Goal: Task Accomplishment & Management: Manage account settings

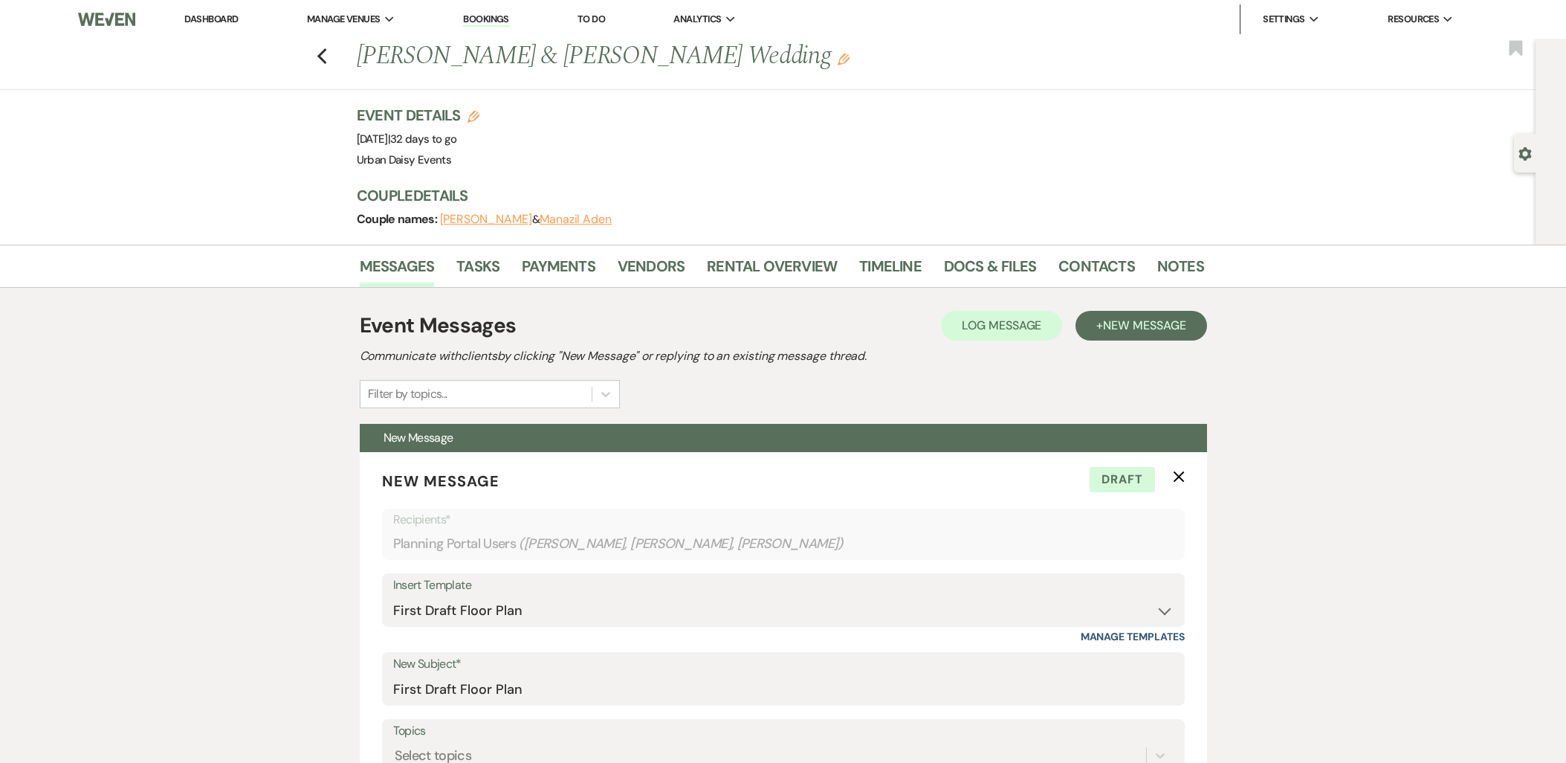
select select "3580"
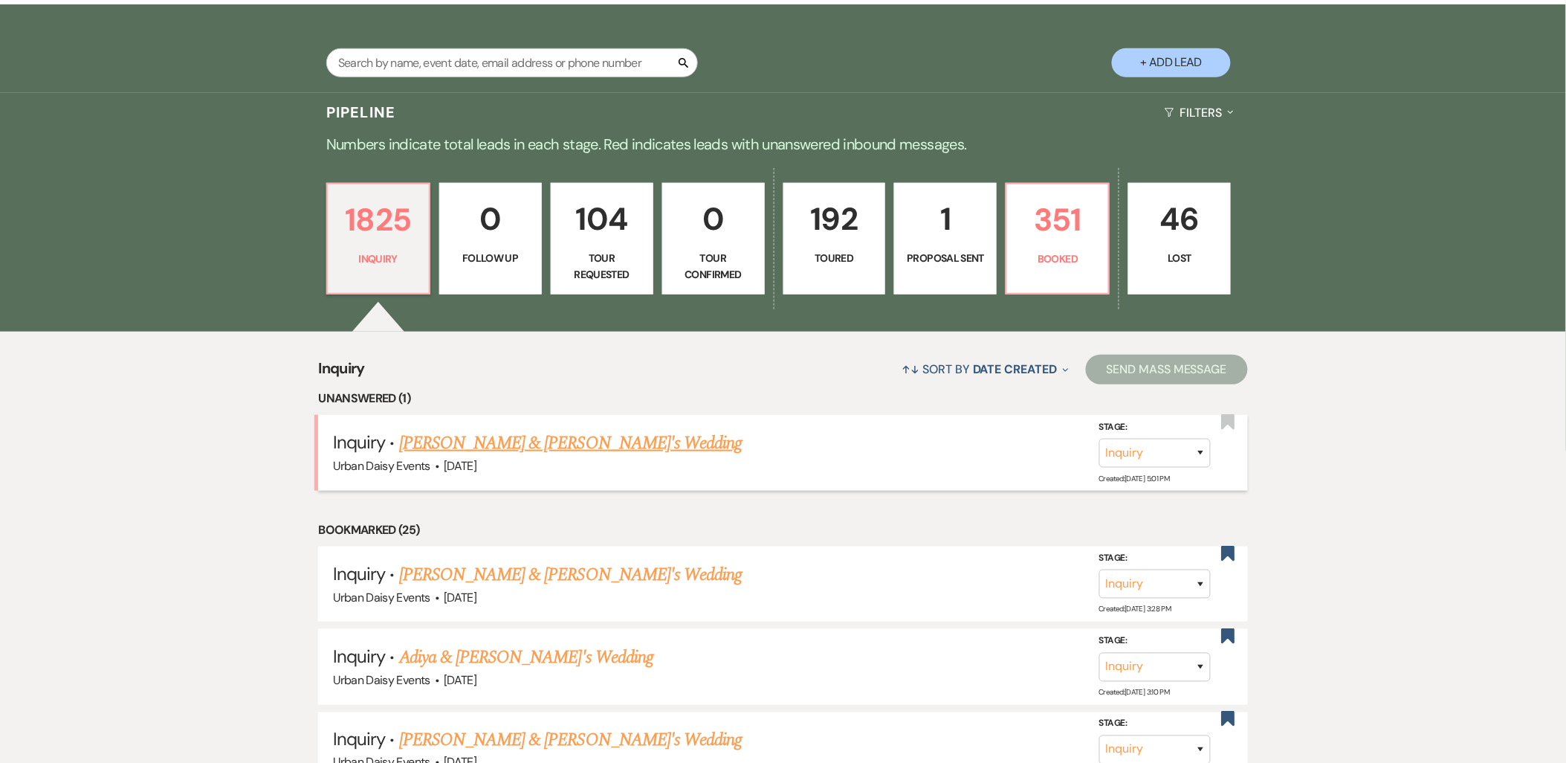
scroll to position [305, 0]
click at [502, 435] on link "Keegan & Fiance's Wedding" at bounding box center [570, 443] width 343 height 27
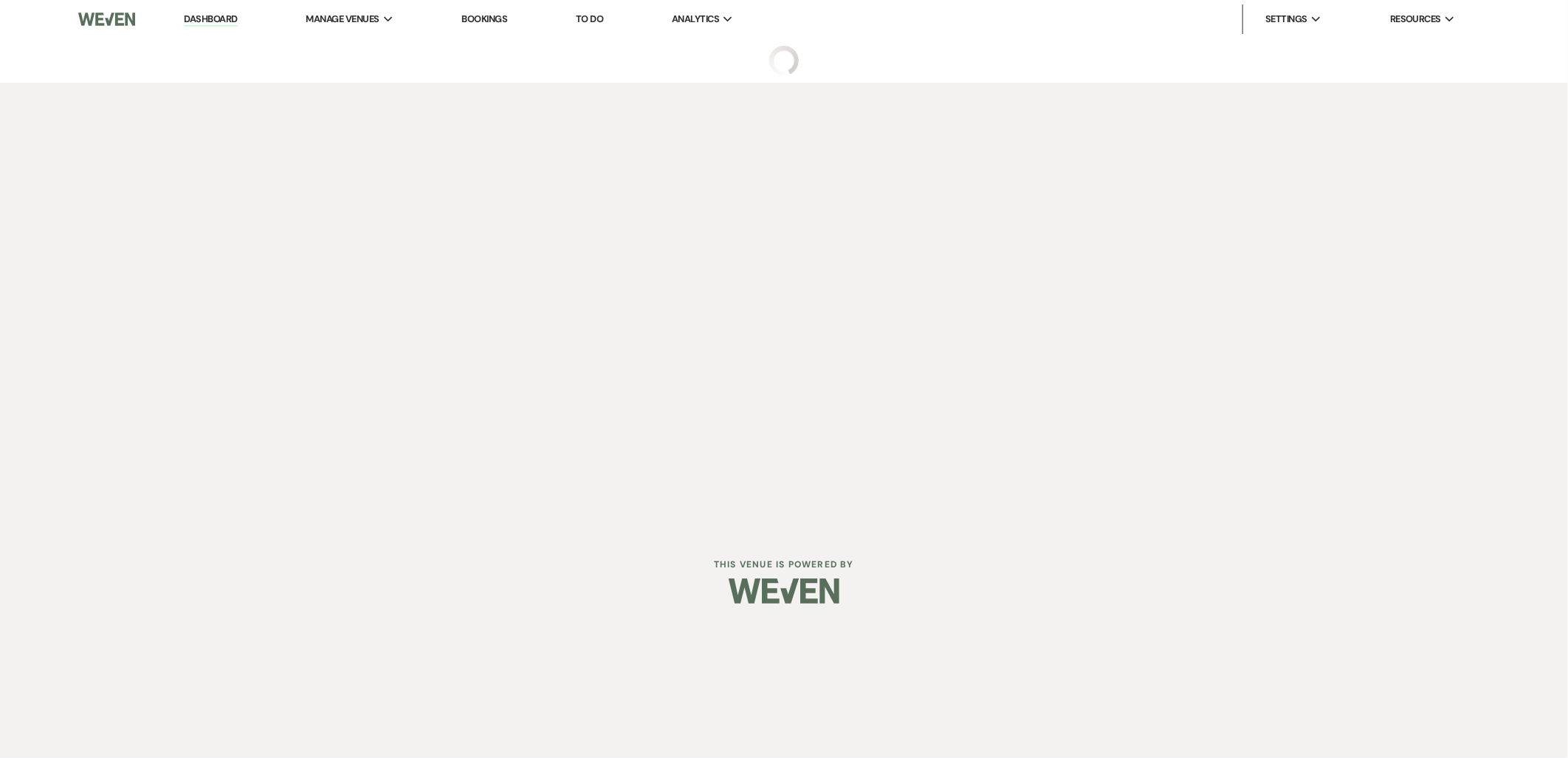
select select "5"
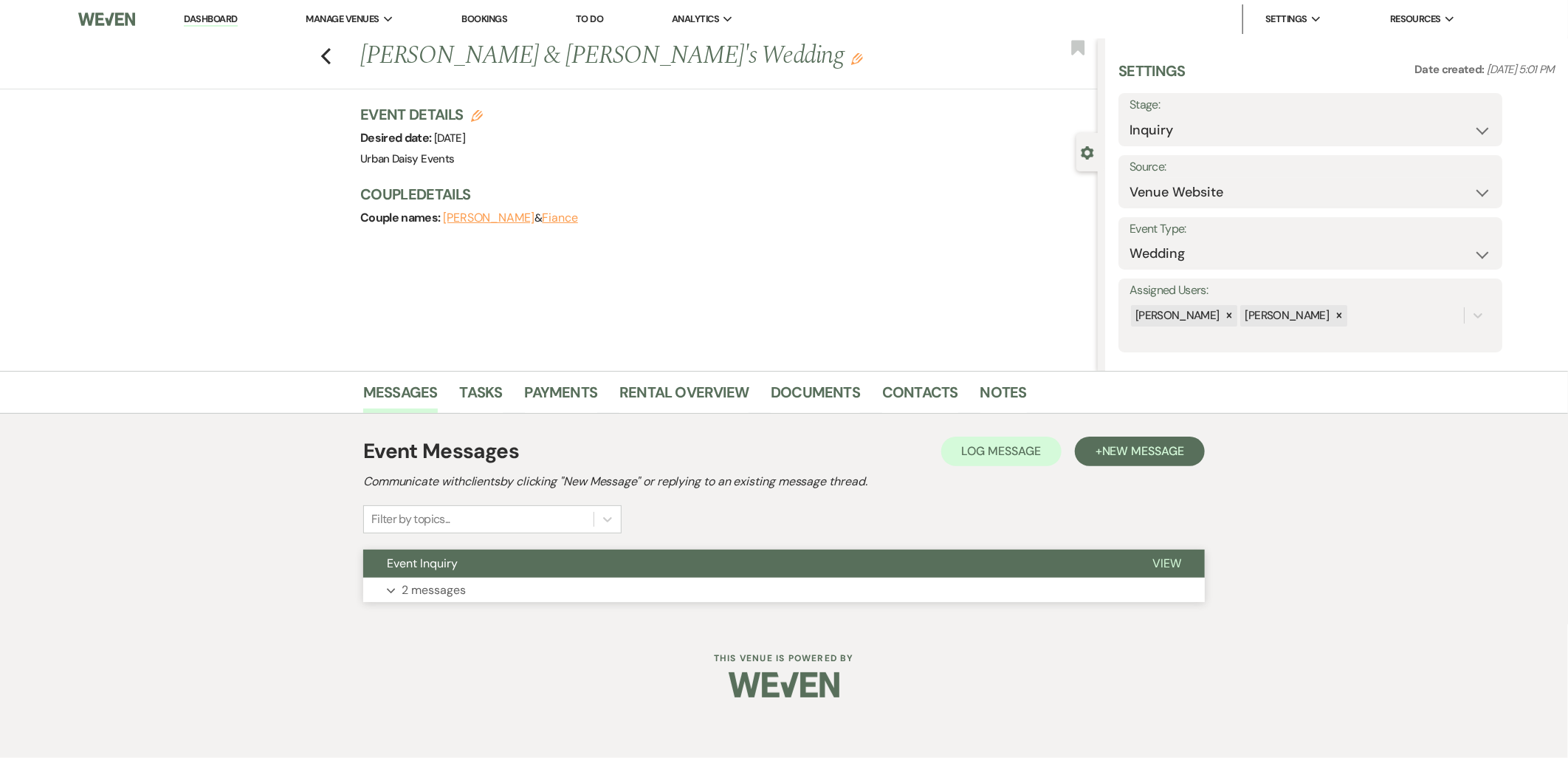
click at [496, 588] on button "Expand 2 messages" at bounding box center [784, 589] width 841 height 25
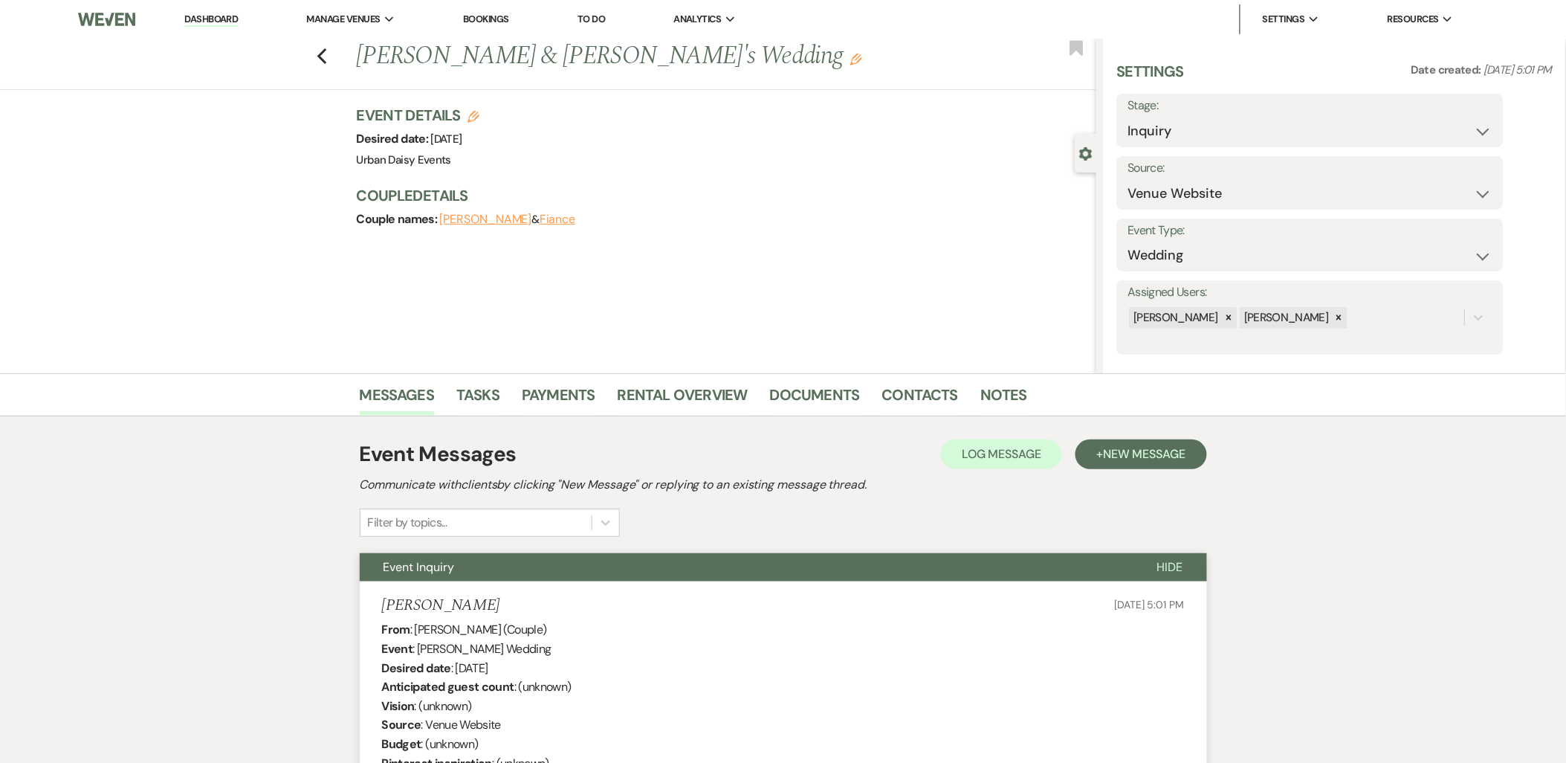
click at [224, 19] on link "Dashboard" at bounding box center [211, 20] width 54 height 14
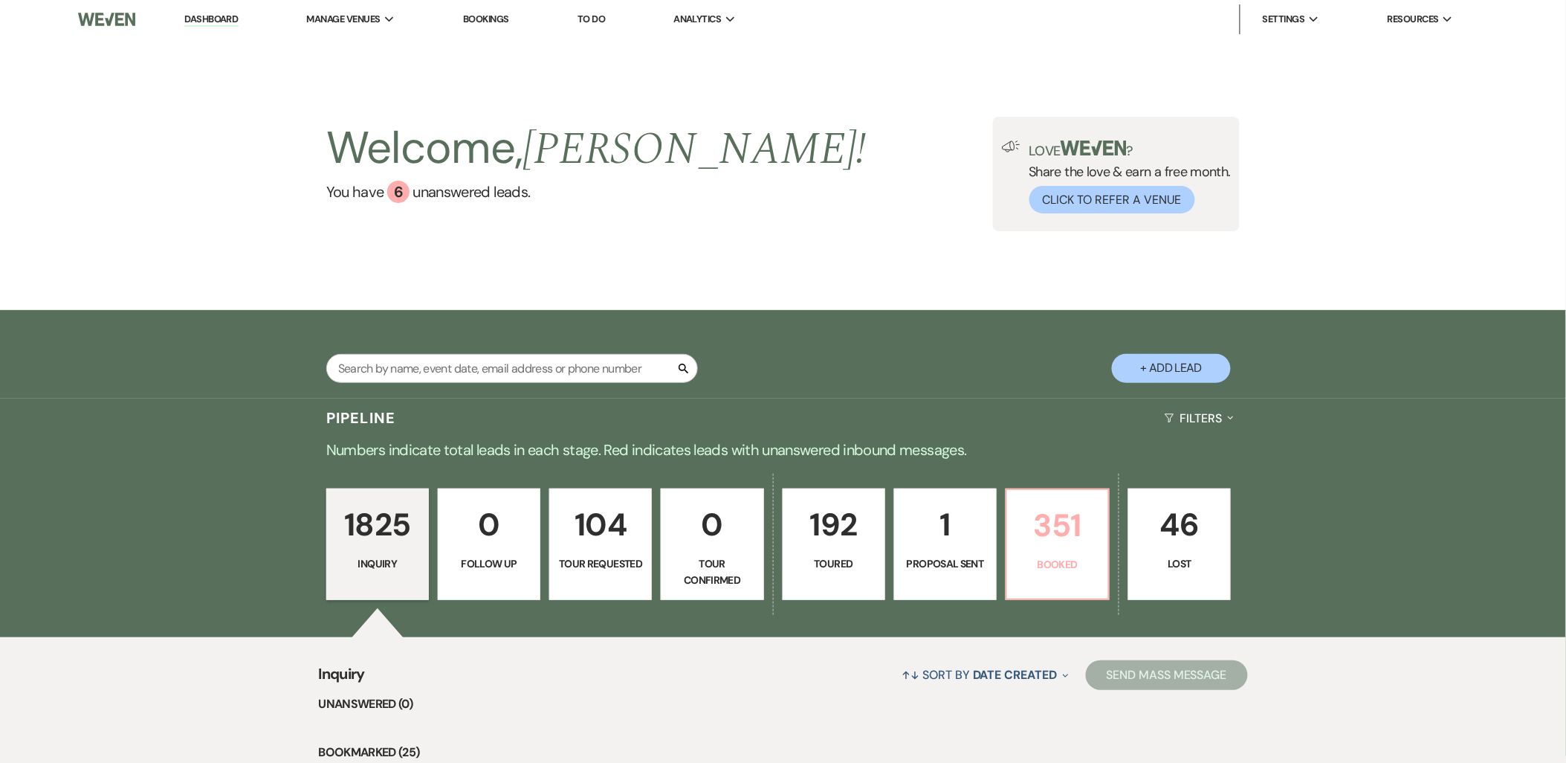
click at [1082, 560] on p "Booked" at bounding box center [1057, 564] width 83 height 16
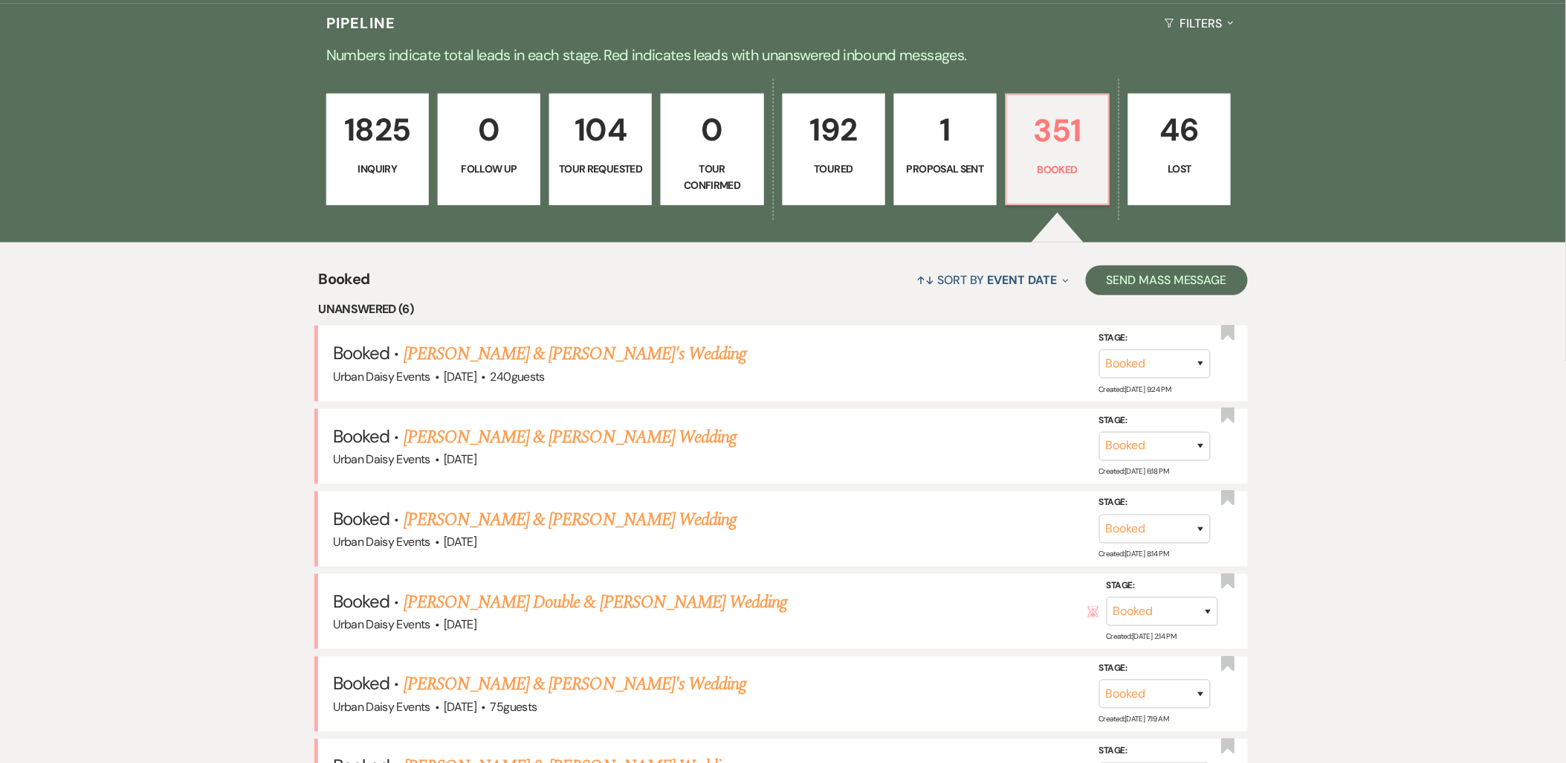
scroll to position [553, 0]
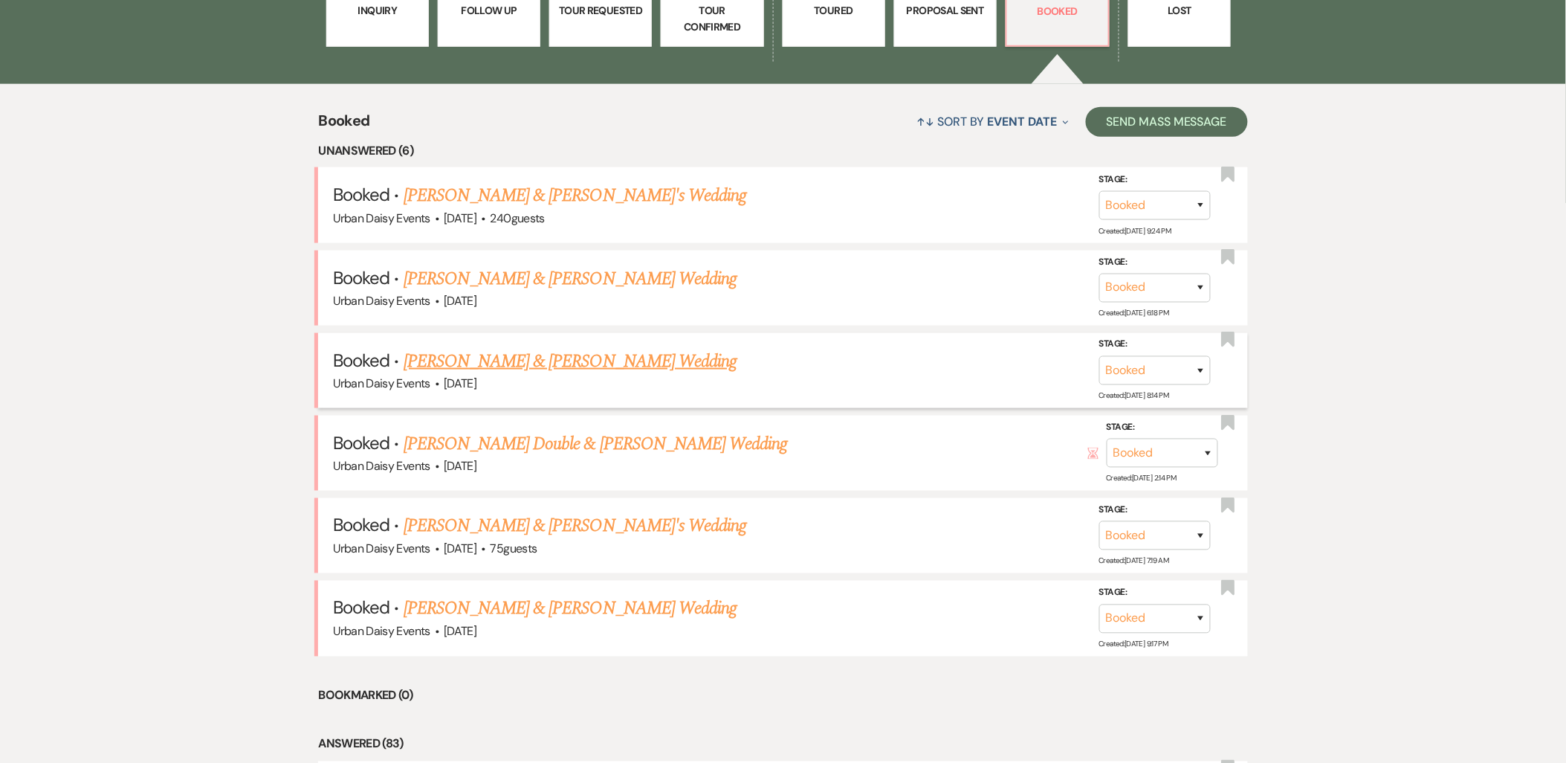
click at [466, 358] on link "Paige Olson & Matt Wandzel's Wedding" at bounding box center [570, 361] width 333 height 27
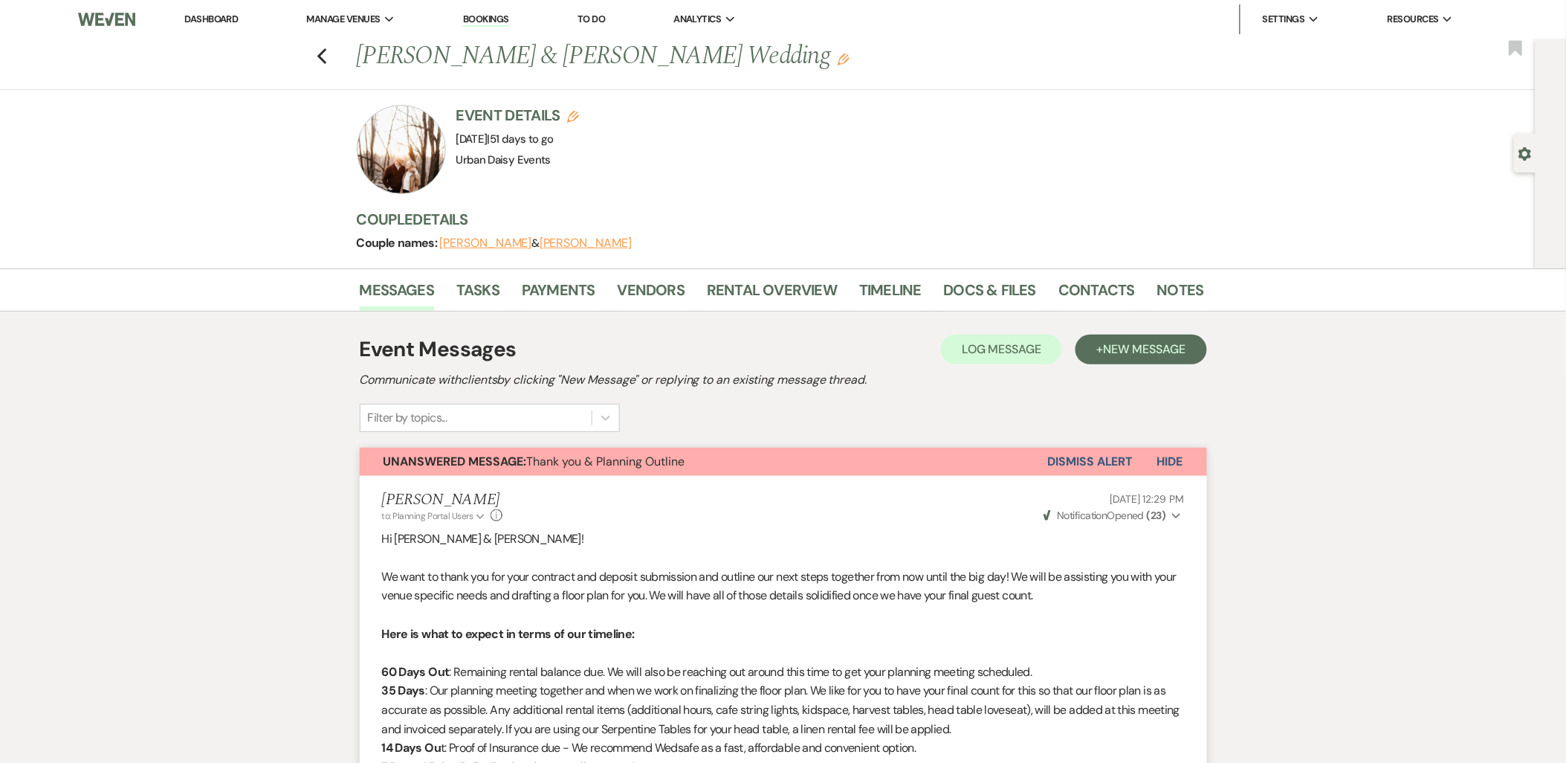
click at [1054, 461] on button "Dismiss Alert" at bounding box center [1090, 461] width 85 height 28
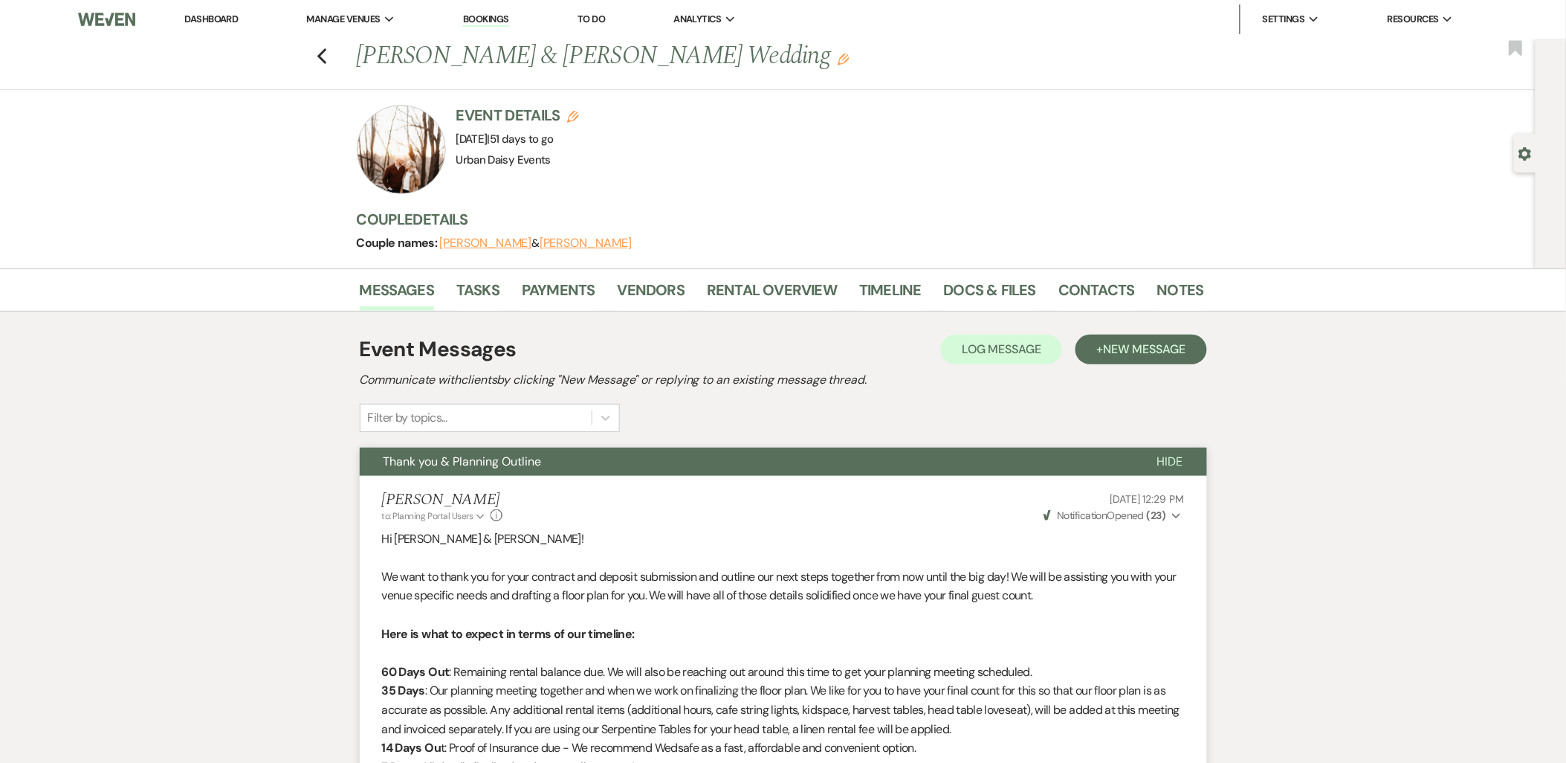
click at [224, 15] on link "Dashboard" at bounding box center [211, 19] width 54 height 13
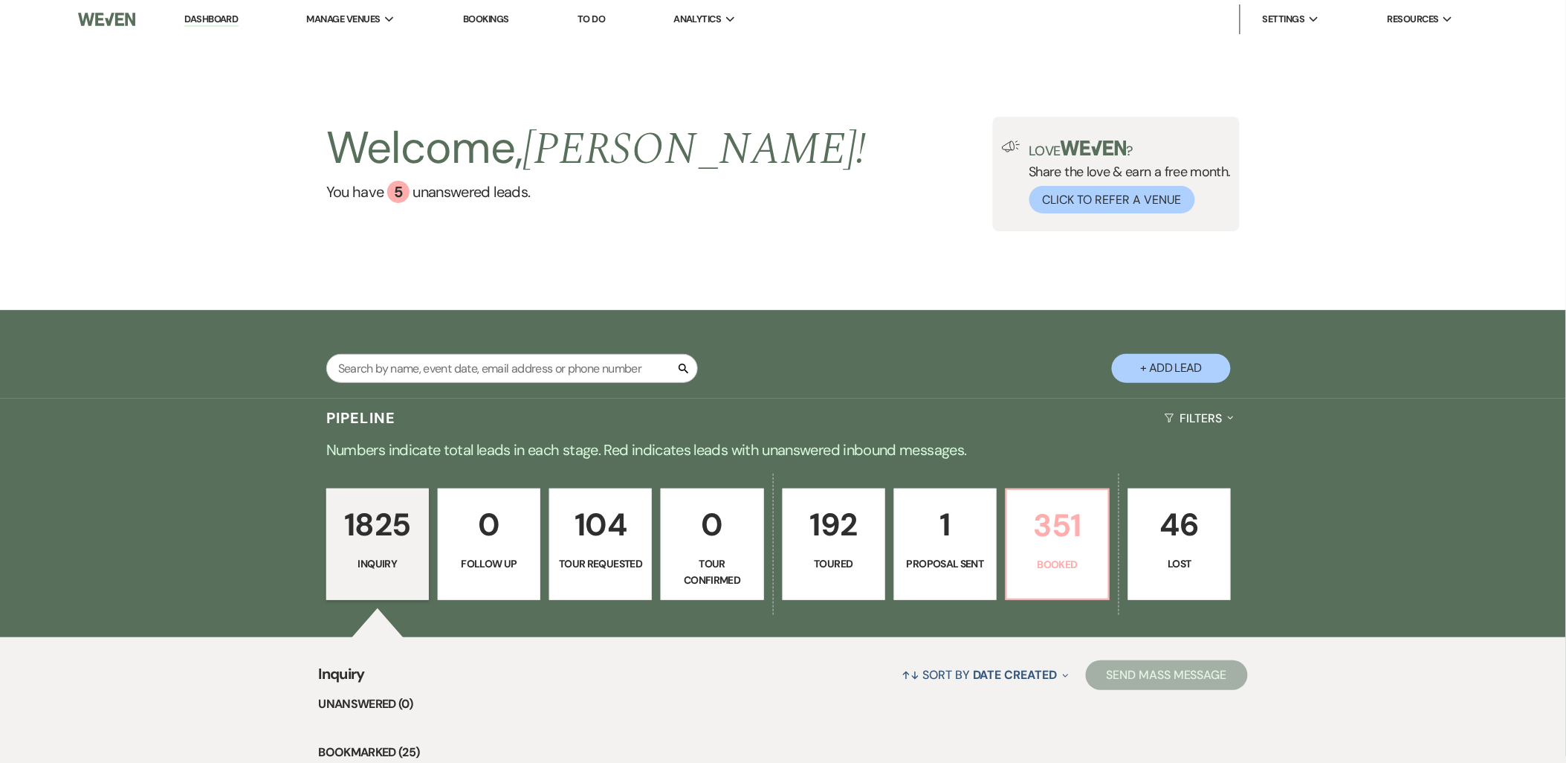
click at [1096, 567] on p "Booked" at bounding box center [1057, 564] width 83 height 16
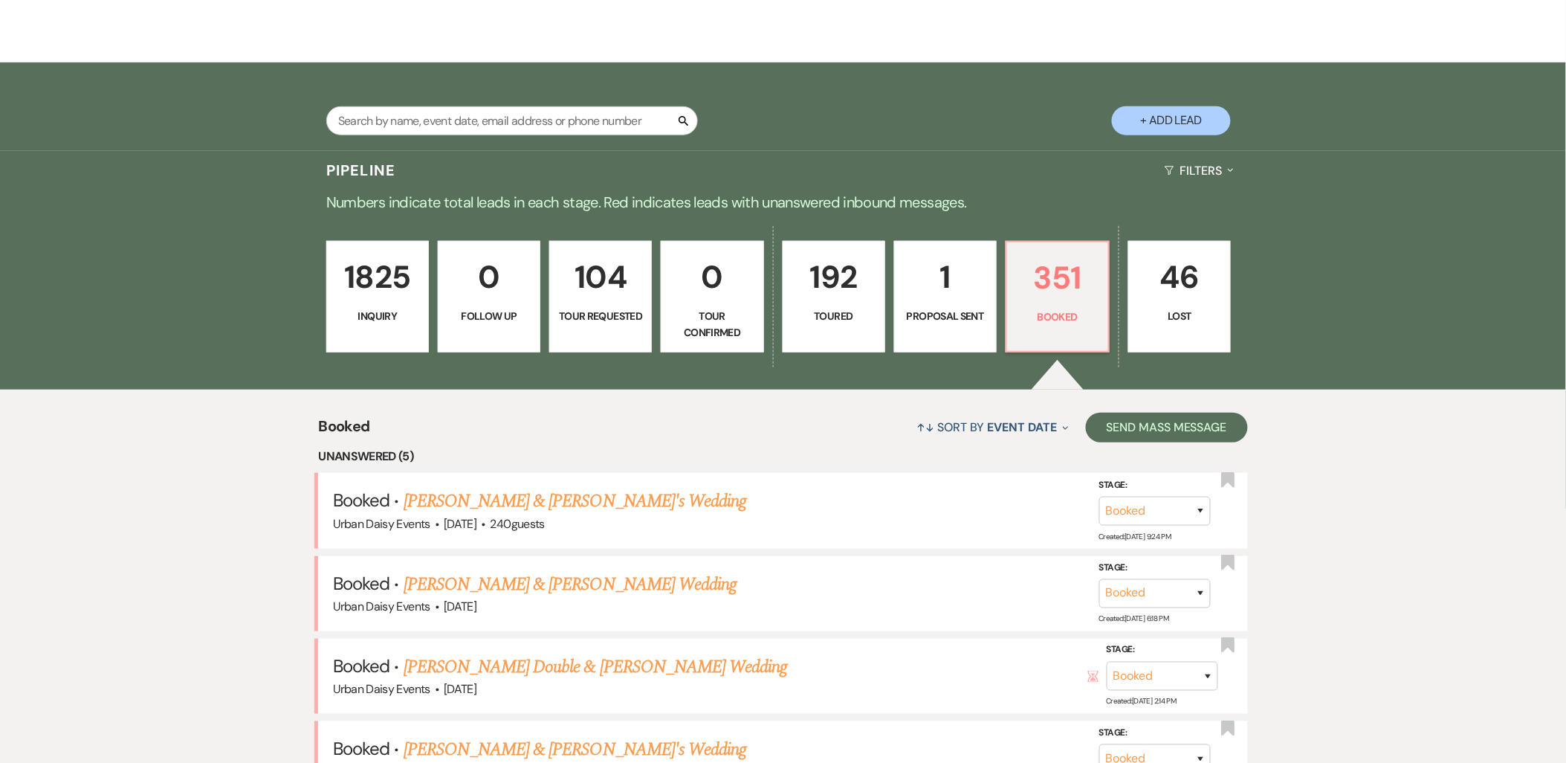
scroll to position [413, 0]
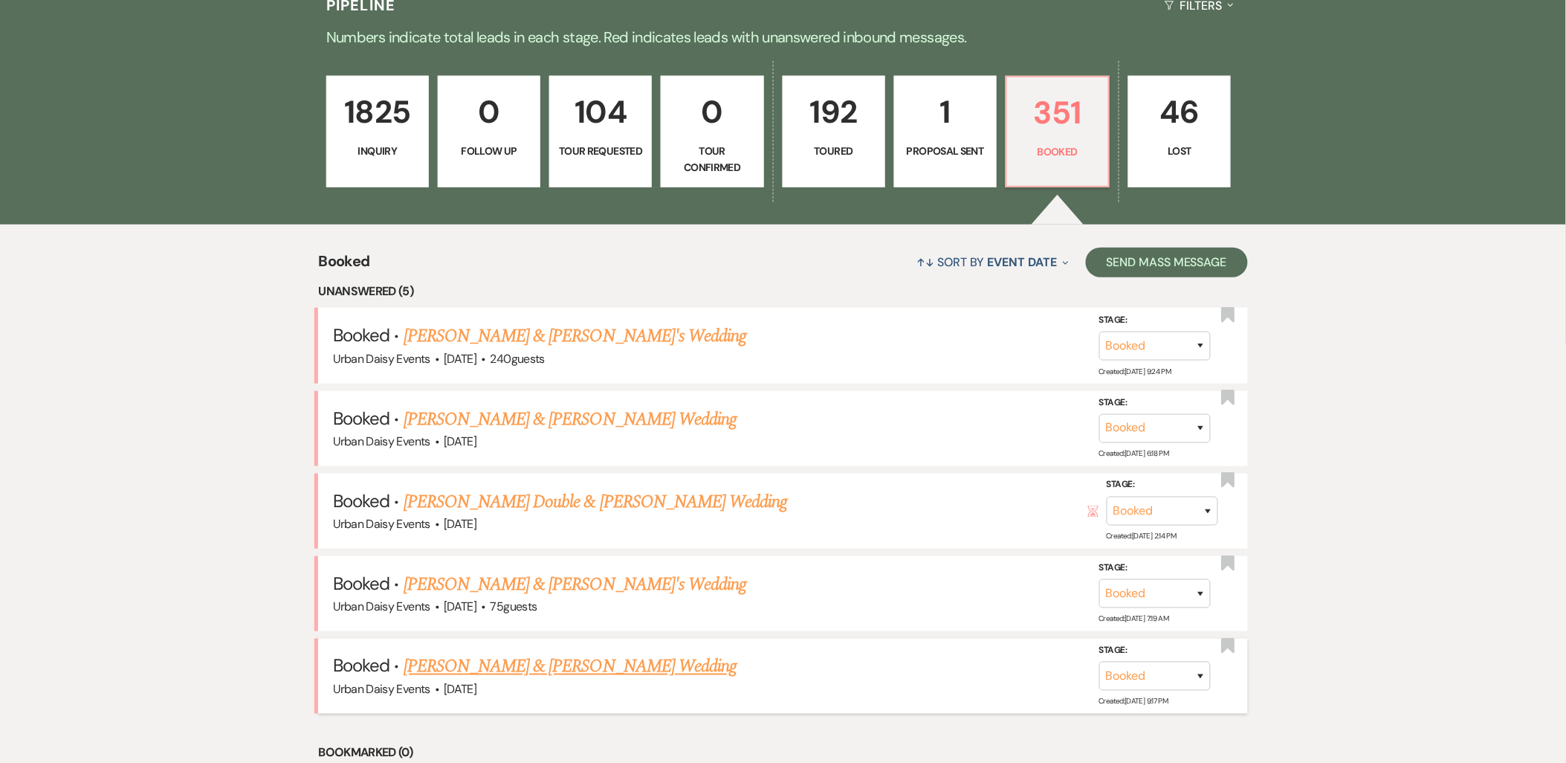
click at [518, 662] on link "Shana Dukes & Julian Boyd's Wedding" at bounding box center [570, 666] width 333 height 27
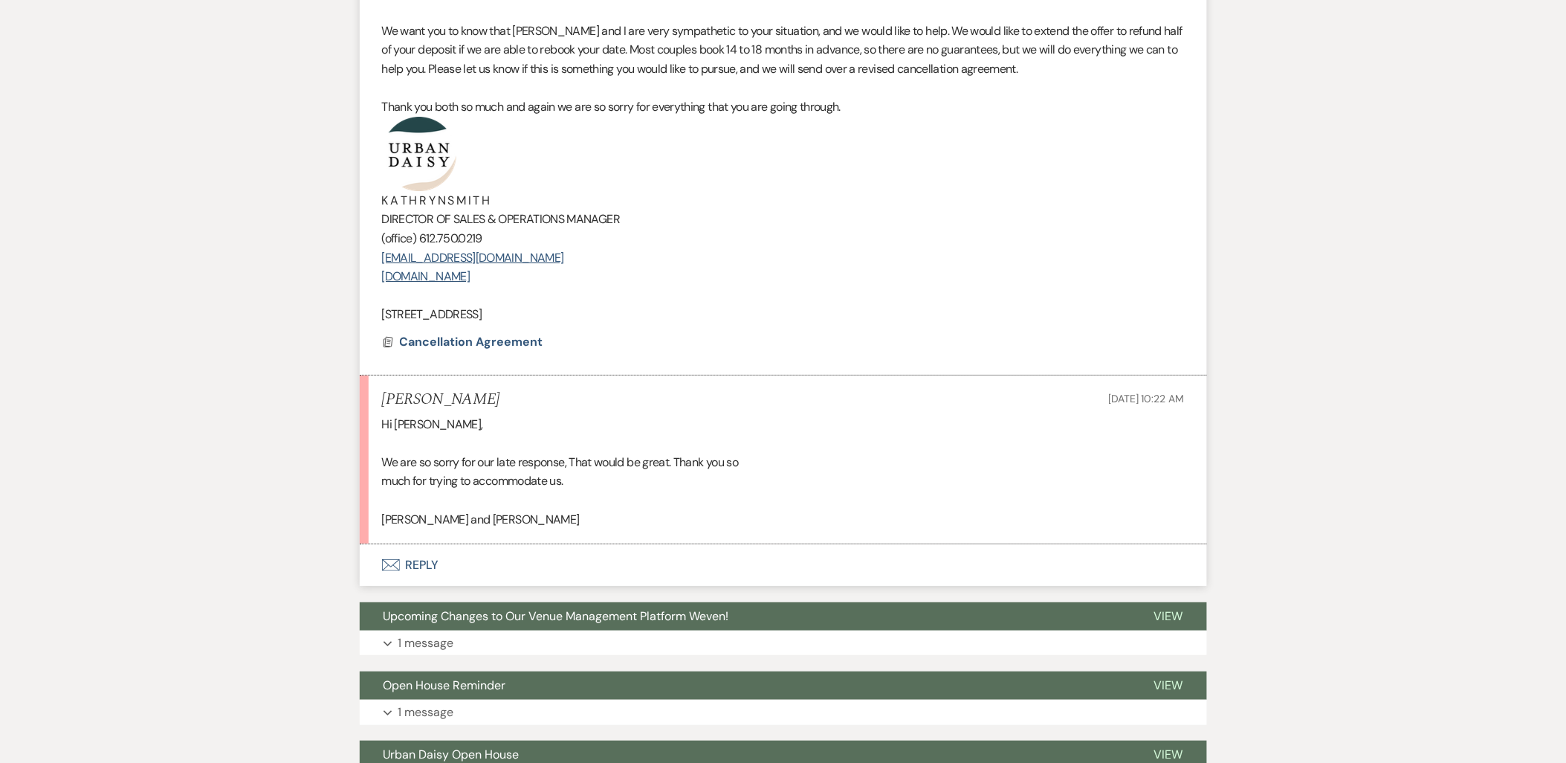
scroll to position [1982, 0]
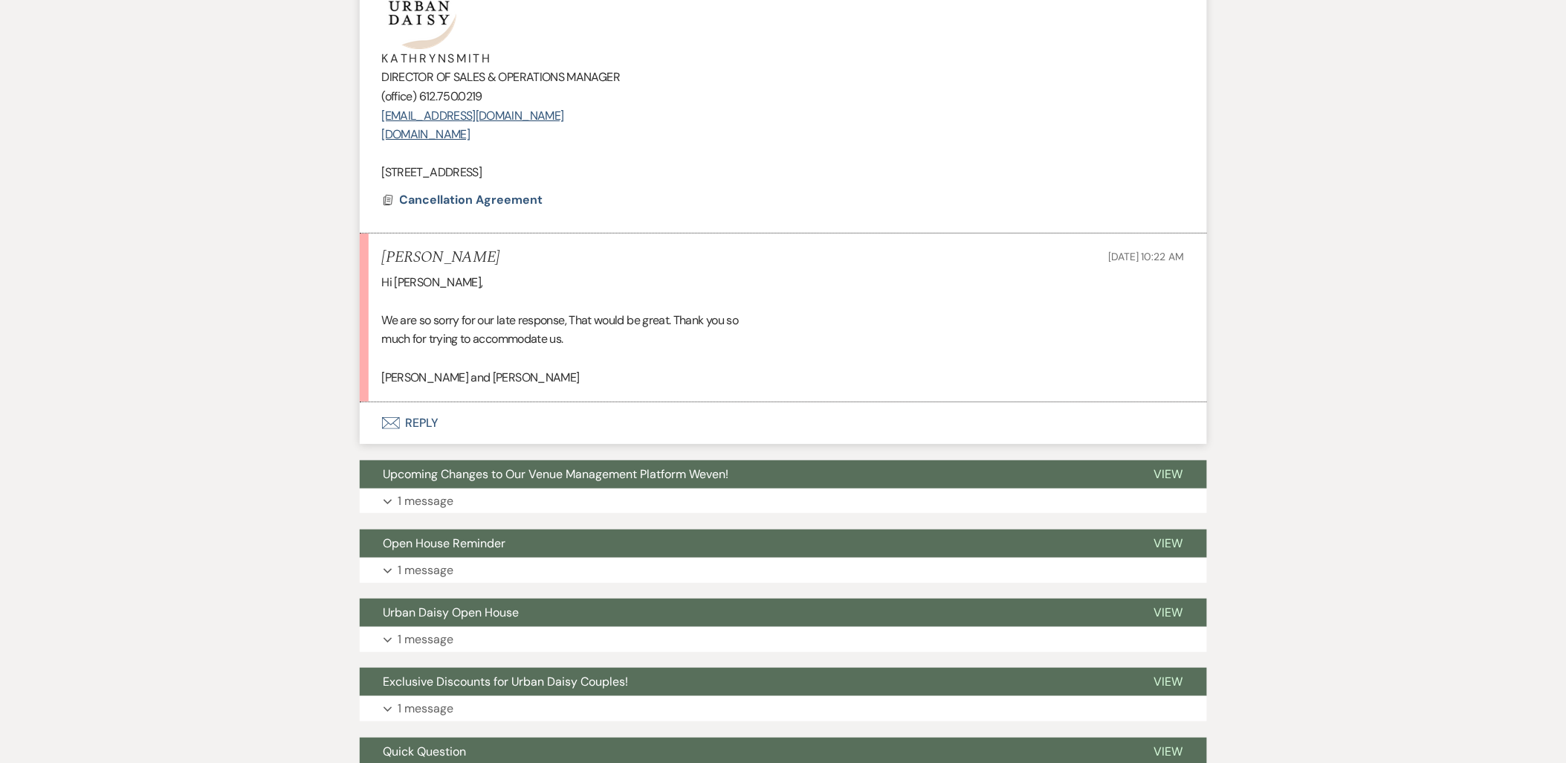
click at [422, 424] on button "Envelope Reply" at bounding box center [783, 423] width 847 height 42
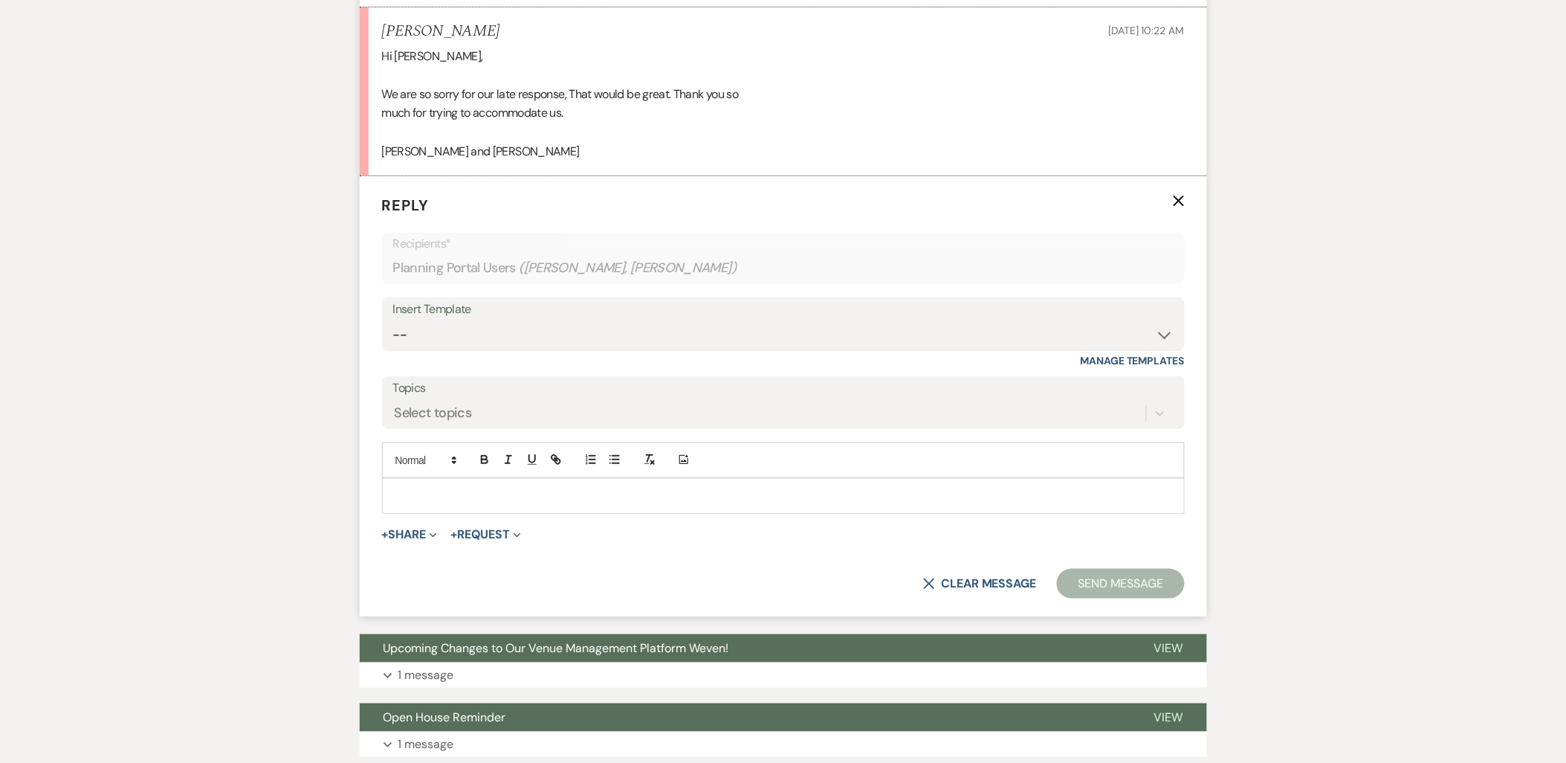
scroll to position [2224, 0]
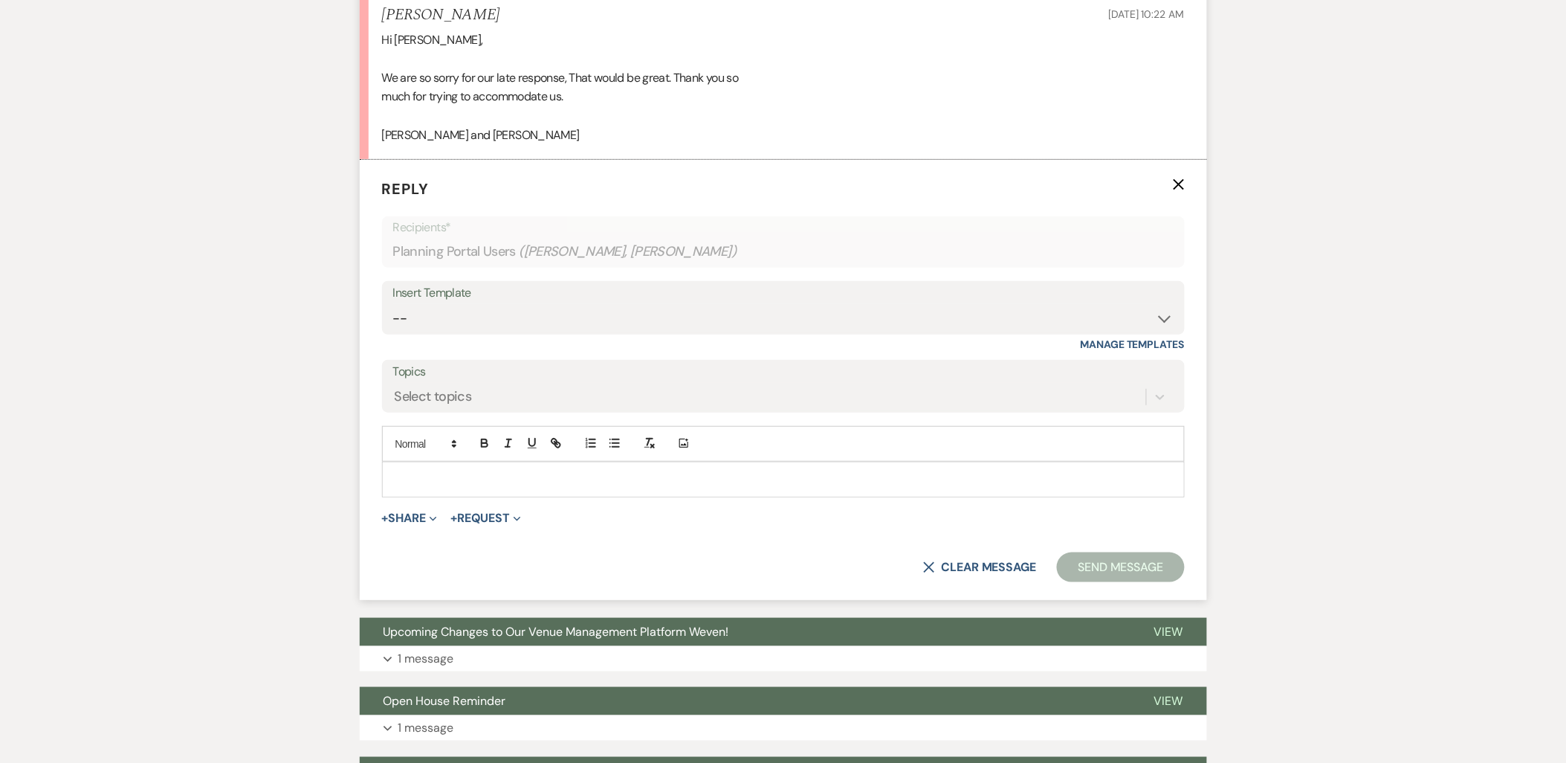
click at [462, 481] on p at bounding box center [783, 479] width 779 height 16
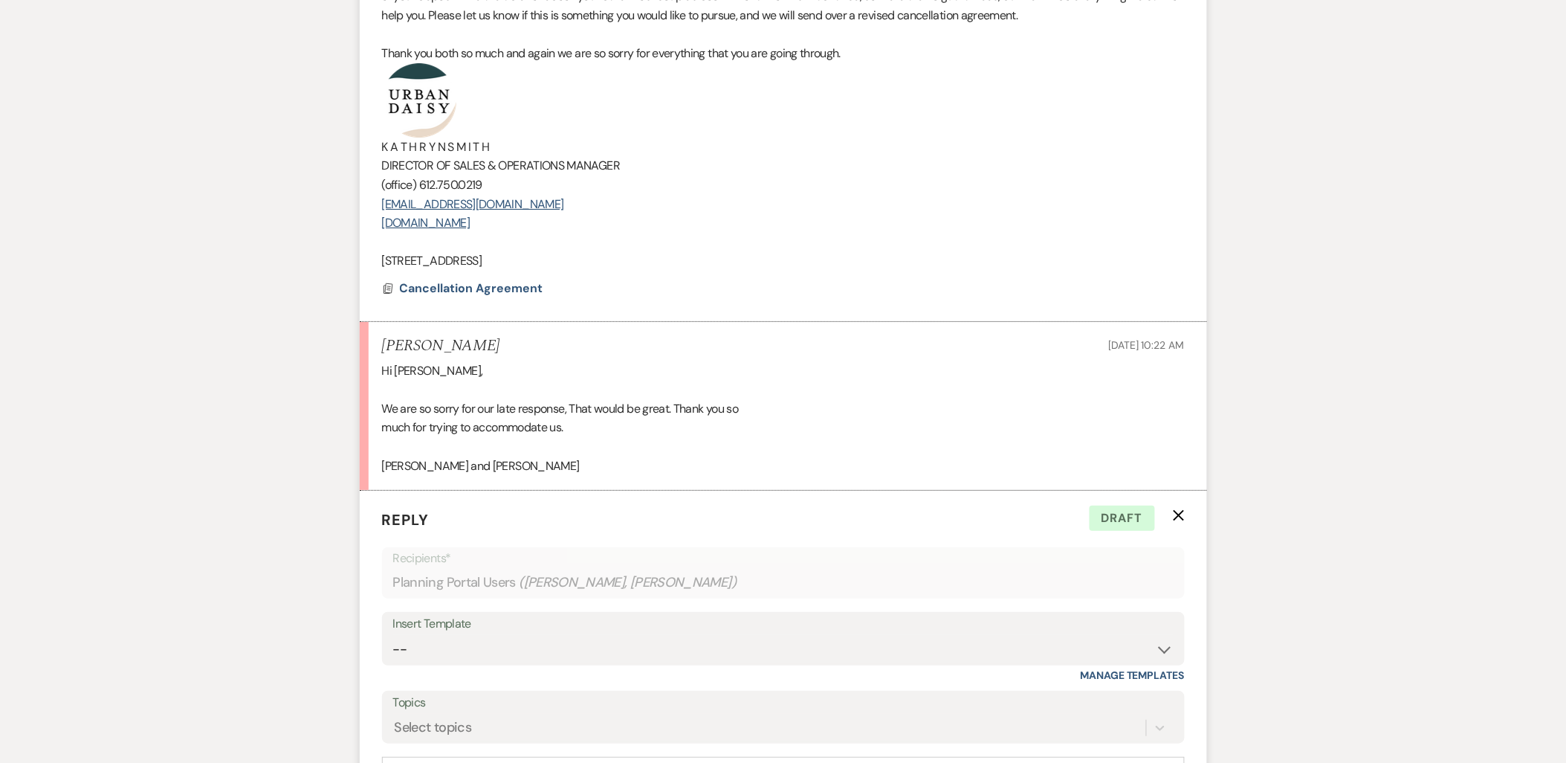
scroll to position [2141, 0]
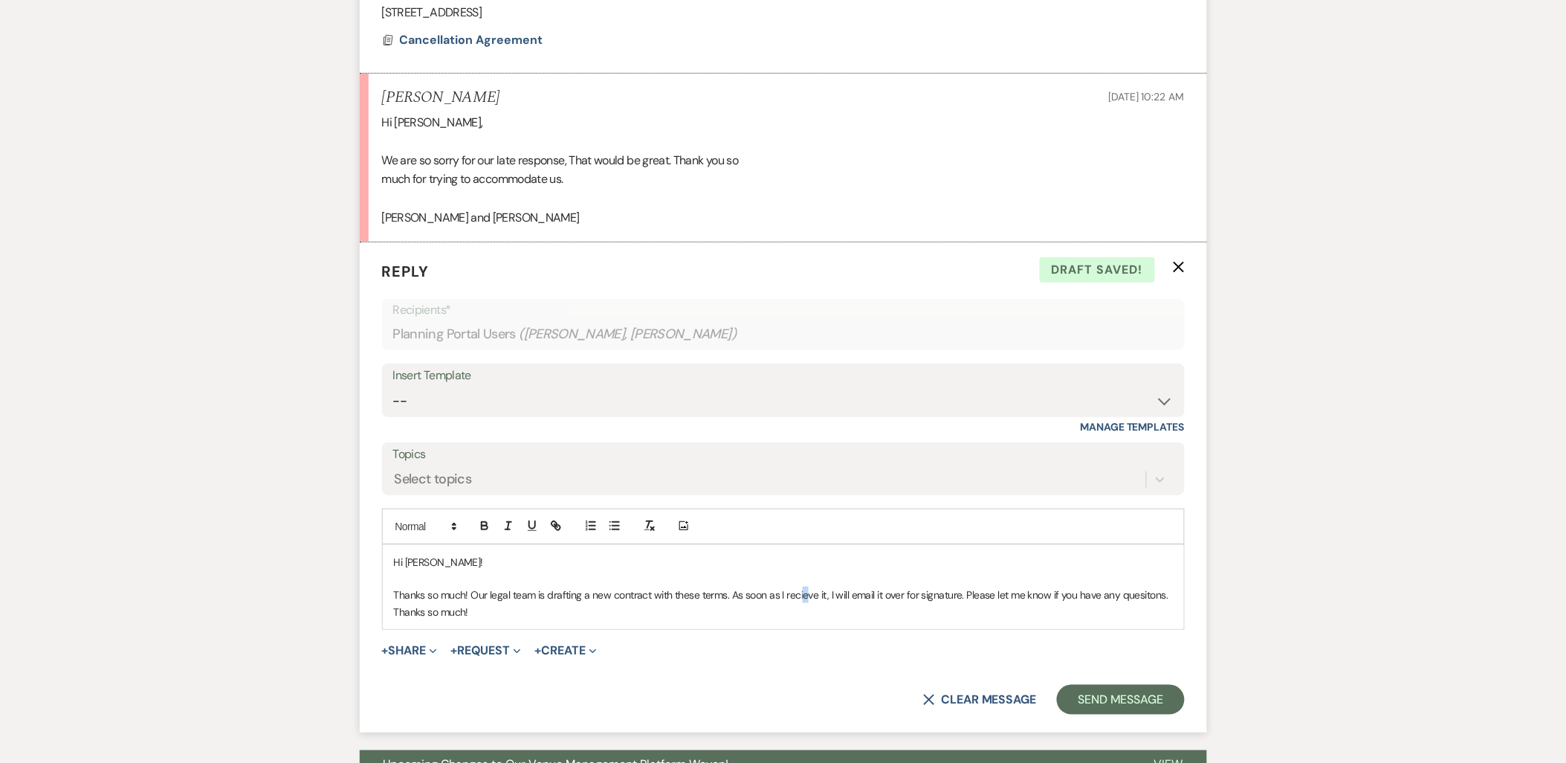
click at [806, 591] on p "Thanks so much! Our legal team is drafting a new contract with these terms. As …" at bounding box center [783, 602] width 779 height 33
click at [396, 611] on p "Have a great night!Thanks so much!" at bounding box center [783, 612] width 779 height 16
click at [392, 606] on div "Hi Shana! Thanks so much! Our legal team is drafting a new contract with these …" at bounding box center [783, 587] width 801 height 85
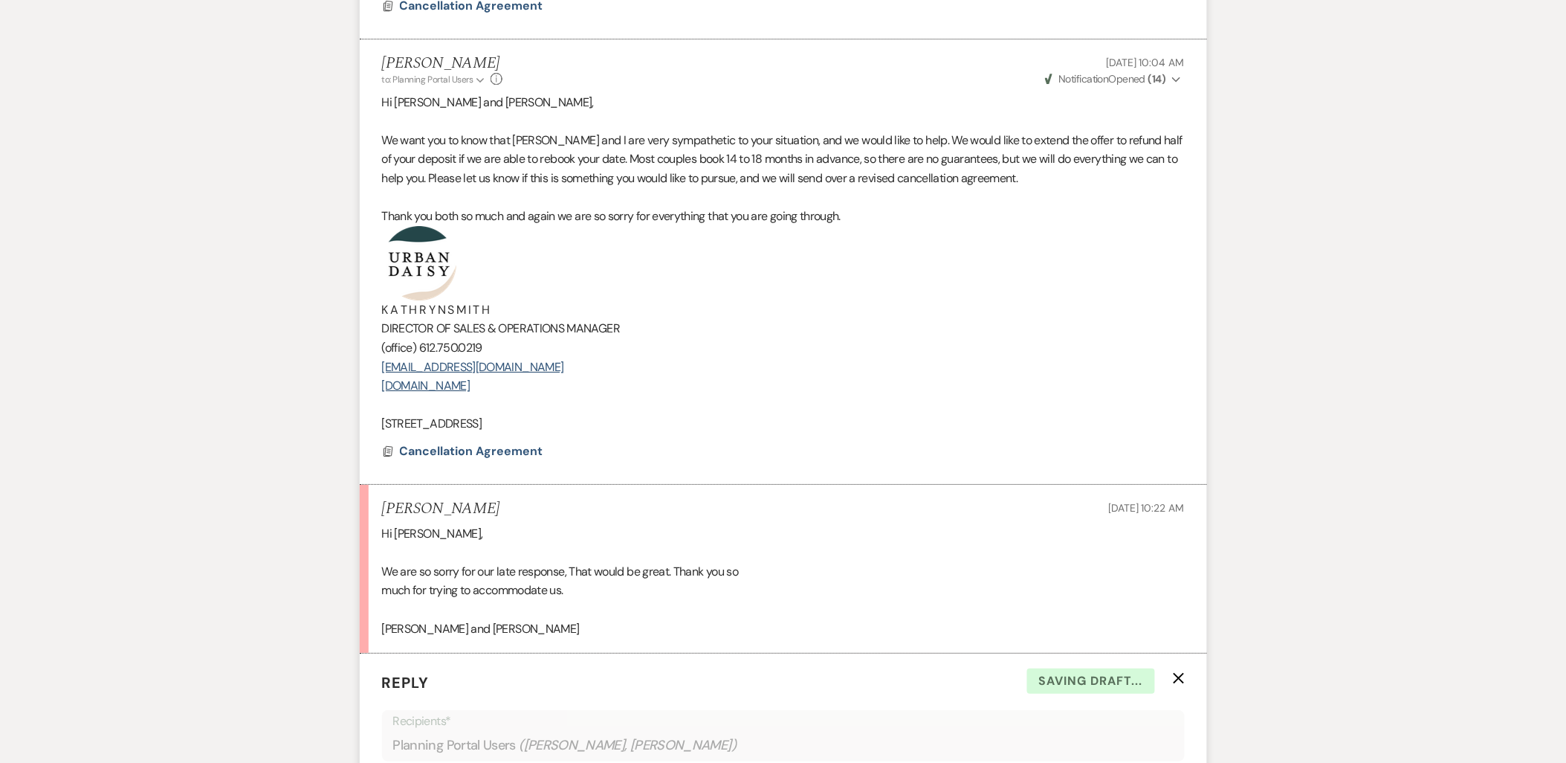
scroll to position [1728, 0]
drag, startPoint x: 603, startPoint y: 421, endPoint x: 303, endPoint y: 248, distance: 346.0
click at [303, 248] on div "Messages Tasks Payments Vendors Rental Overview Timeline Docs & Files Contacts …" at bounding box center [783, 197] width 1566 height 3363
copy div "K A T H R Y N S M I T H DIRECTOR OF SALES & OPERATIONS MANAGER (office) 612.750…"
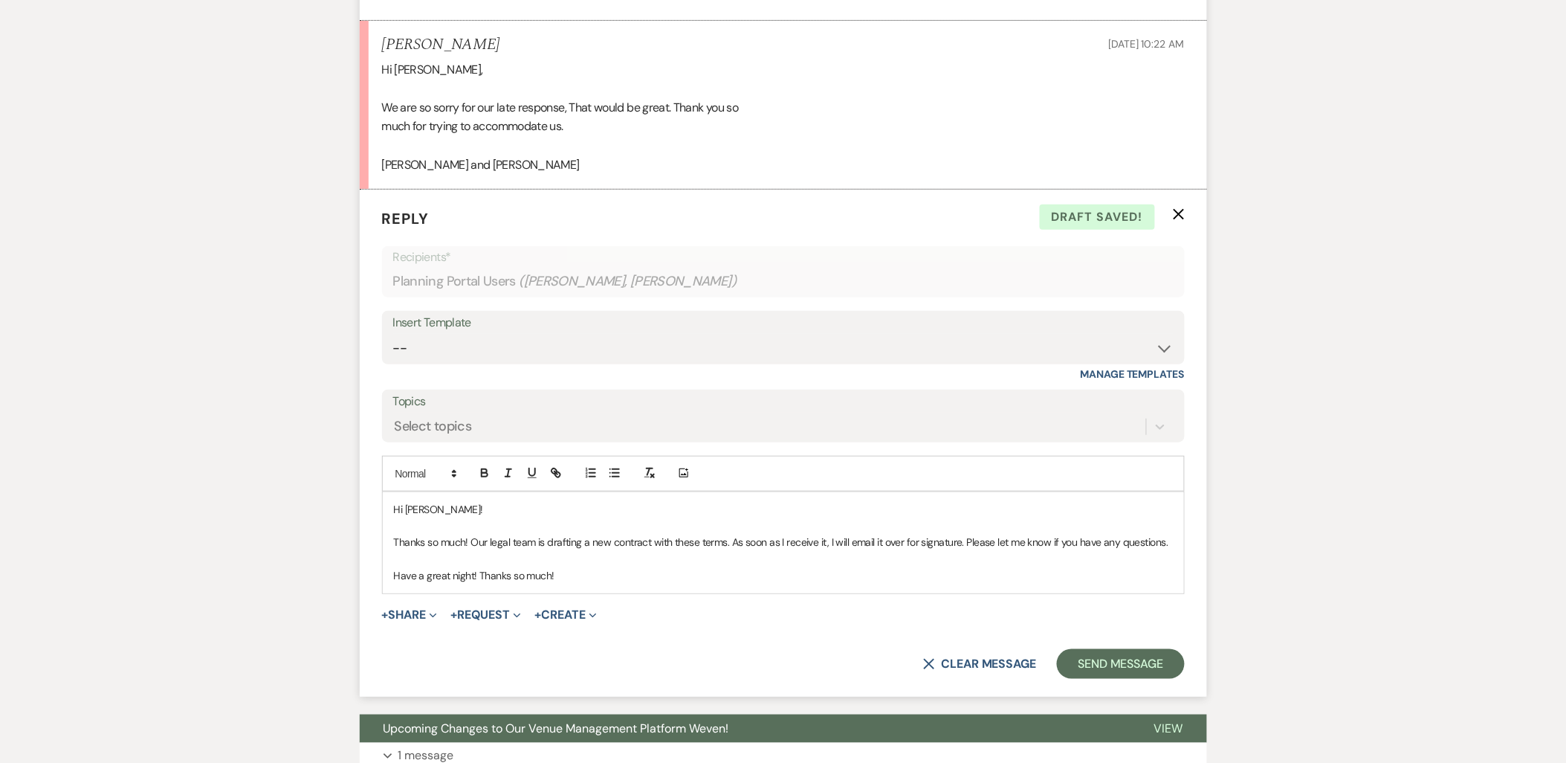
scroll to position [2224, 0]
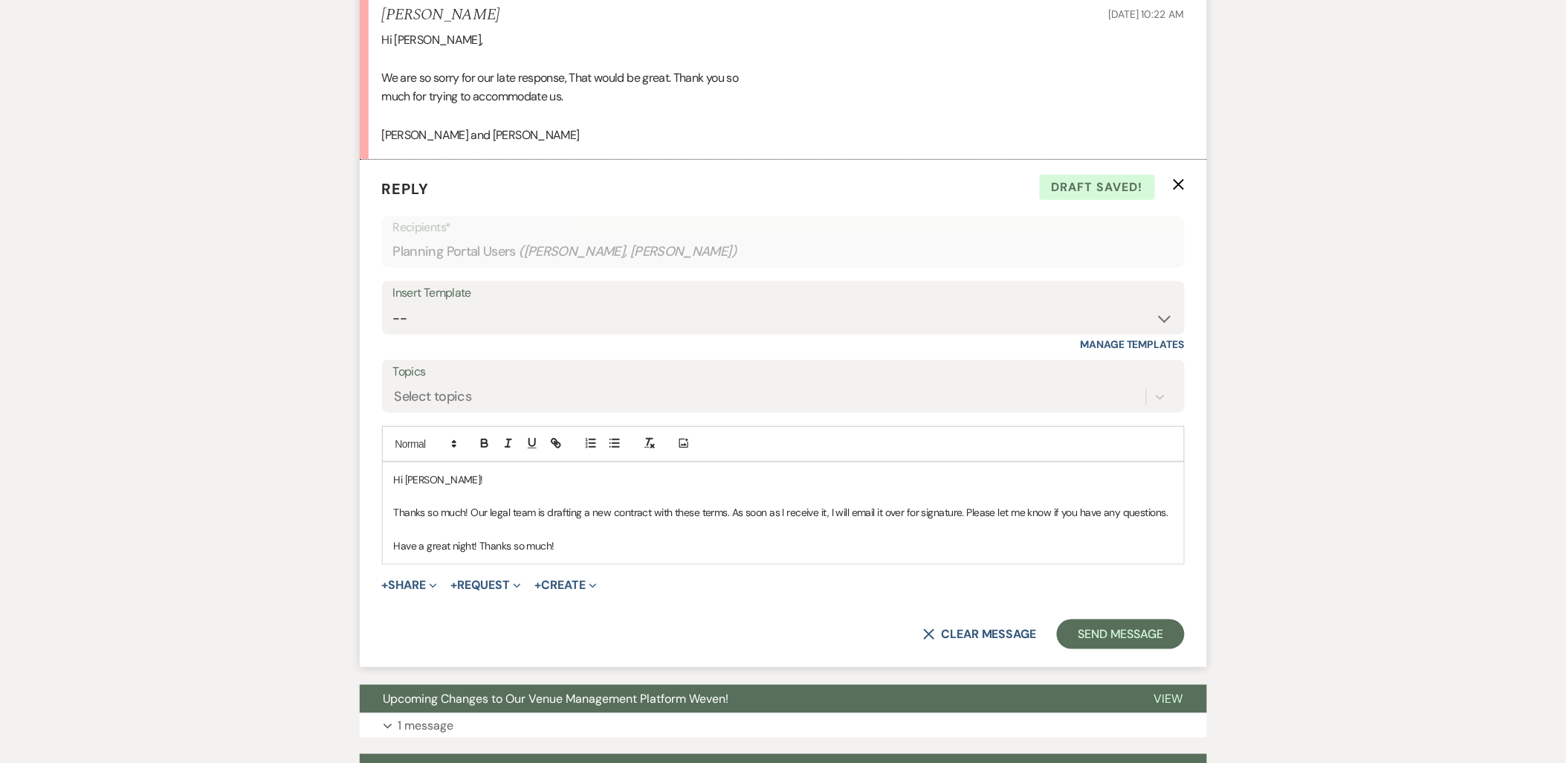
click at [608, 555] on div "Hi Shana! Thanks so much! Our legal team is drafting a new contract with these …" at bounding box center [783, 512] width 801 height 101
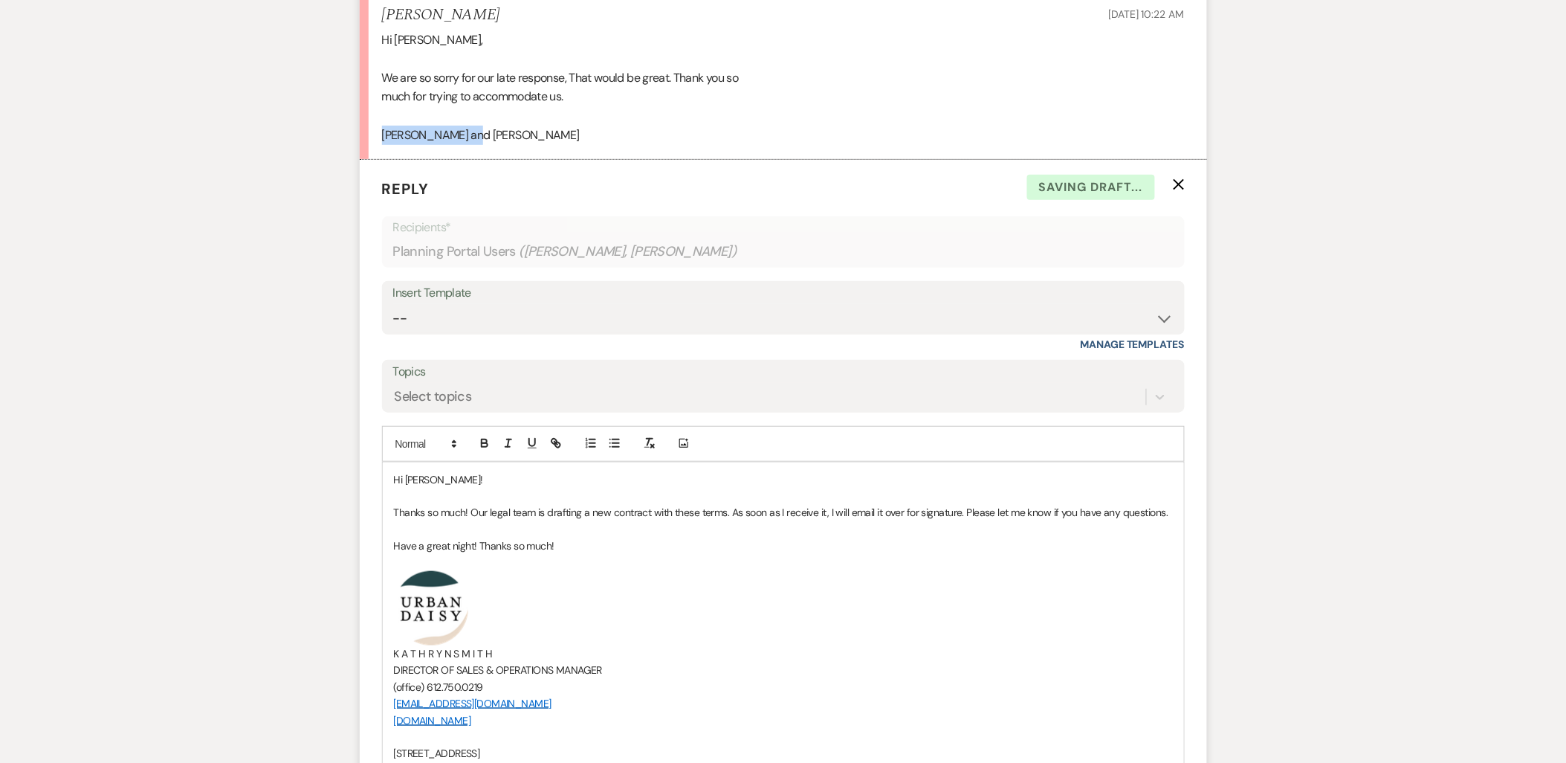
drag, startPoint x: 471, startPoint y: 139, endPoint x: 379, endPoint y: 137, distance: 92.2
click at [379, 137] on li "Shana Dukes Sep 15, 2025, 10:22 AM Hi Kathryn, We are so sorry for our late res…" at bounding box center [783, 75] width 847 height 169
copy div "Shana and Julian"
drag, startPoint x: 474, startPoint y: 484, endPoint x: 407, endPoint y: 483, distance: 67.6
click at [407, 483] on p "Hi Shana!" at bounding box center [783, 479] width 779 height 16
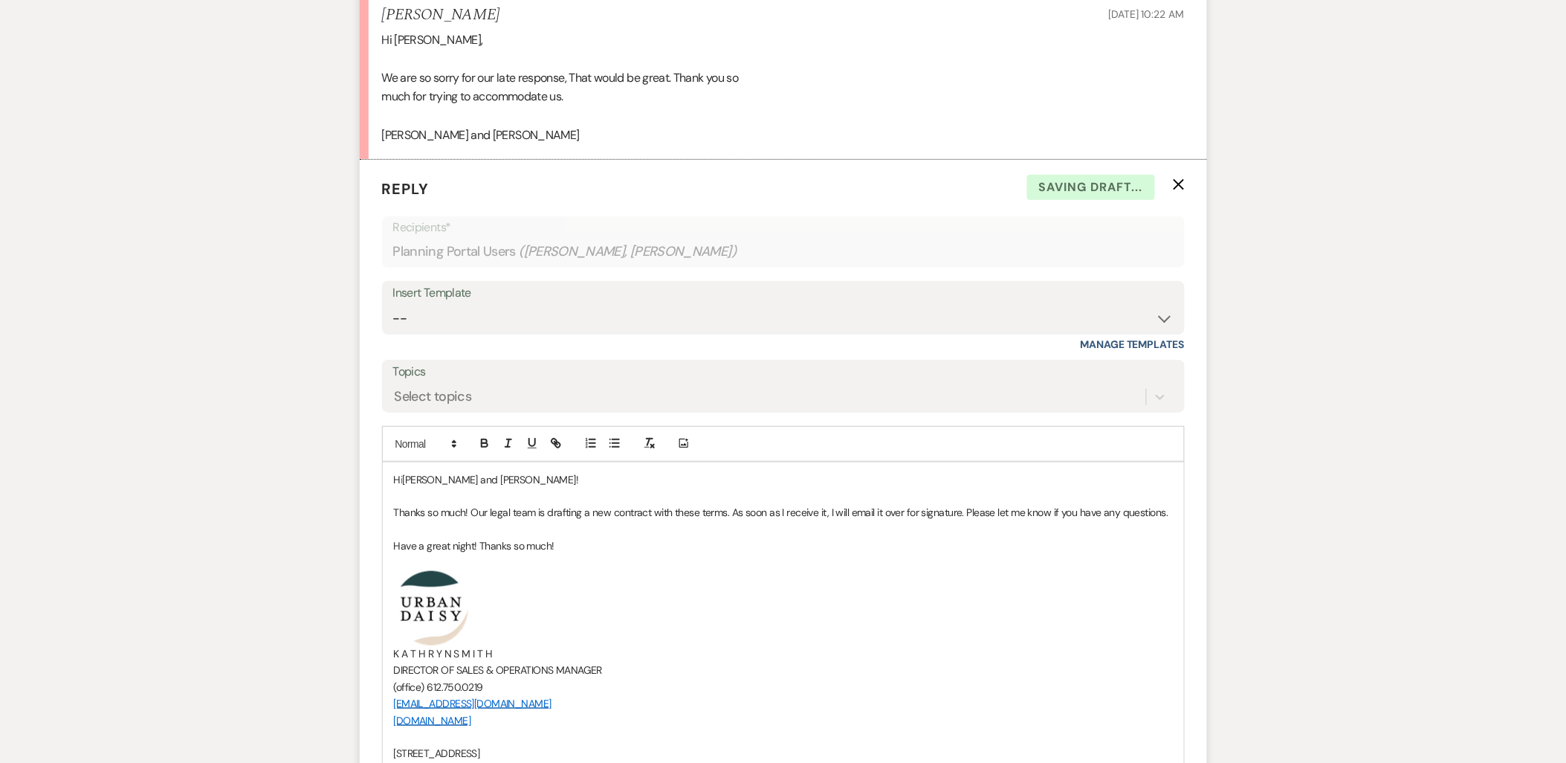
click at [517, 507] on p "Thanks so much! Our legal team is drafting a new contract with these terms. As …" at bounding box center [783, 512] width 779 height 16
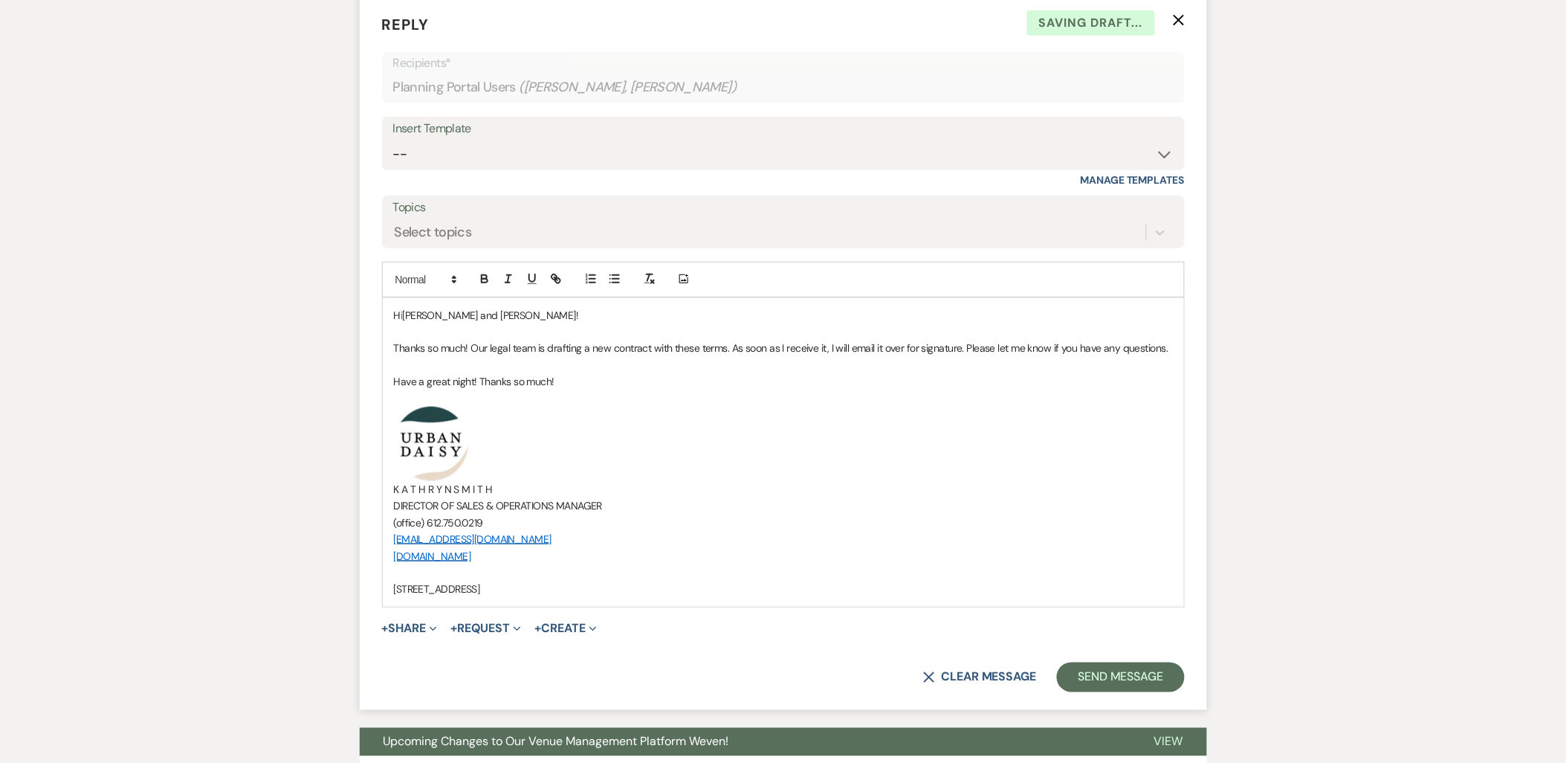
scroll to position [2389, 0]
click at [457, 395] on p at bounding box center [783, 397] width 779 height 16
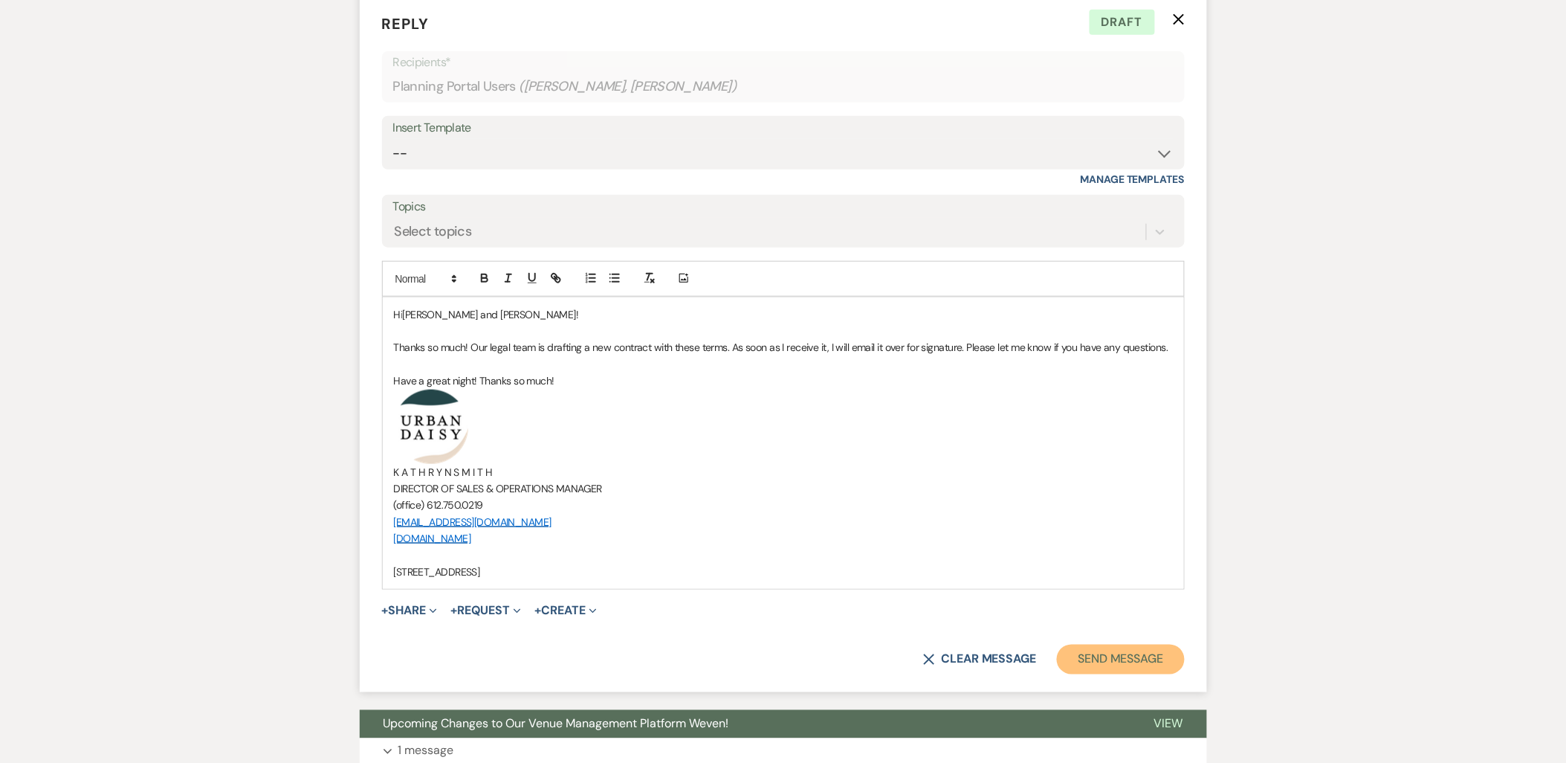
click at [1160, 659] on button "Send Message" at bounding box center [1120, 659] width 127 height 30
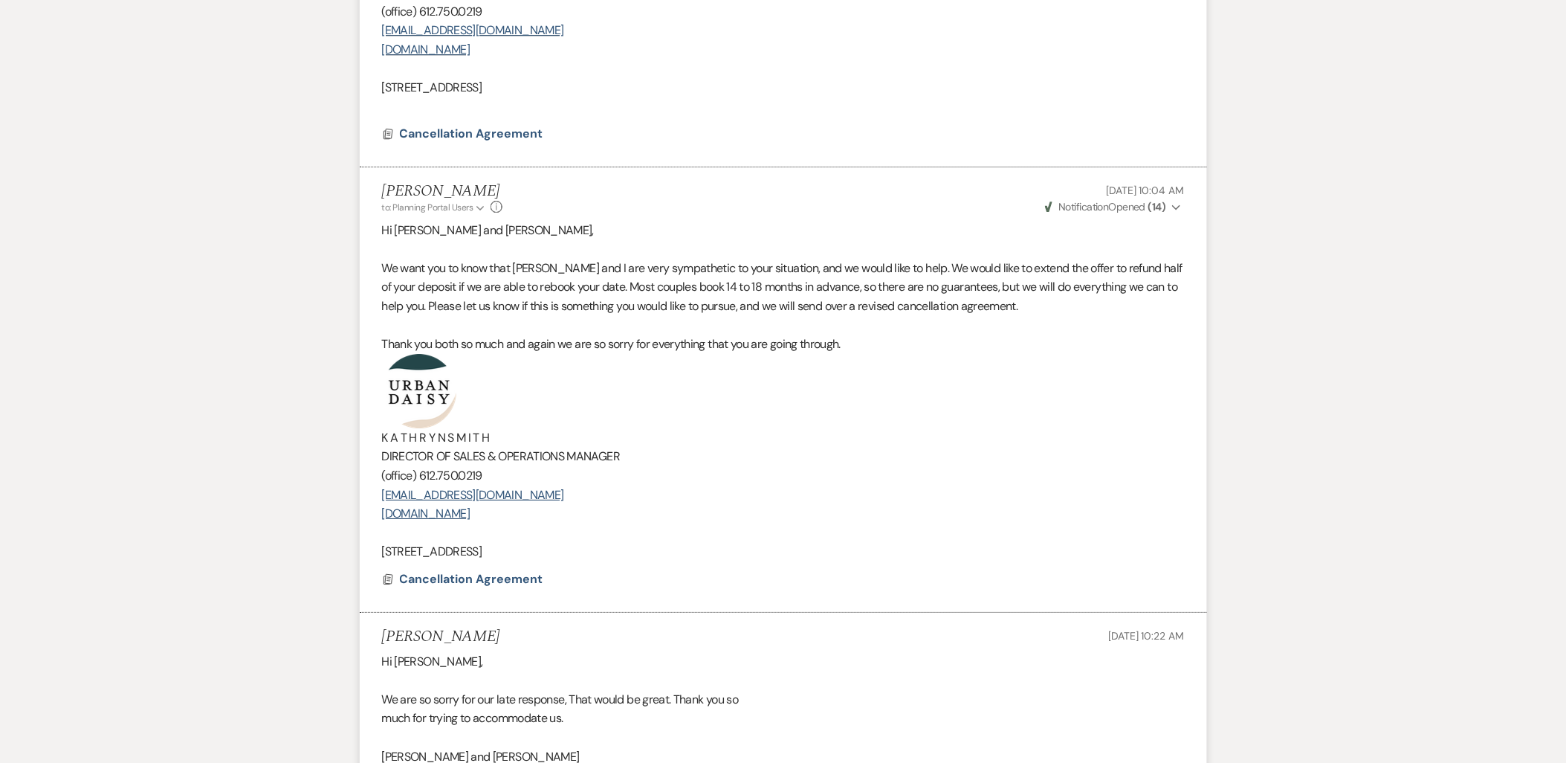
scroll to position [1571, 0]
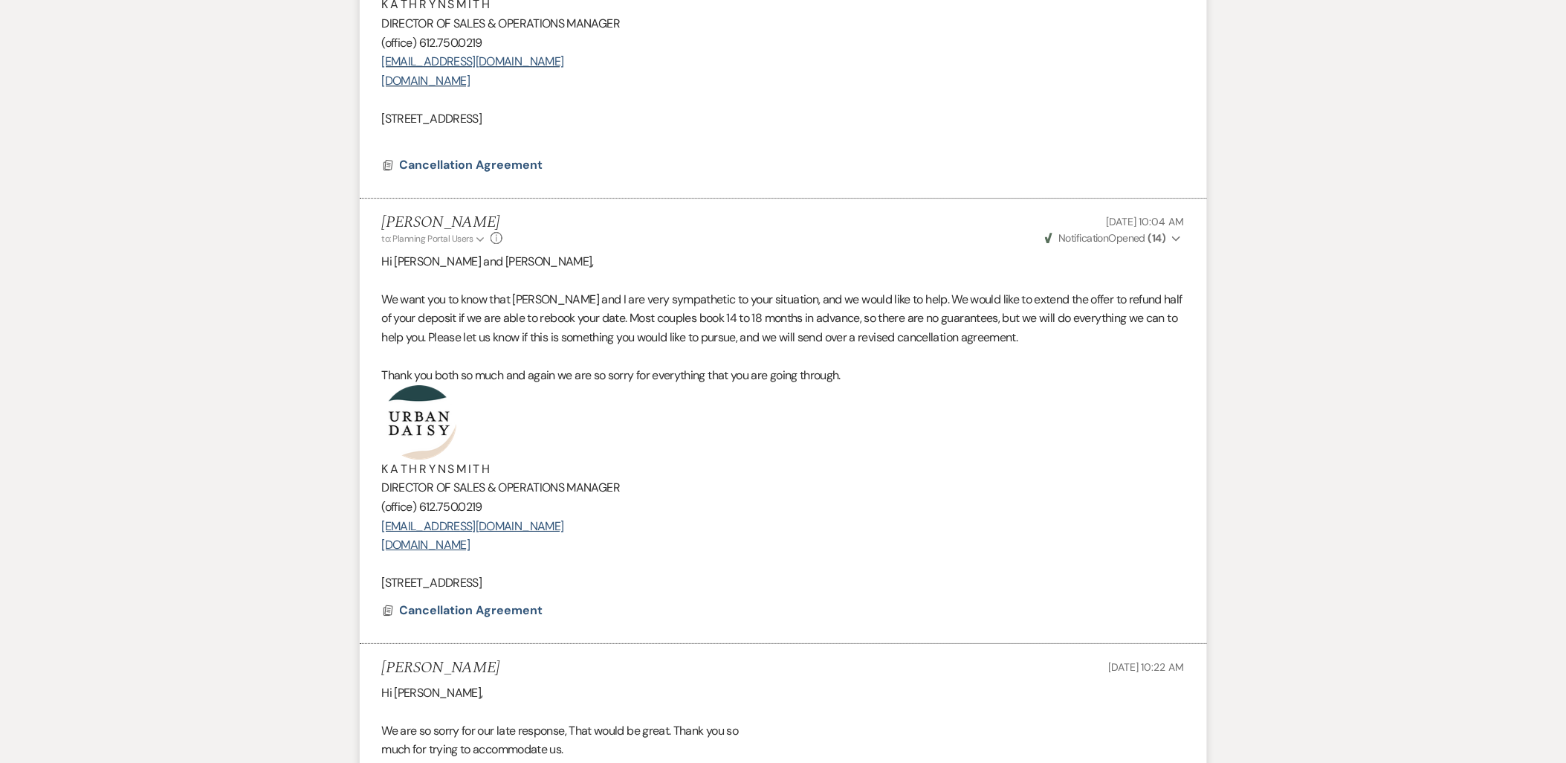
drag, startPoint x: 366, startPoint y: 297, endPoint x: 688, endPoint y: 581, distance: 428.6
click at [688, 581] on li "Kathryn Beckett to: Planning Portal Users Expand Info Sep 15, 2025, 10:04 AM We…" at bounding box center [783, 420] width 847 height 445
copy div "We want you to know that Amy and I are very sympathetic to your situation, and …"
click at [696, 528] on p "[EMAIL_ADDRESS][DOMAIN_NAME]" at bounding box center [783, 526] width 803 height 19
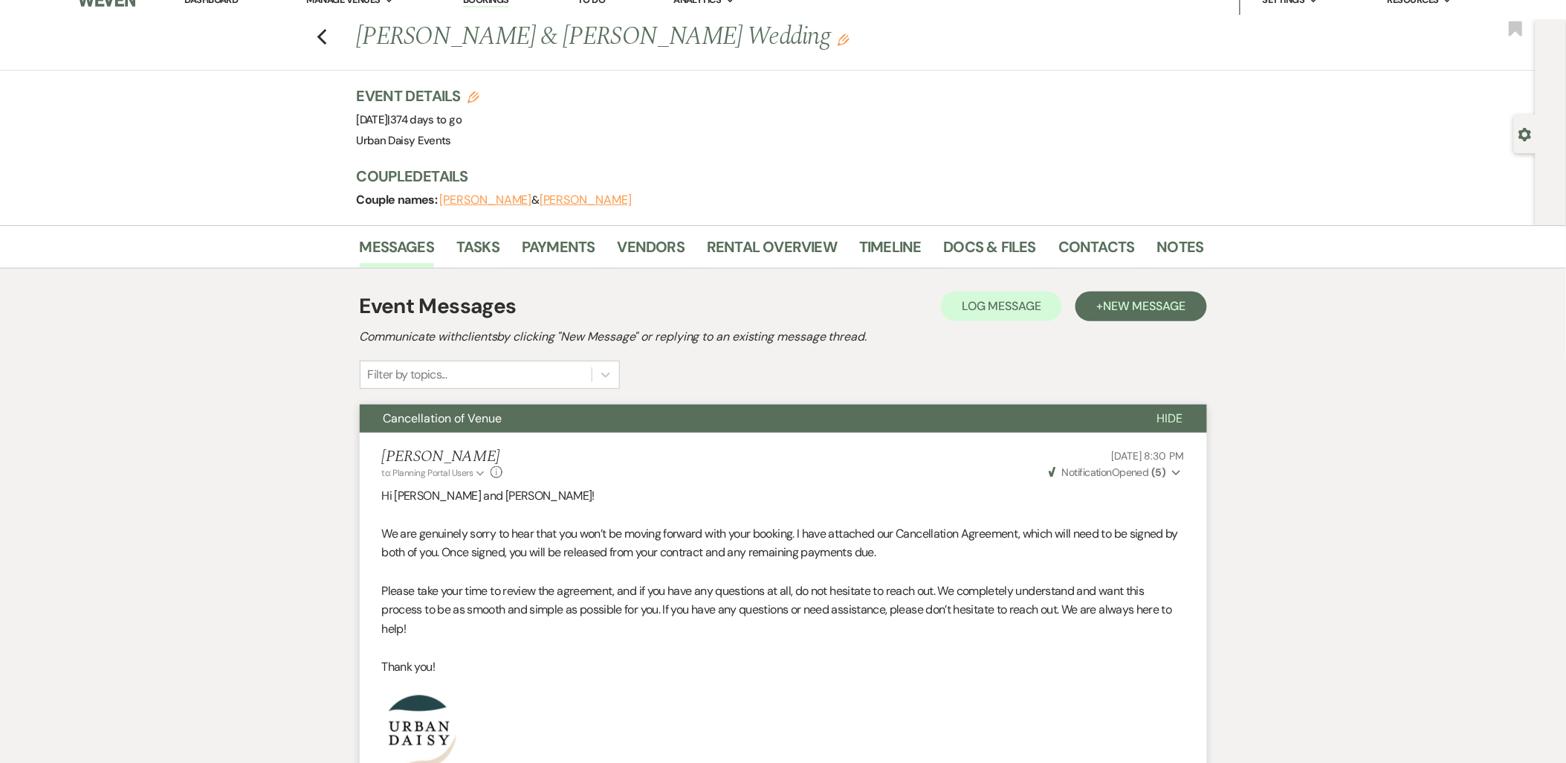
scroll to position [0, 0]
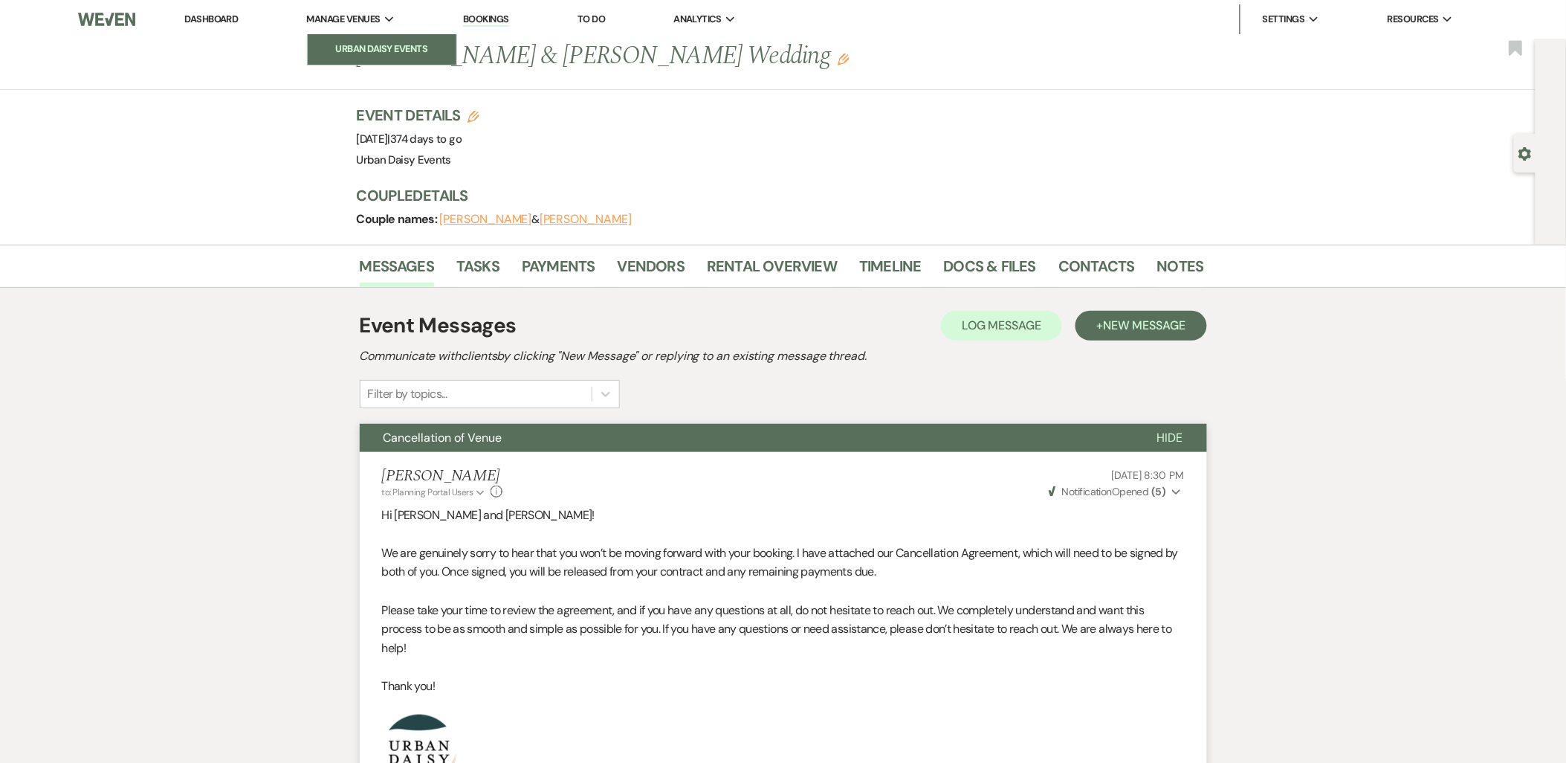
click at [372, 48] on li "Urban Daisy Events" at bounding box center [382, 49] width 134 height 15
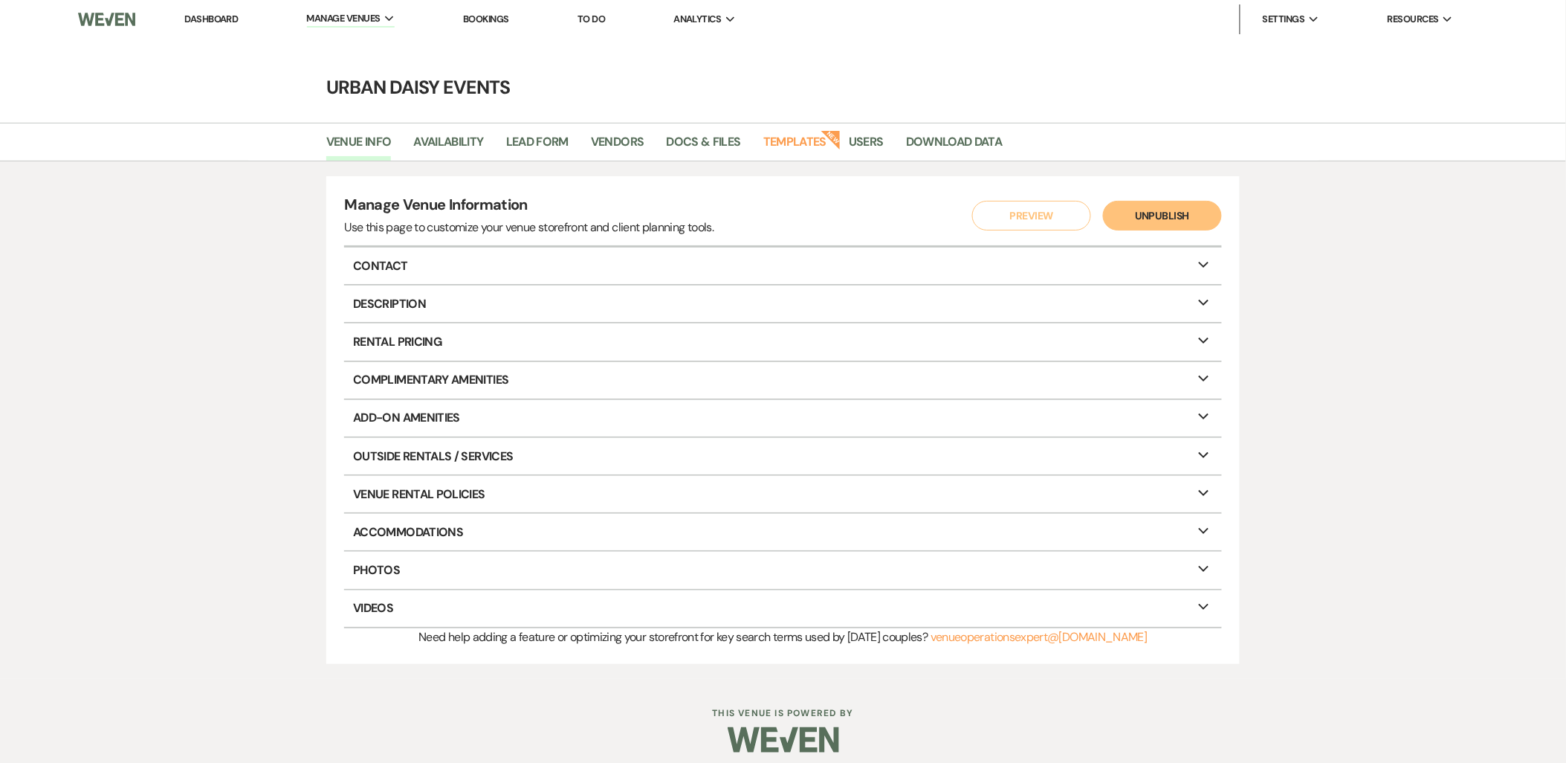
click at [427, 124] on div "Venue Info Availability Lead Form Vendors Docs & Files Templates New Users Down…" at bounding box center [783, 142] width 1566 height 39
click at [439, 140] on link "Availability" at bounding box center [448, 146] width 70 height 28
select select "2"
select select "2026"
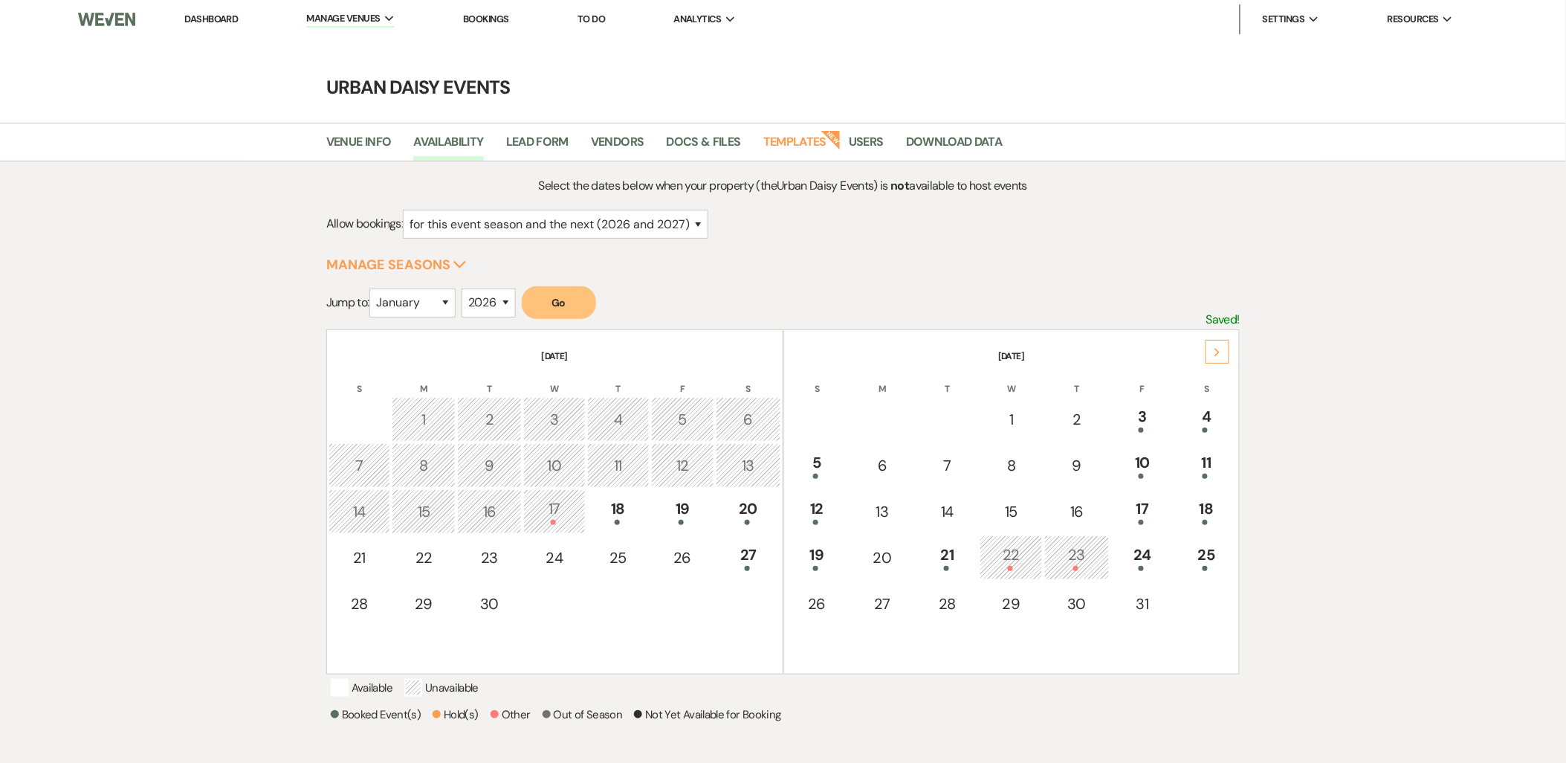
click at [1220, 352] on use at bounding box center [1217, 352] width 5 height 8
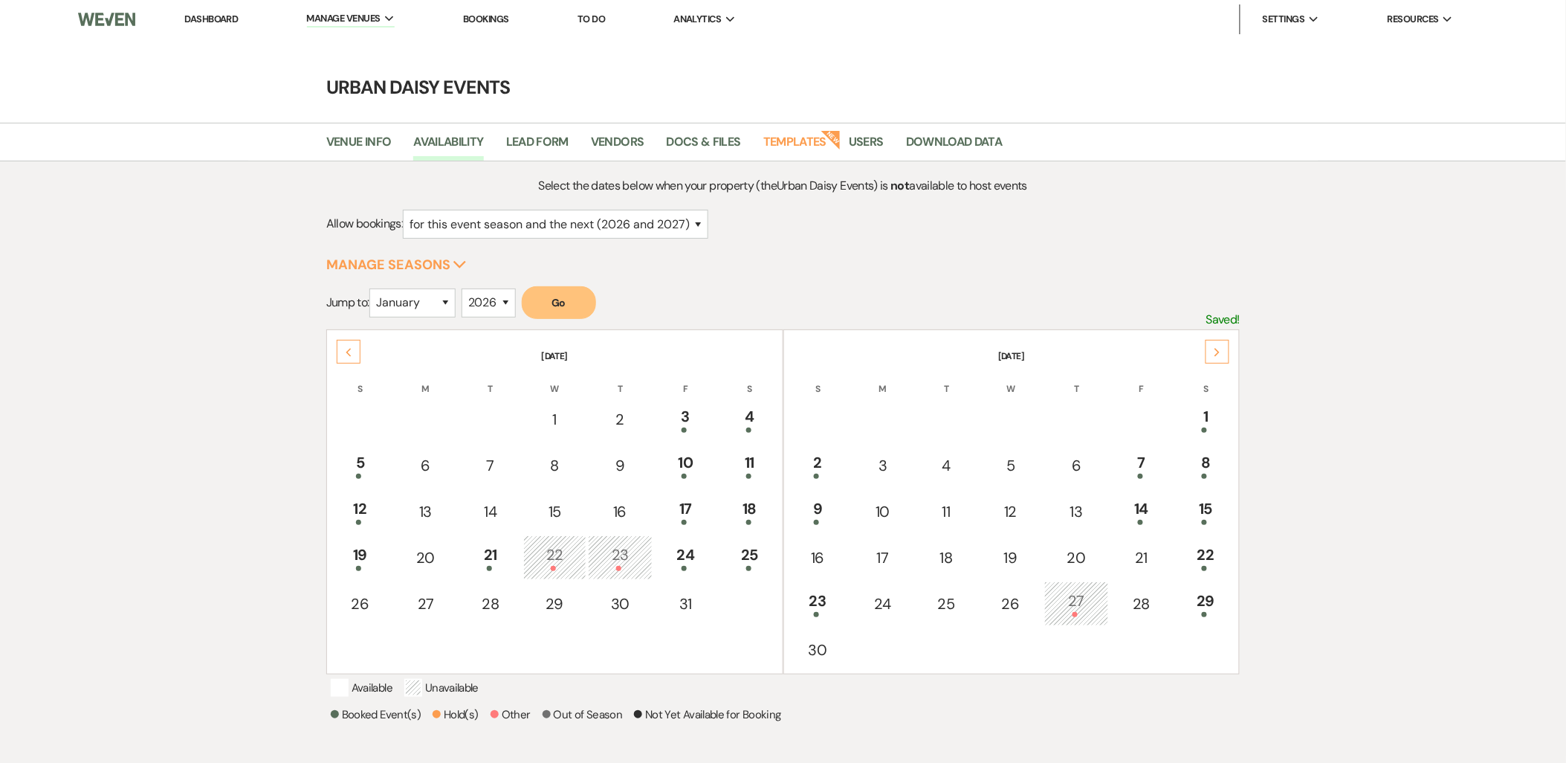
click at [1220, 352] on use at bounding box center [1217, 352] width 5 height 8
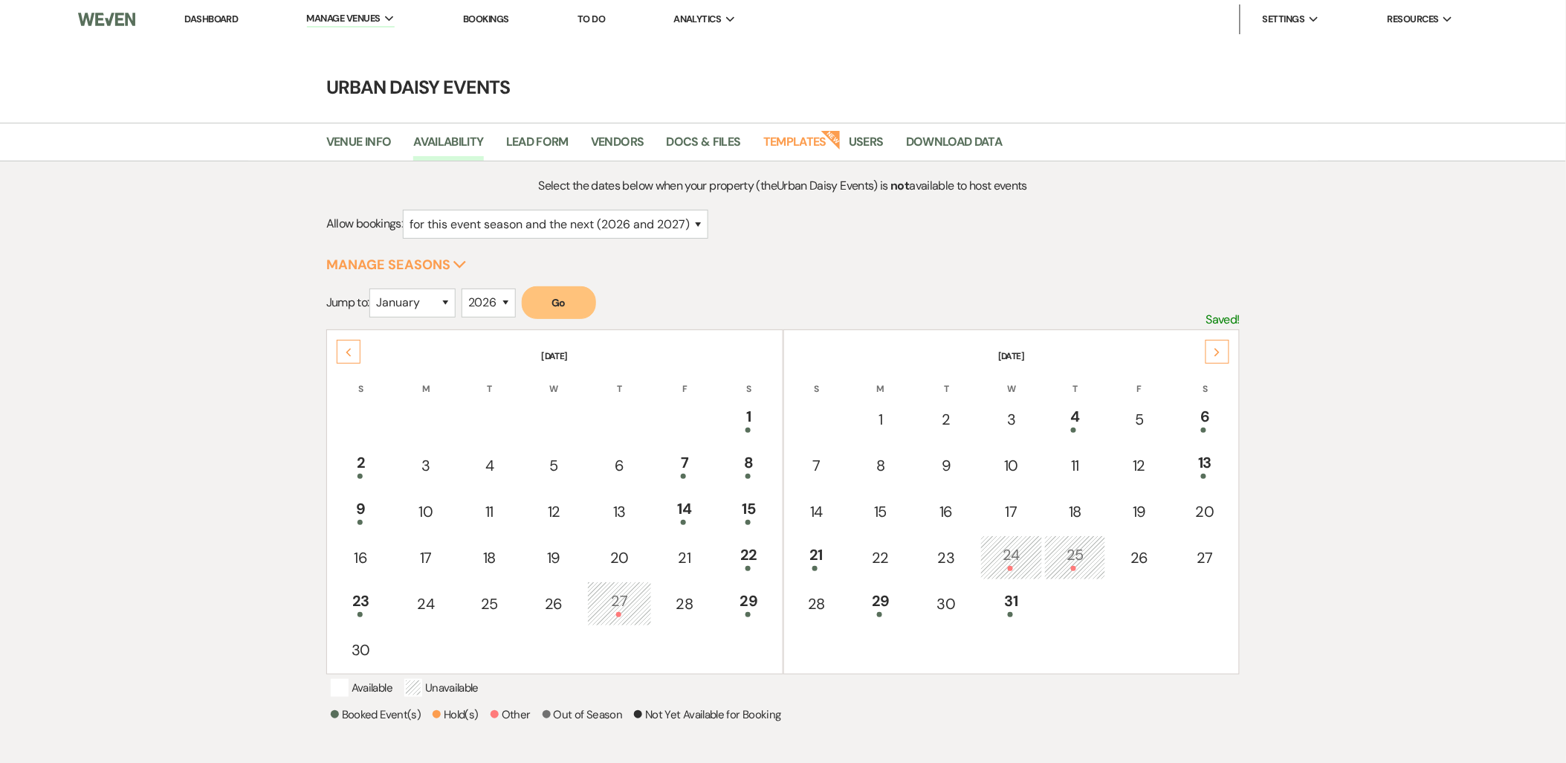
click at [1220, 352] on use at bounding box center [1217, 352] width 5 height 8
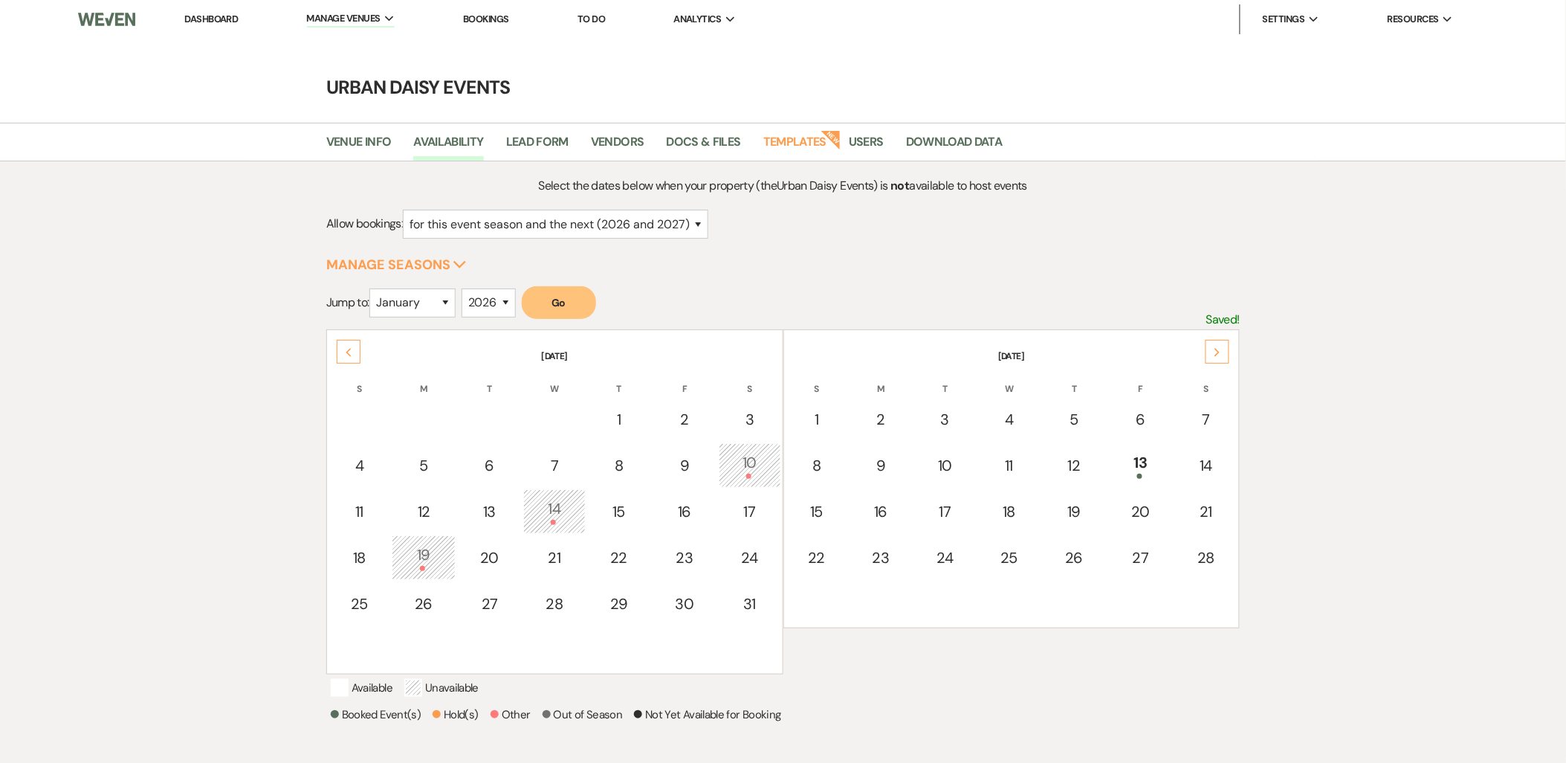
click at [1220, 352] on use at bounding box center [1217, 352] width 5 height 8
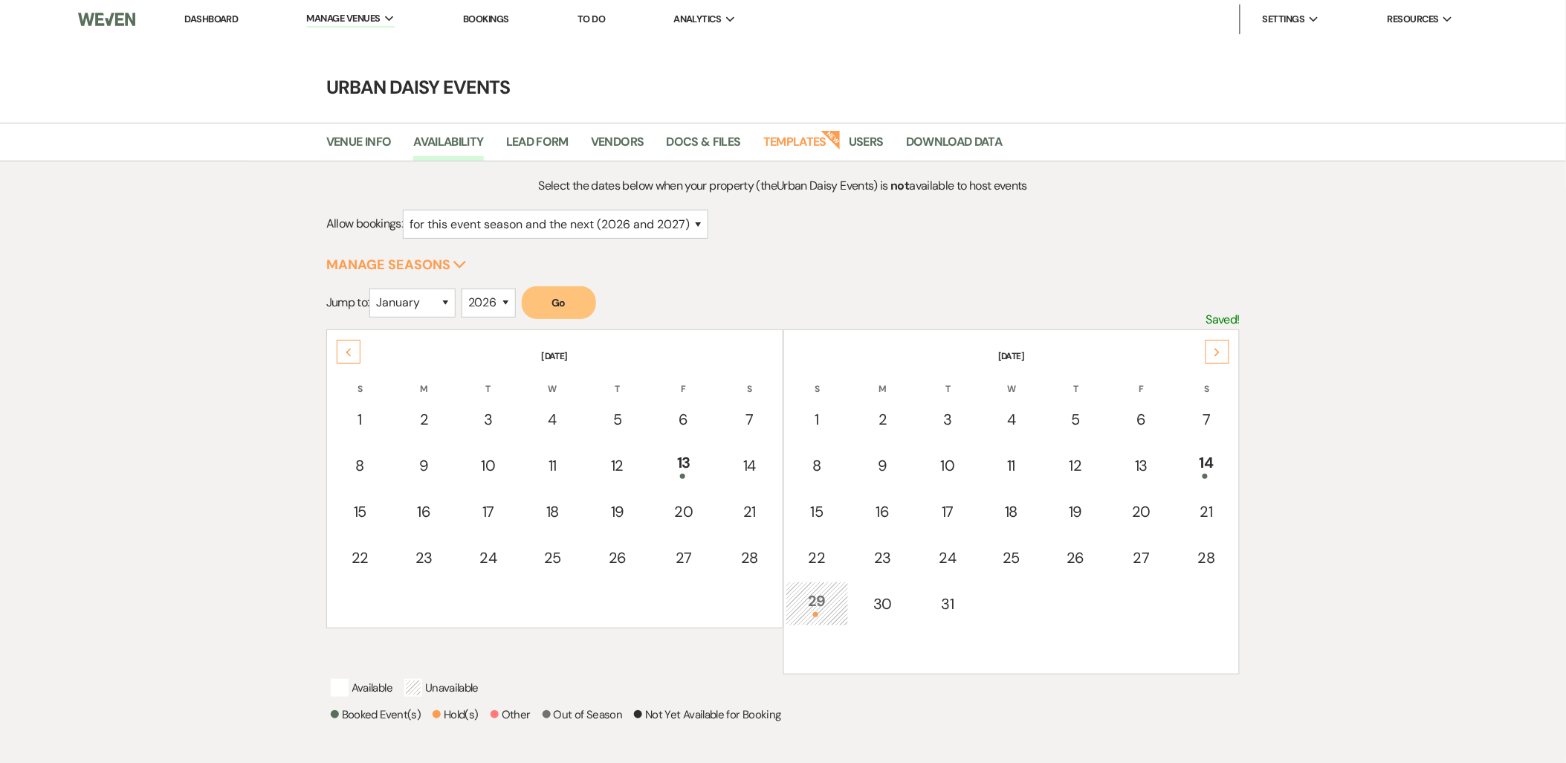
click at [1220, 352] on use at bounding box center [1217, 352] width 5 height 8
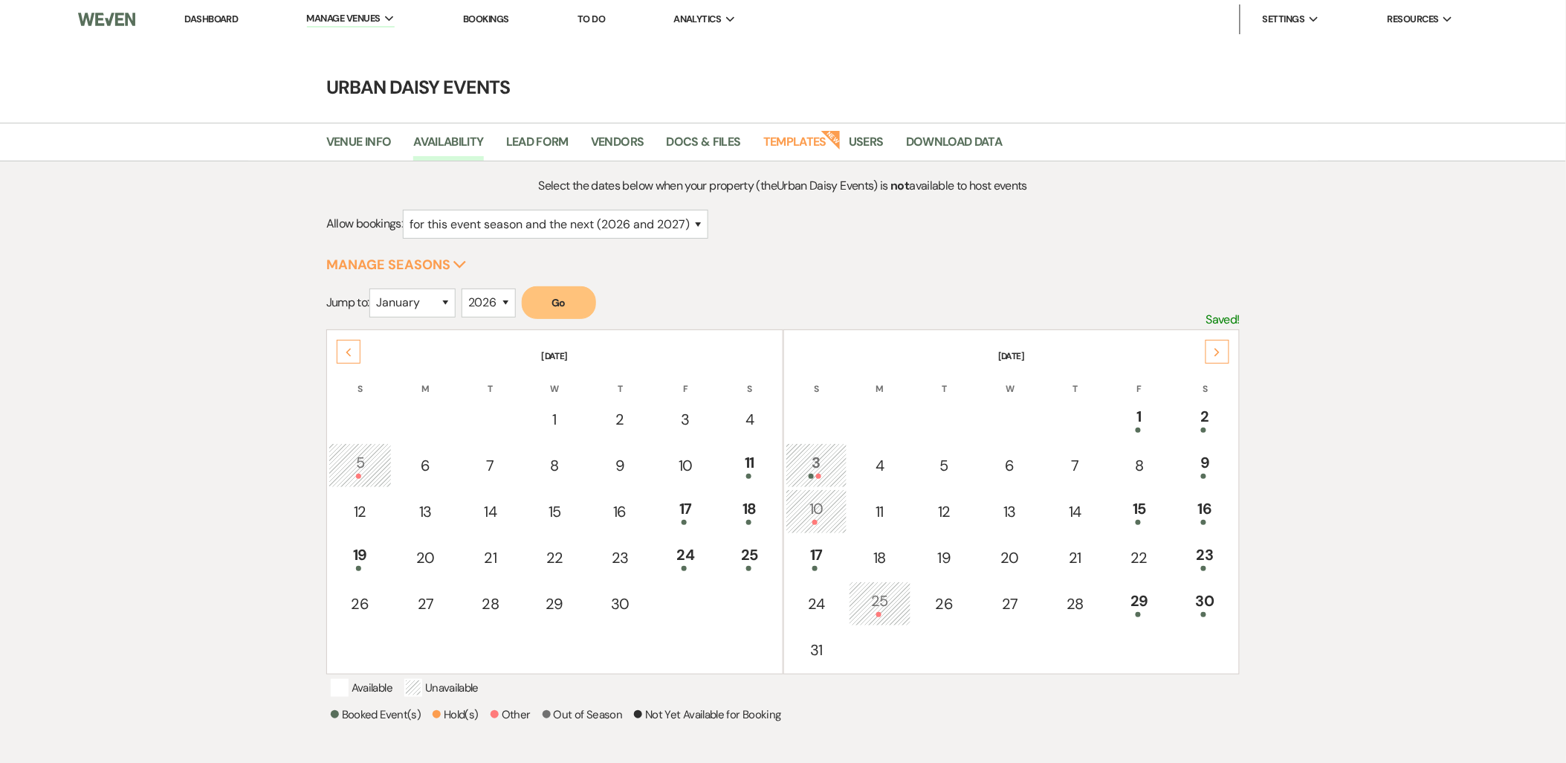
click at [1220, 352] on use at bounding box center [1217, 352] width 5 height 8
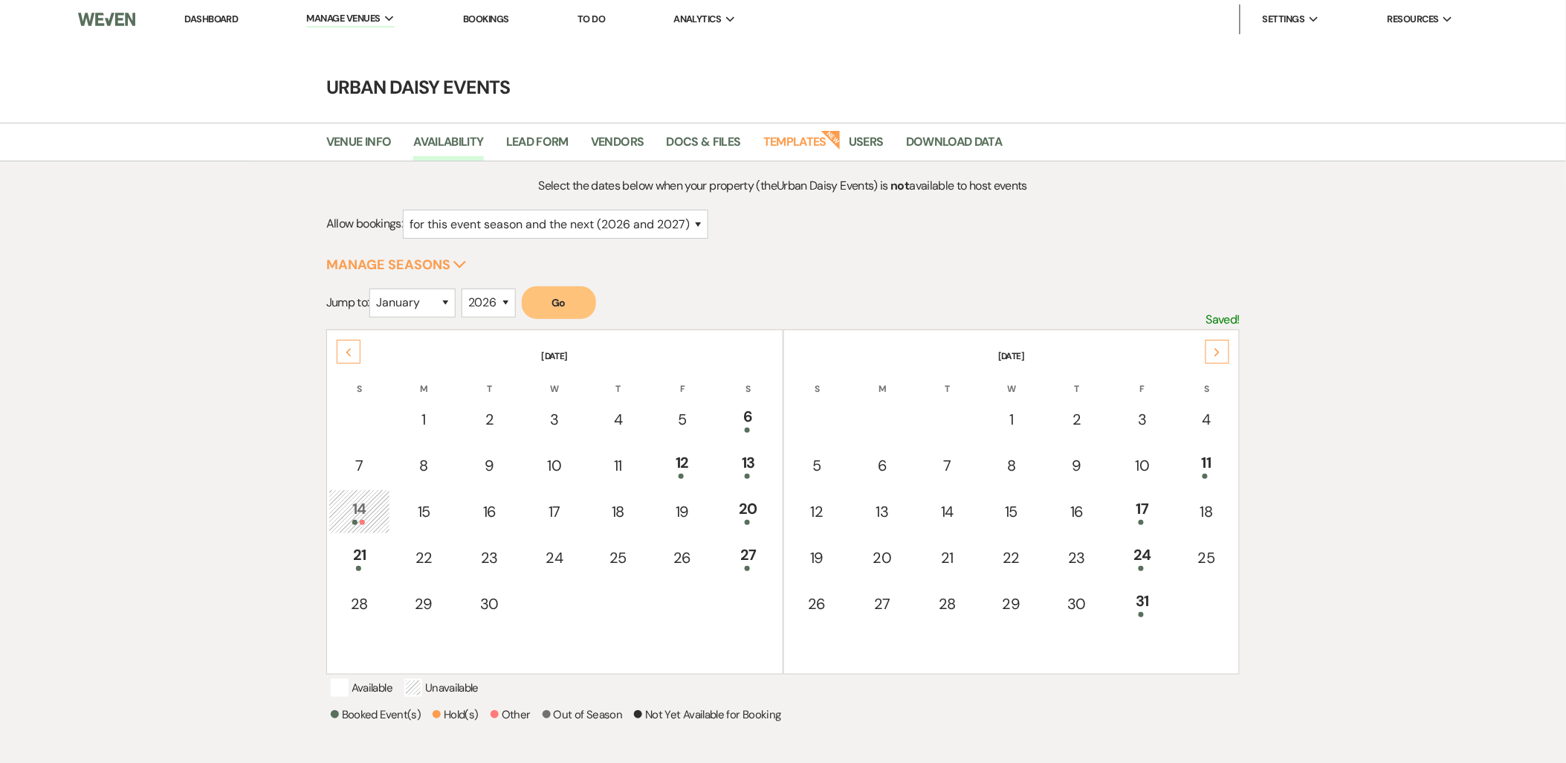
click at [1220, 352] on use at bounding box center [1217, 352] width 5 height 8
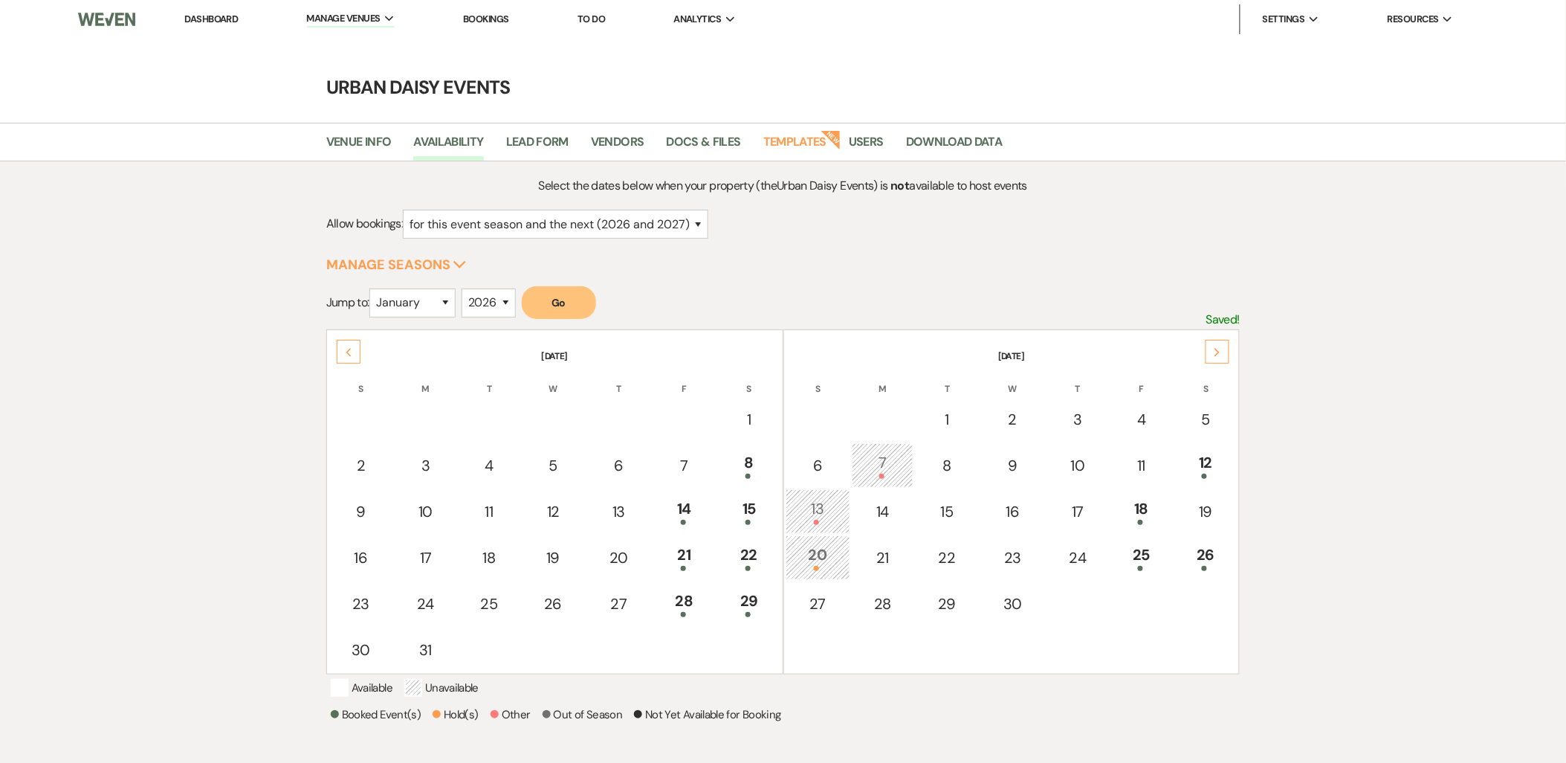
click at [1217, 348] on icon "Next" at bounding box center [1217, 352] width 7 height 9
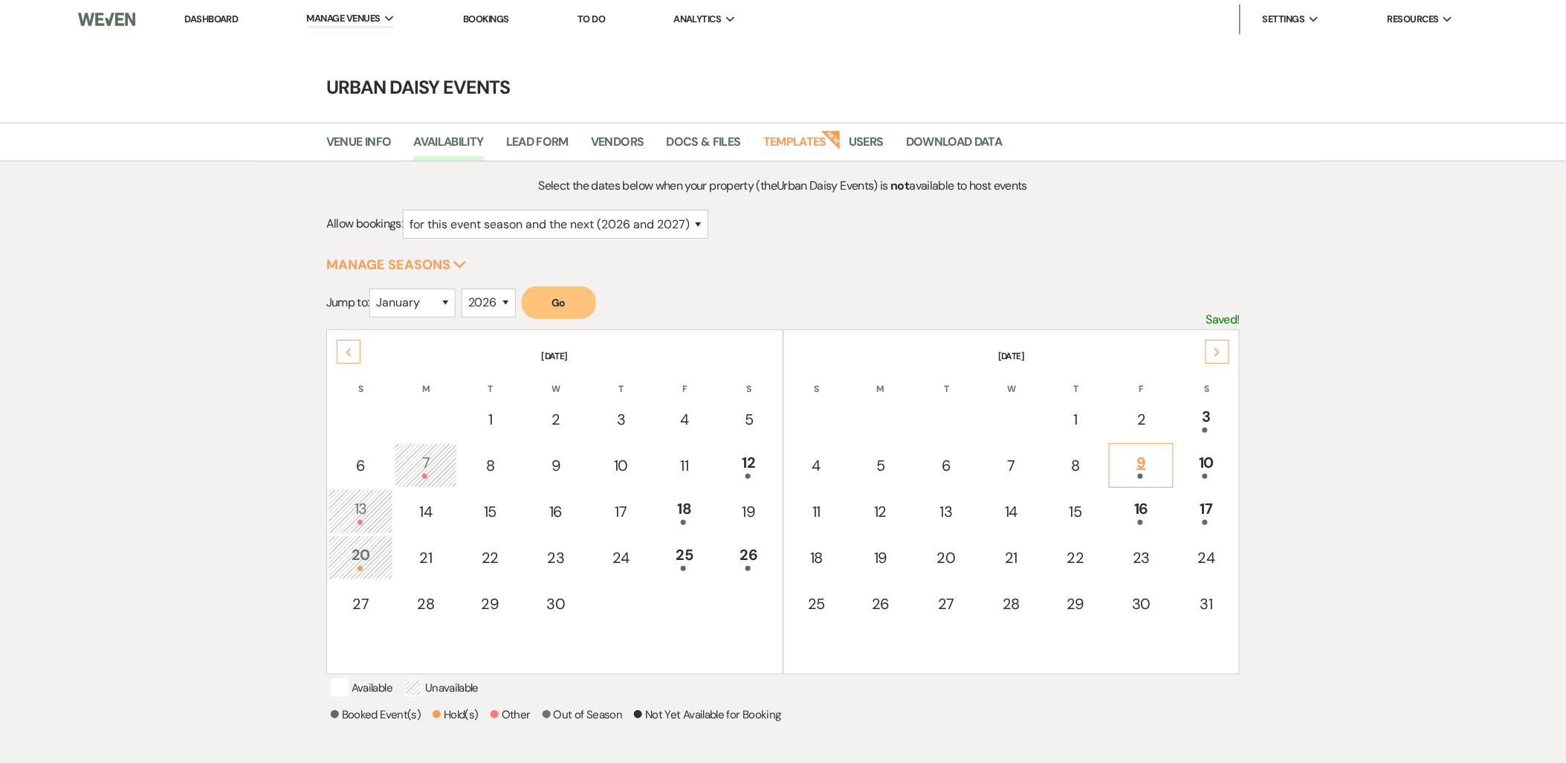
click at [1145, 465] on div "9" at bounding box center [1141, 465] width 48 height 28
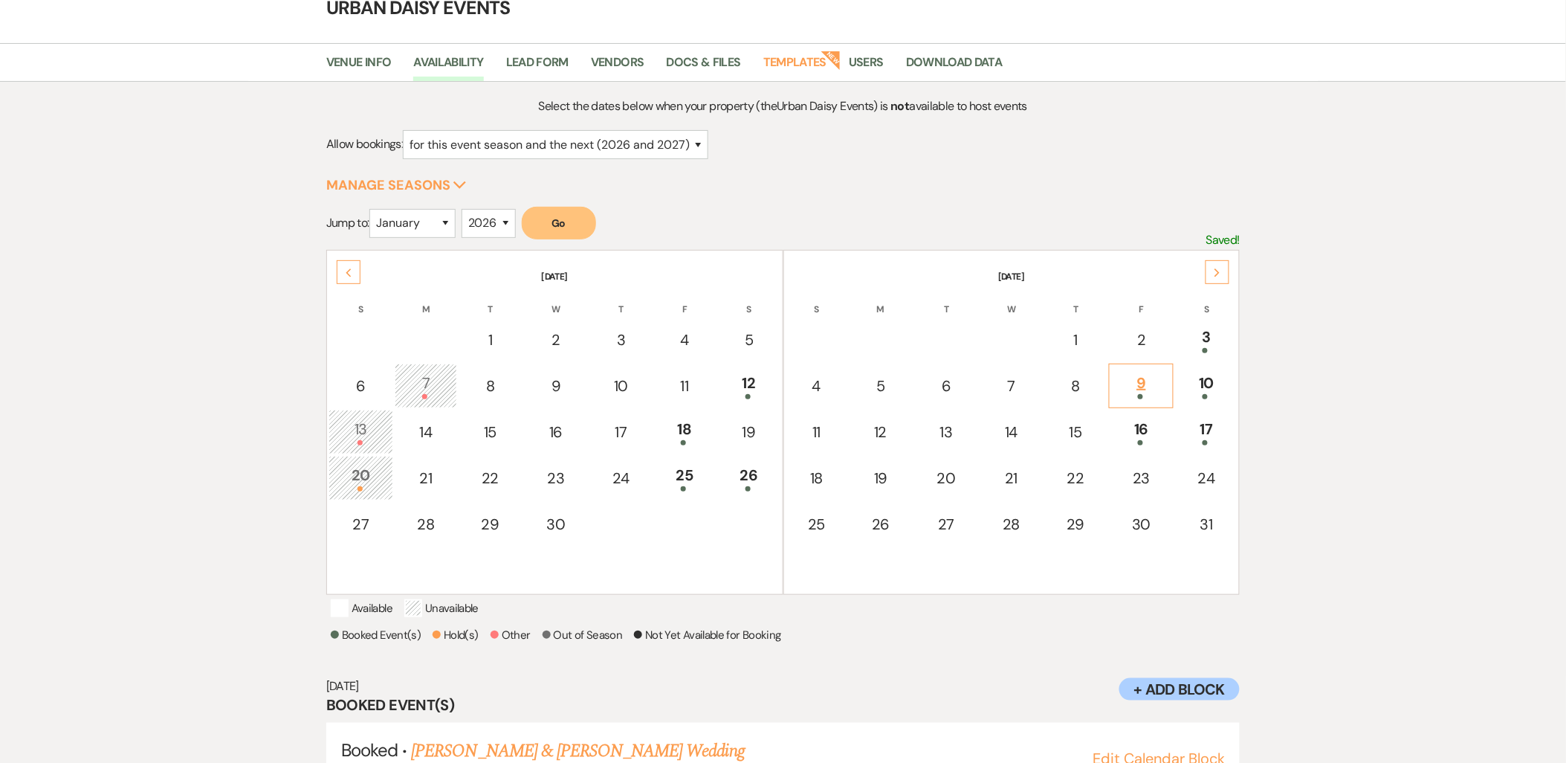
scroll to position [155, 0]
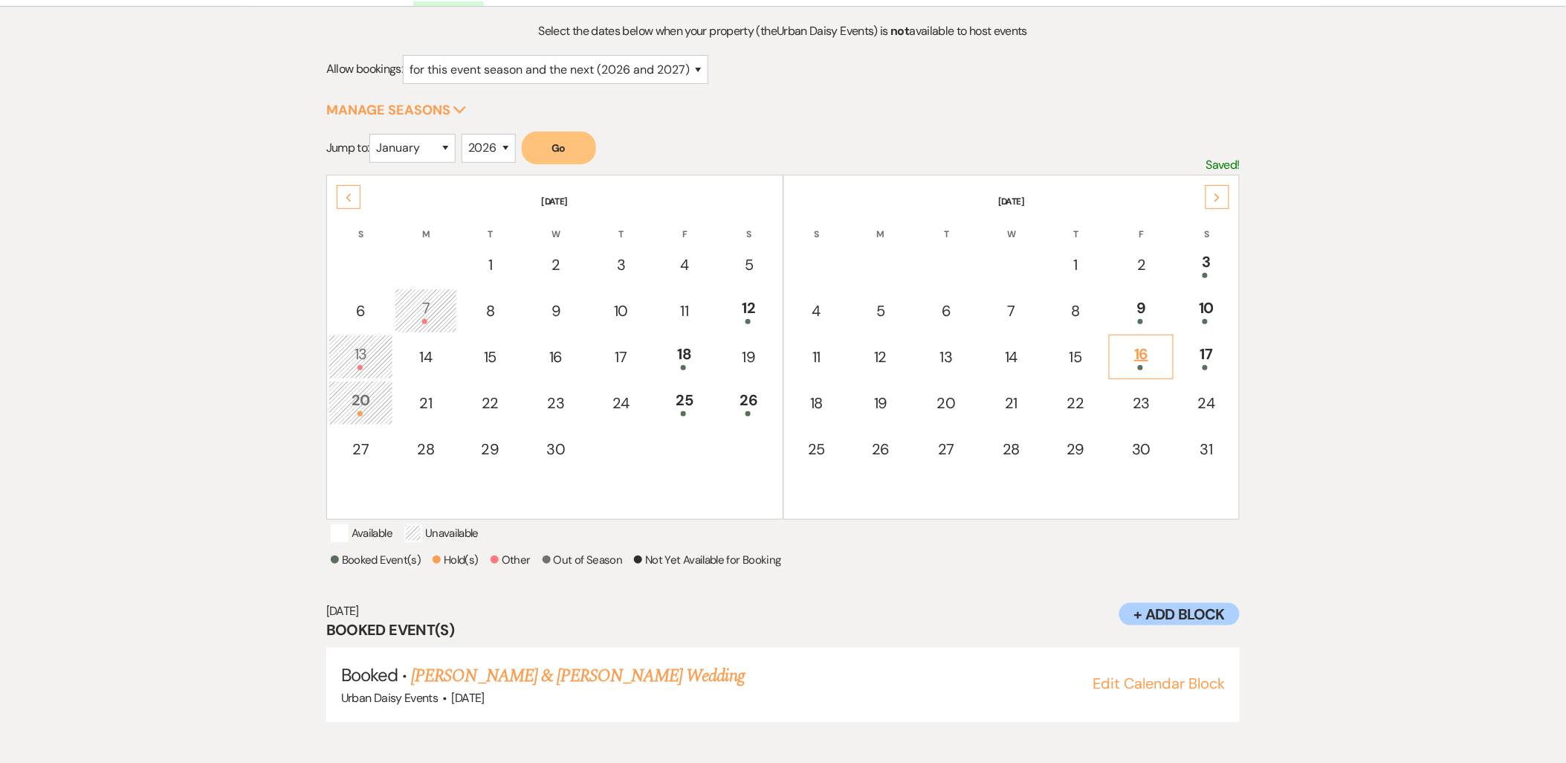
click at [1142, 355] on div "16" at bounding box center [1141, 357] width 48 height 28
click at [519, 689] on link "[PERSON_NAME] & [PERSON_NAME] Wedding" at bounding box center [577, 675] width 333 height 27
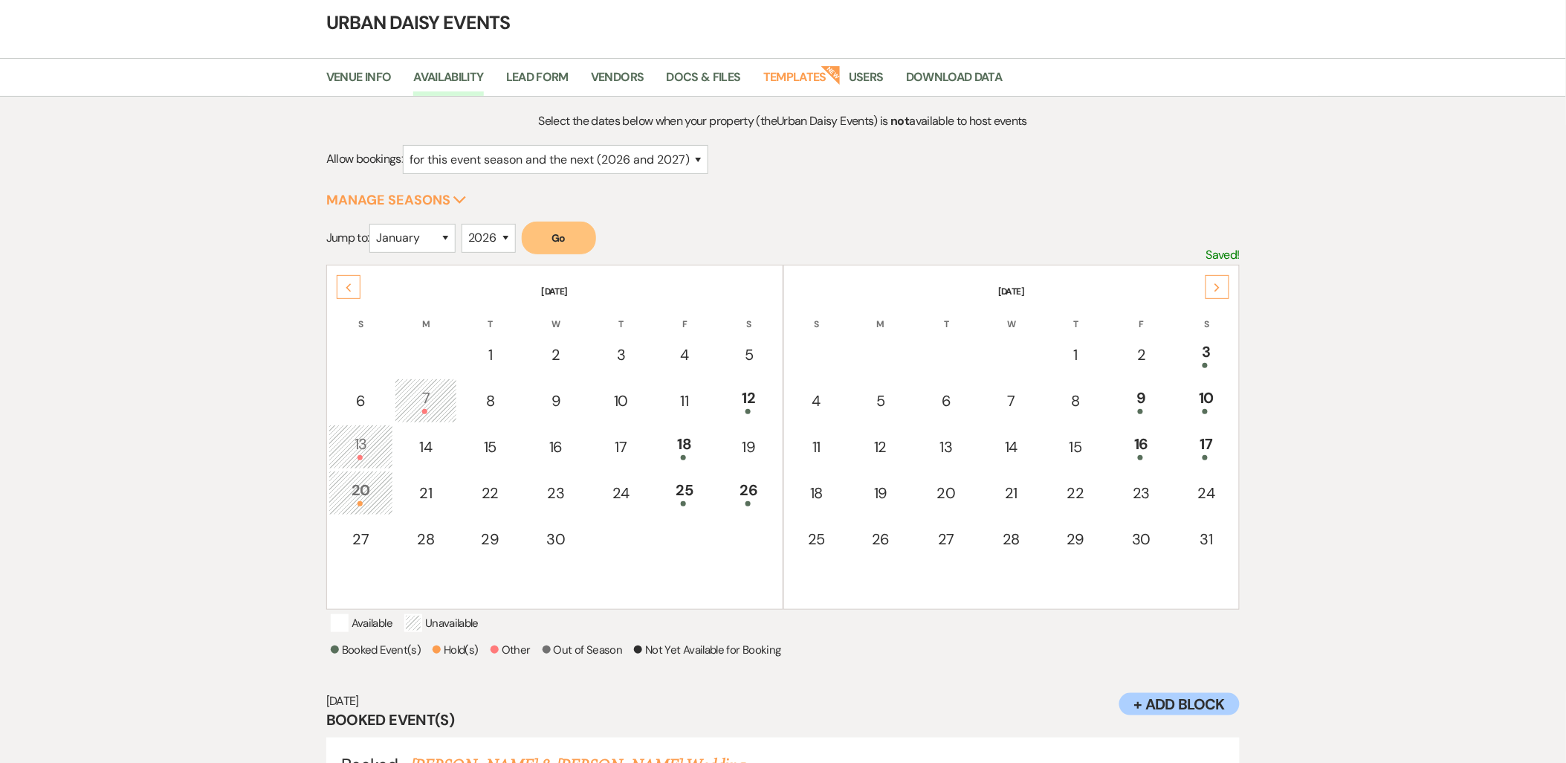
scroll to position [0, 0]
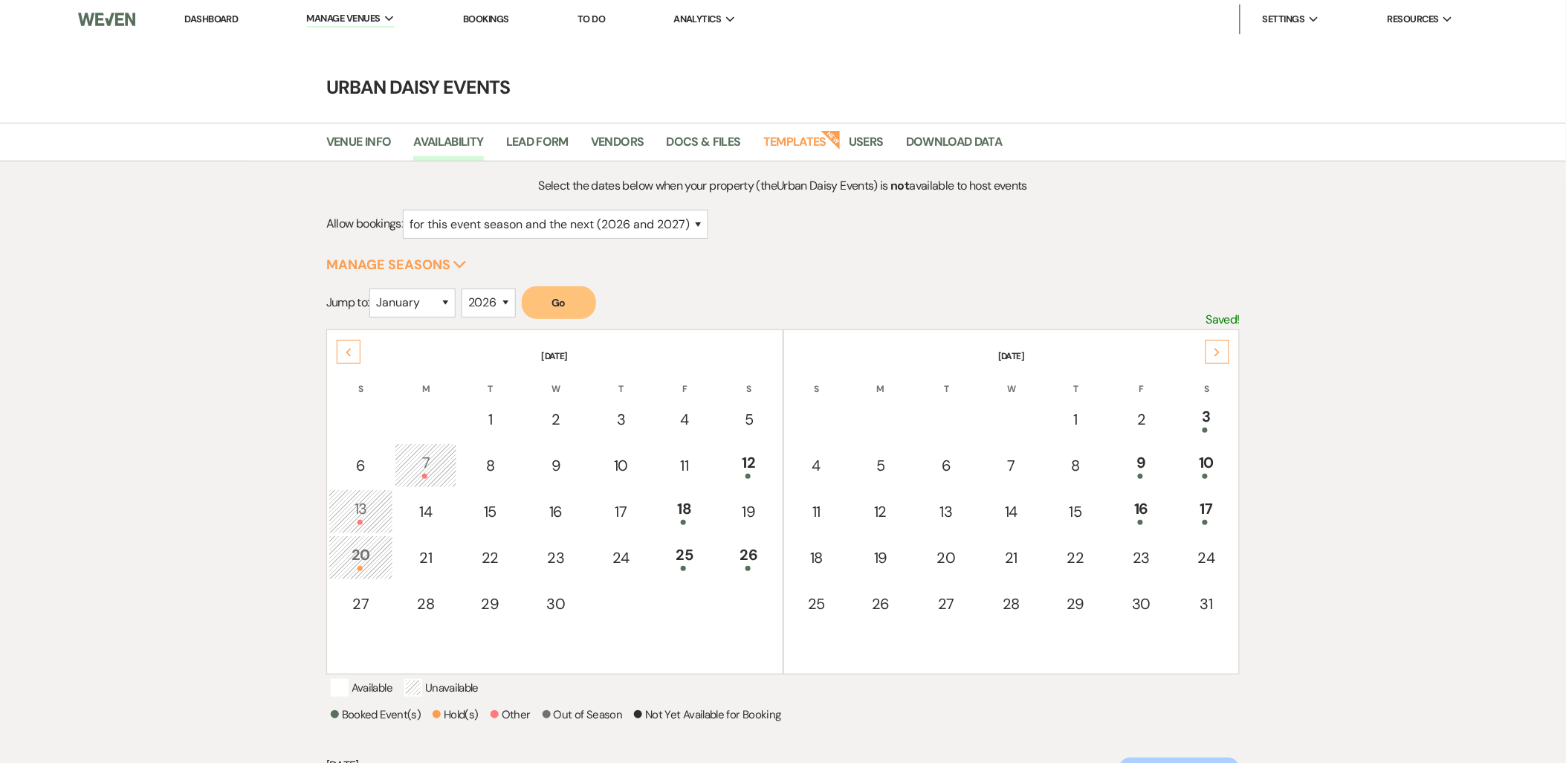
click at [190, 18] on link "Dashboard" at bounding box center [211, 19] width 54 height 13
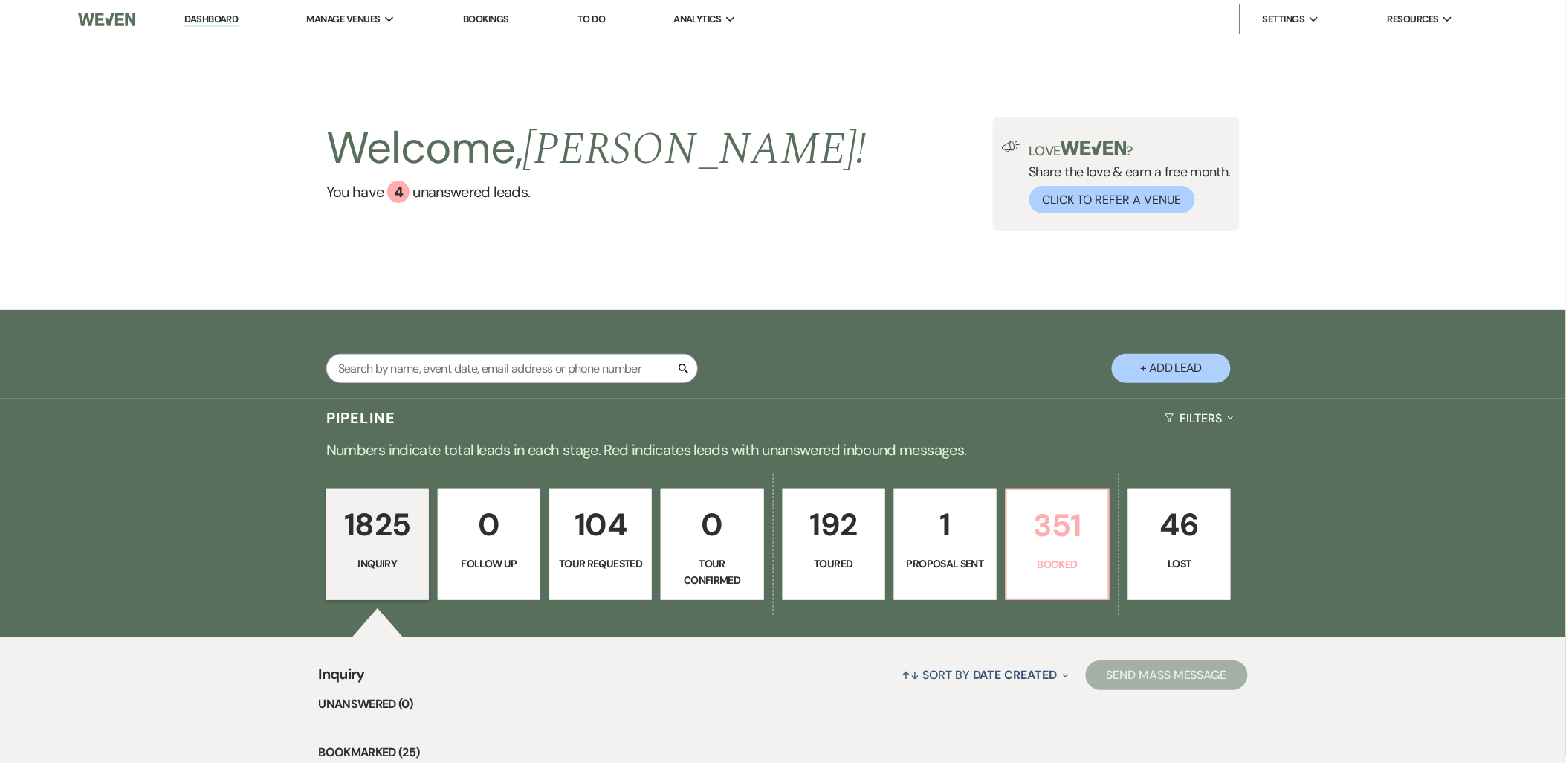
click at [1105, 546] on link "351 Booked" at bounding box center [1058, 543] width 104 height 111
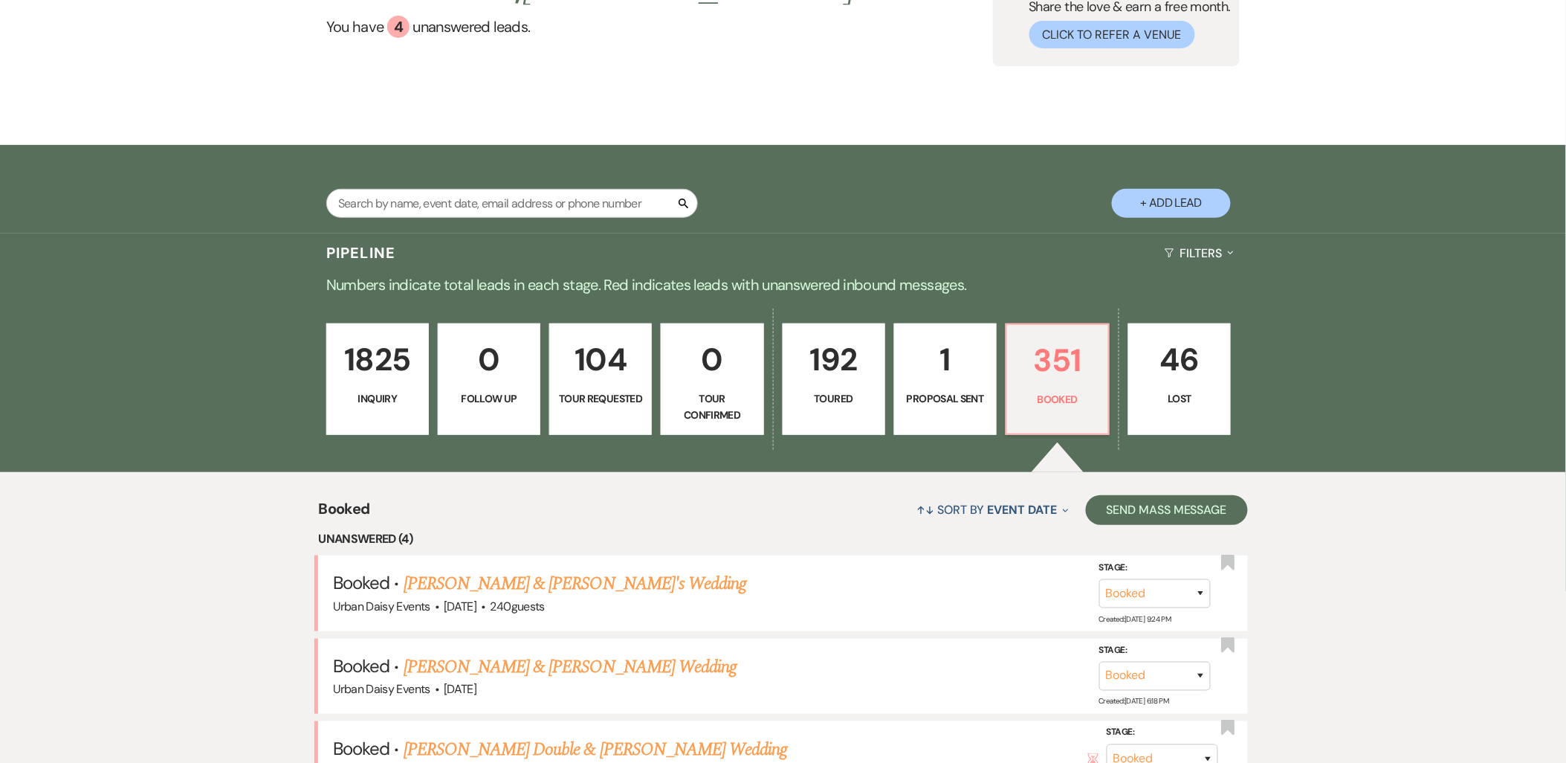
scroll to position [330, 0]
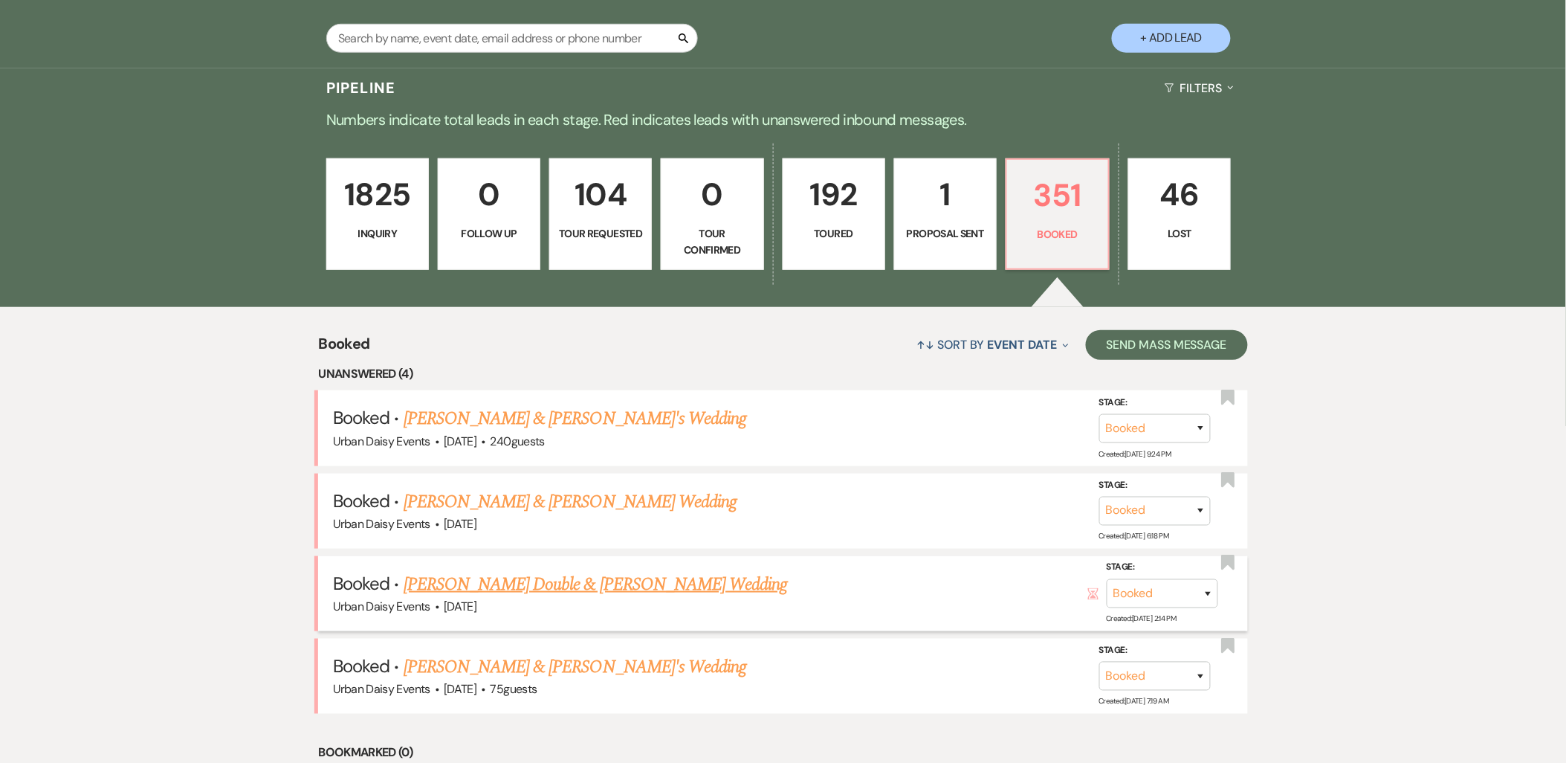
click at [514, 575] on link "[PERSON_NAME] Double & [PERSON_NAME] Wedding" at bounding box center [596, 584] width 384 height 27
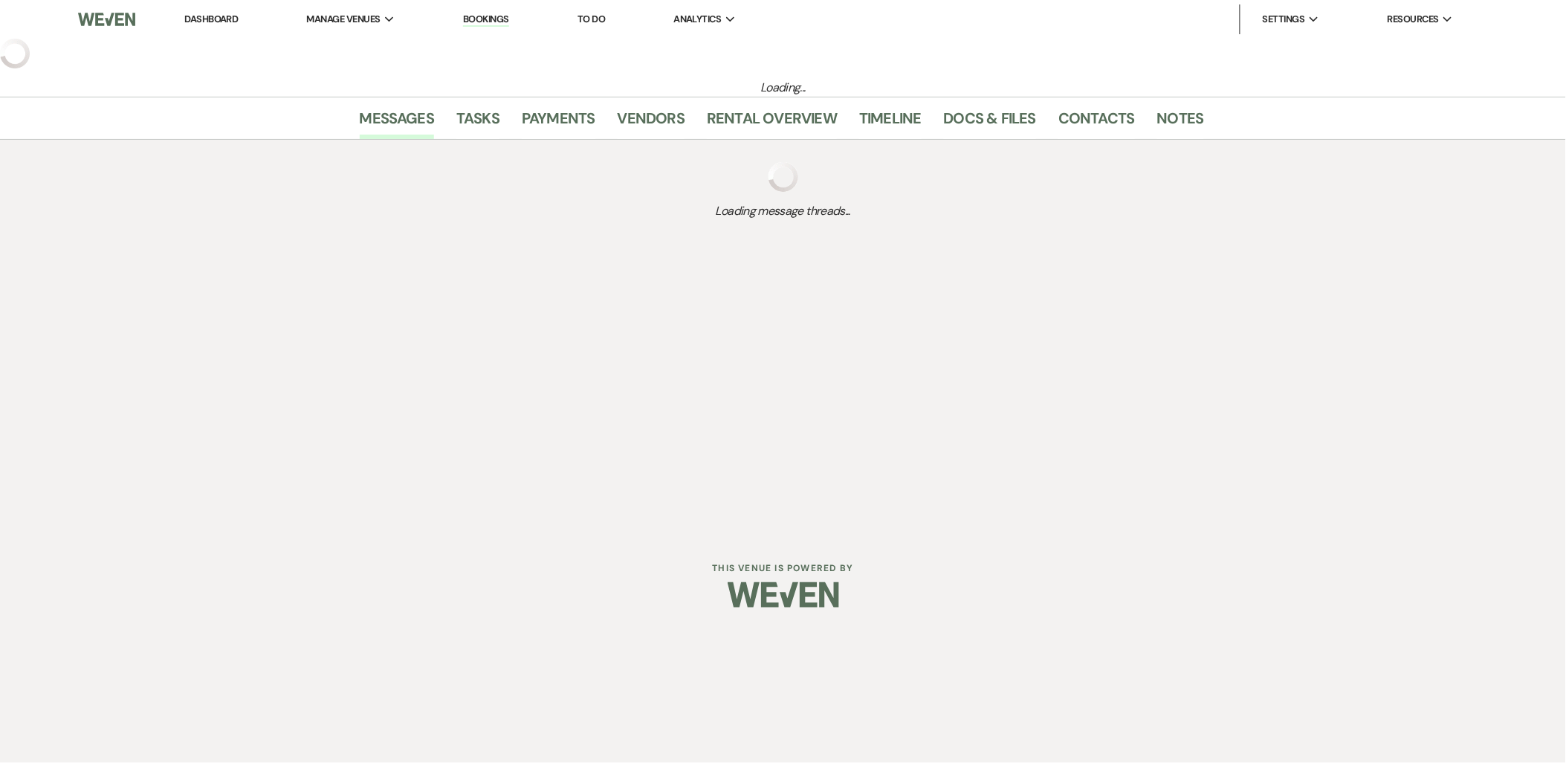
select select "19"
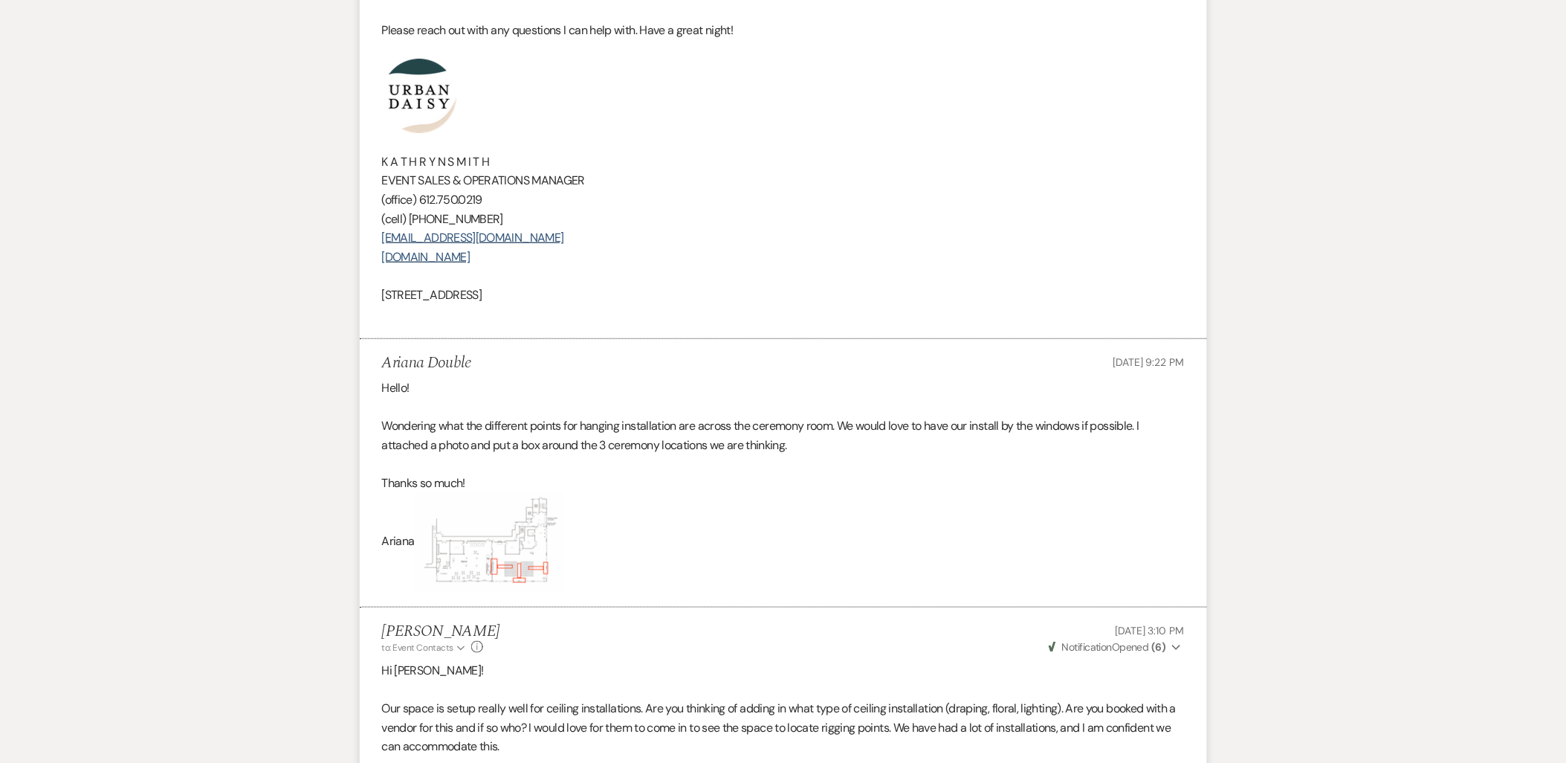
scroll to position [2396, 0]
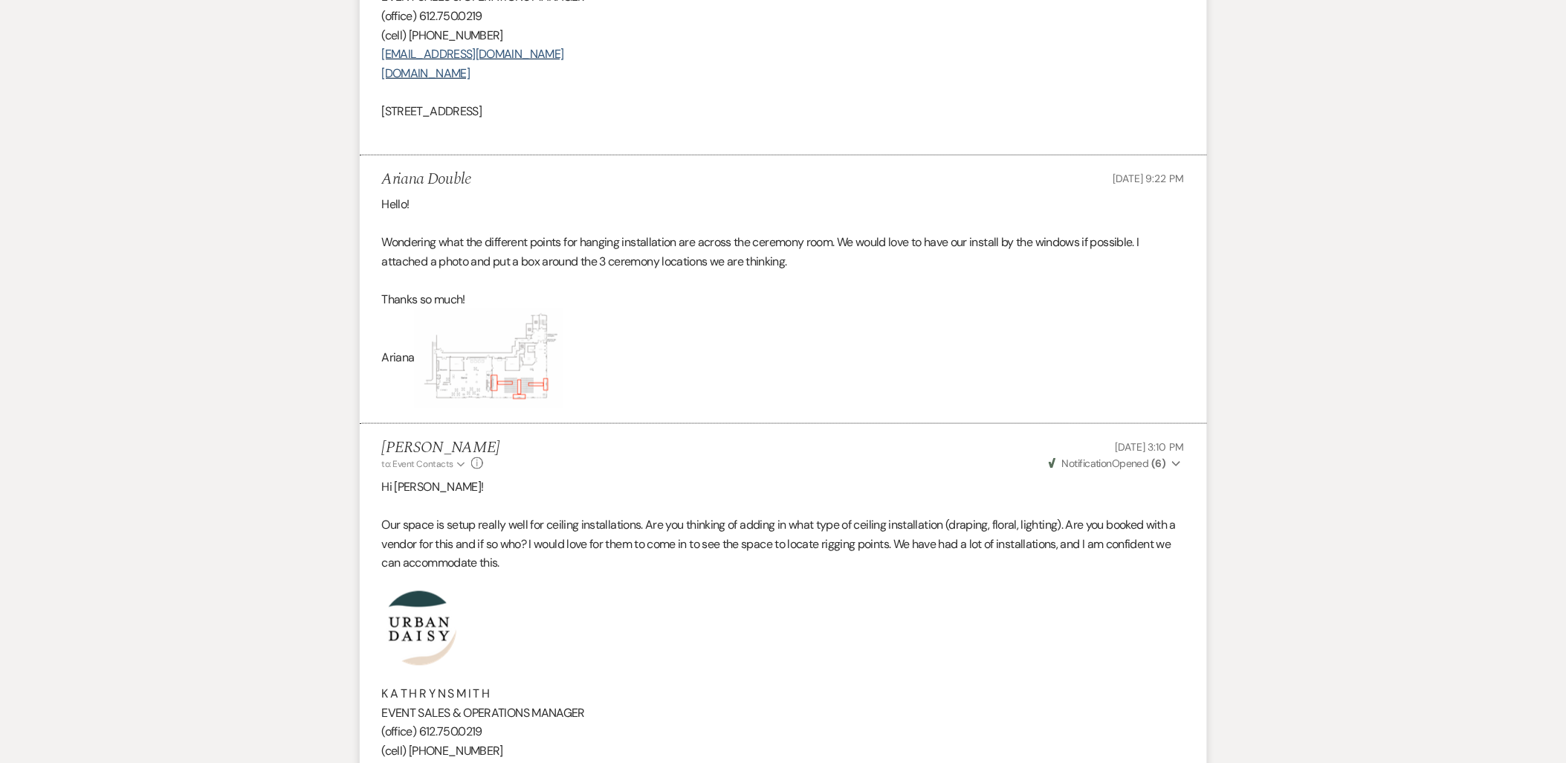
click at [459, 369] on img at bounding box center [489, 358] width 149 height 100
click at [482, 391] on img at bounding box center [489, 358] width 149 height 100
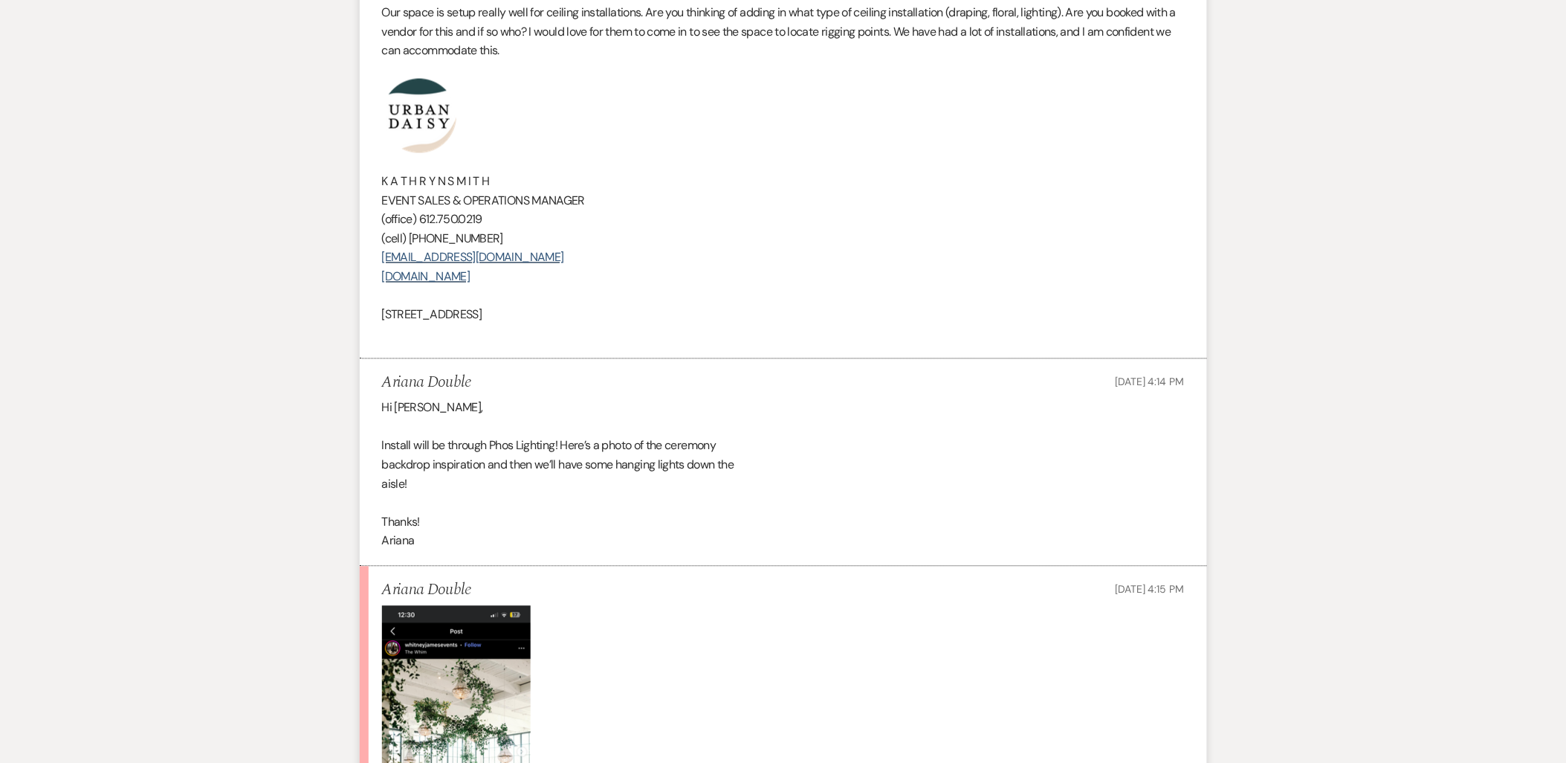
scroll to position [3139, 0]
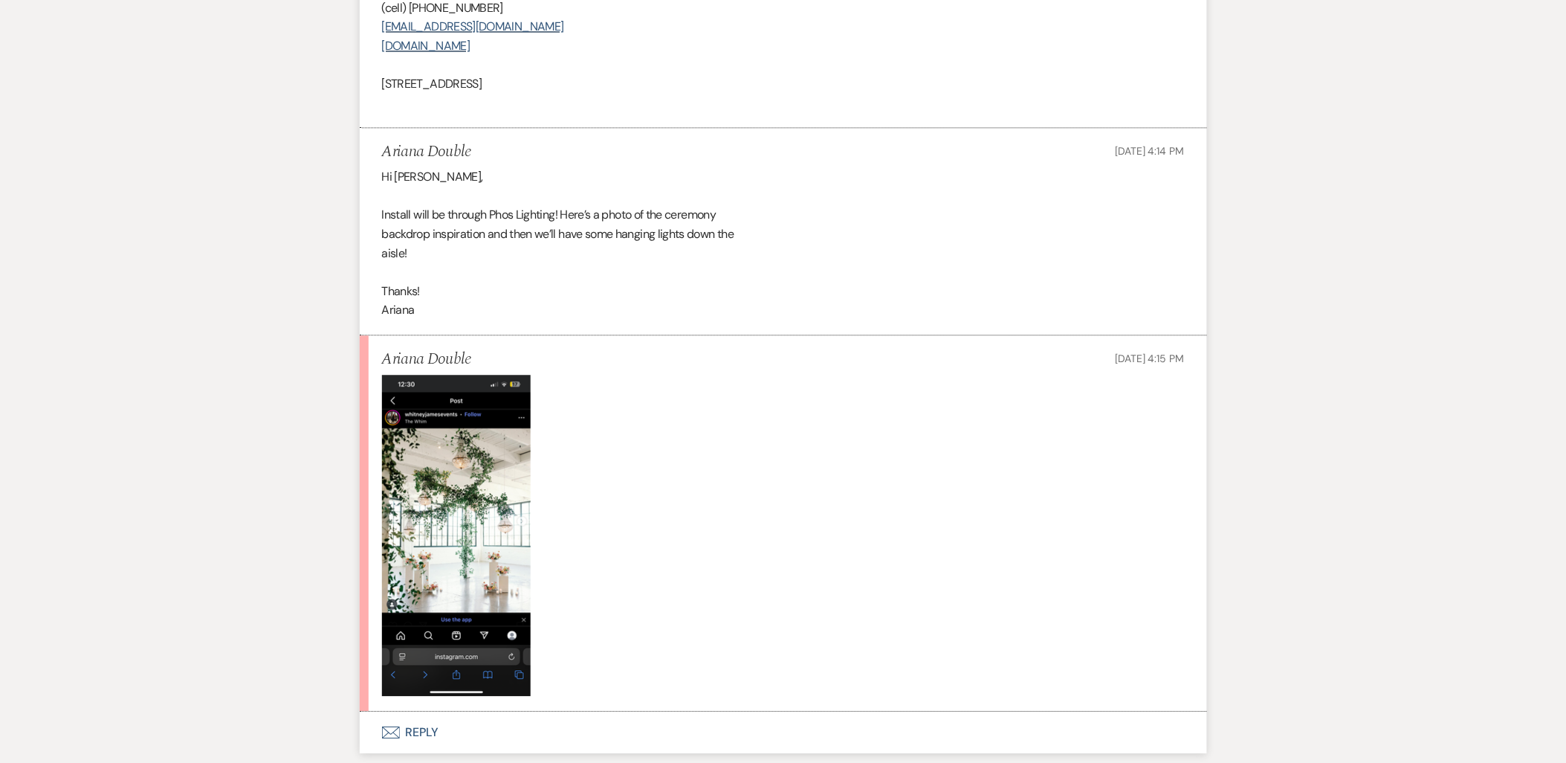
click at [482, 509] on img at bounding box center [456, 535] width 149 height 321
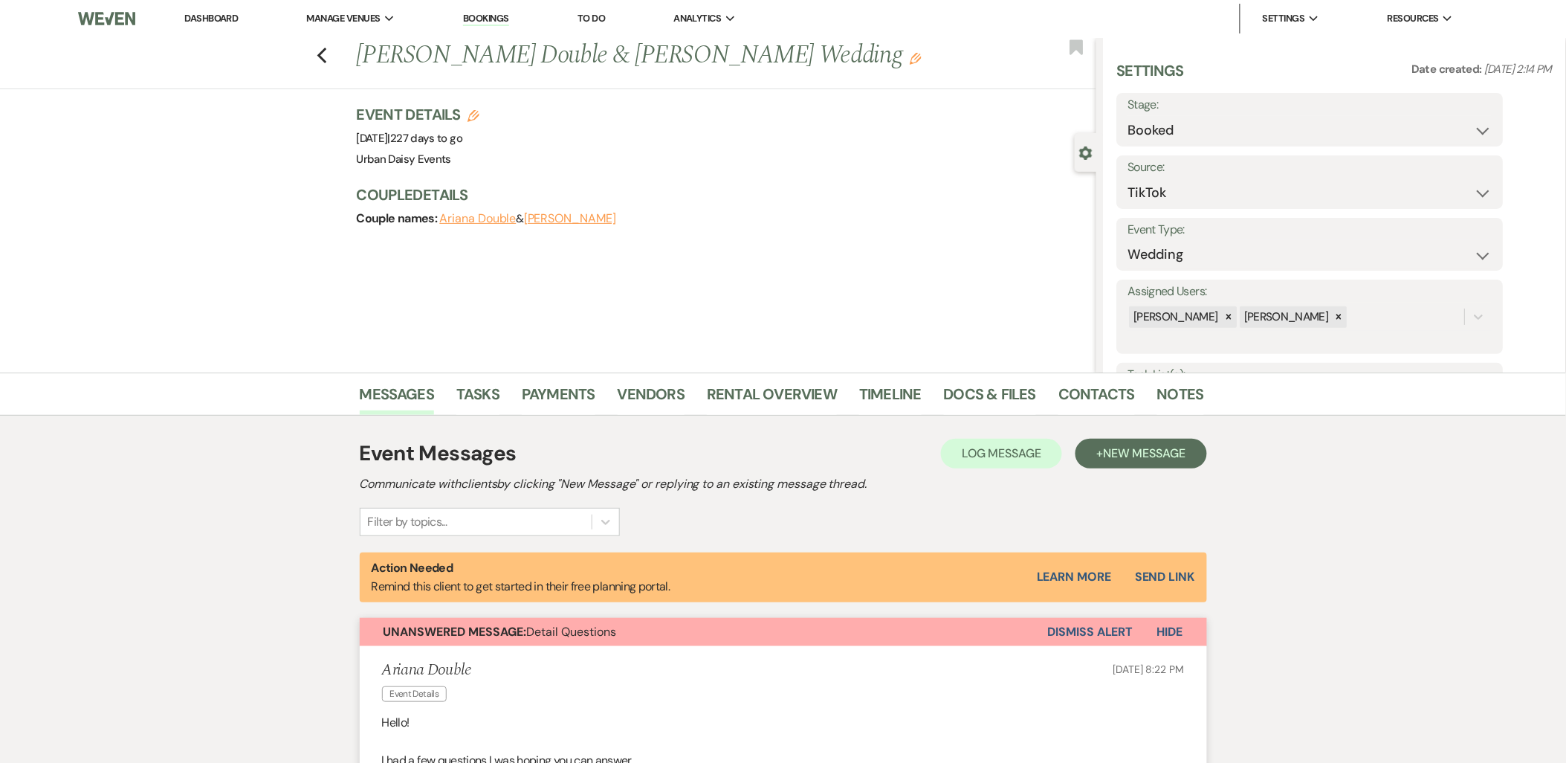
scroll to position [0, 0]
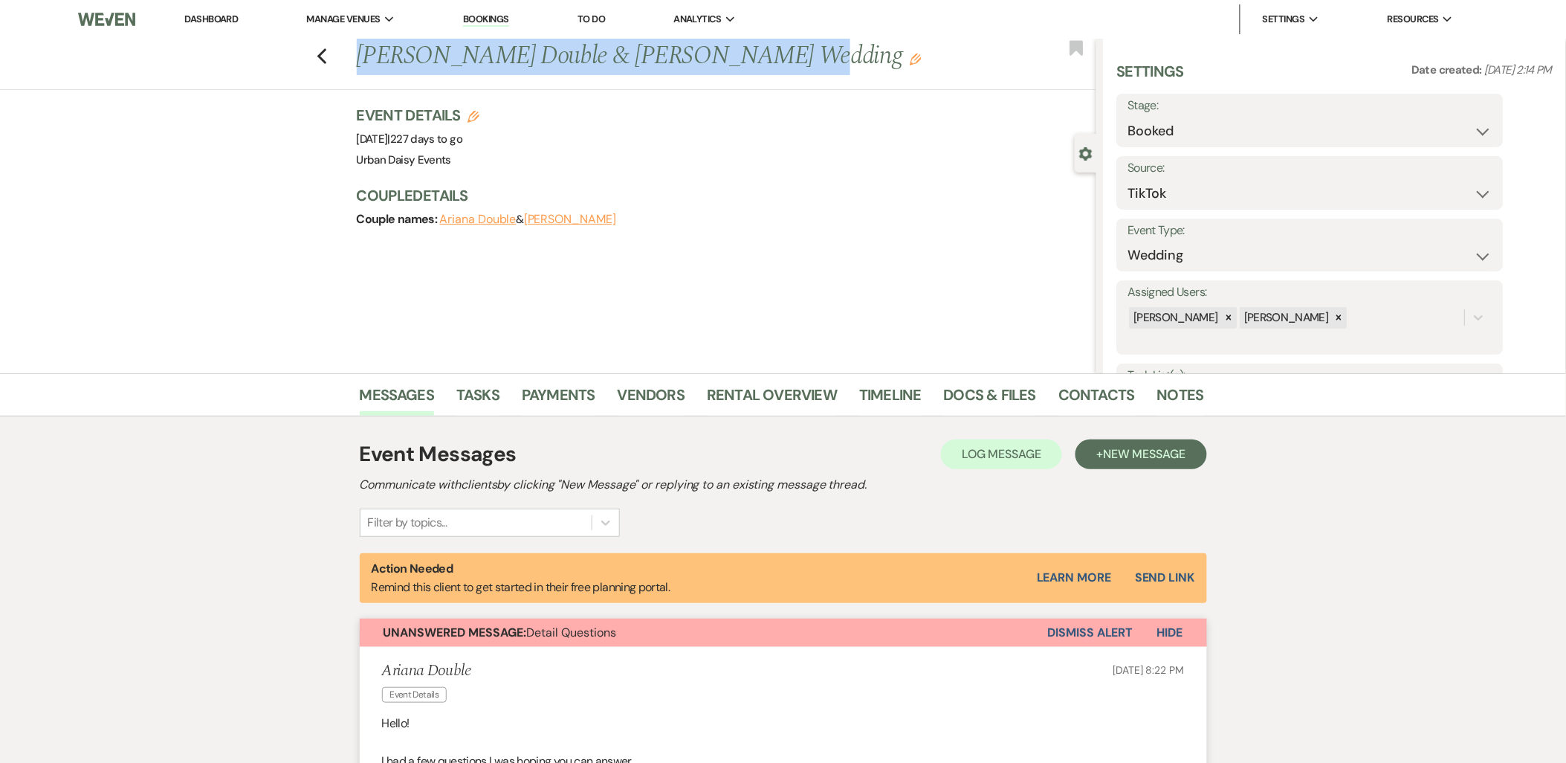
drag, startPoint x: 369, startPoint y: 59, endPoint x: 763, endPoint y: 60, distance: 393.9
click at [763, 60] on h1 "Ariana Double & Jack Milbauer's Wedding Edit" at bounding box center [650, 57] width 586 height 36
copy h1 "[PERSON_NAME] Double & [PERSON_NAME] Wedding"
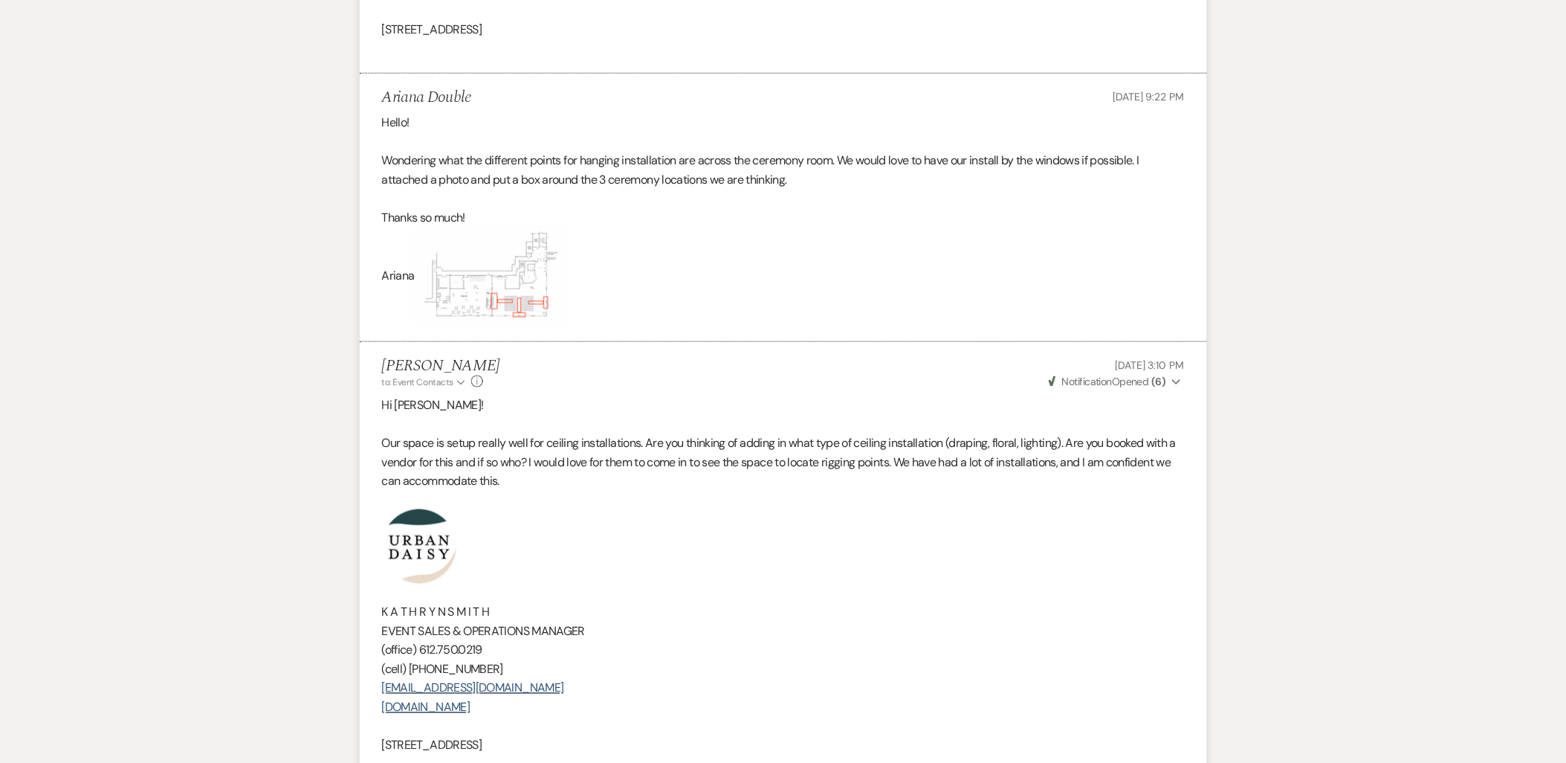
scroll to position [2312, 0]
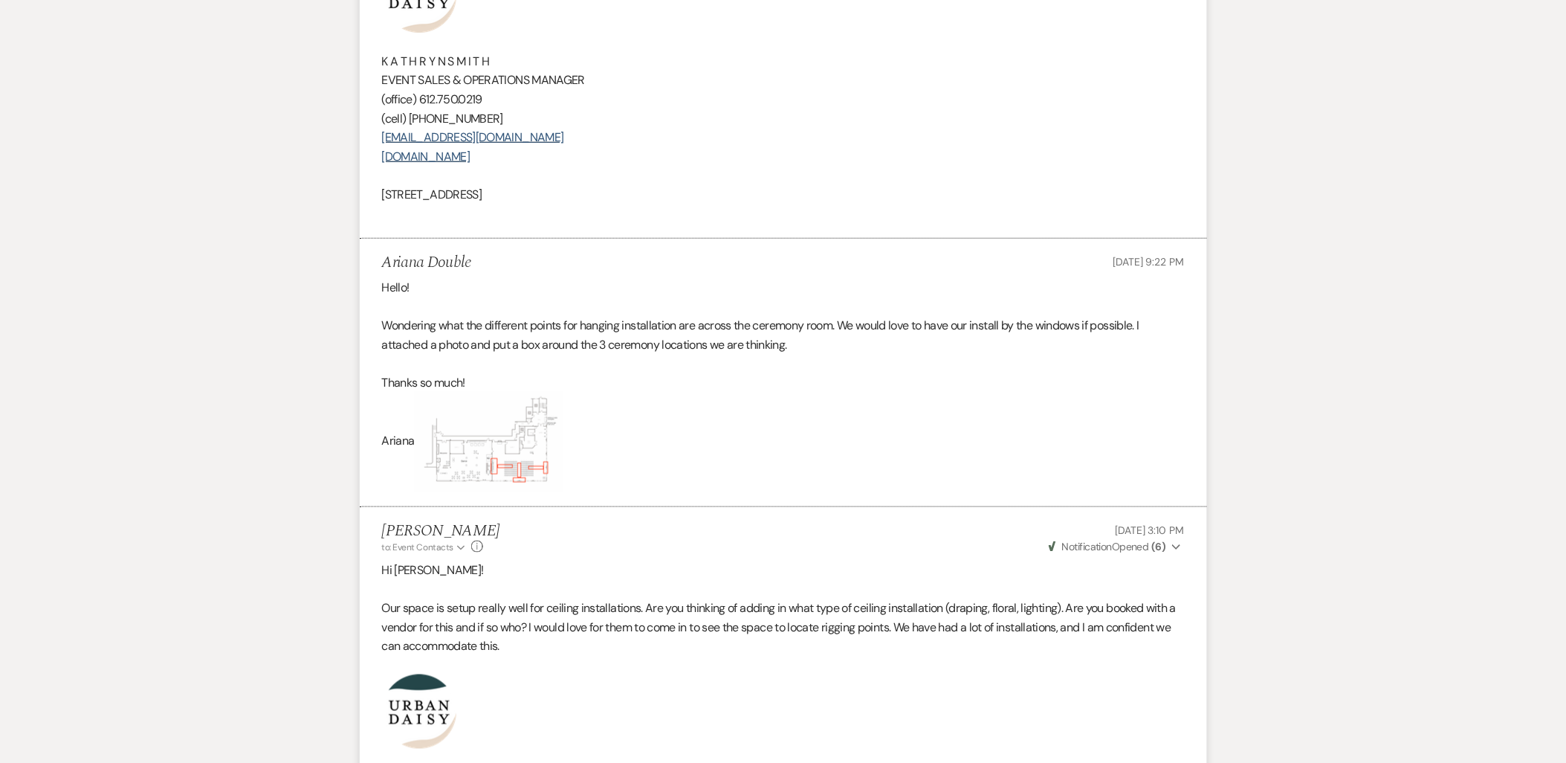
click at [619, 481] on p "Ariana" at bounding box center [783, 442] width 803 height 100
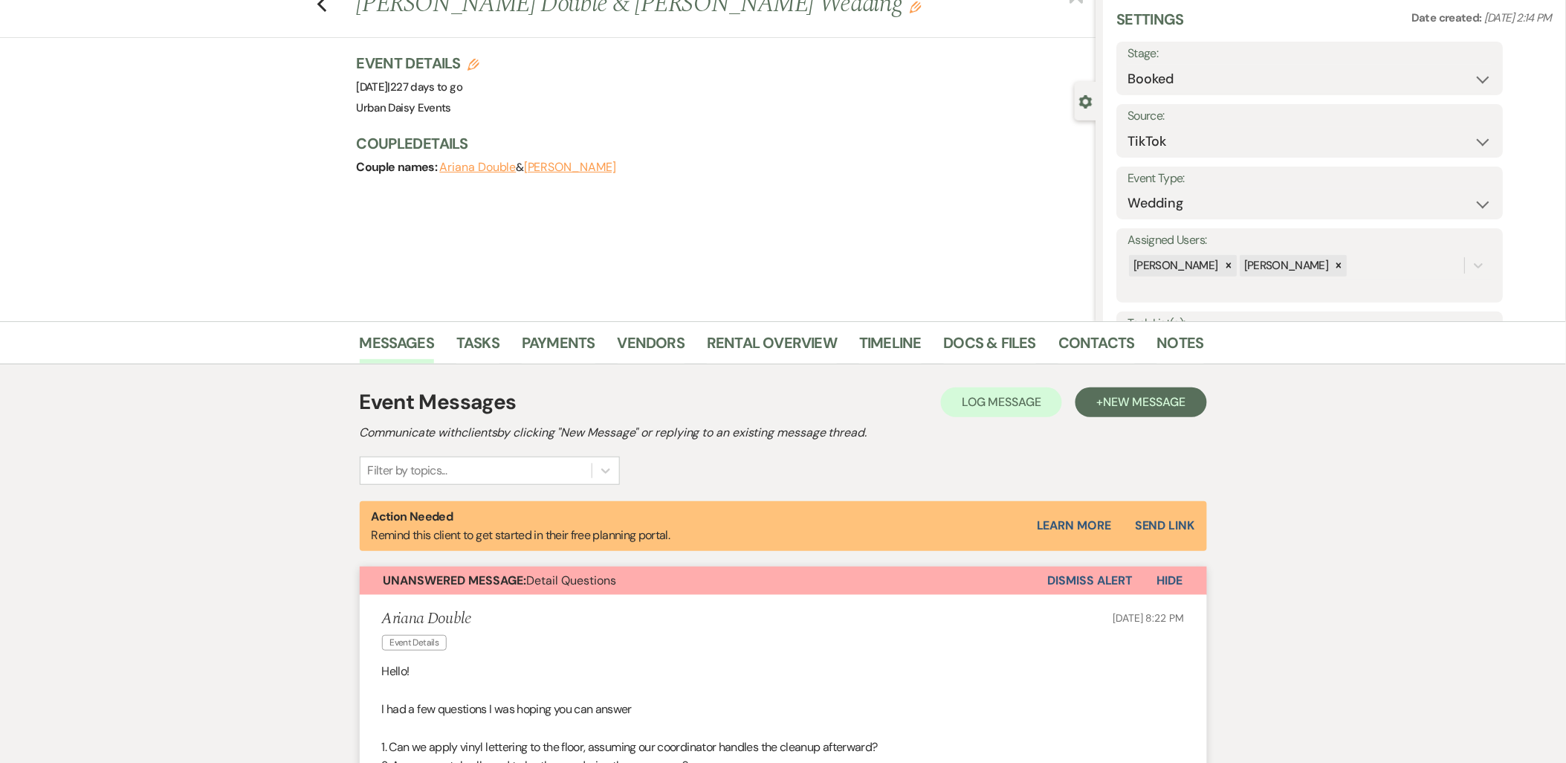
scroll to position [0, 0]
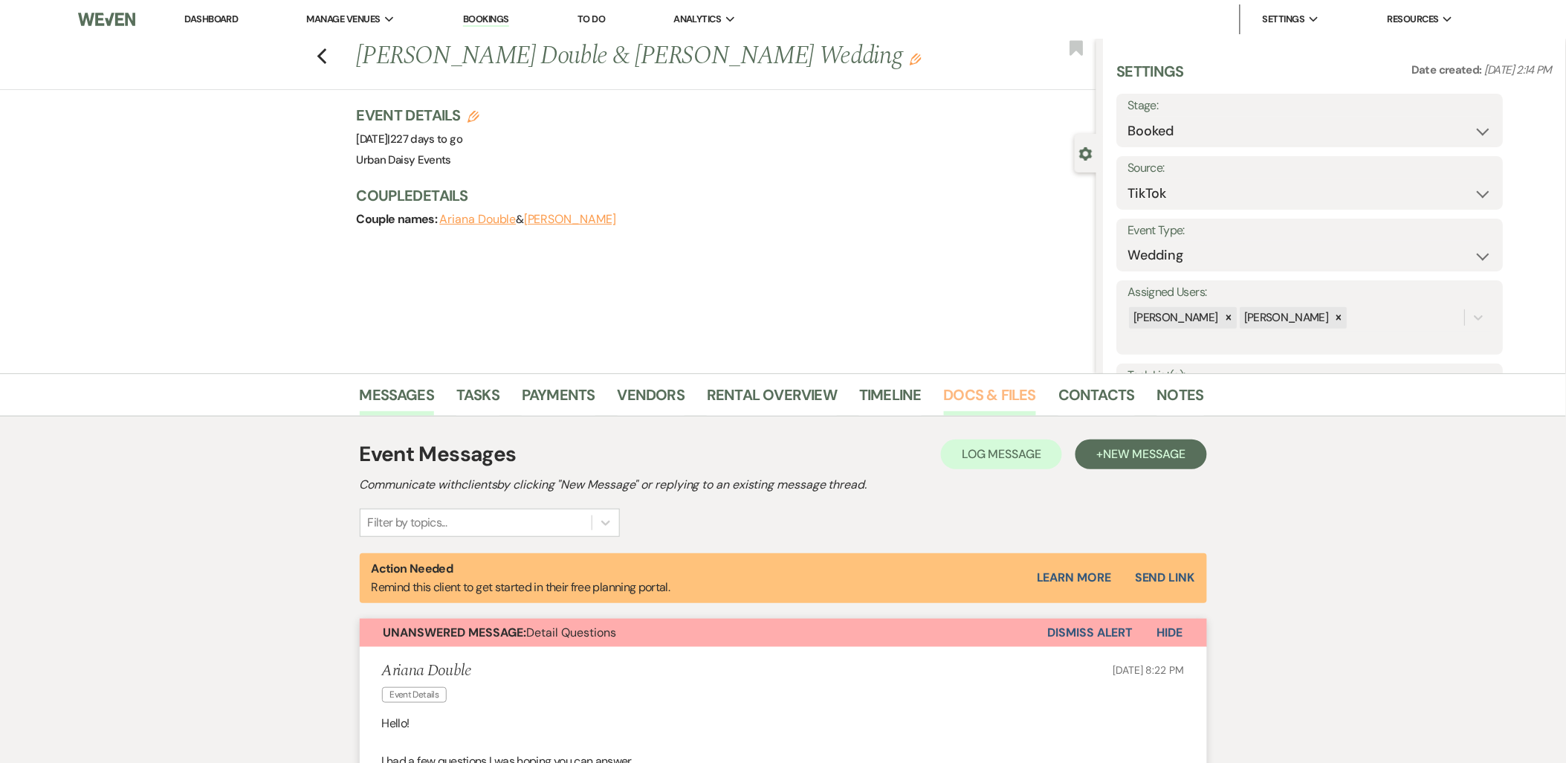
click at [983, 398] on link "Docs & Files" at bounding box center [990, 399] width 92 height 33
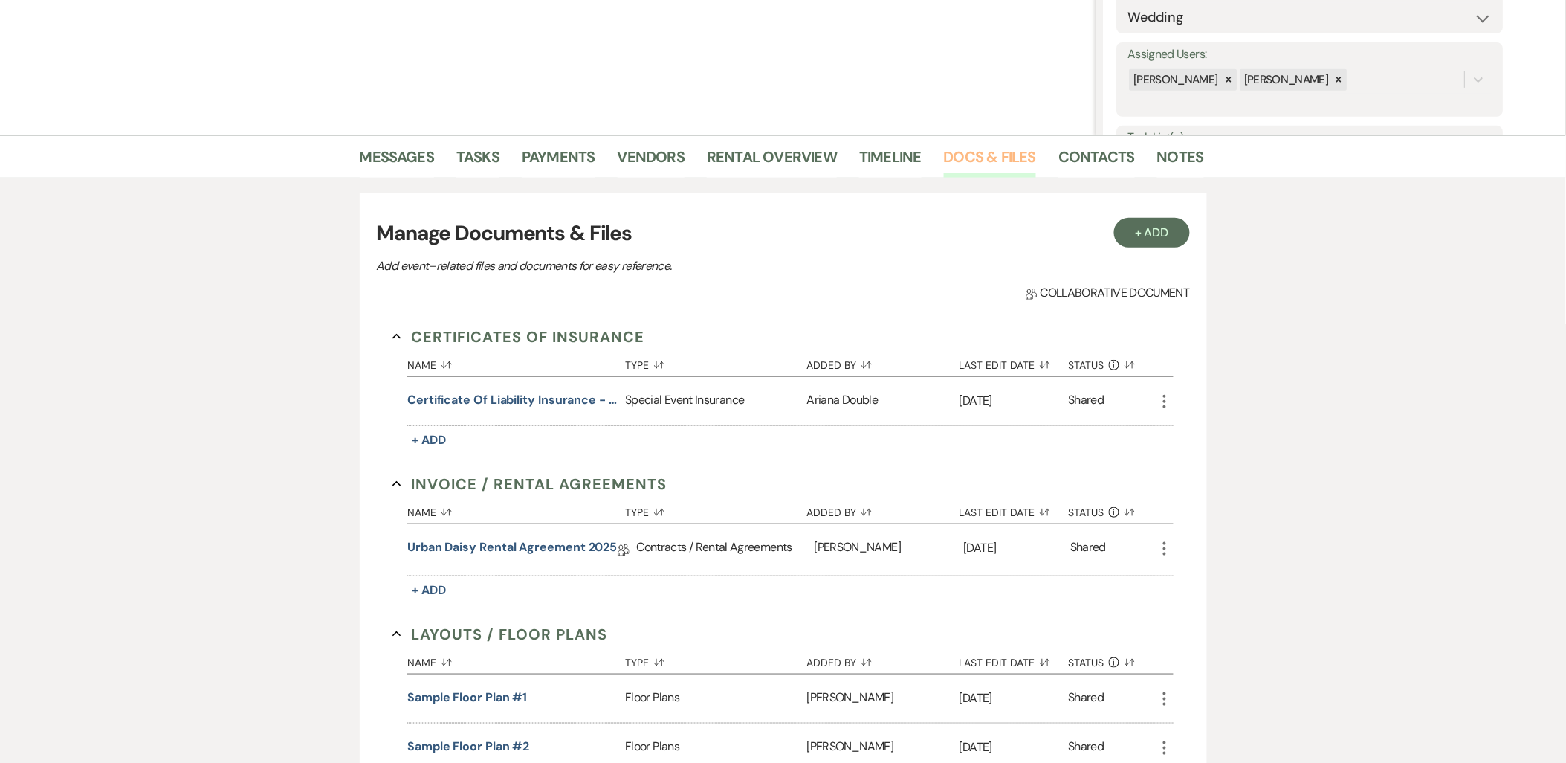
scroll to position [248, 0]
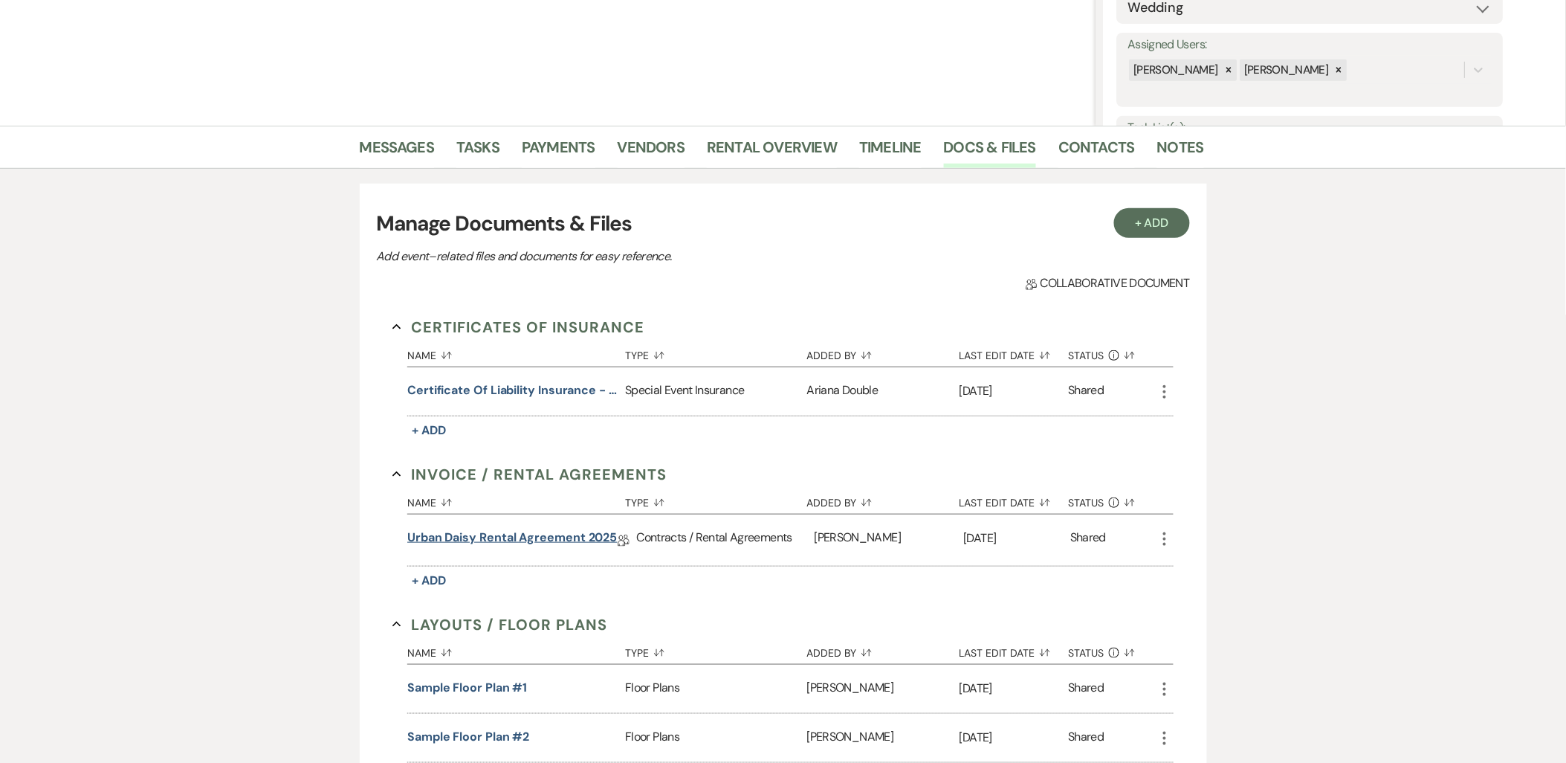
click at [525, 531] on link "Urban Daisy Rental Agreement 2025" at bounding box center [512, 539] width 210 height 23
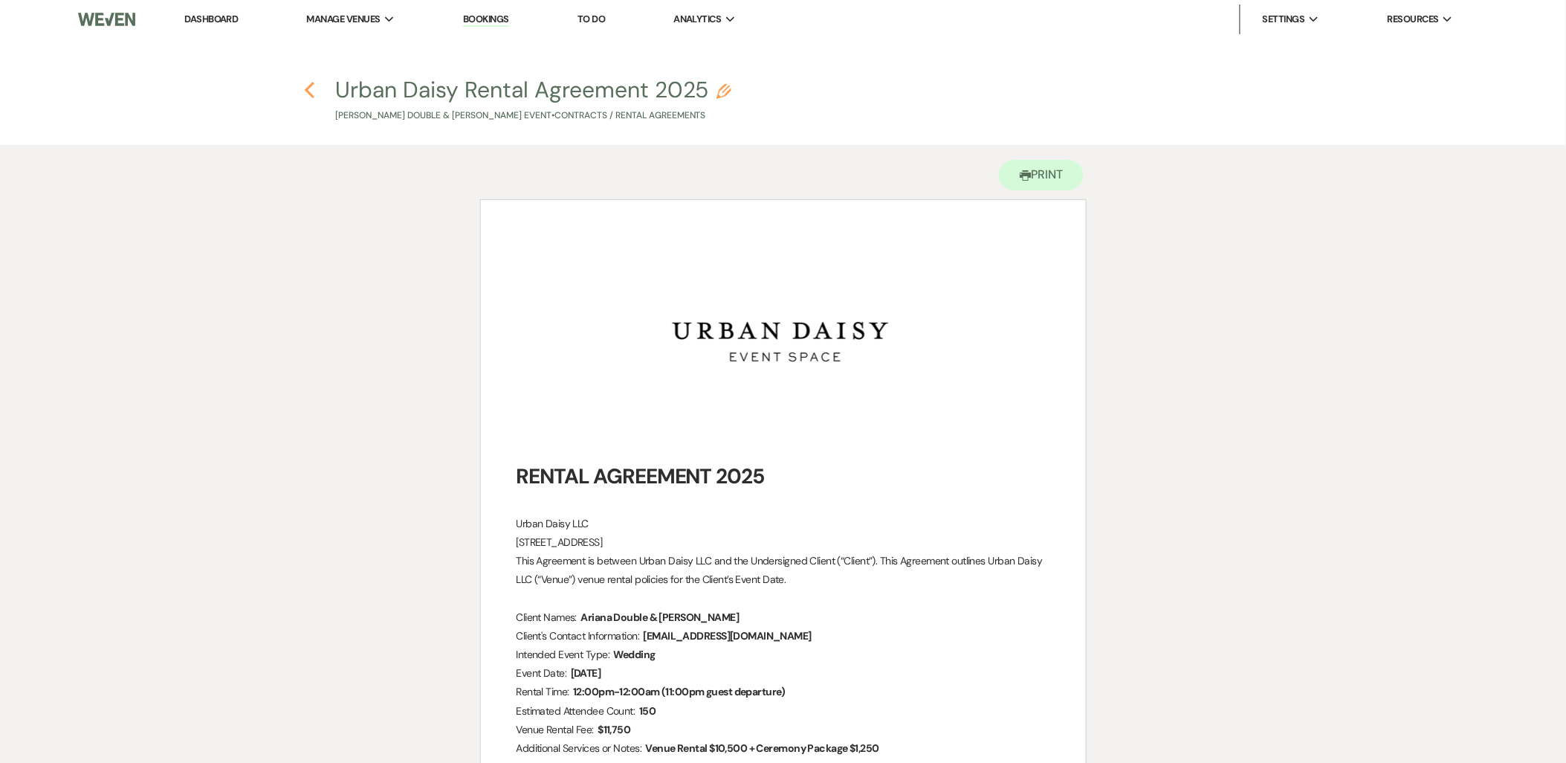
click at [309, 85] on use "button" at bounding box center [310, 90] width 10 height 16
select select "19"
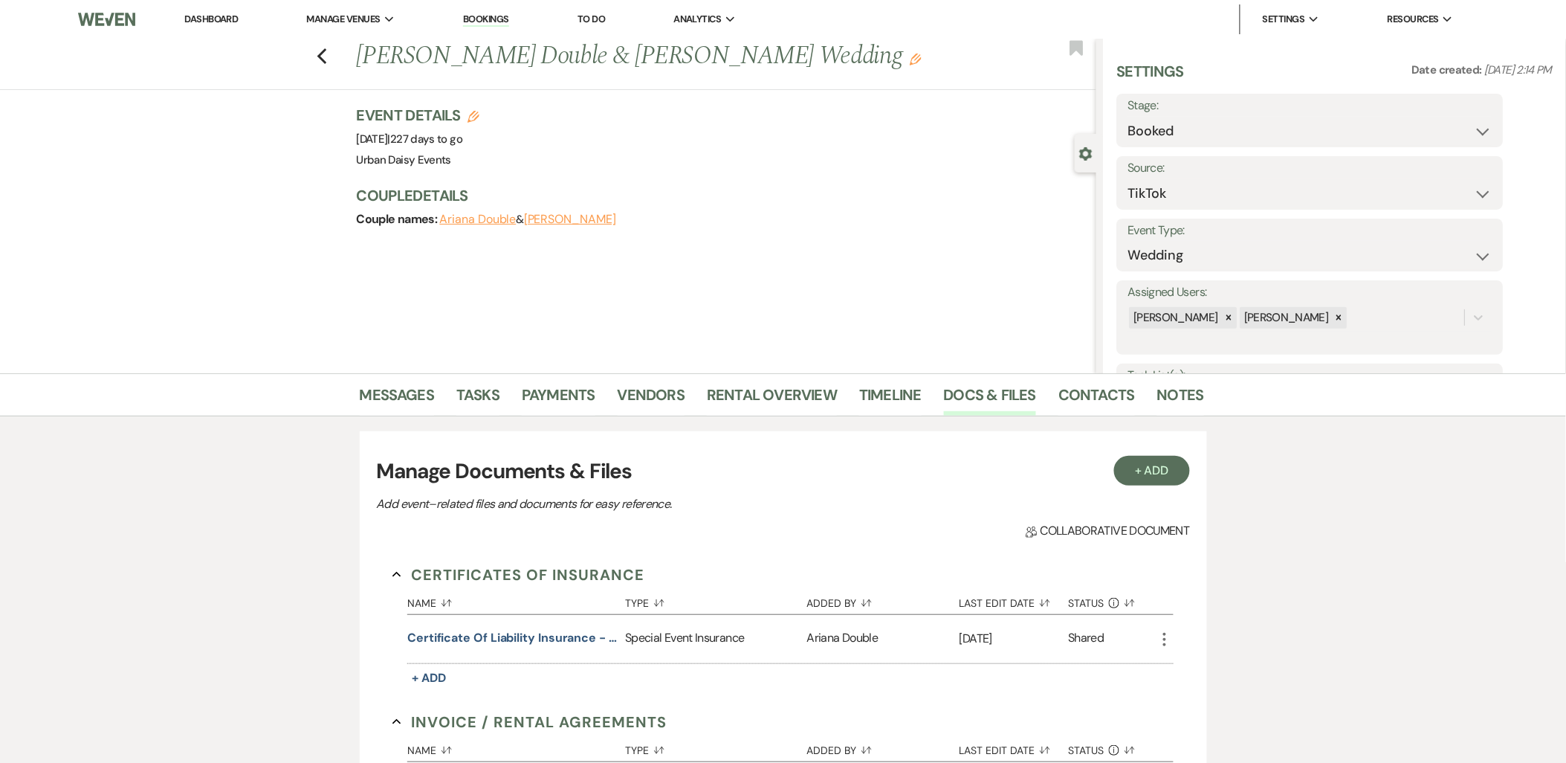
scroll to position [248, 0]
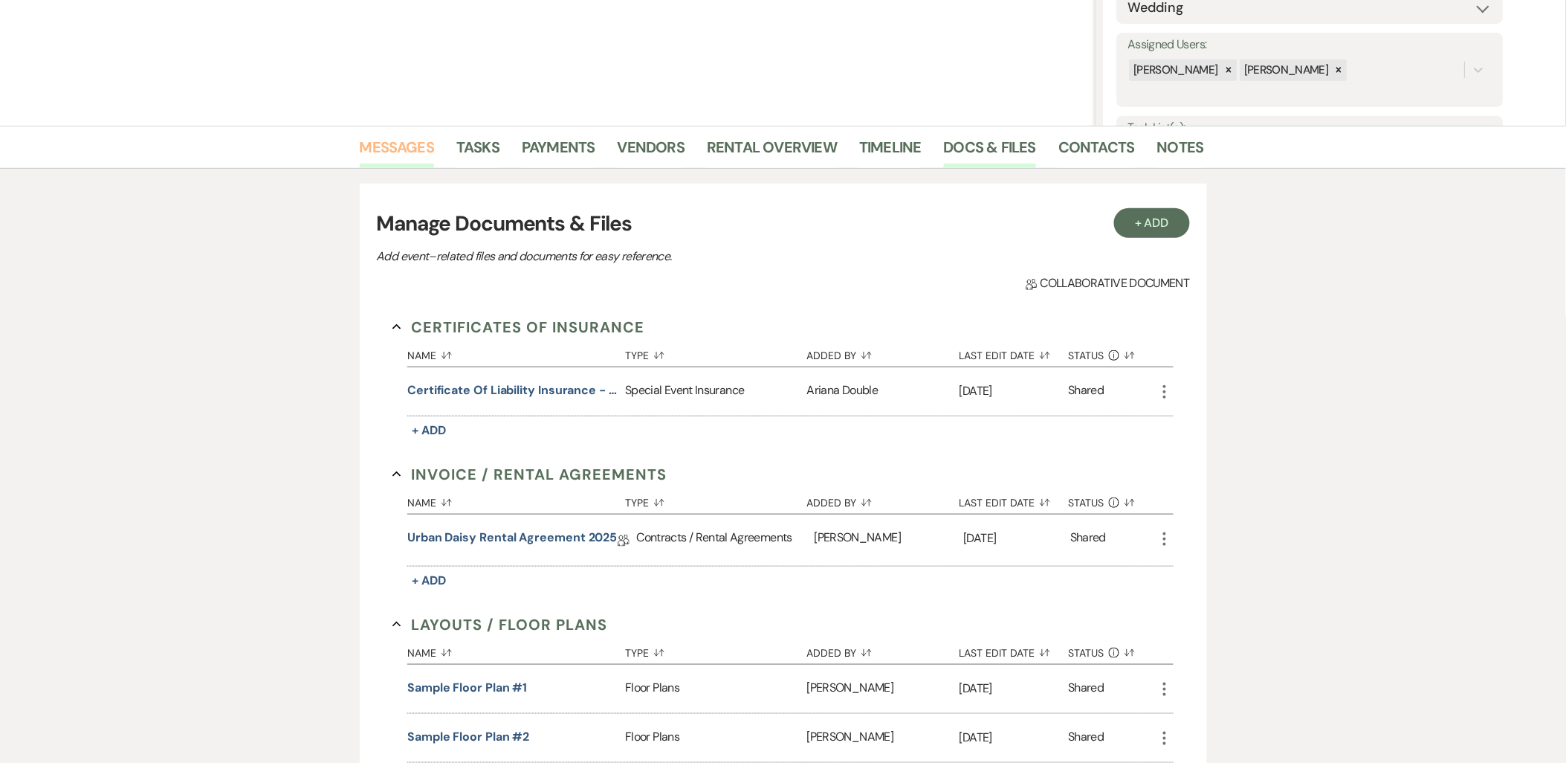
click at [375, 151] on link "Messages" at bounding box center [397, 151] width 75 height 33
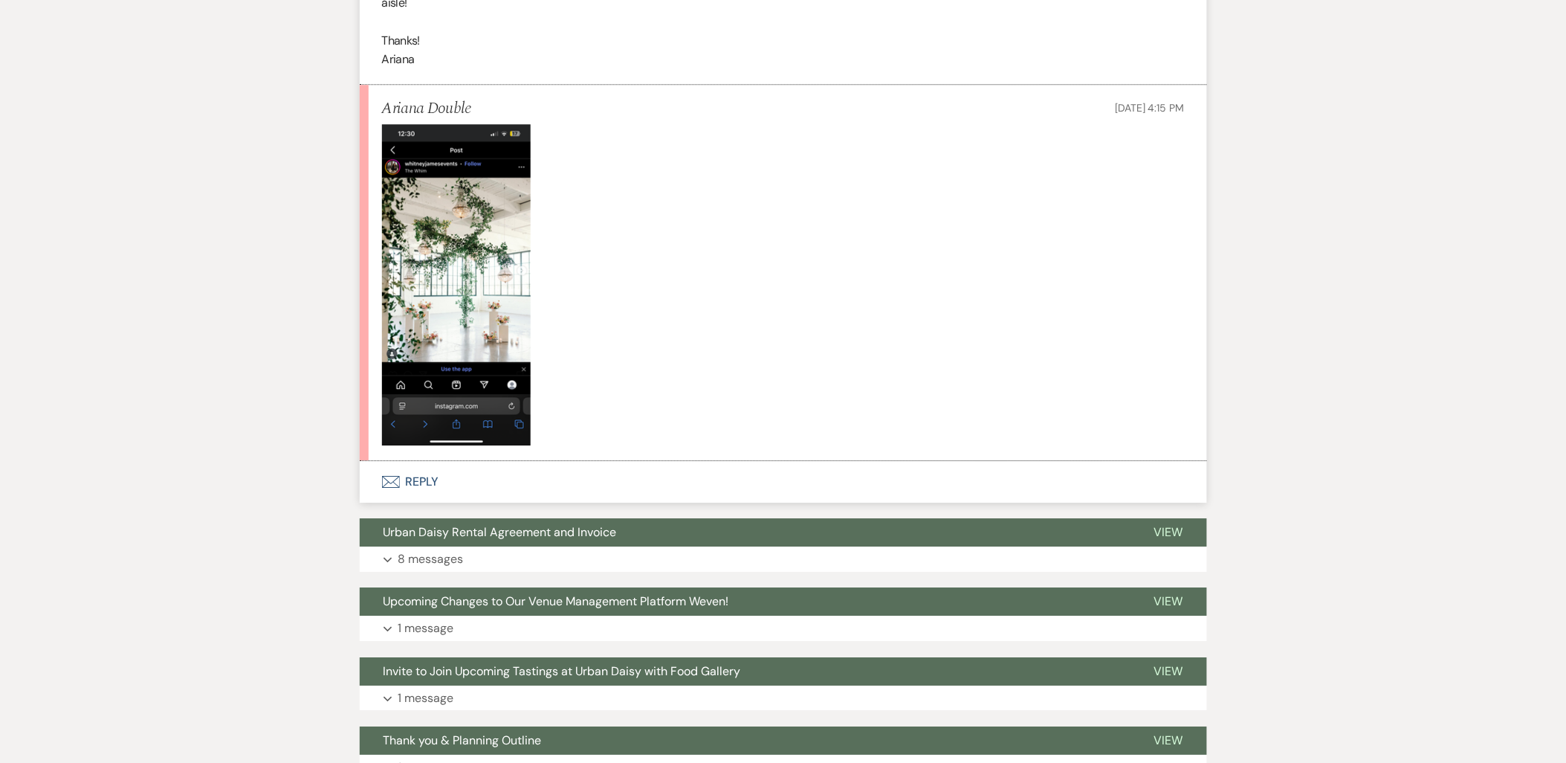
click at [399, 476] on icon "Envelope" at bounding box center [391, 482] width 18 height 12
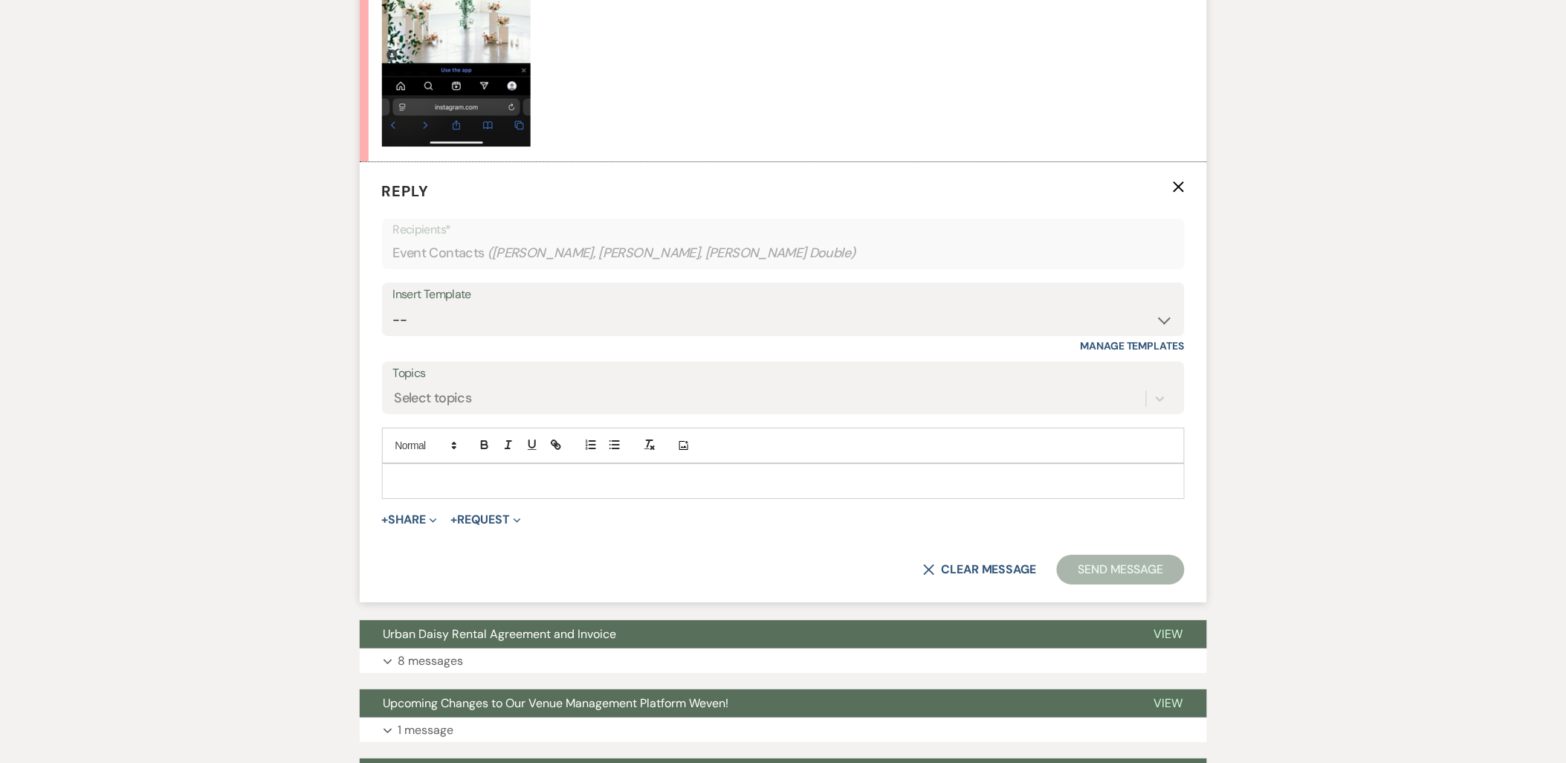
scroll to position [3690, 0]
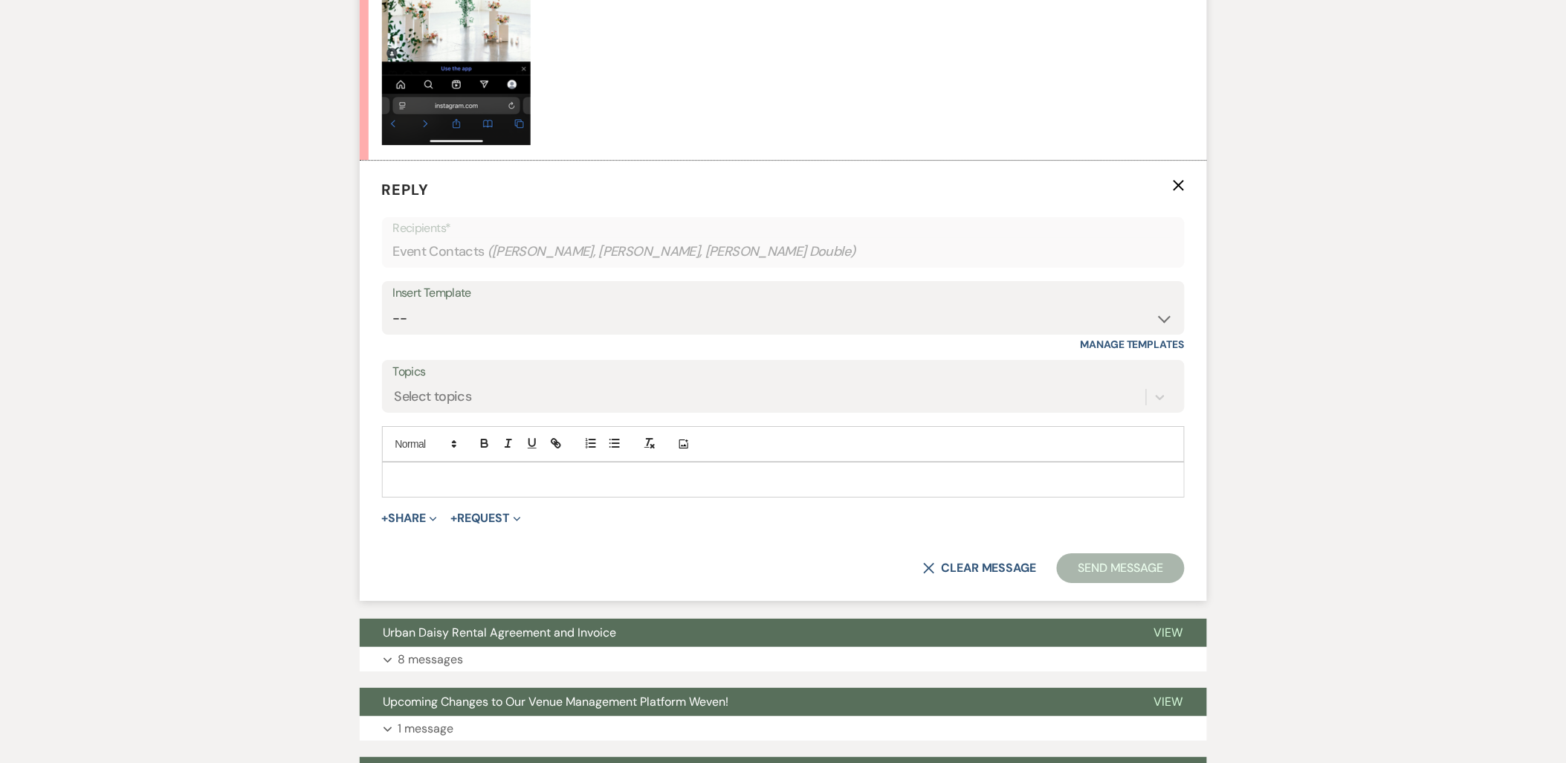
click at [429, 488] on p at bounding box center [783, 479] width 779 height 16
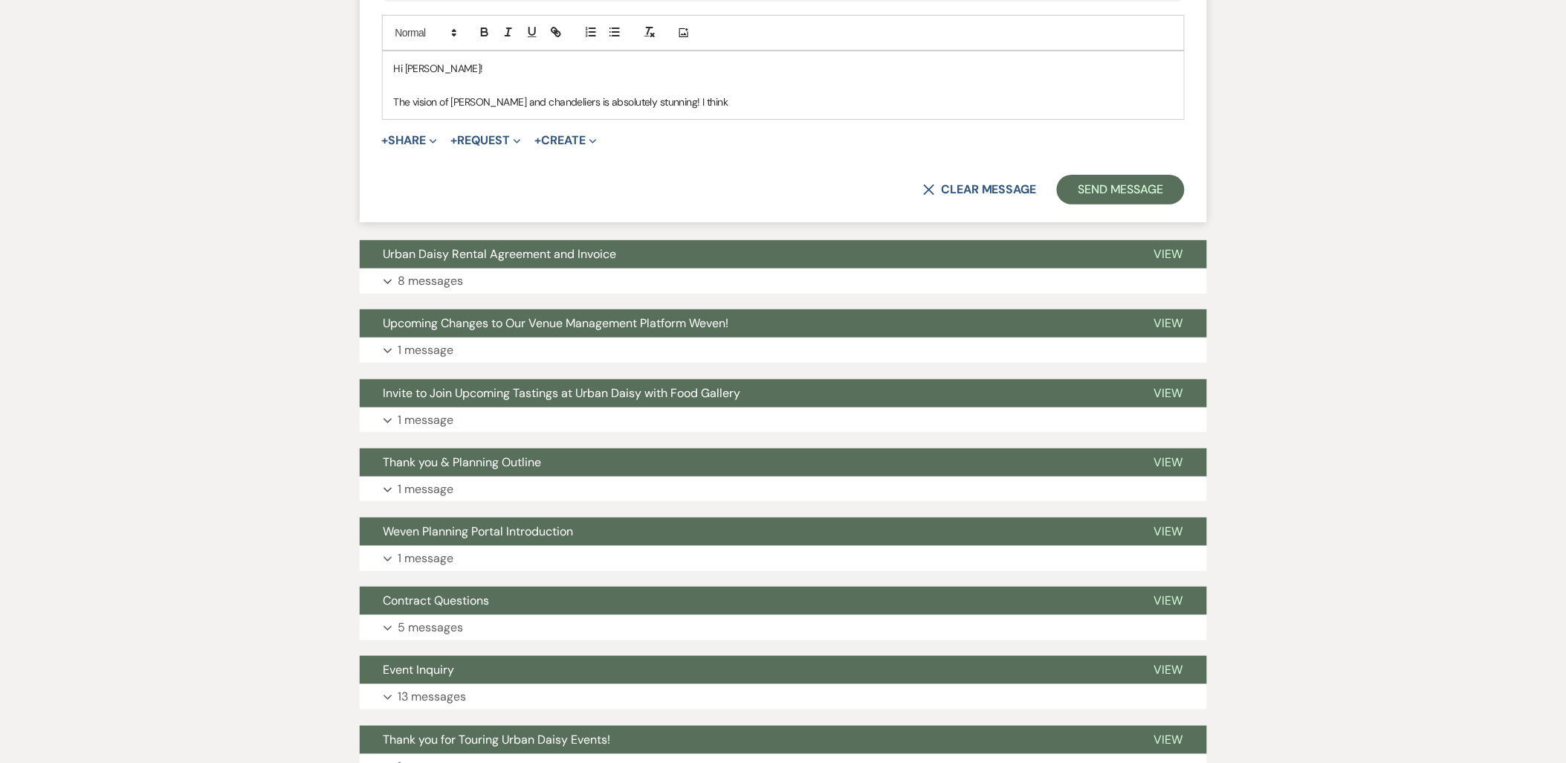
scroll to position [4020, 0]
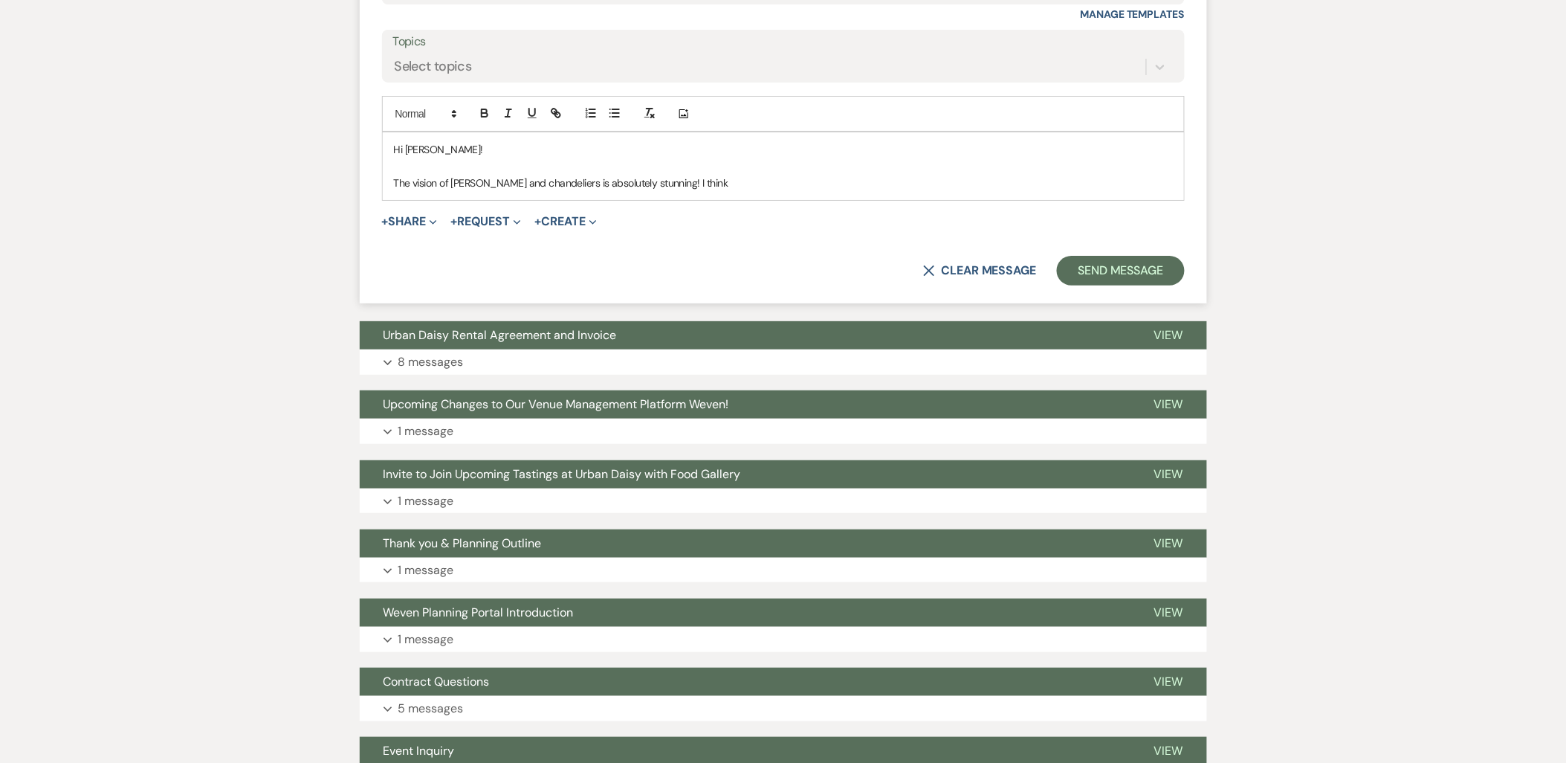
click at [706, 172] on p at bounding box center [783, 166] width 779 height 16
click at [706, 183] on p "The vision of greenery and chandeliers is absolutely stunning! I think" at bounding box center [783, 183] width 779 height 16
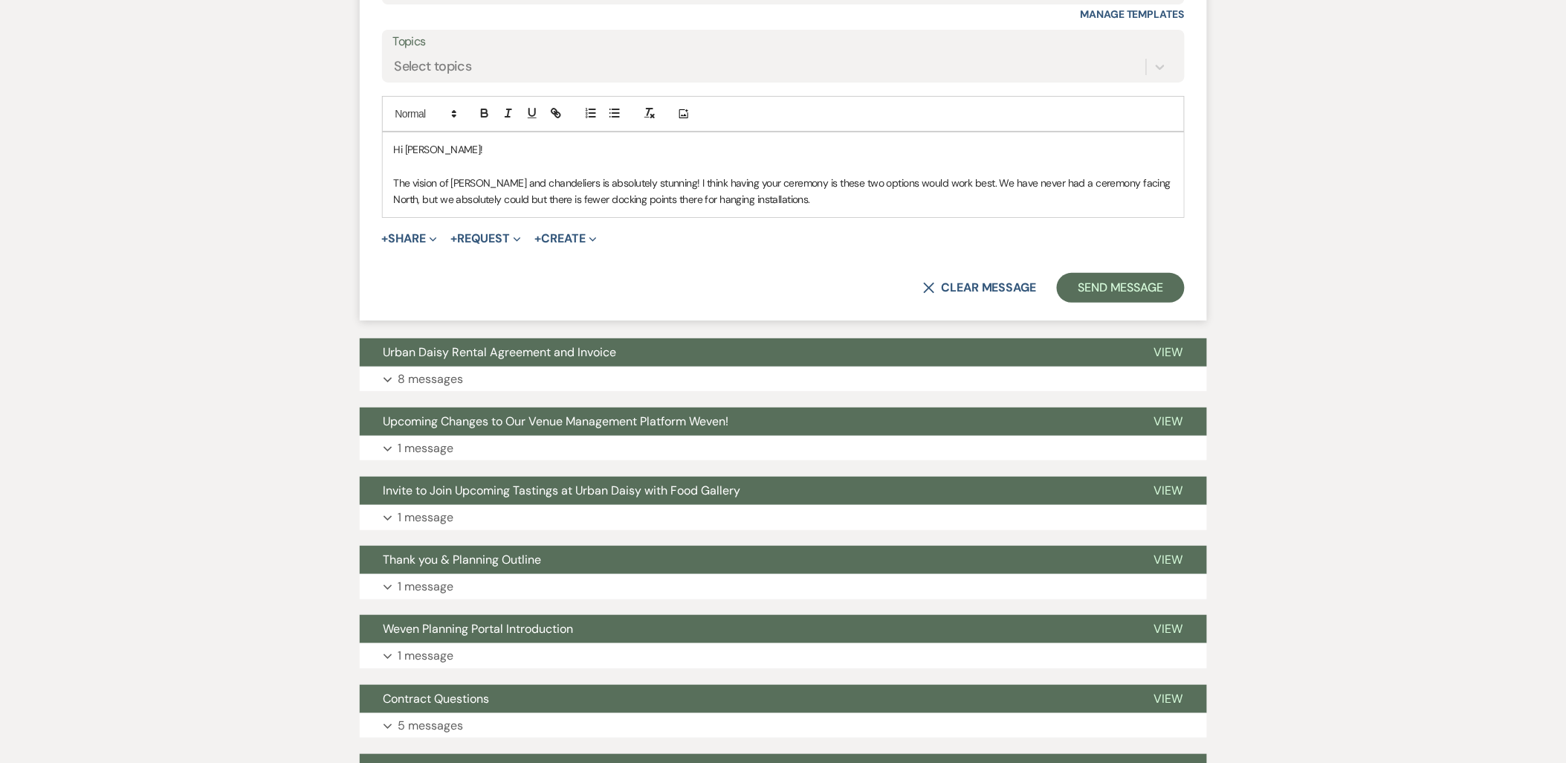
drag, startPoint x: 414, startPoint y: 241, endPoint x: 412, endPoint y: 251, distance: 10.6
click at [414, 241] on button "+ Share Expand" at bounding box center [410, 239] width 56 height 12
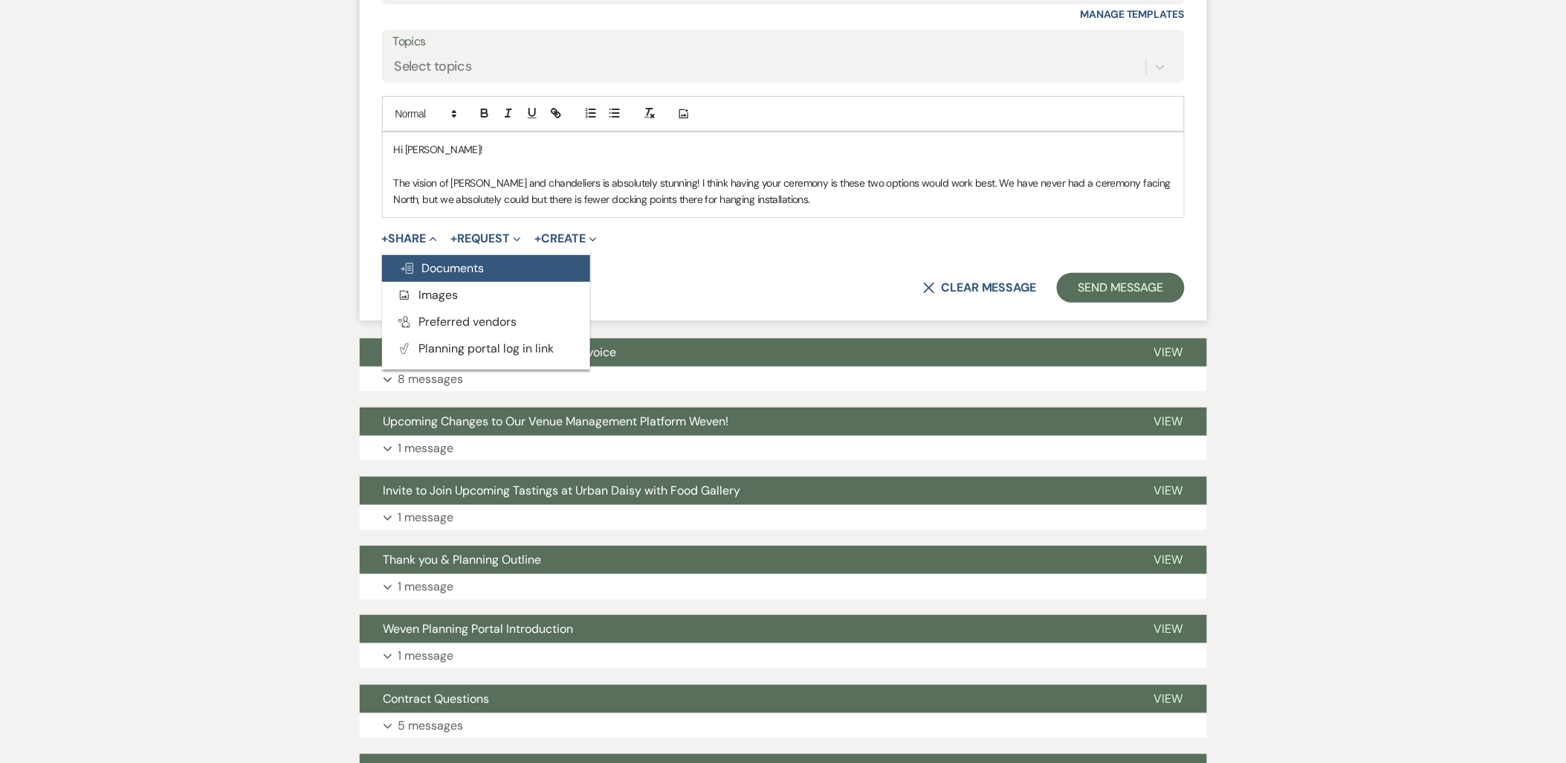
click at [407, 268] on use "button" at bounding box center [407, 268] width 12 height 10
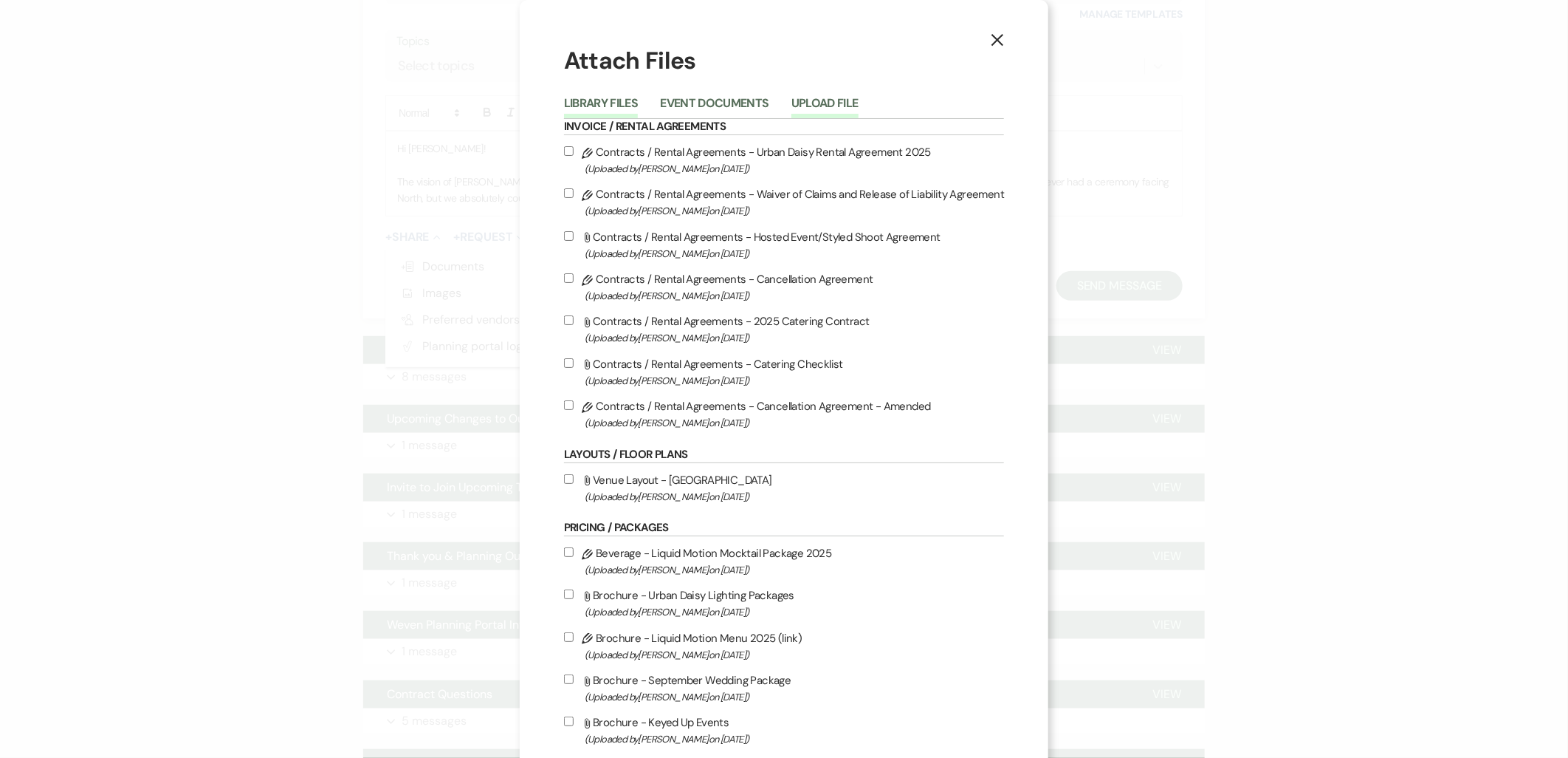
click at [823, 114] on button "Upload File" at bounding box center [825, 107] width 68 height 21
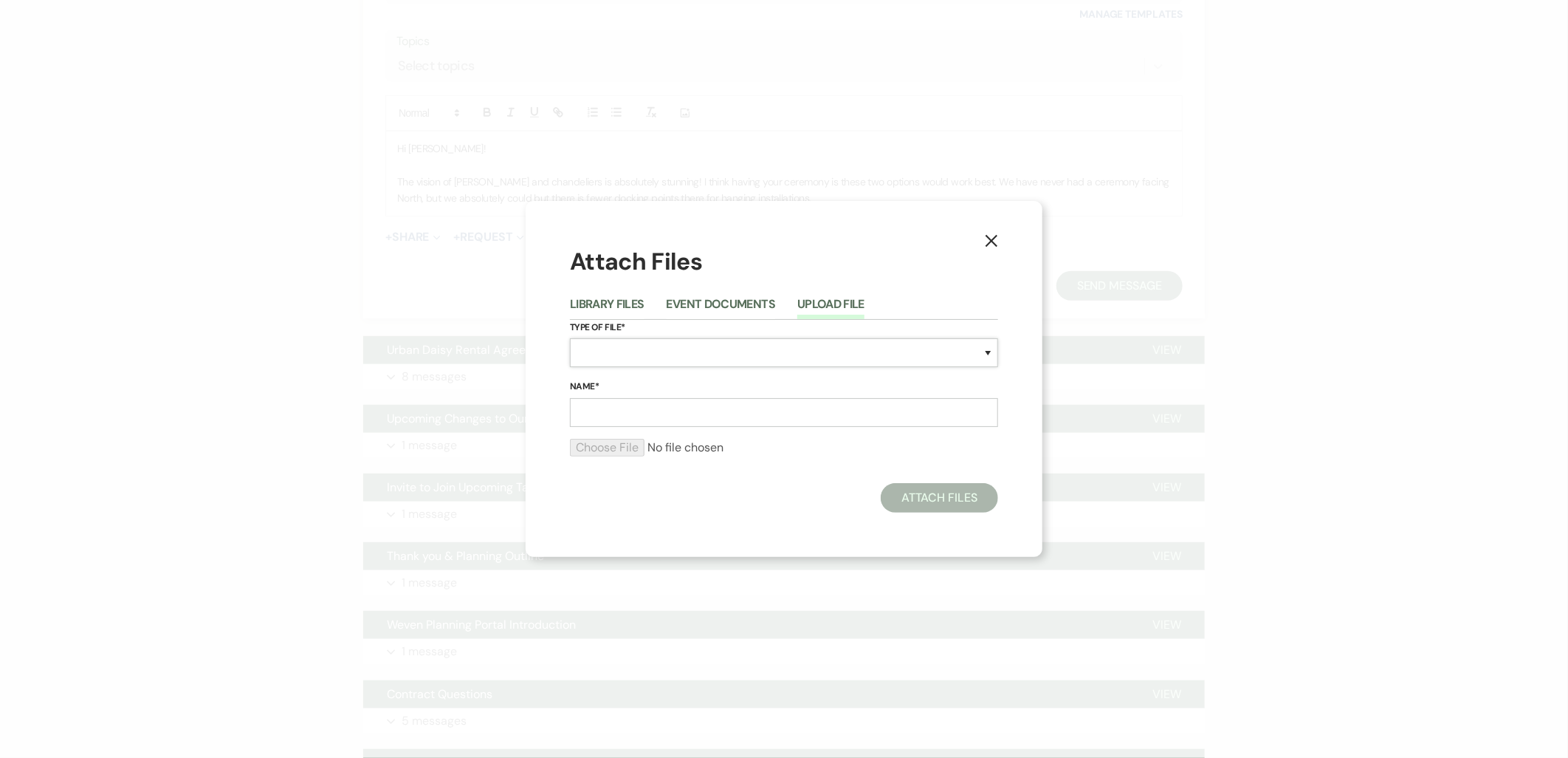
click at [671, 343] on select "Special Event Insurance Vendor Certificate of Insurance Contracts / Rental Agre…" at bounding box center [784, 352] width 428 height 29
select select "24"
click at [570, 338] on select "Special Event Insurance Vendor Certificate of Insurance Contracts / Rental Agre…" at bounding box center [784, 352] width 428 height 29
click at [641, 422] on input "Name*" at bounding box center [784, 412] width 428 height 29
type input "ceremony floor plan 1"
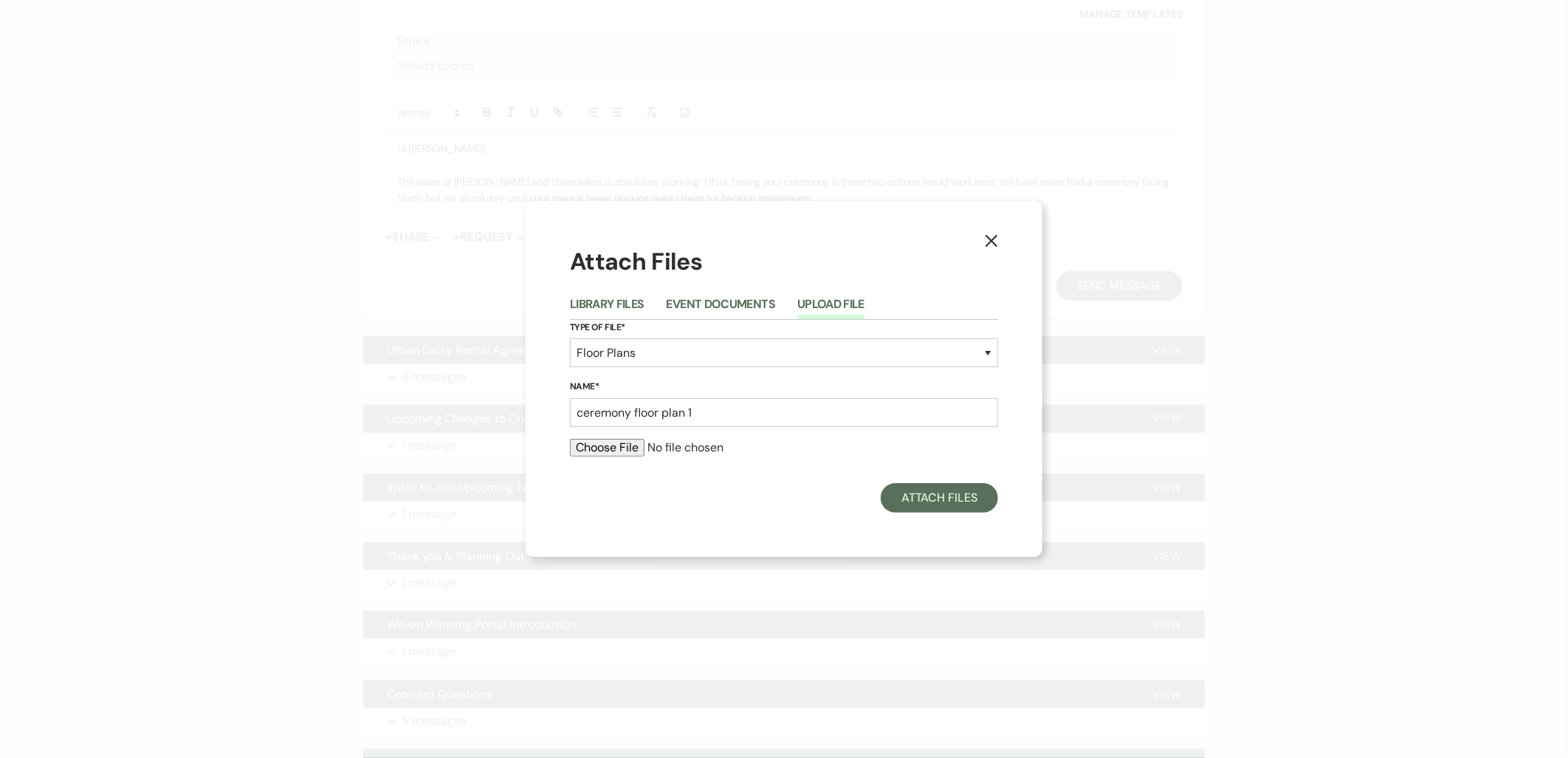
click at [631, 445] on input "file" at bounding box center [784, 448] width 428 height 18
type input "C:\fakepath\ceremony 1 (1).pdf"
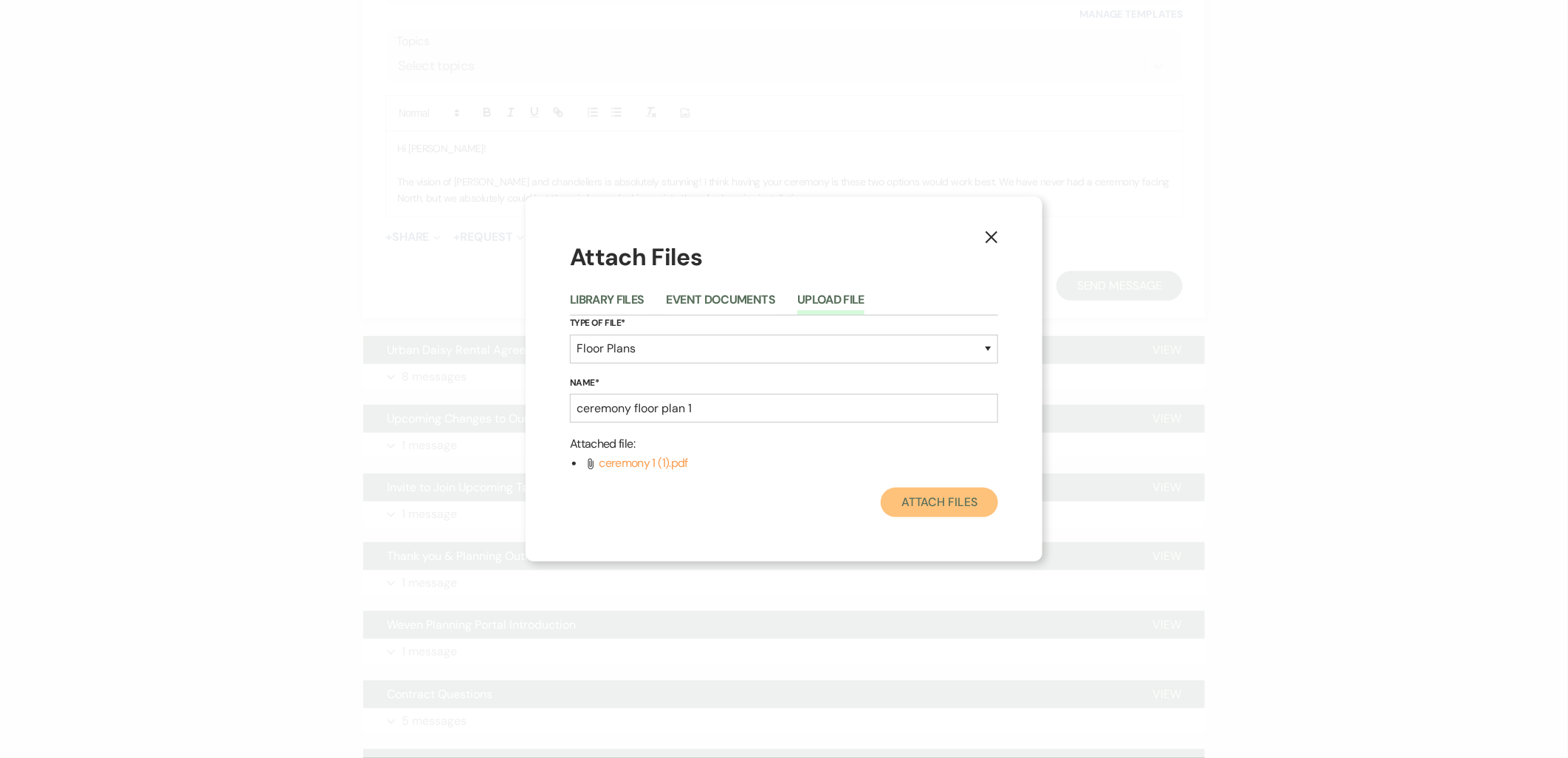
click at [920, 504] on button "Attach Files" at bounding box center [939, 503] width 117 height 30
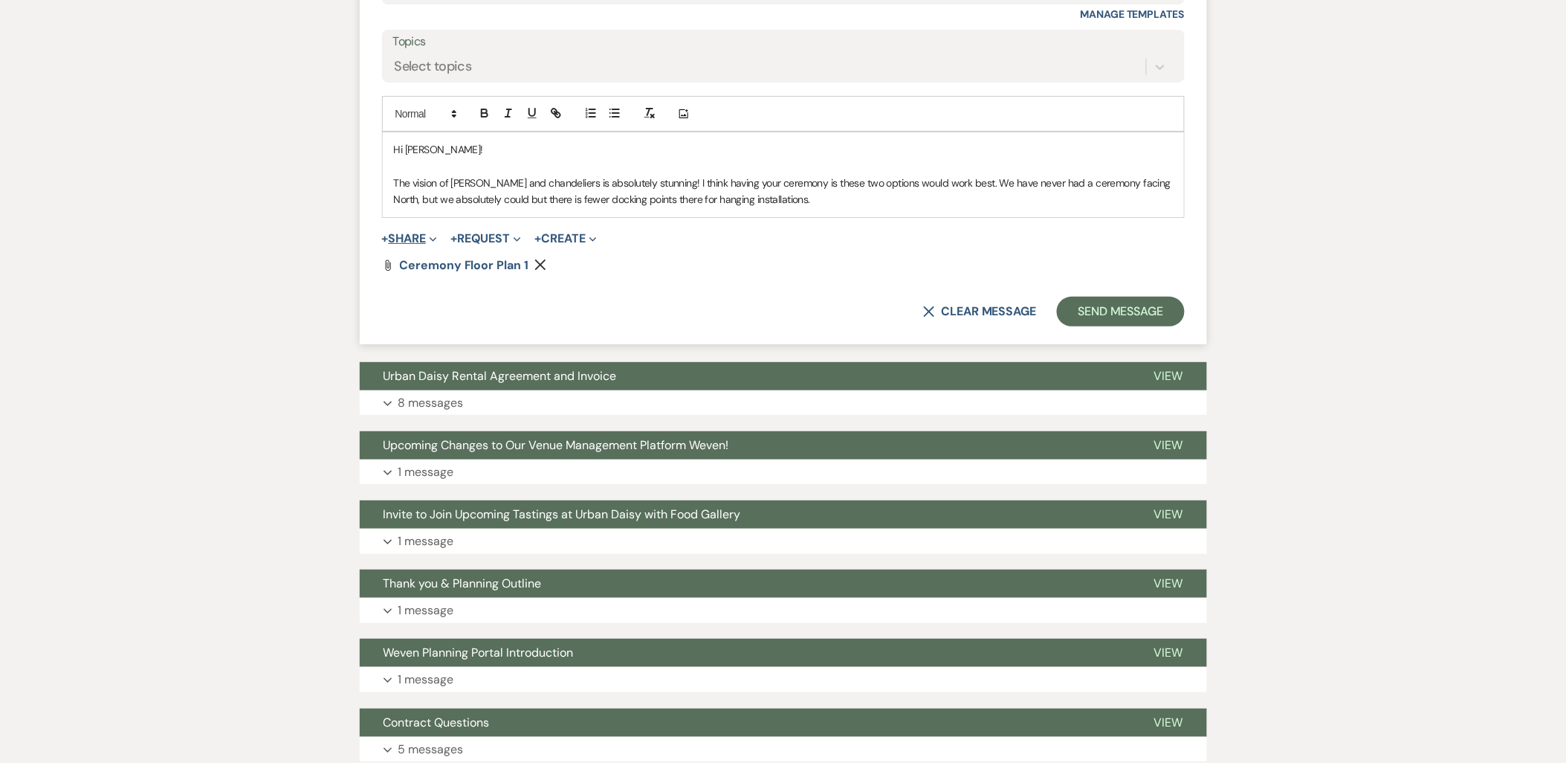
click at [410, 239] on button "+ Share Expand" at bounding box center [410, 239] width 56 height 12
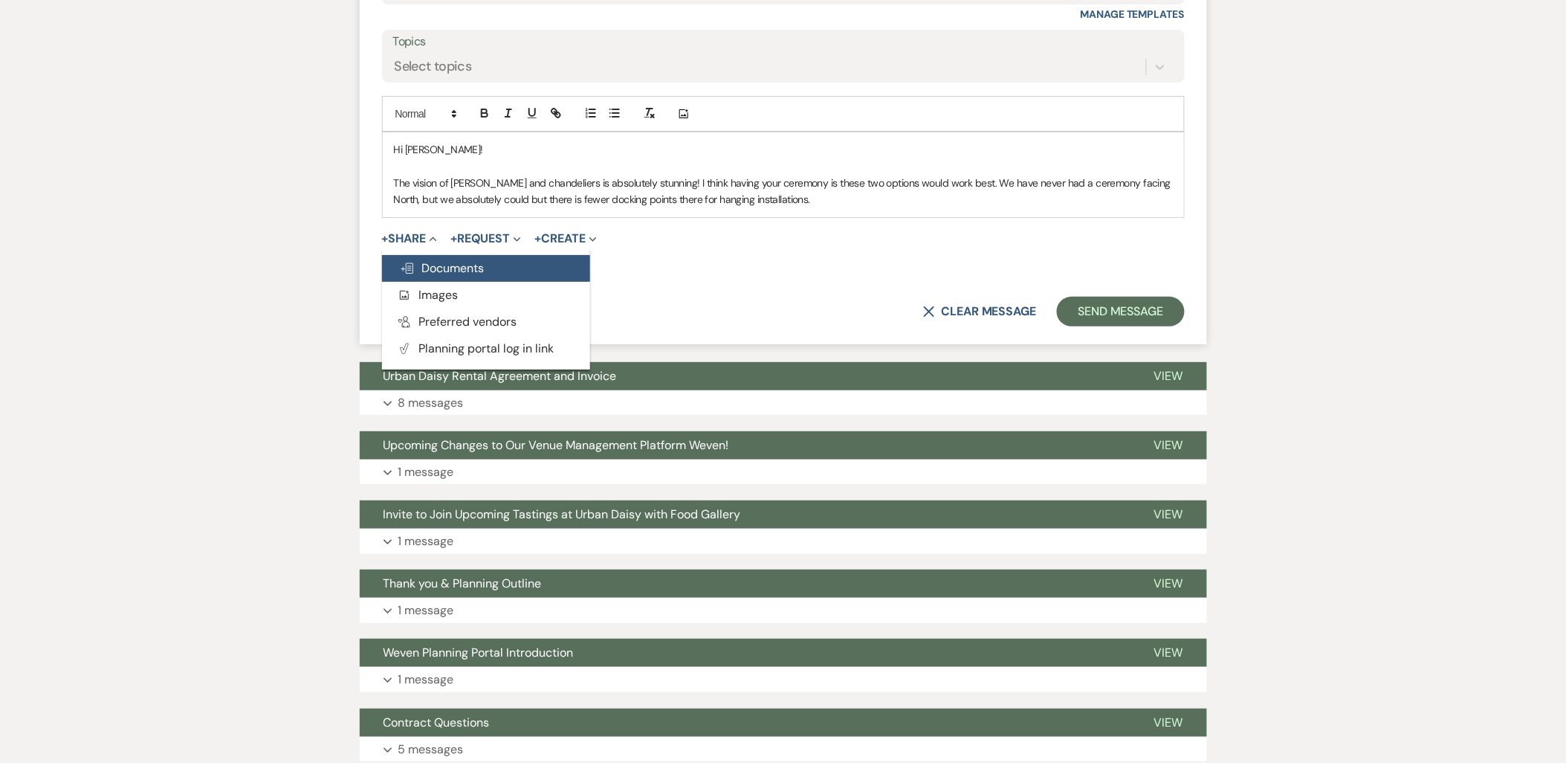
click at [414, 271] on span "Doc Upload Documents" at bounding box center [442, 268] width 85 height 16
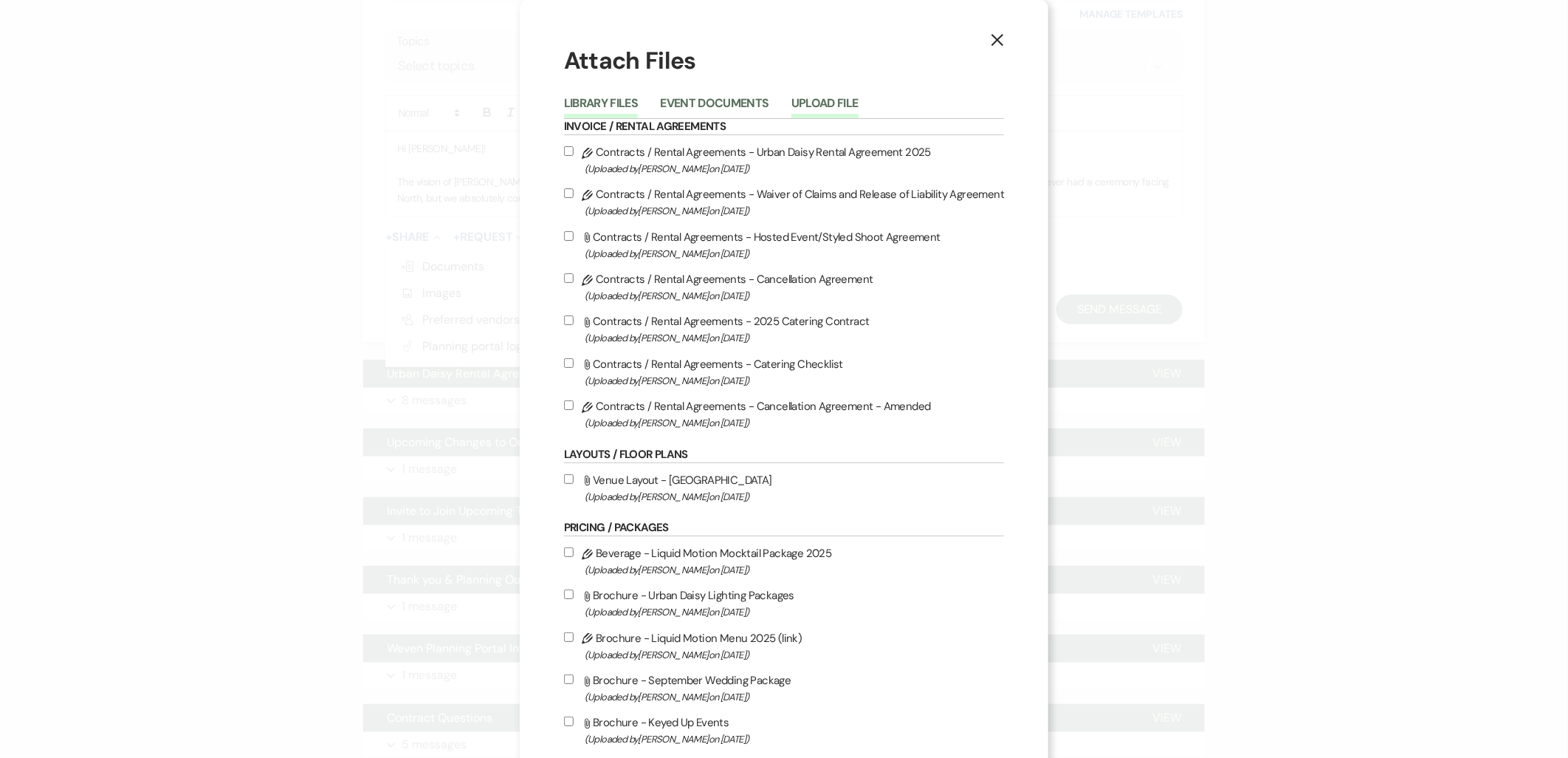
click at [806, 103] on button "Upload File" at bounding box center [825, 107] width 68 height 21
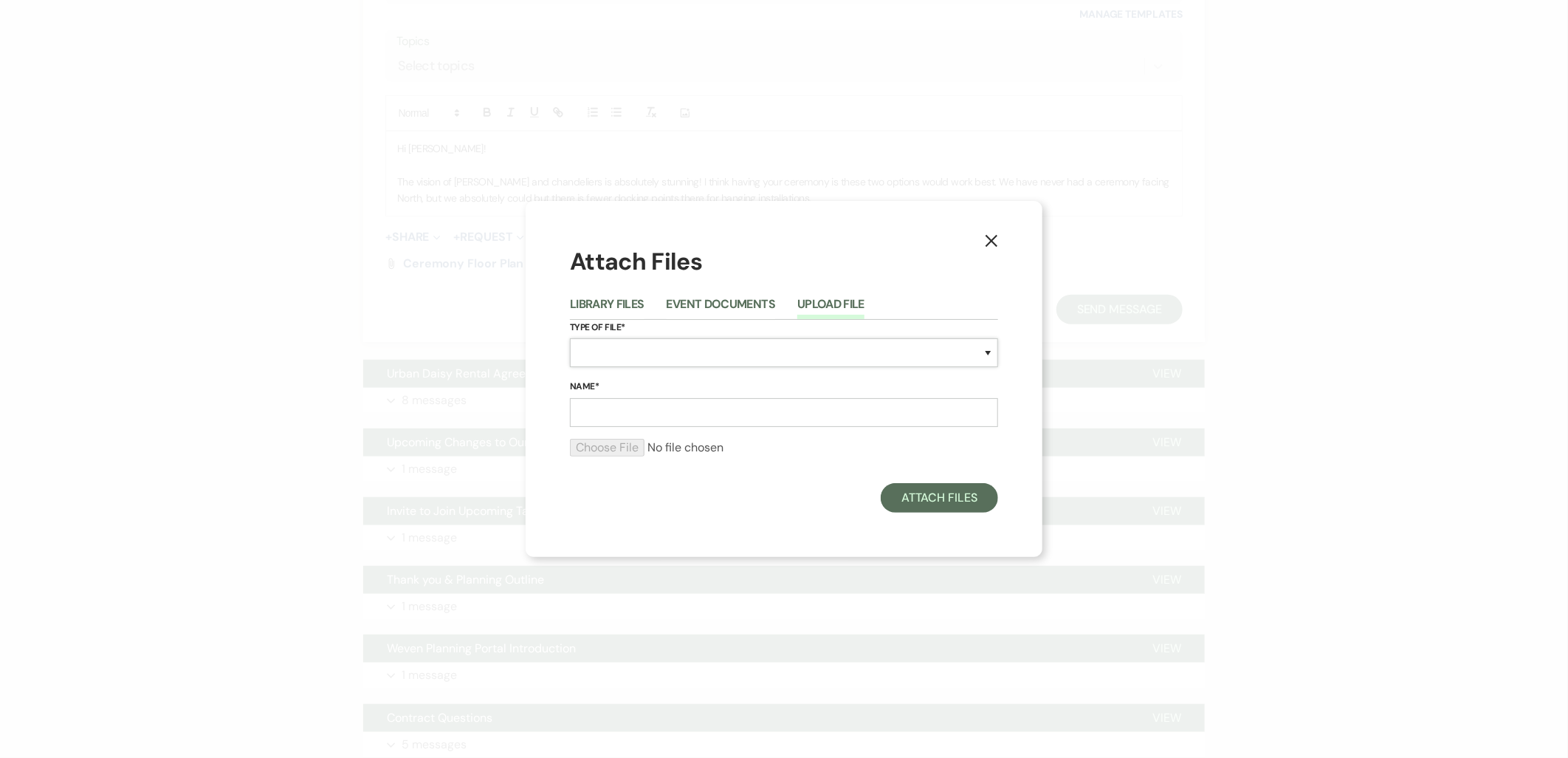
click at [706, 344] on select "Special Event Insurance Vendor Certificate of Insurance Contracts / Rental Agre…" at bounding box center [784, 352] width 428 height 29
select select "24"
click at [570, 338] on select "Special Event Insurance Vendor Certificate of Insurance Contracts / Rental Agre…" at bounding box center [784, 352] width 428 height 29
click at [717, 412] on input "Name*" at bounding box center [784, 412] width 428 height 29
type input "ceremony floor plan 2"
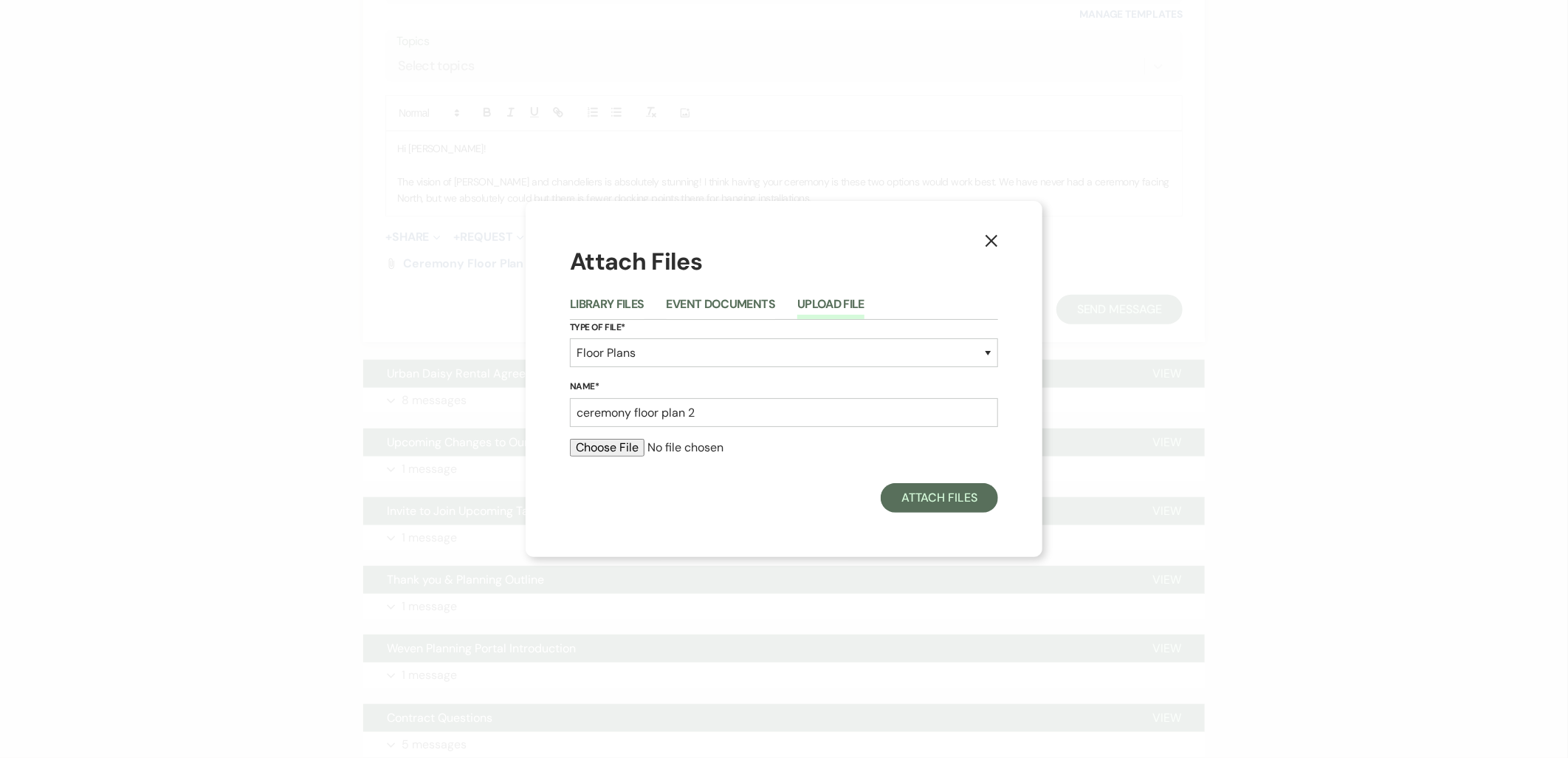
click at [628, 441] on input "file" at bounding box center [784, 448] width 428 height 18
type input "C:\fakepath\ceremony wall.pdf"
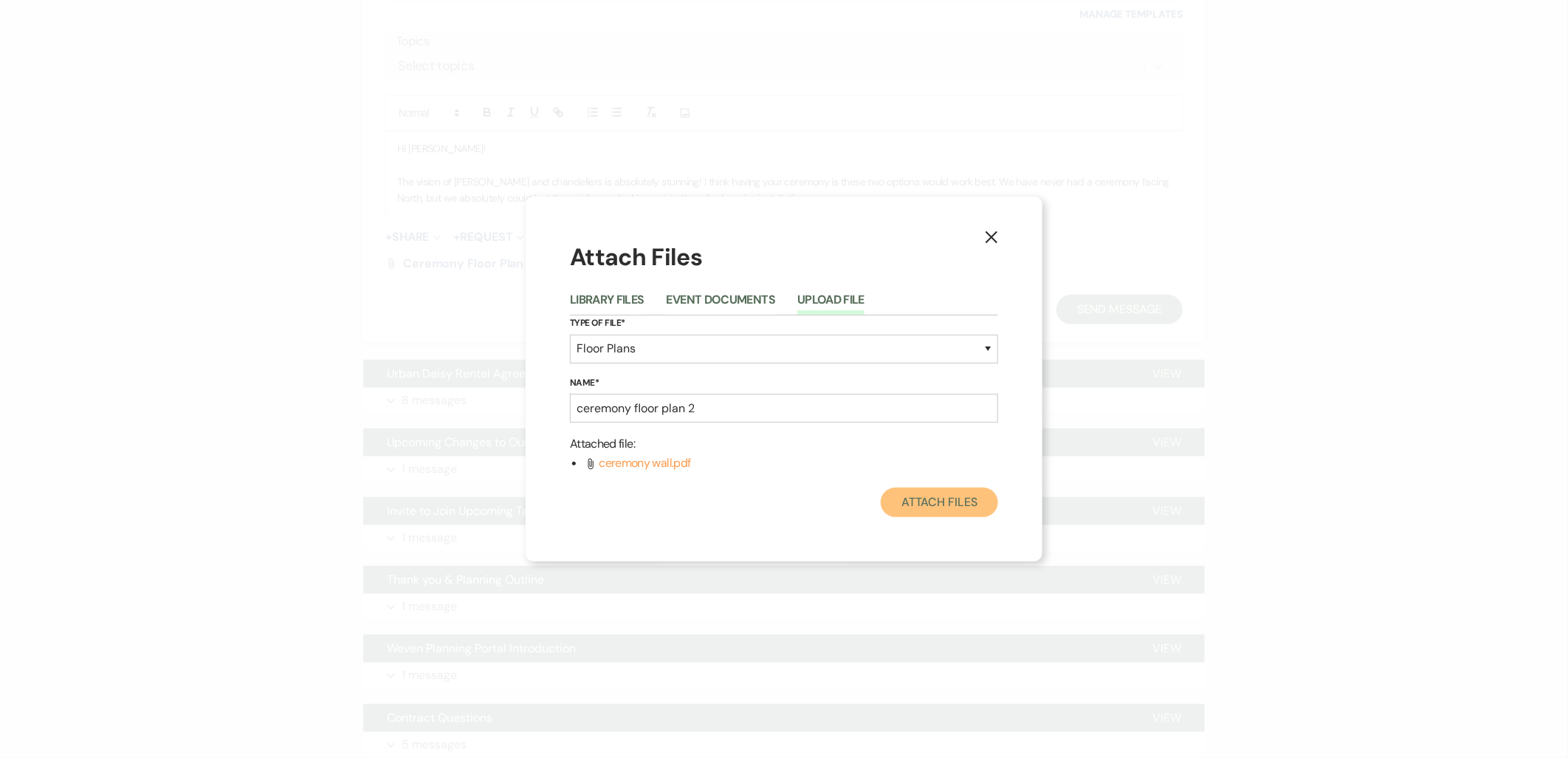
click at [950, 493] on button "Attach Files" at bounding box center [939, 503] width 117 height 30
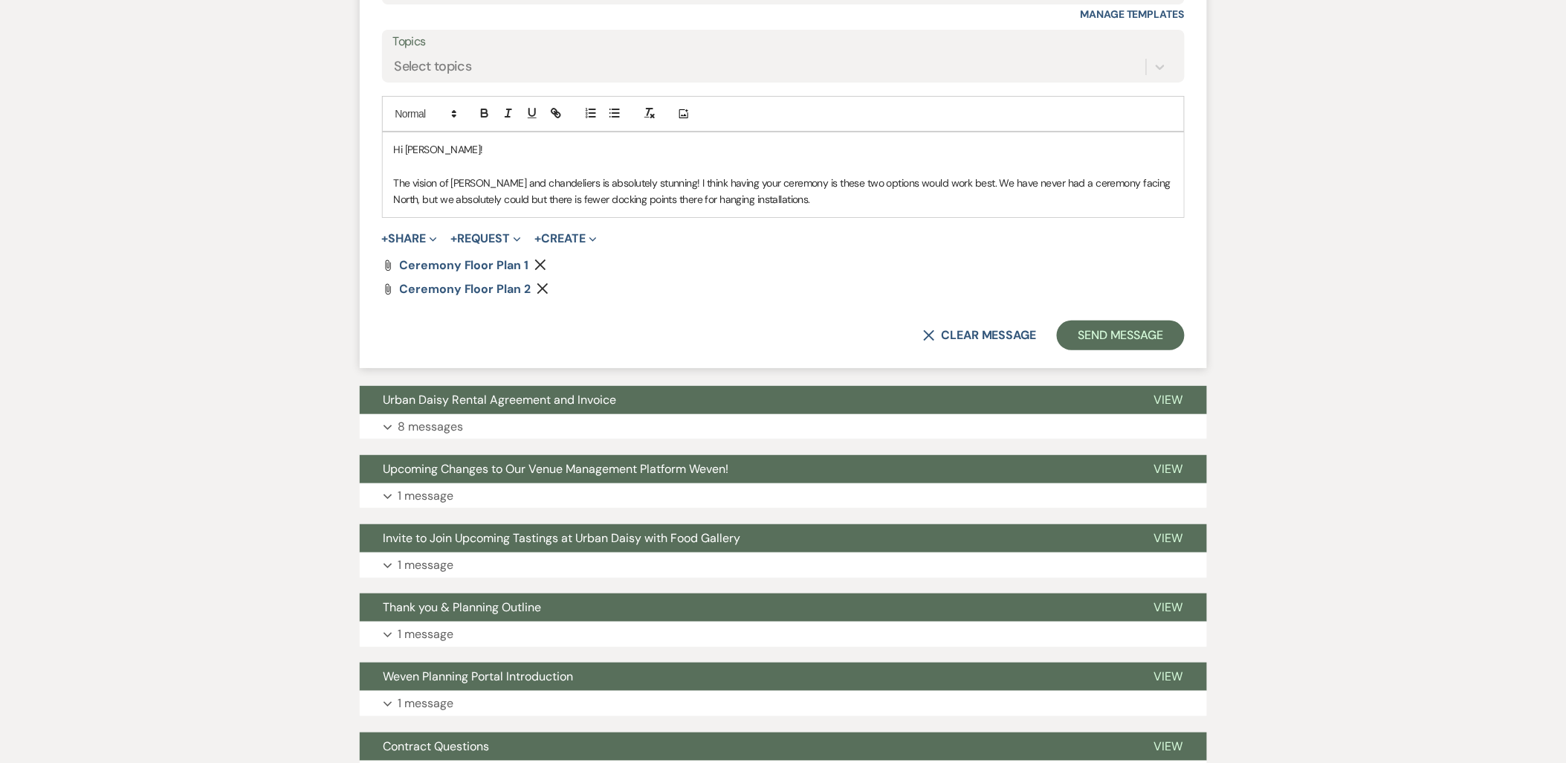
click at [801, 199] on p "The vision of greenery and chandeliers is absolutely stunning! I think having y…" at bounding box center [783, 191] width 779 height 33
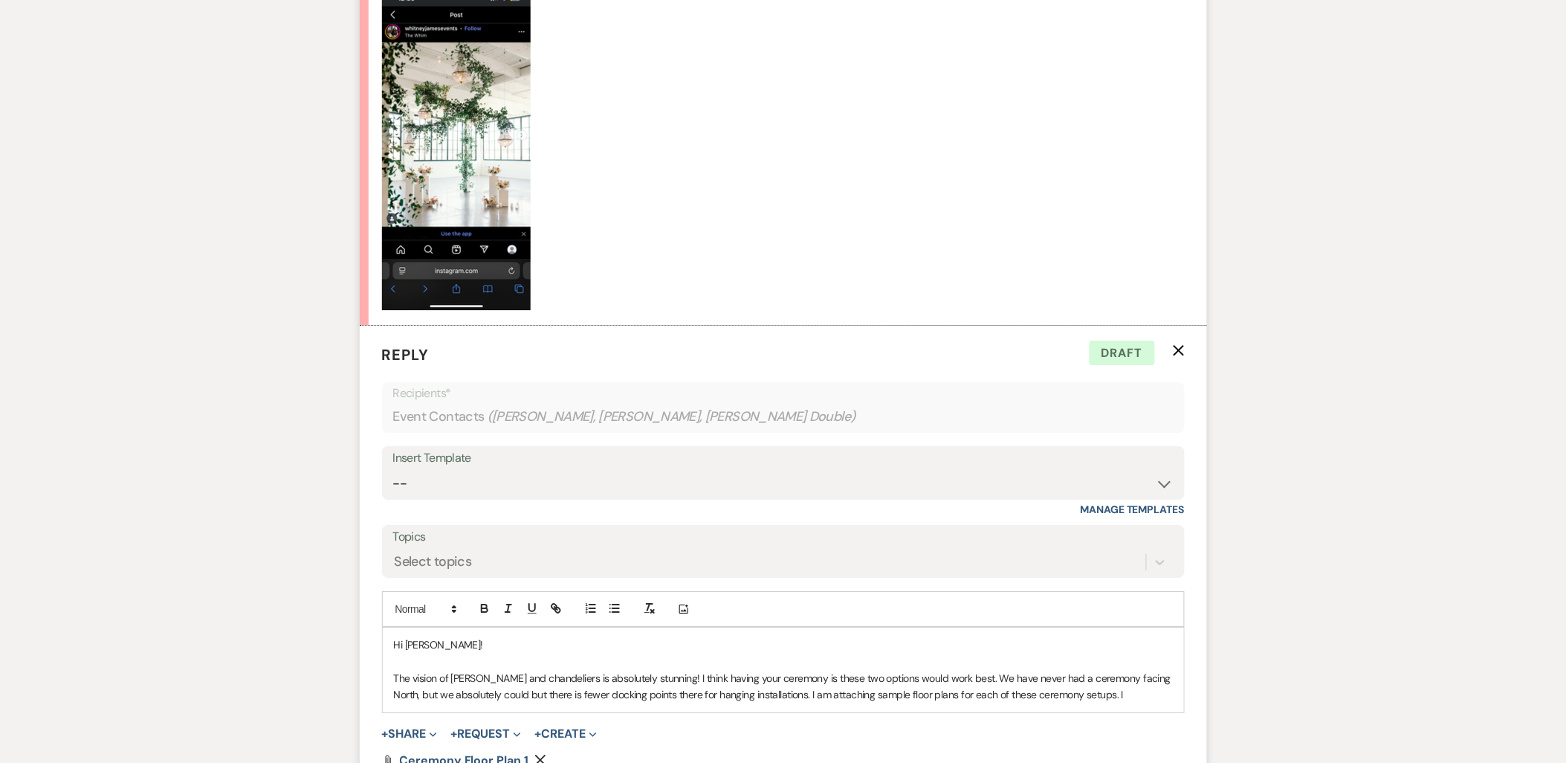
scroll to position [3855, 0]
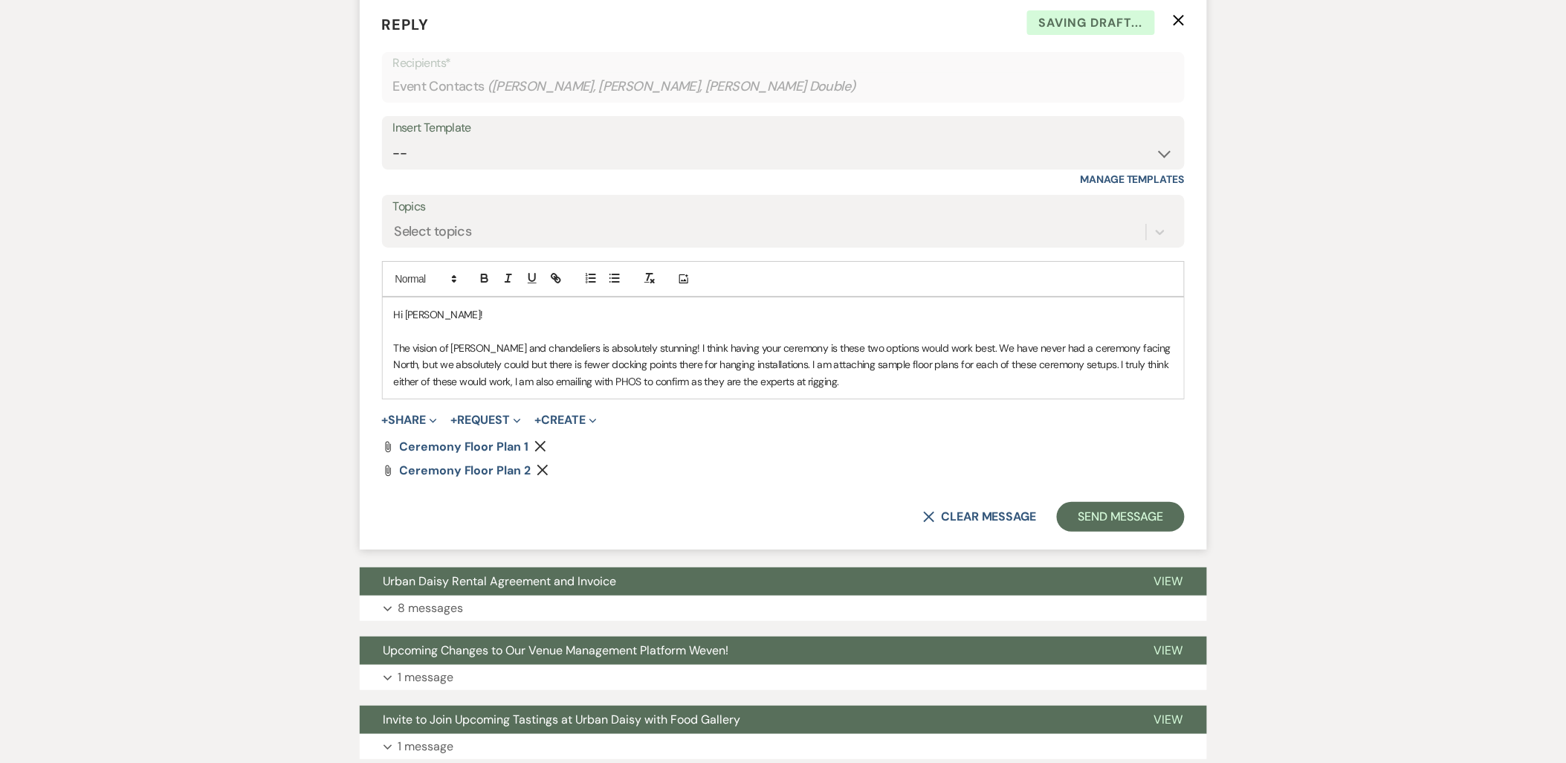
click at [827, 383] on p "The vision of greenery and chandeliers is absolutely stunning! I think having y…" at bounding box center [783, 365] width 779 height 50
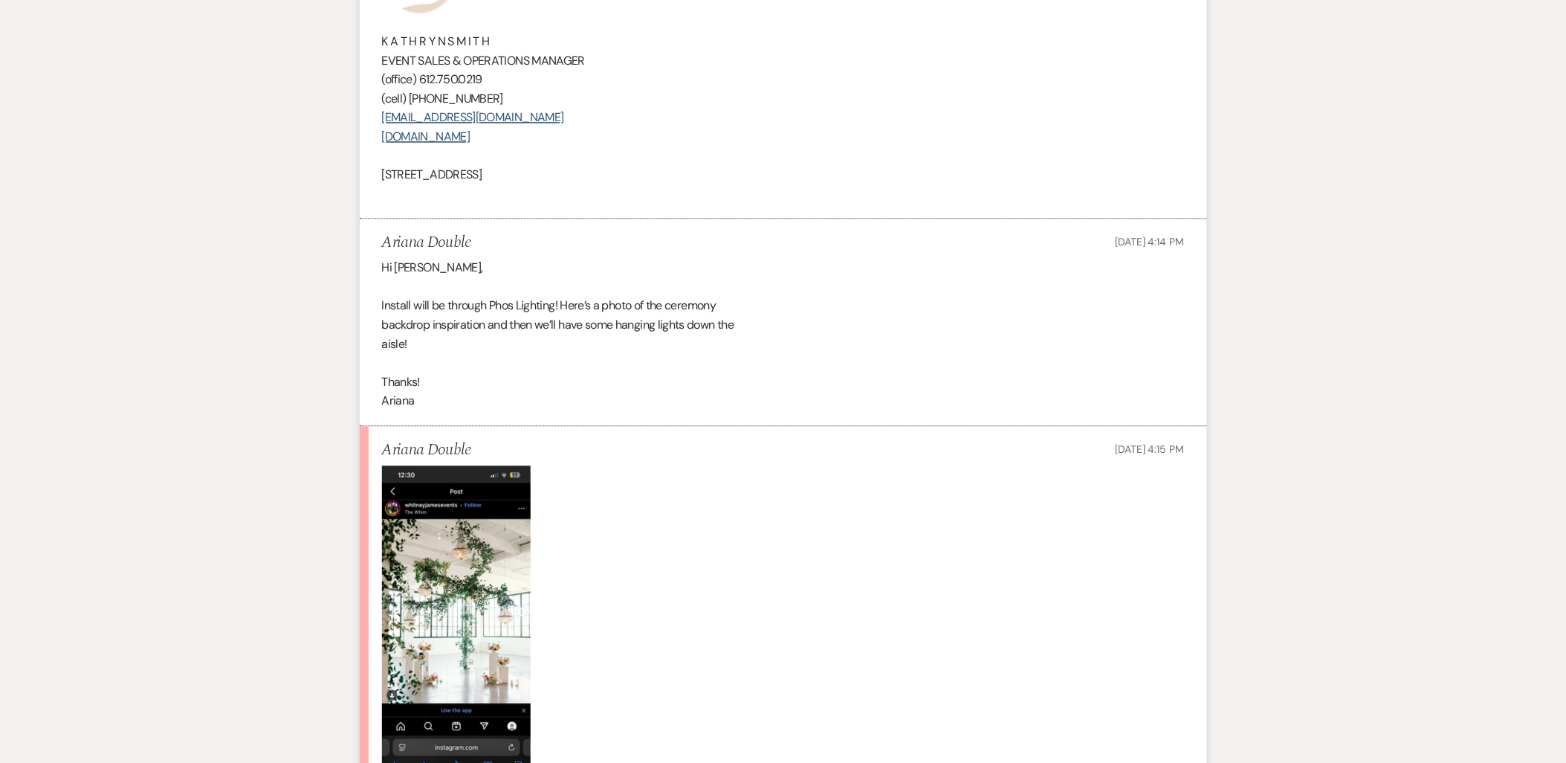
scroll to position [2781, 0]
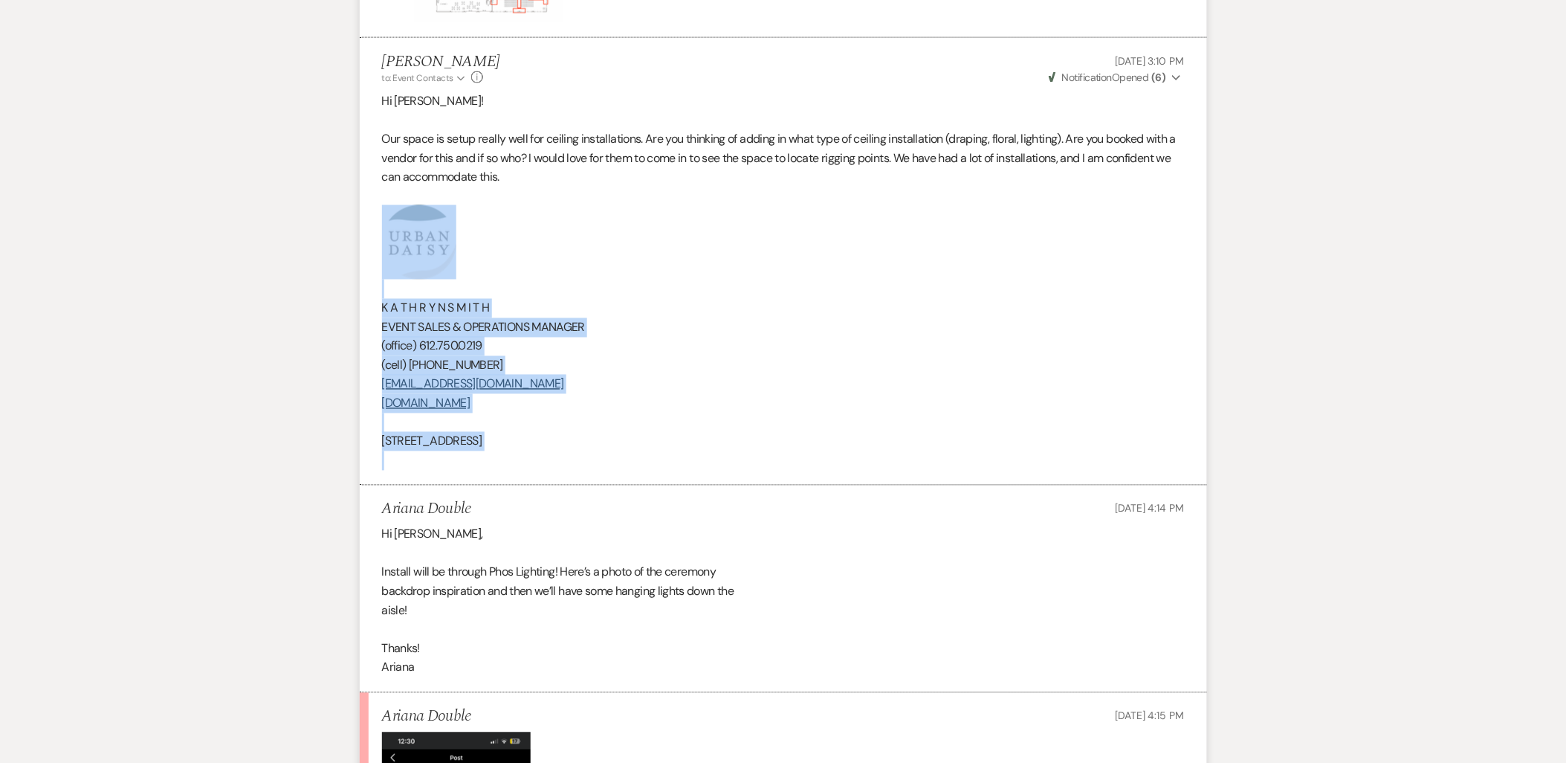
drag, startPoint x: 642, startPoint y: 454, endPoint x: 367, endPoint y: 232, distance: 353.6
click at [367, 232] on li "Kathryn Beckett to: Event Contacts Expand Info Sep 15, 2025, 3:10 PM Weven Chec…" at bounding box center [783, 261] width 847 height 447
copy div "K A T H R Y N S M I T H EVENT SALES & OPERATIONS MANAGER (office) 612.750.0219 …"
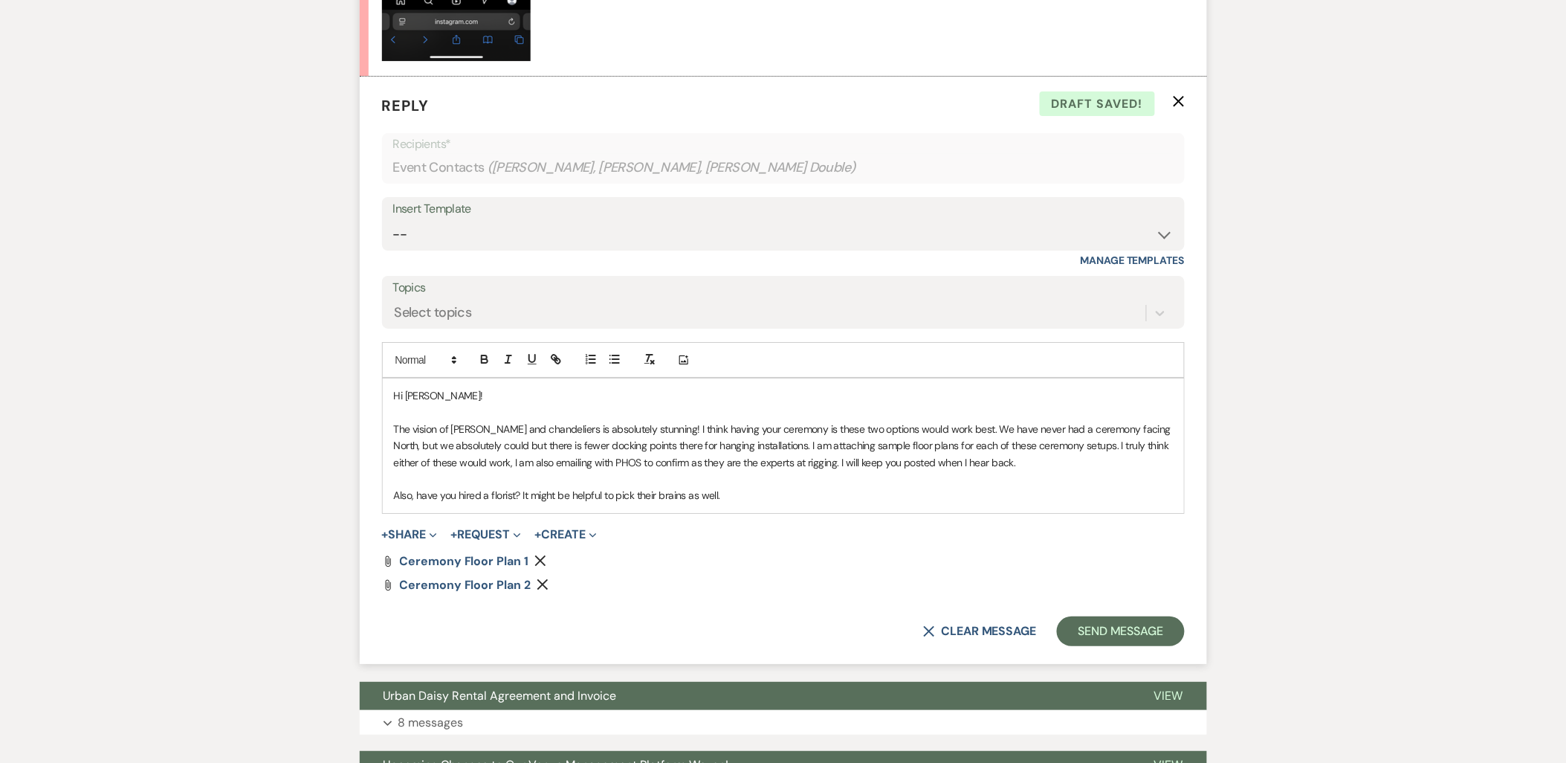
scroll to position [3855, 0]
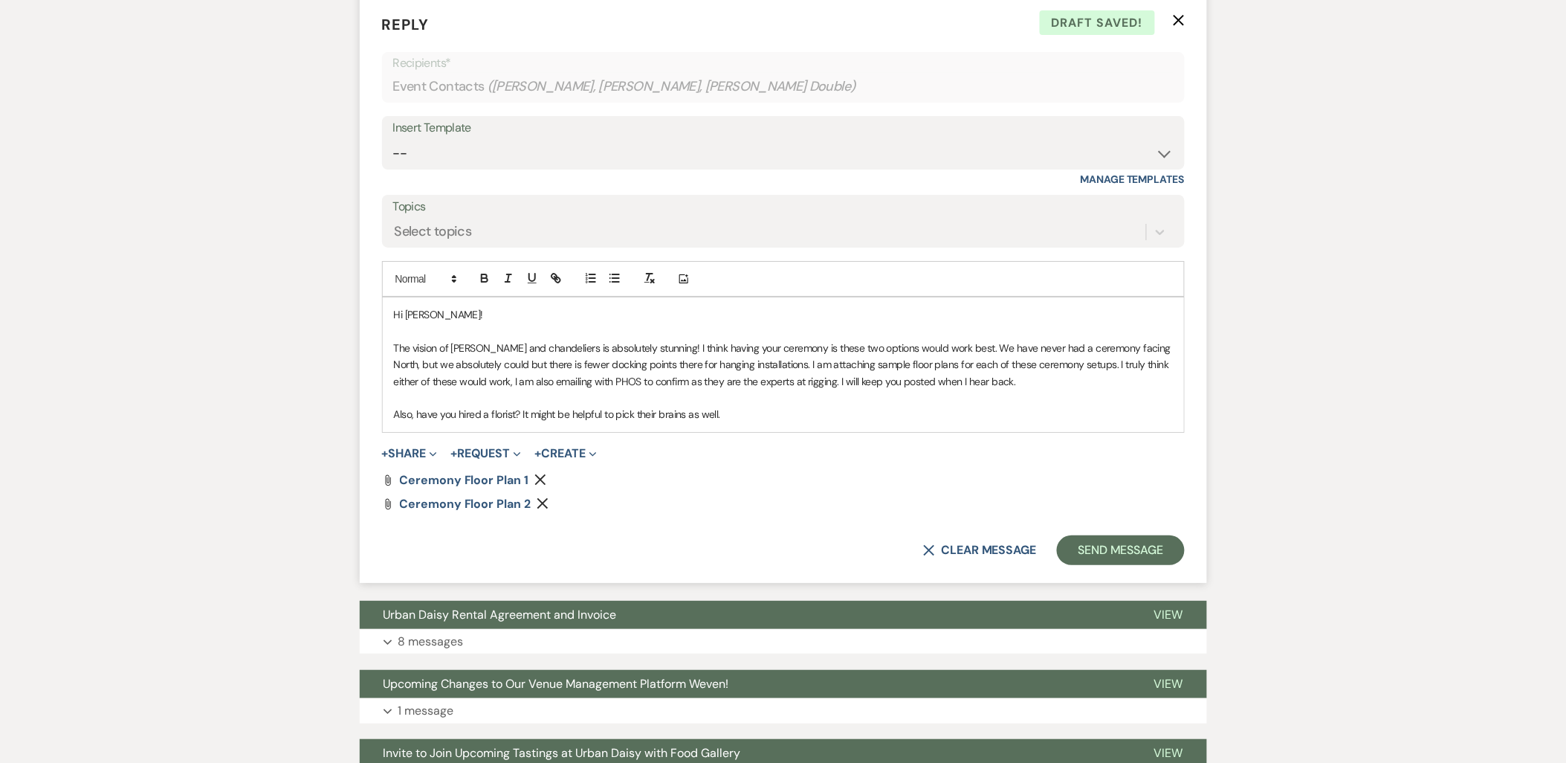
click at [766, 420] on p "Also, have you hired a florist? It might be helpful to pick their brains as wel…" at bounding box center [783, 414] width 779 height 16
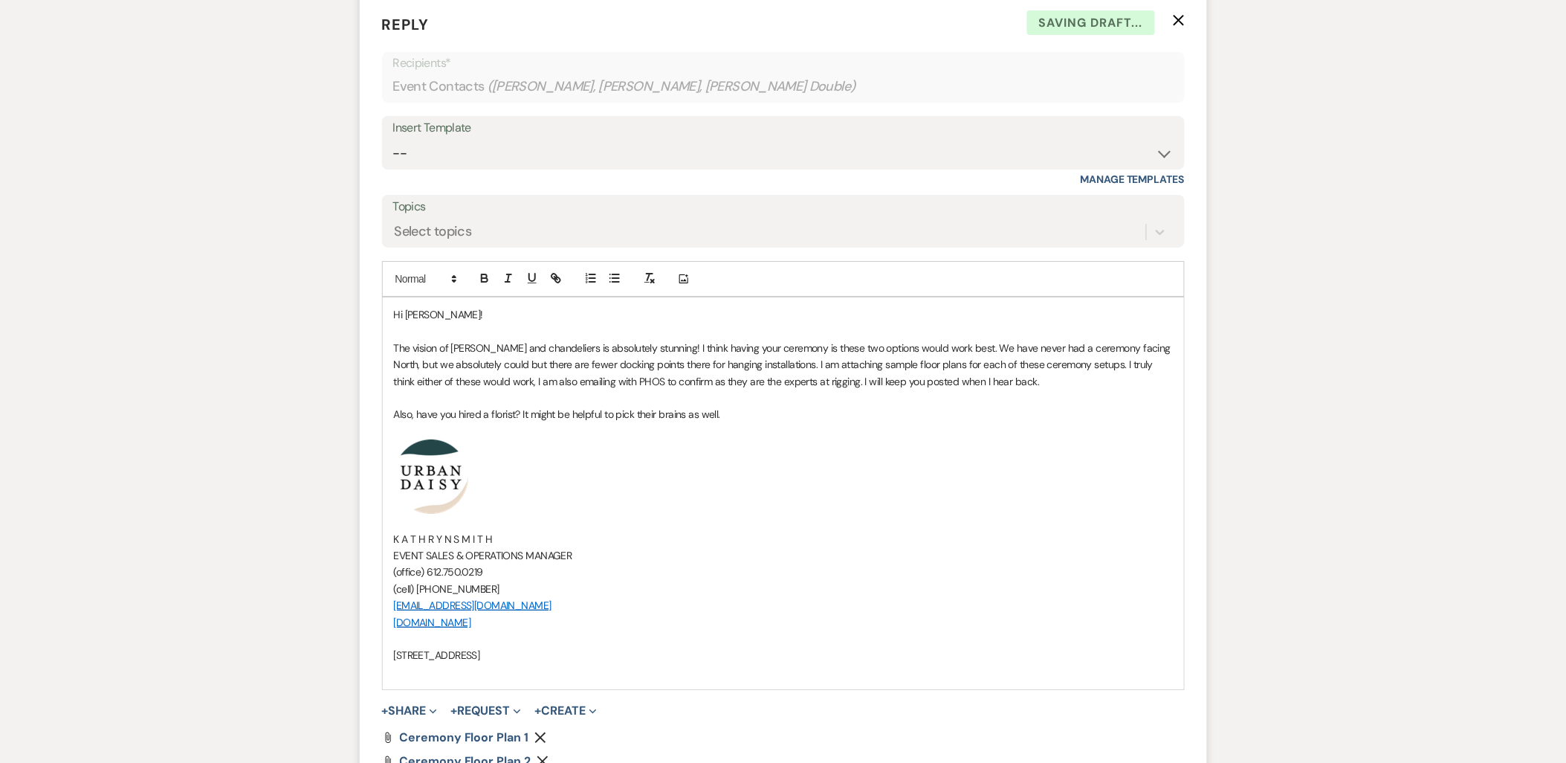
scroll to position [4020, 0]
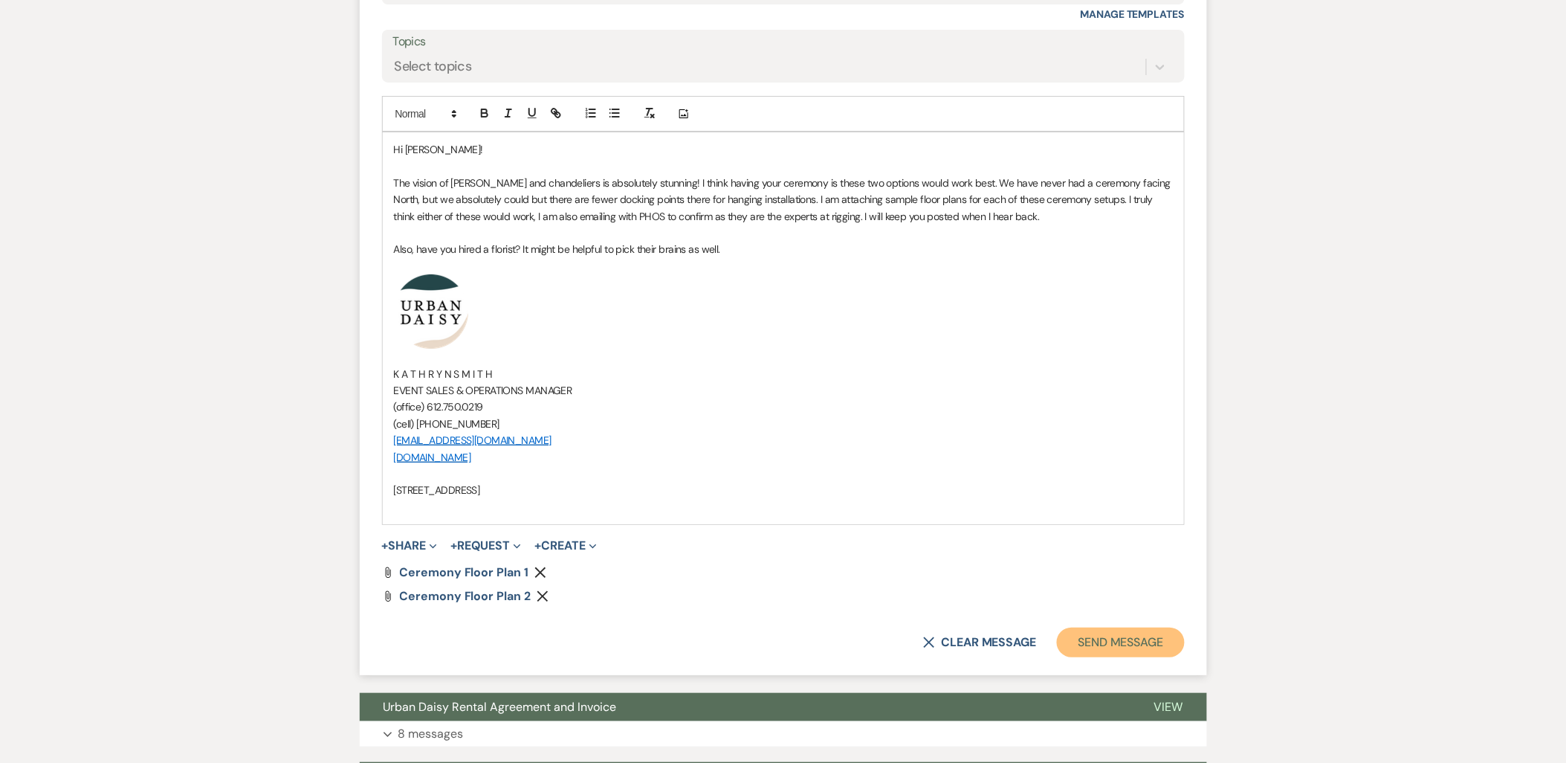
click at [1123, 650] on button "Send Message" at bounding box center [1120, 642] width 127 height 30
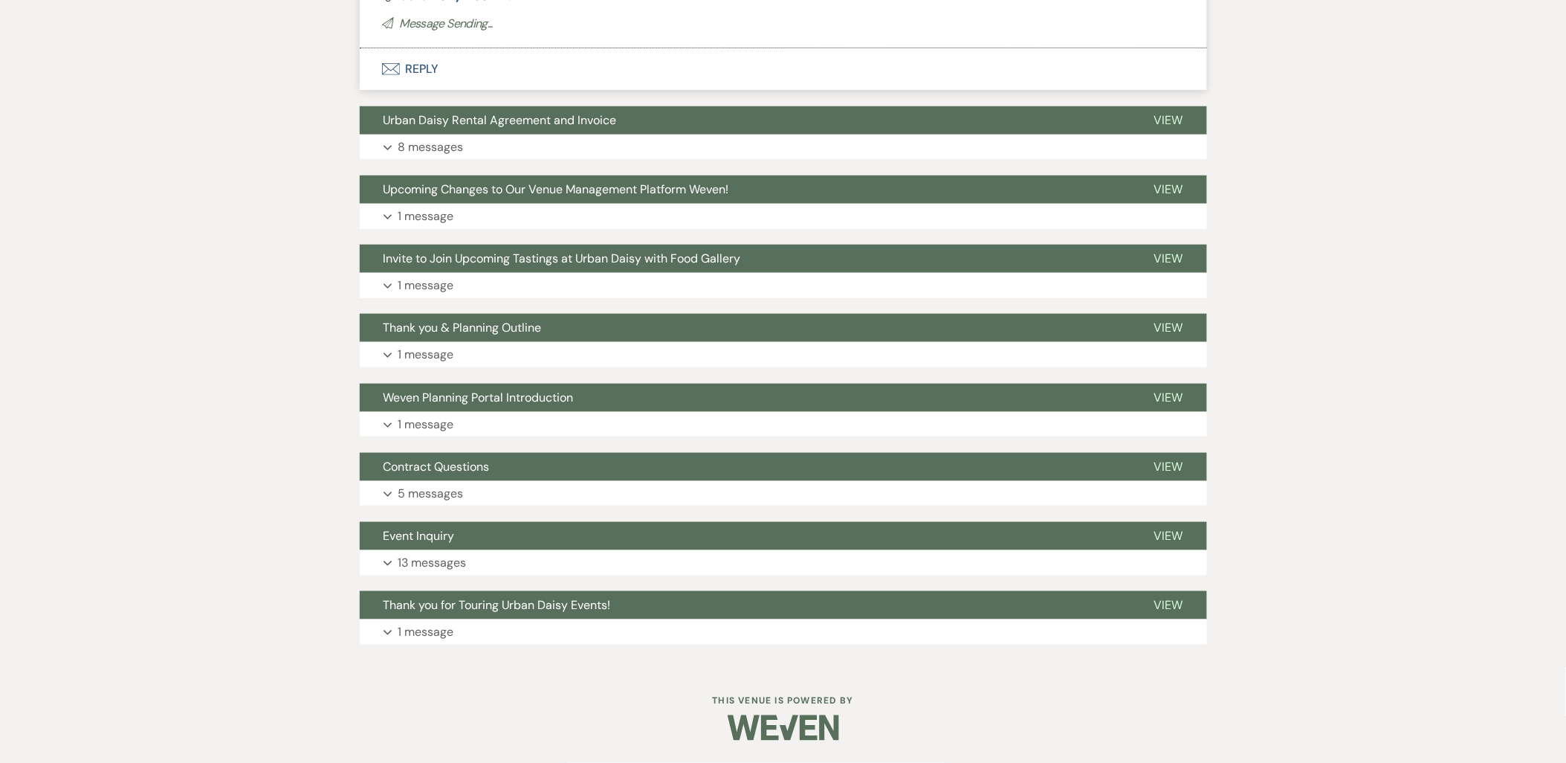
scroll to position [4365, 0]
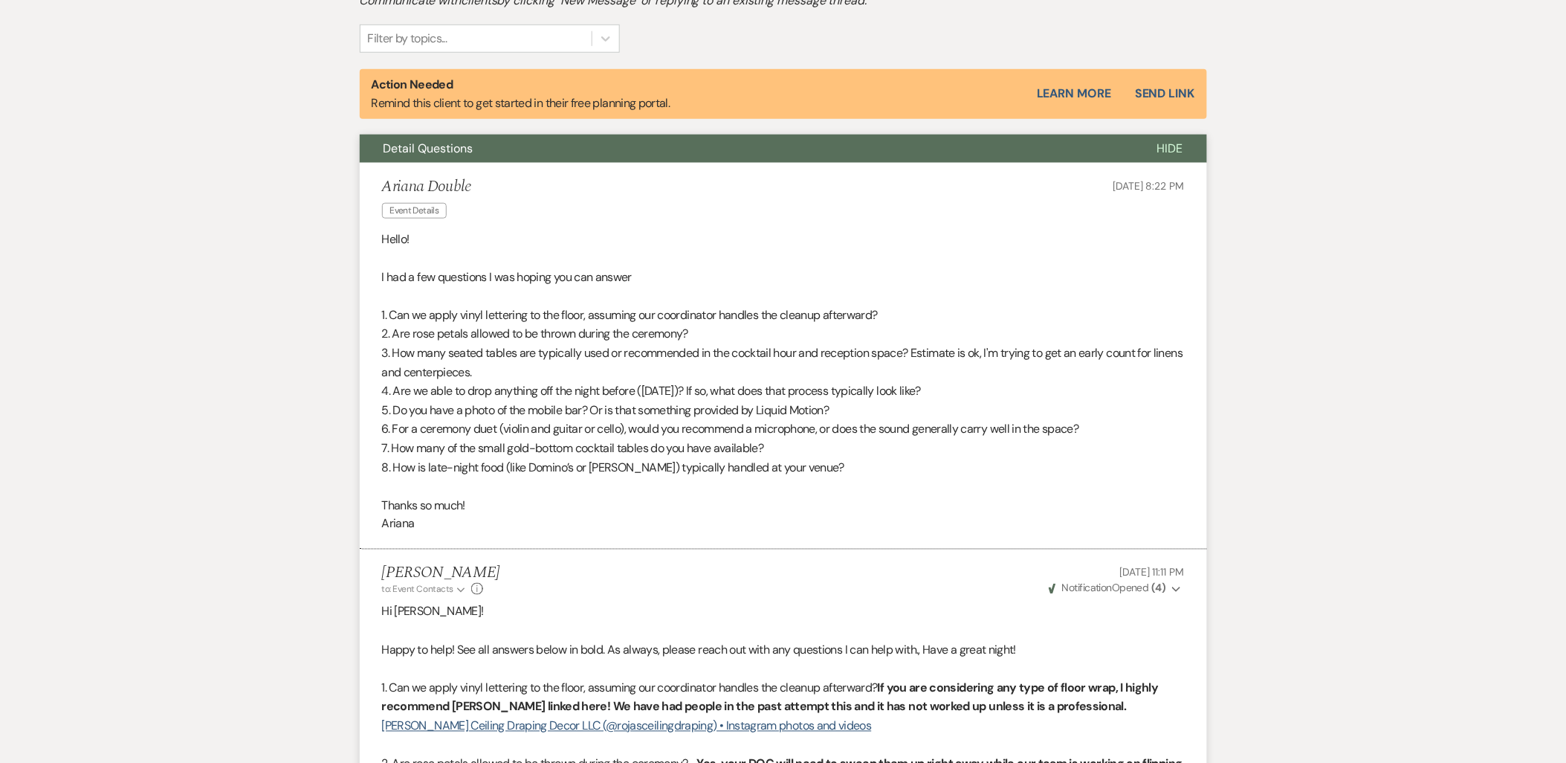
scroll to position [0, 0]
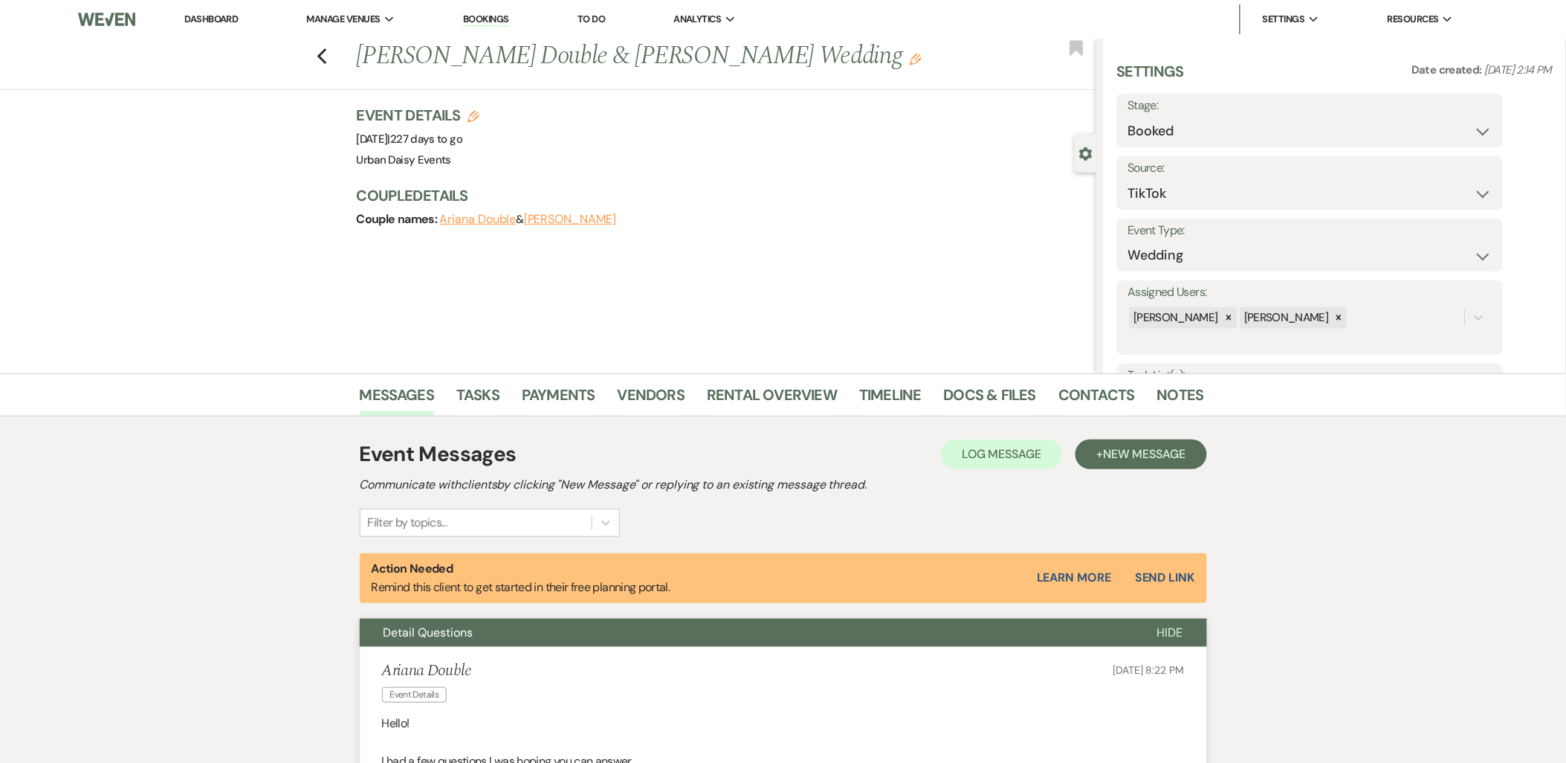
click at [212, 25] on li "Dashboard" at bounding box center [211, 19] width 68 height 30
click at [210, 24] on link "Dashboard" at bounding box center [211, 19] width 54 height 13
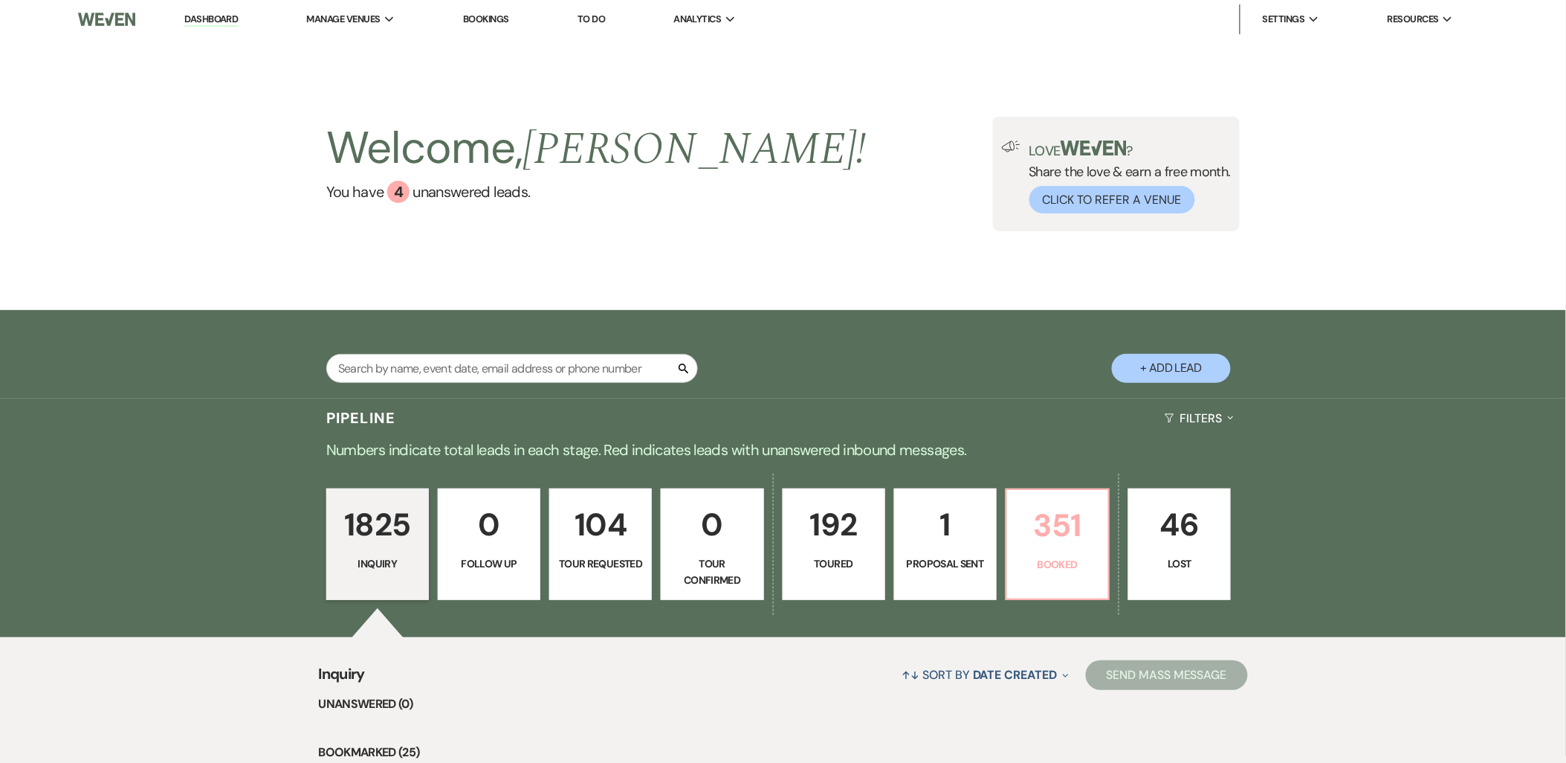
click at [1050, 546] on p "351" at bounding box center [1057, 525] width 83 height 50
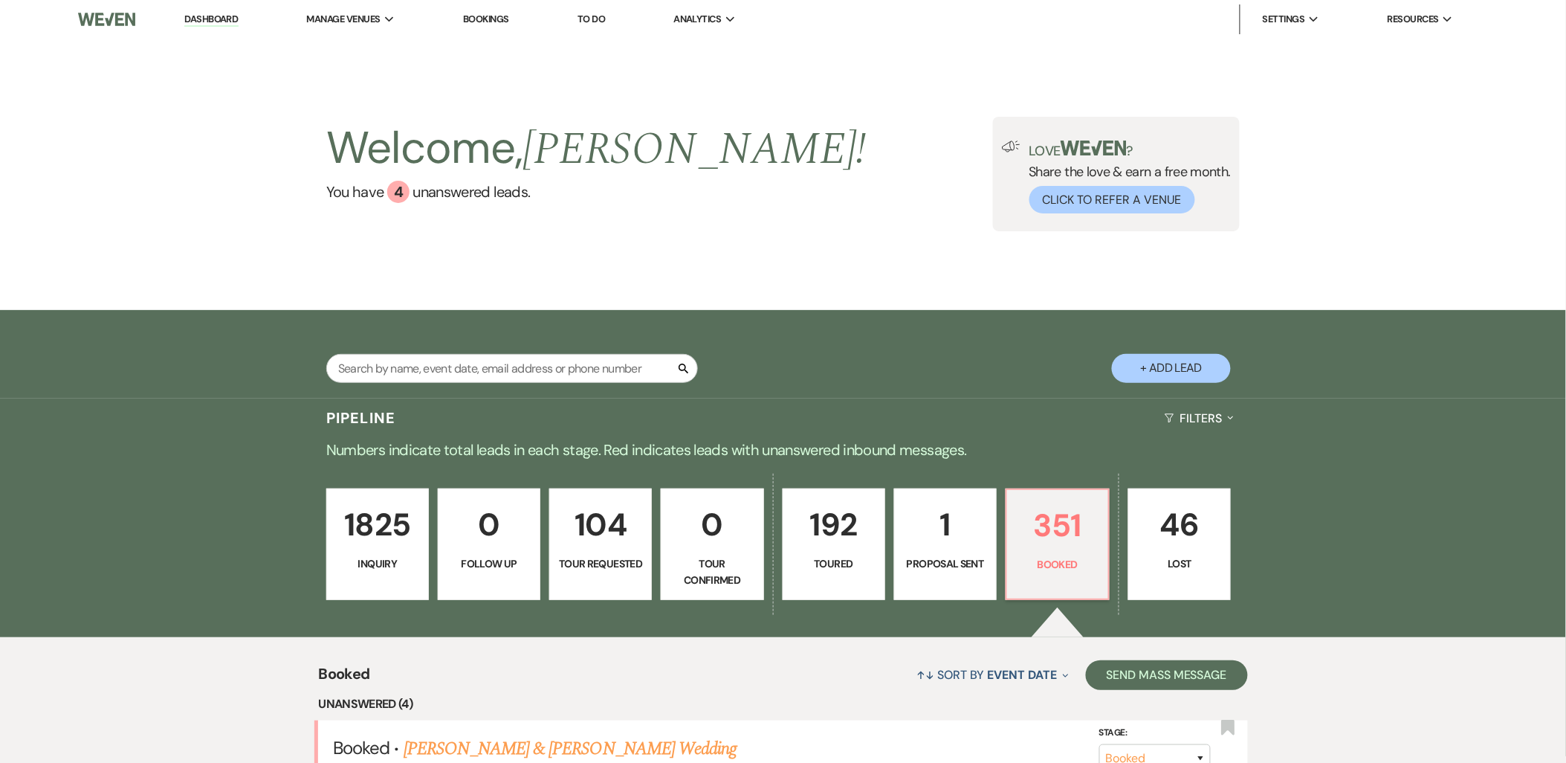
drag, startPoint x: 368, startPoint y: 58, endPoint x: 396, endPoint y: 110, distance: 59.2
click at [0, 0] on link "Urban Daisy Events" at bounding box center [0, 0] width 0 height 0
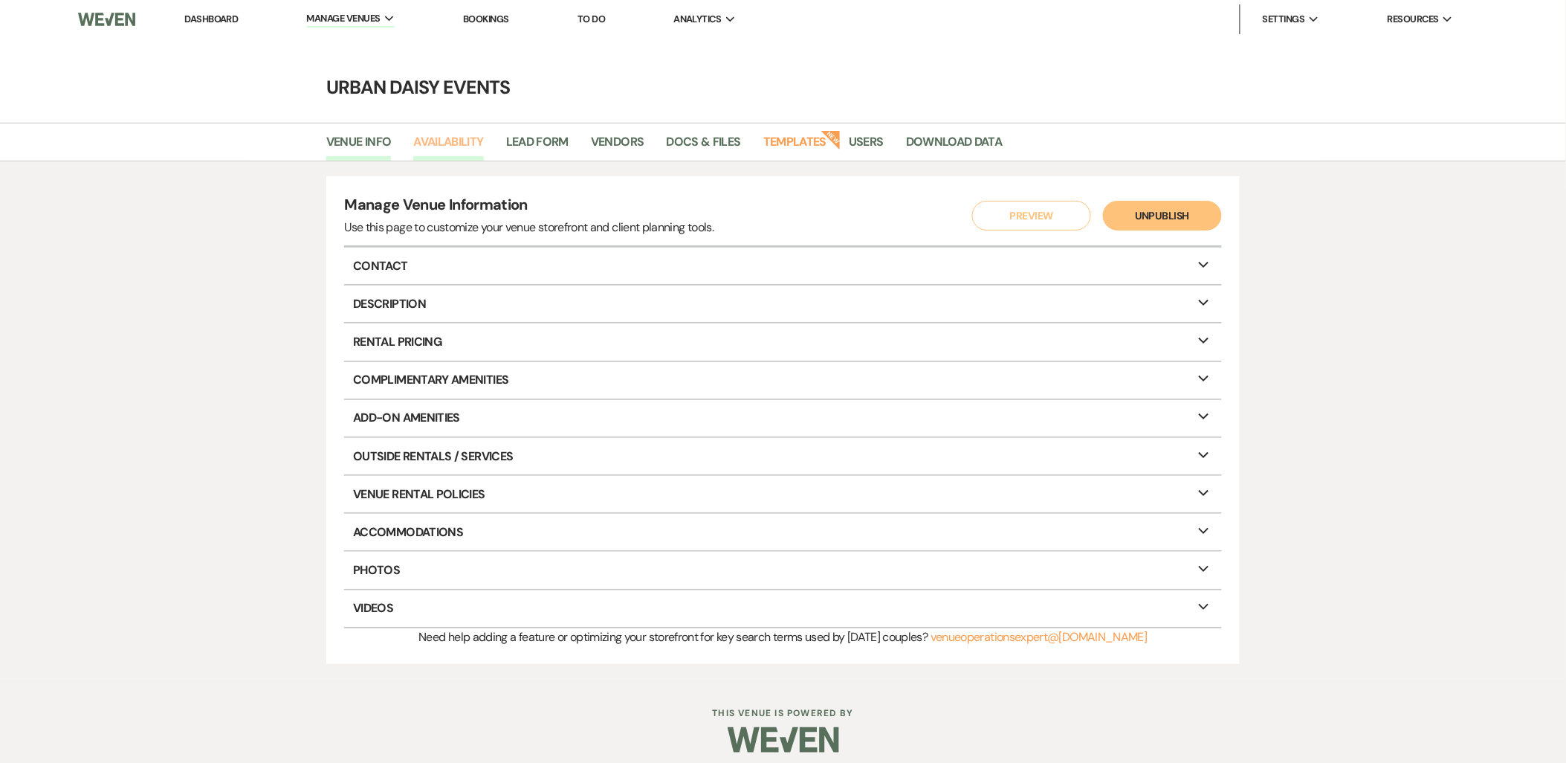
click at [430, 140] on link "Availability" at bounding box center [448, 146] width 70 height 28
select select "2"
select select "2026"
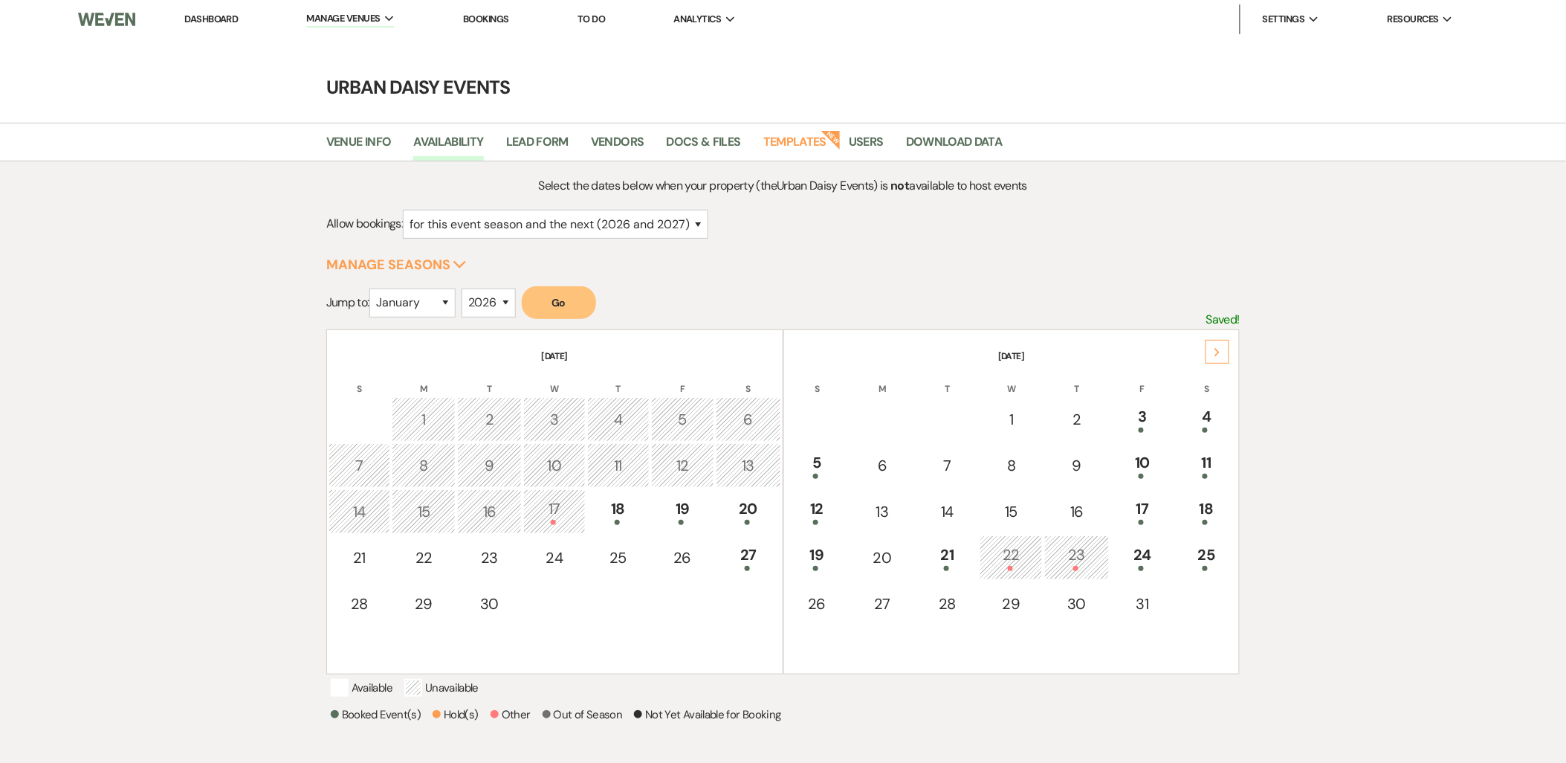
click at [1216, 355] on use at bounding box center [1217, 352] width 5 height 8
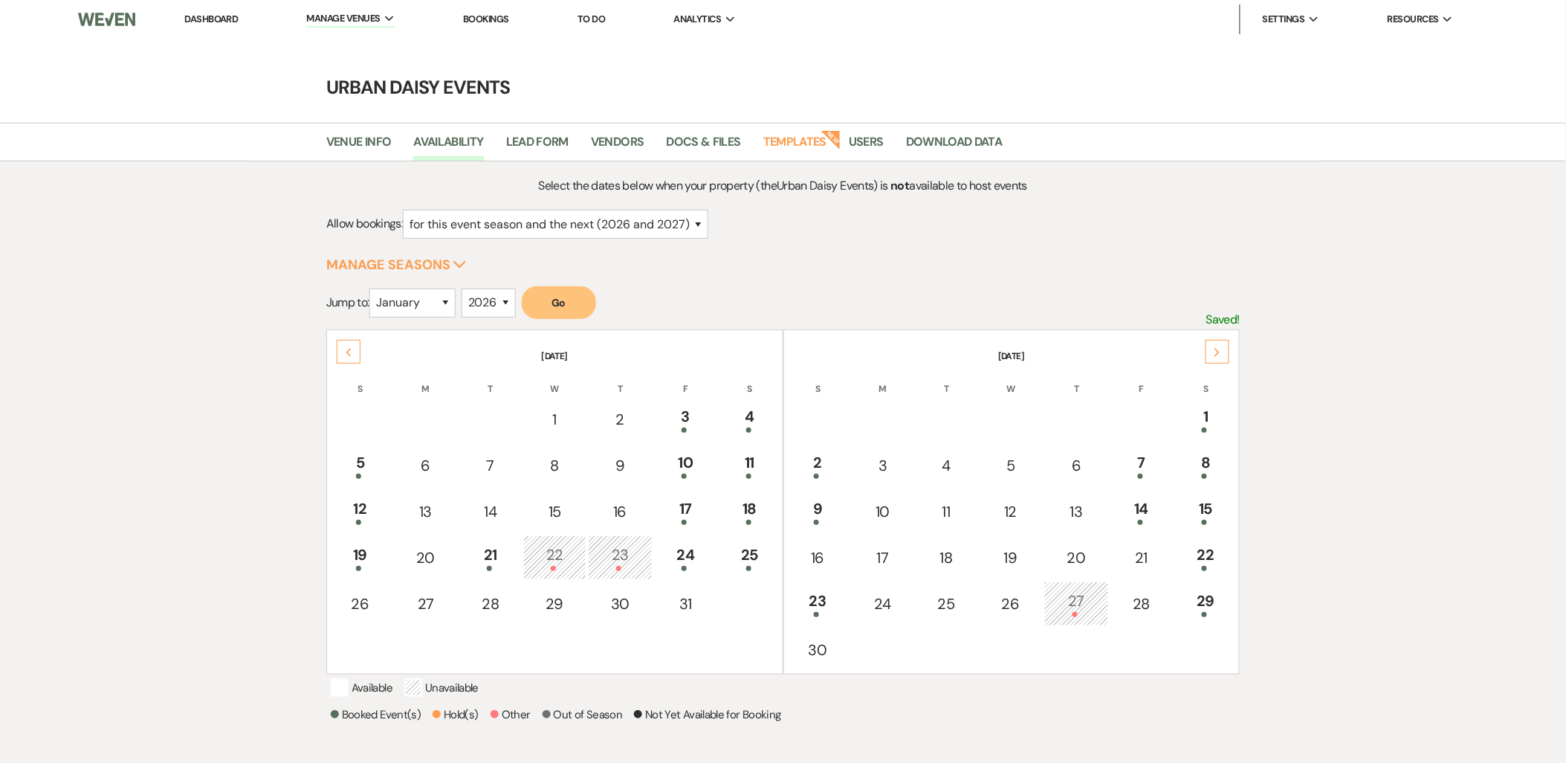
click at [1216, 355] on use at bounding box center [1217, 352] width 5 height 8
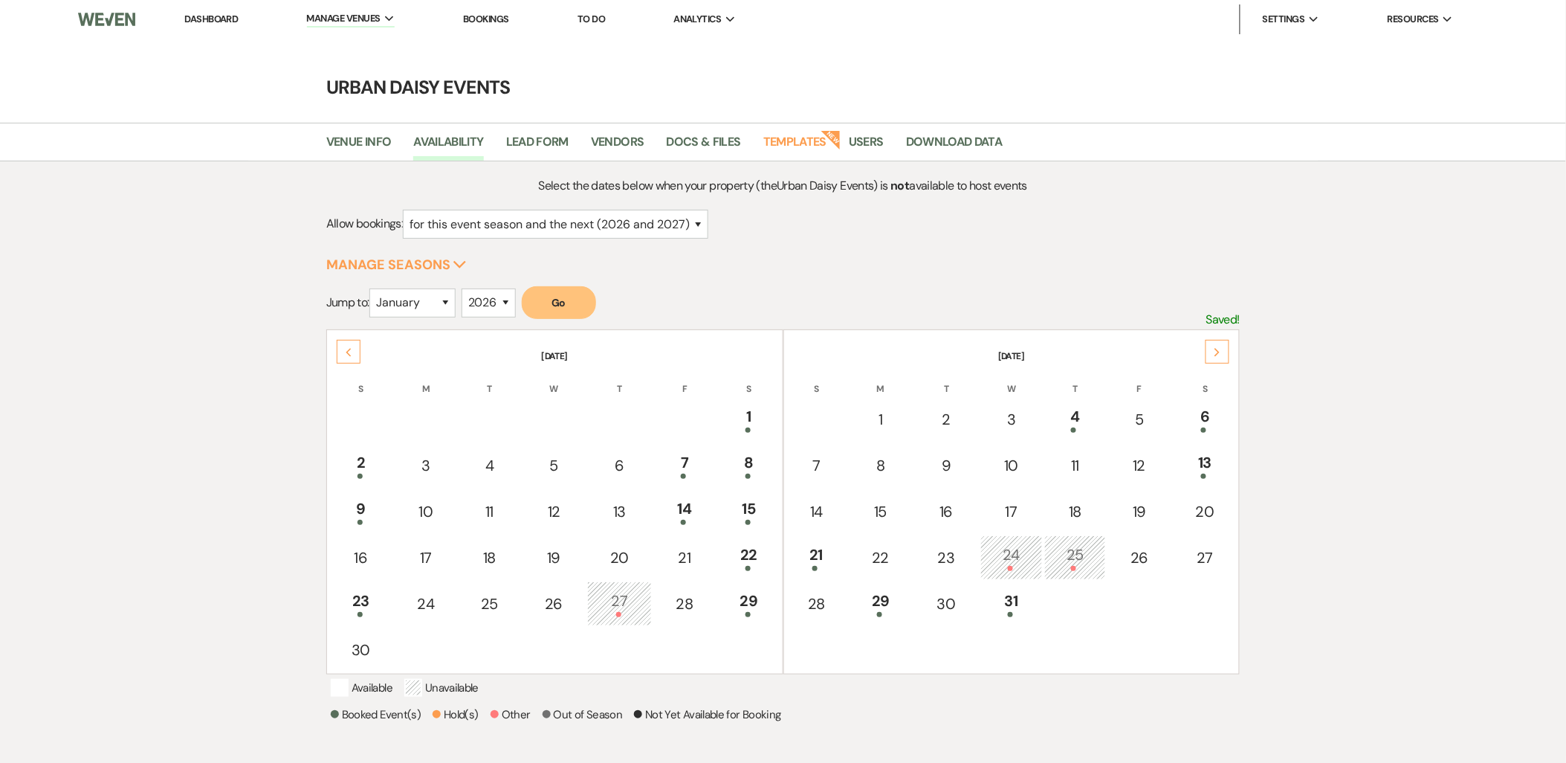
click at [1216, 355] on use at bounding box center [1217, 352] width 5 height 8
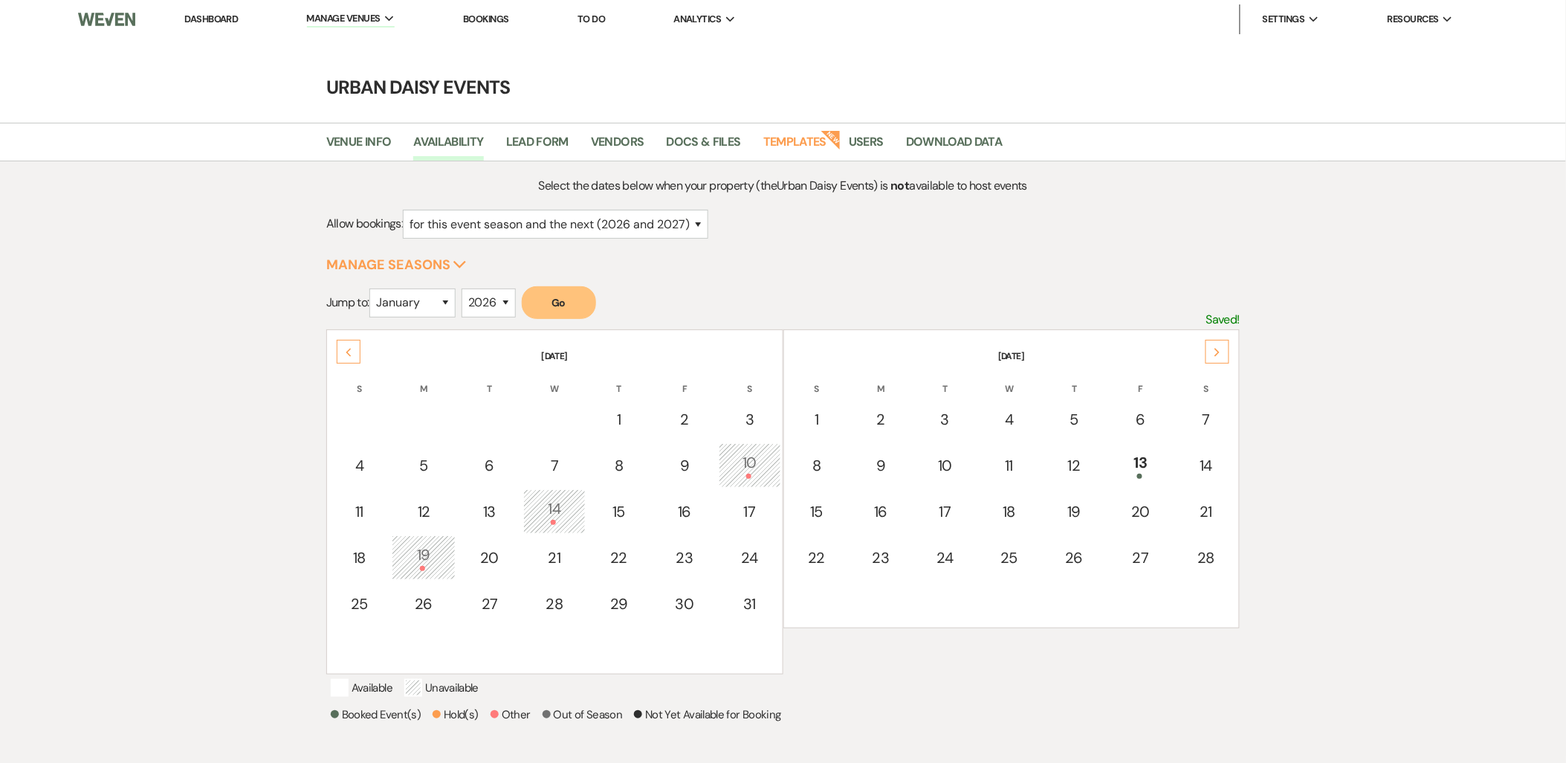
click at [1216, 355] on use at bounding box center [1217, 352] width 5 height 8
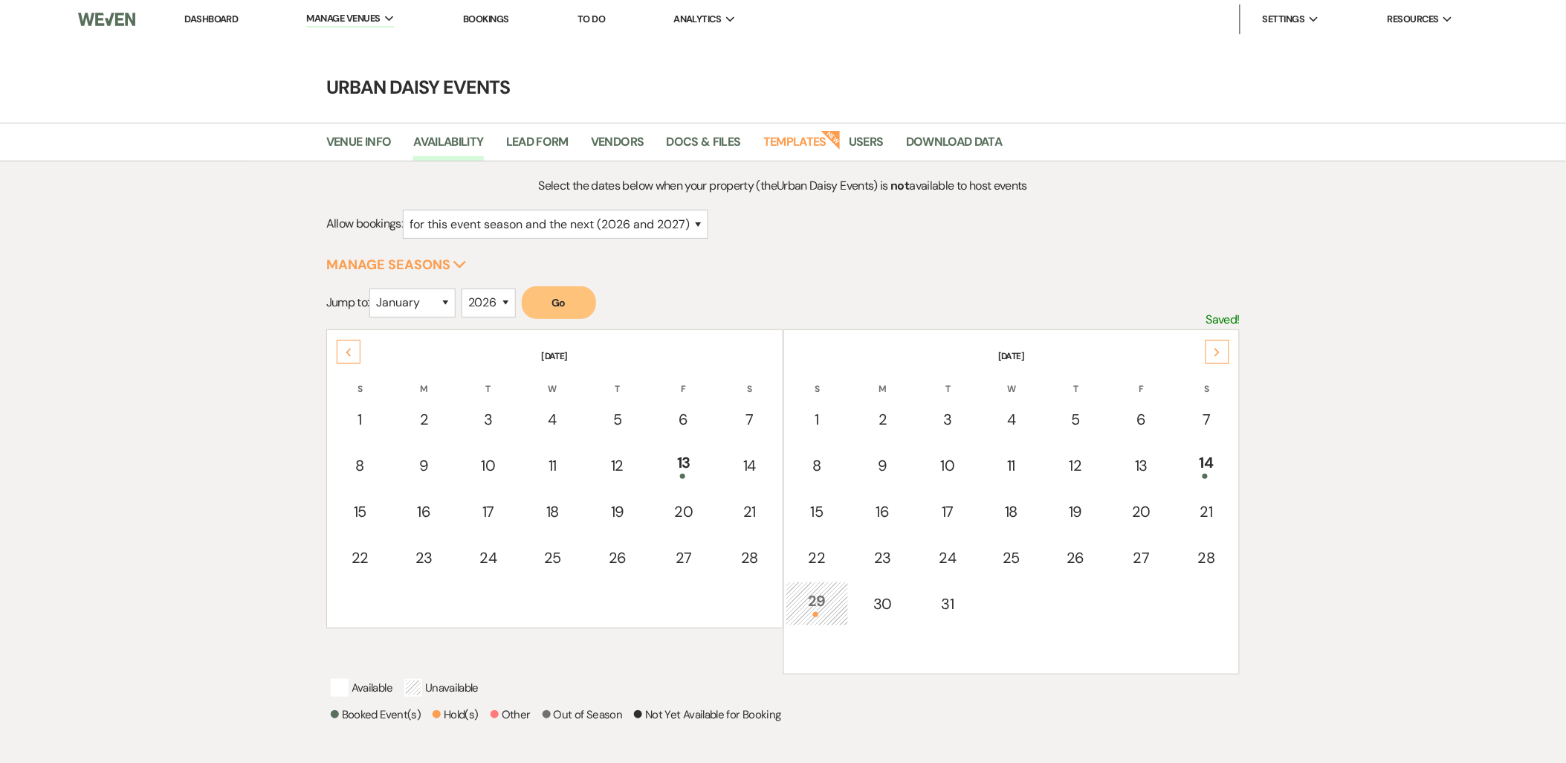
click at [1216, 355] on use at bounding box center [1217, 352] width 5 height 8
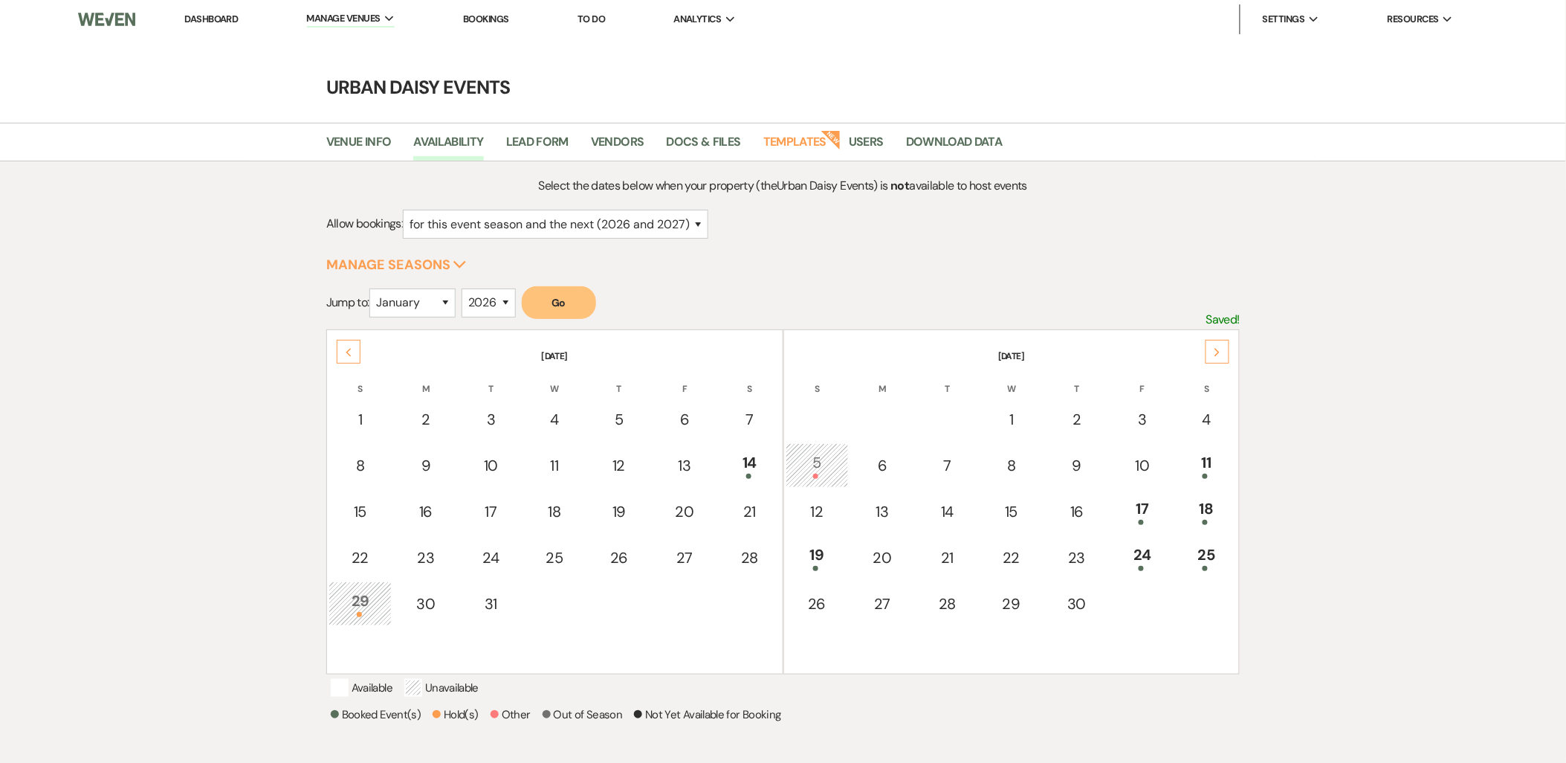
click at [1216, 355] on use at bounding box center [1217, 352] width 5 height 8
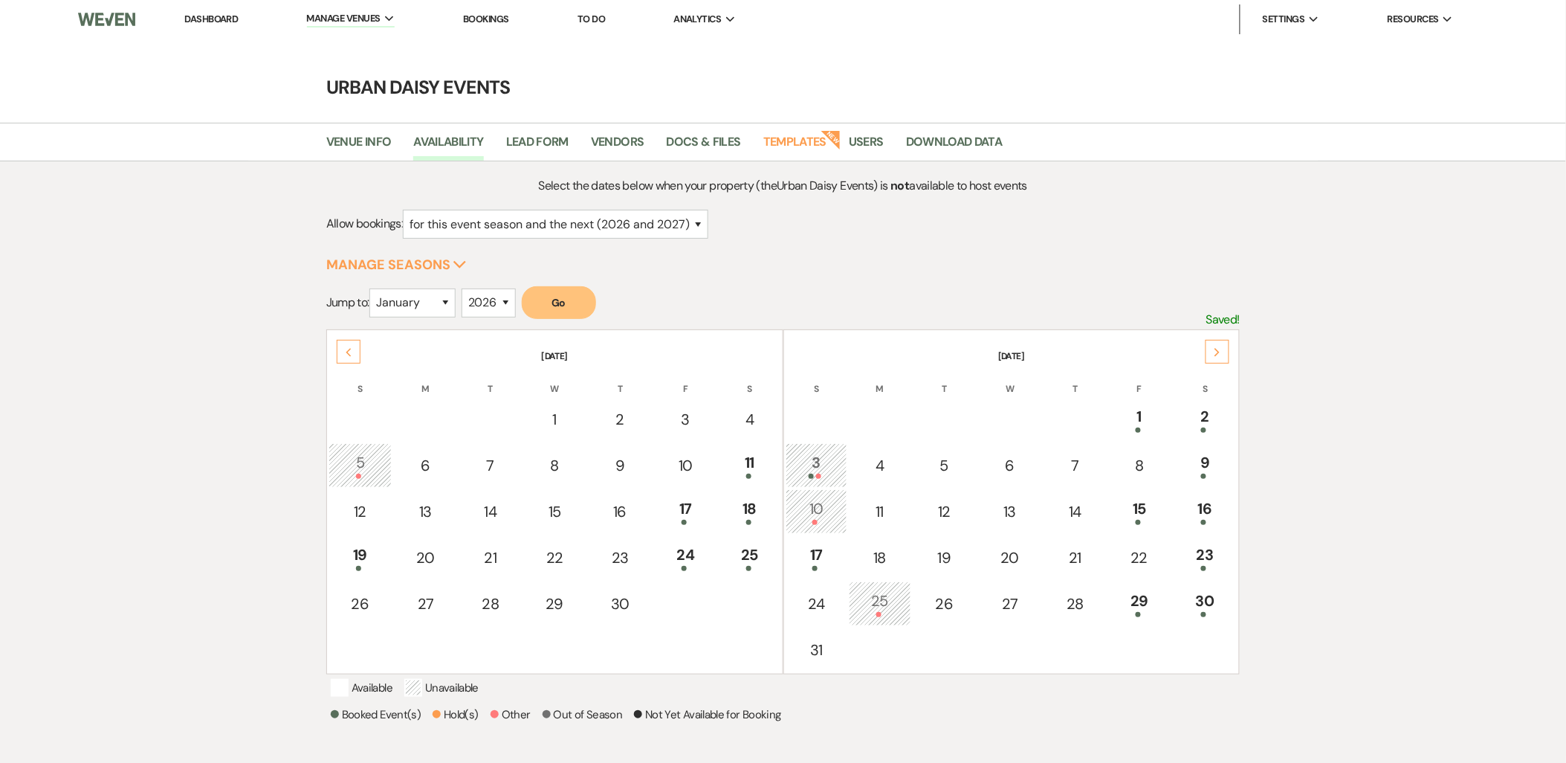
click at [1216, 355] on use at bounding box center [1217, 352] width 5 height 8
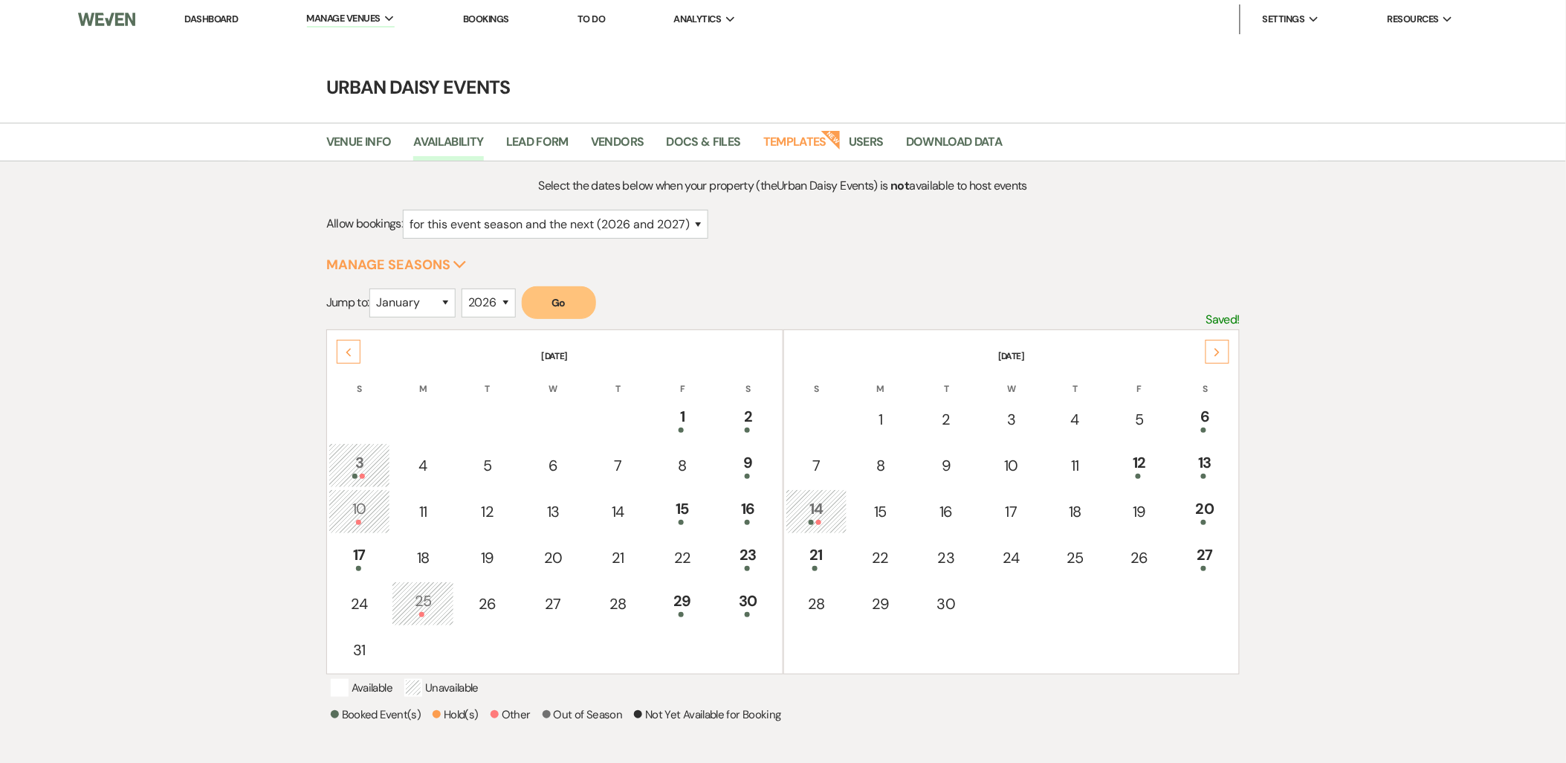
click at [1216, 355] on use at bounding box center [1217, 352] width 5 height 8
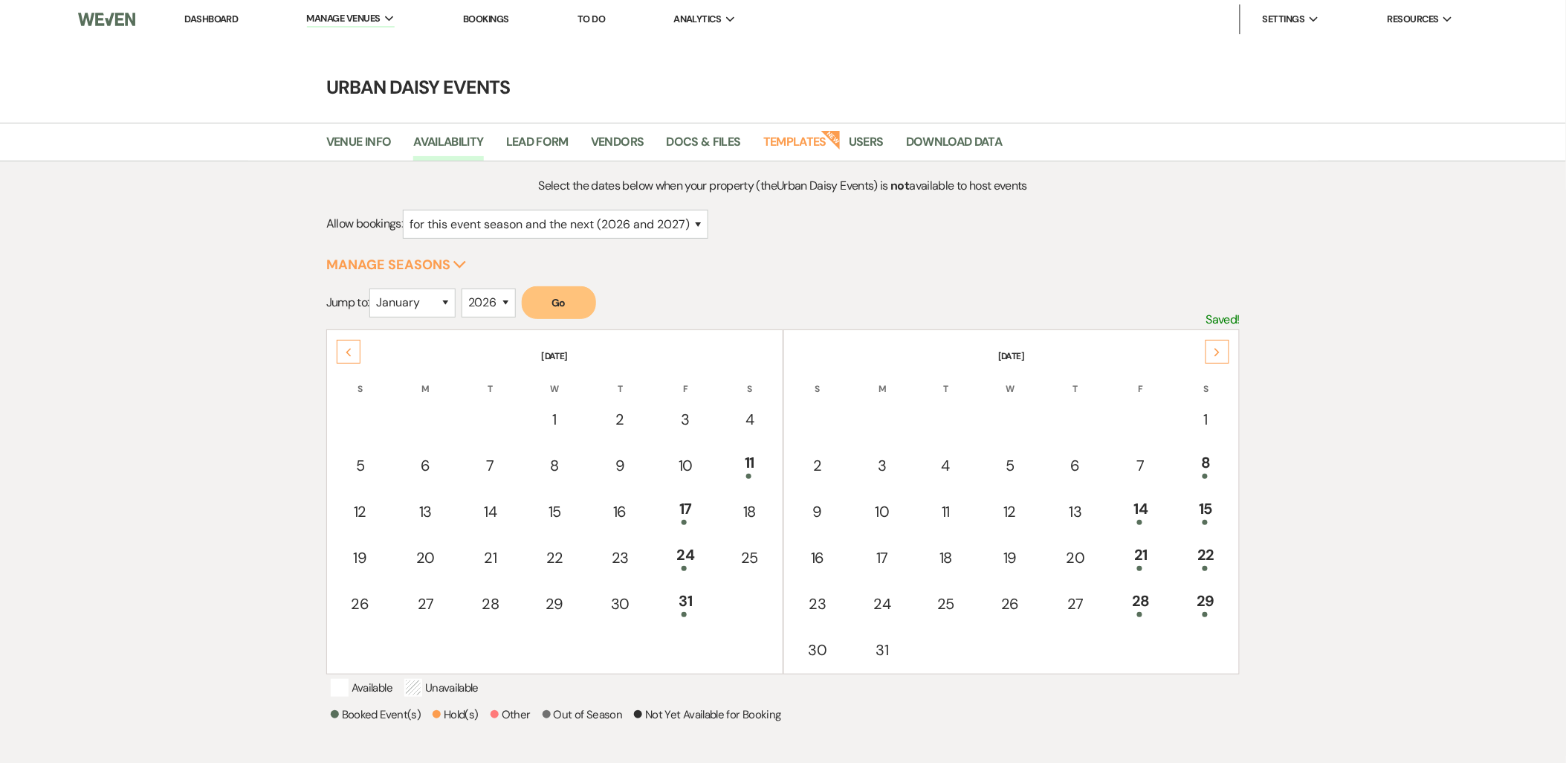
click at [354, 351] on div "Previous" at bounding box center [349, 352] width 24 height 24
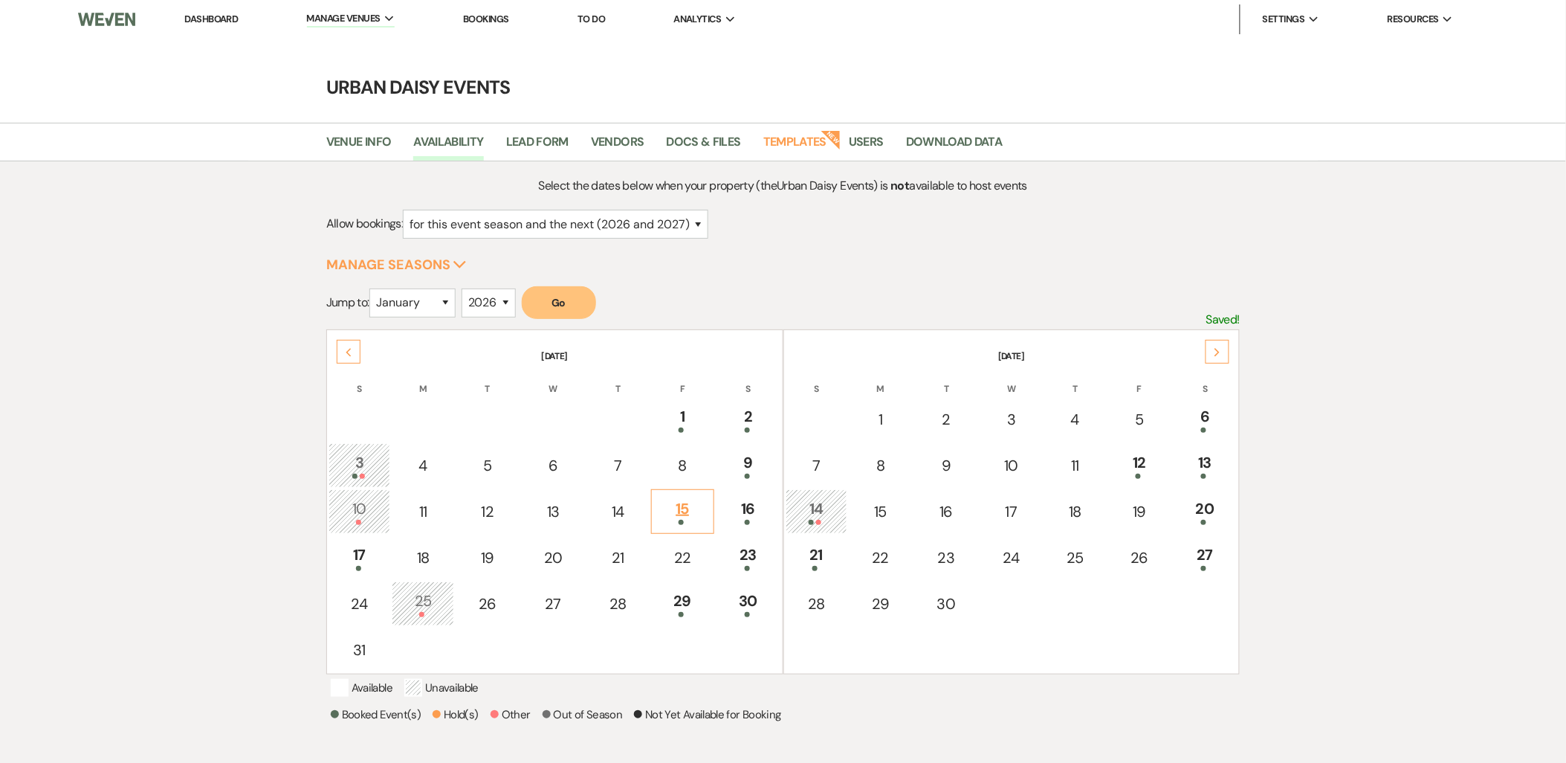
click at [672, 520] on div at bounding box center [683, 522] width 48 height 5
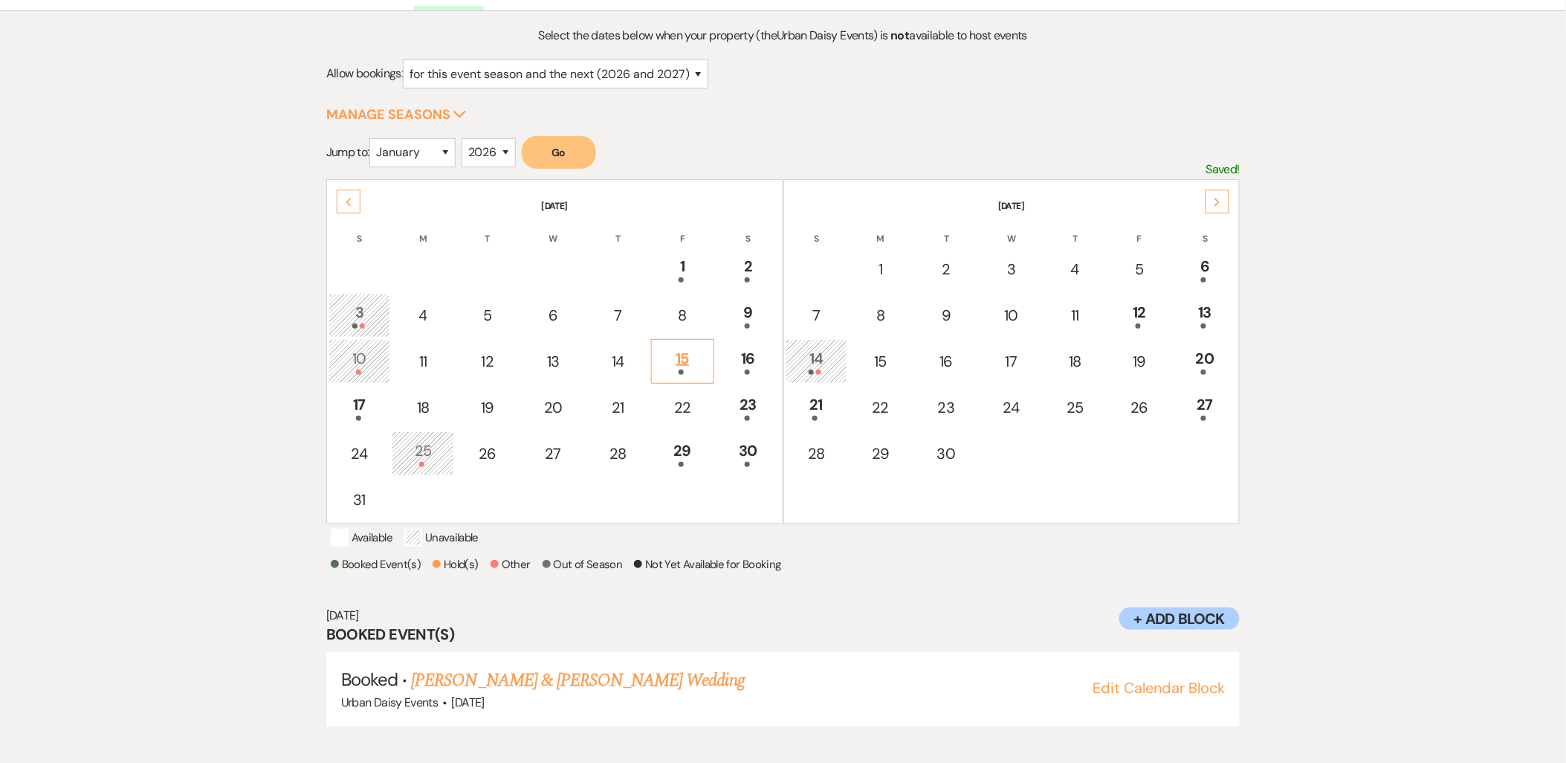
scroll to position [155, 0]
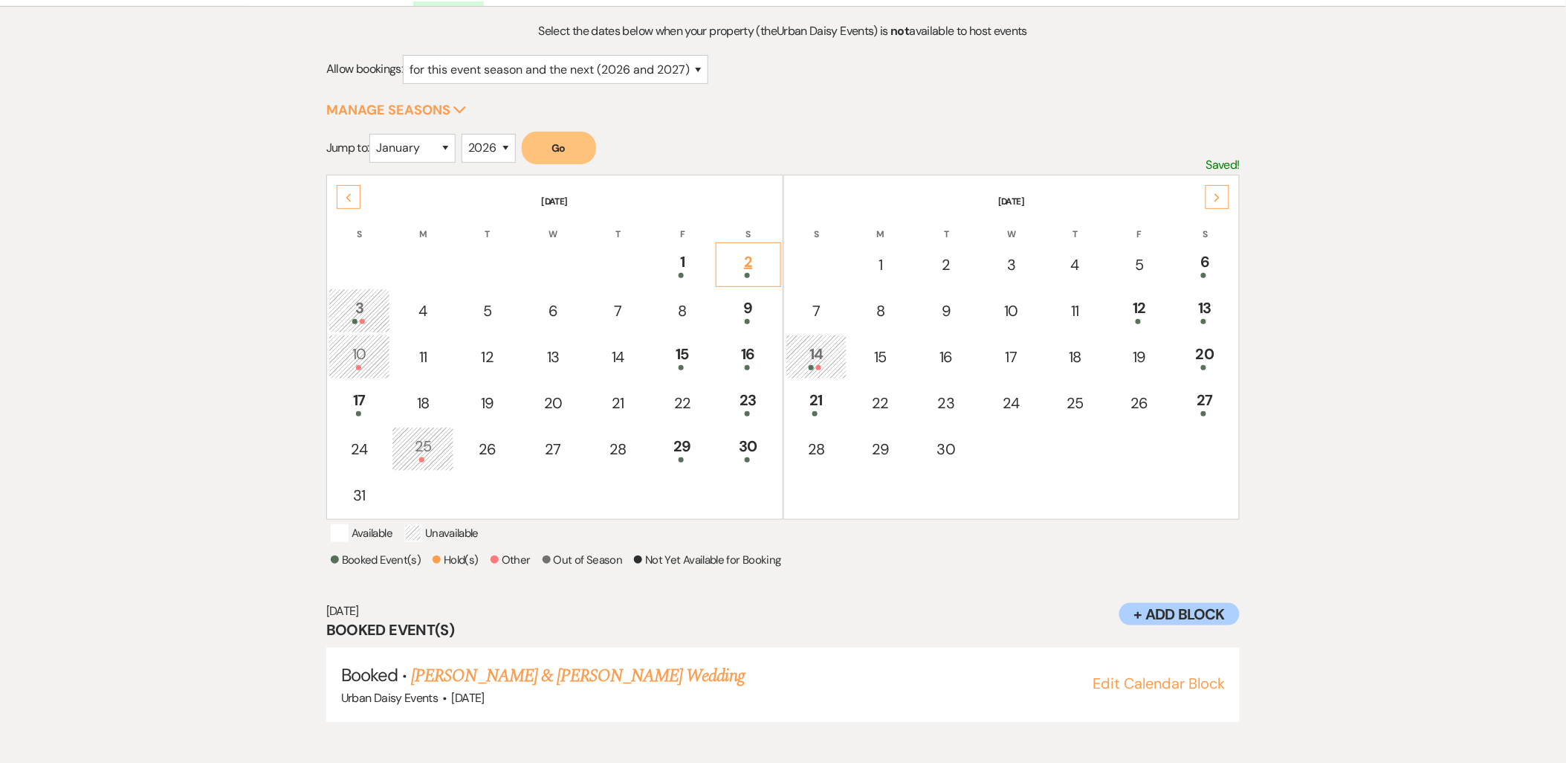
click at [764, 250] on div "2" at bounding box center [748, 264] width 48 height 28
click at [585, 687] on link "Ariana Double & Jack Milbauer's Wedding" at bounding box center [603, 675] width 384 height 27
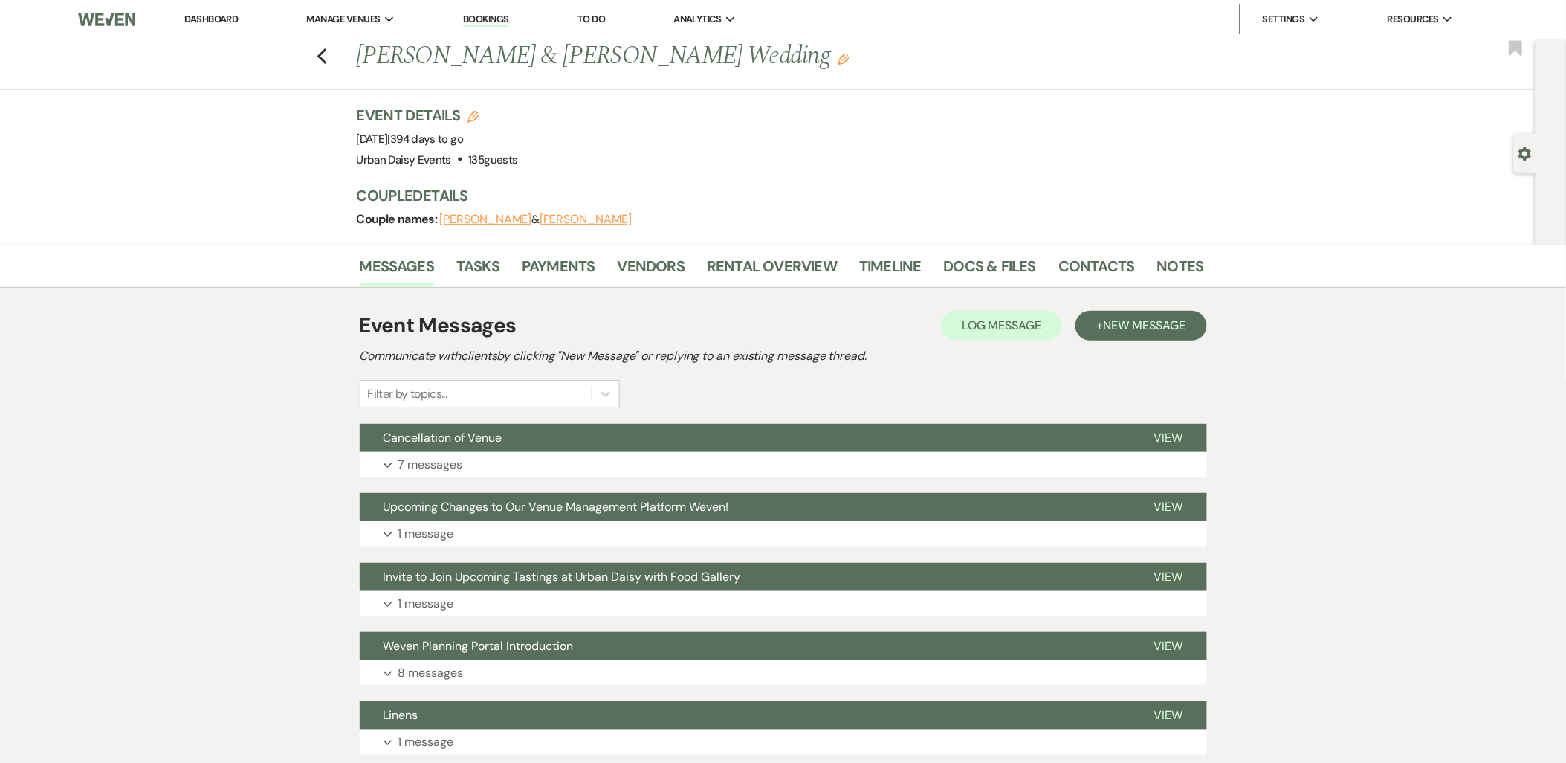
click at [1125, 326] on span "New Message" at bounding box center [1144, 325] width 83 height 16
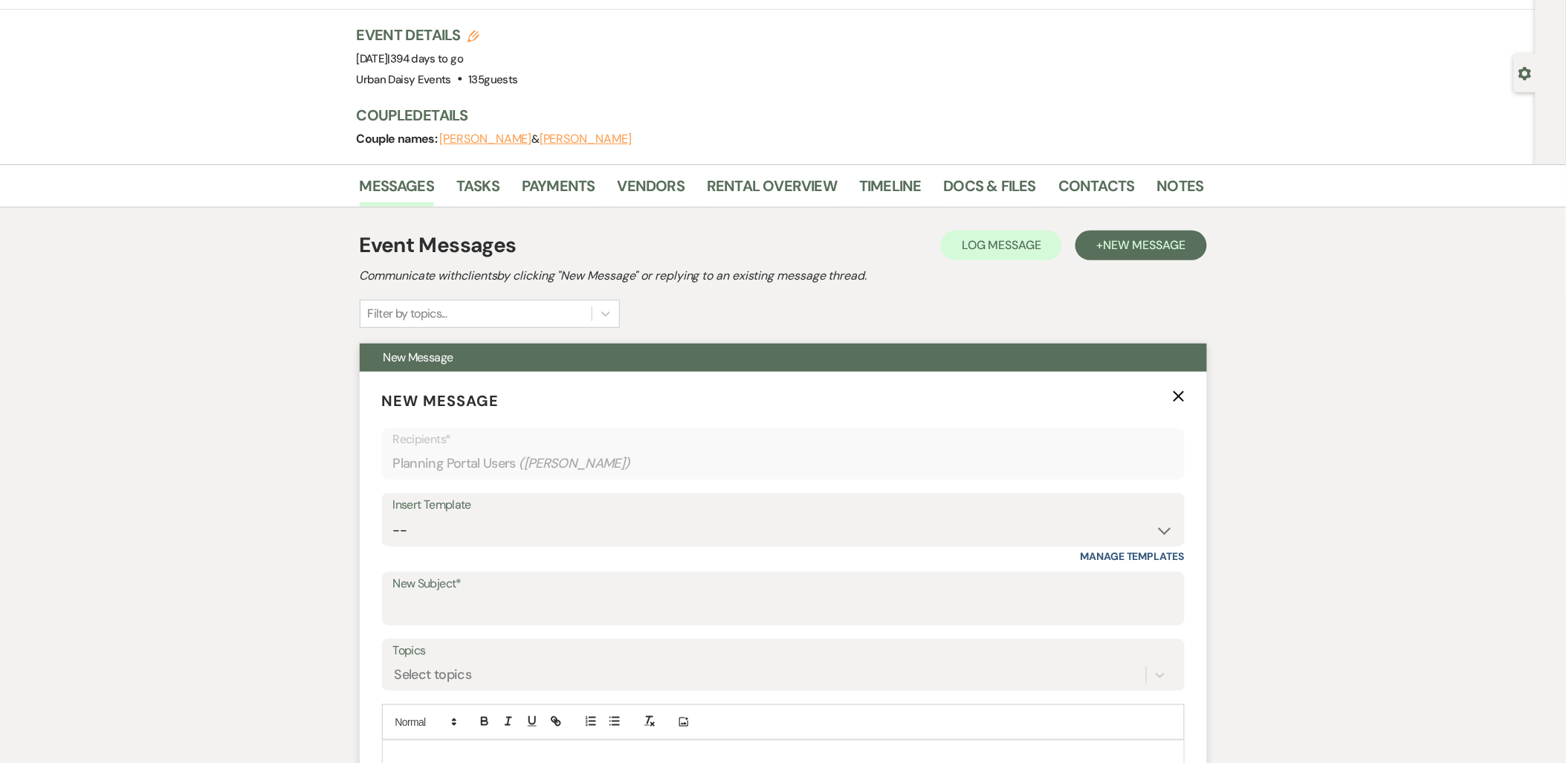
scroll to position [330, 0]
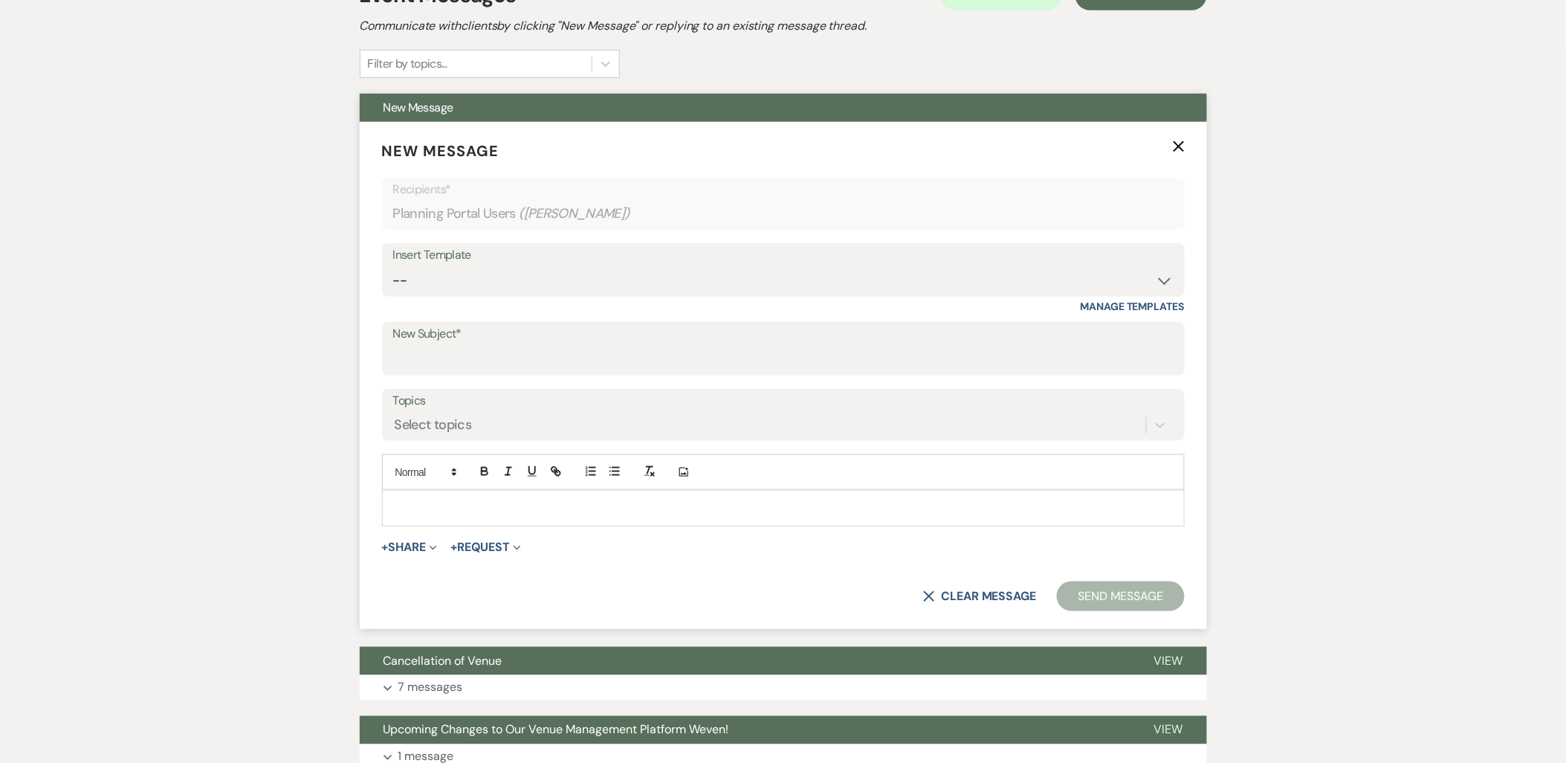
click at [514, 514] on p at bounding box center [783, 507] width 779 height 16
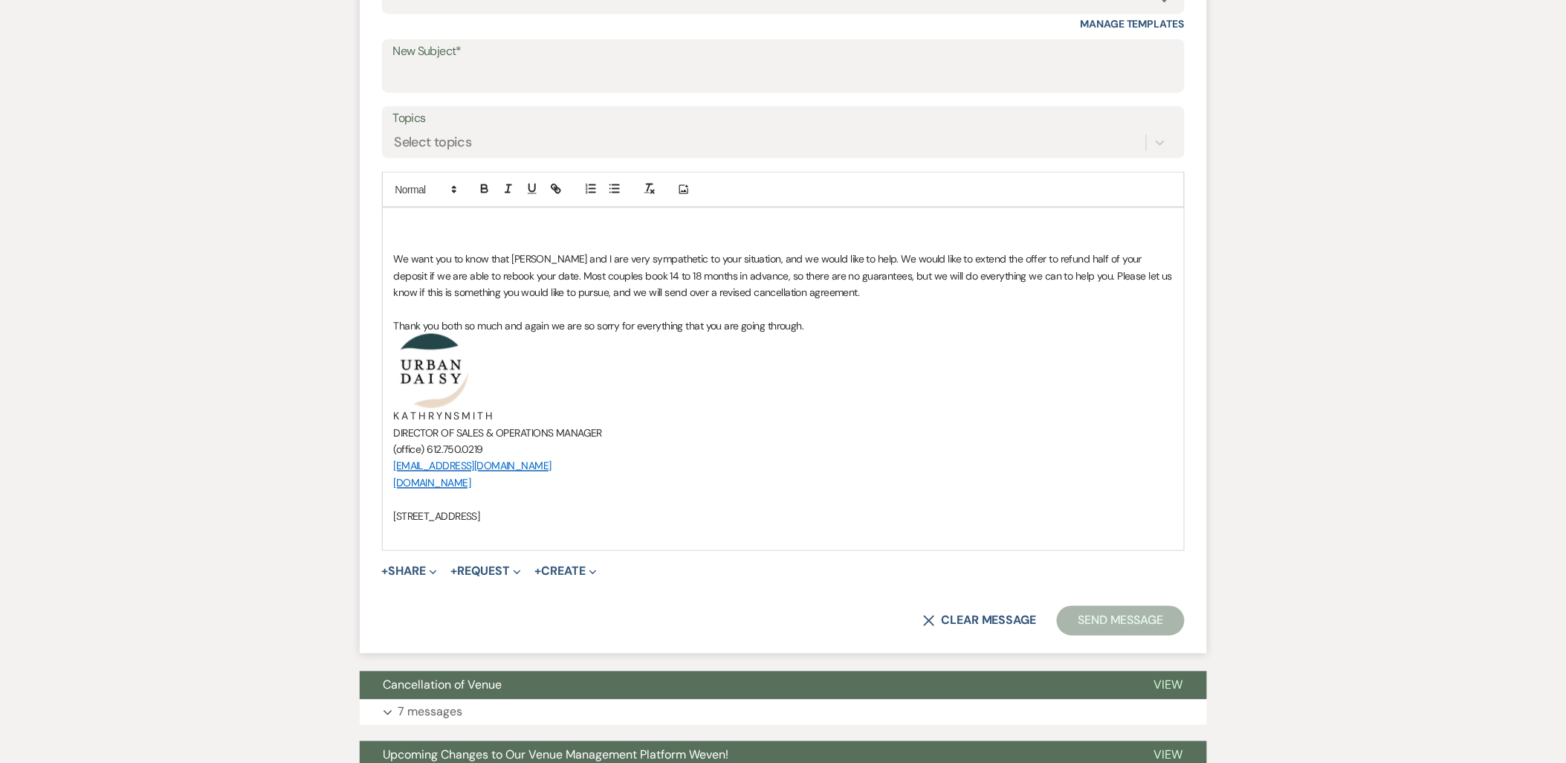
scroll to position [826, 0]
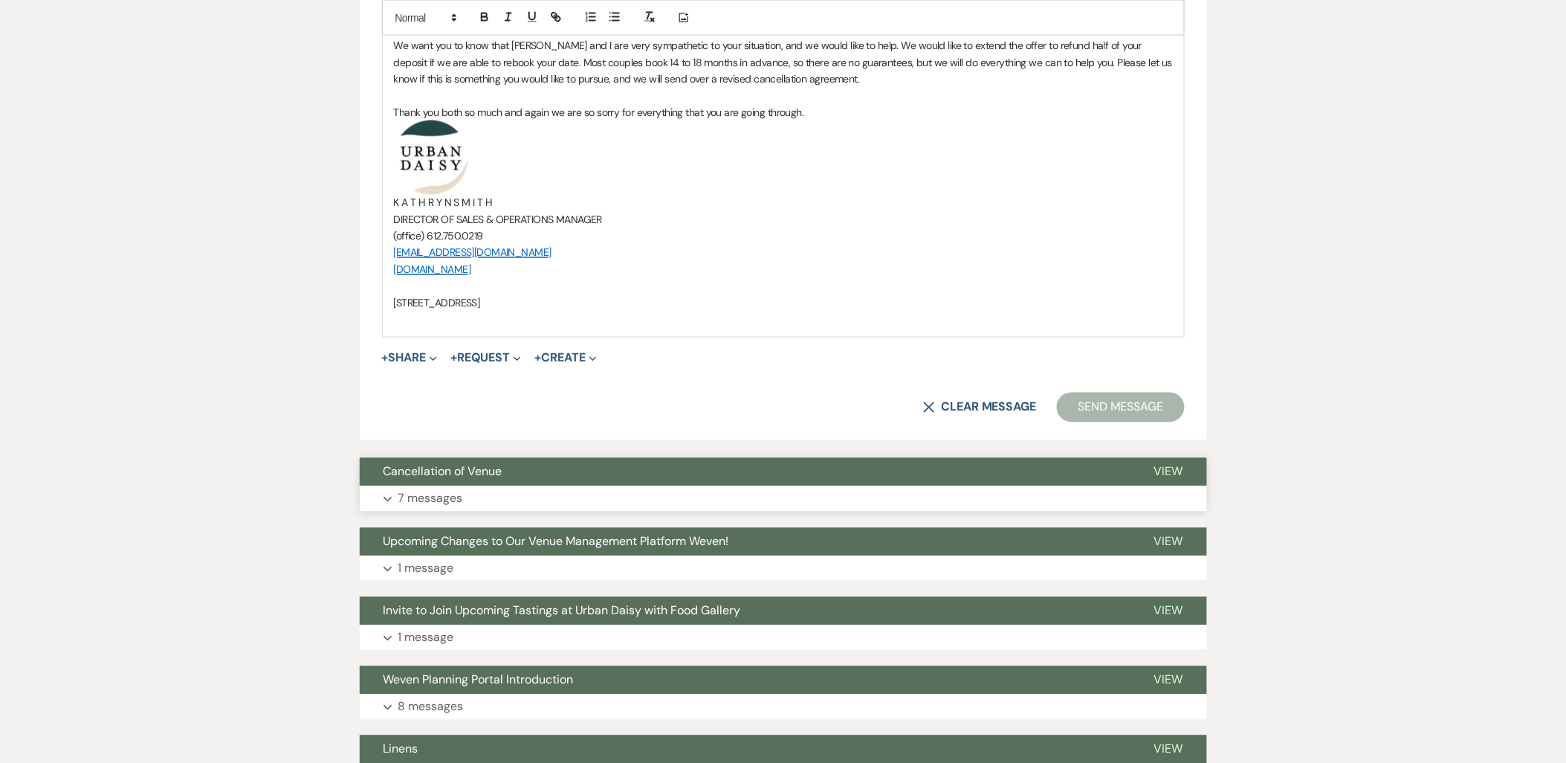
click at [478, 488] on button "Expand 7 messages" at bounding box center [783, 498] width 847 height 25
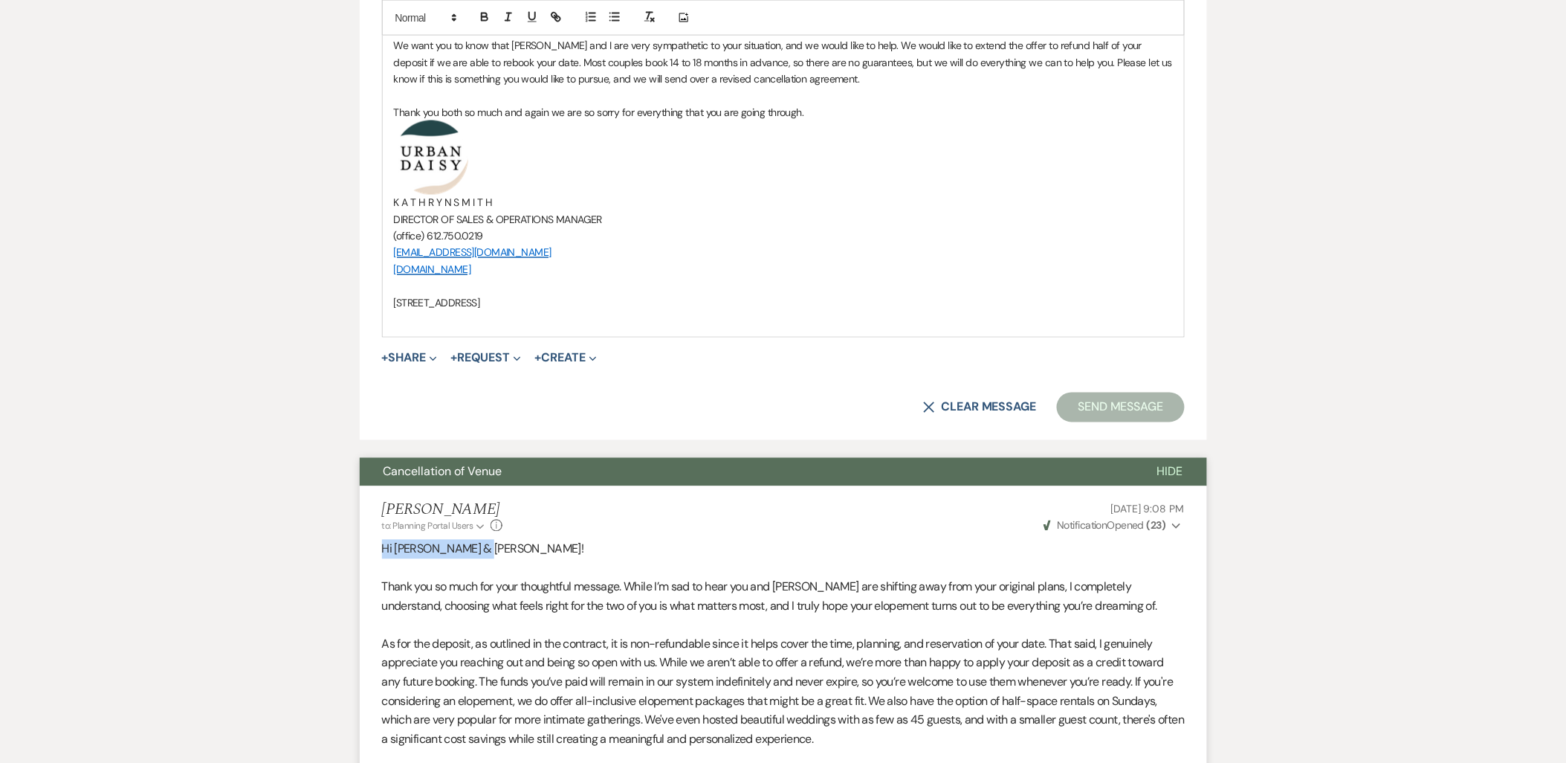
drag, startPoint x: 494, startPoint y: 549, endPoint x: 349, endPoint y: 543, distance: 144.3
copy span "Hi Rebecca & Scott!"
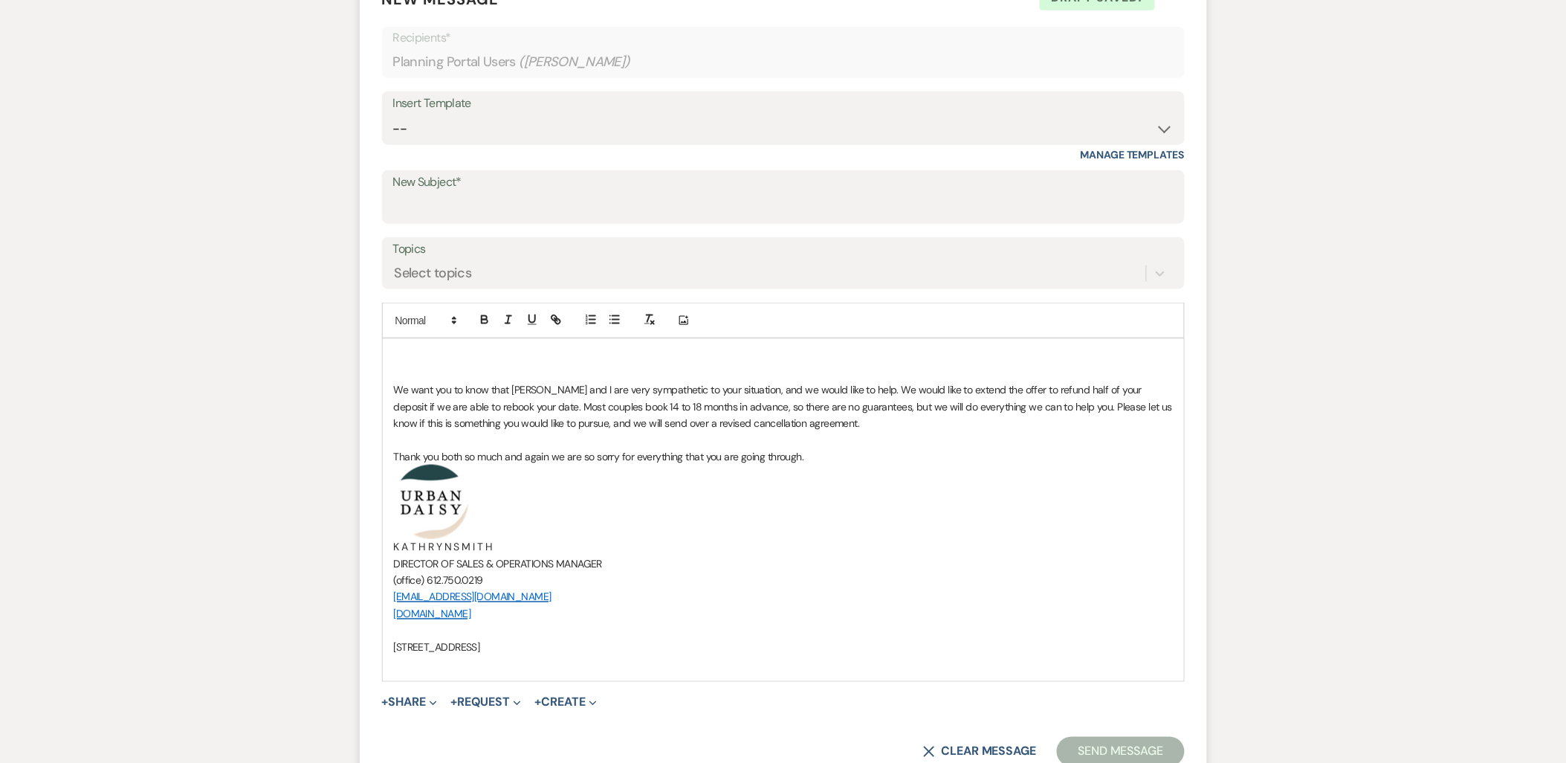
scroll to position [413, 0]
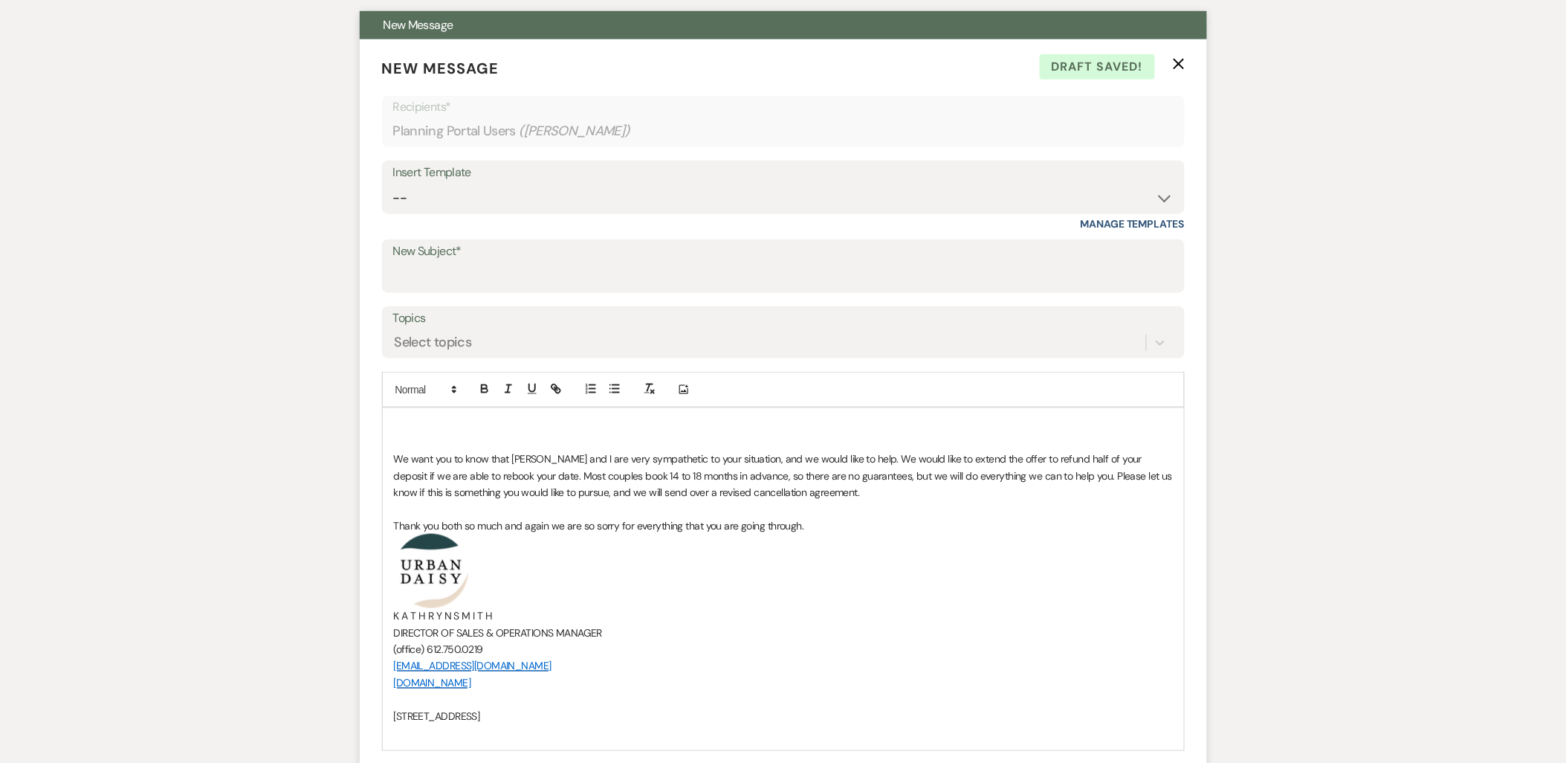
click at [433, 424] on p at bounding box center [783, 425] width 779 height 16
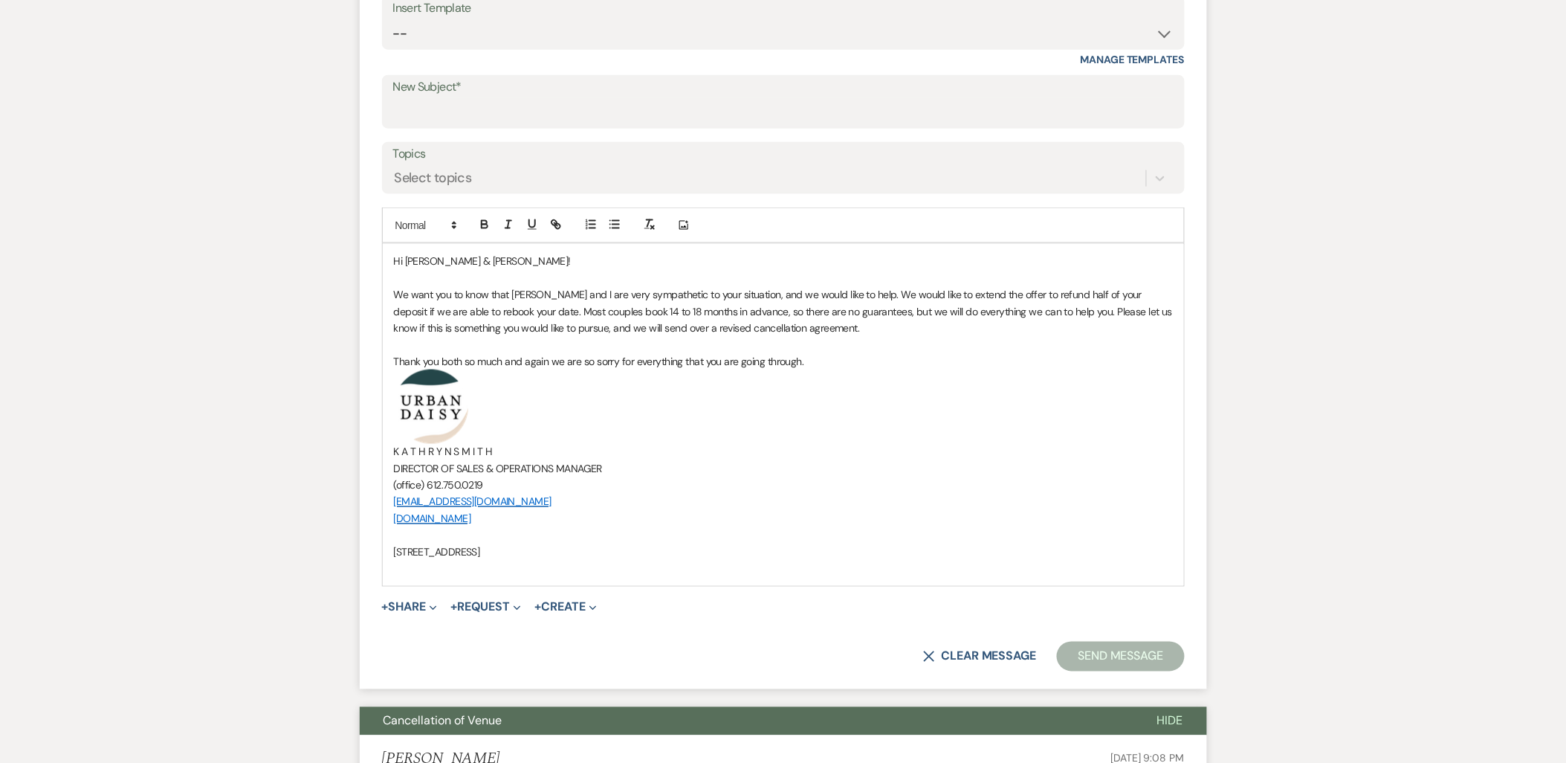
scroll to position [578, 0]
click at [511, 110] on input "New Subject*" at bounding box center [783, 111] width 780 height 29
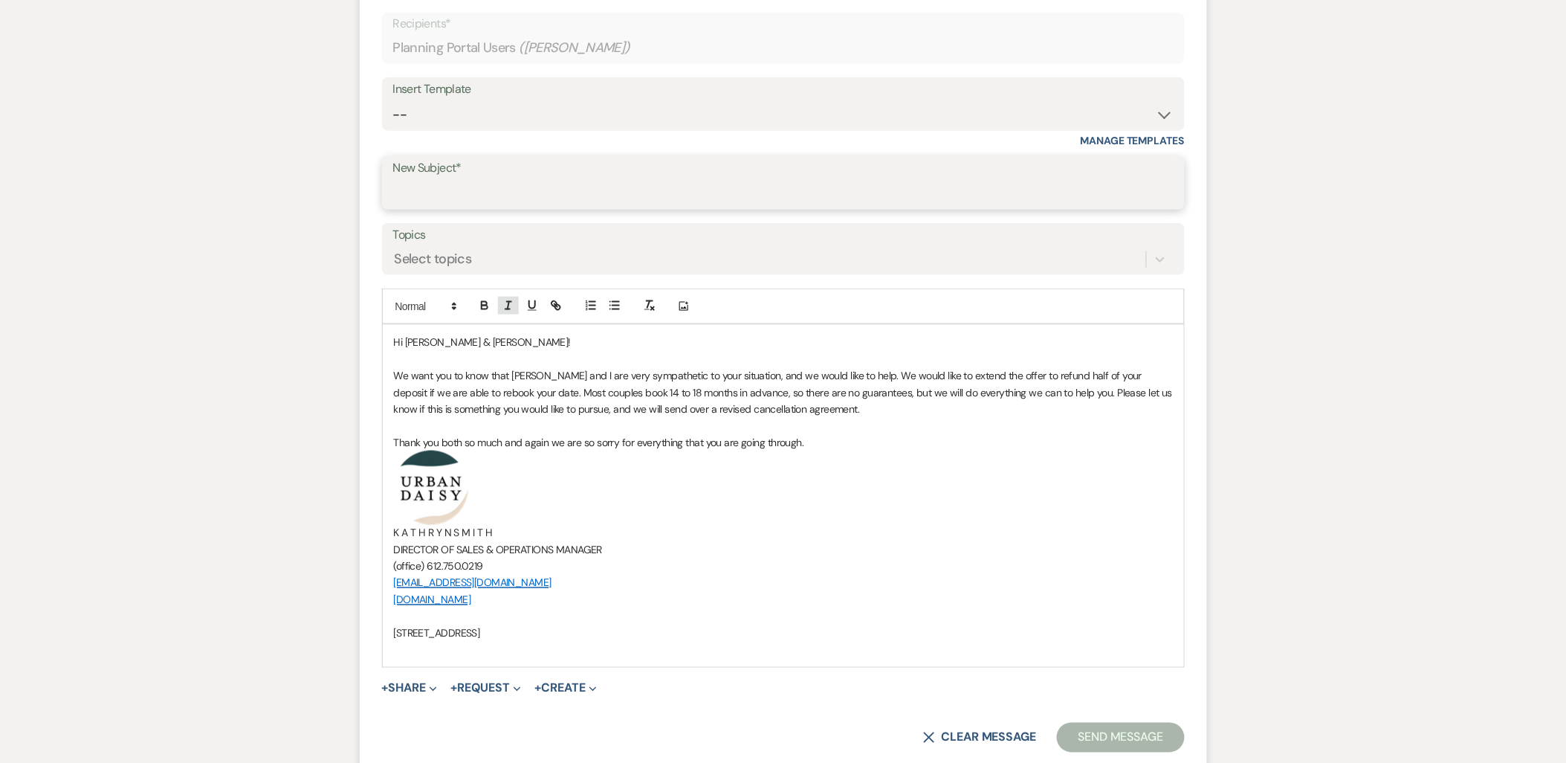
scroll to position [495, 0]
type input "Cancellation of Venue"
click at [1160, 741] on button "Send Message" at bounding box center [1120, 738] width 127 height 30
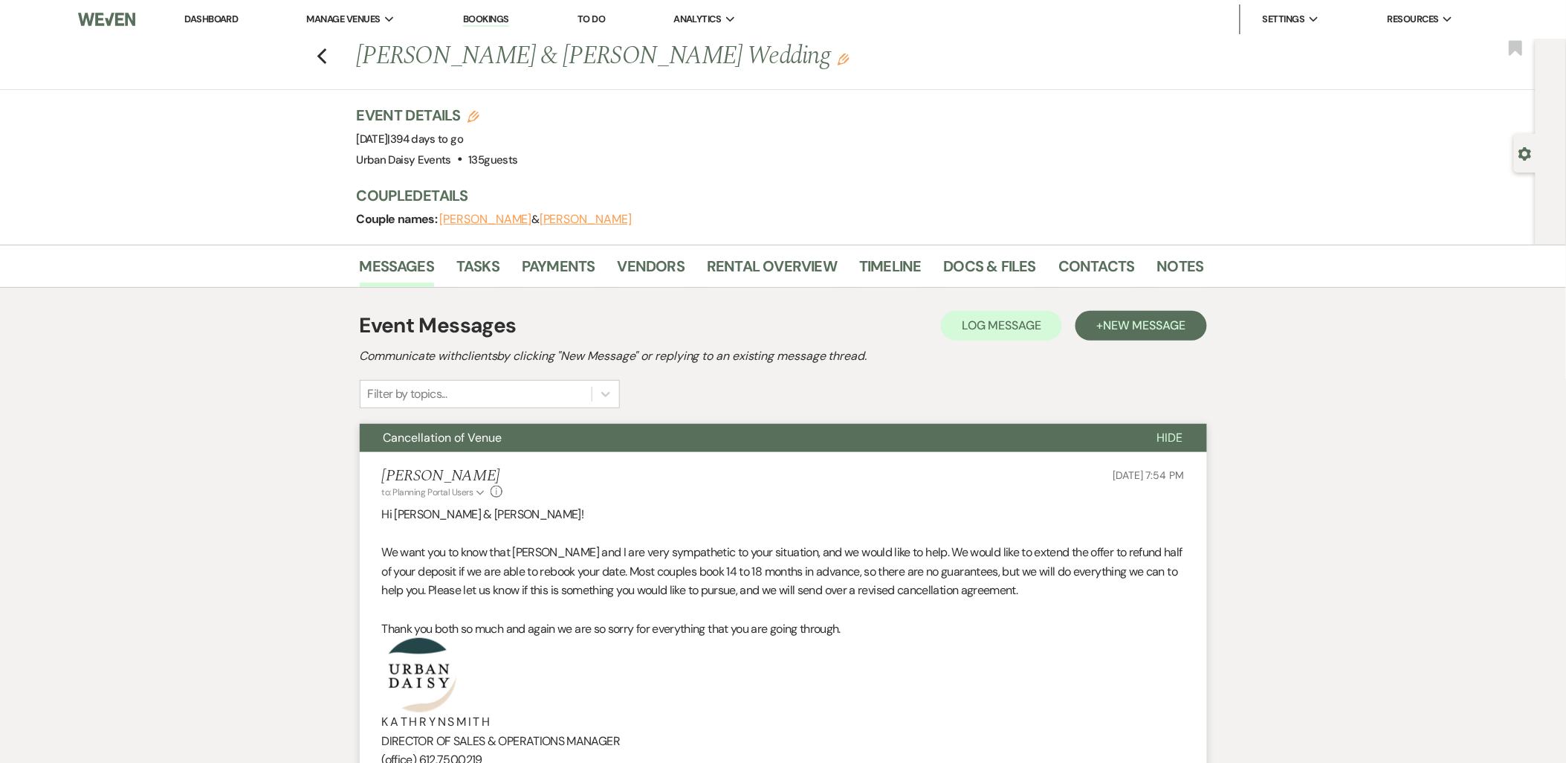
click at [227, 19] on link "Dashboard" at bounding box center [211, 19] width 54 height 13
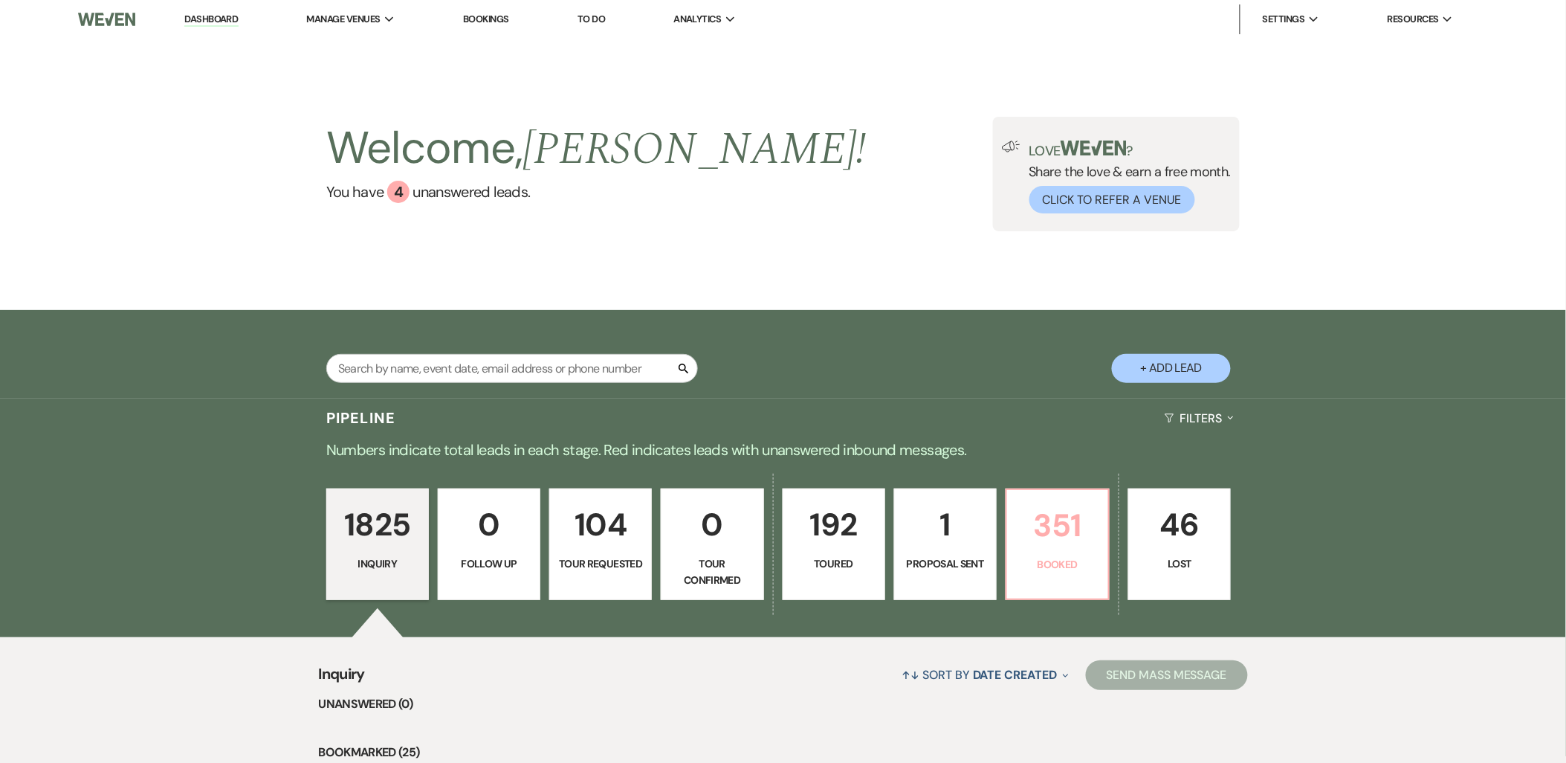
click at [1093, 508] on p "351" at bounding box center [1057, 525] width 83 height 50
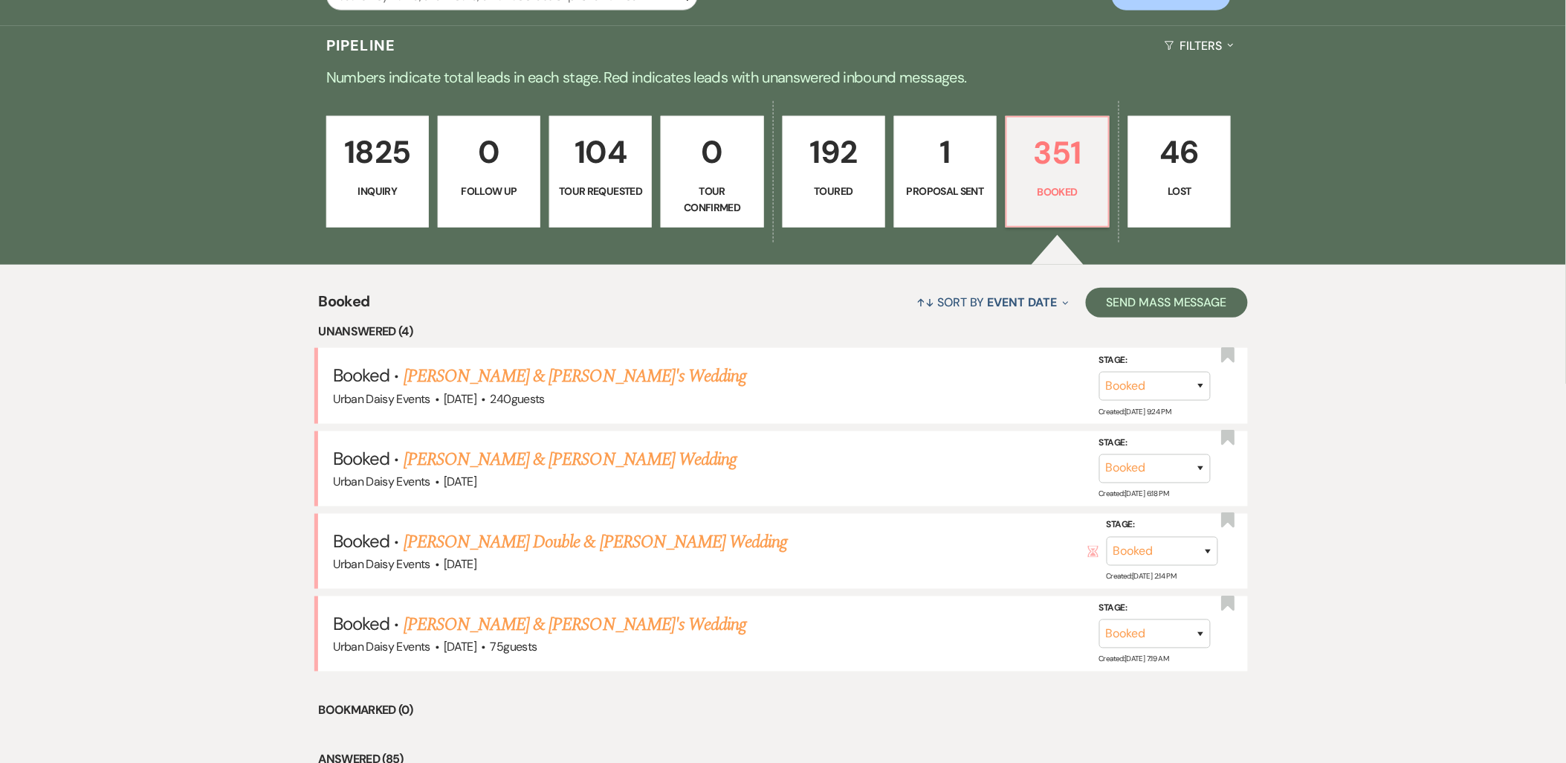
scroll to position [388, 0]
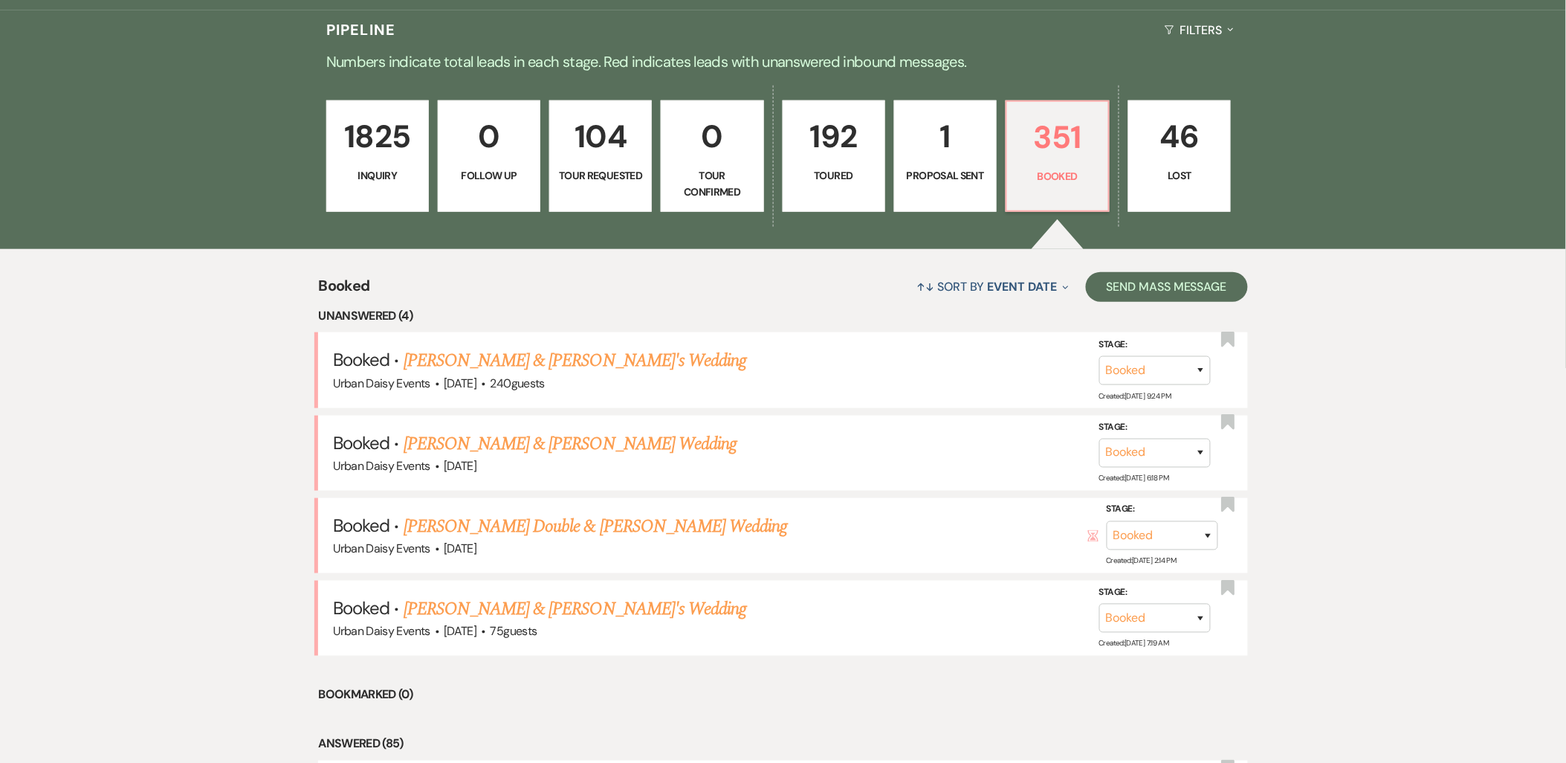
click at [454, 354] on link "Blake Sweeney & Marissa Preggo's Wedding" at bounding box center [575, 360] width 343 height 27
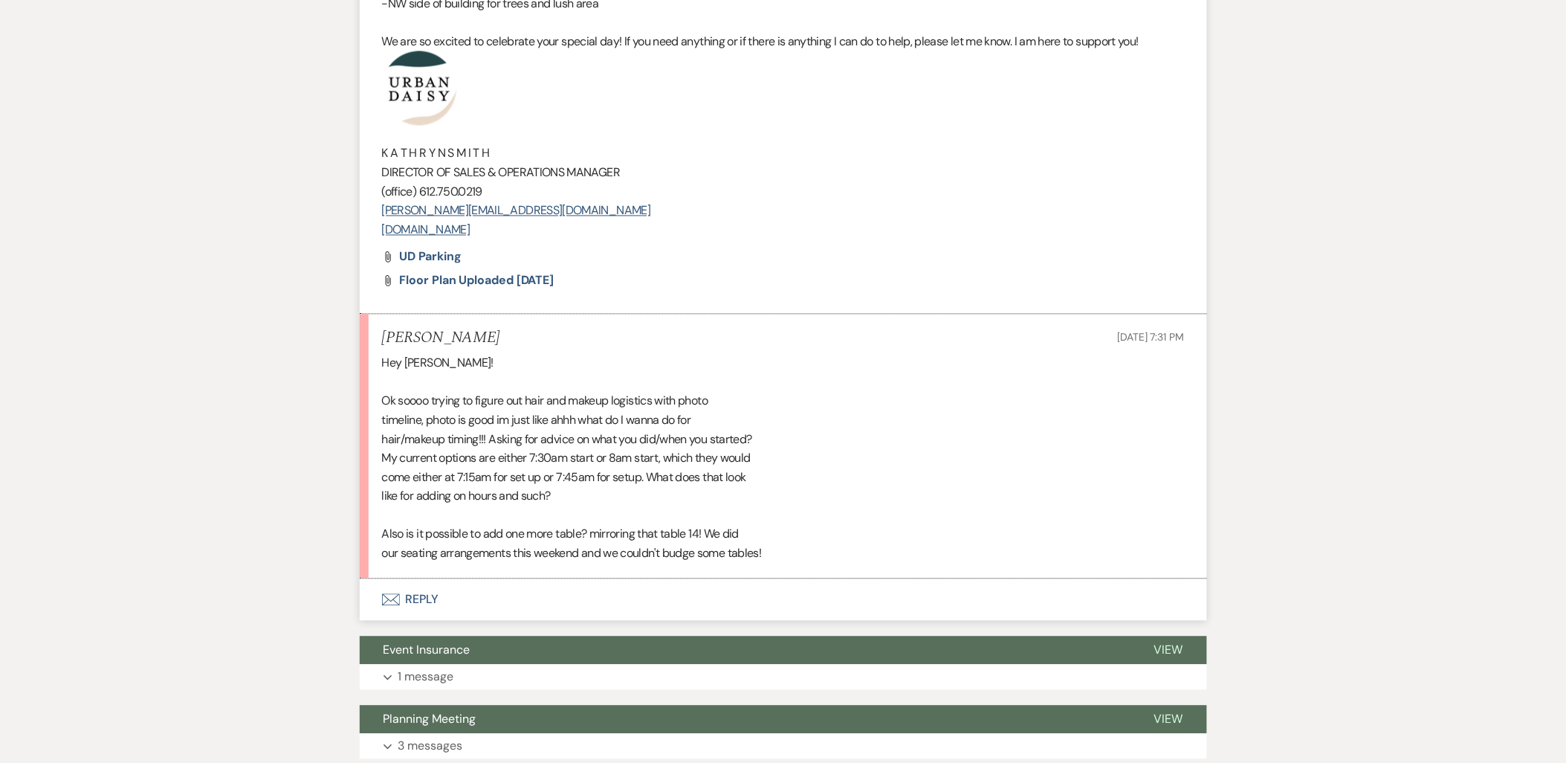
scroll to position [909, 0]
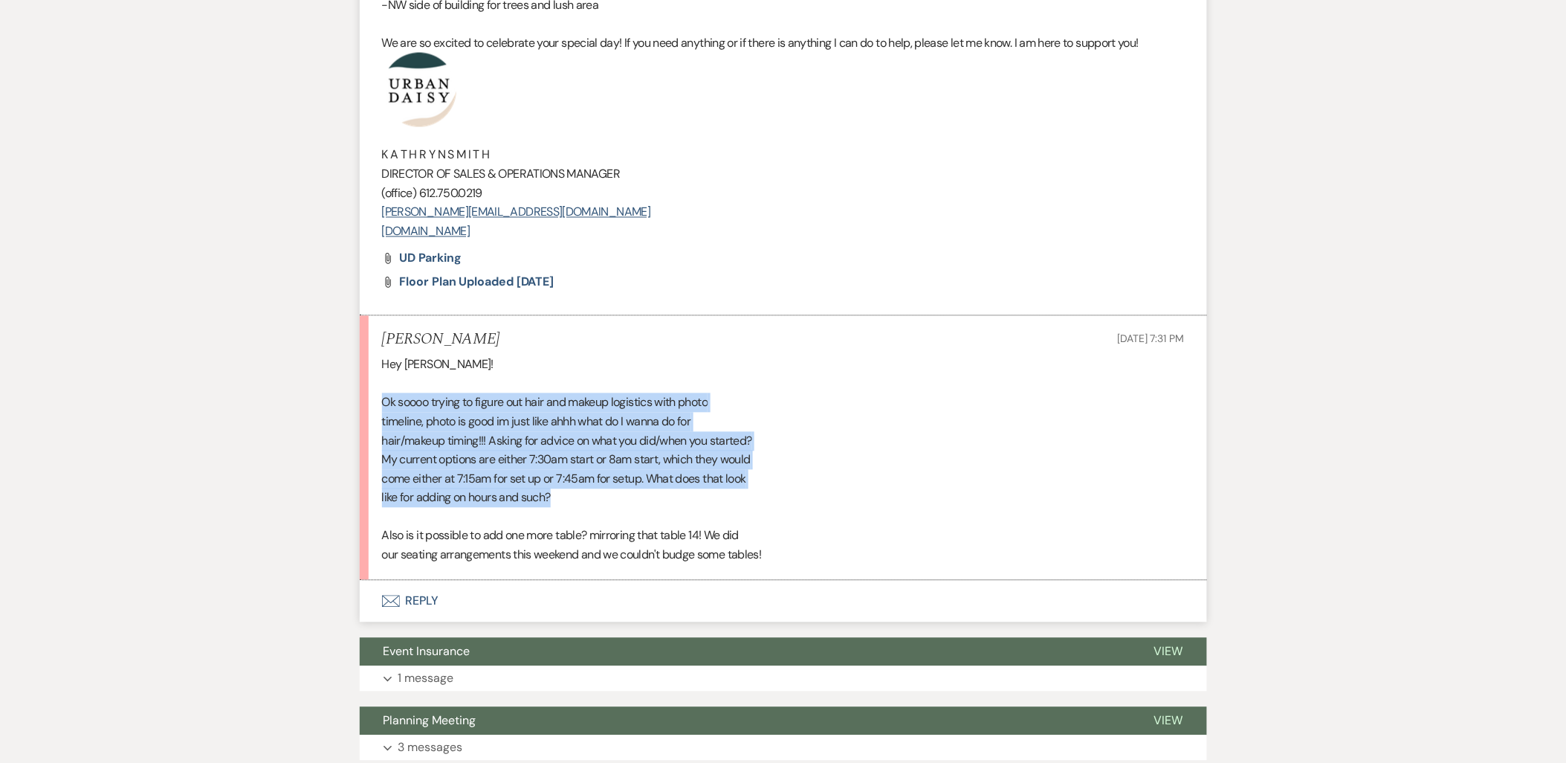
drag, startPoint x: 380, startPoint y: 407, endPoint x: 562, endPoint y: 497, distance: 203.1
click at [562, 497] on li "Marissa Preggo Sep 15, 2025, 7:31 PM Hey Kathryn! Ok soooo trying to figure out…" at bounding box center [783, 448] width 847 height 264
click at [562, 497] on div "Hey Kathryn! Ok soooo trying to figure out hair and makeup logistics with photo…" at bounding box center [783, 460] width 803 height 210
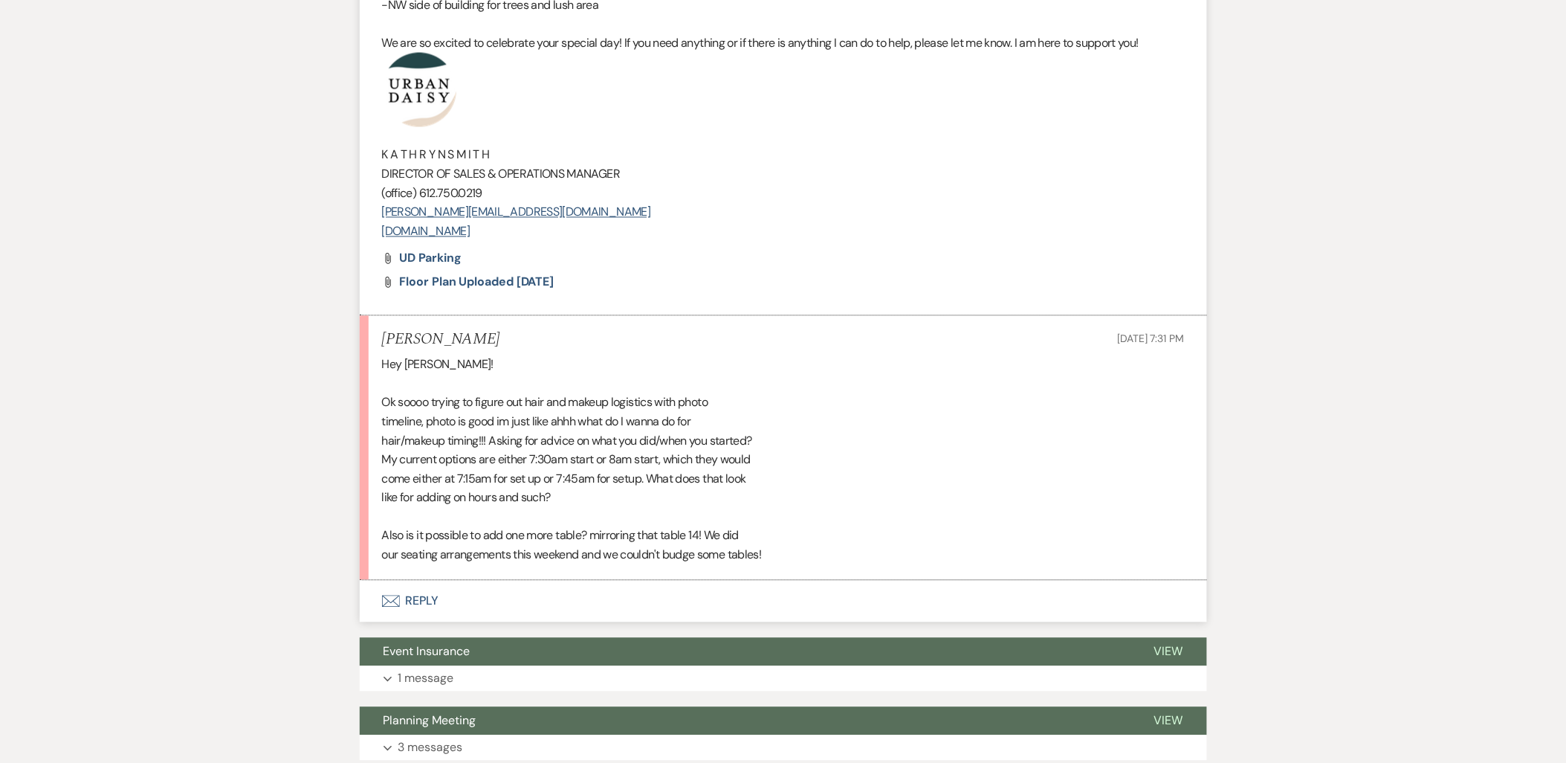
click at [562, 496] on div "Hey Kathryn! Ok soooo trying to figure out hair and makeup logistics with photo…" at bounding box center [783, 460] width 803 height 210
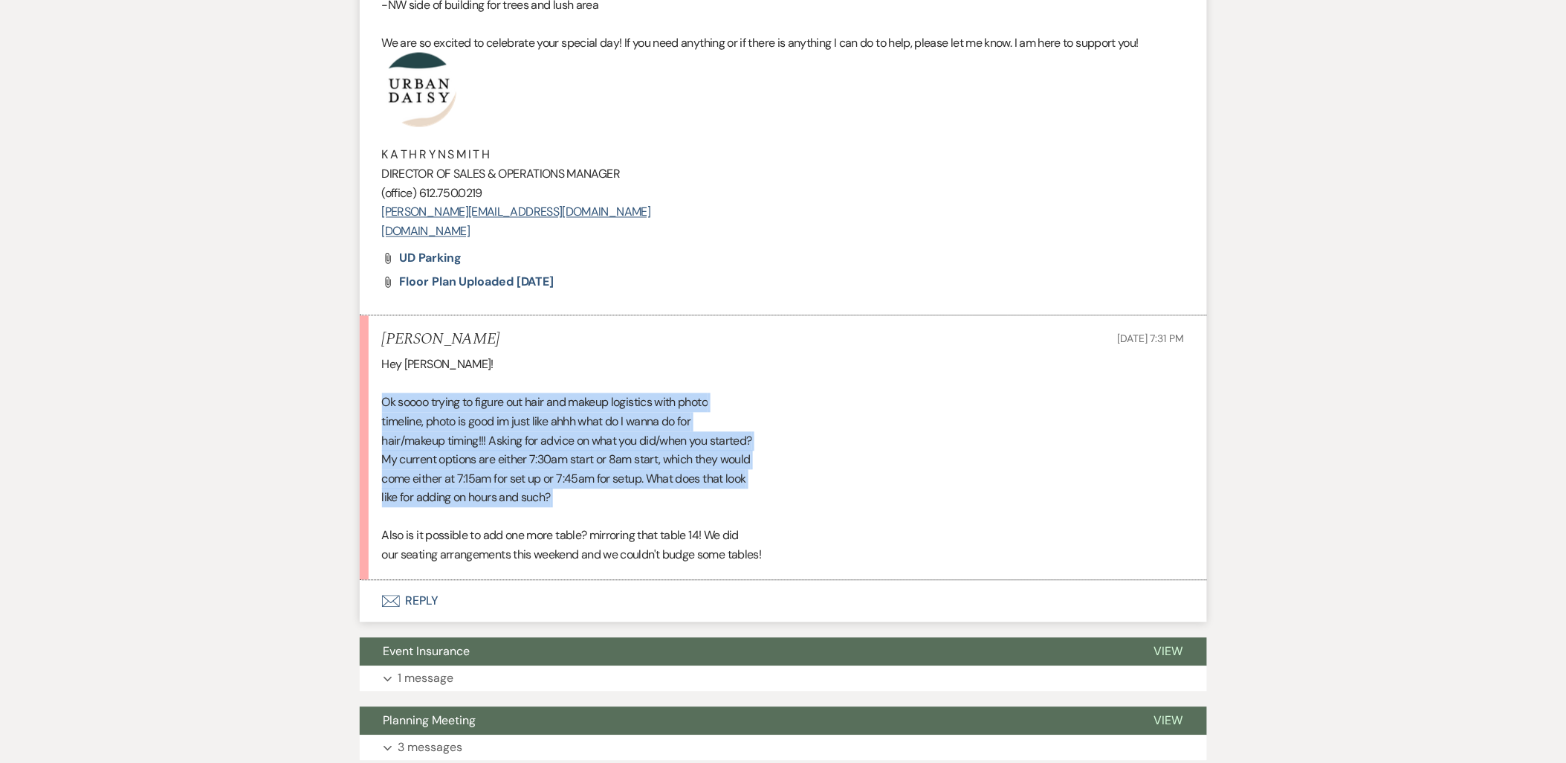
drag, startPoint x: 562, startPoint y: 496, endPoint x: 366, endPoint y: 397, distance: 219.7
click at [366, 397] on li "Marissa Preggo Sep 15, 2025, 7:31 PM Hey Kathryn! Ok soooo trying to figure out…" at bounding box center [783, 448] width 847 height 264
click at [377, 399] on li "Marissa Preggo Sep 15, 2025, 7:31 PM Hey Kathryn! Ok soooo trying to figure out…" at bounding box center [783, 448] width 847 height 264
click at [383, 398] on div "Hey Kathryn! Ok soooo trying to figure out hair and makeup logistics with photo…" at bounding box center [783, 460] width 803 height 210
drag, startPoint x: 383, startPoint y: 398, endPoint x: 563, endPoint y: 501, distance: 207.1
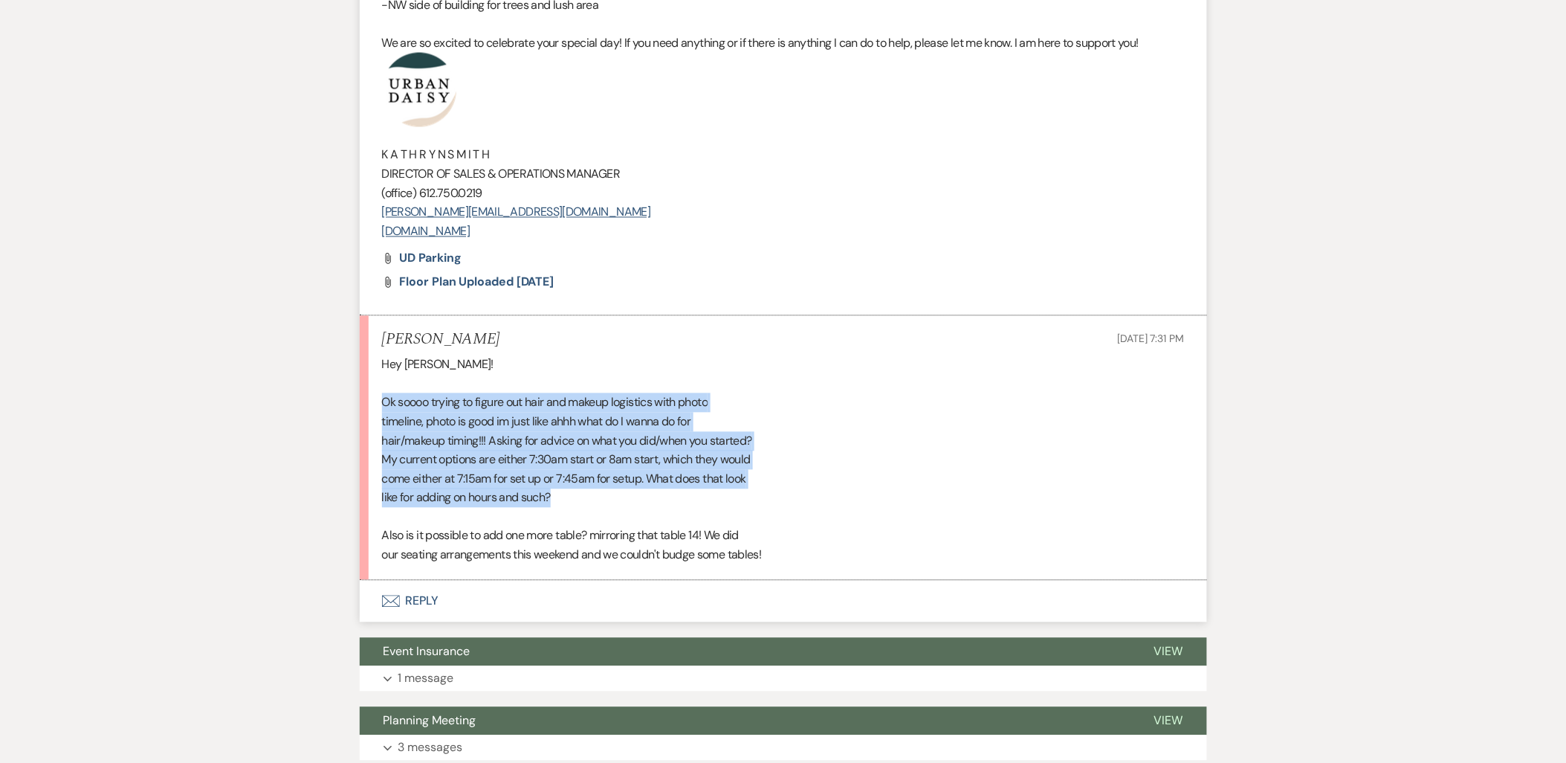
click at [563, 501] on div "Hey Kathryn! Ok soooo trying to figure out hair and makeup logistics with photo…" at bounding box center [783, 460] width 803 height 210
drag, startPoint x: 563, startPoint y: 501, endPoint x: 370, endPoint y: 398, distance: 218.5
click at [370, 398] on li "Marissa Preggo Sep 15, 2025, 7:31 PM Hey Kathryn! Ok soooo trying to figure out…" at bounding box center [783, 448] width 847 height 264
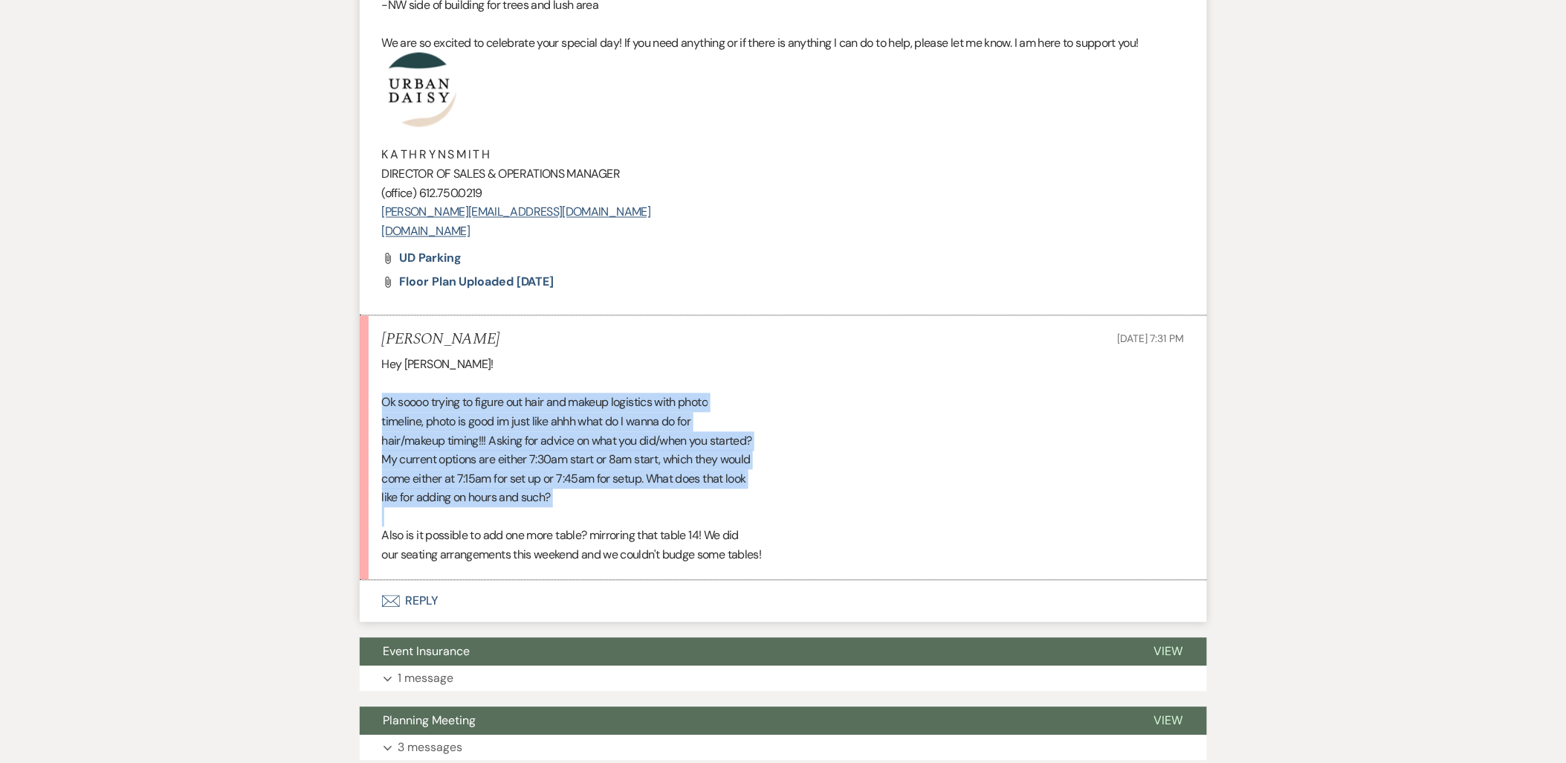
drag, startPoint x: 370, startPoint y: 398, endPoint x: 606, endPoint y: 511, distance: 261.3
click at [606, 511] on li "Marissa Preggo Sep 15, 2025, 7:31 PM Hey Kathryn! Ok soooo trying to figure out…" at bounding box center [783, 448] width 847 height 264
click at [606, 511] on div "Hey Kathryn! Ok soooo trying to figure out hair and makeup logistics with photo…" at bounding box center [783, 460] width 803 height 210
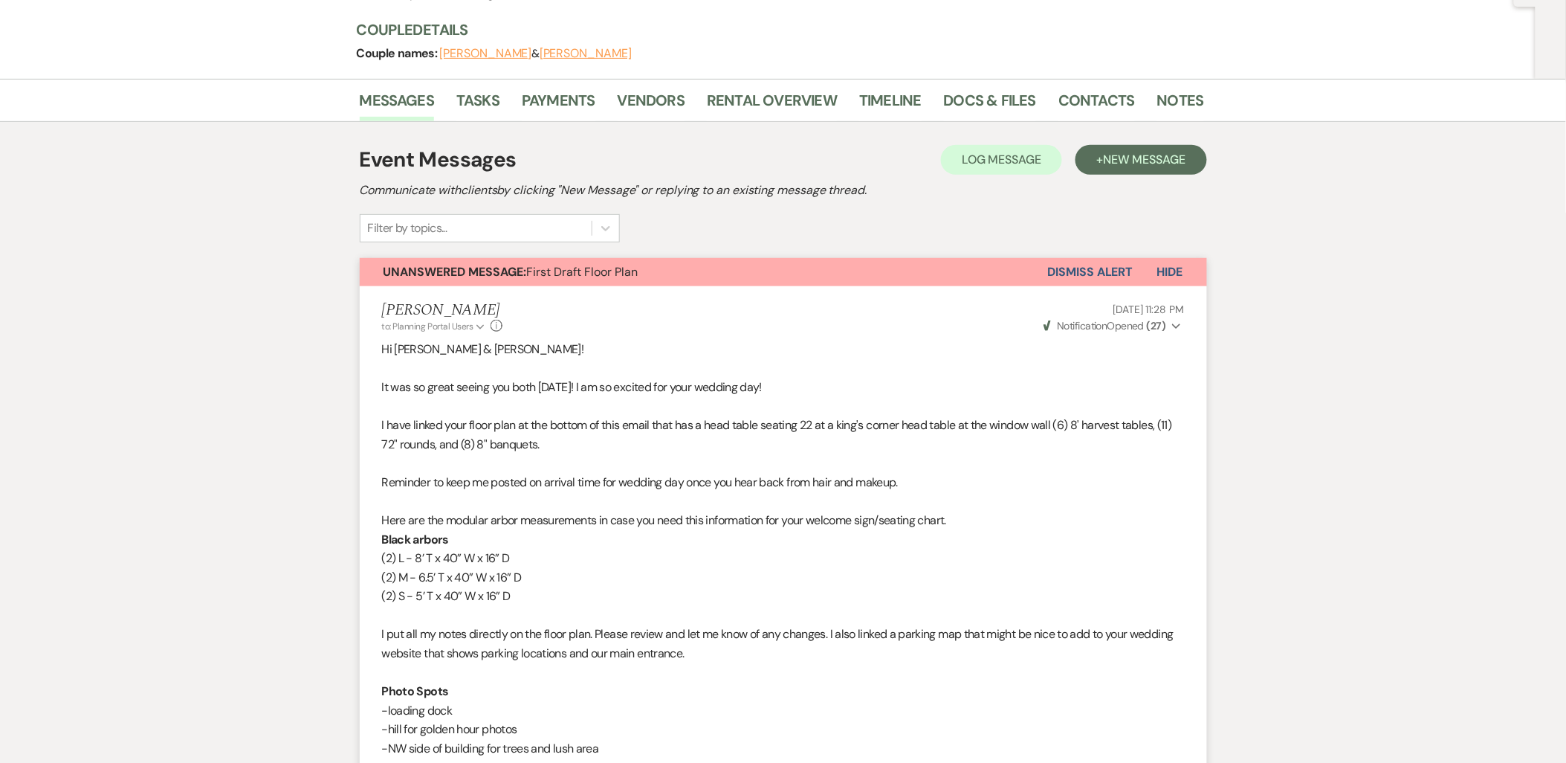
scroll to position [0, 0]
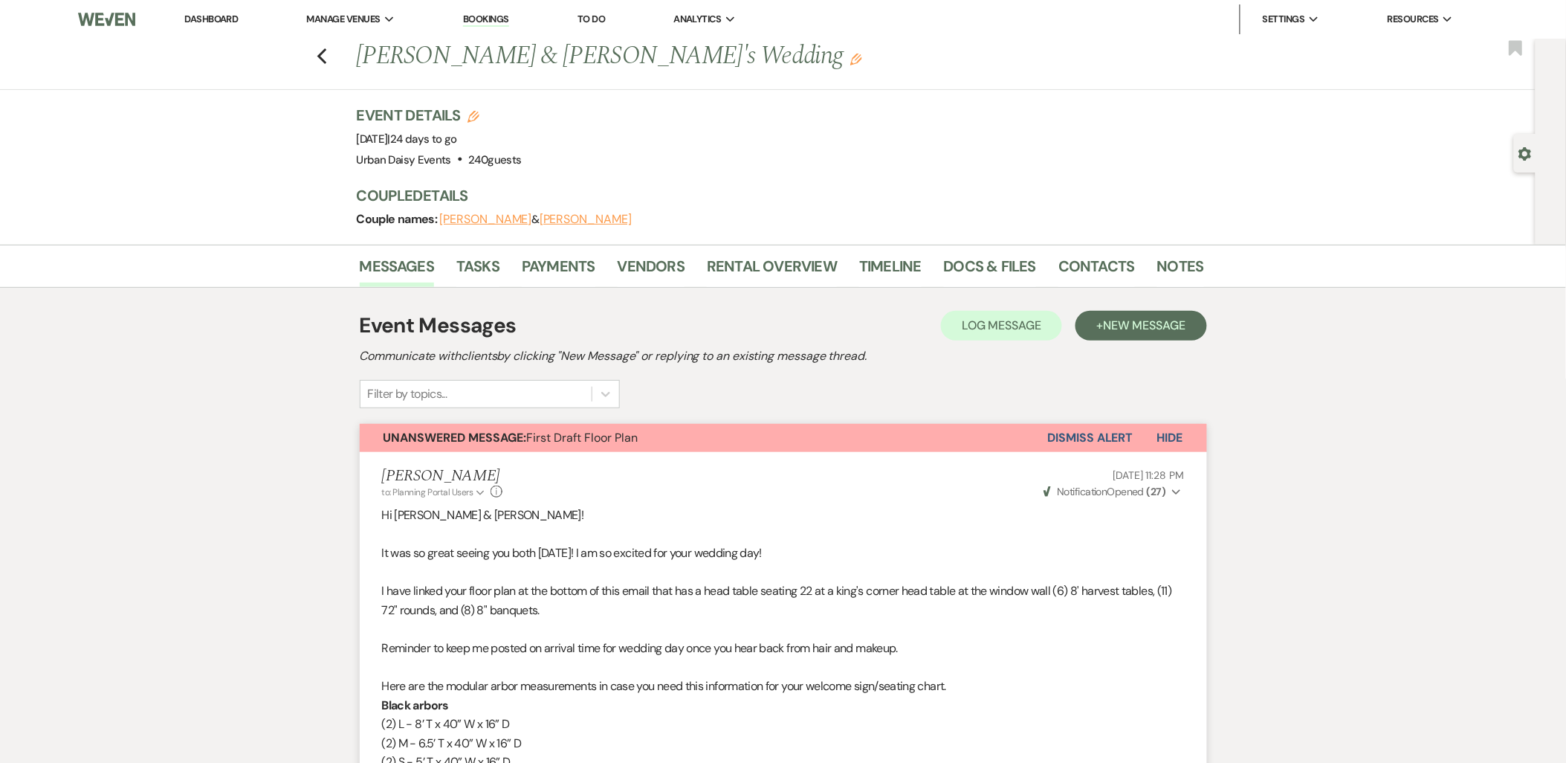
drag, startPoint x: 196, startPoint y: 18, endPoint x: 189, endPoint y: 3, distance: 16.6
click at [196, 18] on link "Dashboard" at bounding box center [211, 19] width 54 height 13
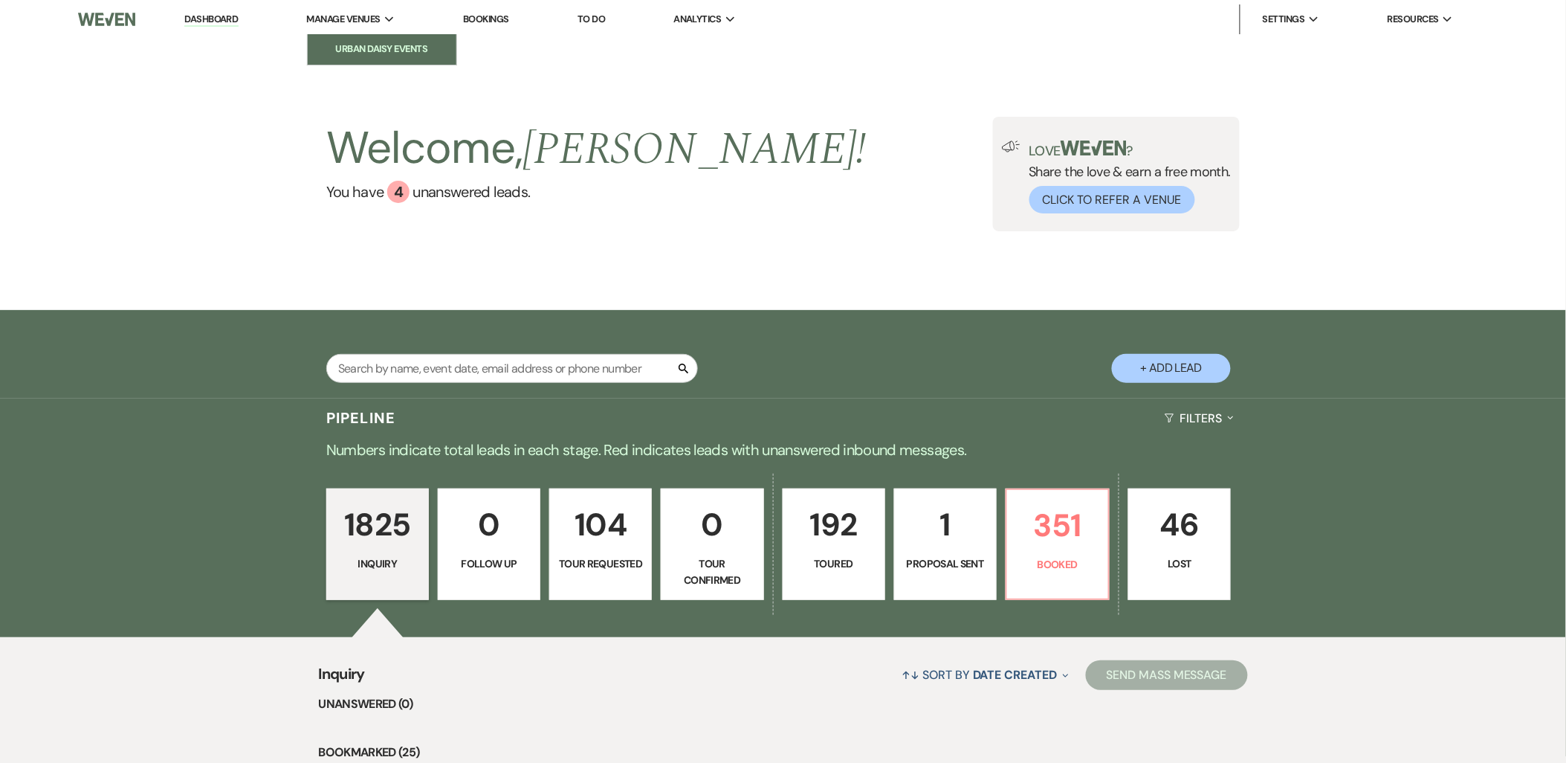
click at [365, 43] on li "Urban Daisy Events" at bounding box center [382, 49] width 134 height 15
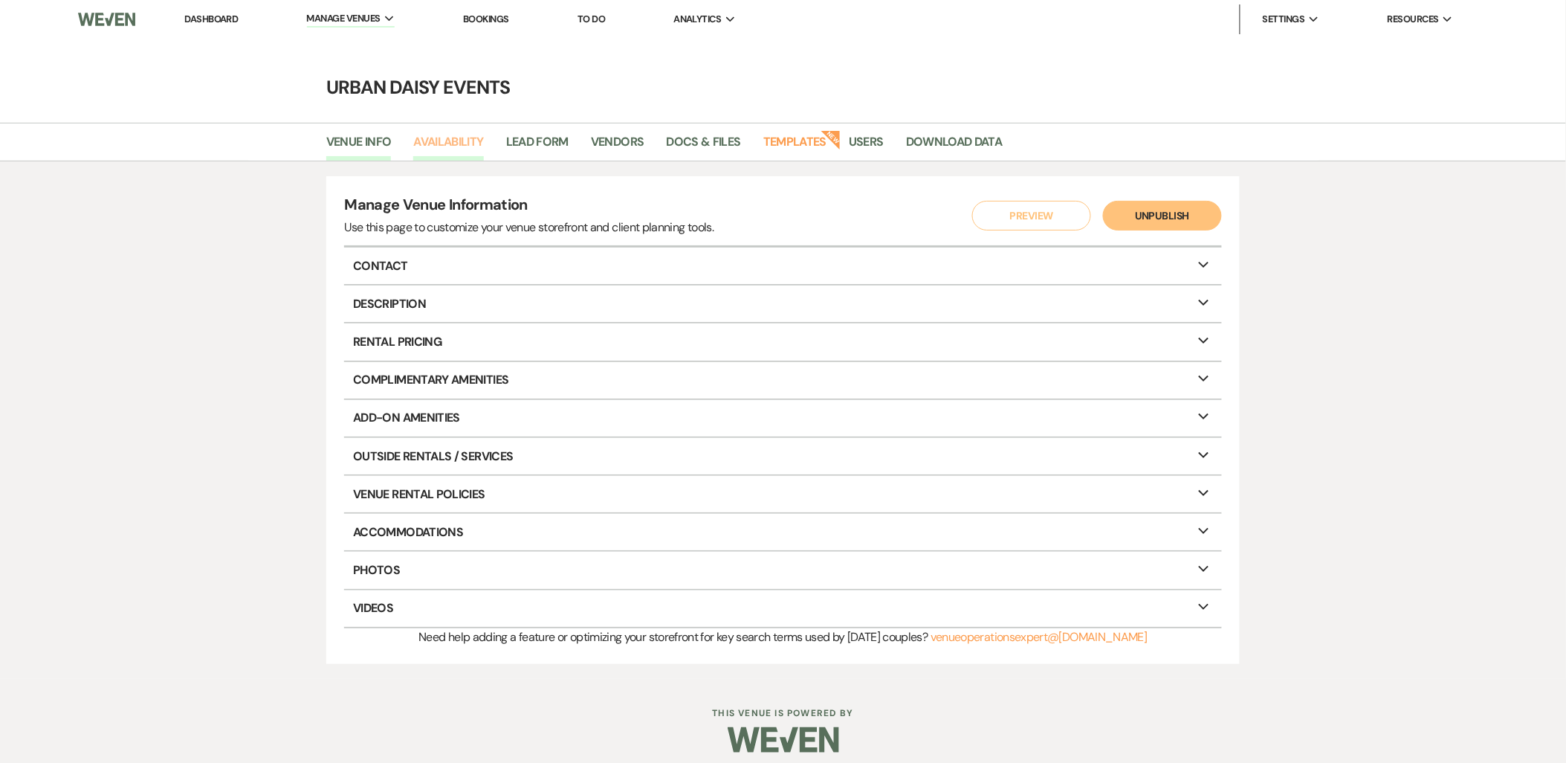
click at [433, 138] on link "Availability" at bounding box center [448, 146] width 70 height 28
select select "2"
select select "2026"
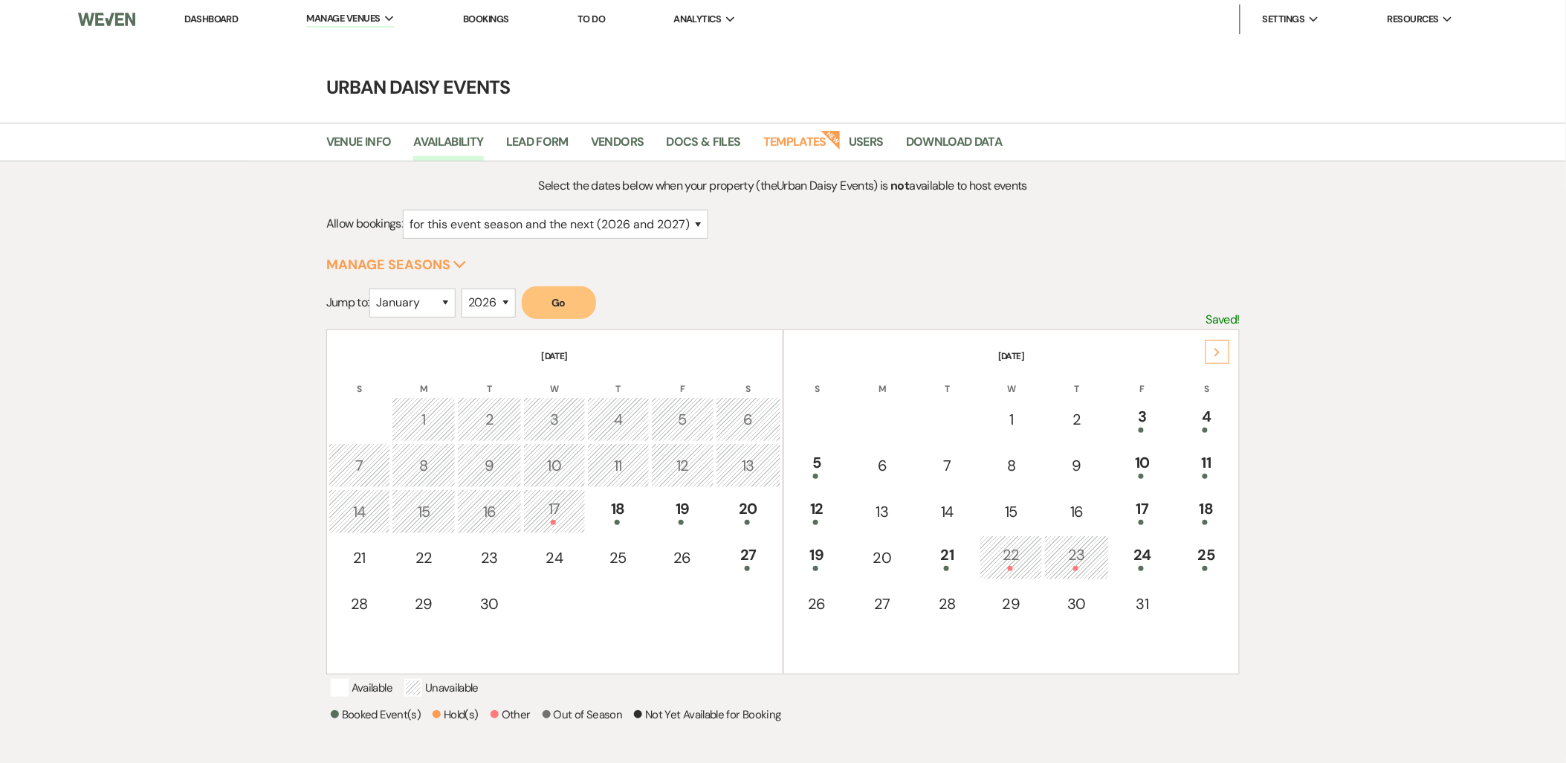
click at [1221, 351] on icon "Next" at bounding box center [1217, 352] width 7 height 9
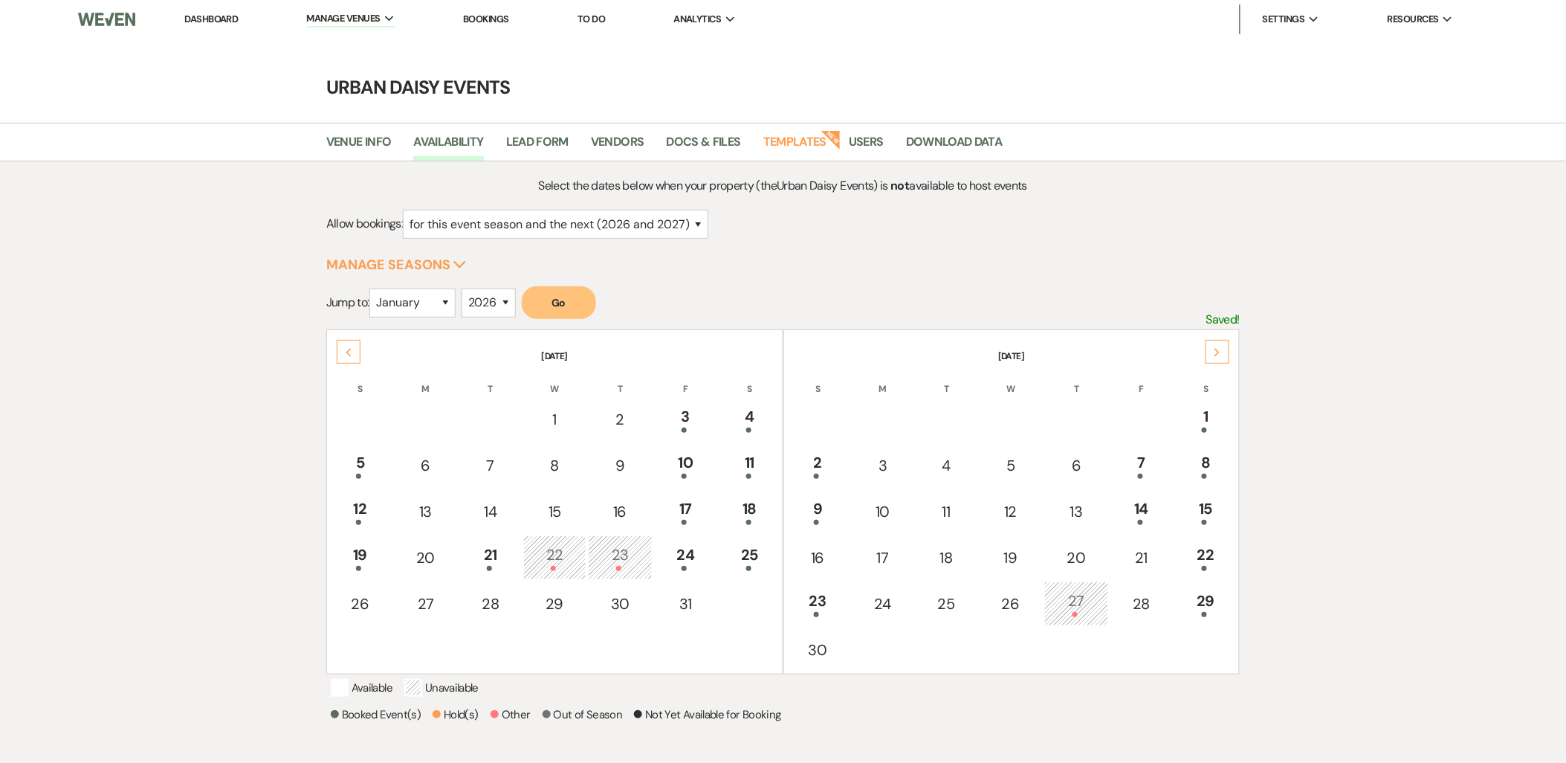
click at [1221, 351] on icon "Next" at bounding box center [1217, 352] width 7 height 9
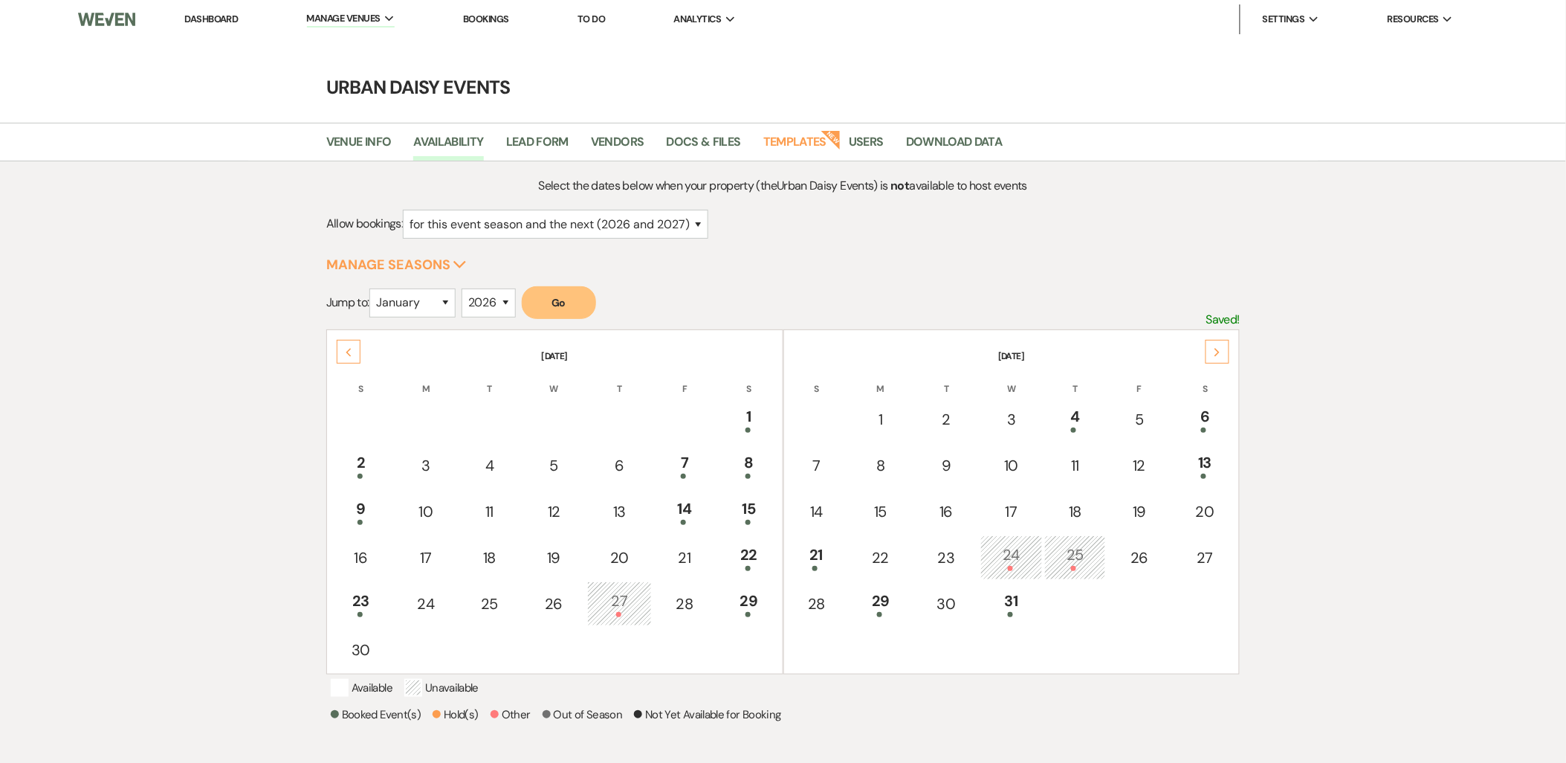
click at [1221, 351] on icon "Next" at bounding box center [1217, 352] width 7 height 9
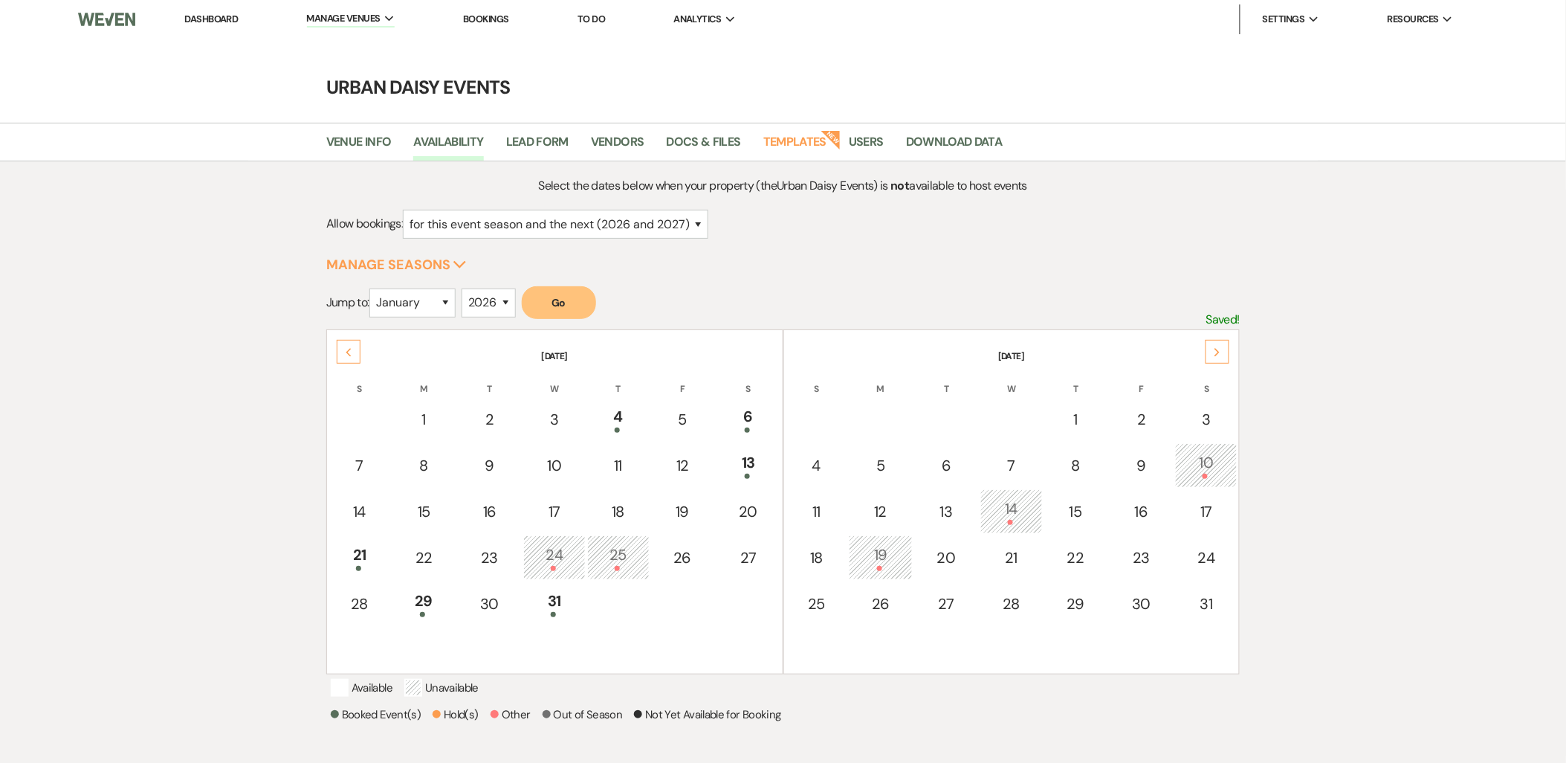
click at [1221, 351] on icon "Next" at bounding box center [1217, 352] width 7 height 9
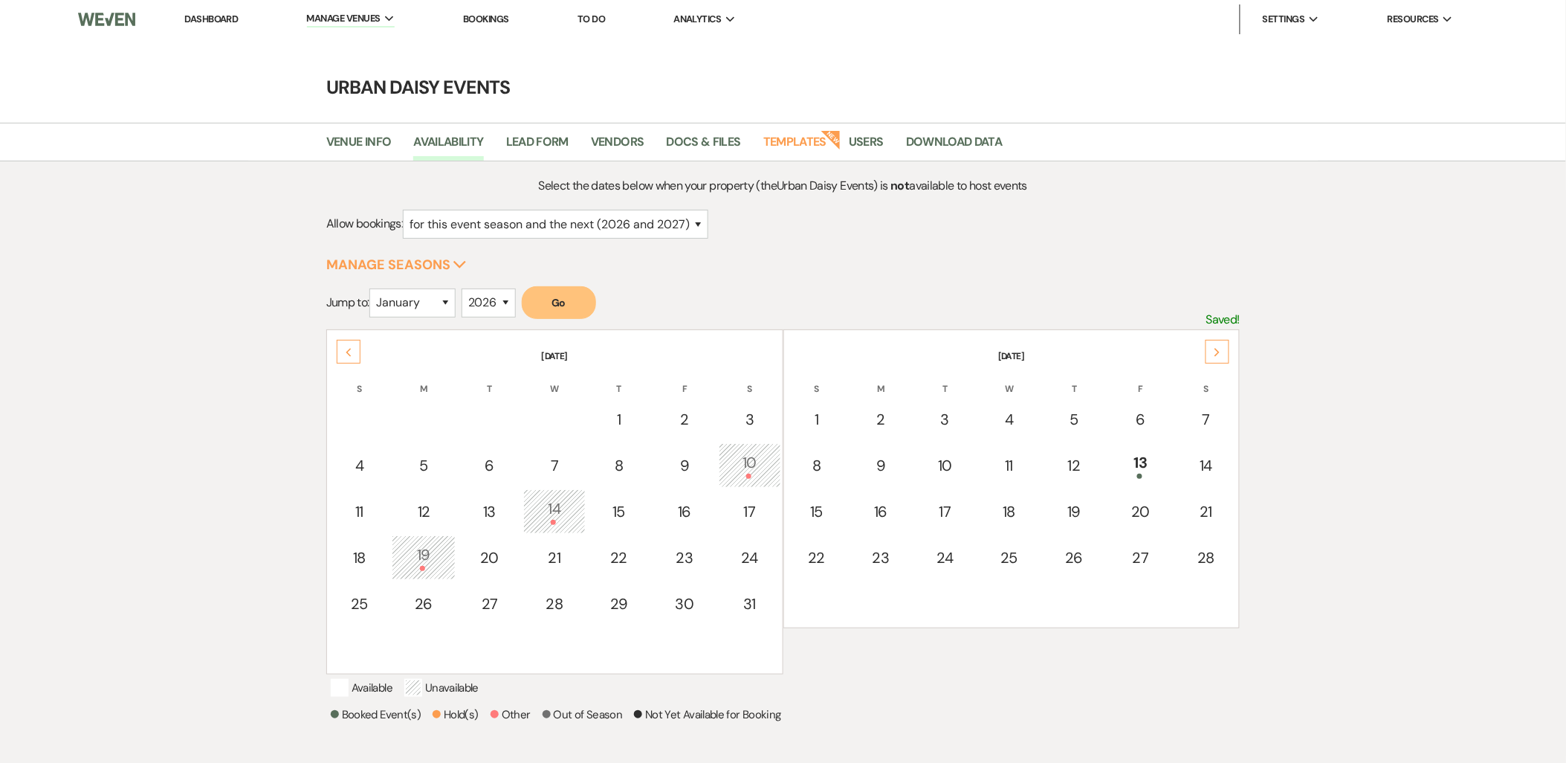
click at [1221, 351] on icon "Next" at bounding box center [1217, 352] width 7 height 9
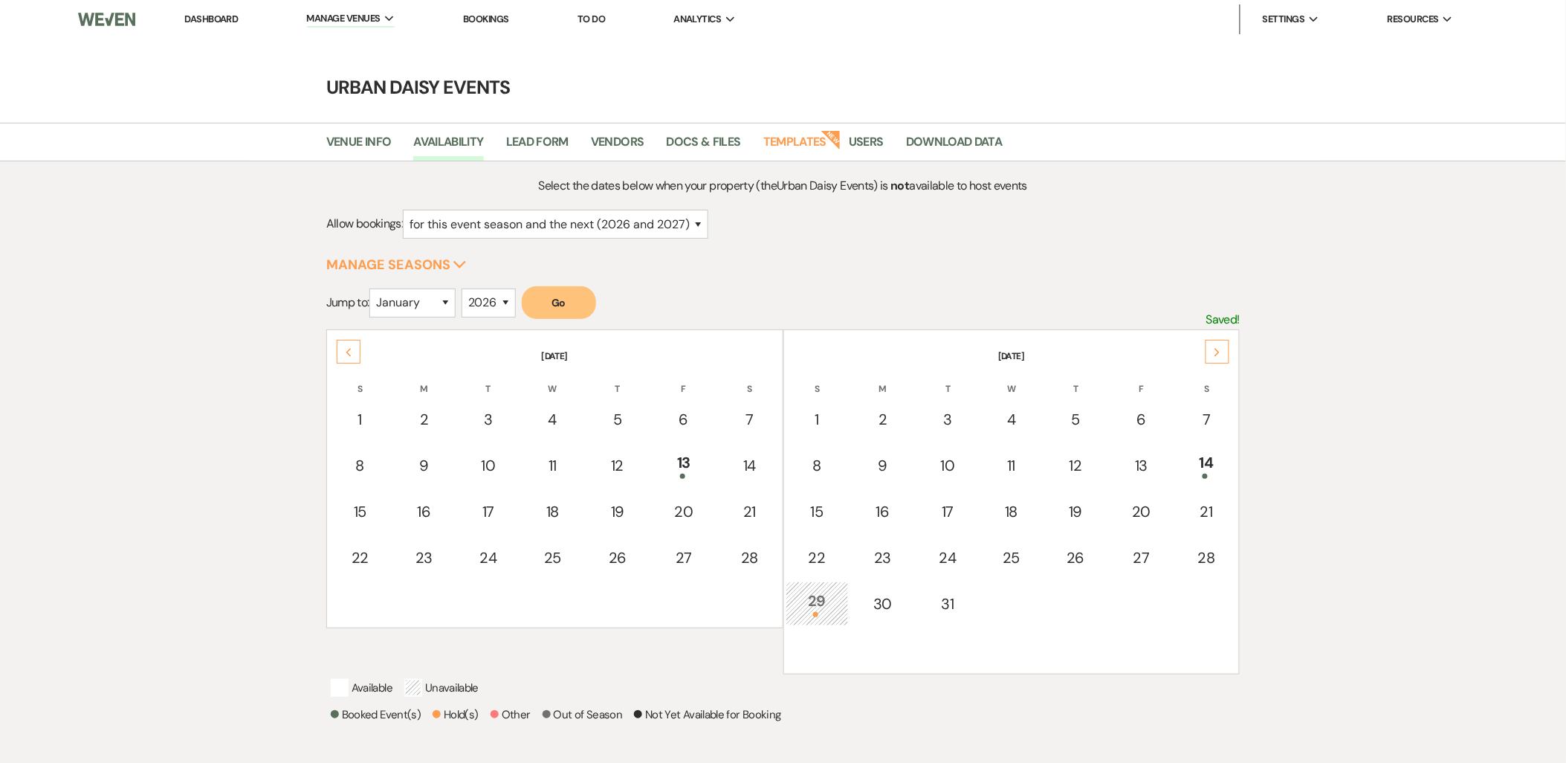
click at [1221, 351] on icon "Next" at bounding box center [1217, 352] width 7 height 9
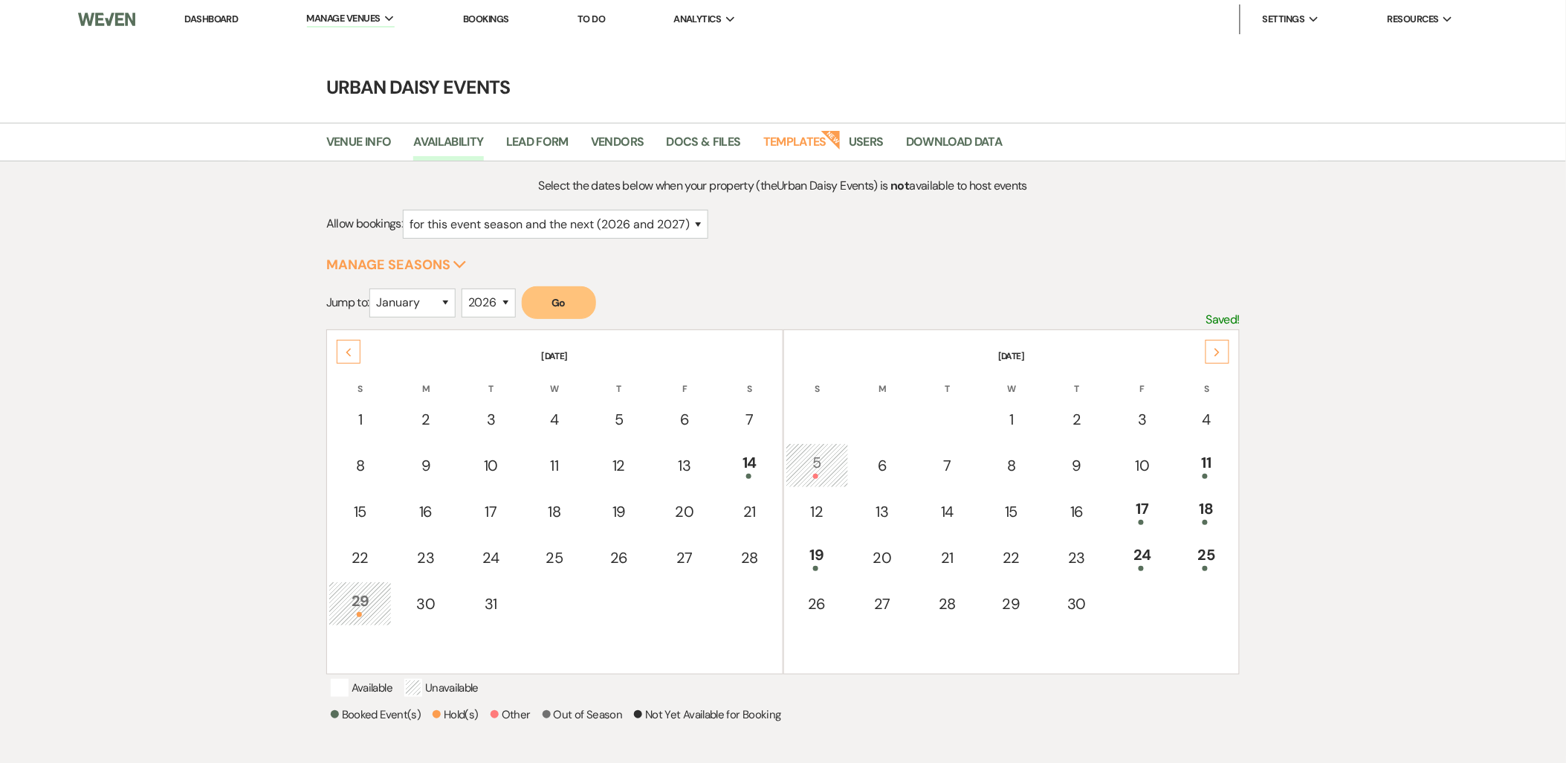
click at [1221, 351] on icon "Next" at bounding box center [1217, 352] width 7 height 9
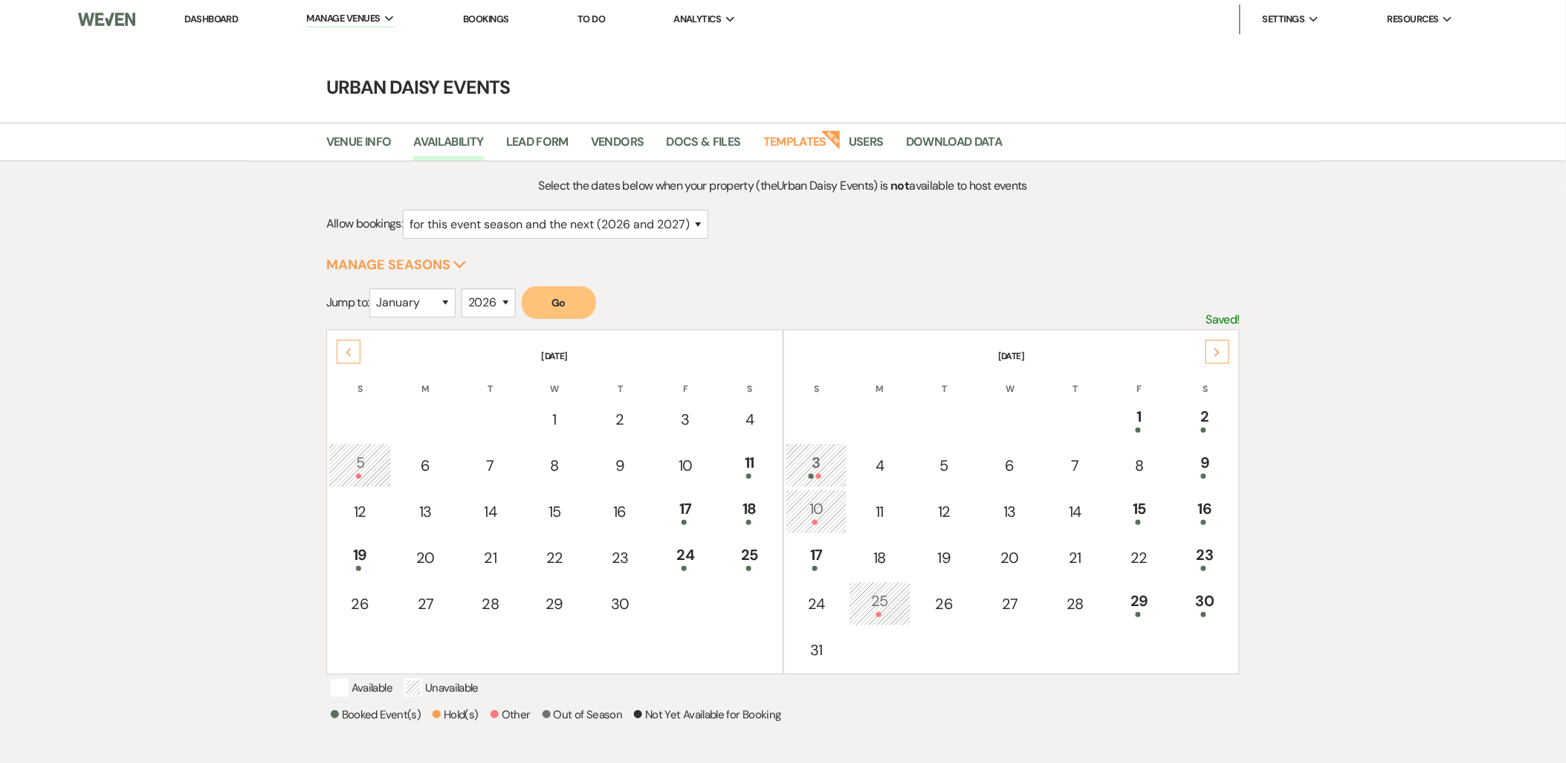
click at [1221, 351] on icon "Next" at bounding box center [1217, 352] width 7 height 9
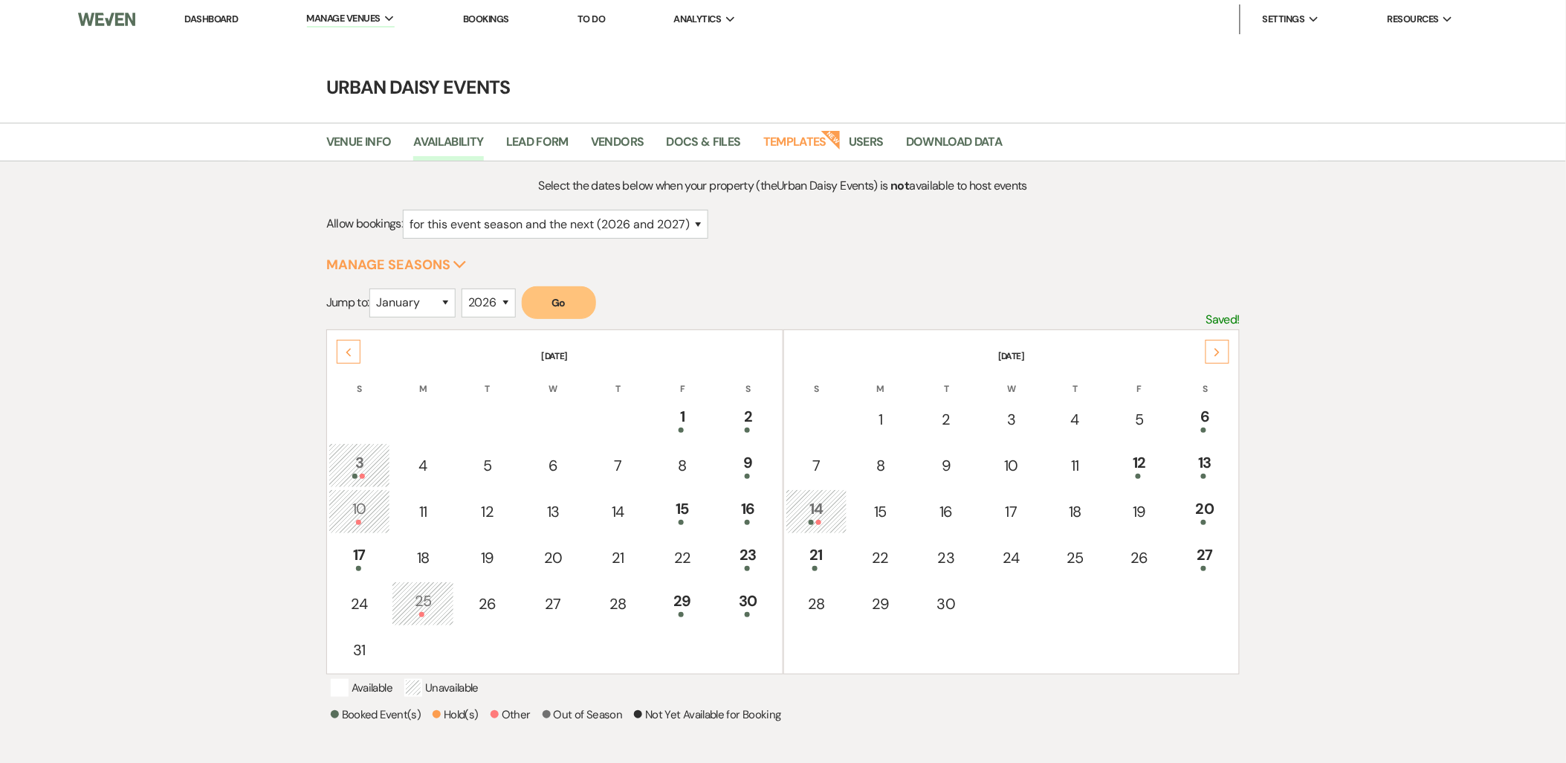
click at [1221, 351] on icon "Next" at bounding box center [1217, 352] width 7 height 9
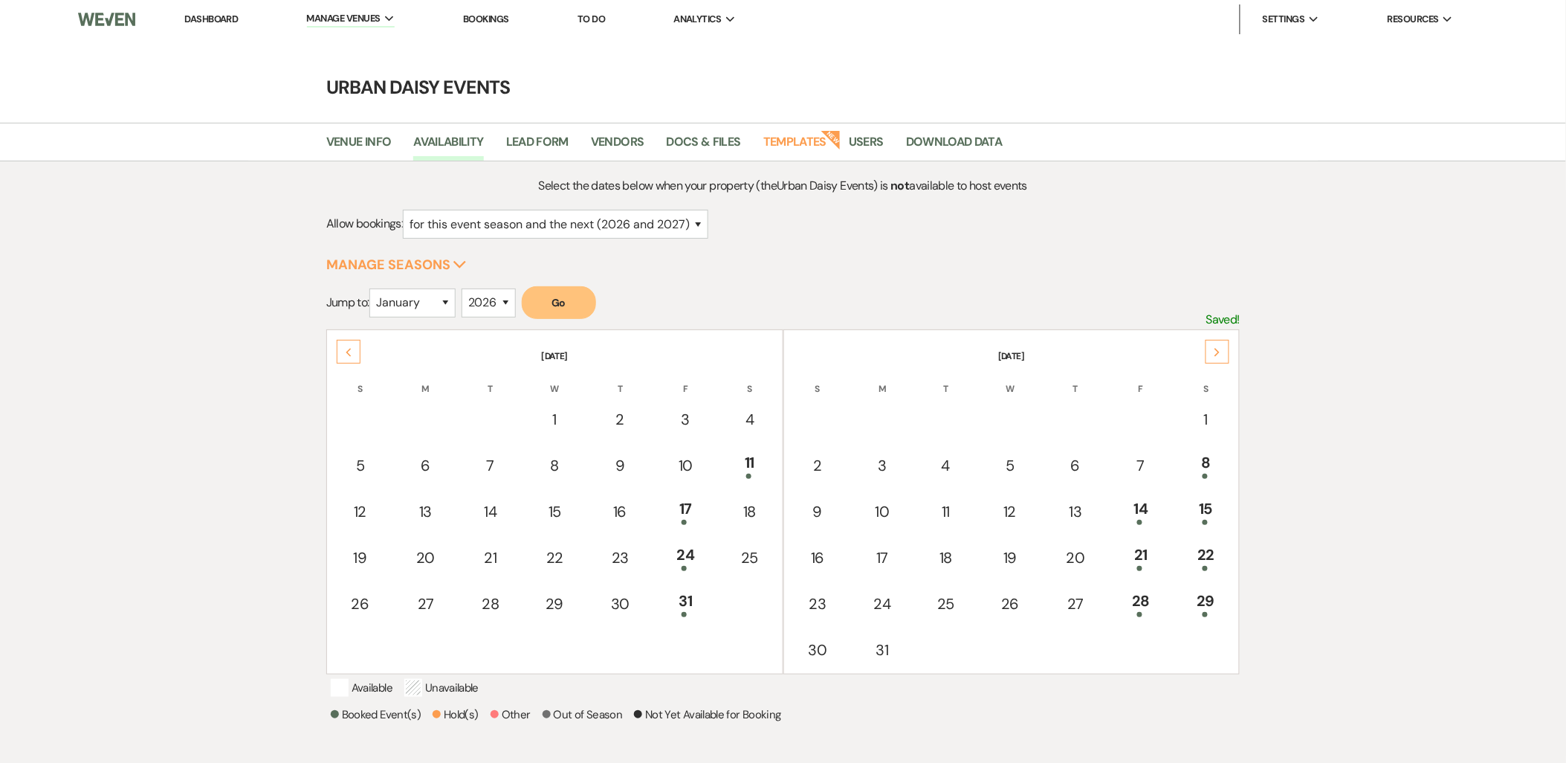
click at [1221, 351] on icon "Next" at bounding box center [1217, 352] width 7 height 9
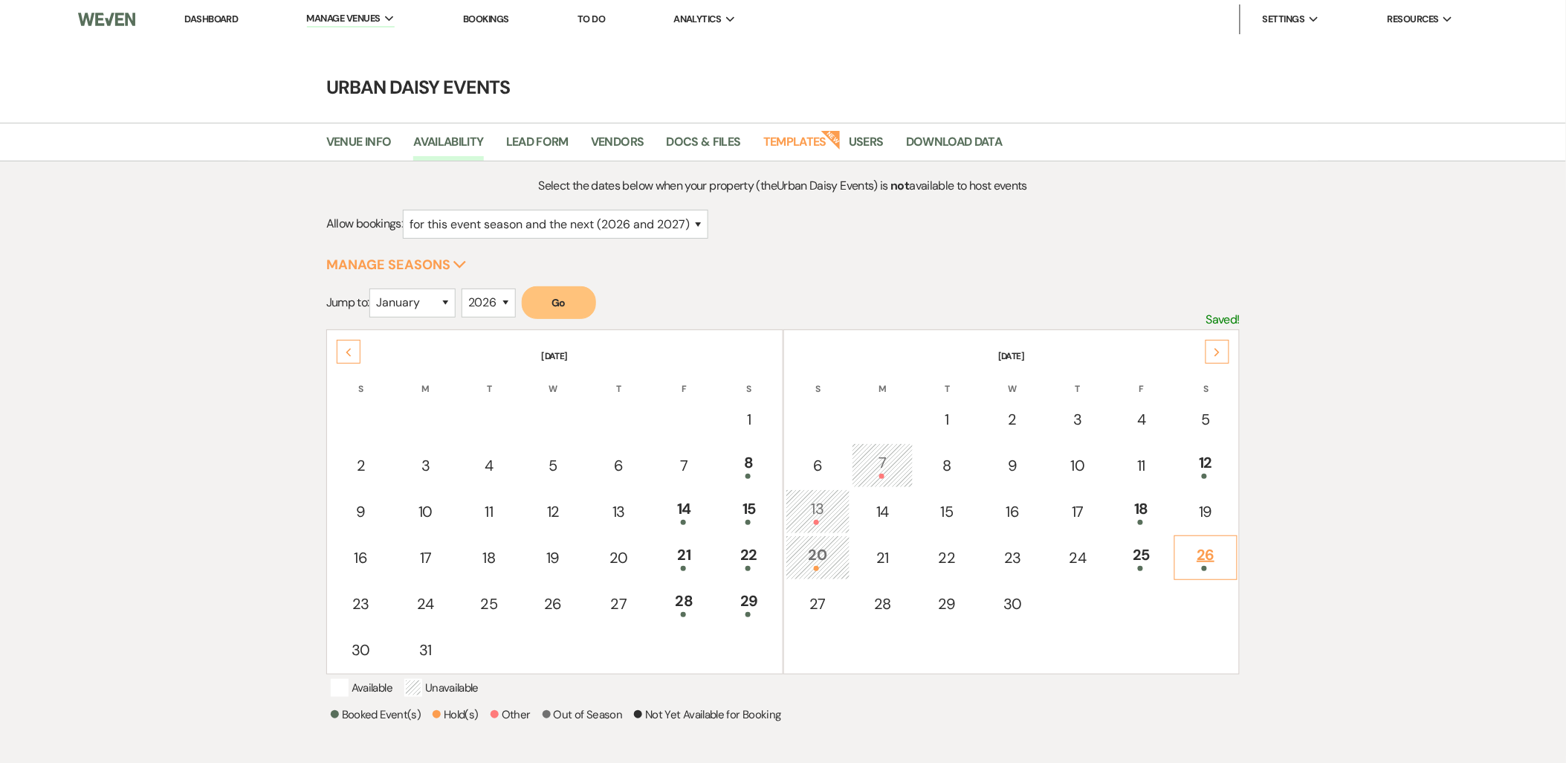
click at [1195, 554] on div "26" at bounding box center [1207, 557] width 48 height 28
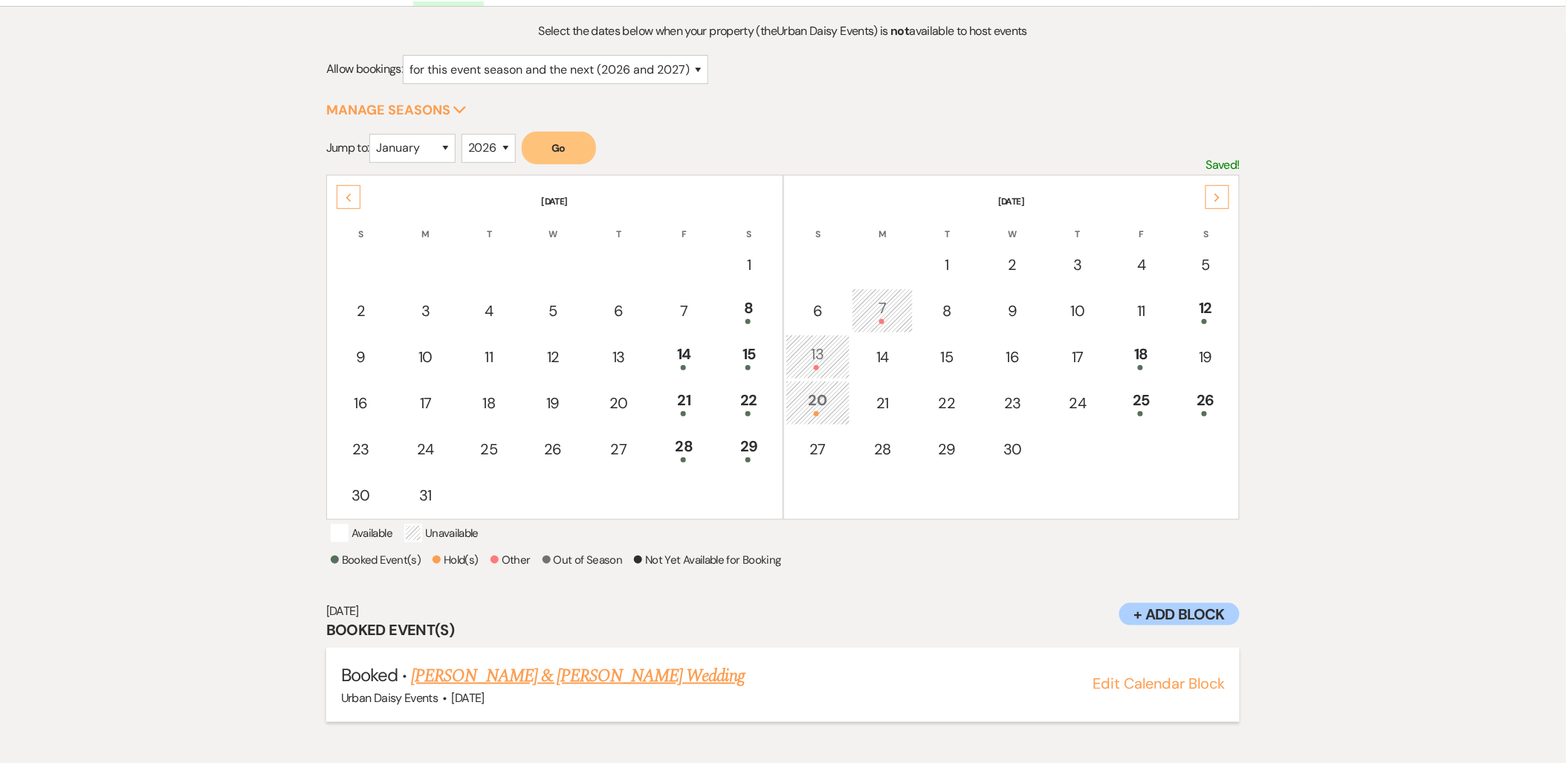
click at [615, 673] on link "Shana Dukes & Julian Boyd's Wedding" at bounding box center [577, 675] width 333 height 27
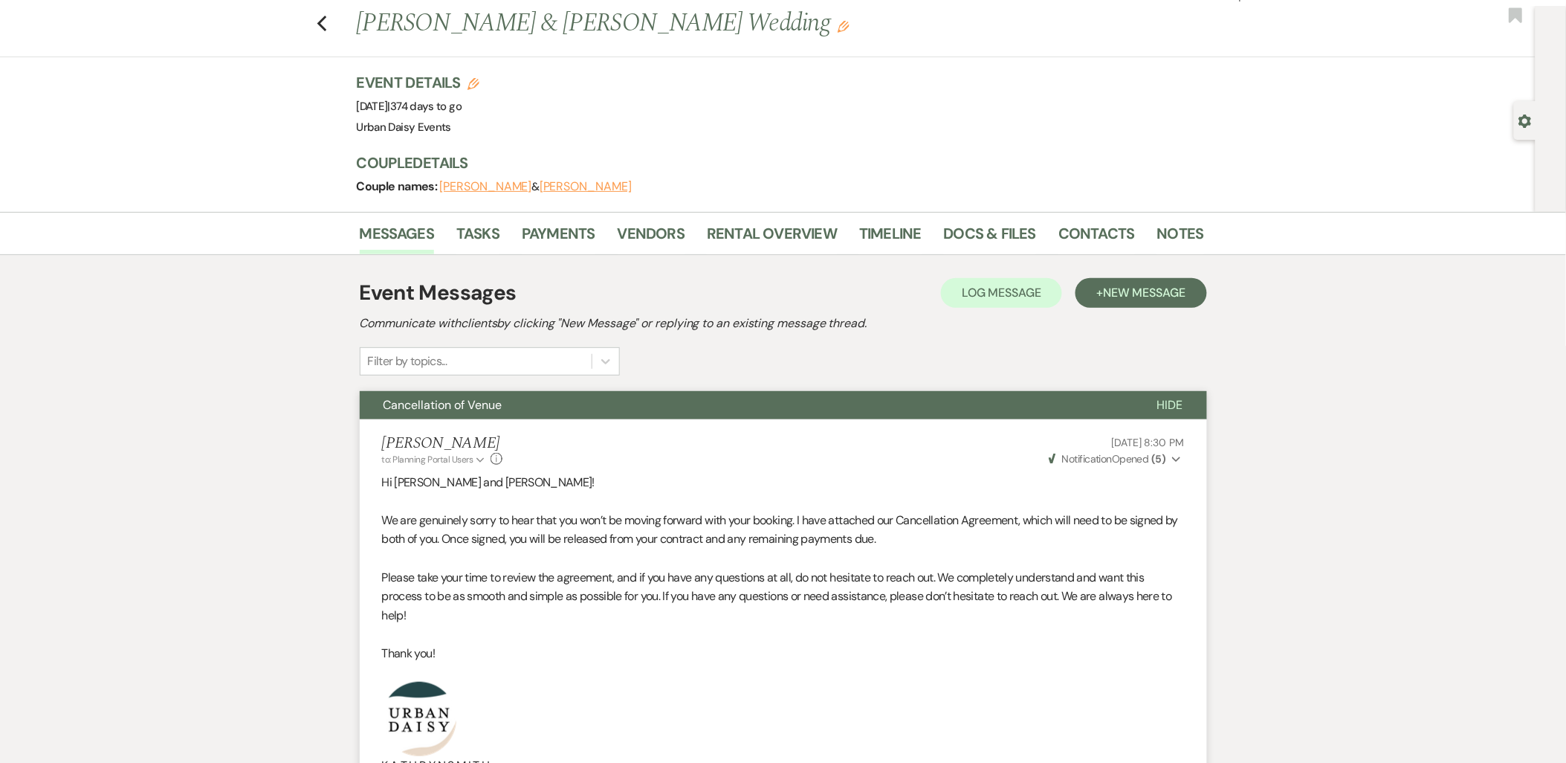
scroll to position [1, 0]
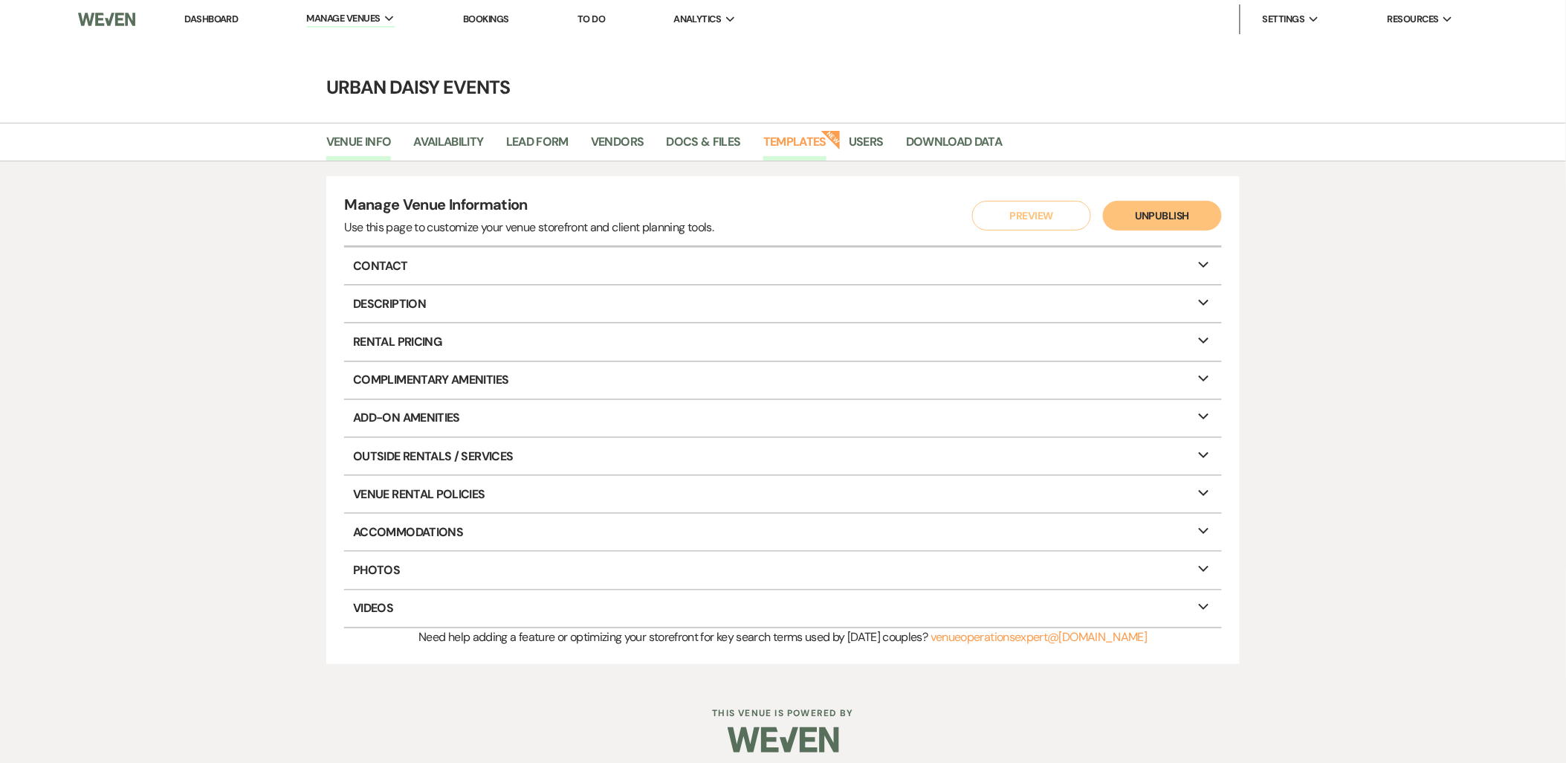
click at [777, 152] on link "Templates" at bounding box center [794, 146] width 63 height 28
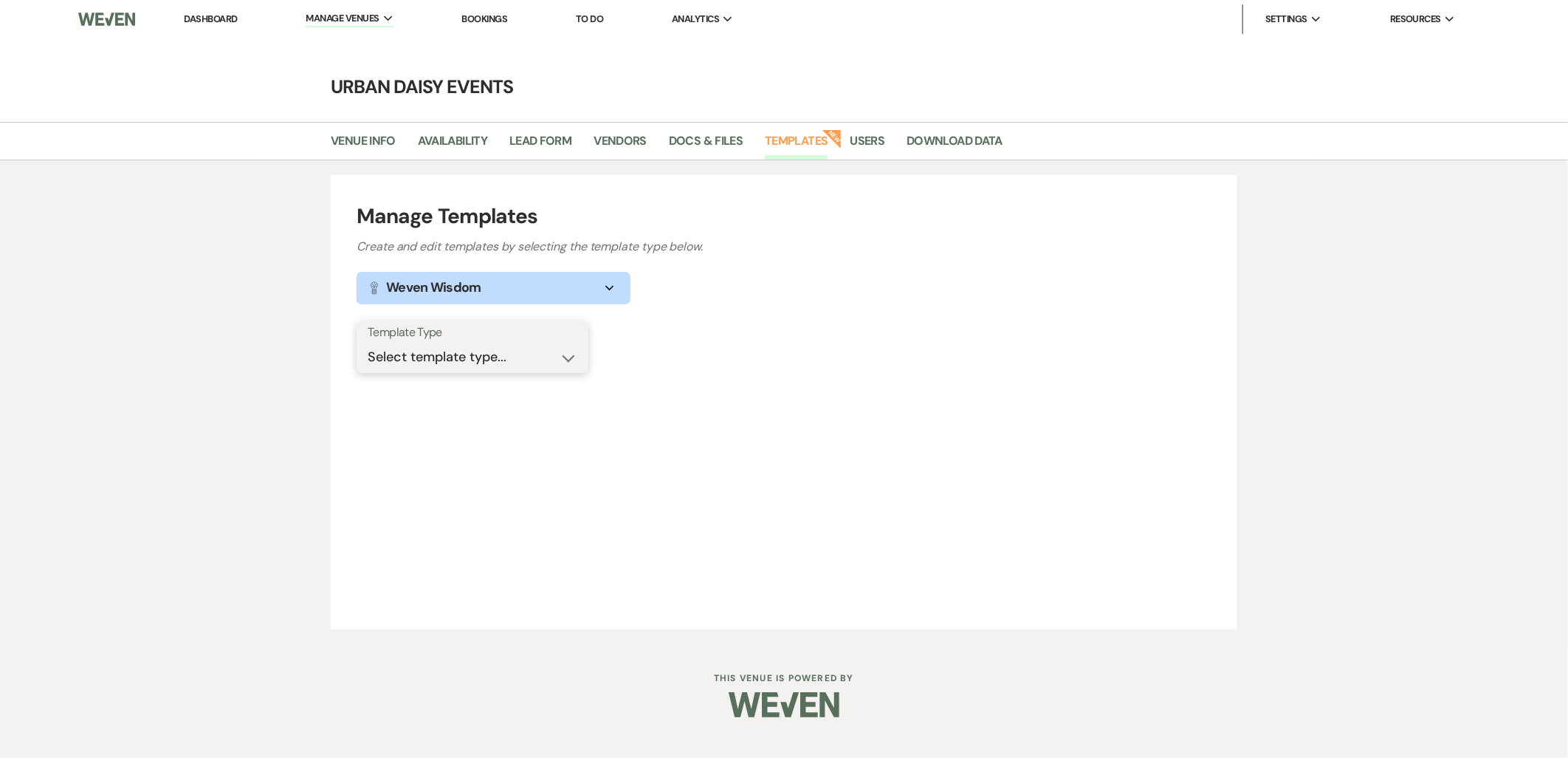
click at [495, 359] on select "Select template type... Task List Message Templates Payment Plan Inventory Item…" at bounding box center [472, 357] width 210 height 29
select select "Message Templates"
click at [367, 343] on select "Select template type... Task List Message Templates Payment Plan Inventory Item…" at bounding box center [472, 357] width 210 height 29
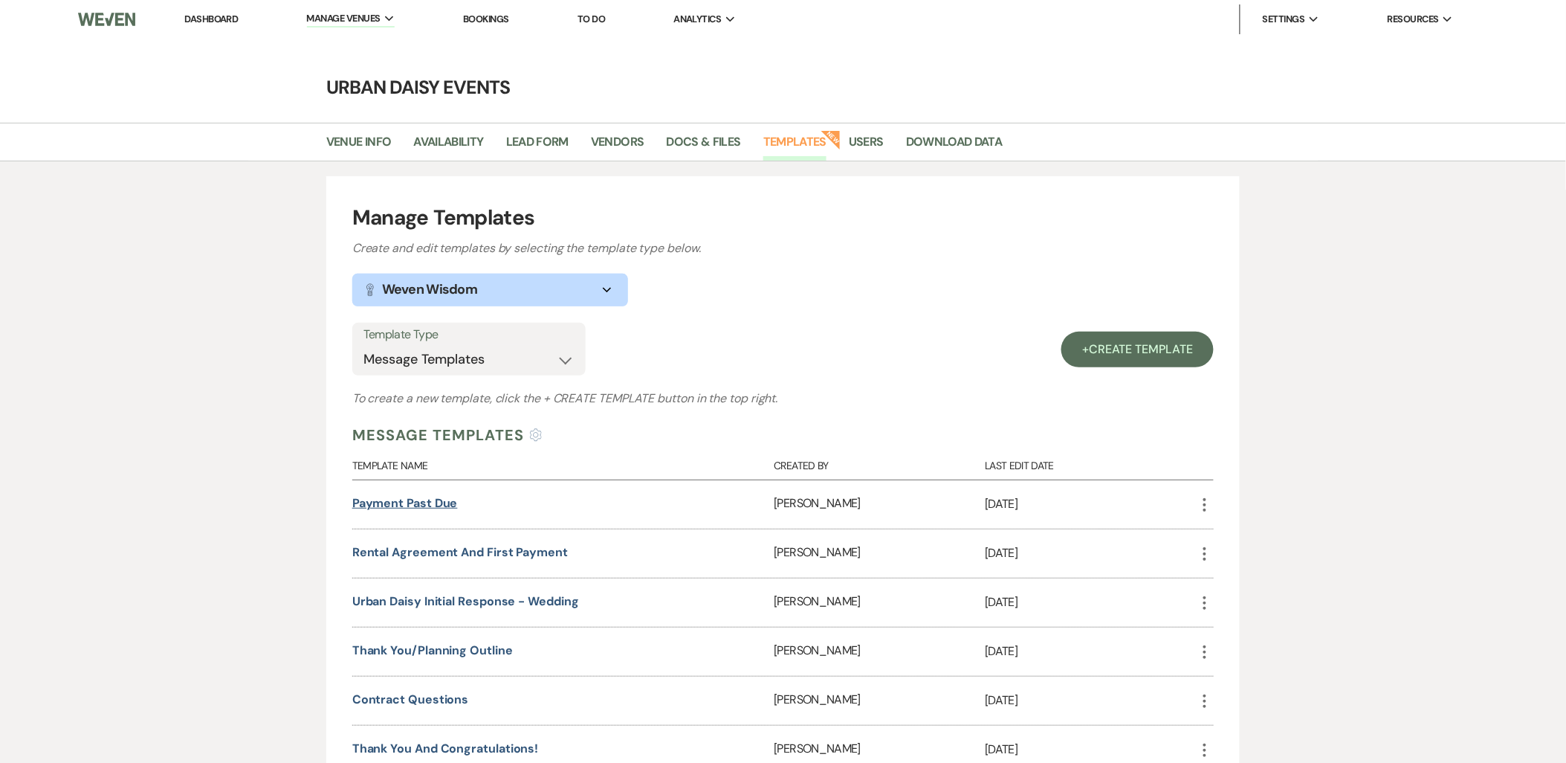
click at [424, 504] on link "Payment Past Due" at bounding box center [405, 503] width 106 height 16
click at [422, 602] on link "Urban Daisy Initial Response - Wedding" at bounding box center [465, 601] width 227 height 16
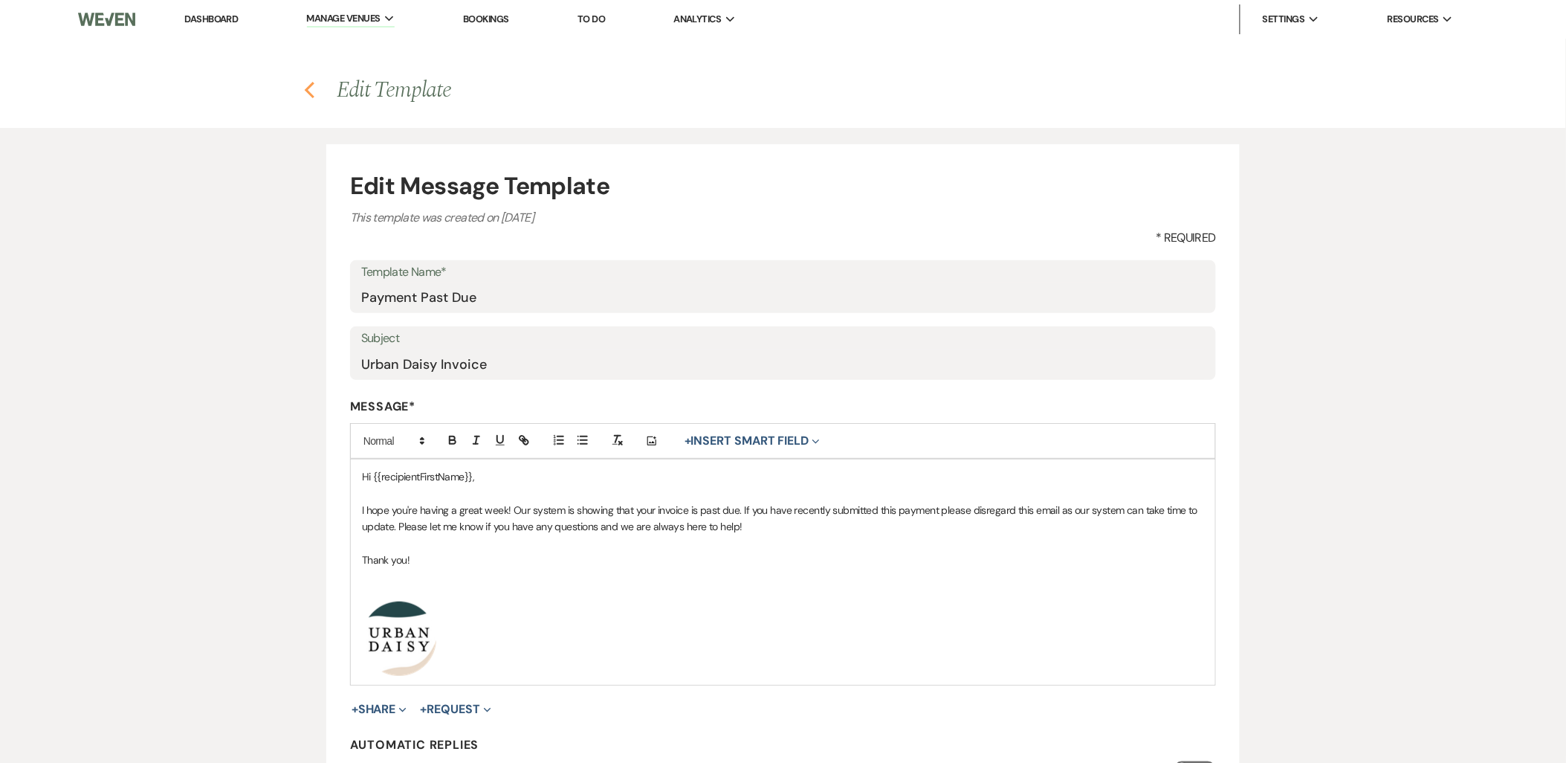
click at [305, 87] on icon "Previous" at bounding box center [309, 90] width 11 height 18
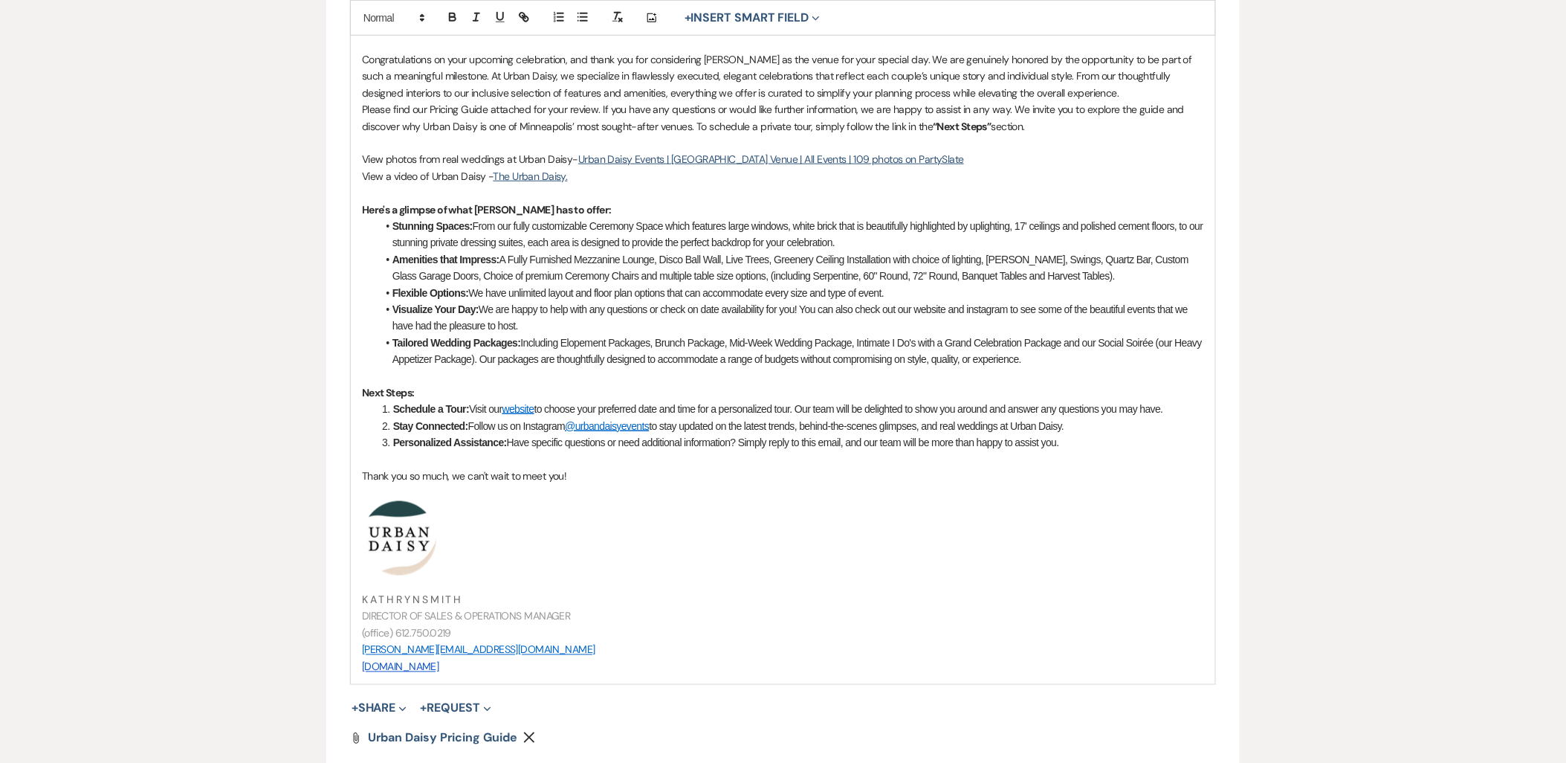
scroll to position [660, 0]
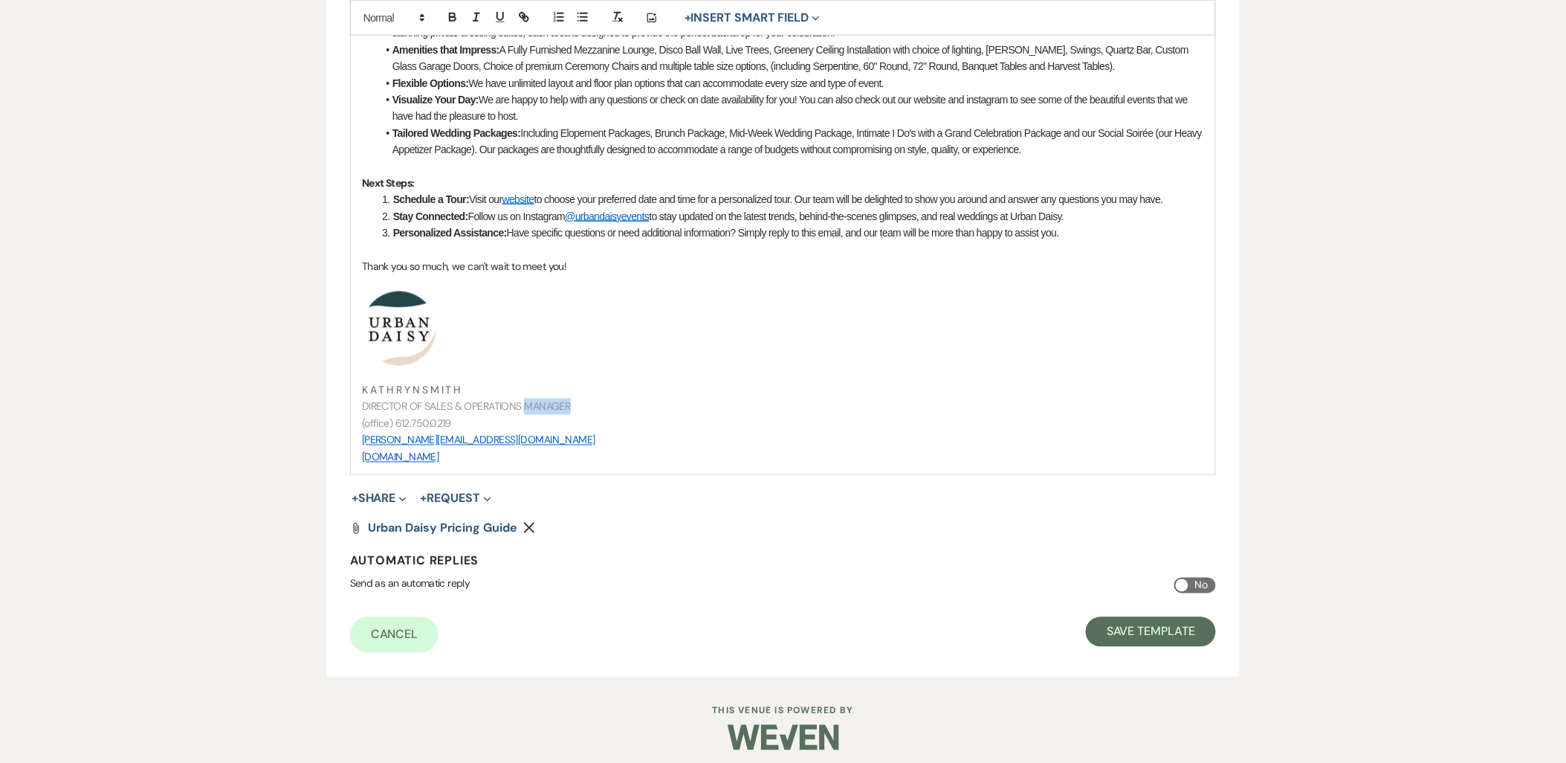
drag, startPoint x: 577, startPoint y: 407, endPoint x: 525, endPoint y: 405, distance: 51.3
click at [525, 405] on p "DIRECTOR OF SALES & OPERATIONS MANAGER" at bounding box center [783, 406] width 842 height 16
drag, startPoint x: 530, startPoint y: 452, endPoint x: 358, endPoint y: 340, distance: 205.7
click at [358, 340] on div "Hi {{clientFirstName}}! Congratulations on your upcoming celebration, and thank…" at bounding box center [783, 136] width 864 height 675
copy div "﻿ ﻿ K A T H R Y N S M I T H DIRECTOR OF SALES & OPERATIONS DIRECTOR (office) 61…"
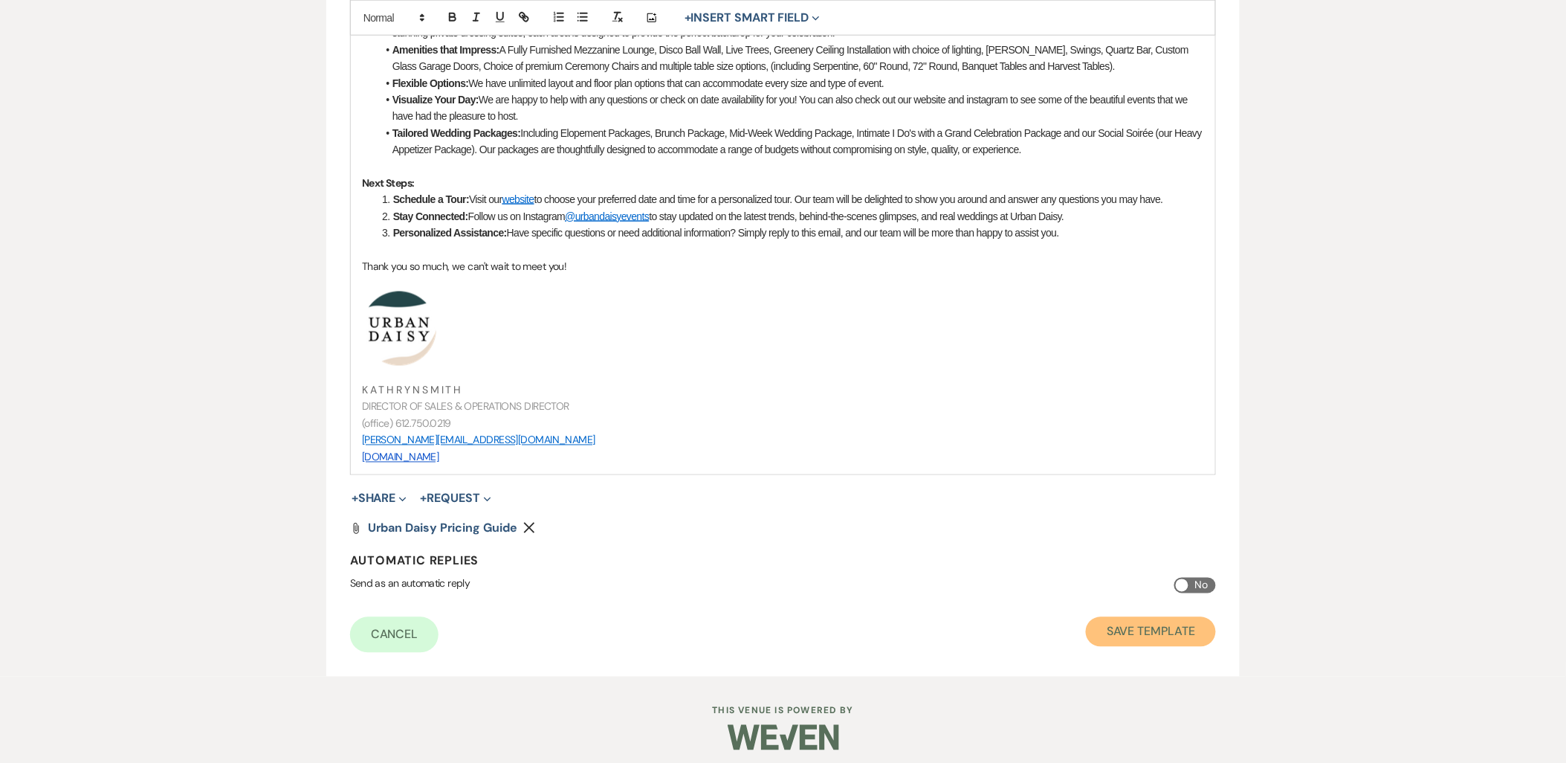
click at [1154, 630] on button "Save Template" at bounding box center [1151, 632] width 130 height 30
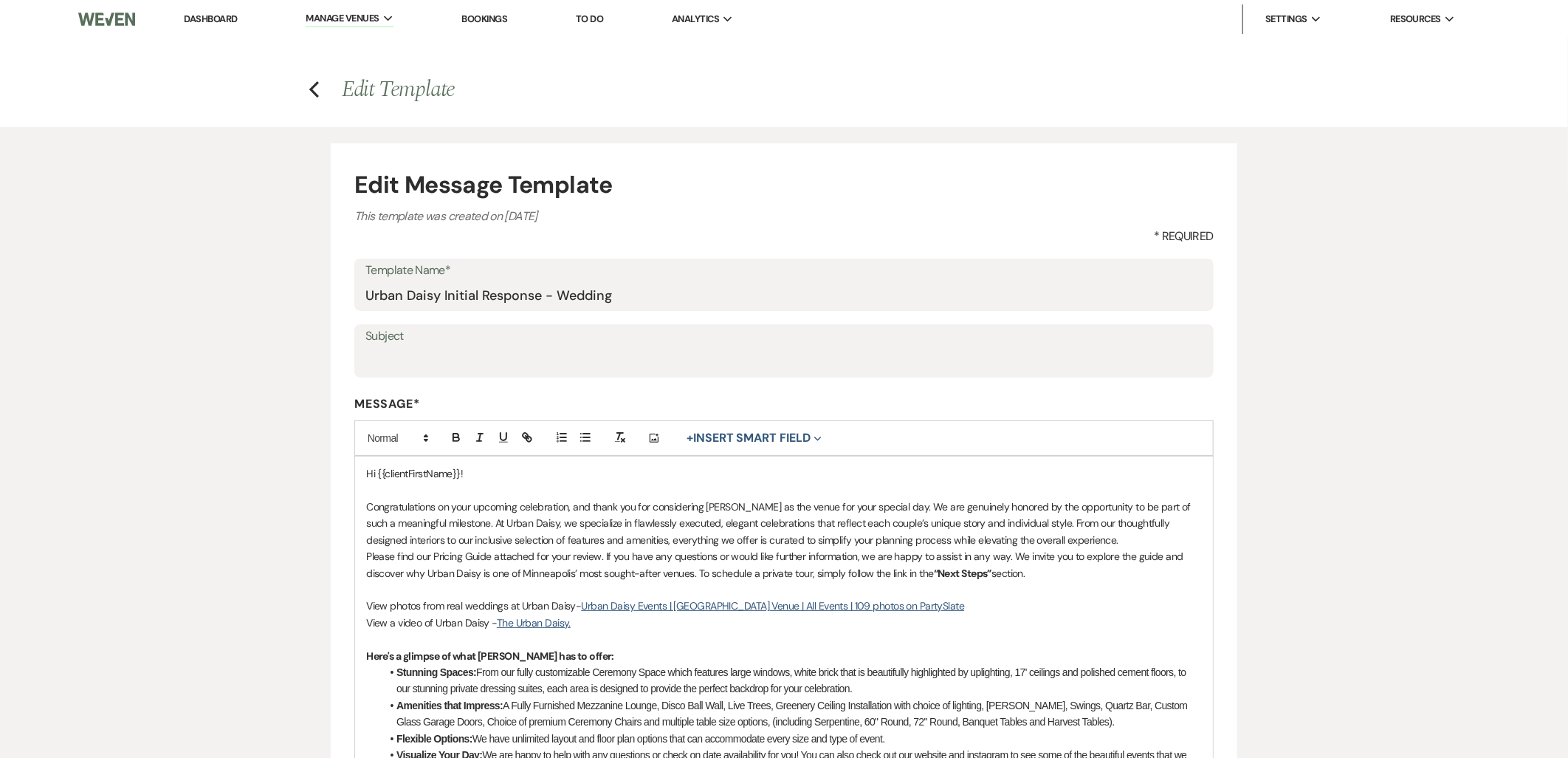
select select "Message Templates"
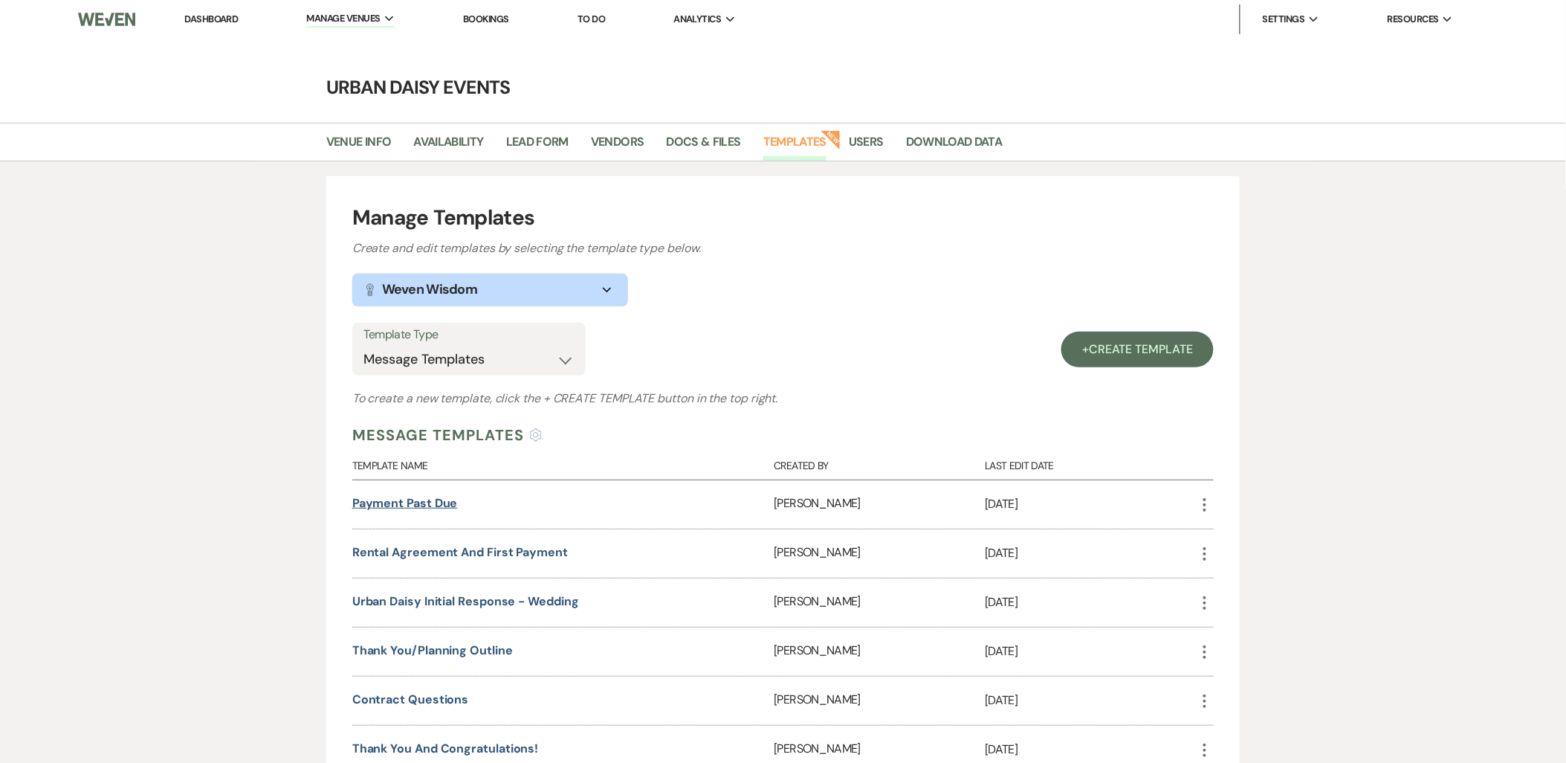
click at [424, 504] on link "Payment Past Due" at bounding box center [405, 503] width 106 height 16
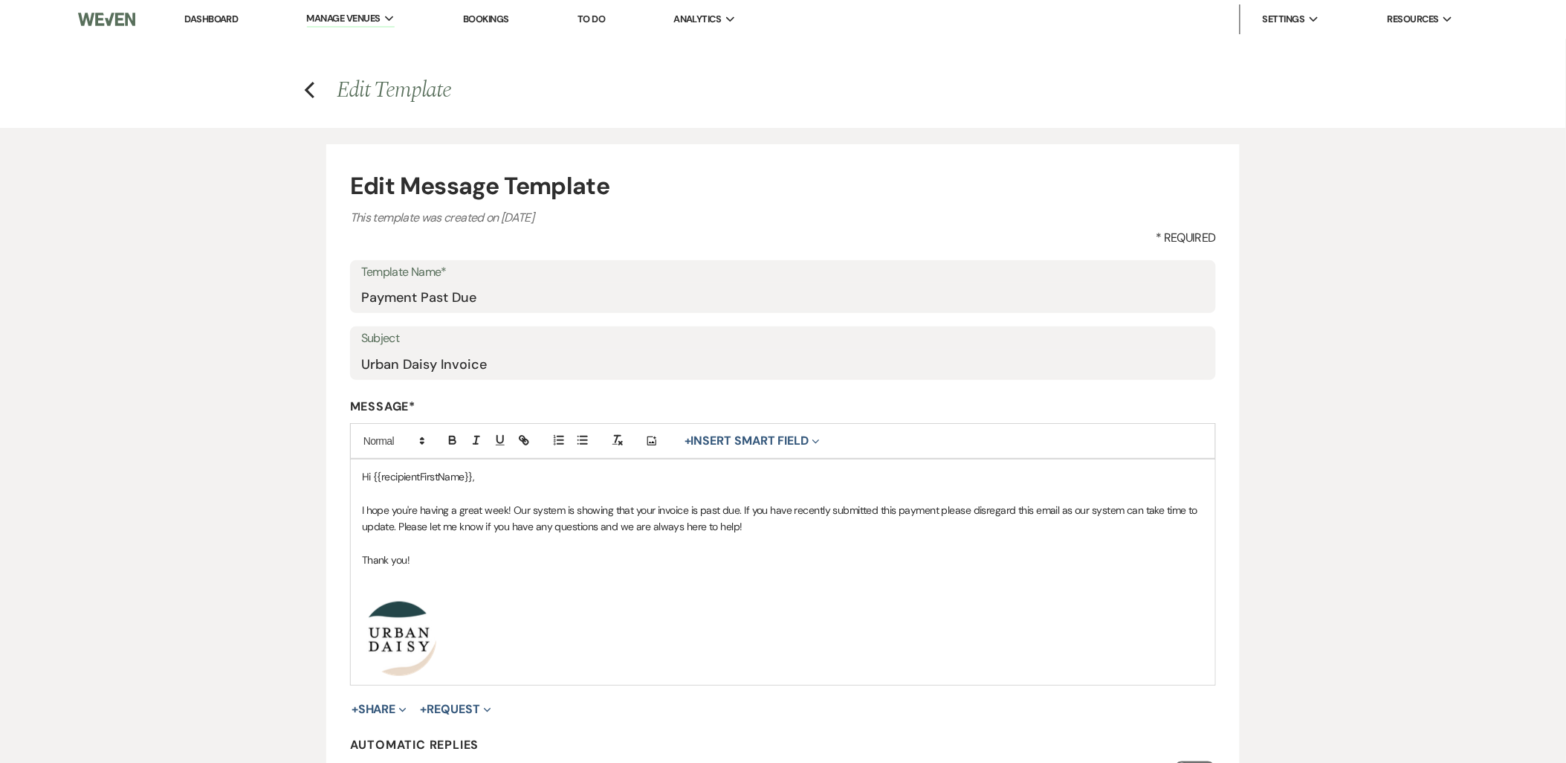
drag, startPoint x: 191, startPoint y: 614, endPoint x: 171, endPoint y: 613, distance: 20.1
click at [171, 613] on div "Edit Message Template This template was created on Dec 14, 2022 * Required Temp…" at bounding box center [783, 494] width 1566 height 732
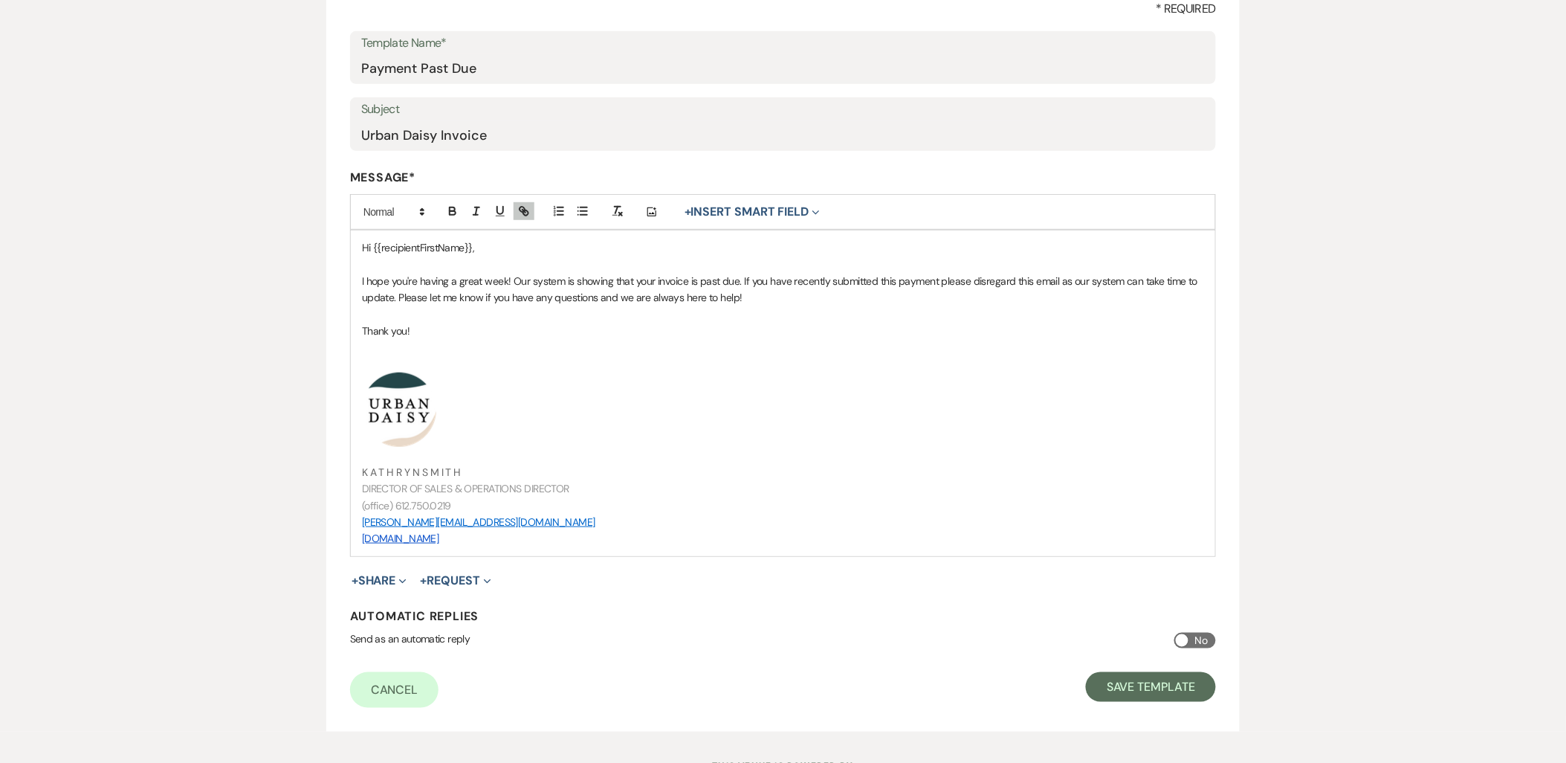
scroll to position [248, 0]
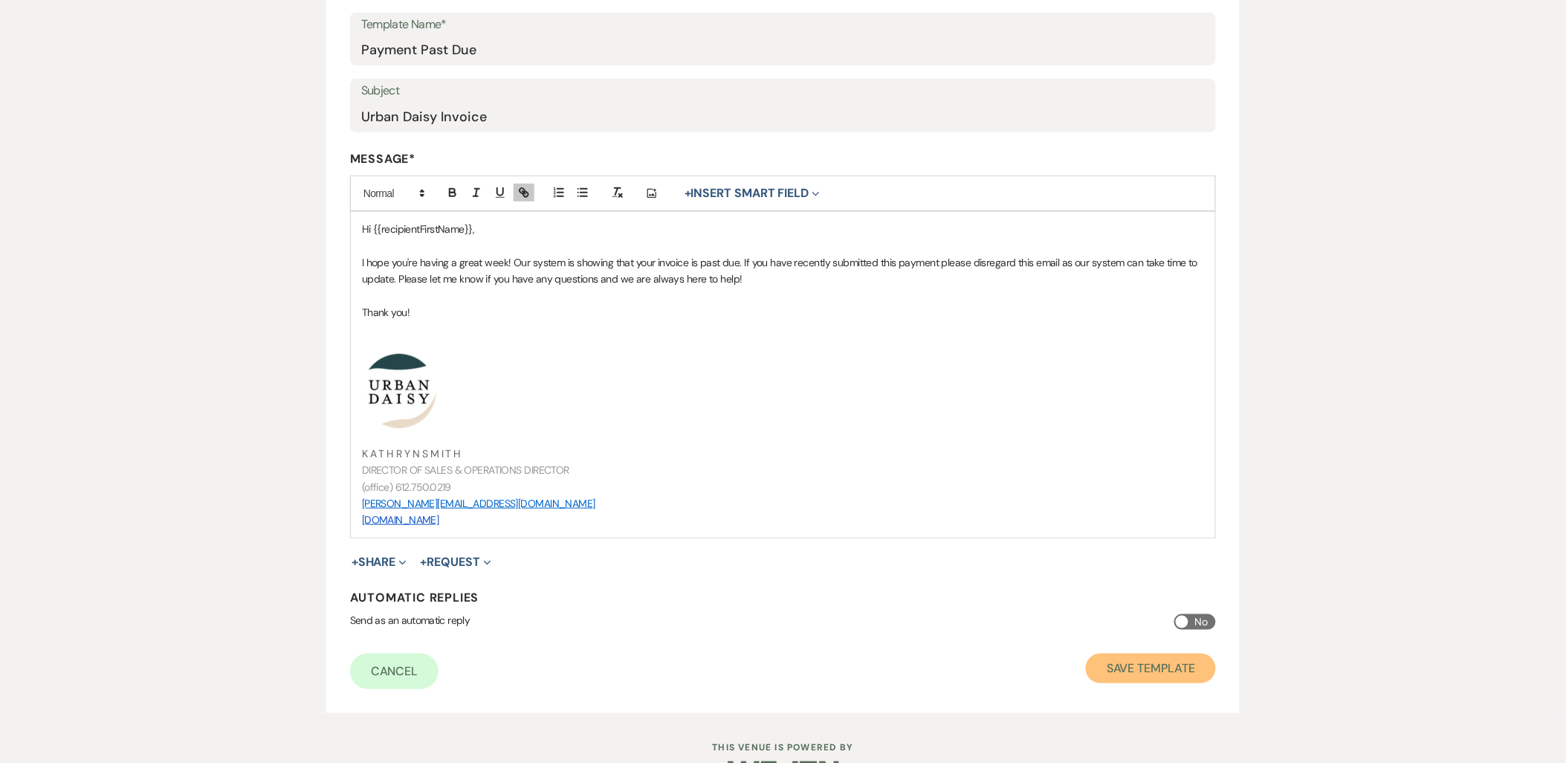
click at [1116, 671] on button "Save Template" at bounding box center [1151, 668] width 130 height 30
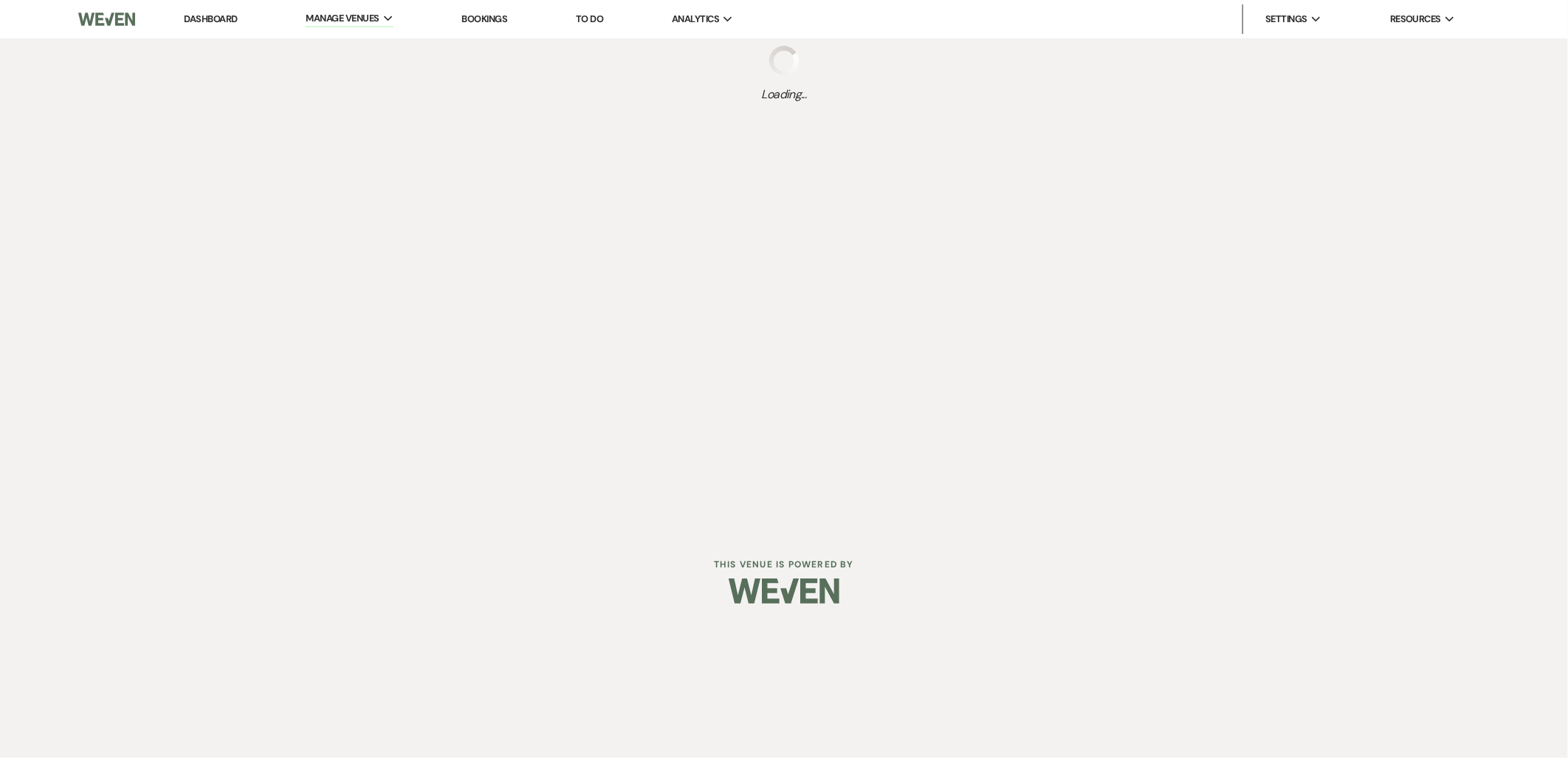
select select "Message Templates"
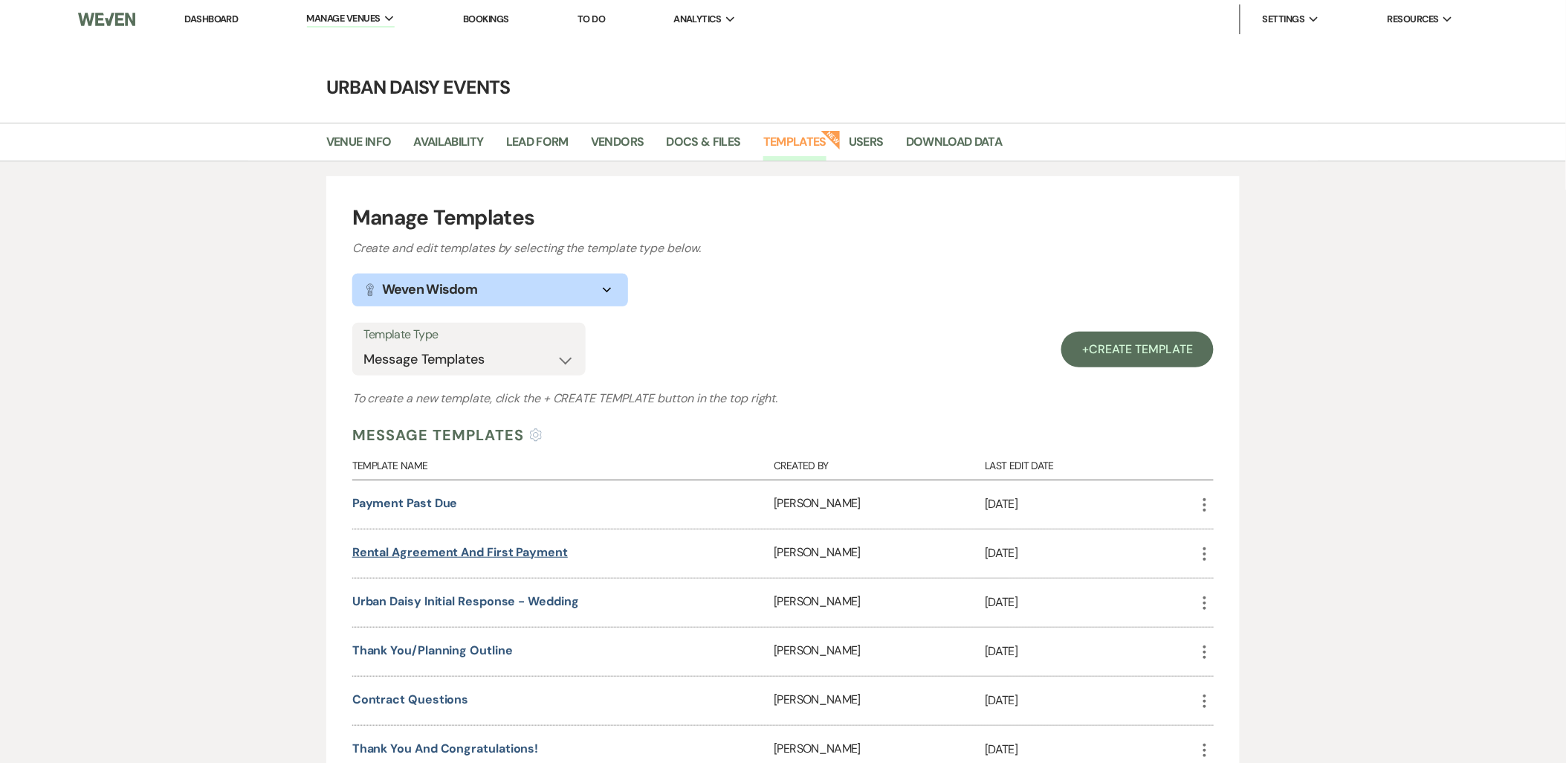
click at [515, 557] on link "Rental Agreement and First Payment" at bounding box center [460, 552] width 216 height 16
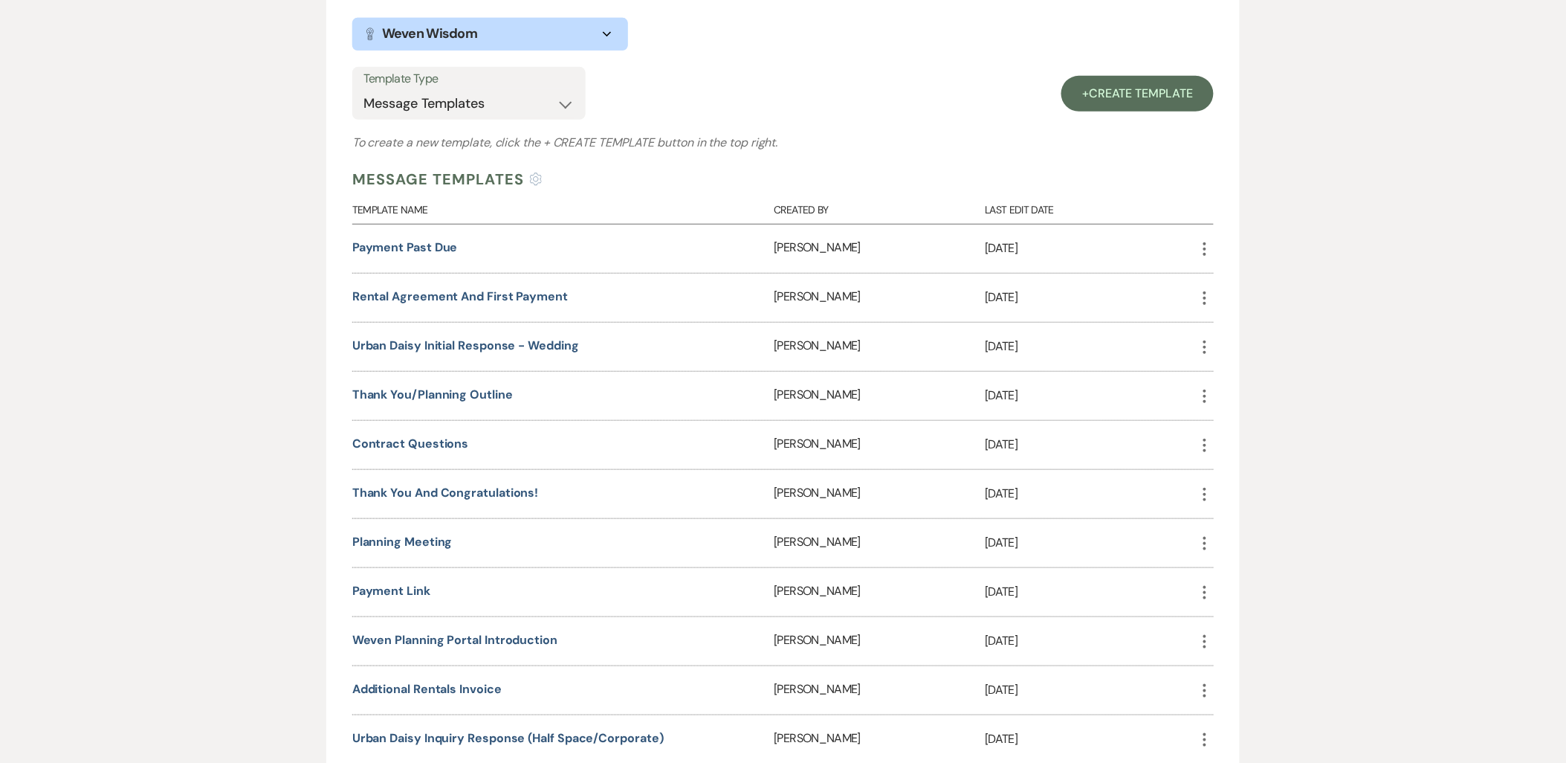
scroll to position [248, 0]
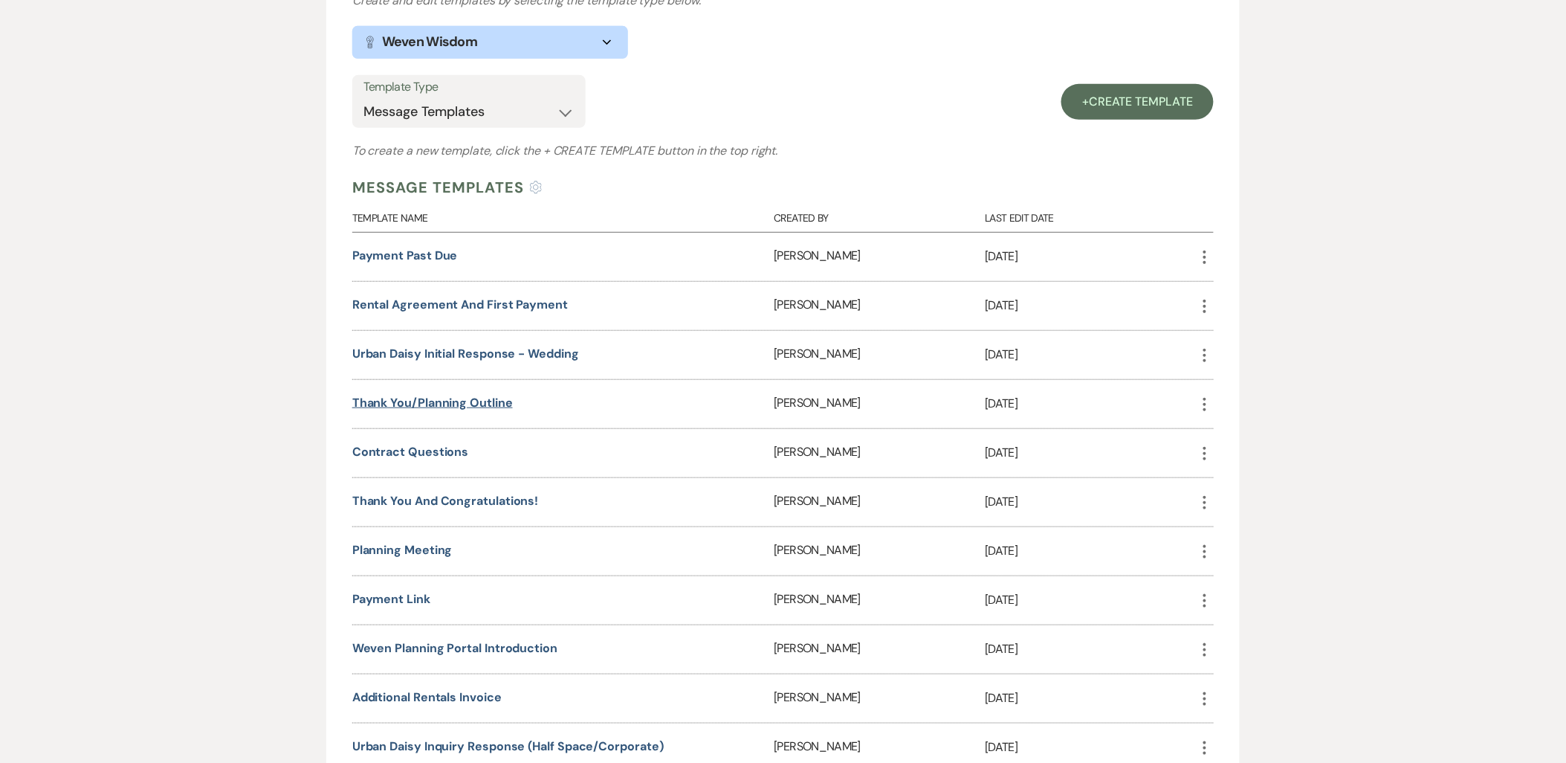
click at [432, 401] on link "Thank you/Planning outline" at bounding box center [432, 403] width 161 height 16
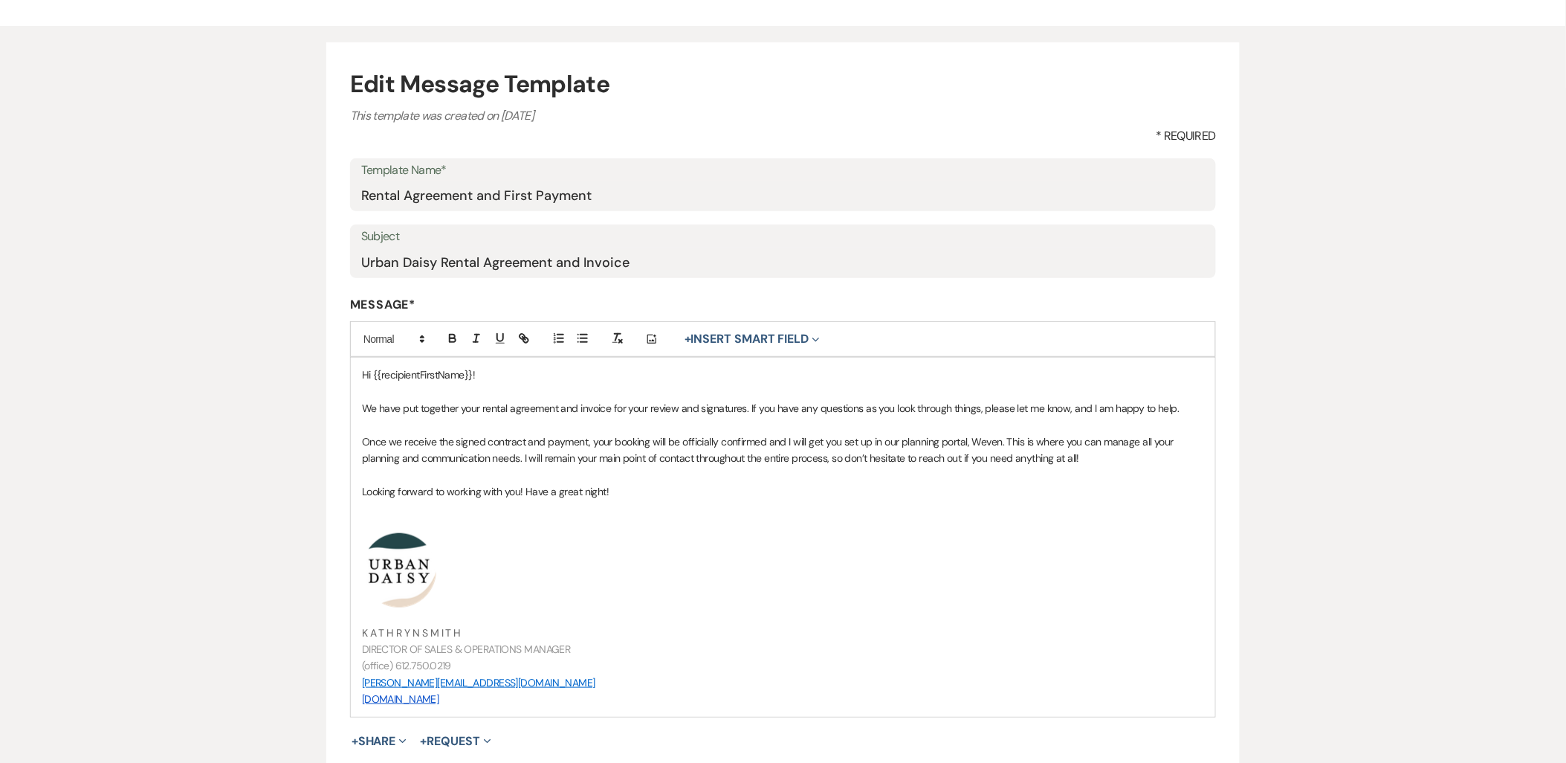
scroll to position [248, 0]
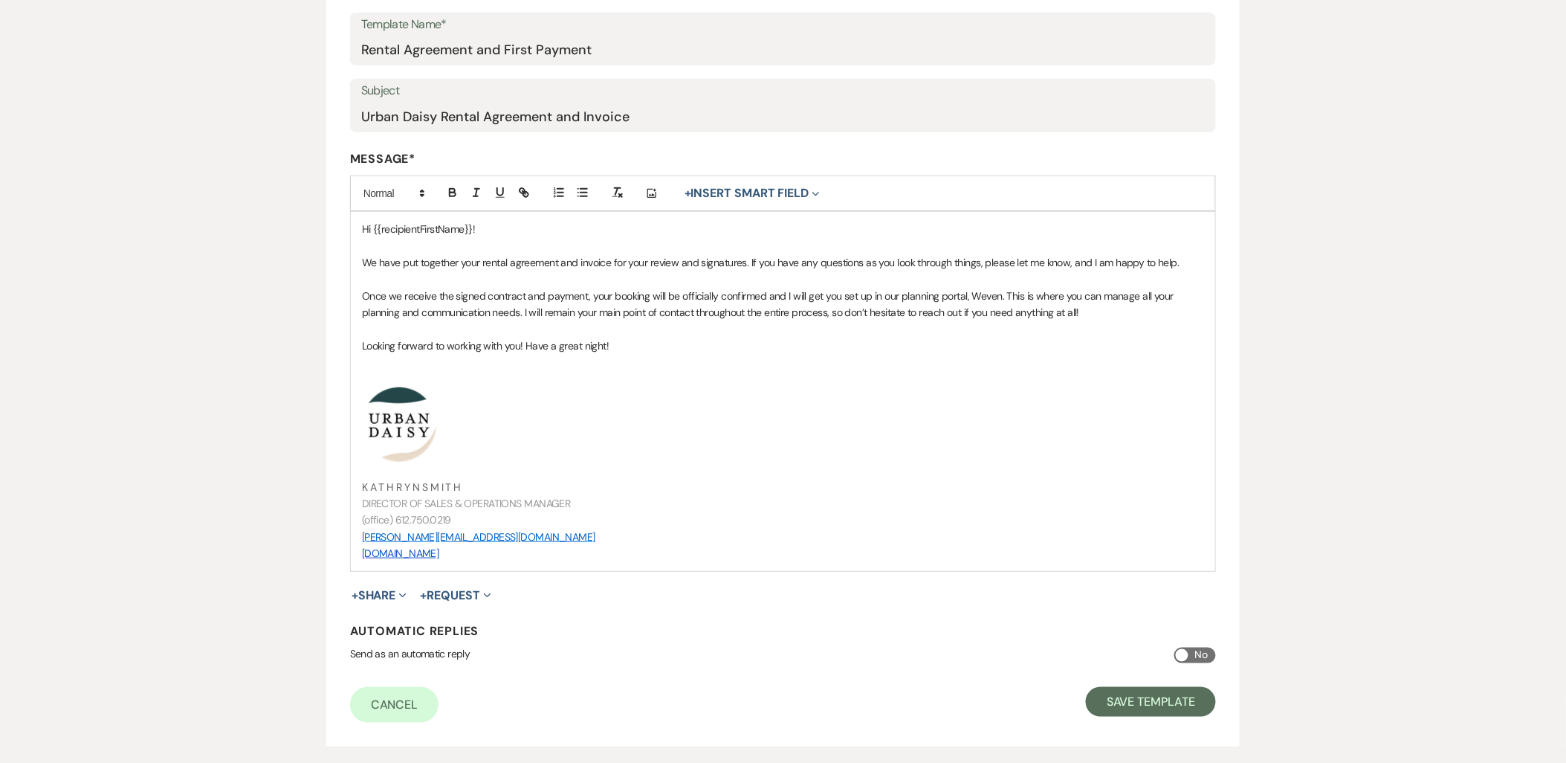
drag, startPoint x: 516, startPoint y: 552, endPoint x: 354, endPoint y: 428, distance: 204.1
click at [354, 428] on div "Hi {{recipientFirstName}}! We have put together your rental agreement and invoi…" at bounding box center [783, 391] width 864 height 358
drag, startPoint x: 556, startPoint y: 557, endPoint x: 348, endPoint y: 466, distance: 227.3
click at [358, 476] on div "Hi {{recipientFirstName}}! We have put together your rental agreement and invoi…" at bounding box center [783, 391] width 864 height 358
drag, startPoint x: 326, startPoint y: 436, endPoint x: 321, endPoint y: 418, distance: 18.4
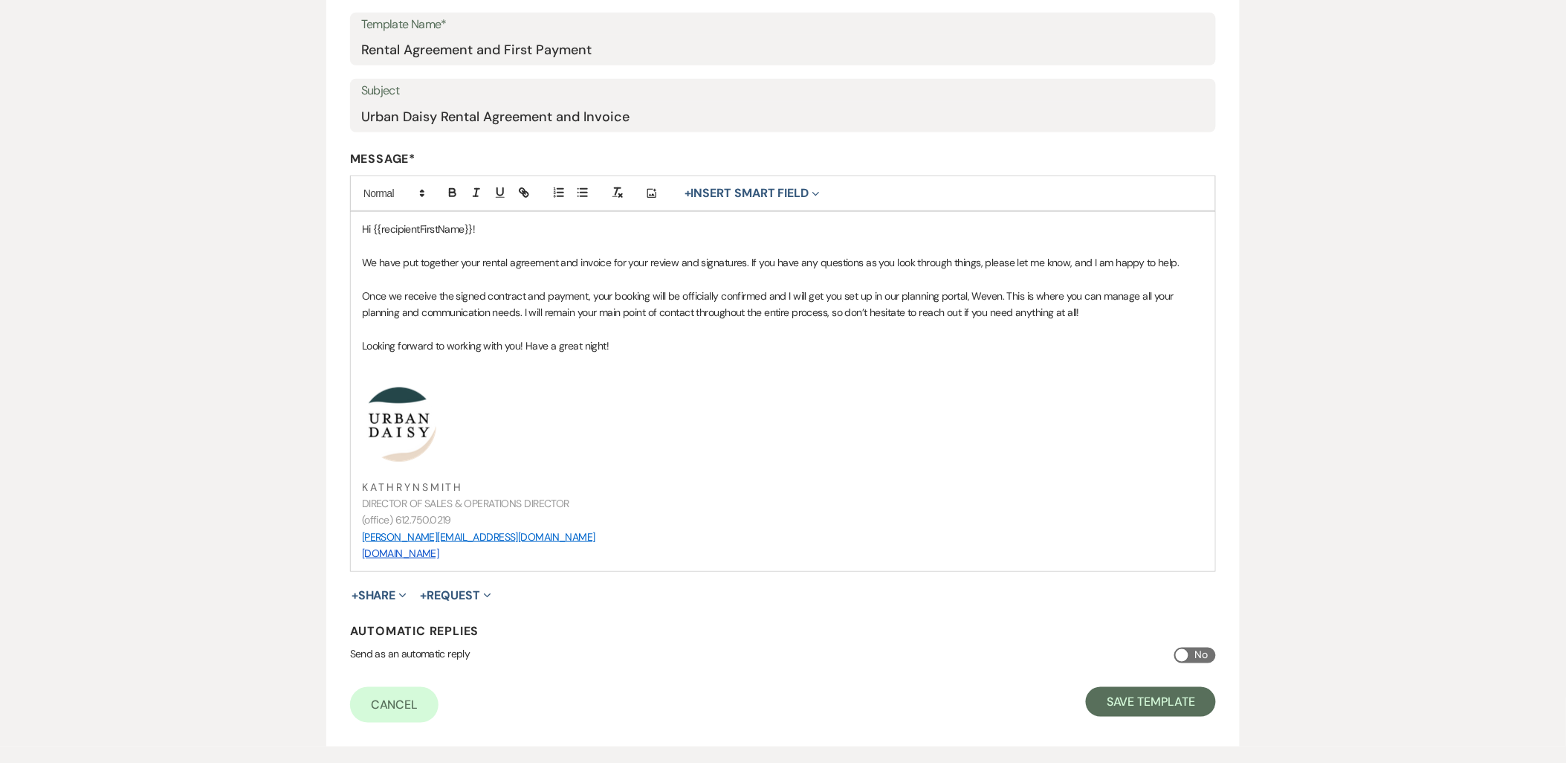
click at [321, 418] on div "Edit Message Template This template was created on [DATE] * Required Template N…" at bounding box center [783, 313] width 1070 height 866
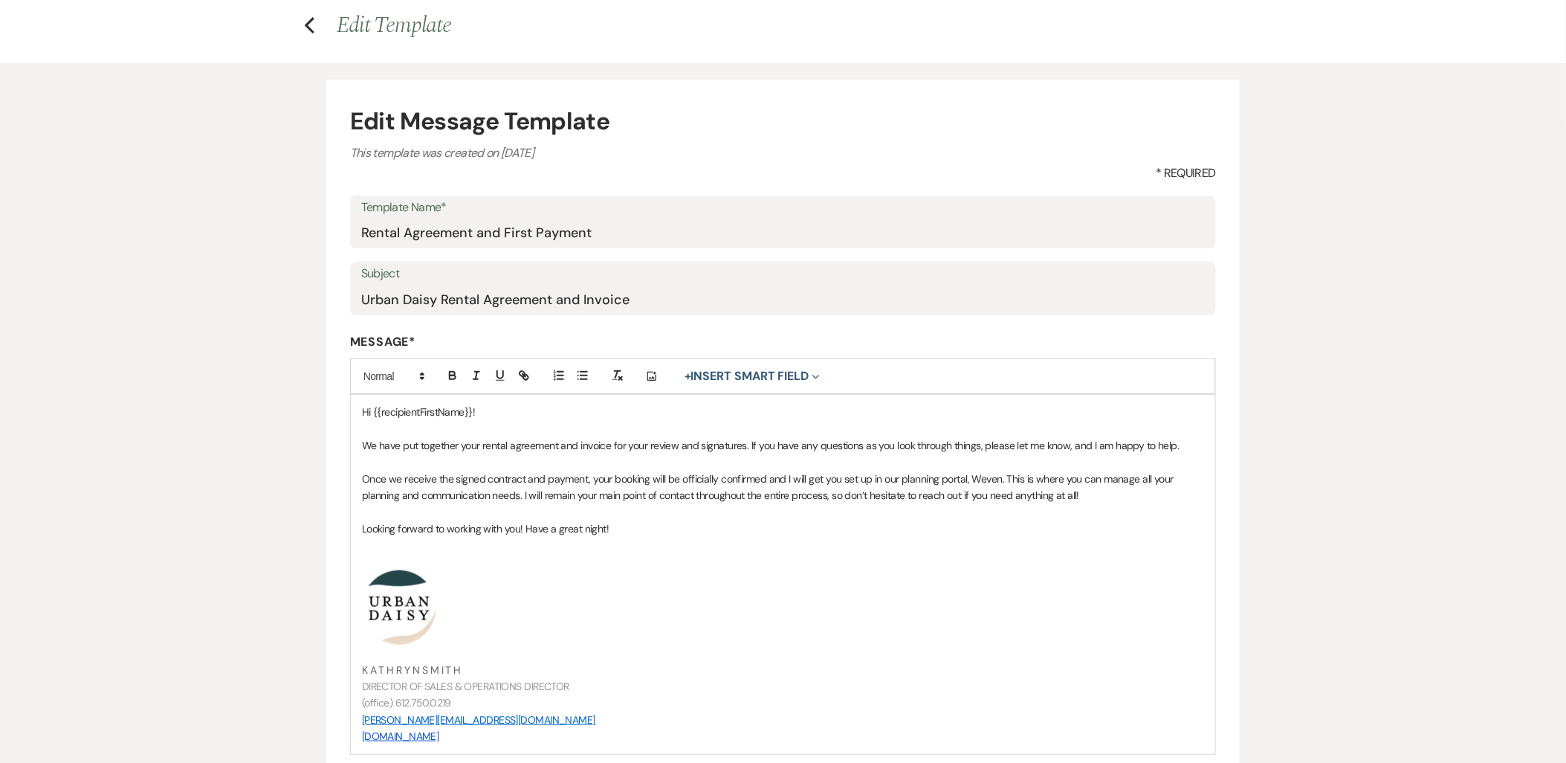
scroll to position [0, 0]
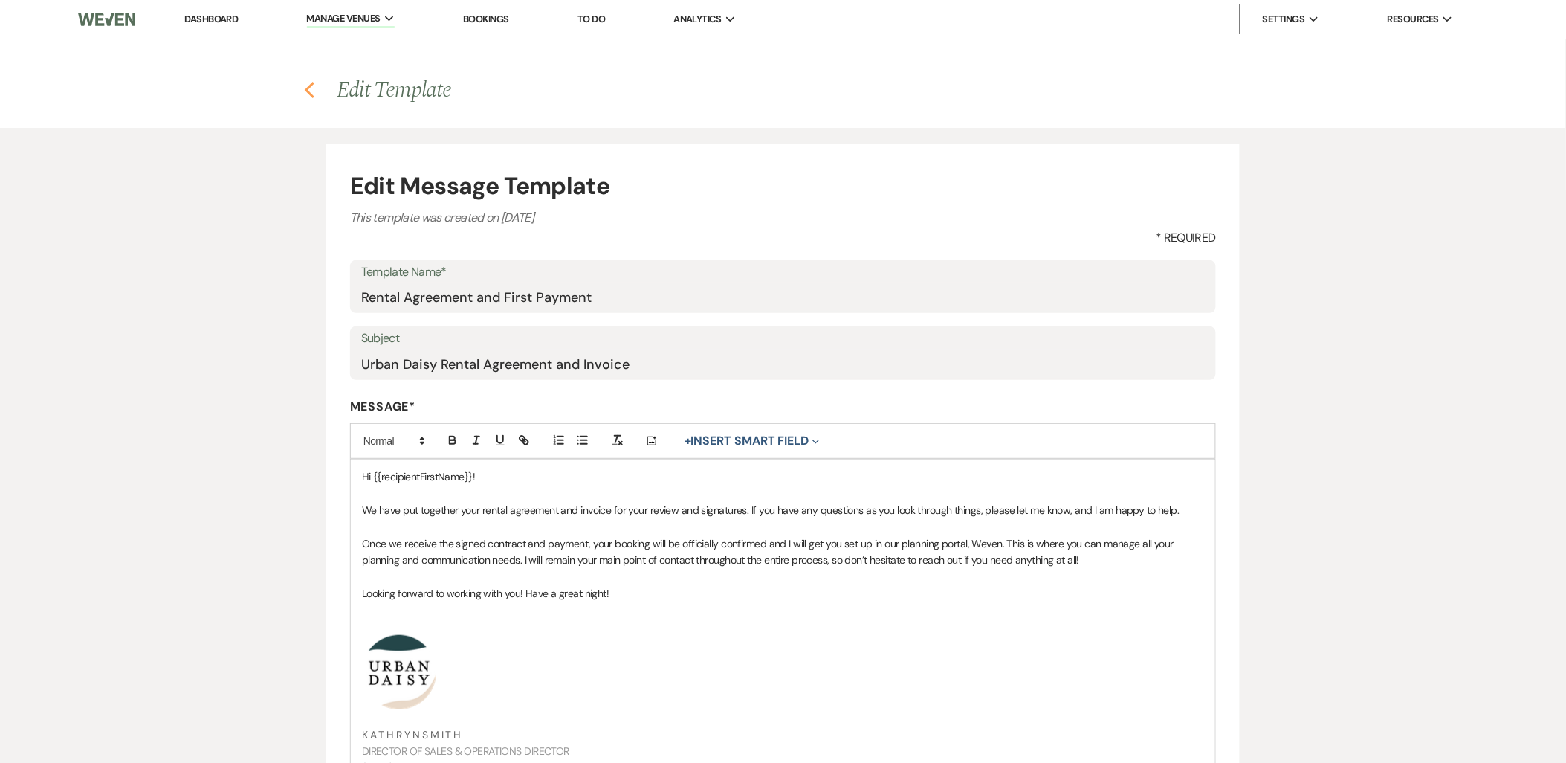
click at [310, 92] on use "button" at bounding box center [310, 90] width 10 height 16
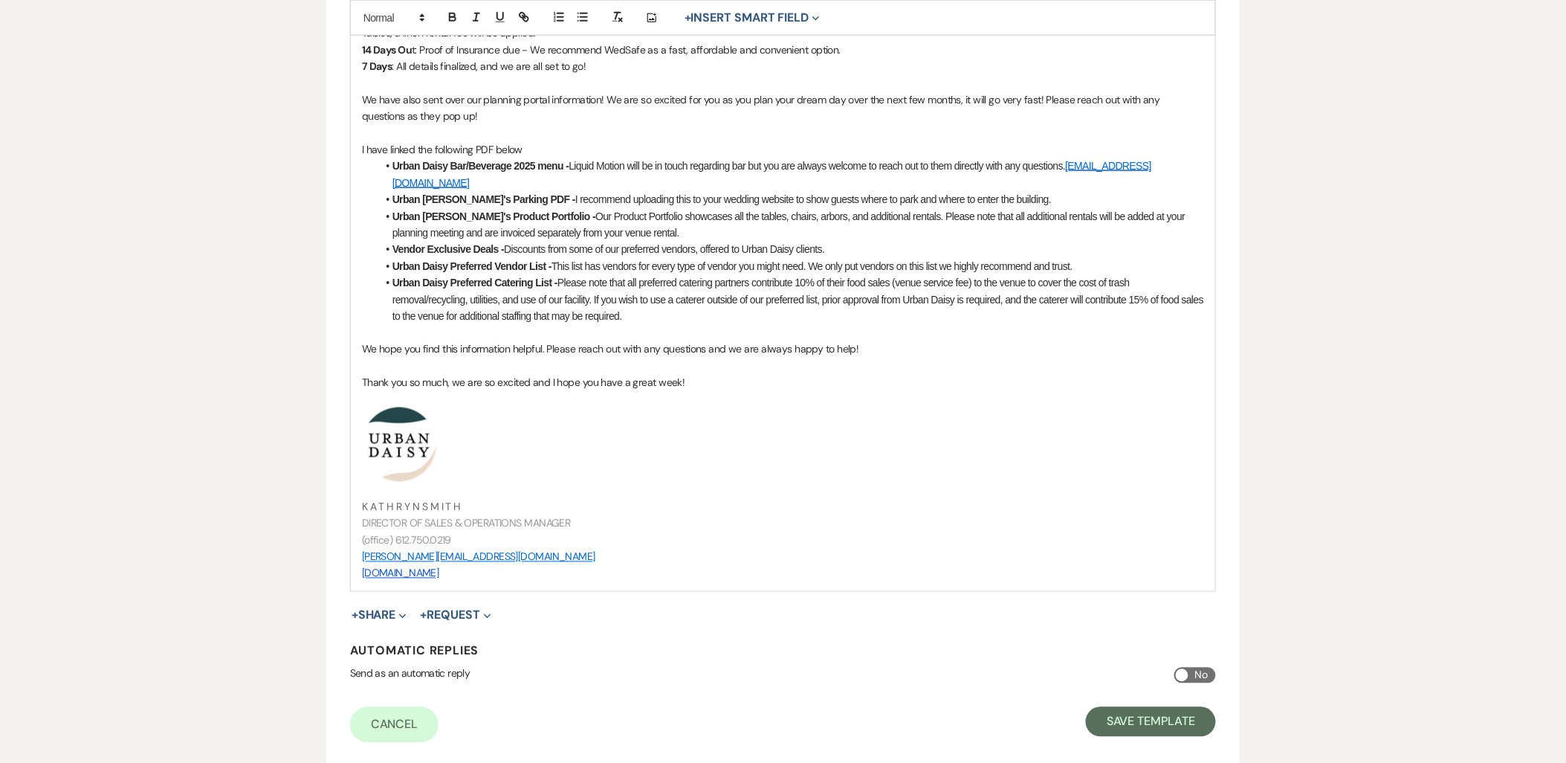
scroll to position [740, 0]
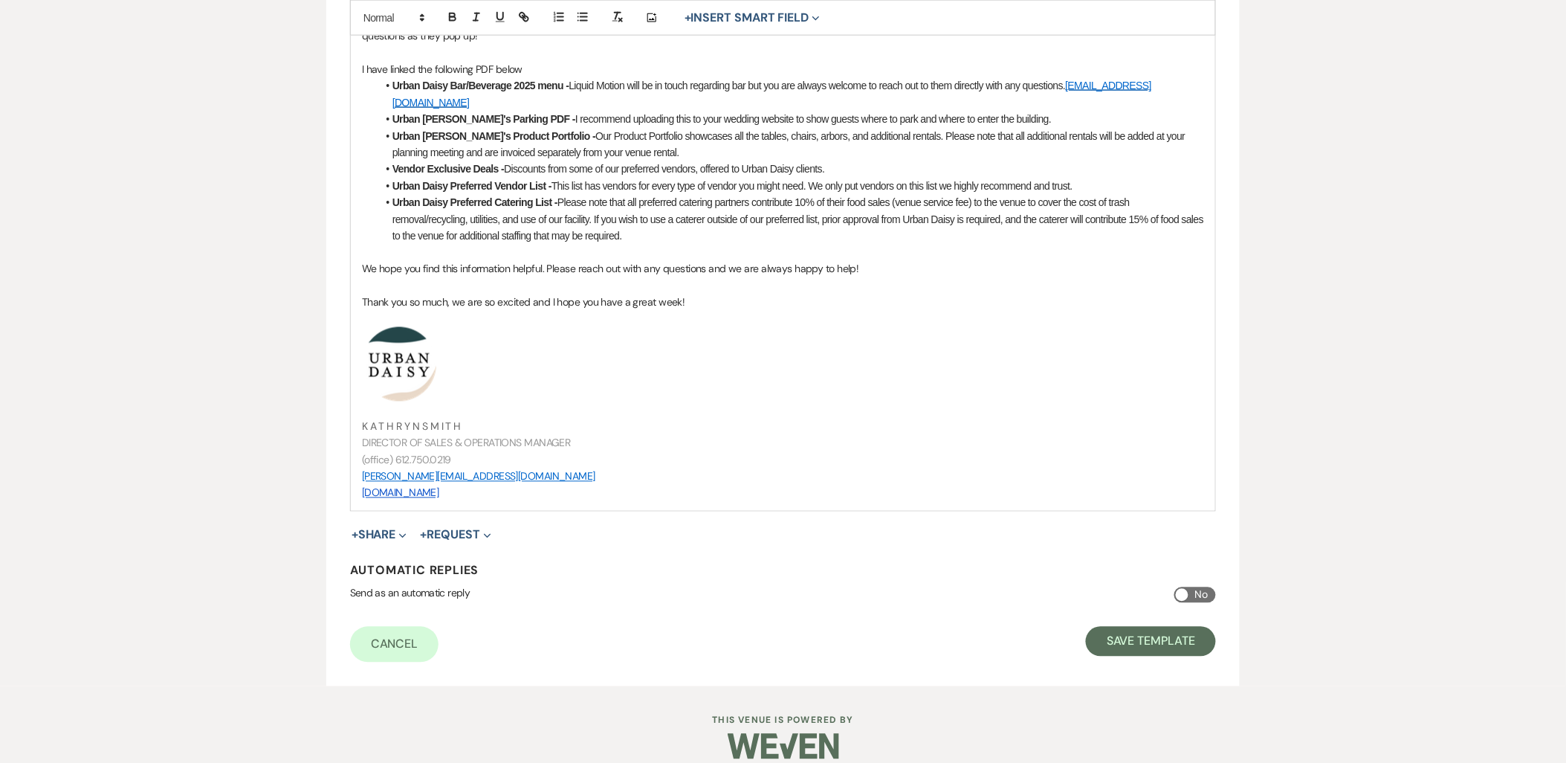
drag, startPoint x: 524, startPoint y: 478, endPoint x: 384, endPoint y: 392, distance: 164.8
click at [389, 398] on div "Hi {{clientFirstName}}! We want to thank you for your contract and deposit subm…" at bounding box center [783, 114] width 864 height 791
drag, startPoint x: 337, startPoint y: 336, endPoint x: 336, endPoint y: 311, distance: 25.3
click at [336, 311] on form "Edit Message Template This template was created on [DATE] * Required Template N…" at bounding box center [782, 45] width 913 height 1282
drag, startPoint x: 510, startPoint y: 470, endPoint x: 363, endPoint y: 320, distance: 210.2
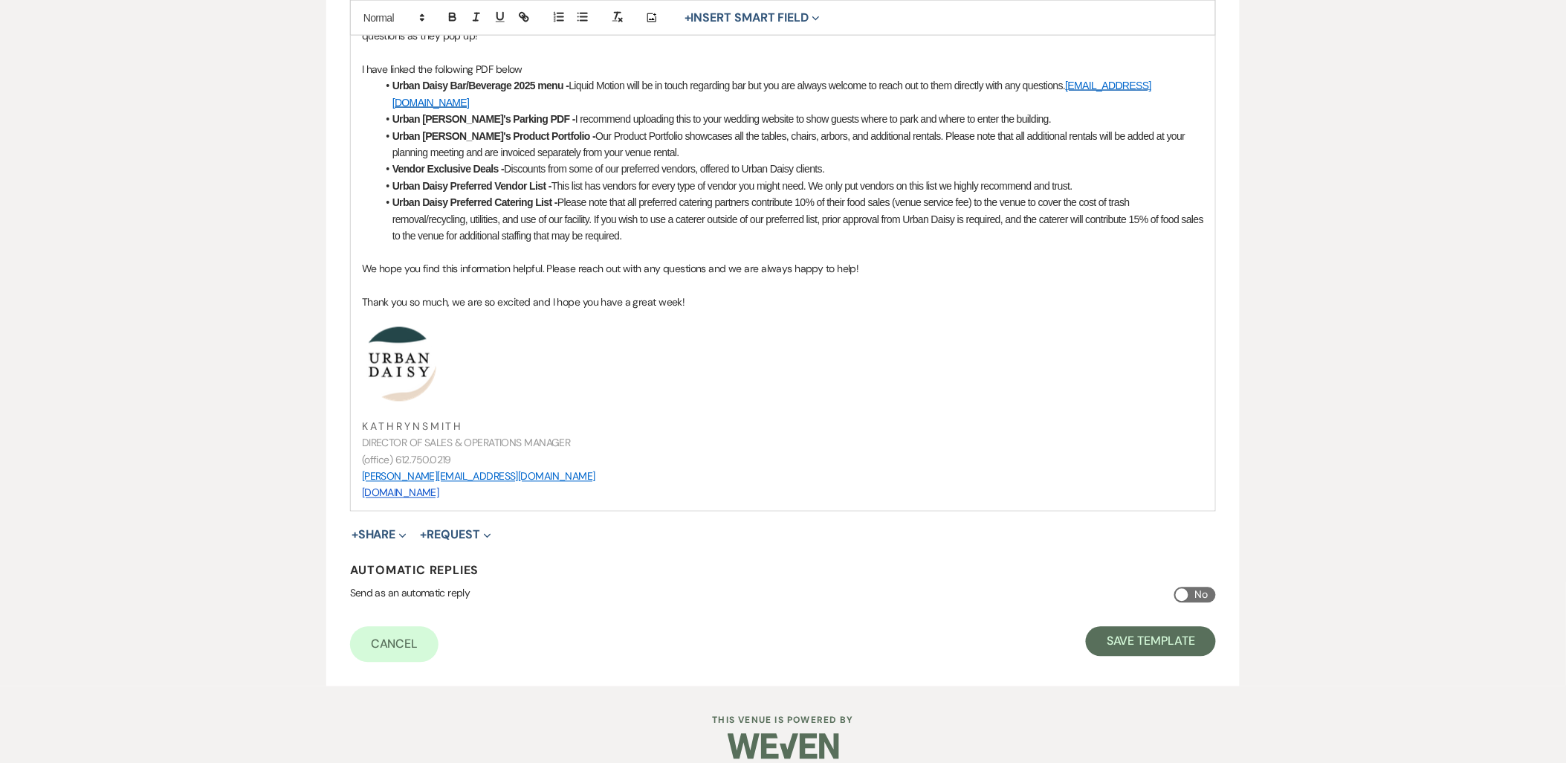
click at [363, 320] on div "Hi {{clientFirstName}}! We want to thank you for your contract and deposit subm…" at bounding box center [783, 114] width 864 height 791
click at [1128, 636] on button "Save Template" at bounding box center [1151, 642] width 130 height 30
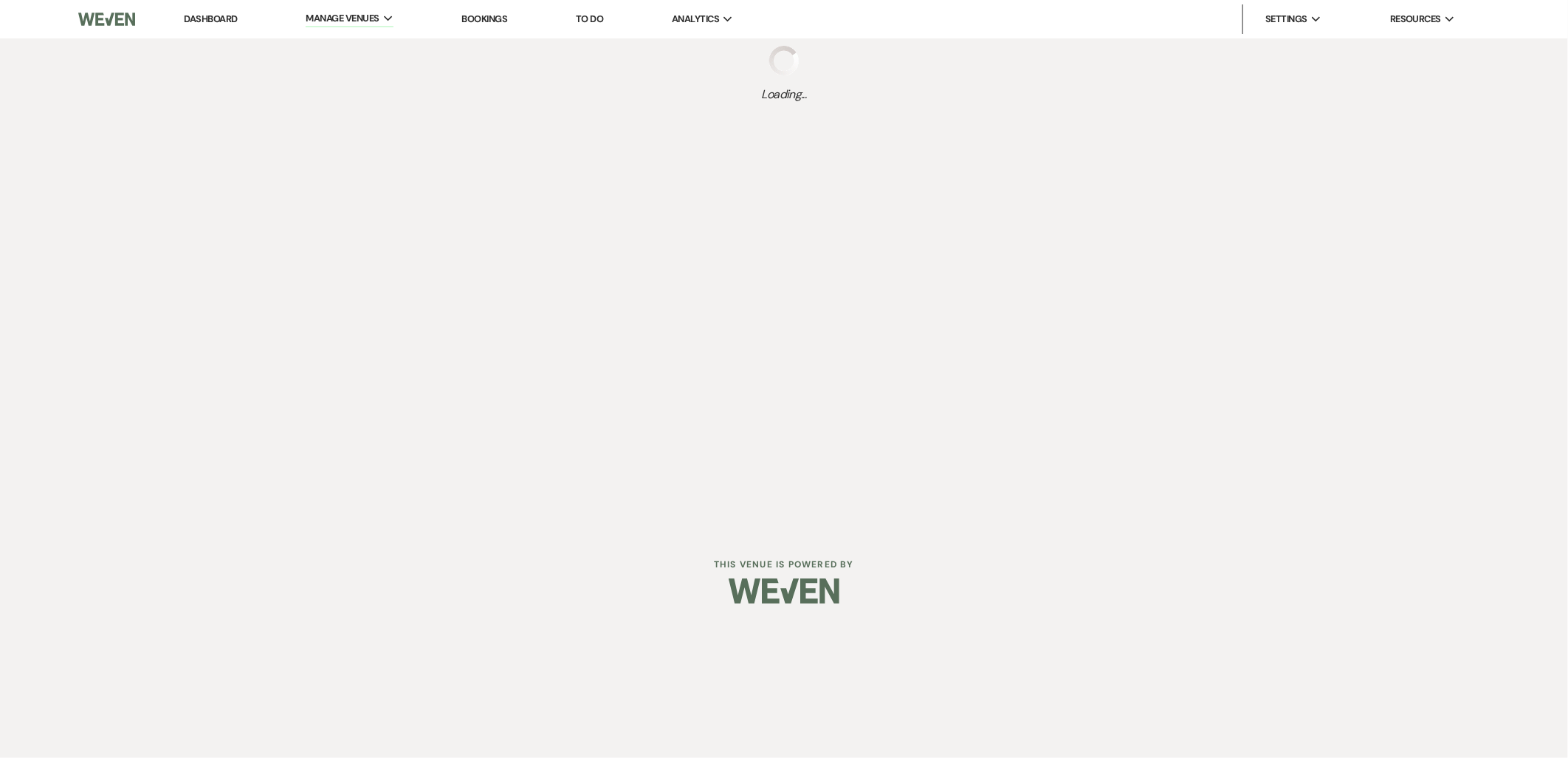
select select "Message Templates"
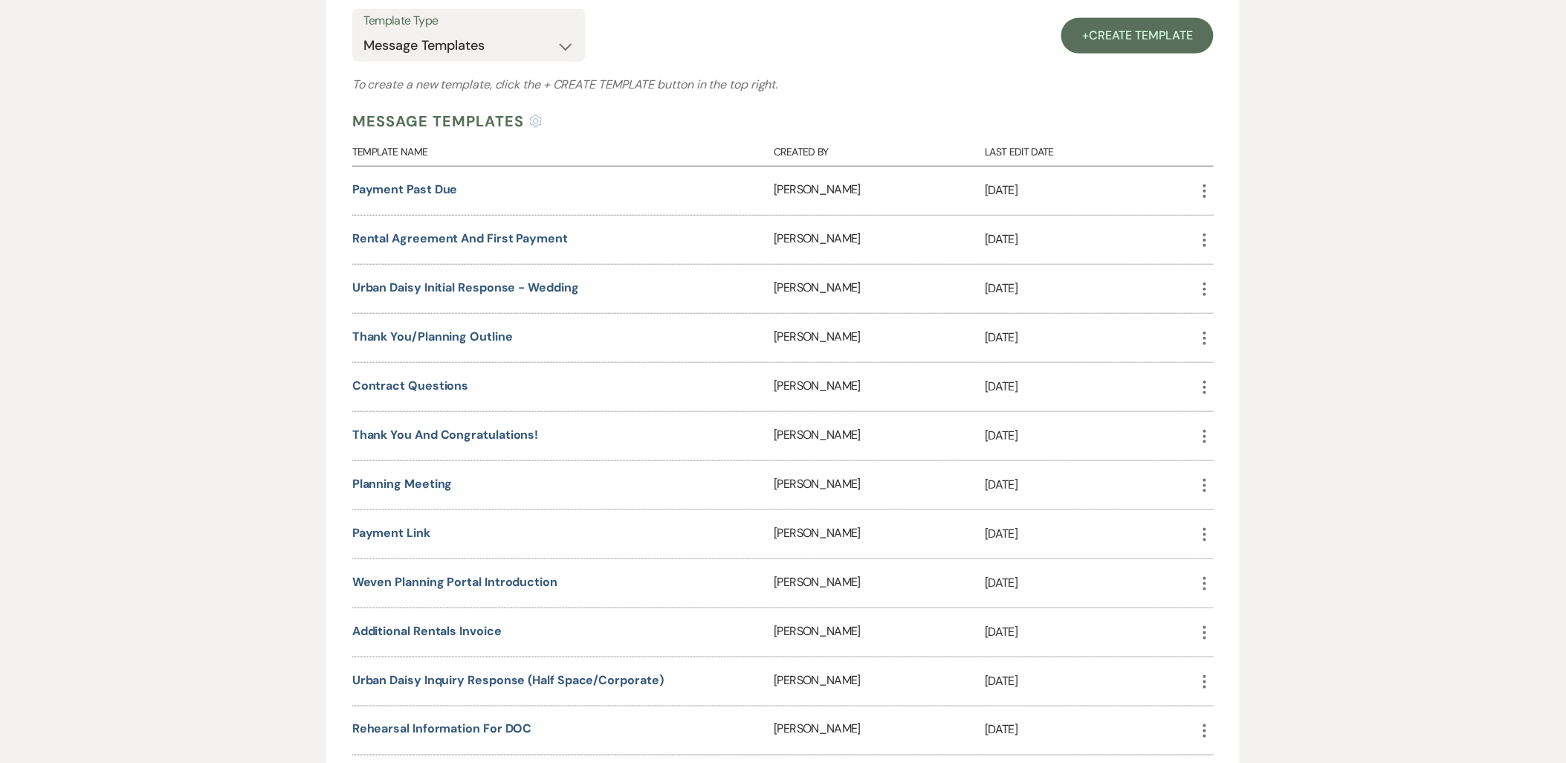
scroll to position [330, 0]
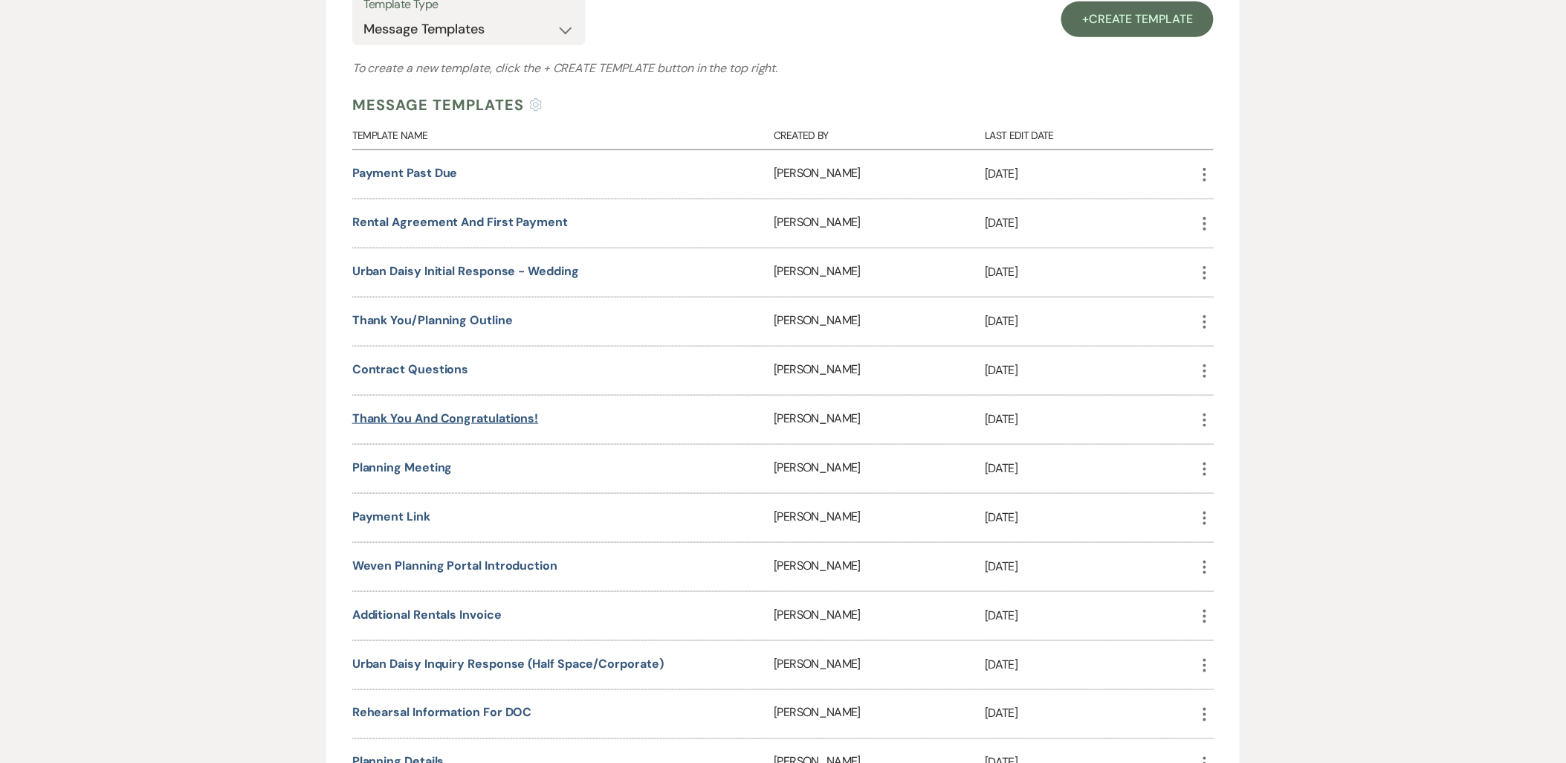
click at [473, 410] on link "Thank you and Congratulations!" at bounding box center [445, 418] width 187 height 16
click at [407, 370] on link "Contract Questions" at bounding box center [410, 369] width 117 height 16
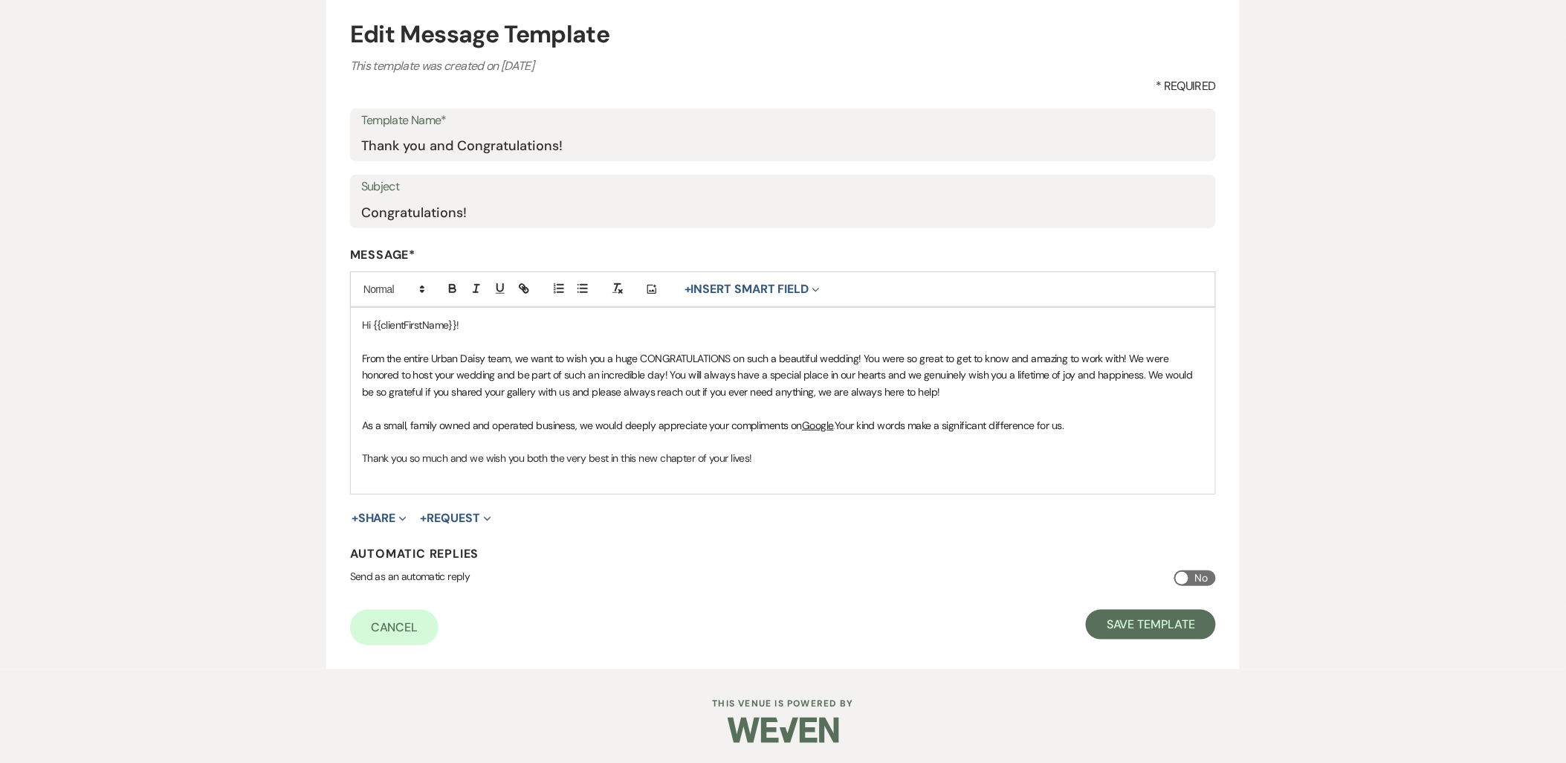
scroll to position [152, 0]
click at [782, 481] on div "Hi {{clientFirstName}}! From the entire Urban Daisy team, we want to wish you a…" at bounding box center [783, 400] width 864 height 186
click at [744, 481] on div "Hi {{clientFirstName}}! From the entire Urban Daisy team, we want to wish you a…" at bounding box center [783, 400] width 864 height 186
click at [717, 491] on div "Hi {{clientFirstName}}! From the entire Urban Daisy team, we want to wish you a…" at bounding box center [783, 400] width 864 height 186
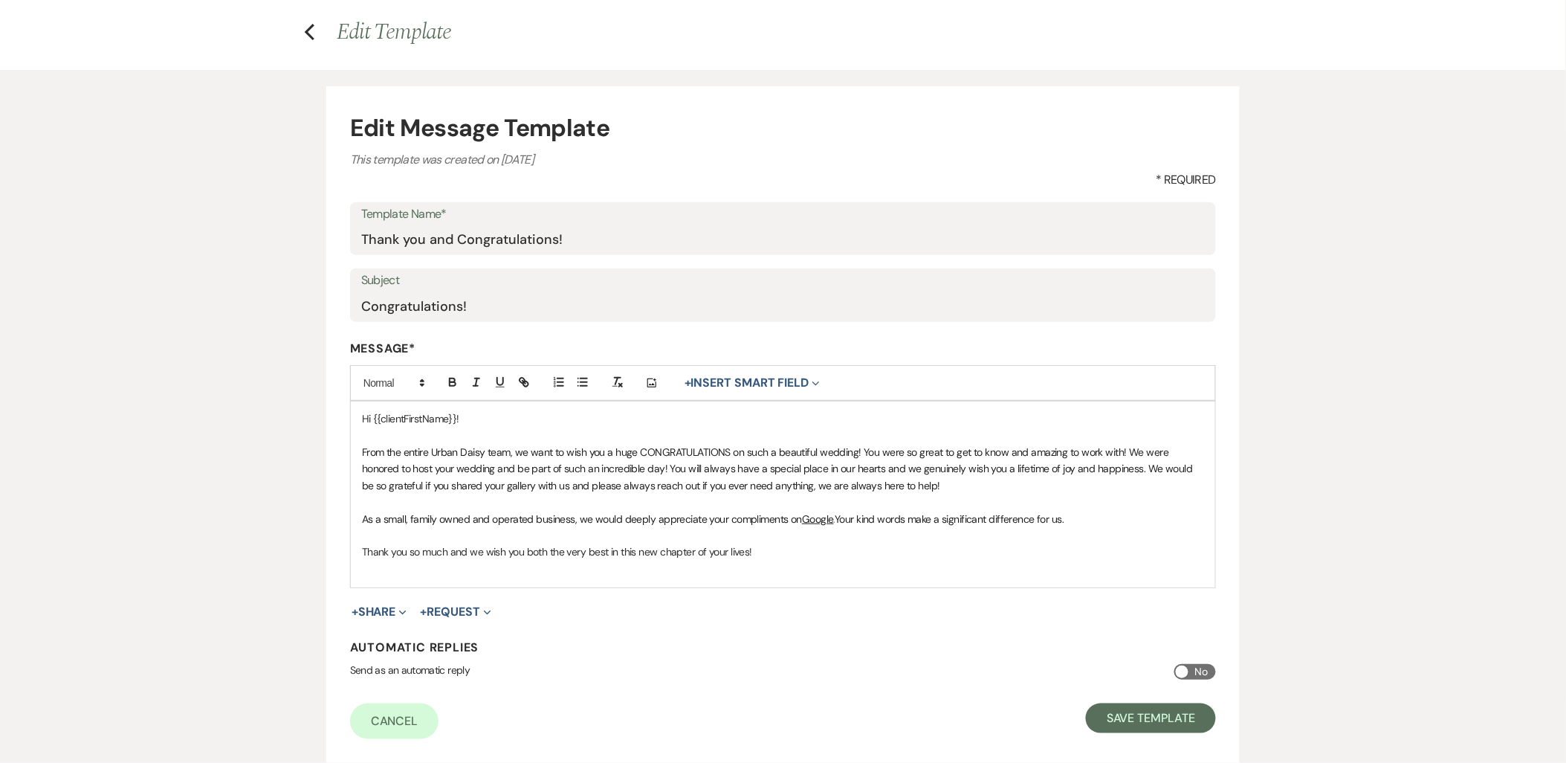
scroll to position [0, 0]
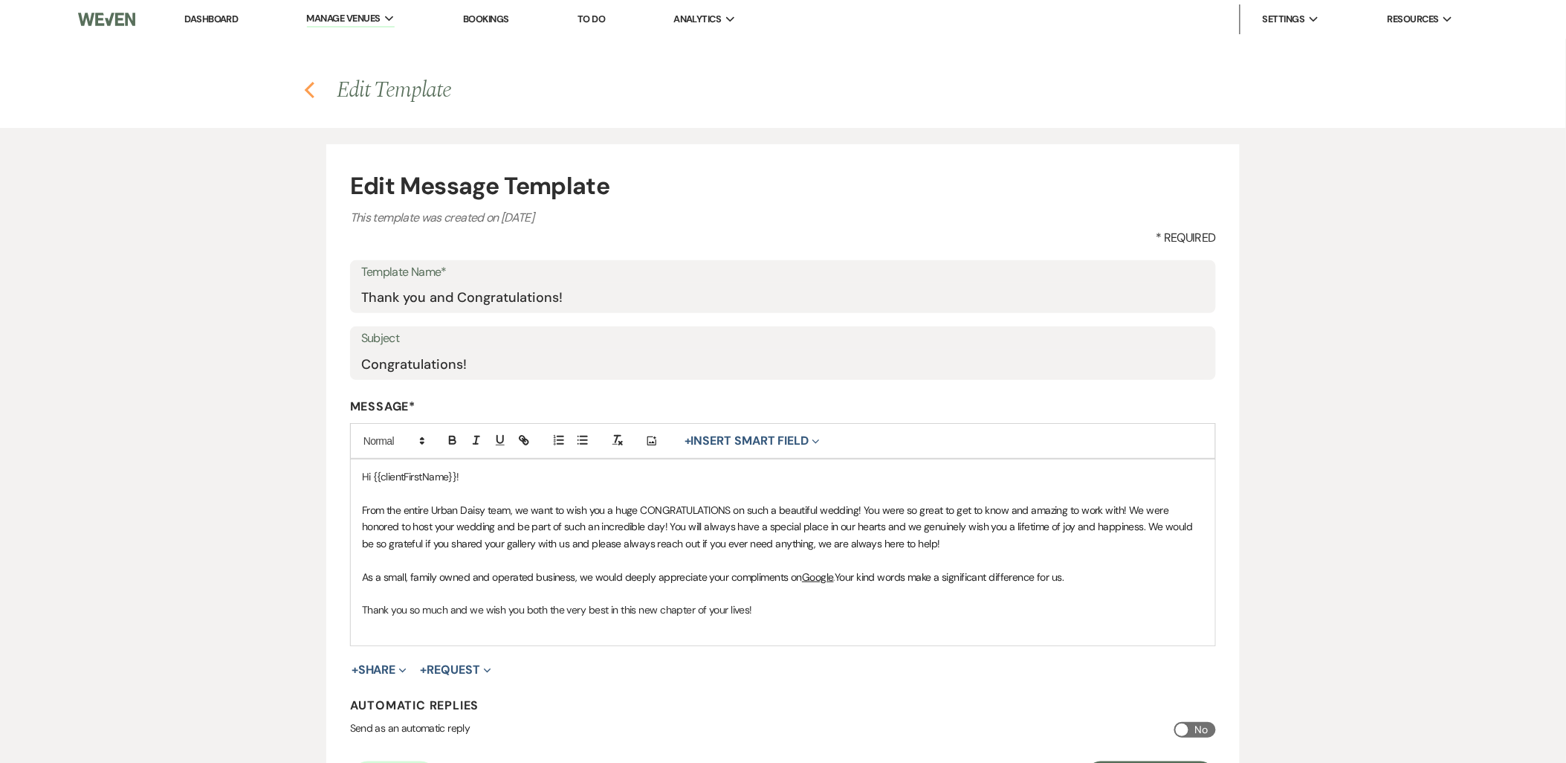
click at [309, 84] on icon "Previous" at bounding box center [309, 90] width 11 height 18
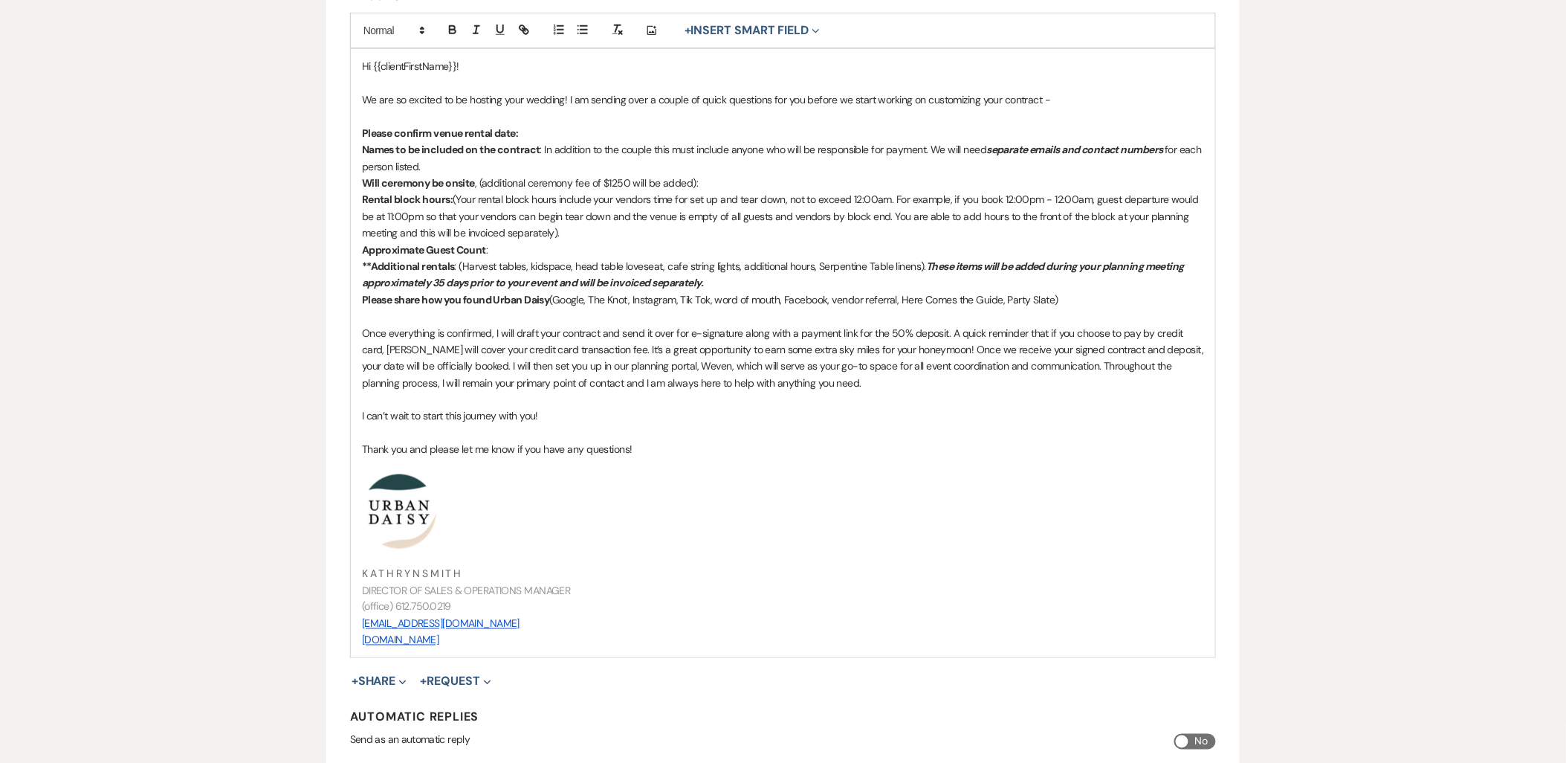
scroll to position [413, 0]
drag, startPoint x: 525, startPoint y: 636, endPoint x: 358, endPoint y: 544, distance: 191.0
click at [428, 587] on div "Hi {{clientFirstName}}! We are so excited to be hosting your wedding! I am send…" at bounding box center [783, 351] width 864 height 608
drag, startPoint x: 358, startPoint y: 544, endPoint x: 313, endPoint y: 494, distance: 67.3
click at [313, 494] on div "Edit Message Template This template was created on [DATE] * Required Template N…" at bounding box center [783, 272] width 1070 height 1115
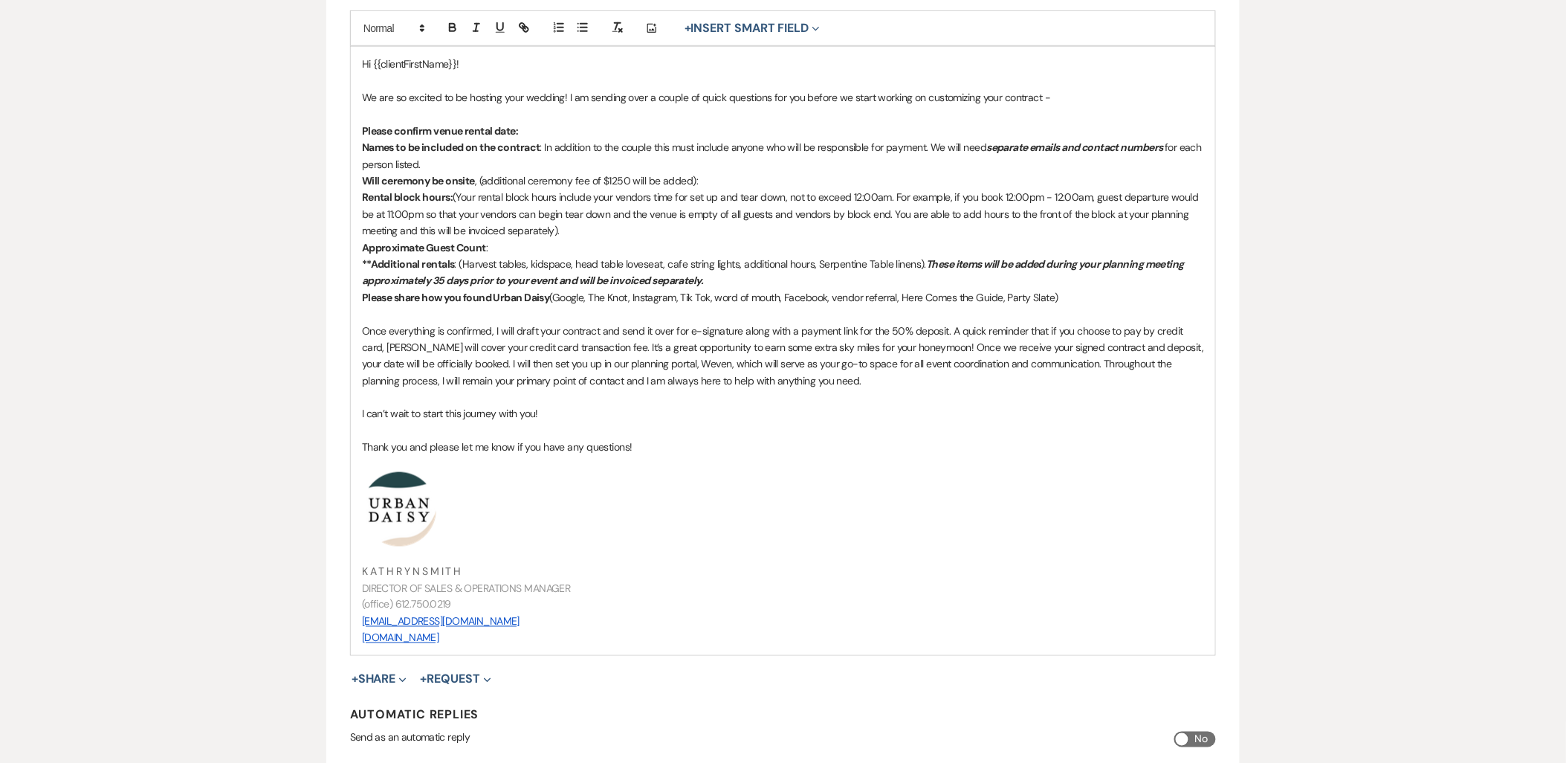
click at [546, 645] on div "Hi {{clientFirstName}}! We are so excited to be hosting your wedding! I am send…" at bounding box center [783, 351] width 864 height 608
drag, startPoint x: 539, startPoint y: 647, endPoint x: 305, endPoint y: 524, distance: 264.0
click at [305, 524] on div "Edit Message Template This template was created on [DATE] * Required Template N…" at bounding box center [783, 272] width 1070 height 1115
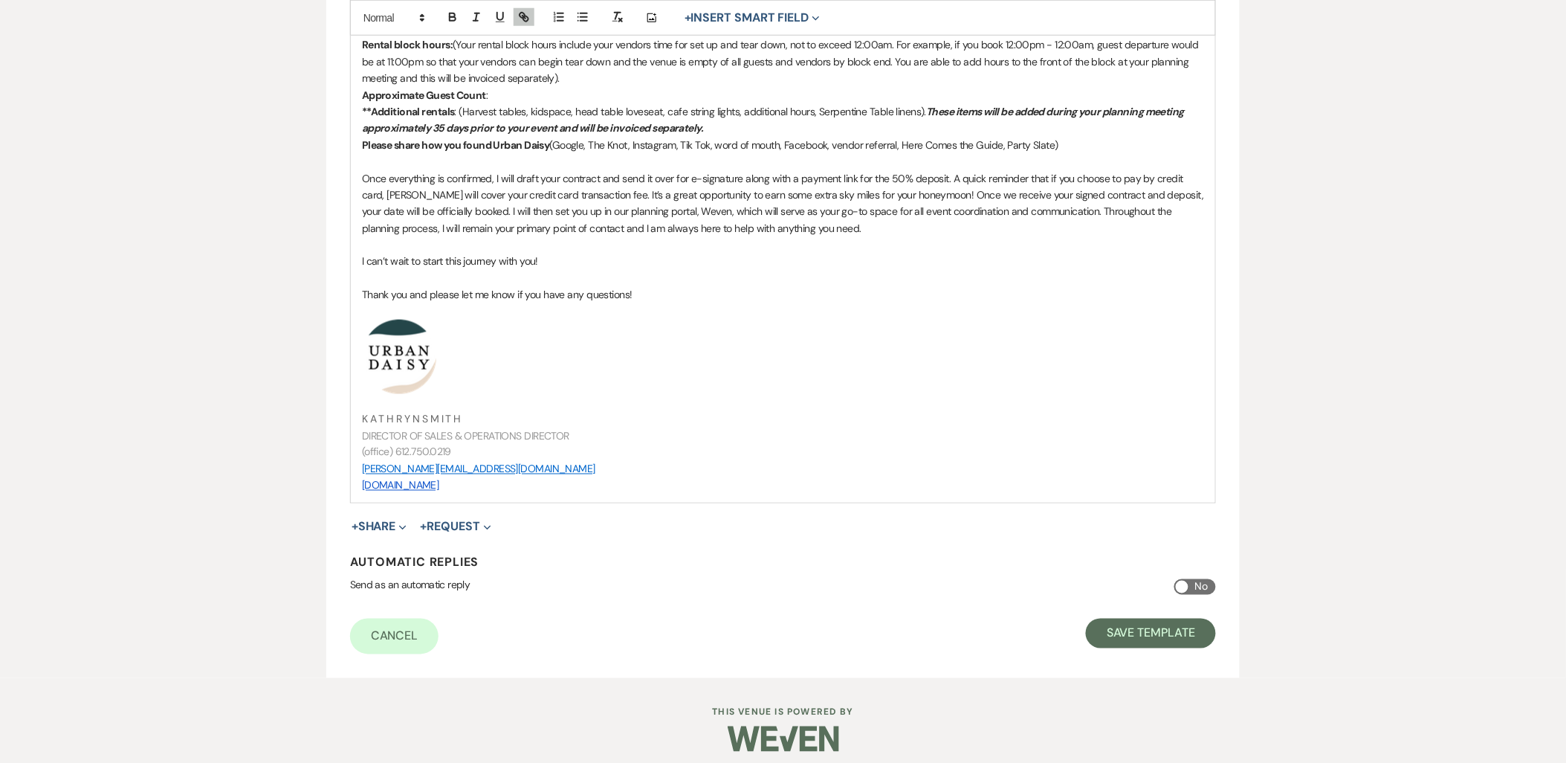
scroll to position [575, 0]
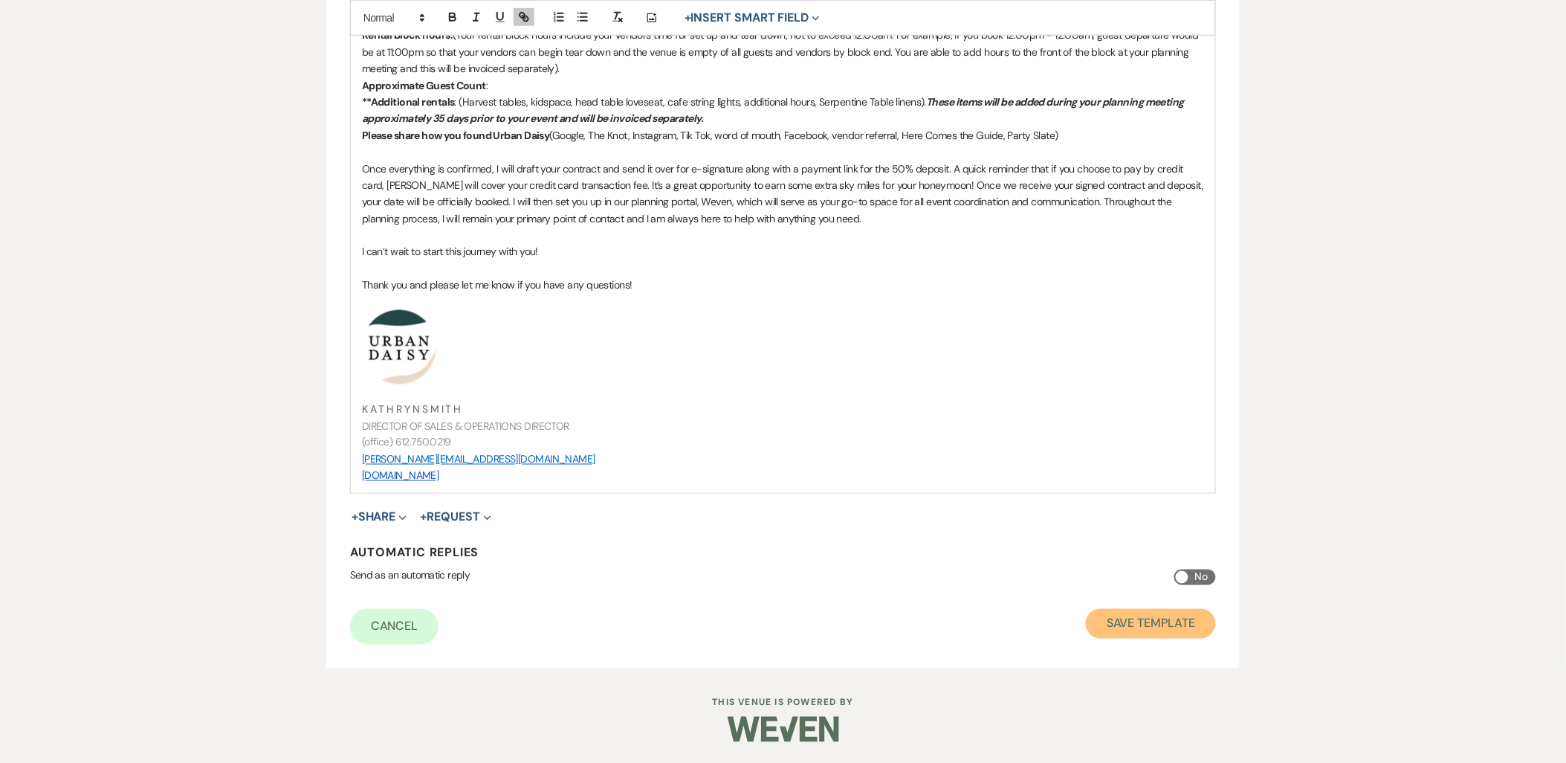
click at [1148, 628] on button "Save Template" at bounding box center [1151, 624] width 130 height 30
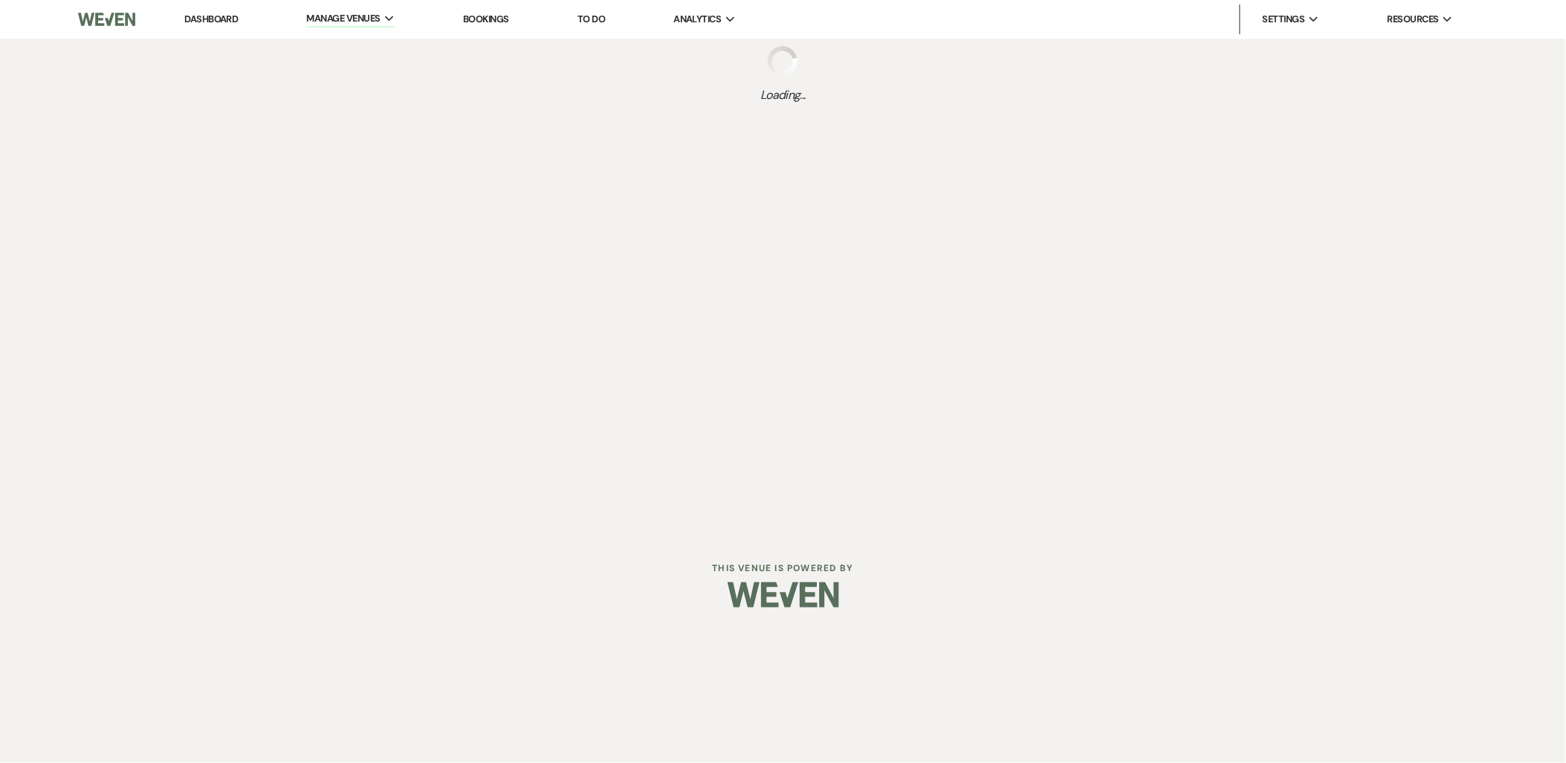
select select "Message Templates"
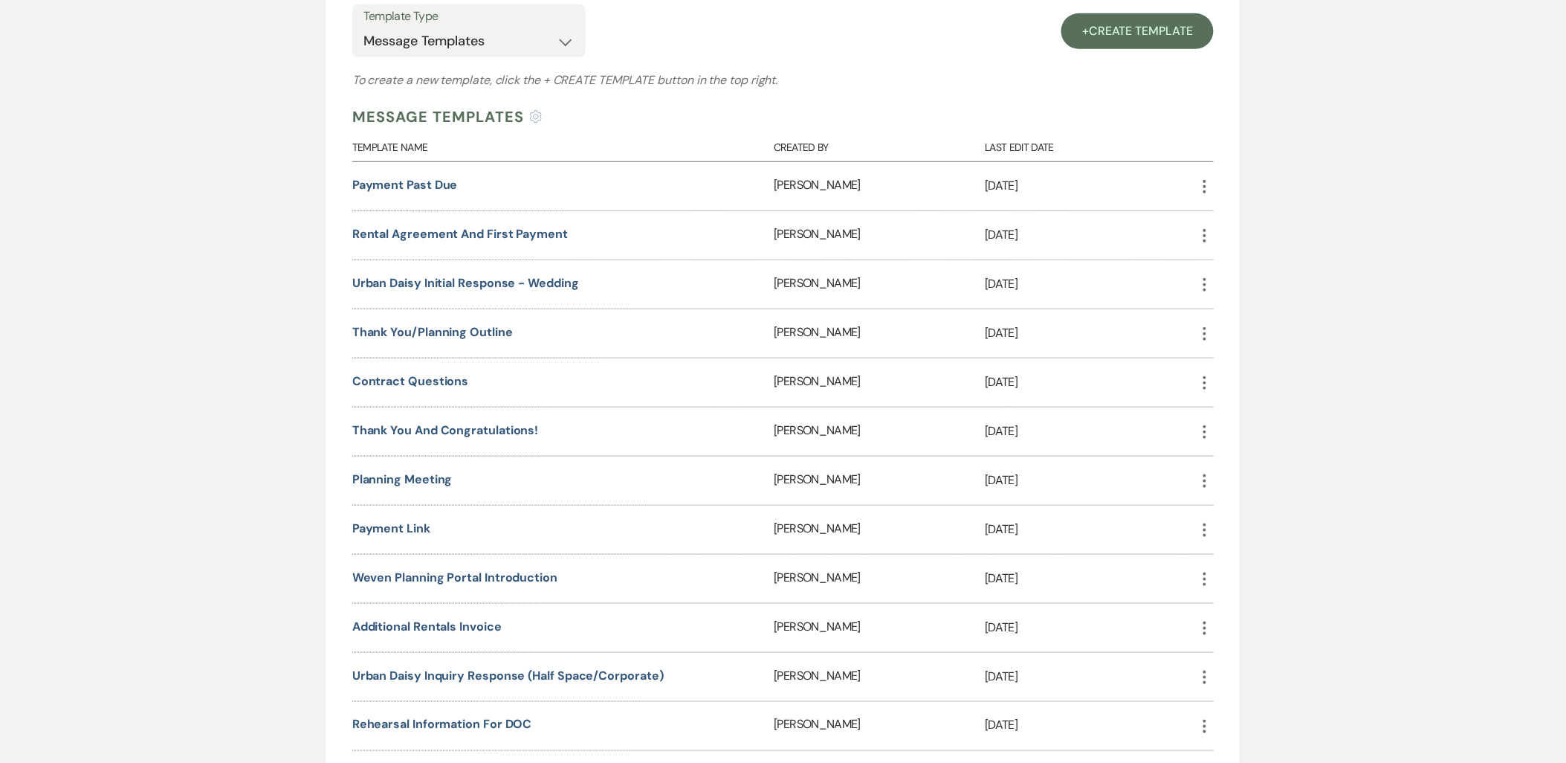
scroll to position [330, 0]
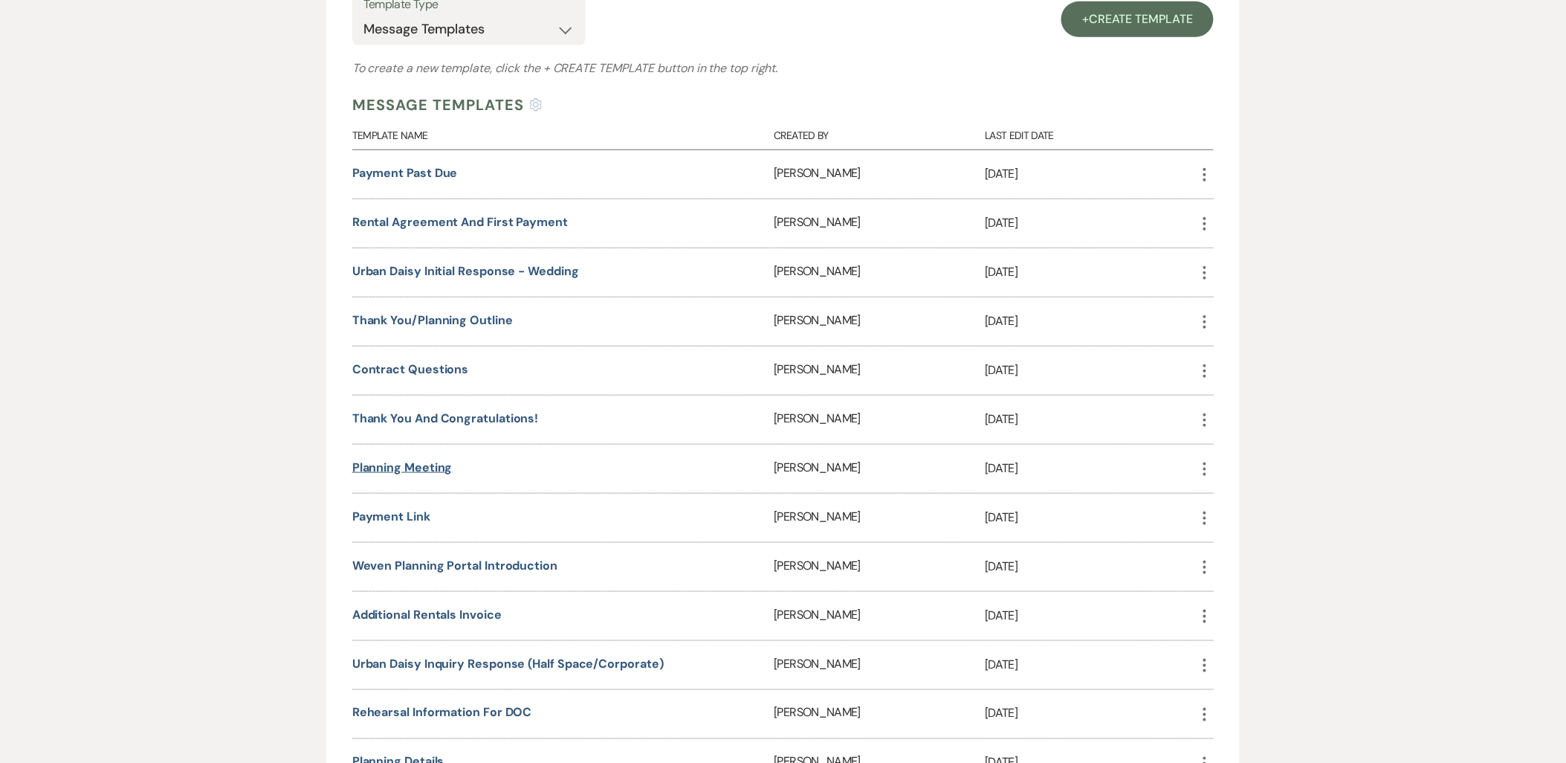
click at [377, 466] on link "Planning Meeting" at bounding box center [402, 467] width 100 height 16
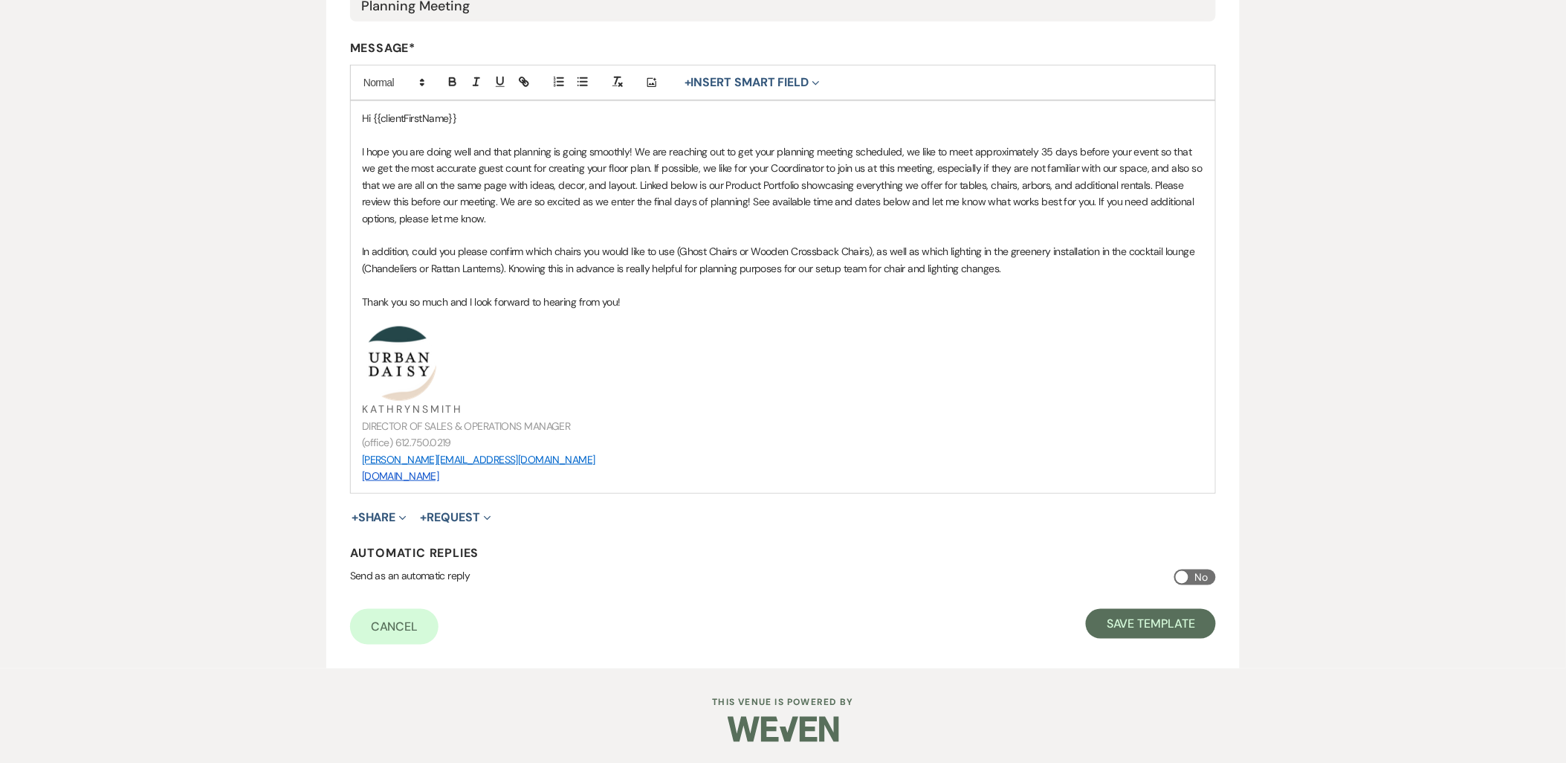
drag, startPoint x: 550, startPoint y: 476, endPoint x: 339, endPoint y: 353, distance: 244.5
click at [339, 353] on form "Edit Message Template This template was created on Feb 7, 2023 * Required Templ…" at bounding box center [782, 227] width 913 height 882
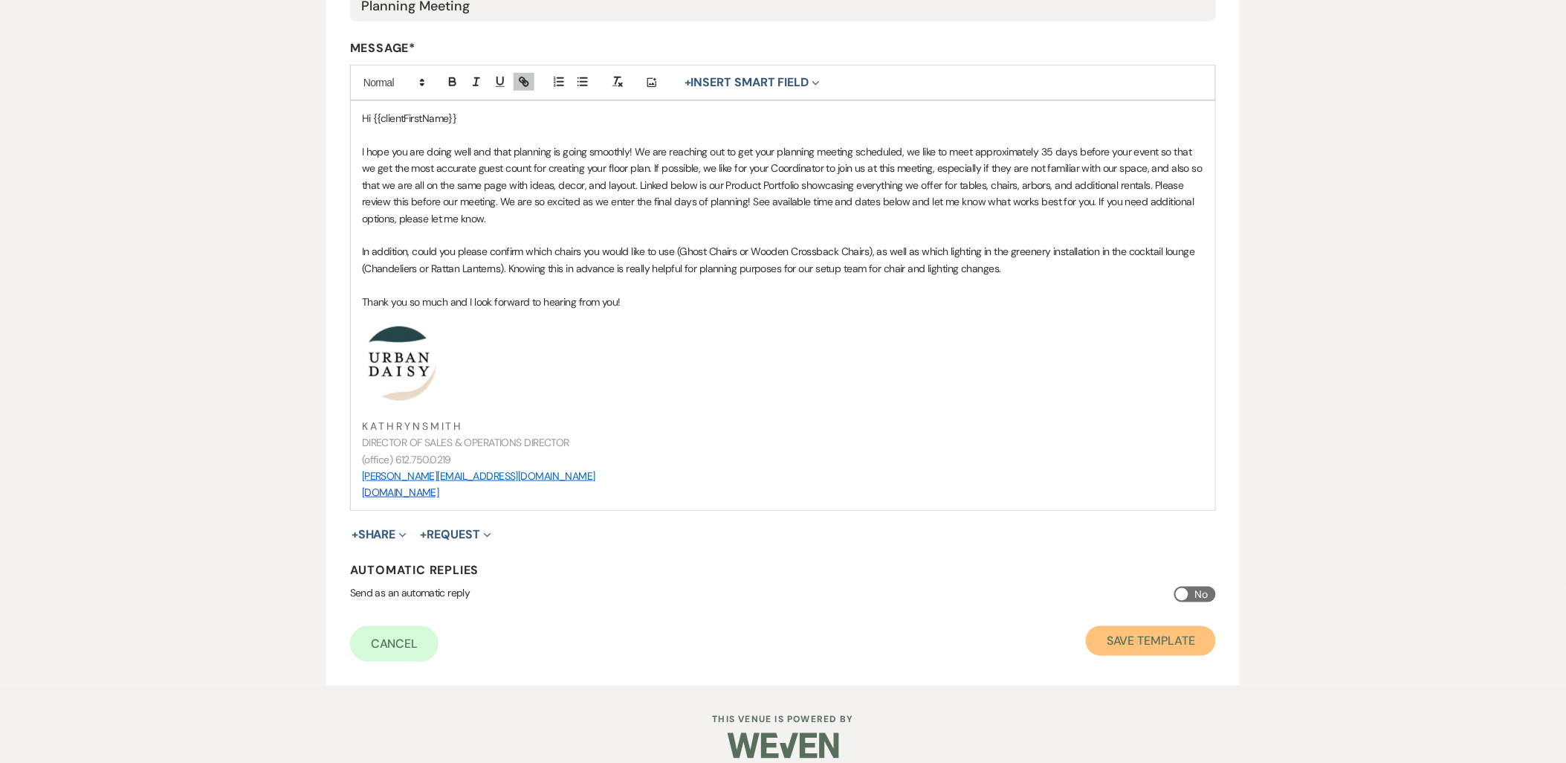
click at [1113, 641] on button "Save Template" at bounding box center [1151, 641] width 130 height 30
select select "Message Templates"
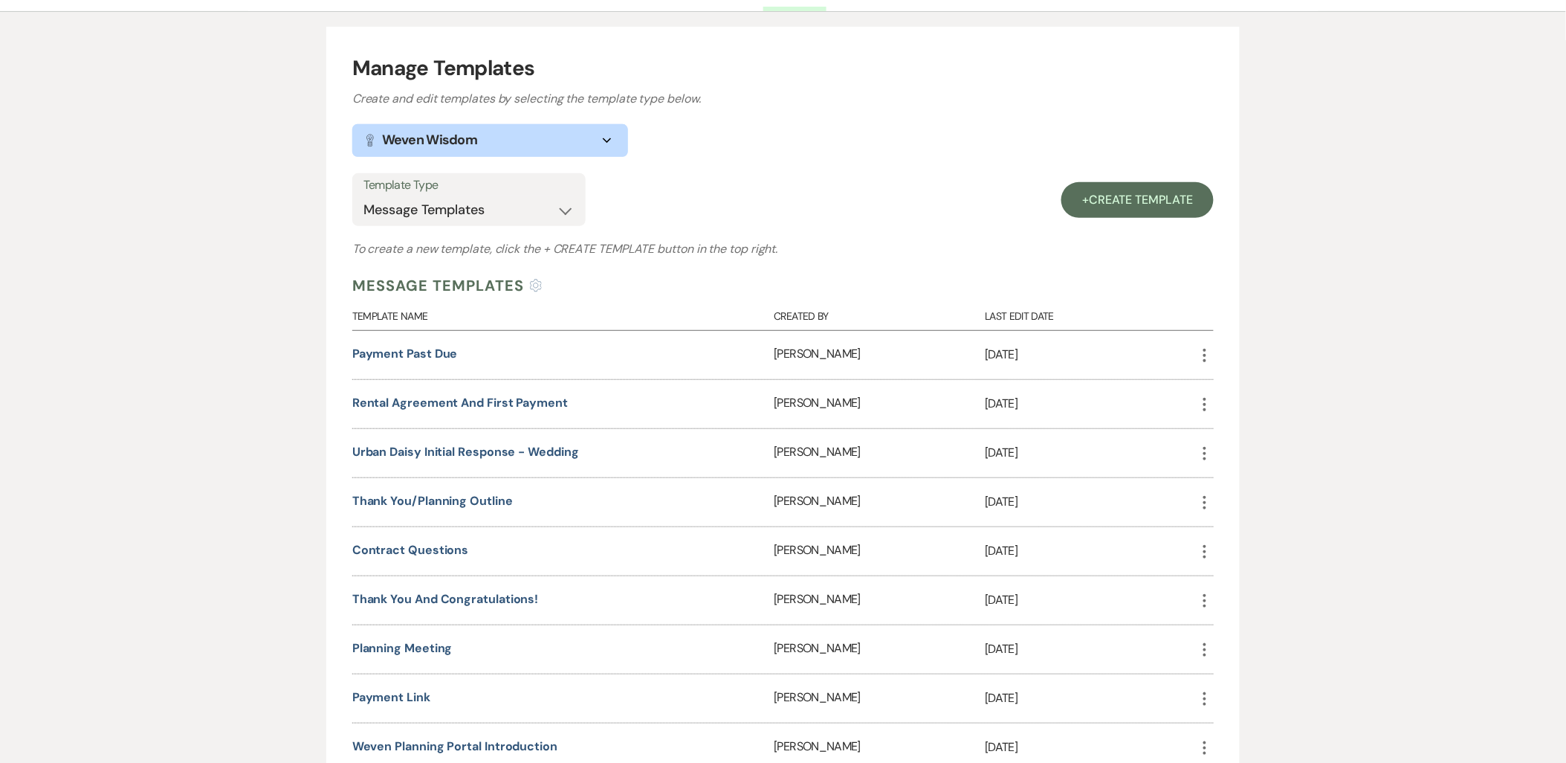
scroll to position [330, 0]
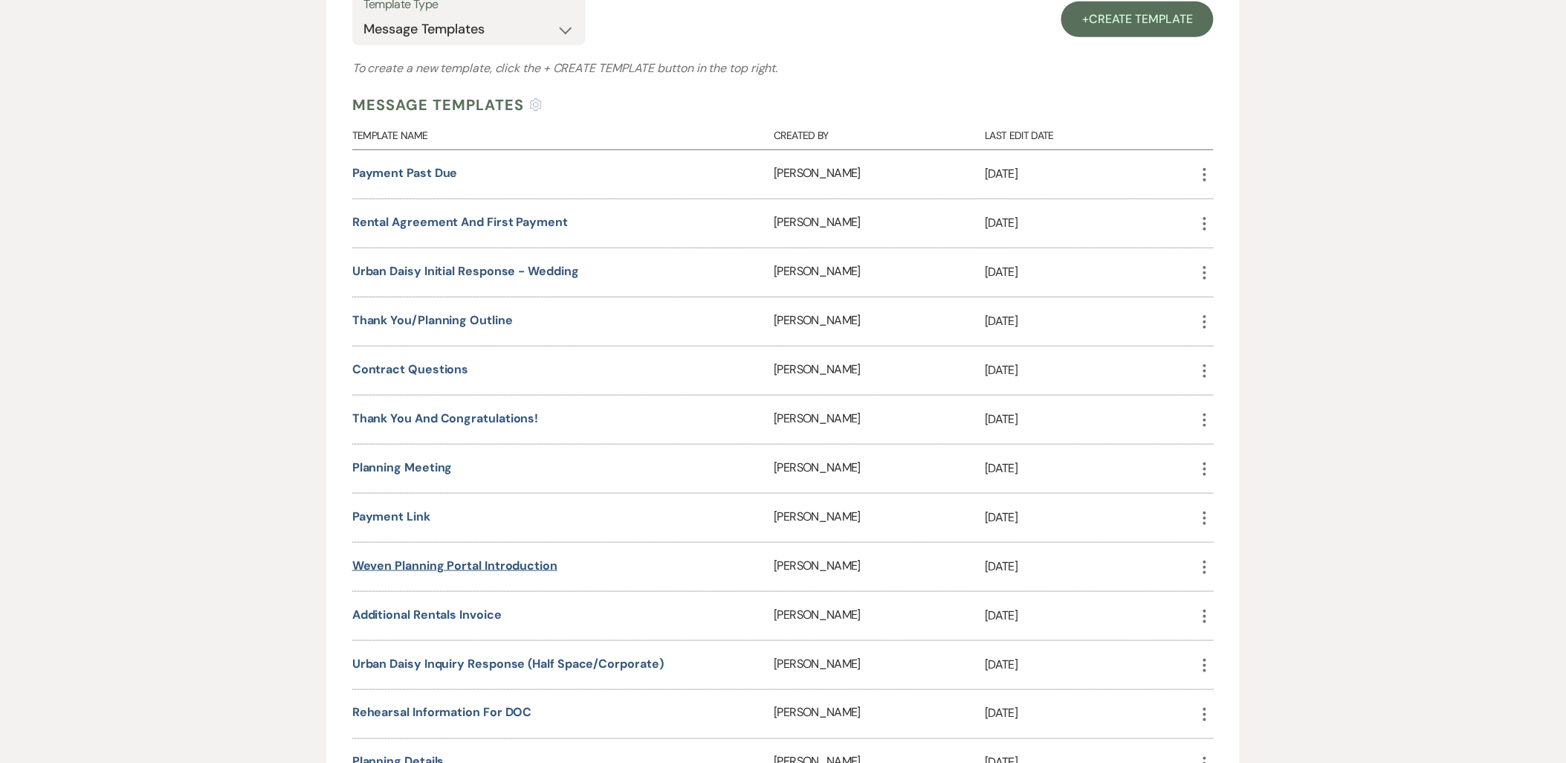
click at [409, 560] on link "Weven Planning Portal Introduction" at bounding box center [454, 565] width 205 height 16
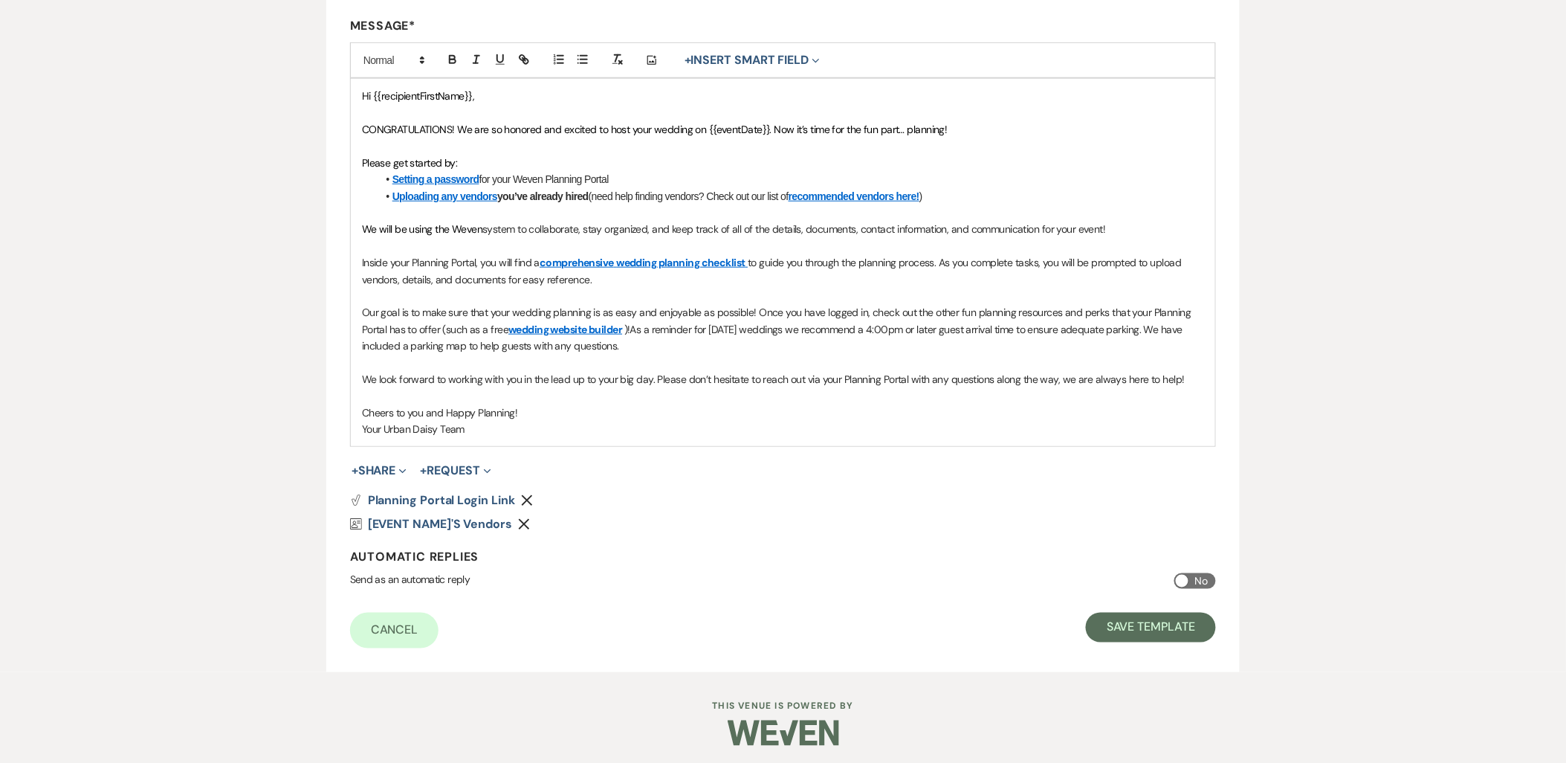
scroll to position [384, 0]
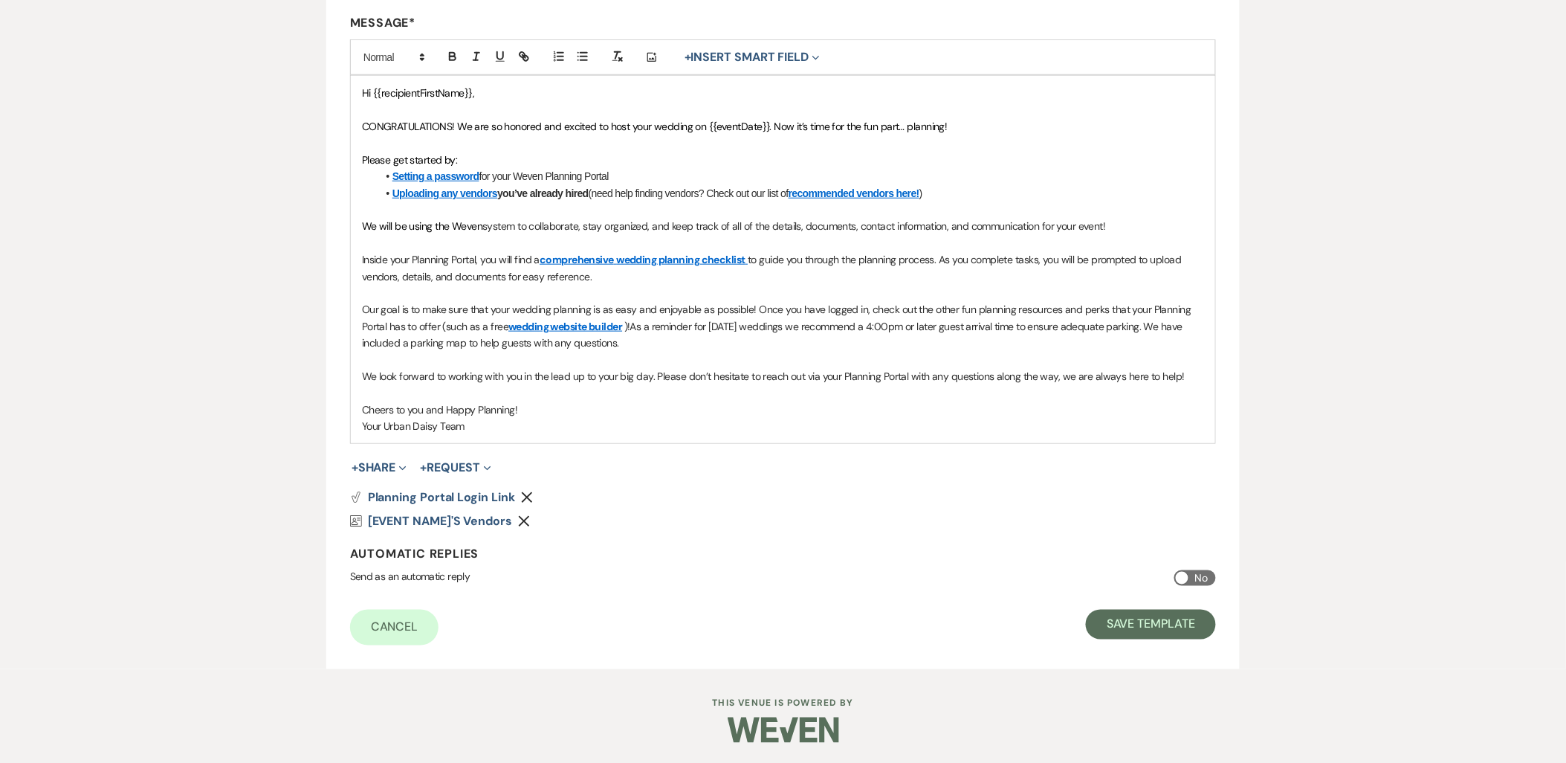
click at [487, 424] on p "Your Urban Daisy Team" at bounding box center [783, 426] width 842 height 16
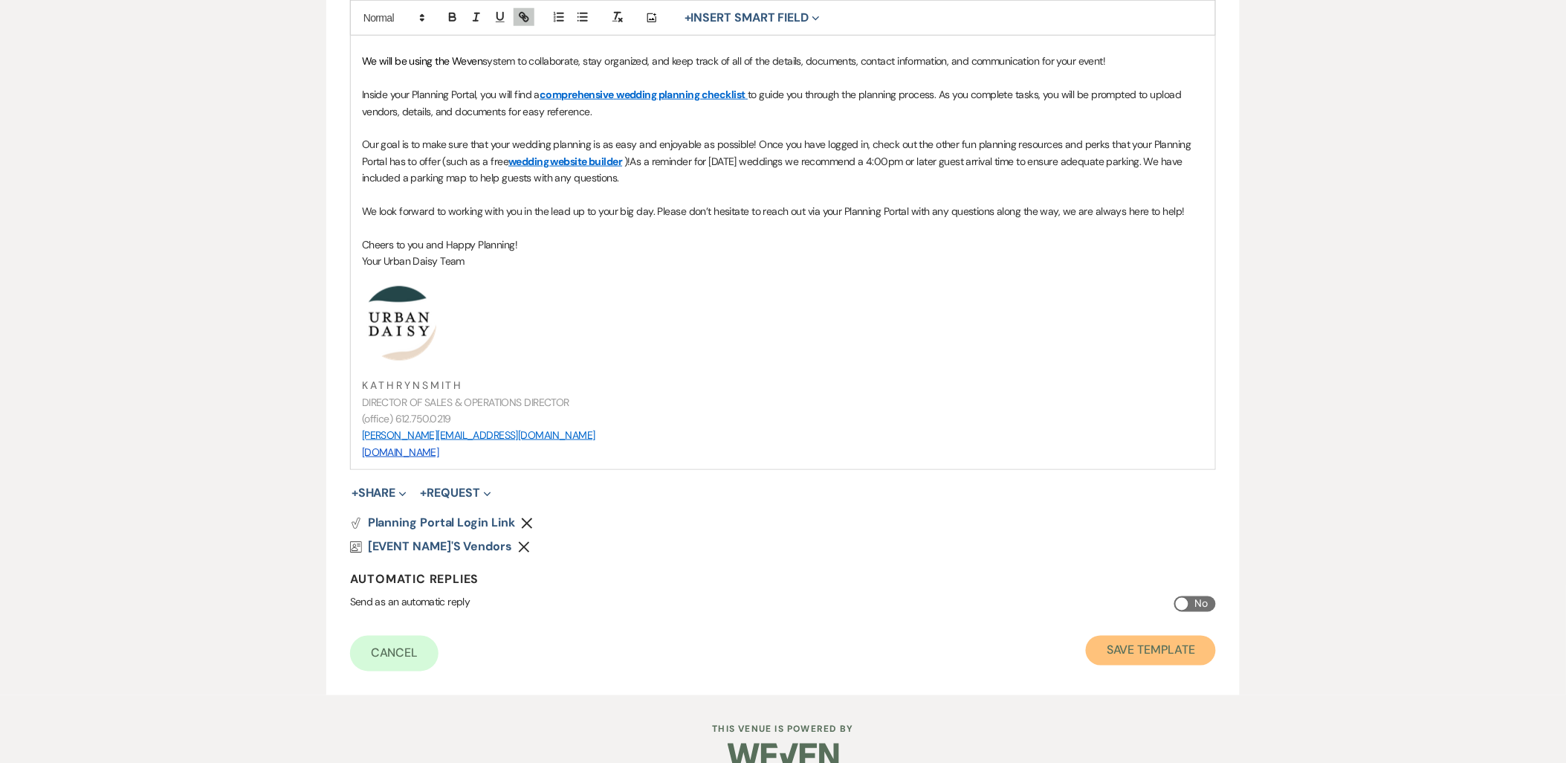
click at [1099, 656] on button "Save Template" at bounding box center [1151, 650] width 130 height 30
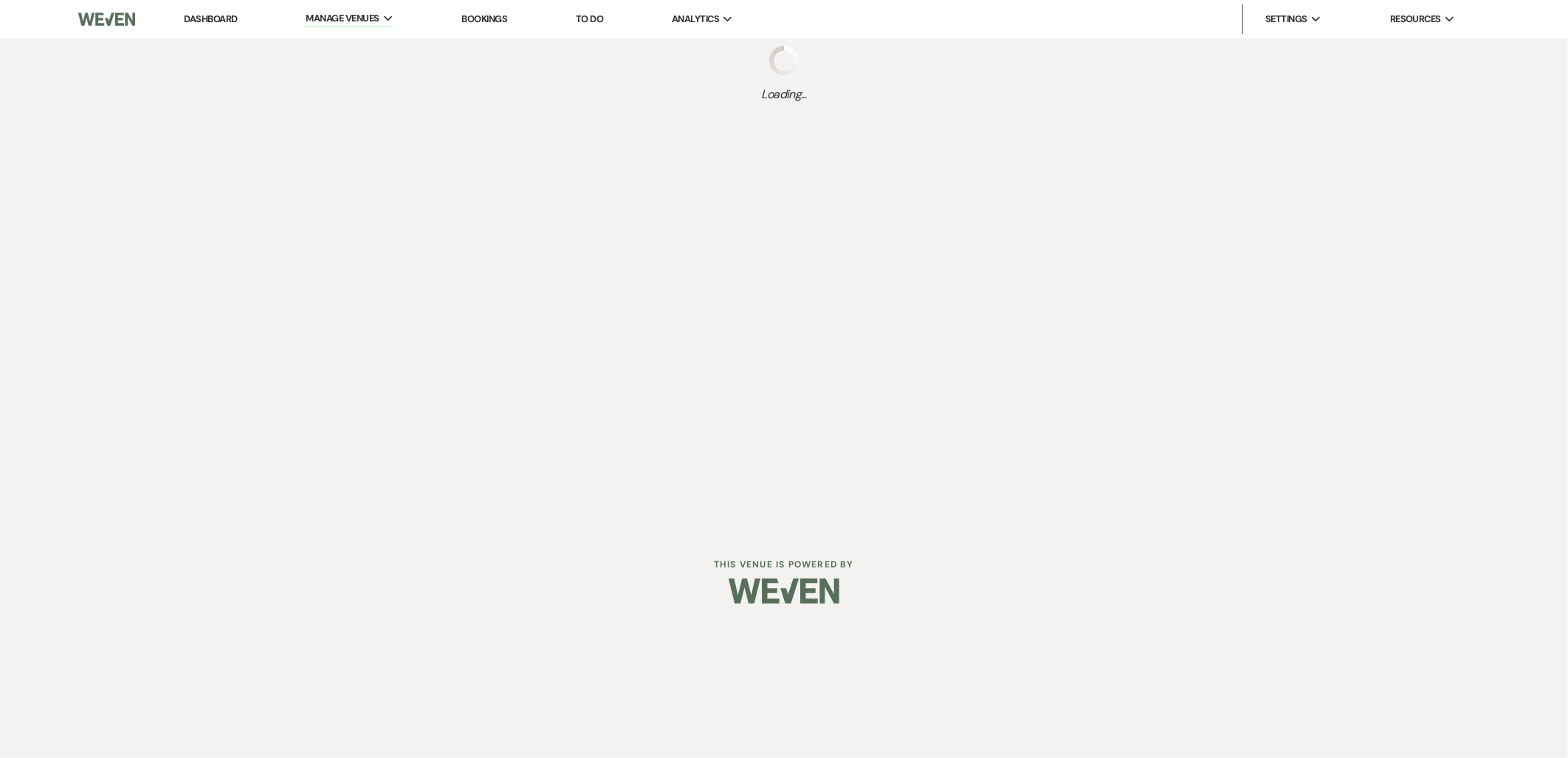
select select "Message Templates"
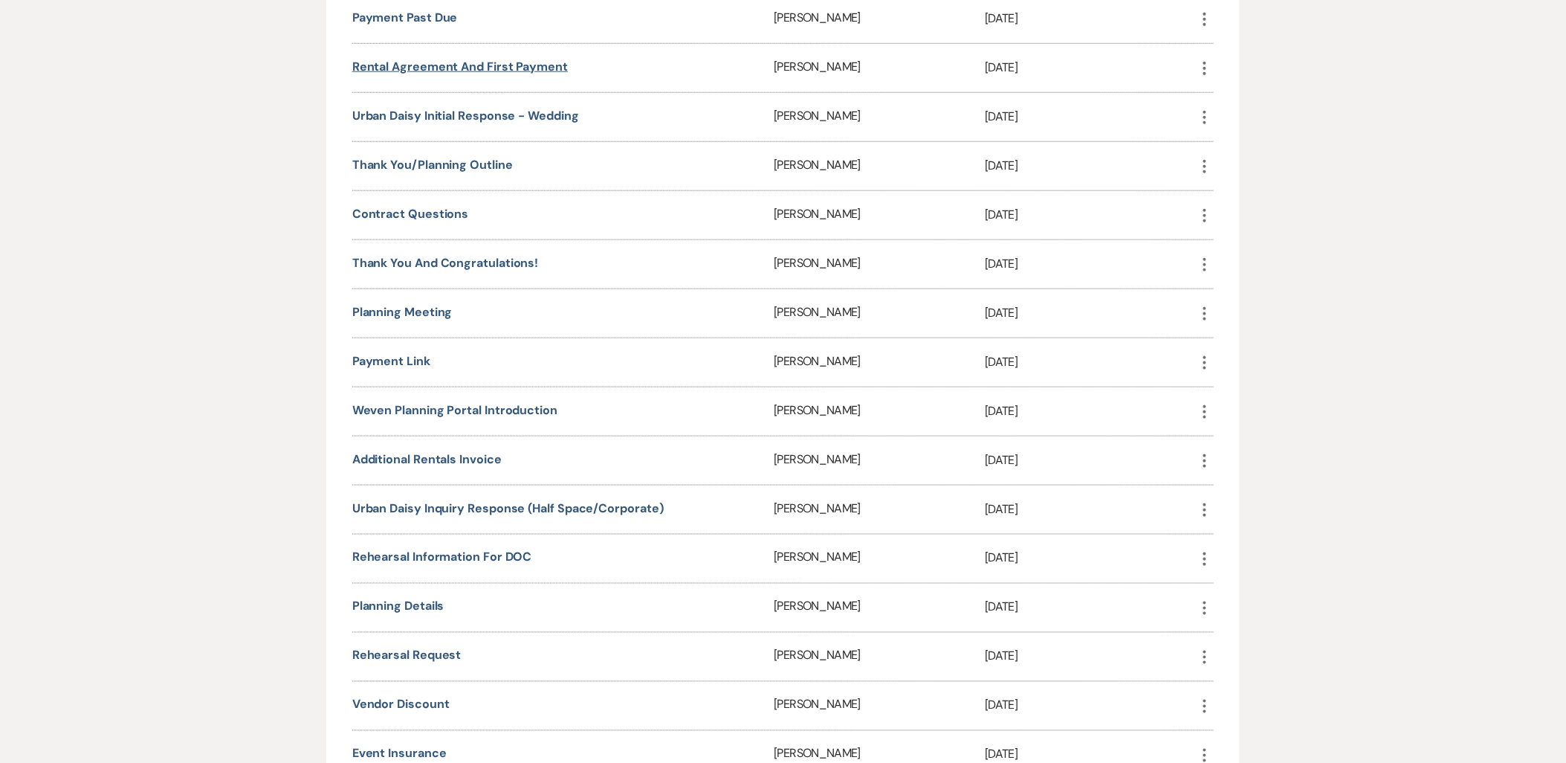
scroll to position [578, 0]
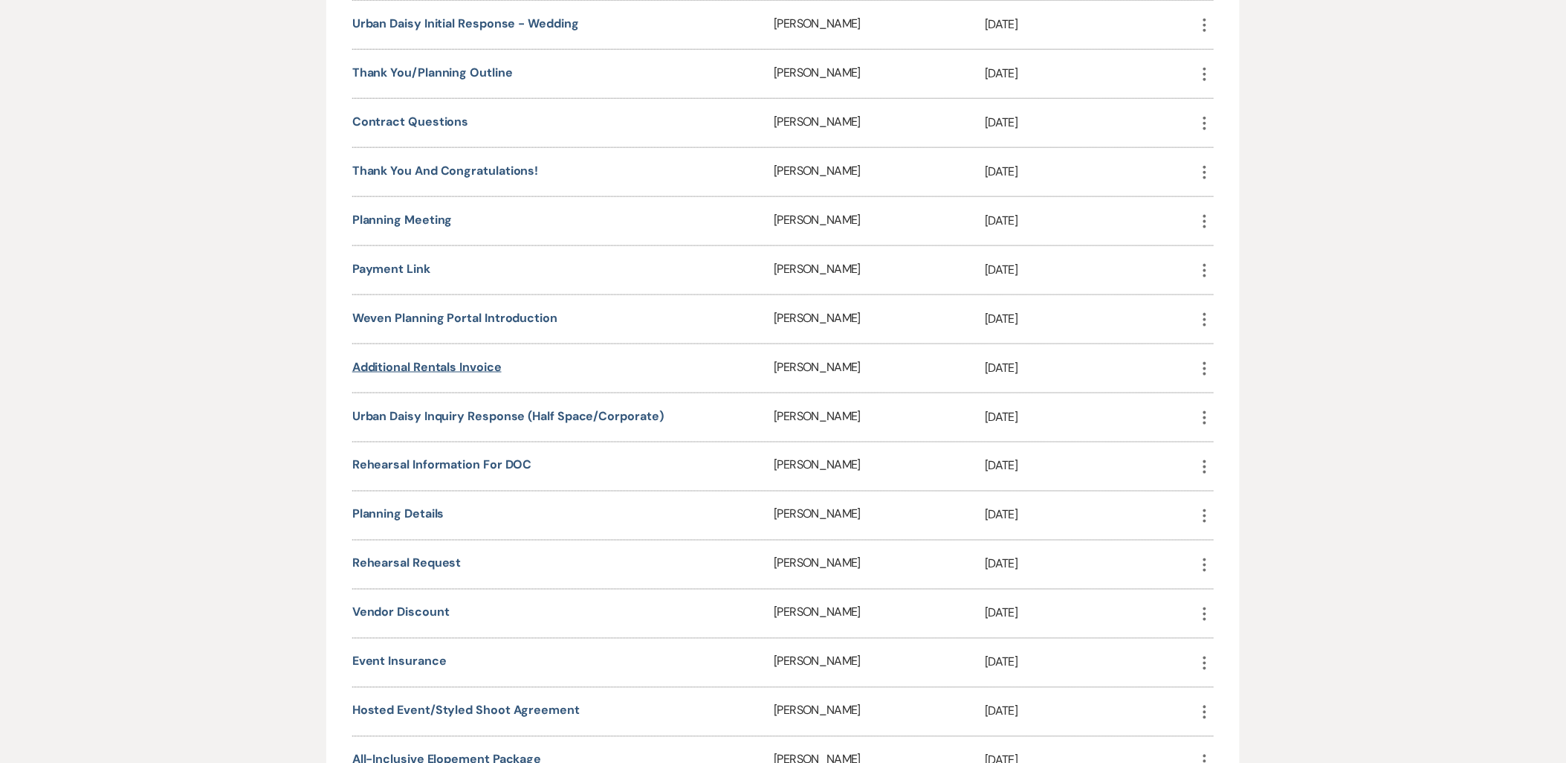
click at [463, 367] on link "Additional Rentals Invoice" at bounding box center [426, 367] width 149 height 16
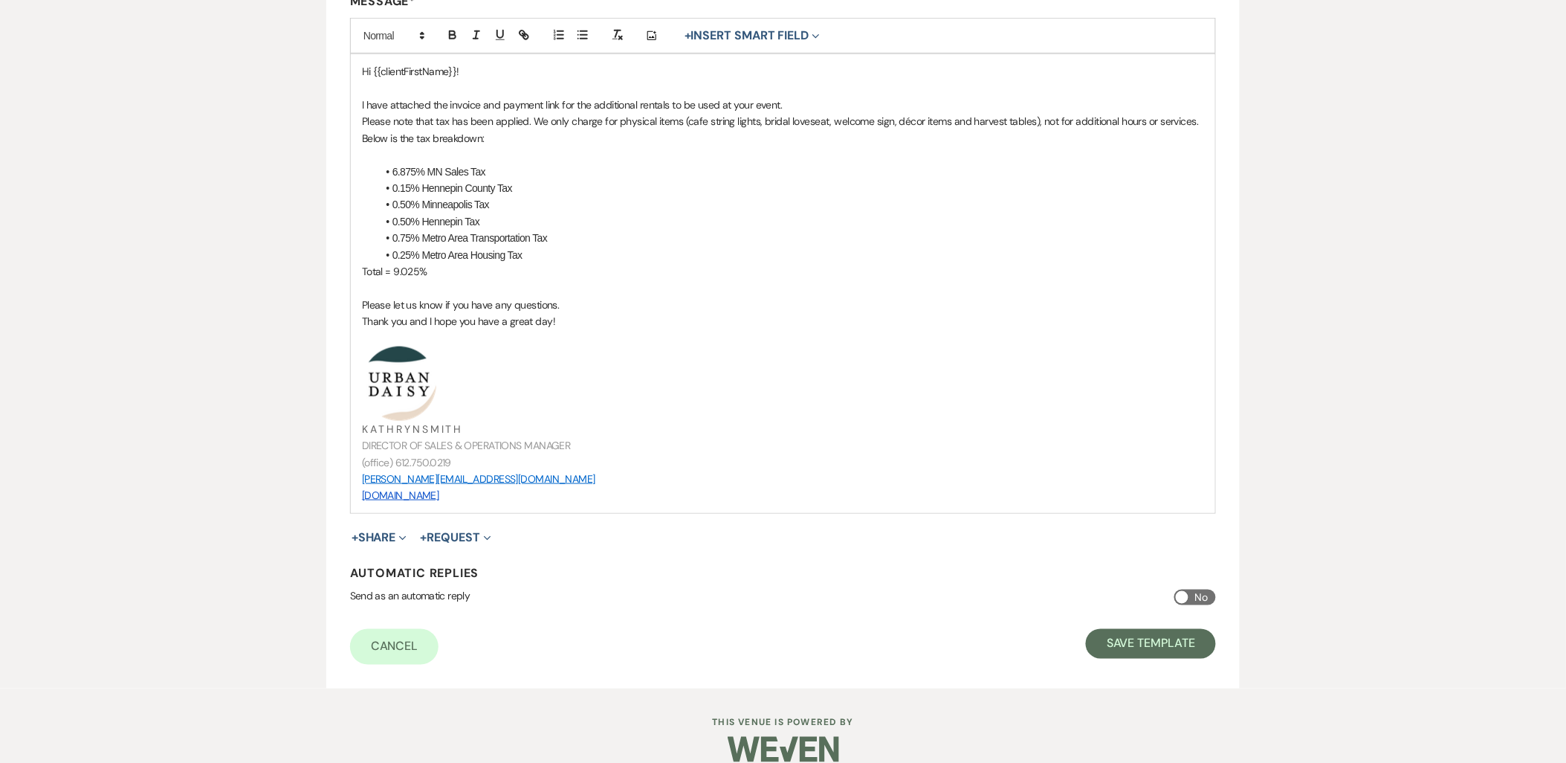
scroll to position [413, 0]
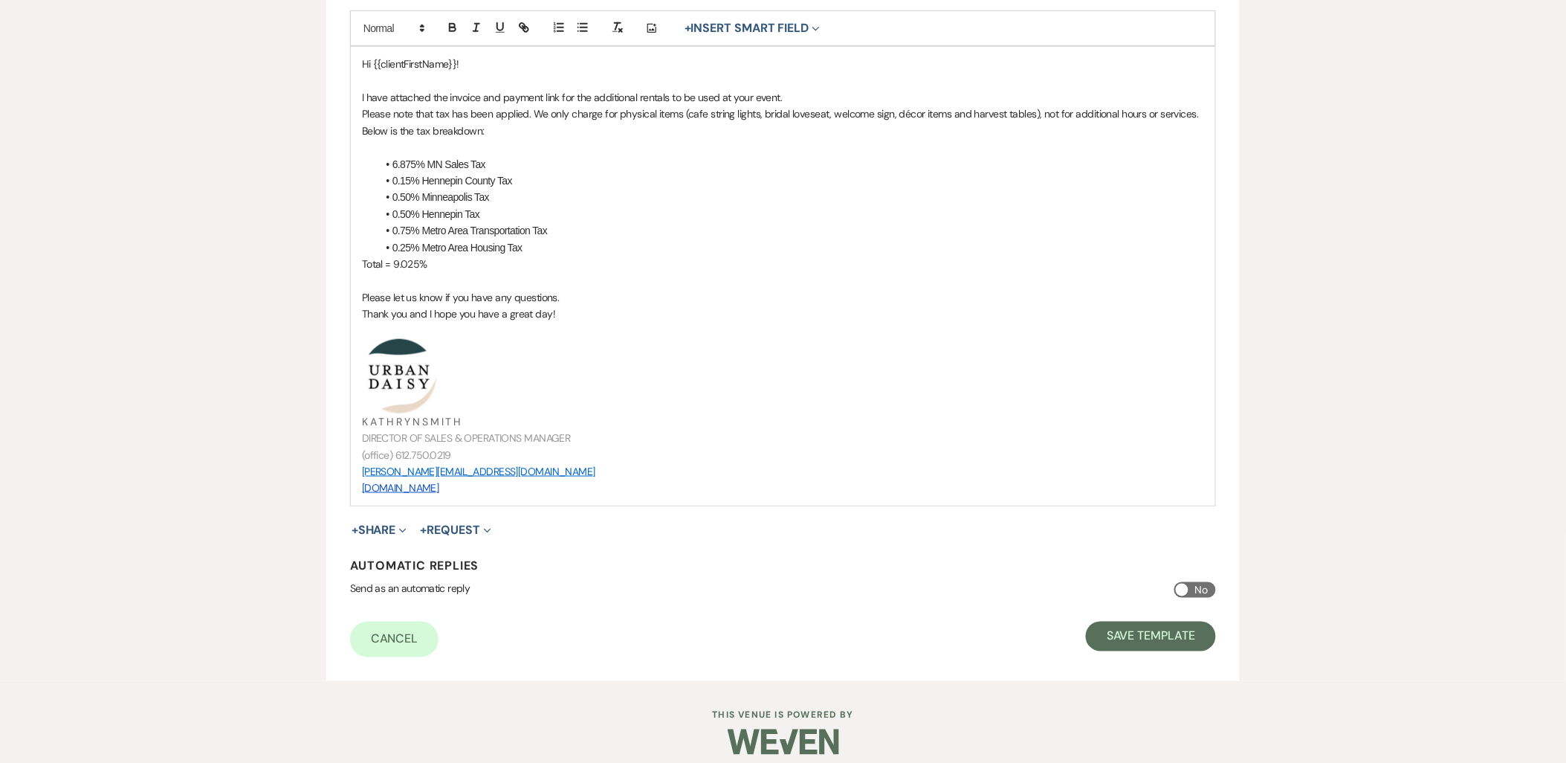
click at [541, 471] on p "[PERSON_NAME][EMAIL_ADDRESS][DOMAIN_NAME]" at bounding box center [783, 471] width 842 height 16
drag, startPoint x: 477, startPoint y: 461, endPoint x: 328, endPoint y: 358, distance: 181.6
click at [328, 358] on form "Edit Message Template This template was created on Feb 23, 2023 * Required Temp…" at bounding box center [782, 206] width 913 height 949
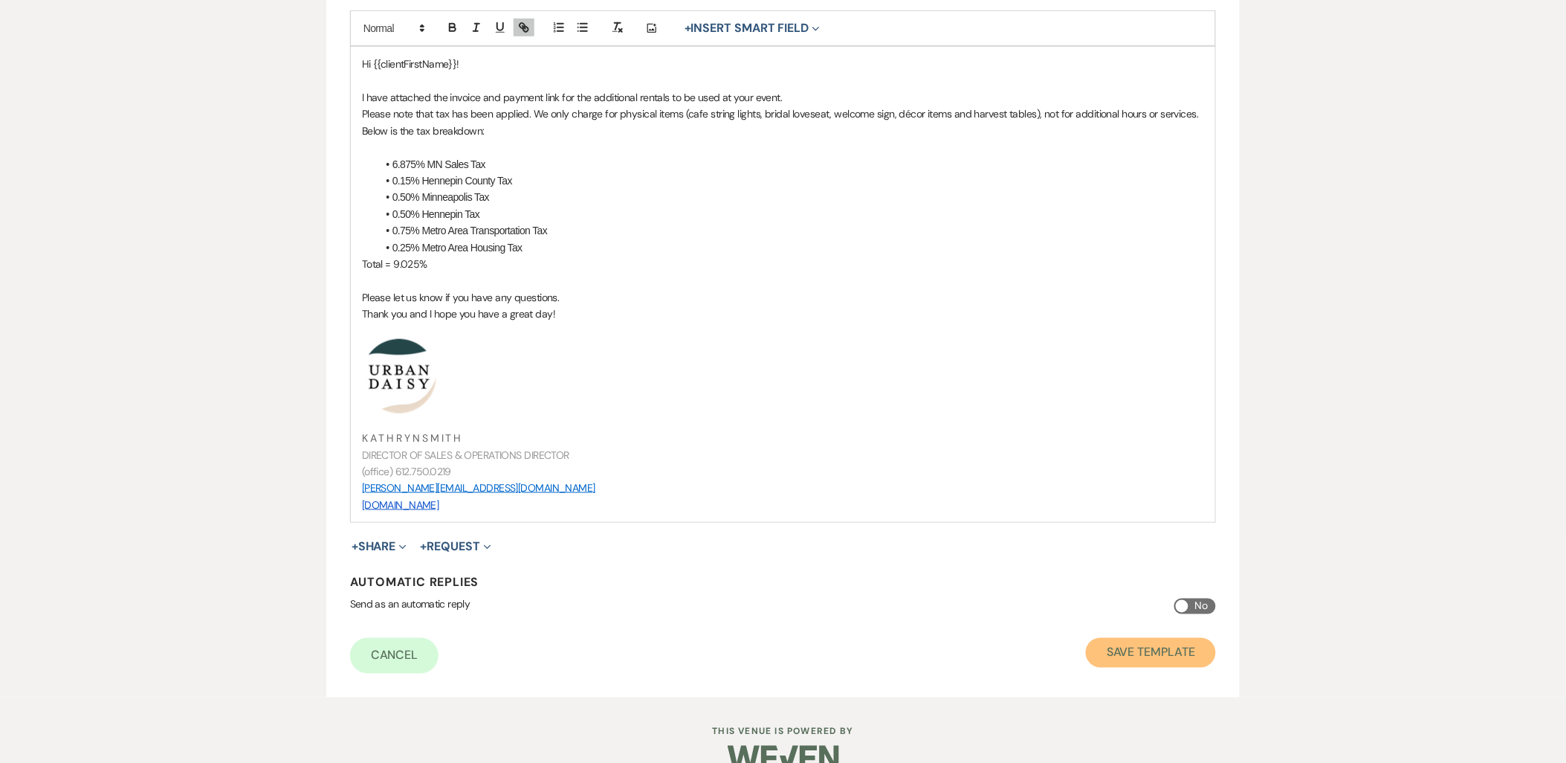
click at [1112, 658] on button "Save Template" at bounding box center [1151, 653] width 130 height 30
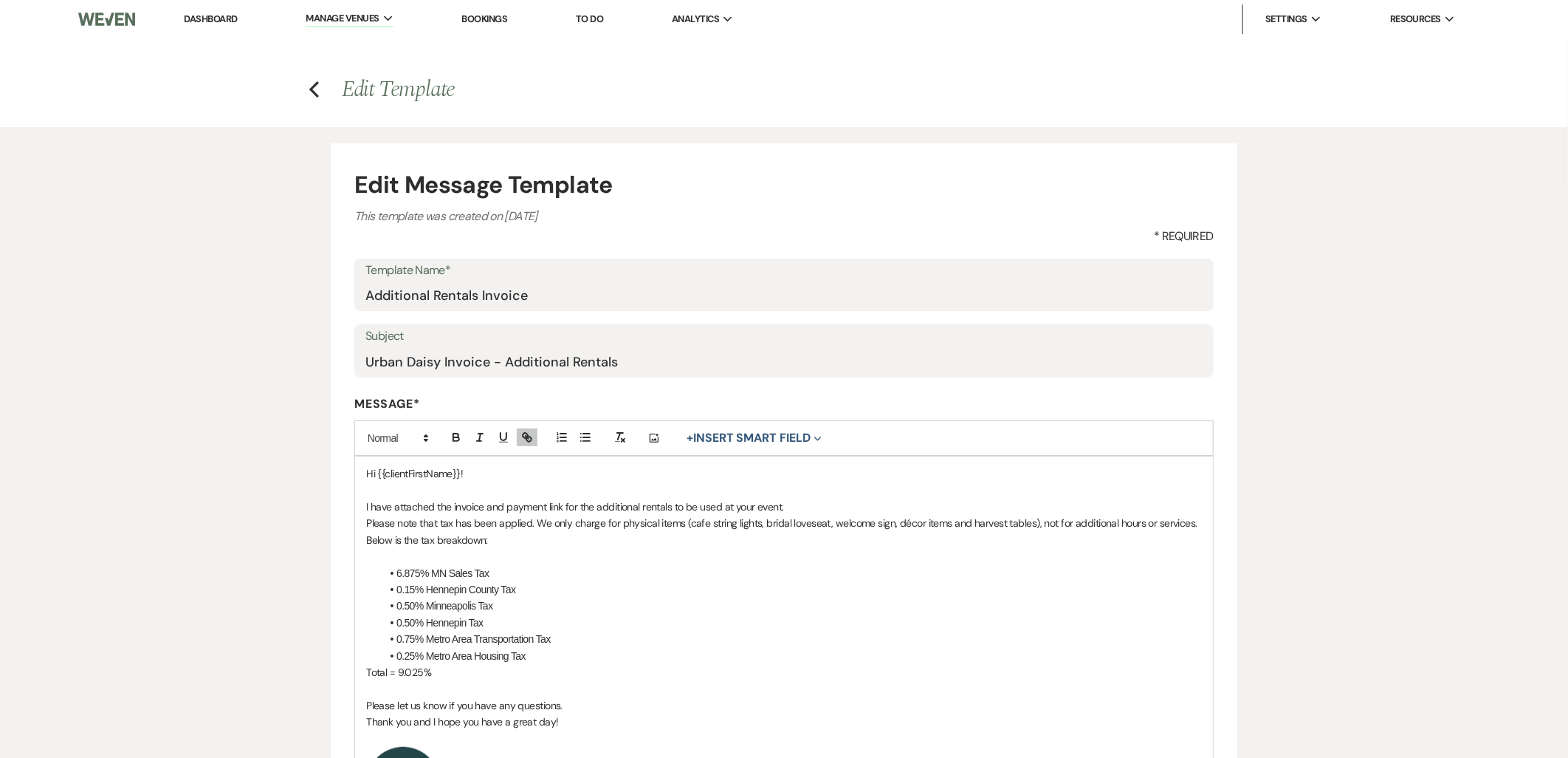
select select "Message Templates"
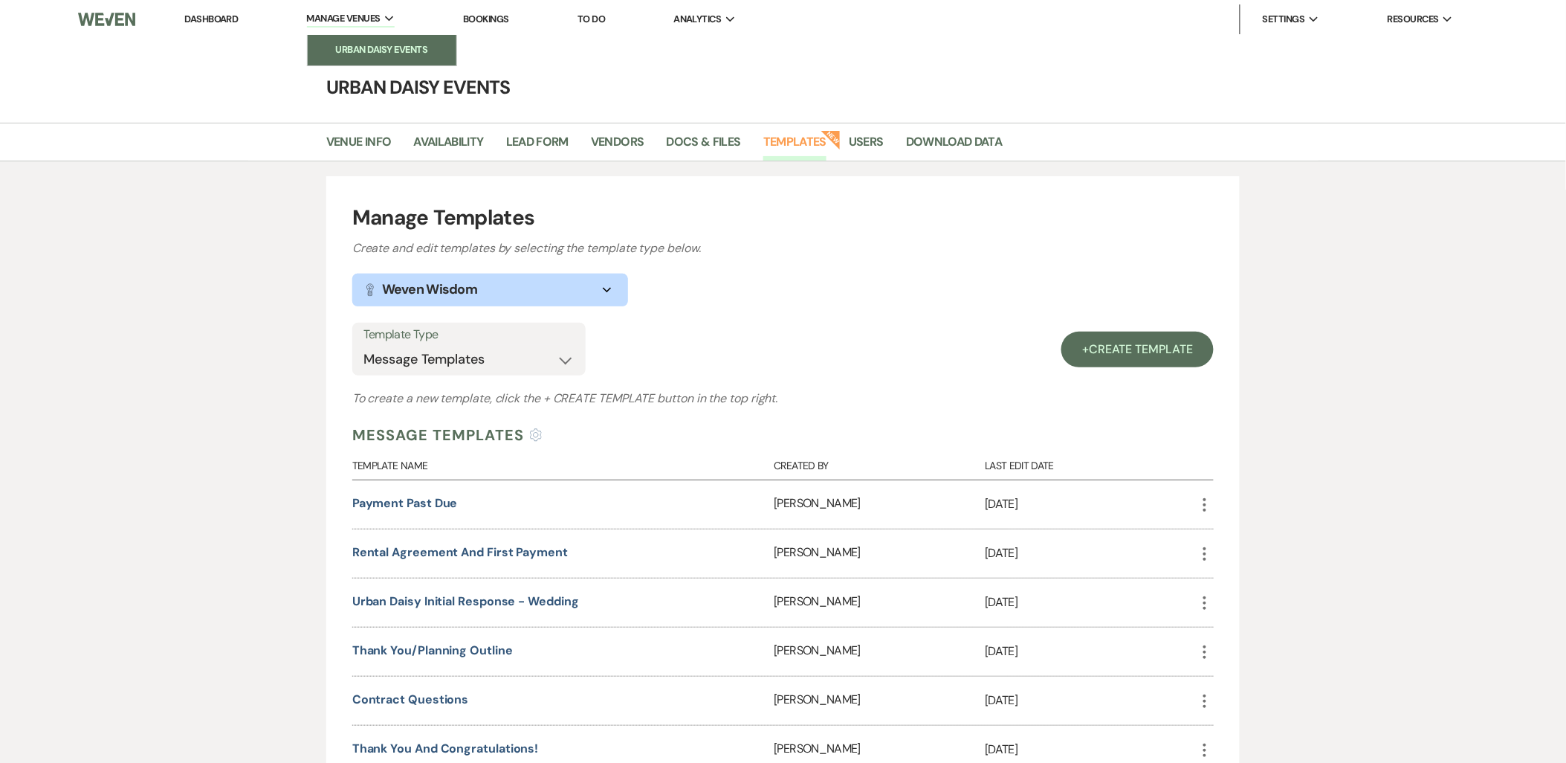
click at [347, 54] on li "Urban Daisy Events" at bounding box center [382, 49] width 134 height 15
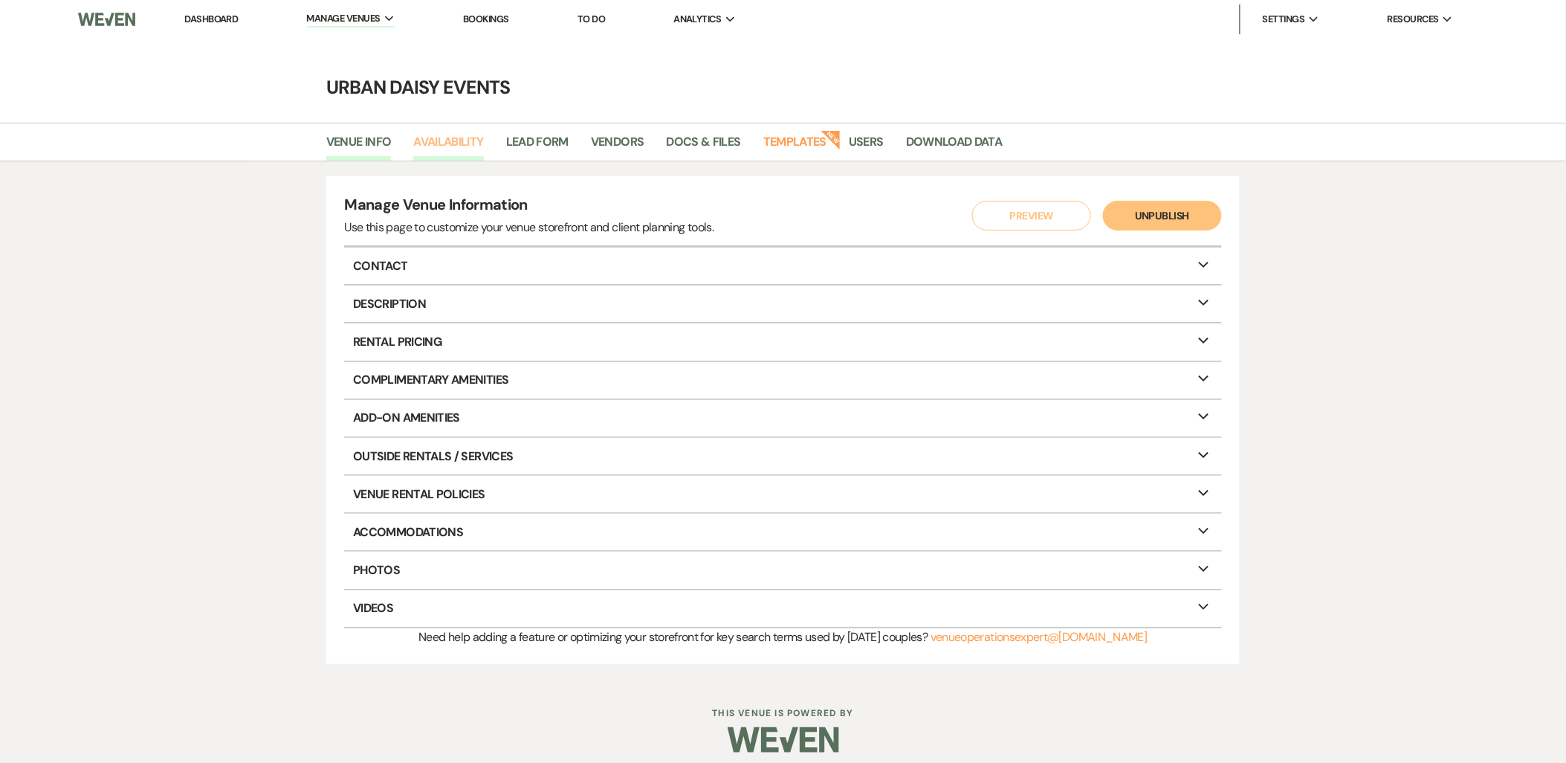
click at [463, 138] on link "Availability" at bounding box center [448, 146] width 70 height 28
select select "2"
select select "2026"
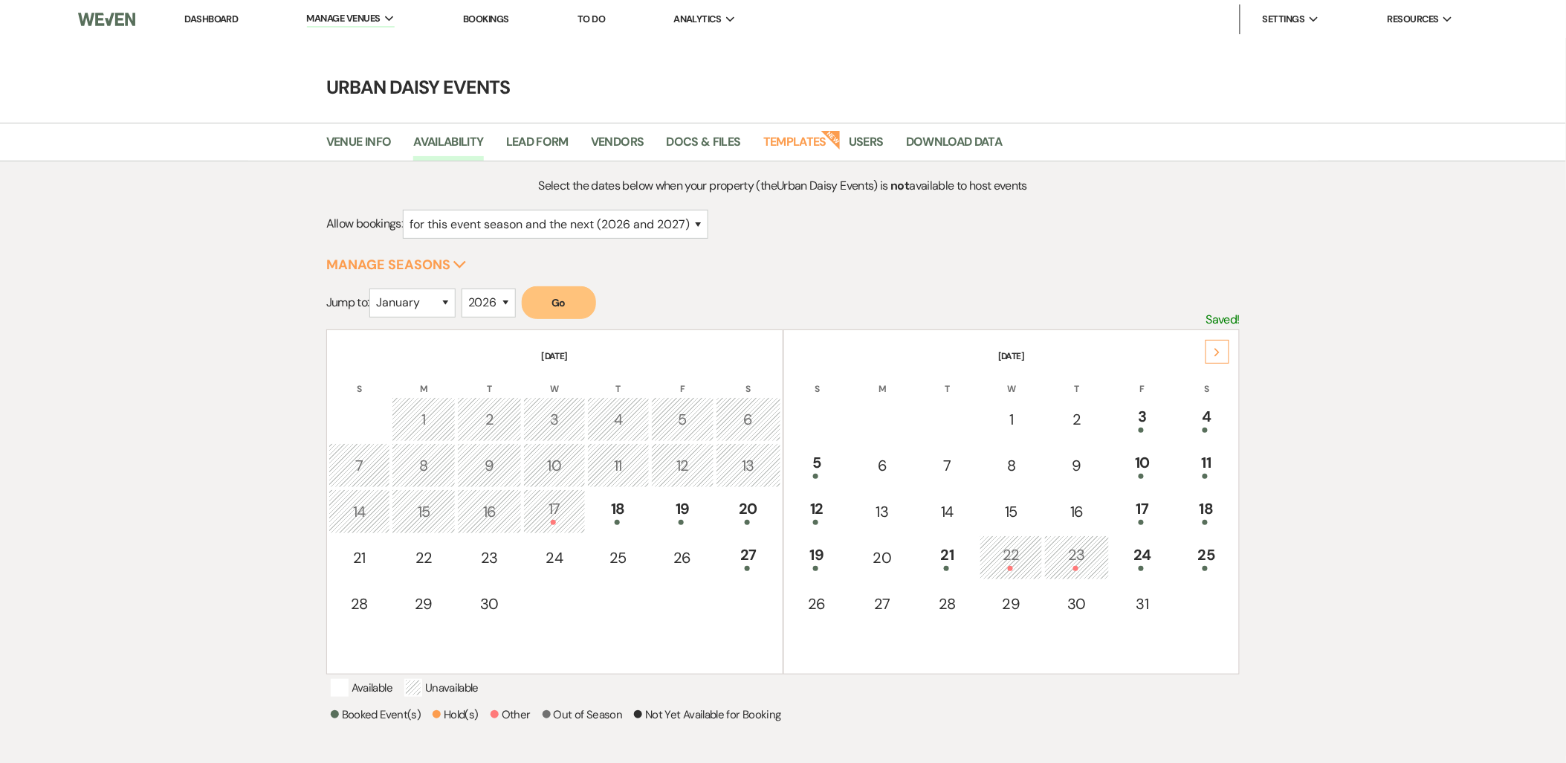
click at [1223, 349] on div "Next" at bounding box center [1218, 352] width 24 height 24
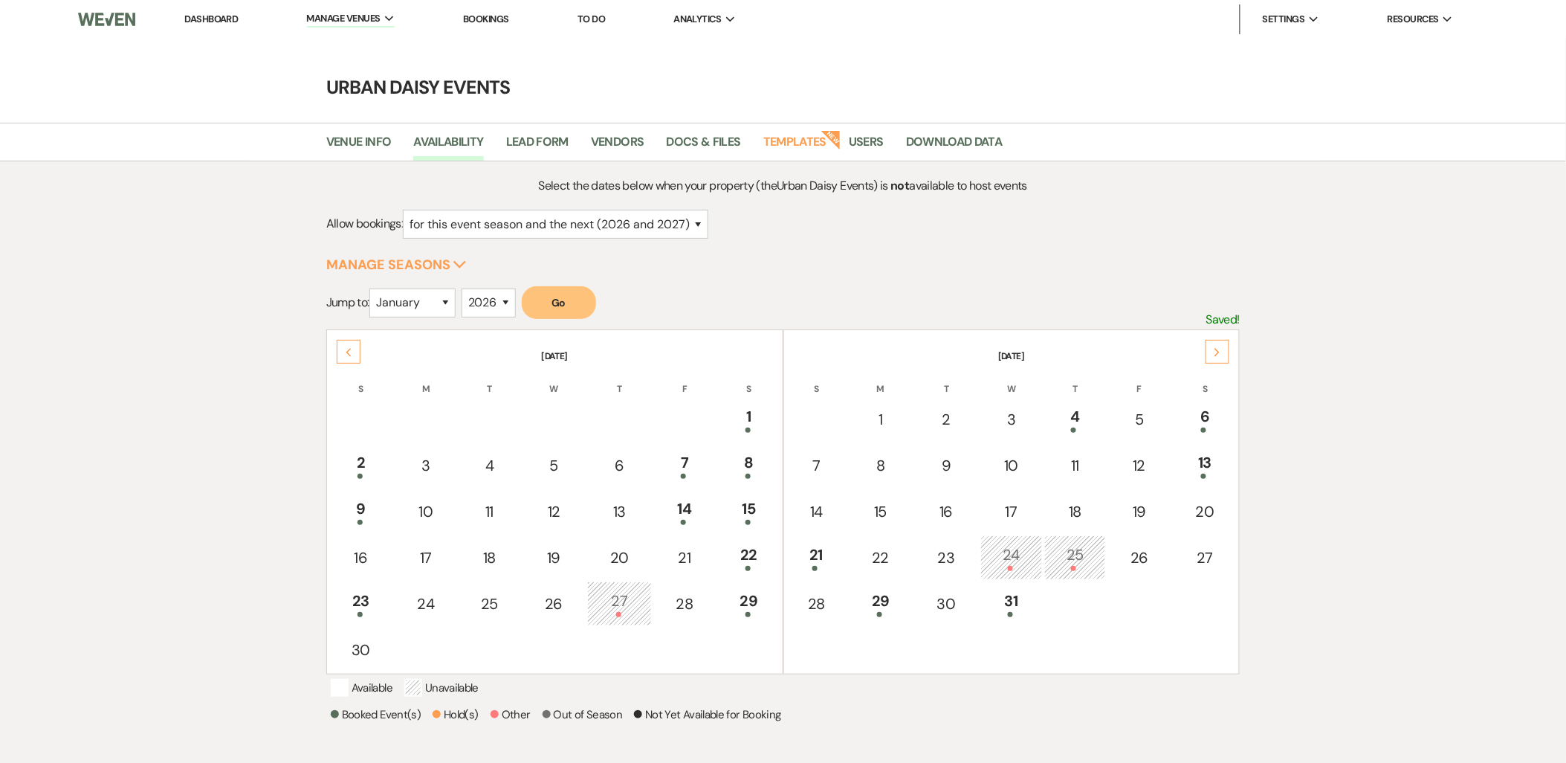
click at [1223, 349] on div "Next" at bounding box center [1218, 352] width 24 height 24
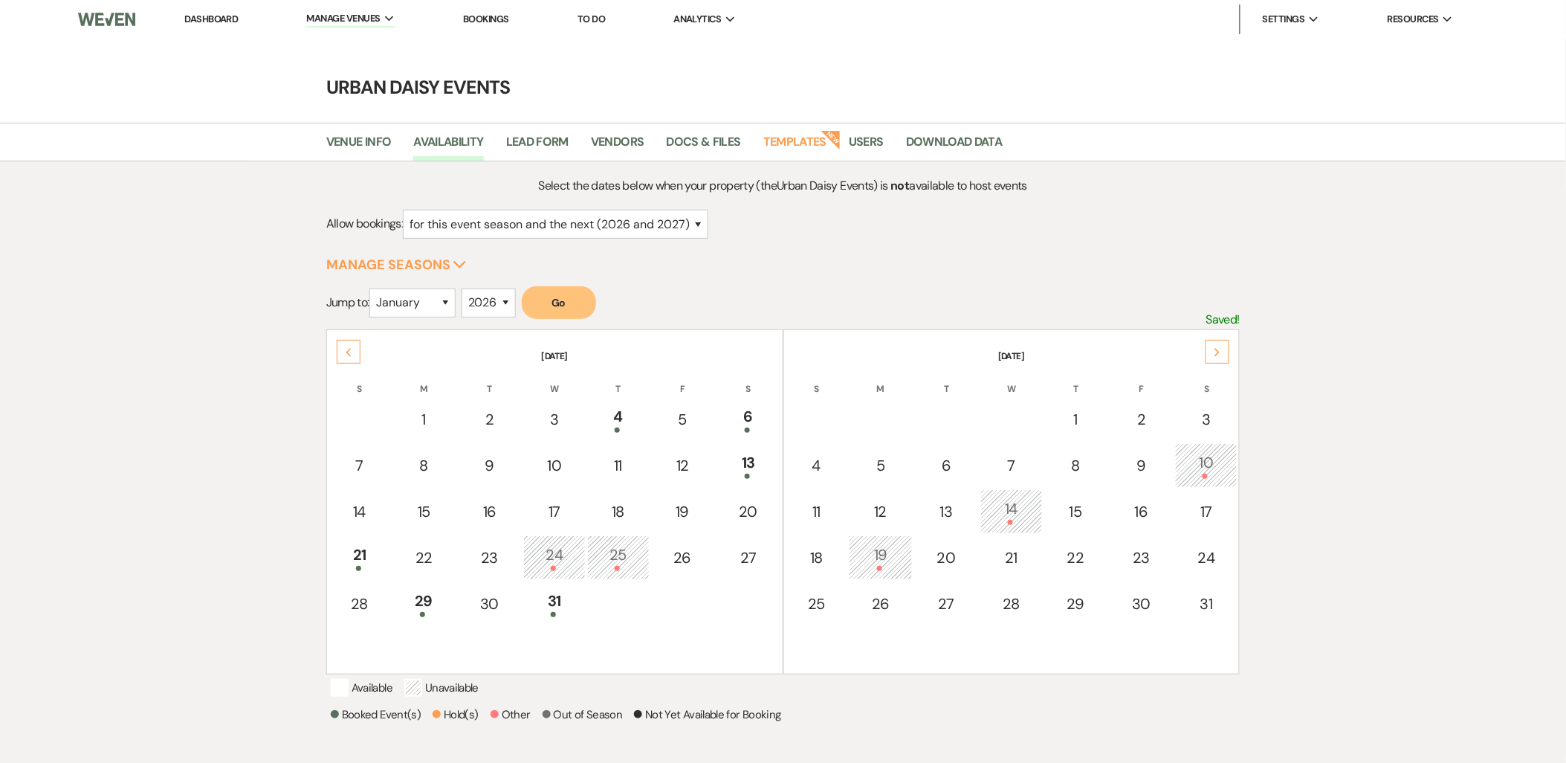
click at [1223, 349] on div "Next" at bounding box center [1218, 352] width 24 height 24
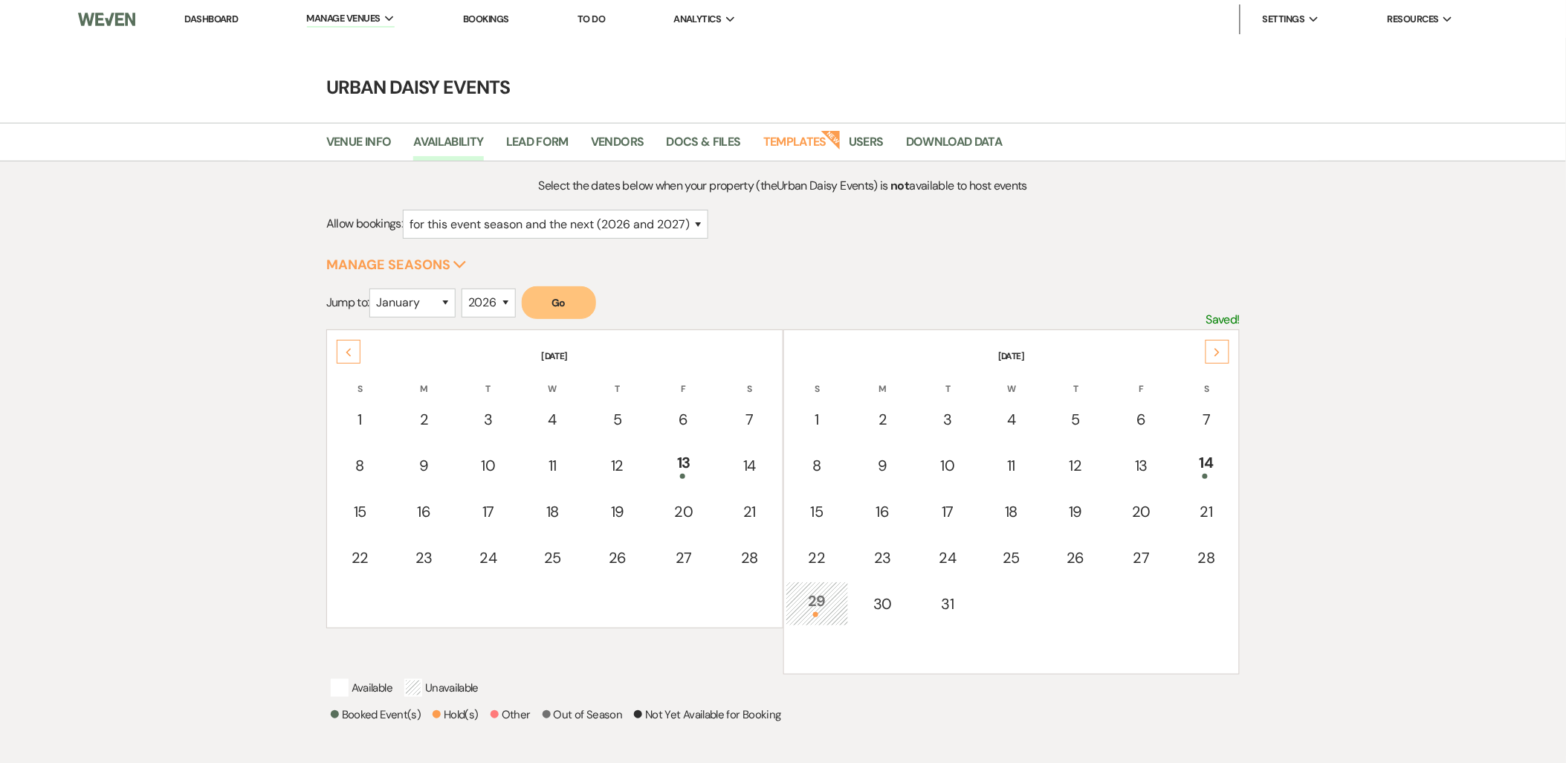
click at [1223, 349] on div "Next" at bounding box center [1218, 352] width 24 height 24
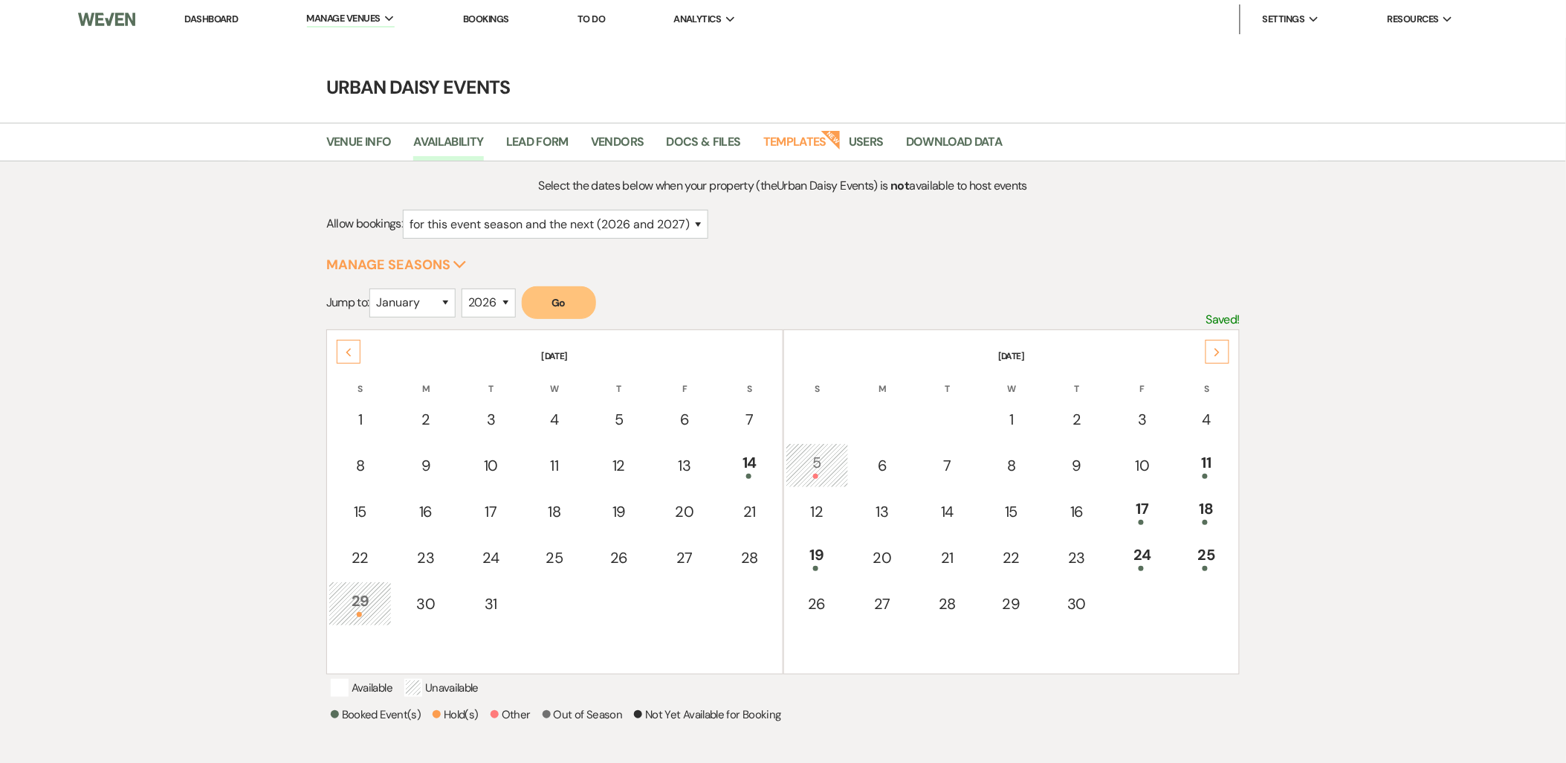
click at [1223, 349] on div "Next" at bounding box center [1218, 352] width 24 height 24
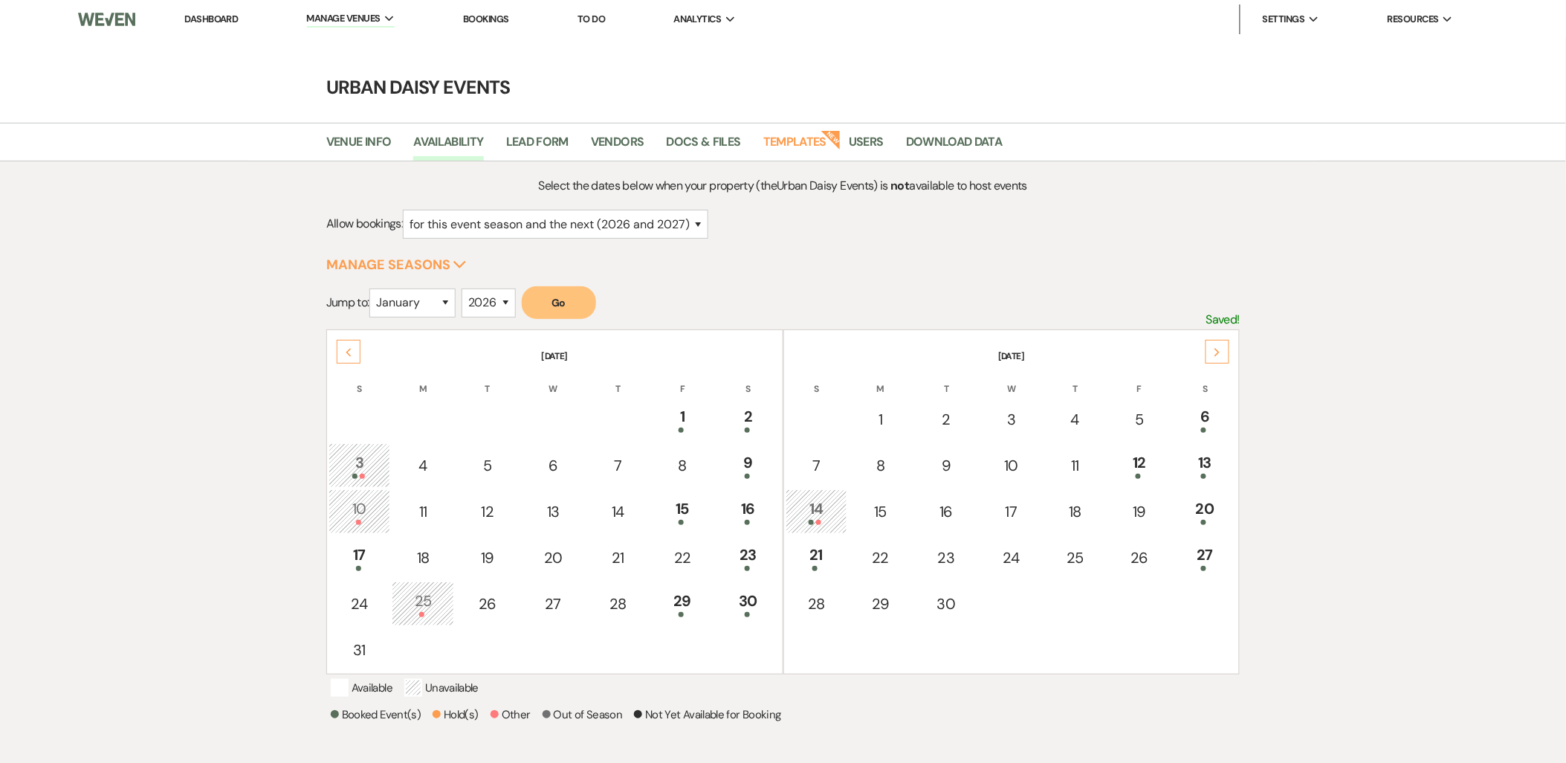
click at [1223, 349] on div "Next" at bounding box center [1218, 352] width 24 height 24
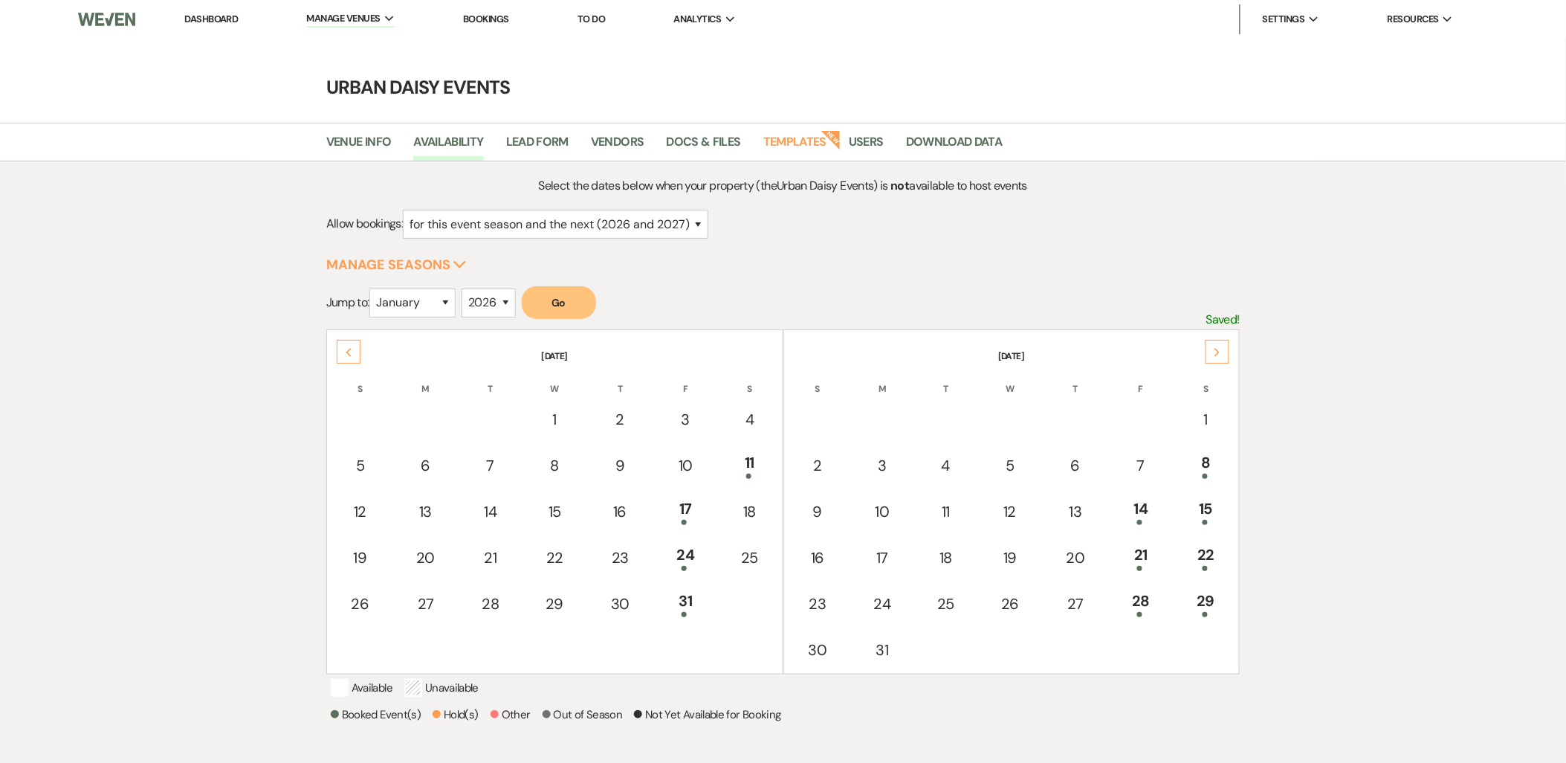
click at [1223, 349] on div "Next" at bounding box center [1218, 352] width 24 height 24
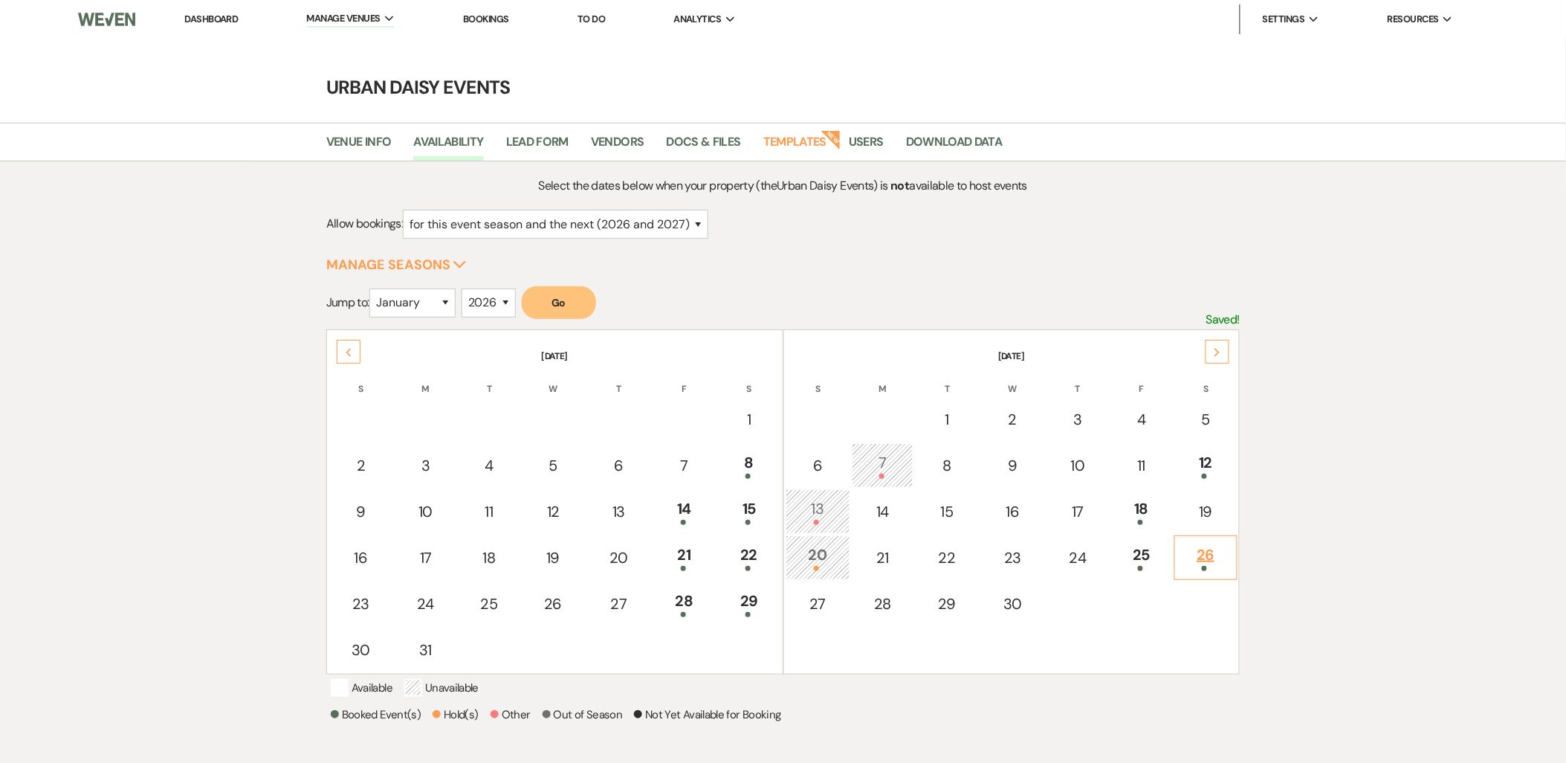
click at [1215, 552] on div "26" at bounding box center [1207, 557] width 48 height 28
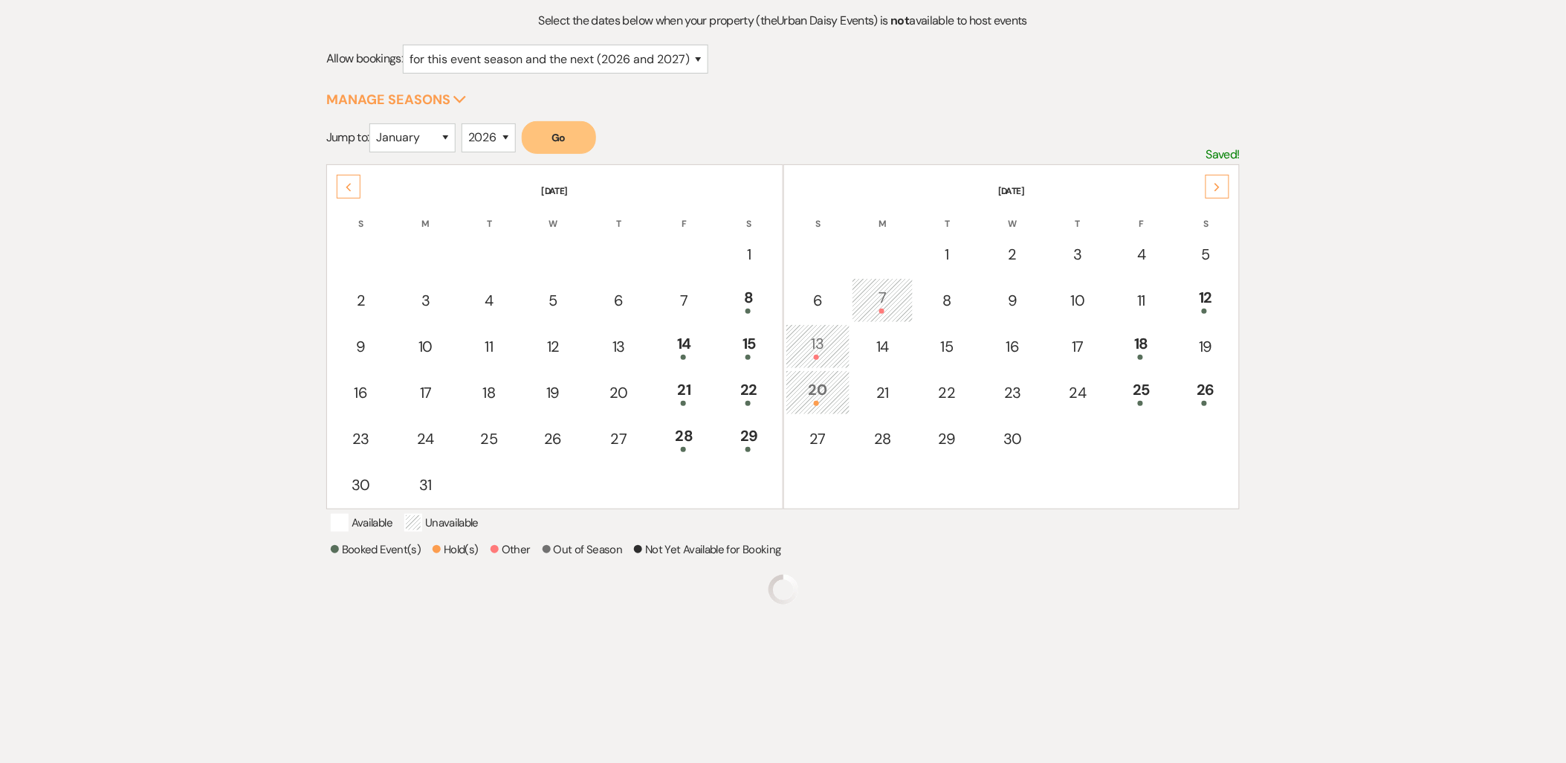
scroll to position [155, 0]
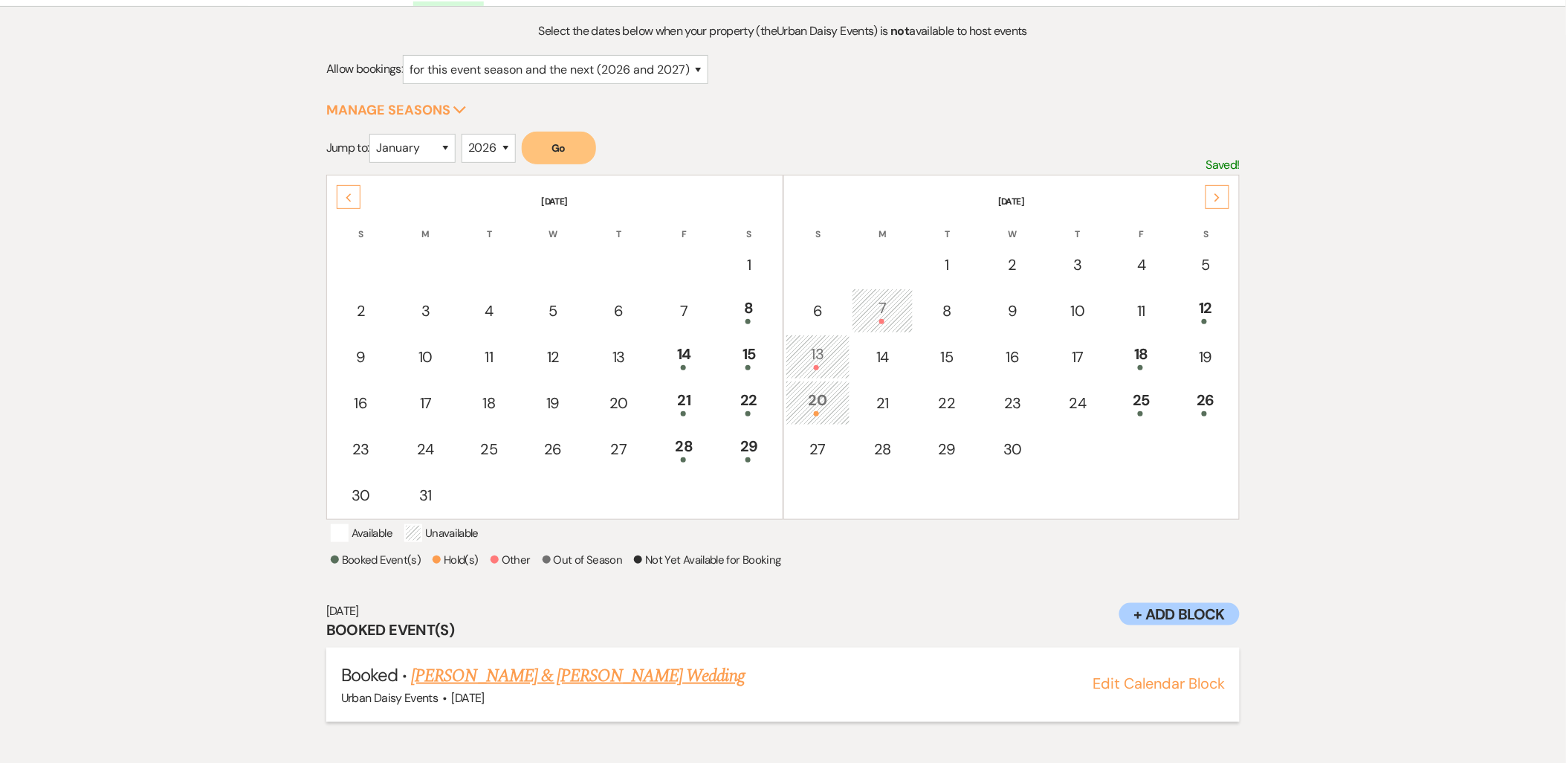
click at [540, 679] on link "[PERSON_NAME] & [PERSON_NAME] Wedding" at bounding box center [577, 675] width 333 height 27
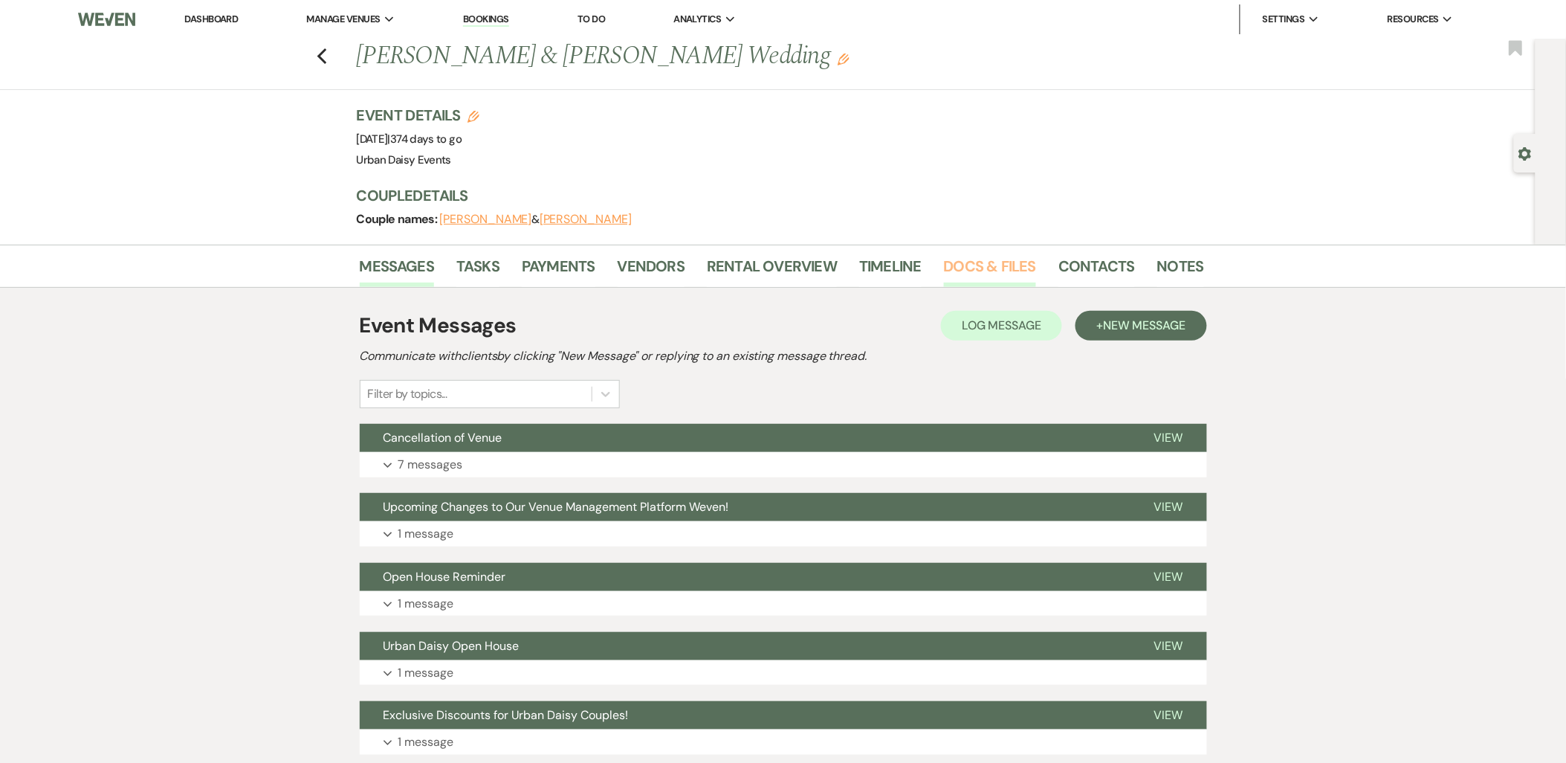
click at [954, 263] on link "Docs & Files" at bounding box center [990, 270] width 92 height 33
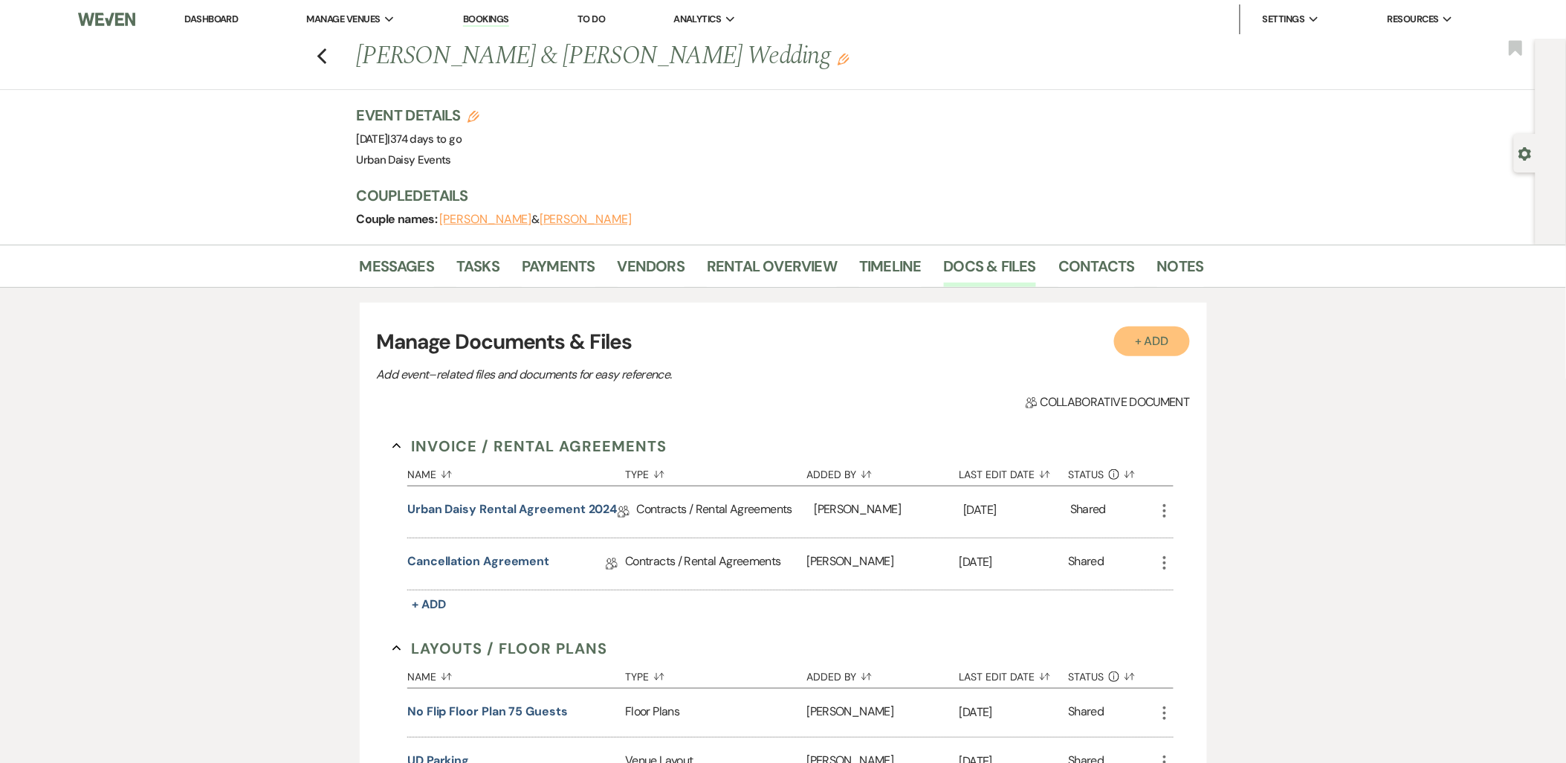
click at [1141, 343] on button "+ Add" at bounding box center [1152, 341] width 76 height 30
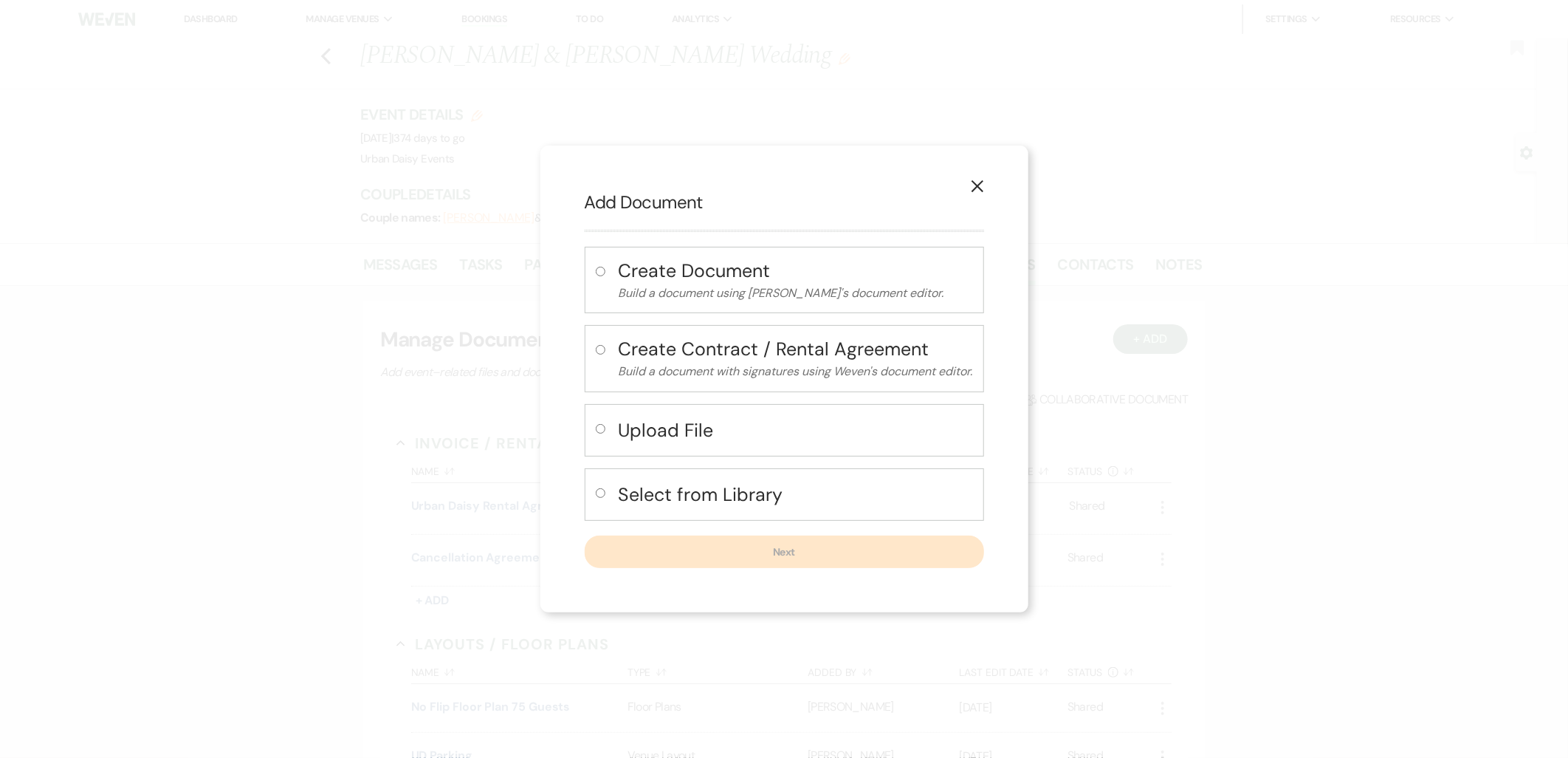
click at [694, 478] on div "Select from Library" at bounding box center [784, 494] width 399 height 53
click at [689, 491] on h4 "Select from Library" at bounding box center [795, 495] width 355 height 26
radio input "true"
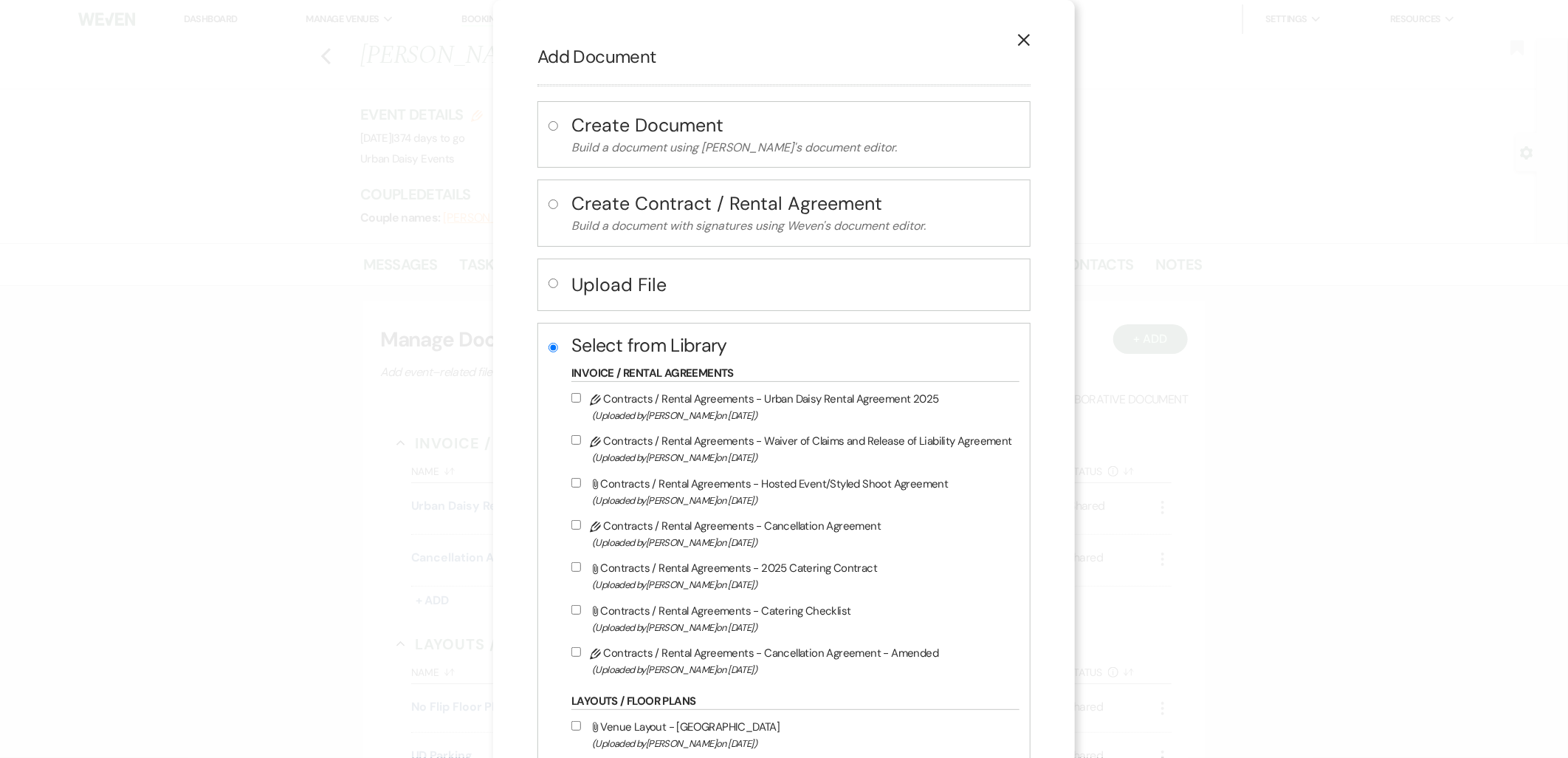
click at [769, 647] on label "Pencil Contracts / Rental Agreements - Cancellation Agreement - Amended (Upload…" at bounding box center [791, 660] width 441 height 35
click at [581, 647] on input "Pencil Contracts / Rental Agreements - Cancellation Agreement - Amended (Upload…" at bounding box center [576, 652] width 10 height 10
checkbox input "true"
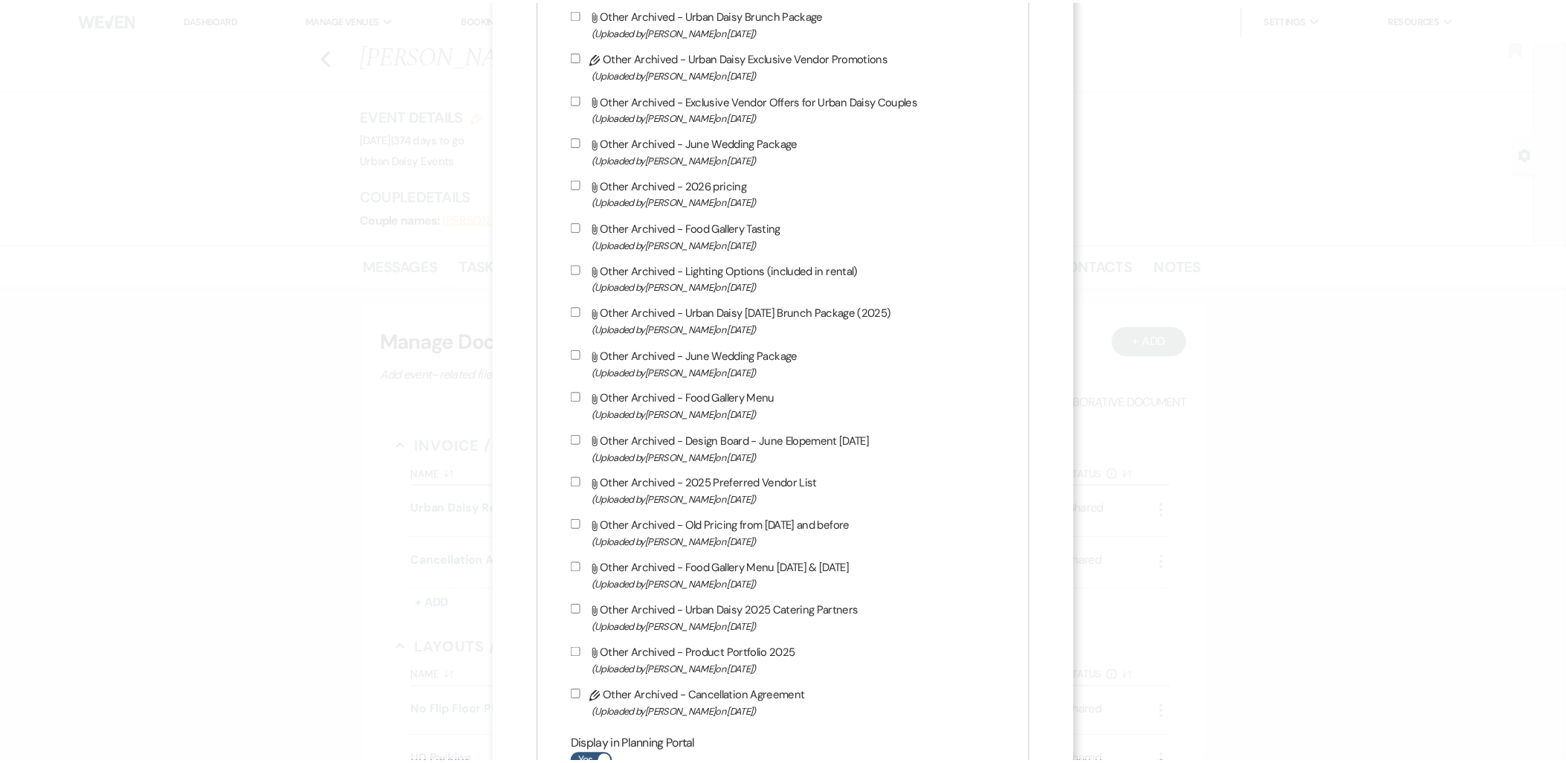
scroll to position [2575, 0]
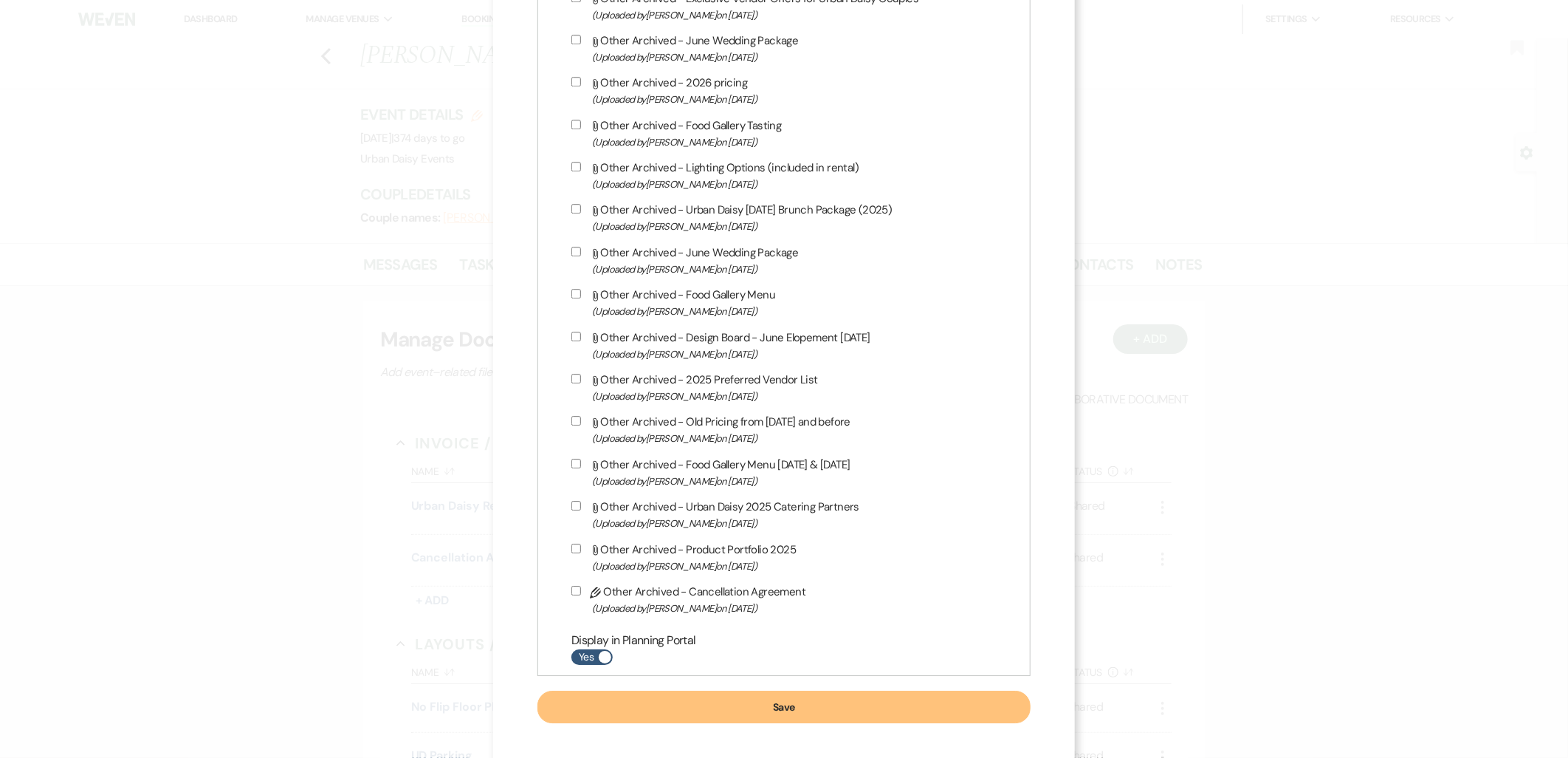
click at [902, 691] on button "Save" at bounding box center [784, 706] width 494 height 33
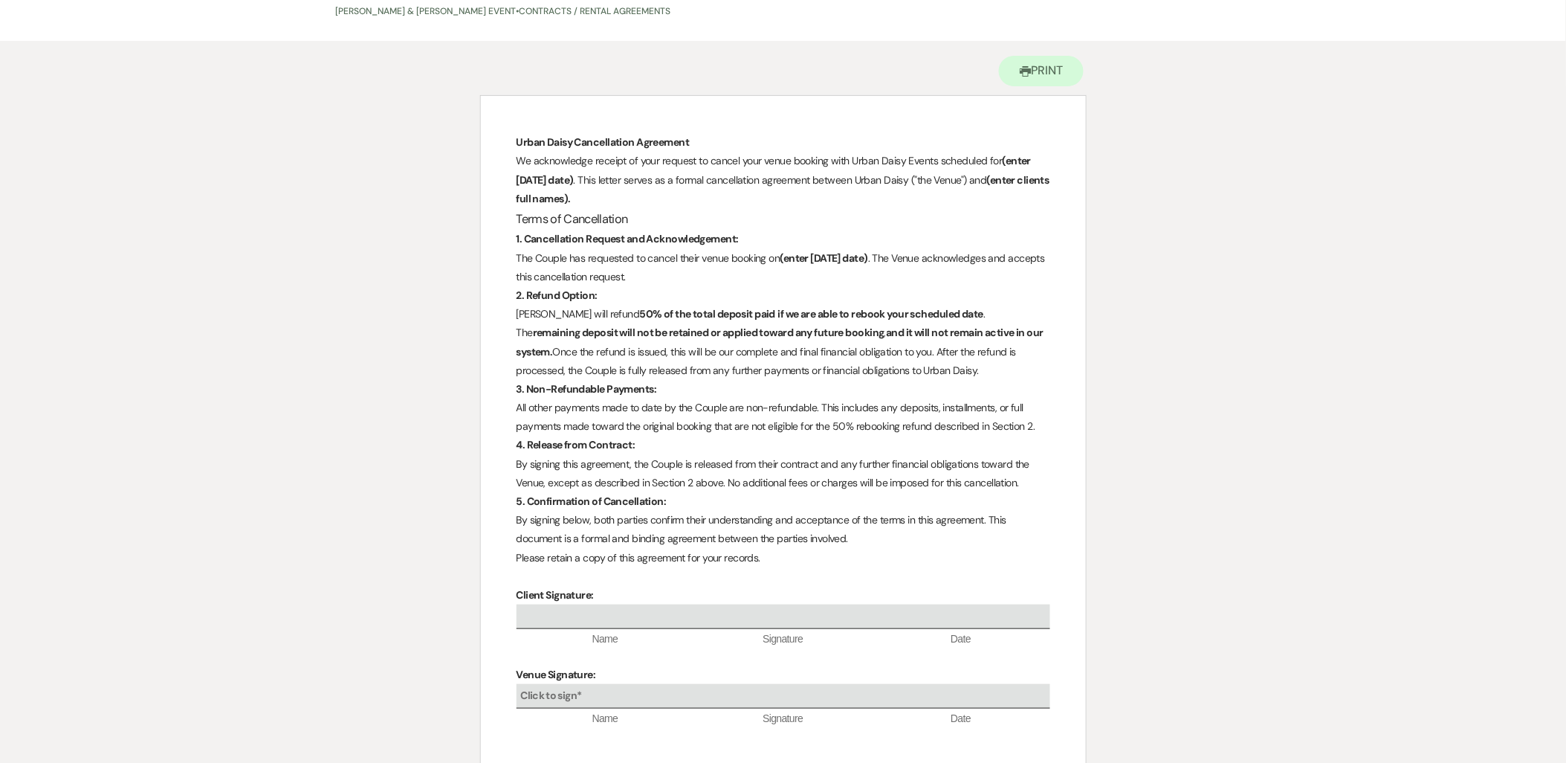
scroll to position [165, 0]
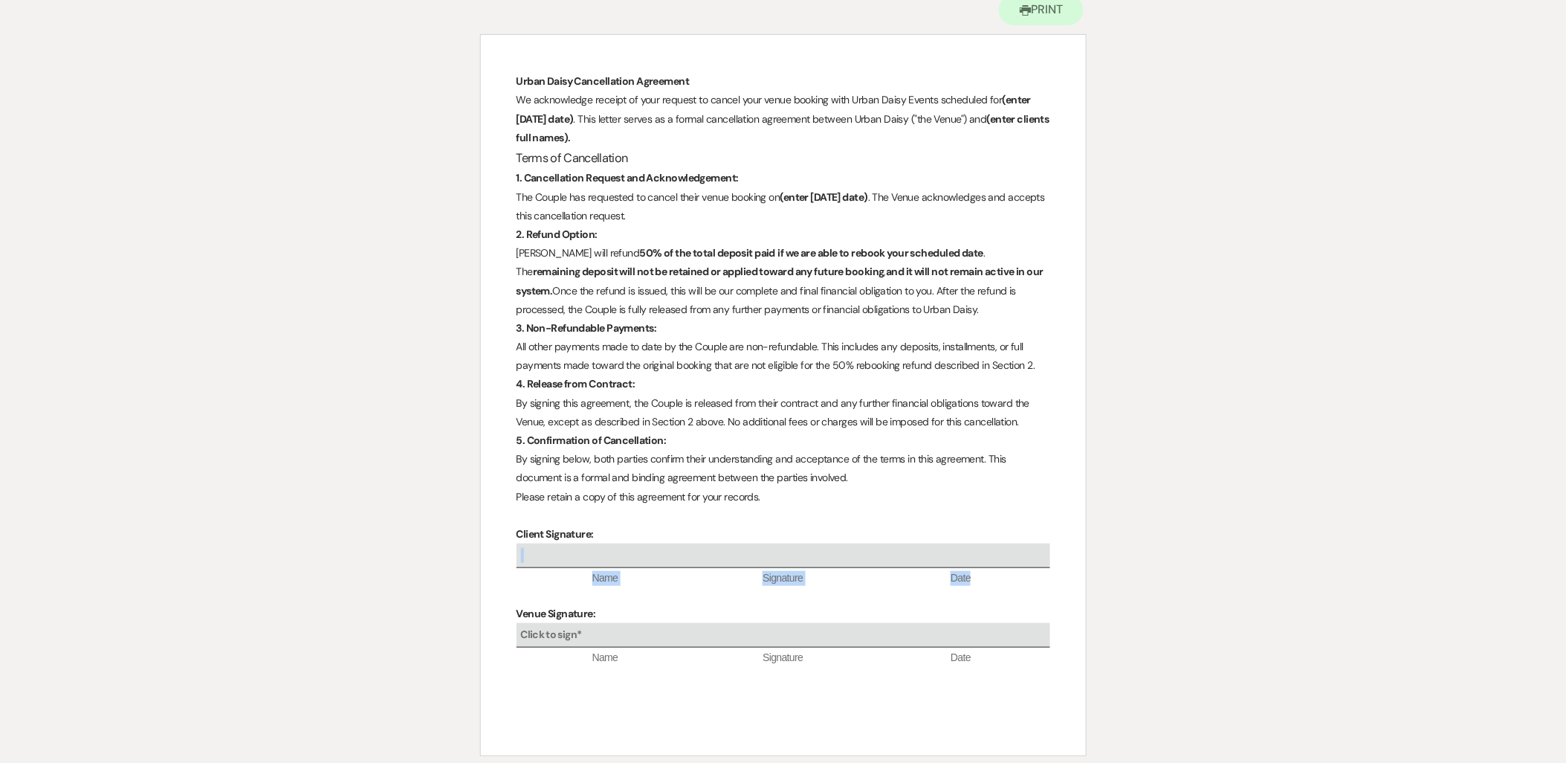
click at [531, 584] on span "Name" at bounding box center [606, 578] width 178 height 15
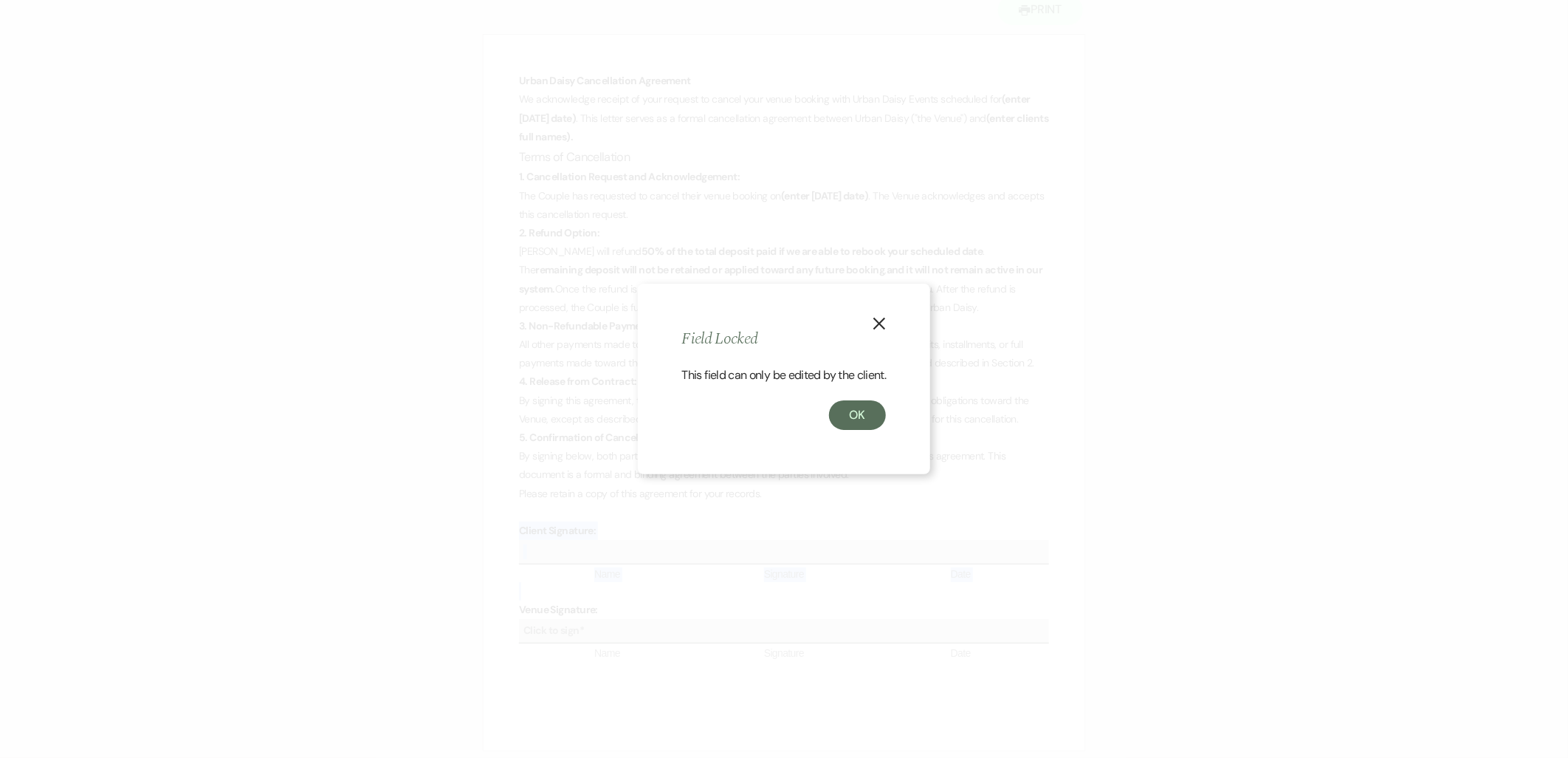
click at [882, 319] on icon "X" at bounding box center [879, 323] width 13 height 13
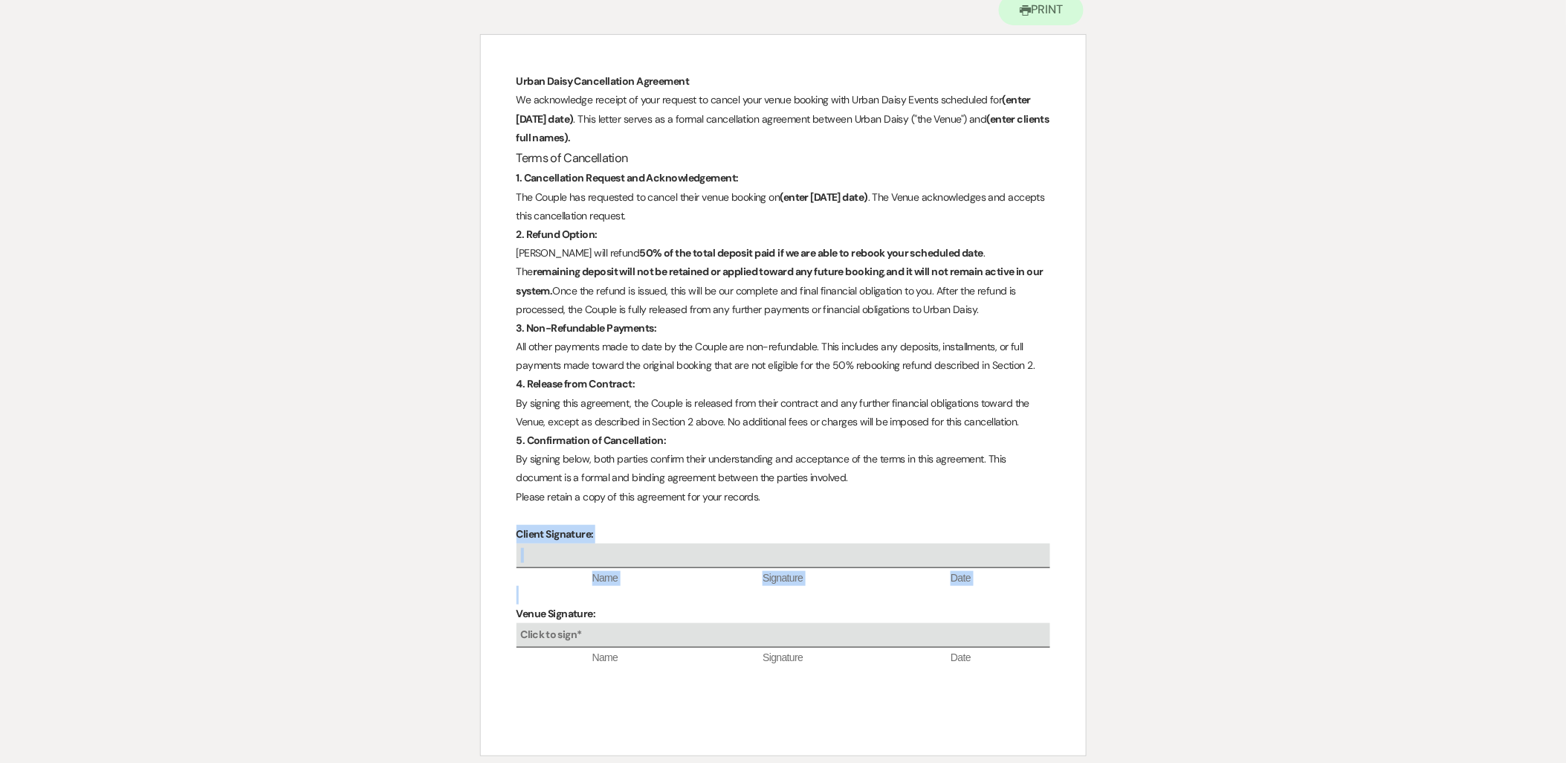
click at [587, 597] on p at bounding box center [784, 595] width 534 height 19
click at [566, 601] on p at bounding box center [784, 595] width 534 height 19
click at [528, 592] on p at bounding box center [784, 595] width 534 height 19
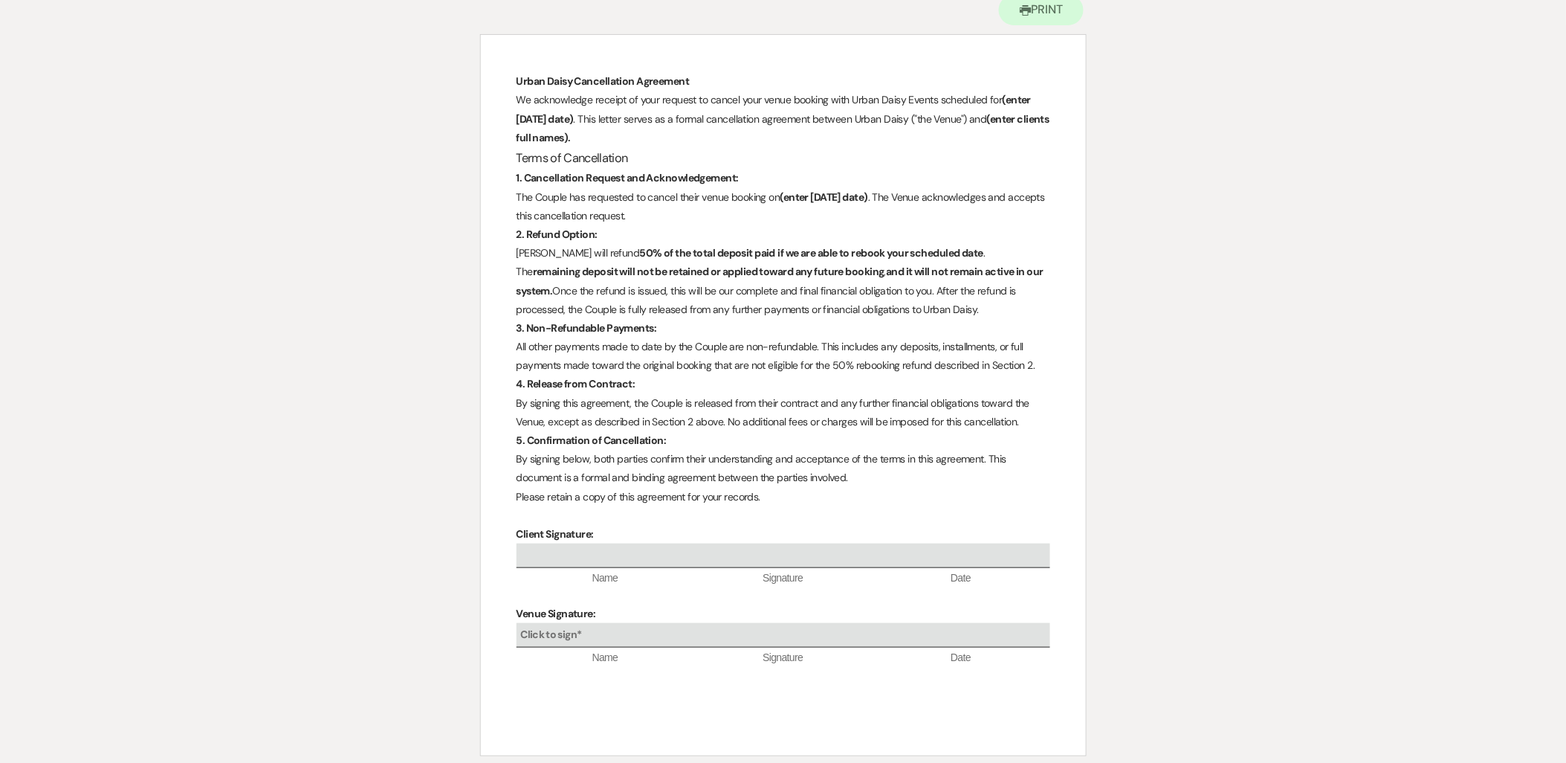
scroll to position [0, 0]
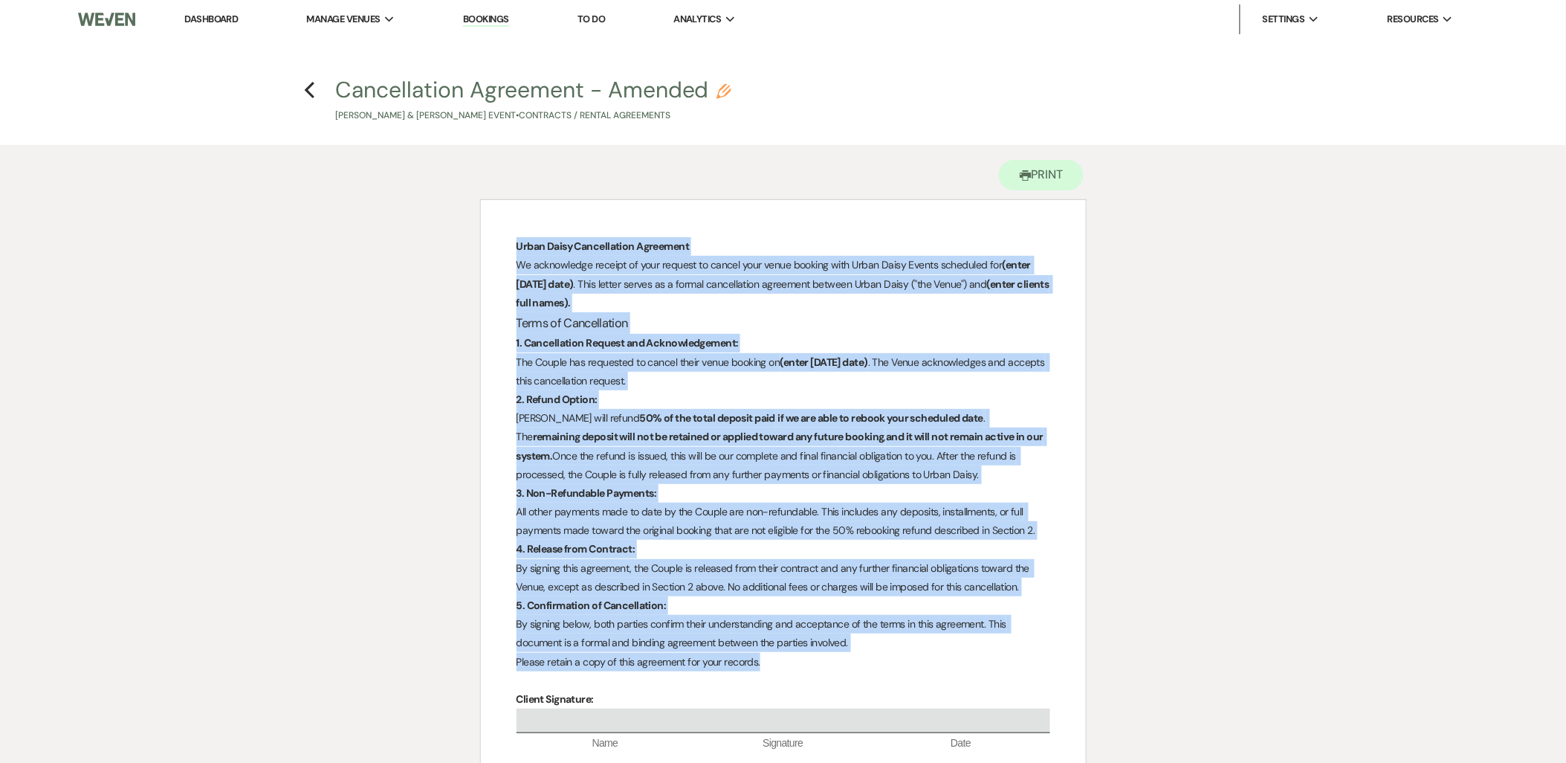
drag, startPoint x: 516, startPoint y: 245, endPoint x: 841, endPoint y: 659, distance: 525.6
click at [841, 659] on div "Urban Daisy Cancellation Agreement We acknowledge receipt of your request to ca…" at bounding box center [783, 560] width 605 height 720
copy div "Urban Daisy Cancellation Agreement We acknowledge receipt of your request to ca…"
click at [725, 94] on use "button" at bounding box center [724, 91] width 15 height 15
select select "10"
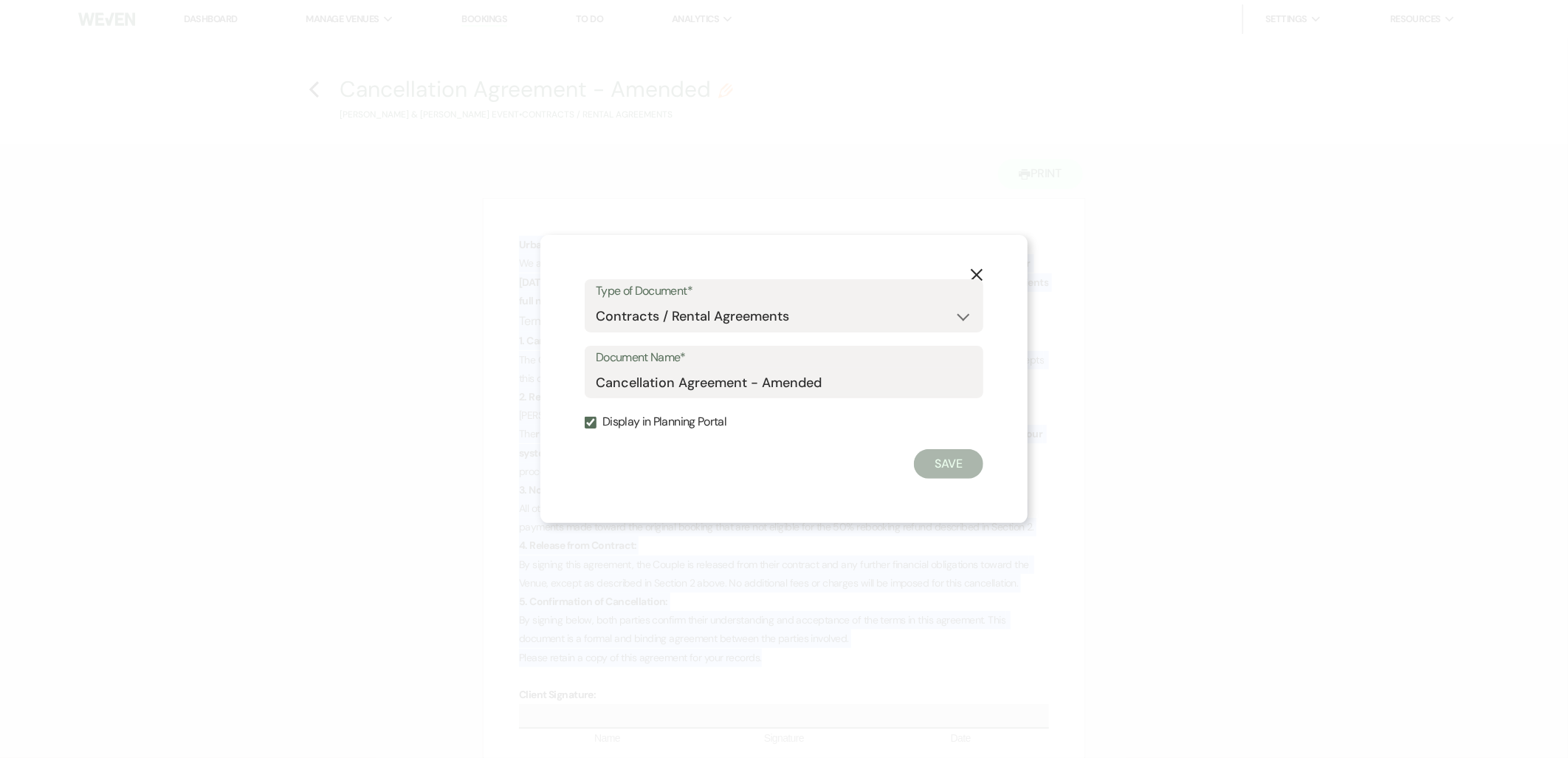
click at [974, 273] on use "button" at bounding box center [976, 275] width 12 height 12
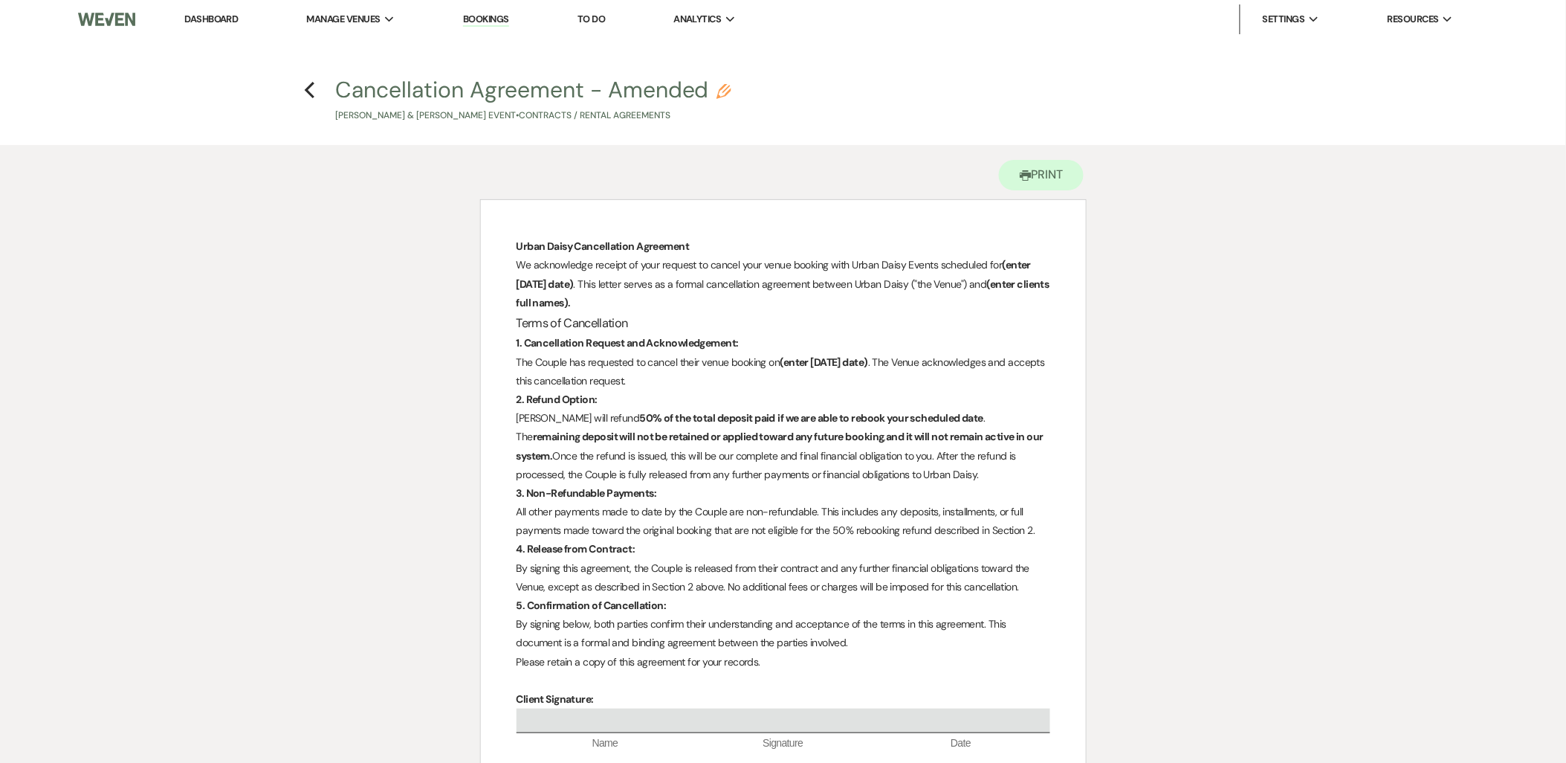
click at [298, 93] on h4 "Previous Cancellation Agreement - Amended Pencil Shana Dukes & Julian Boyd's Ev…" at bounding box center [783, 98] width 1070 height 48
click at [313, 88] on icon "Previous" at bounding box center [309, 90] width 11 height 18
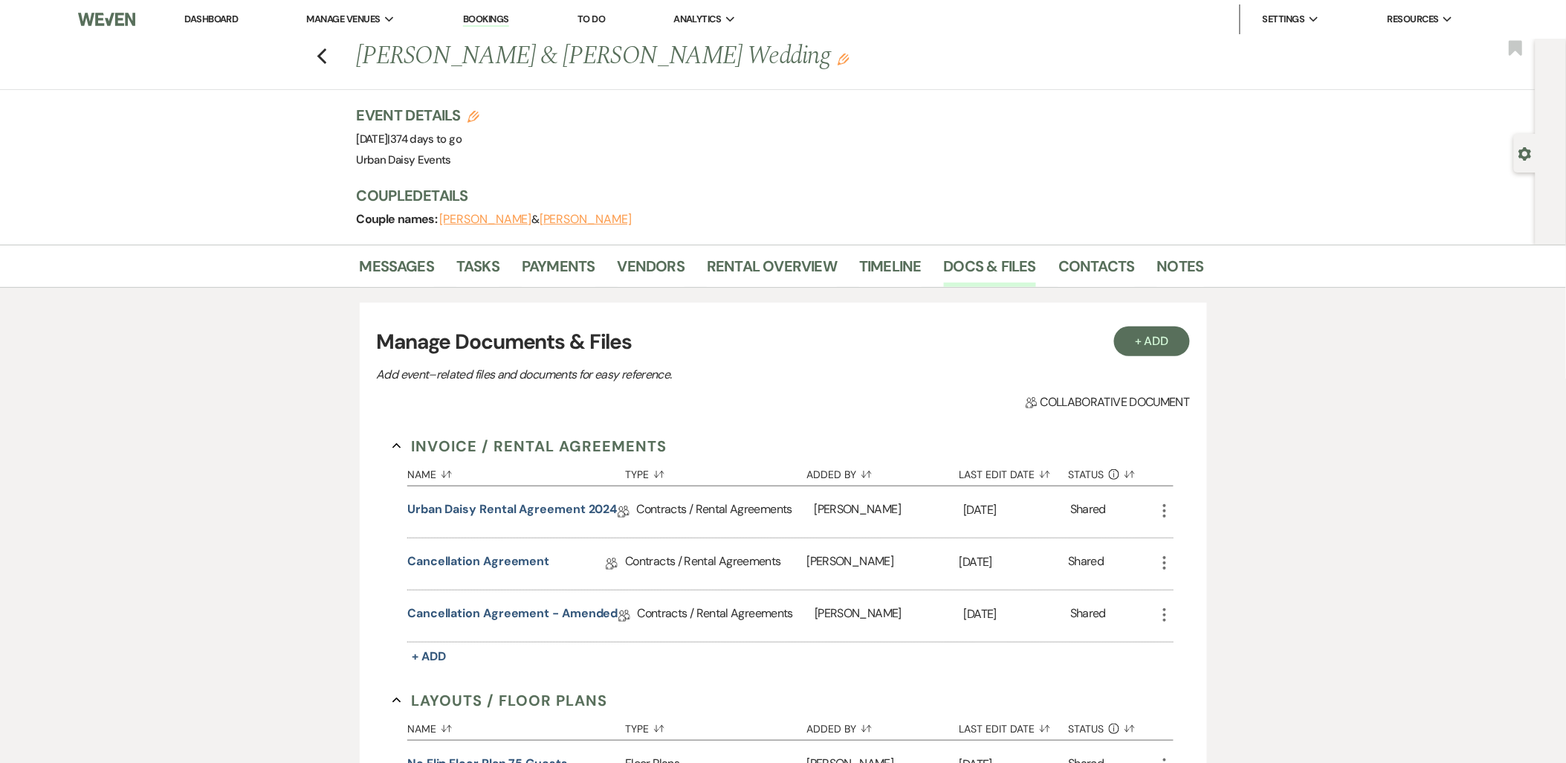
click at [1156, 609] on icon "More" at bounding box center [1165, 615] width 18 height 18
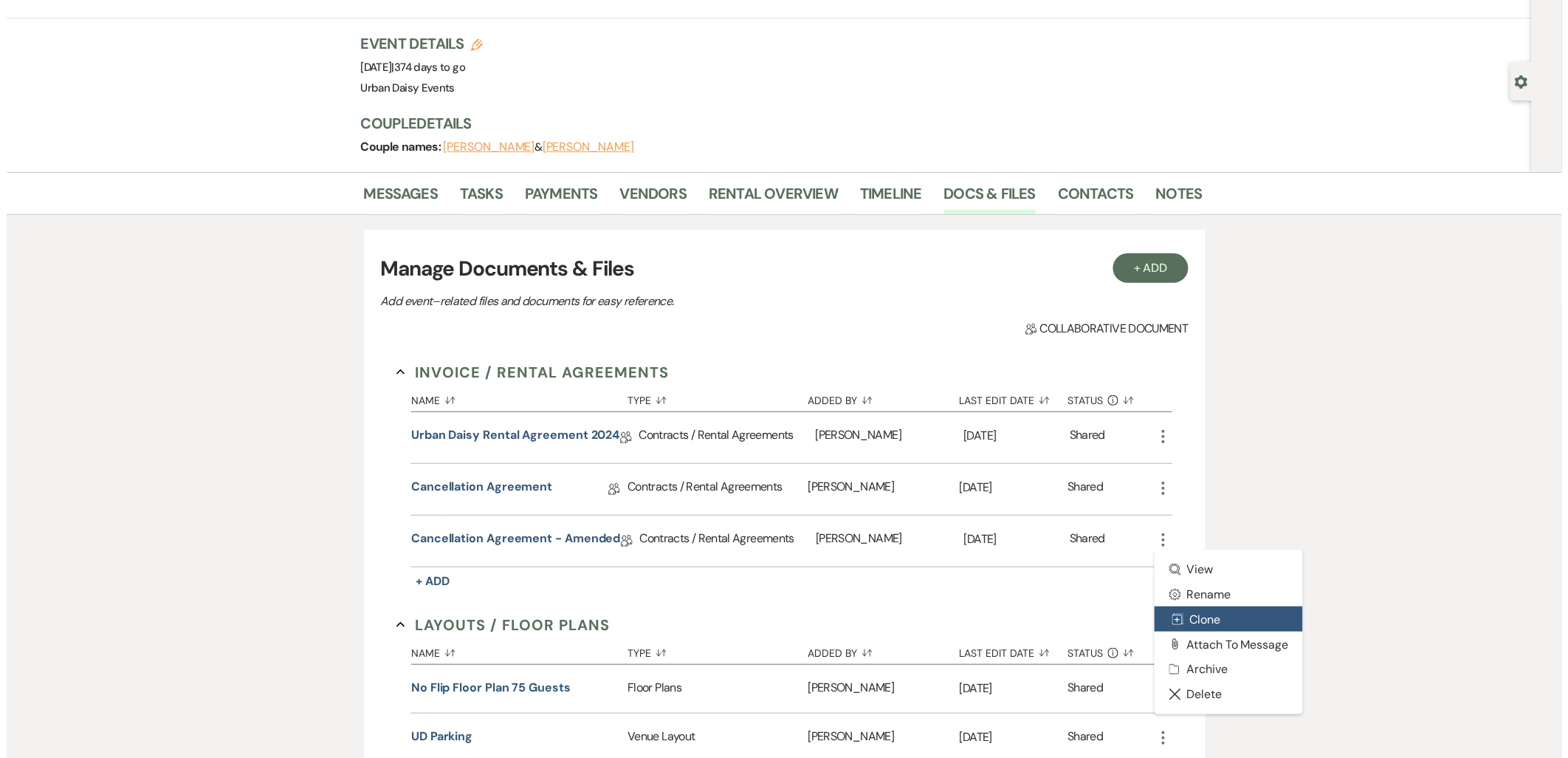
scroll to position [164, 0]
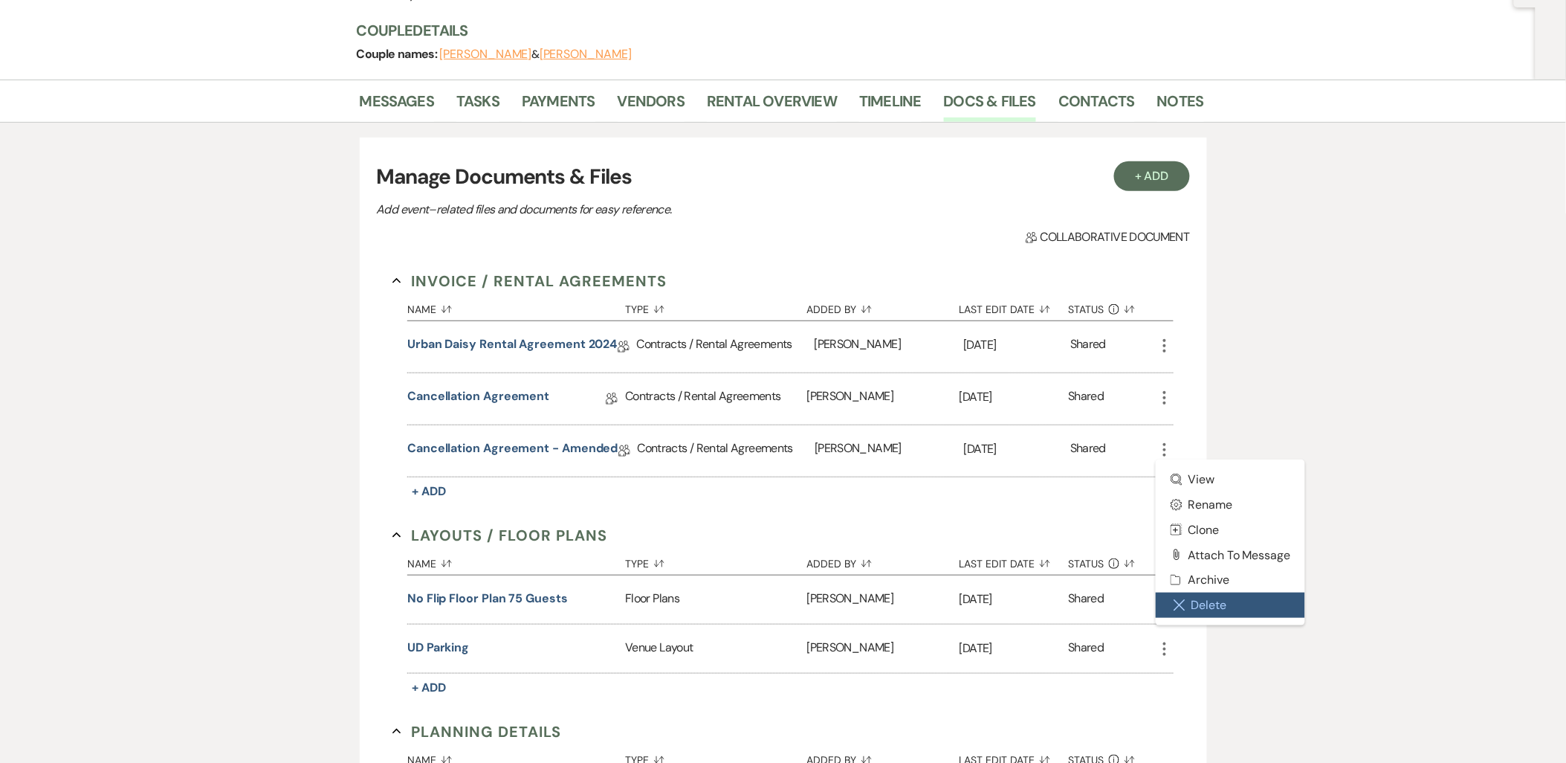
click at [1186, 607] on button "Close Delete X Delete" at bounding box center [1231, 604] width 150 height 25
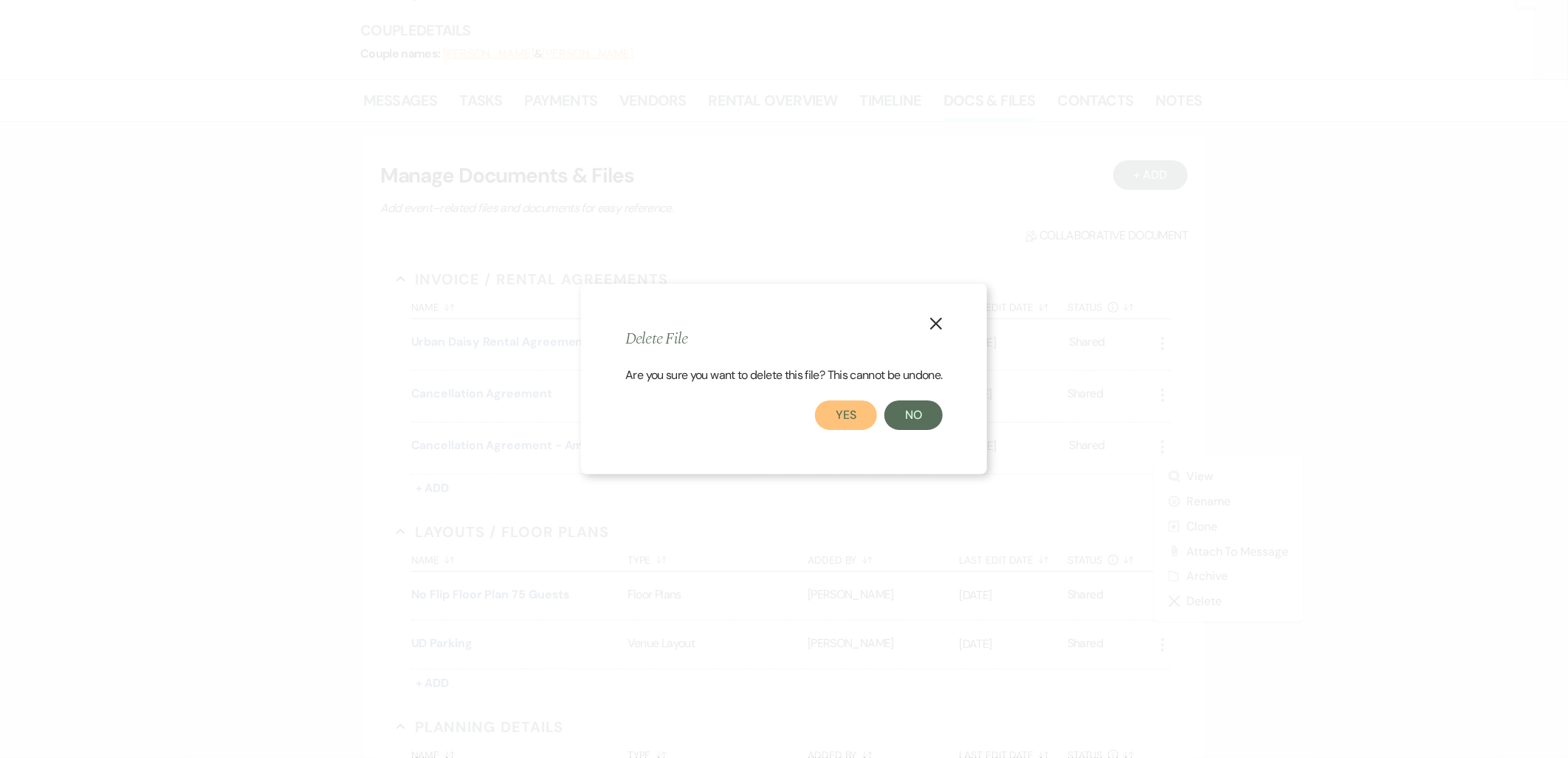
click at [849, 415] on button "Yes" at bounding box center [846, 415] width 62 height 30
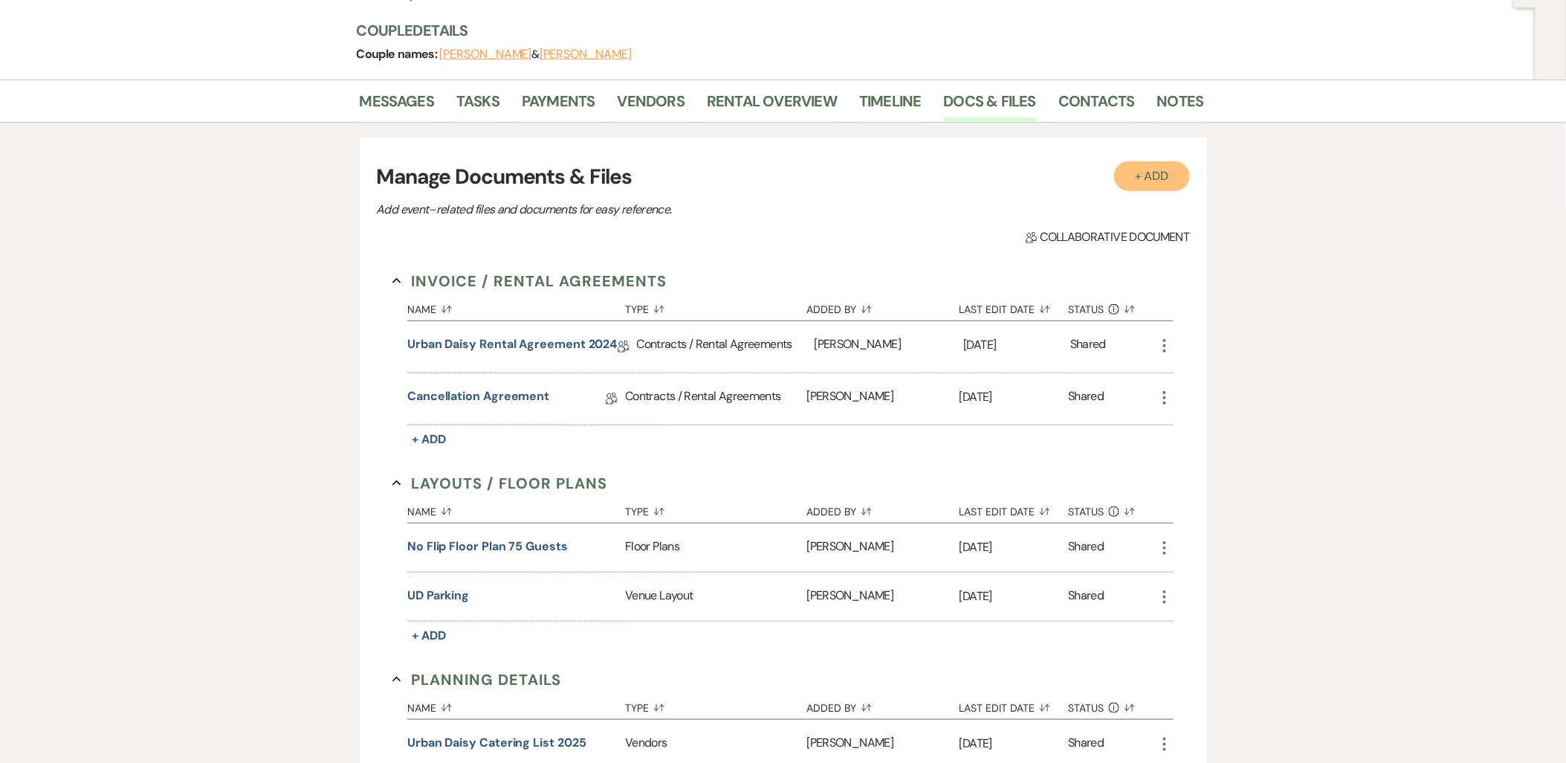
click at [1125, 167] on button "+ Add" at bounding box center [1152, 176] width 76 height 30
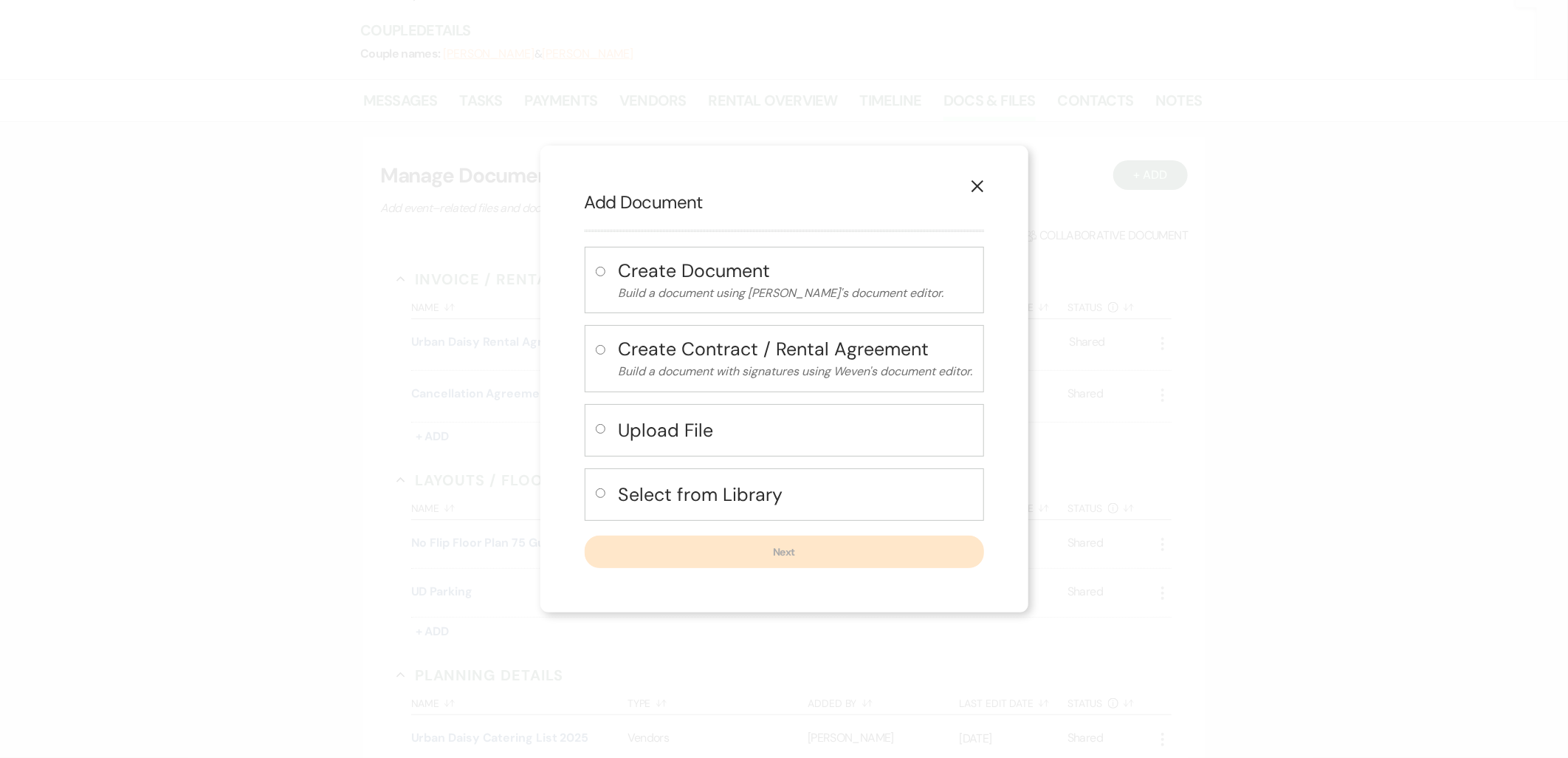
click at [722, 284] on p "Build a document using Weven's document editor." at bounding box center [795, 292] width 355 height 19
radio input "true"
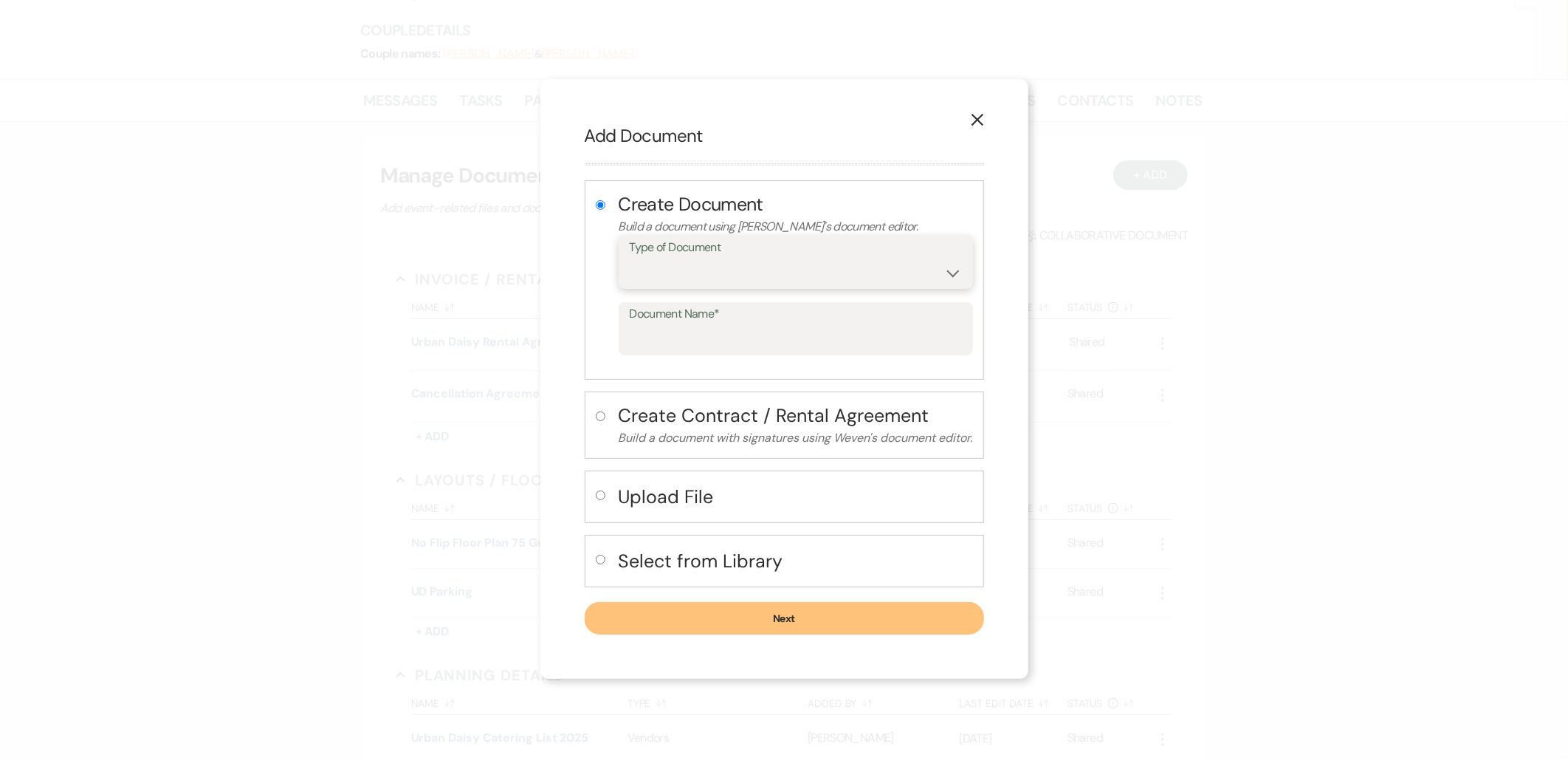
click at [694, 262] on select "Special Event Insurance Vendor Certificate of Insurance Contracts / Rental Agre…" at bounding box center [795, 272] width 332 height 29
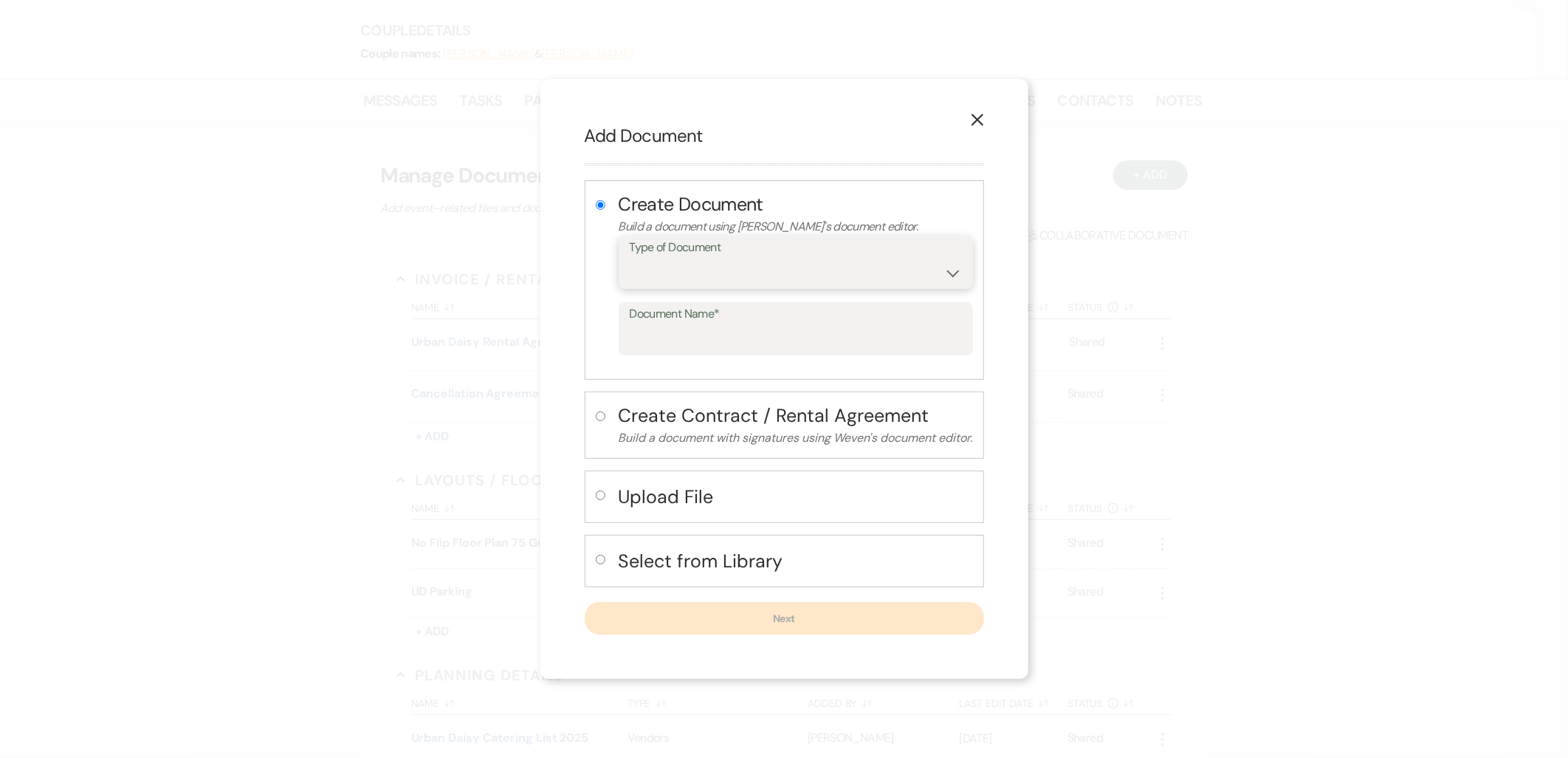
select select "10"
click at [630, 258] on select "Special Event Insurance Vendor Certificate of Insurance Contracts / Rental Agre…" at bounding box center [795, 272] width 332 height 29
click at [694, 321] on label "Document Name*" at bounding box center [795, 314] width 332 height 22
click at [694, 325] on input "Document Name*" at bounding box center [795, 339] width 332 height 29
type input "c"
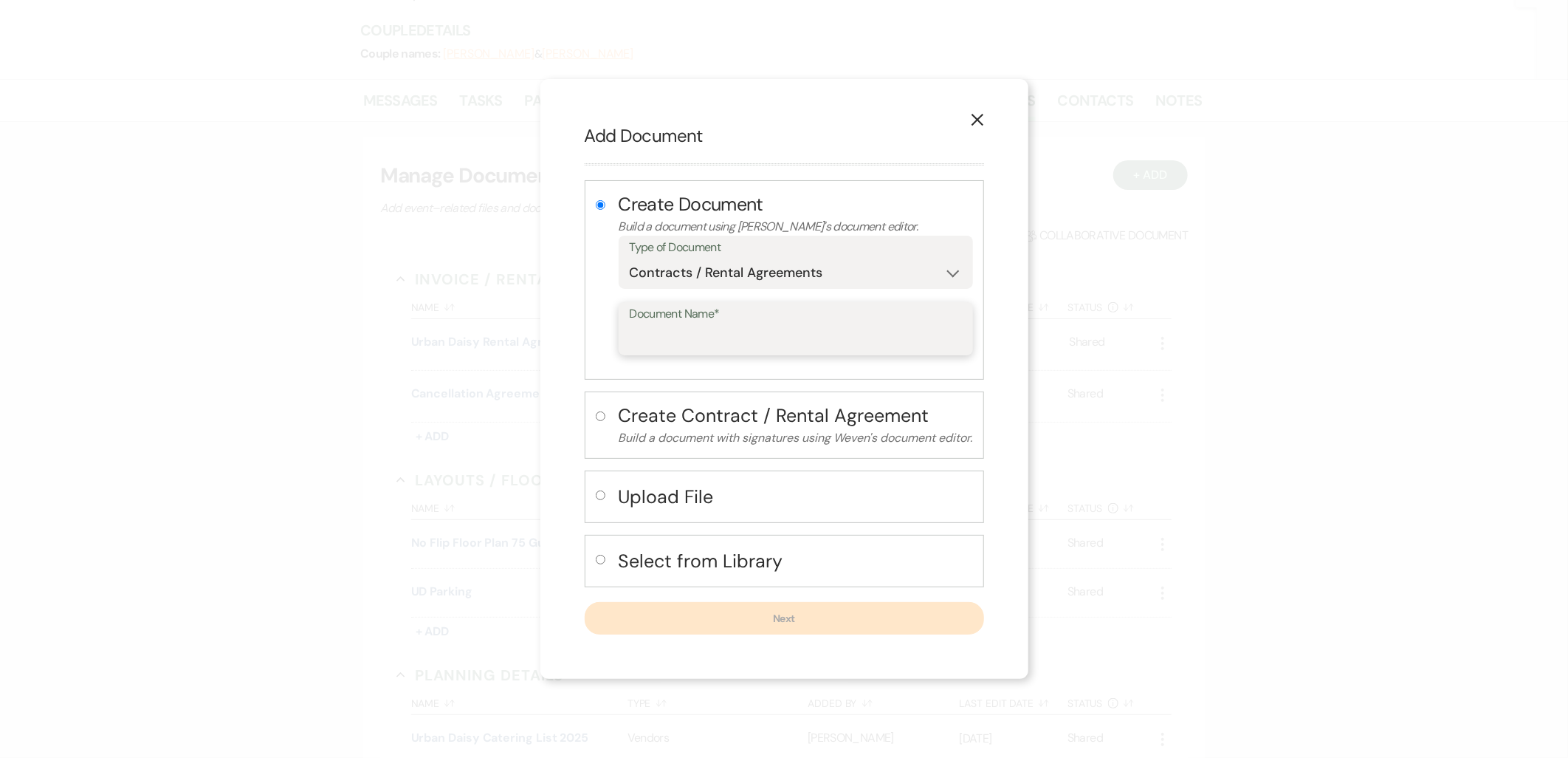
type input "c"
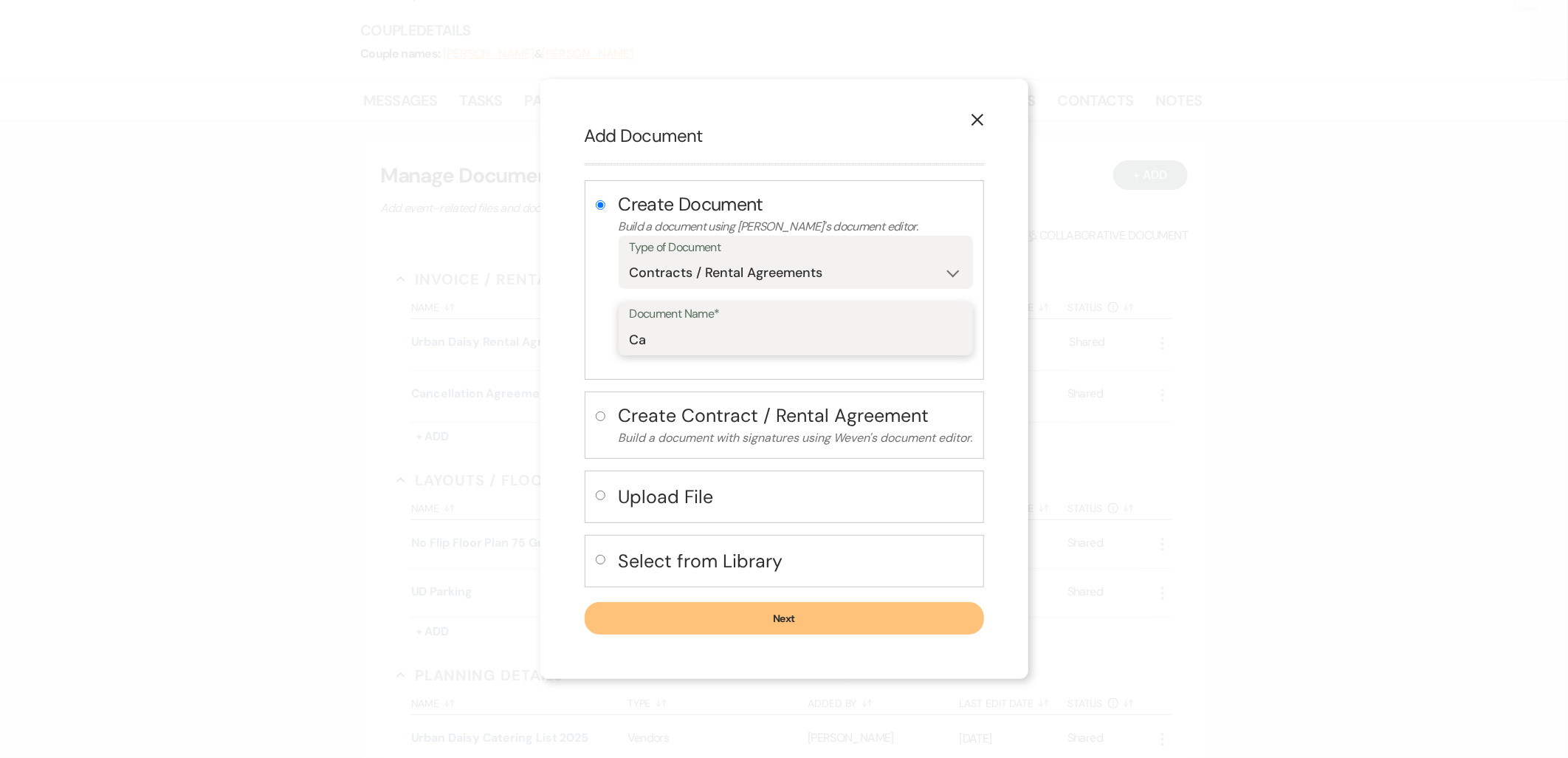
type input "C"
type input "Cancellation Agreement 9.15.2025"
click at [643, 597] on div "Create Document Build a document using Weven's document editor. Type of Documen…" at bounding box center [784, 406] width 399 height 454
click at [646, 602] on button "Next" at bounding box center [784, 618] width 399 height 33
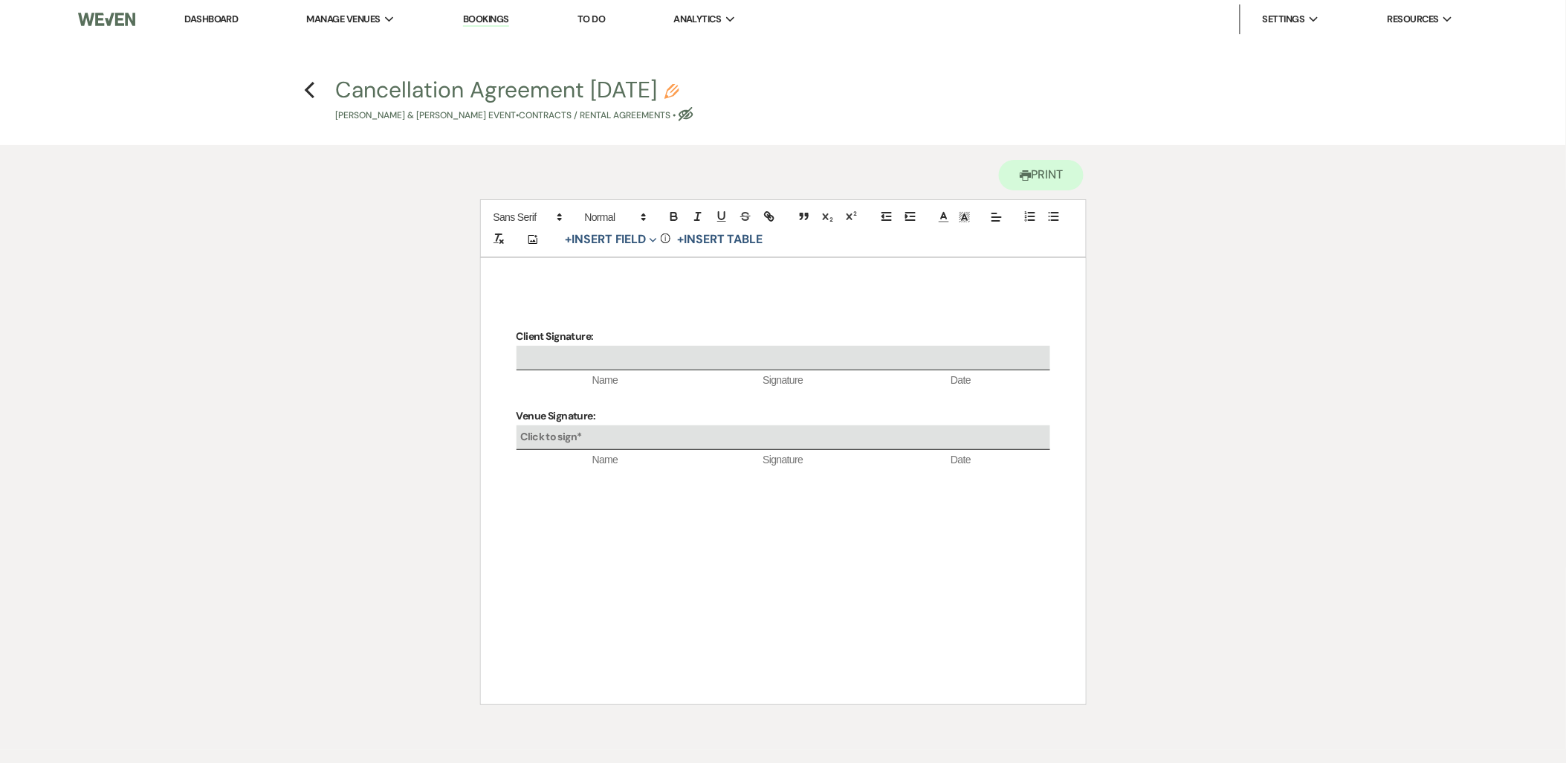
click at [602, 311] on p at bounding box center [784, 317] width 534 height 19
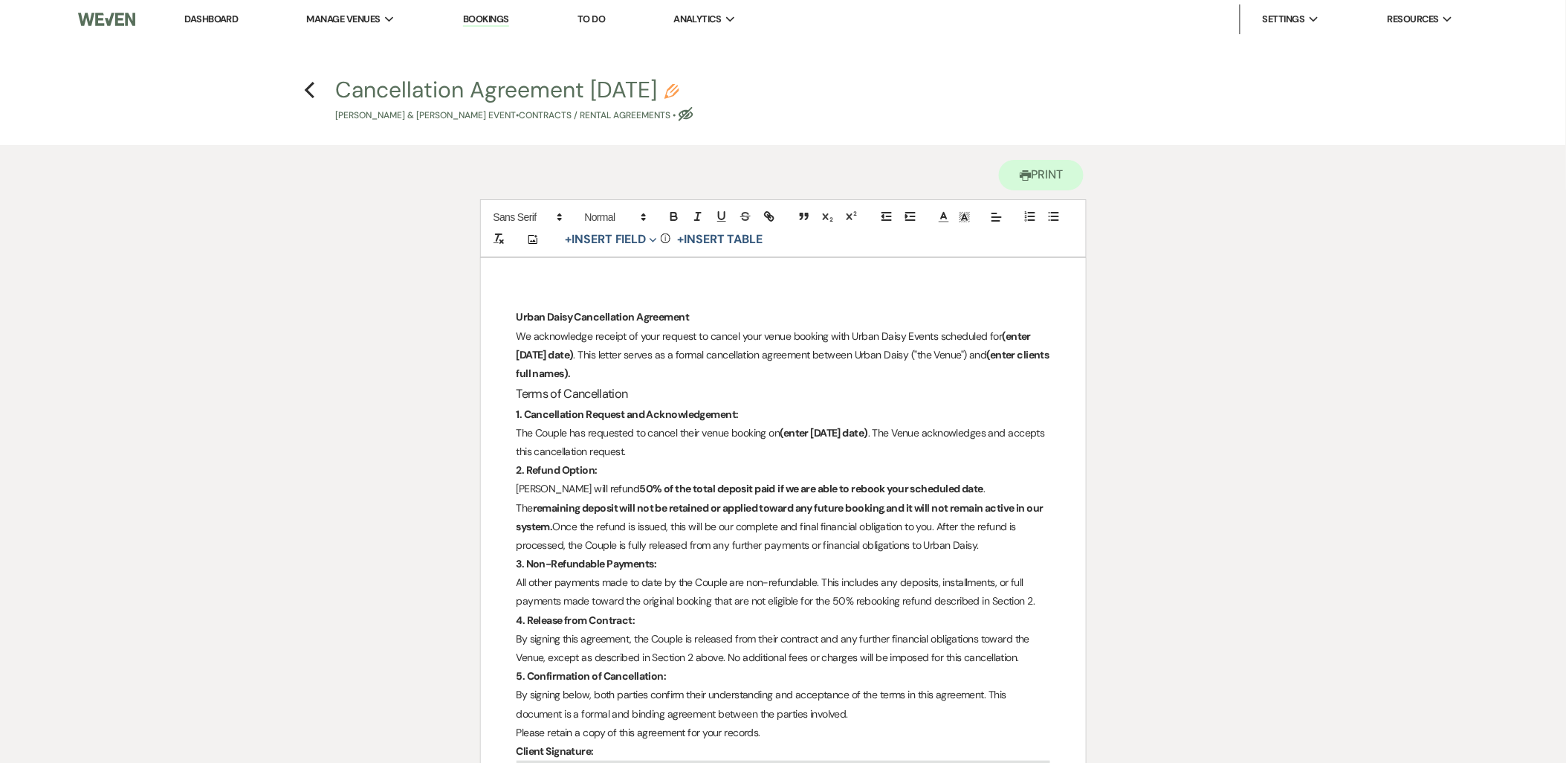
click at [515, 322] on div "Urban Daisy Cancellation Agreement We acknowledge receipt of your request to ca…" at bounding box center [783, 615] width 605 height 714
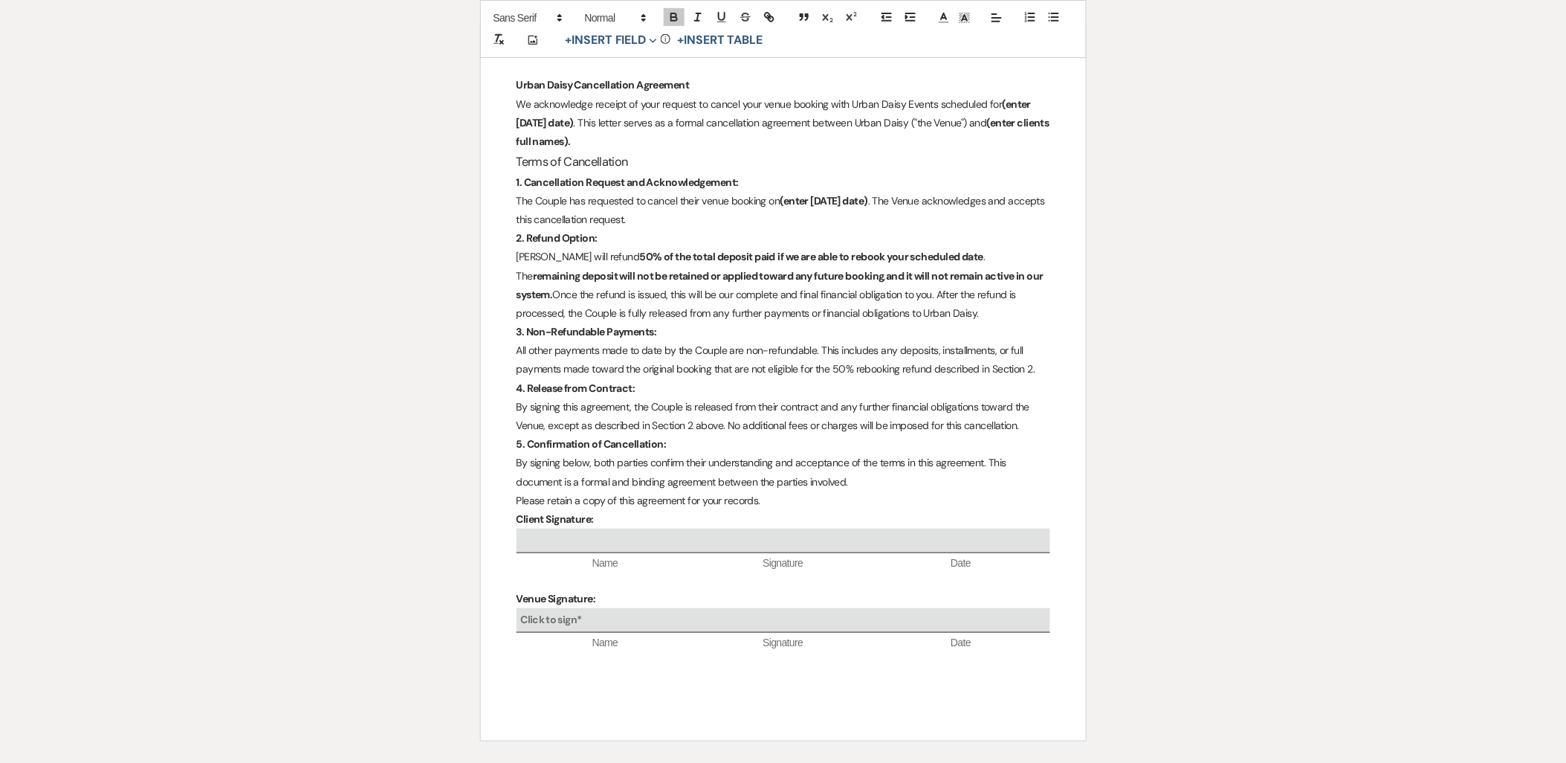
scroll to position [248, 0]
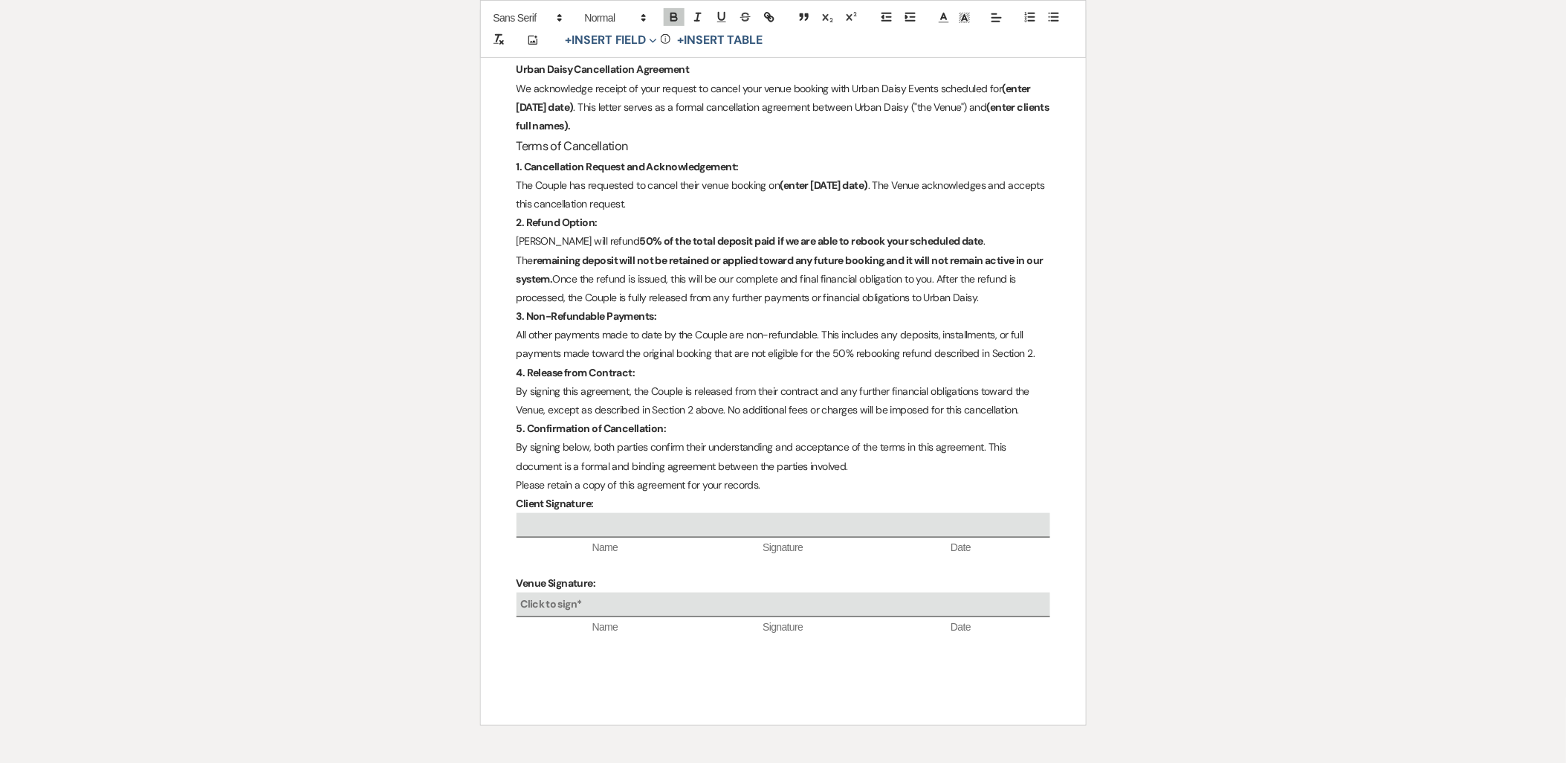
click at [536, 566] on p at bounding box center [784, 564] width 534 height 19
click at [630, 45] on button "+ Insert Field Expand" at bounding box center [611, 40] width 103 height 18
click at [619, 123] on button "Signature Field" at bounding box center [614, 124] width 111 height 27
select select "signatureField"
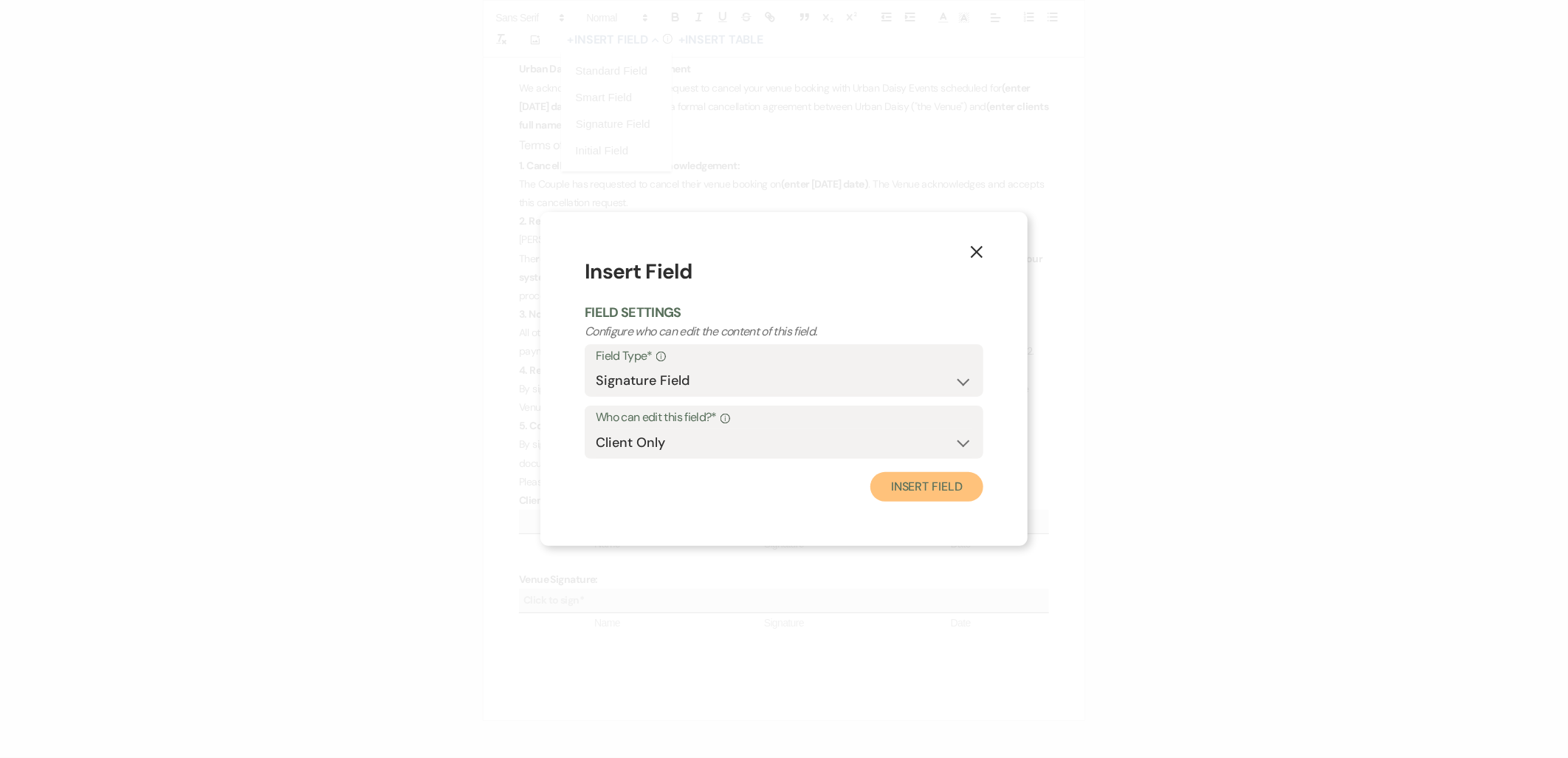
click at [934, 493] on button "Insert Field" at bounding box center [927, 487] width 113 height 30
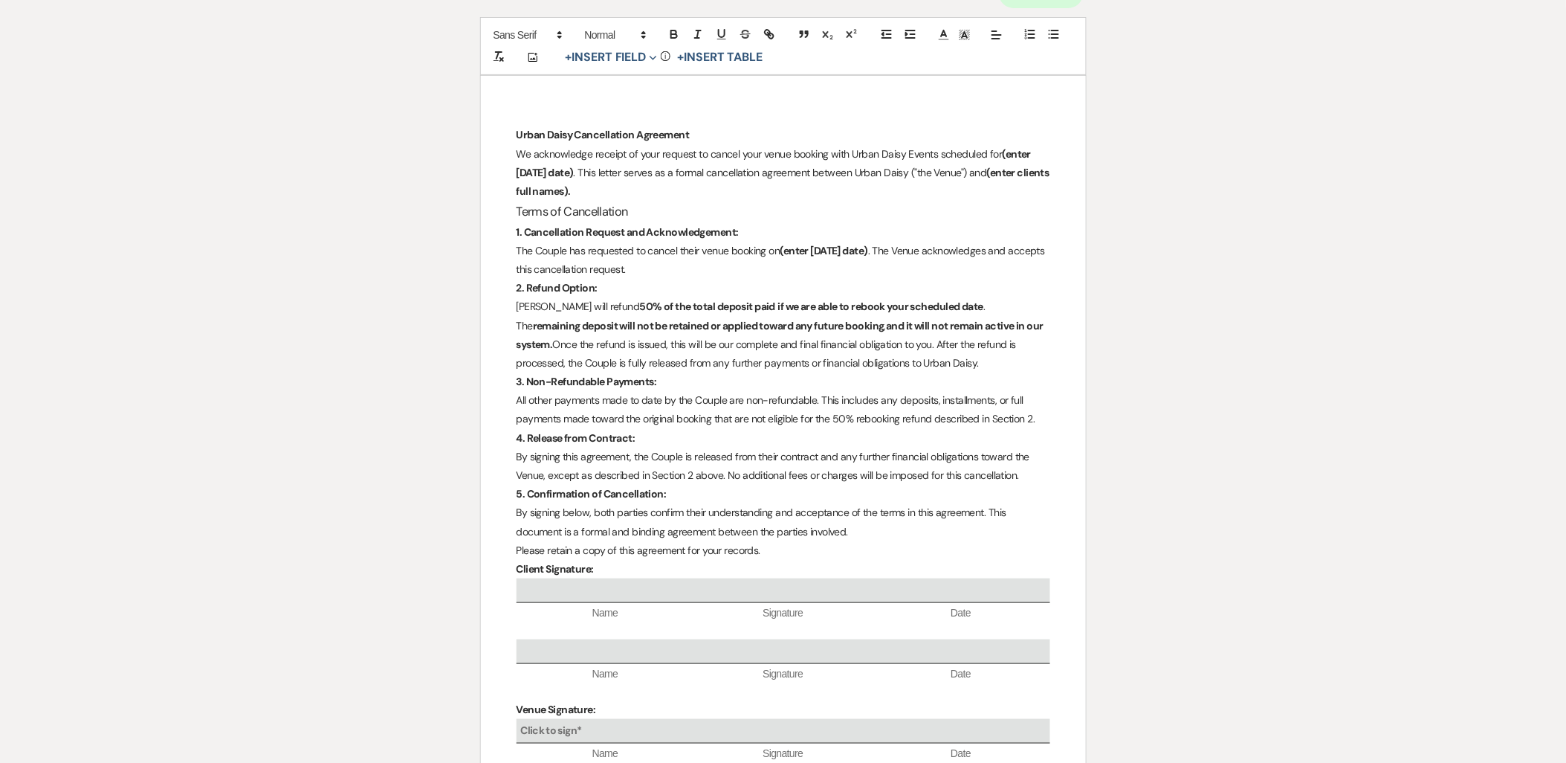
scroll to position [0, 0]
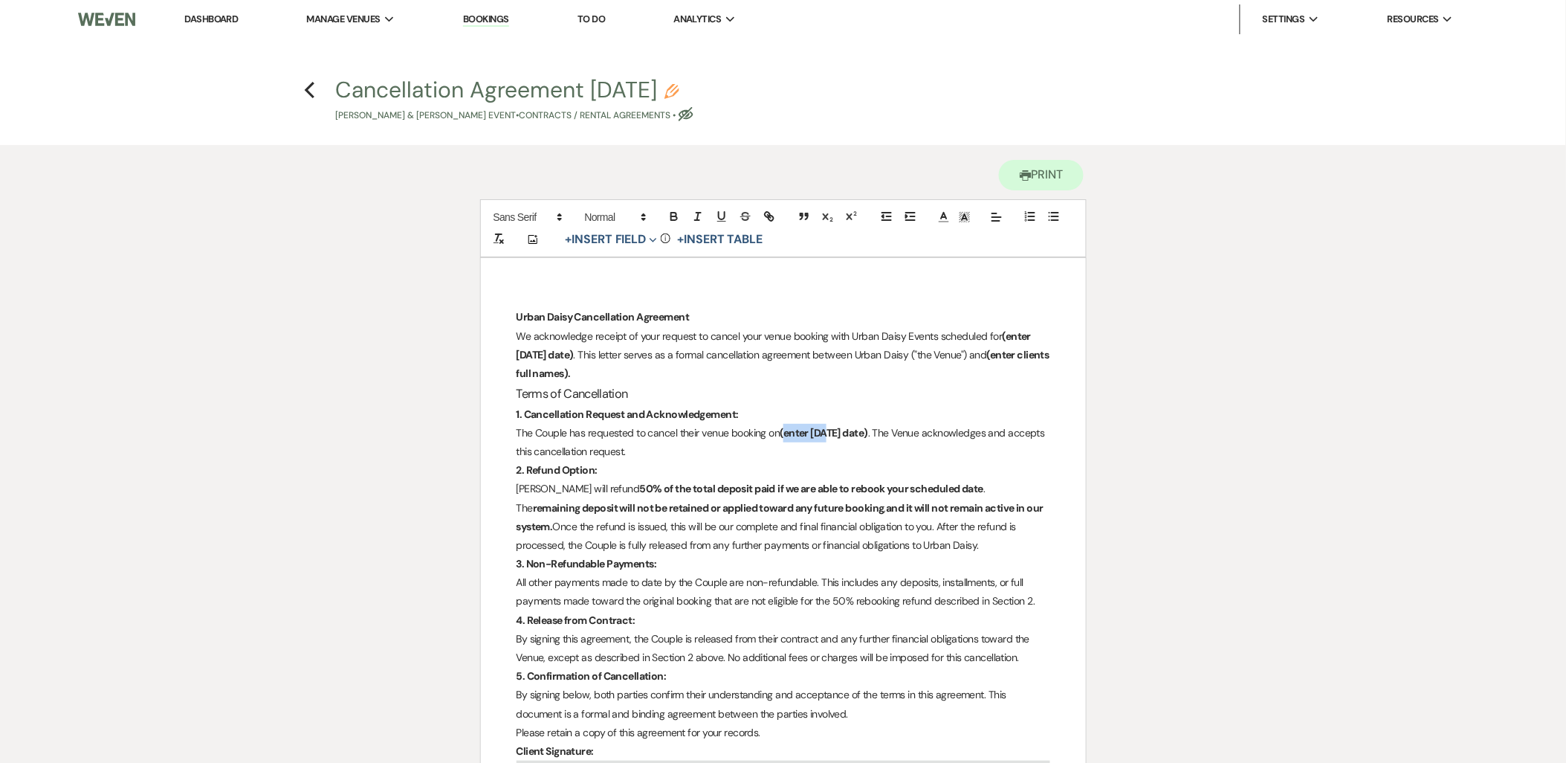
drag, startPoint x: 783, startPoint y: 433, endPoint x: 831, endPoint y: 435, distance: 47.6
click at [831, 435] on strong "(enter today's date)" at bounding box center [824, 432] width 88 height 13
drag, startPoint x: 875, startPoint y: 428, endPoint x: 782, endPoint y: 428, distance: 92.9
click at [782, 428] on p "The Couple has requested to cancel their venue booking on (enter today's date) …" at bounding box center [784, 442] width 534 height 37
click at [717, 462] on p "2. Refund Option:" at bounding box center [784, 470] width 534 height 19
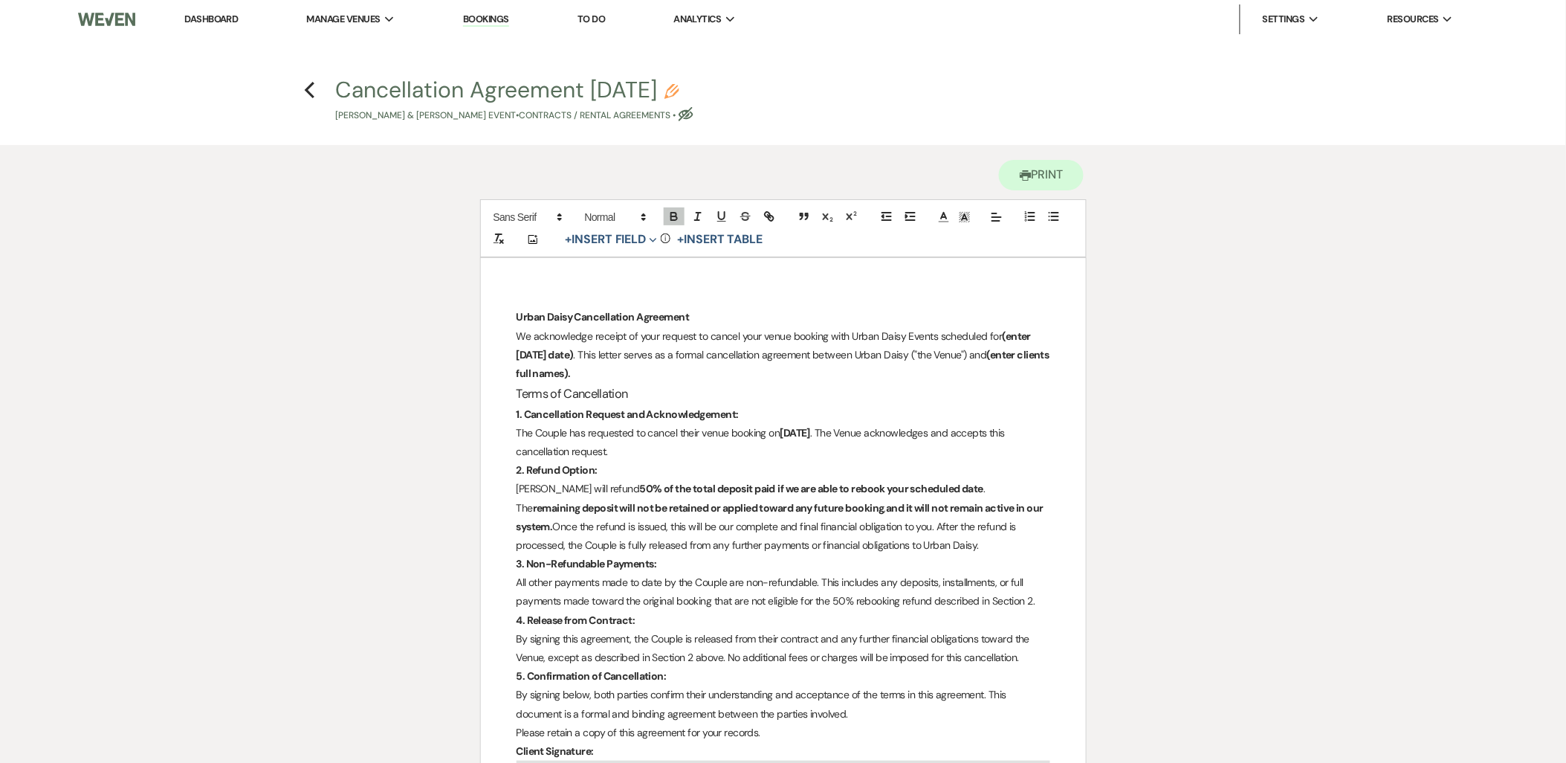
click at [680, 398] on h3 "Terms of Cancellation" at bounding box center [784, 394] width 534 height 22
drag, startPoint x: 992, startPoint y: 358, endPoint x: 1018, endPoint y: 369, distance: 28.3
click at [1018, 369] on p "We acknowledge receipt of your request to cancel your venue booking with Urban …" at bounding box center [784, 355] width 534 height 56
drag, startPoint x: 1001, startPoint y: 336, endPoint x: 578, endPoint y: 355, distance: 423.4
click at [578, 355] on p "We acknowledge receipt of your request to cancel your venue booking with Urban …" at bounding box center [784, 355] width 534 height 56
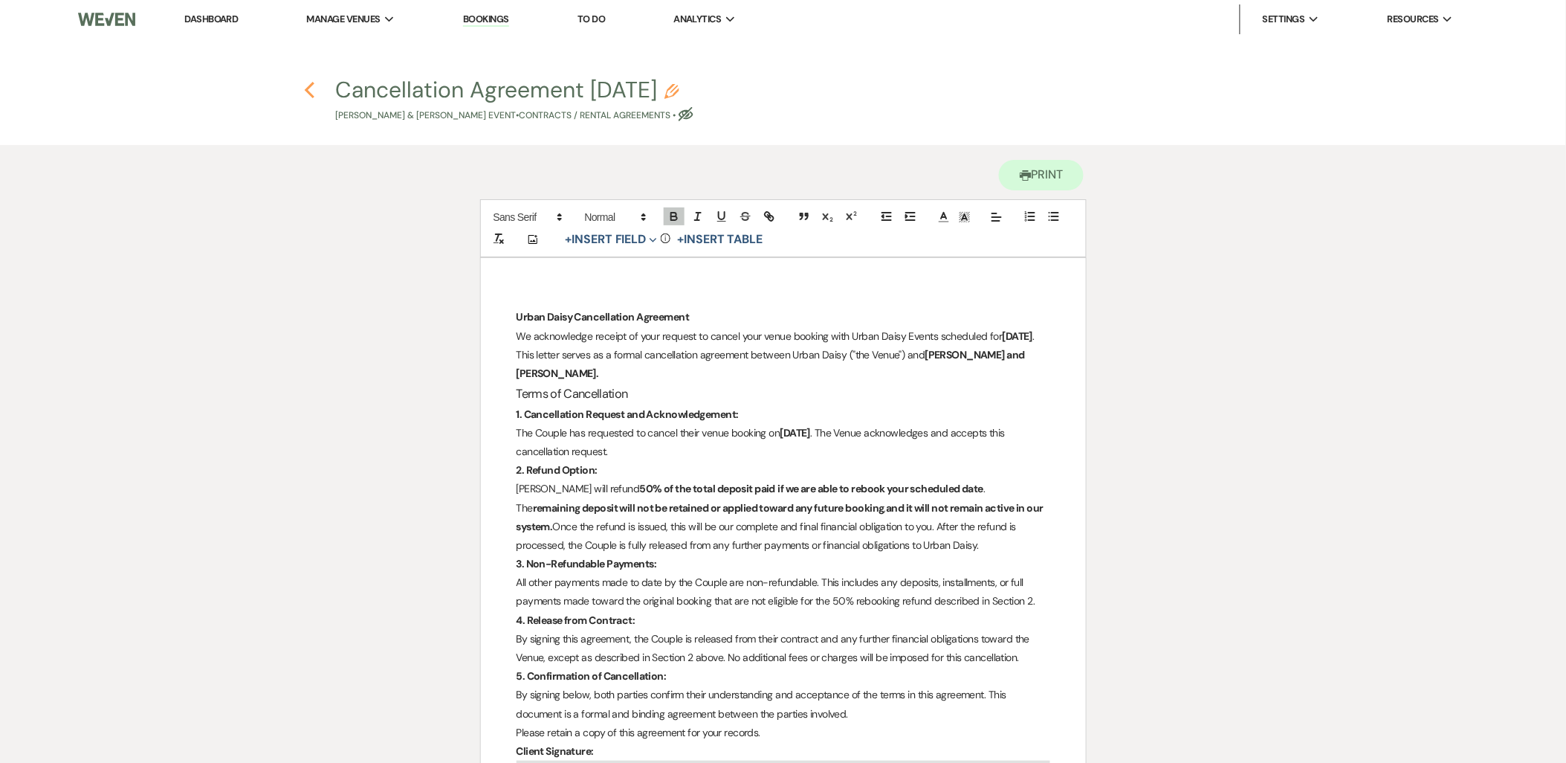
click at [308, 83] on icon "Previous" at bounding box center [309, 90] width 11 height 18
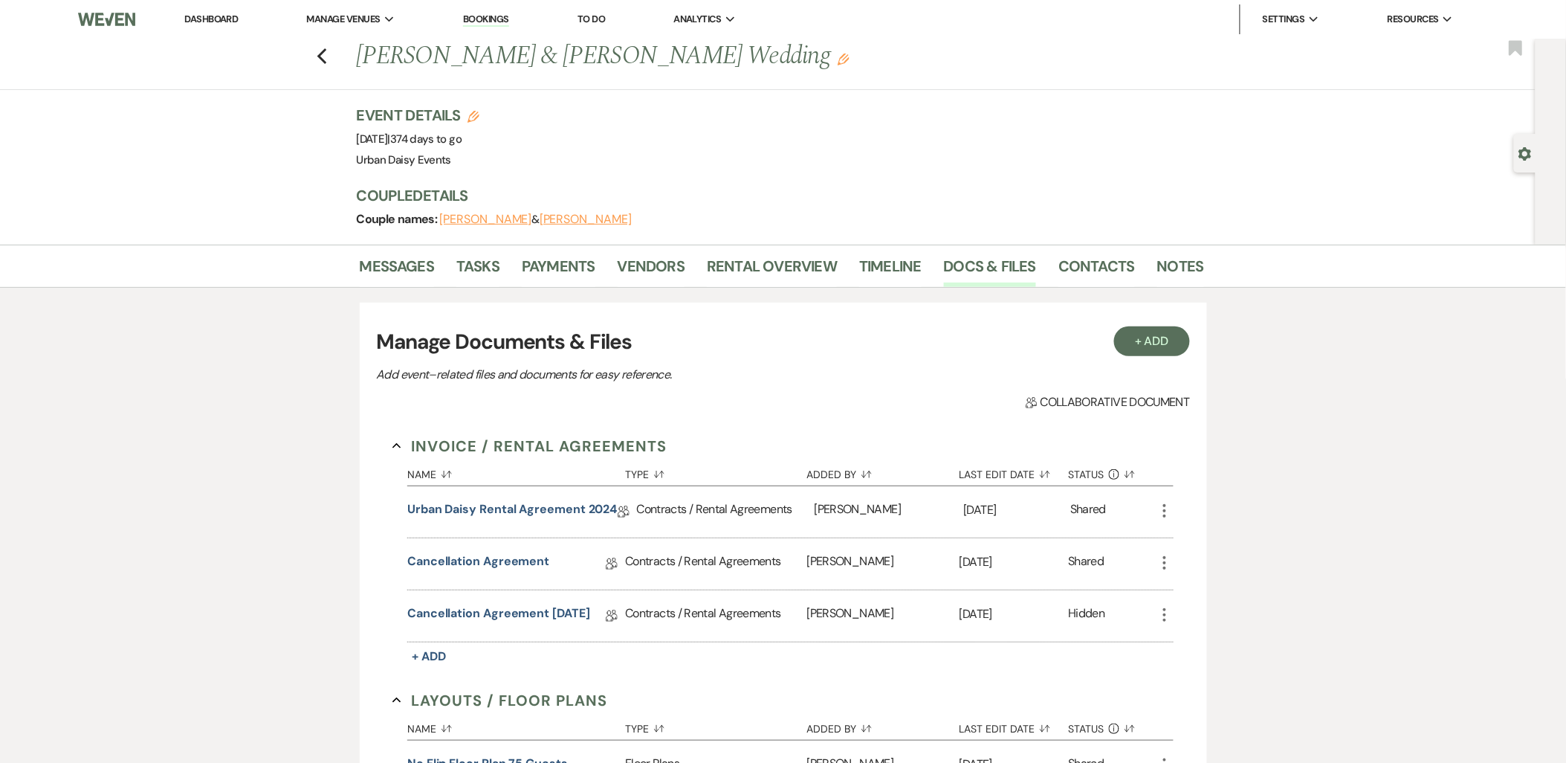
scroll to position [165, 0]
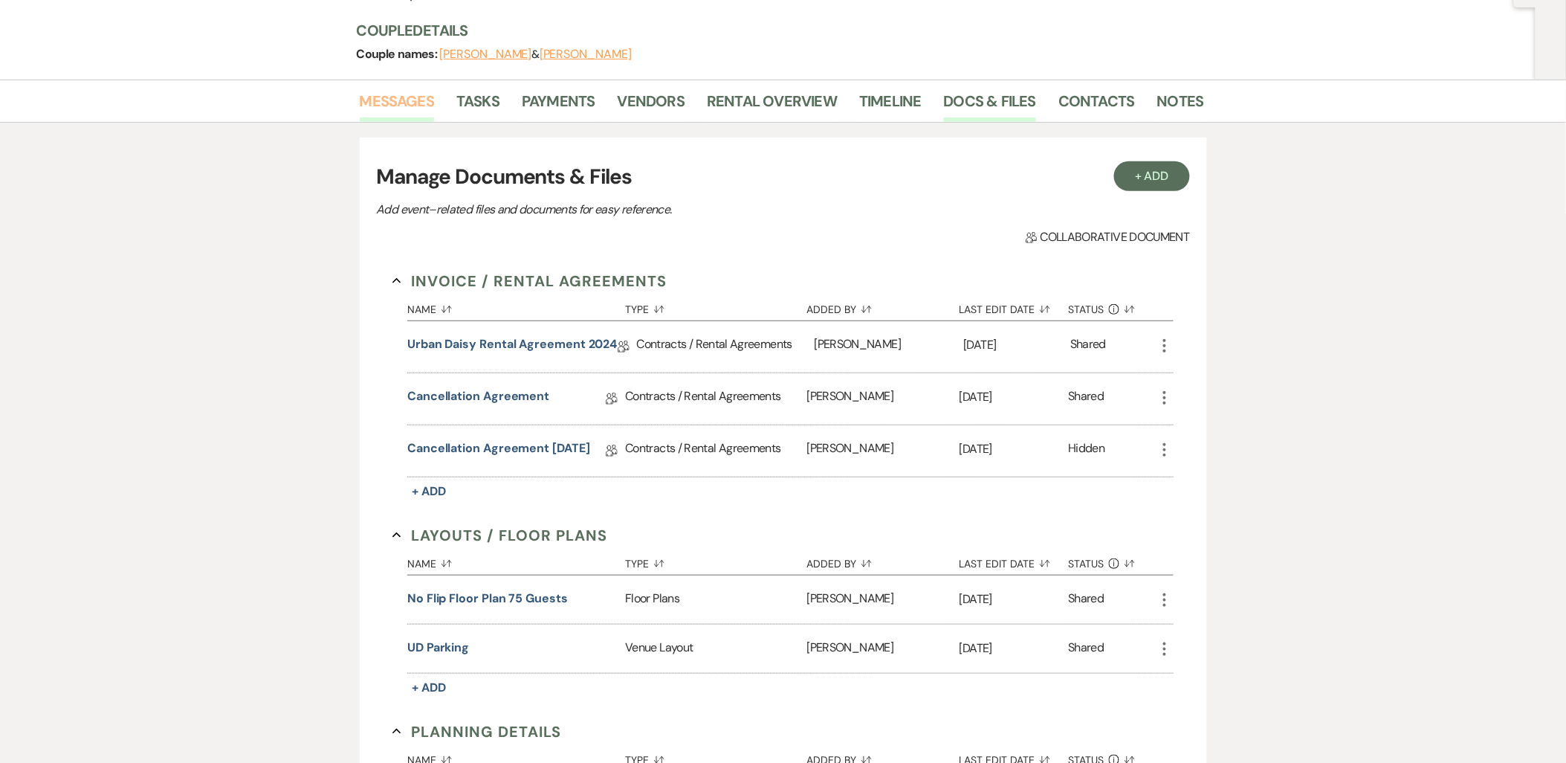
click at [415, 116] on link "Messages" at bounding box center [397, 105] width 75 height 33
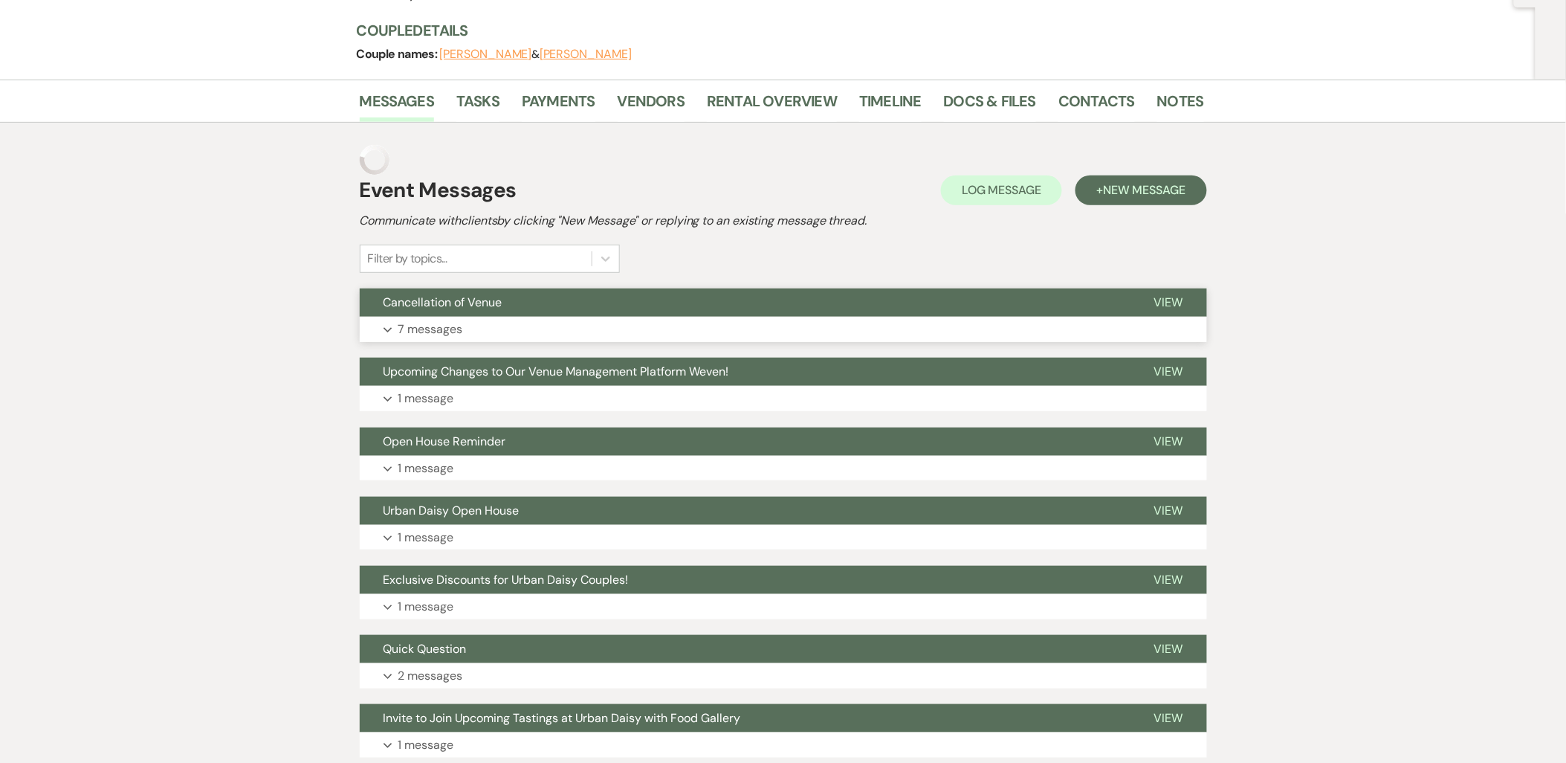
click at [519, 323] on button "Expand 7 messages" at bounding box center [783, 329] width 847 height 25
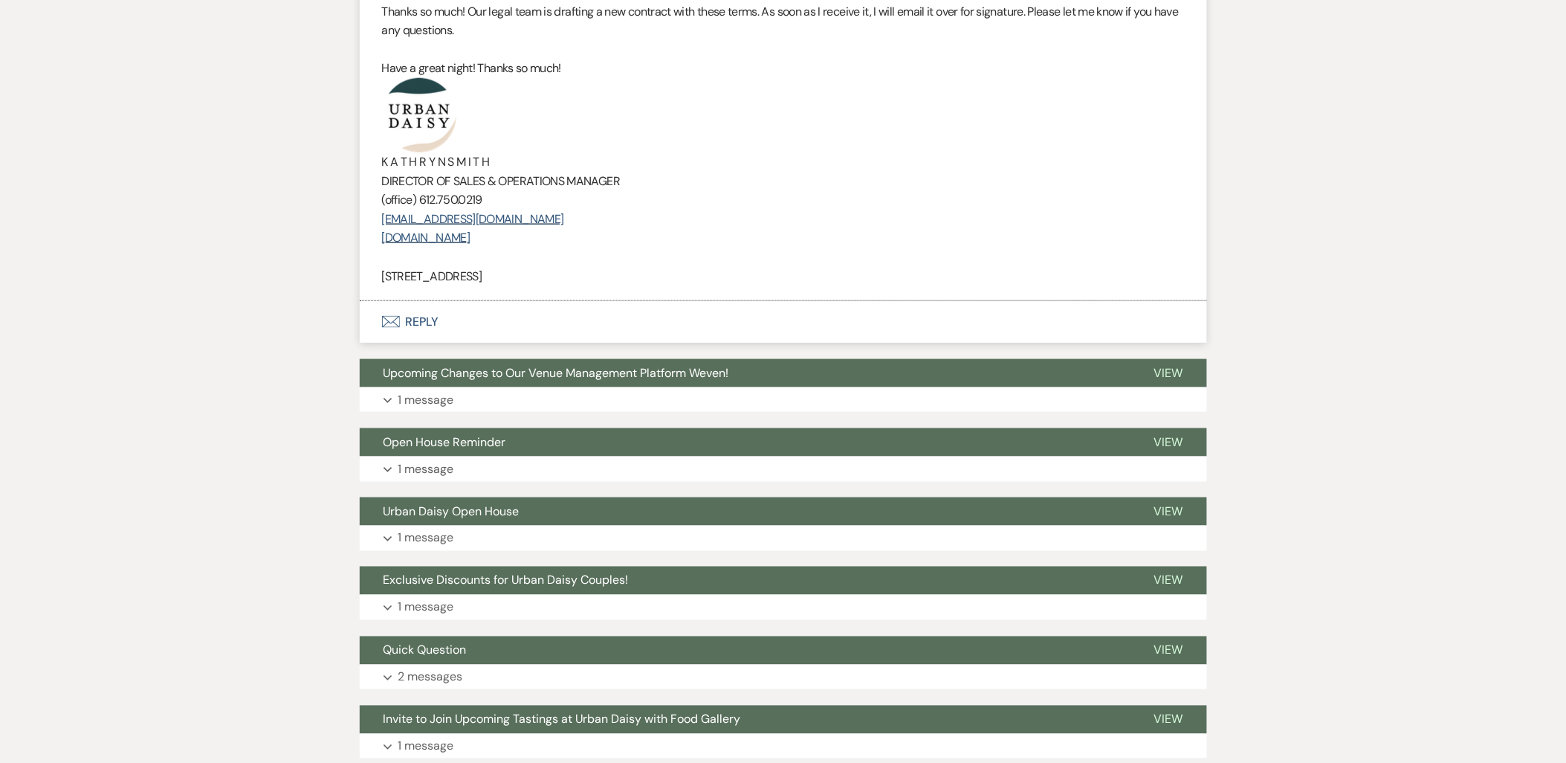
scroll to position [2312, 0]
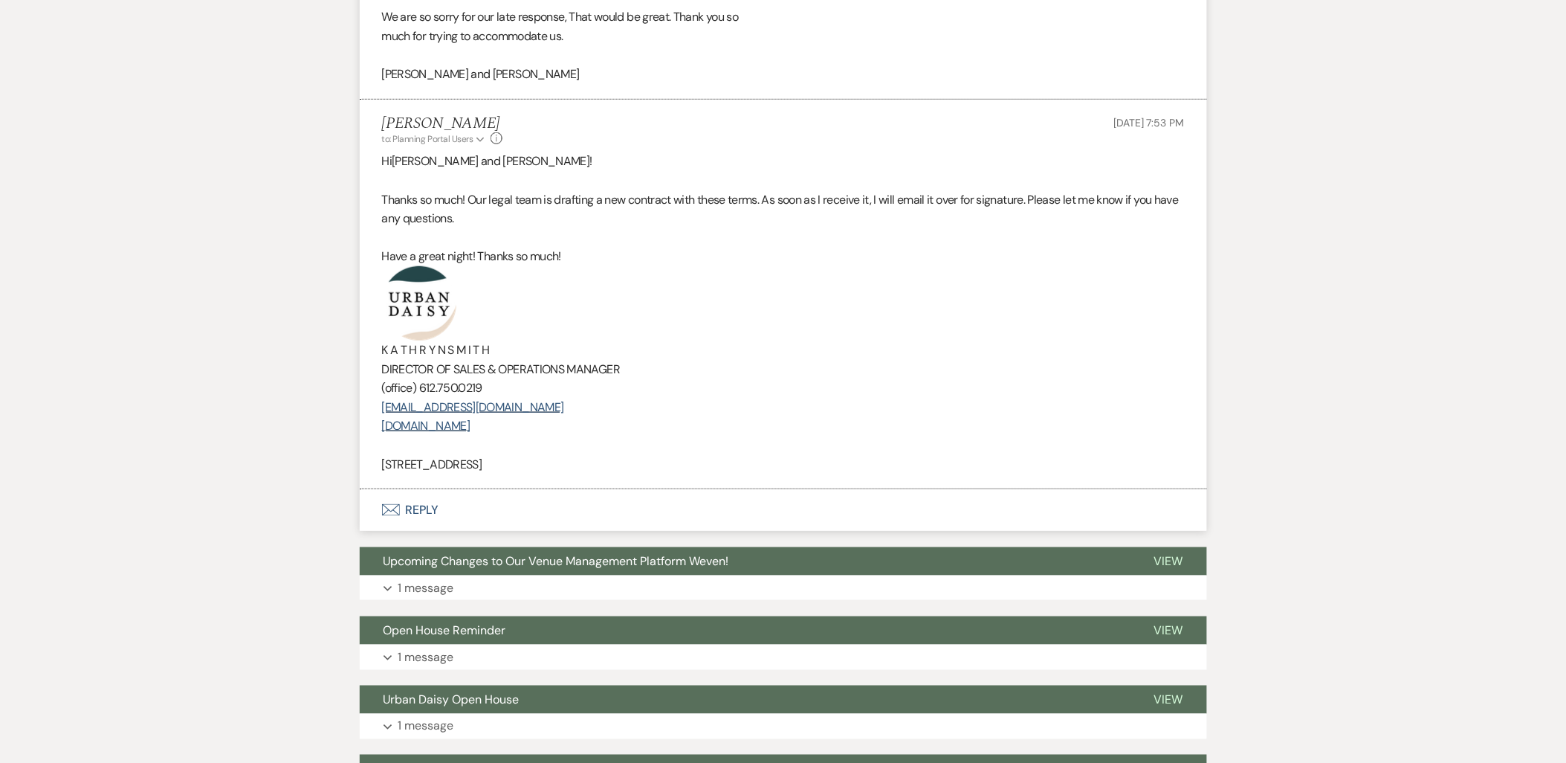
click at [418, 507] on button "Envelope Reply" at bounding box center [783, 510] width 847 height 42
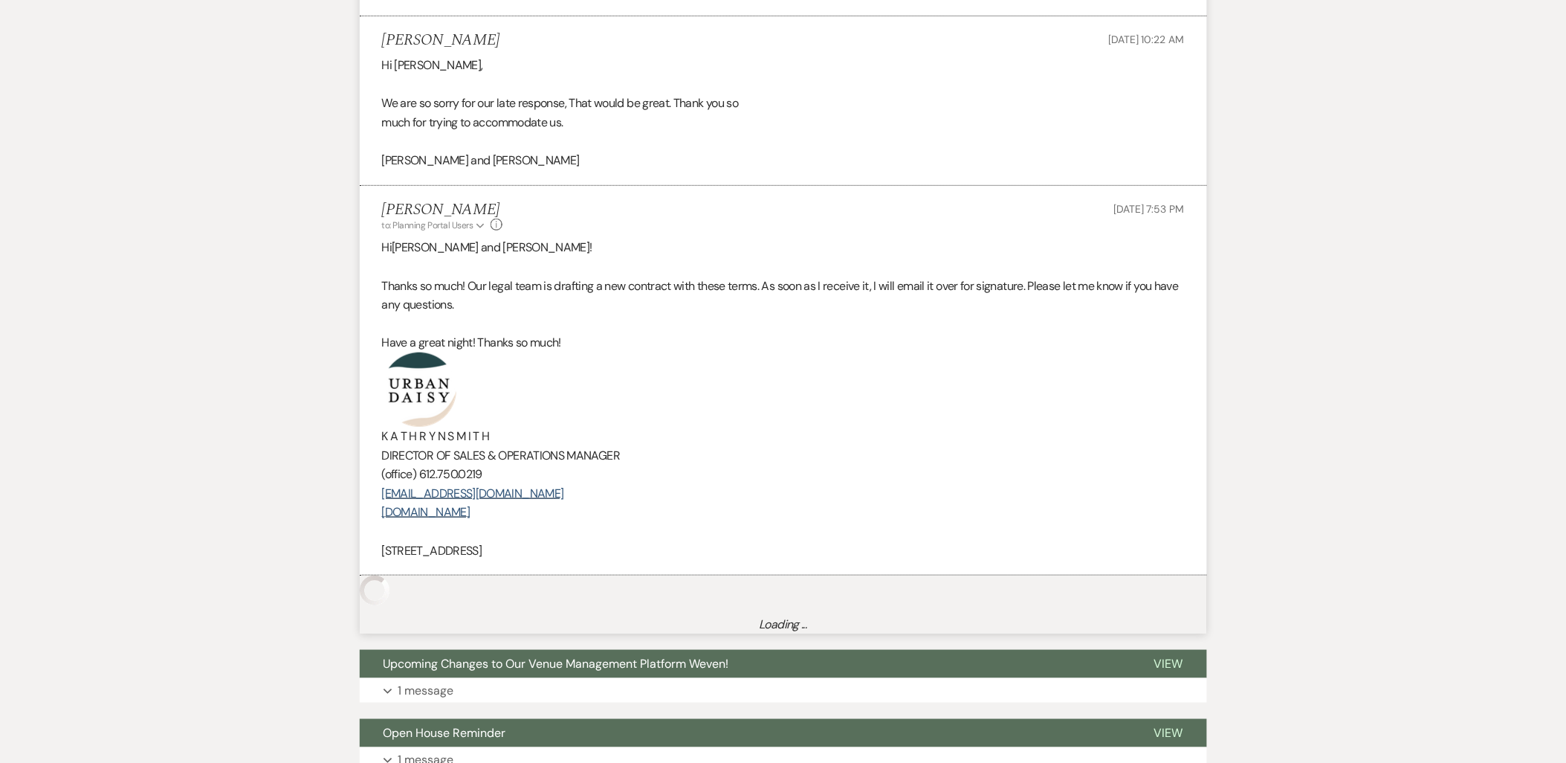
scroll to position [2064, 0]
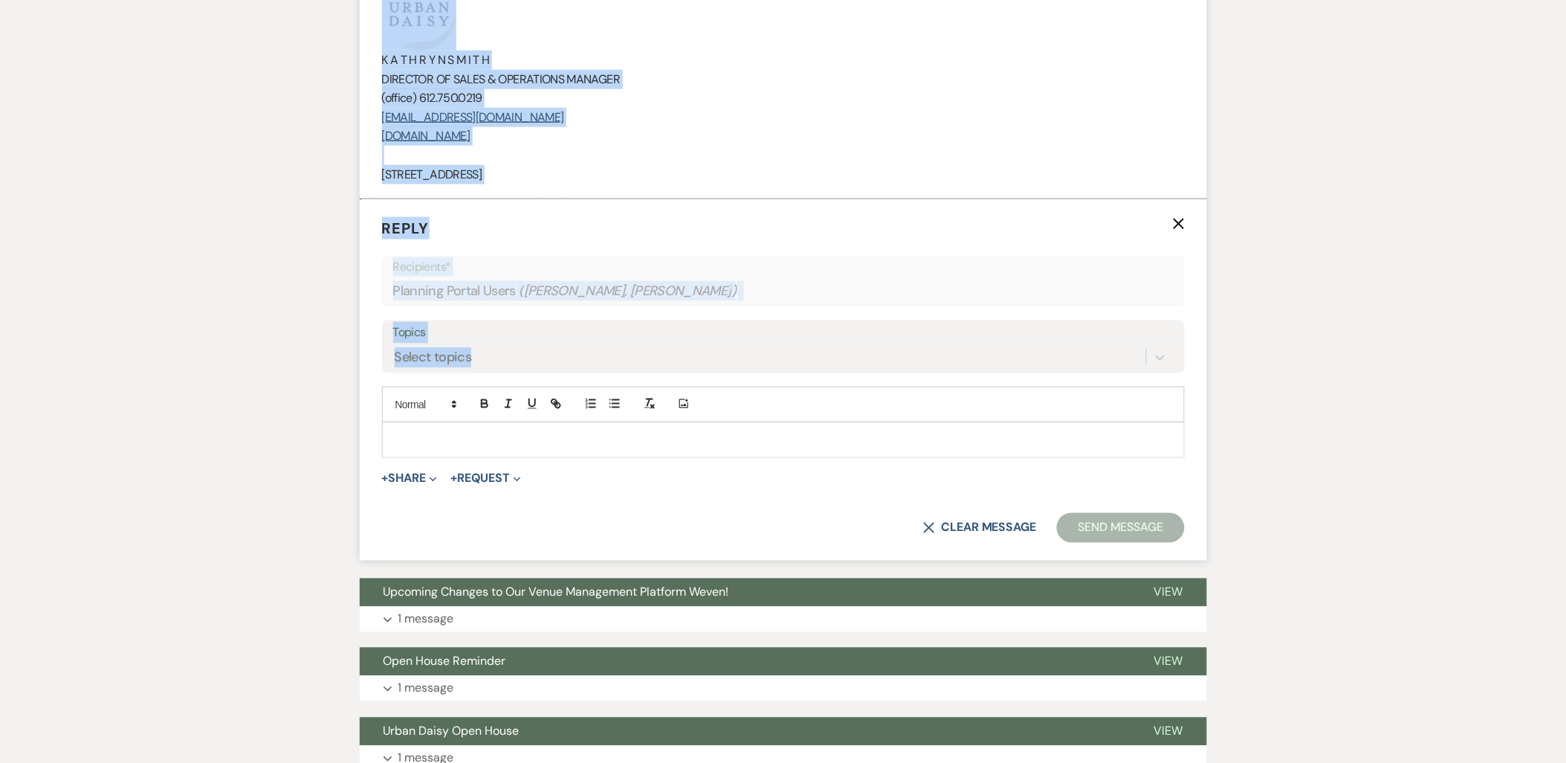
drag, startPoint x: 509, startPoint y: 413, endPoint x: 359, endPoint y: 369, distance: 156.4
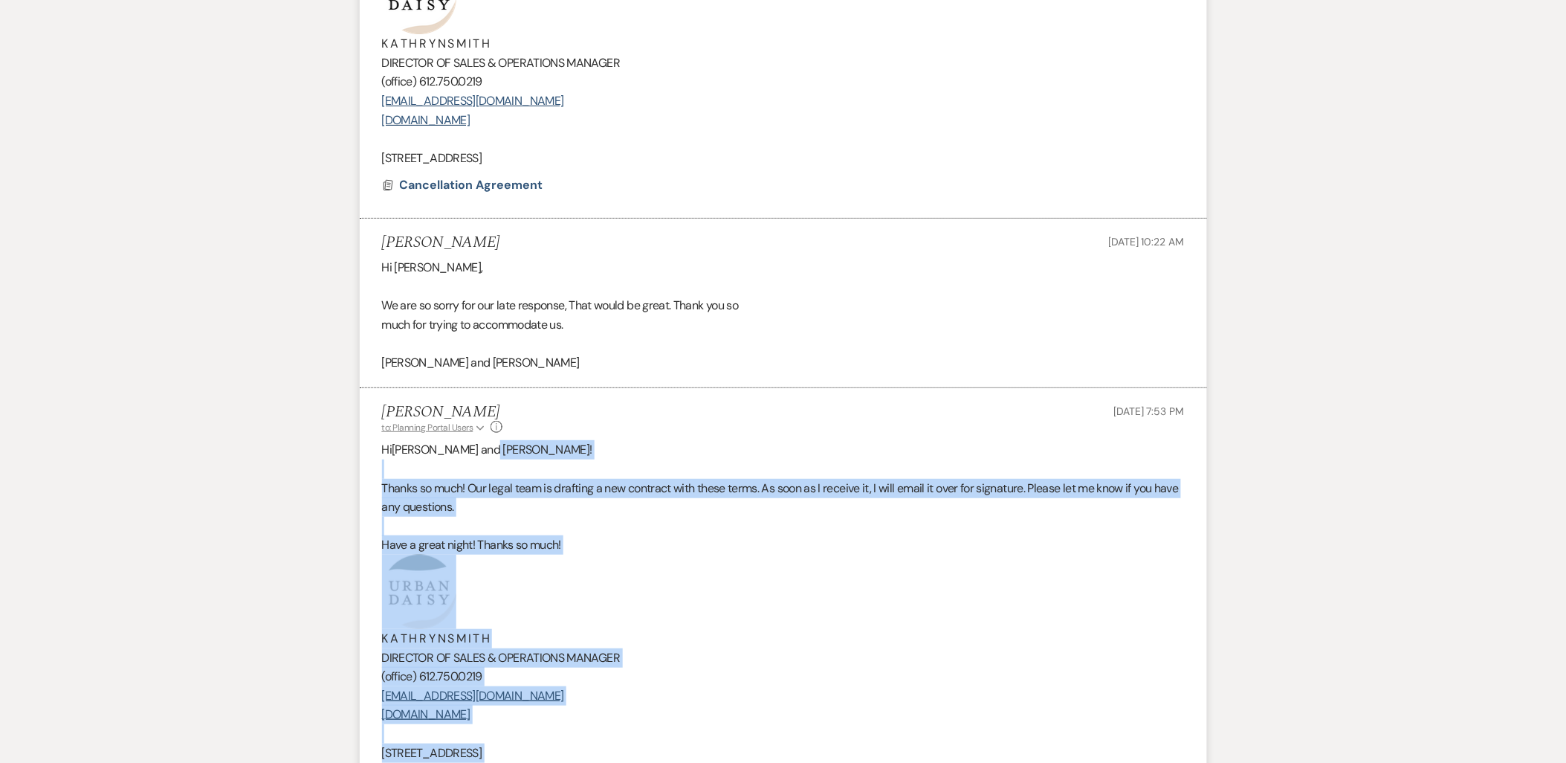
scroll to position [2025, 0]
click at [496, 465] on p at bounding box center [783, 469] width 803 height 19
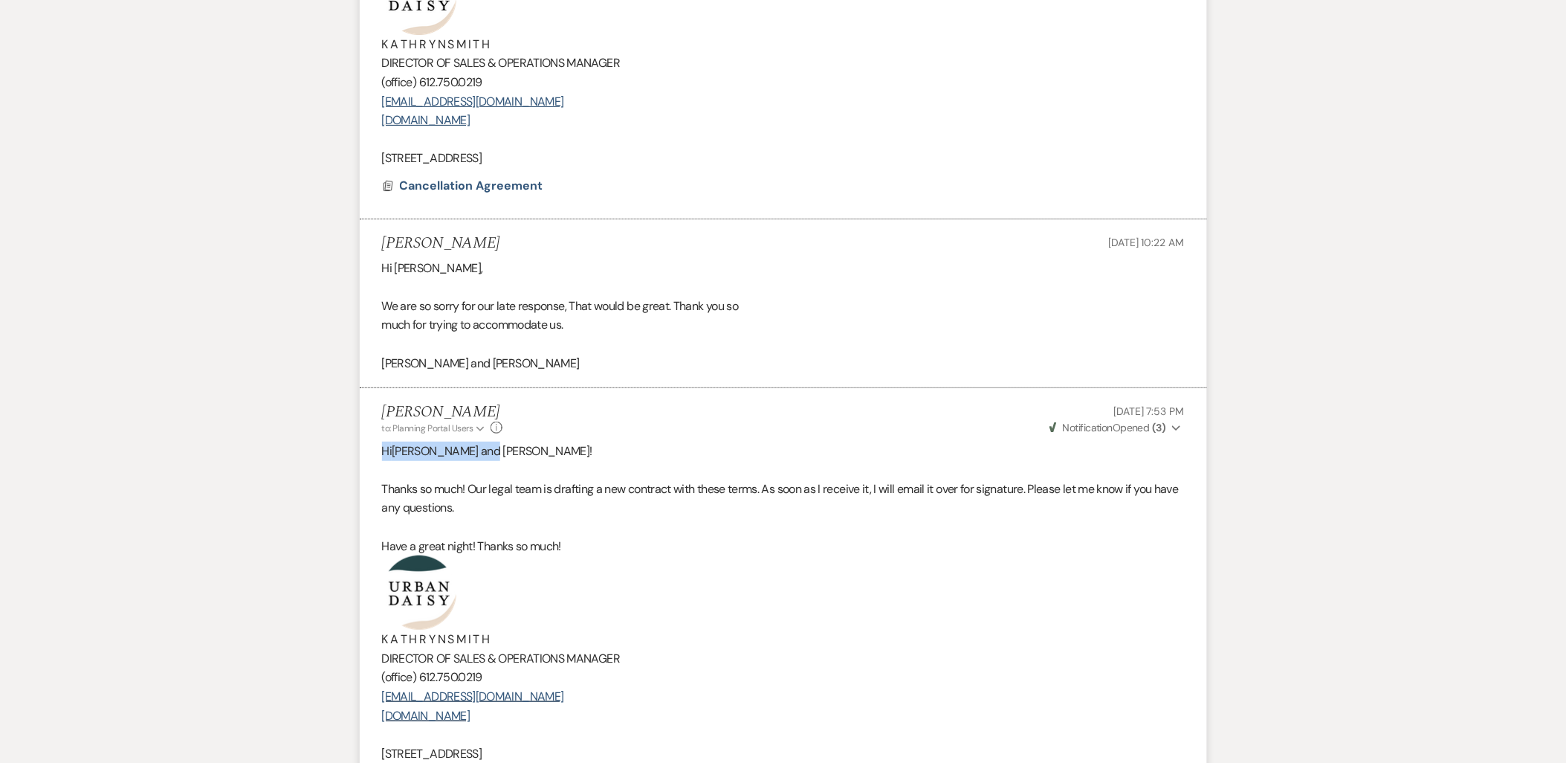
drag, startPoint x: 491, startPoint y: 450, endPoint x: 369, endPoint y: 450, distance: 121.9
click at [369, 450] on li "Kathryn Beckett to: Planning Portal Users Expand Info Sep 15, 2025, 7:53 PM Wev…" at bounding box center [783, 583] width 847 height 390
copy p "Hi Shana and Julian!"
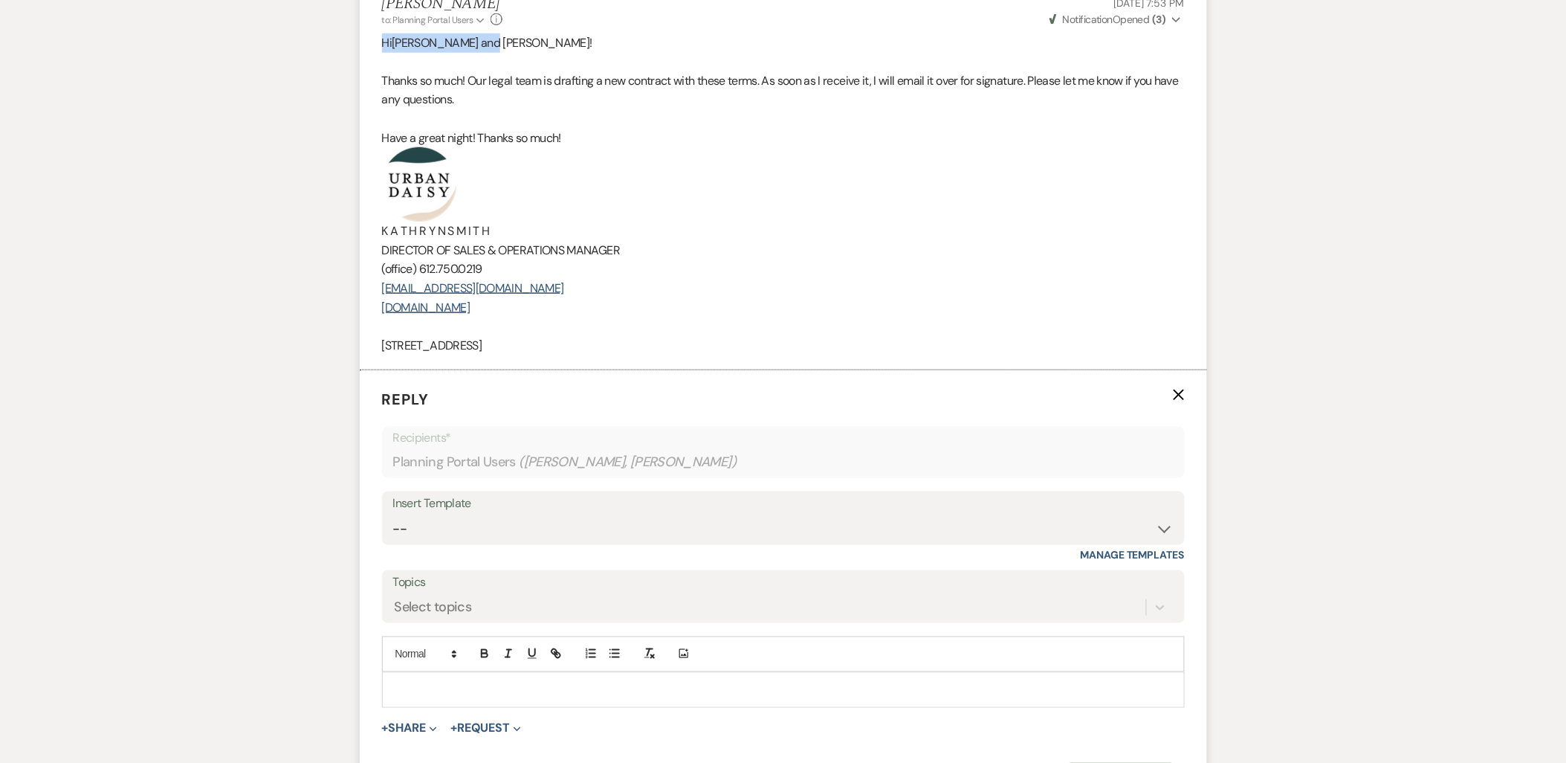
scroll to position [2604, 0]
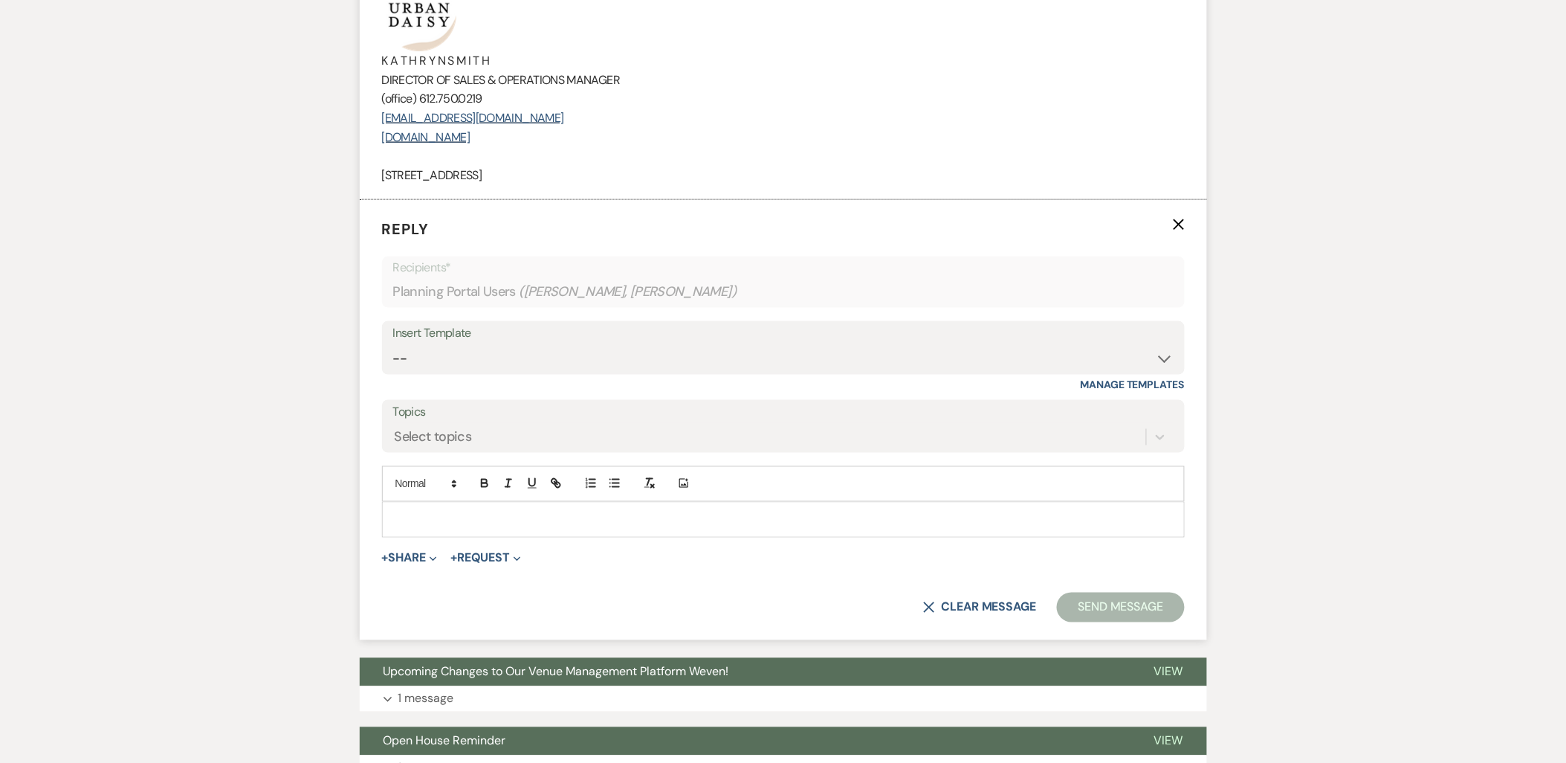
click at [419, 533] on div at bounding box center [783, 519] width 801 height 34
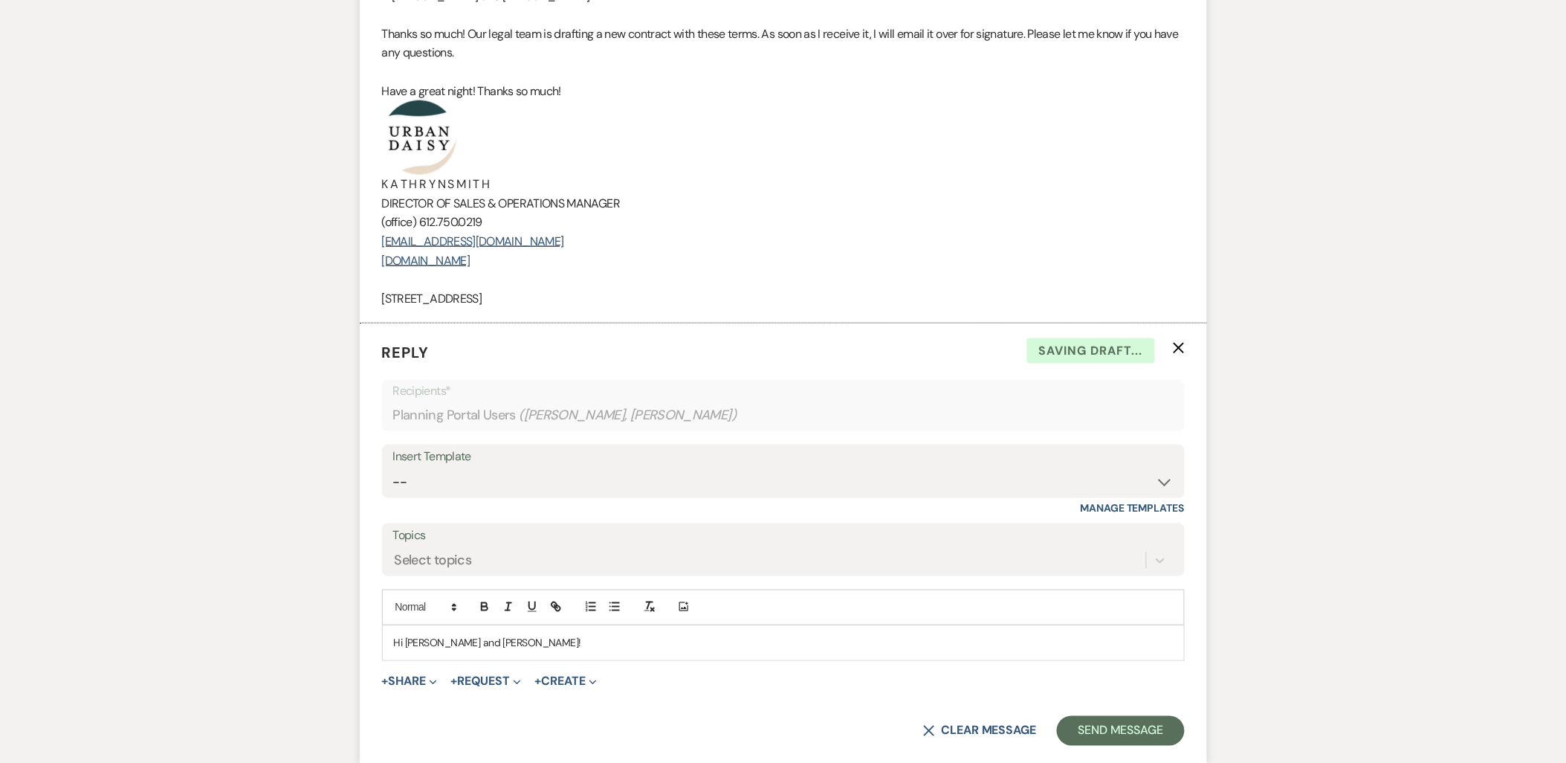
scroll to position [2356, 0]
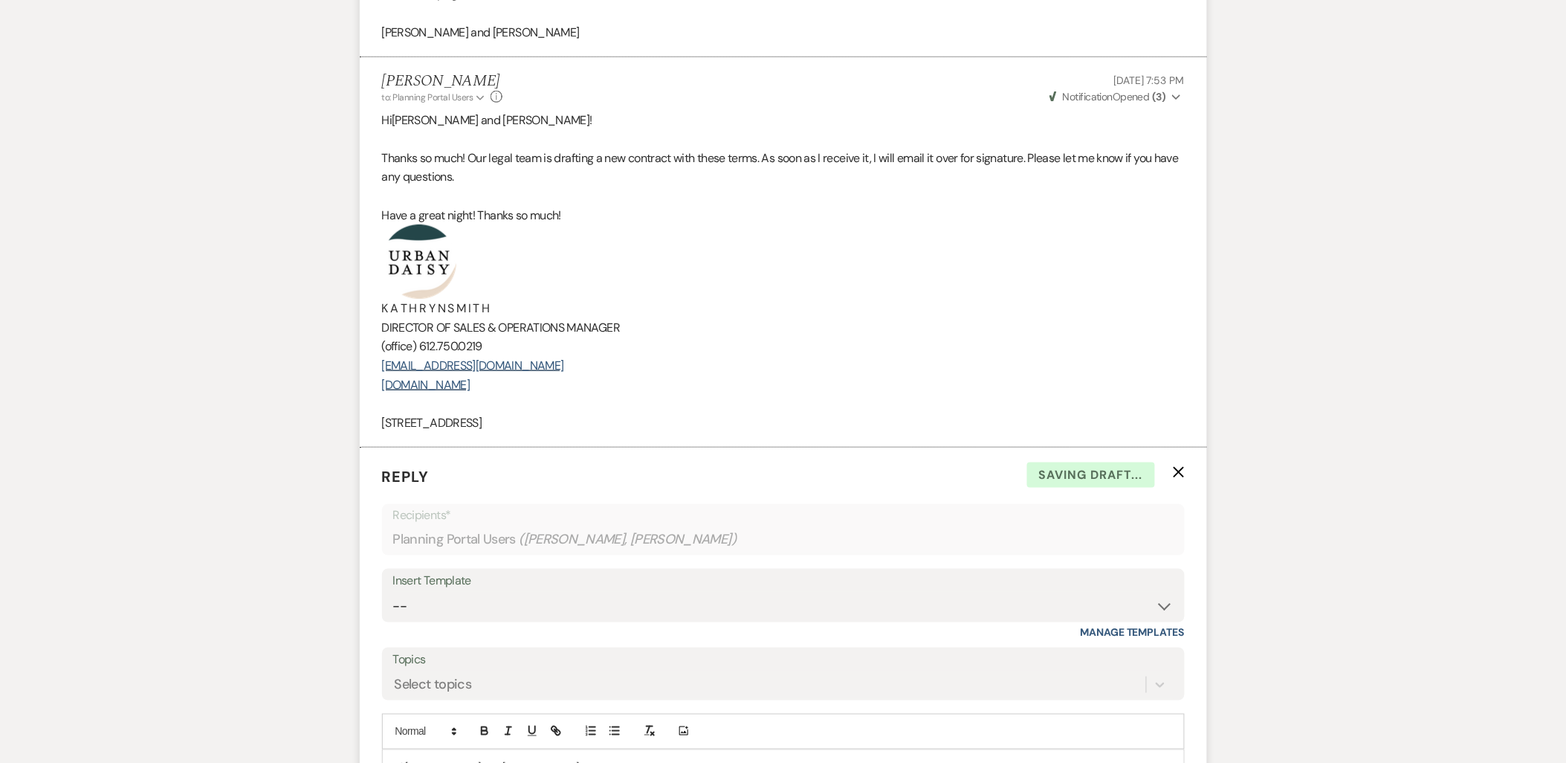
drag, startPoint x: 539, startPoint y: 389, endPoint x: 398, endPoint y: 260, distance: 191.0
click at [398, 260] on li "Kathryn Beckett to: Planning Portal Users Expand Info Sep 15, 2025, 7:53 PM Wev…" at bounding box center [783, 252] width 847 height 390
copy div "K A T H R Y N S M I T H DIRECTOR OF SALES & OPERATIONS MANAGER (office) 612.750…"
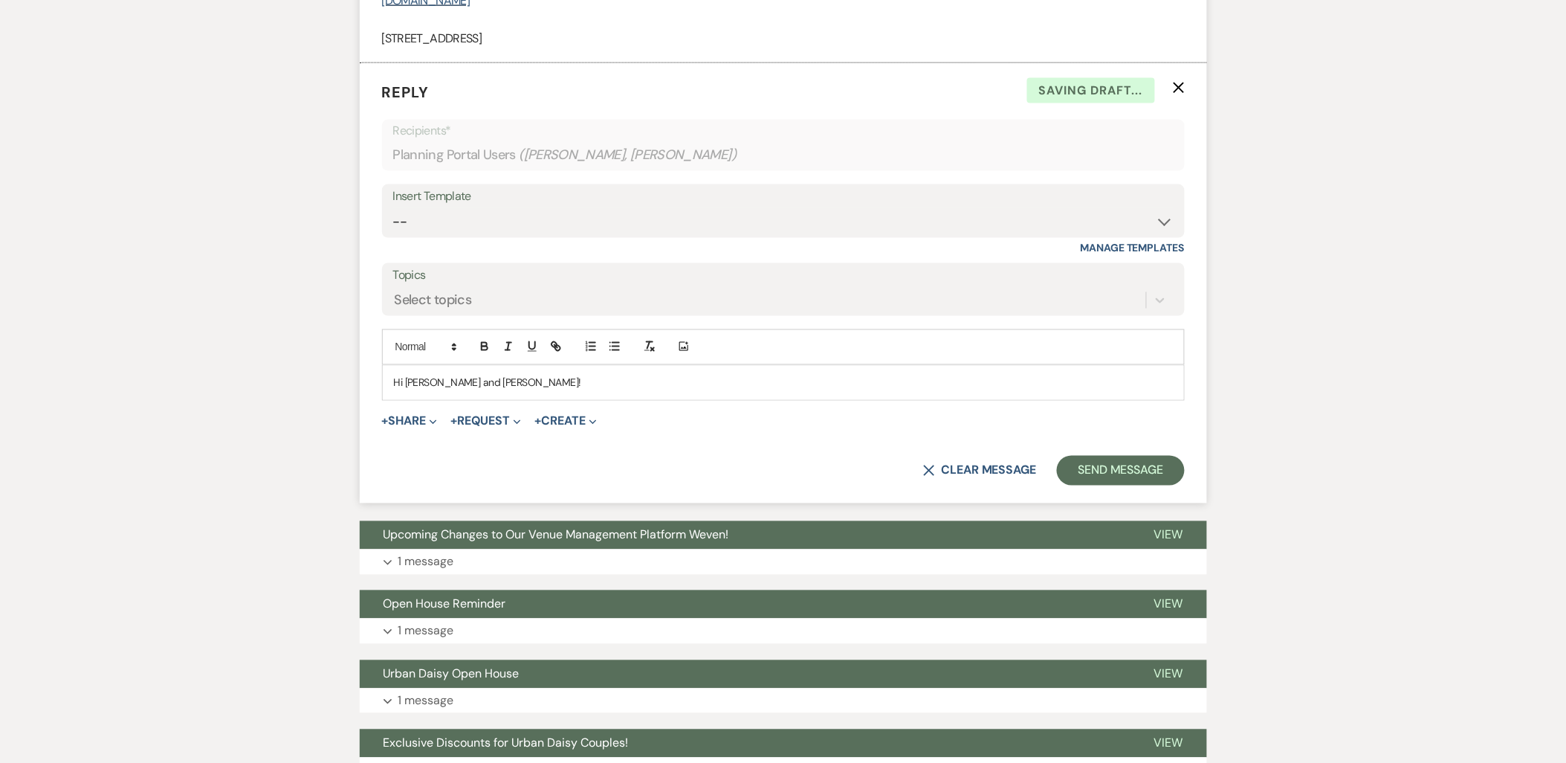
scroll to position [2851, 0]
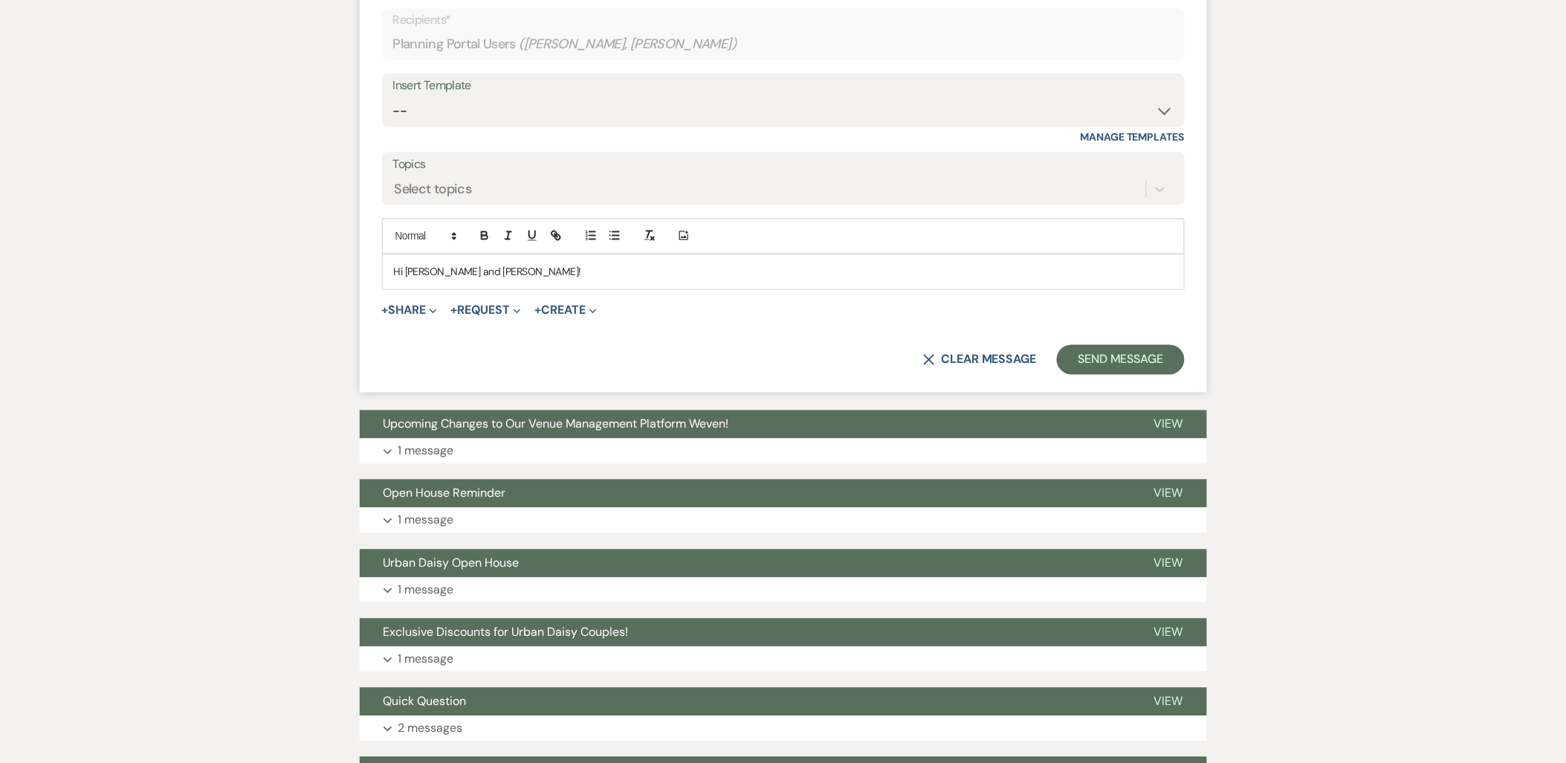
click at [526, 275] on p "Hi Shana and Julian!" at bounding box center [783, 272] width 779 height 16
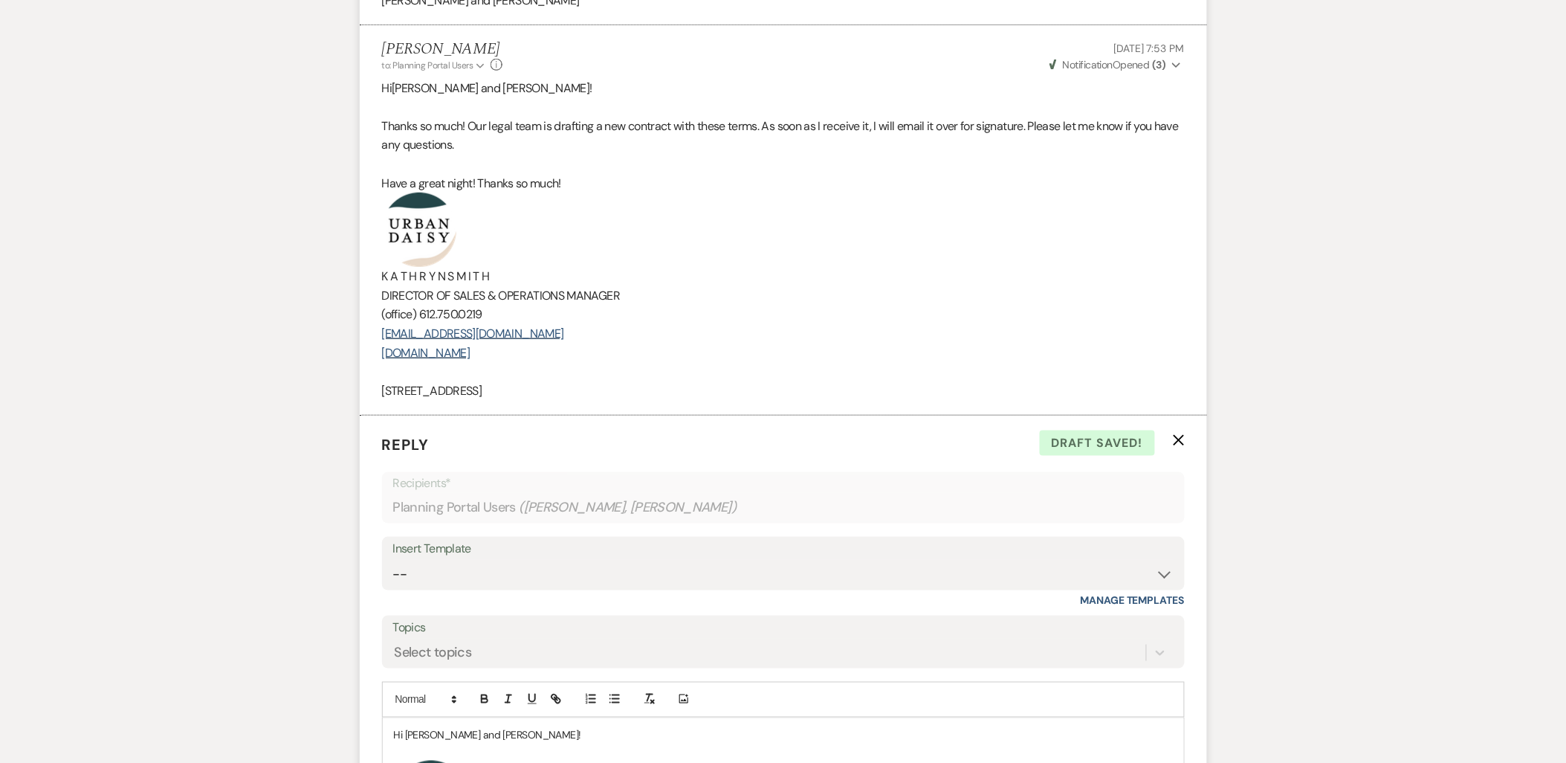
scroll to position [2574, 0]
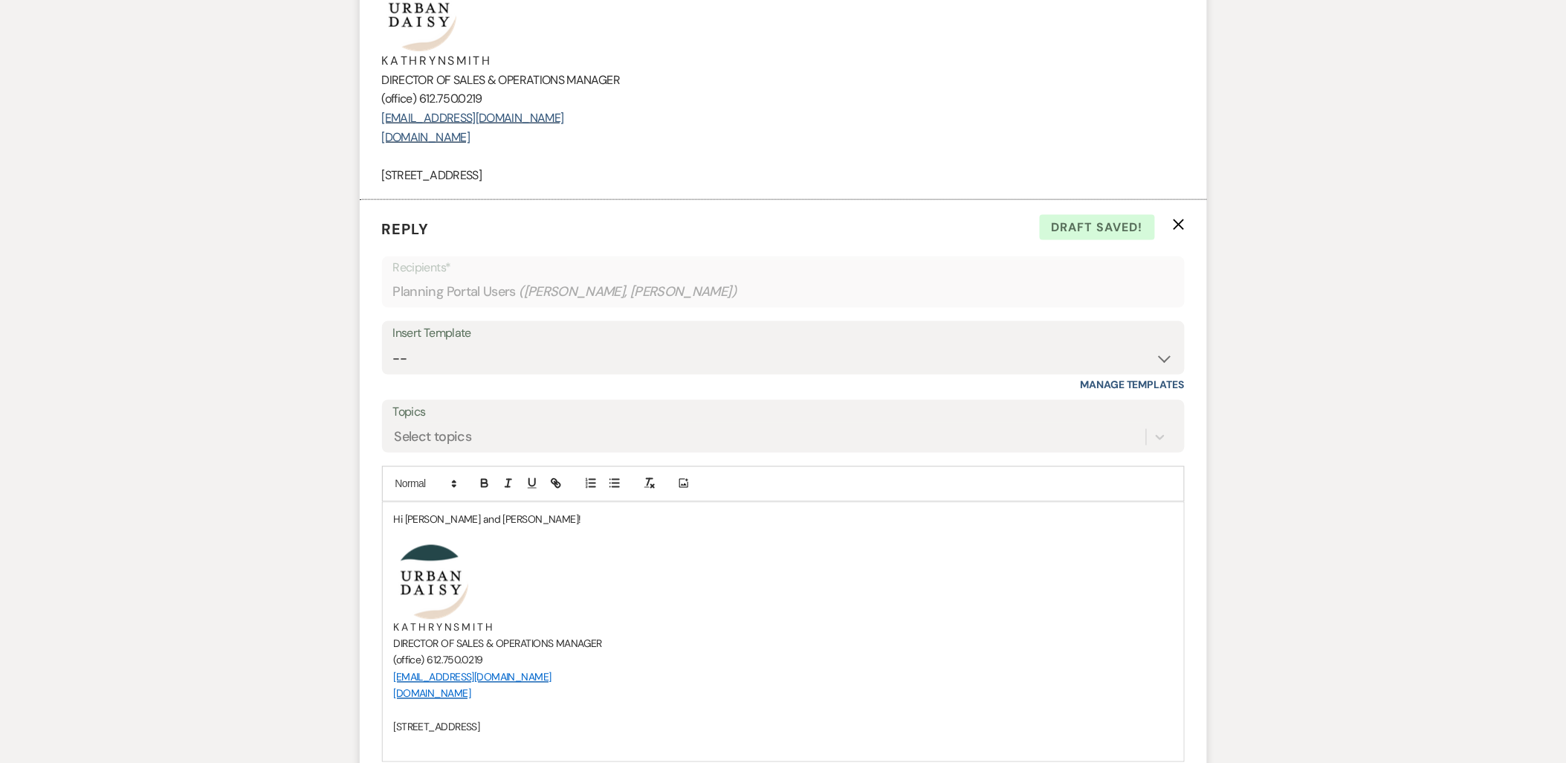
click at [412, 537] on p at bounding box center [783, 536] width 779 height 16
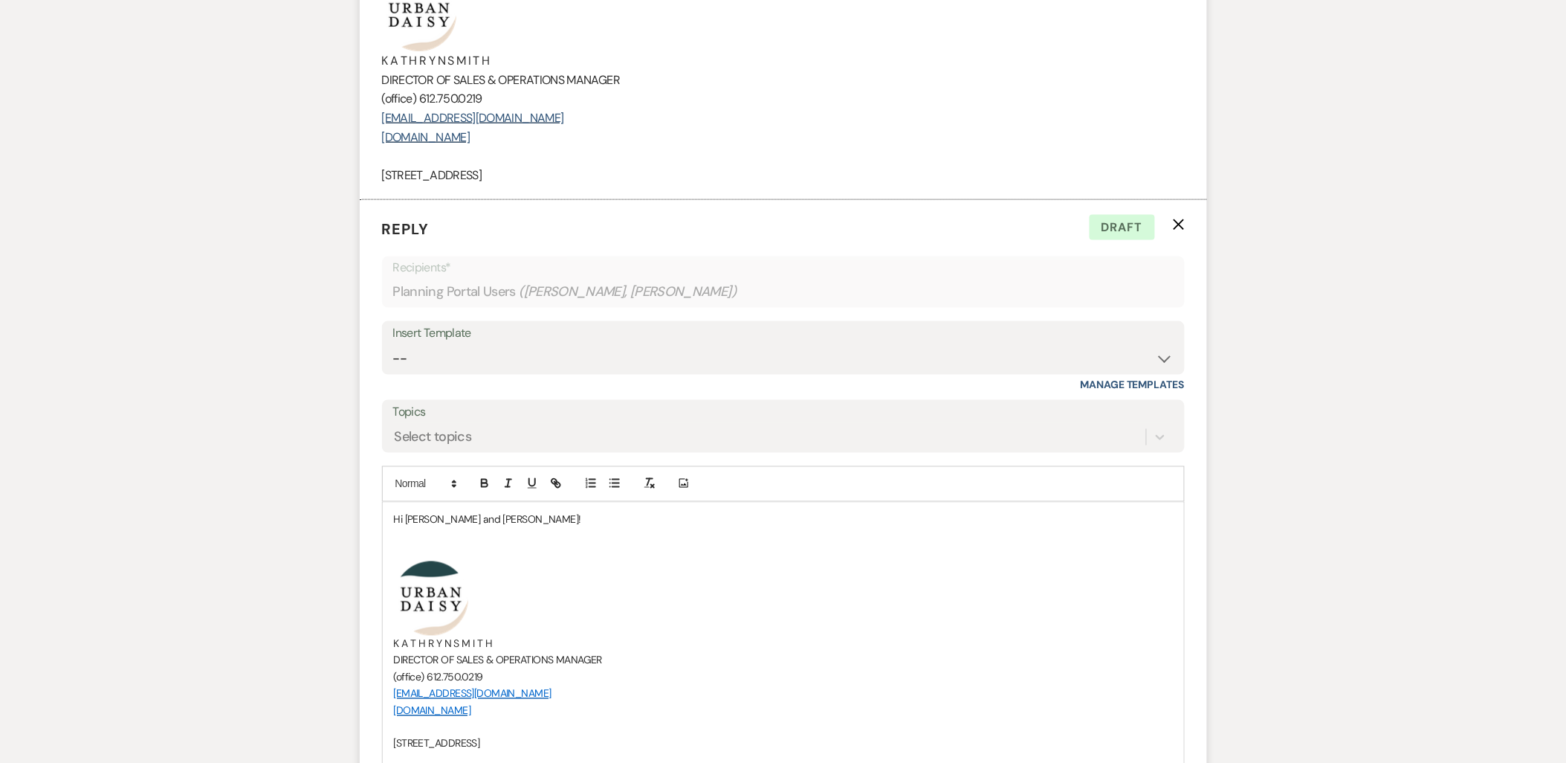
click at [433, 543] on p at bounding box center [783, 536] width 779 height 16
click at [431, 545] on div "Hi Shana and Julian! ﻿ ﻿ K A T H R Y N S M I T H DIRECTOR OF SALES & OPERATIONS…" at bounding box center [783, 639] width 801 height 275
click at [428, 560] on p at bounding box center [783, 553] width 779 height 16
click at [453, 551] on p "I" at bounding box center [783, 553] width 779 height 16
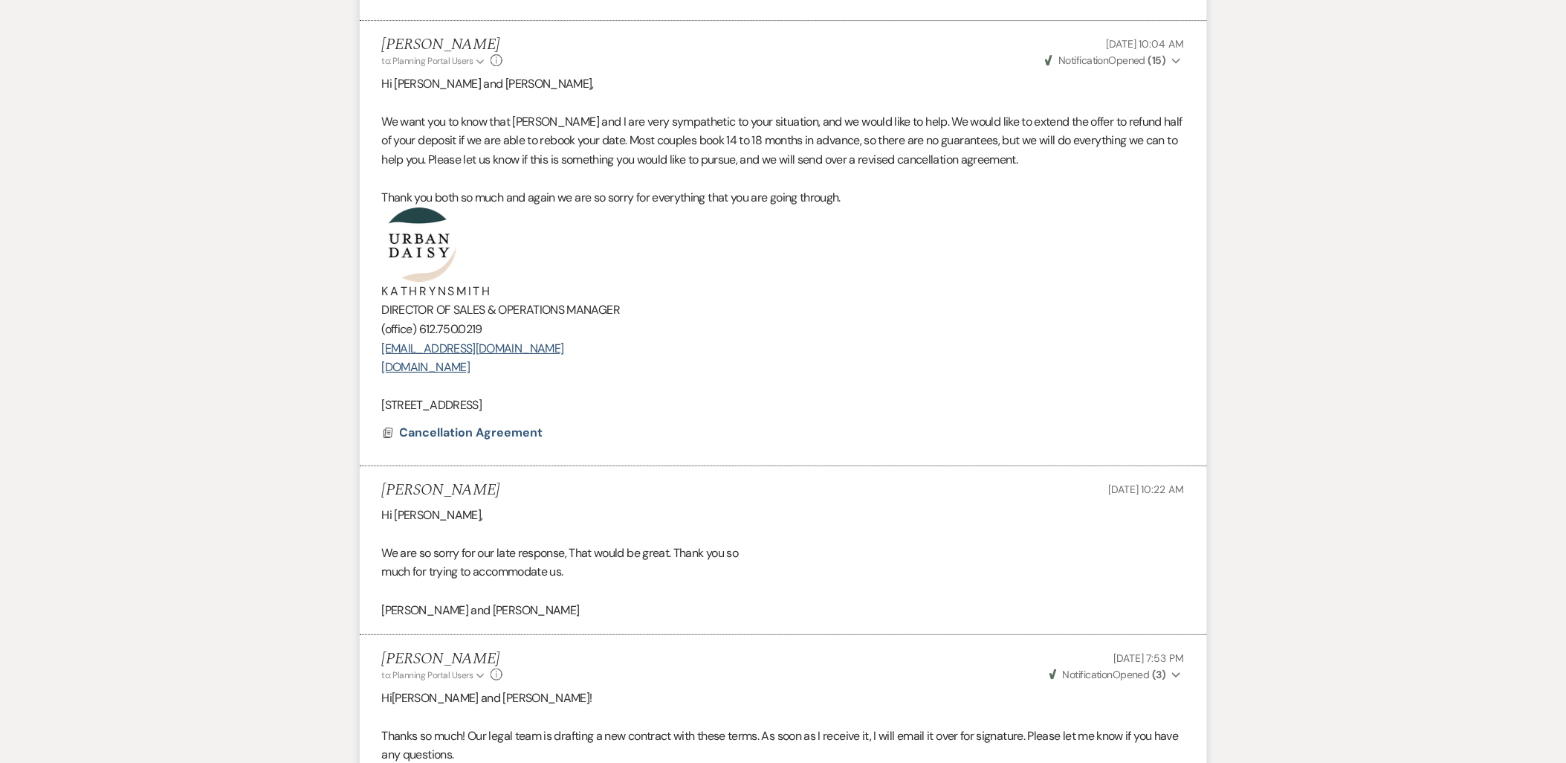
scroll to position [1748, 0]
click at [836, 136] on span "We want you to know that Amy and I are very sympathetic to your situation, and …" at bounding box center [782, 141] width 801 height 54
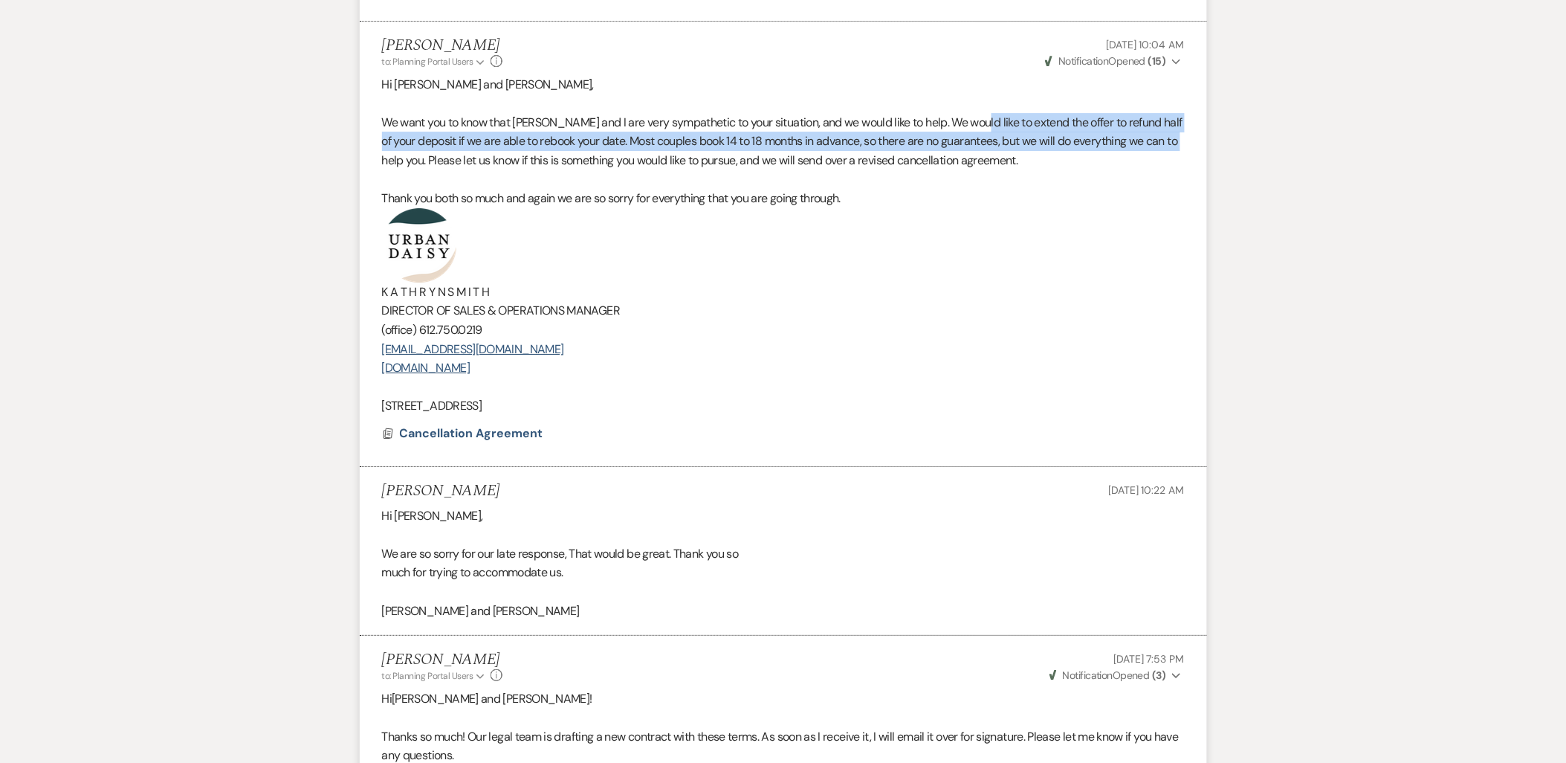
drag, startPoint x: 978, startPoint y: 120, endPoint x: 404, endPoint y: 161, distance: 575.3
click at [404, 161] on span "We want you to know that Amy and I are very sympathetic to your situation, and …" at bounding box center [782, 141] width 801 height 54
copy span "extend the offer to refund half of your deposit if we are able to rebook your d…"
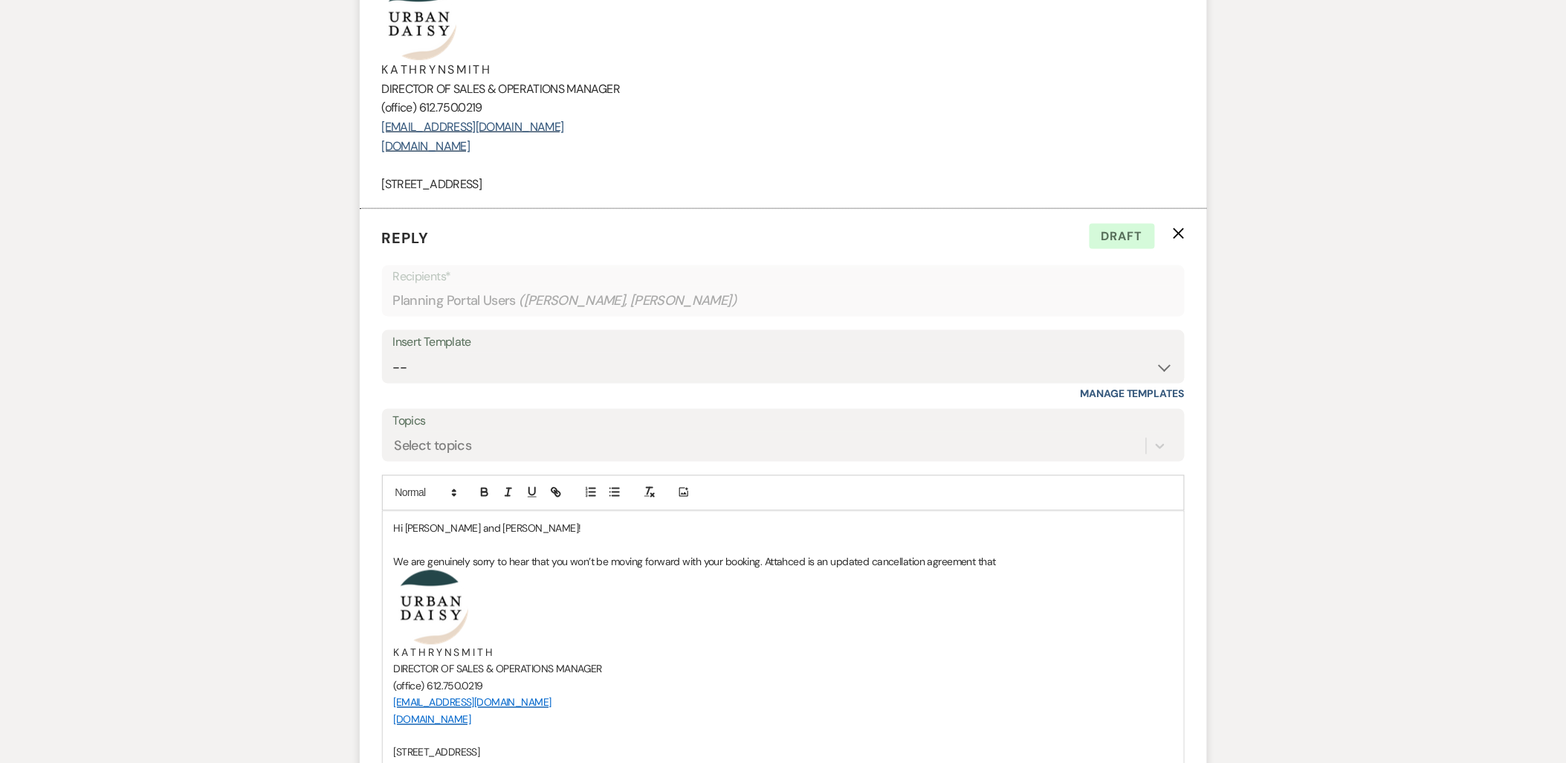
scroll to position [2574, 0]
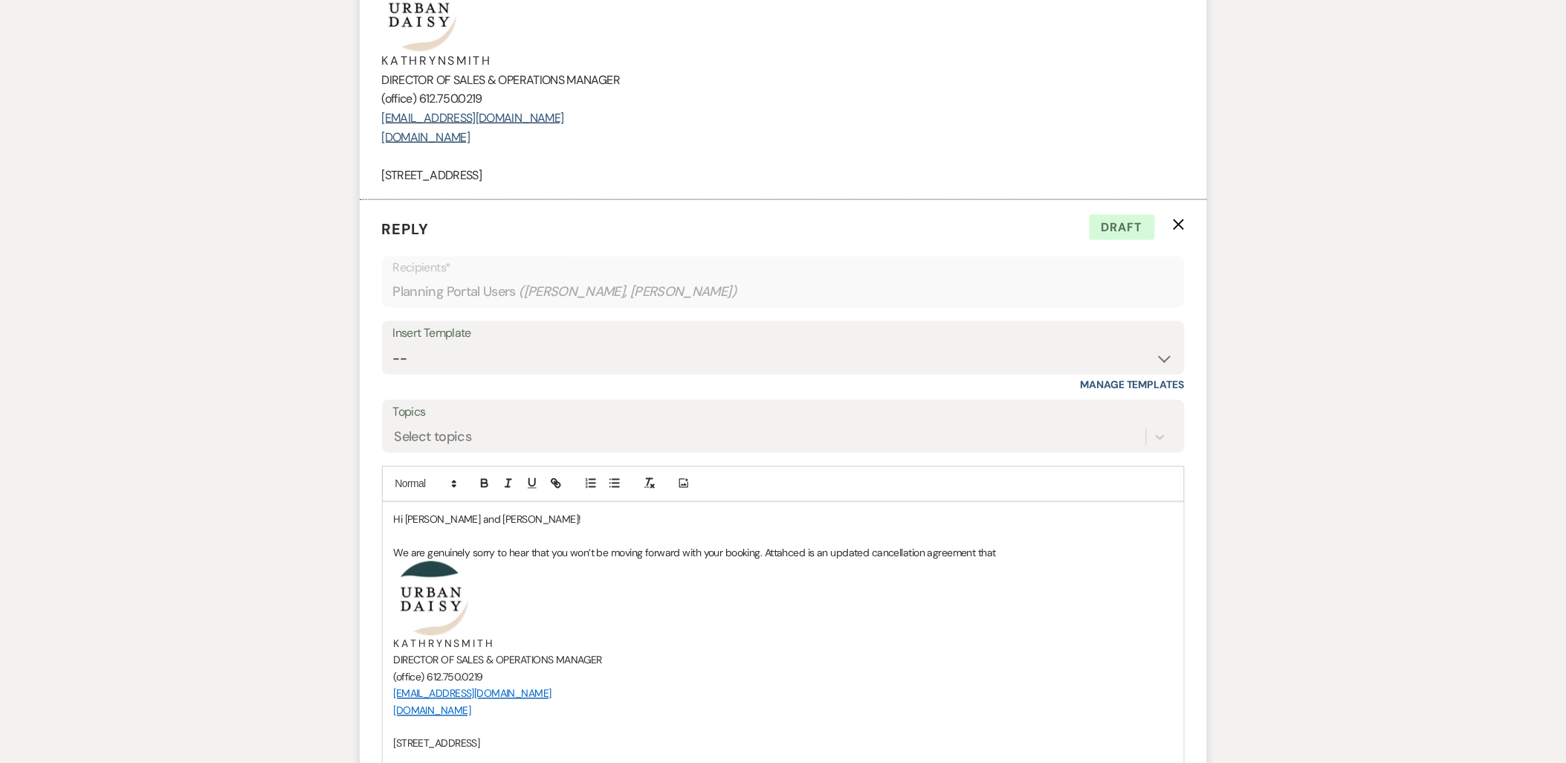
click at [1023, 552] on p "We are genuinely sorry to hear that you won’t be moving forward with your booki…" at bounding box center [783, 553] width 779 height 16
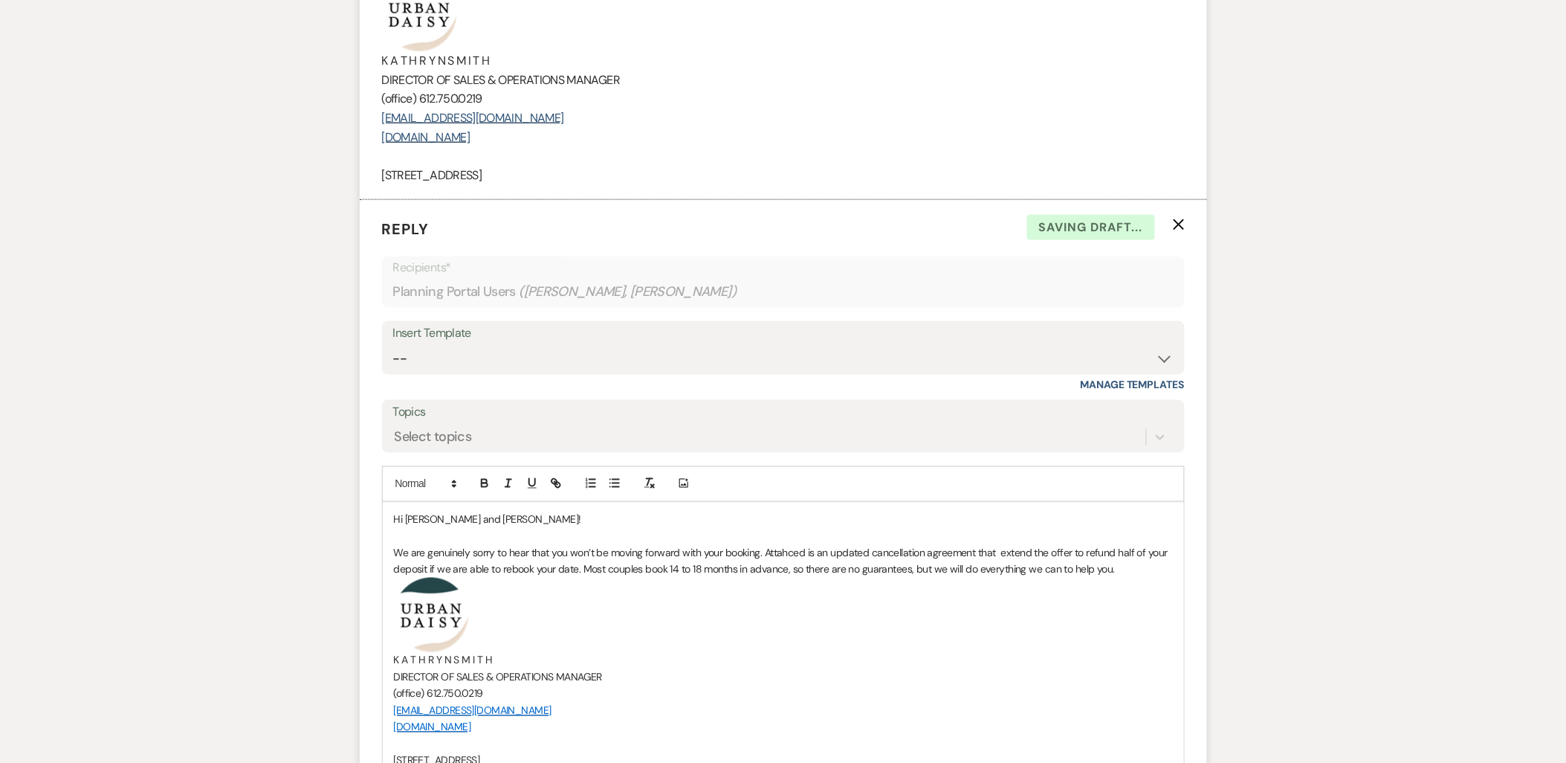
click at [999, 556] on span "We are genuinely sorry to hear that you won’t be moving forward with your booki…" at bounding box center [782, 561] width 777 height 30
click at [1011, 598] on p "﻿ ﻿" at bounding box center [783, 615] width 779 height 74
drag, startPoint x: 1074, startPoint y: 555, endPoint x: 1035, endPoint y: 559, distance: 39.6
click at [1035, 559] on span "We are genuinely sorry to hear that you won’t be moving forward with your booki…" at bounding box center [780, 561] width 773 height 30
click at [1049, 612] on p "﻿ ﻿" at bounding box center [783, 615] width 779 height 74
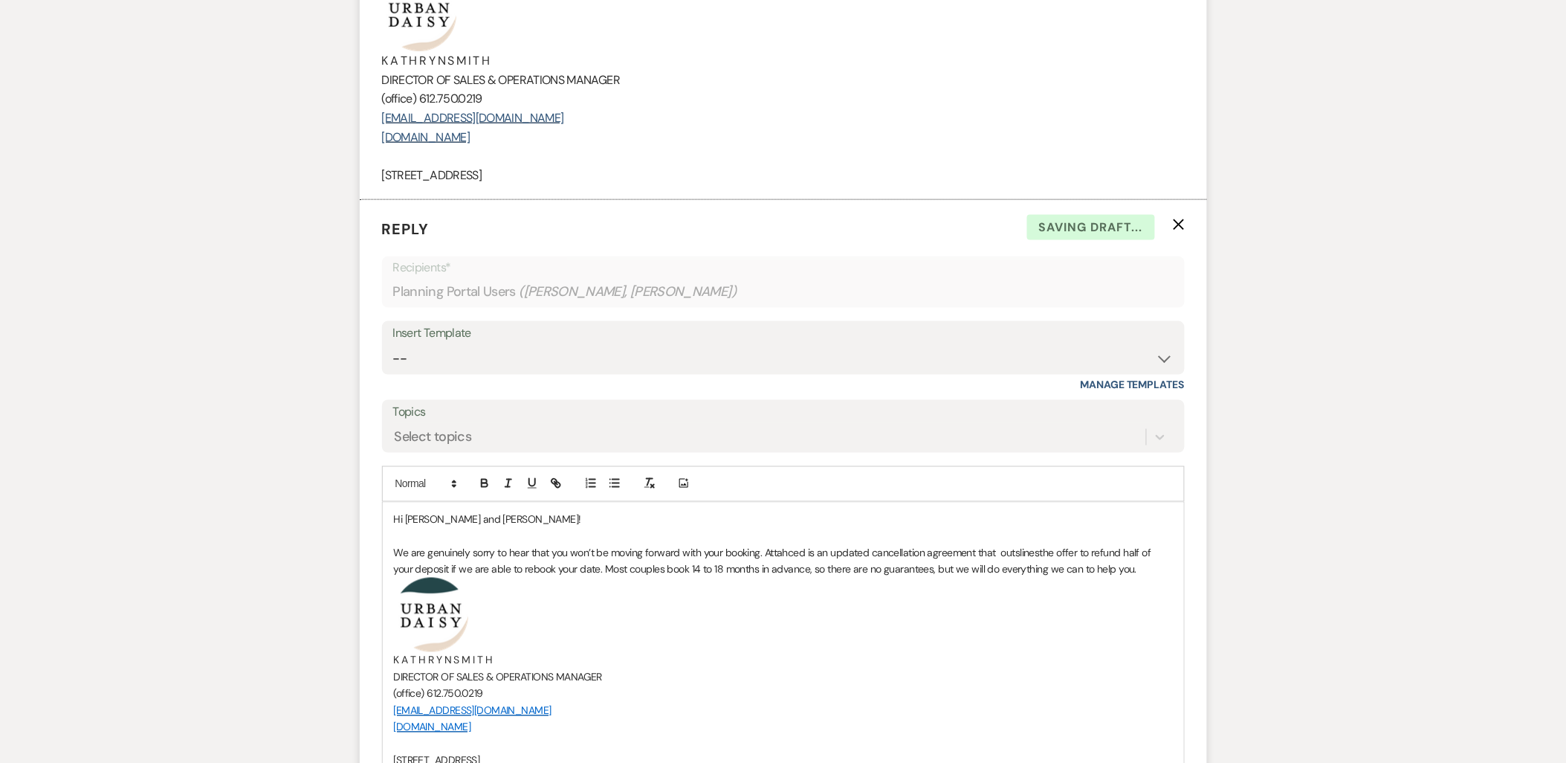
click at [1041, 554] on span "We are genuinely sorry to hear that you won’t be moving forward with your booki…" at bounding box center [774, 561] width 760 height 30
click at [1041, 559] on span "We are genuinely sorry to hear that you won’t be moving forward with your booki…" at bounding box center [774, 561] width 760 height 30
drag, startPoint x: 1119, startPoint y: 572, endPoint x: 392, endPoint y: 550, distance: 727.3
click at [392, 550] on div "Hi Shana and Julian! We are genuinely sorry to hear that you won’t be moving fo…" at bounding box center [783, 648] width 801 height 292
copy span "We are genuinely sorry to hear that you won’t be moving forward with your booki…"
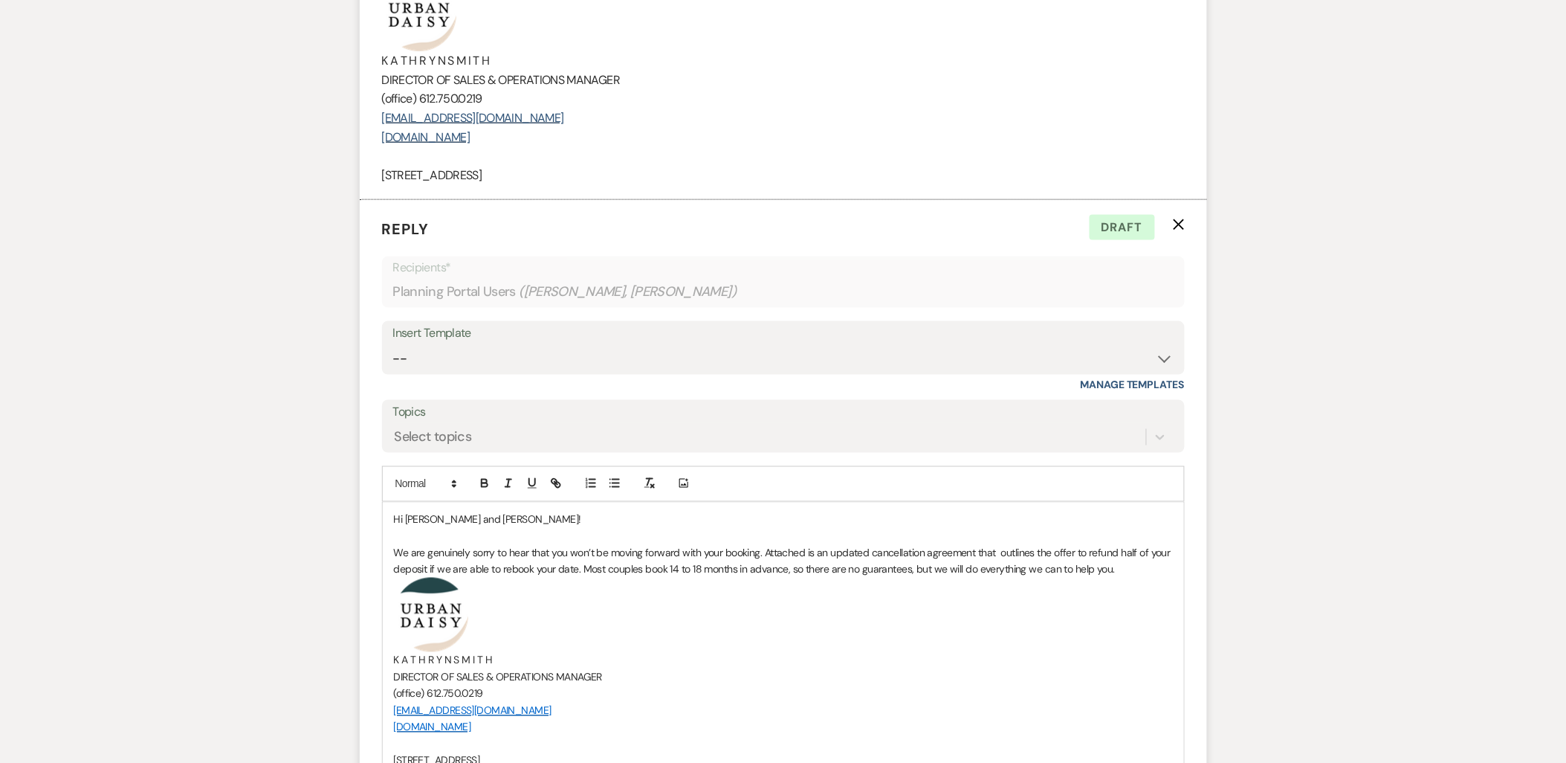
click at [696, 530] on p at bounding box center [783, 536] width 779 height 16
drag, startPoint x: 1135, startPoint y: 570, endPoint x: 388, endPoint y: 558, distance: 747.1
click at [388, 558] on div "Hi Shana and Julian! We are genuinely sorry to hear that you won’t be moving fo…" at bounding box center [783, 648] width 801 height 292
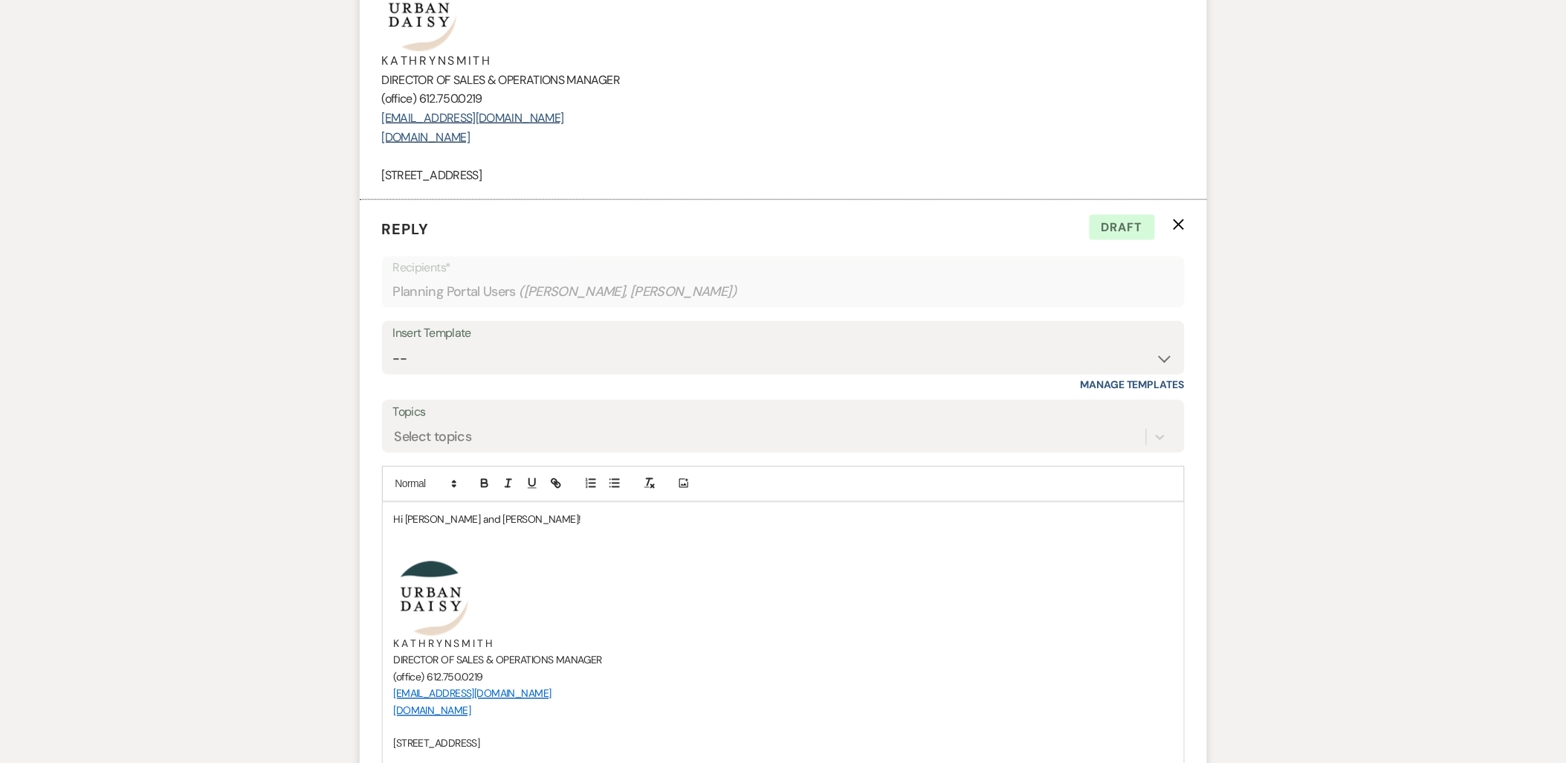
click at [483, 541] on p at bounding box center [783, 536] width 779 height 16
click at [474, 546] on p at bounding box center [783, 553] width 779 height 16
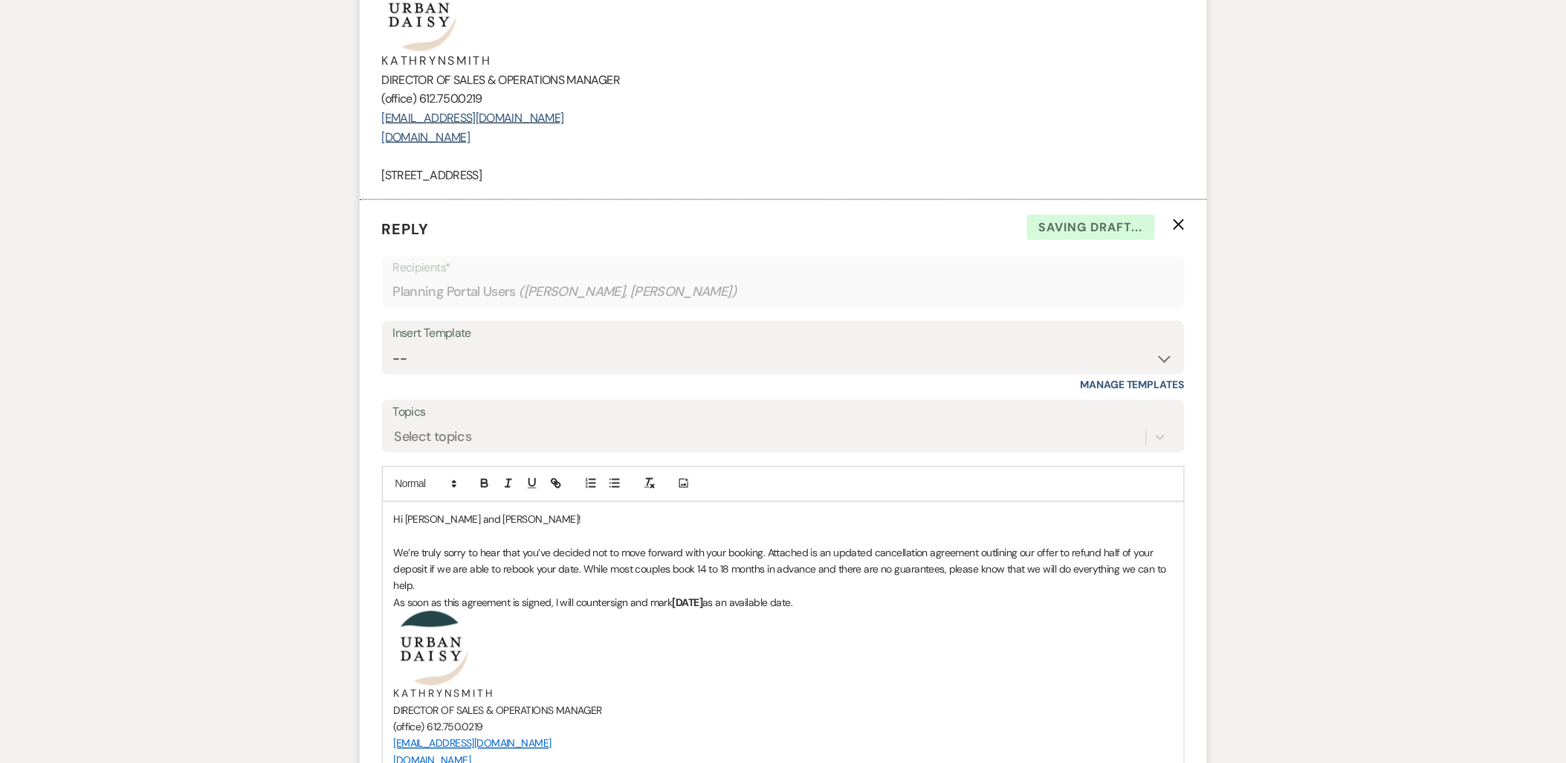
click at [501, 583] on p "We’re truly sorry to hear that you’ve decided not to move forward with your boo…" at bounding box center [783, 570] width 779 height 50
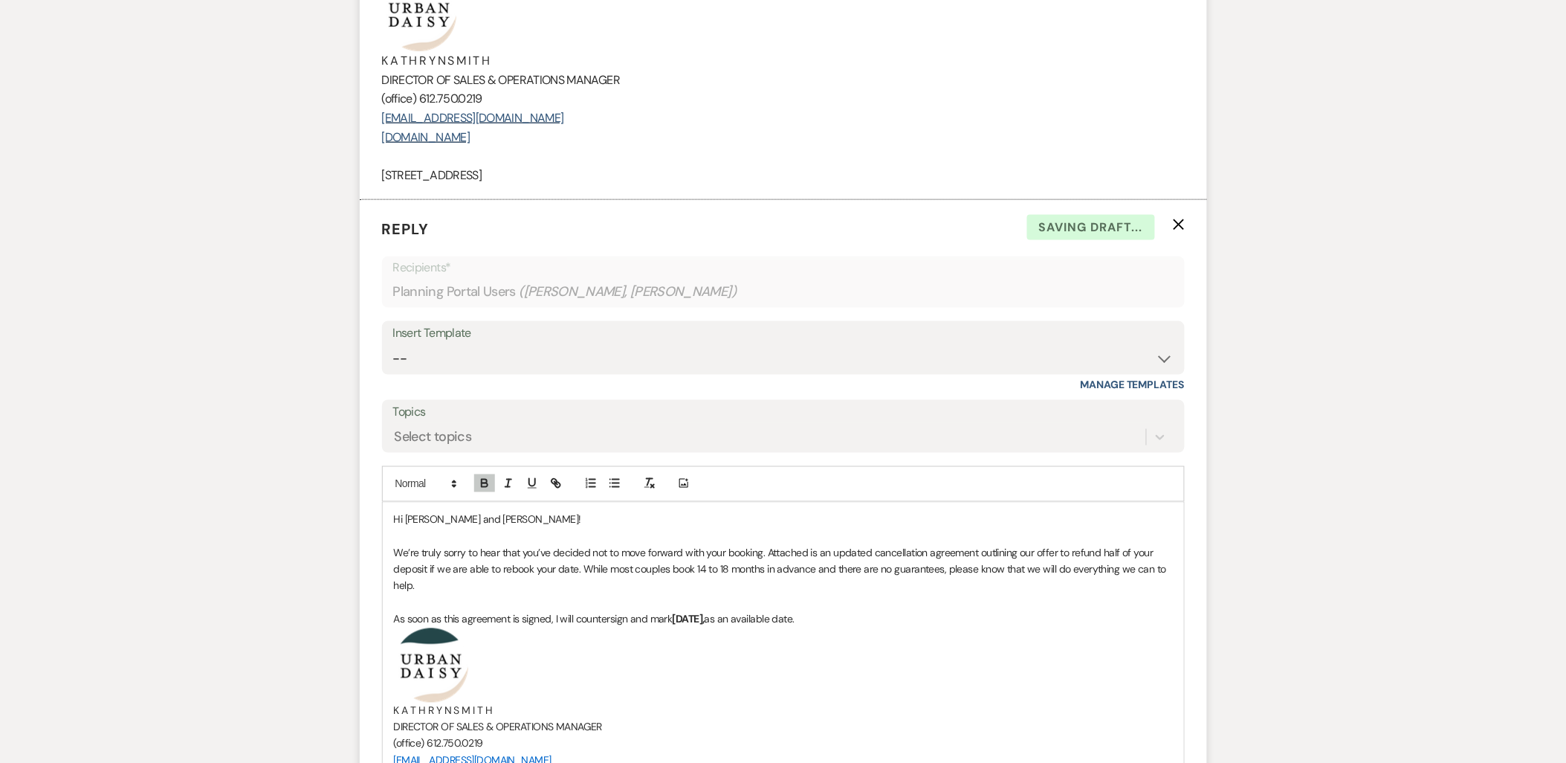
click at [886, 621] on p "As soon as this agreement is signed, I will countersign and mark September 26, …" at bounding box center [783, 619] width 779 height 16
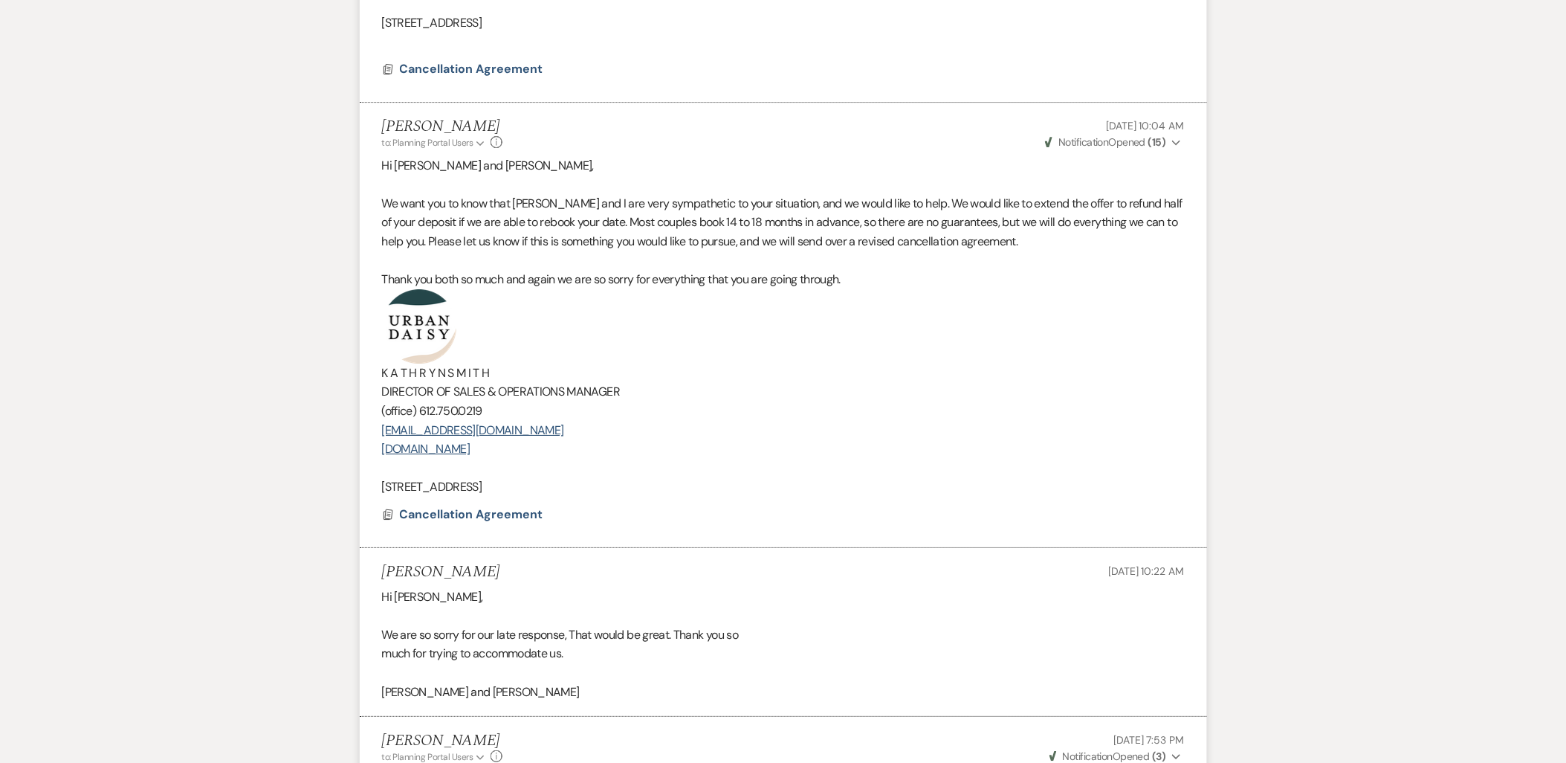
scroll to position [1666, 0]
click at [730, 264] on p at bounding box center [783, 262] width 803 height 19
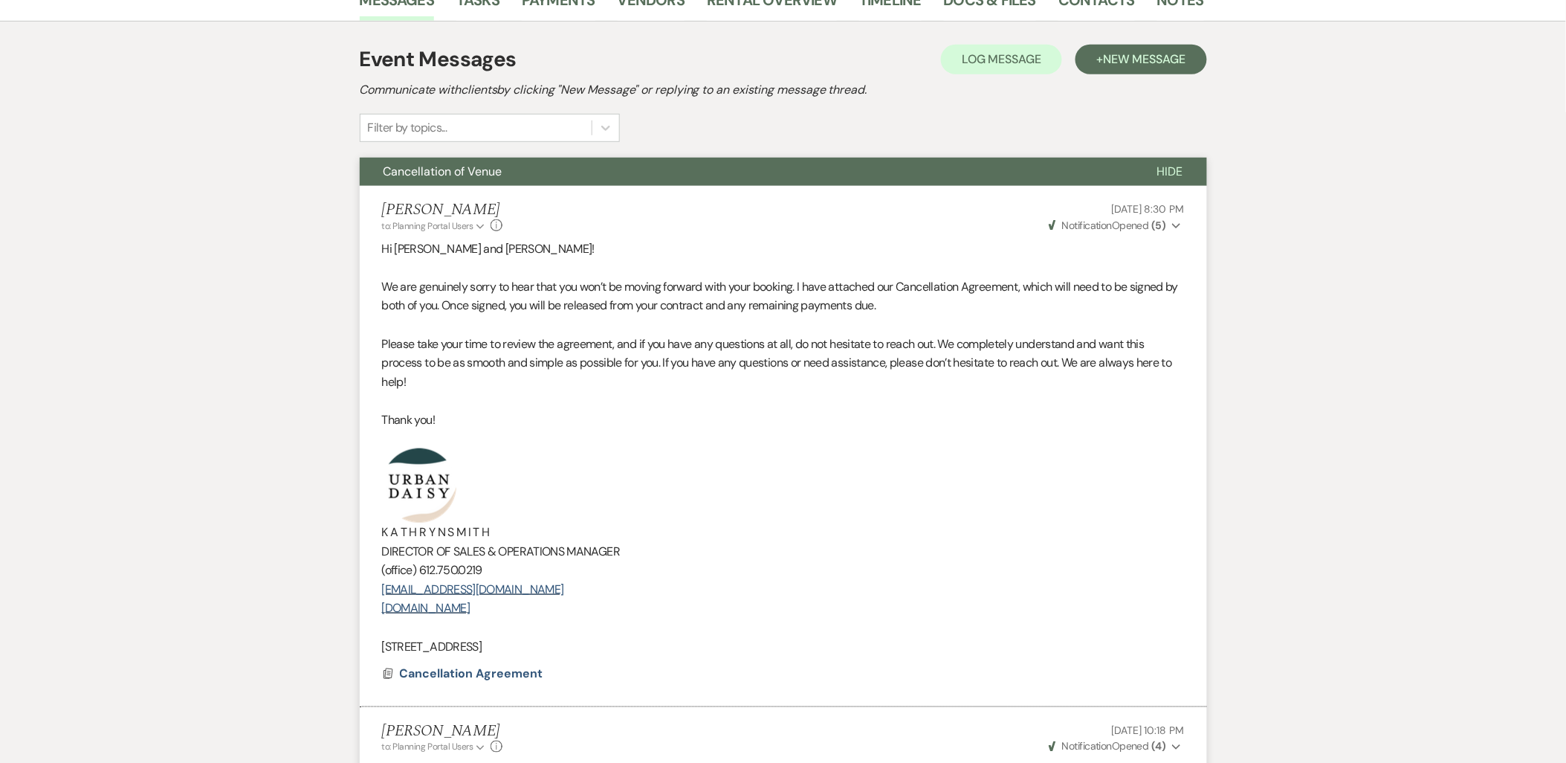
scroll to position [262, 0]
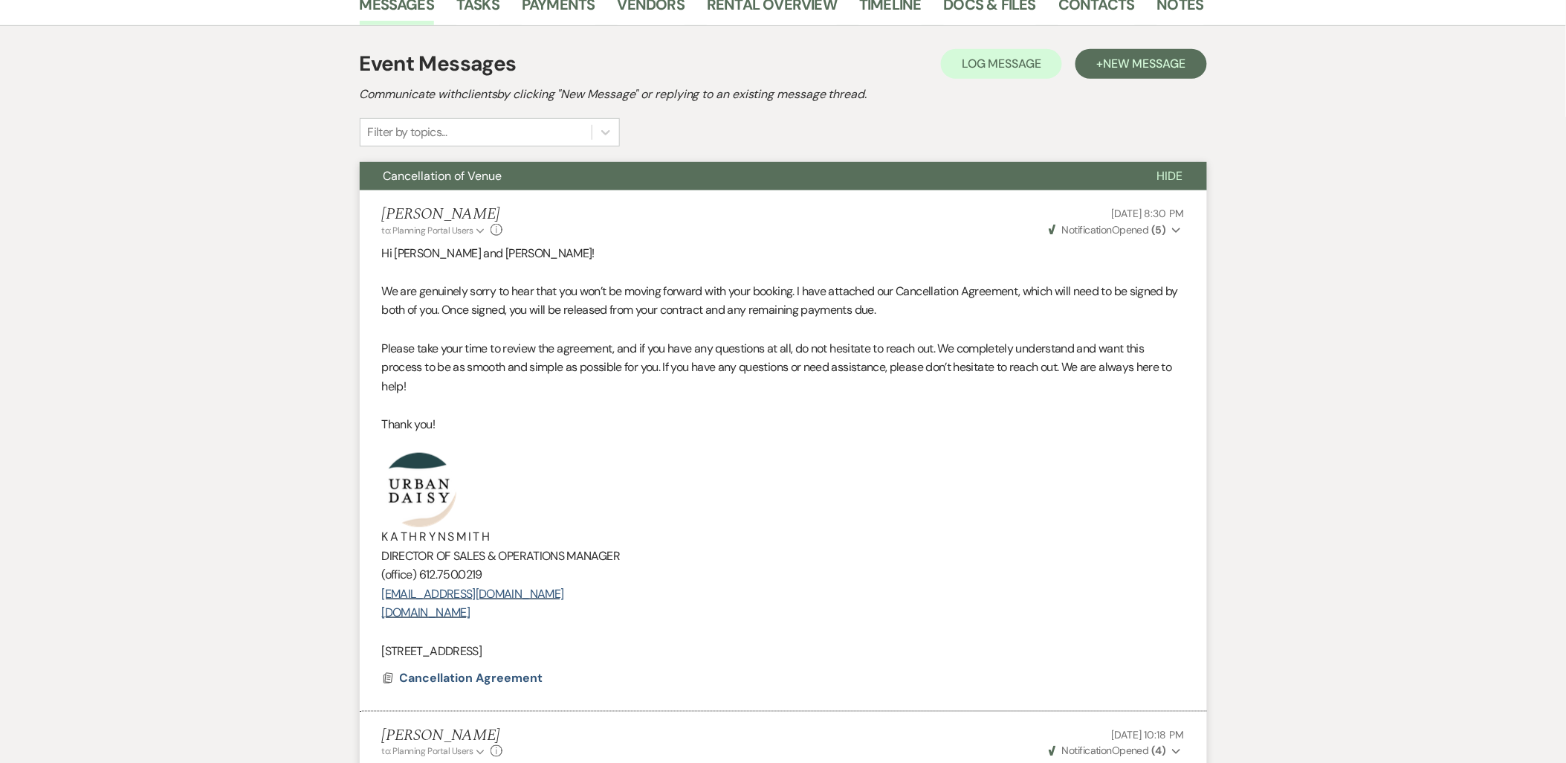
click at [793, 376] on p "Please take your time to review the agreement, and if you have any questions at…" at bounding box center [783, 367] width 803 height 57
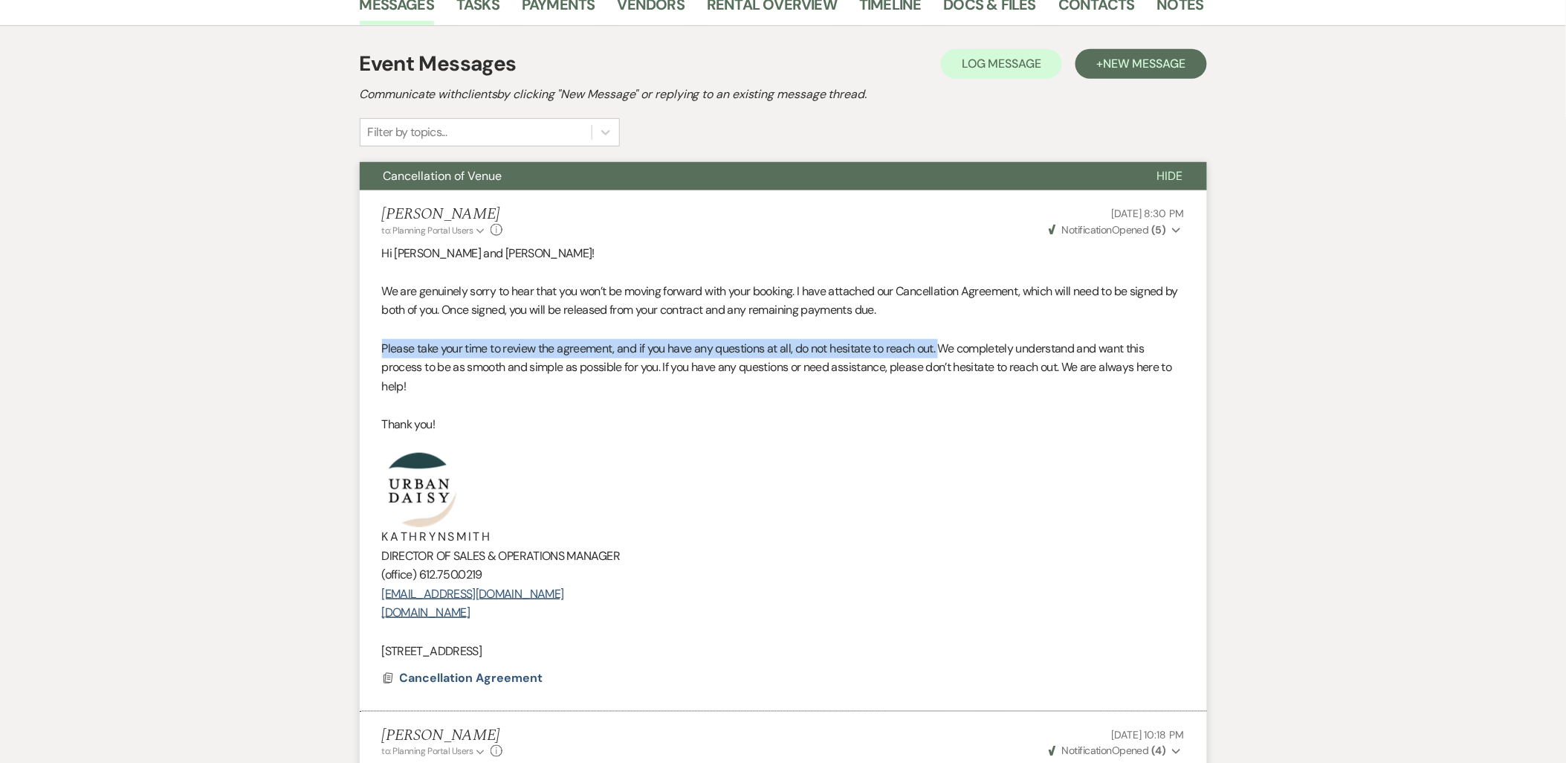
drag, startPoint x: 381, startPoint y: 351, endPoint x: 945, endPoint y: 346, distance: 563.4
click at [945, 346] on p "Please take your time to review the agreement, and if you have any questions at…" at bounding box center [783, 367] width 803 height 57
copy p "Please take your time to review the agreement, and if you have any questions at…"
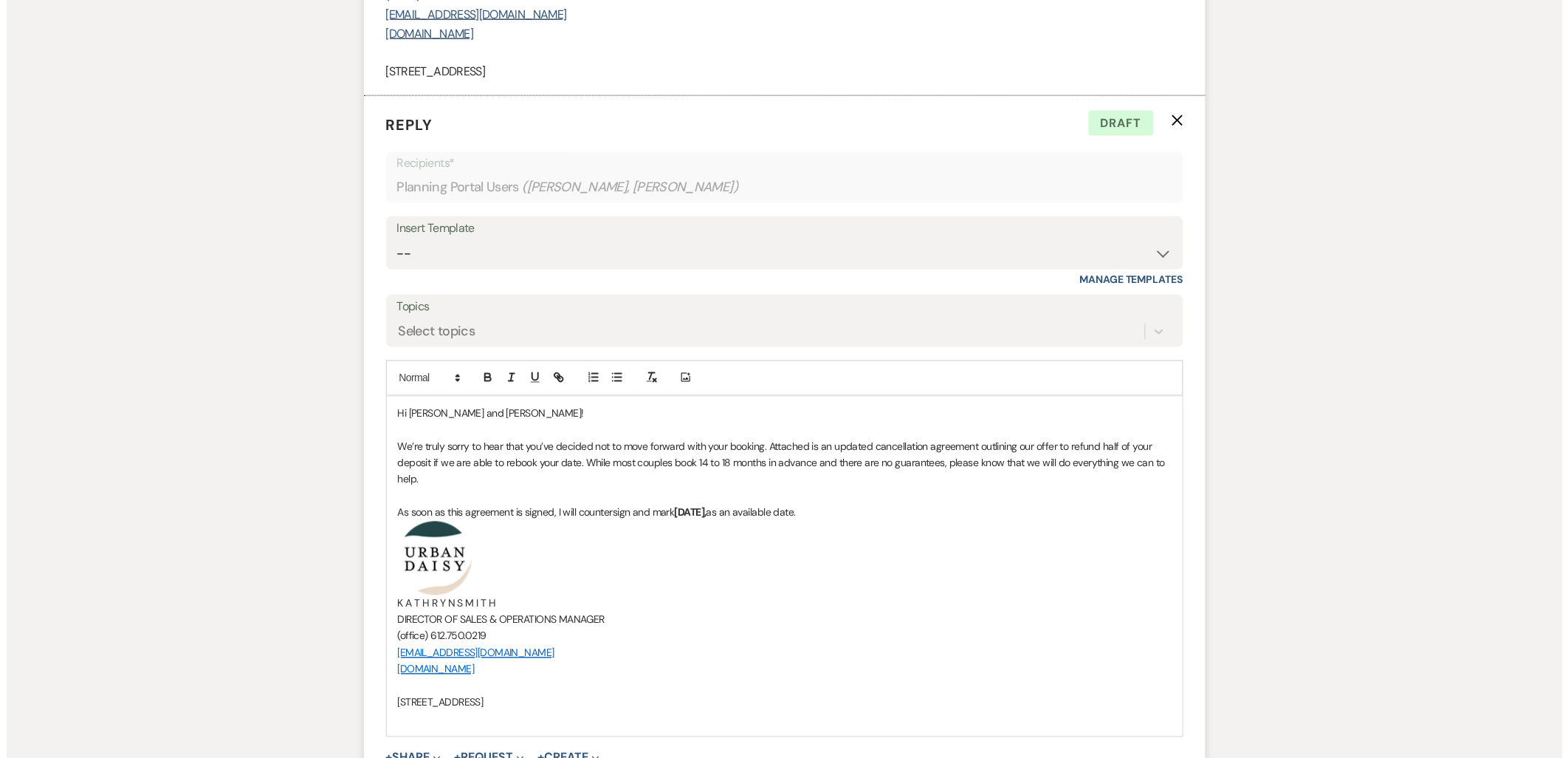
scroll to position [2803, 0]
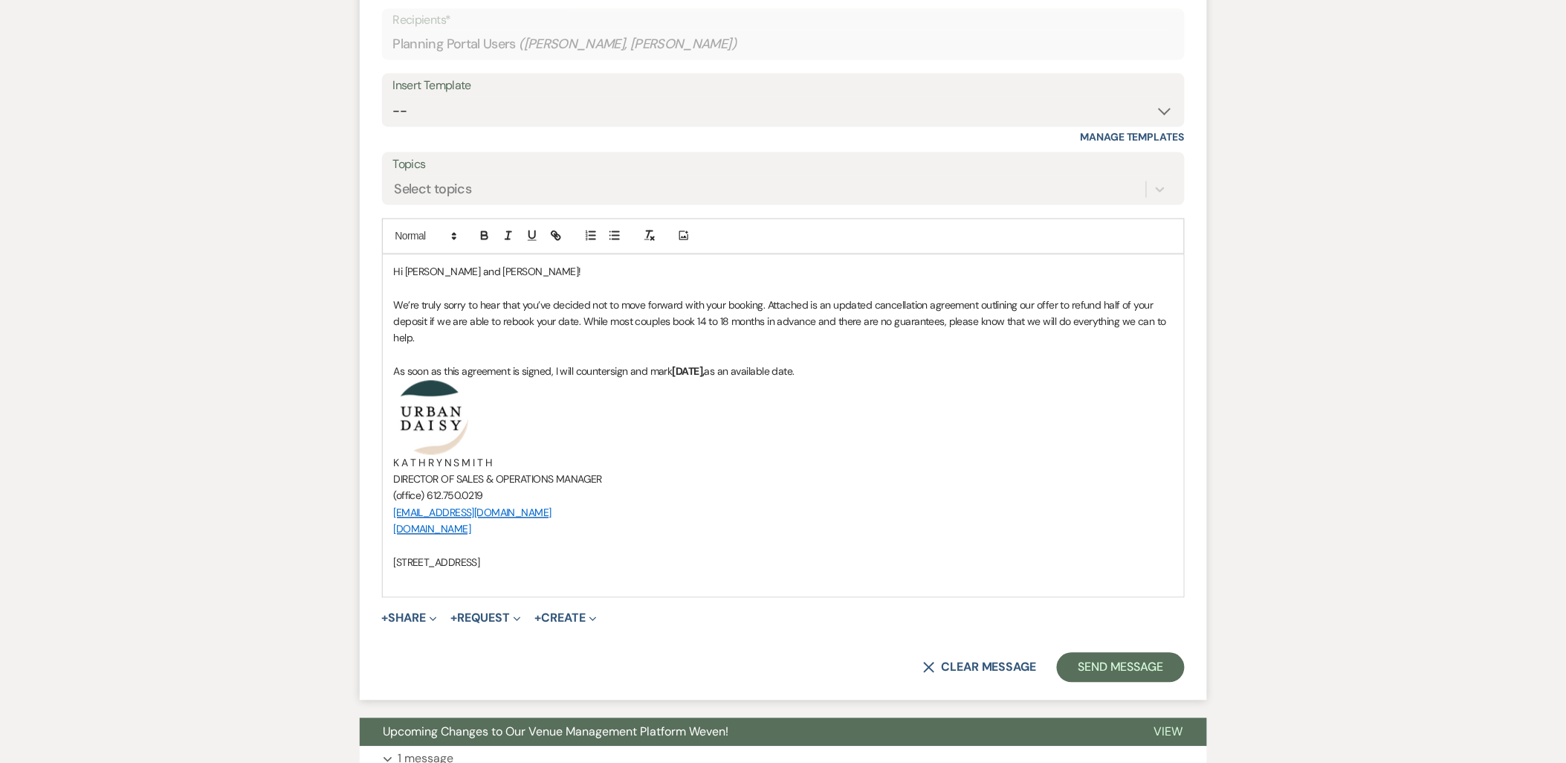
click at [886, 372] on p "As soon as this agreement is signed, I will countersign and mark September 26, …" at bounding box center [783, 371] width 779 height 16
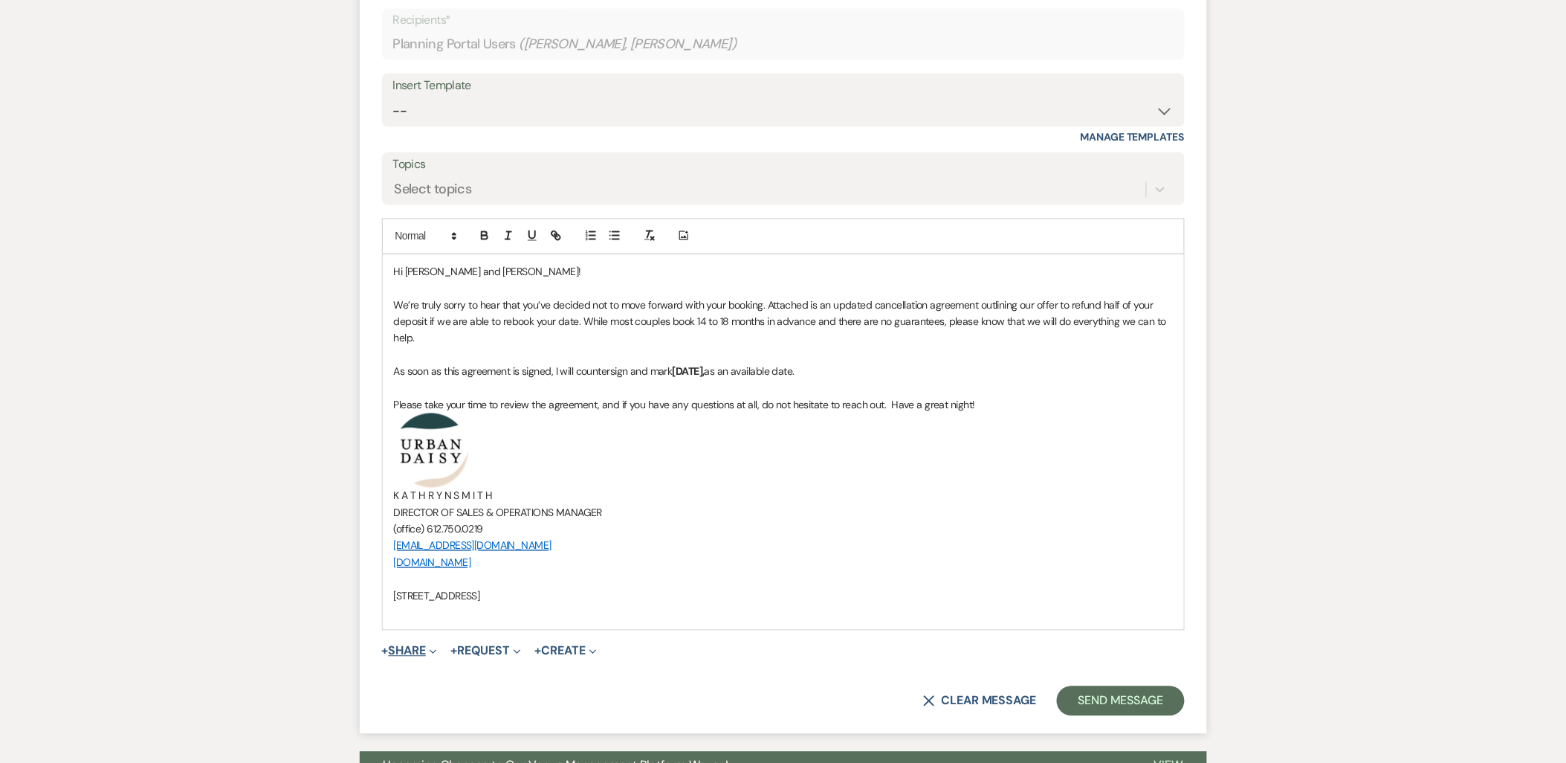
click at [431, 651] on span "Expand" at bounding box center [431, 651] width 11 height 16
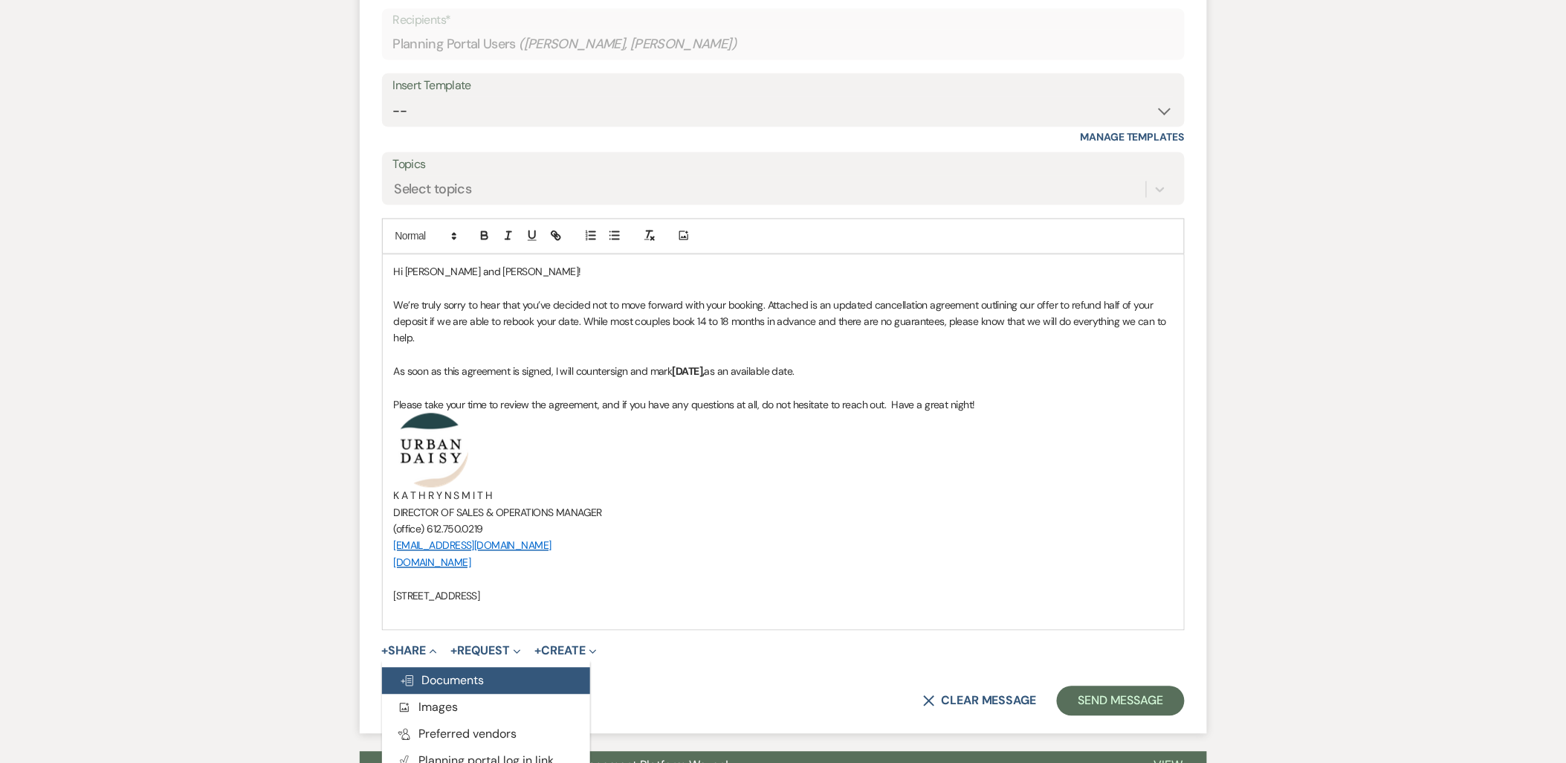
click at [431, 677] on span "Doc Upload Documents" at bounding box center [442, 681] width 85 height 16
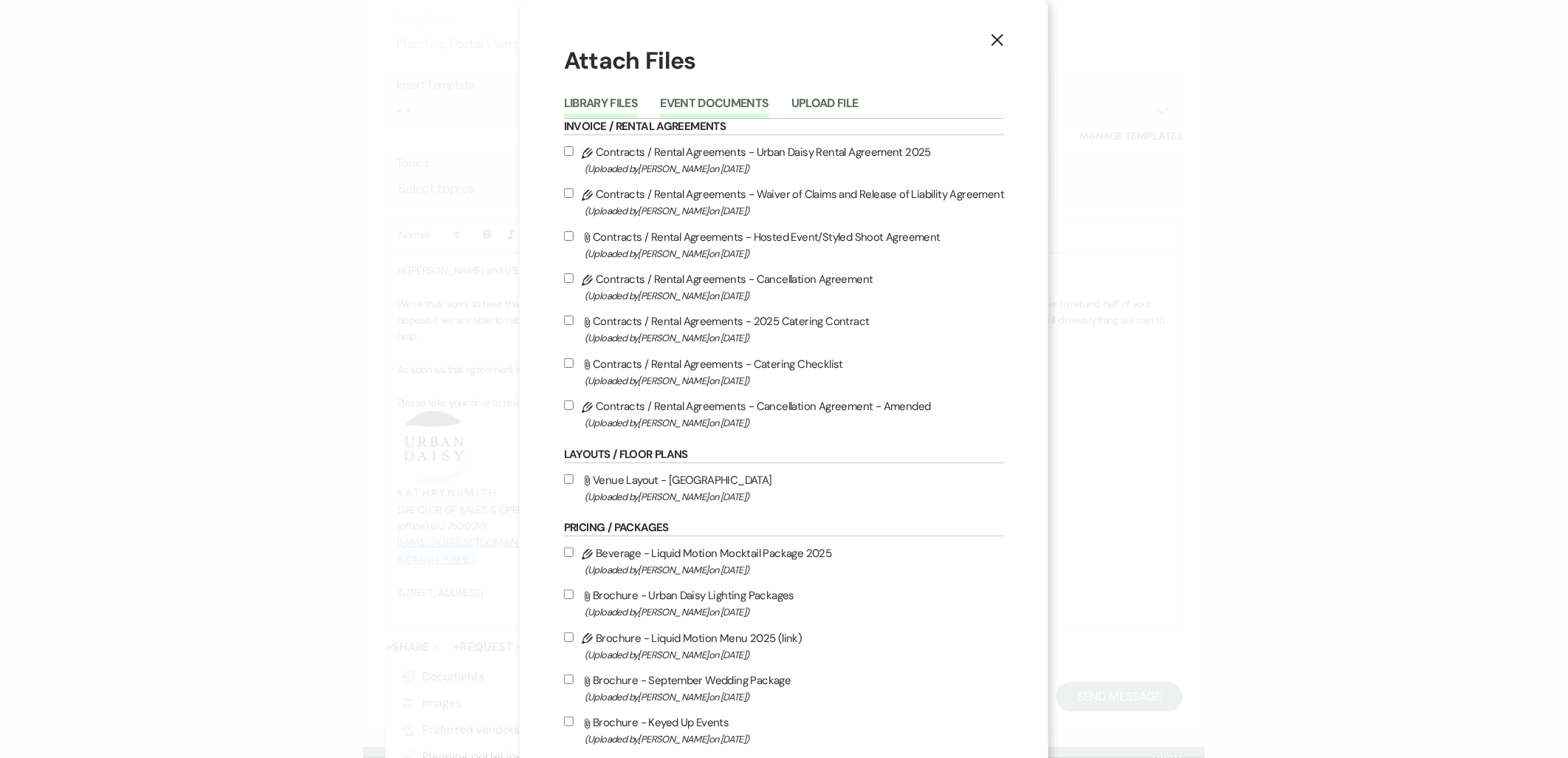
click at [698, 106] on button "Event Documents" at bounding box center [713, 107] width 108 height 21
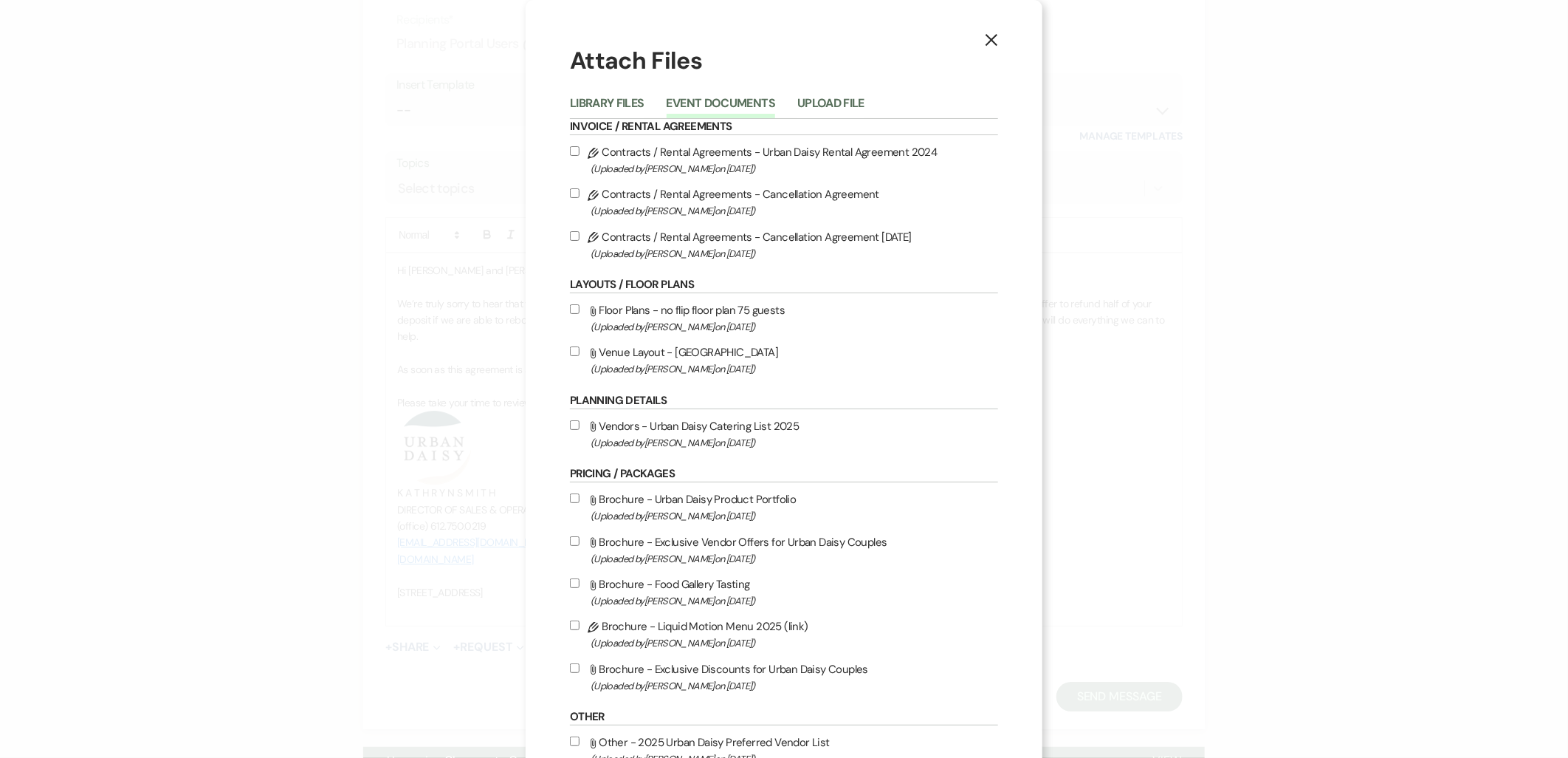
click at [706, 251] on span "(Uploaded by Kathryn Beckett on Sep 16th, 2025 )" at bounding box center [794, 253] width 407 height 17
click at [579, 240] on input "Pencil Contracts / Rental Agreements - Cancellation Agreement 9.15.2025 (Upload…" at bounding box center [575, 236] width 10 height 10
checkbox input "true"
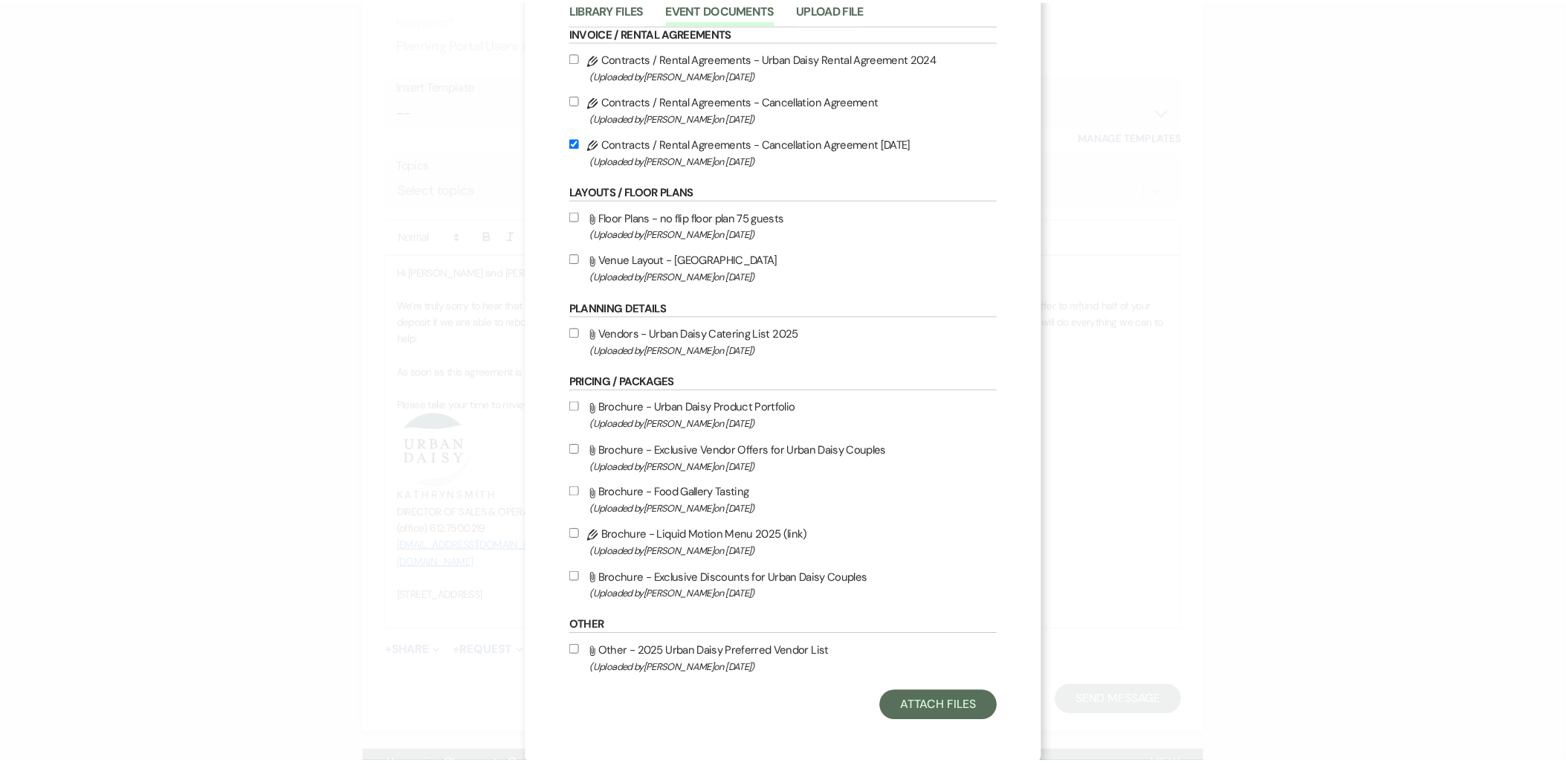
scroll to position [97, 0]
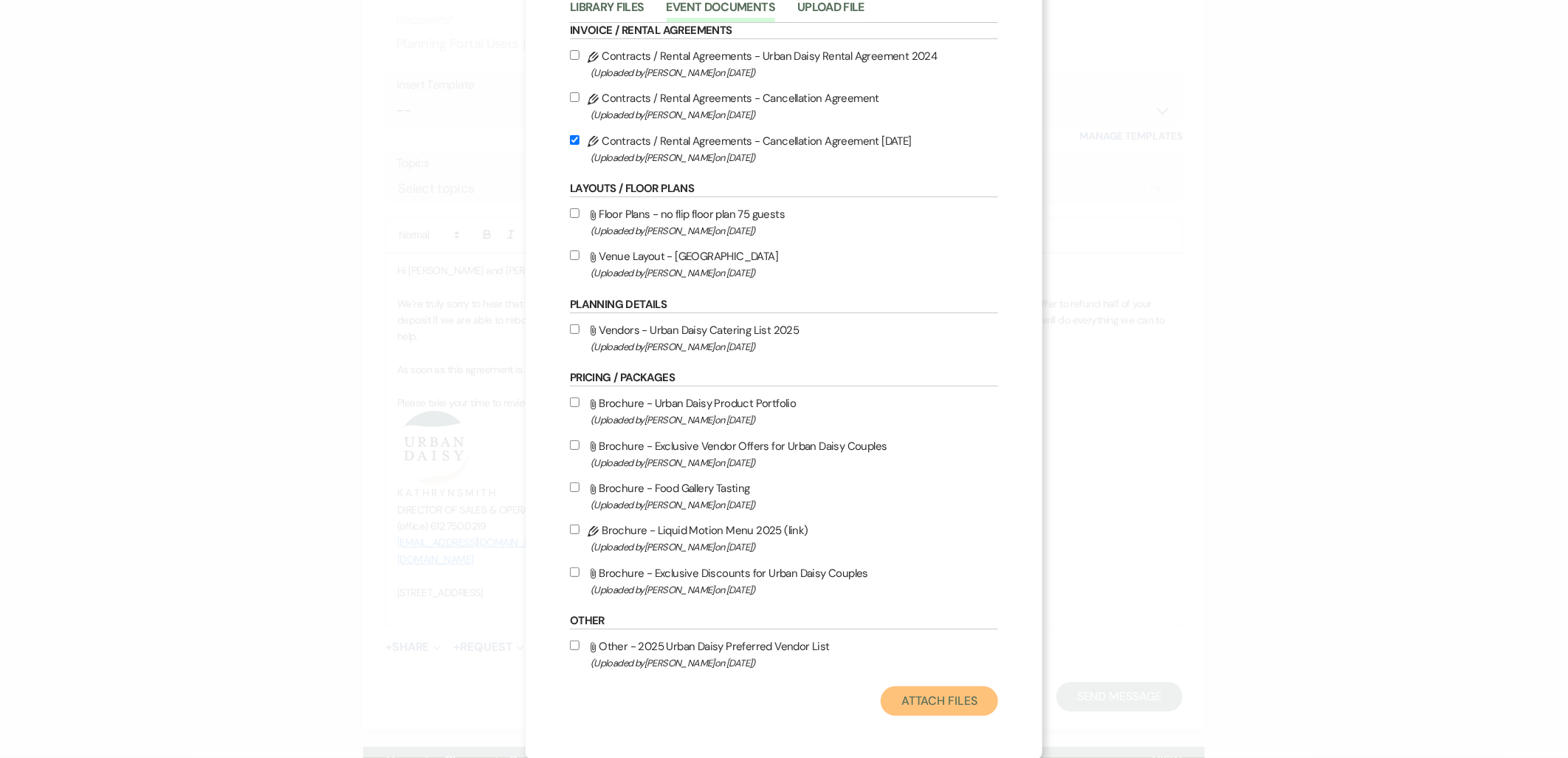
click at [918, 705] on button "Attach Files" at bounding box center [939, 701] width 117 height 30
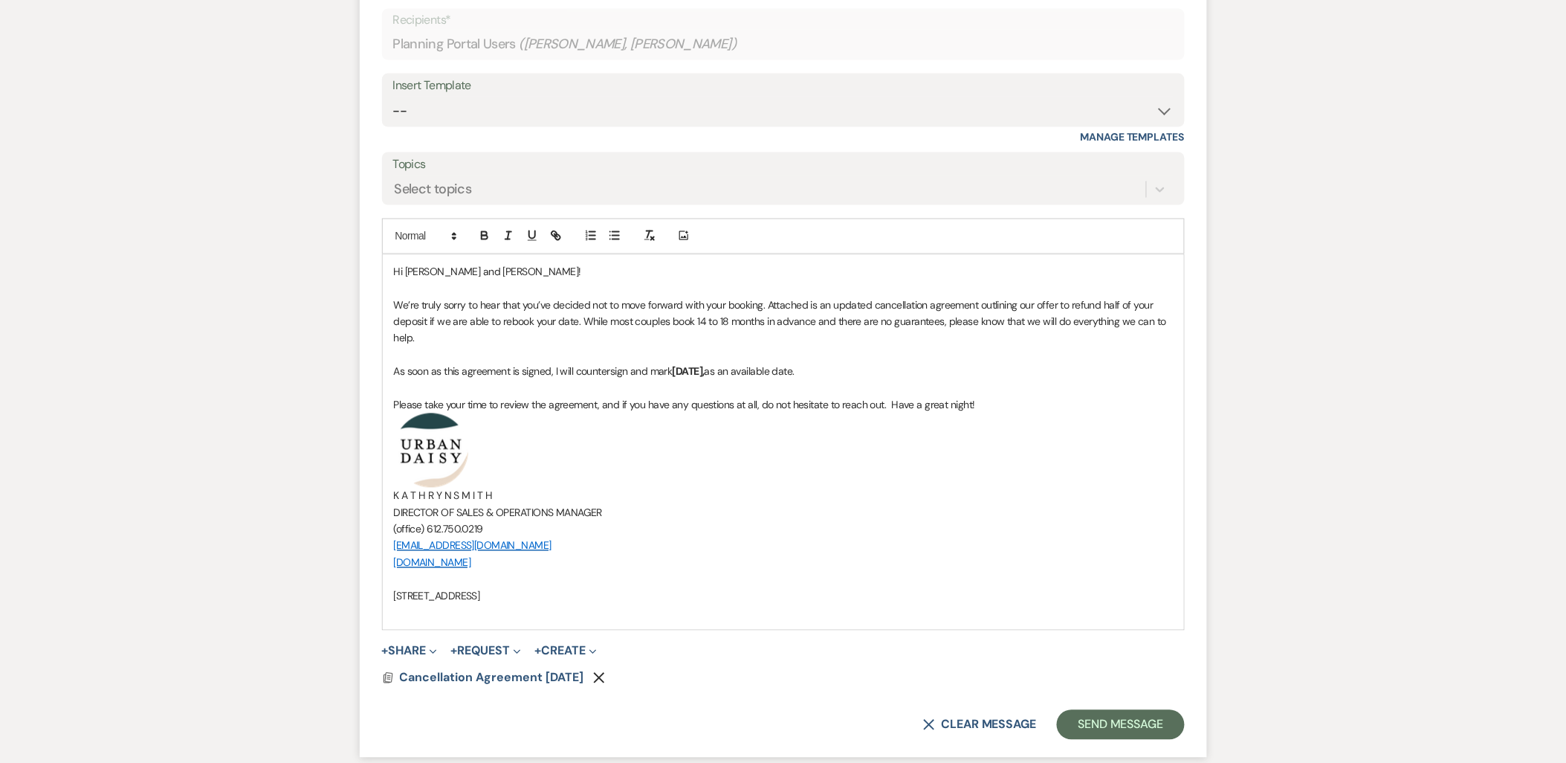
click at [421, 346] on p "We’re truly sorry to hear that you’ve decided not to move forward with your boo…" at bounding box center [783, 322] width 779 height 50
click at [416, 384] on p at bounding box center [783, 389] width 779 height 16
click at [1100, 729] on button "Send Message" at bounding box center [1120, 725] width 127 height 30
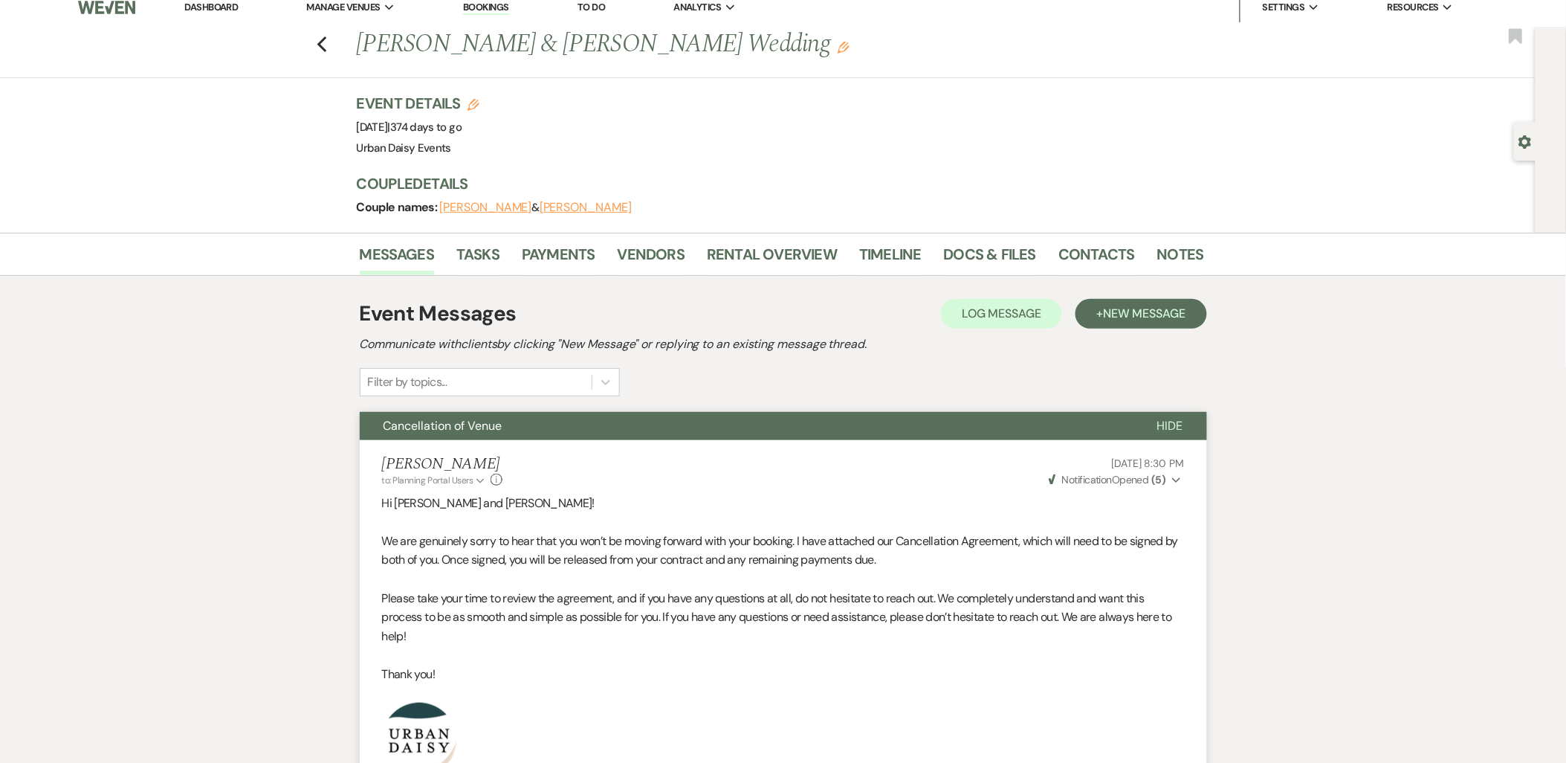
scroll to position [0, 0]
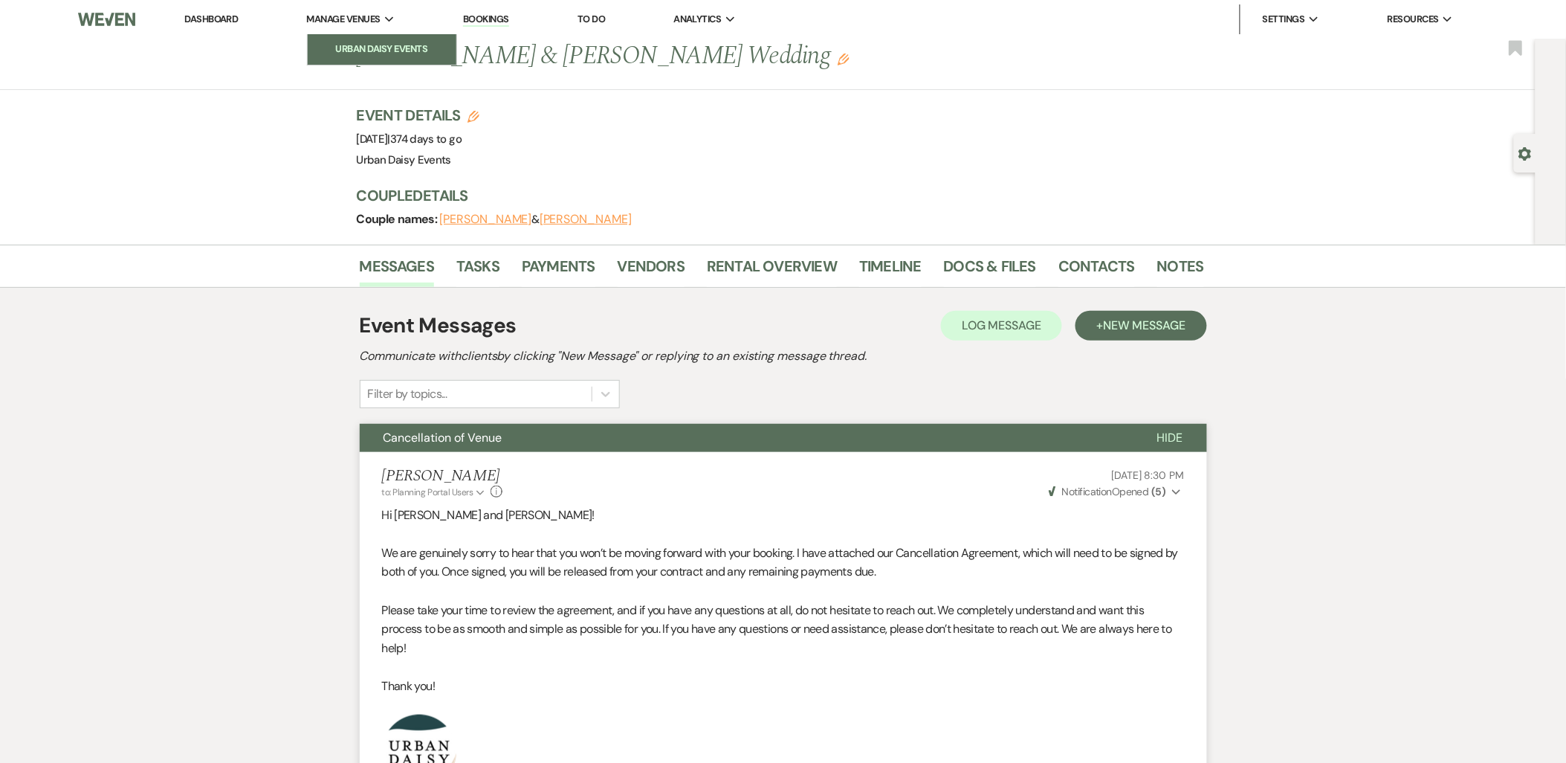
click at [376, 35] on link "Urban Daisy Events" at bounding box center [382, 49] width 149 height 30
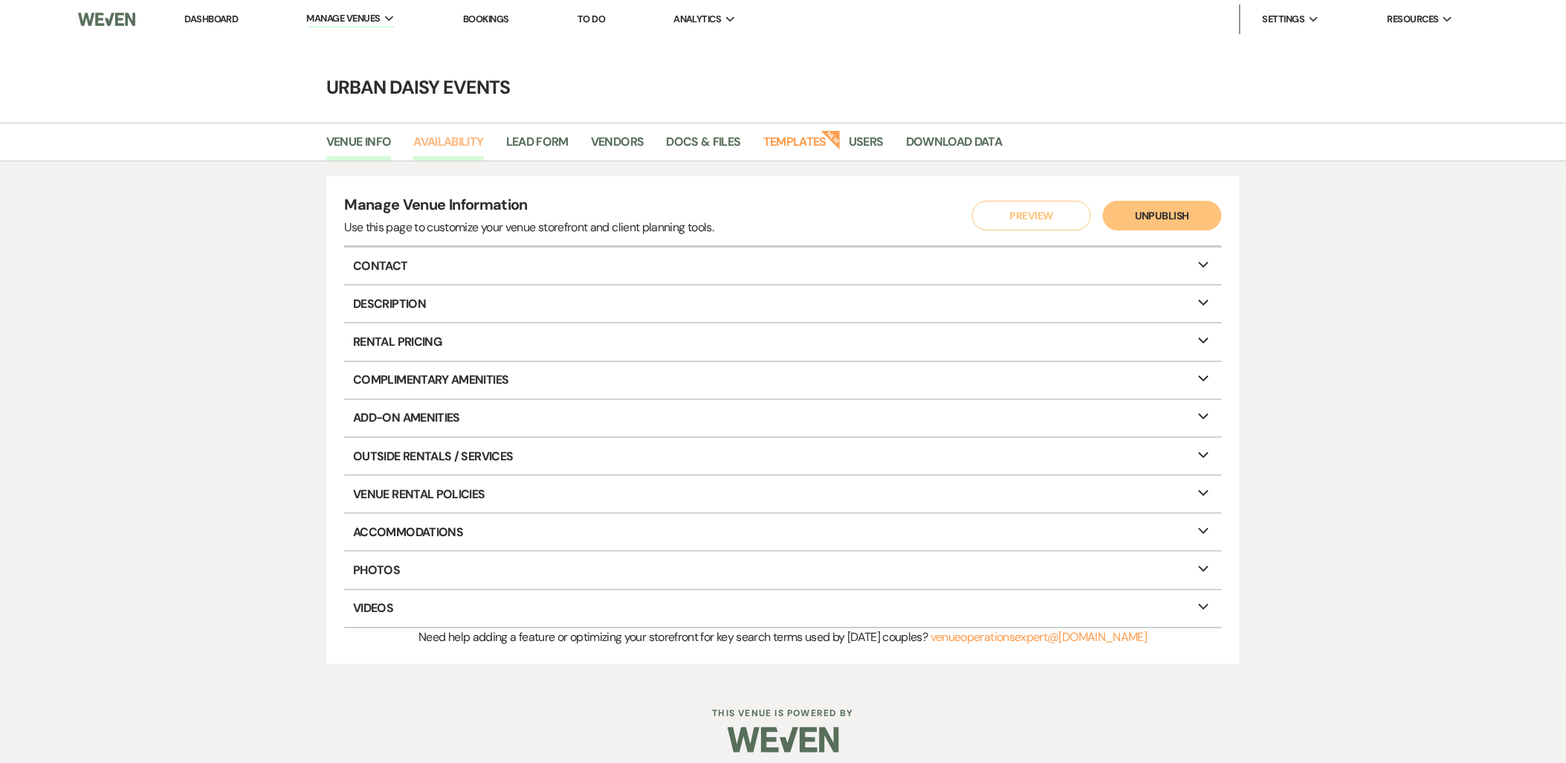
click at [463, 152] on link "Availability" at bounding box center [448, 146] width 70 height 28
select select "2"
select select "2026"
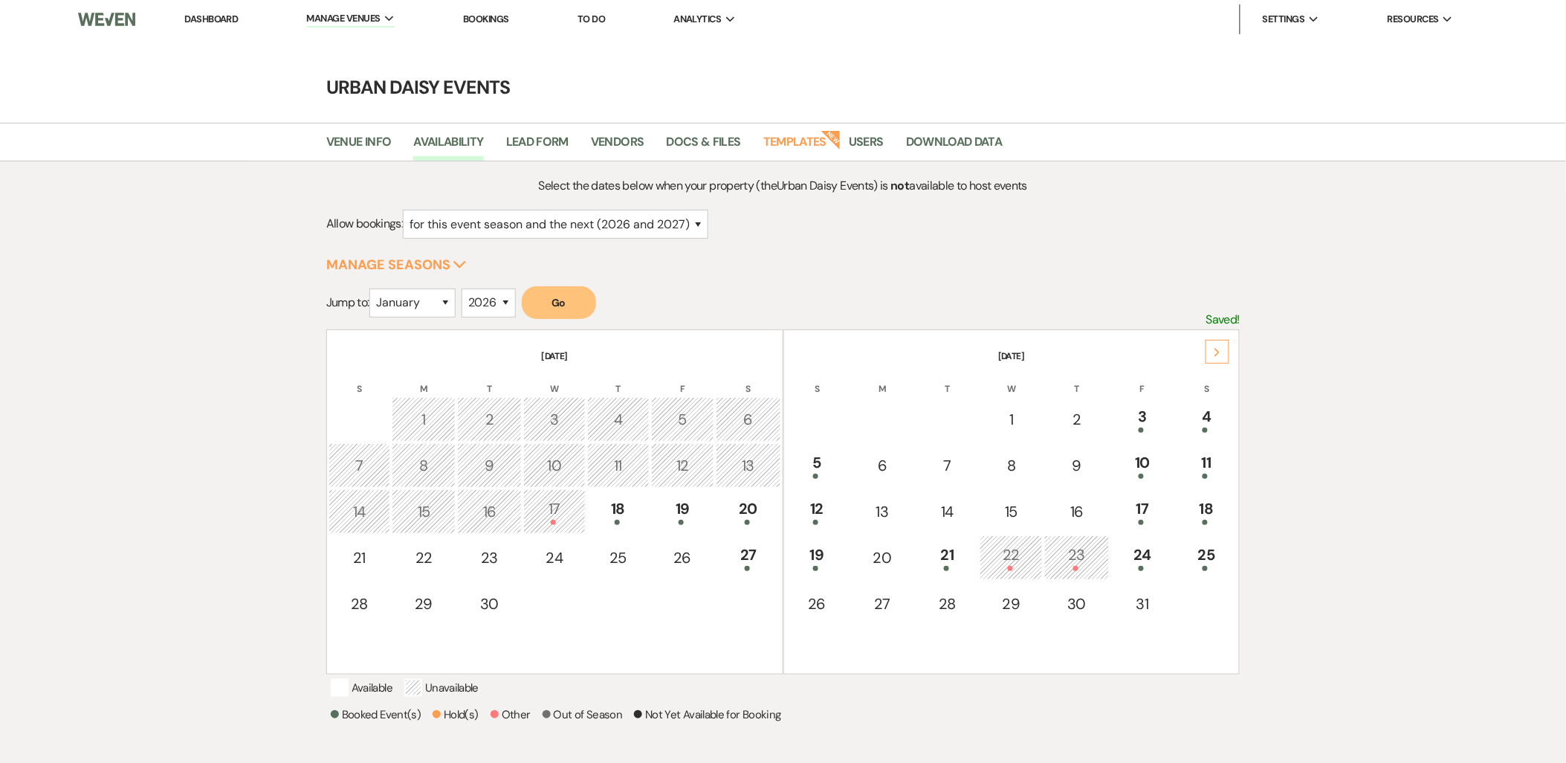
click at [1224, 355] on div "Next" at bounding box center [1218, 352] width 24 height 24
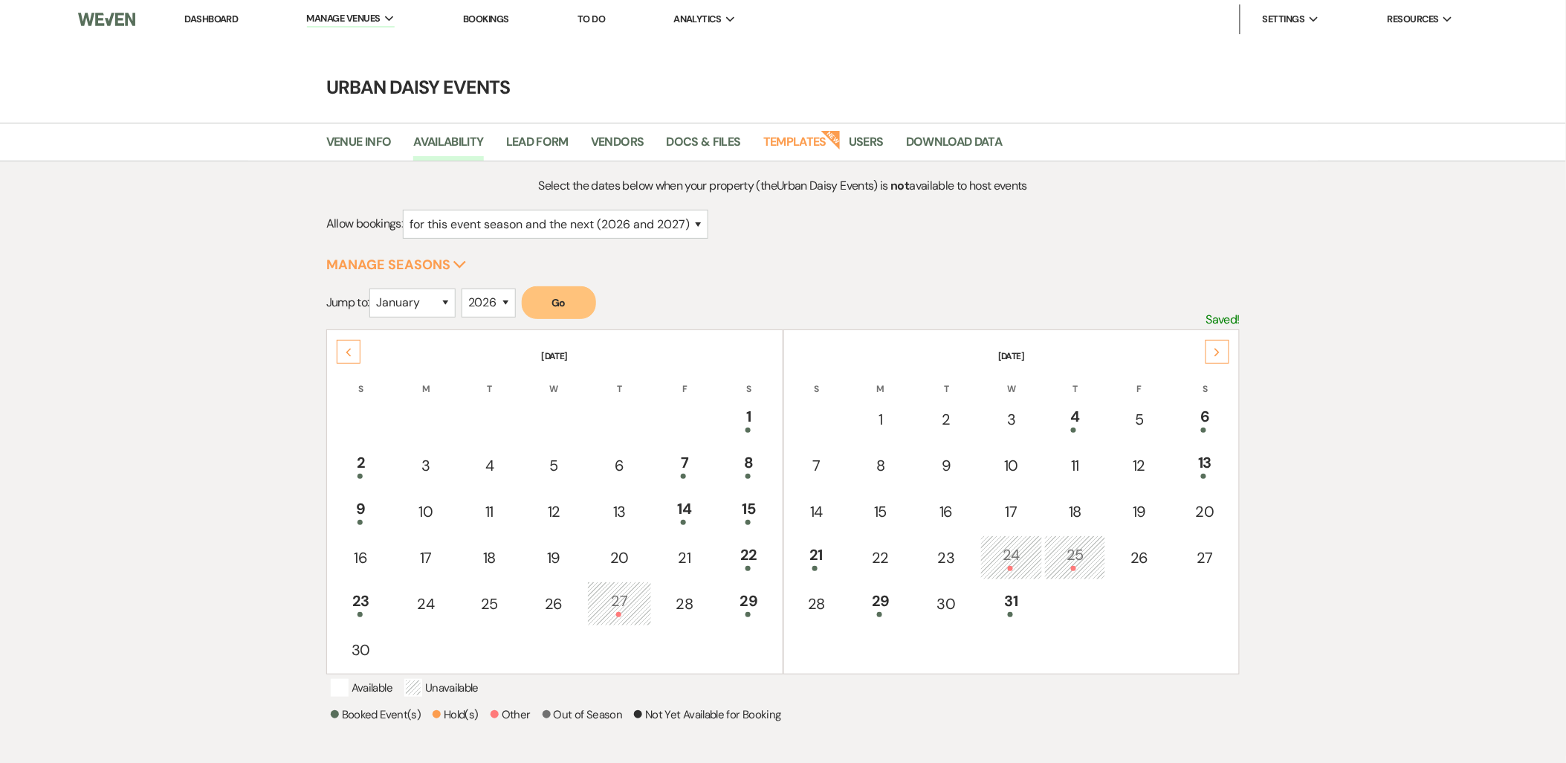
click at [1224, 355] on div "Next" at bounding box center [1218, 352] width 24 height 24
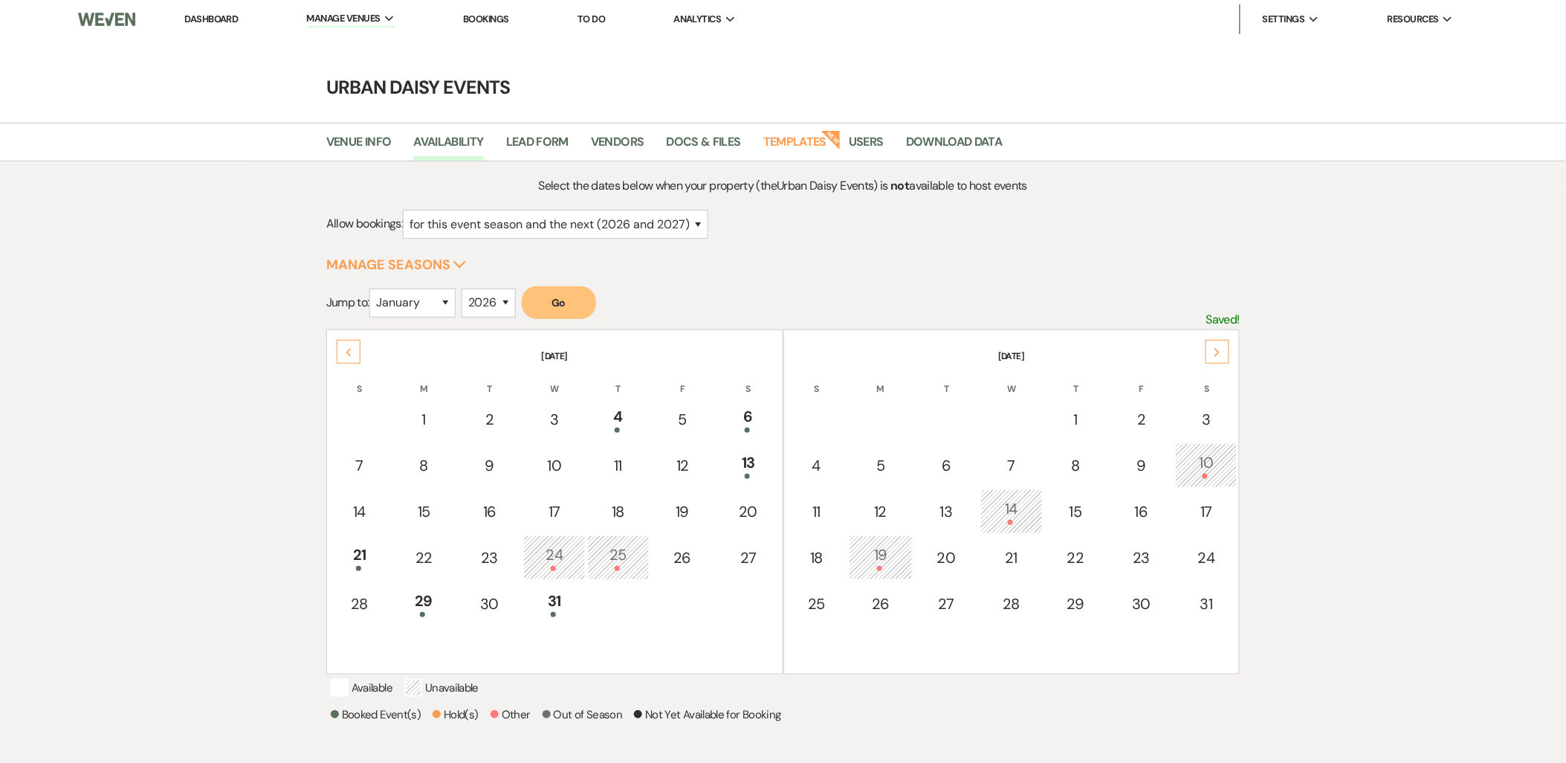
click at [1224, 355] on div "Next" at bounding box center [1218, 352] width 24 height 24
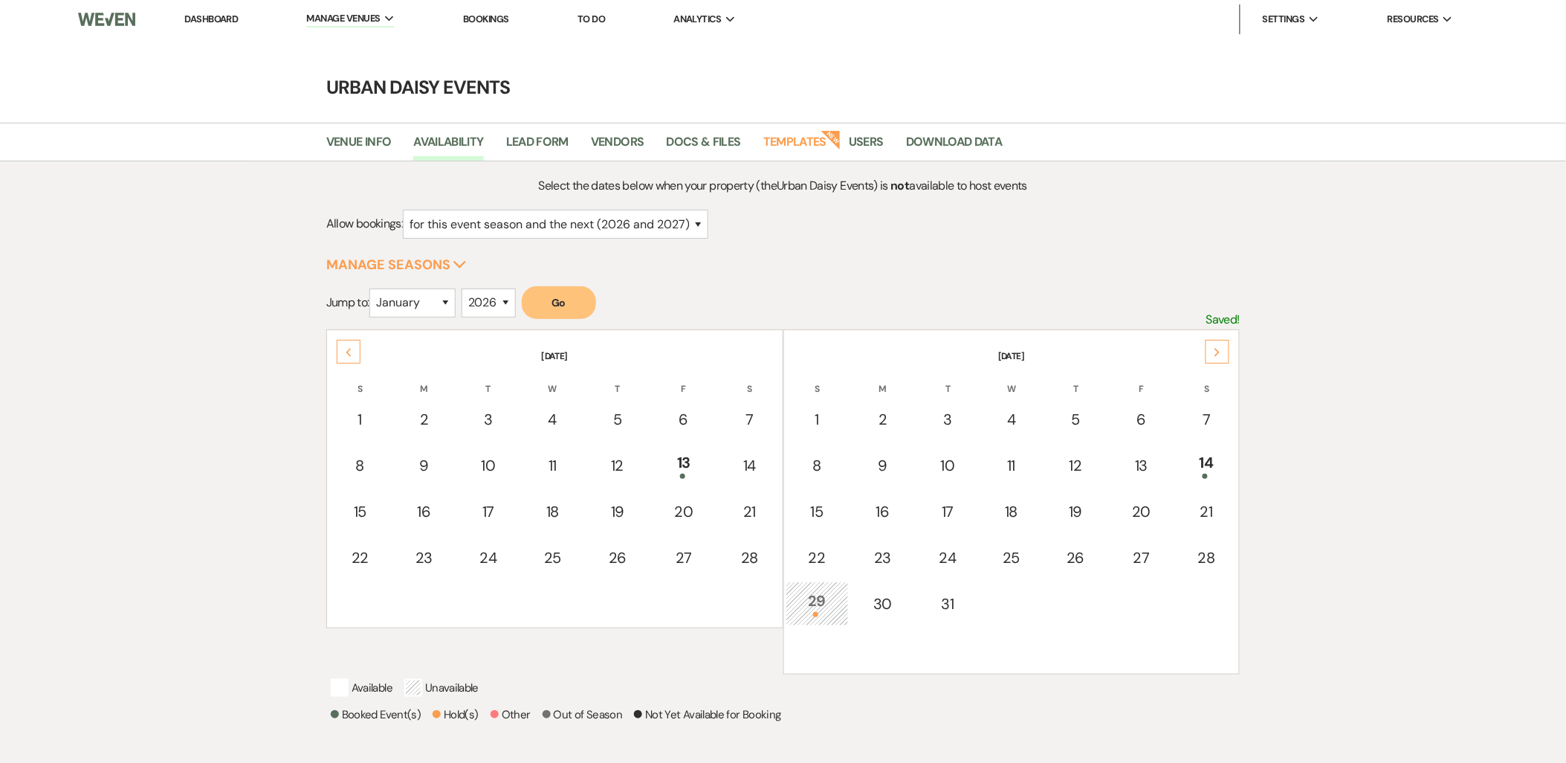
click at [1224, 355] on div "Next" at bounding box center [1218, 352] width 24 height 24
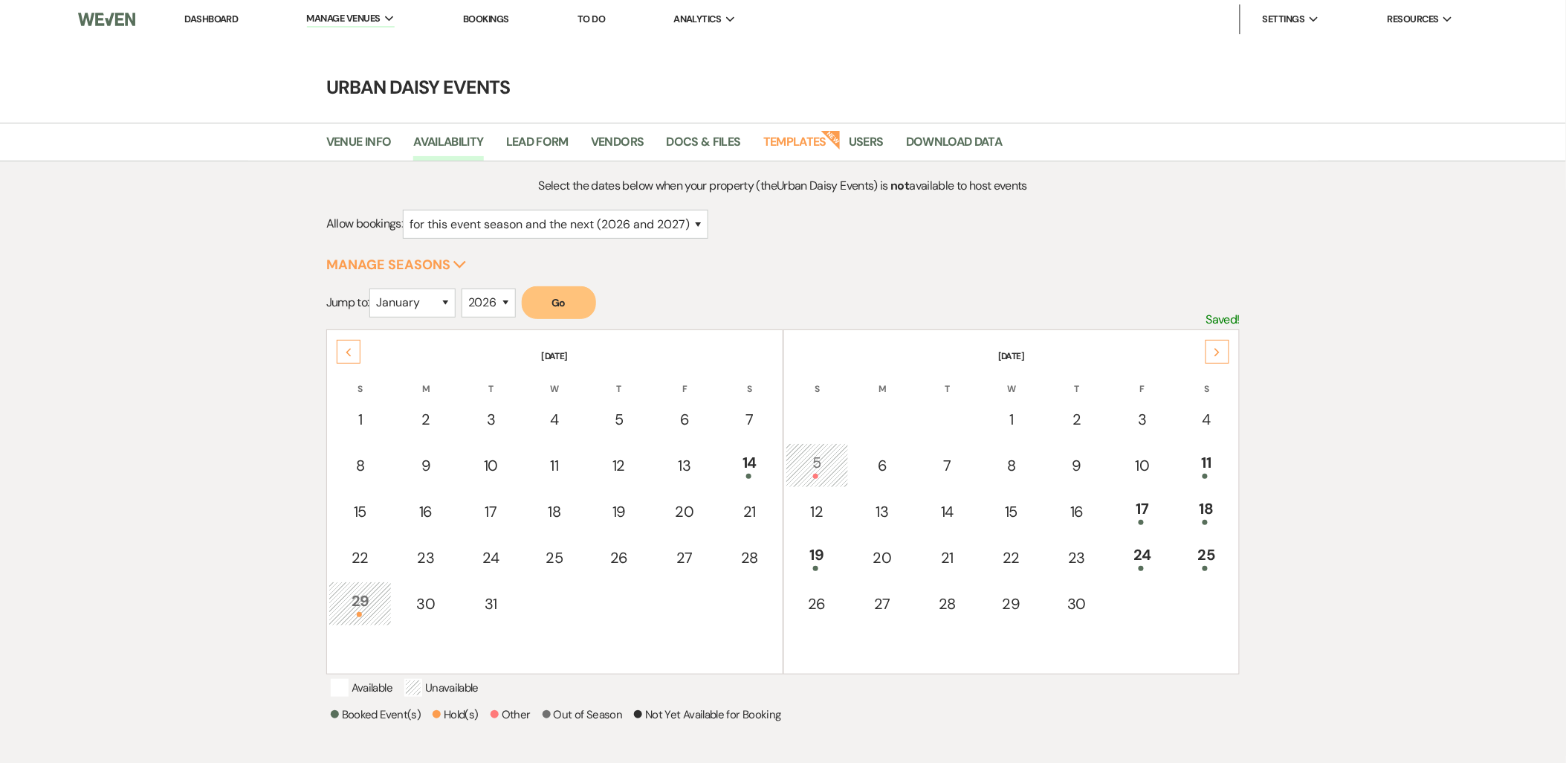
click at [1224, 355] on div "Next" at bounding box center [1218, 352] width 24 height 24
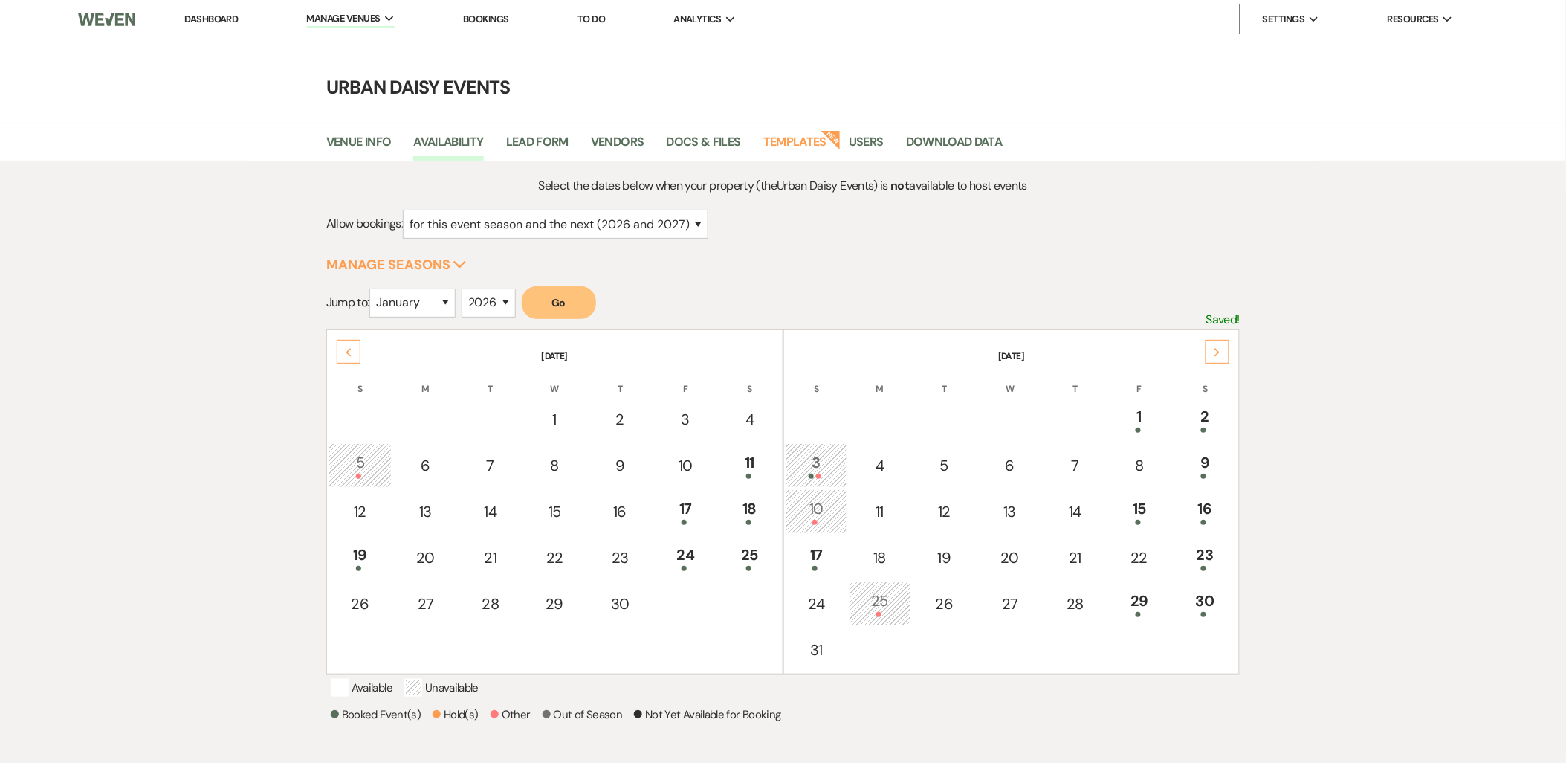
click at [1224, 355] on div "Next" at bounding box center [1218, 352] width 24 height 24
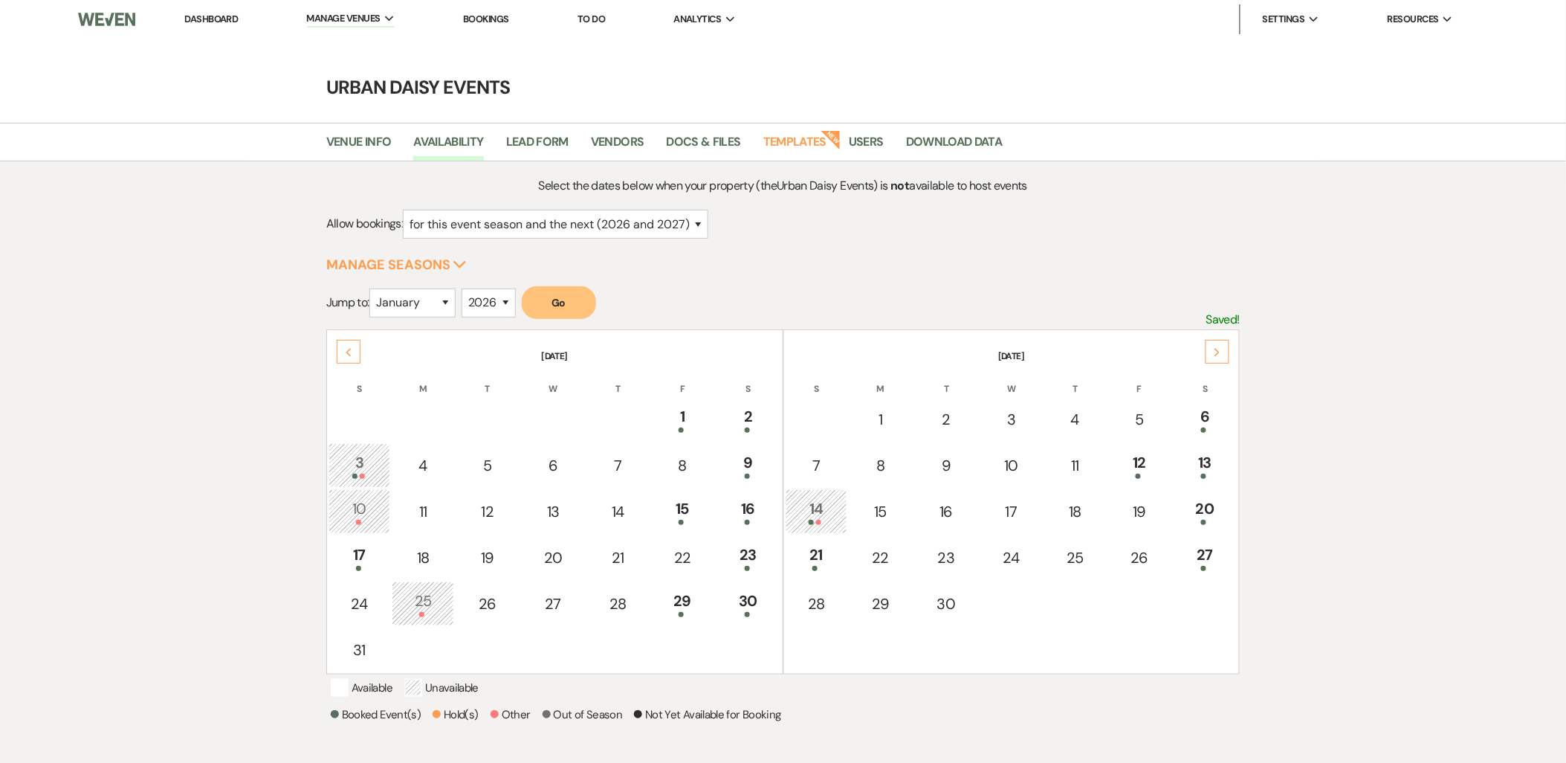
click at [1224, 355] on div "Next" at bounding box center [1218, 352] width 24 height 24
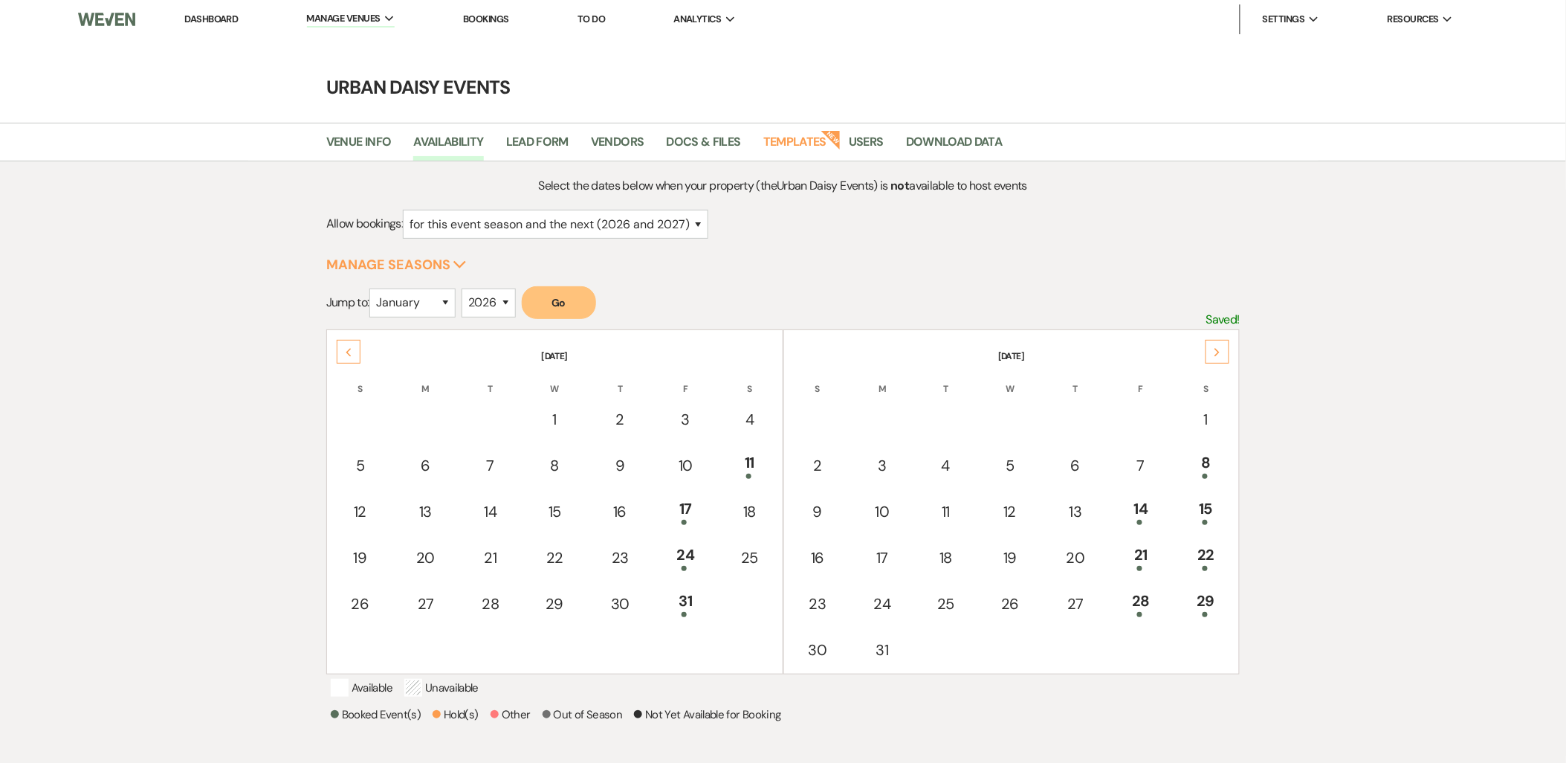
click at [1224, 355] on div "Next" at bounding box center [1218, 352] width 24 height 24
click at [1155, 511] on div "16" at bounding box center [1141, 511] width 48 height 28
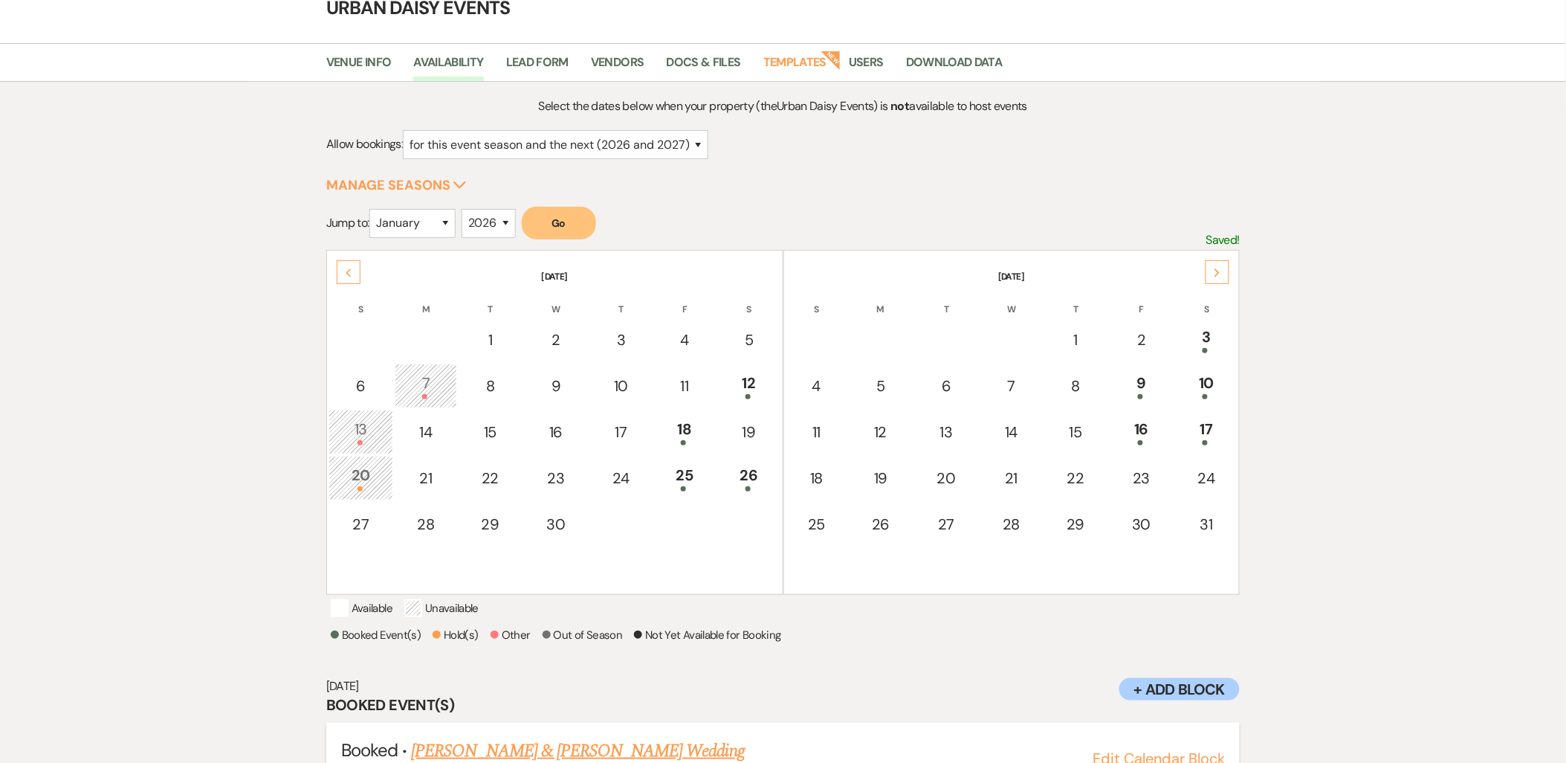
scroll to position [155, 0]
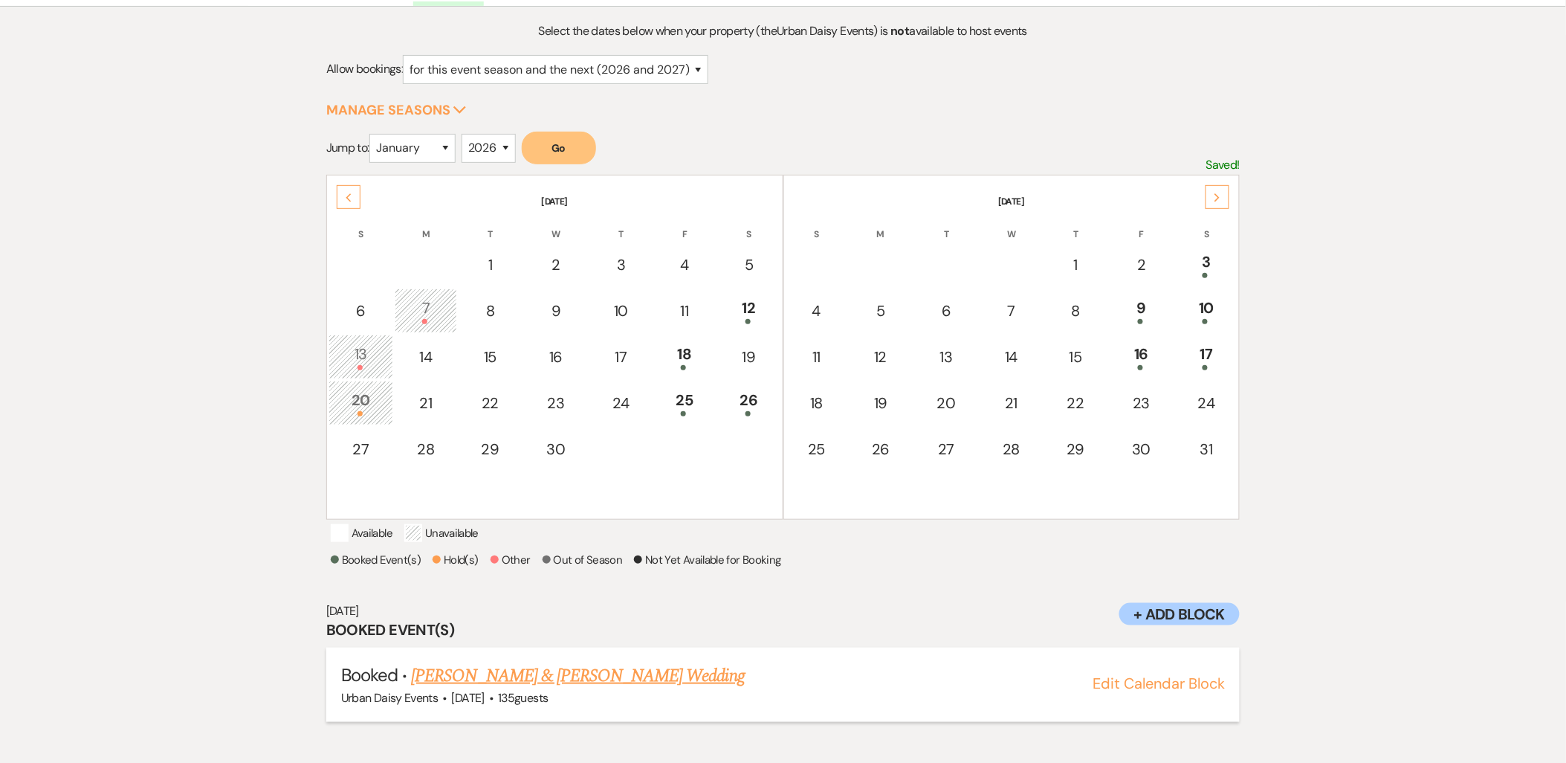
click at [511, 689] on link "Rebecca & Scott's Wedding" at bounding box center [577, 675] width 333 height 27
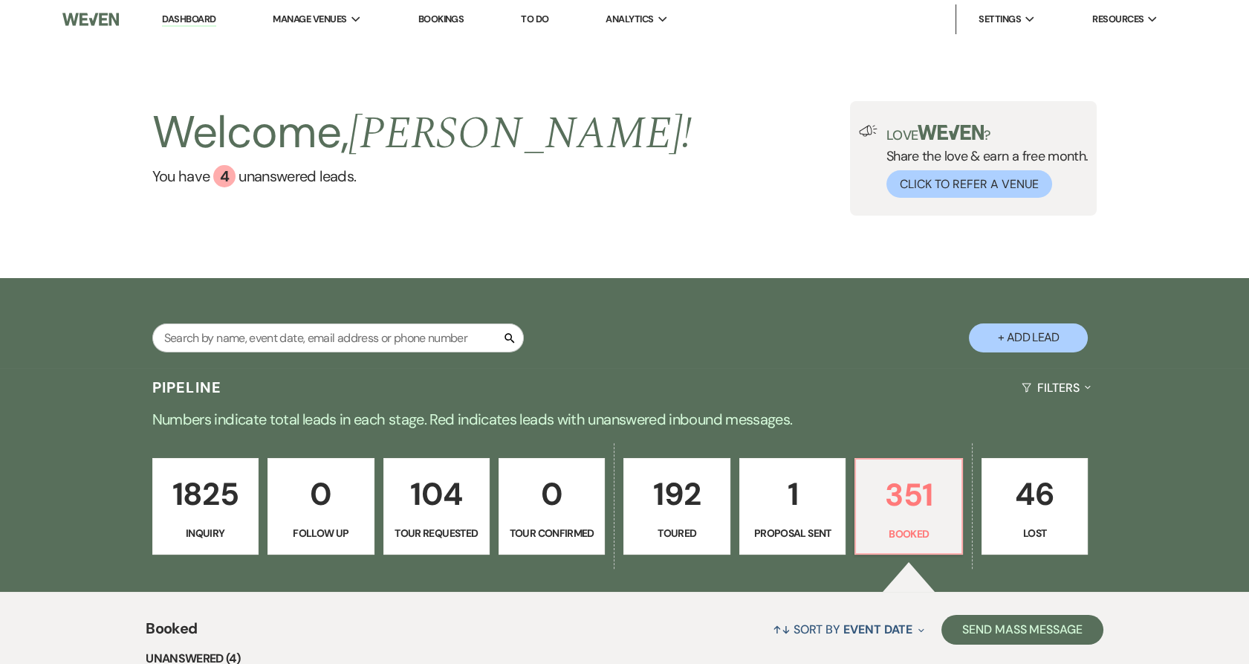
drag, startPoint x: 320, startPoint y: 48, endPoint x: 340, endPoint y: 100, distance: 55.5
click at [0, 0] on li "Urban Daisy Events" at bounding box center [0, 0] width 0 height 0
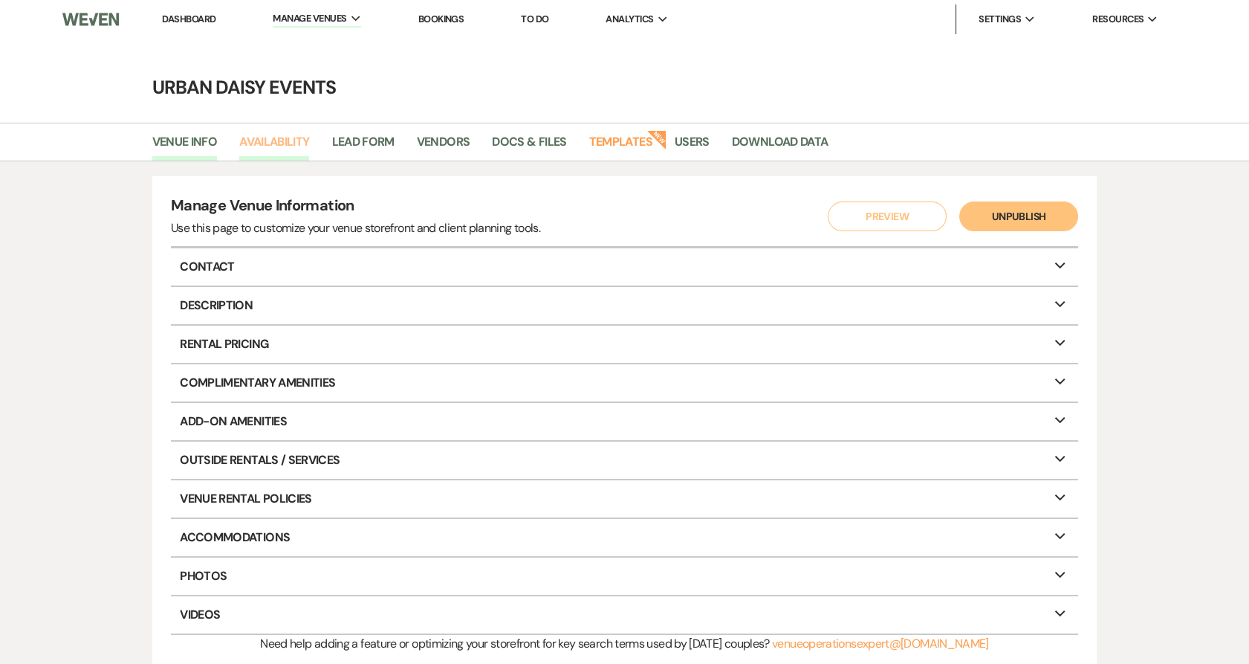
click at [303, 132] on link "Availability" at bounding box center [274, 146] width 70 height 28
select select "2"
select select "2026"
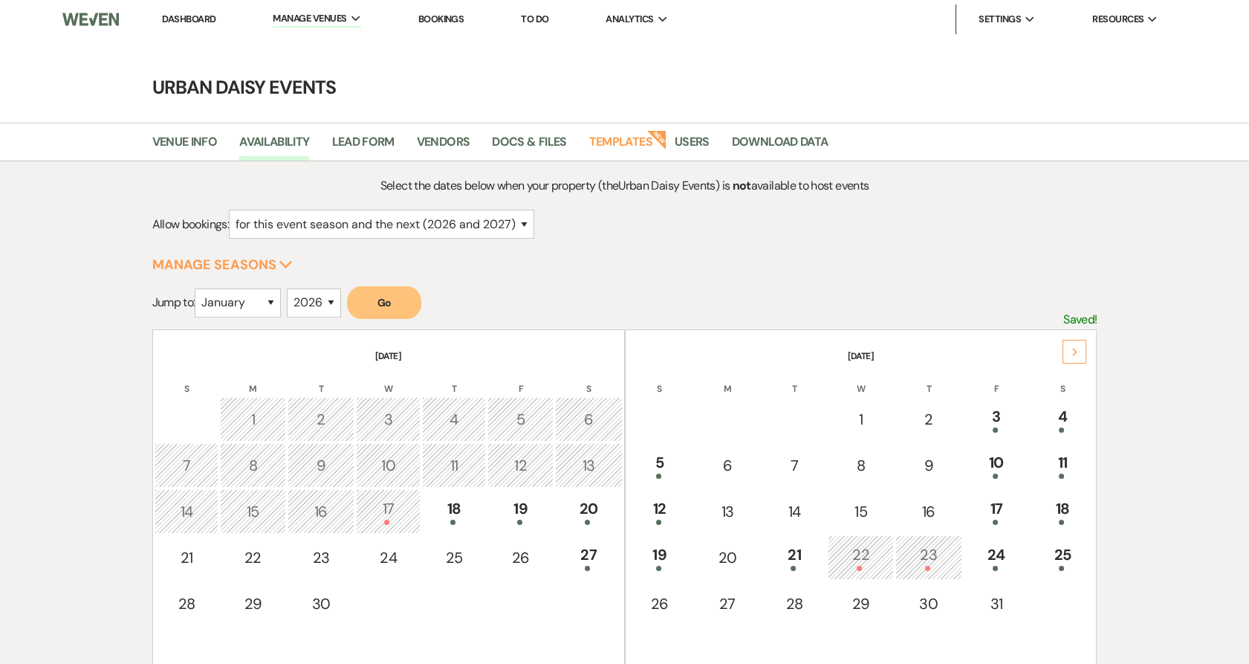
click at [1082, 353] on div "Next" at bounding box center [1075, 352] width 24 height 24
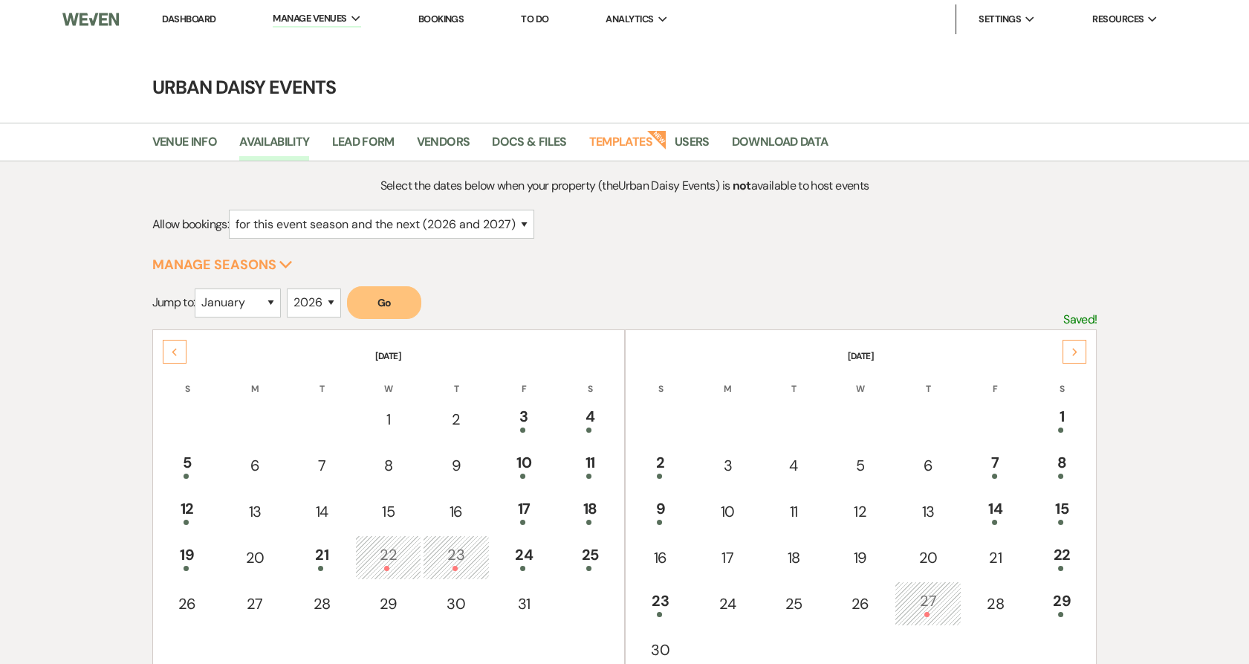
click at [1082, 353] on div "Next" at bounding box center [1075, 352] width 24 height 24
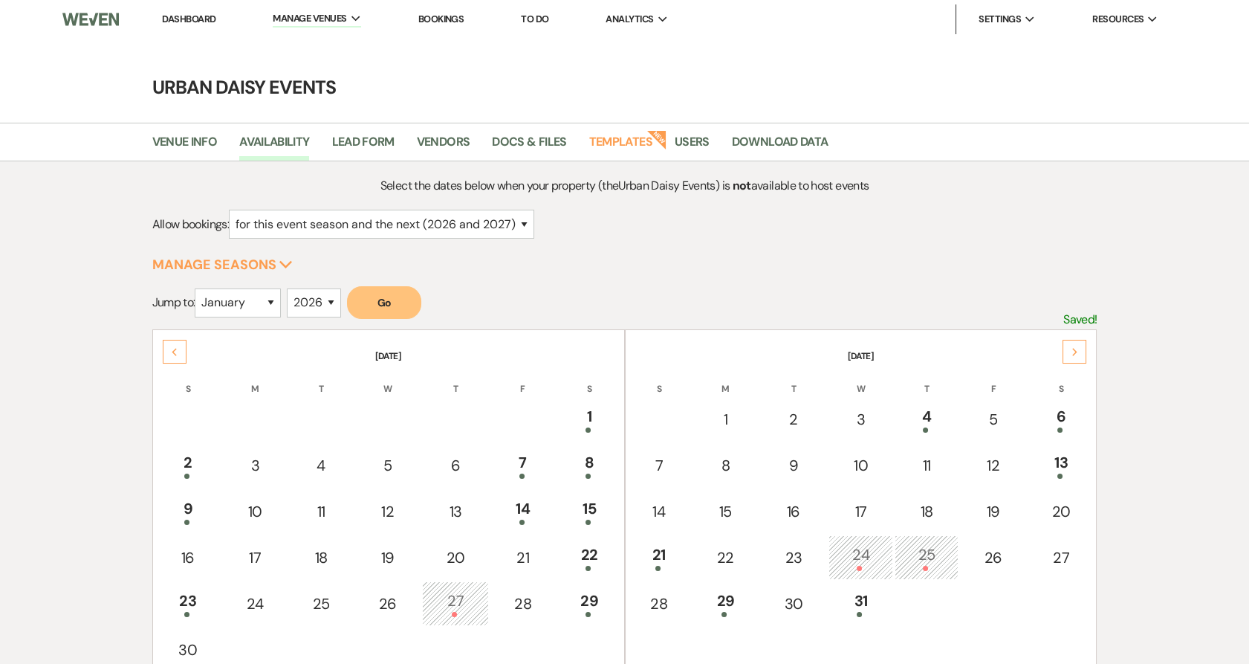
click at [1082, 353] on div "Next" at bounding box center [1075, 352] width 24 height 24
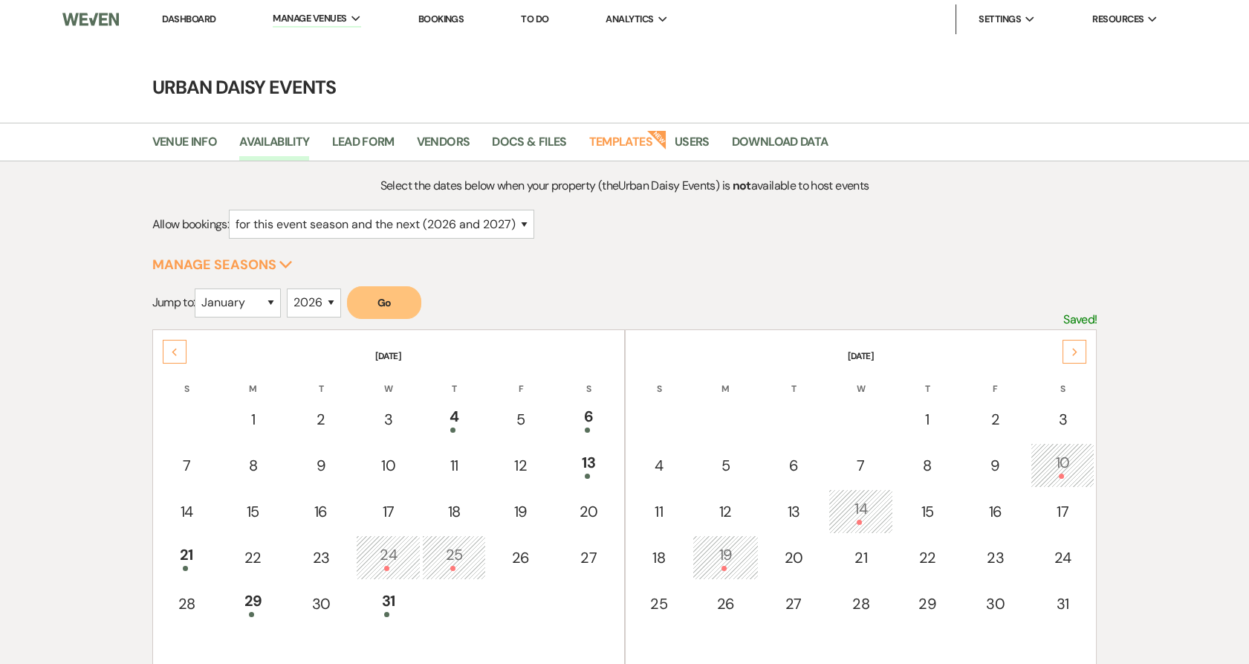
click at [1082, 353] on div "Next" at bounding box center [1075, 352] width 24 height 24
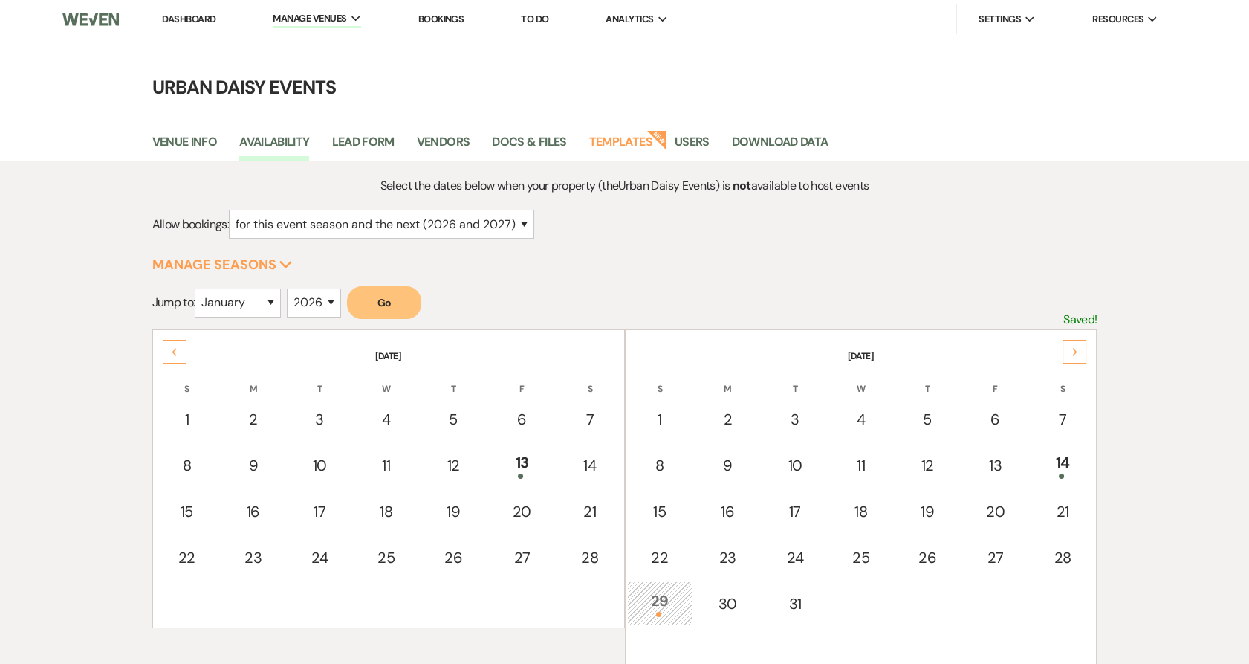
click at [1082, 353] on div "Next" at bounding box center [1075, 352] width 24 height 24
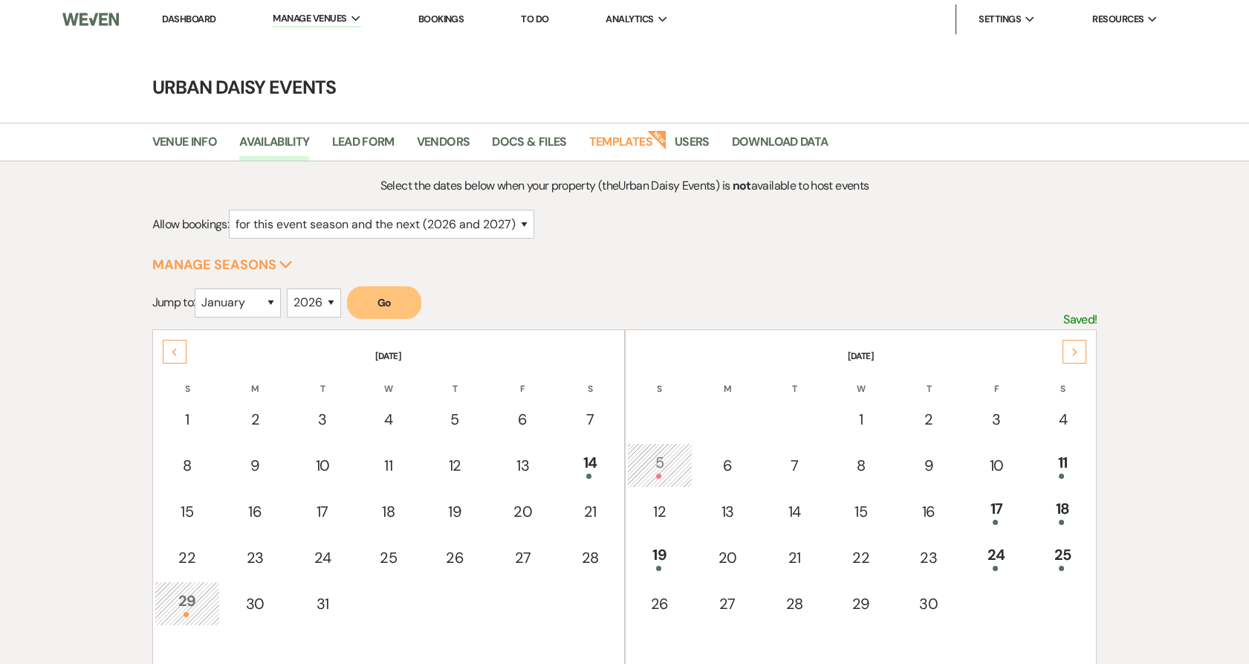
click at [1082, 353] on div "Next" at bounding box center [1075, 352] width 24 height 24
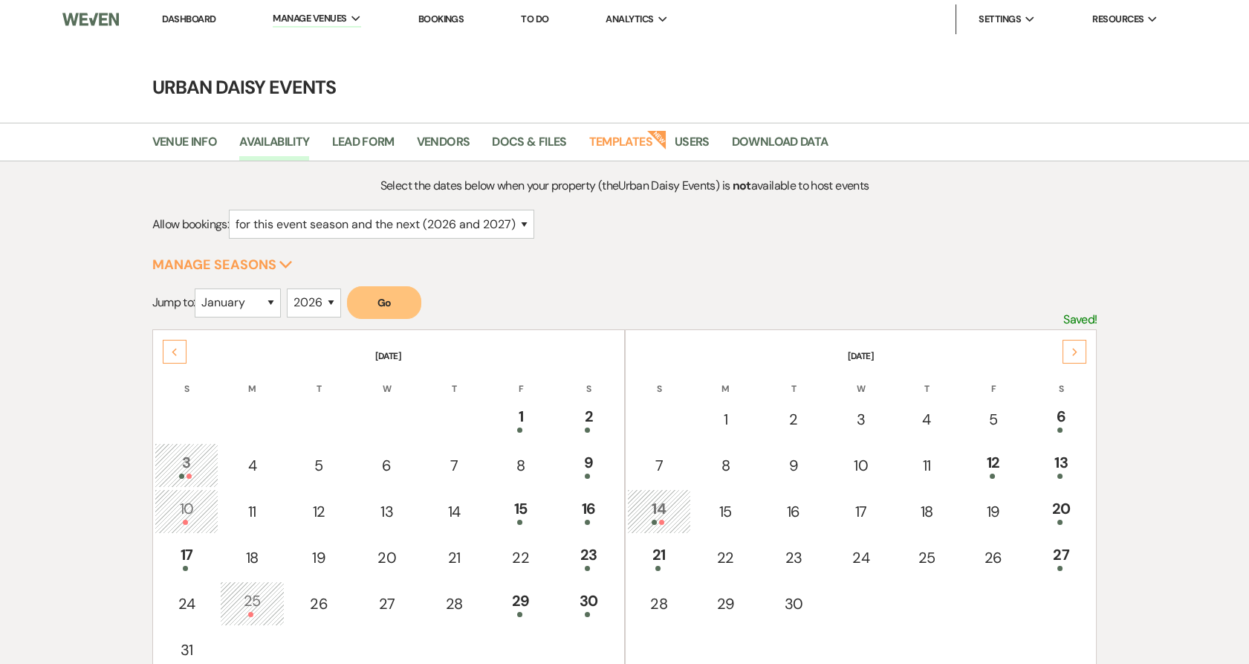
click at [1082, 353] on div "Next" at bounding box center [1075, 352] width 24 height 24
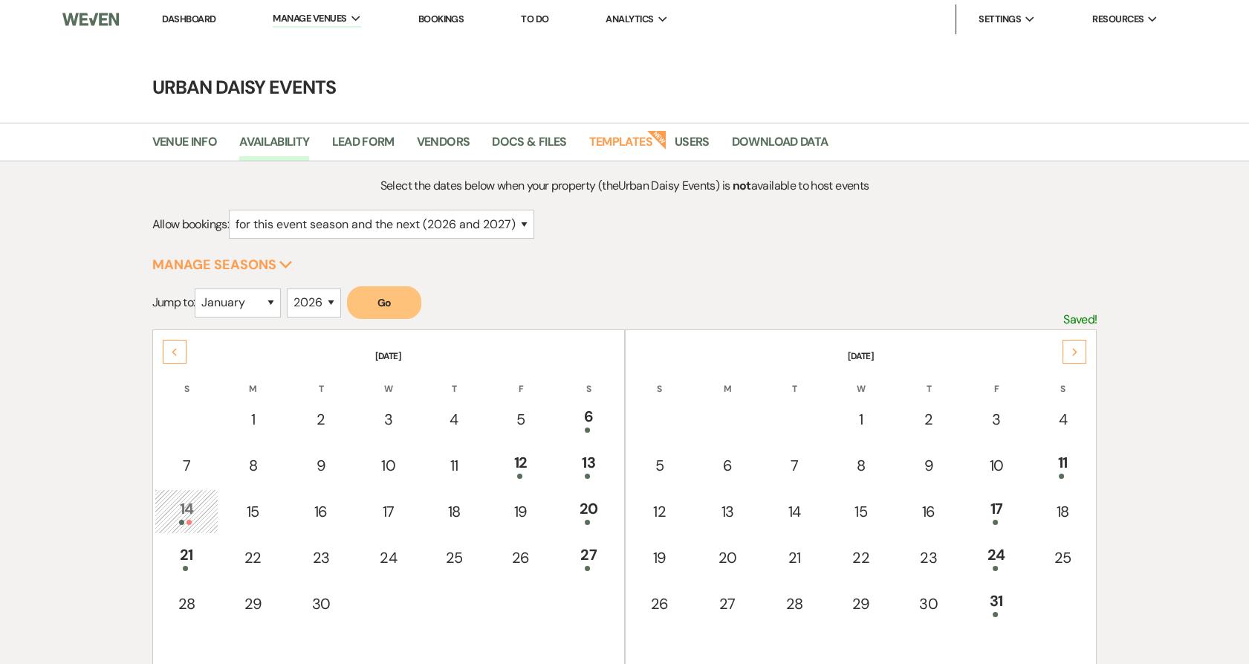
click at [1082, 353] on div "Next" at bounding box center [1075, 352] width 24 height 24
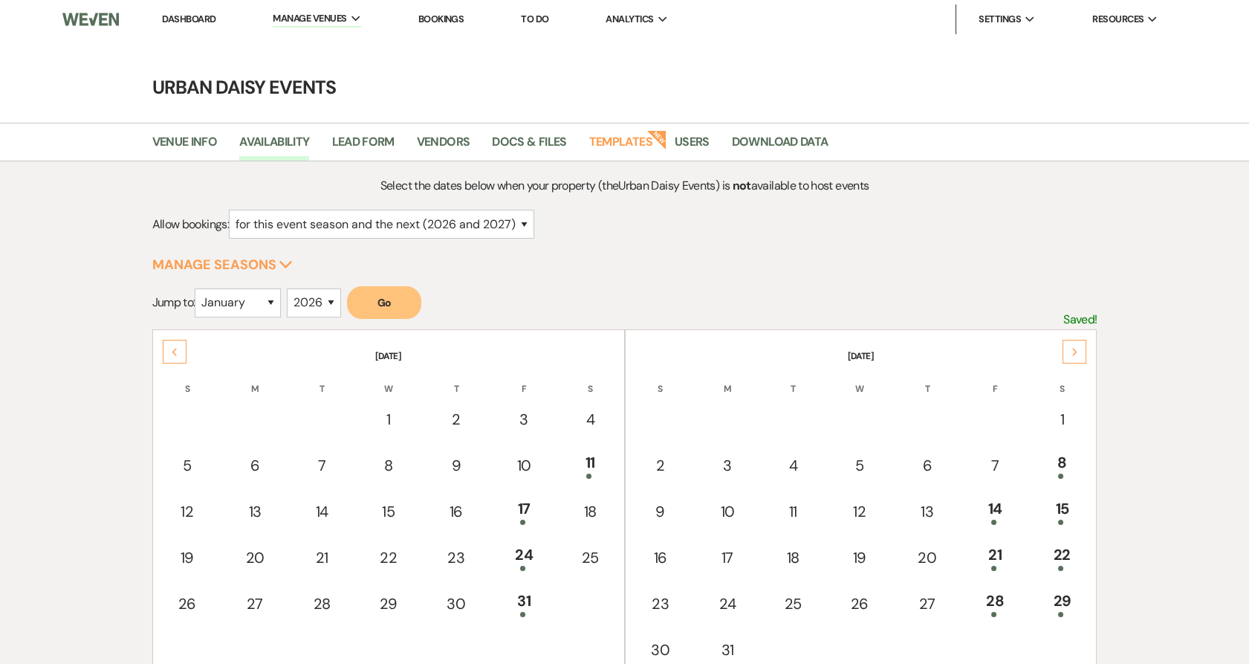
click at [1082, 353] on div "Next" at bounding box center [1075, 352] width 24 height 24
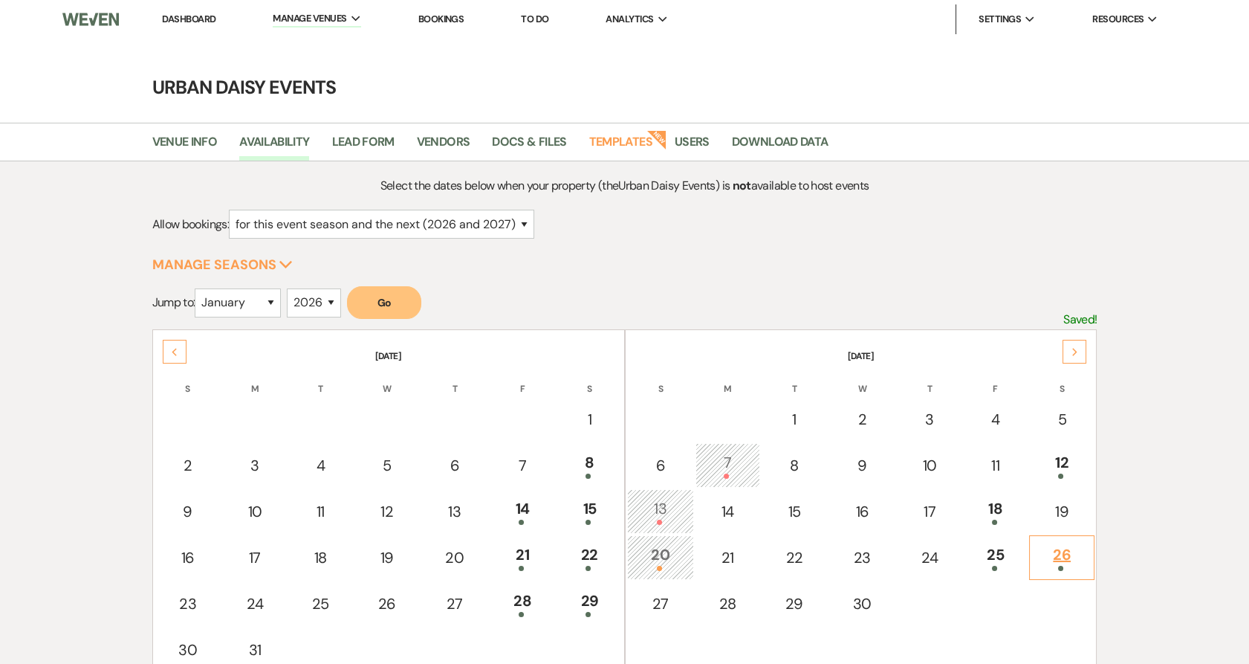
click at [1077, 566] on div at bounding box center [1063, 568] width 50 height 5
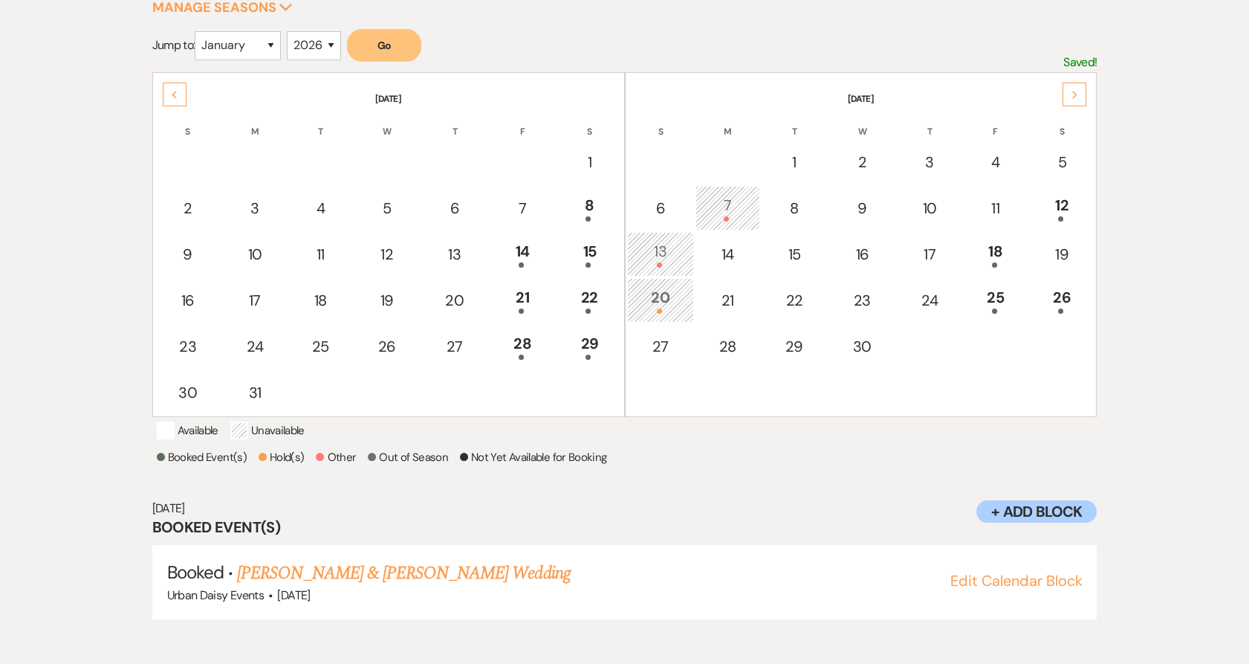
scroll to position [258, 0]
click at [462, 583] on link "[PERSON_NAME] & [PERSON_NAME] Wedding" at bounding box center [403, 572] width 333 height 27
click at [444, 586] on link "[PERSON_NAME] & [PERSON_NAME] Wedding" at bounding box center [403, 572] width 333 height 27
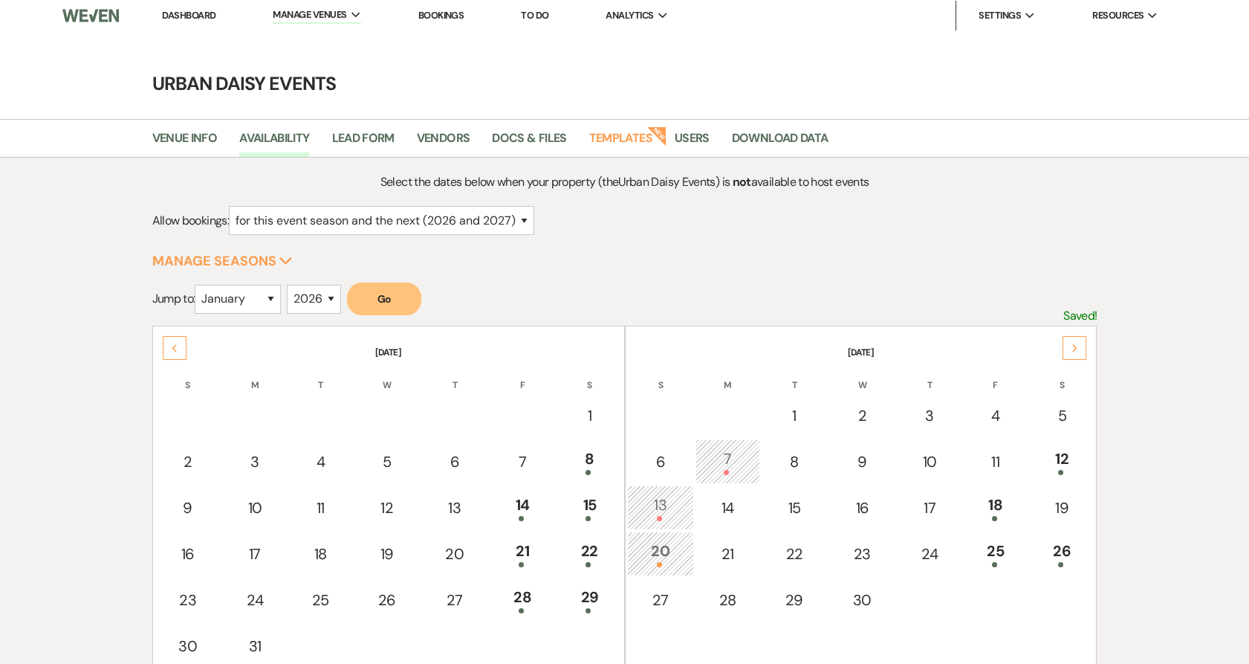
scroll to position [0, 0]
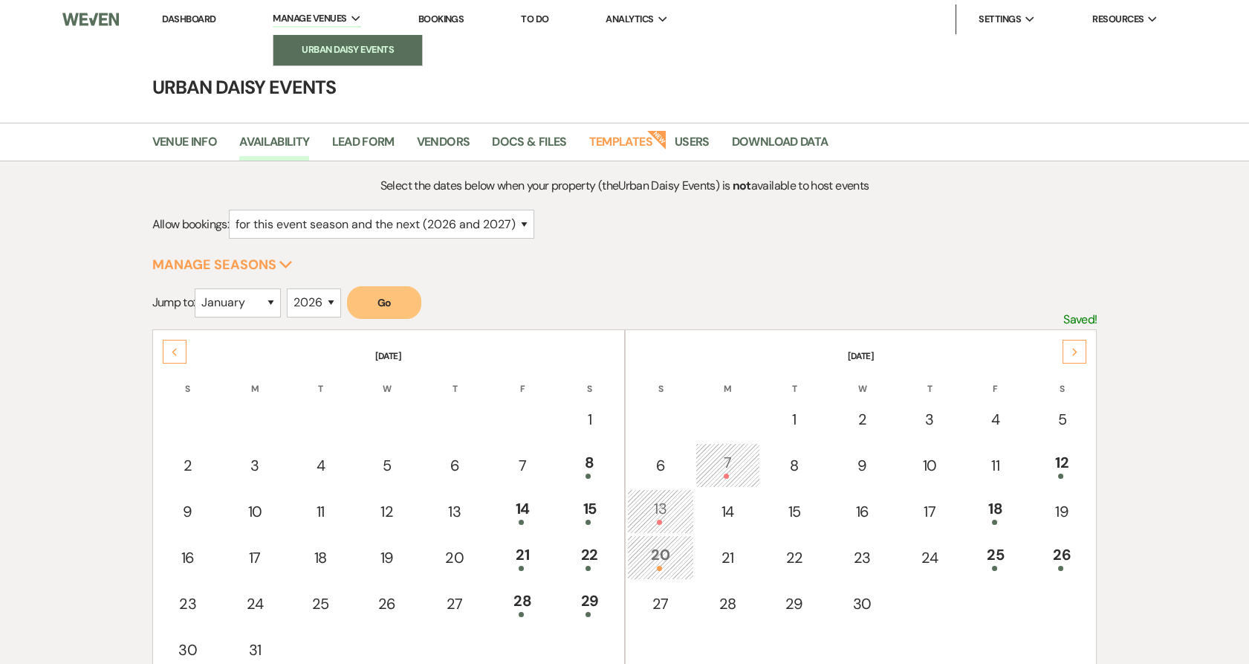
click at [308, 48] on li "Urban Daisy Events" at bounding box center [348, 49] width 134 height 15
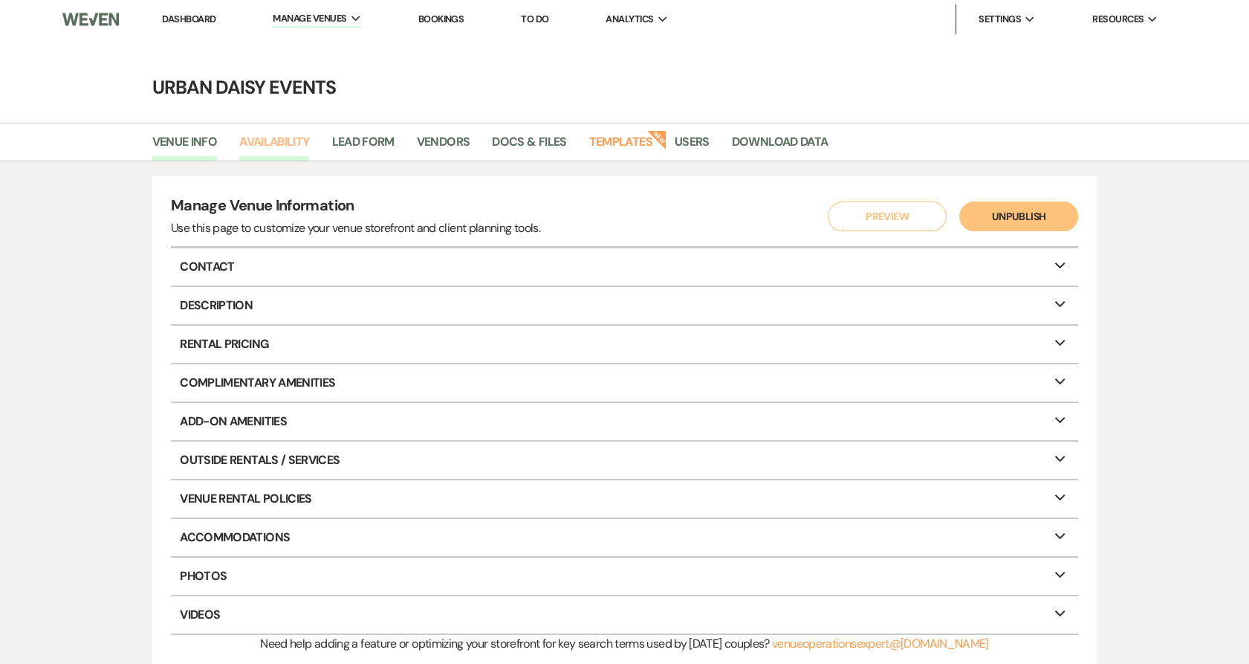
click at [285, 132] on link "Availability" at bounding box center [274, 146] width 70 height 28
select select "2"
select select "2026"
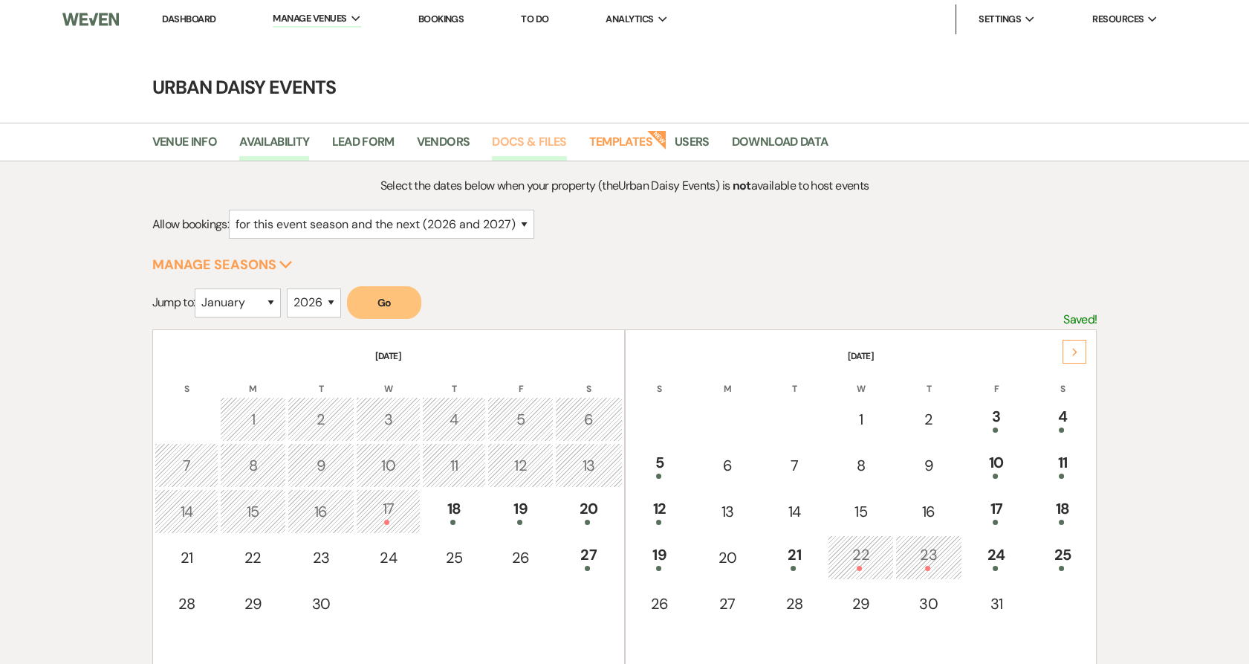
click at [535, 149] on link "Docs & Files" at bounding box center [529, 146] width 74 height 28
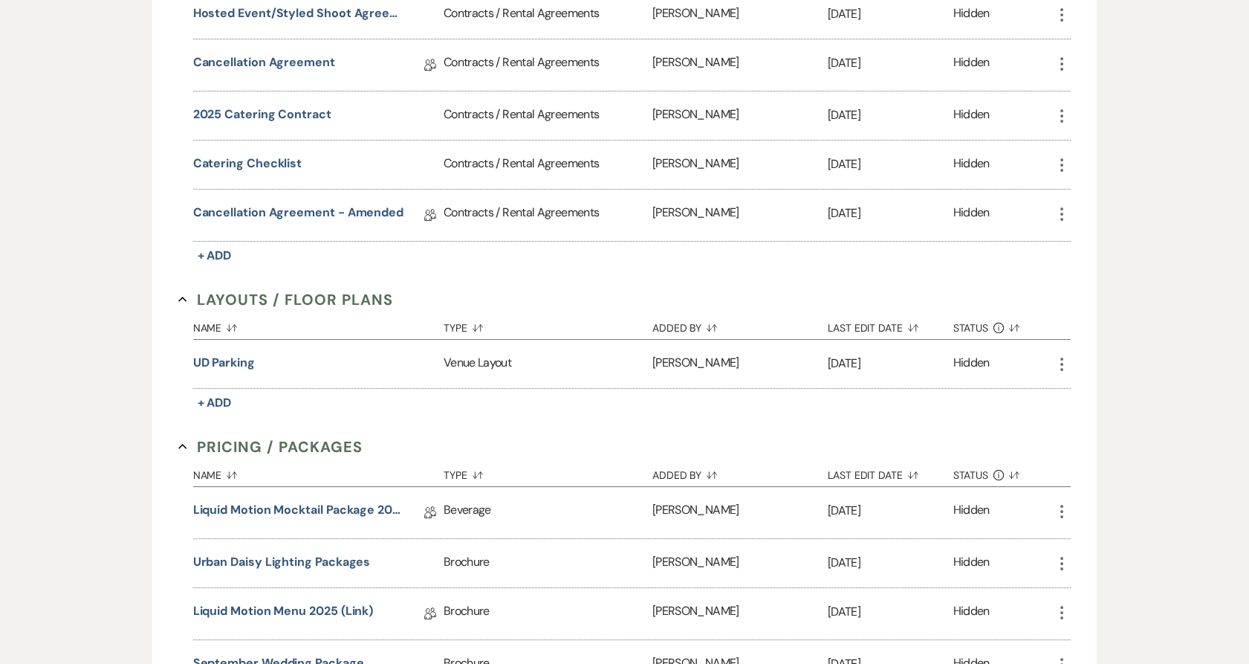
scroll to position [495, 0]
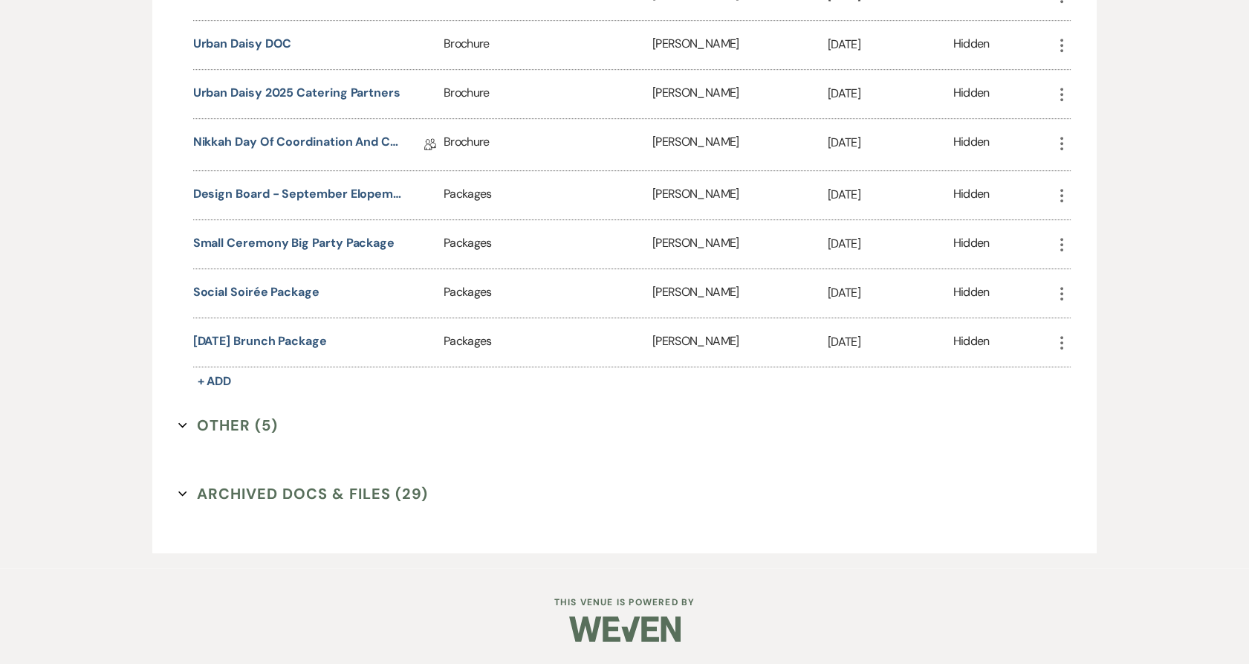
click at [245, 426] on button "Other (5) Expand" at bounding box center [228, 425] width 100 height 22
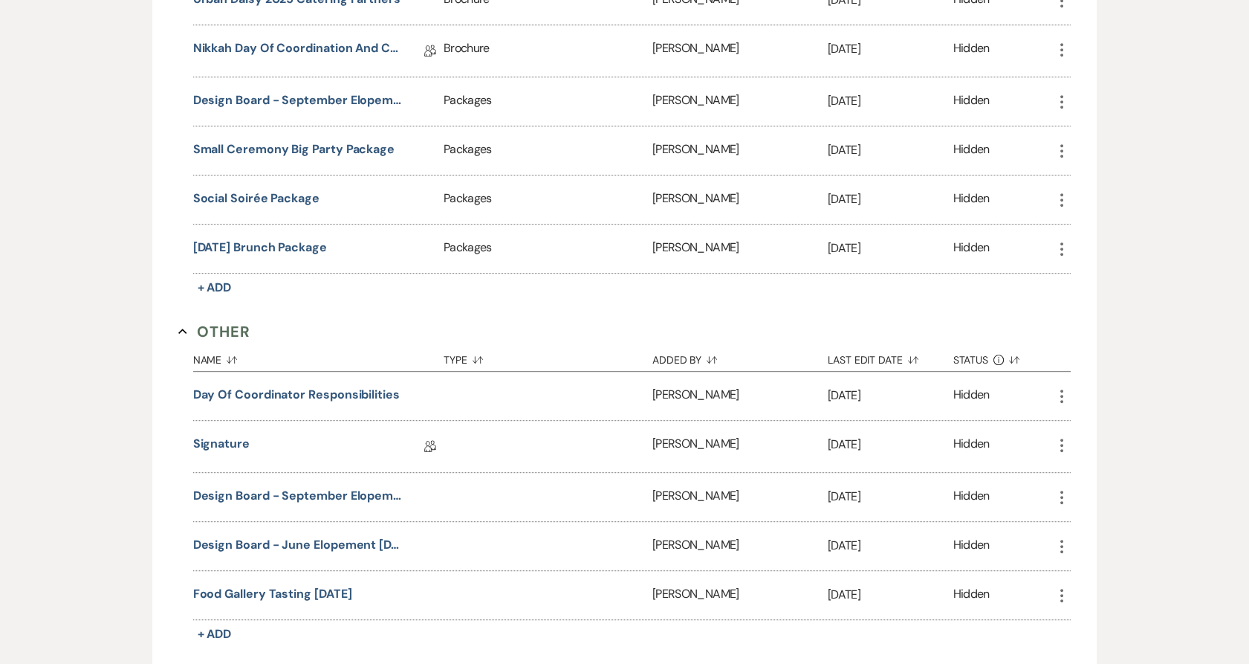
scroll to position [1900, 0]
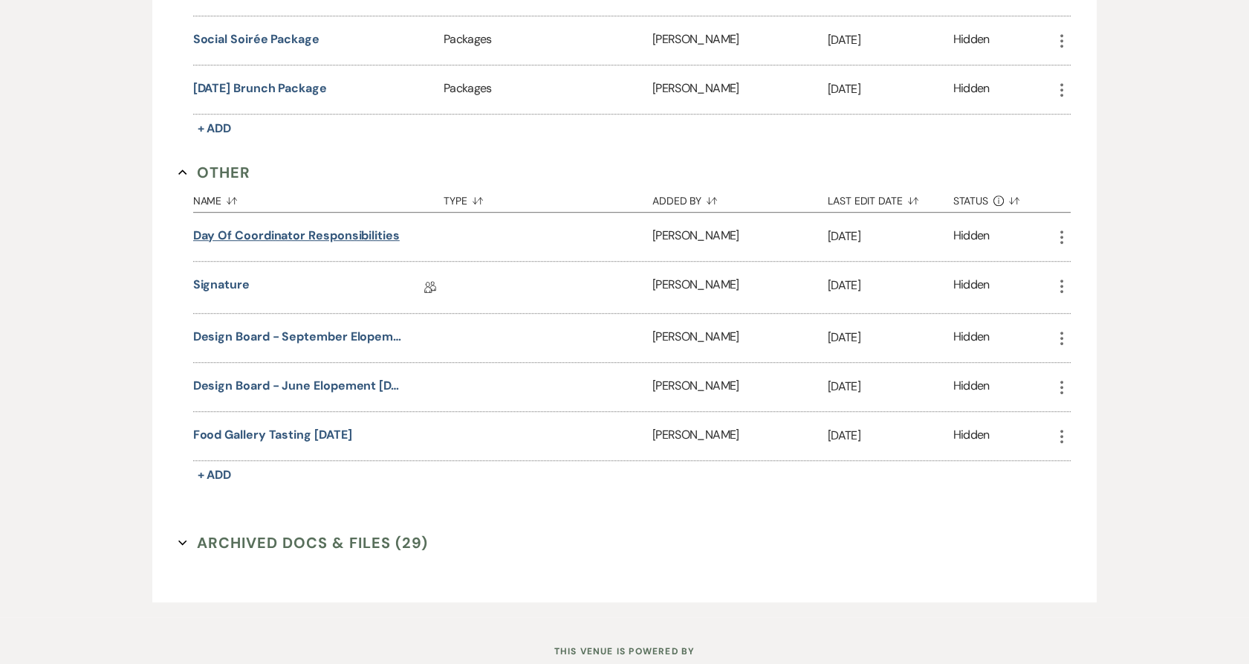
click at [279, 236] on button "Day of Coordinator Responsibilities" at bounding box center [296, 236] width 207 height 18
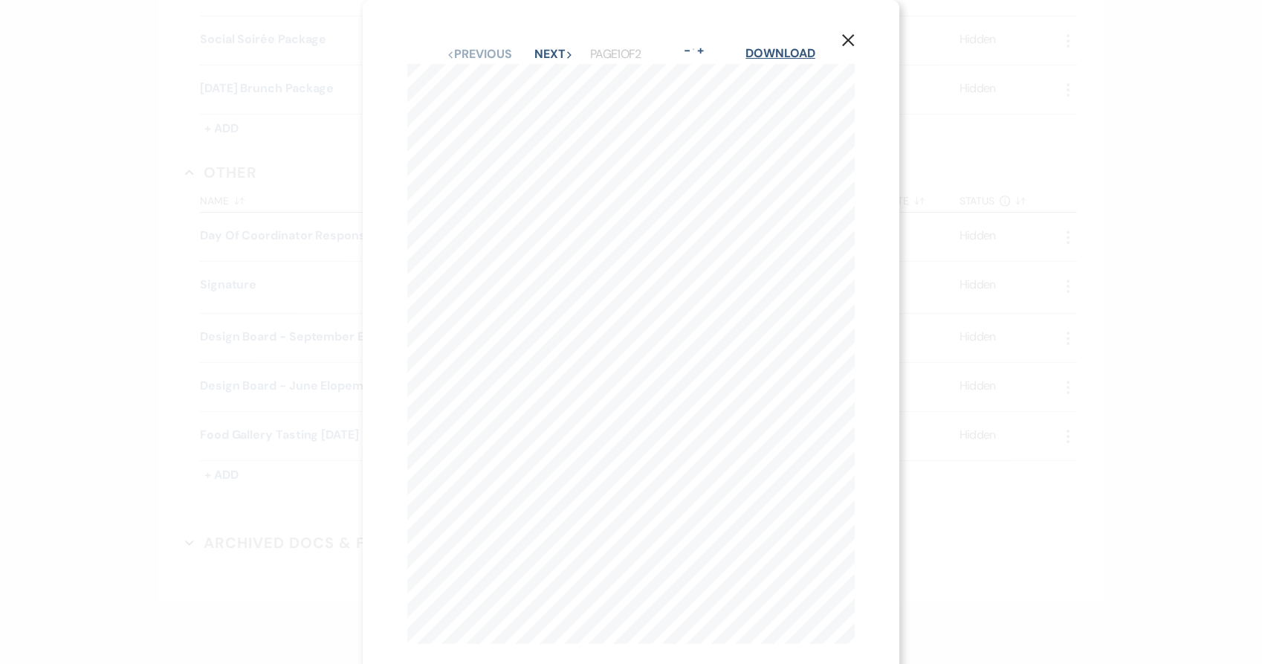
click at [785, 46] on link "Download" at bounding box center [780, 53] width 69 height 16
click at [190, 274] on div "X Previous Previous Next Next Page 1 of 2 - Zoom + Download C O O R D I N A T O…" at bounding box center [631, 332] width 1262 height 664
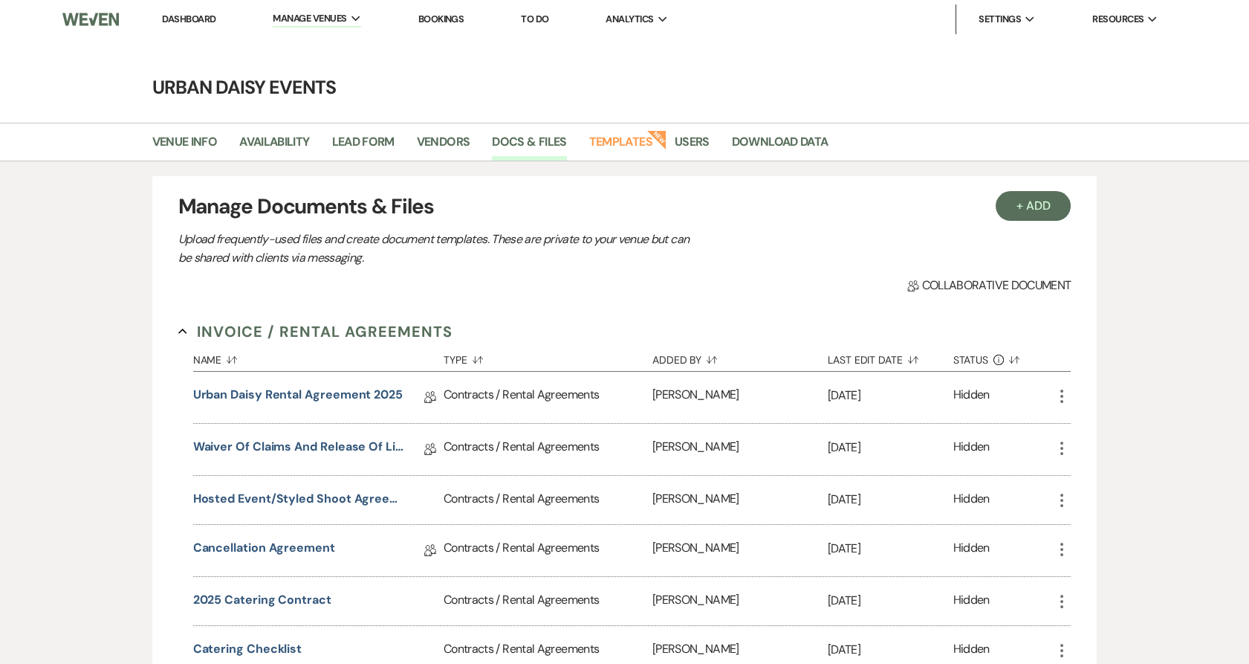
scroll to position [0, 0]
click at [282, 132] on link "Availability" at bounding box center [274, 146] width 70 height 28
select select "2"
select select "2026"
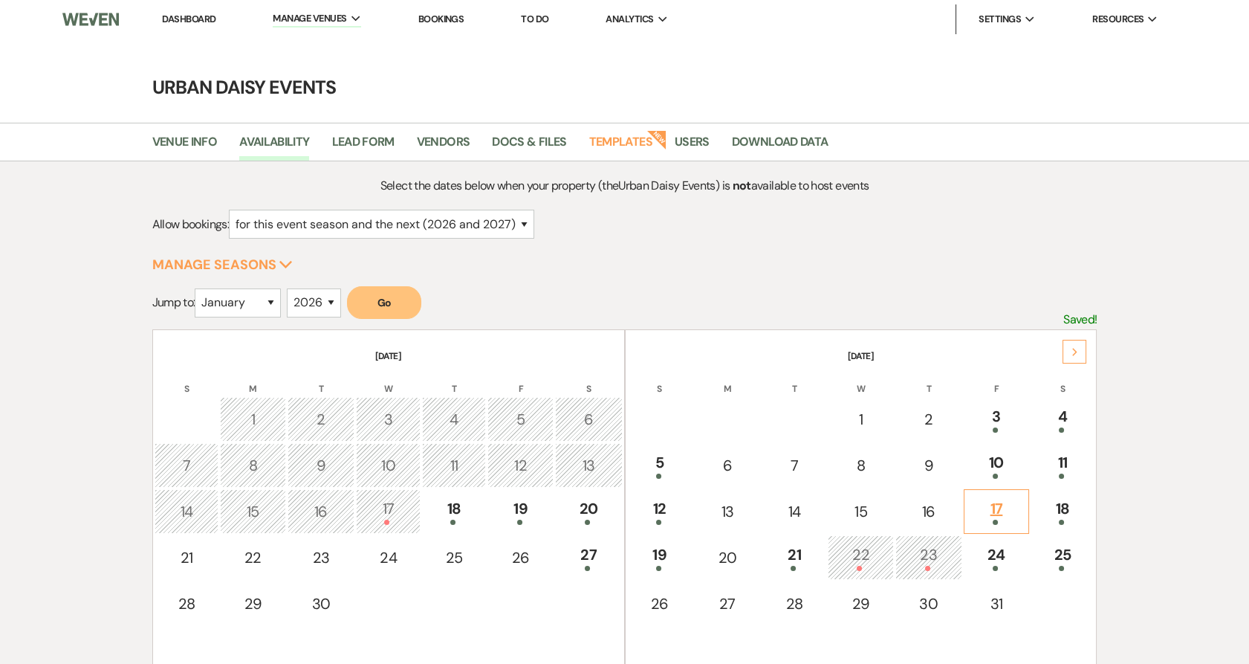
click at [1006, 511] on div "17" at bounding box center [996, 511] width 49 height 28
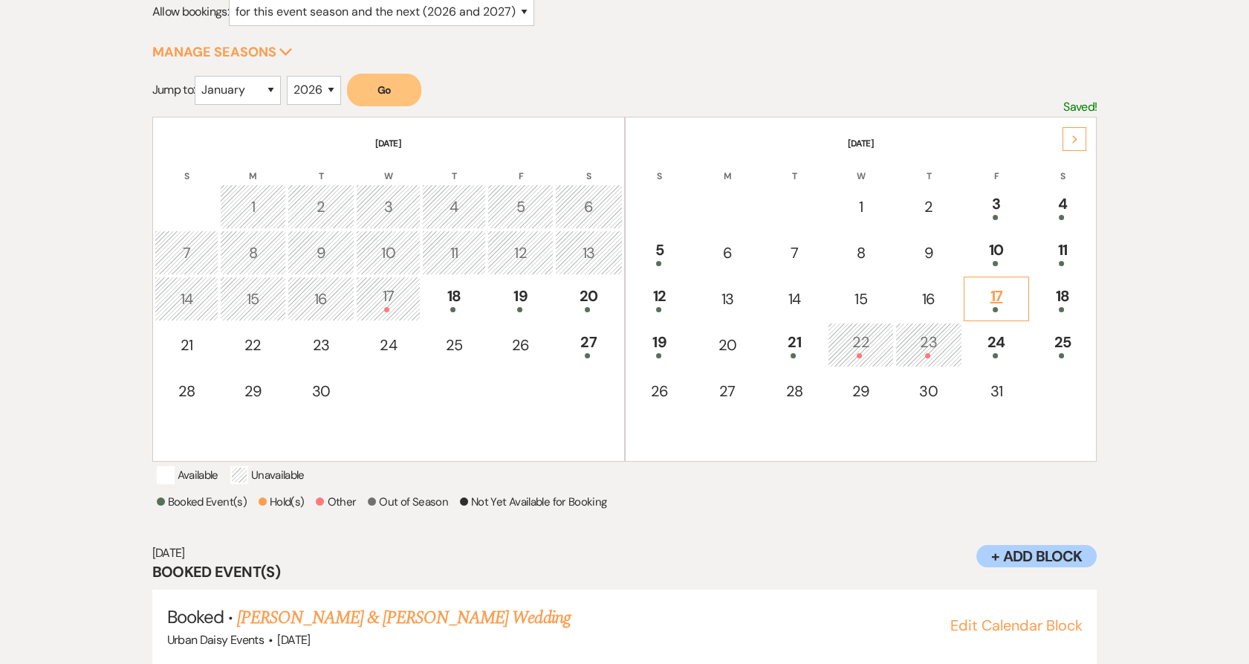
scroll to position [258, 0]
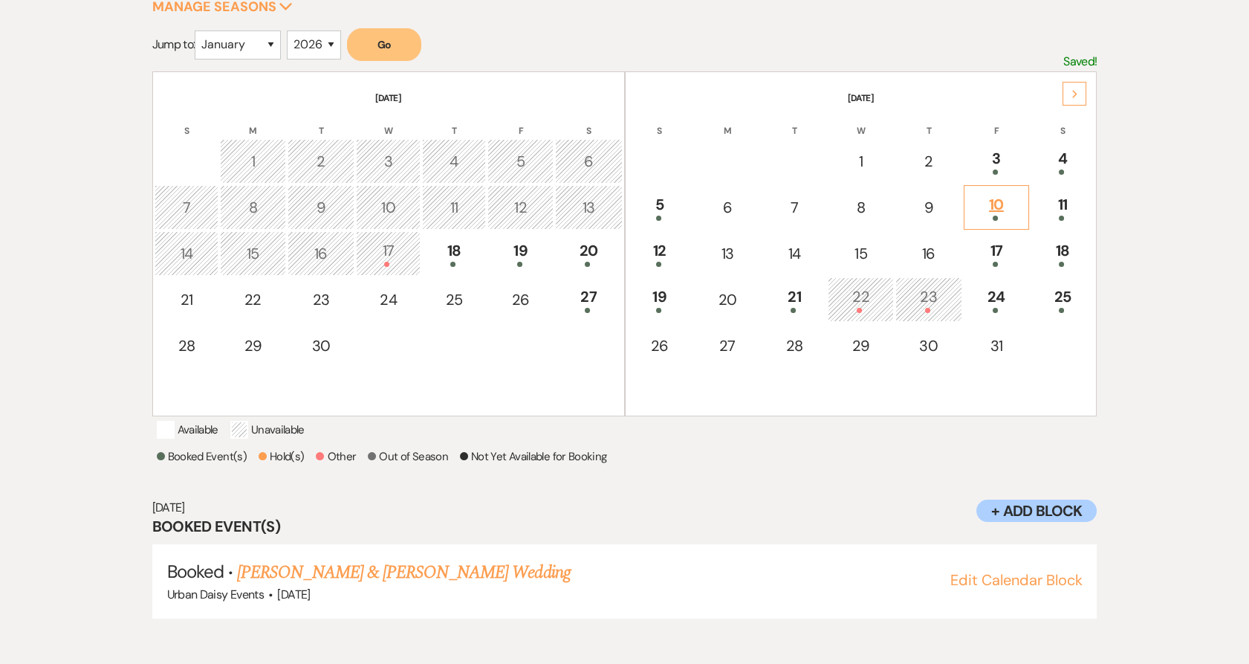
click at [1000, 203] on div "10" at bounding box center [996, 207] width 49 height 28
click at [305, 602] on span "[DATE]" at bounding box center [293, 594] width 33 height 16
click at [307, 586] on link "[PERSON_NAME] & [PERSON_NAME] Wedding" at bounding box center [403, 572] width 333 height 27
click at [466, 577] on link "[PERSON_NAME] & [PERSON_NAME] Wedding" at bounding box center [403, 572] width 333 height 27
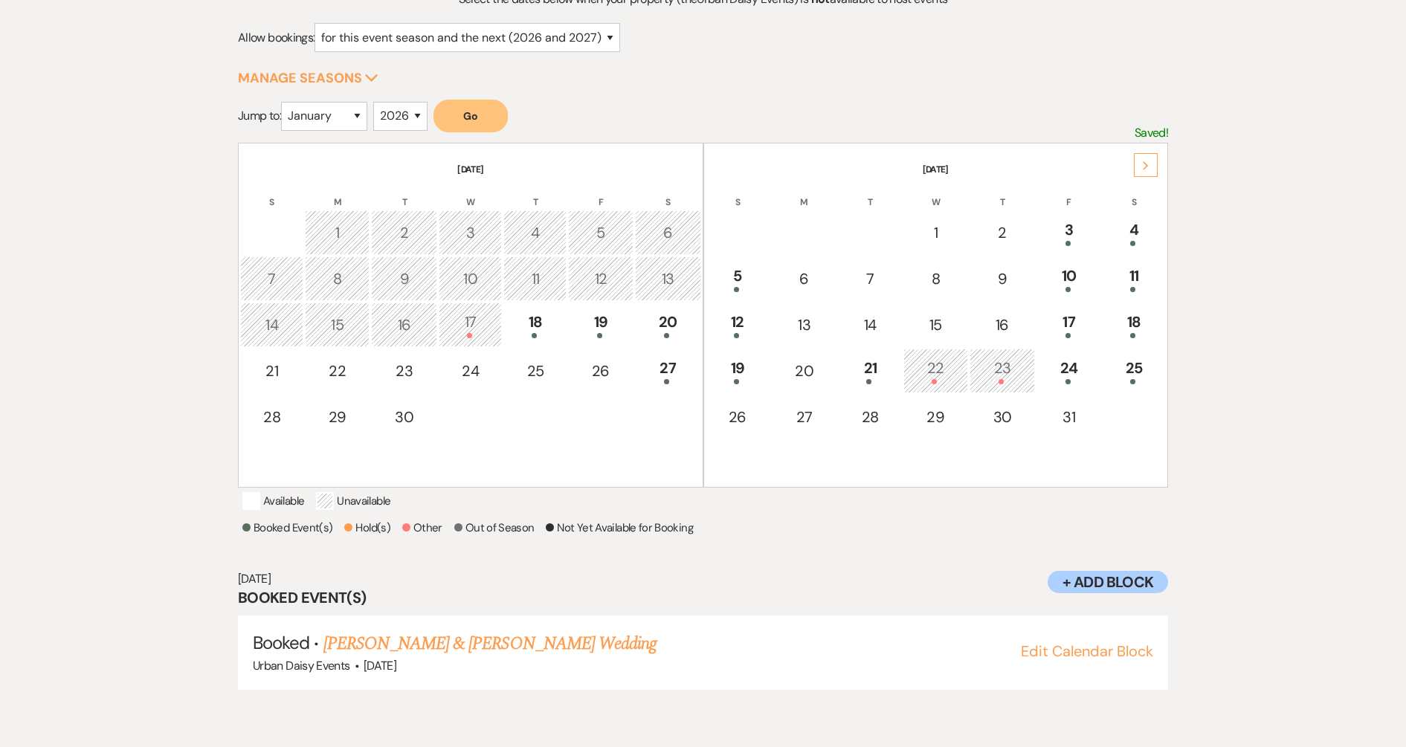
scroll to position [0, 0]
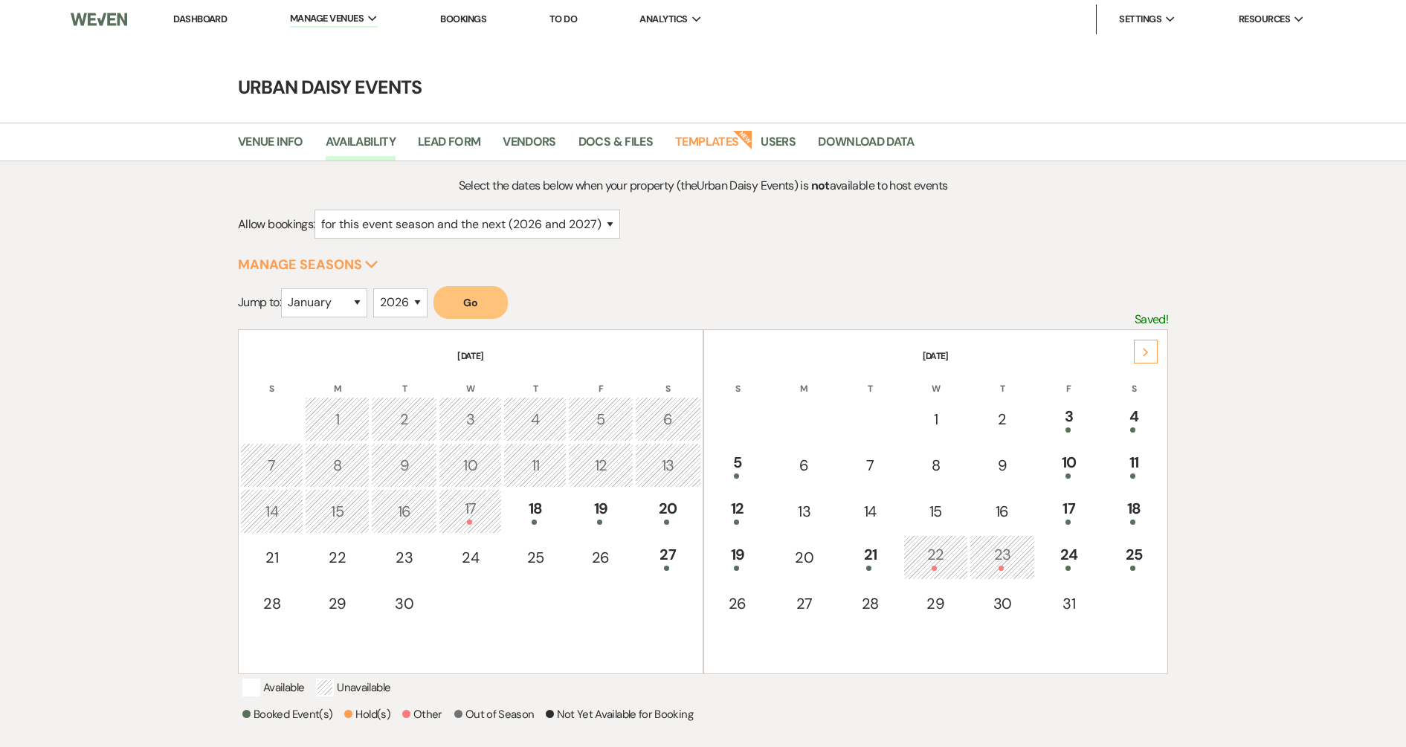
click at [194, 16] on link "Dashboard" at bounding box center [200, 19] width 54 height 13
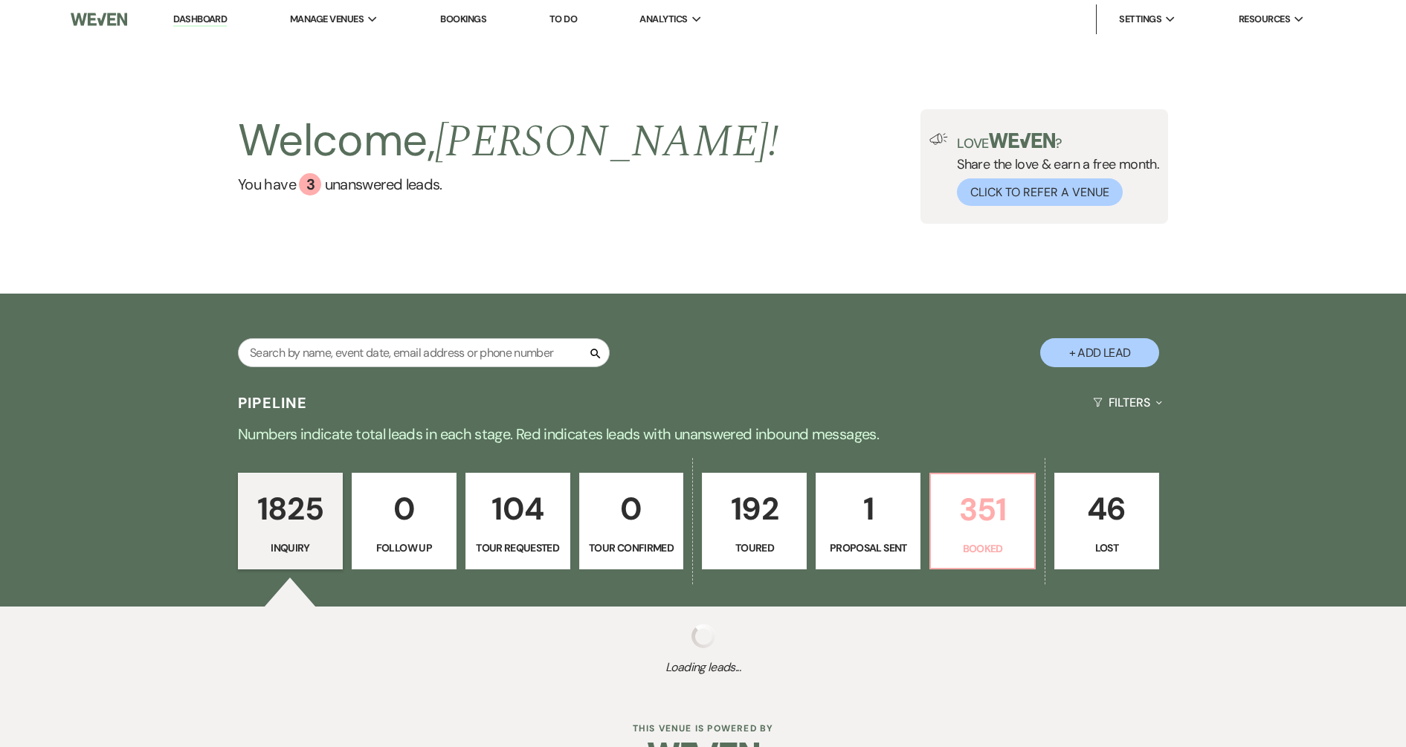
click at [963, 504] on p "351" at bounding box center [981, 510] width 85 height 50
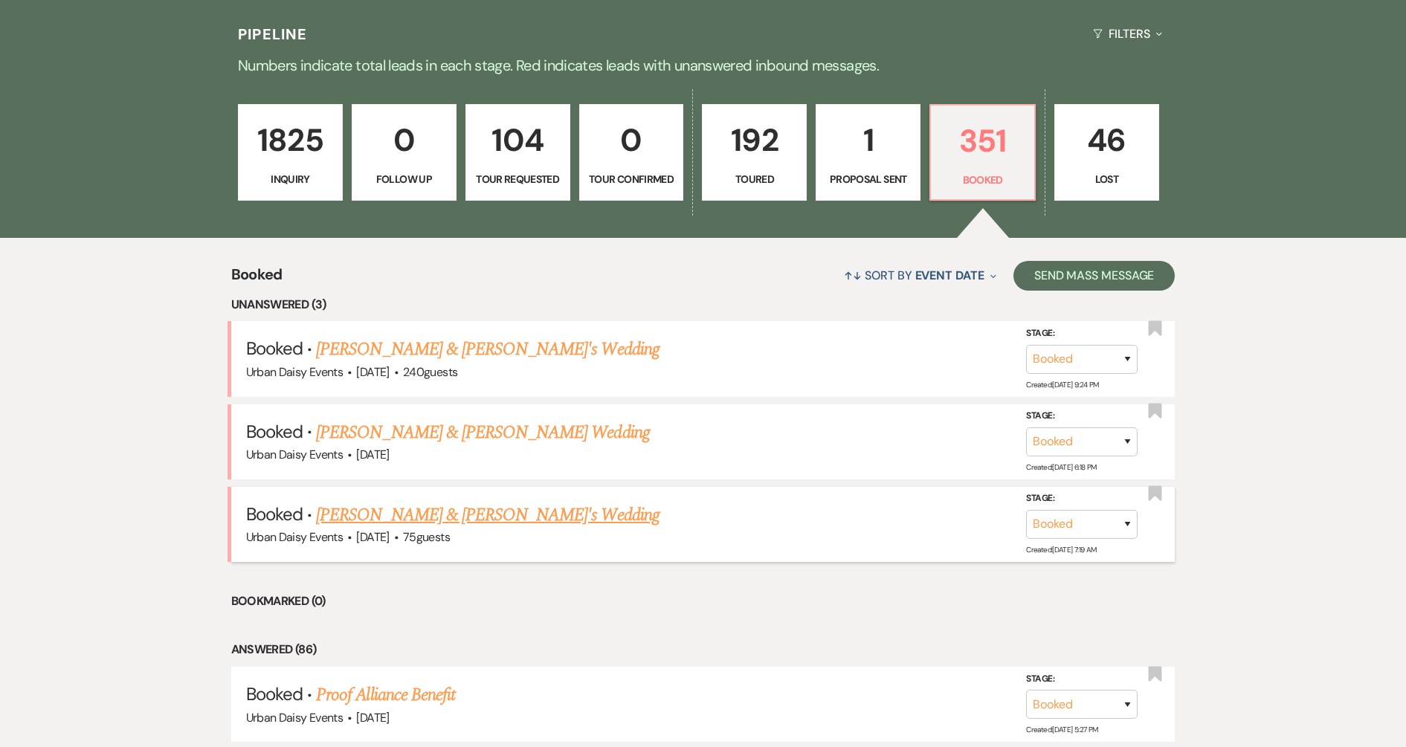
scroll to position [372, 0]
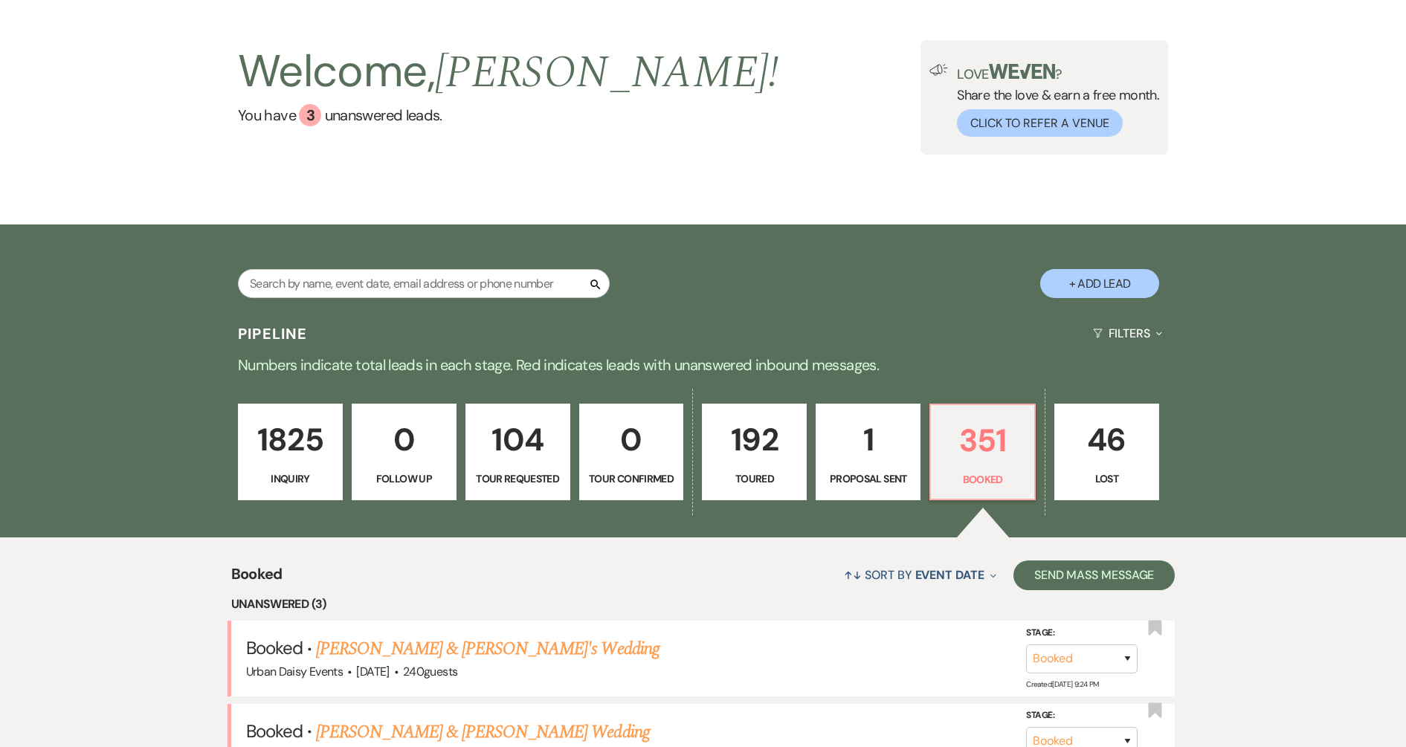
scroll to position [0, 0]
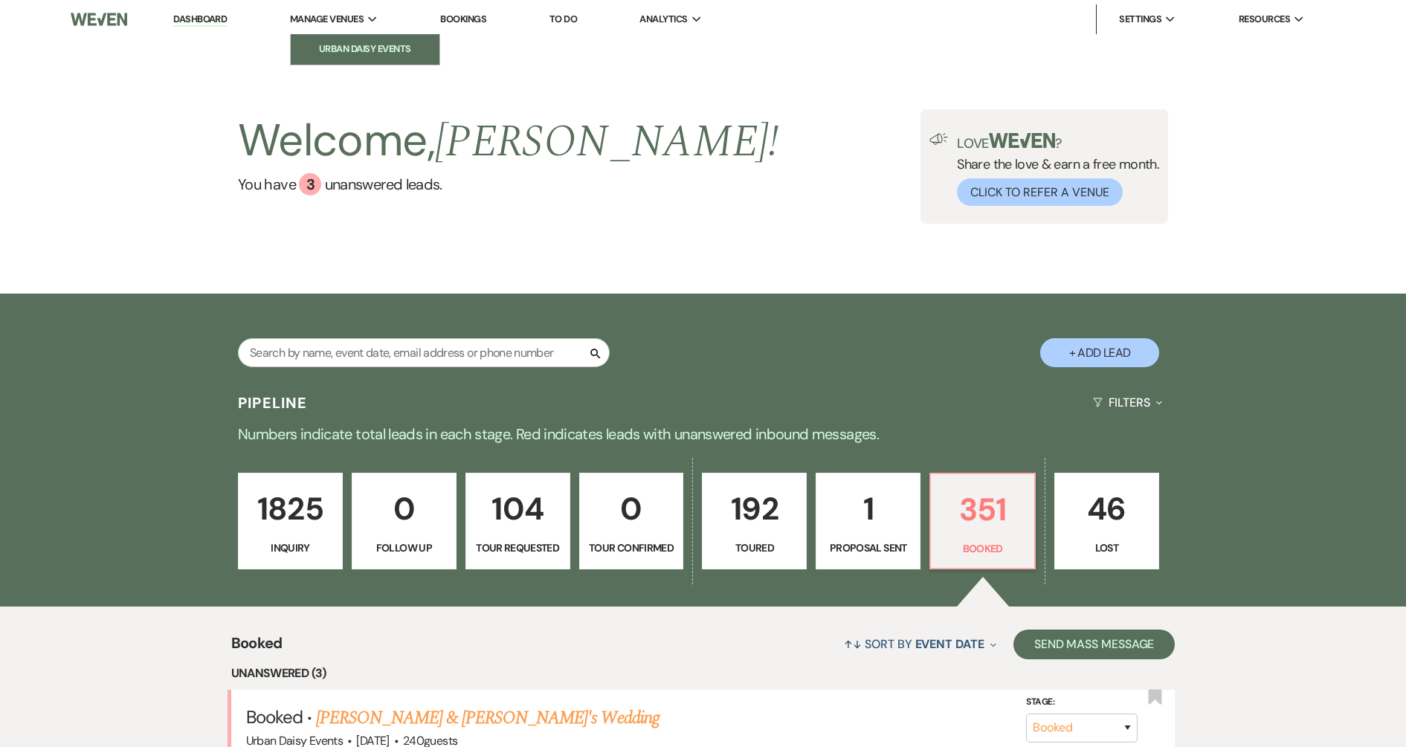
click at [352, 43] on li "Urban Daisy Events" at bounding box center [365, 49] width 134 height 15
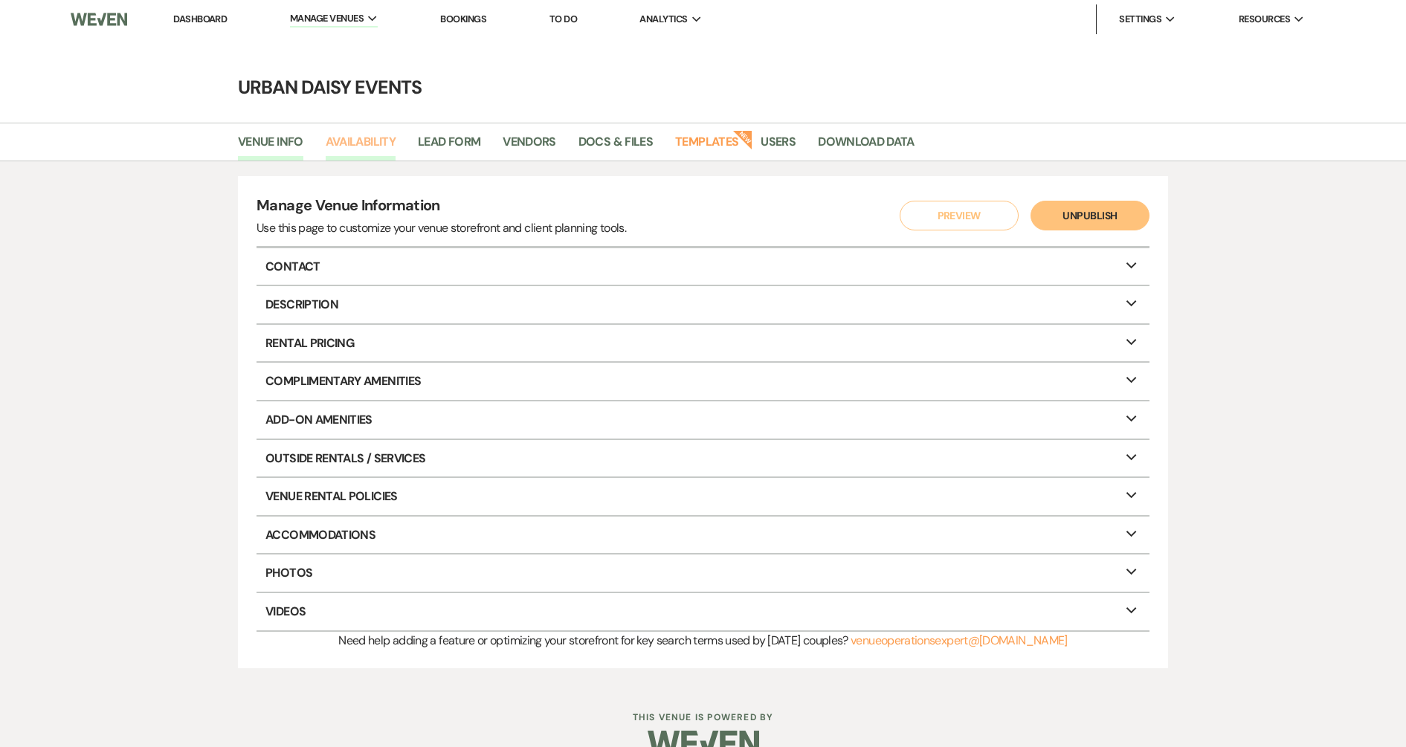
click at [356, 151] on link "Availability" at bounding box center [361, 146] width 70 height 28
select select "2"
select select "2026"
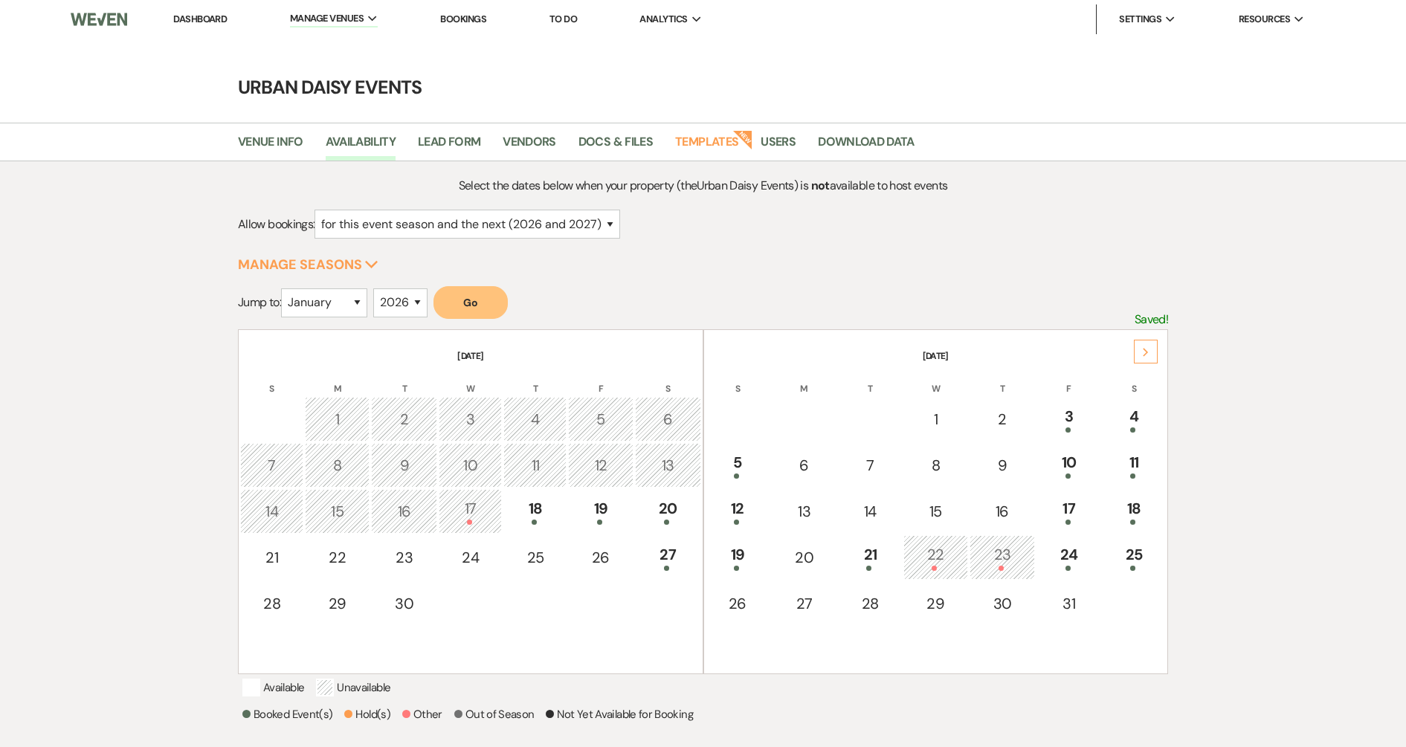
click at [1149, 354] on div "Next" at bounding box center [1145, 352] width 24 height 24
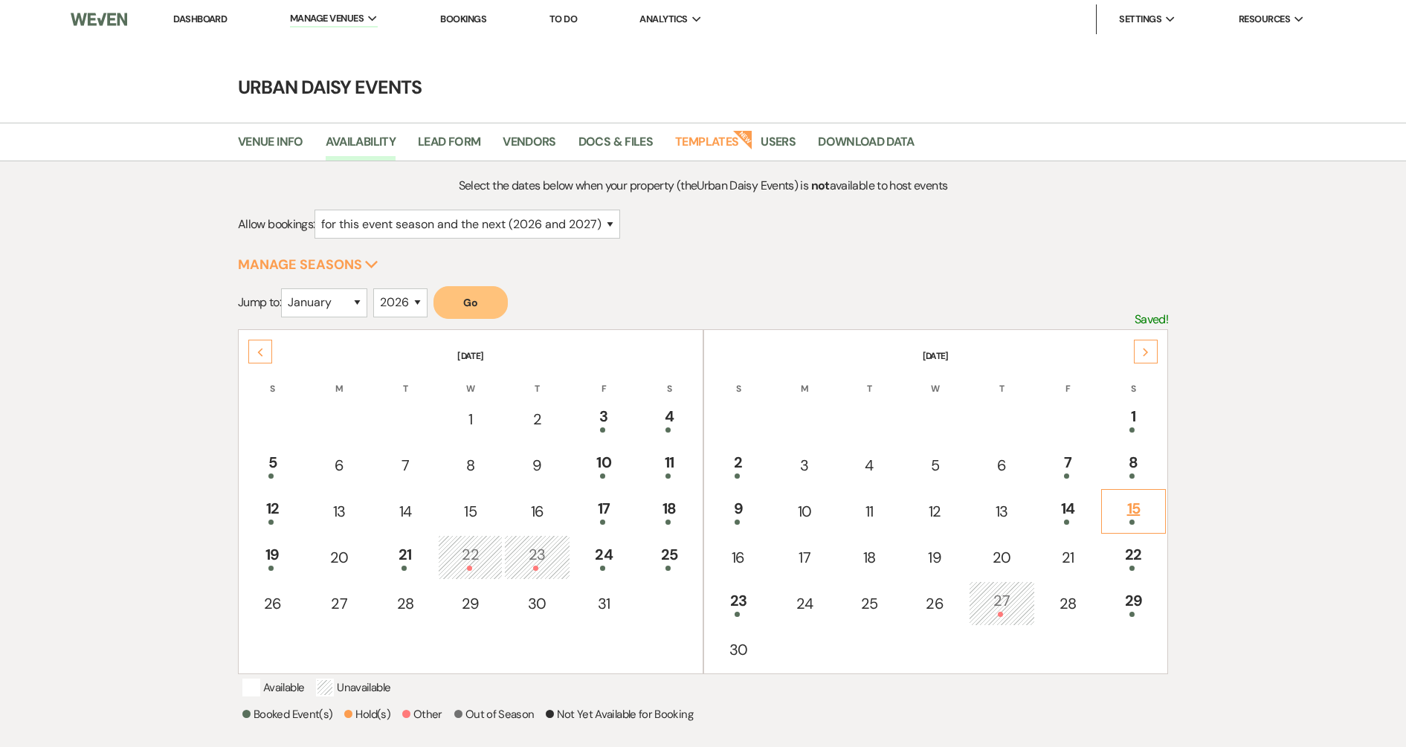
click at [1118, 507] on div "15" at bounding box center [1133, 511] width 48 height 28
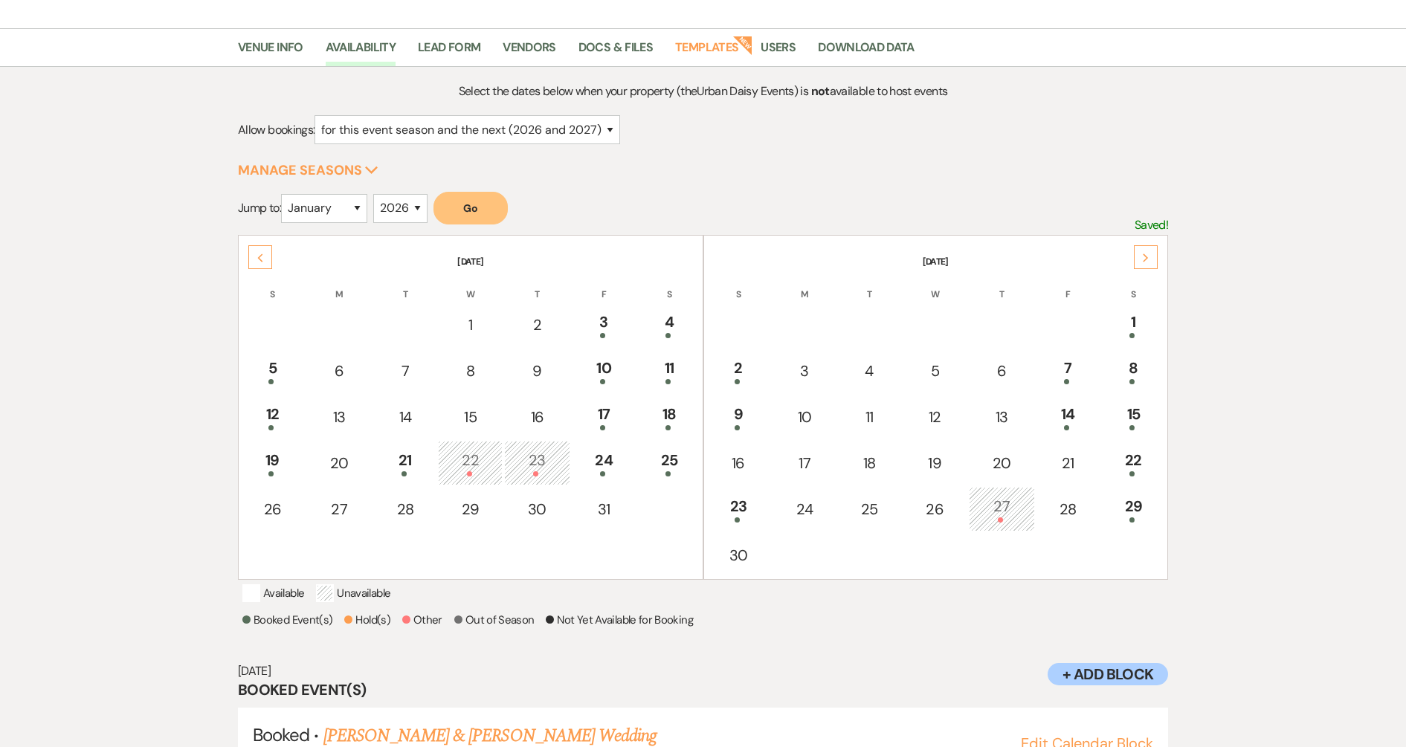
scroll to position [178, 0]
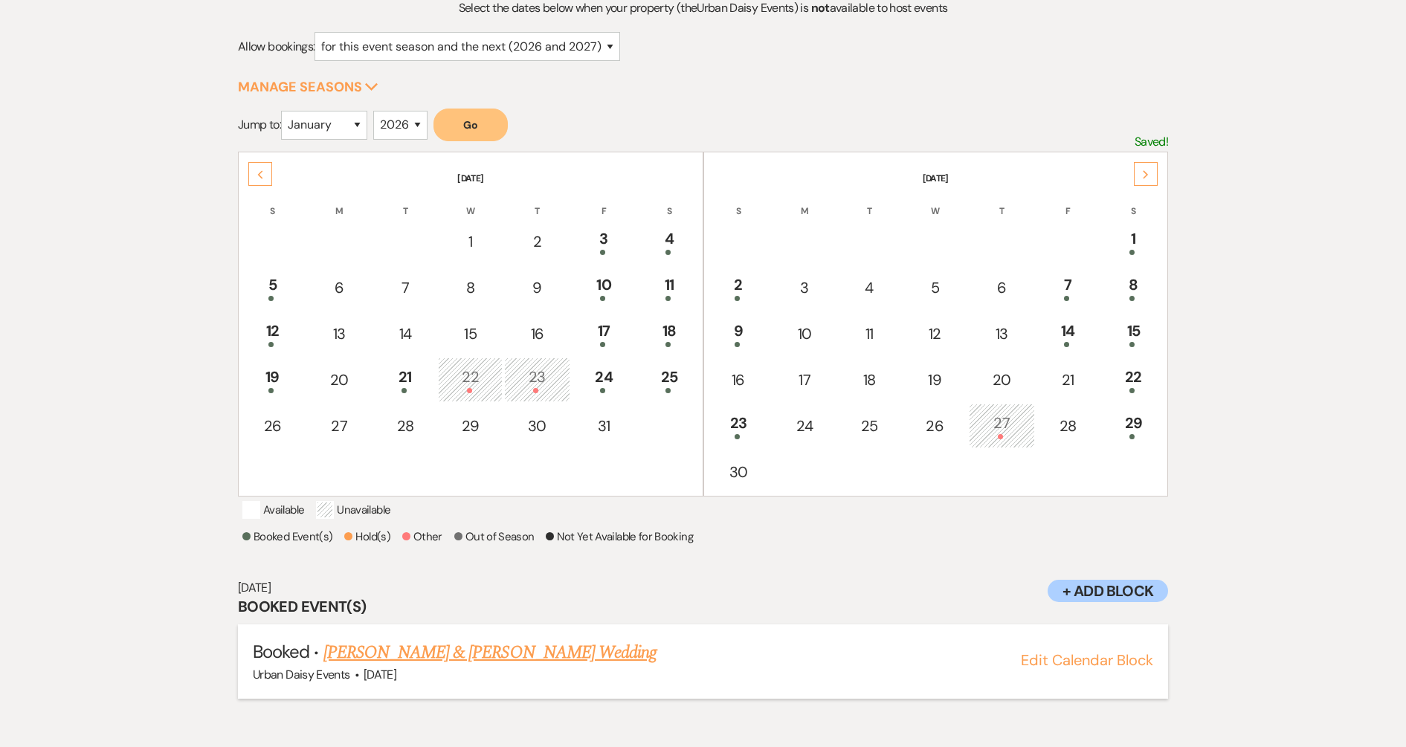
click at [554, 663] on link "Emily Atmore & Eric Hanson's Wedding" at bounding box center [489, 652] width 333 height 27
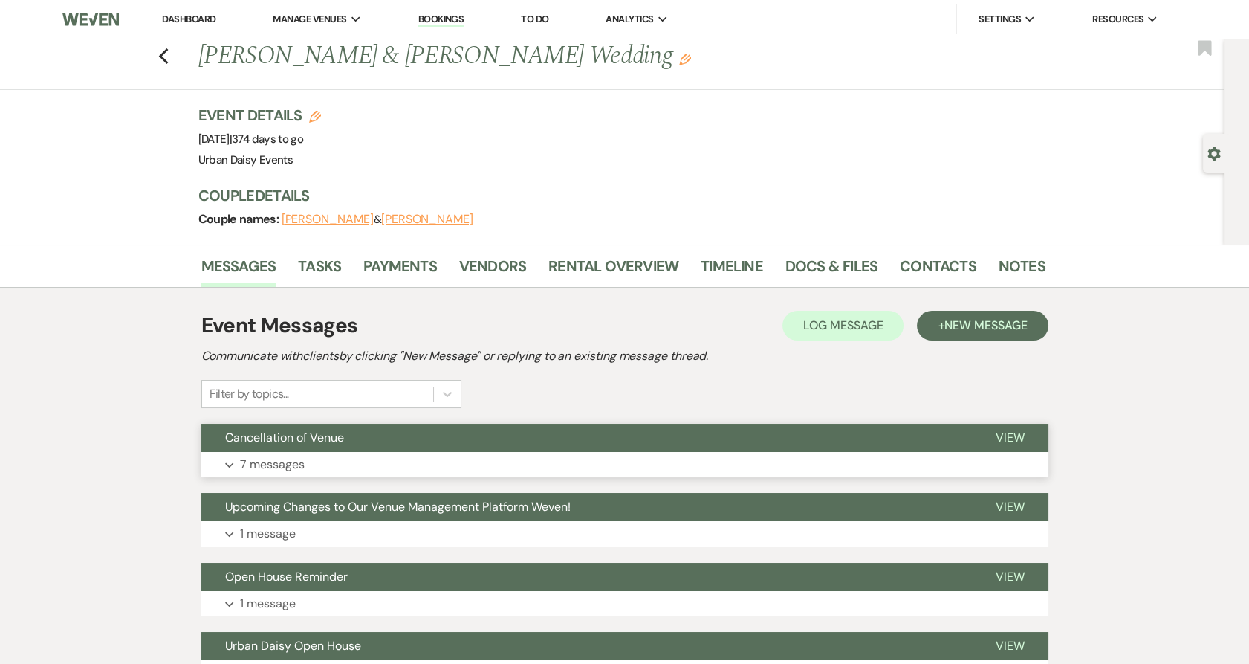
click at [410, 458] on button "Expand 7 messages" at bounding box center [624, 464] width 847 height 25
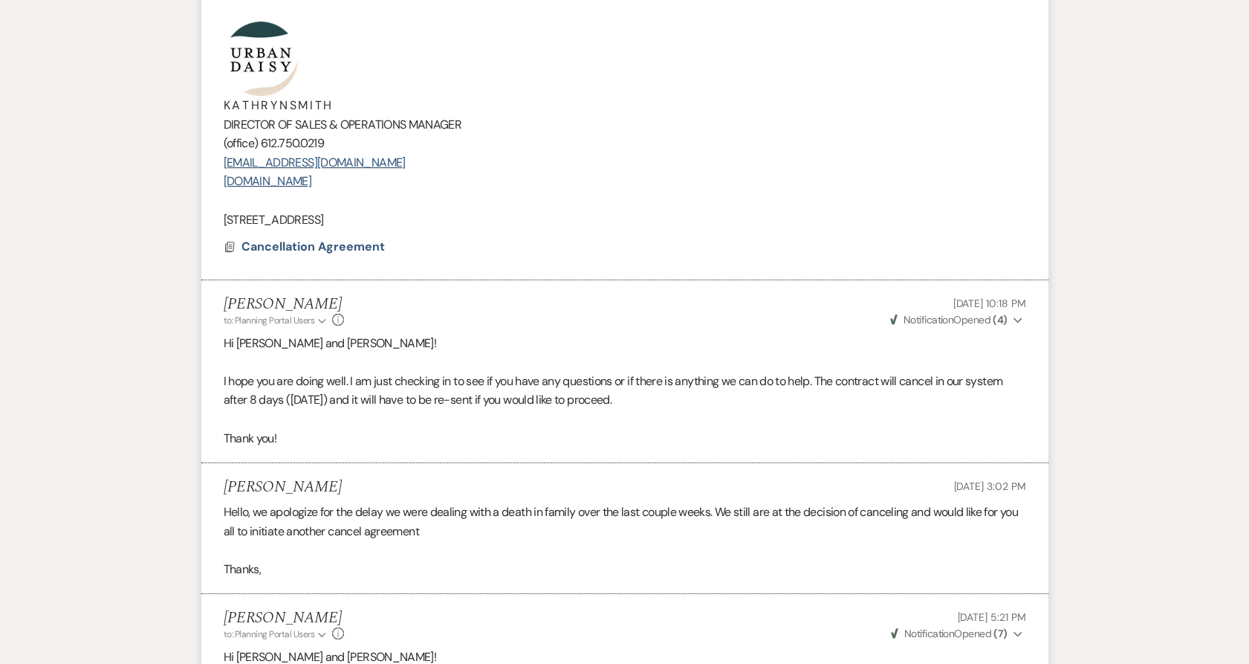
scroll to position [197, 0]
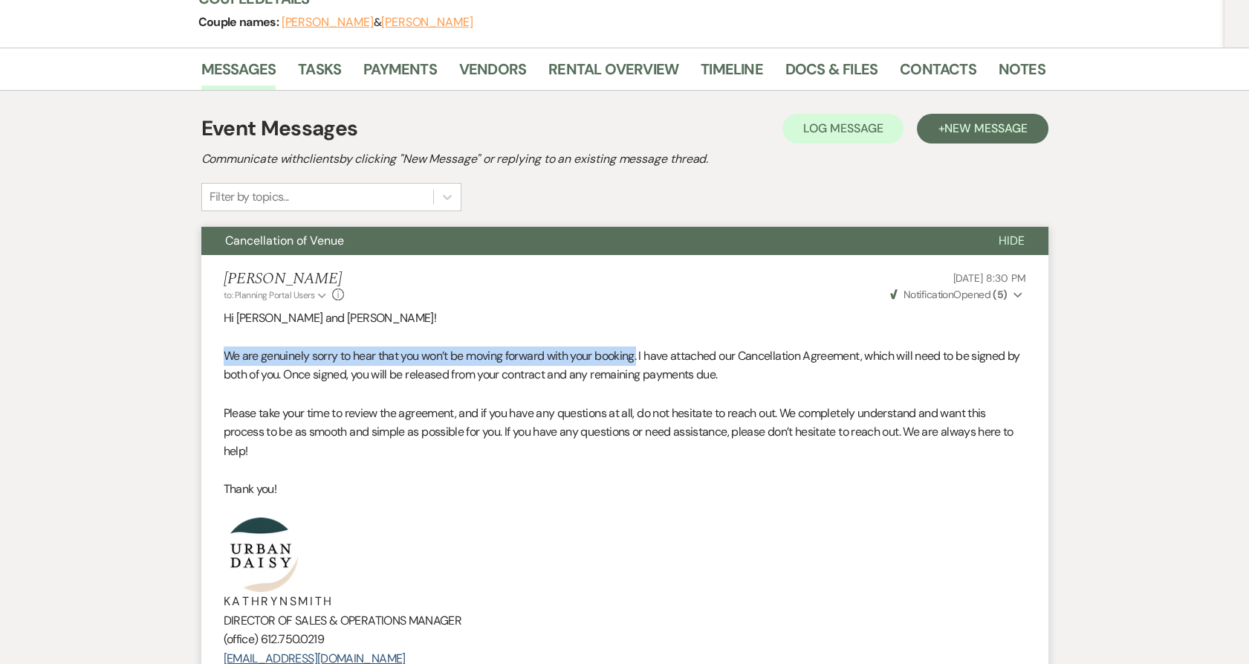
drag, startPoint x: 214, startPoint y: 358, endPoint x: 644, endPoint y: 355, distance: 429.6
click at [644, 355] on li "Amy Knight to: Planning Portal Users Expand Info Aug 17, 2025, 8:30 PM Weven Ch…" at bounding box center [624, 515] width 847 height 521
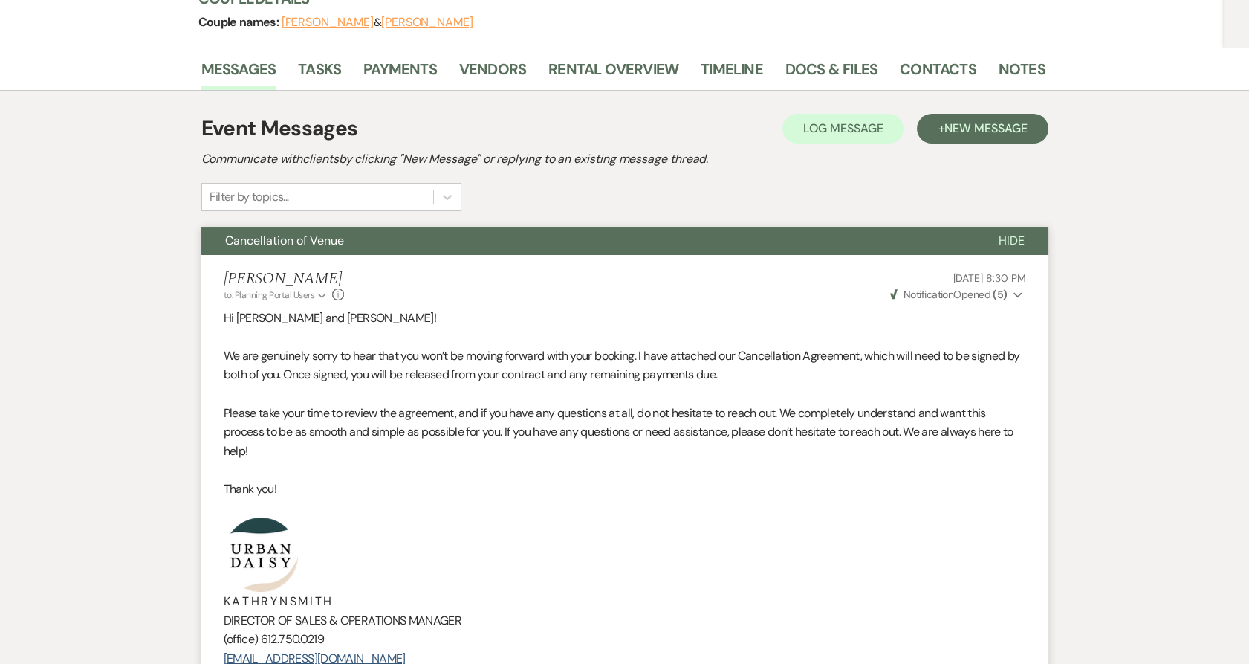
click at [636, 381] on p "We are genuinely sorry to hear that you won’t be moving forward with your booki…" at bounding box center [625, 365] width 803 height 38
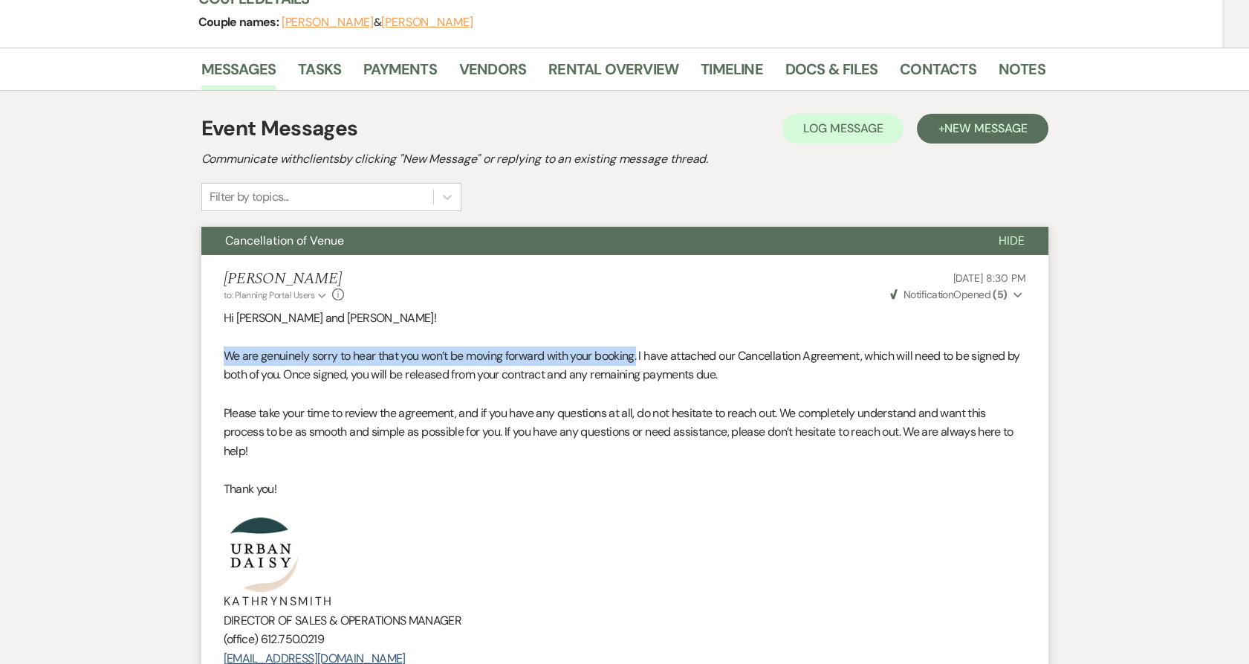
drag, startPoint x: 219, startPoint y: 358, endPoint x: 644, endPoint y: 348, distance: 424.5
click at [644, 348] on li "Amy Knight to: Planning Portal Users Expand Info Aug 17, 2025, 8:30 PM Weven Ch…" at bounding box center [624, 515] width 847 height 521
copy p "We are genuinely sorry to hear that you won’t be moving forward with your booki…"
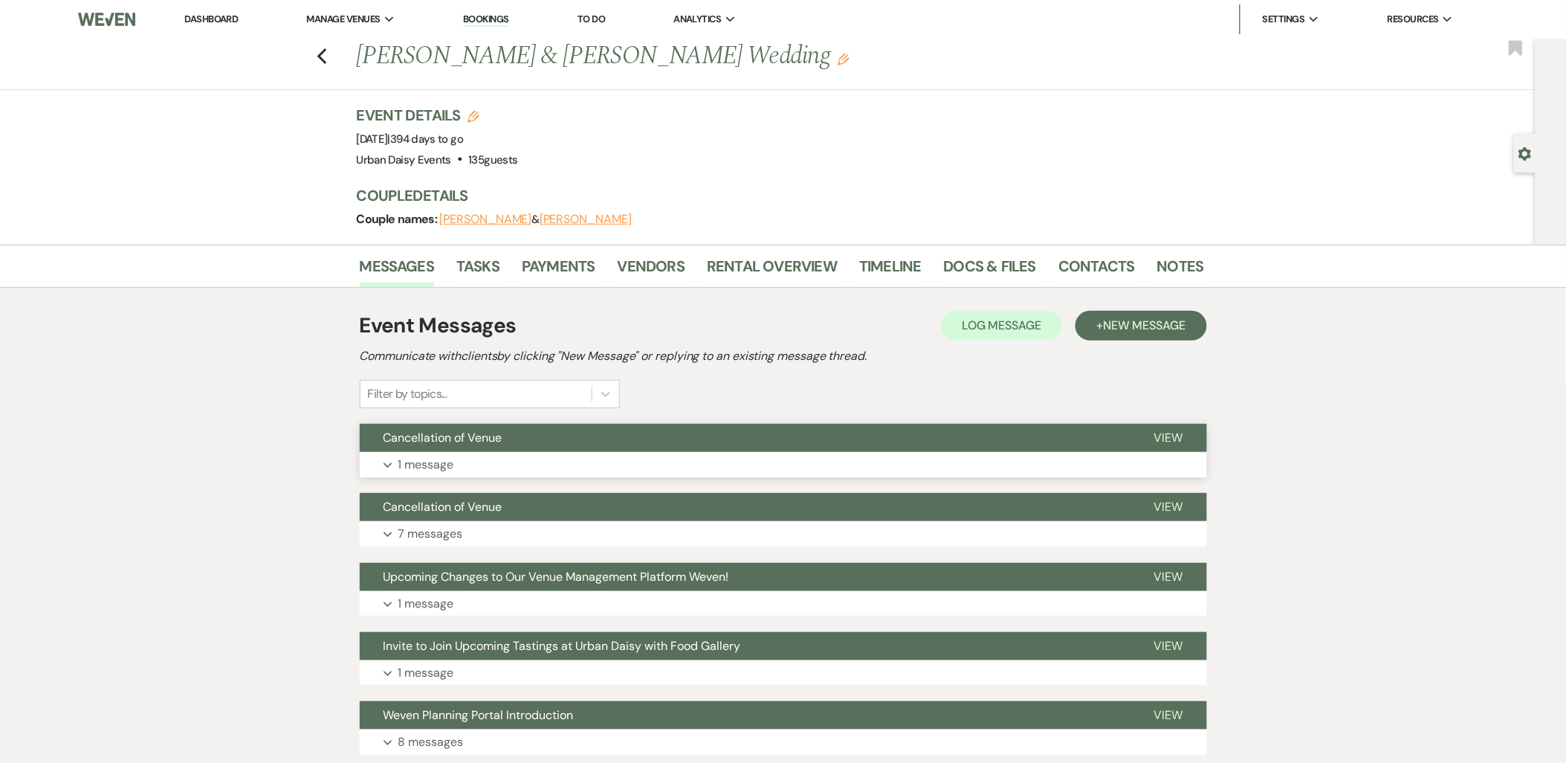
click at [446, 462] on p "1 message" at bounding box center [426, 464] width 56 height 19
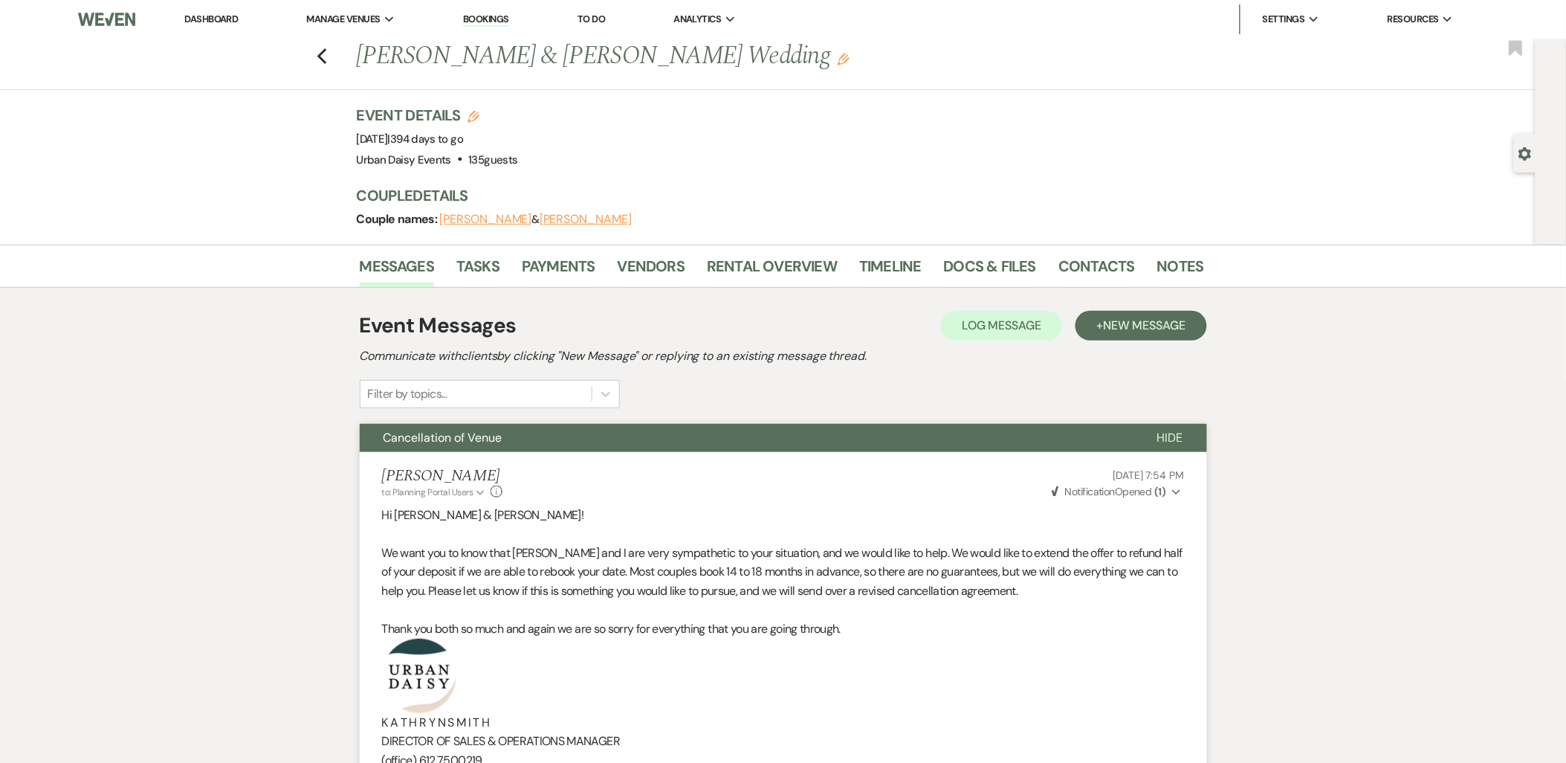
click at [214, 25] on link "Dashboard" at bounding box center [211, 19] width 54 height 13
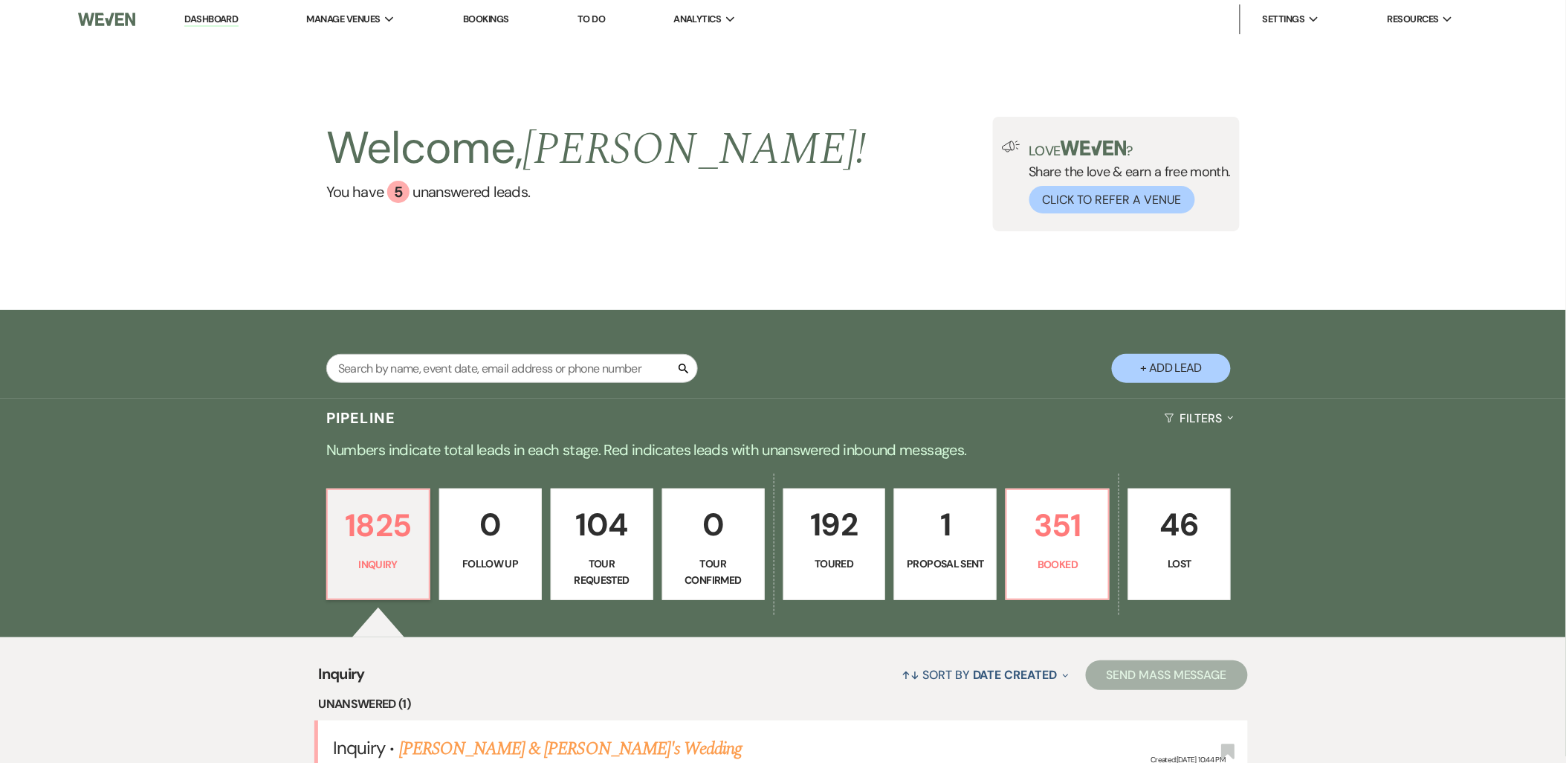
click at [448, 735] on link "[PERSON_NAME] & [PERSON_NAME]'s Wedding" at bounding box center [570, 748] width 343 height 27
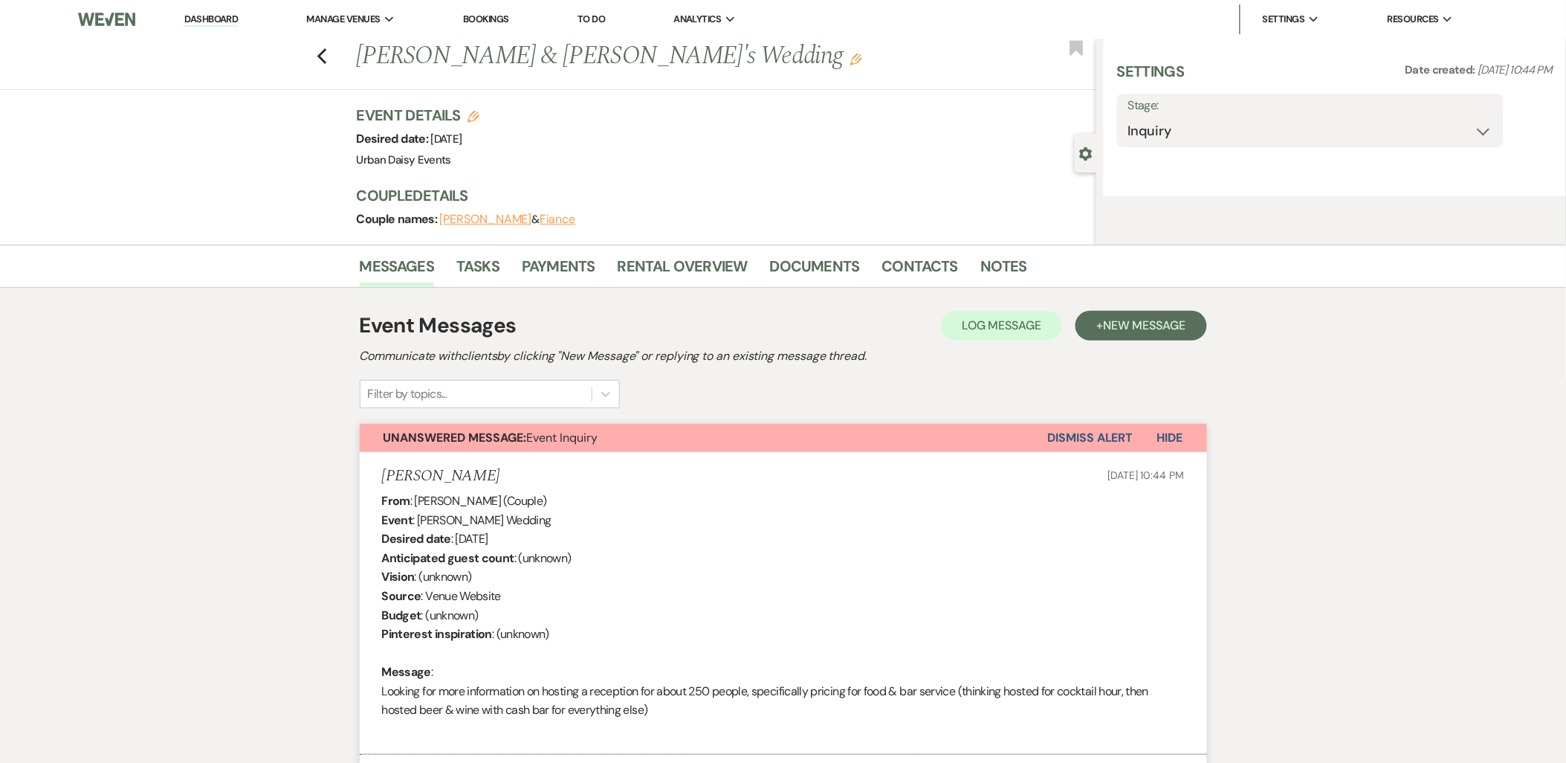
select select "5"
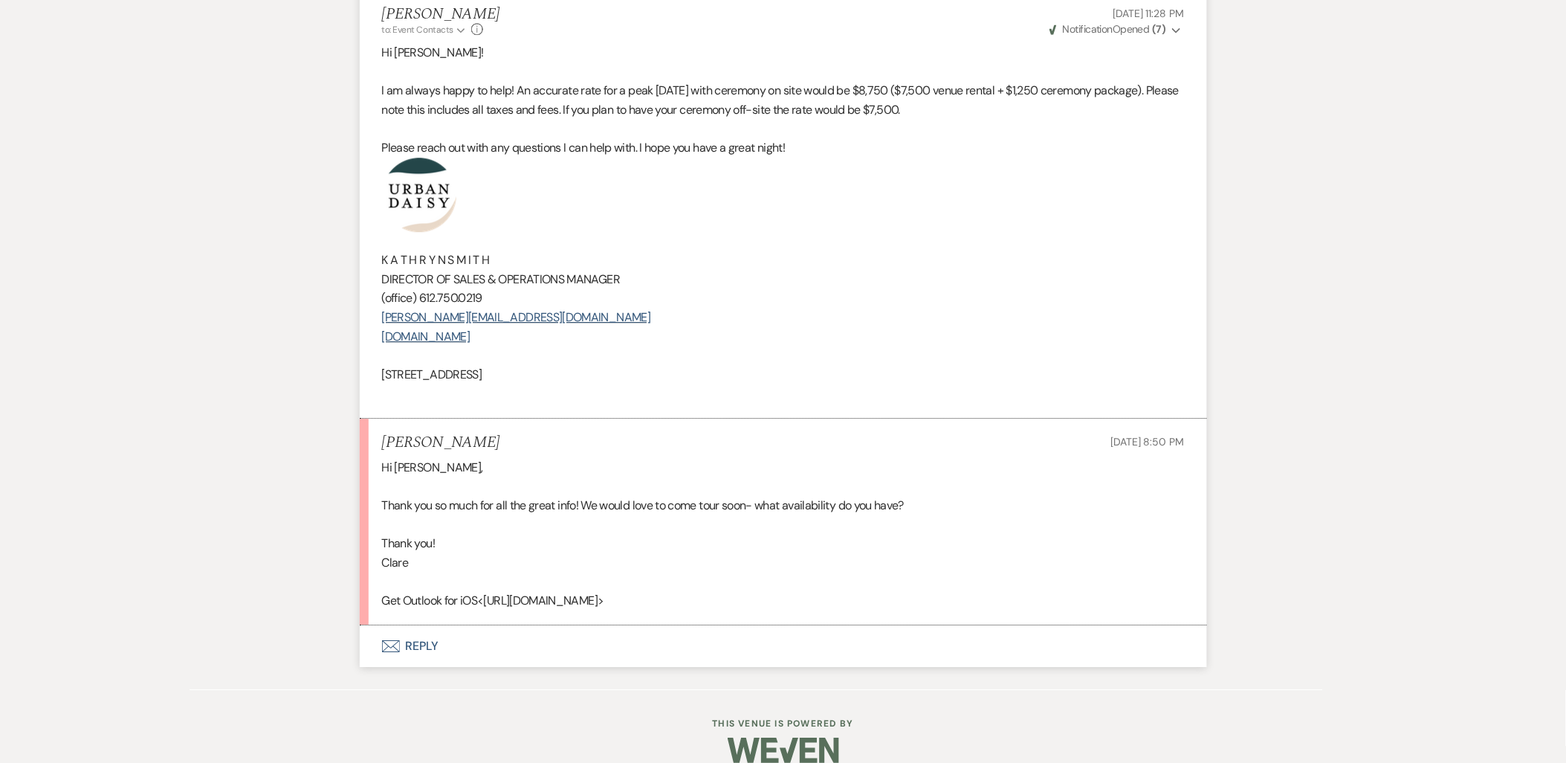
scroll to position [3434, 0]
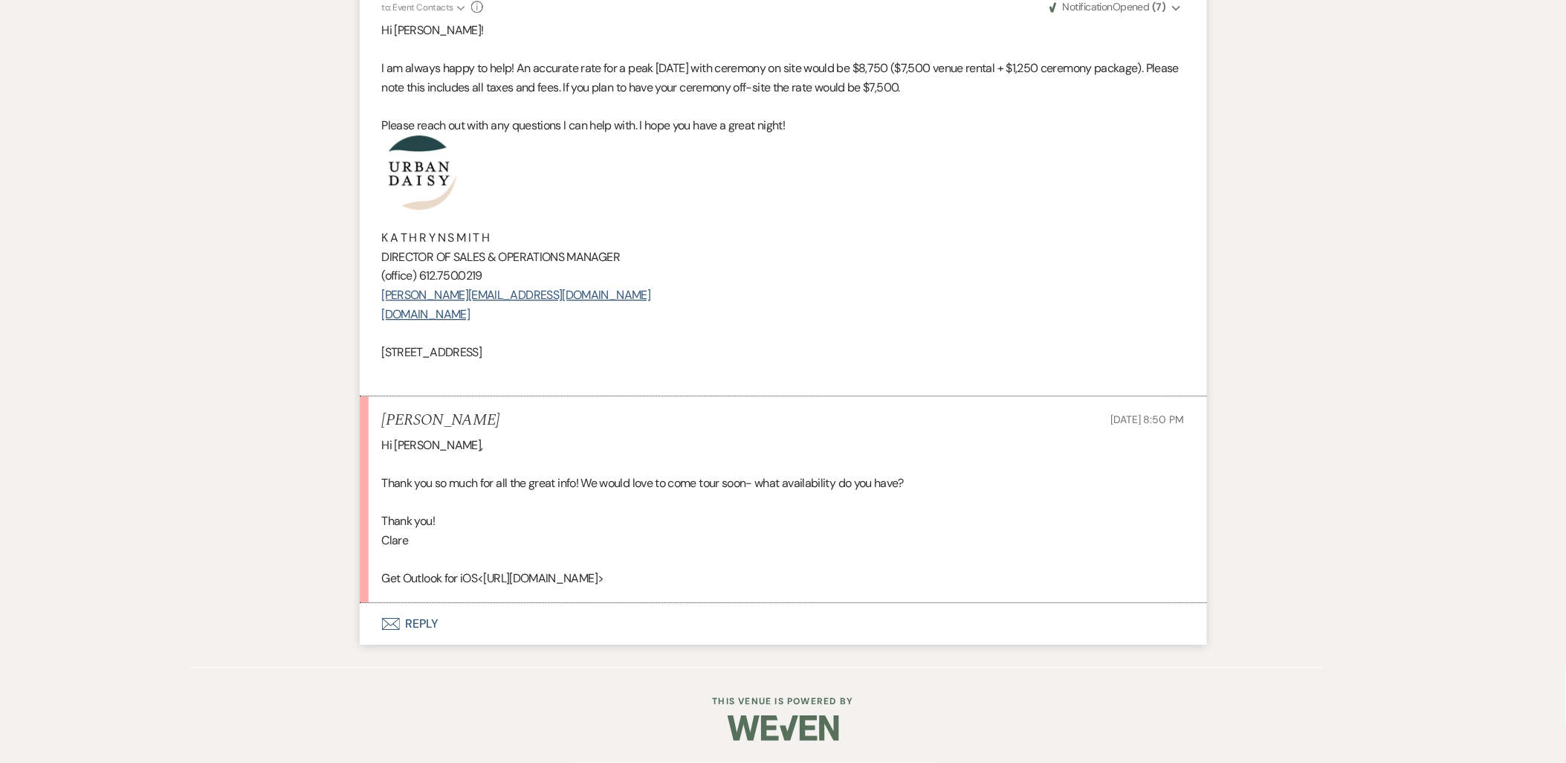
click at [407, 622] on button "Envelope Reply" at bounding box center [783, 624] width 847 height 42
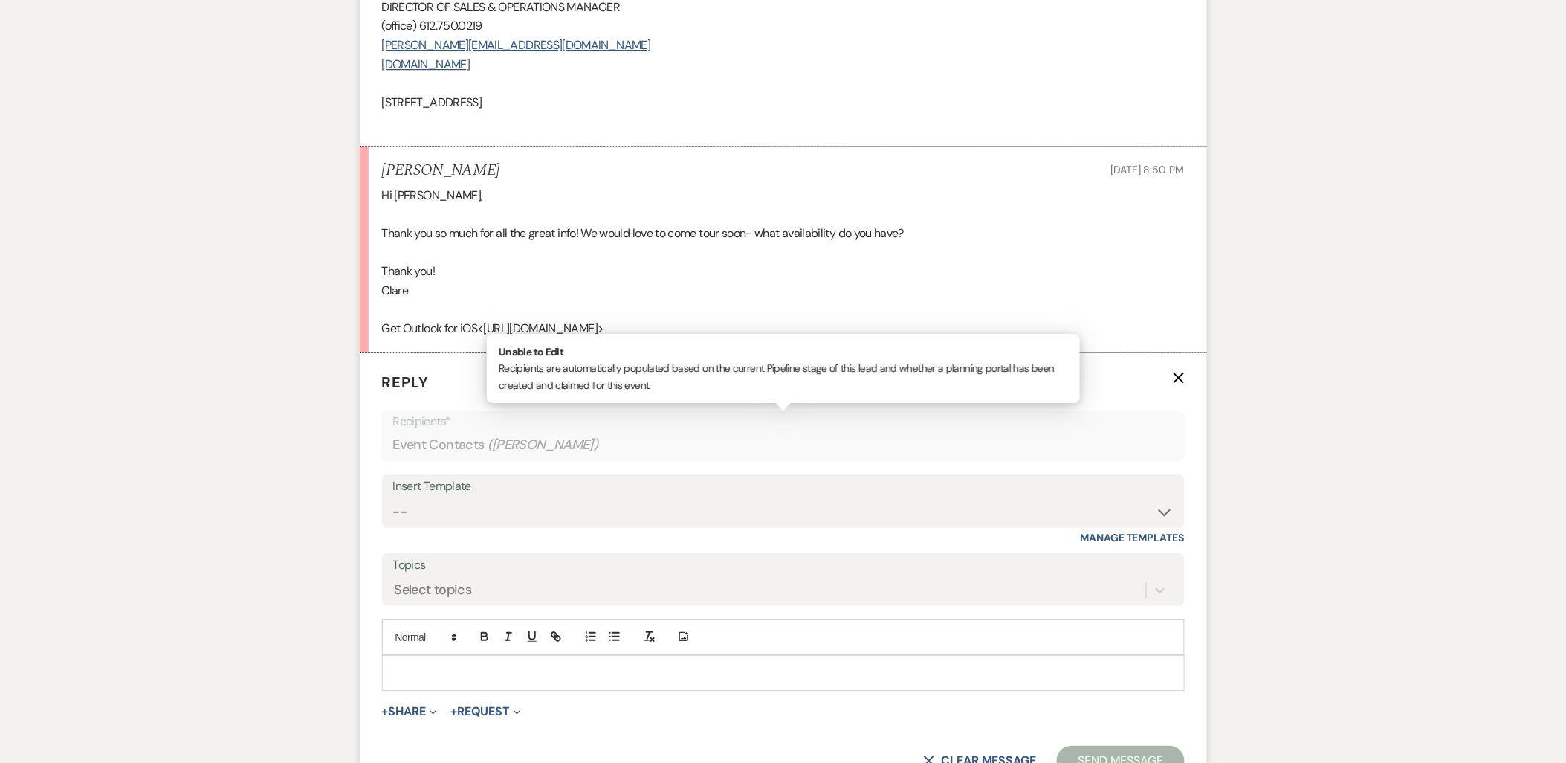
scroll to position [3718, 0]
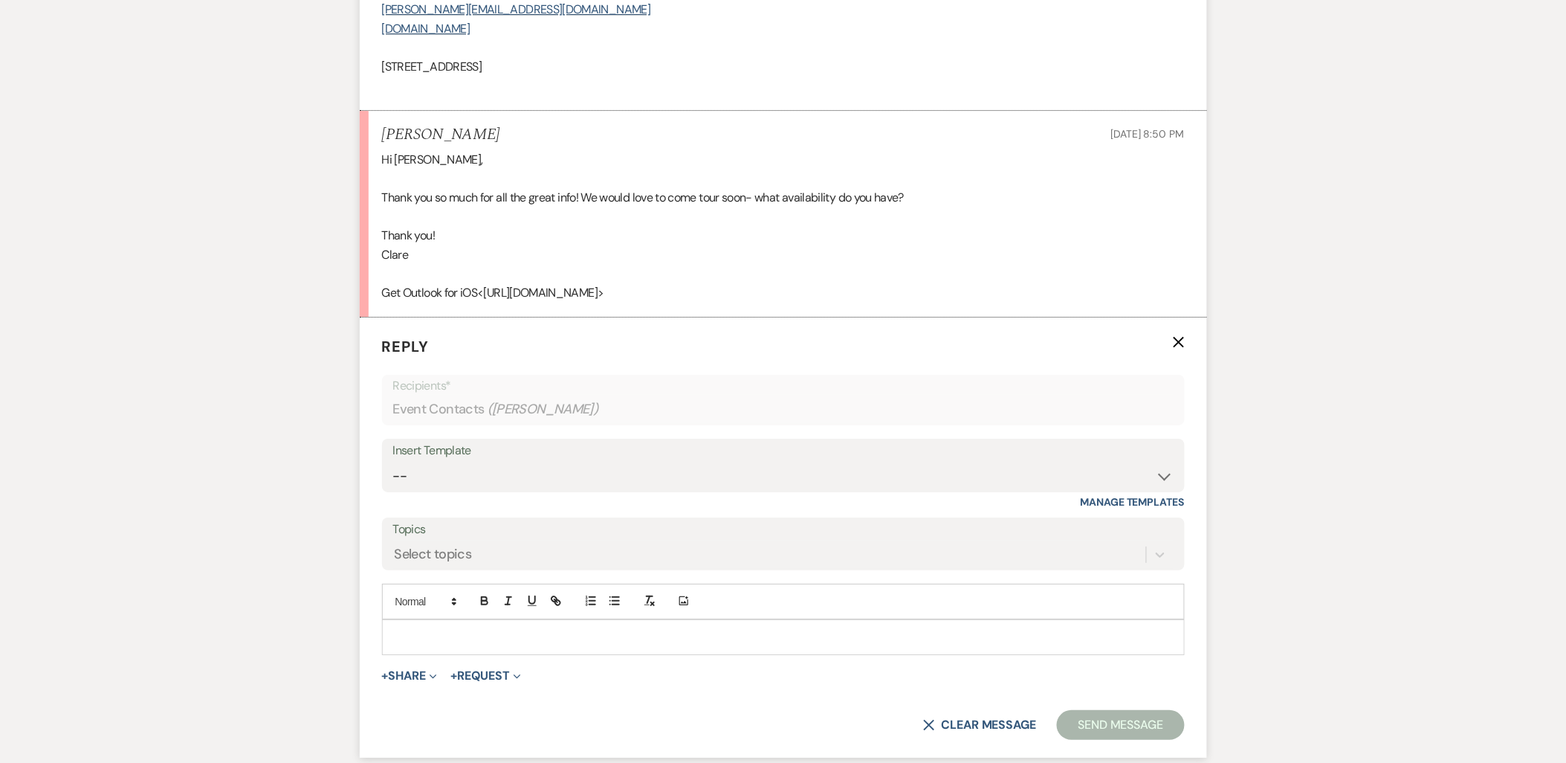
click at [416, 619] on div "Add Photo" at bounding box center [783, 601] width 803 height 36
click at [411, 627] on div at bounding box center [783, 637] width 801 height 34
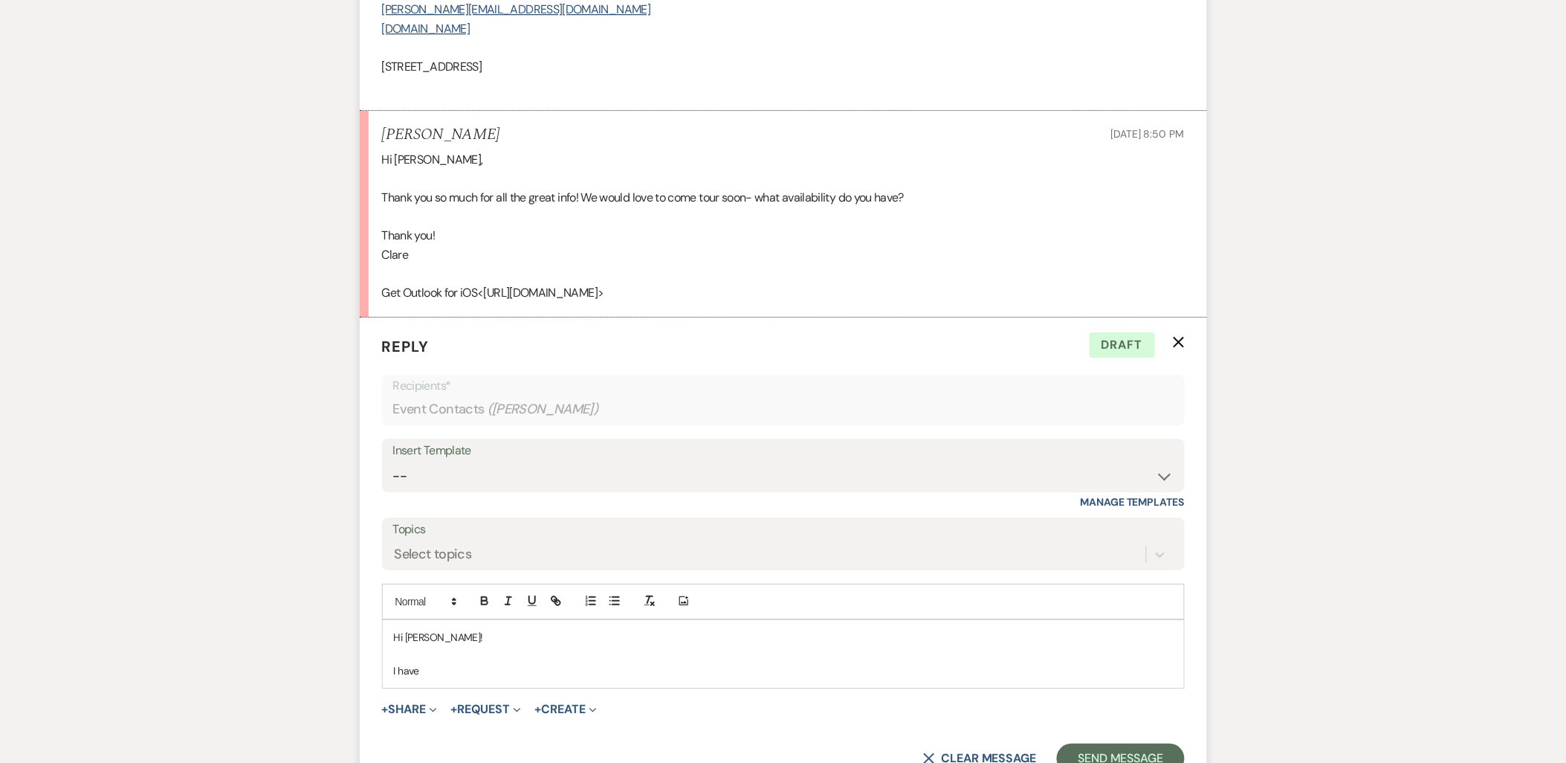
click at [421, 670] on p "I have" at bounding box center [783, 670] width 779 height 16
click at [770, 682] on div "Hi Clare! I have availability tomorrow at 6:45pm or 7:00pm if you happen to be …" at bounding box center [783, 654] width 801 height 68
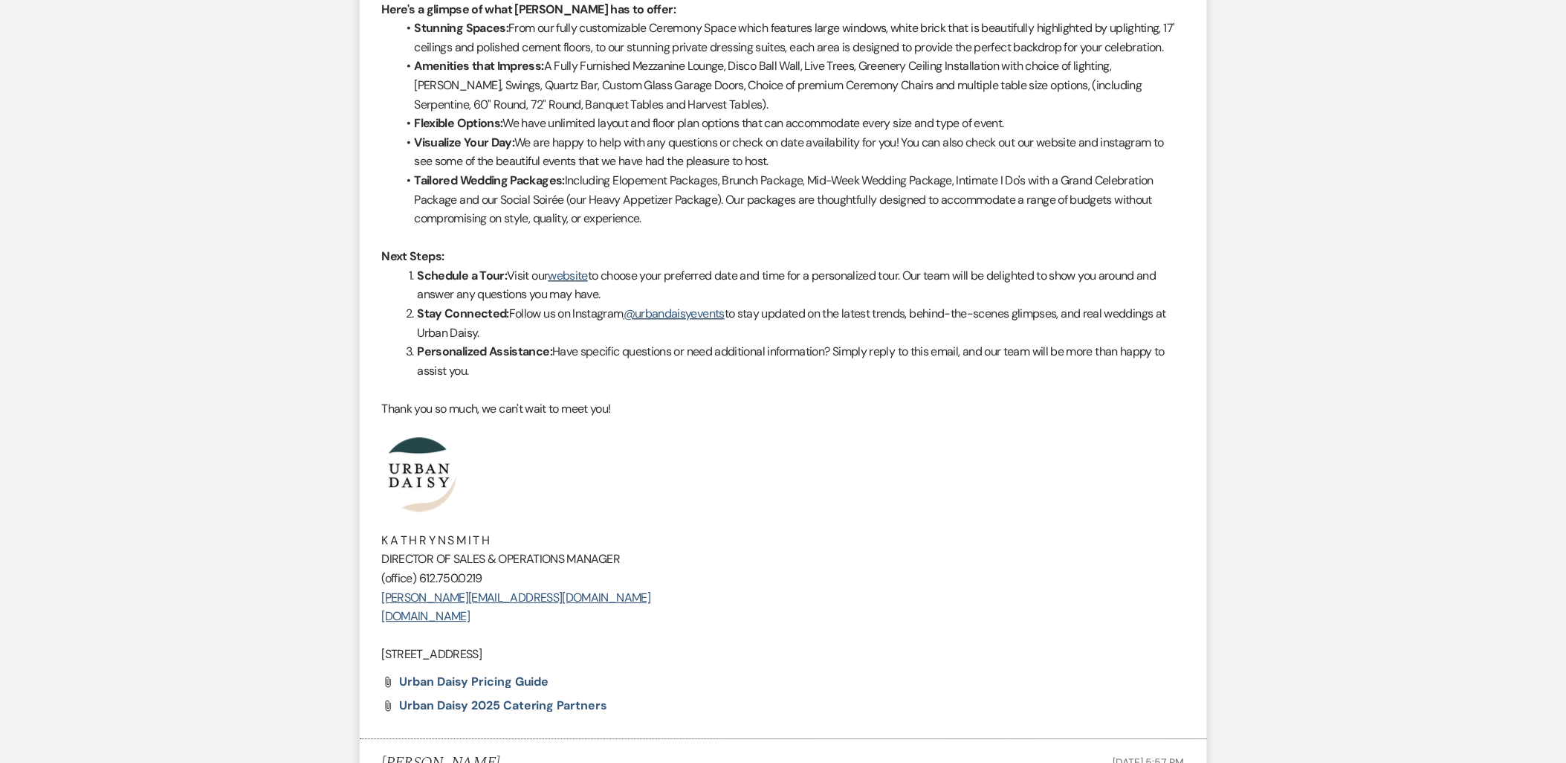
scroll to position [1157, 0]
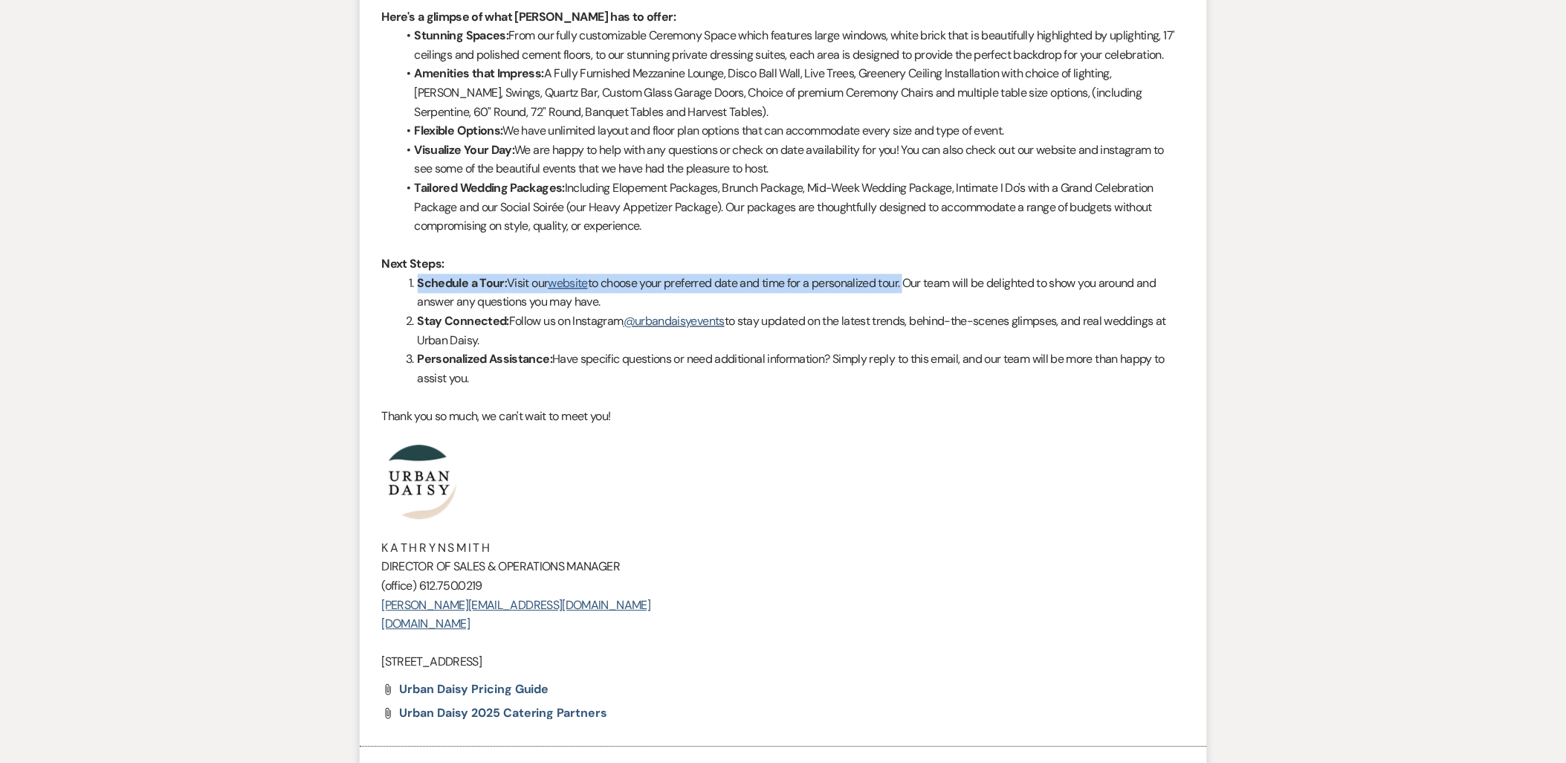
drag, startPoint x: 418, startPoint y: 280, endPoint x: 915, endPoint y: 280, distance: 497.3
click at [915, 280] on li "Schedule a Tour: Visit our website to choose your preferred date and time for a…" at bounding box center [792, 293] width 785 height 38
copy li "Schedule a Tour: Visit our website to choose your preferred date and time for a…"
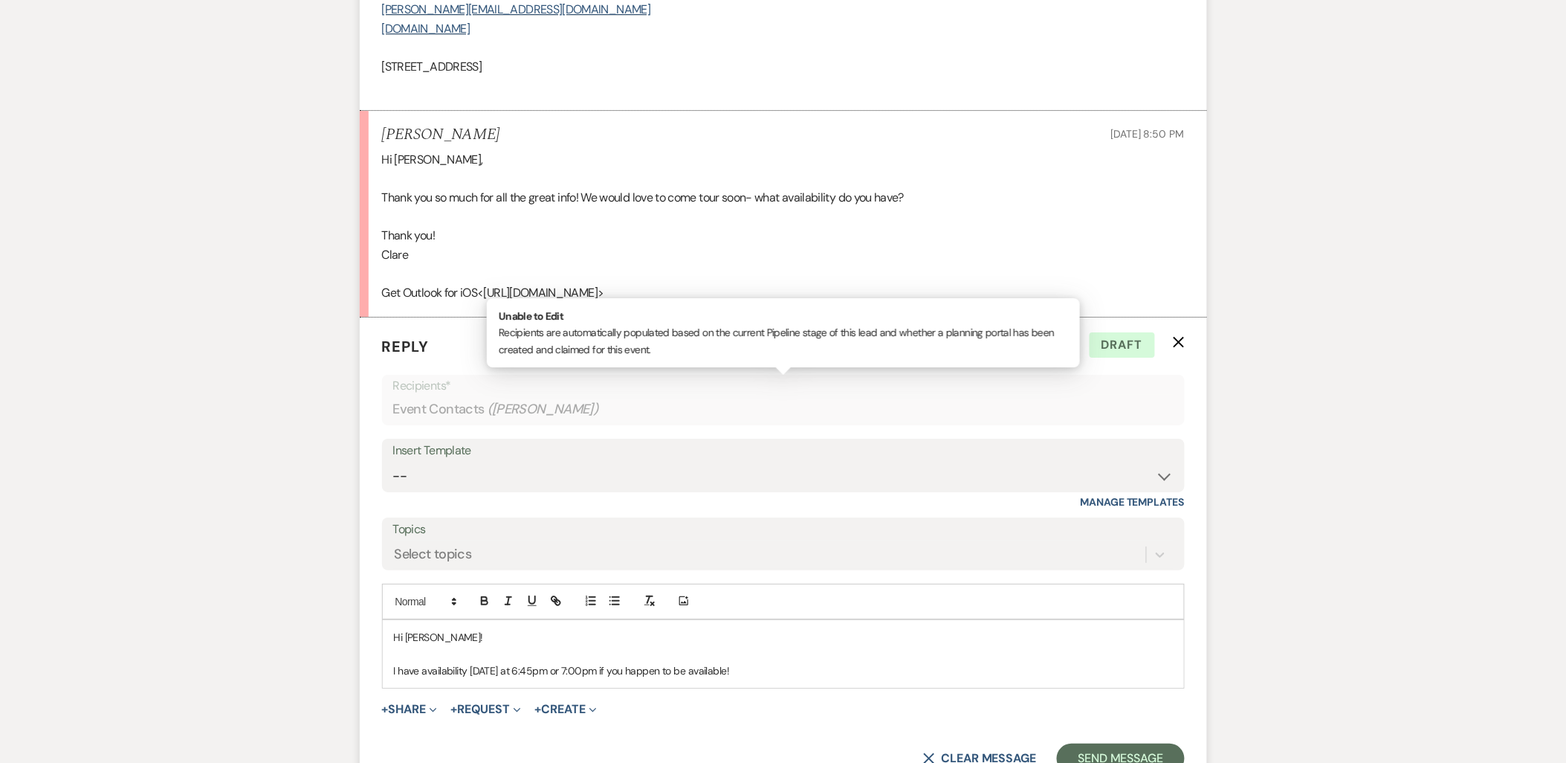
scroll to position [3884, 0]
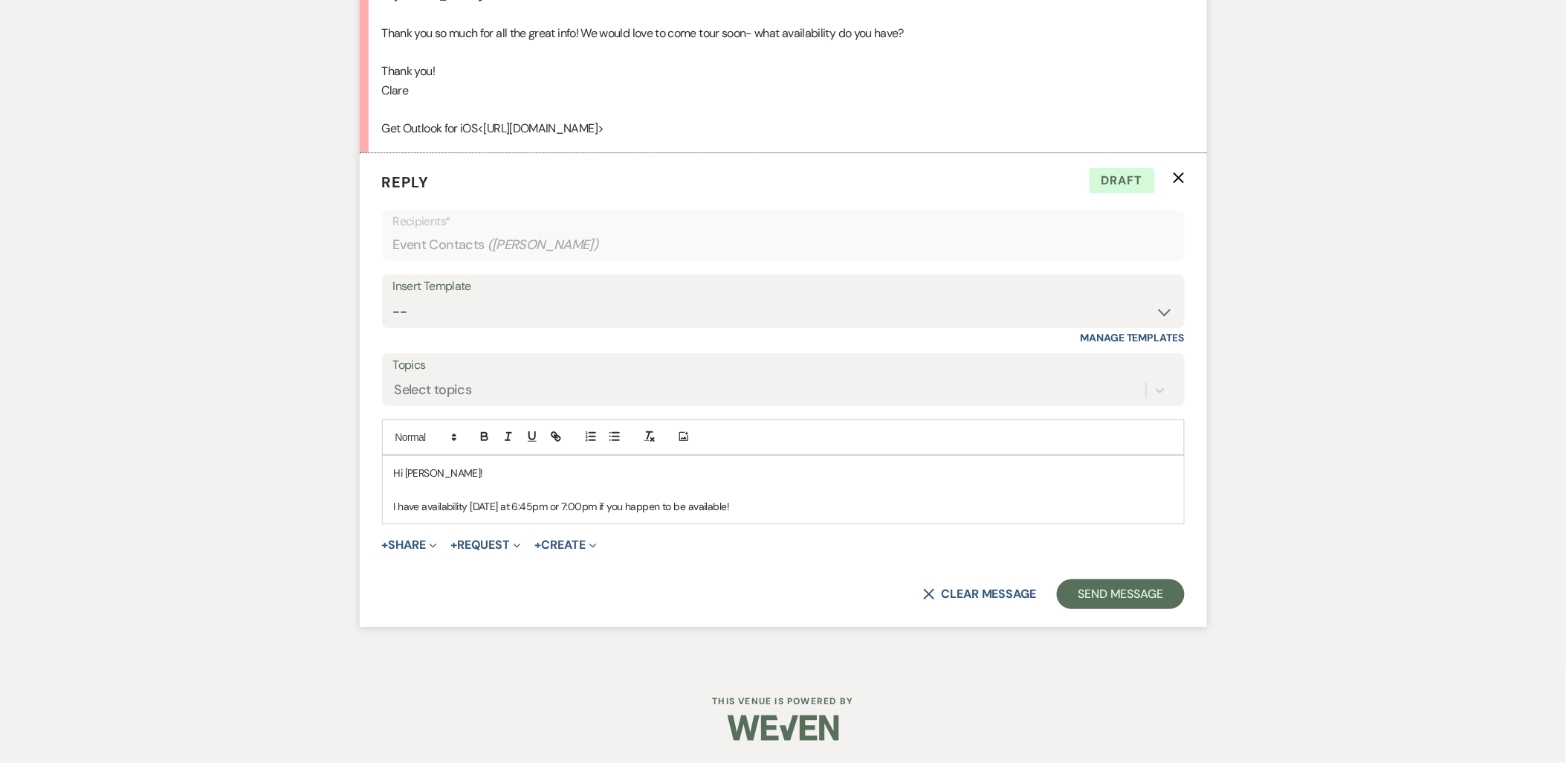
click at [798, 509] on p "I have availability tomorrow at 6:45pm or 7:00pm if you happen to be available!" at bounding box center [783, 506] width 779 height 16
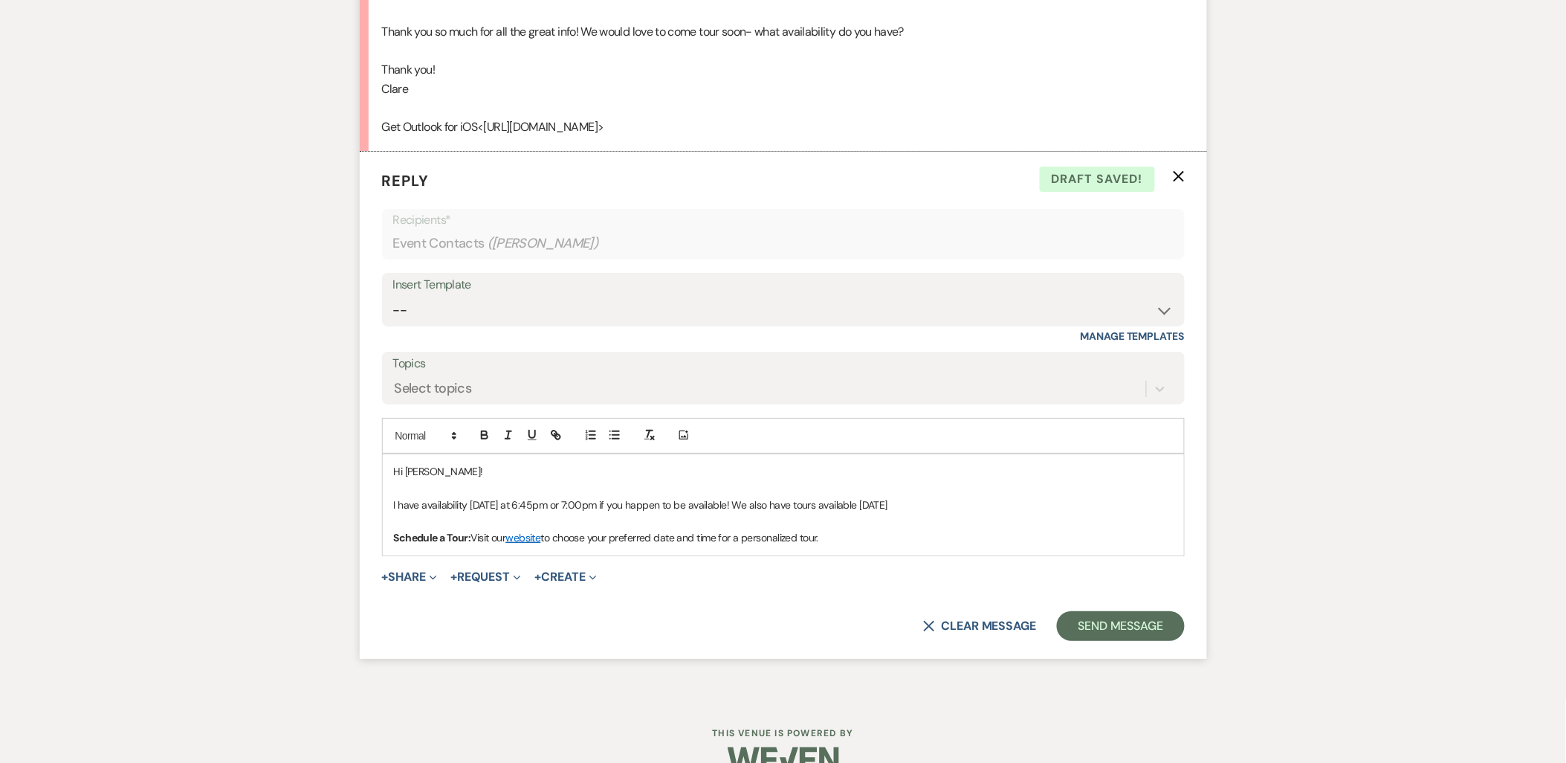
click at [950, 511] on p "I have availability tomorrow at 6:45pm or 7:00pm if you happen to be available!…" at bounding box center [783, 505] width 779 height 16
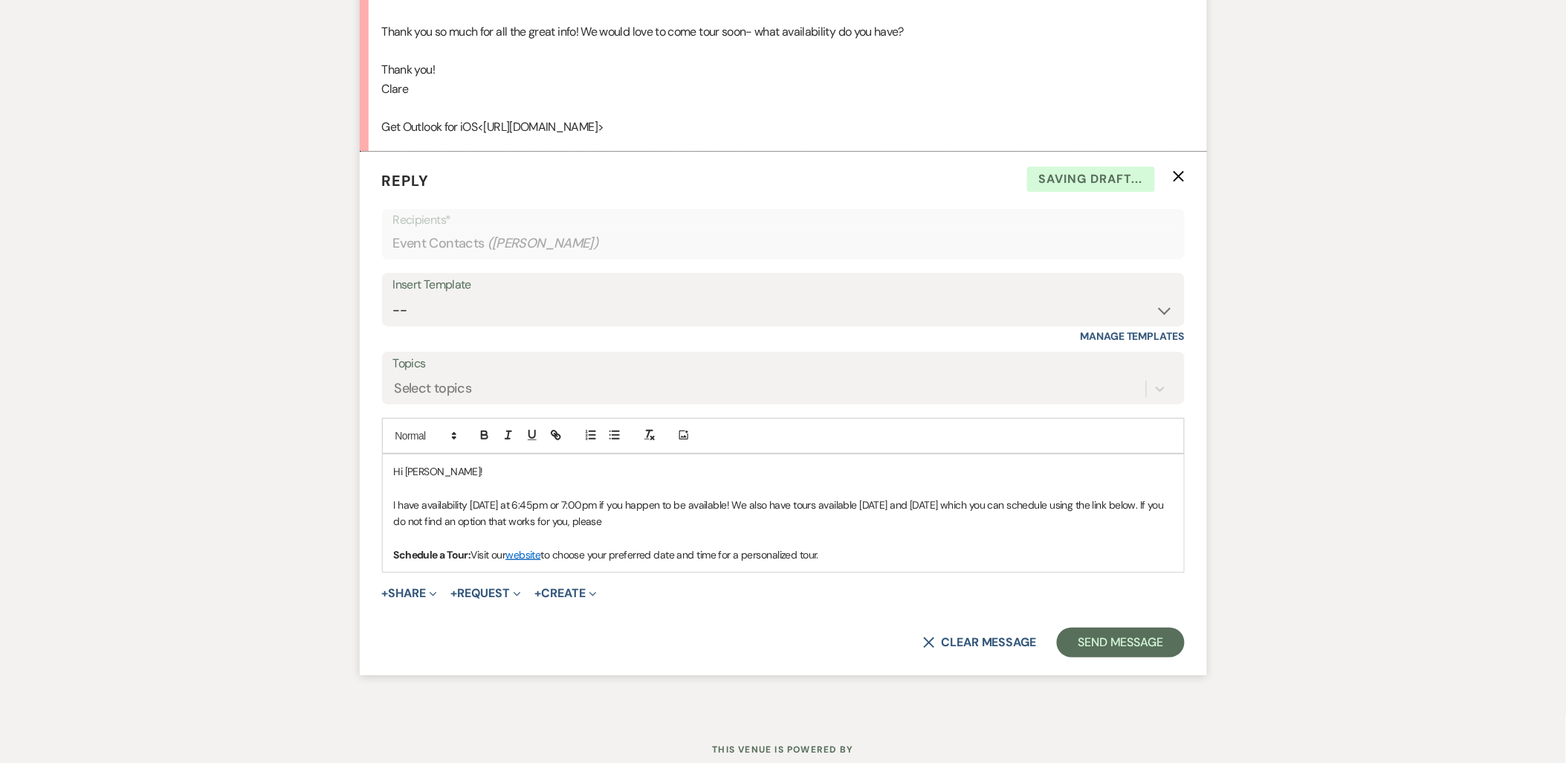
click at [762, 523] on p "I have availability tomorrow at 6:45pm or 7:00pm if you happen to be available!…" at bounding box center [783, 513] width 779 height 33
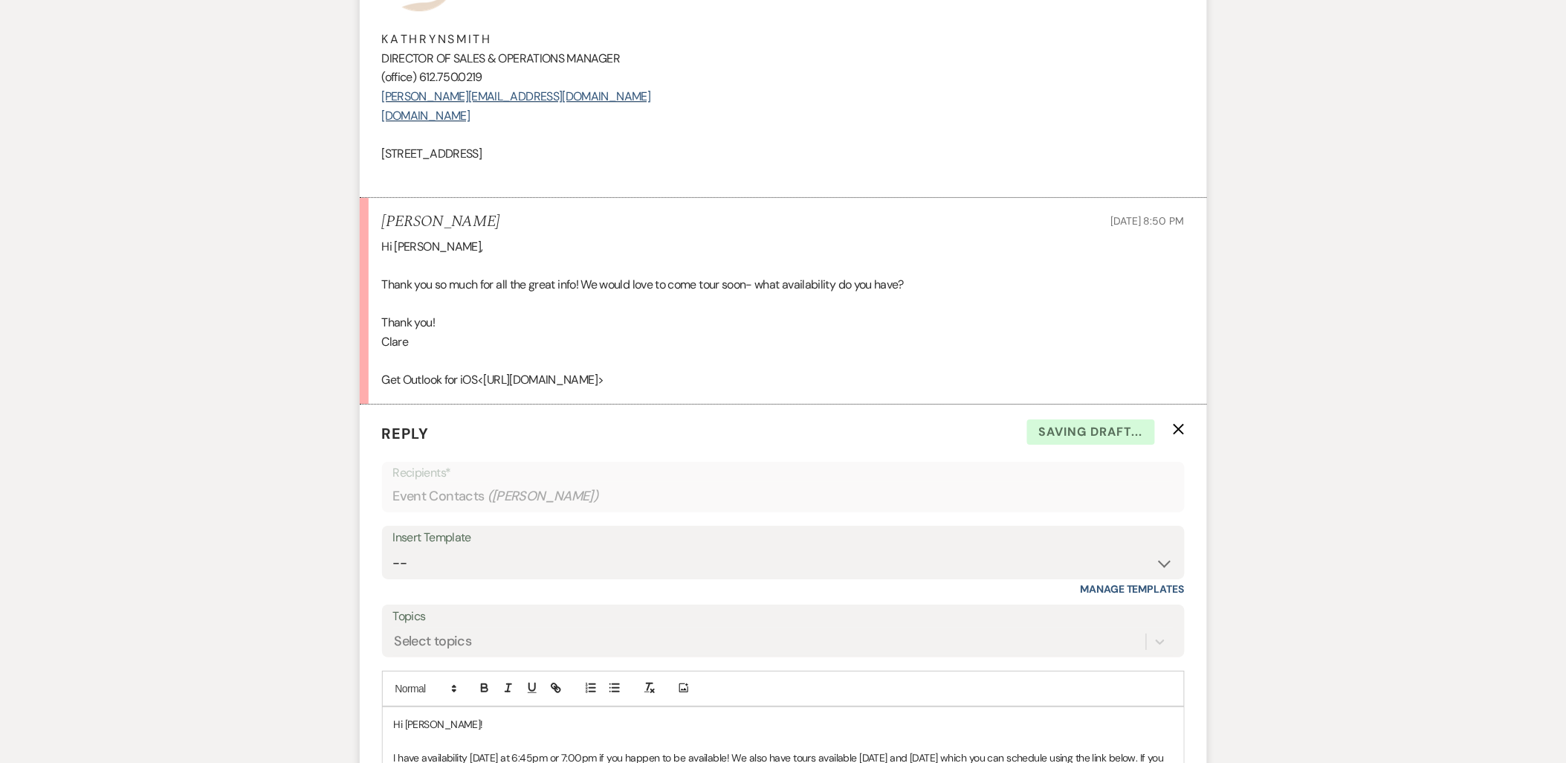
scroll to position [3223, 0]
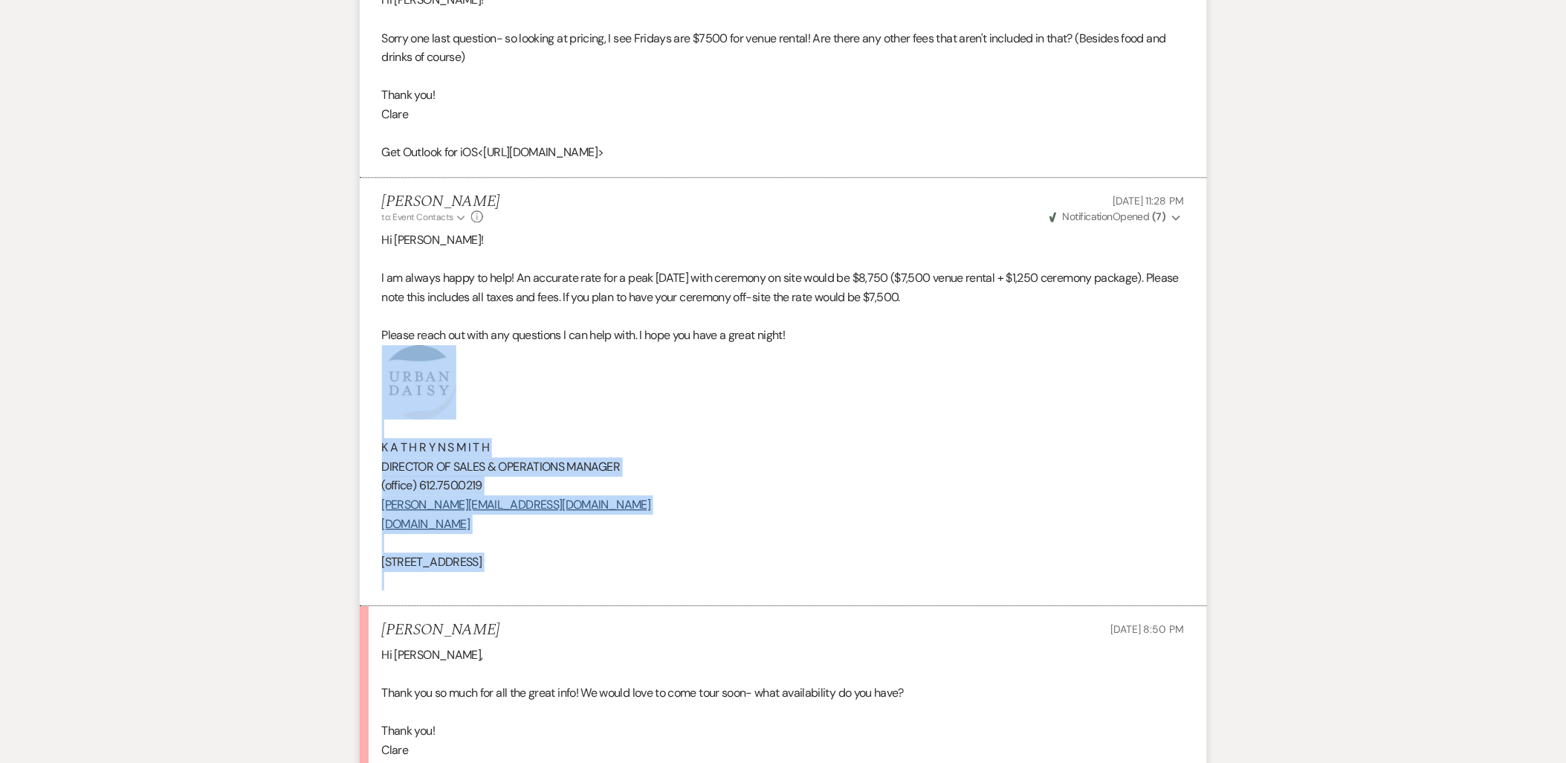
drag, startPoint x: 641, startPoint y: 578, endPoint x: 343, endPoint y: 398, distance: 348.5
copy div "K A T H R Y N S M I T H DIRECTOR OF SALES & OPERATIONS MANAGER (office) 612.750…"
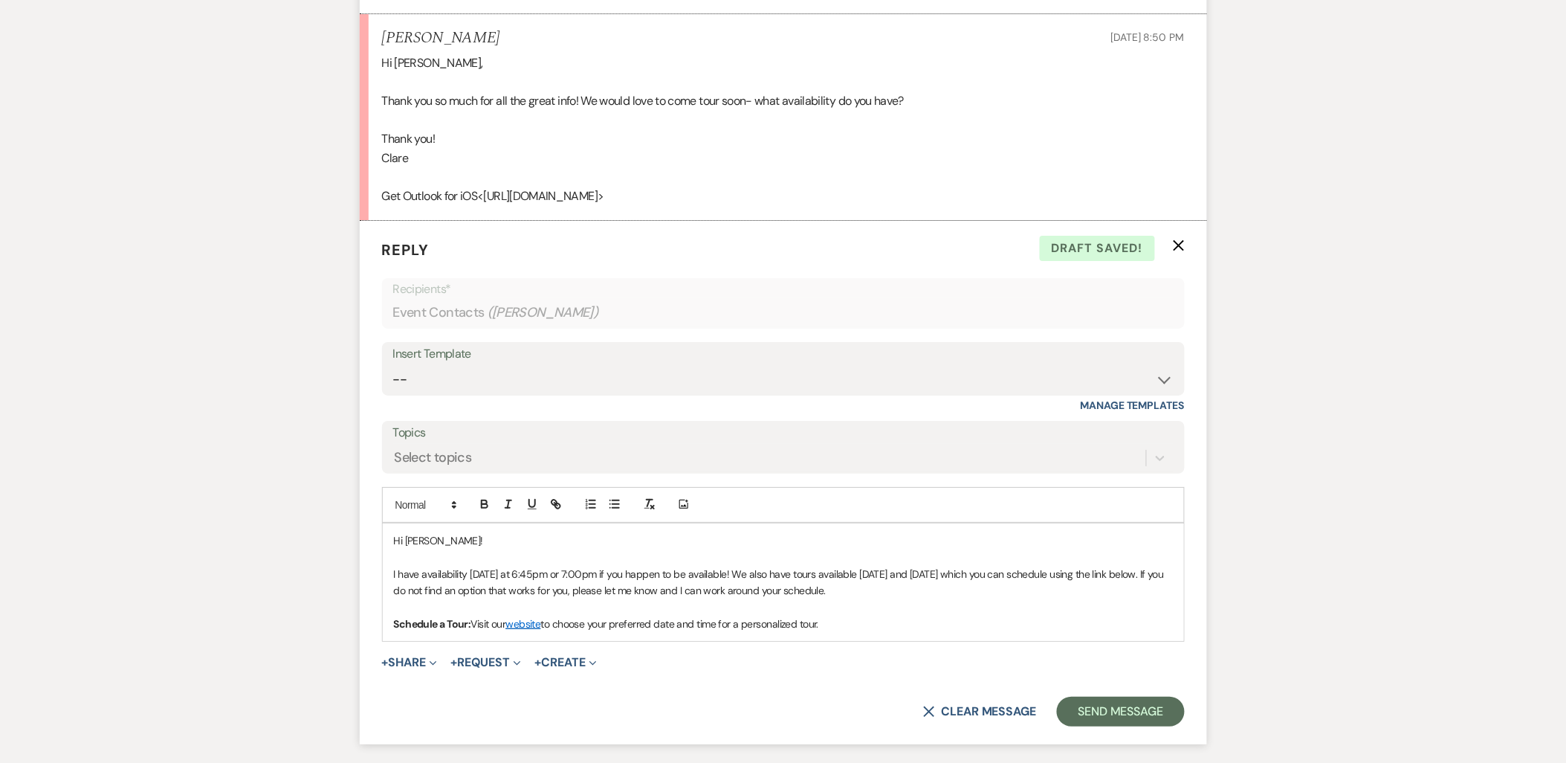
scroll to position [3933, 0]
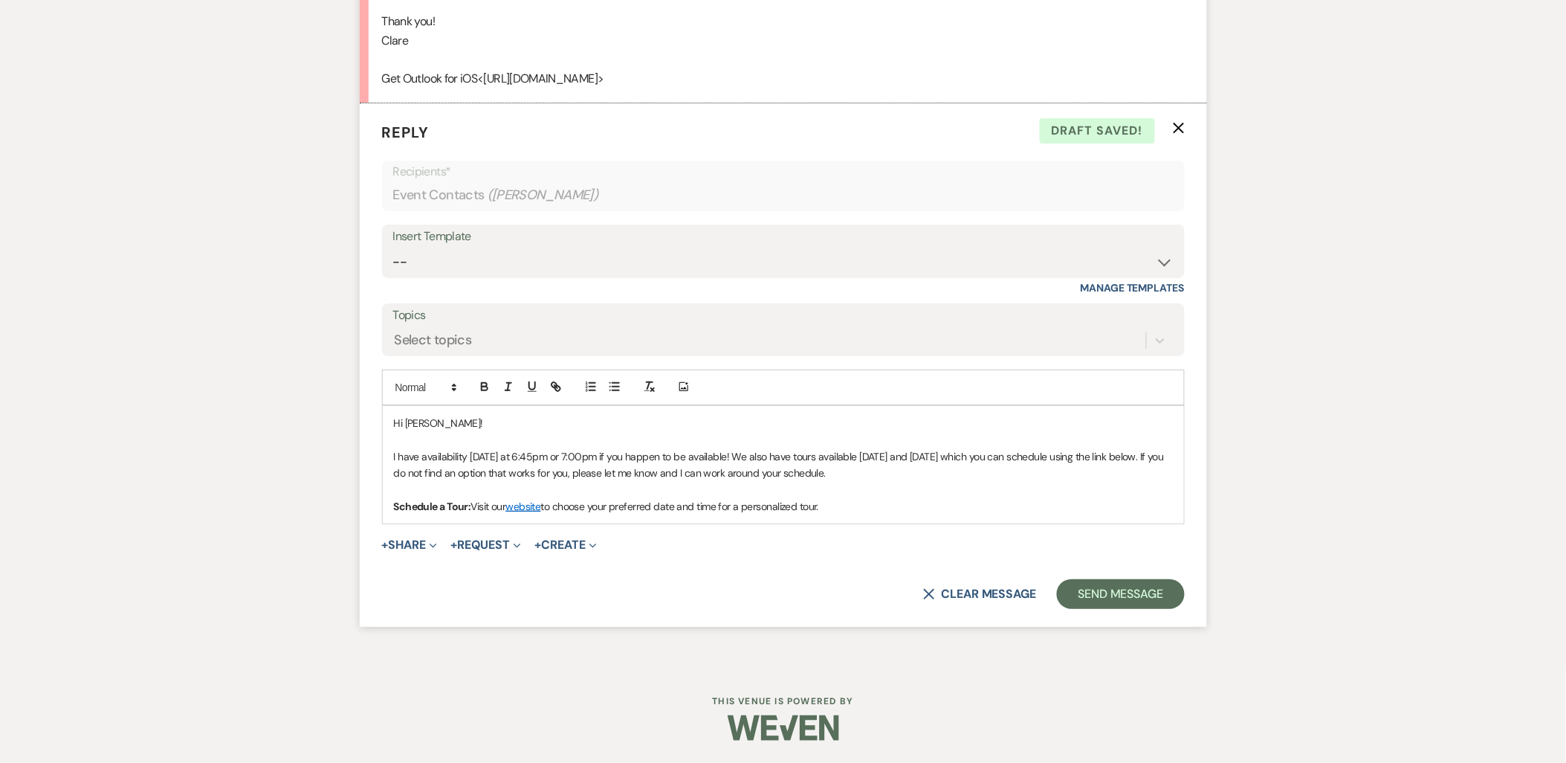
click at [849, 508] on p "Schedule a Tour: Visit our website to choose your preferred date and time for a…" at bounding box center [783, 506] width 779 height 16
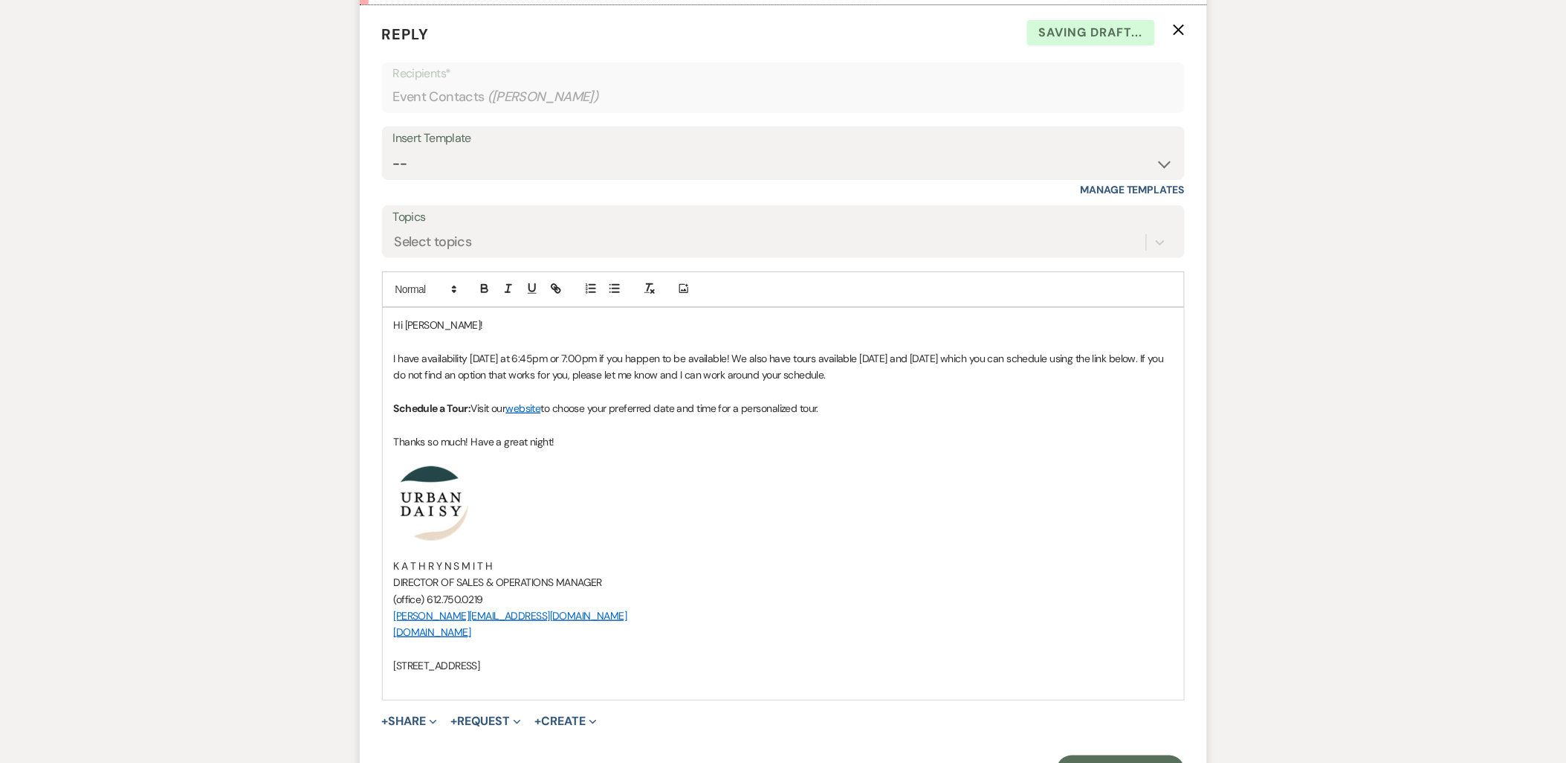
scroll to position [4208, 0]
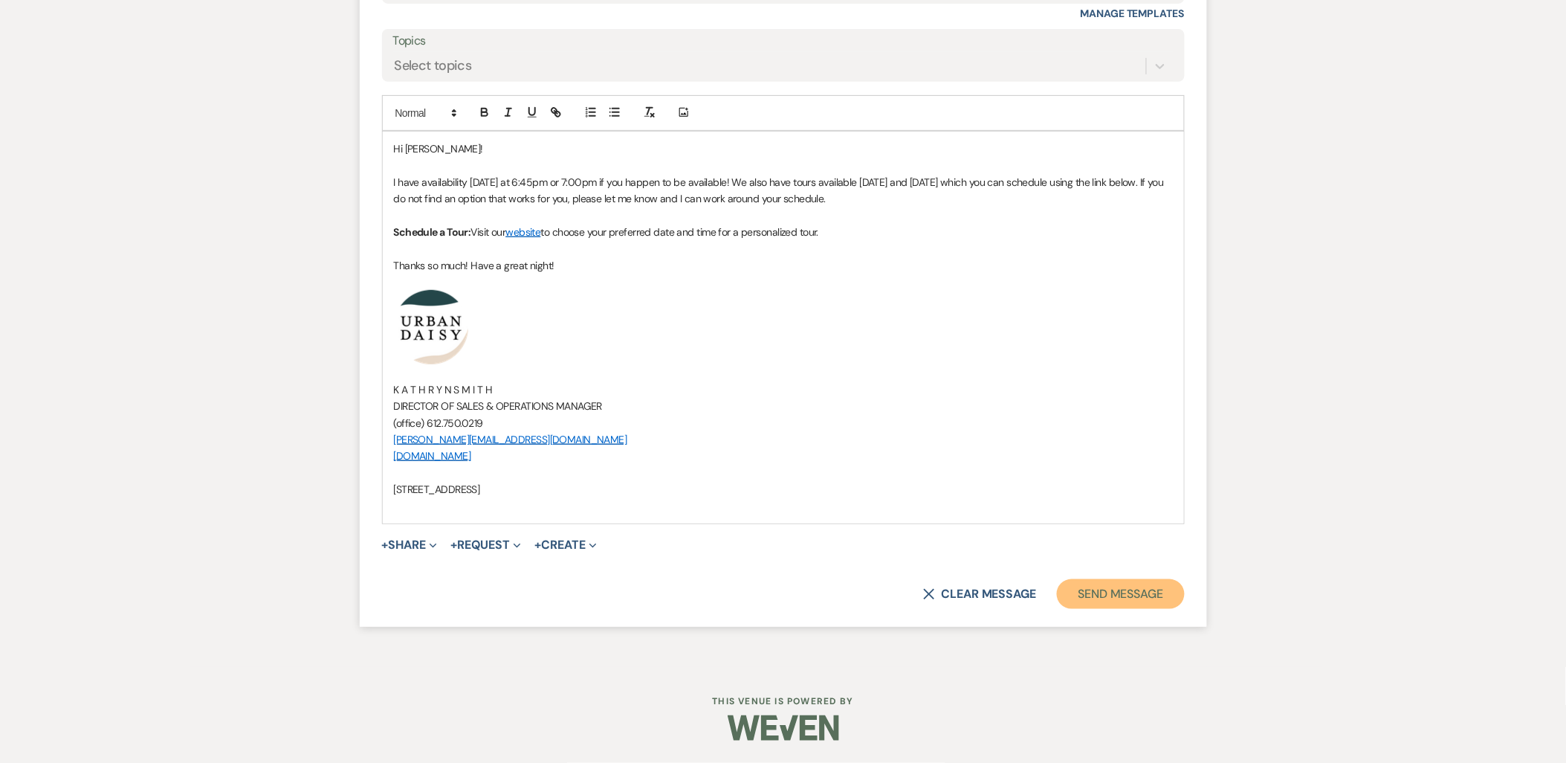
click at [1088, 592] on button "Send Message" at bounding box center [1120, 594] width 127 height 30
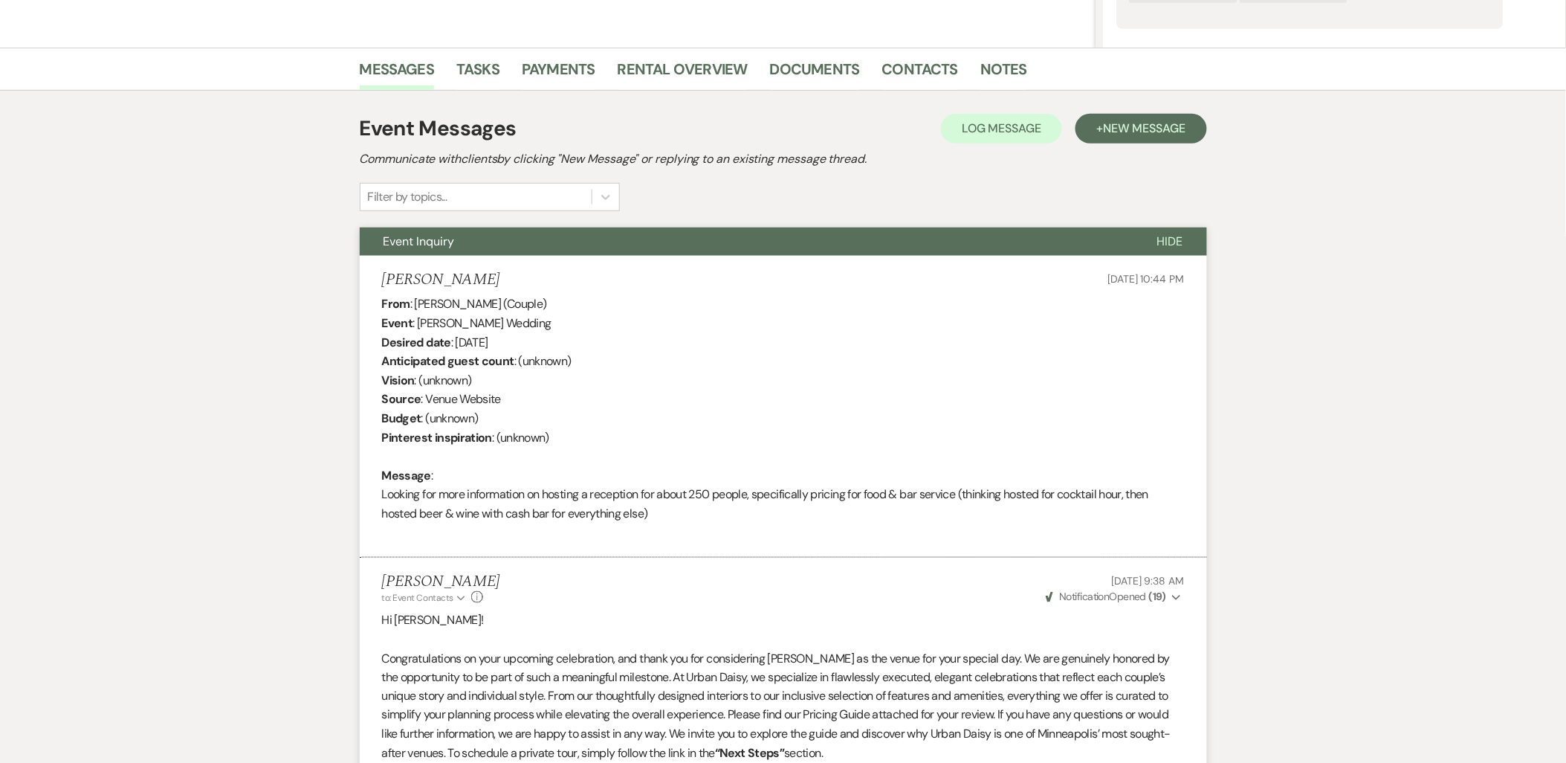
scroll to position [0, 0]
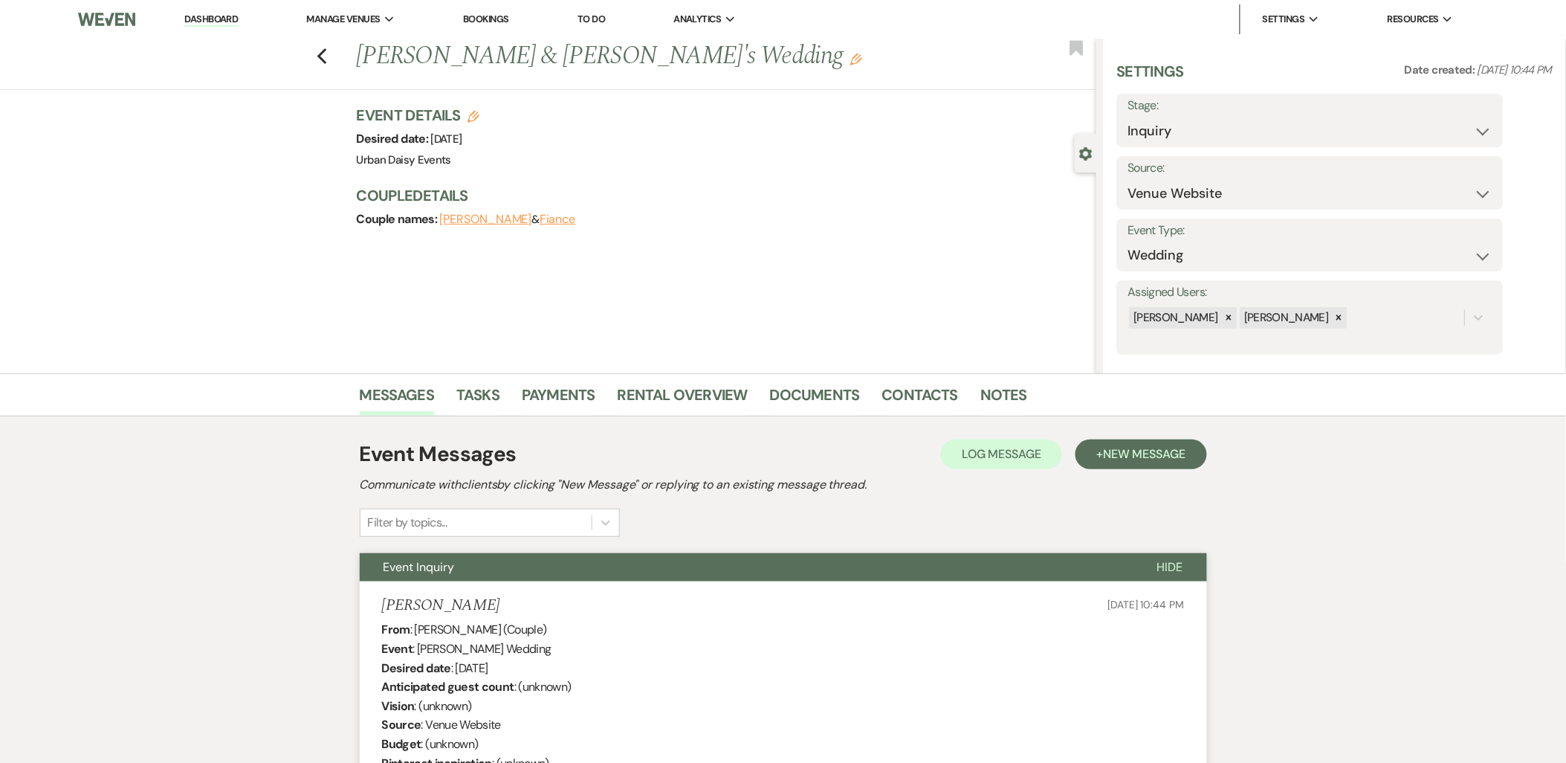
click at [213, 20] on link "Dashboard" at bounding box center [211, 20] width 54 height 14
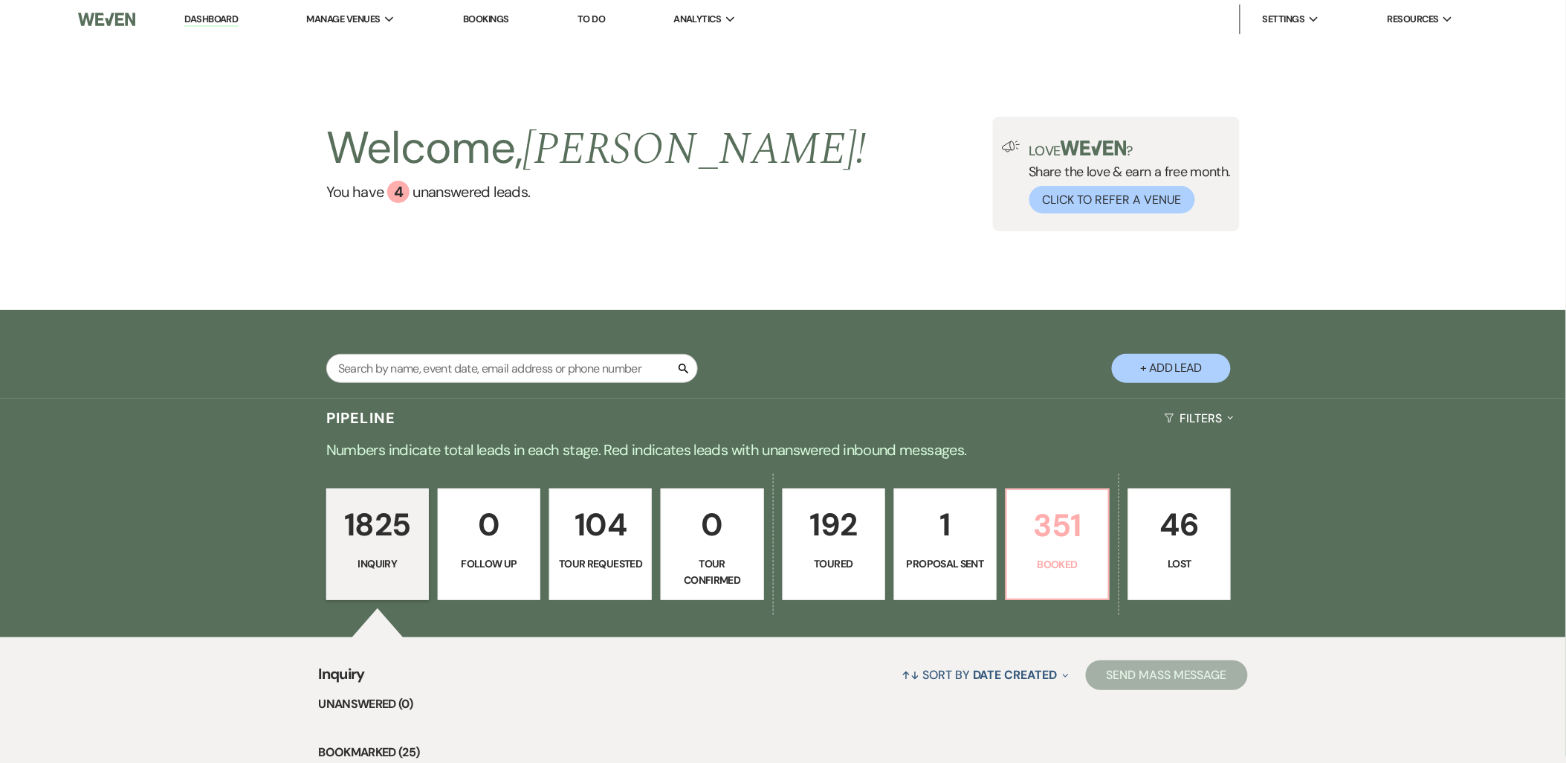
click at [1017, 543] on p "351" at bounding box center [1057, 525] width 83 height 50
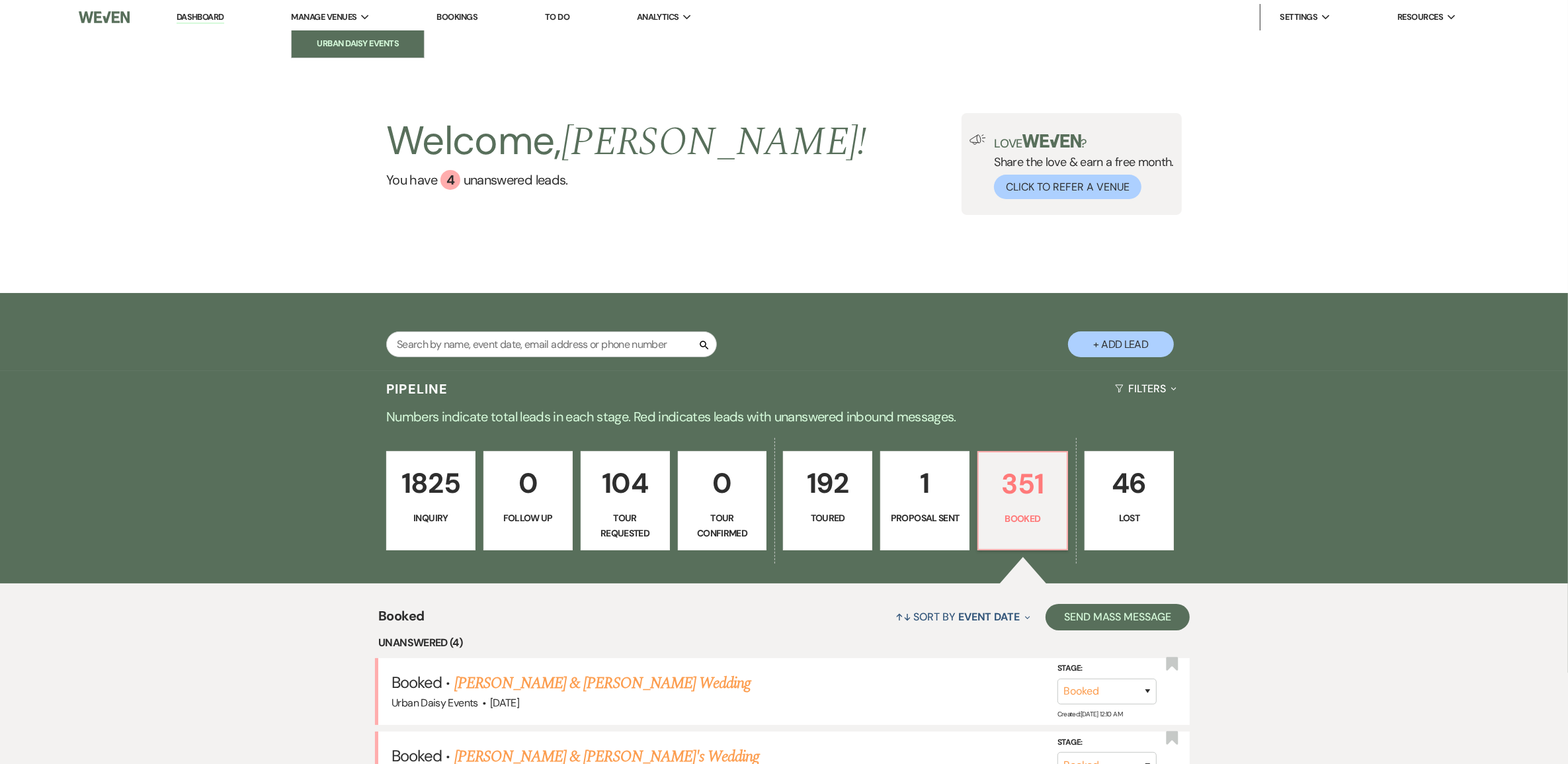
click at [359, 46] on li "Urban Daisy Events" at bounding box center [358, 44] width 119 height 13
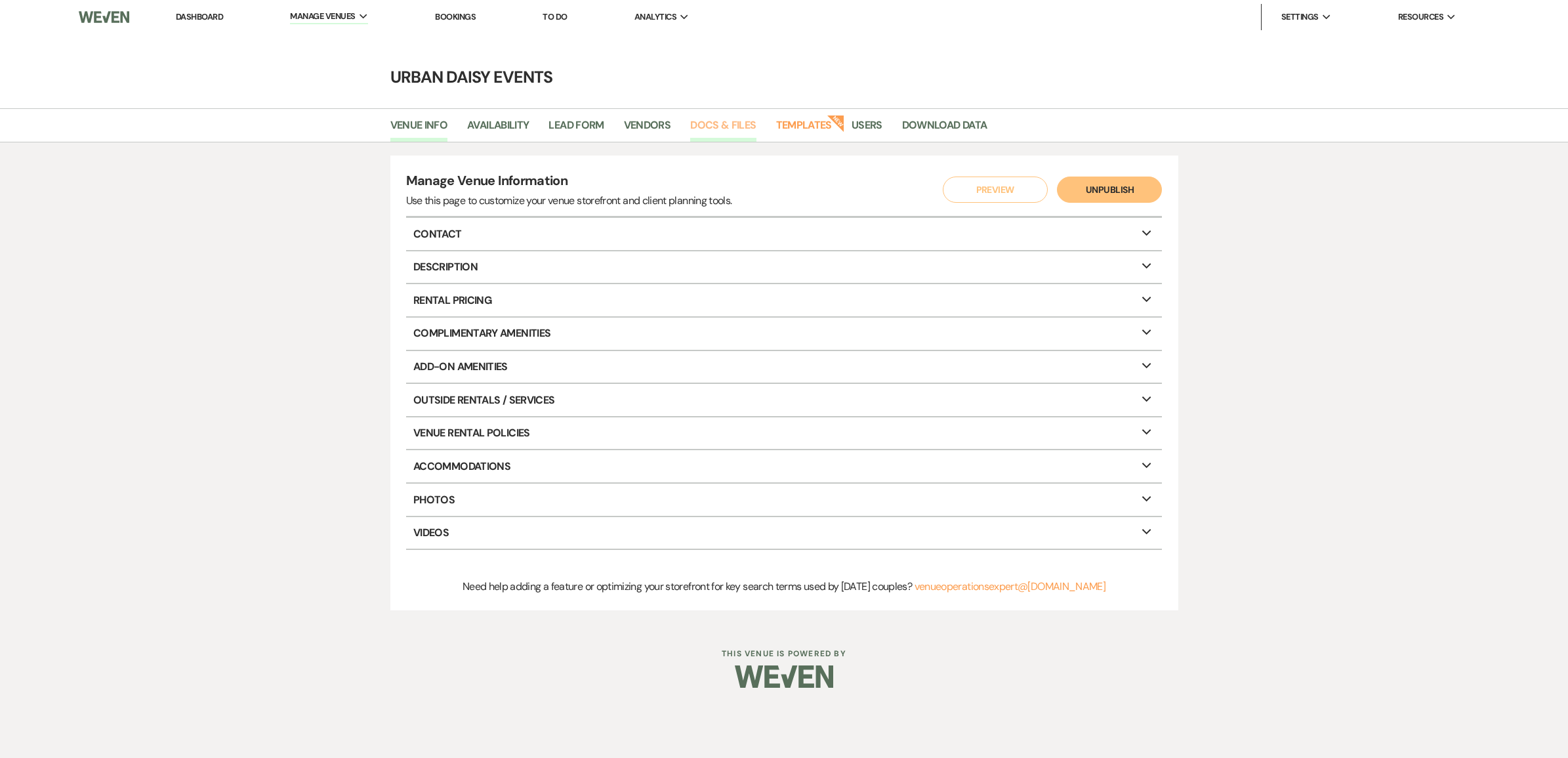
click at [750, 124] on link "Docs & Files" at bounding box center [723, 129] width 65 height 25
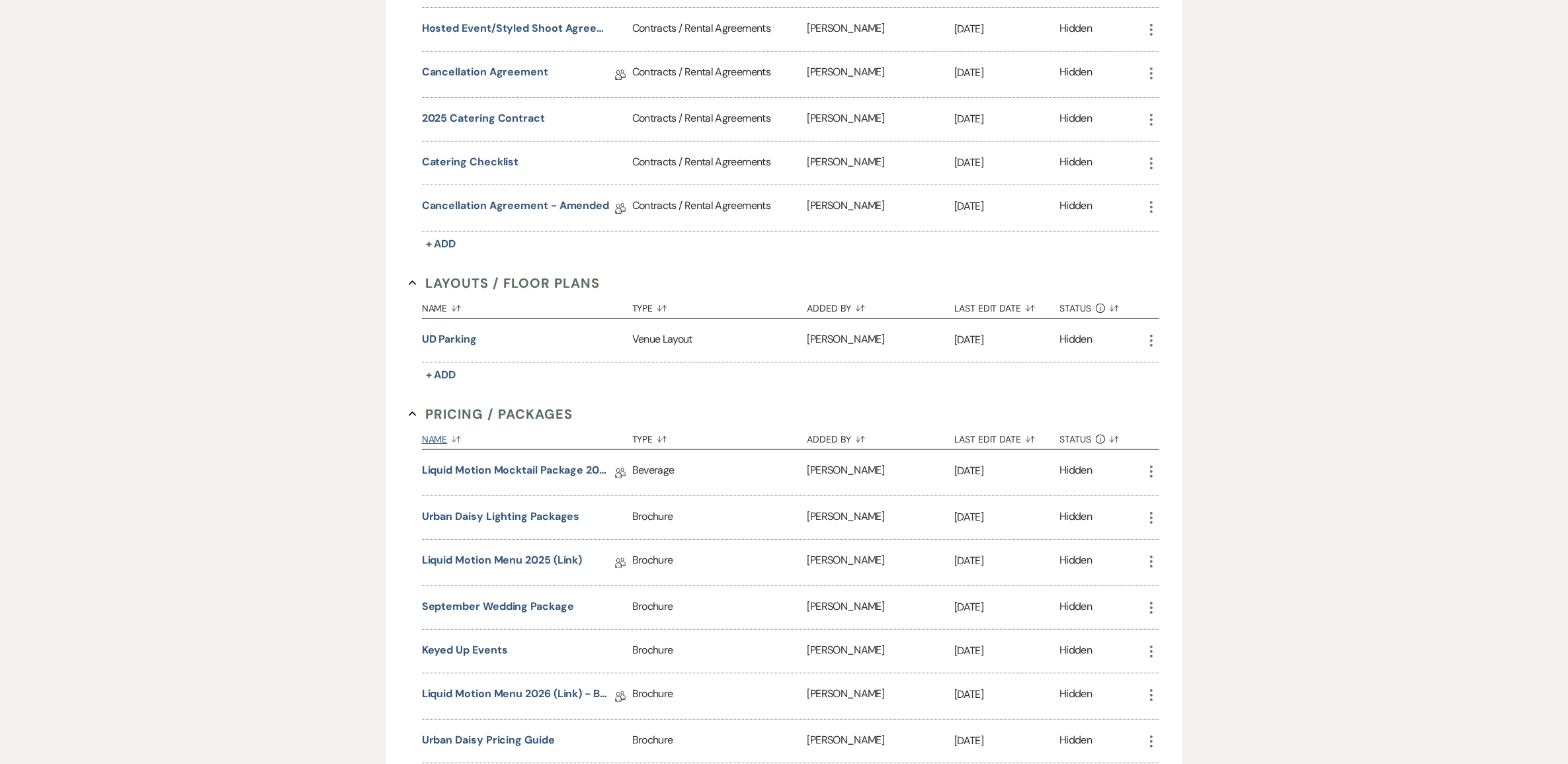
scroll to position [744, 0]
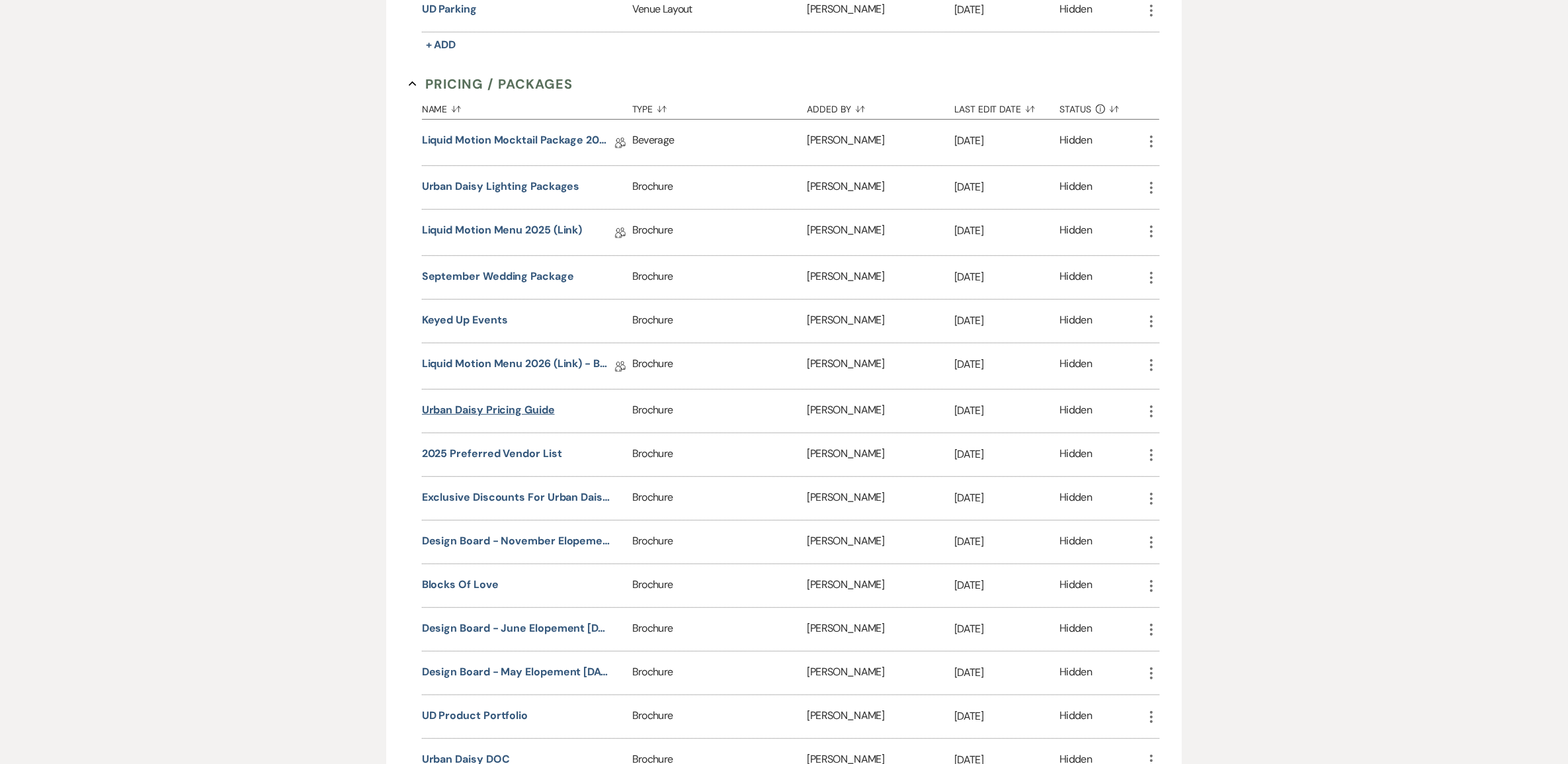
click at [520, 409] on button "Urban Daisy Pricing Guide" at bounding box center [488, 410] width 133 height 16
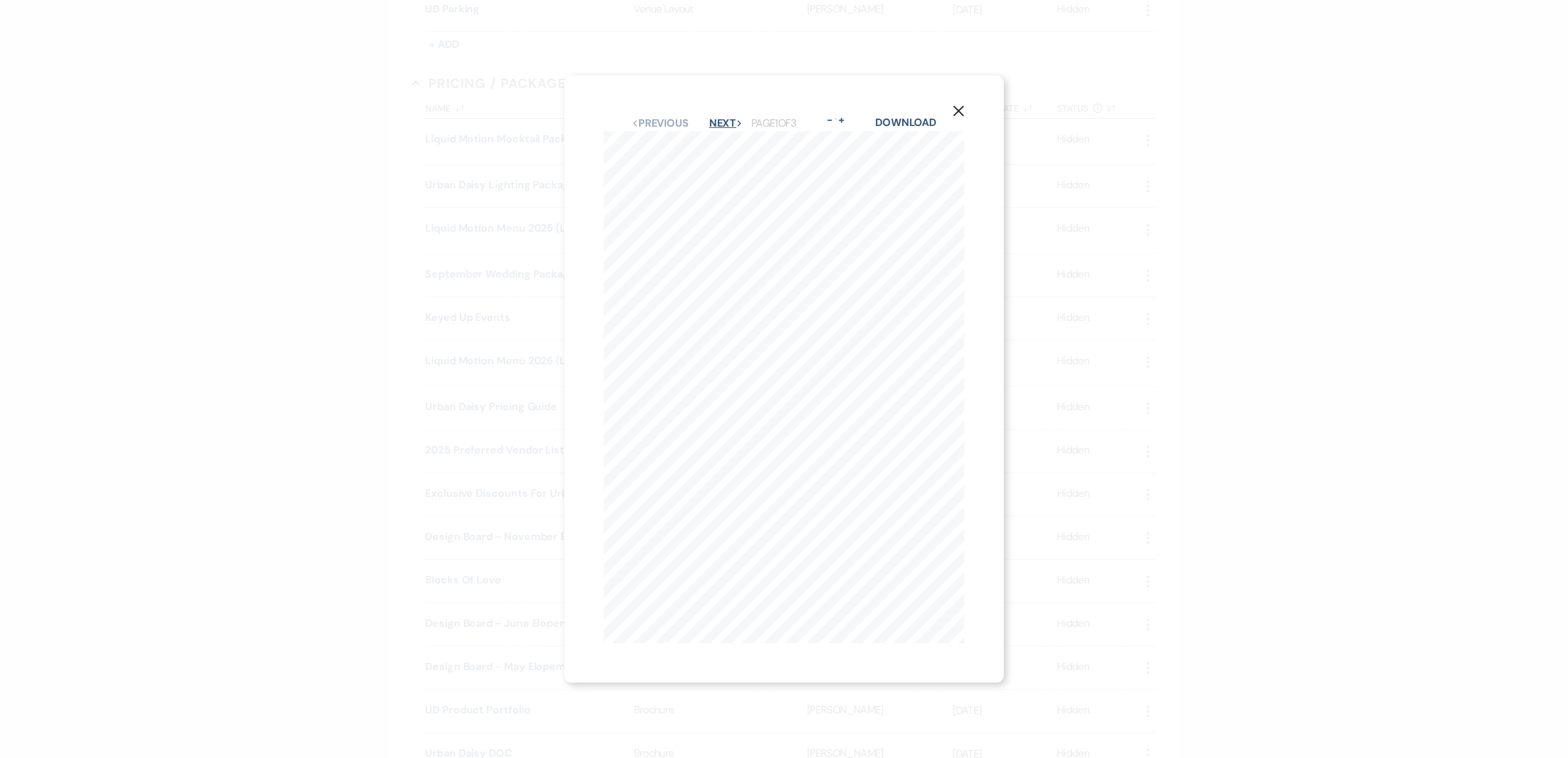
click at [732, 118] on button "Next Next" at bounding box center [726, 124] width 34 height 11
click at [293, 224] on div "X Previous Previous Next Next Page 2 of 3 - Zoom + Download MAY- OCTOBER THURSD…" at bounding box center [784, 379] width 1568 height 758
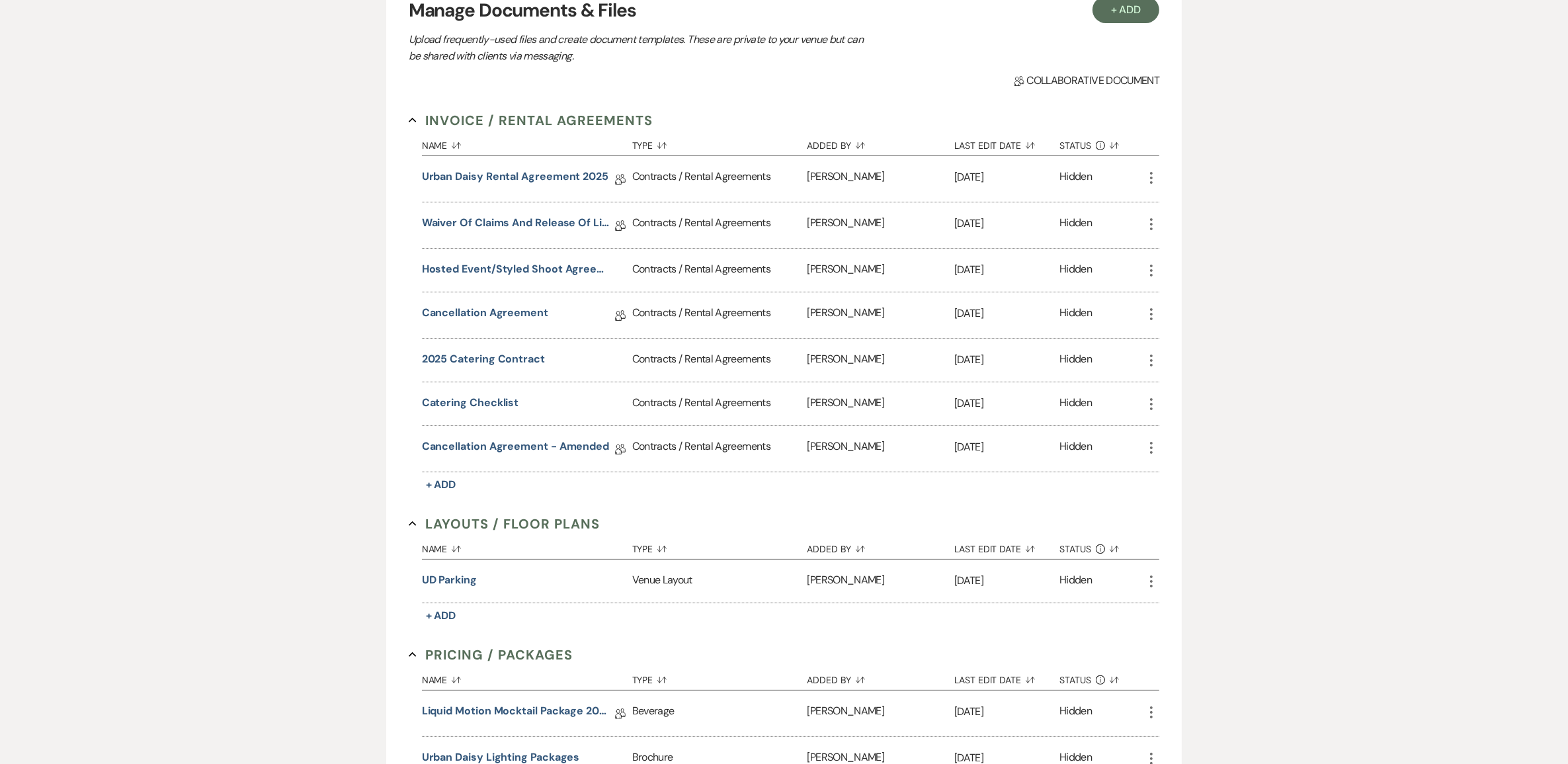
scroll to position [0, 0]
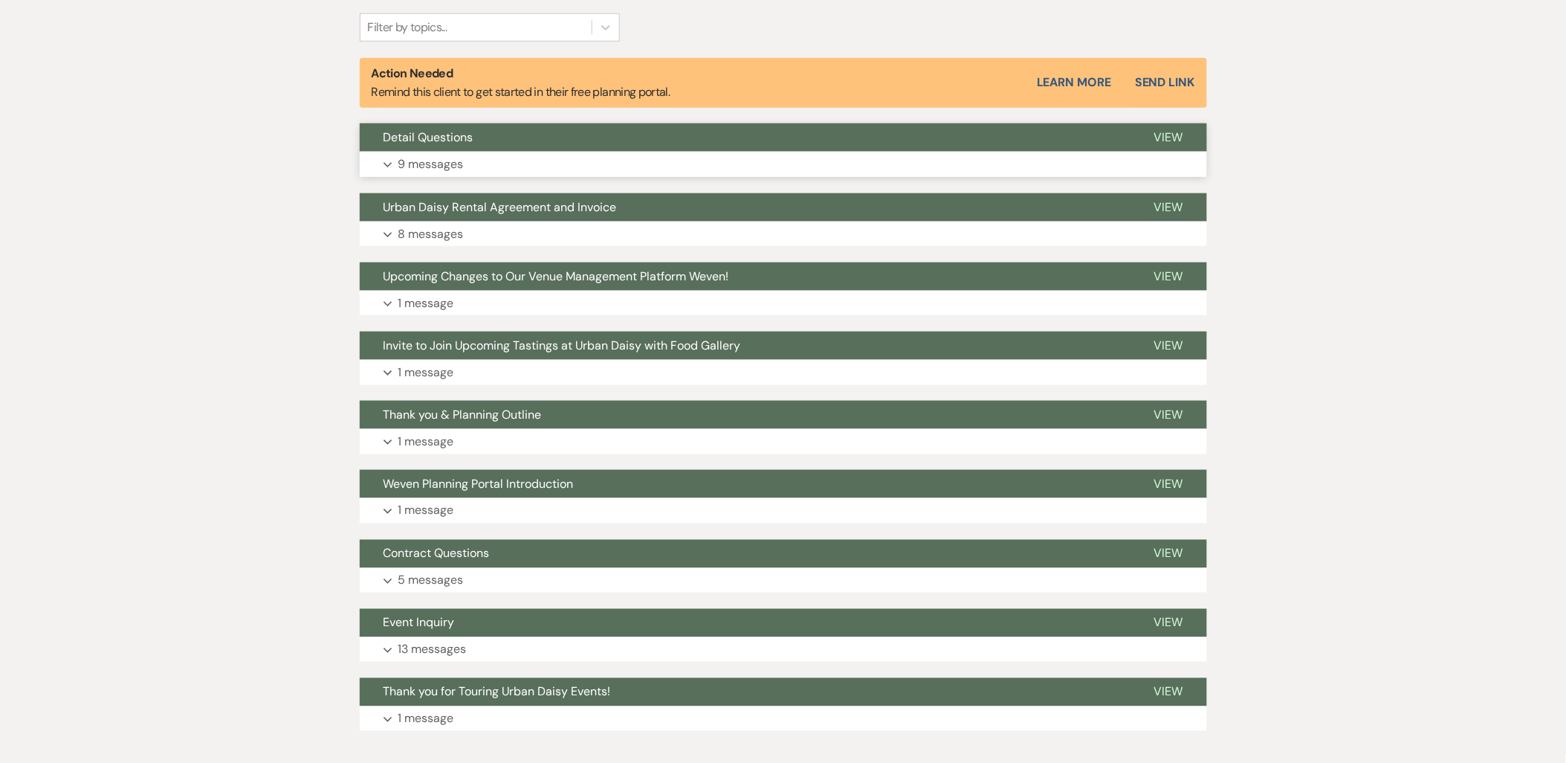
click at [465, 169] on button "Expand 9 messages" at bounding box center [783, 164] width 847 height 25
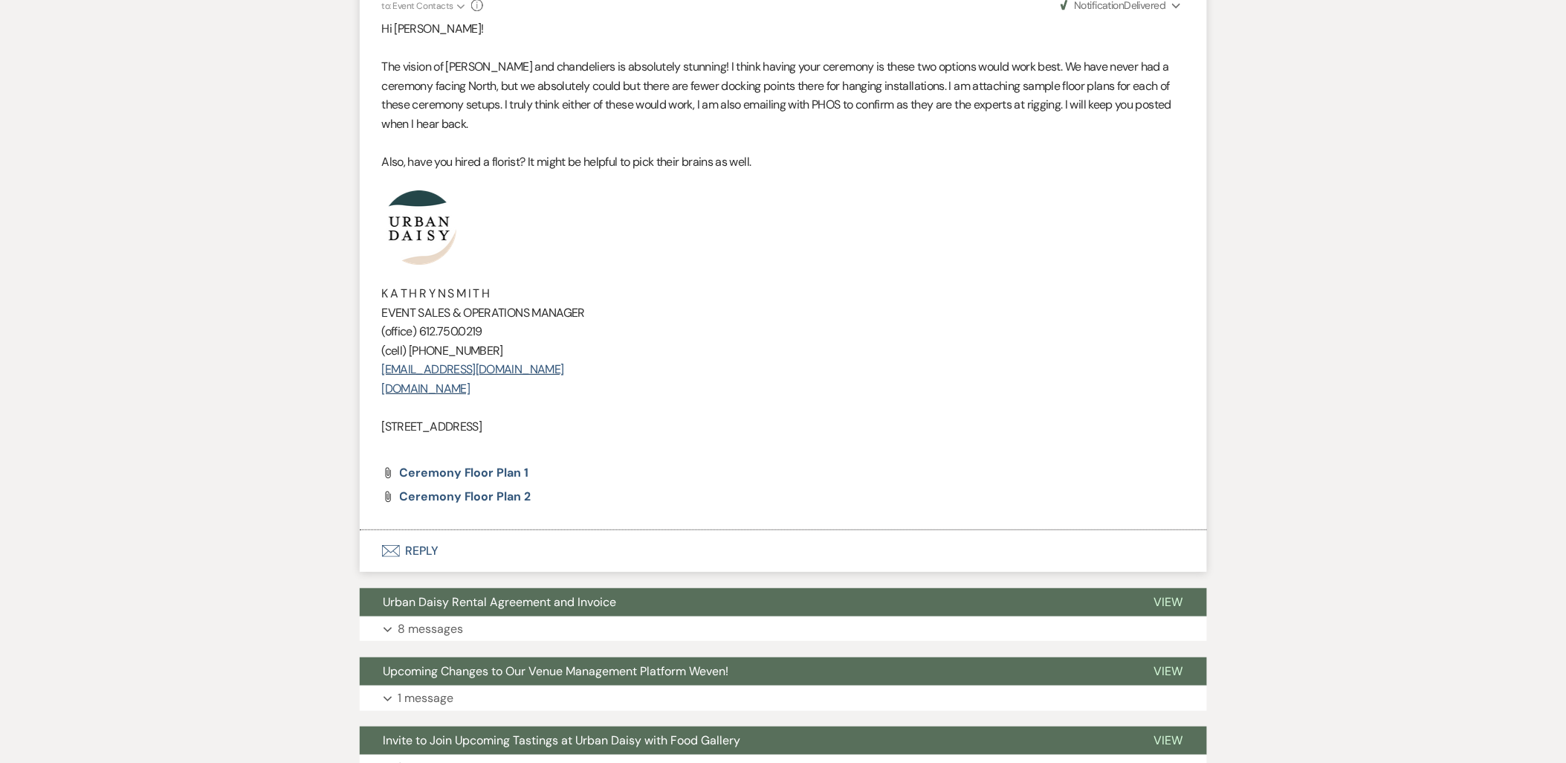
scroll to position [3882, 0]
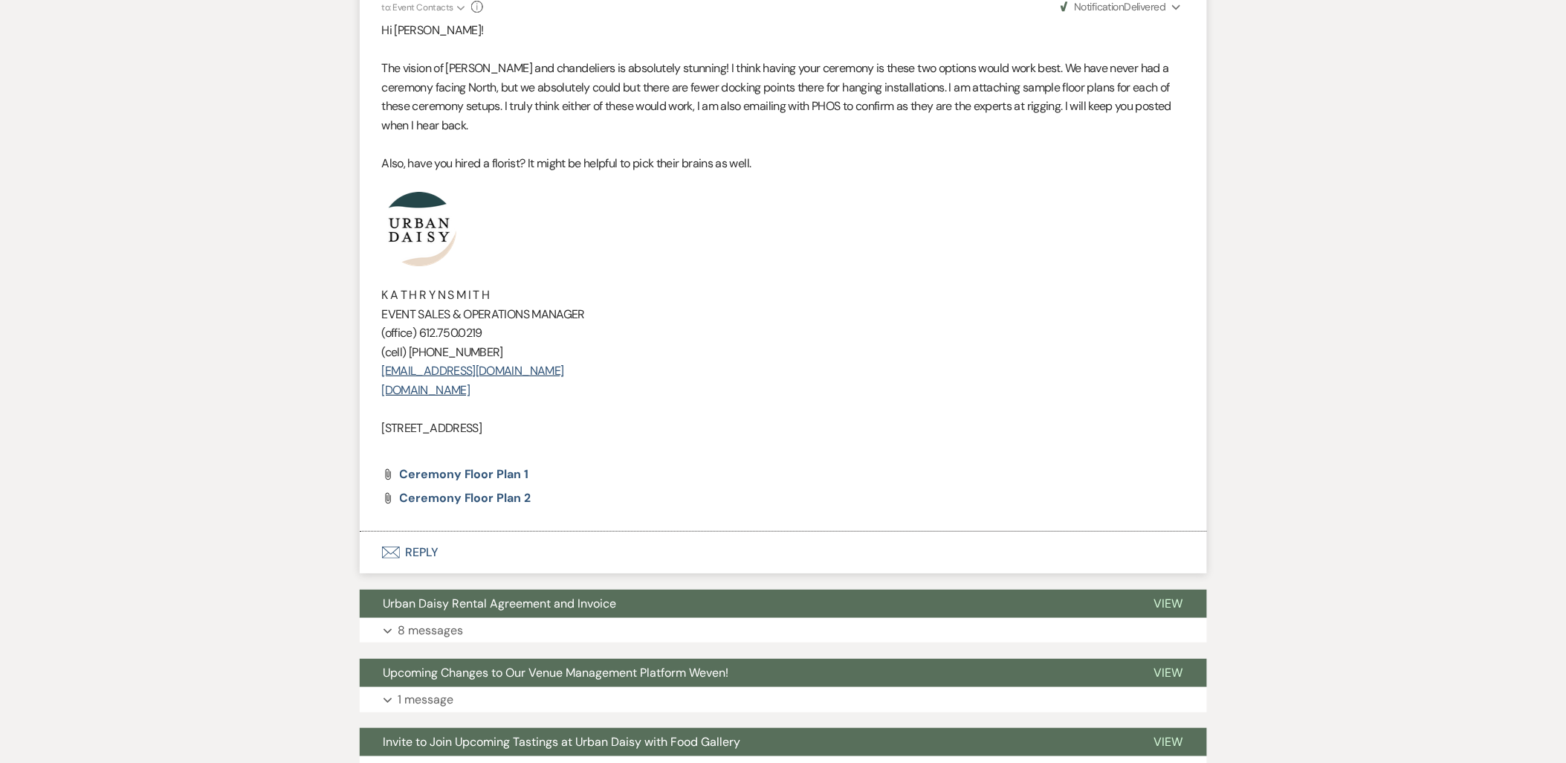
click at [421, 553] on button "Envelope Reply" at bounding box center [783, 552] width 847 height 42
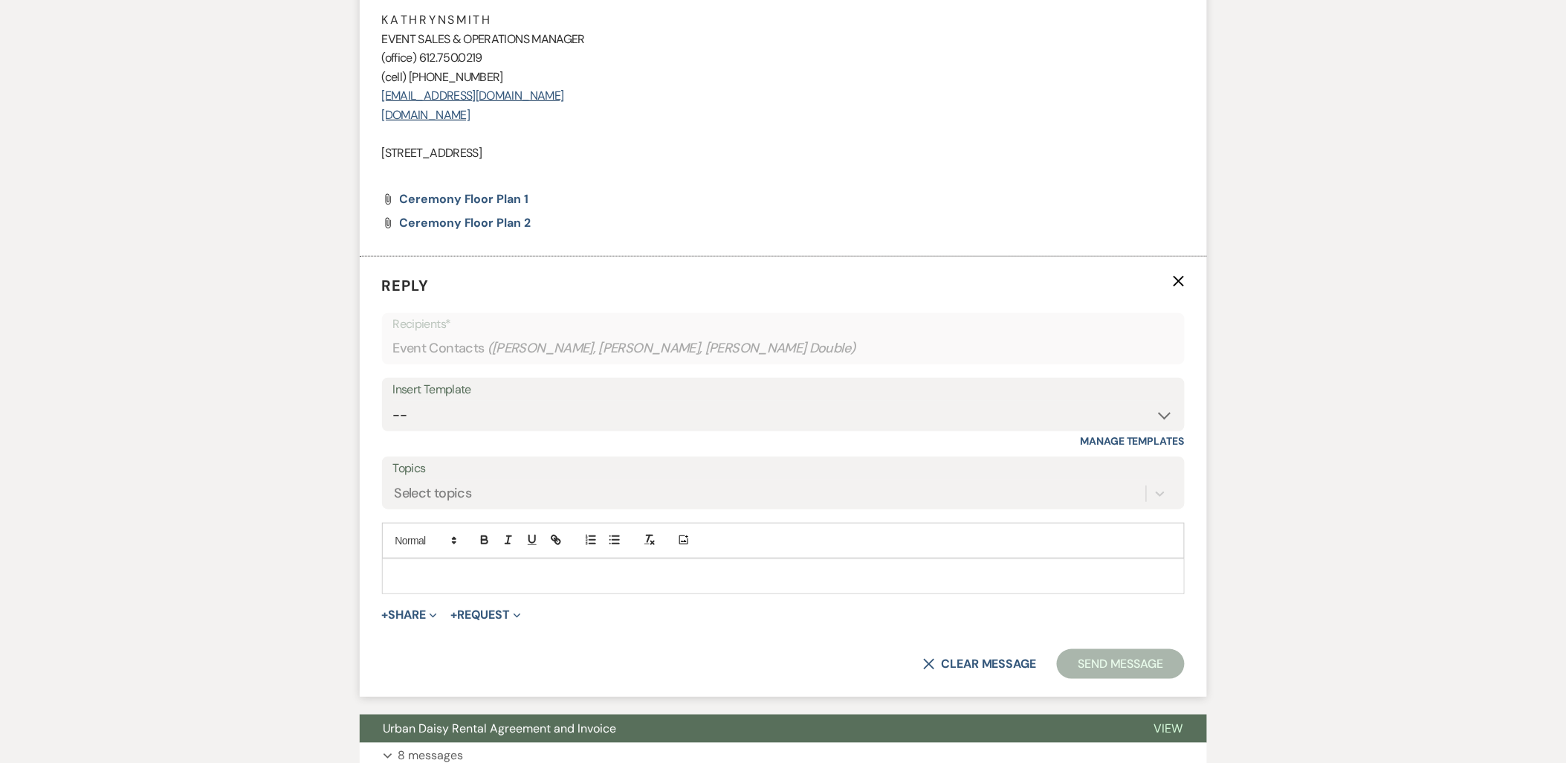
scroll to position [4188, 0]
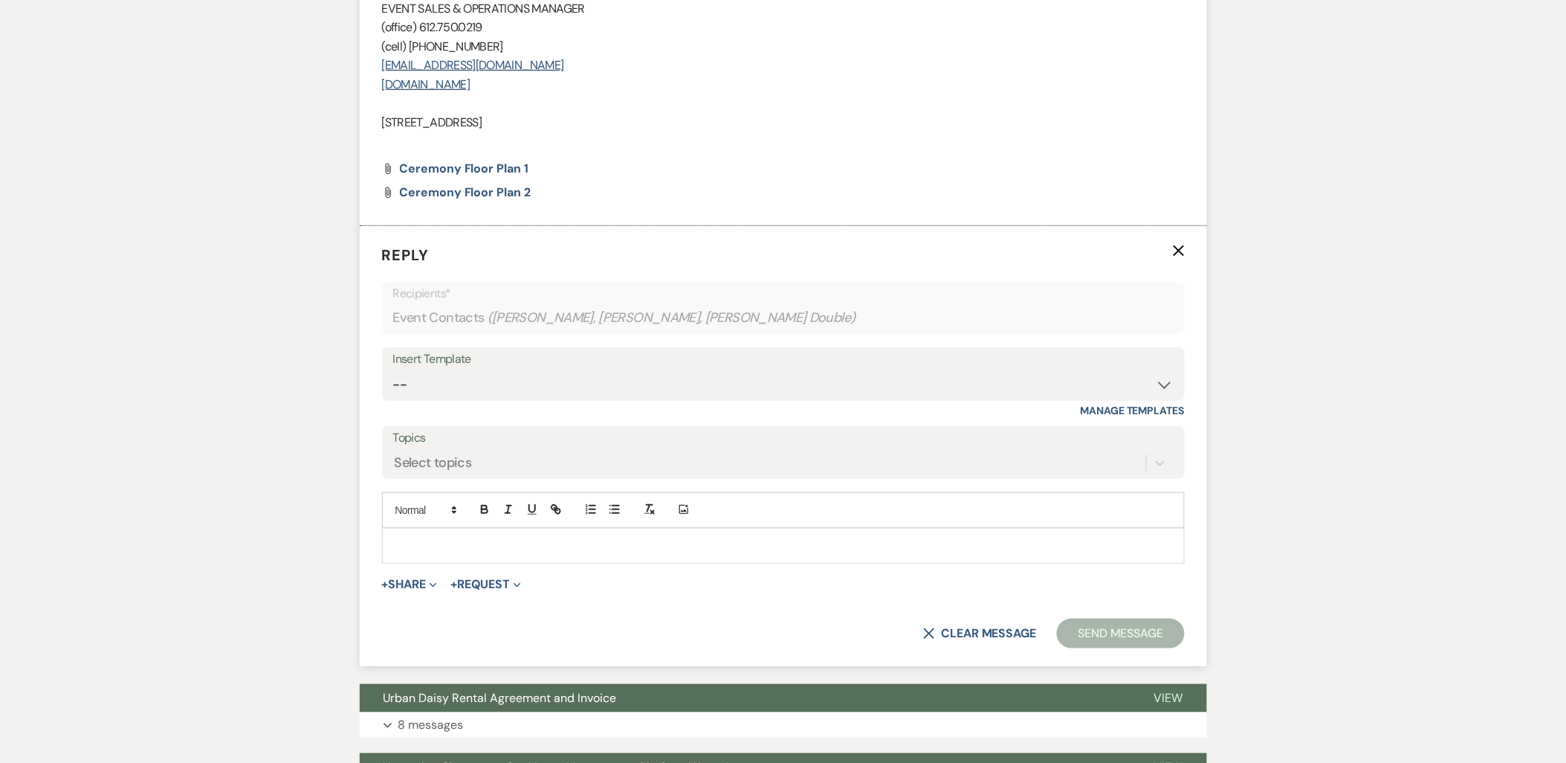
click at [435, 543] on p at bounding box center [783, 545] width 779 height 16
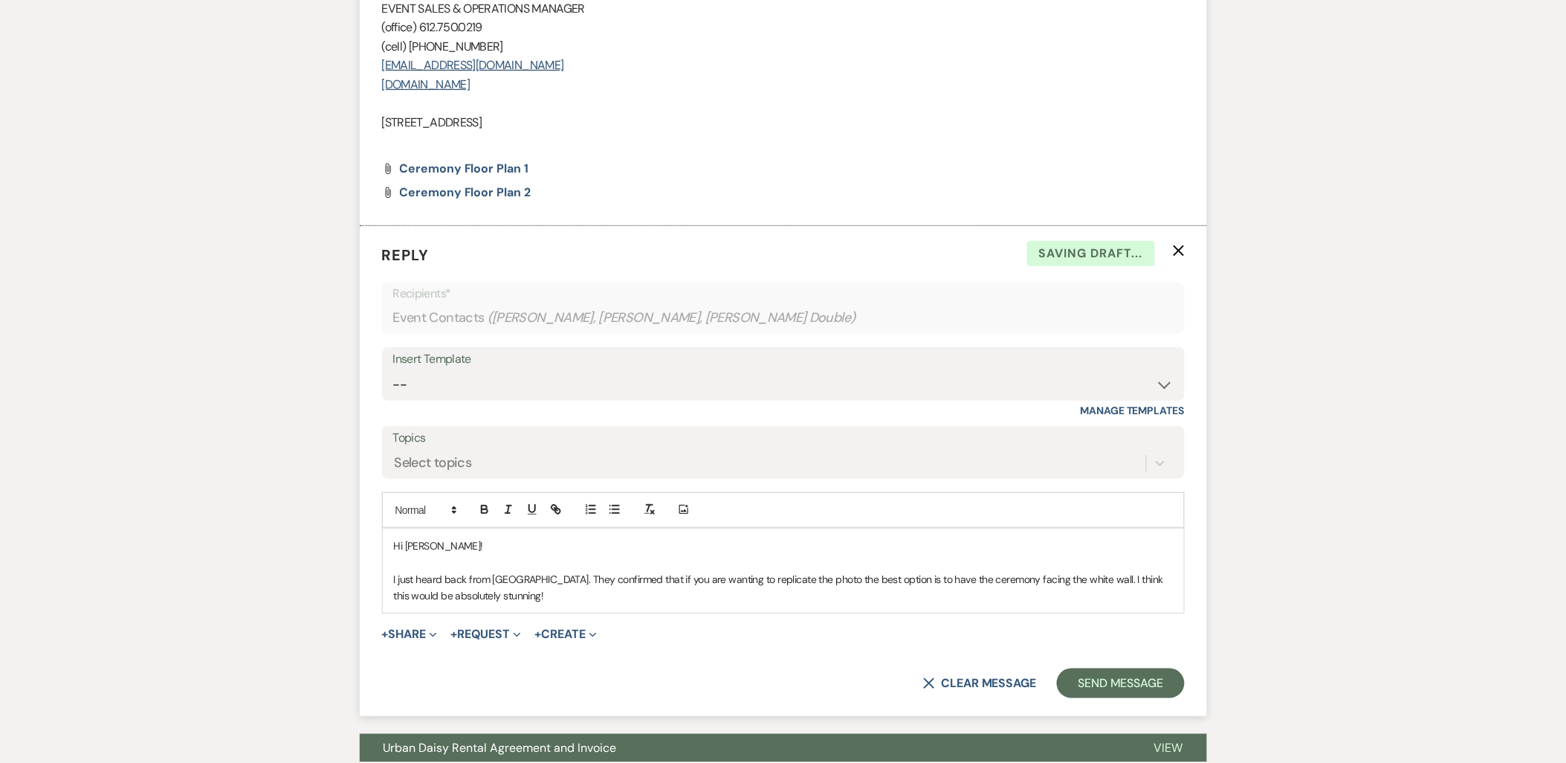
click at [589, 607] on div "Hi Ariana! I just heard back from PHOS. They confirmed that if you are wanting …" at bounding box center [783, 570] width 801 height 85
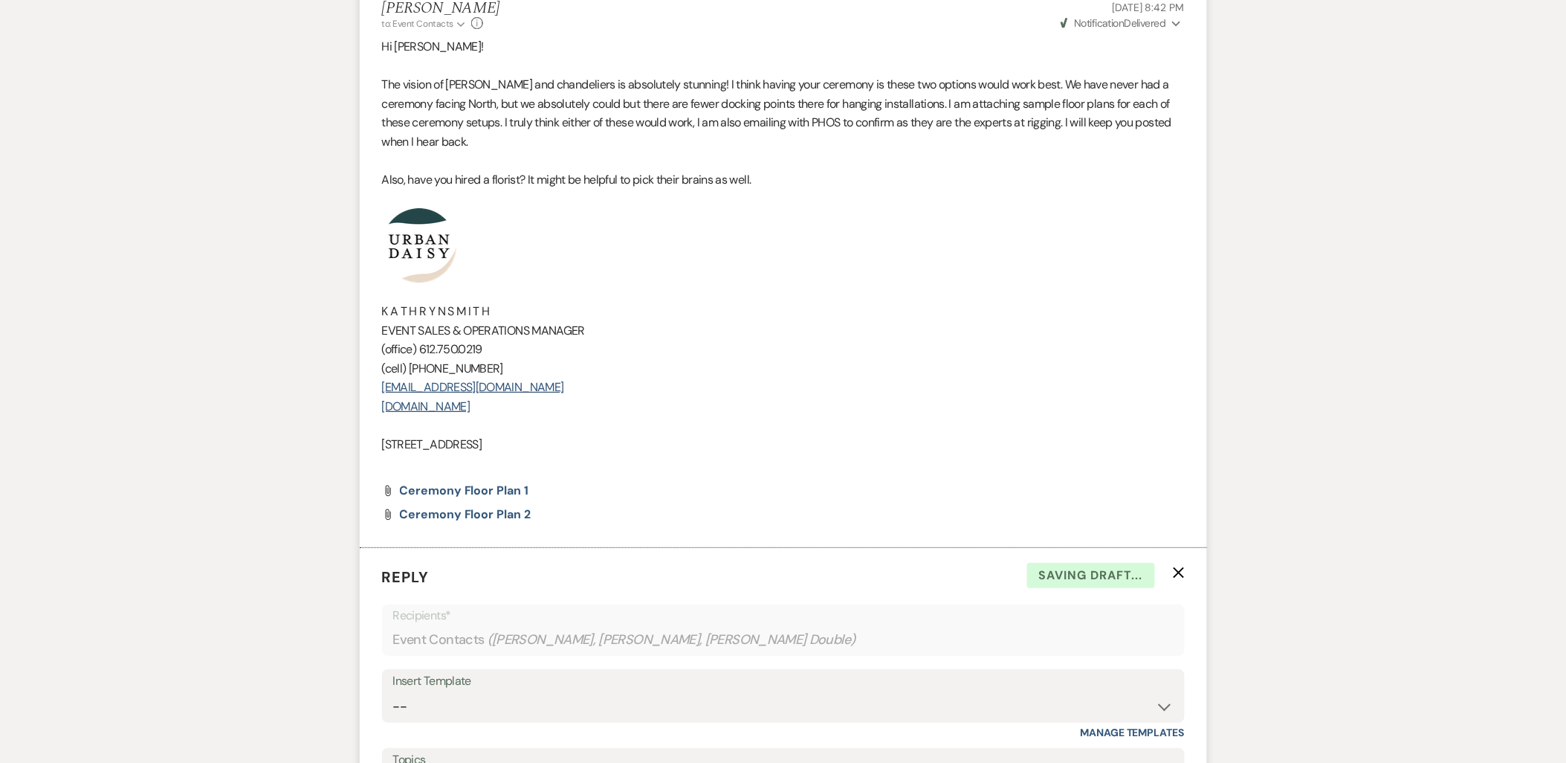
scroll to position [3858, 0]
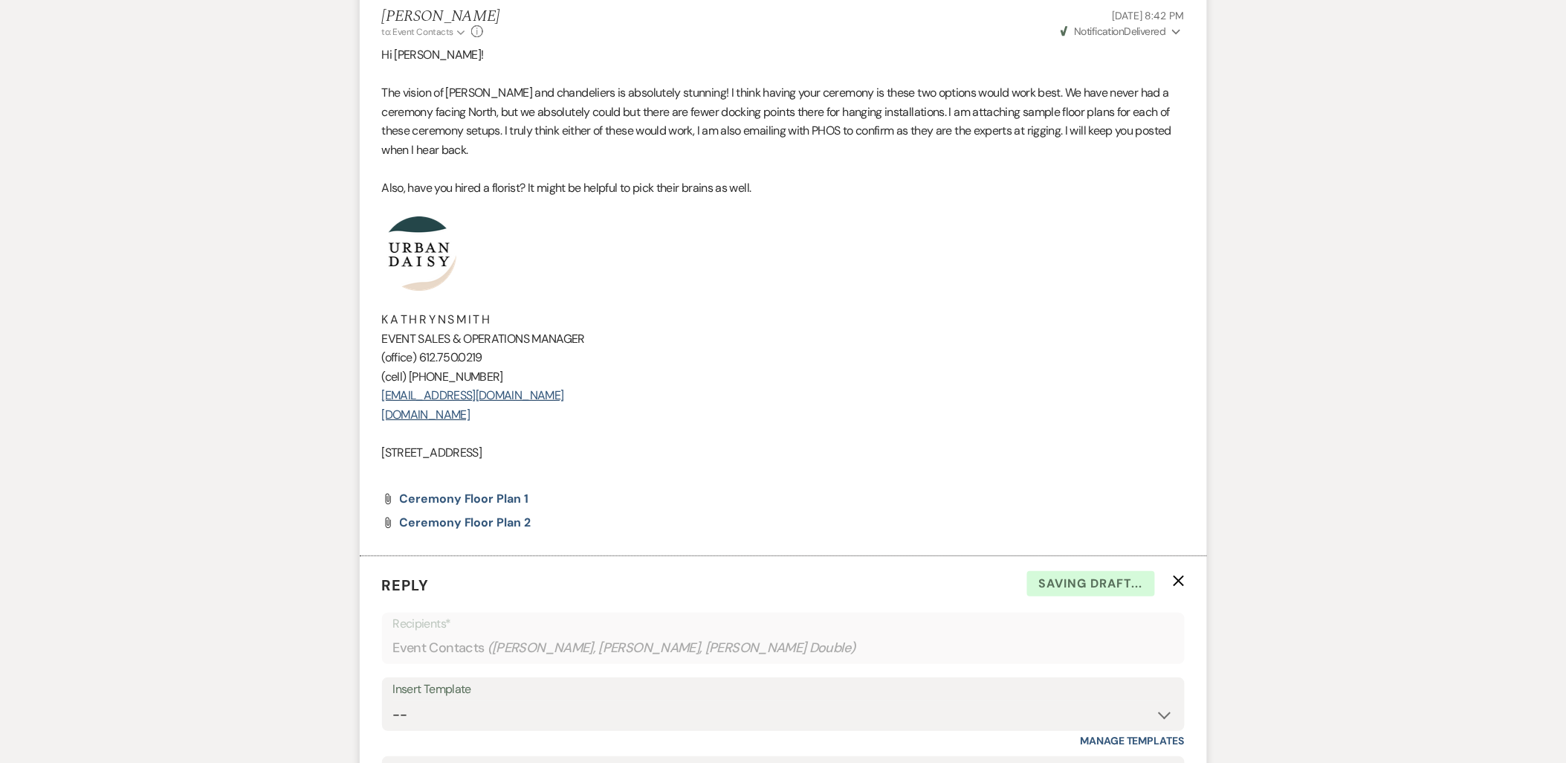
drag, startPoint x: 599, startPoint y: 450, endPoint x: 397, endPoint y: 271, distance: 270.1
click at [397, 271] on div "Hi Ariana! The vision of greenery and chandeliers is absolutely stunning! I thi…" at bounding box center [783, 263] width 803 height 436
copy div "K A T H R Y N S M I T H EVENT SALES & OPERATIONS MANAGER (office) 612.750.0219 …"
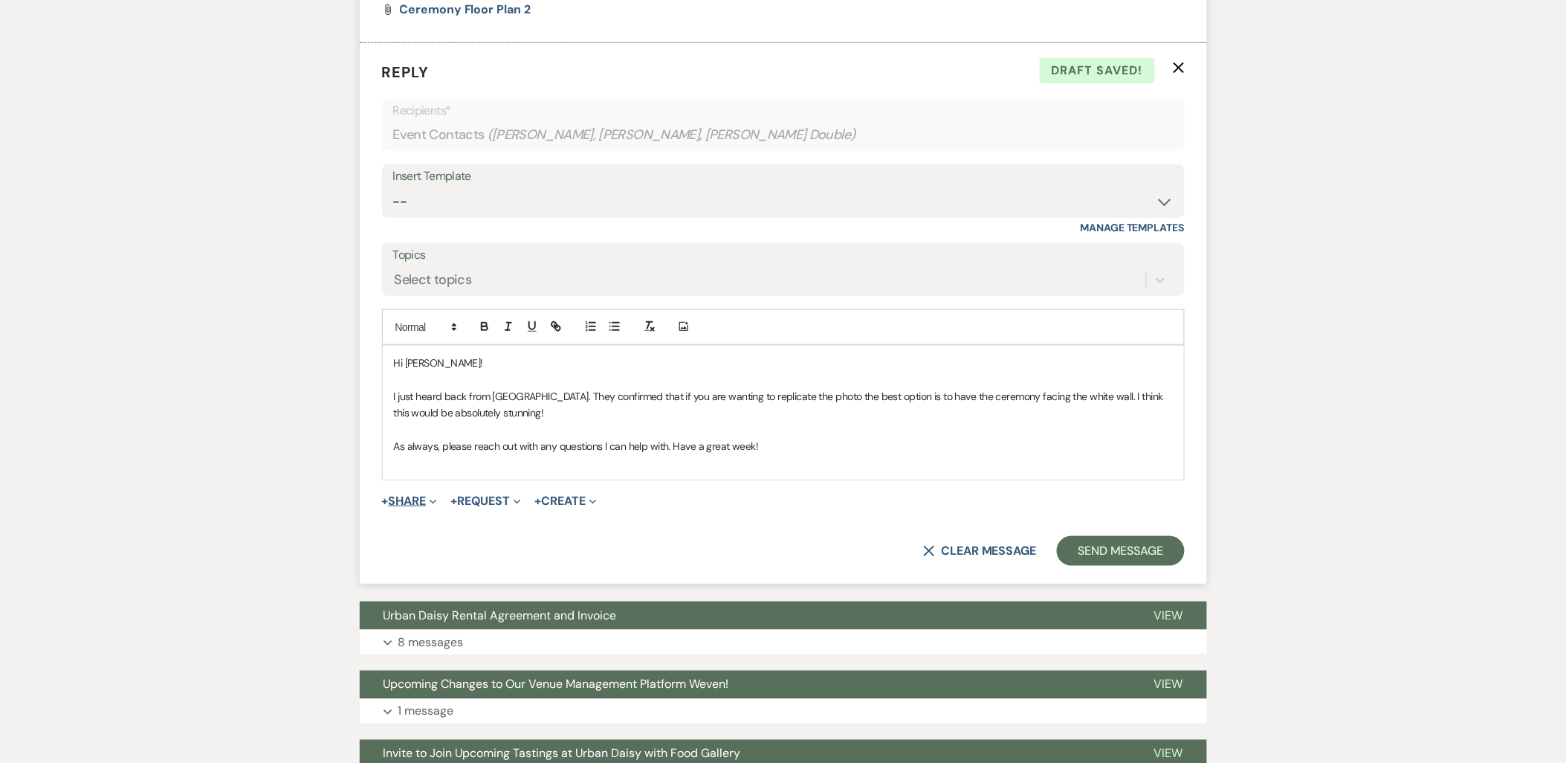
scroll to position [4518, 0]
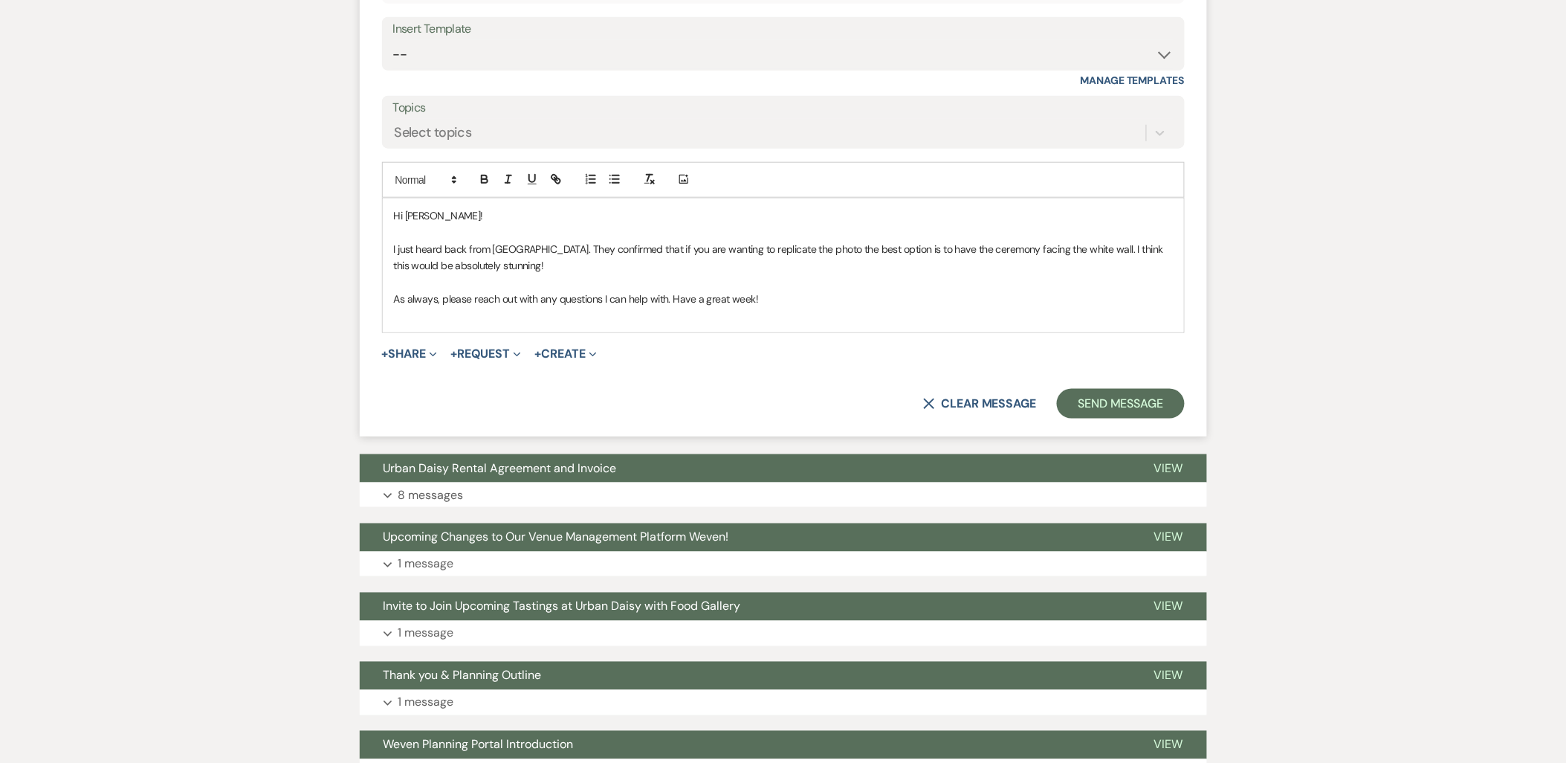
click at [425, 317] on p at bounding box center [783, 315] width 779 height 16
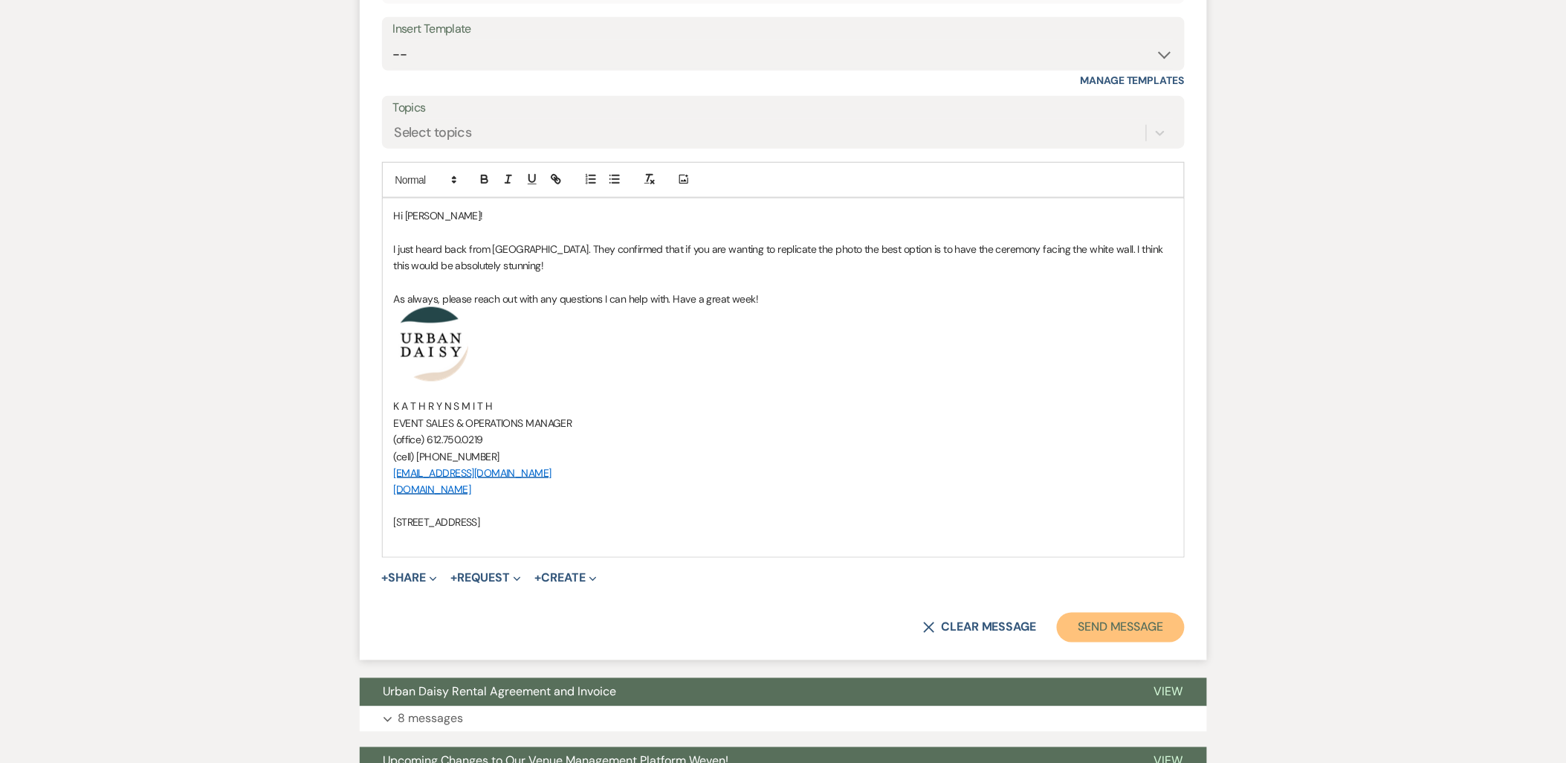
click at [1162, 641] on button "Send Message" at bounding box center [1120, 627] width 127 height 30
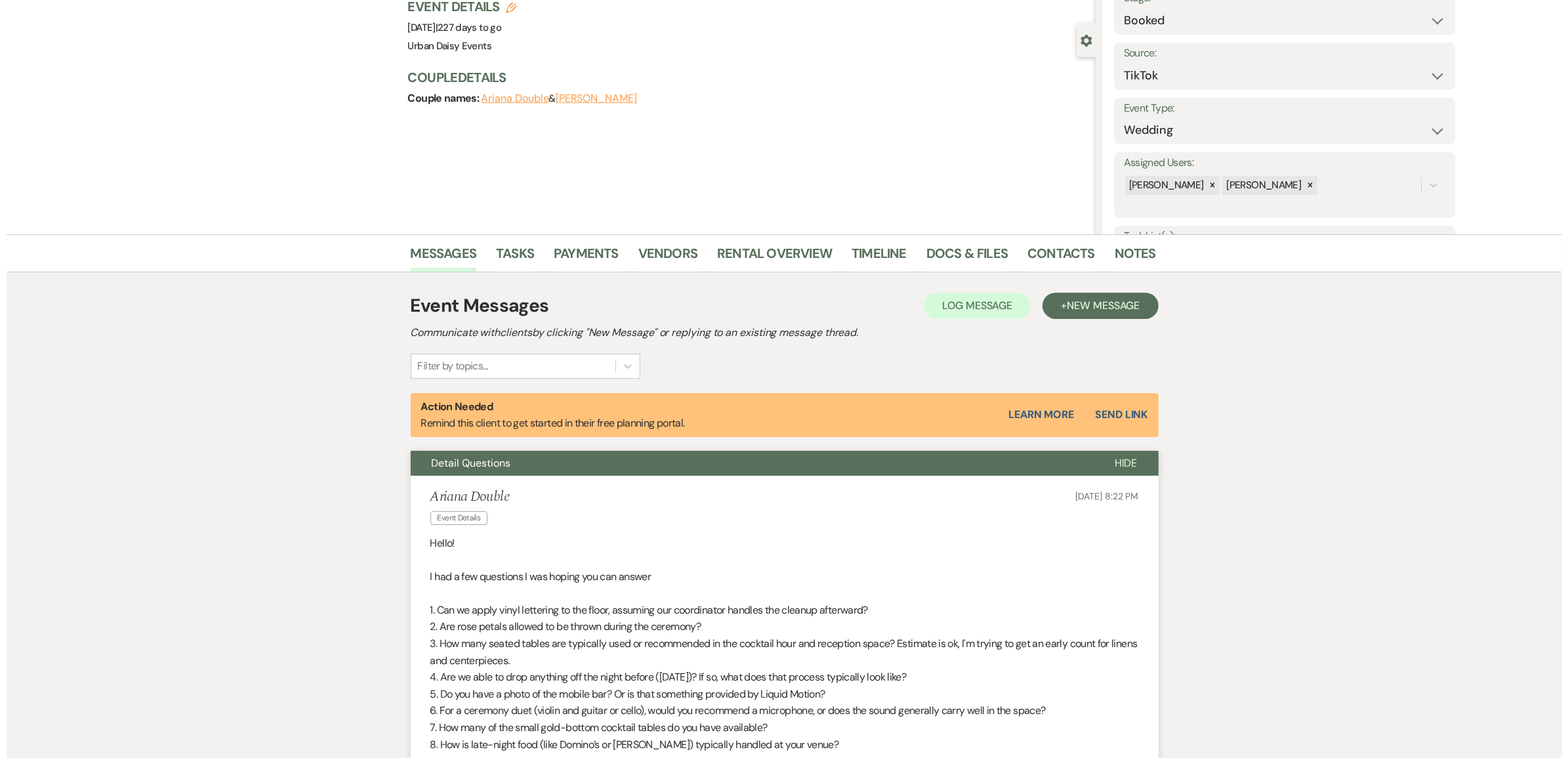
scroll to position [0, 0]
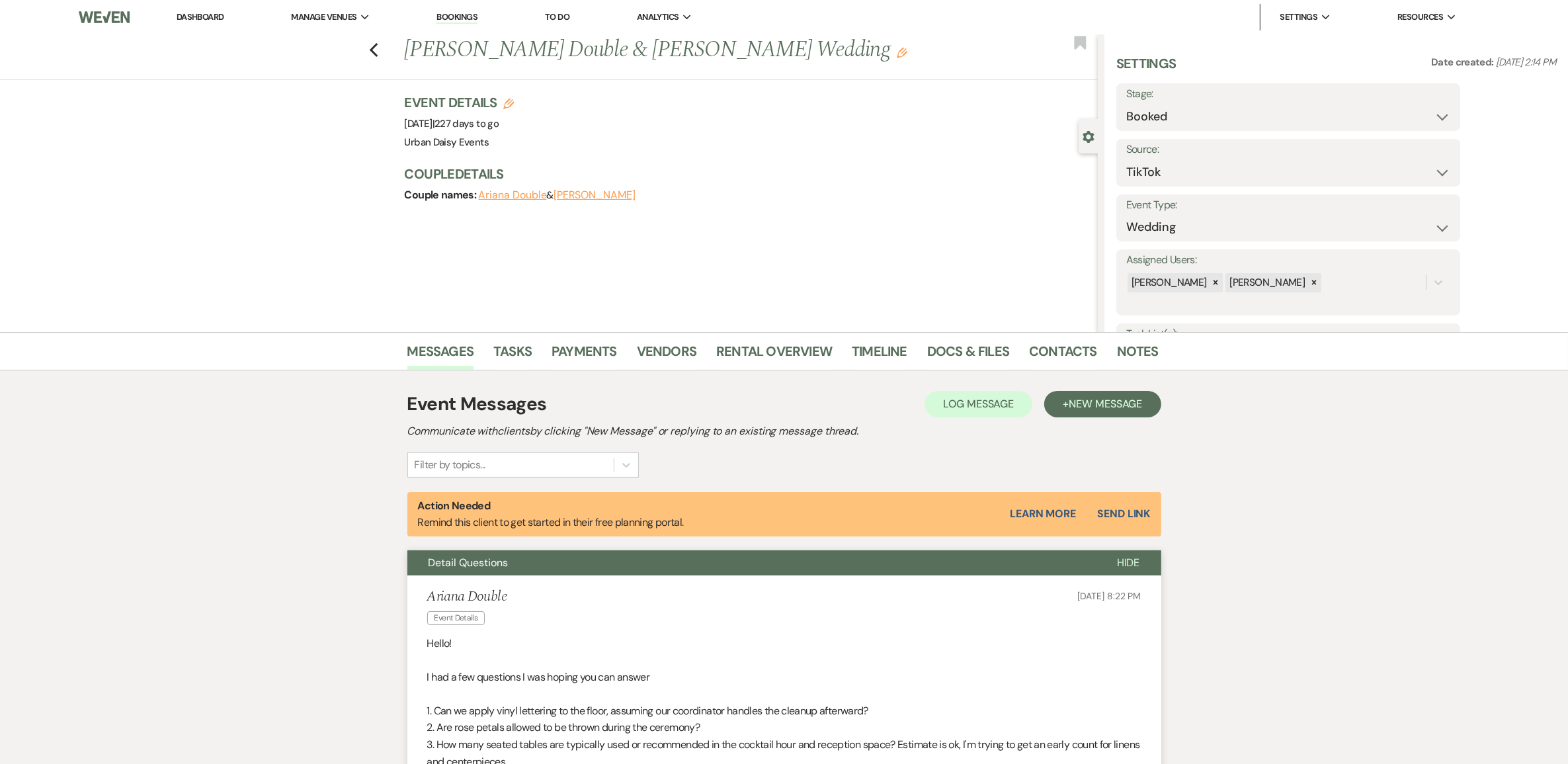
click at [213, 23] on li "Dashboard" at bounding box center [200, 17] width 61 height 27
click at [210, 12] on link "Dashboard" at bounding box center [200, 17] width 48 height 12
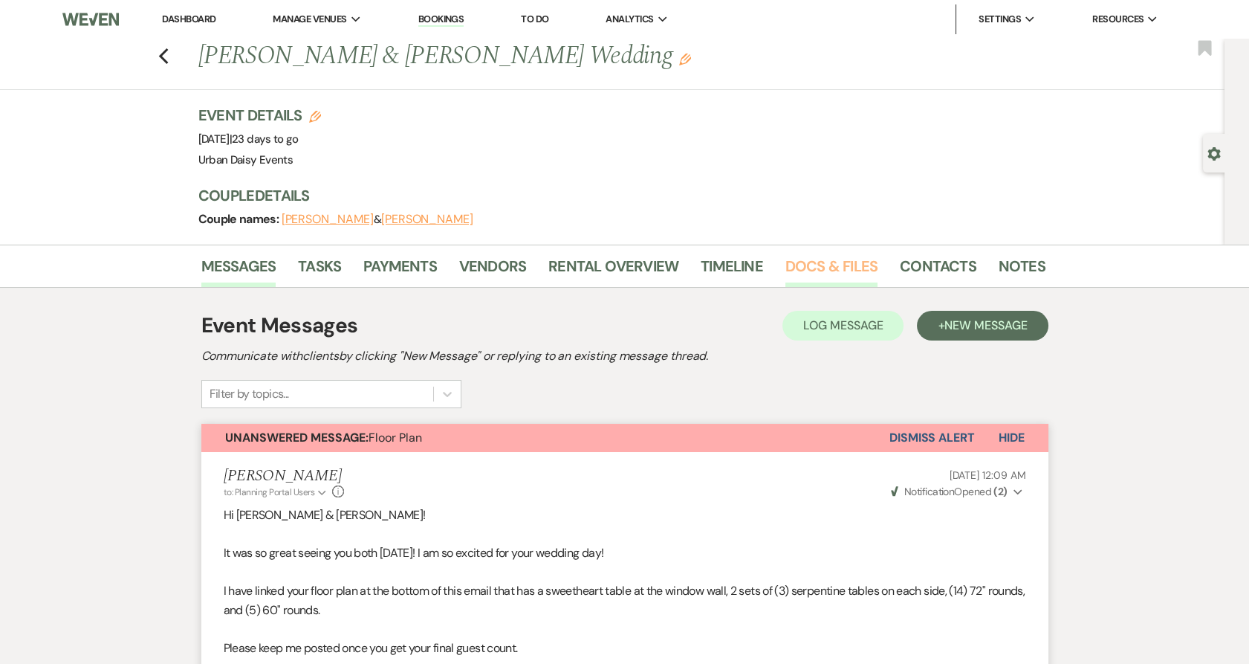
click at [794, 269] on link "Docs & Files" at bounding box center [832, 270] width 92 height 33
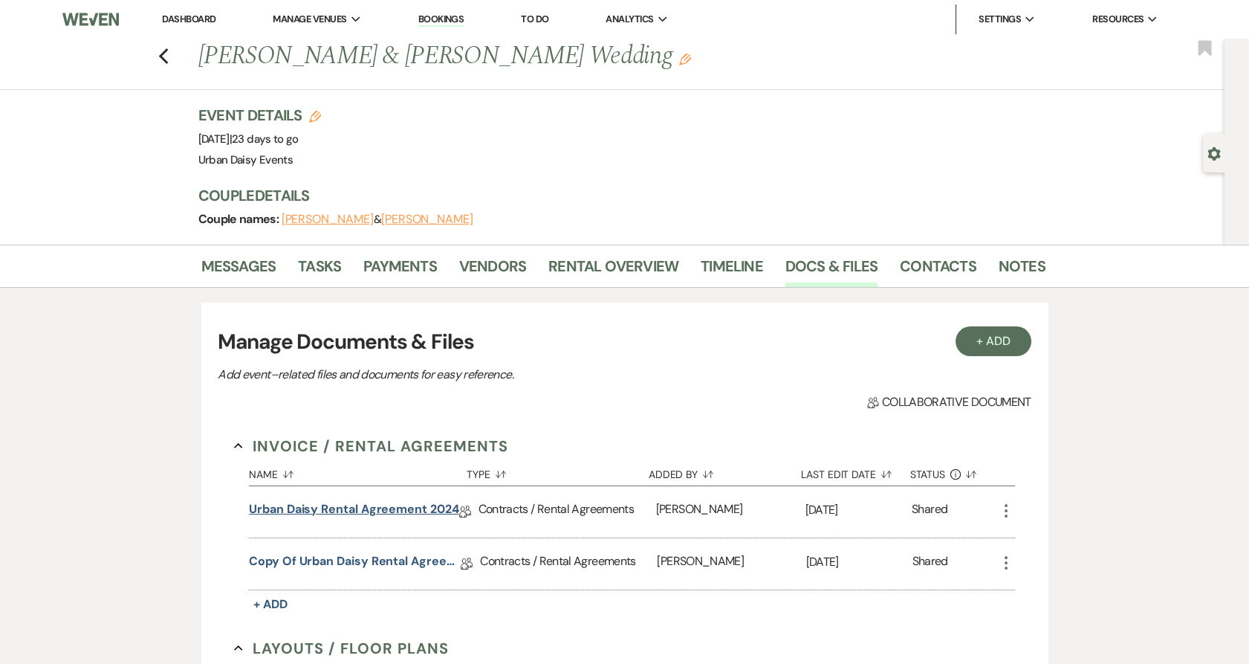
click at [370, 511] on link "Urban Daisy Rental Agreement 2024" at bounding box center [354, 511] width 210 height 23
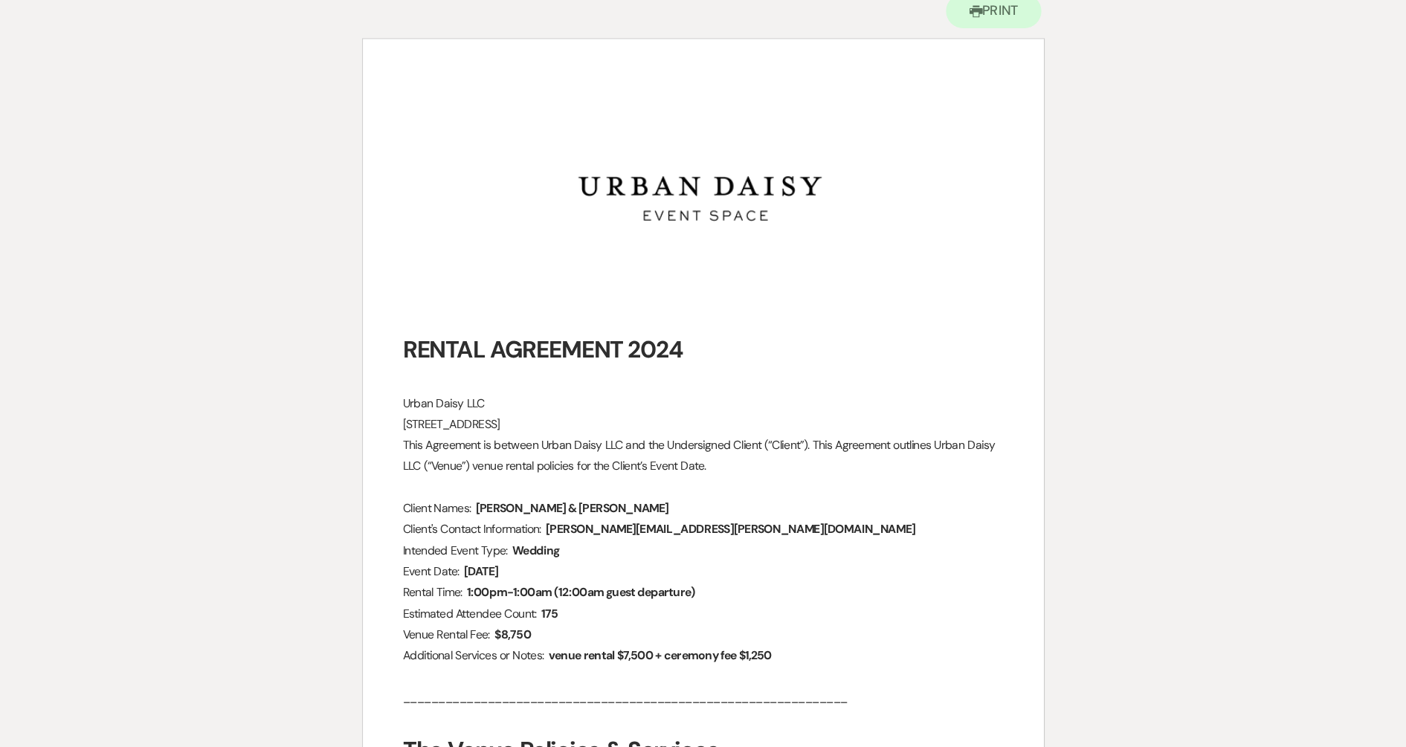
scroll to position [165, 0]
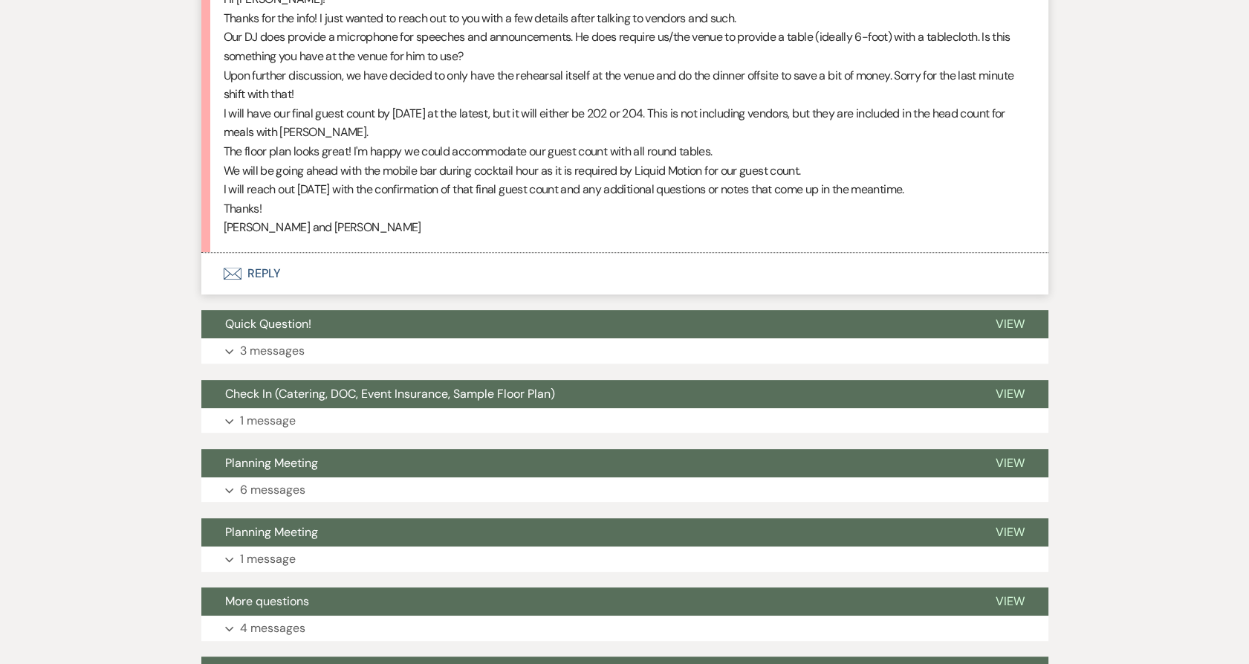
scroll to position [991, 0]
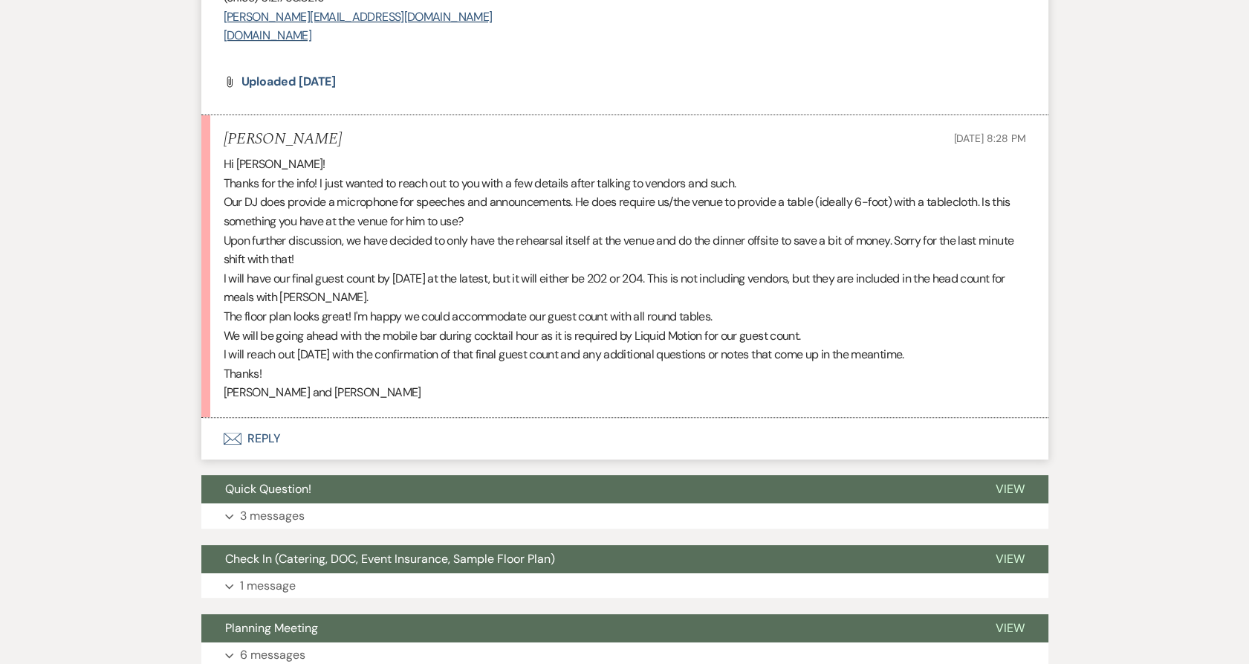
click at [213, 445] on button "Envelope Reply" at bounding box center [624, 439] width 847 height 42
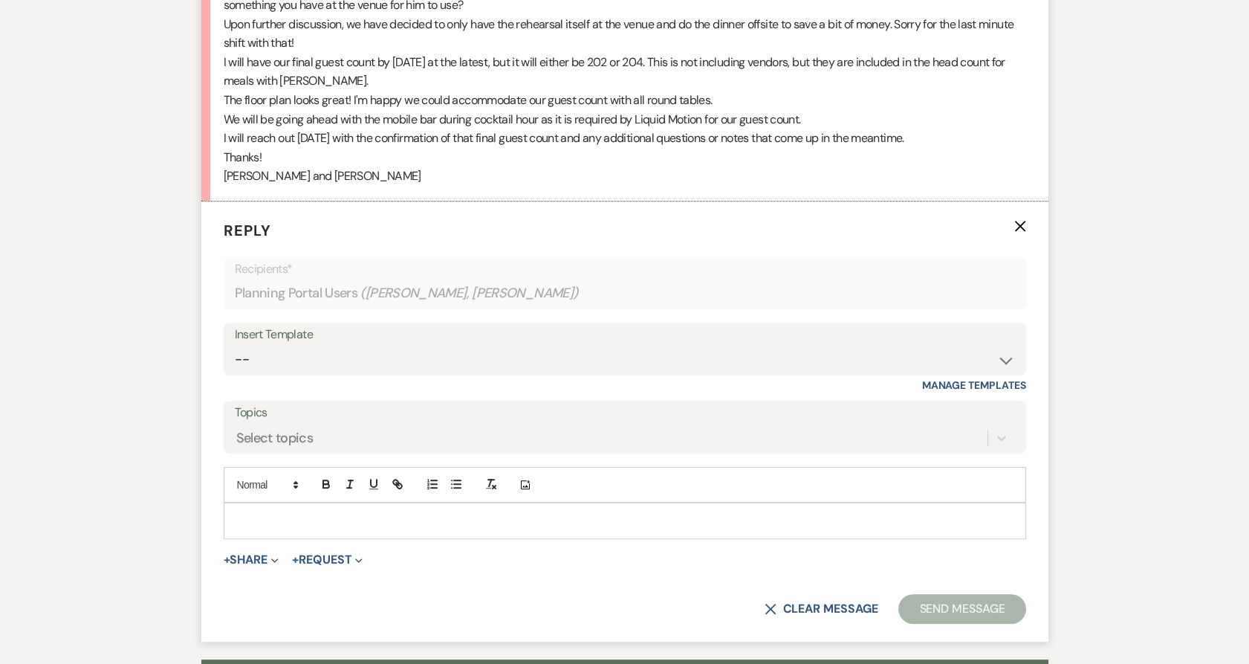
scroll to position [1229, 0]
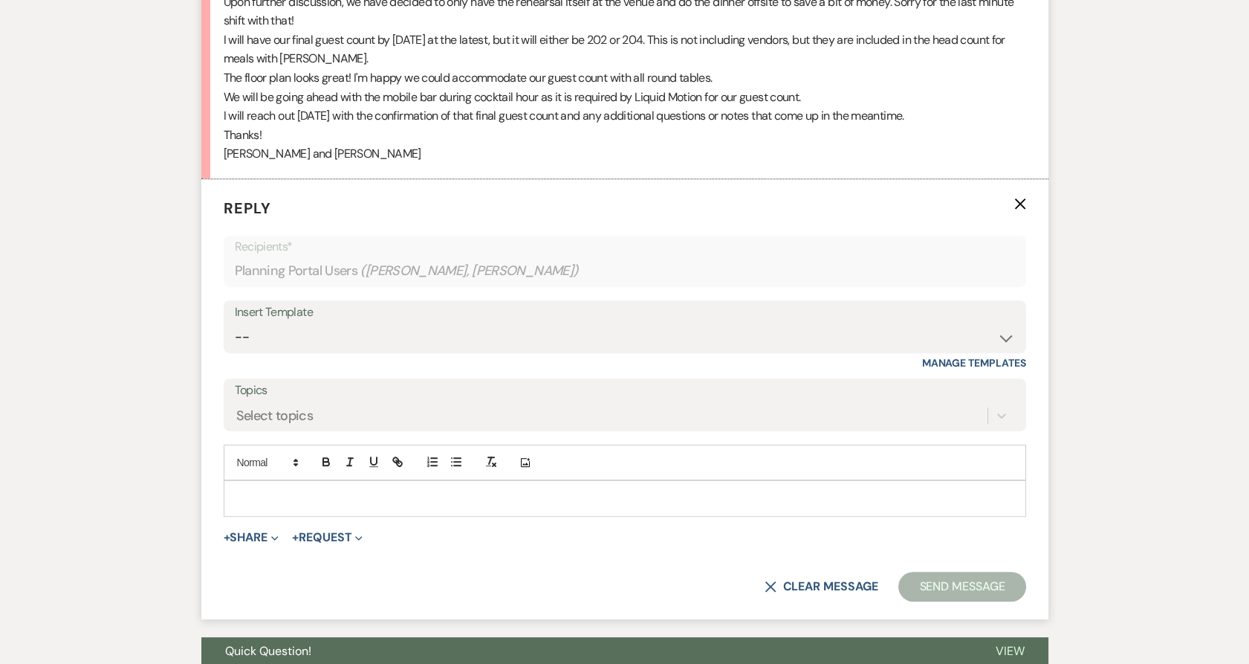
click at [274, 482] on div at bounding box center [624, 498] width 801 height 34
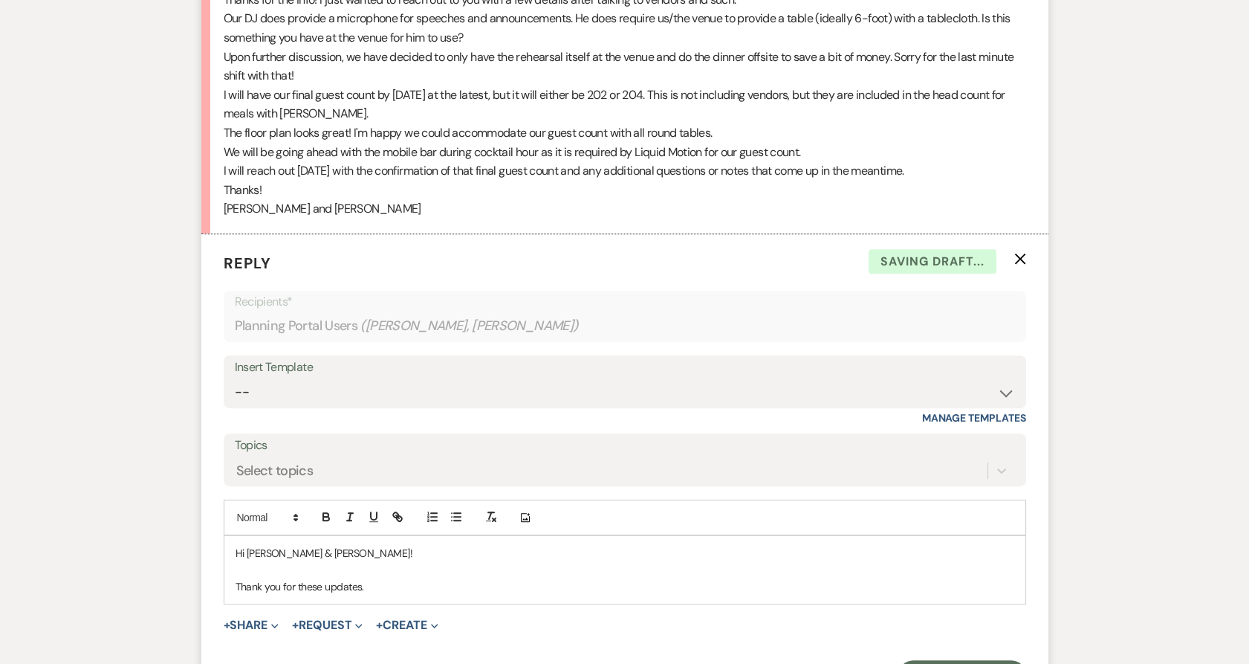
scroll to position [1147, 0]
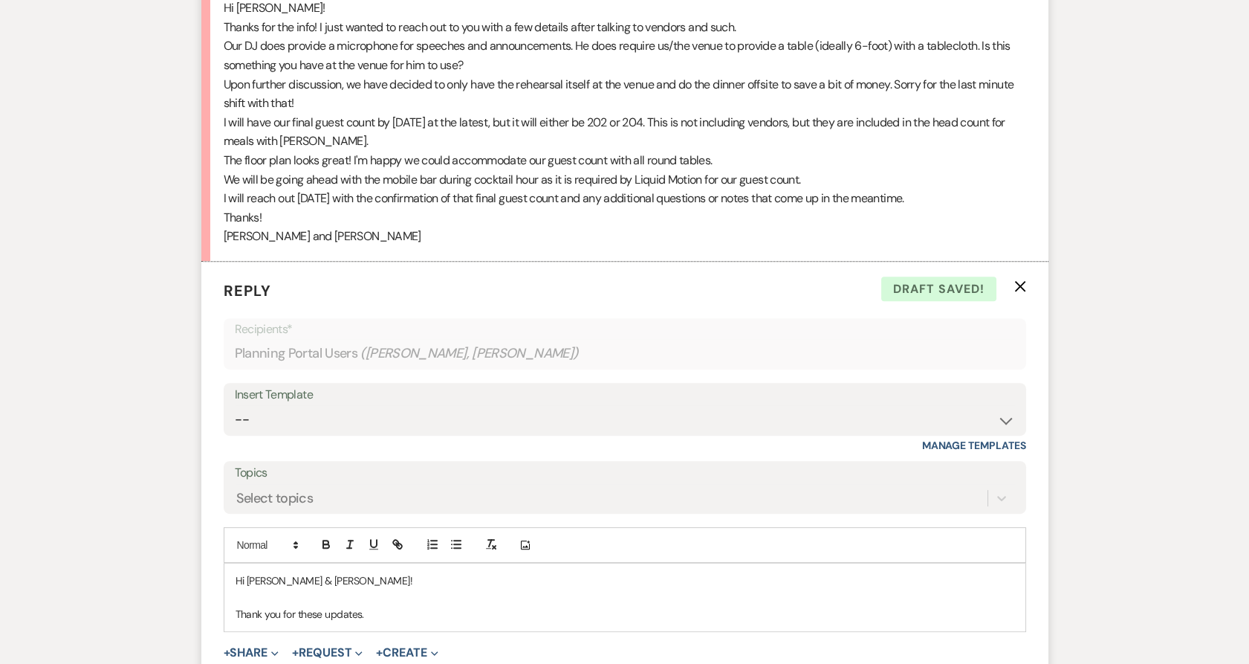
click at [220, 45] on li "[PERSON_NAME] [DATE] 8:28 PM Hi [PERSON_NAME]! Thanks for the info! I just want…" at bounding box center [624, 110] width 847 height 302
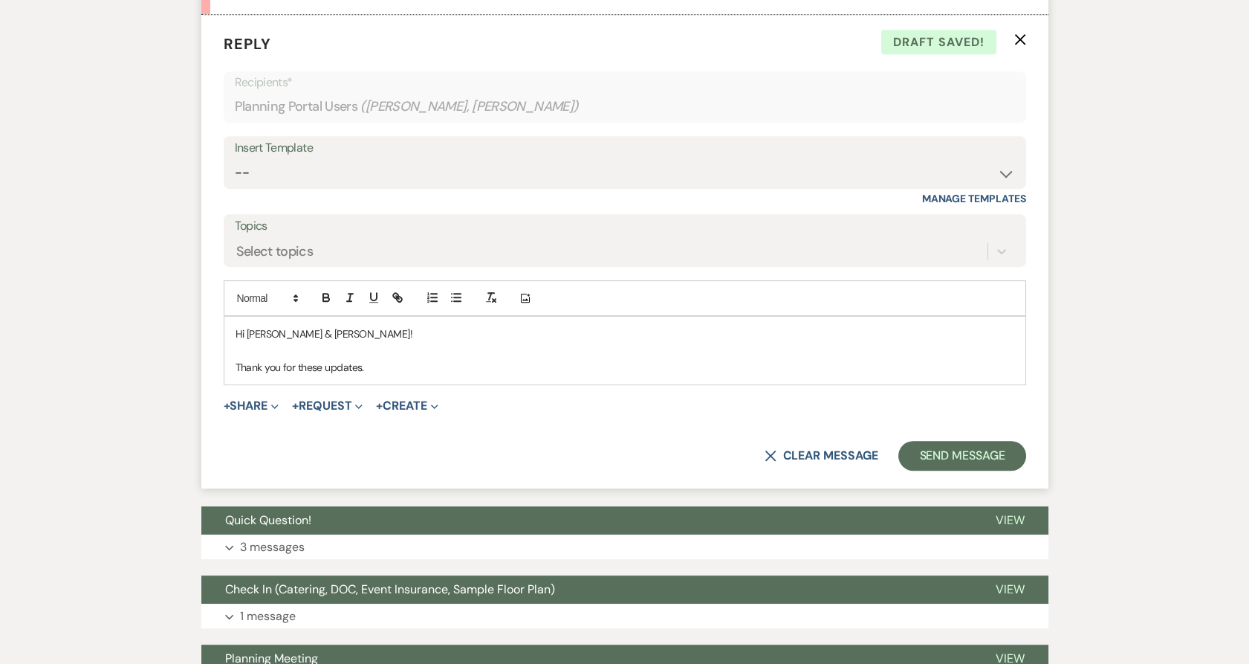
scroll to position [1394, 0]
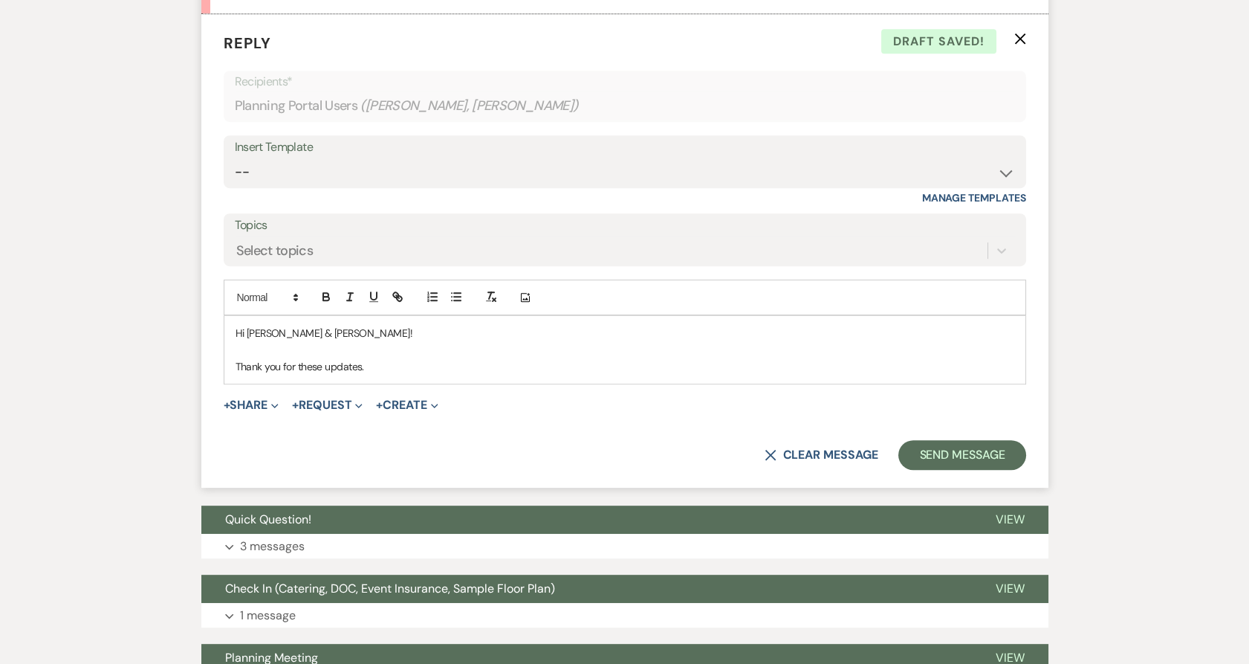
click at [389, 375] on div "Hi [PERSON_NAME] & [PERSON_NAME]! Thank you for these updates." at bounding box center [624, 350] width 801 height 68
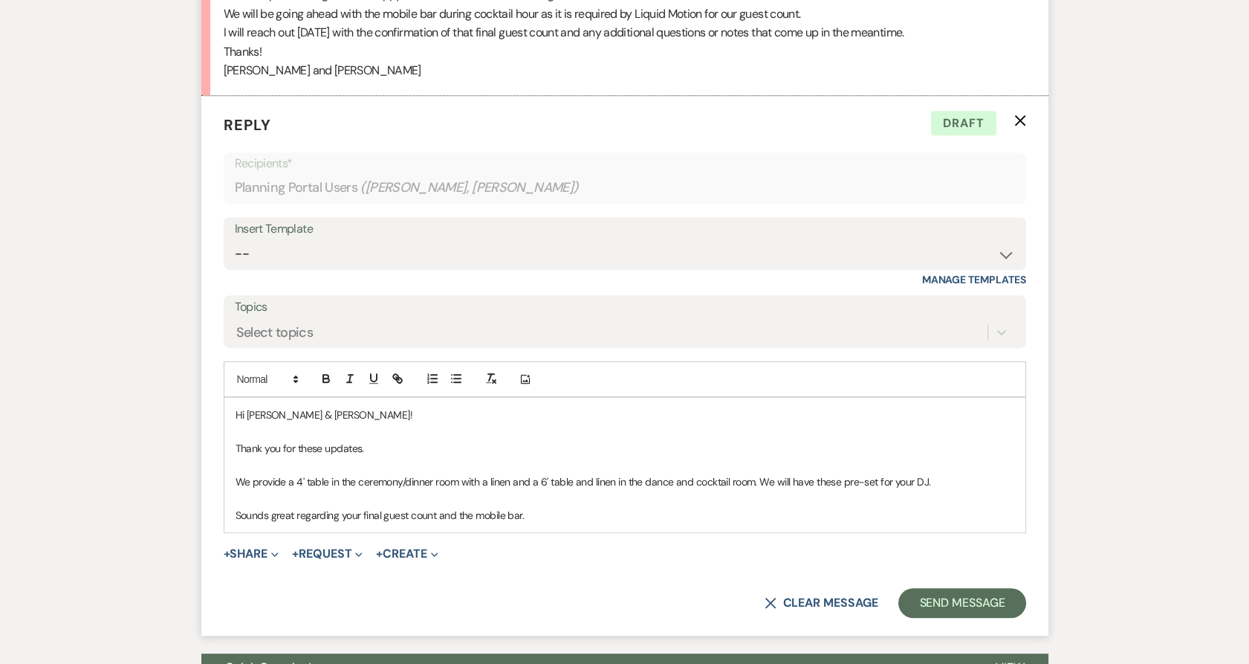
scroll to position [1642, 0]
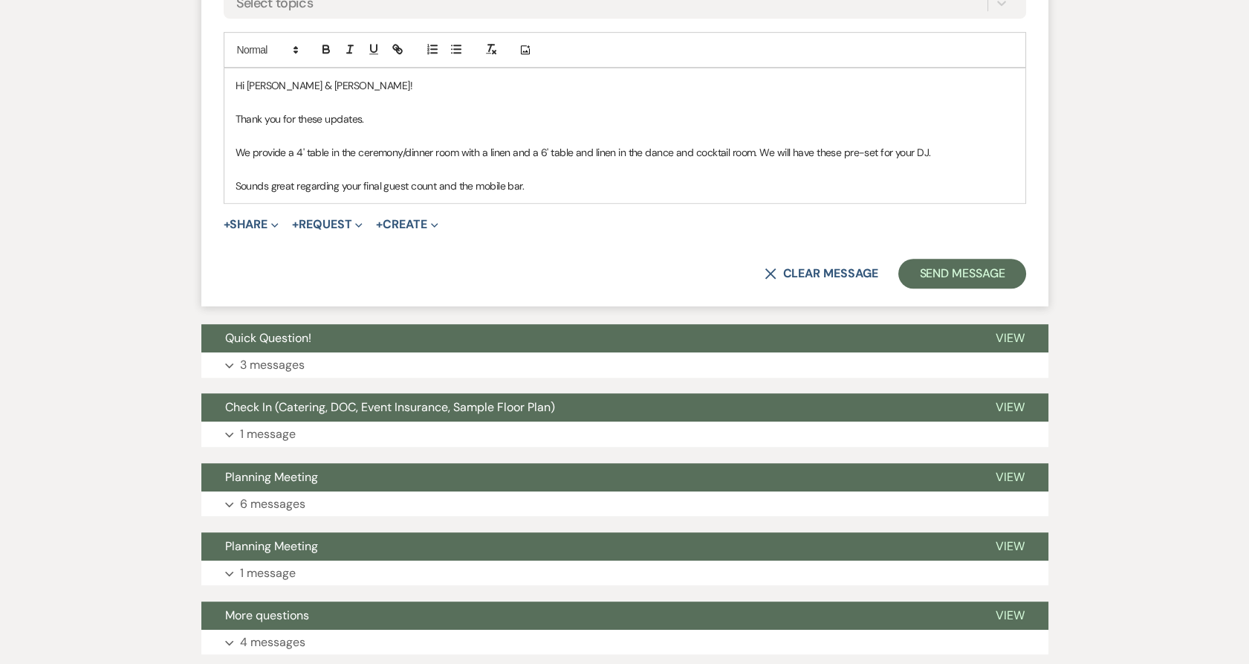
click at [563, 199] on div "Hi [PERSON_NAME] & [PERSON_NAME]! Thank you for these updates. We provide a 4' …" at bounding box center [624, 135] width 801 height 135
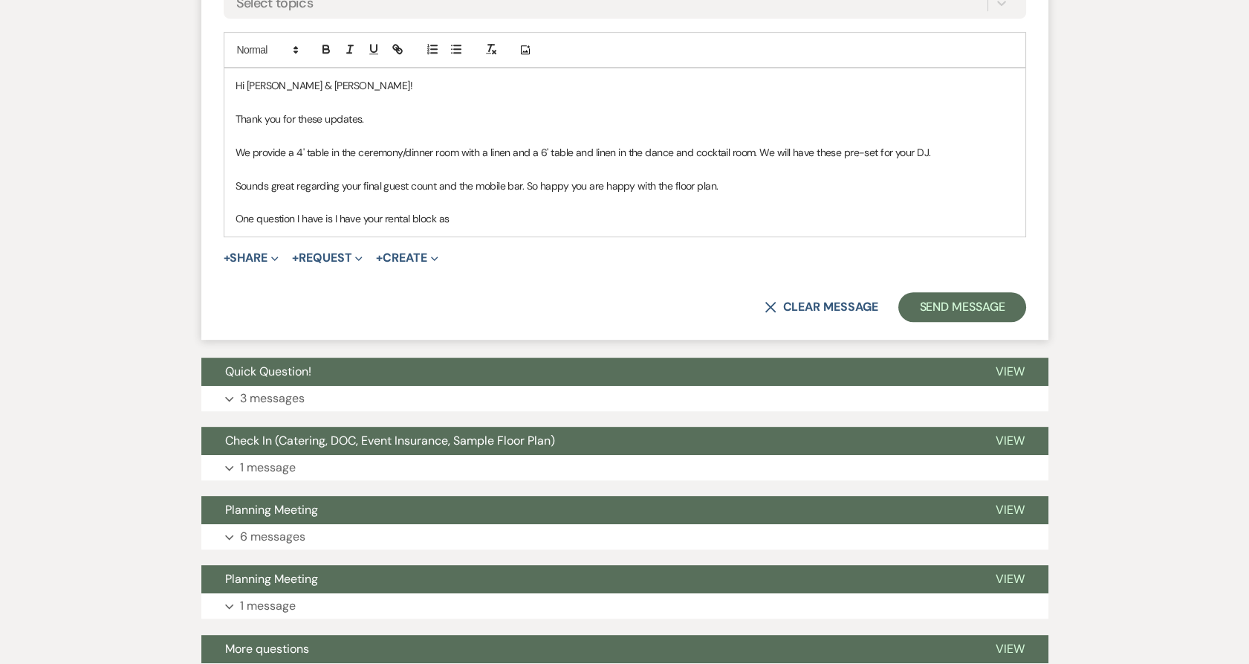
drag, startPoint x: 465, startPoint y: 217, endPoint x: 217, endPoint y: 212, distance: 248.3
click at [217, 212] on form "Reply X Draft Recipients* Planning Portal Users ( [PERSON_NAME], [PERSON_NAME] …" at bounding box center [624, 53] width 847 height 573
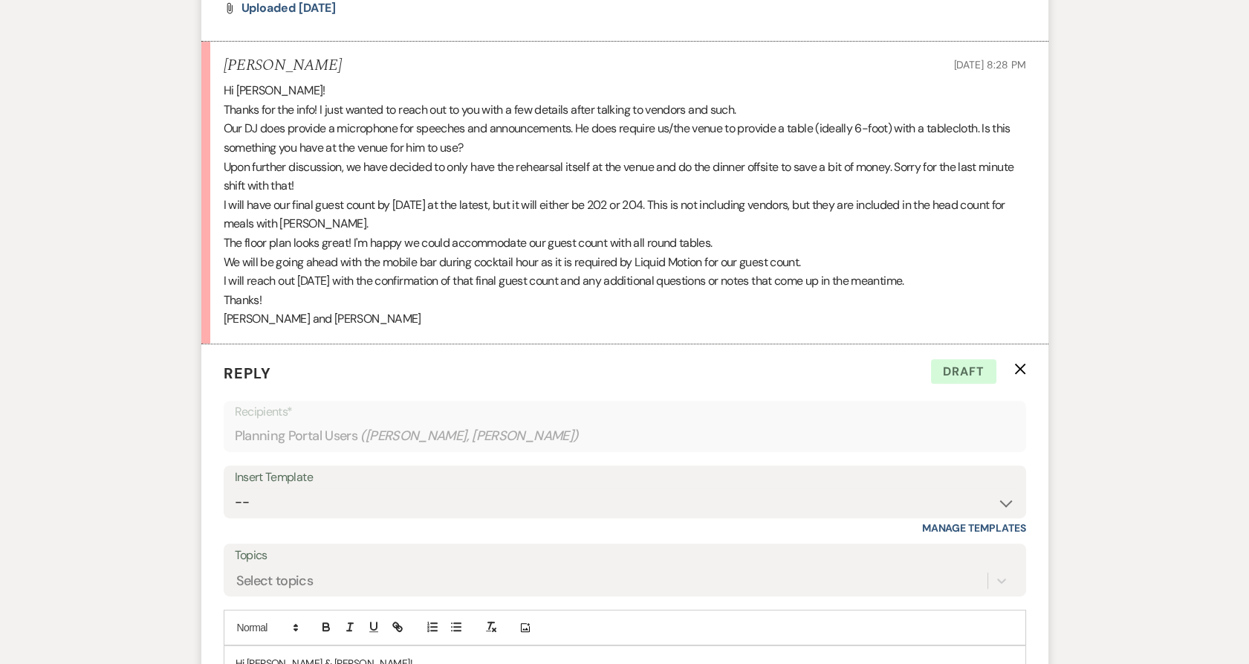
scroll to position [1394, 0]
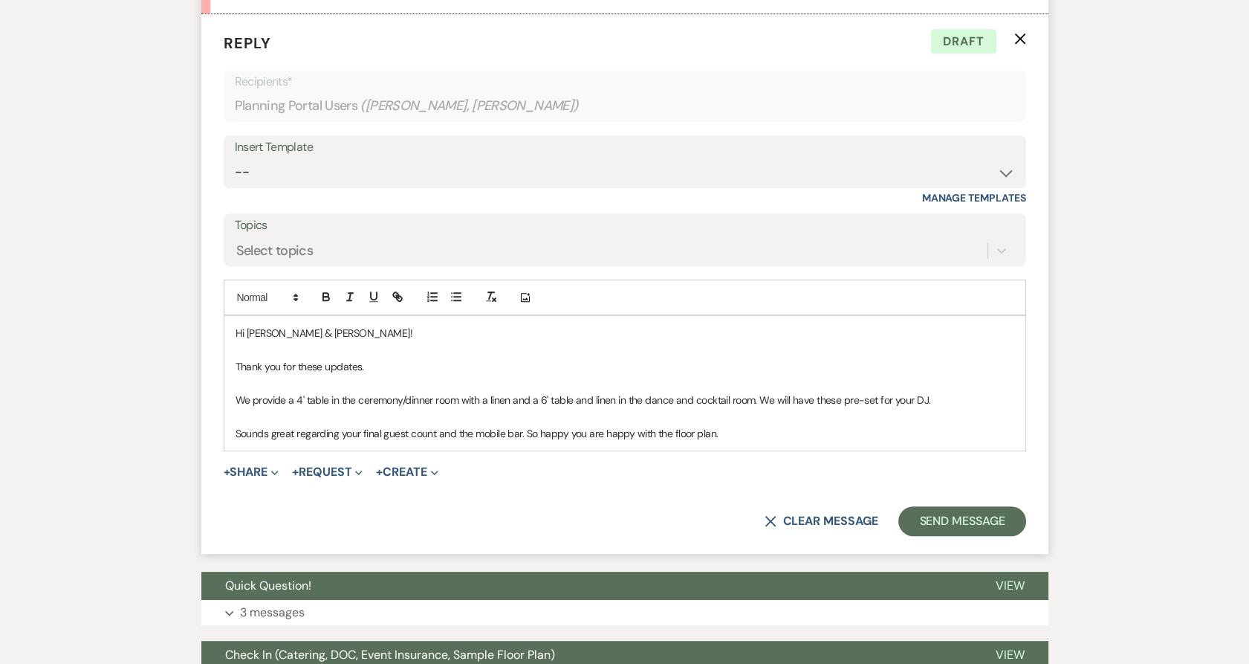
click at [730, 433] on p "Sounds great regarding your final guest count and the mobile bar. So happy you …" at bounding box center [625, 433] width 779 height 16
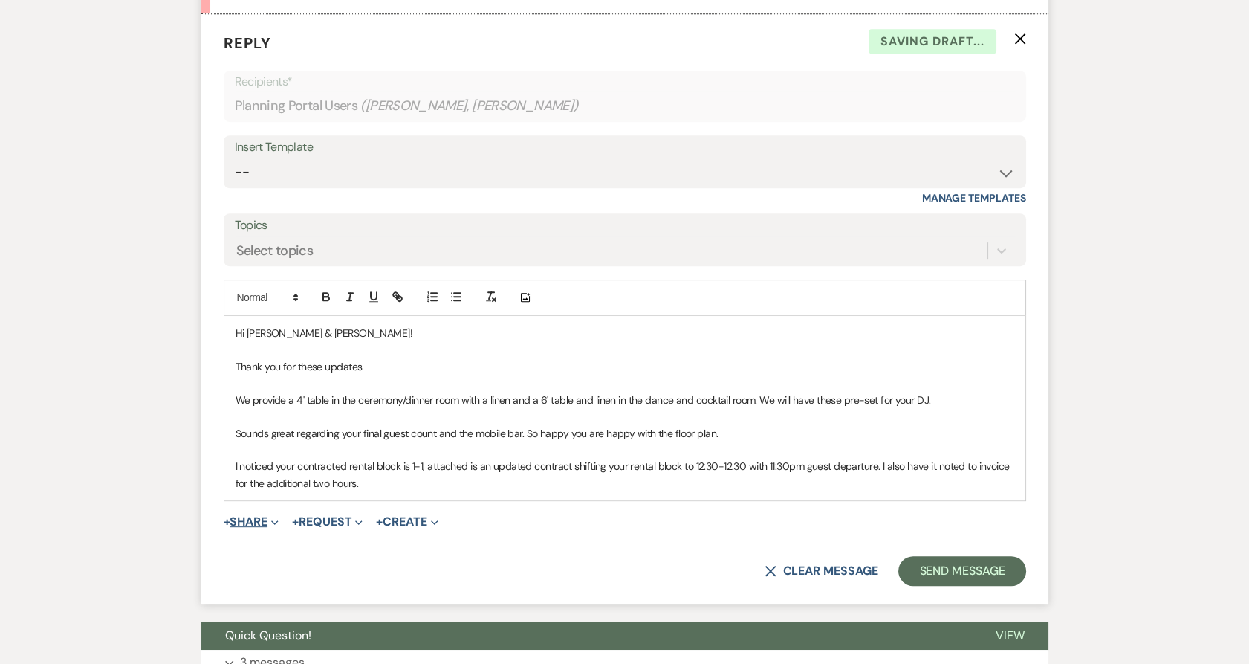
click at [243, 524] on button "+ Share Expand" at bounding box center [252, 522] width 56 height 12
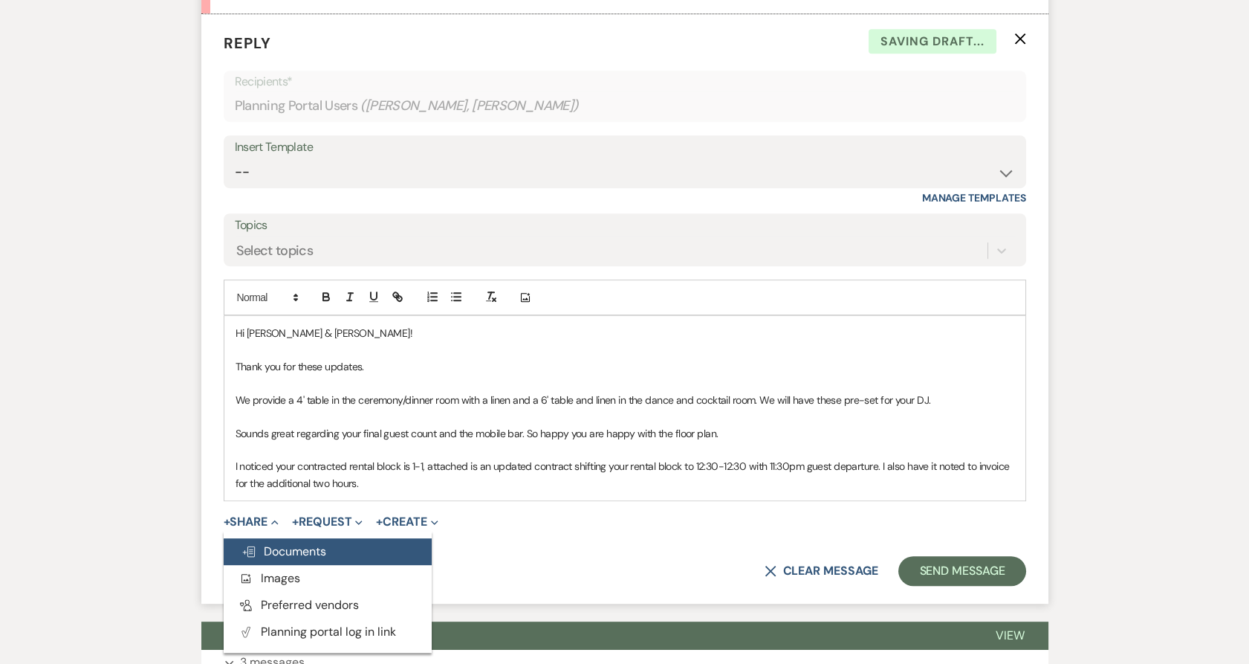
click at [253, 551] on use "button" at bounding box center [249, 551] width 12 height 10
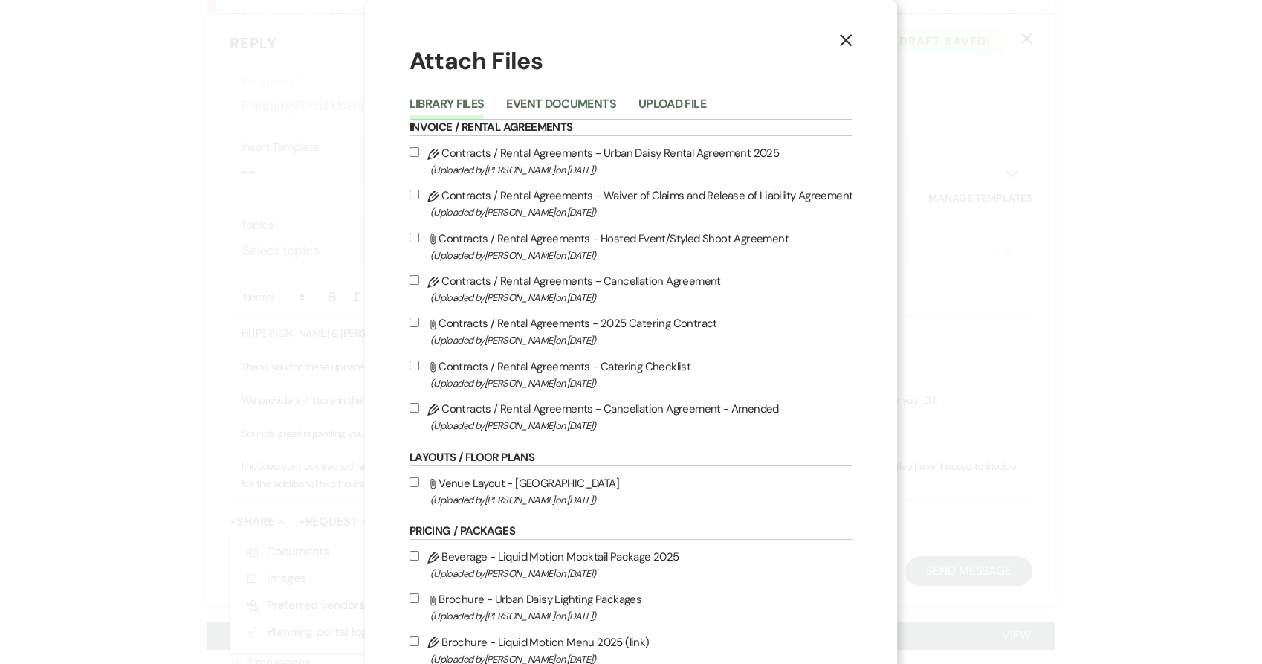
click at [147, 346] on div "X Attach Files Library Files Event Documents Upload File Invoice / Rental Agree…" at bounding box center [631, 332] width 1262 height 664
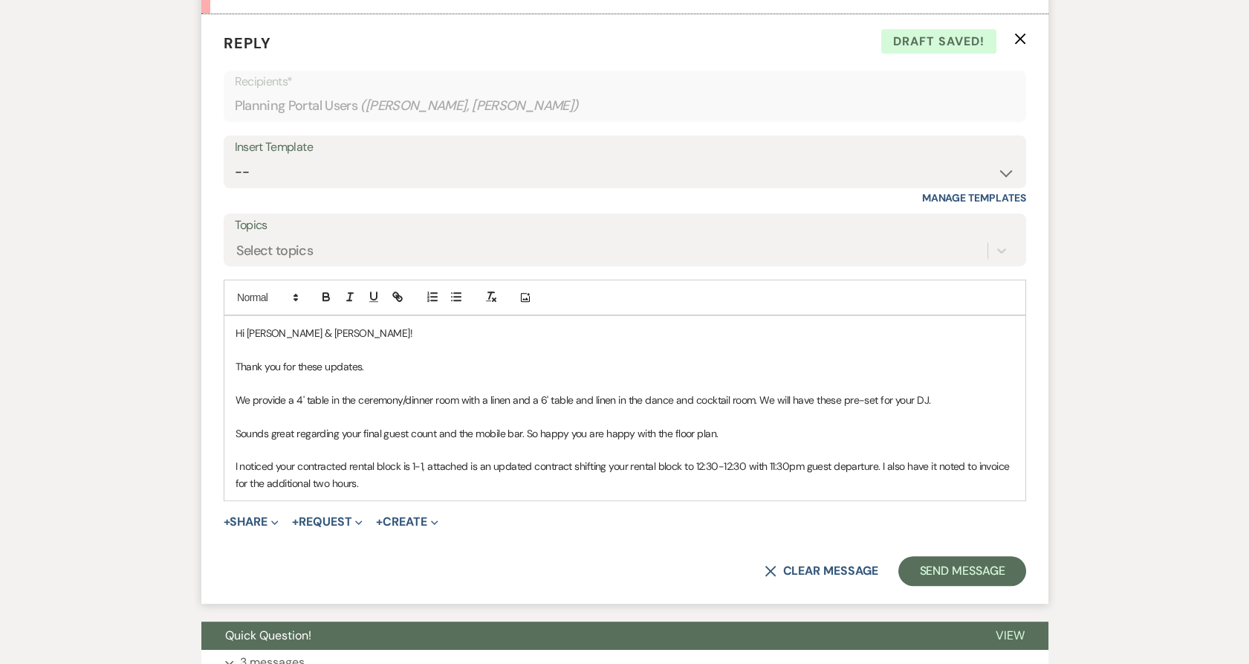
click at [394, 486] on p "I noticed your contracted rental block is 1-1, attached is an updated contract …" at bounding box center [625, 474] width 779 height 33
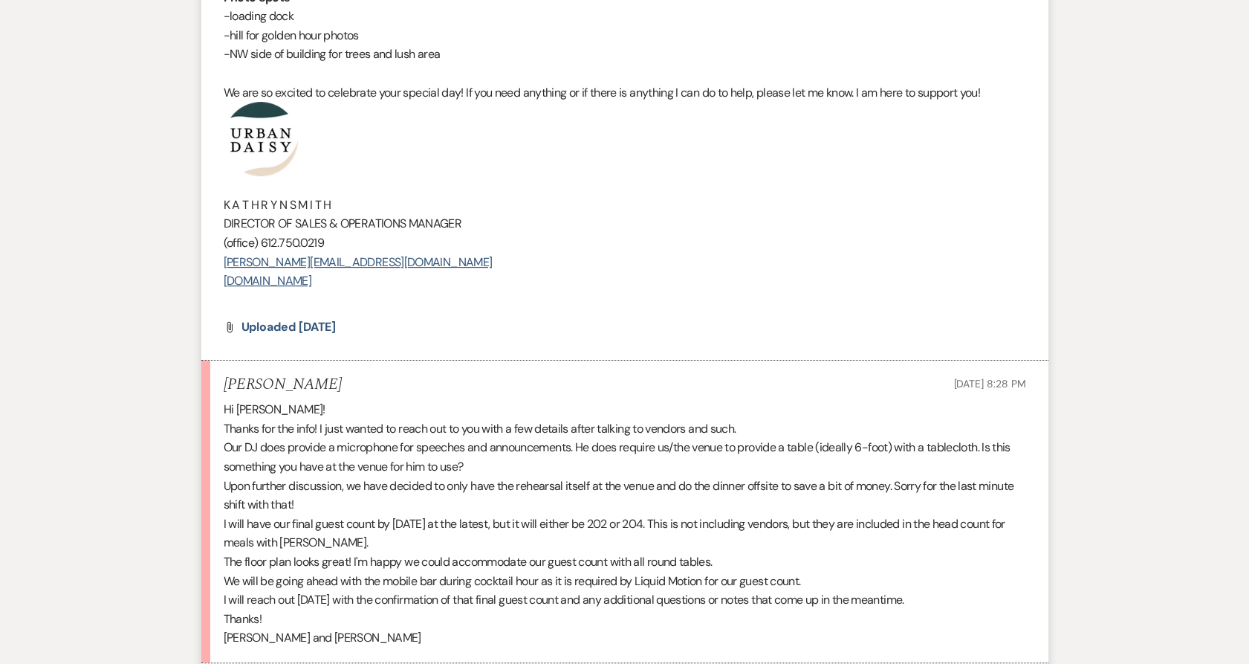
scroll to position [569, 0]
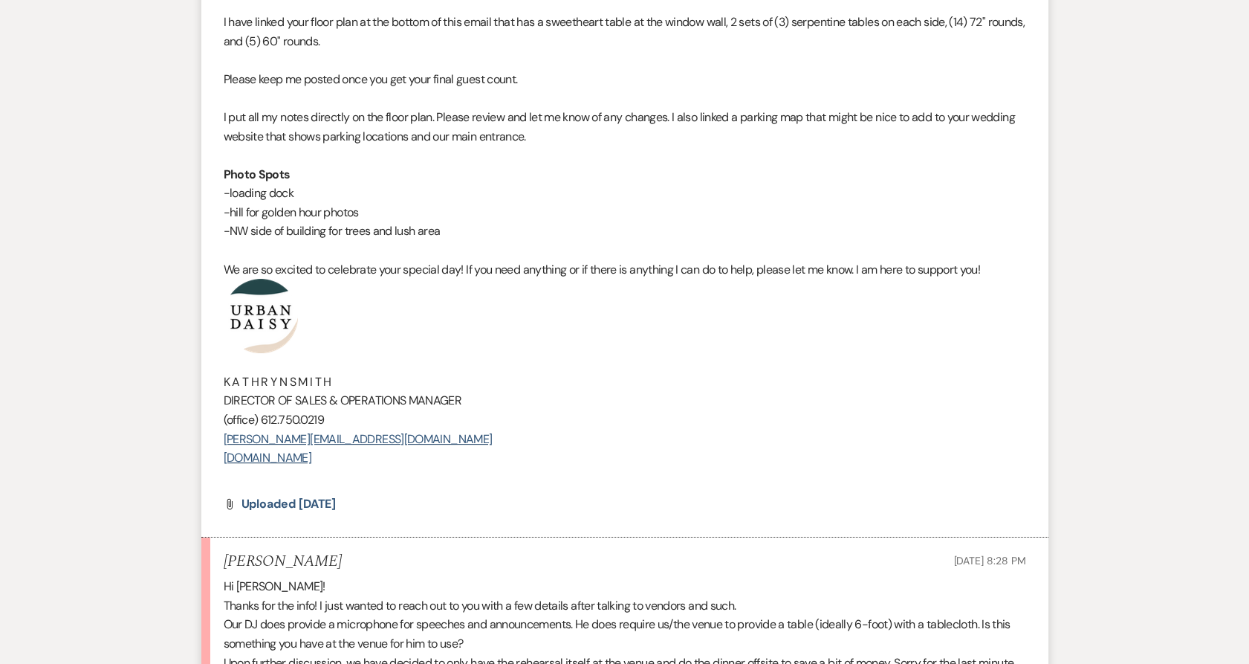
drag, startPoint x: 389, startPoint y: 464, endPoint x: 249, endPoint y: 375, distance: 166.4
click at [267, 387] on div "Hi [PERSON_NAME] & [PERSON_NAME]! It was so great seeing you both [DATE]! I am …" at bounding box center [625, 212] width 803 height 550
drag, startPoint x: 162, startPoint y: 302, endPoint x: 187, endPoint y: 320, distance: 30.3
drag, startPoint x: 415, startPoint y: 459, endPoint x: 181, endPoint y: 304, distance: 280.4
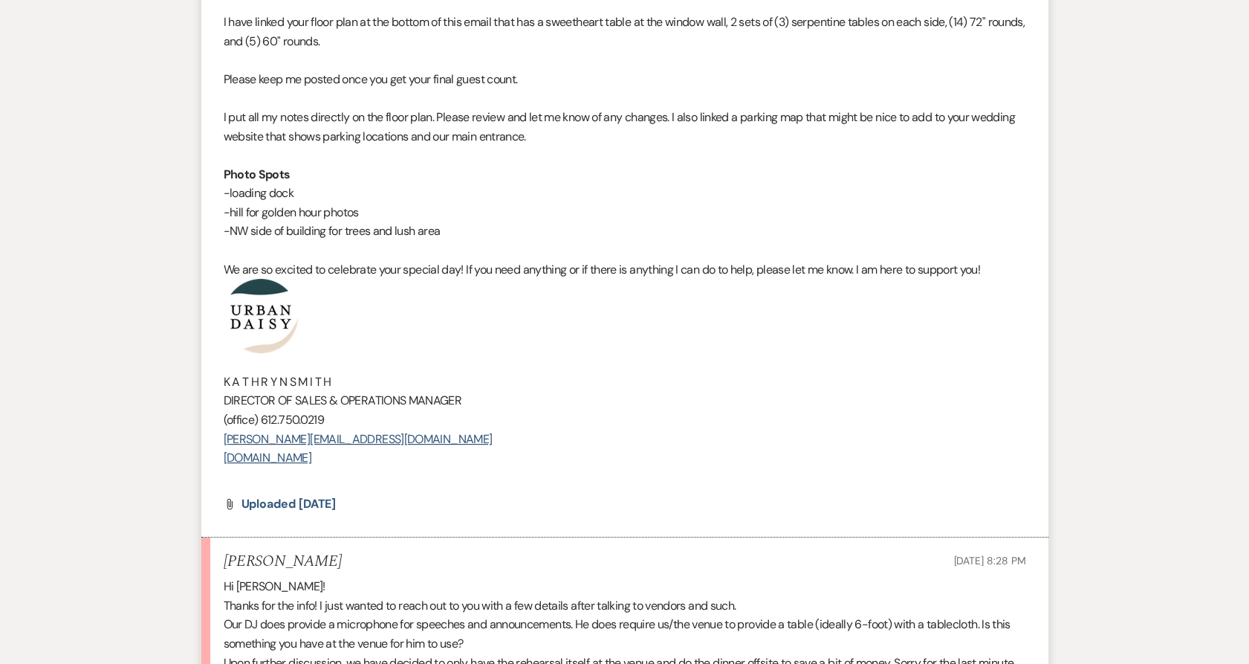
copy div "K A T H R Y N S M I T H DIRECTOR OF SALES & OPERATIONS MANAGER (office) 612.750…"
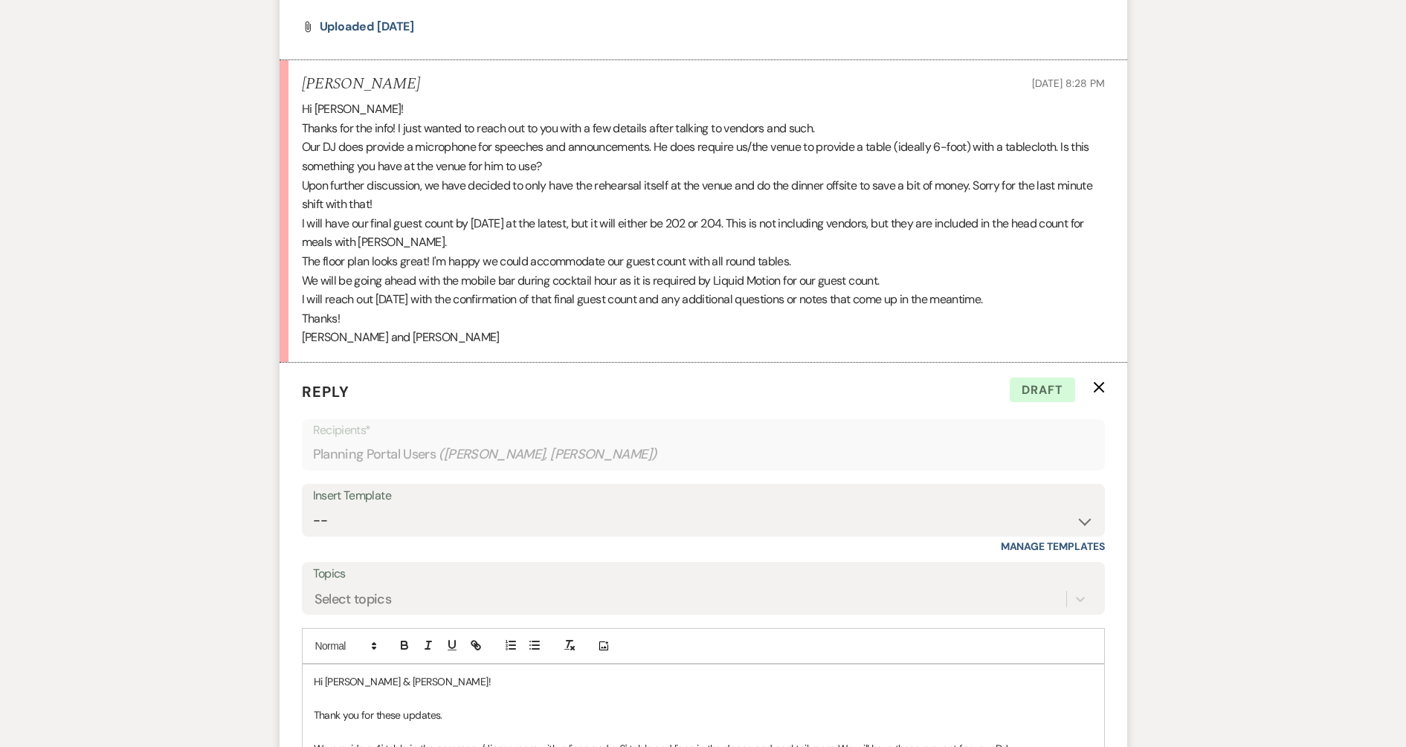
scroll to position [1313, 0]
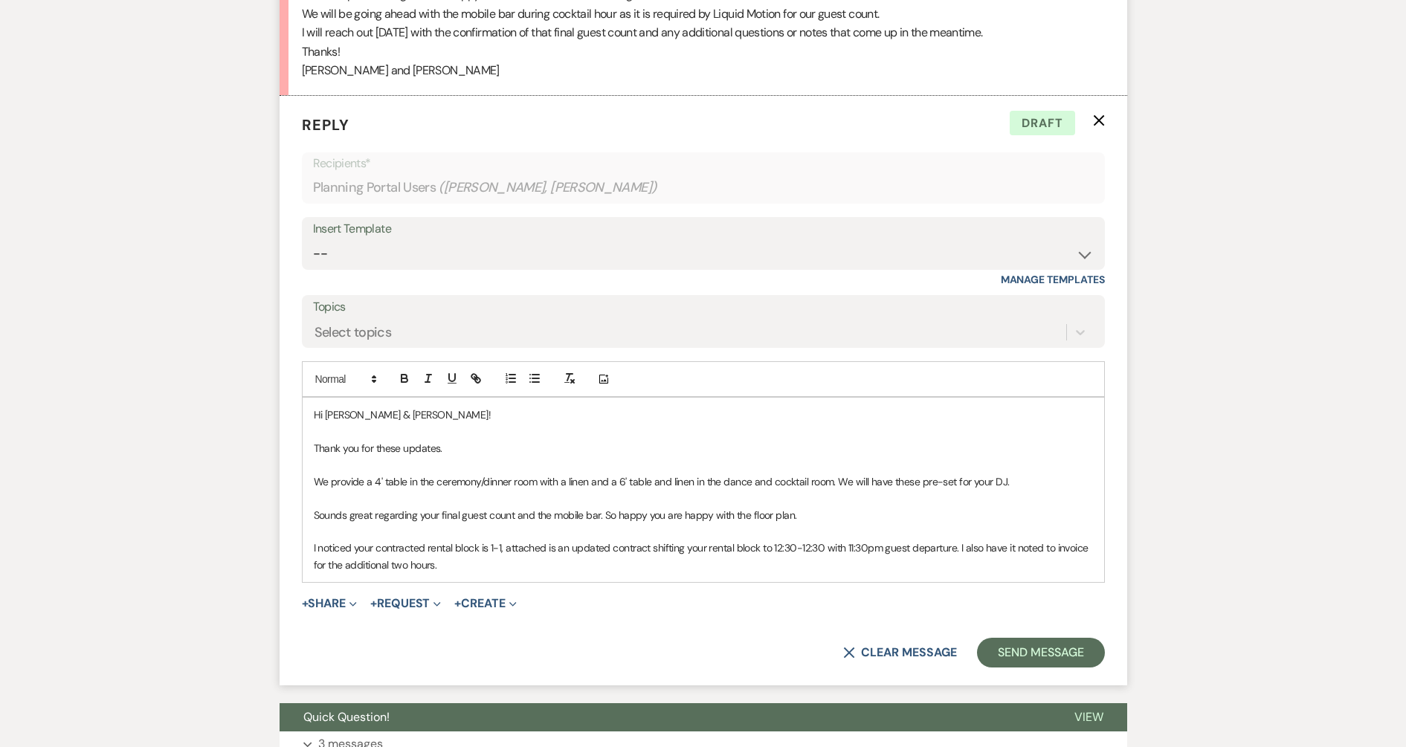
click at [499, 567] on p "I noticed your contracted rental block is 1-1, attached is an updated contract …" at bounding box center [703, 556] width 779 height 33
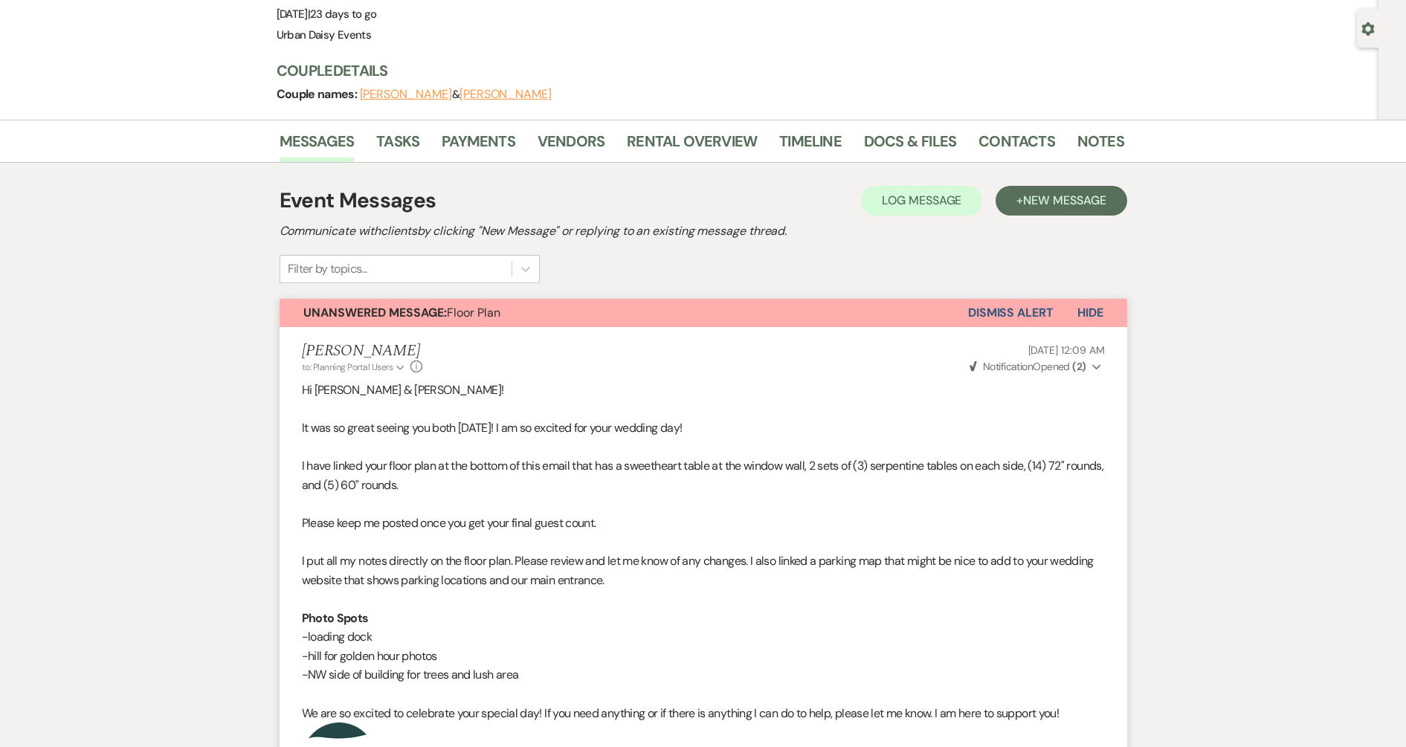
scroll to position [0, 0]
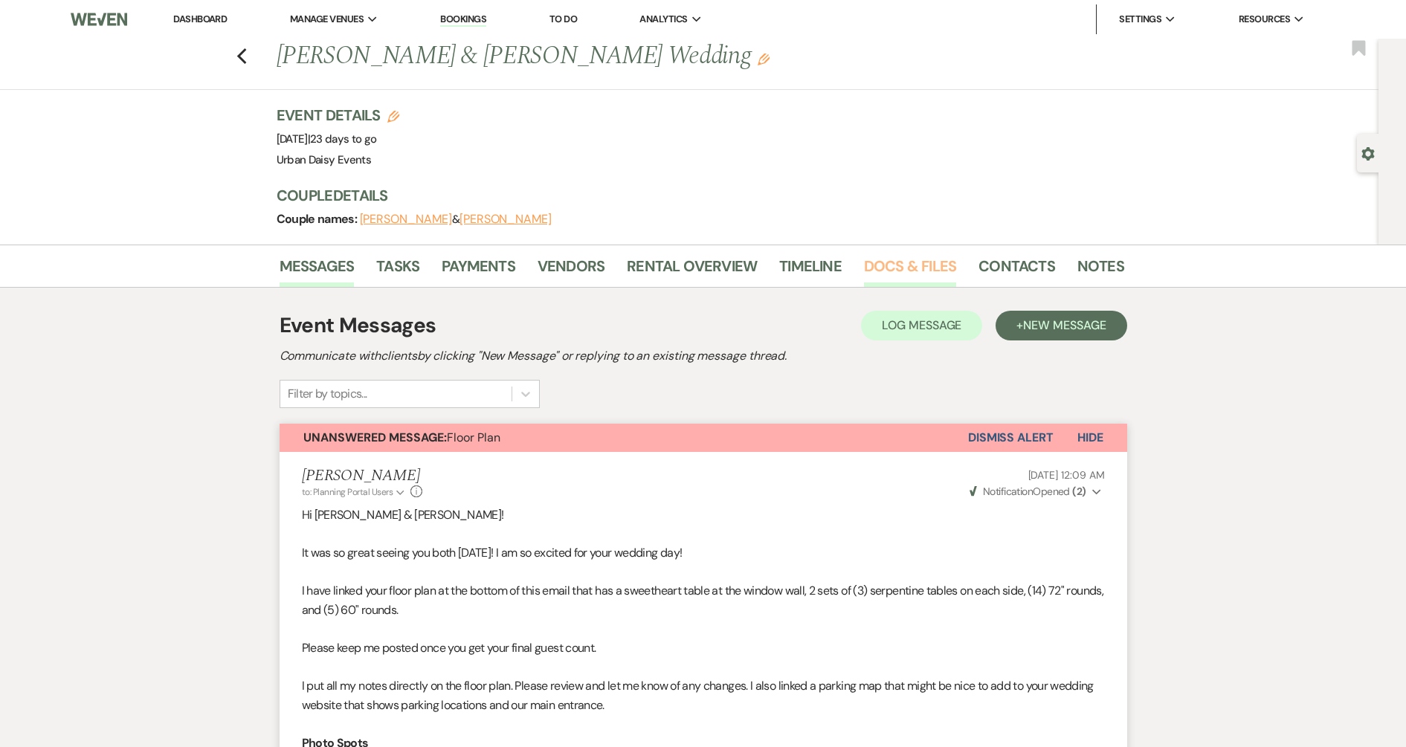
click at [911, 254] on link "Docs & Files" at bounding box center [910, 270] width 92 height 33
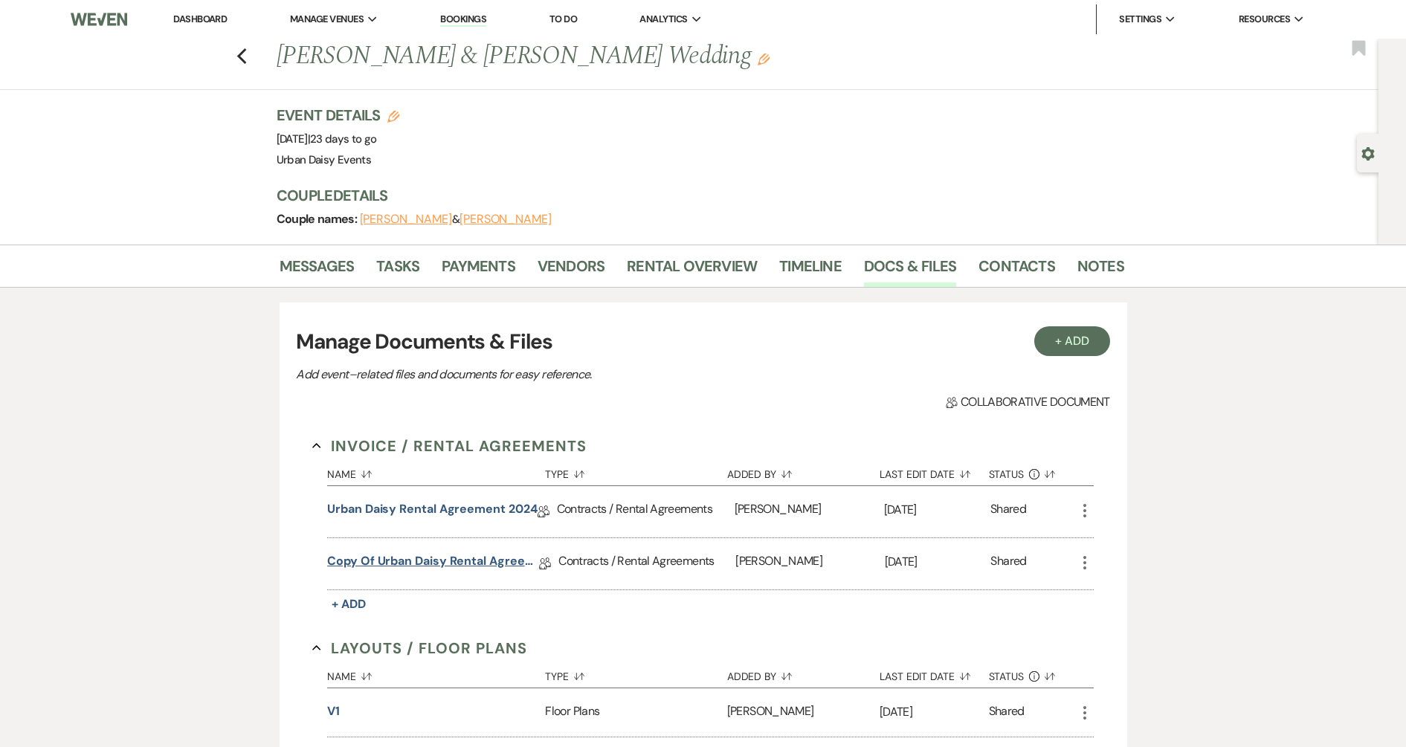
click at [476, 563] on link "Copy of Urban Daisy Rental Agreement 2024" at bounding box center [433, 563] width 212 height 23
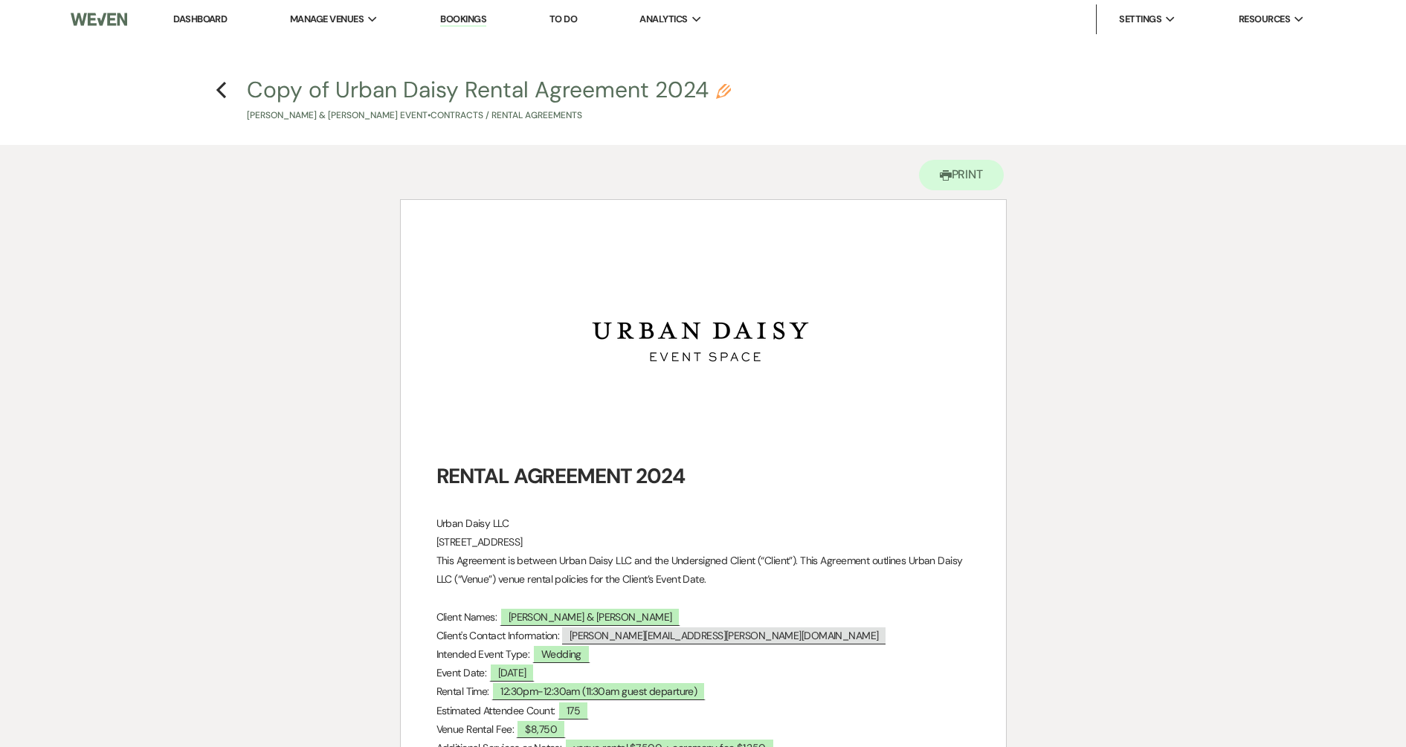
drag, startPoint x: 221, startPoint y: 86, endPoint x: 388, endPoint y: 517, distance: 461.4
click at [219, 89] on use "button" at bounding box center [221, 90] width 10 height 16
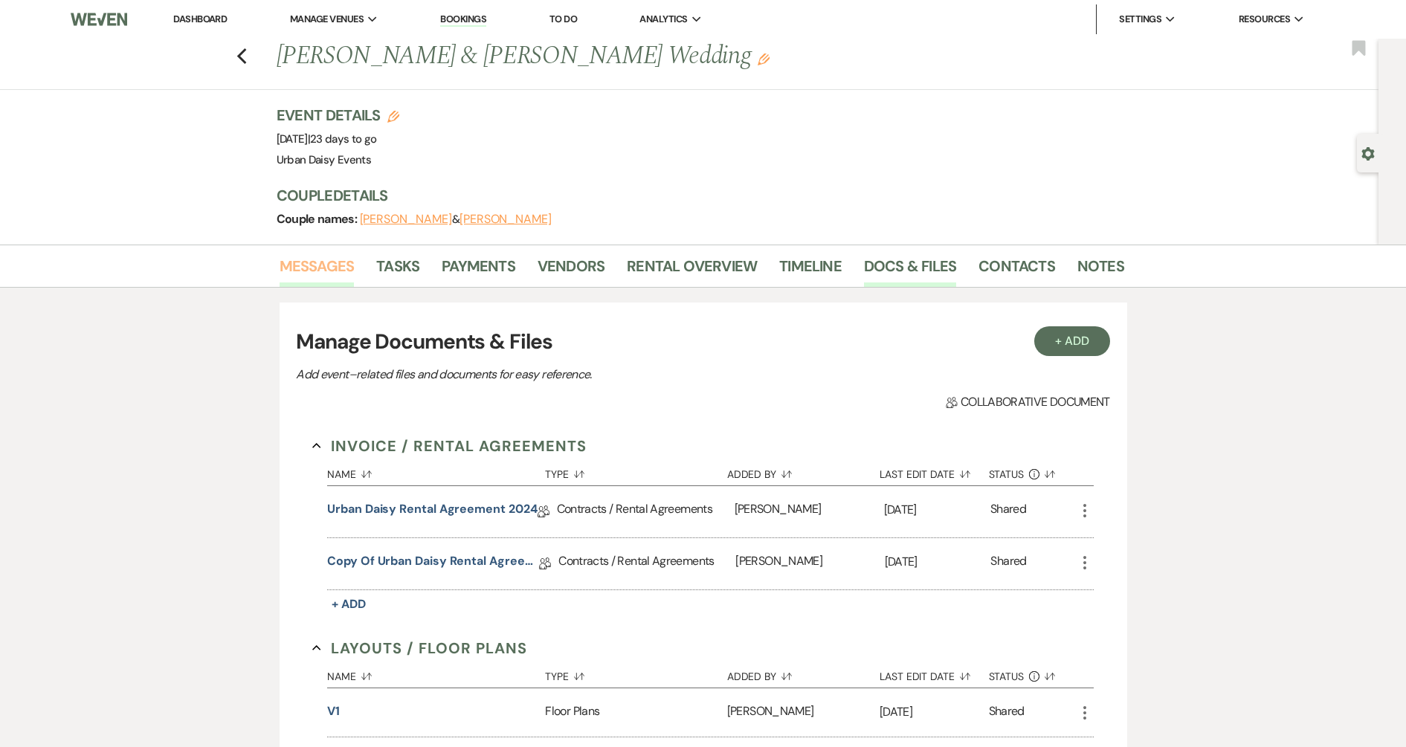
click at [291, 257] on link "Messages" at bounding box center [316, 270] width 75 height 33
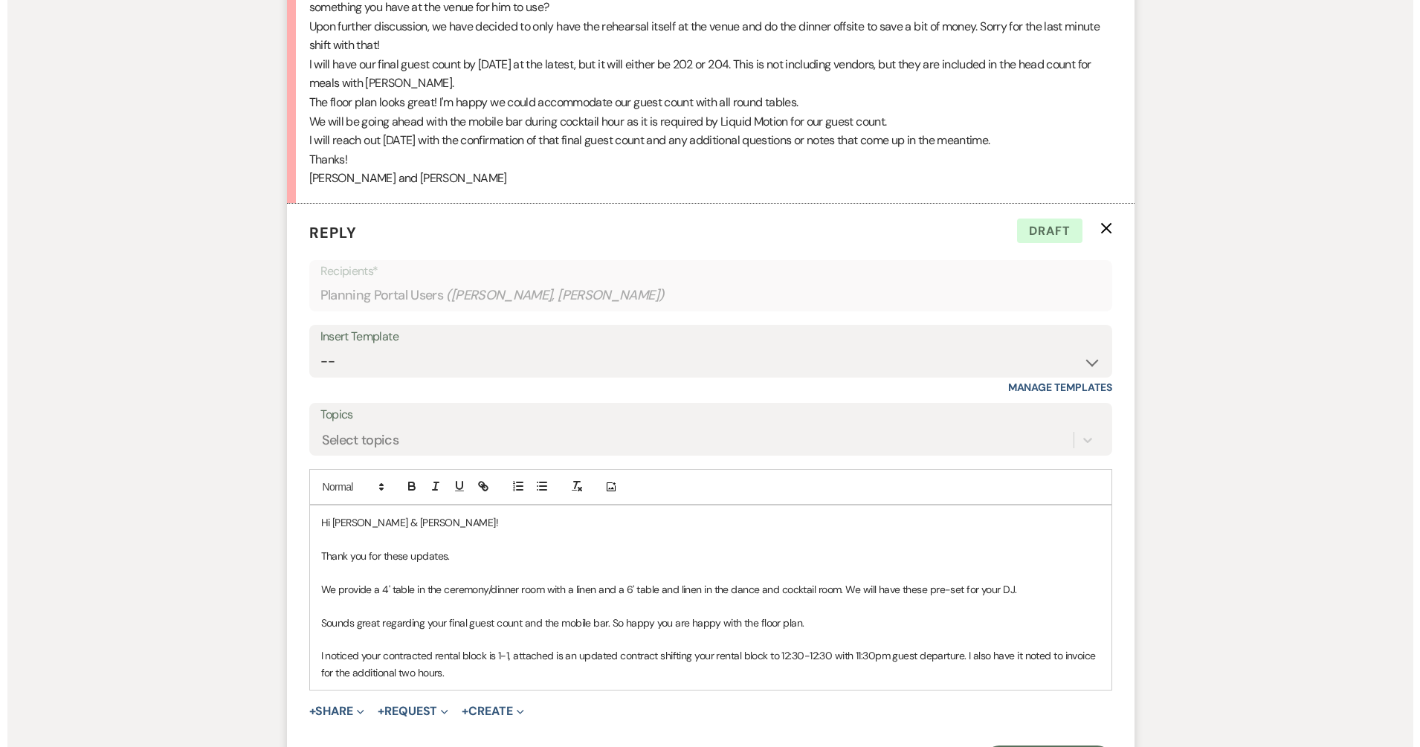
scroll to position [1330, 0]
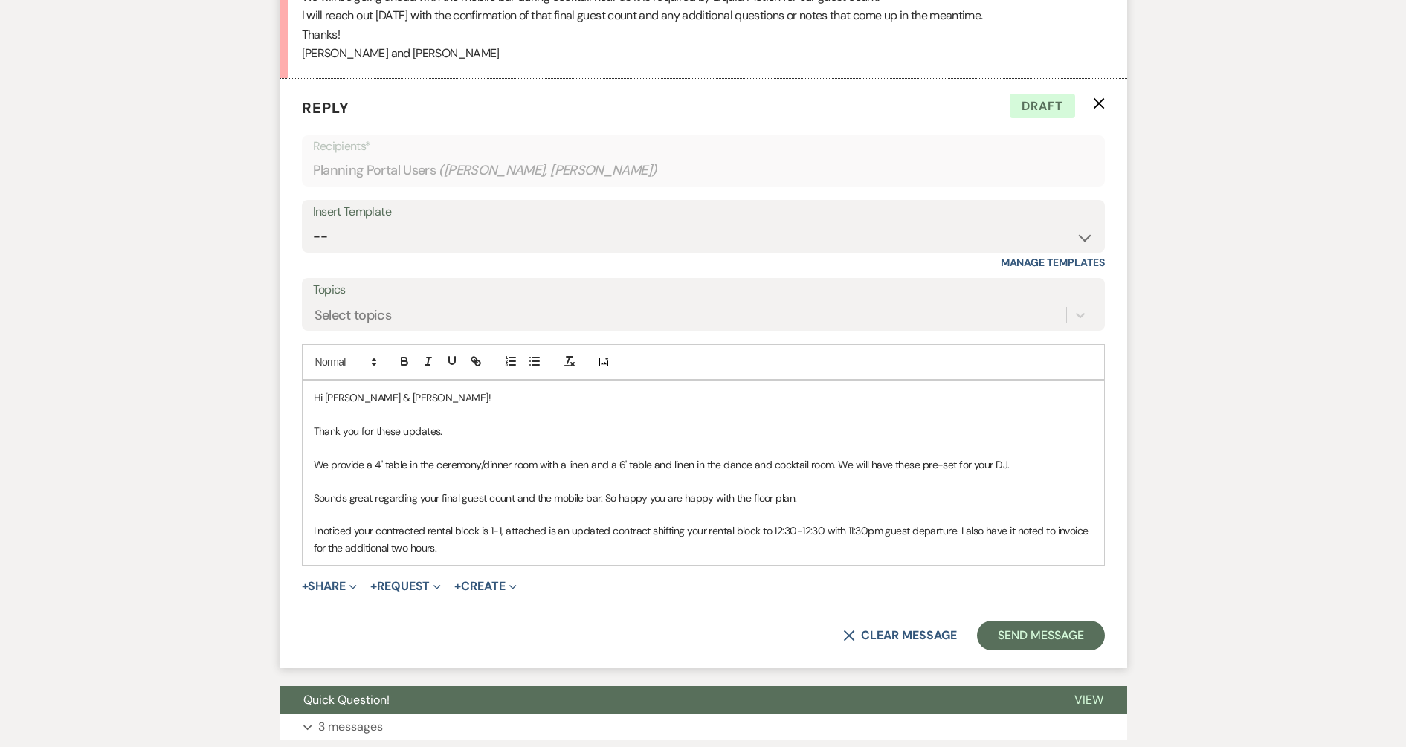
click at [515, 552] on p "I noticed your contracted rental block is 1-1, attached is an updated contract …" at bounding box center [703, 539] width 779 height 33
click at [317, 584] on button "+ Share Expand" at bounding box center [330, 586] width 56 height 12
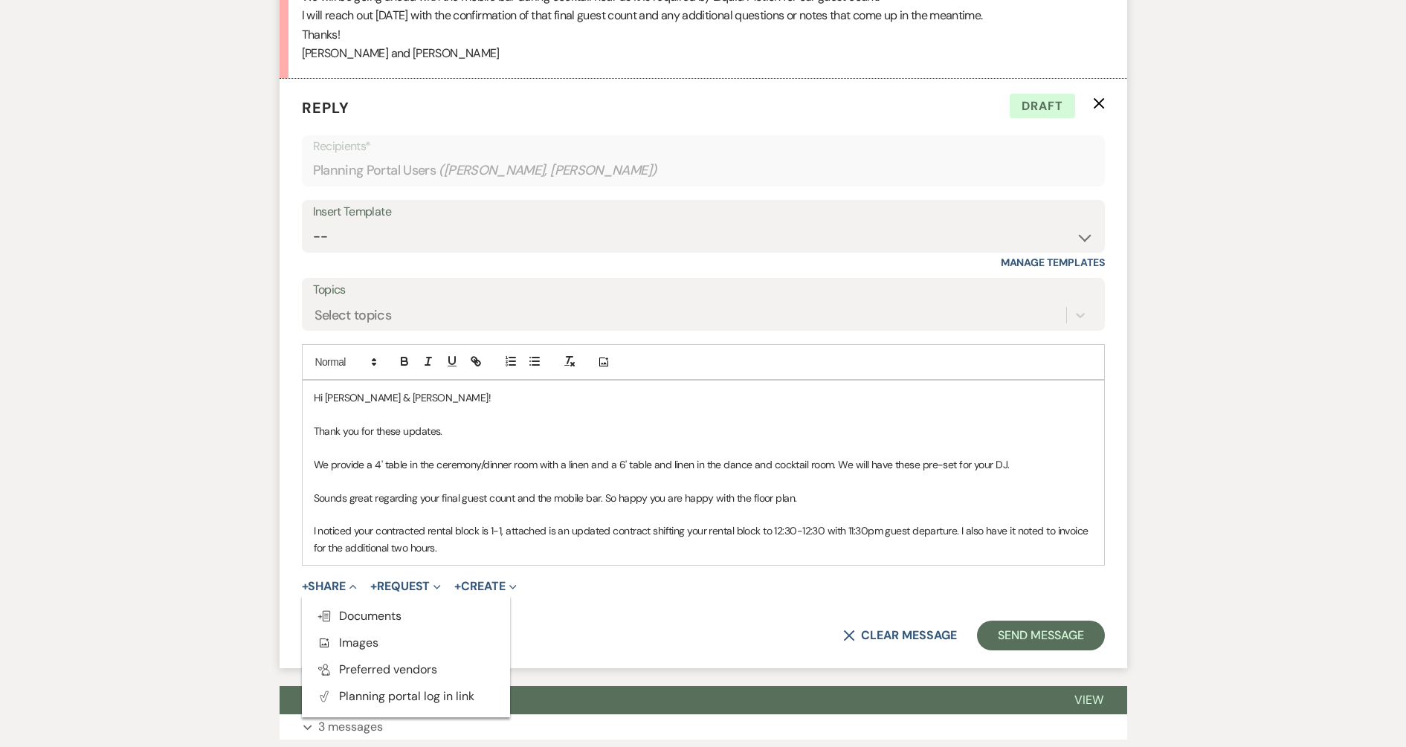
click at [325, 599] on ul "Doc Upload Documents Add Photo Images Pref Vendors Preferred vendors Plan Porta…" at bounding box center [406, 656] width 208 height 122
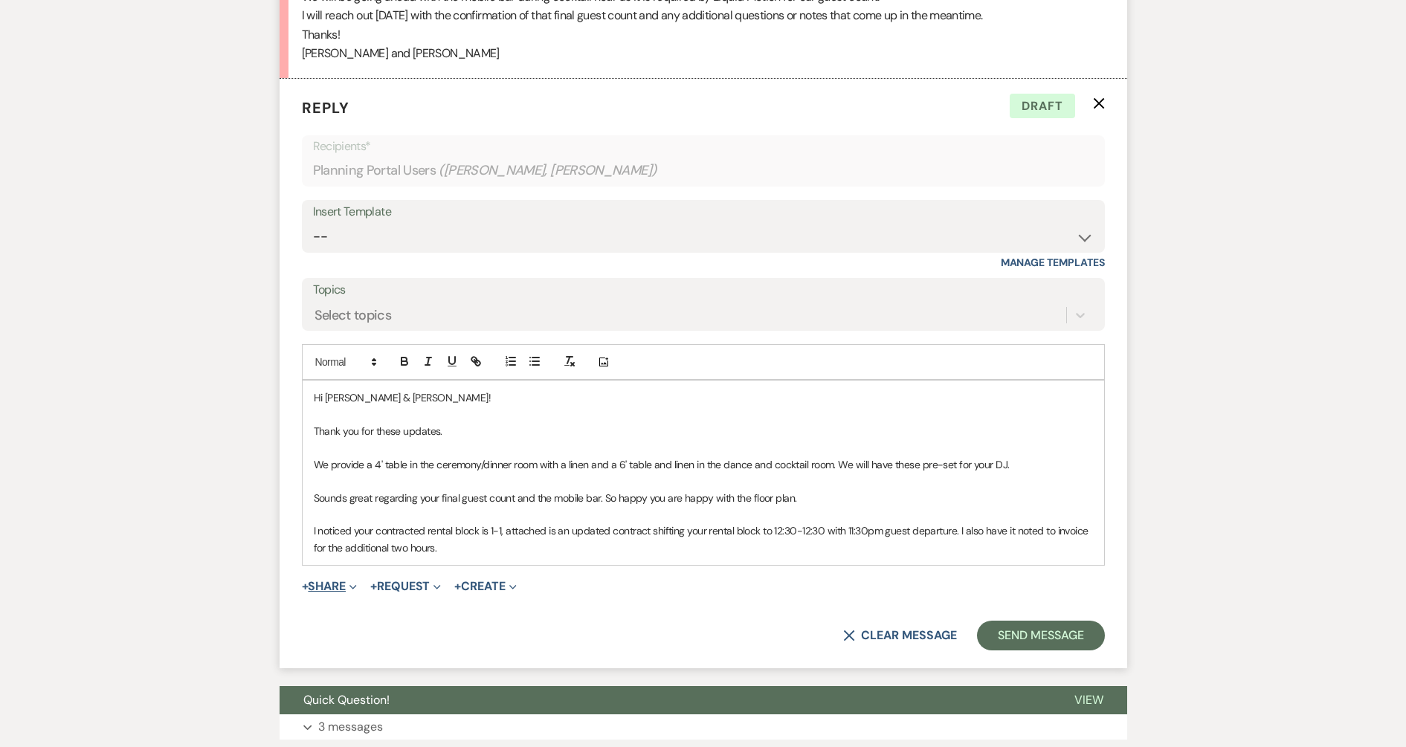
click at [334, 581] on button "+ Share Expand" at bounding box center [330, 586] width 56 height 12
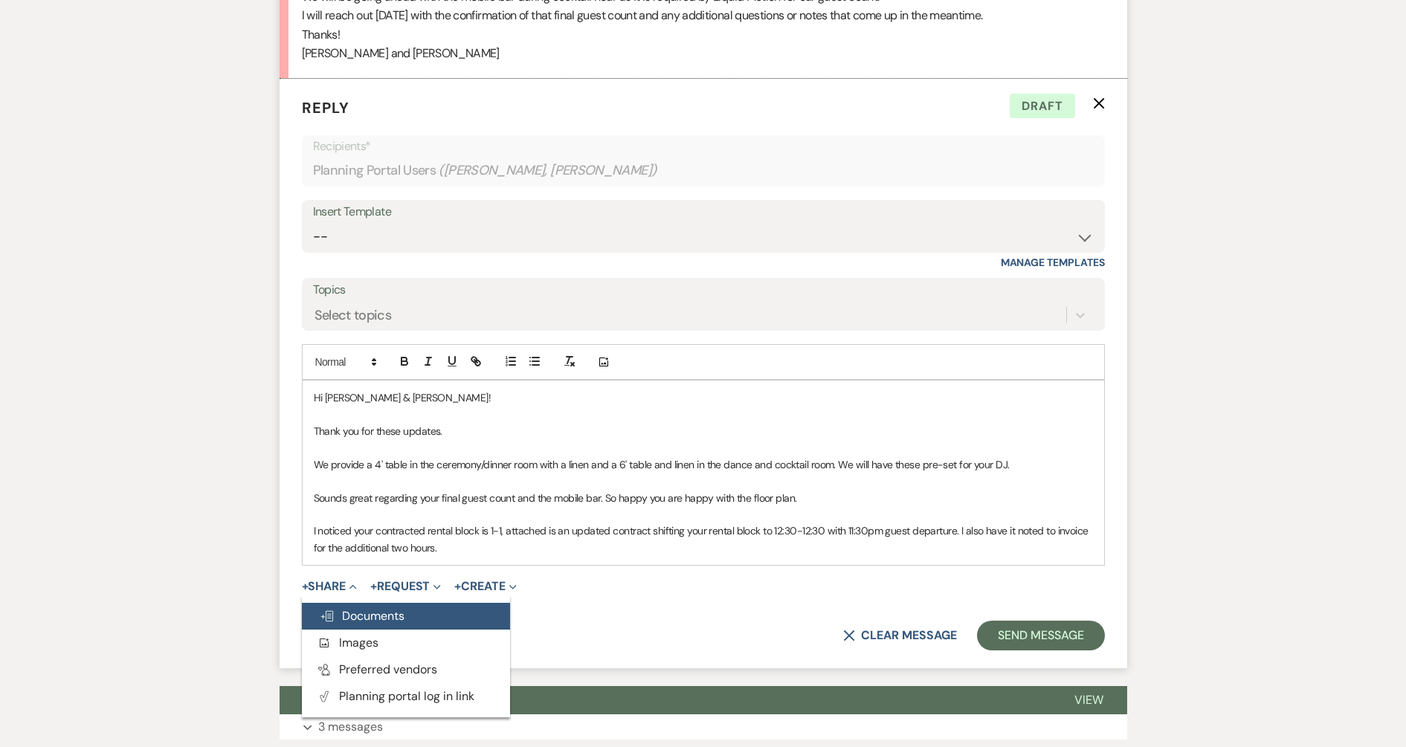
click at [340, 615] on span "Doc Upload Documents" at bounding box center [362, 616] width 85 height 16
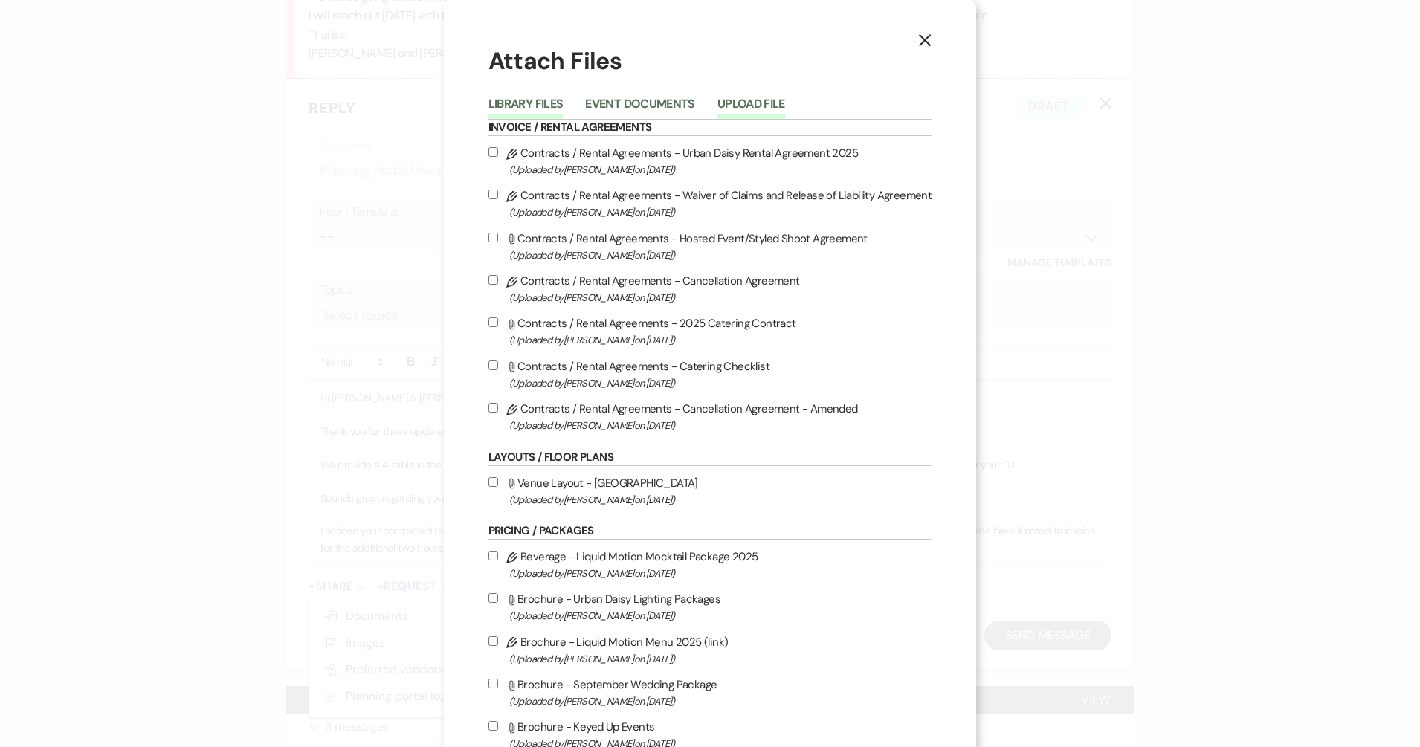
click at [754, 98] on button "Upload File" at bounding box center [751, 108] width 68 height 21
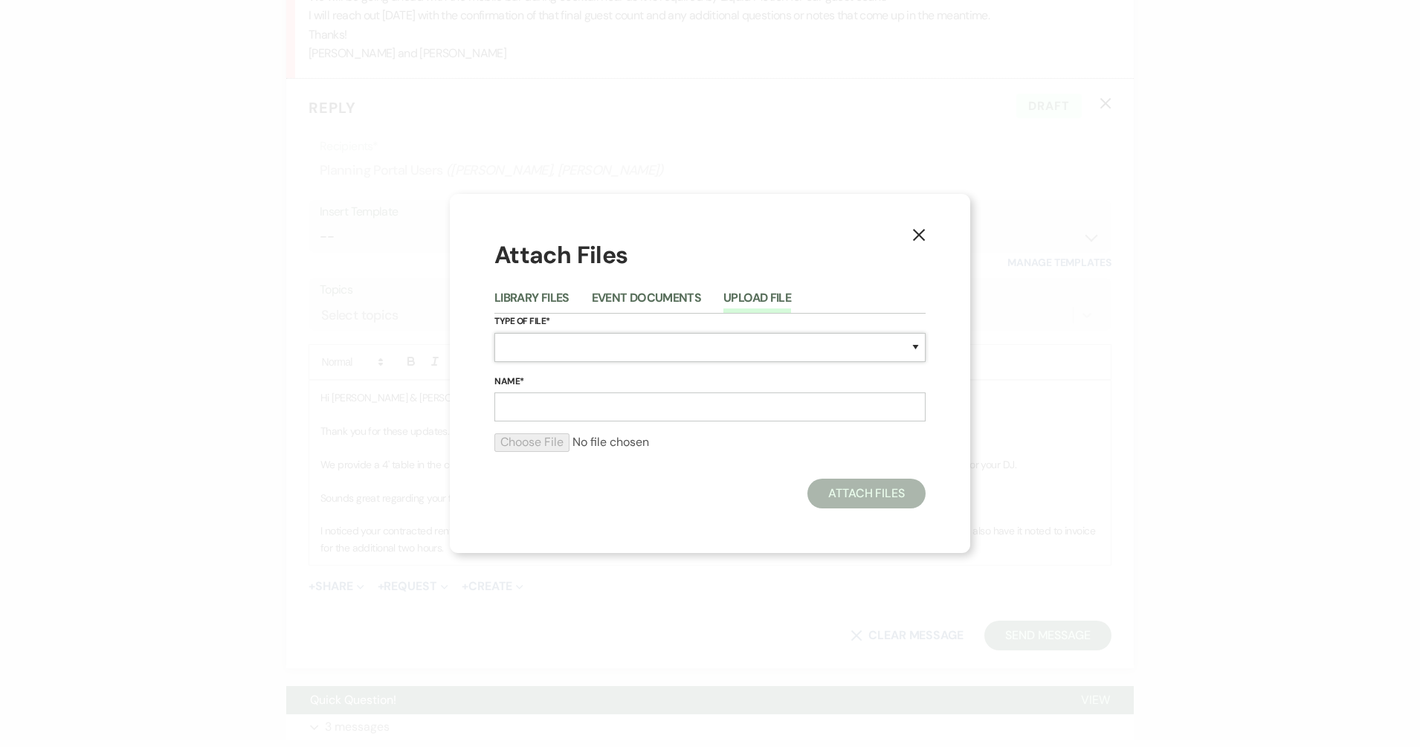
click at [587, 354] on select "Special Event Insurance Vendor Certificate of Insurance Contracts / Rental Agre…" at bounding box center [709, 347] width 431 height 29
select select "10"
click at [494, 333] on select "Special Event Insurance Vendor Certificate of Insurance Contracts / Rental Agre…" at bounding box center [709, 347] width 431 height 29
click at [630, 398] on input "Name*" at bounding box center [709, 406] width 431 height 29
click at [599, 293] on button "Event Documents" at bounding box center [646, 302] width 109 height 21
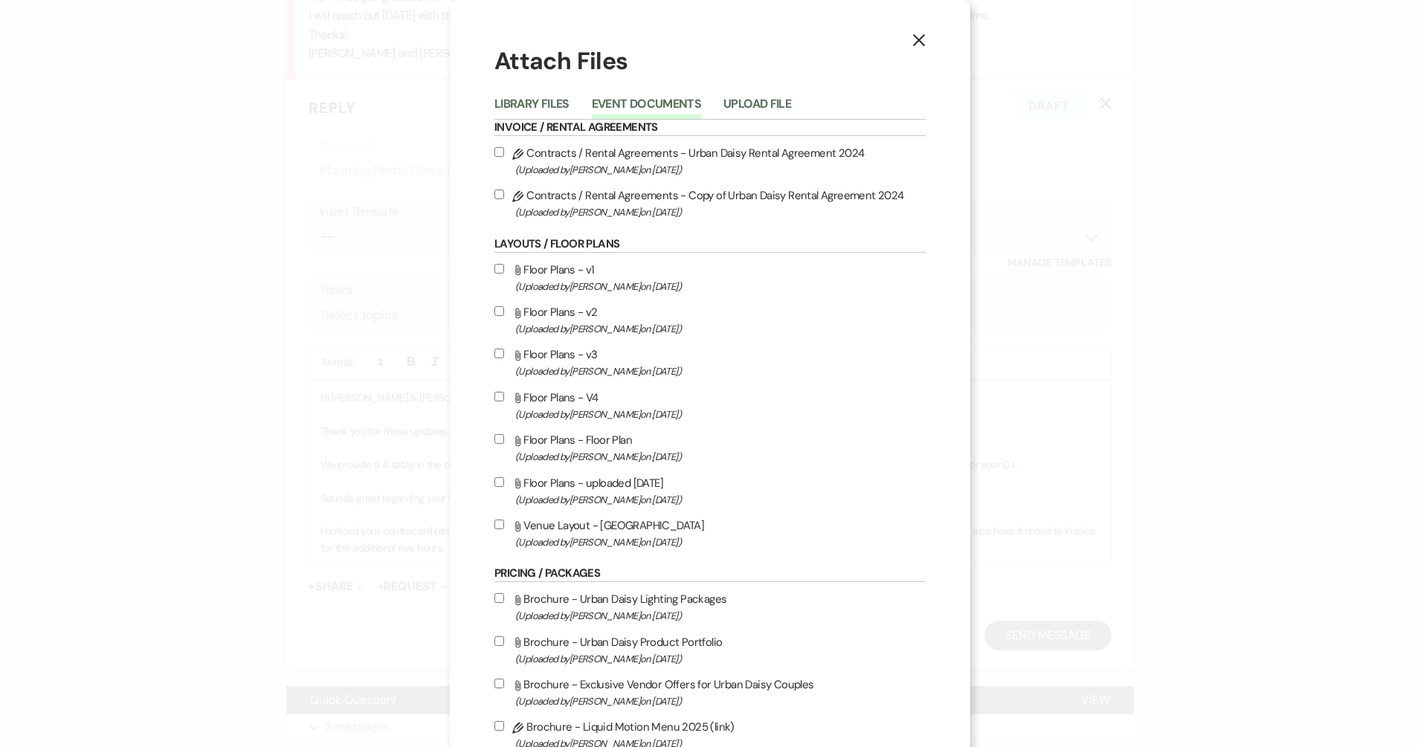
click at [568, 202] on label "Pencil Contracts / Rental Agreements - Copy of Urban Daisy Rental Agreement 202…" at bounding box center [709, 203] width 431 height 35
click at [504, 199] on input "Pencil Contracts / Rental Agreements - Copy of Urban Daisy Rental Agreement 202…" at bounding box center [499, 195] width 10 height 10
checkbox input "true"
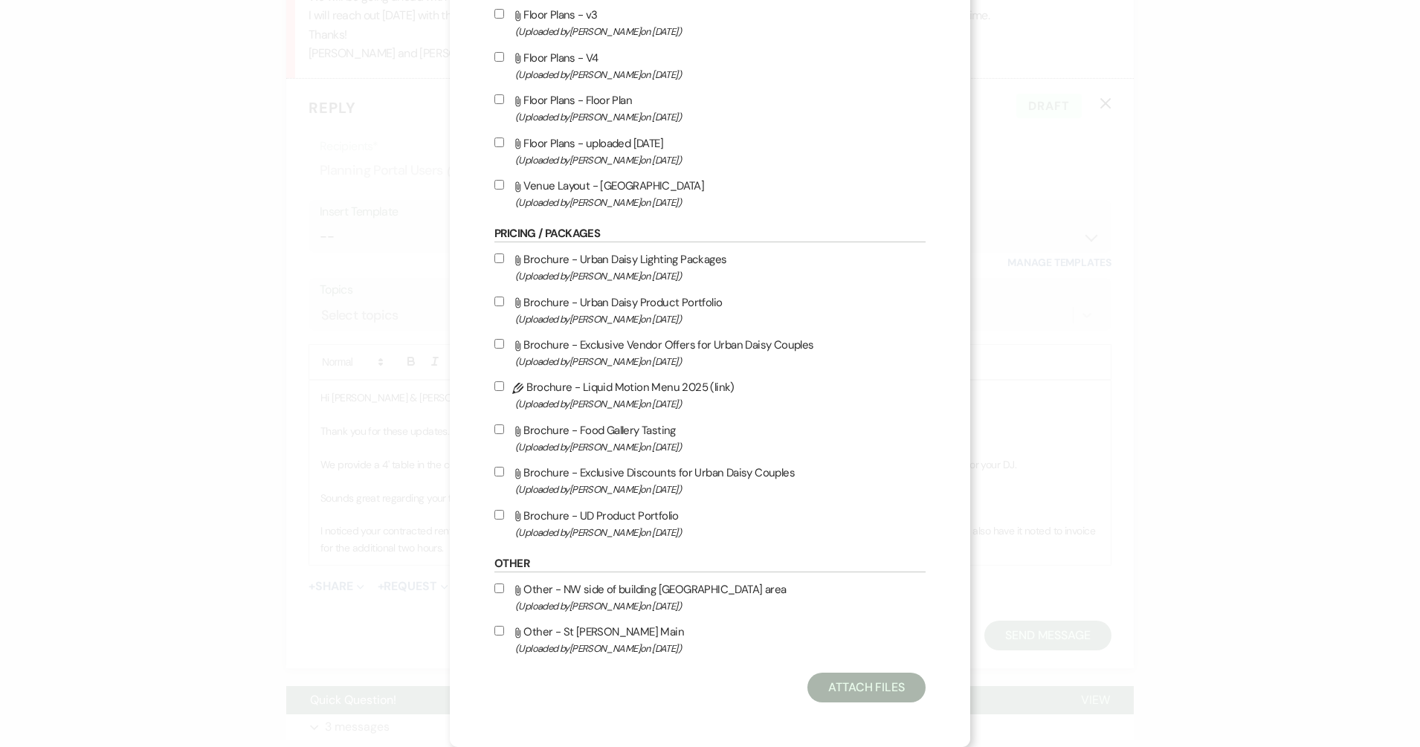
click at [853, 663] on div "X Attach Files Library Files Event Documents Upload File Invoice / Rental Agree…" at bounding box center [710, 203] width 520 height 1087
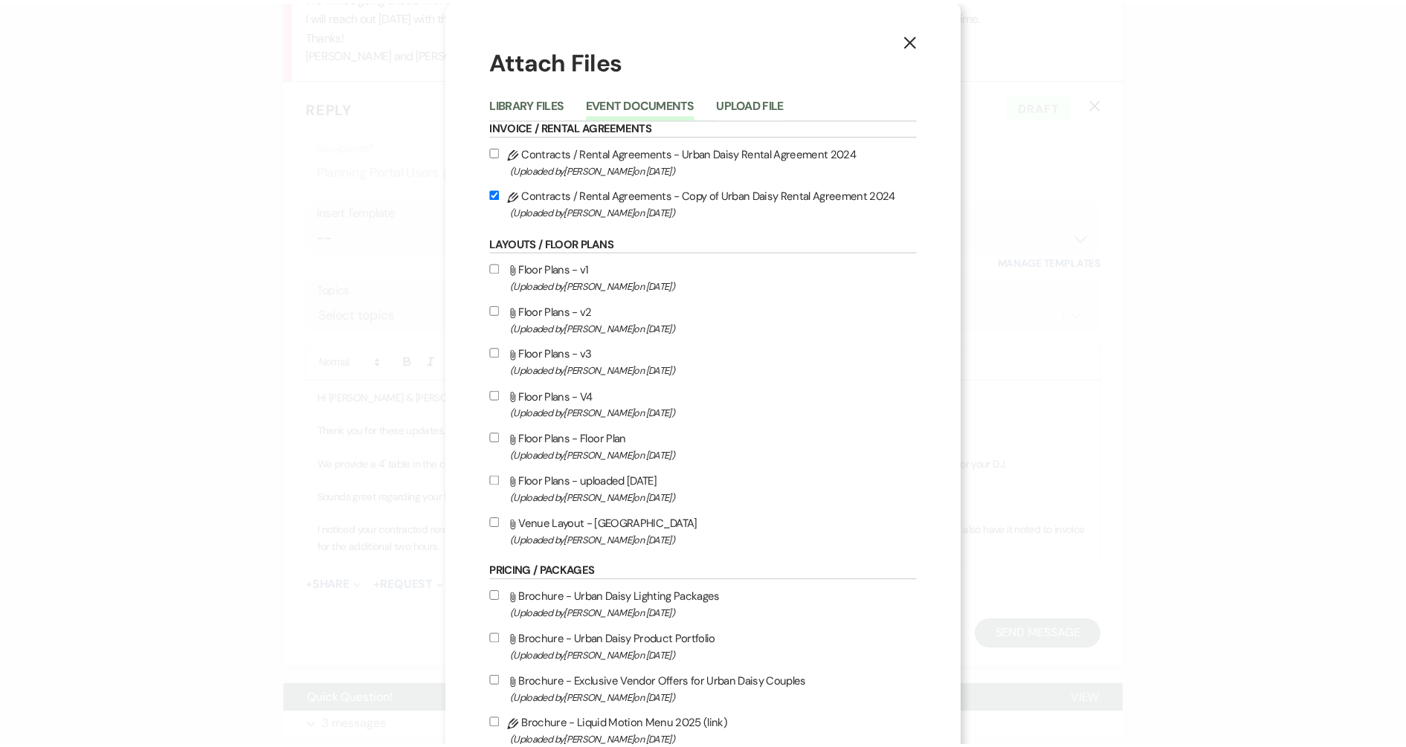
scroll to position [0, 0]
click at [905, 49] on div "X Attach Files Library Files Event Documents Upload File Invoice / Rental Agree…" at bounding box center [710, 543] width 520 height 1087
click at [912, 47] on icon "X" at bounding box center [918, 39] width 13 height 13
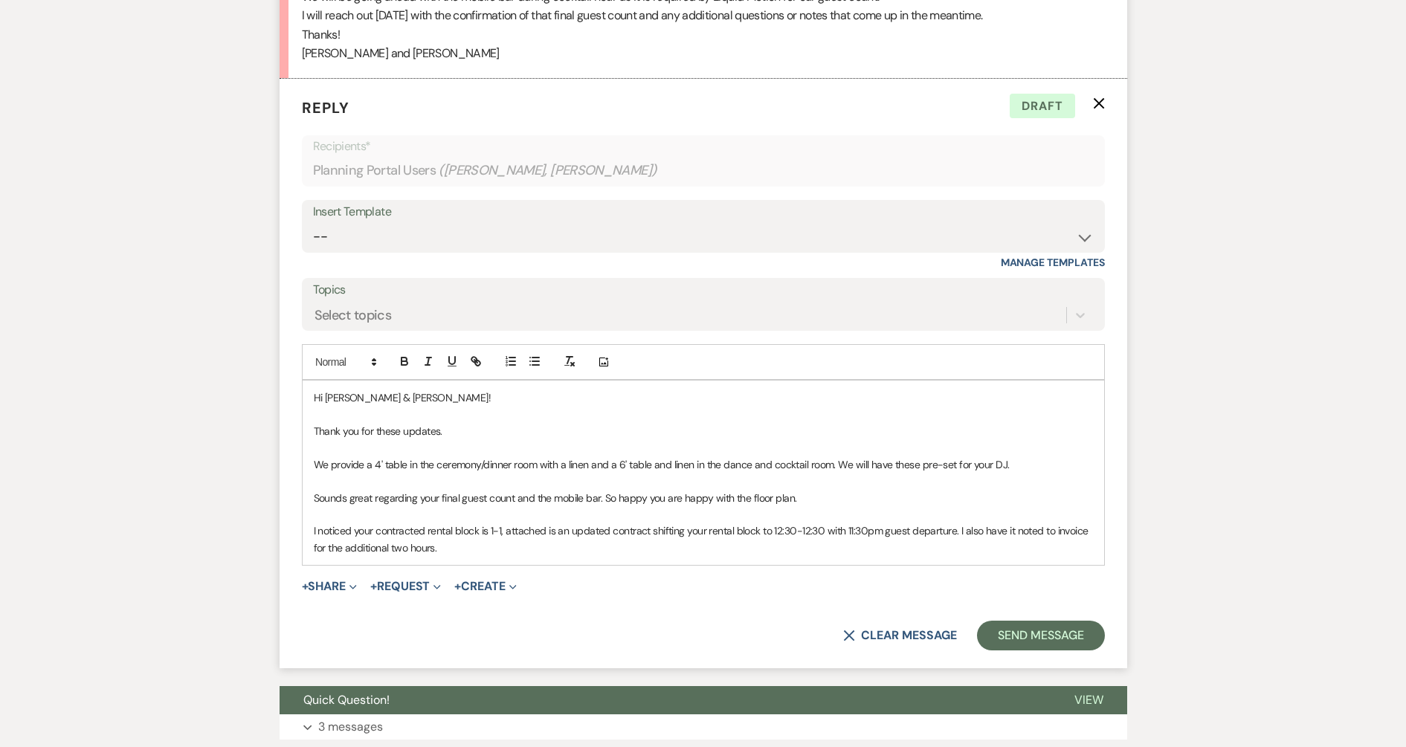
scroll to position [1608, 0]
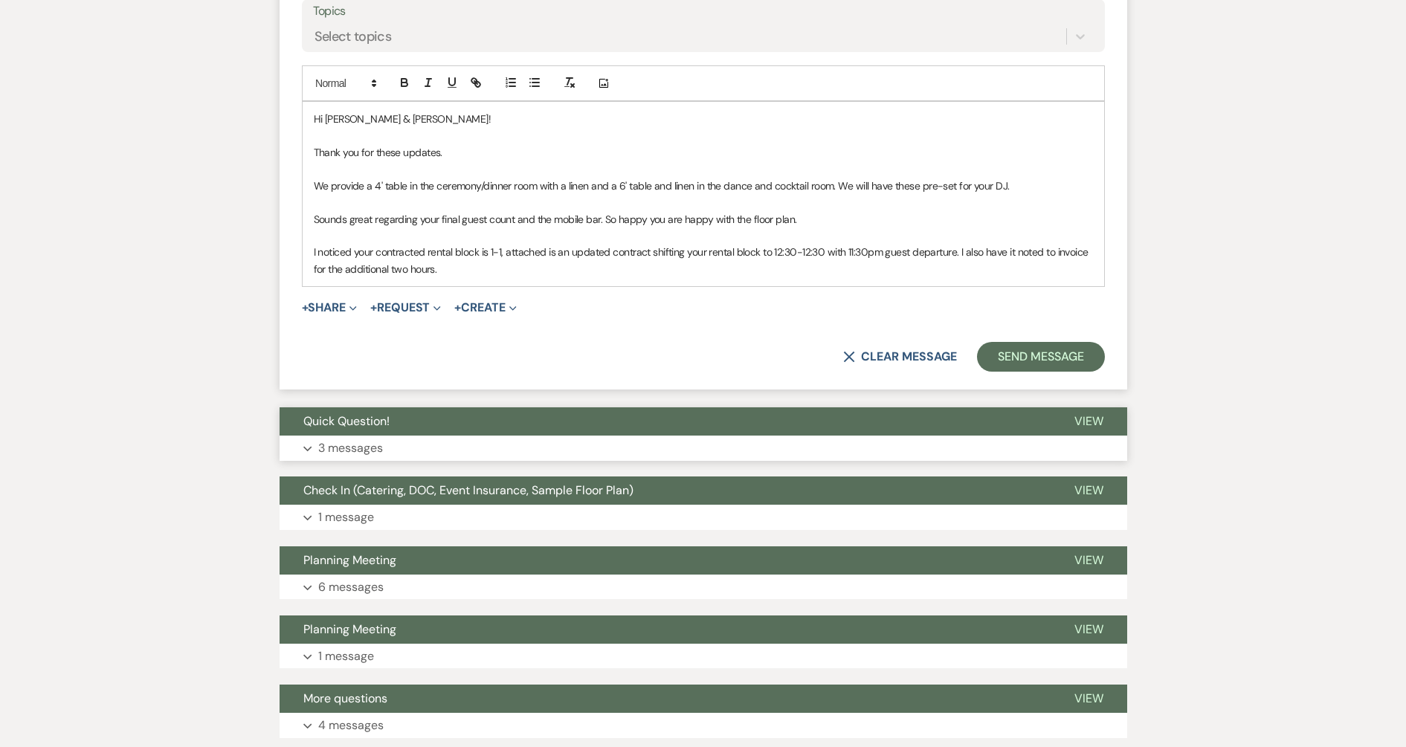
click at [469, 456] on button "Expand 3 messages" at bounding box center [702, 448] width 847 height 25
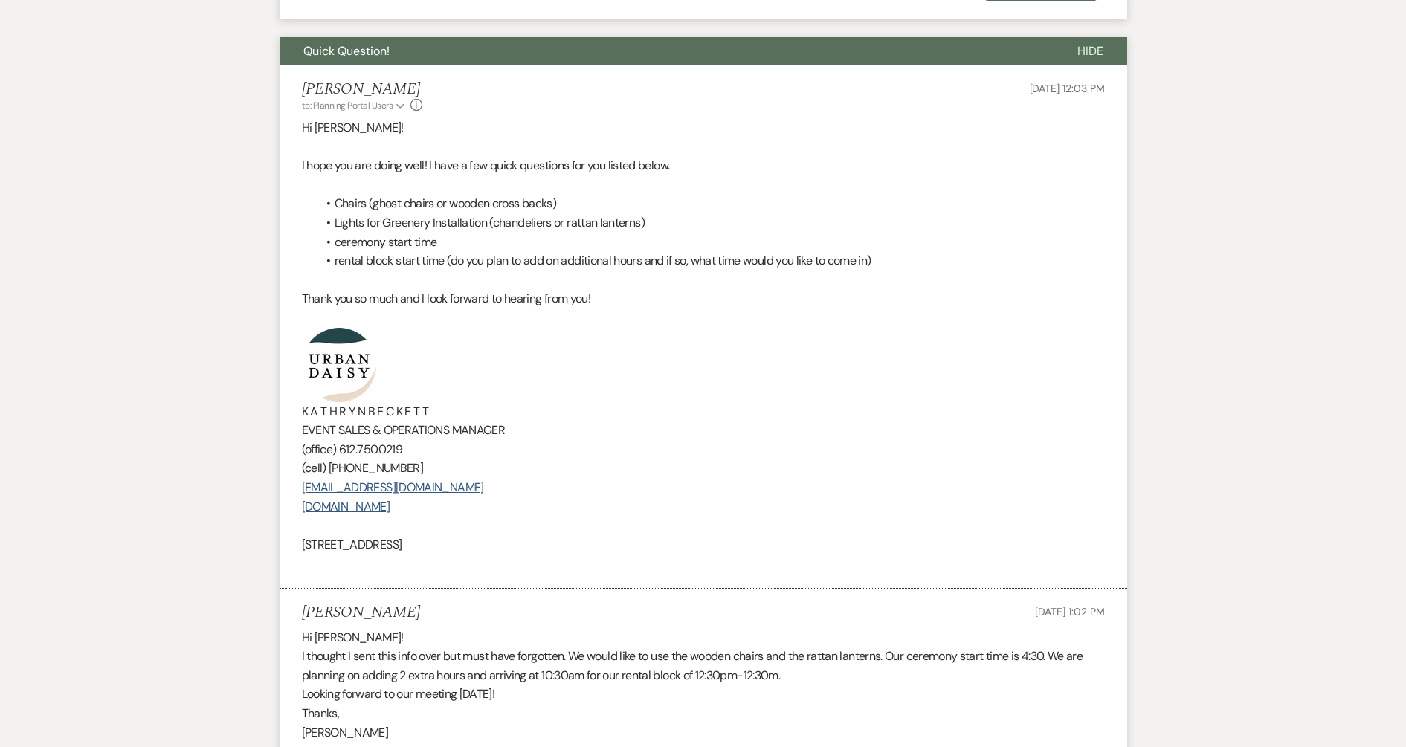
scroll to position [1980, 0]
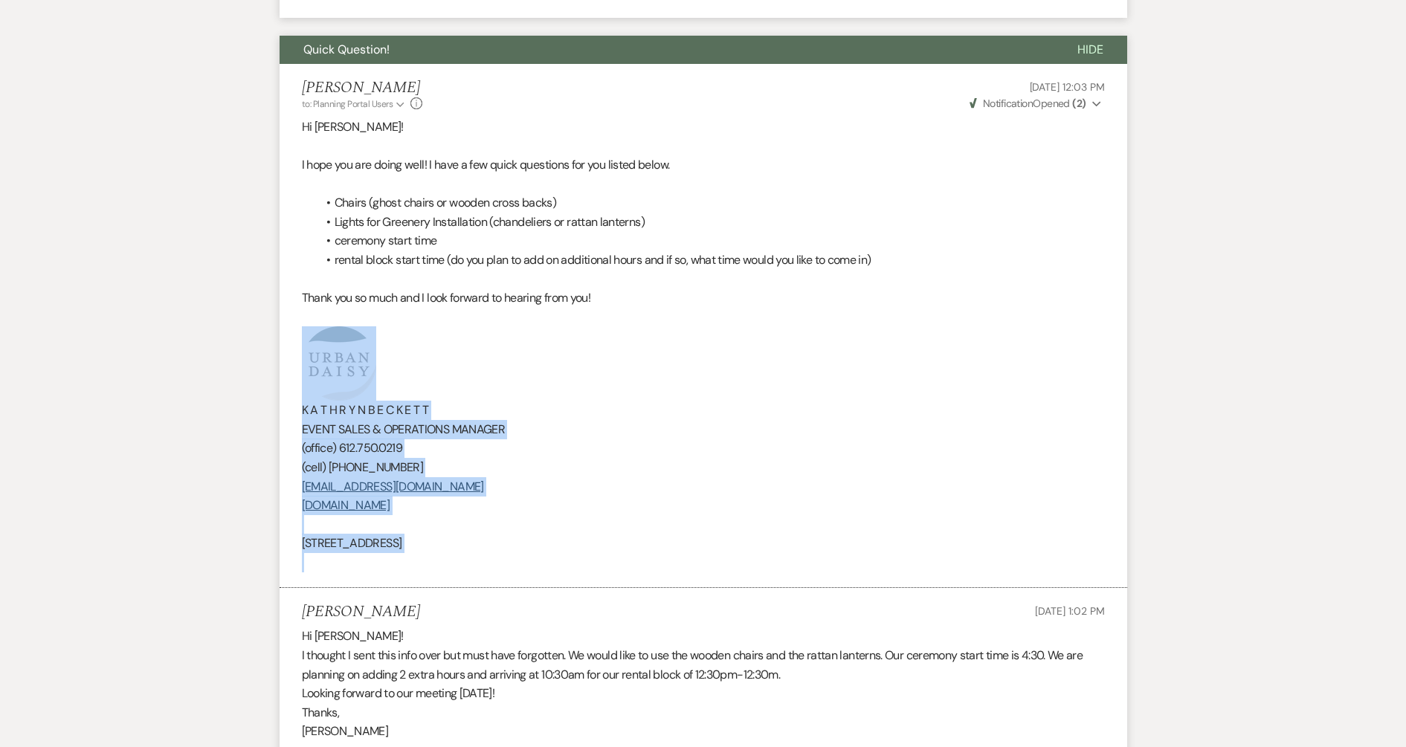
drag, startPoint x: 523, startPoint y: 554, endPoint x: 256, endPoint y: 372, distance: 322.6
click at [256, 372] on div "Messages Tasks Payments Vendors Rental Overview Timeline Docs & Files Contacts …" at bounding box center [703, 256] width 1406 height 3985
copy div "K A T H R Y N B E C K E T T EVENT SALES & OPERATIONS MANAGER (office) 612.750.0…"
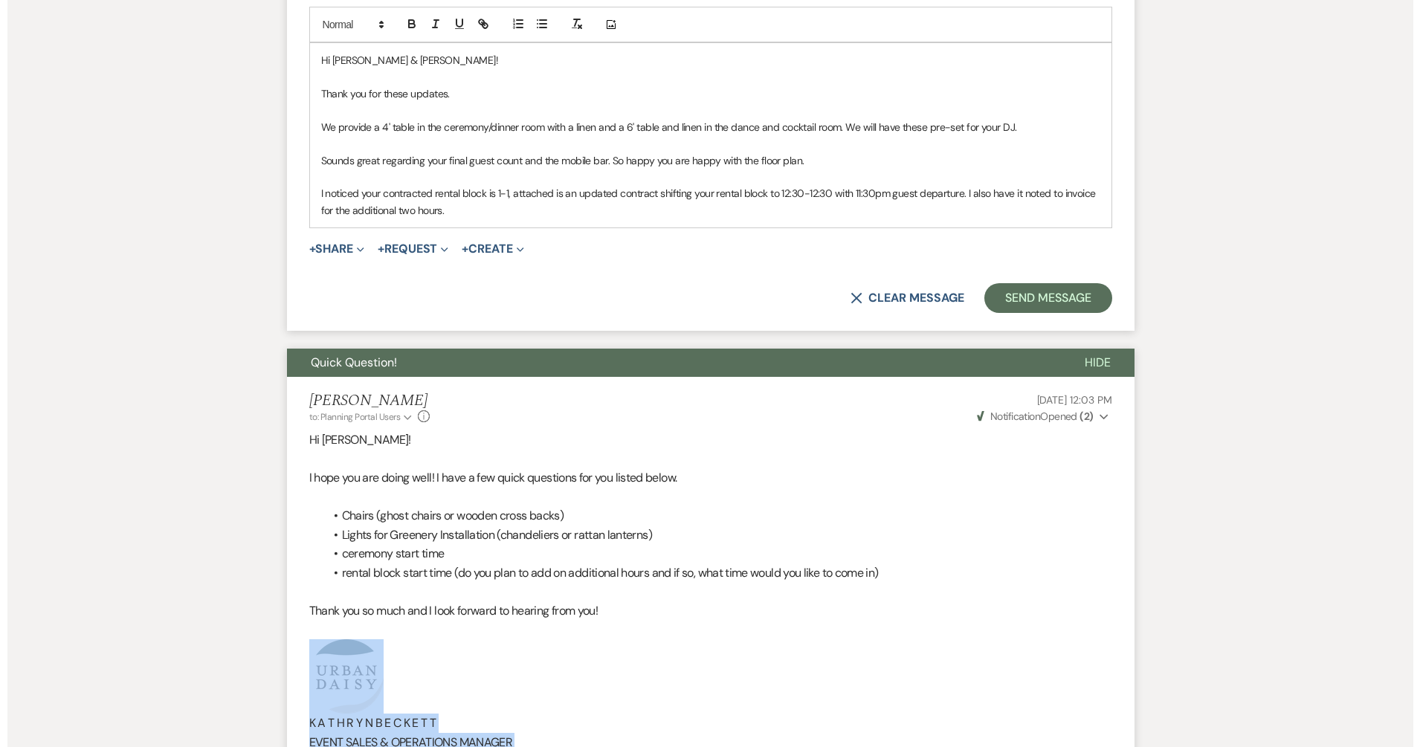
scroll to position [1608, 0]
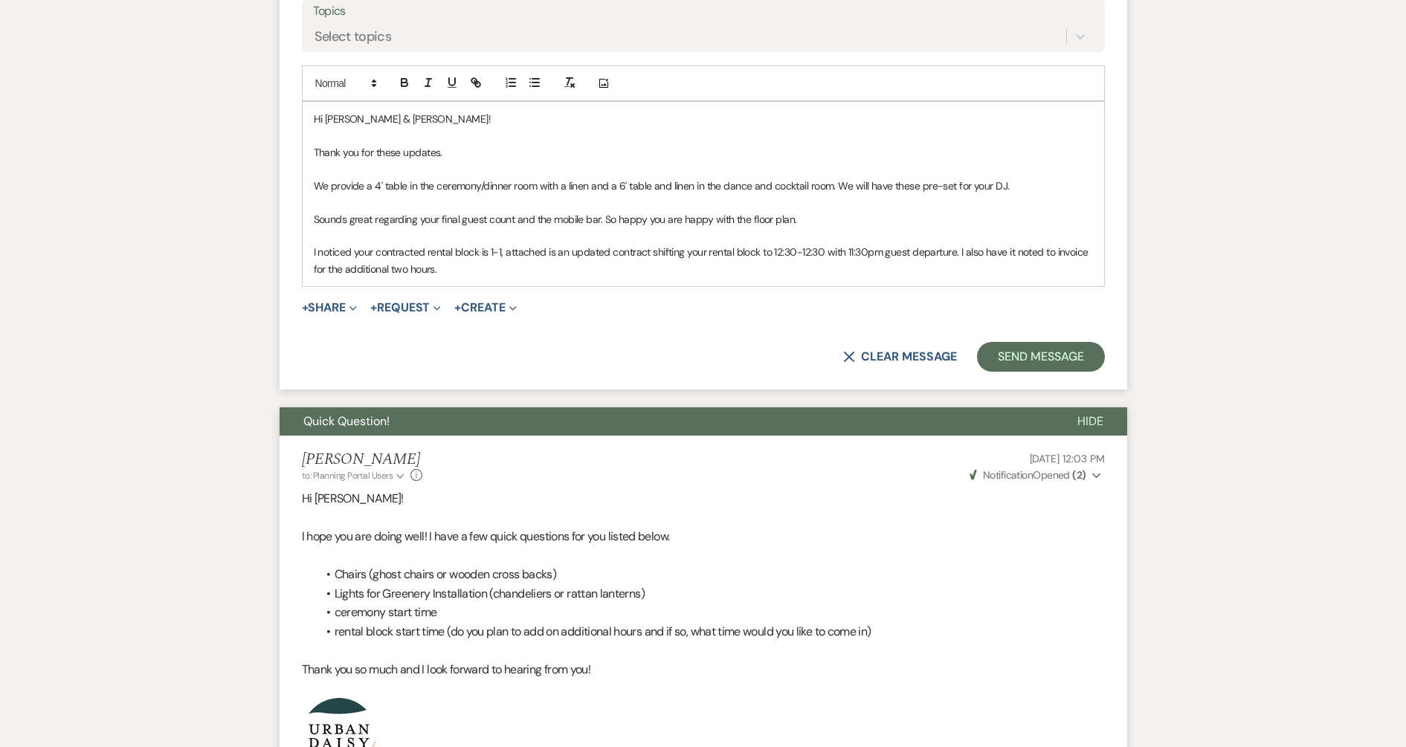
click at [497, 271] on p "I noticed your contracted rental block is 1-1, attached is an updated contract …" at bounding box center [703, 260] width 779 height 33
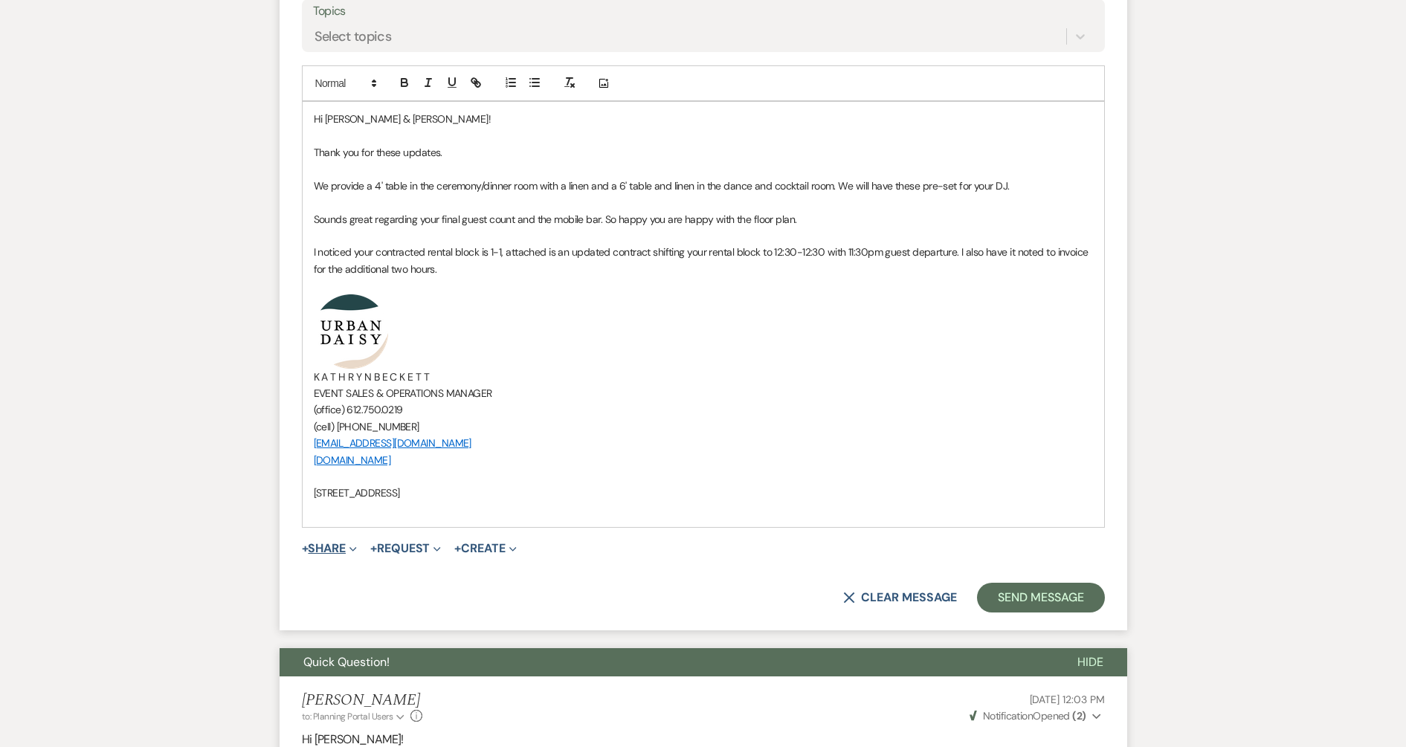
click at [316, 552] on button "+ Share Expand" at bounding box center [330, 549] width 56 height 12
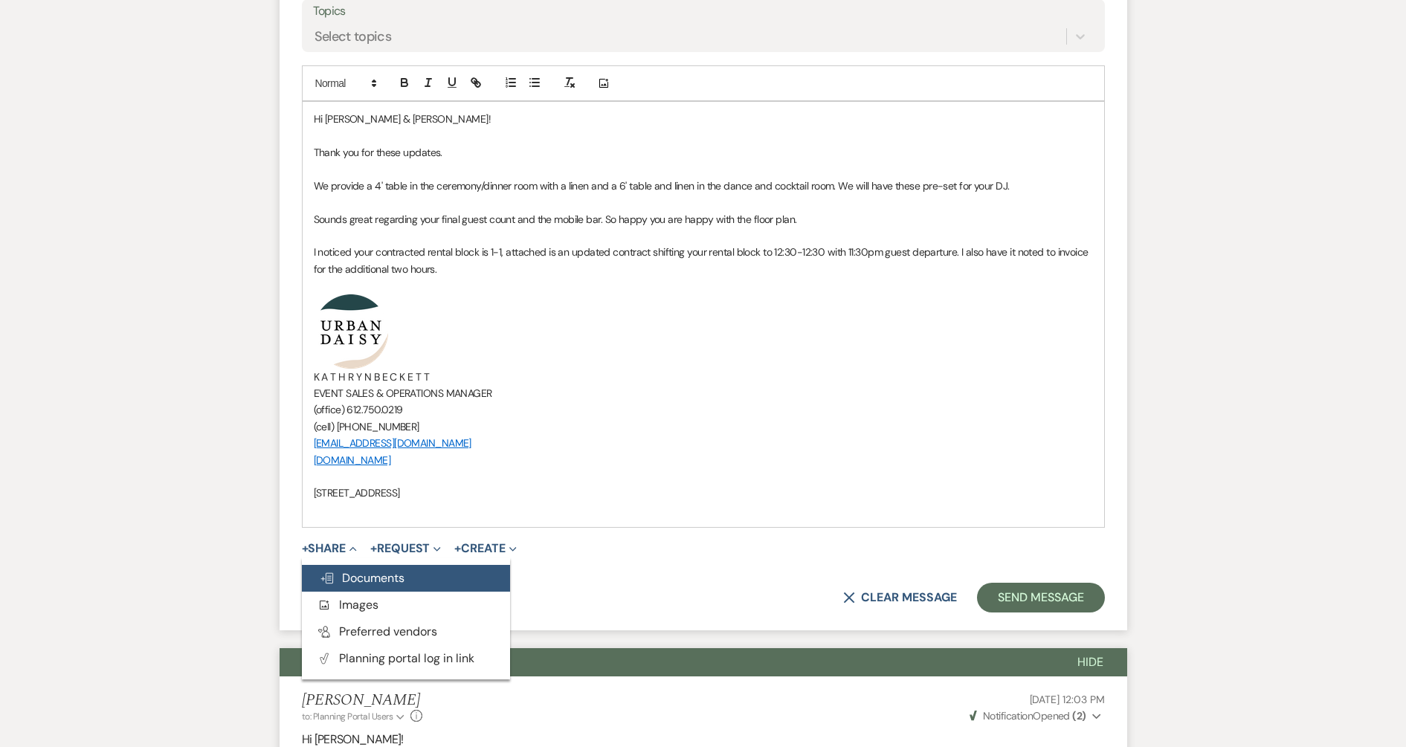
click at [329, 570] on span "Doc Upload Documents" at bounding box center [362, 578] width 85 height 16
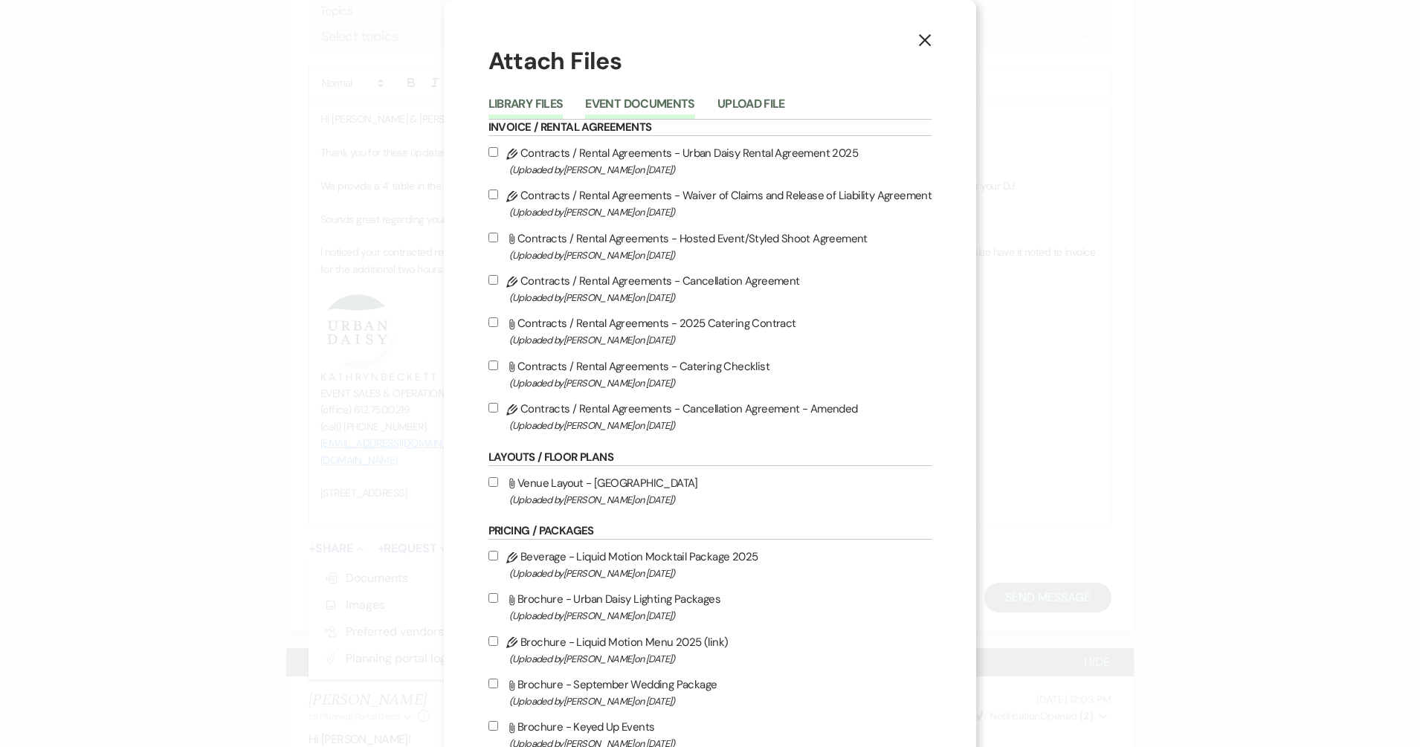
click at [673, 101] on button "Event Documents" at bounding box center [639, 108] width 109 height 21
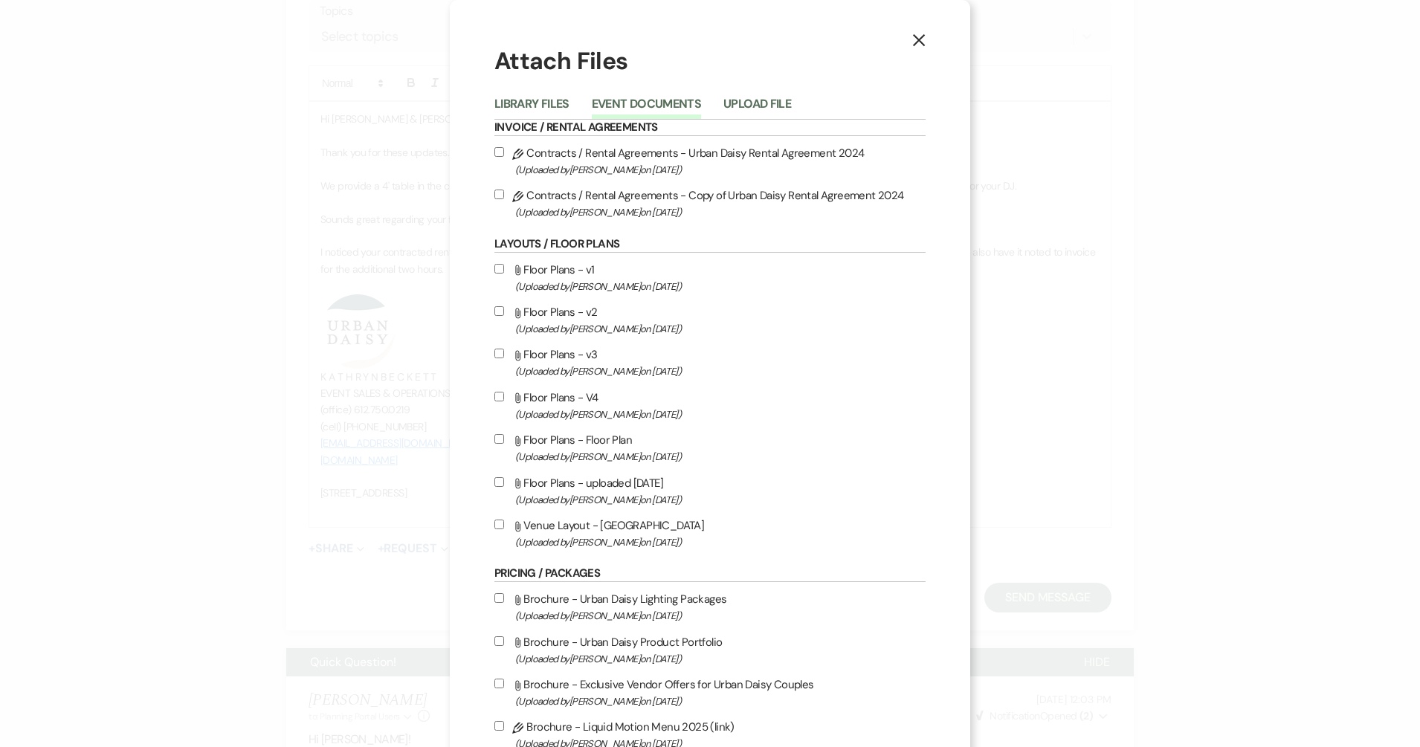
click at [607, 208] on span "(Uploaded by Kathryn Beckett on Jun 14th, 2025 )" at bounding box center [720, 212] width 410 height 17
click at [504, 199] on input "Pencil Contracts / Rental Agreements - Copy of Urban Daisy Rental Agreement 202…" at bounding box center [499, 195] width 10 height 10
checkbox input "true"
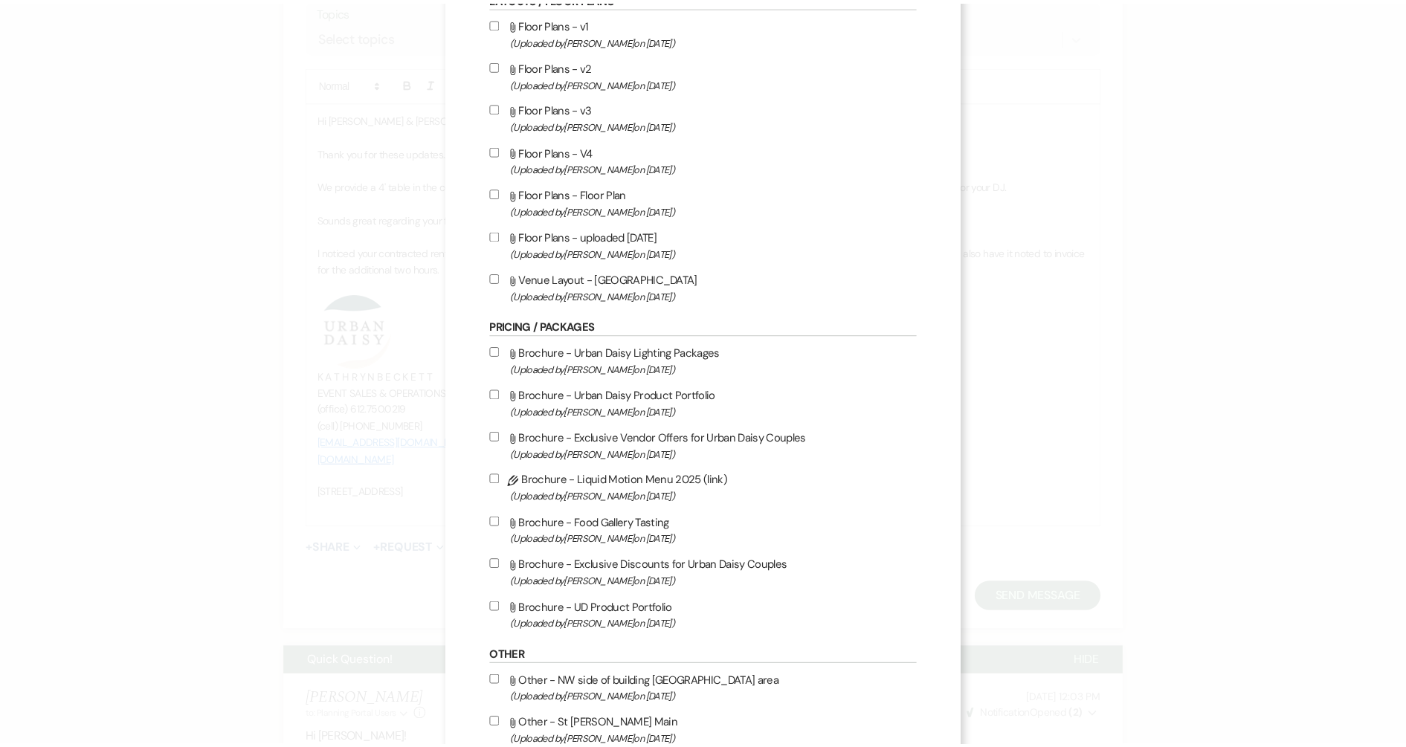
scroll to position [340, 0]
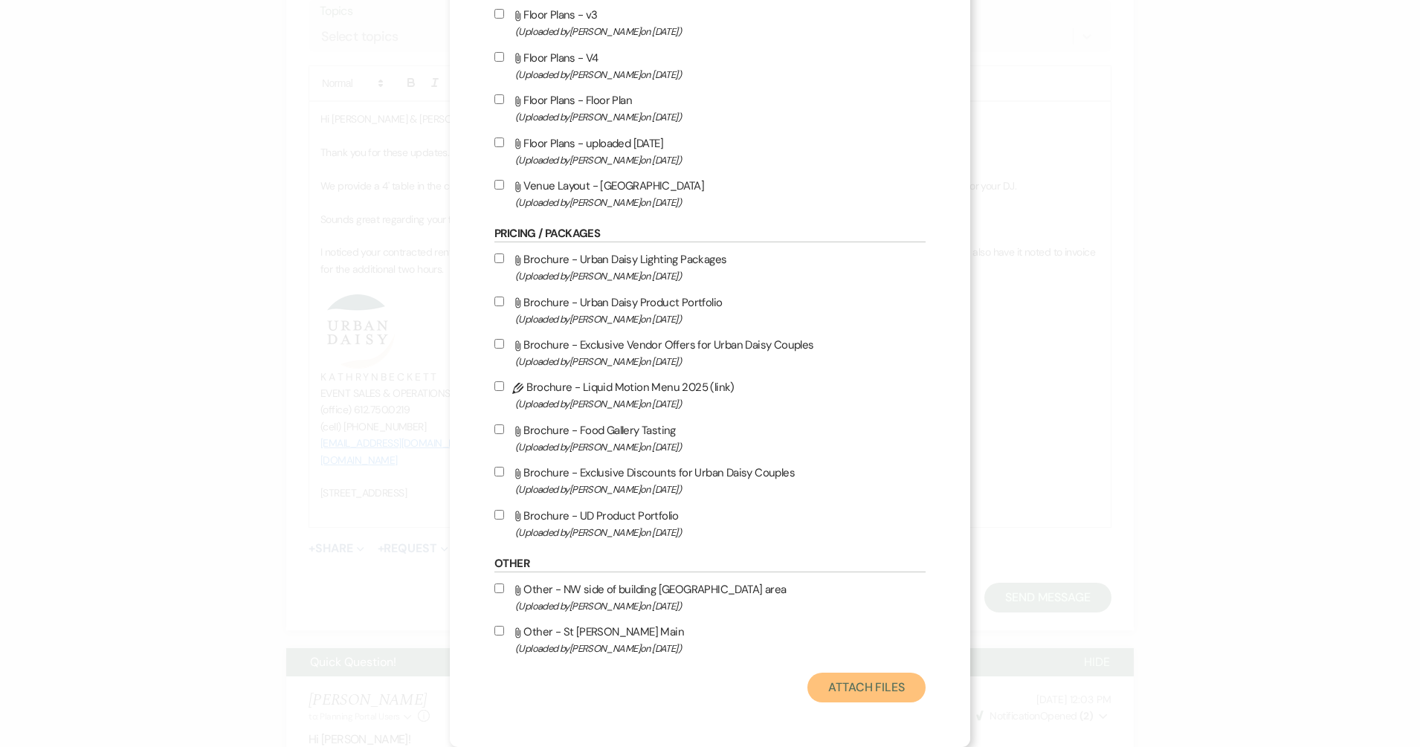
click at [832, 663] on button "Attach Files" at bounding box center [866, 688] width 118 height 30
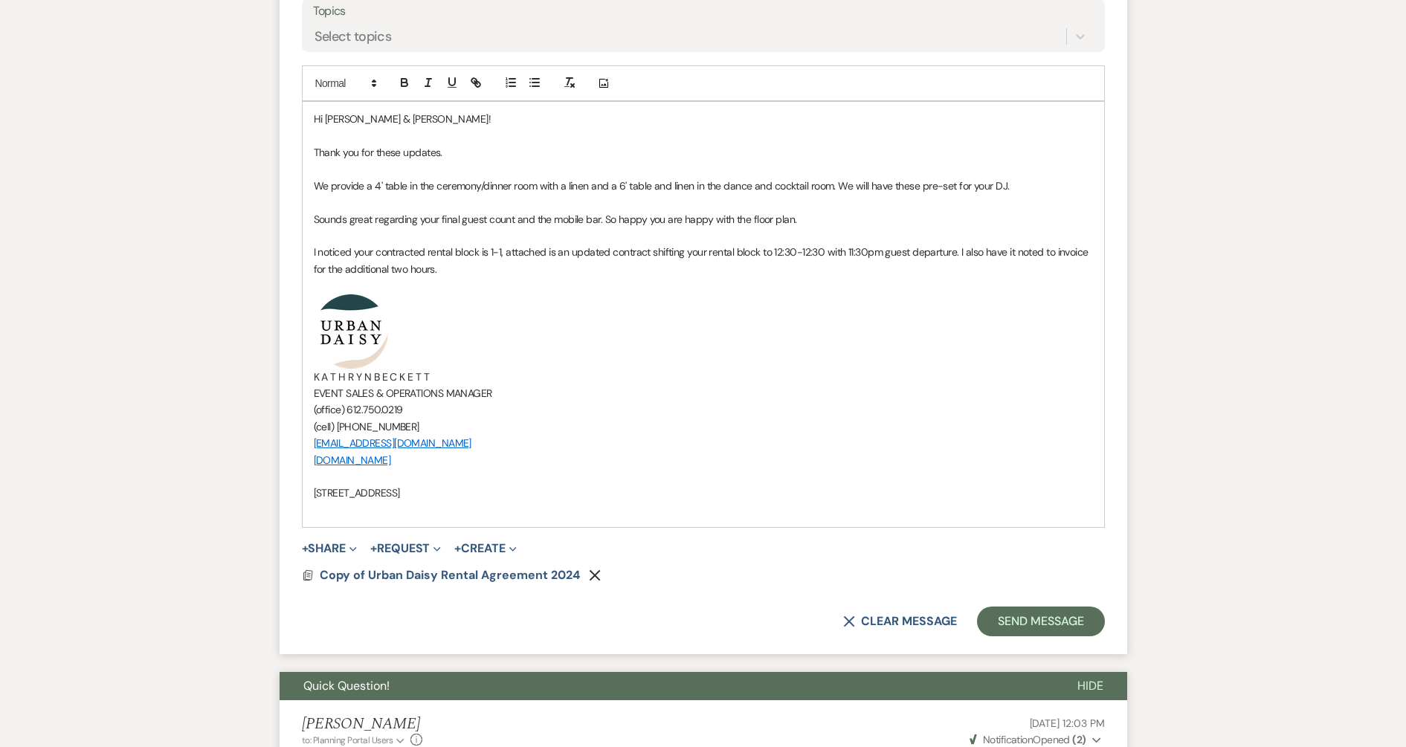
click at [513, 271] on p "I noticed your contracted rental block is 1-1, attached is an updated contract …" at bounding box center [703, 260] width 779 height 33
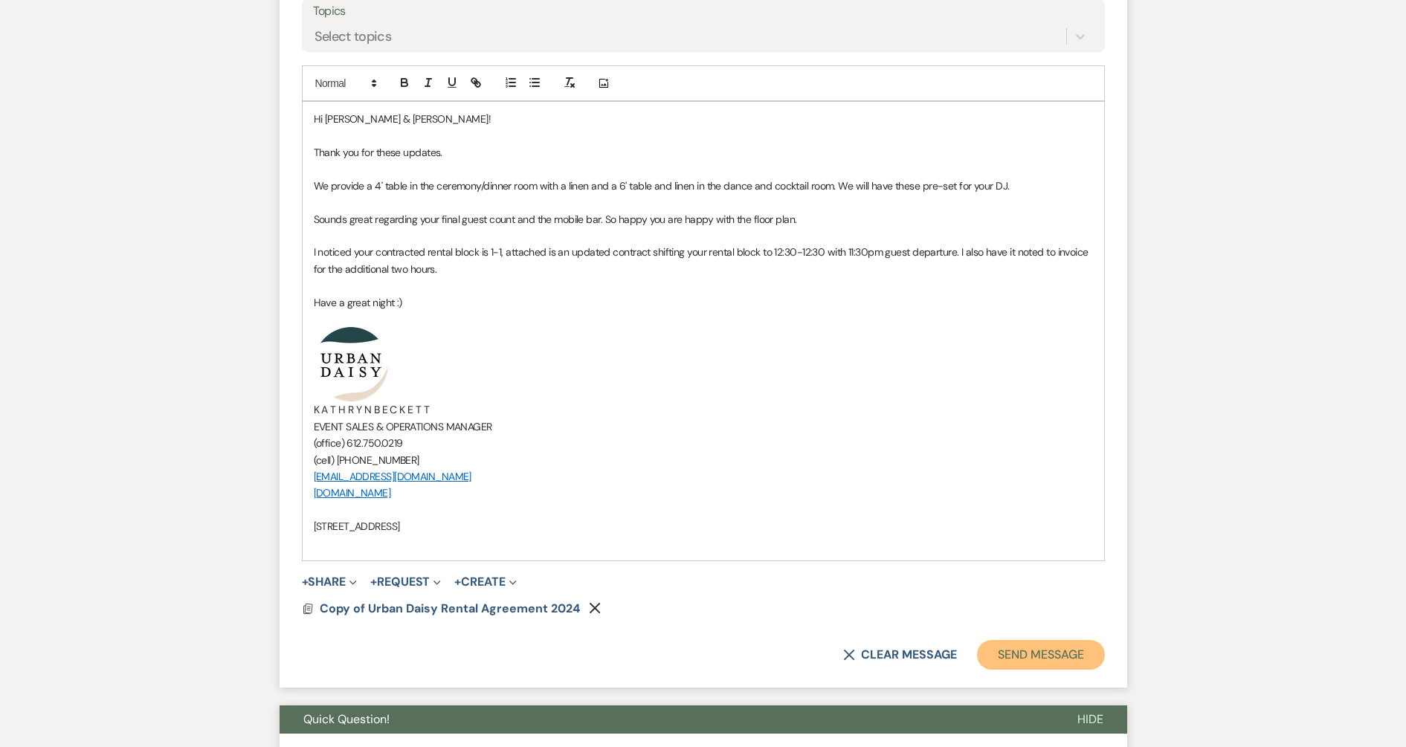
click at [1001, 661] on button "Send Message" at bounding box center [1040, 655] width 127 height 30
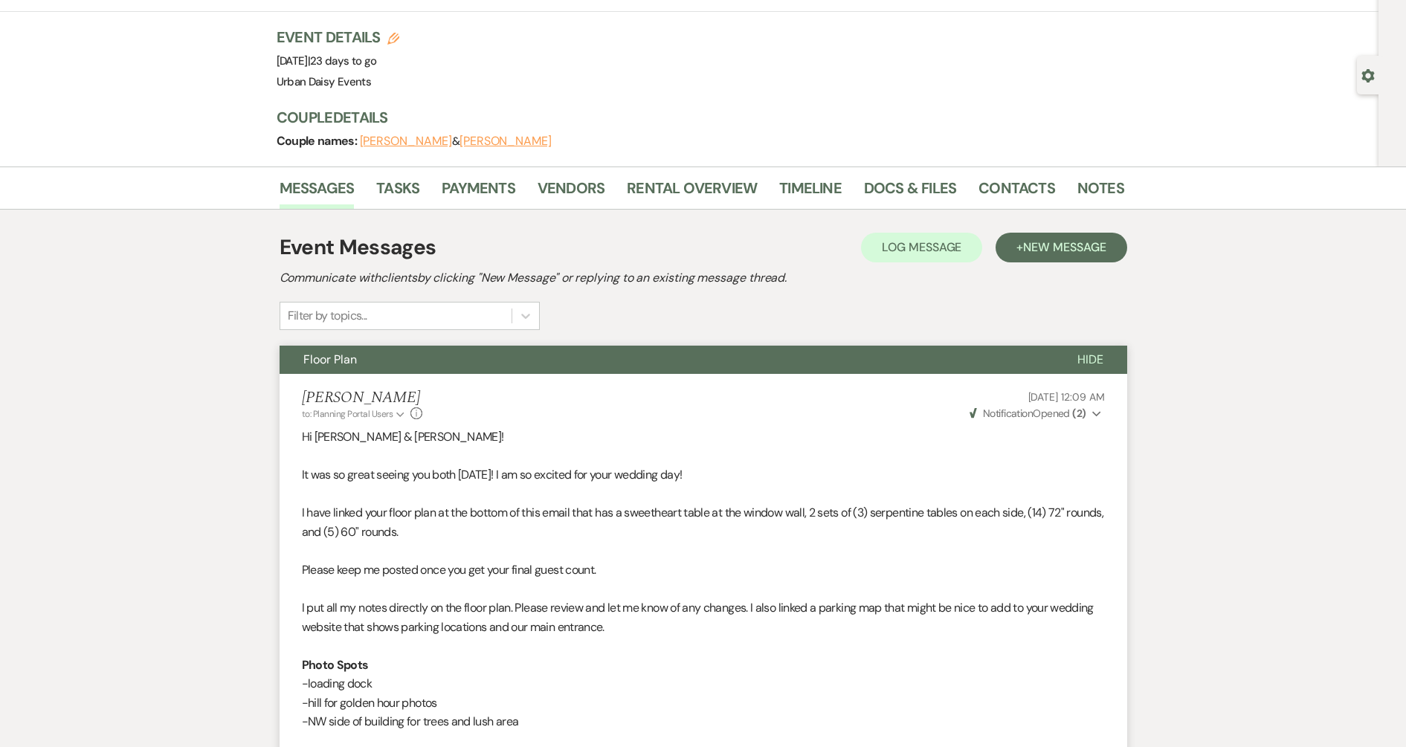
scroll to position [0, 0]
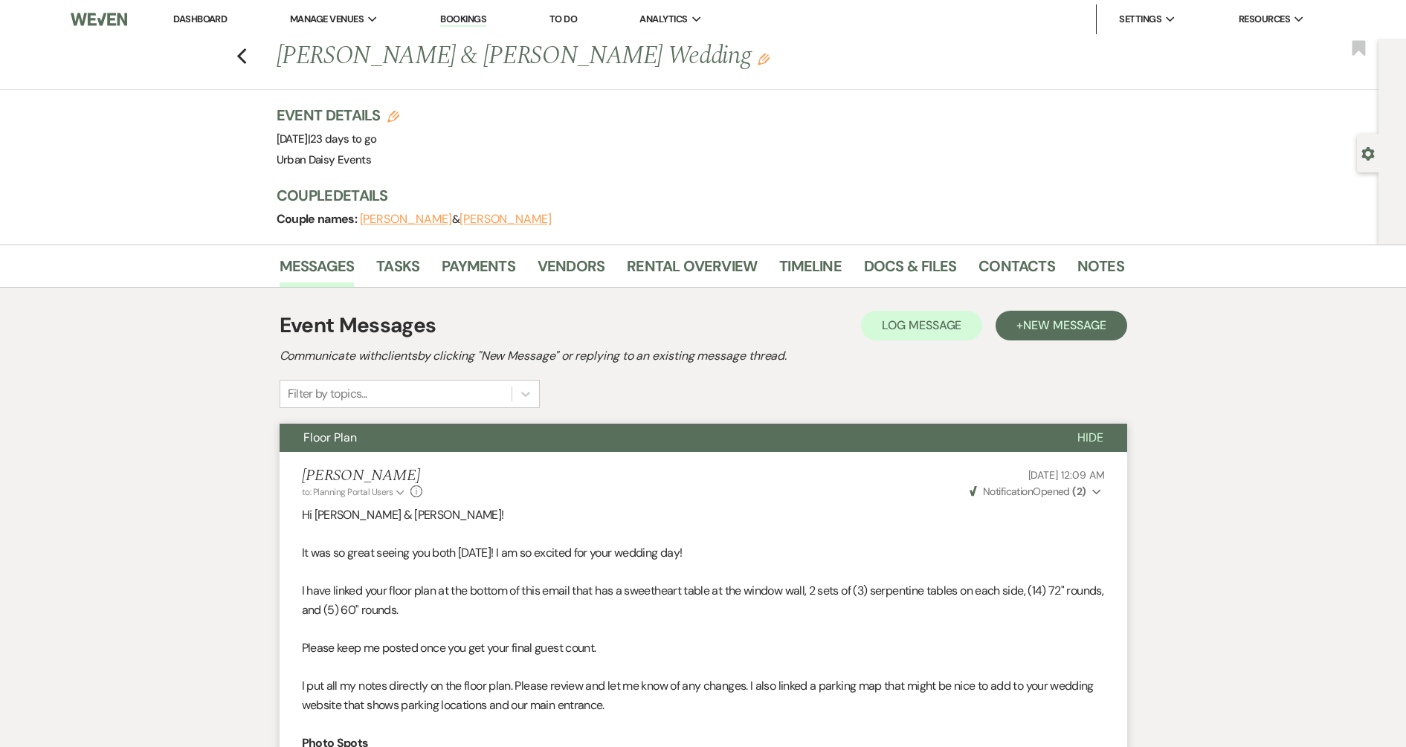
click at [209, 15] on link "Dashboard" at bounding box center [200, 19] width 54 height 13
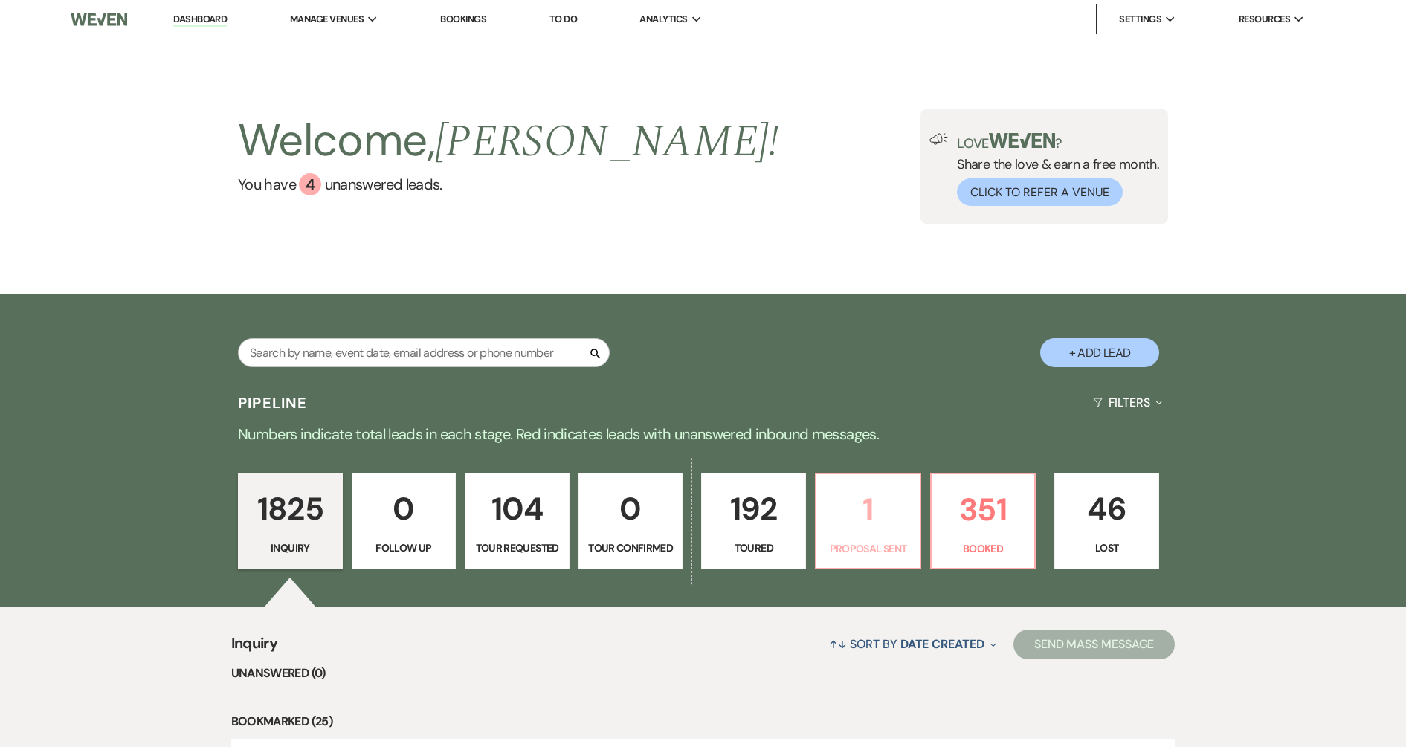
click at [876, 511] on p "1" at bounding box center [867, 510] width 85 height 50
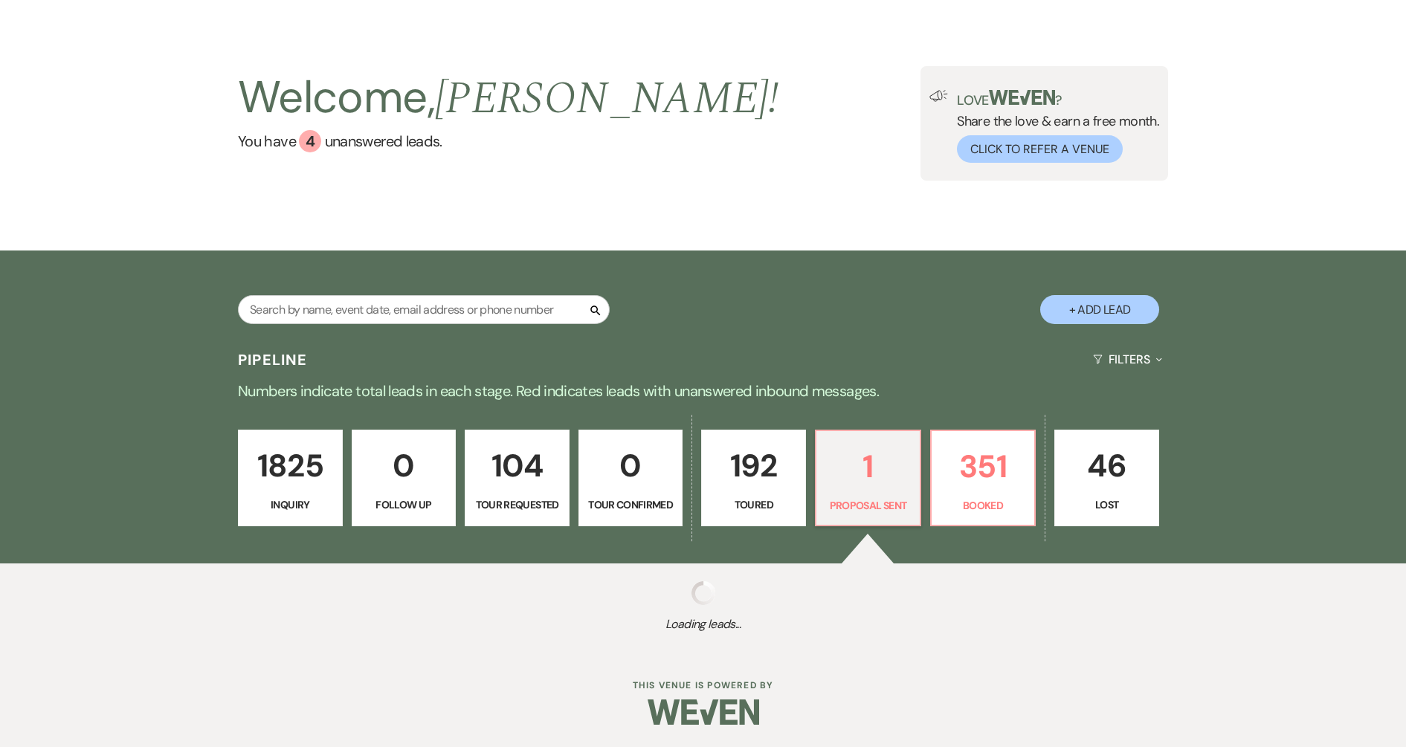
select select "6"
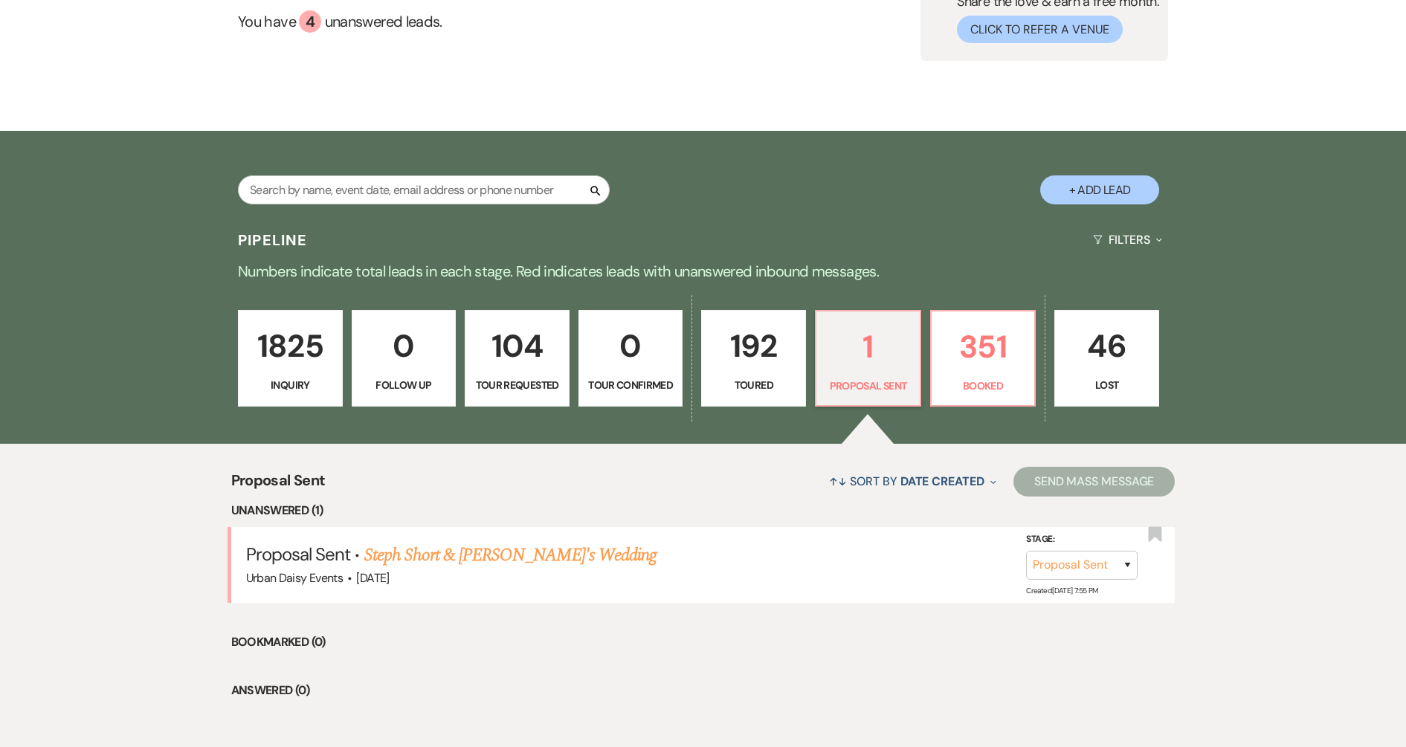
scroll to position [230, 0]
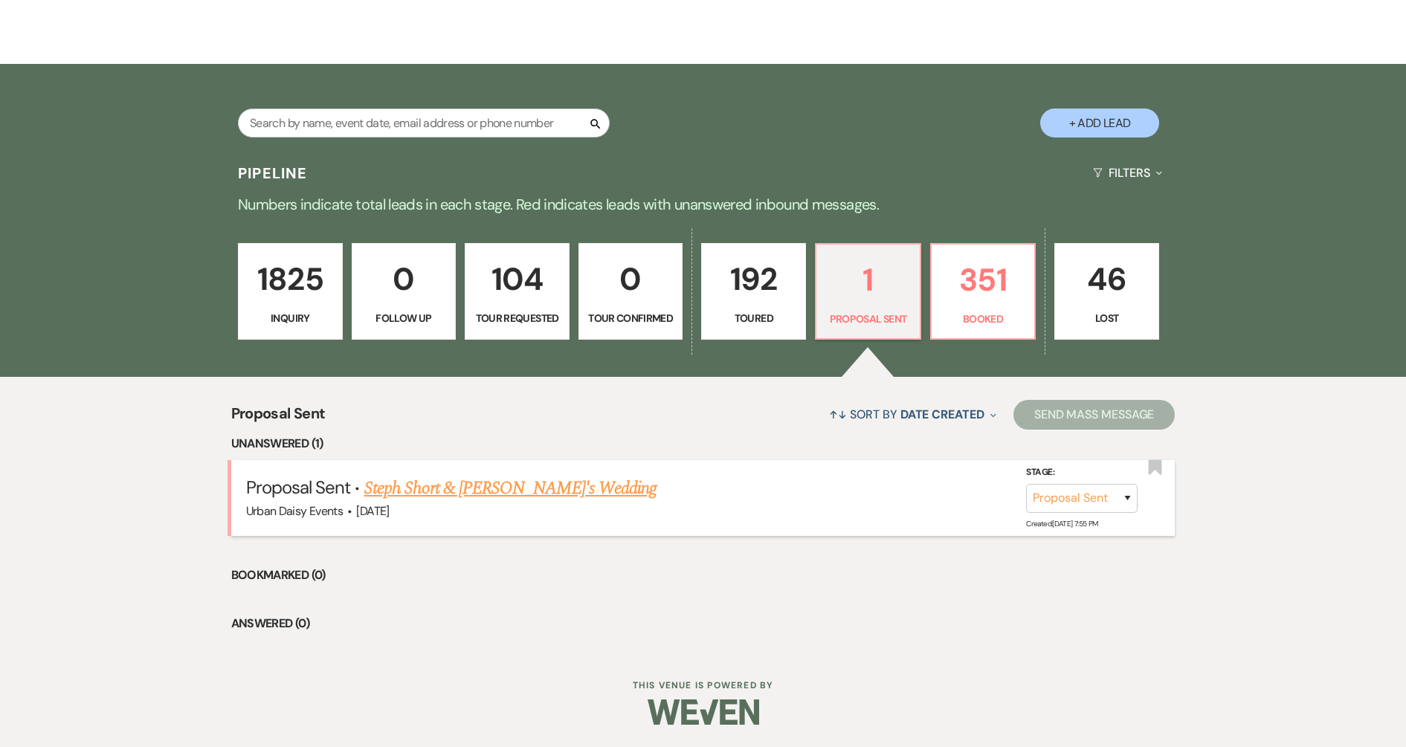
click at [467, 482] on link "Steph Short & Fiance's Wedding" at bounding box center [510, 488] width 292 height 27
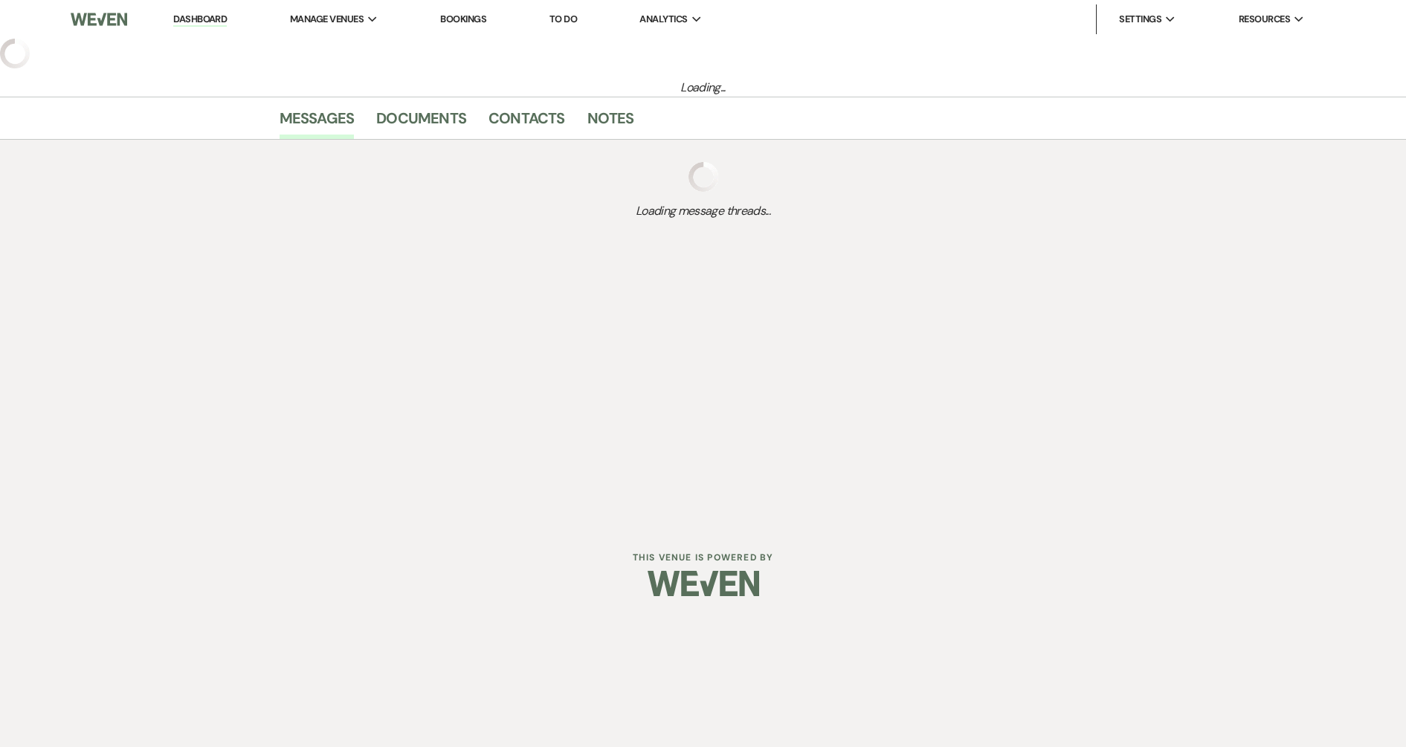
select select "6"
select select "5"
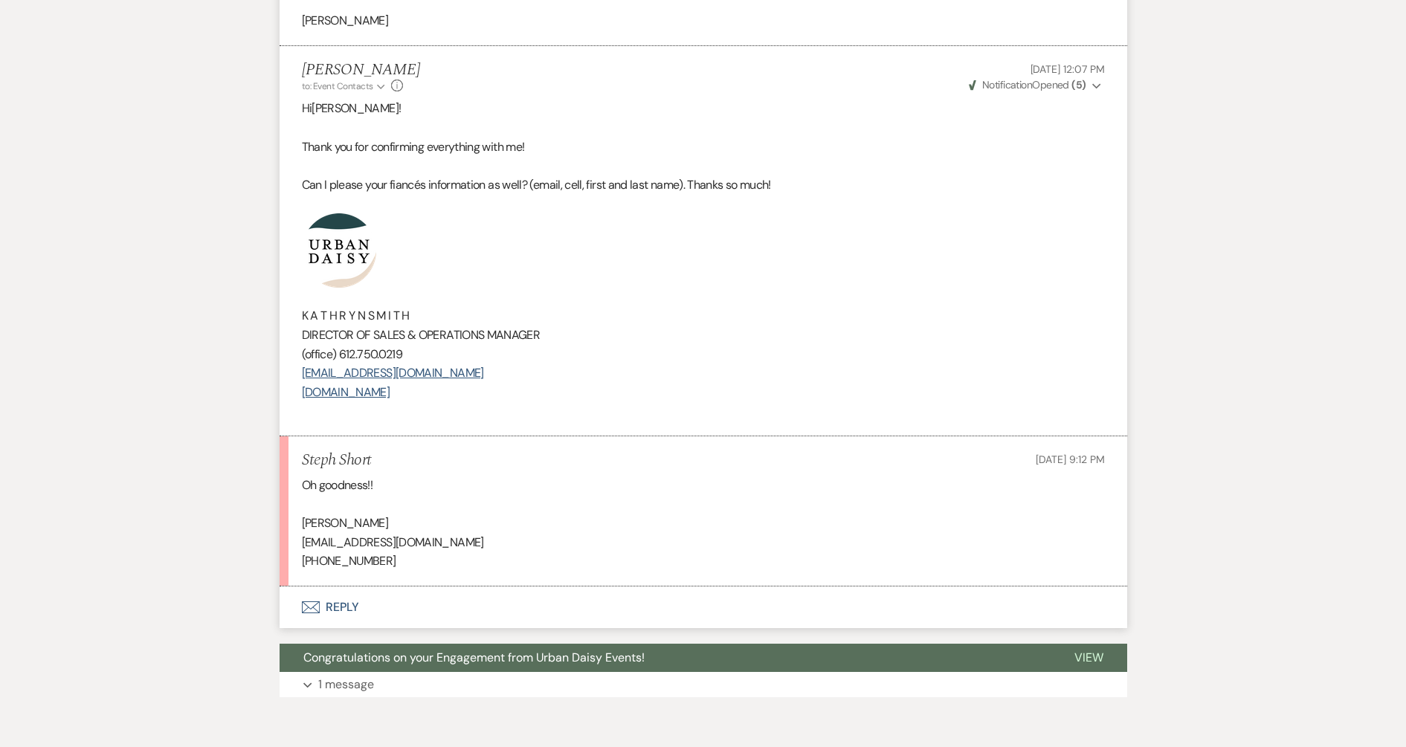
scroll to position [3182, 0]
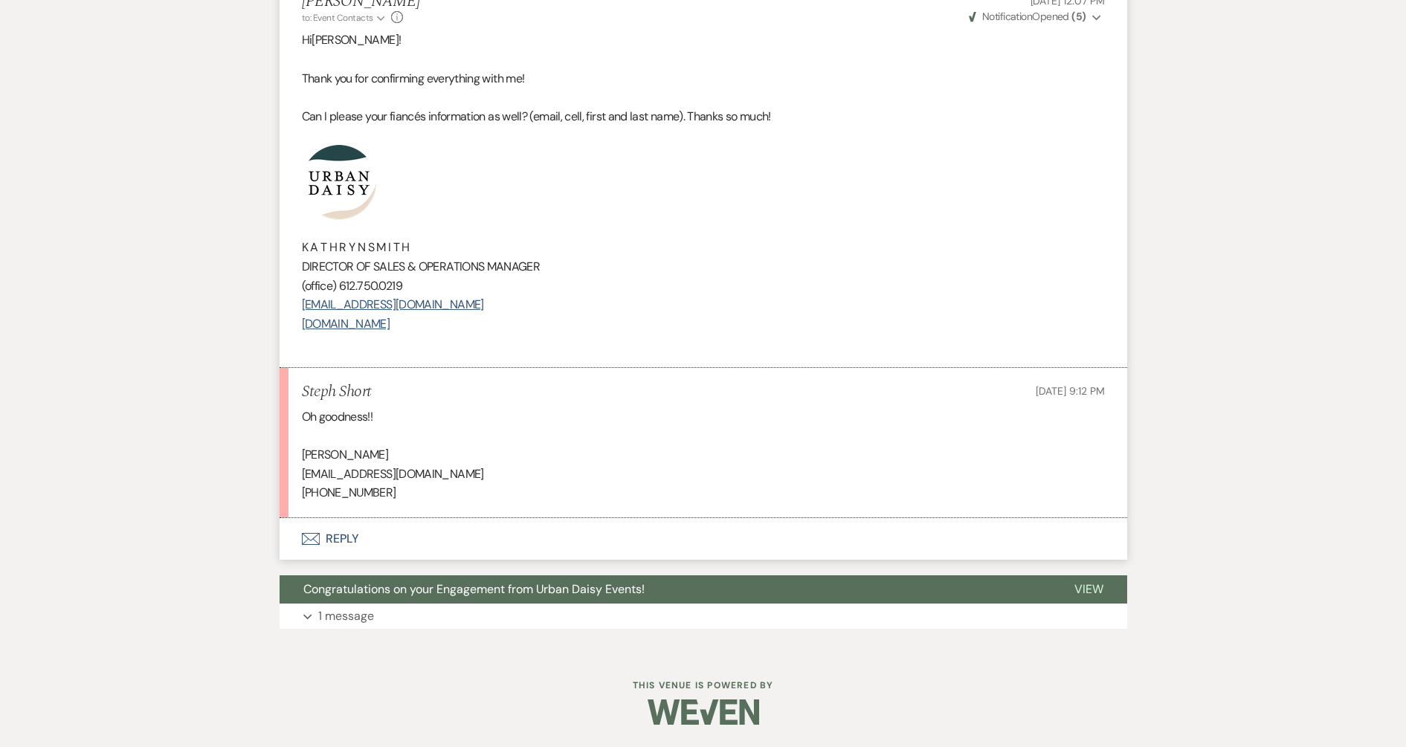
drag, startPoint x: 418, startPoint y: 493, endPoint x: 263, endPoint y: 459, distance: 158.9
copy div "Trevor Garski tgarski13@gmail.com +1 (612) 414-2375"
click at [354, 547] on button "Envelope Reply" at bounding box center [702, 539] width 847 height 42
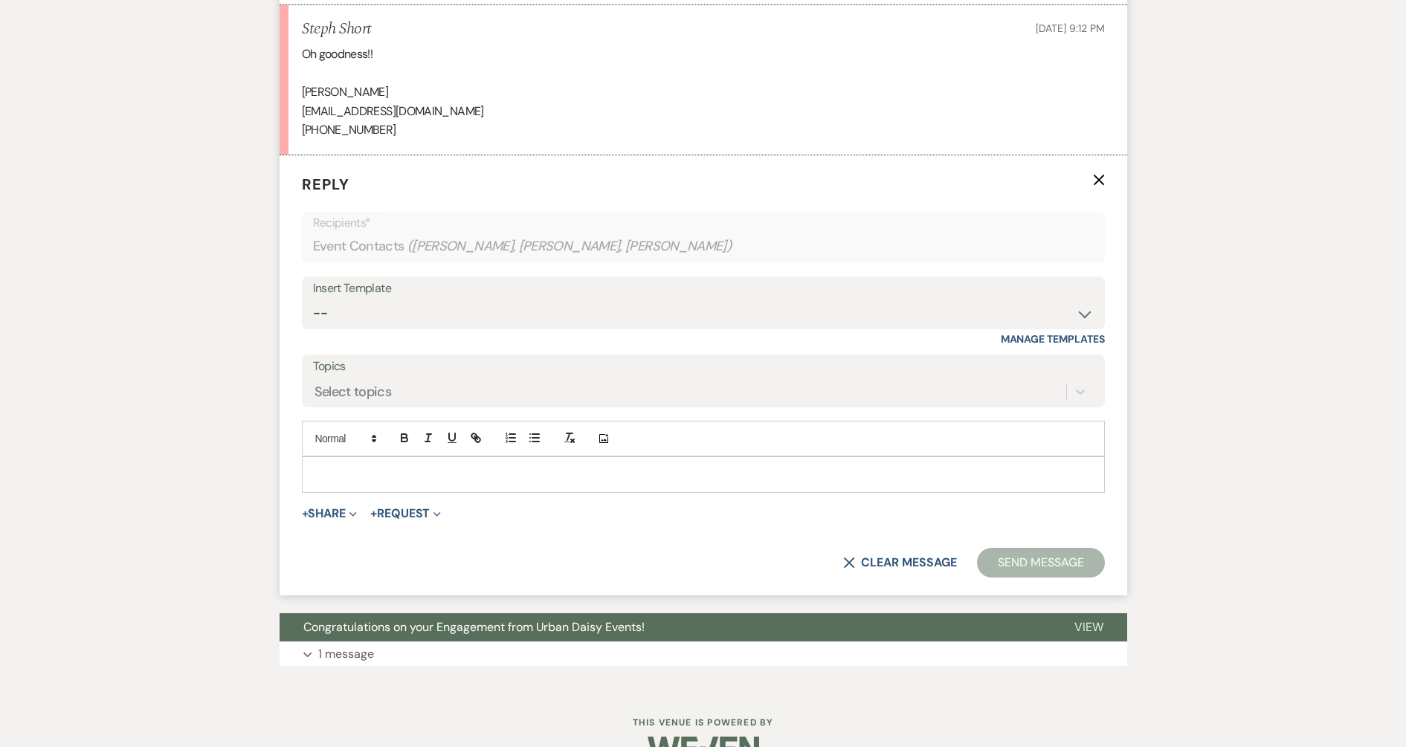
scroll to position [3547, 0]
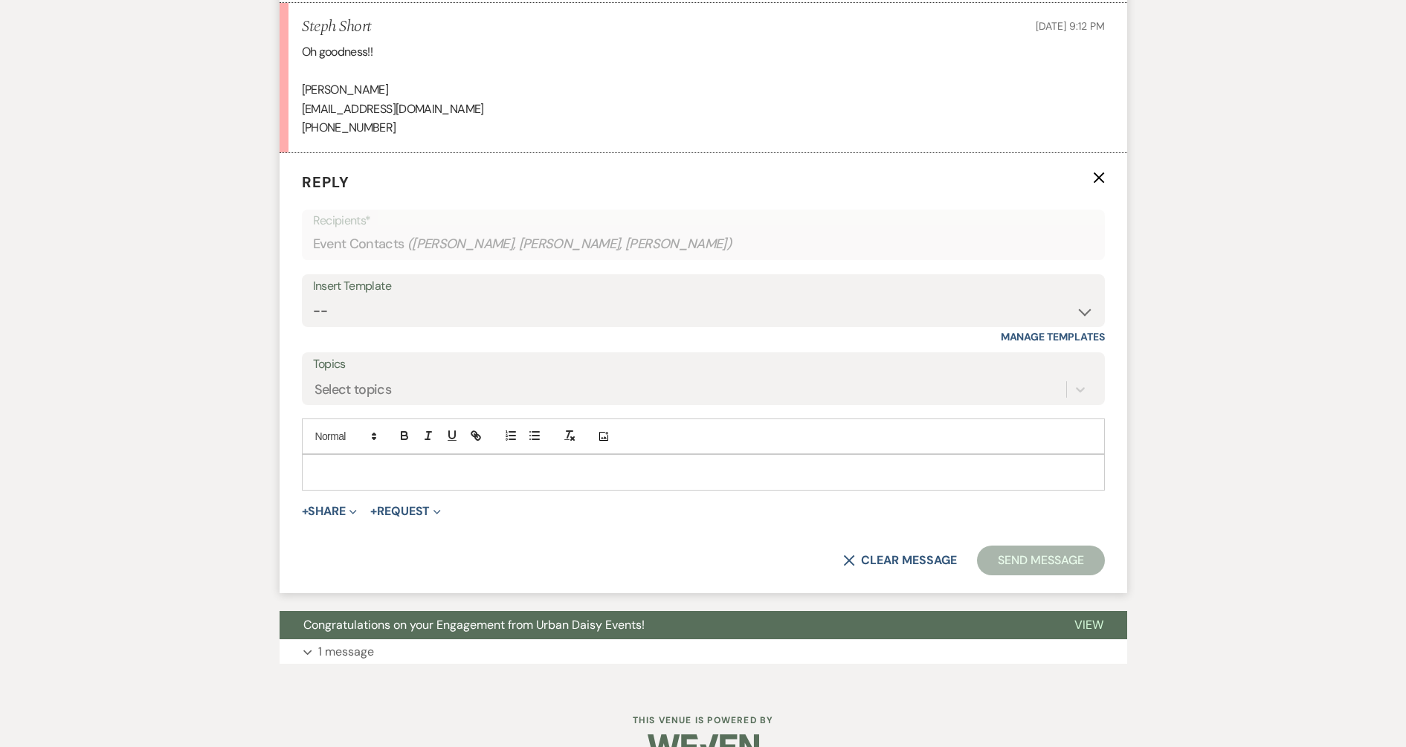
click at [400, 474] on p at bounding box center [703, 472] width 779 height 16
click at [1019, 566] on button "Send Message" at bounding box center [1040, 561] width 127 height 30
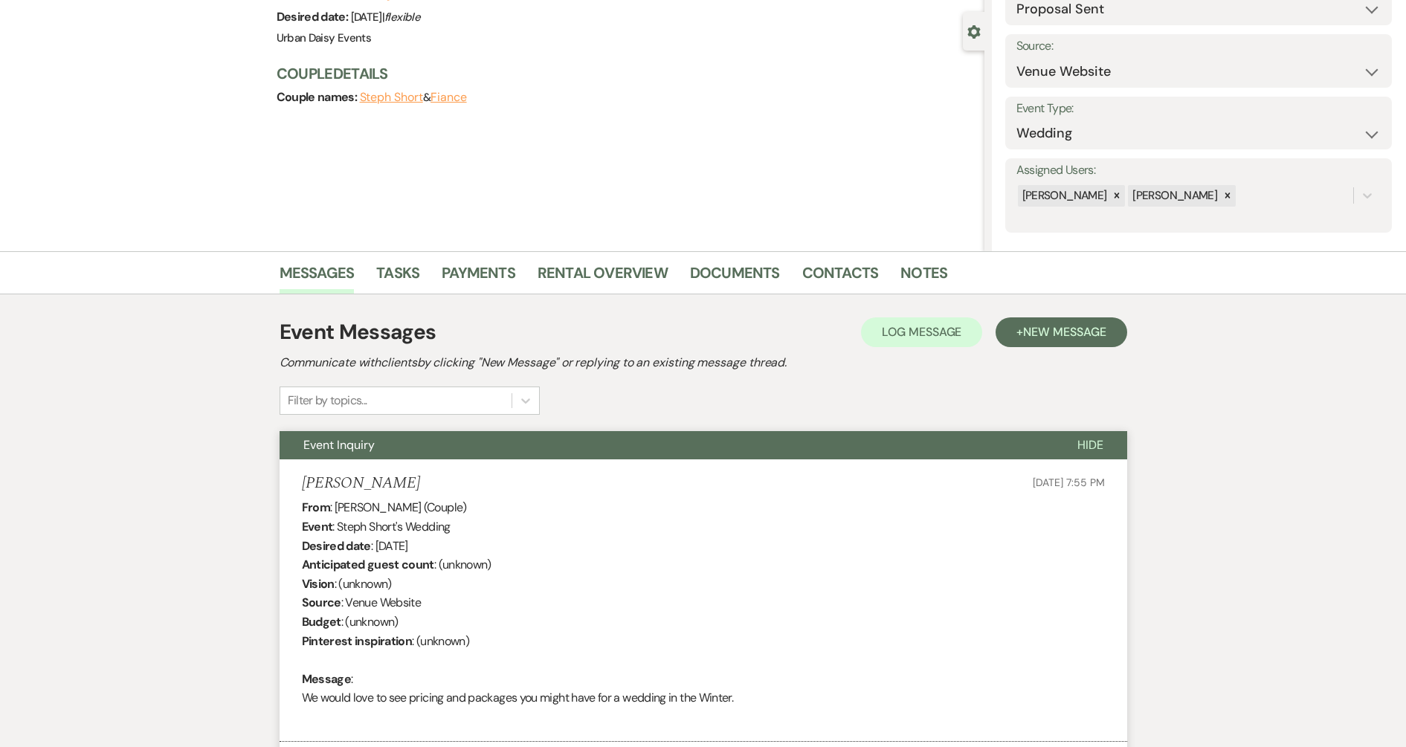
scroll to position [0, 0]
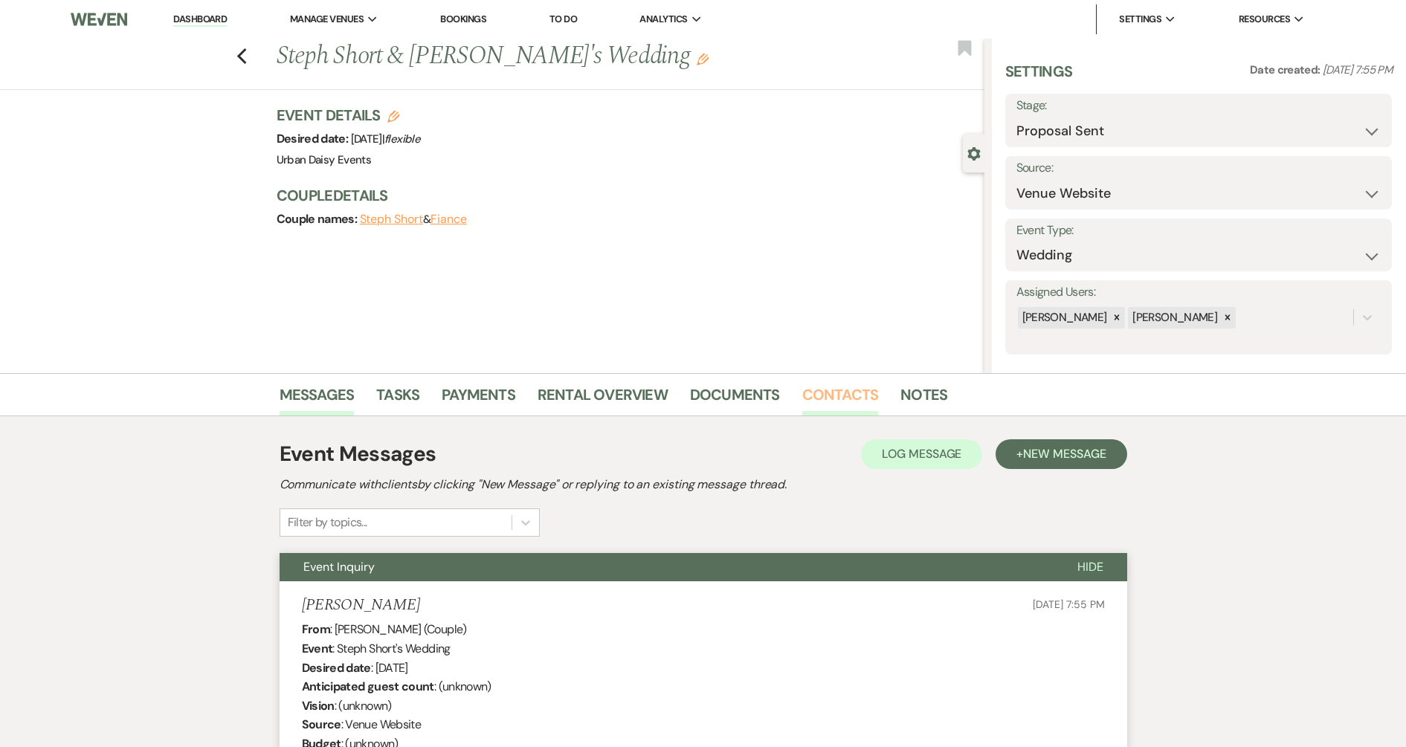
click at [815, 396] on link "Contacts" at bounding box center [840, 399] width 77 height 33
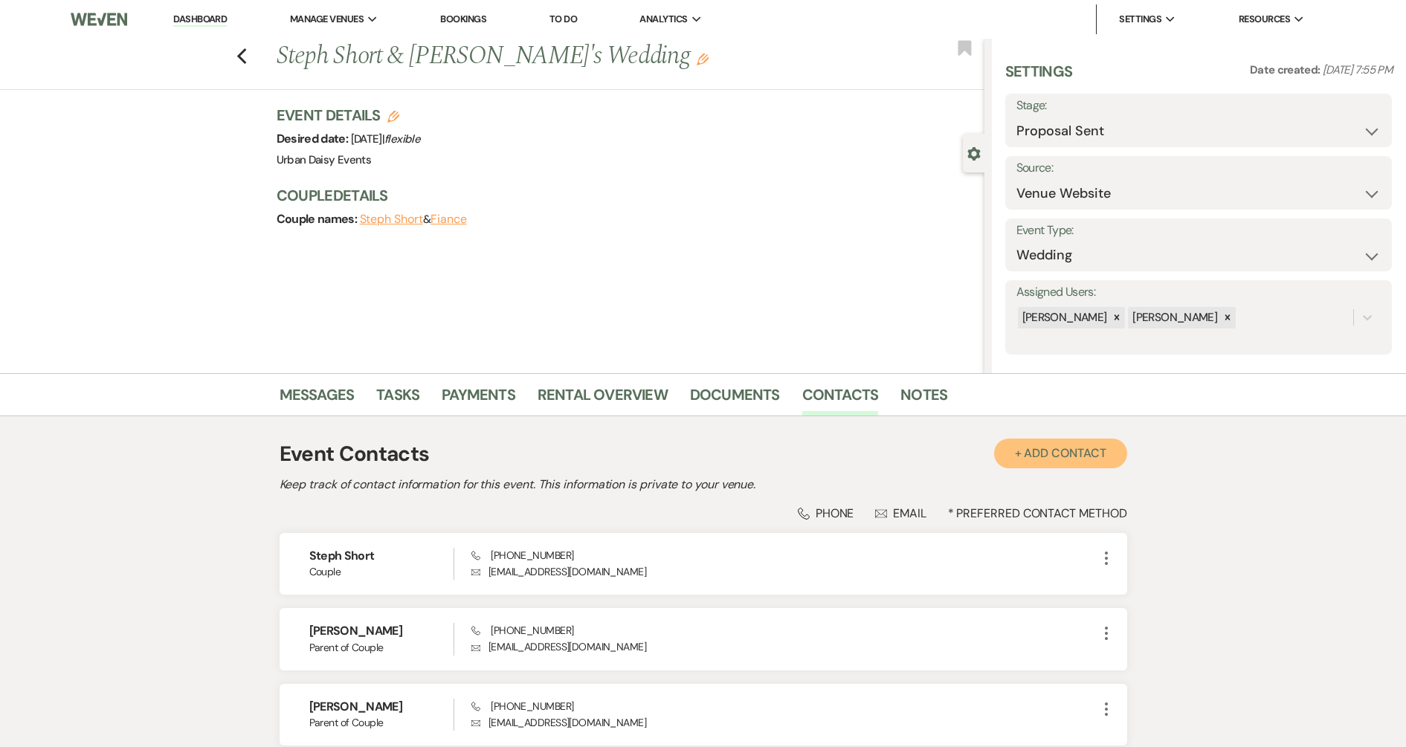
click at [1019, 453] on button "+ Add Contact" at bounding box center [1060, 454] width 133 height 30
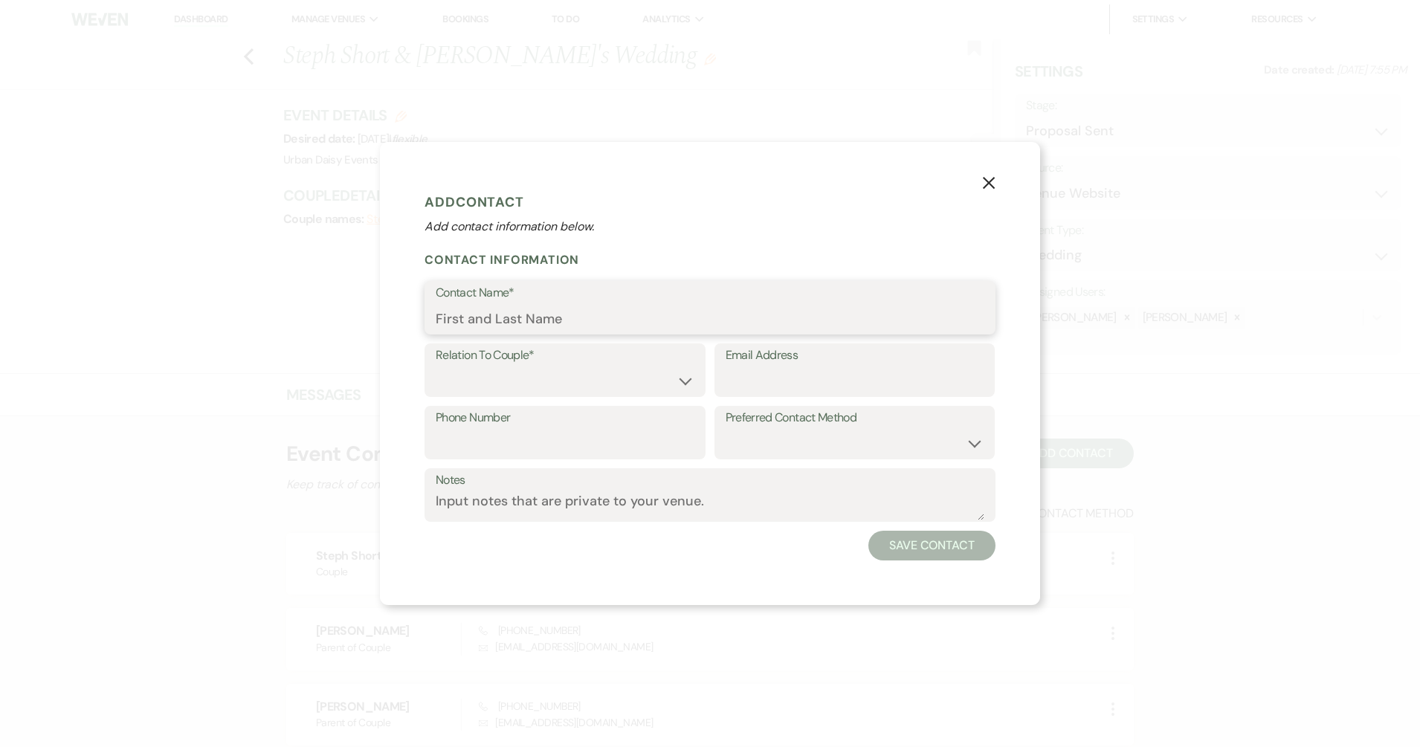
click at [616, 317] on input "Contact Name*" at bounding box center [710, 318] width 549 height 29
paste input "Trevor Garski tgarski13@gmail.com +1 (612) 414-2375"
drag, startPoint x: 798, startPoint y: 319, endPoint x: 678, endPoint y: 332, distance: 121.1
click at [678, 332] on input "Trevor Garski tgarski13@gmail.com +1 (612) 414-2375" at bounding box center [710, 318] width 549 height 29
type input "Trevor Garski tgarski13@gmail.com +1 (612) 414-2375"
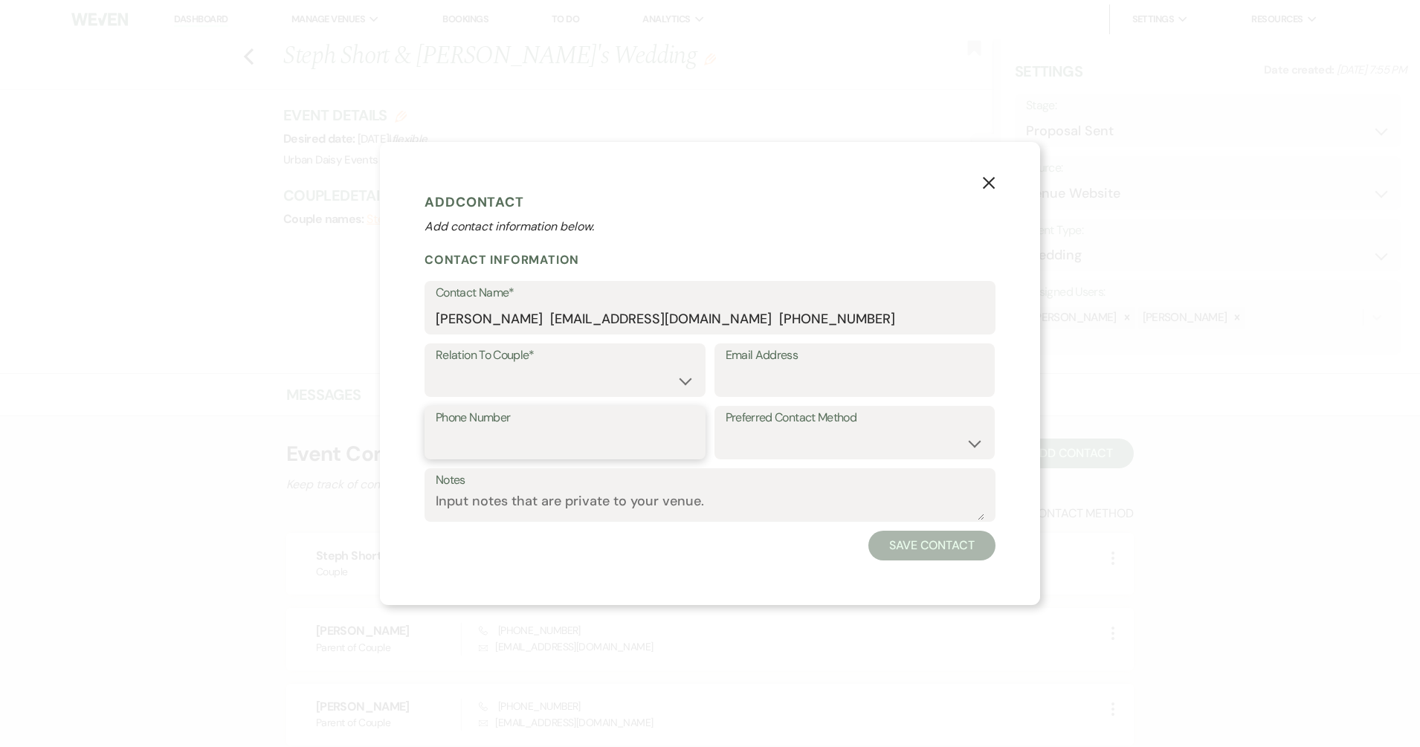
click at [585, 429] on input "Phone Number" at bounding box center [565, 443] width 259 height 29
paste input "(612) 414-2375"
type input "(612) 414-2375"
click at [812, 313] on input "Trevor Garski tgarski13@gmail.com +1 (612) 414-2375" at bounding box center [710, 318] width 549 height 29
drag, startPoint x: 657, startPoint y: 317, endPoint x: 526, endPoint y: 321, distance: 130.9
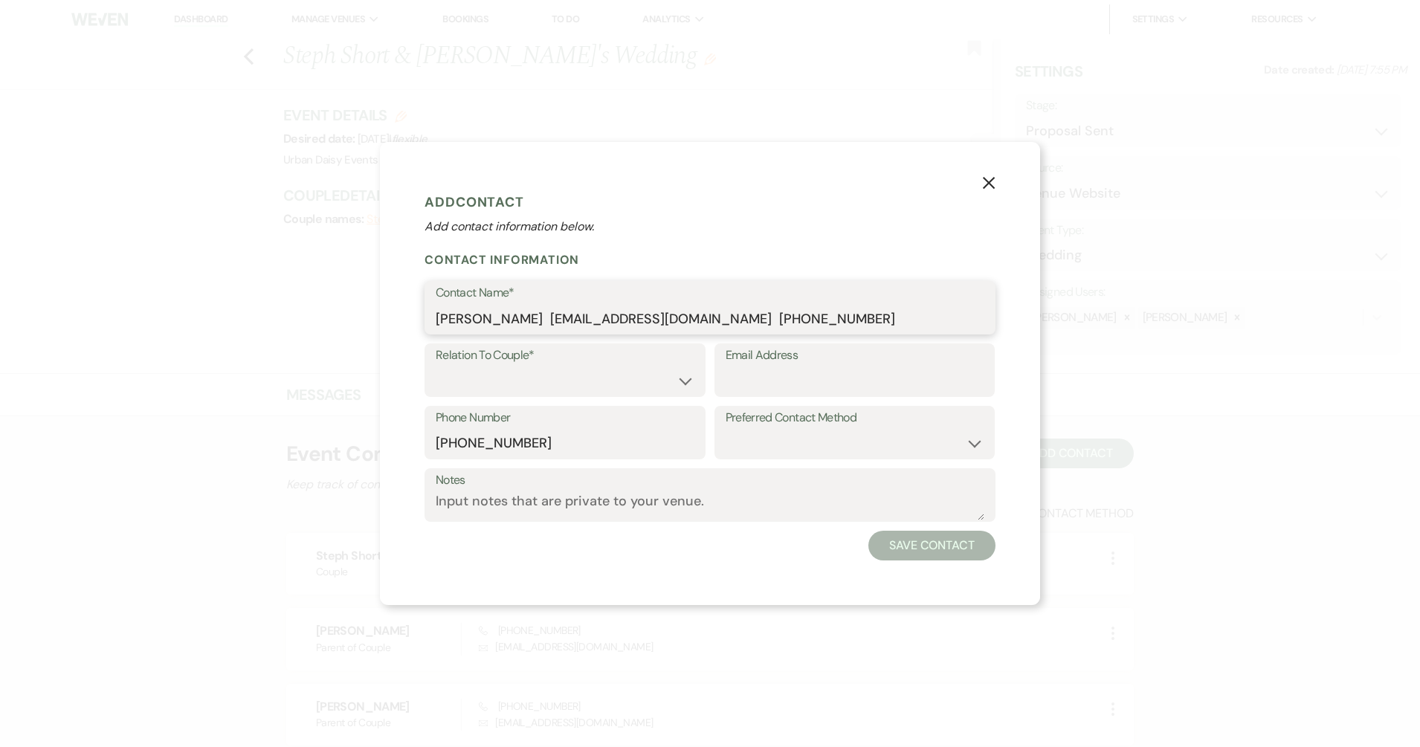
click at [526, 321] on input "Trevor Garski tgarski13@gmail.com +1 (612) 414-2375" at bounding box center [710, 318] width 549 height 29
click at [846, 373] on input "Email Address" at bounding box center [854, 380] width 259 height 29
paste input "tgarski13@gmail.com"
type input "tgarski13@gmail.com"
drag, startPoint x: 784, startPoint y: 308, endPoint x: 524, endPoint y: 334, distance: 261.4
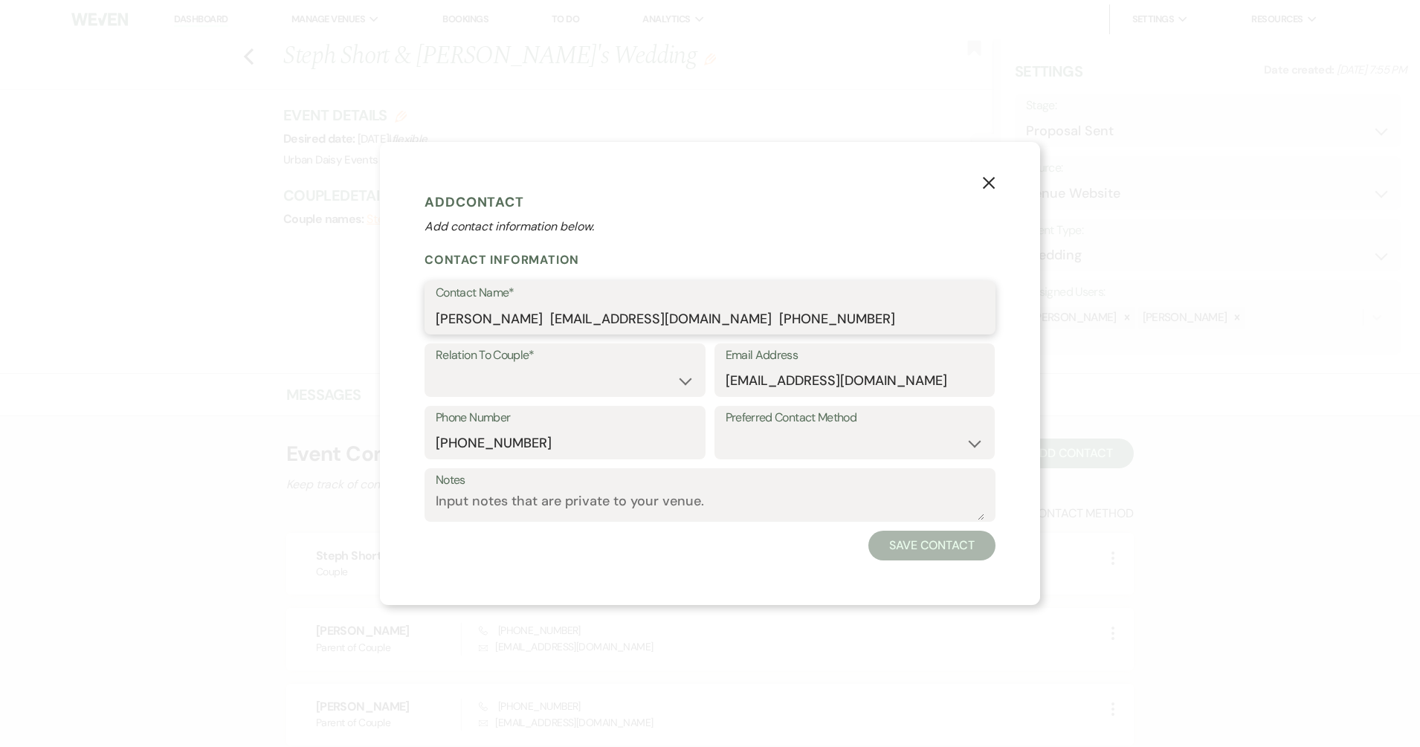
click at [524, 334] on div "Contact Name* Trevor Garski tgarski13@gmail.com +1 (612) 414-2375" at bounding box center [709, 308] width 571 height 54
type input "Trevor Garski"
click at [644, 383] on select "Couple Planner Parent of Couple Family Member Friend Other" at bounding box center [565, 380] width 259 height 29
select select "1"
click at [436, 366] on select "Couple Planner Parent of Couple Family Member Friend Other" at bounding box center [565, 380] width 259 height 29
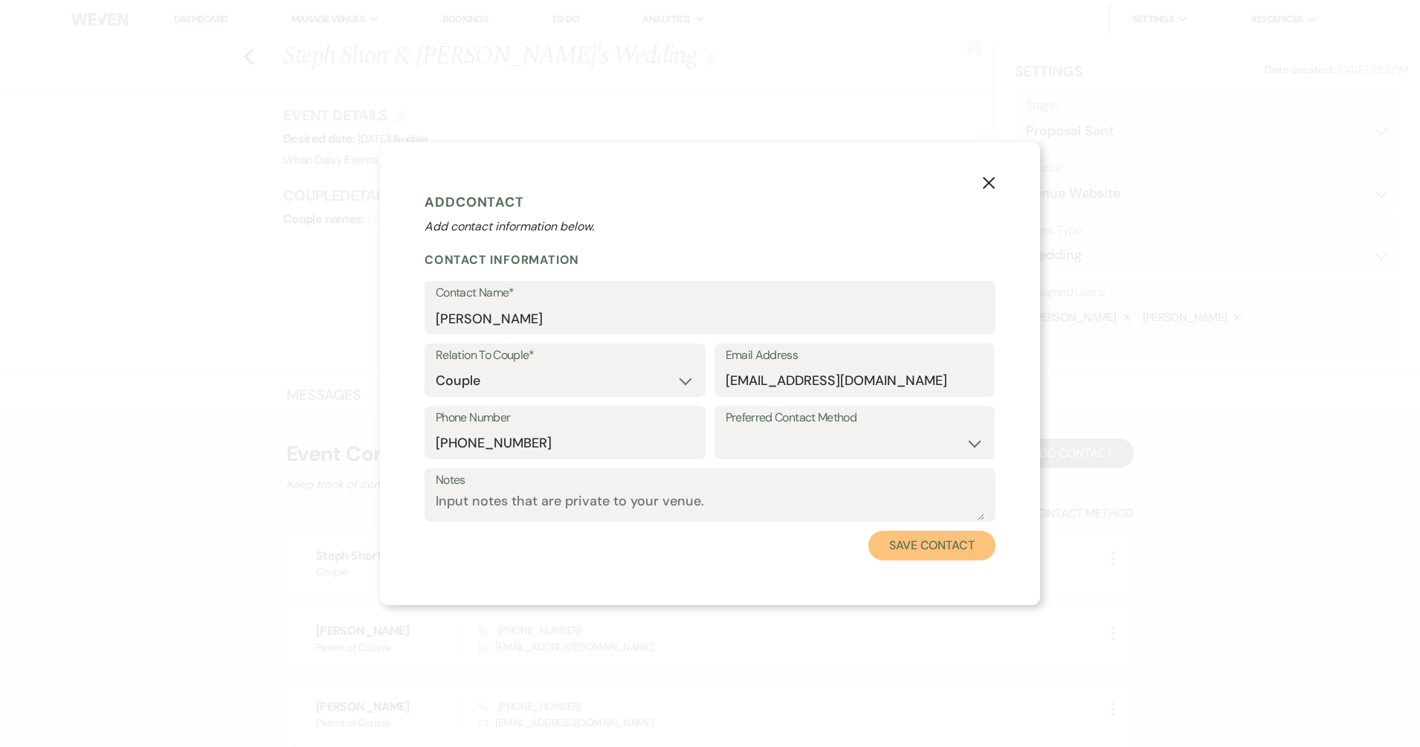
click at [913, 547] on button "Save Contact" at bounding box center [931, 546] width 127 height 30
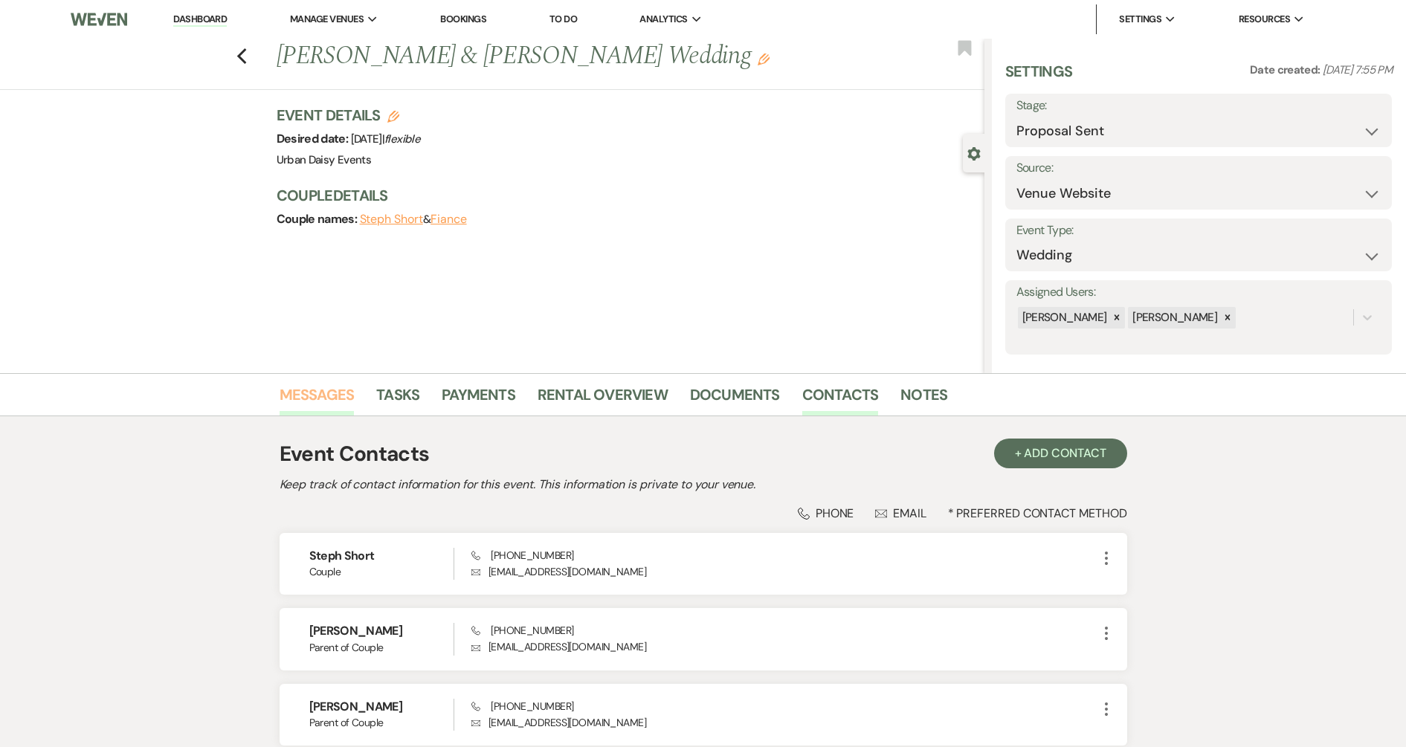
click at [344, 407] on link "Messages" at bounding box center [316, 399] width 75 height 33
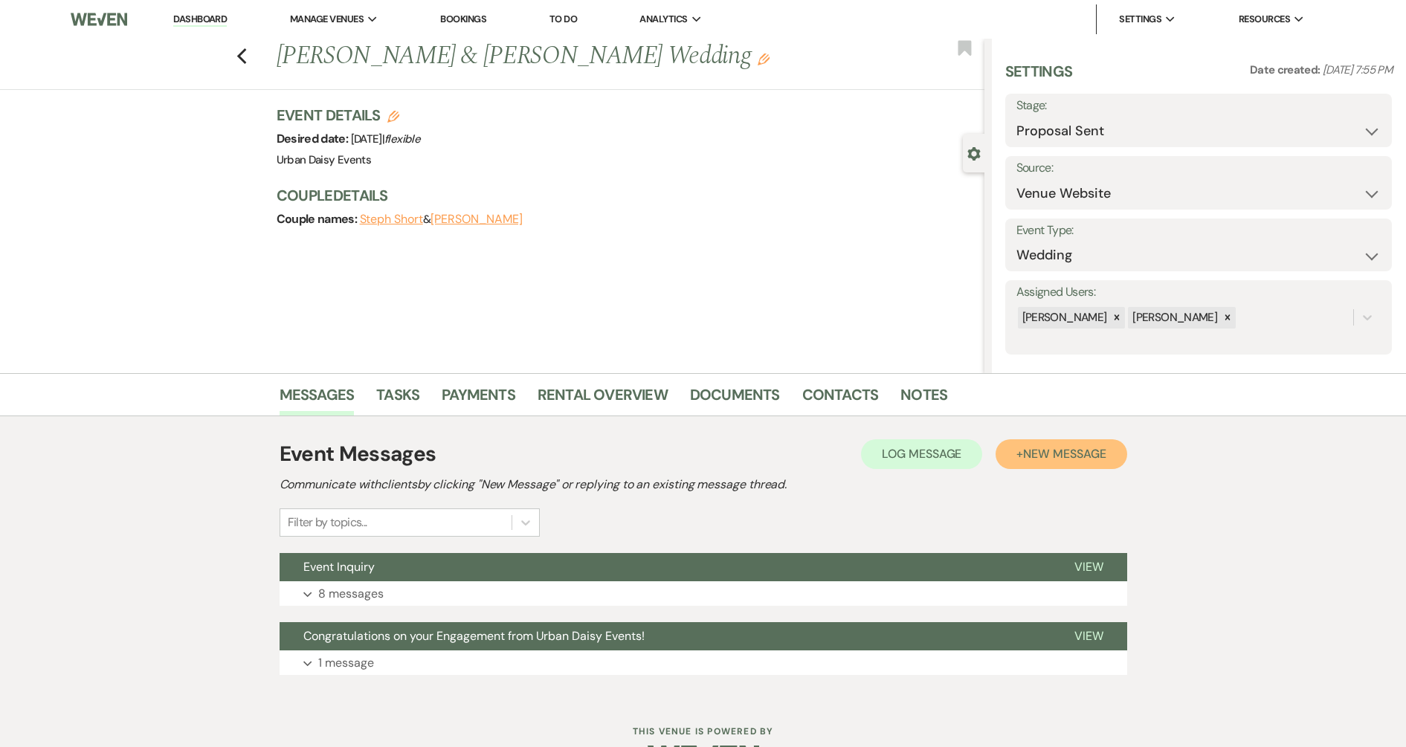
click at [1044, 447] on span "New Message" at bounding box center [1064, 454] width 83 height 16
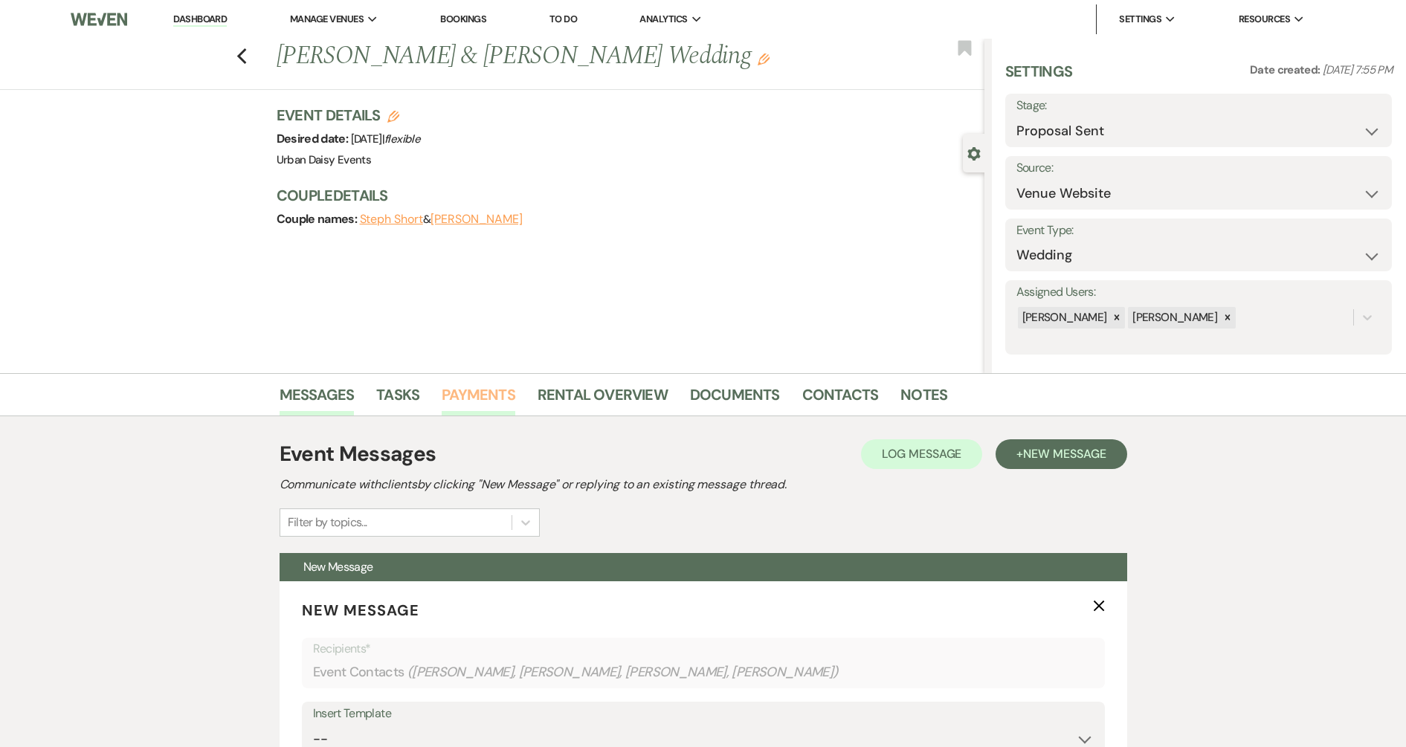
click at [456, 394] on link "Payments" at bounding box center [479, 399] width 74 height 33
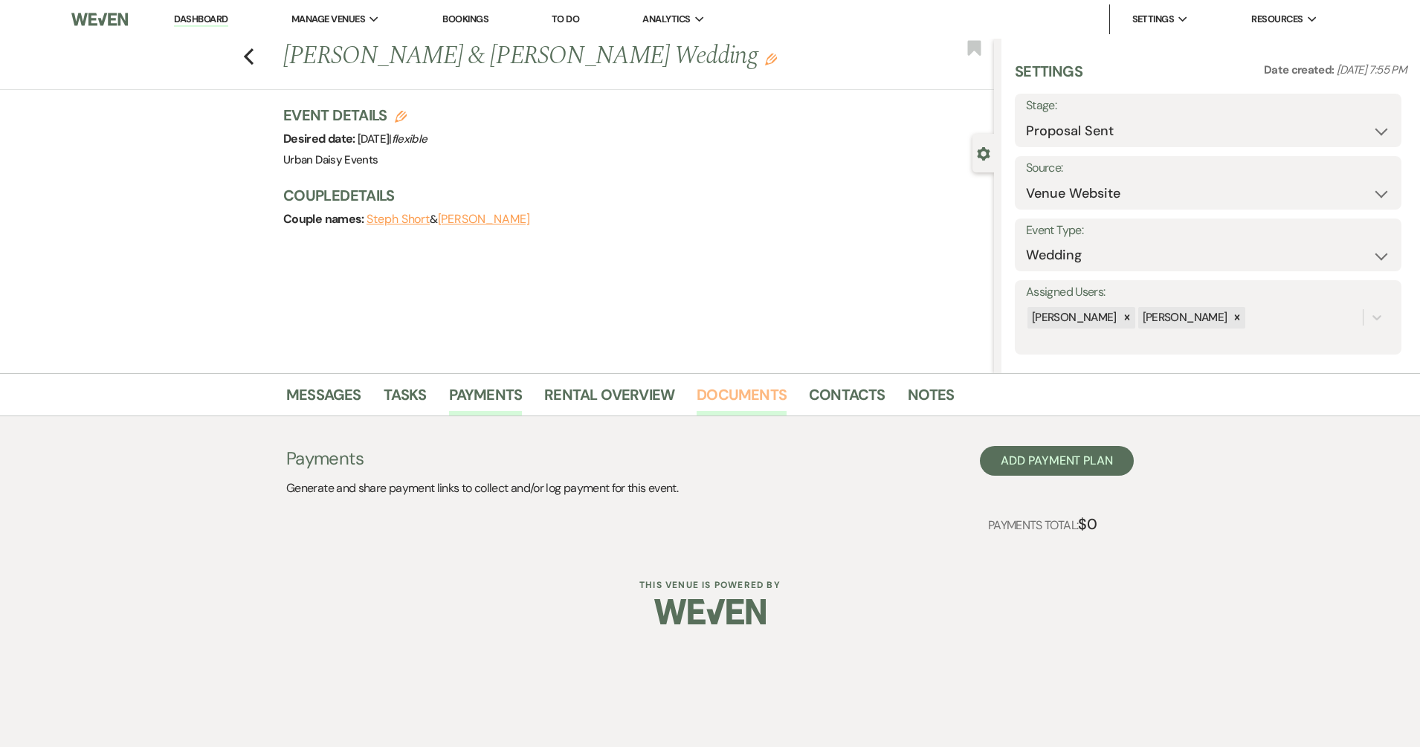
click at [711, 392] on link "Documents" at bounding box center [741, 399] width 90 height 33
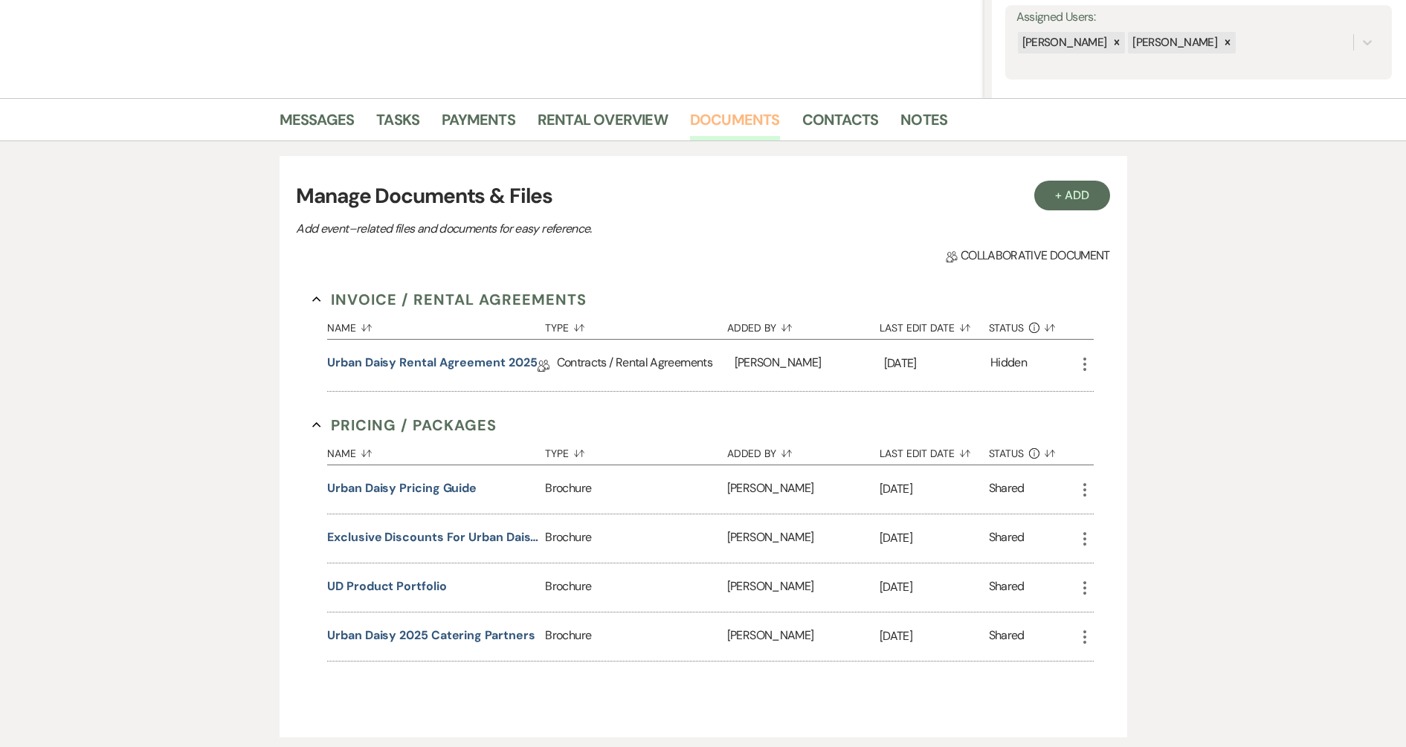
scroll to position [279, 0]
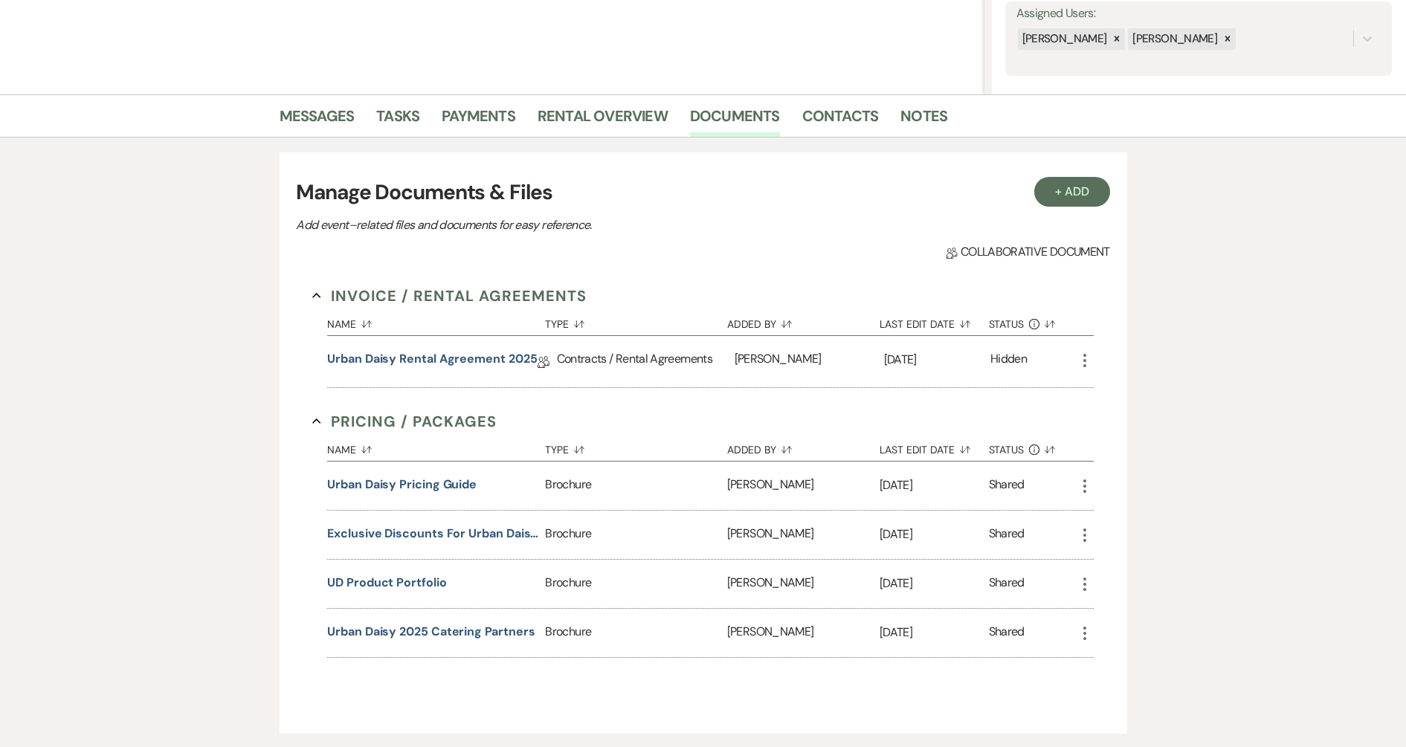
click at [490, 349] on div "Urban Daisy Rental Agreement 2025 Collab Doc" at bounding box center [441, 361] width 229 height 51
click at [487, 358] on link "Urban Daisy Rental Agreement 2025" at bounding box center [432, 361] width 210 height 23
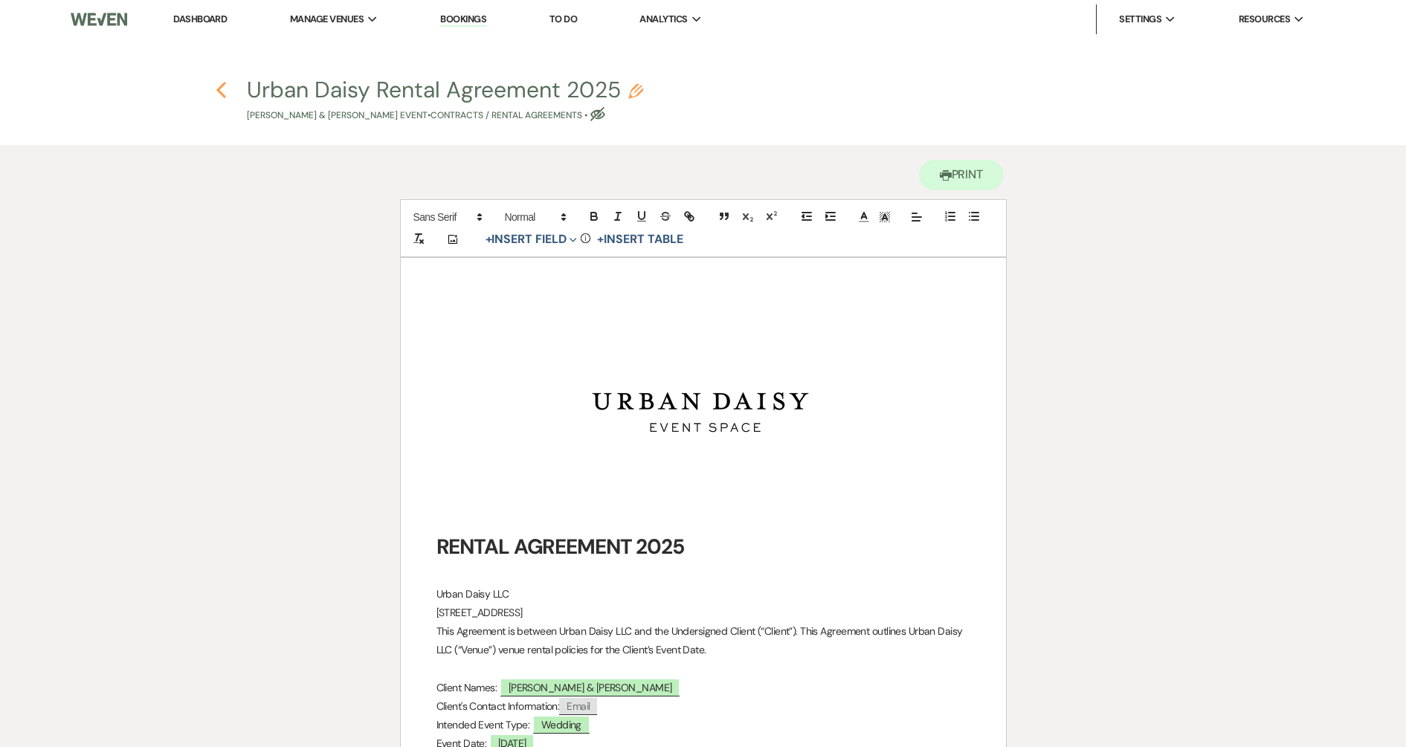
click at [219, 94] on icon "Previous" at bounding box center [221, 90] width 11 height 18
select select "6"
select select "5"
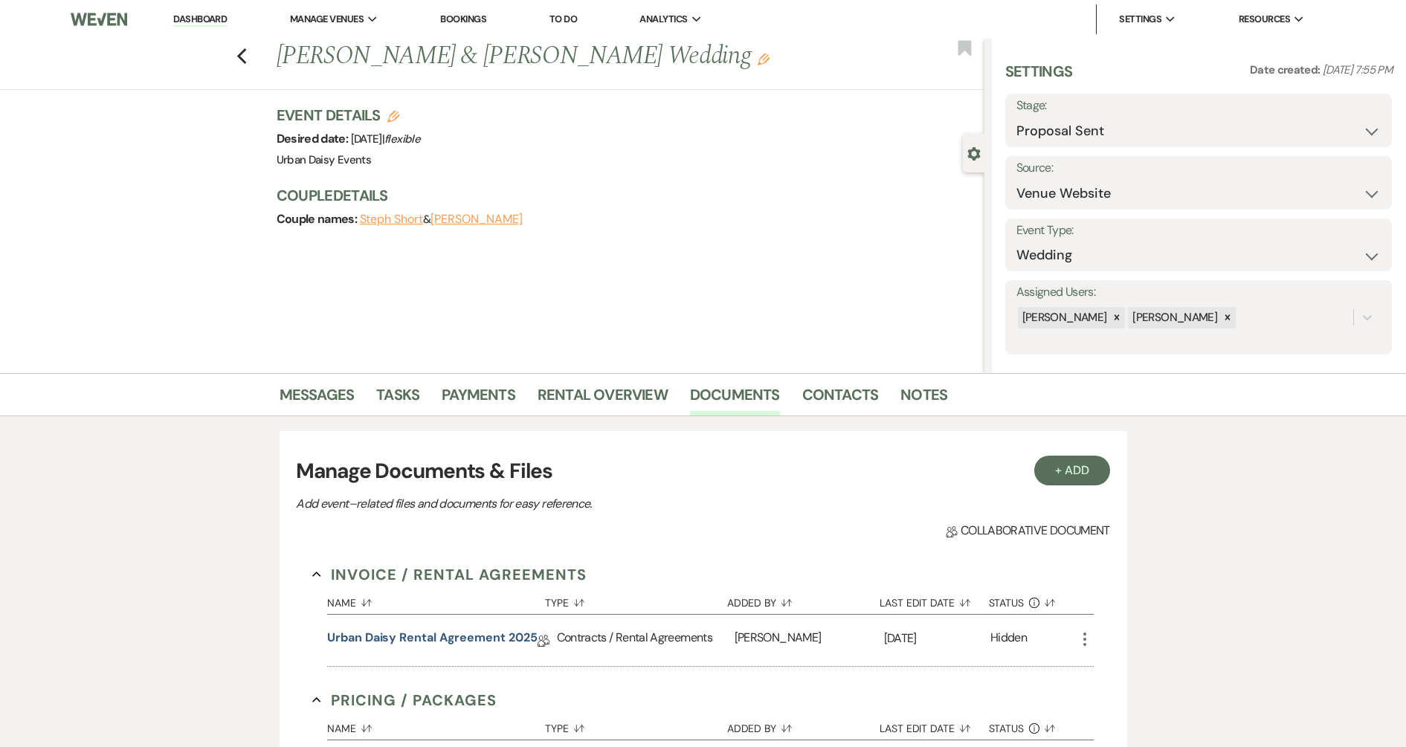
scroll to position [279, 0]
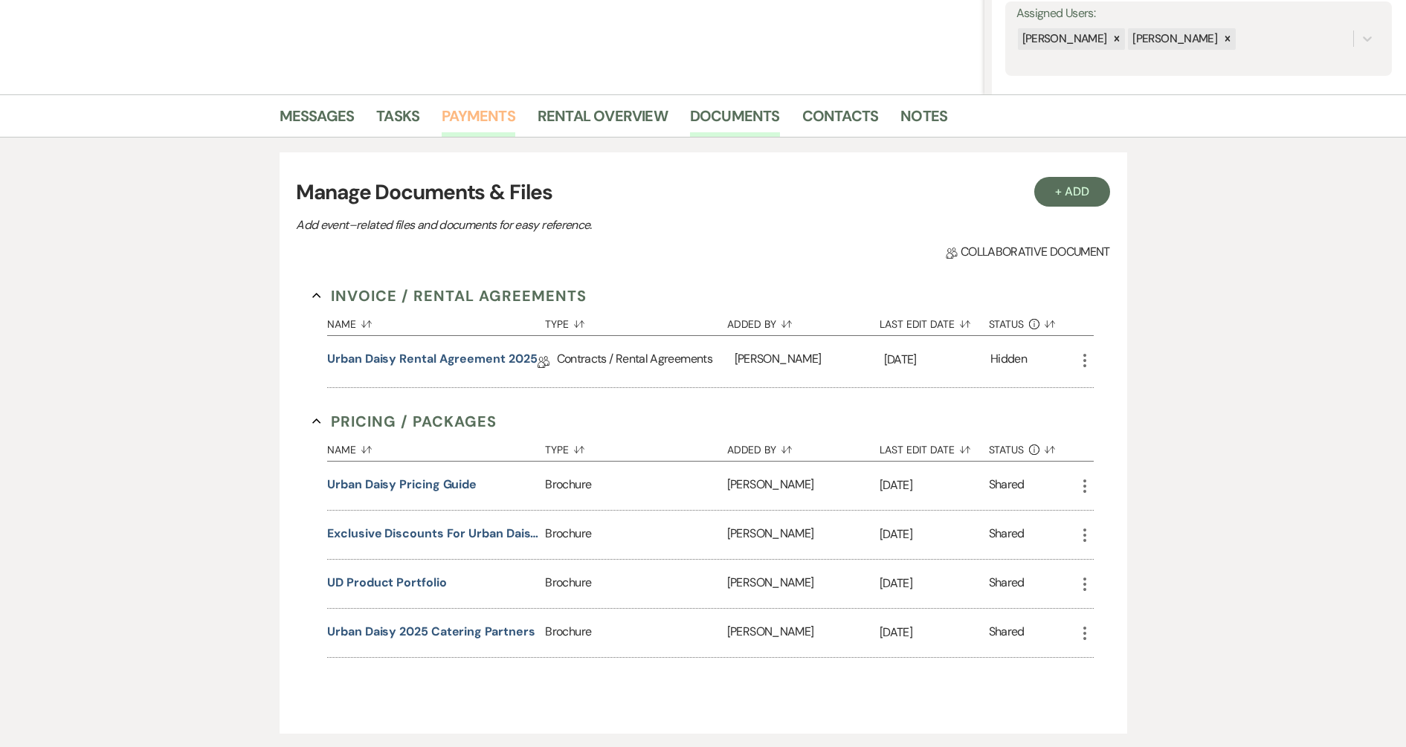
click at [475, 114] on link "Payments" at bounding box center [479, 120] width 74 height 33
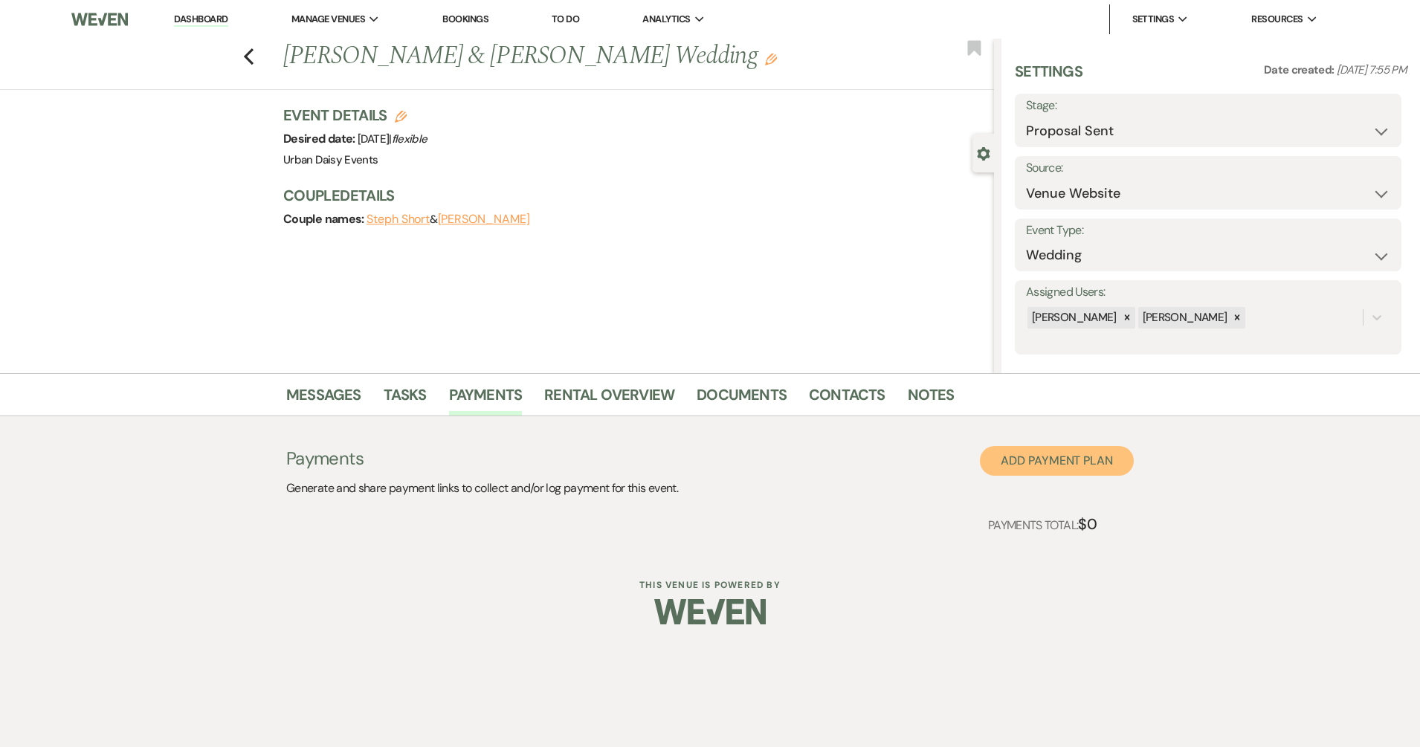
click at [1047, 460] on button "Add Payment Plan" at bounding box center [1057, 461] width 154 height 30
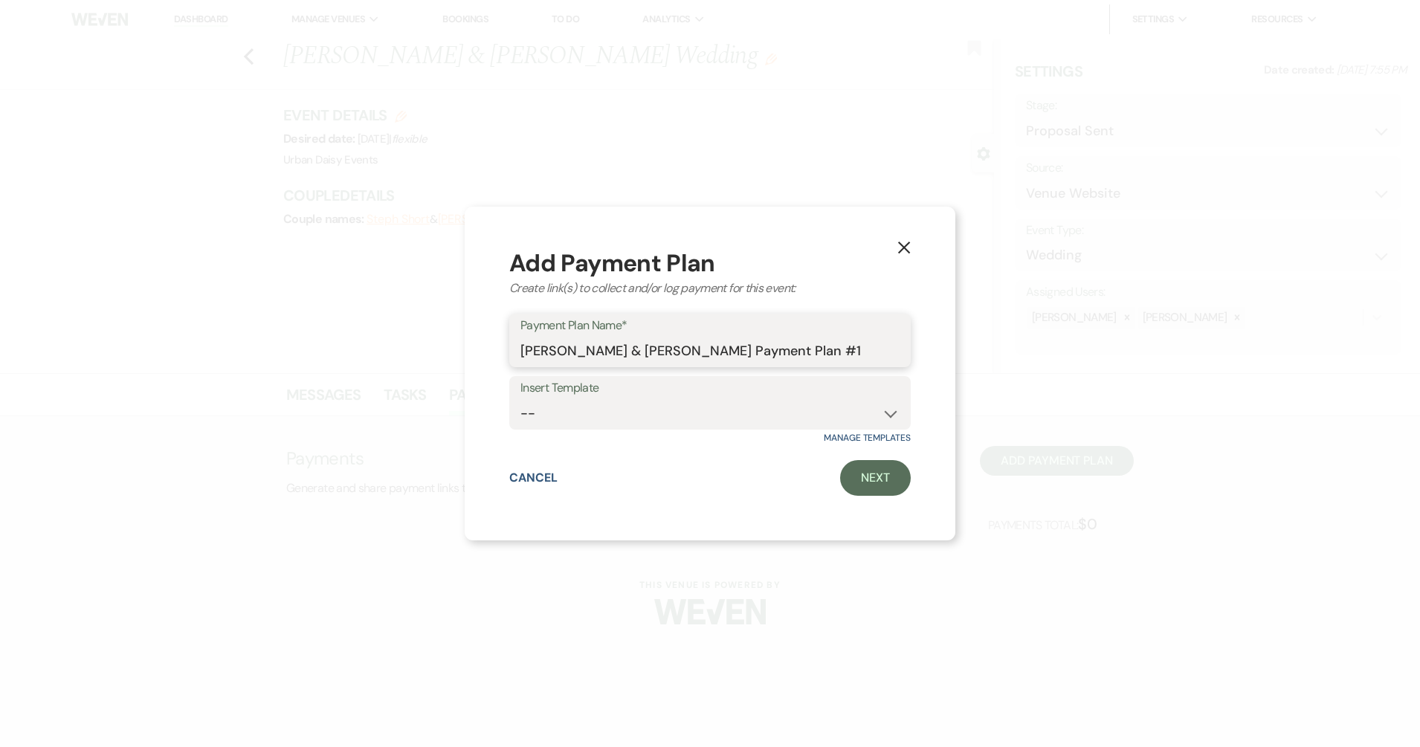
drag, startPoint x: 827, startPoint y: 350, endPoint x: 649, endPoint y: 364, distance: 178.9
click at [649, 364] on input "Steph Short & Trevor Garski's Payment Plan #1" at bounding box center [709, 351] width 379 height 29
drag, startPoint x: 593, startPoint y: 351, endPoint x: 563, endPoint y: 358, distance: 30.5
click at [563, 358] on input "Steph Short & Trevor's Wedding!" at bounding box center [709, 351] width 379 height 29
type input "Steph & Trevor's Wedding!"
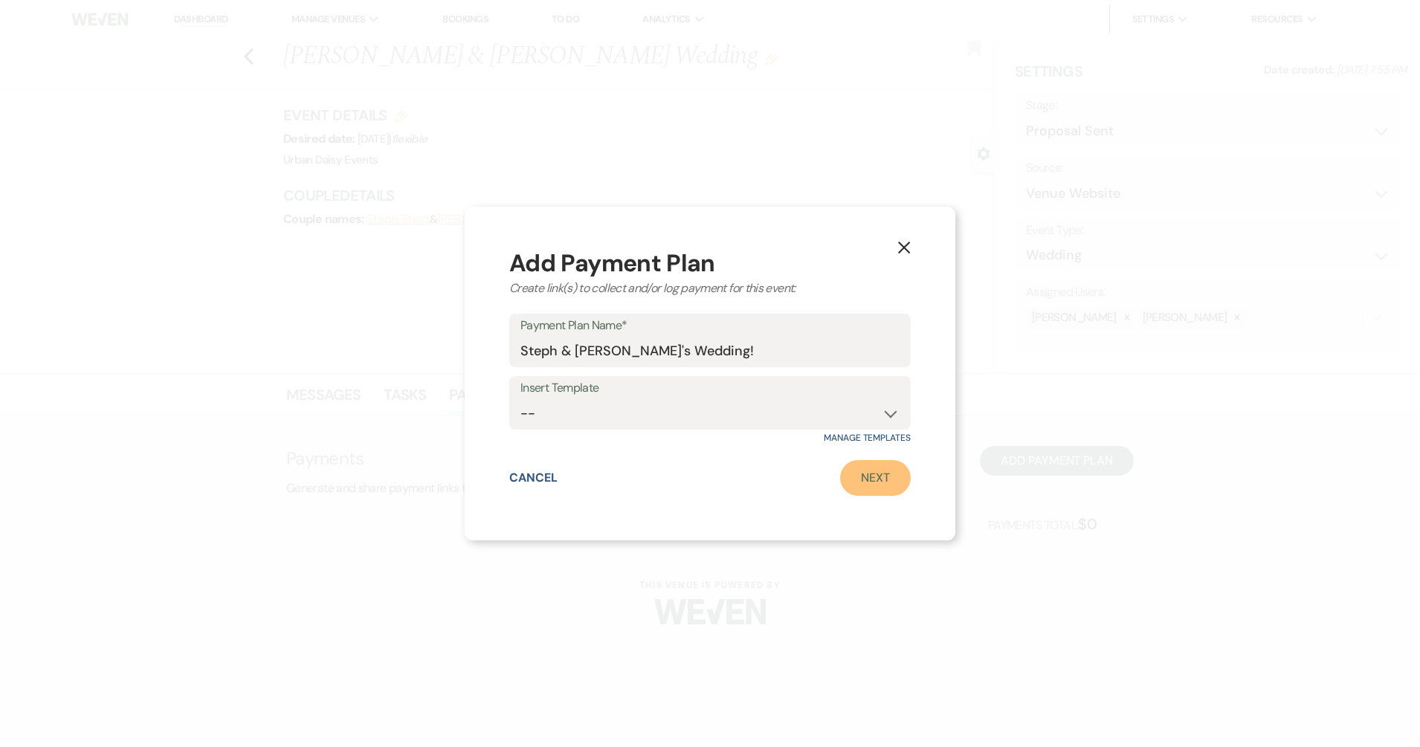
click at [878, 484] on link "Next" at bounding box center [875, 478] width 71 height 36
select select "2"
select select "percentage"
select select "false"
select select "client"
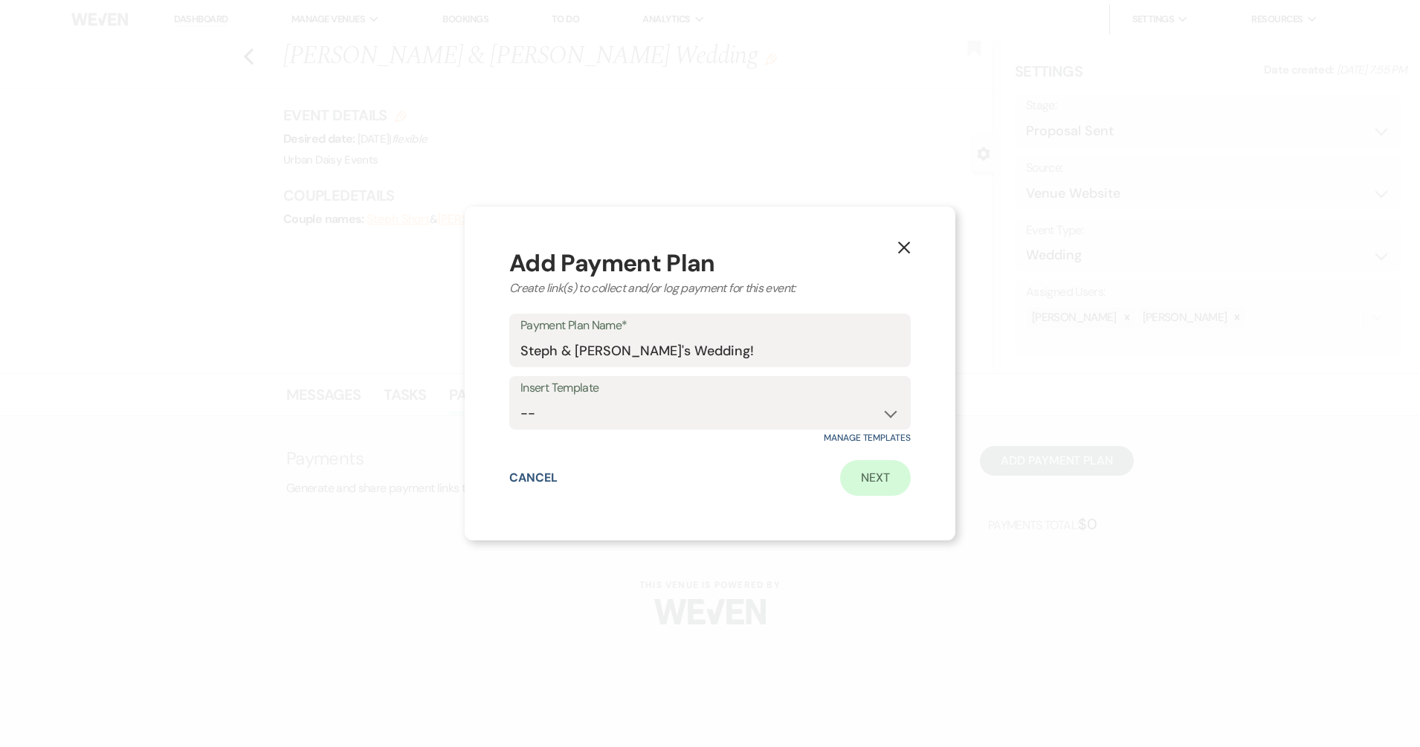
select select "weeks"
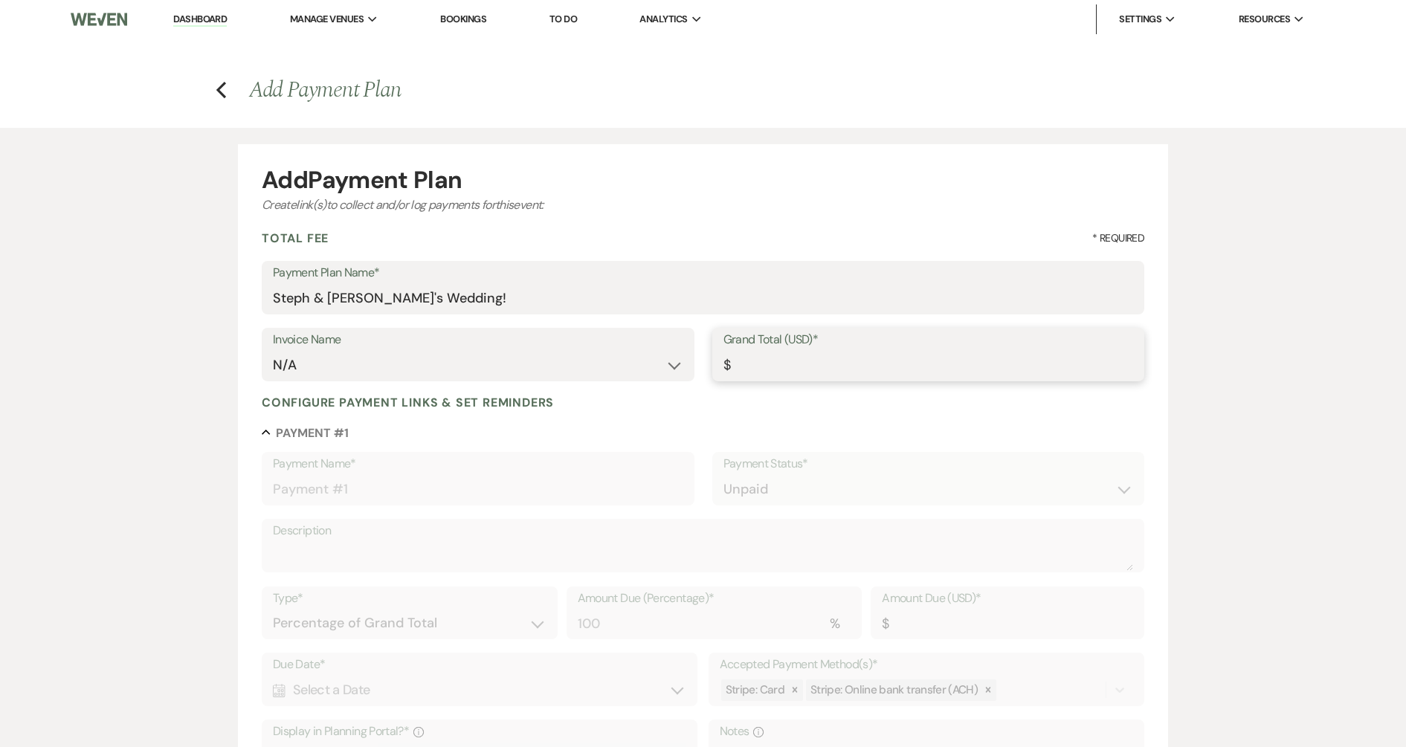
click at [765, 372] on input "Grand Total (USD)*" at bounding box center [928, 365] width 410 height 29
type input "9"
type input "9.00"
type input "95"
type input "95.00"
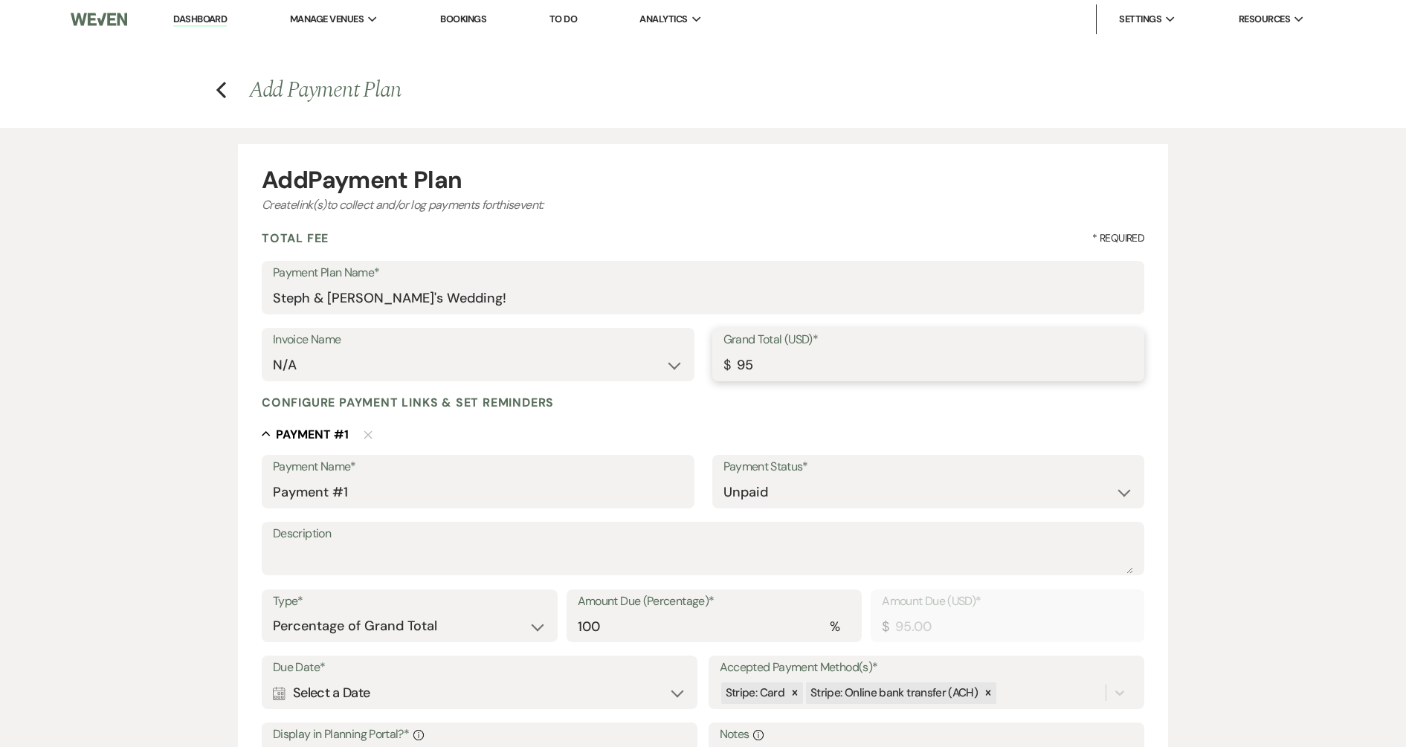
type input "950"
type input "950.00"
type input "9500"
type input "9500.00"
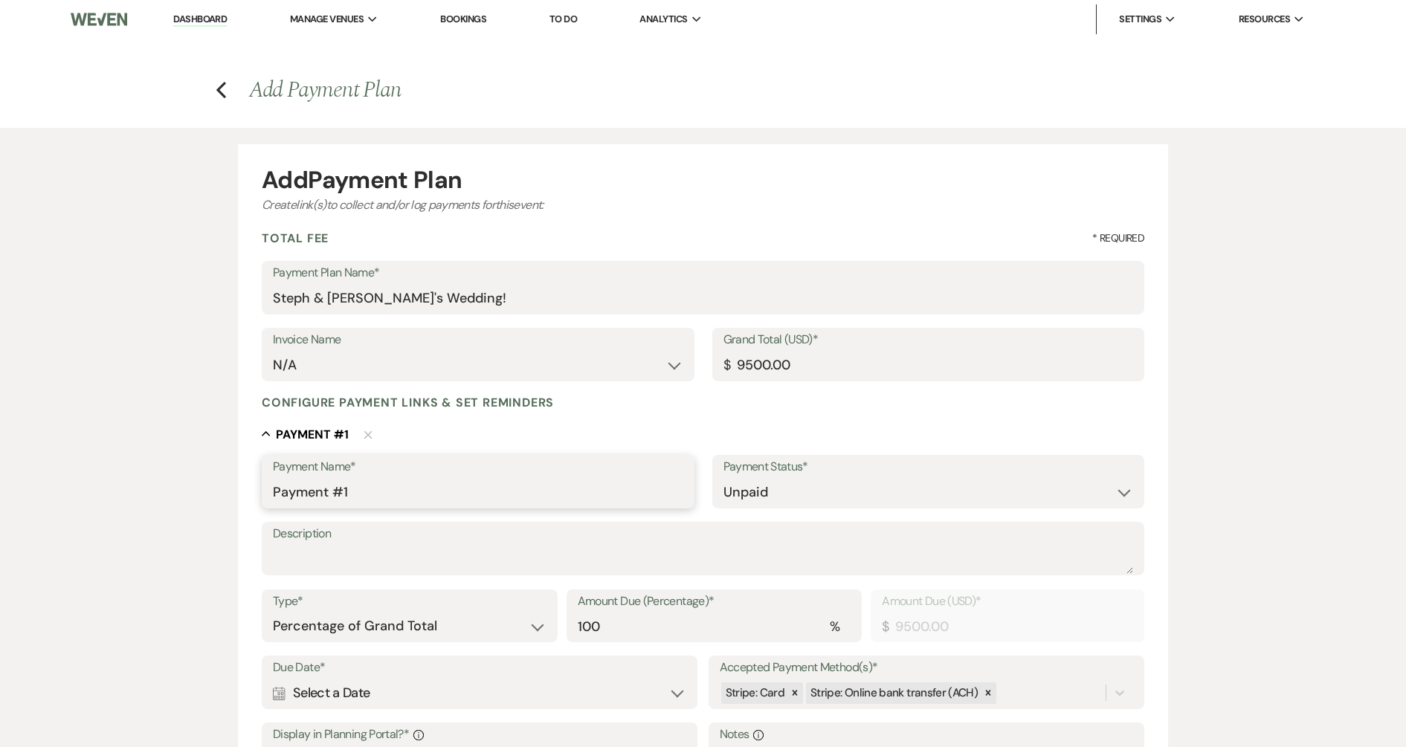
drag, startPoint x: 447, startPoint y: 493, endPoint x: 160, endPoint y: 518, distance: 288.0
click at [161, 517] on div "Add Payment Plan Create link(s) to collect and/or log payments for this event: …" at bounding box center [703, 581] width 1406 height 907
type input "First Payment"
click at [705, 558] on textarea "Description" at bounding box center [703, 559] width 860 height 30
type textarea "50% of total"
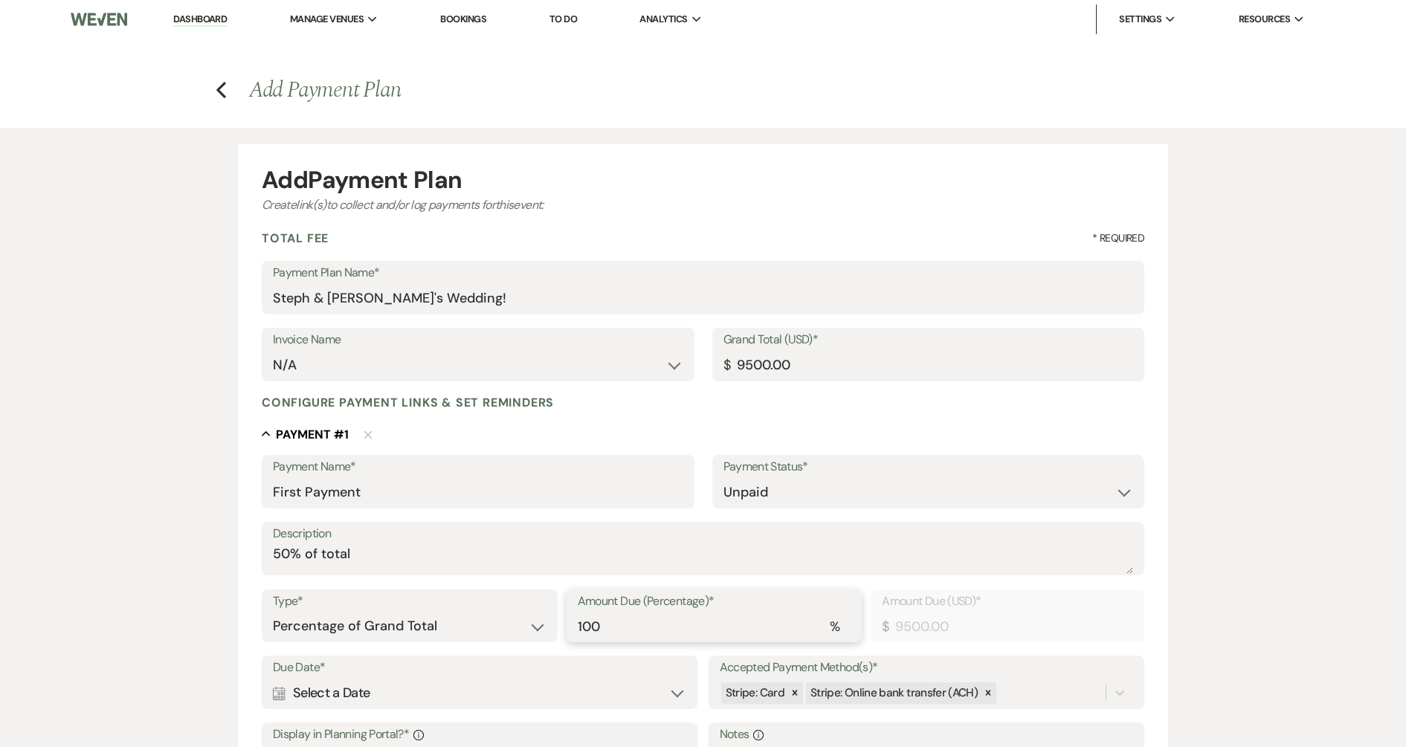
drag, startPoint x: 644, startPoint y: 636, endPoint x: 524, endPoint y: 625, distance: 120.9
click at [524, 625] on div "Type* Dollar Amount Percentage of Grand Total Amount Due (Percentage)* % 100 Am…" at bounding box center [703, 622] width 882 height 67
type input "5"
type input "475.00"
type input "50"
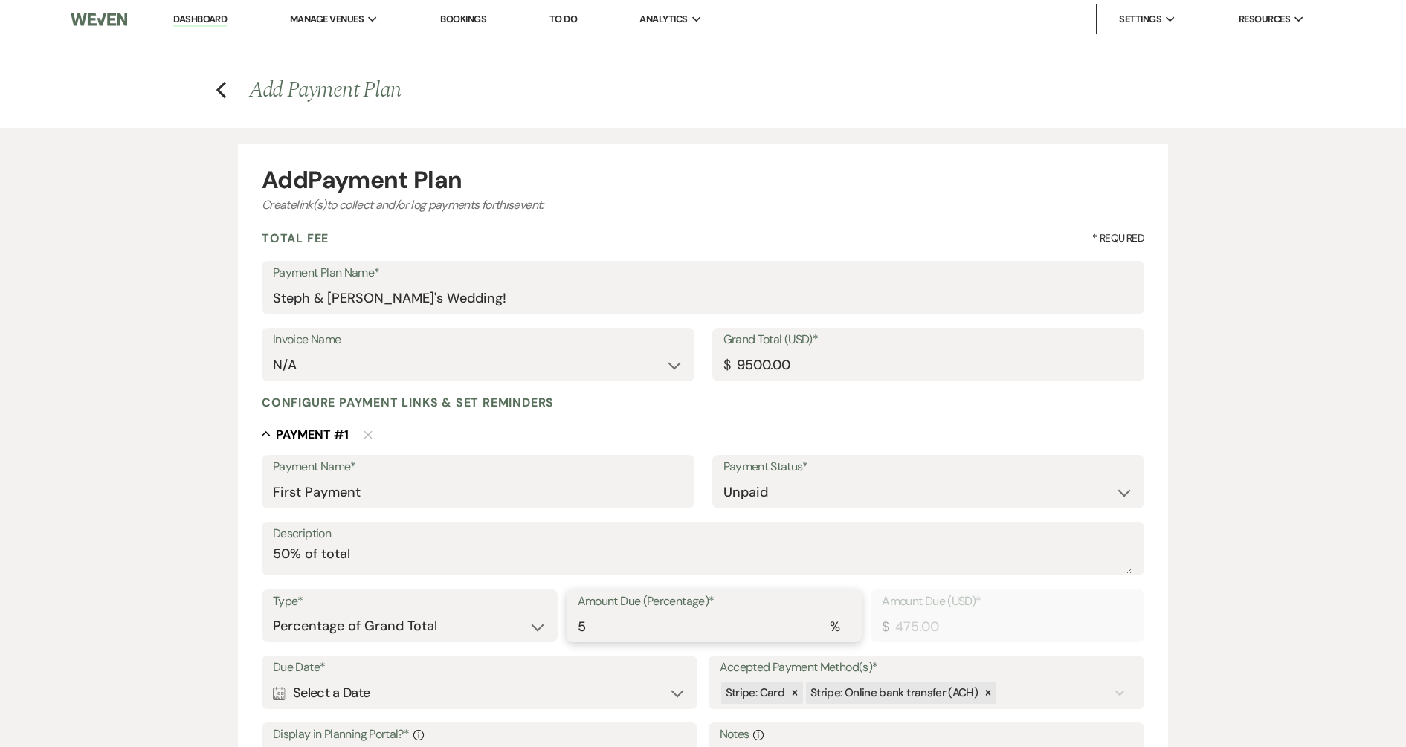
type input "4750.00"
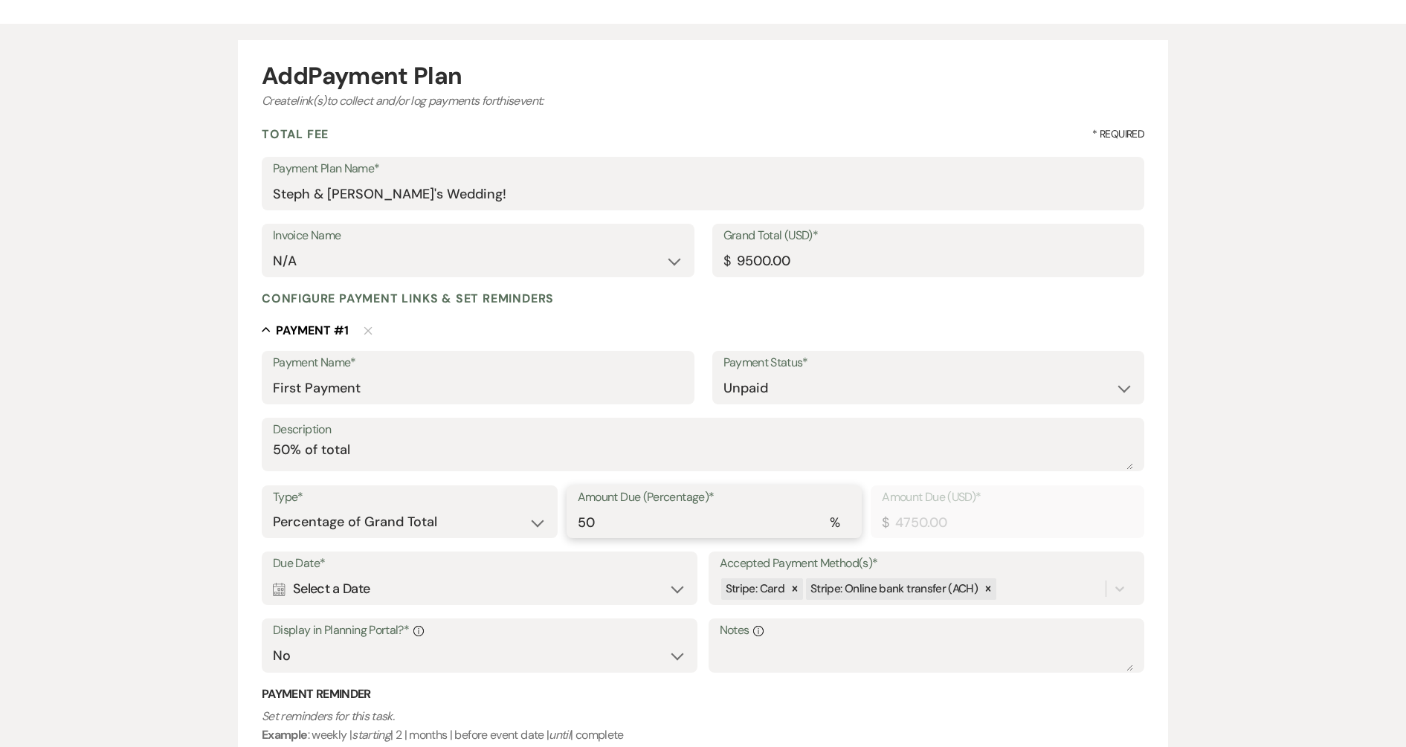
scroll to position [279, 0]
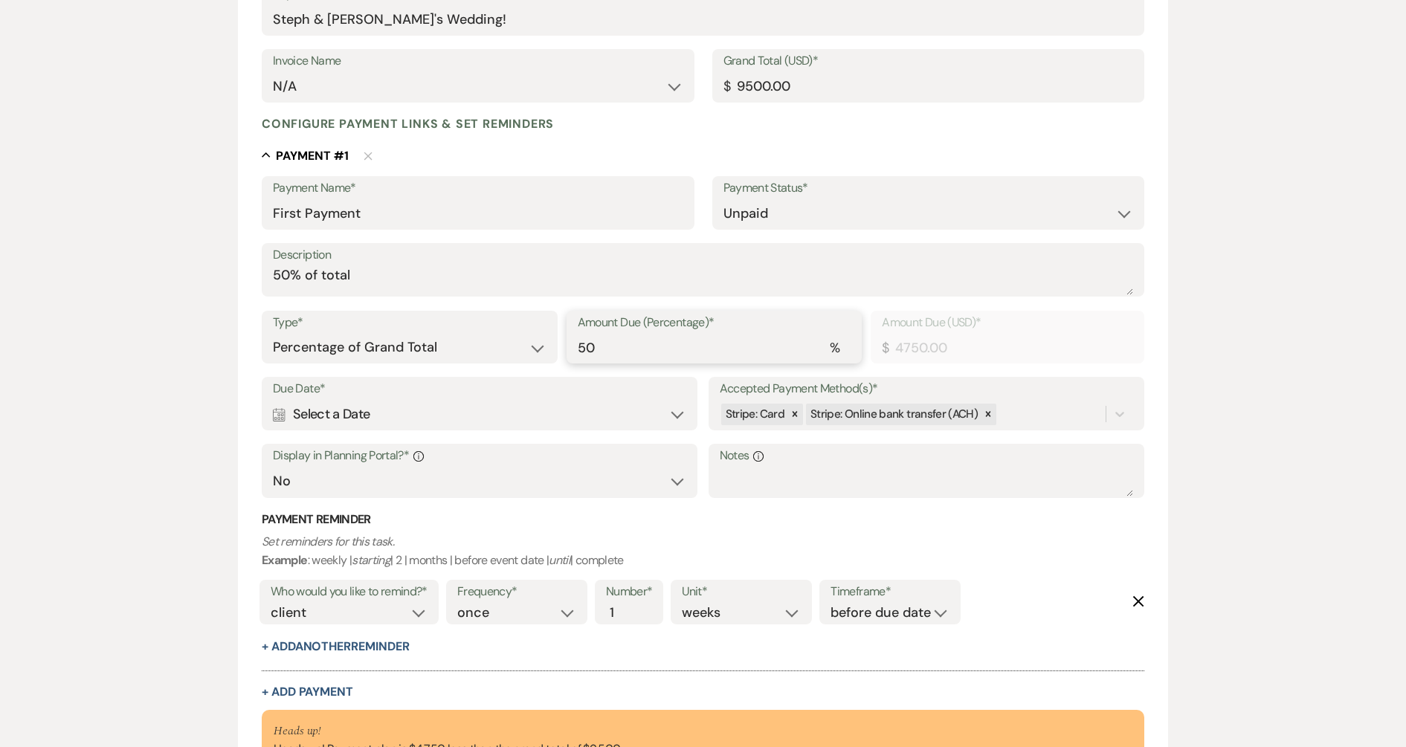
type input "50"
click at [392, 421] on div "Calendar Select a Date Expand" at bounding box center [479, 414] width 413 height 29
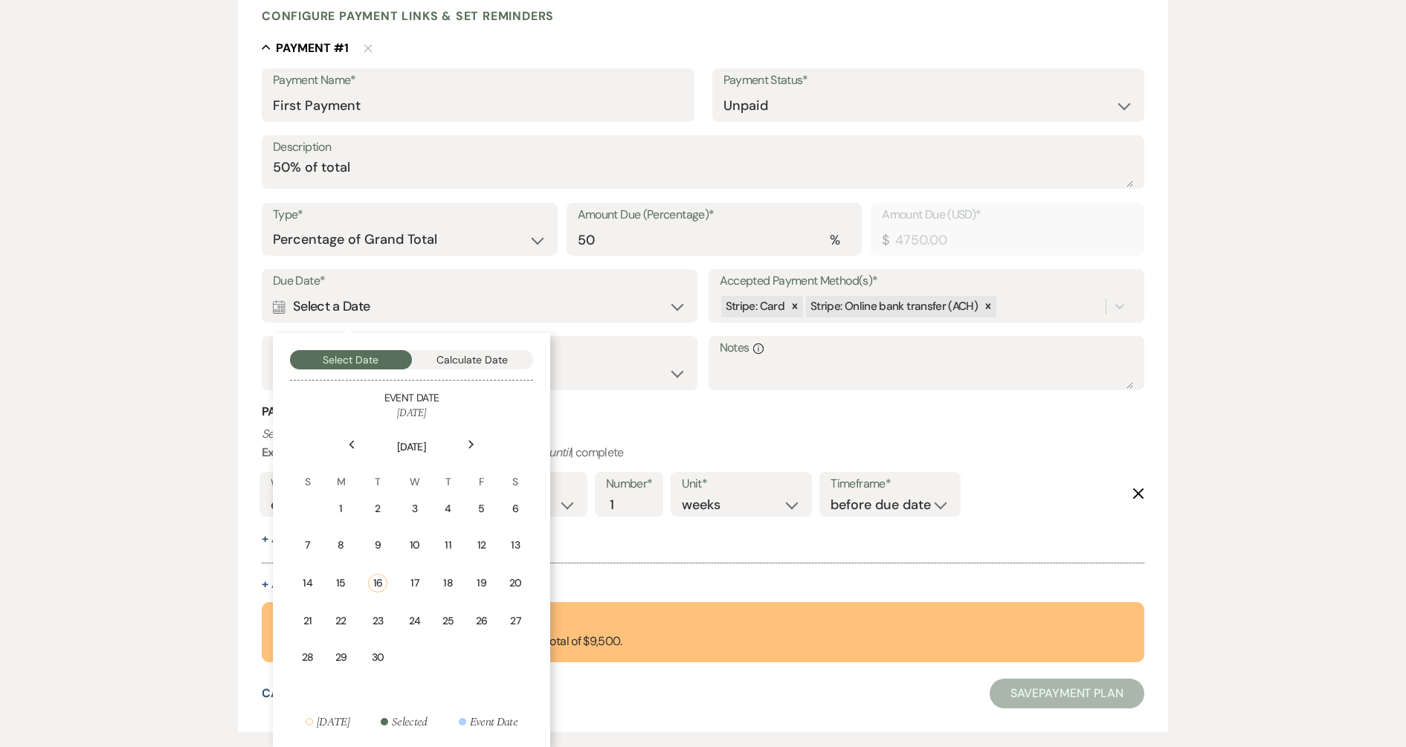
scroll to position [465, 0]
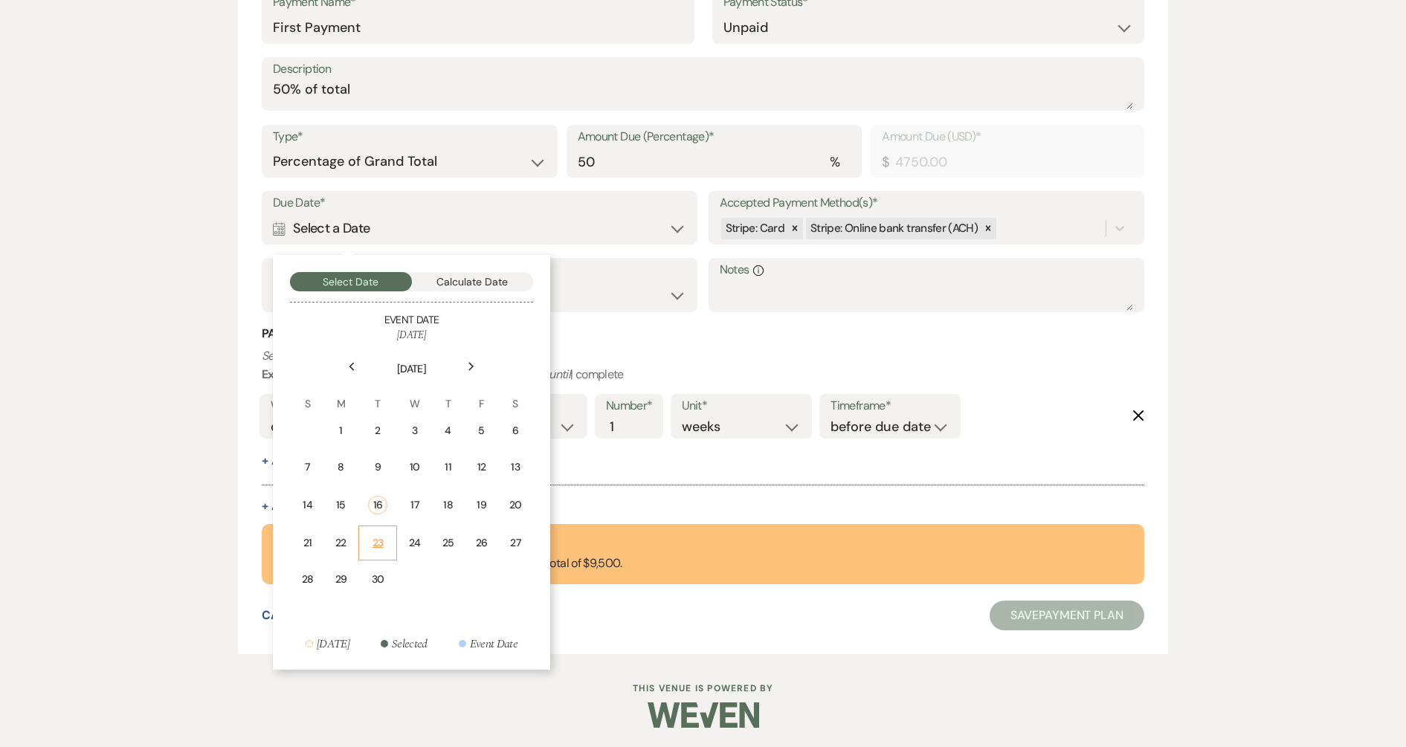
click at [390, 536] on td "23" at bounding box center [377, 542] width 39 height 35
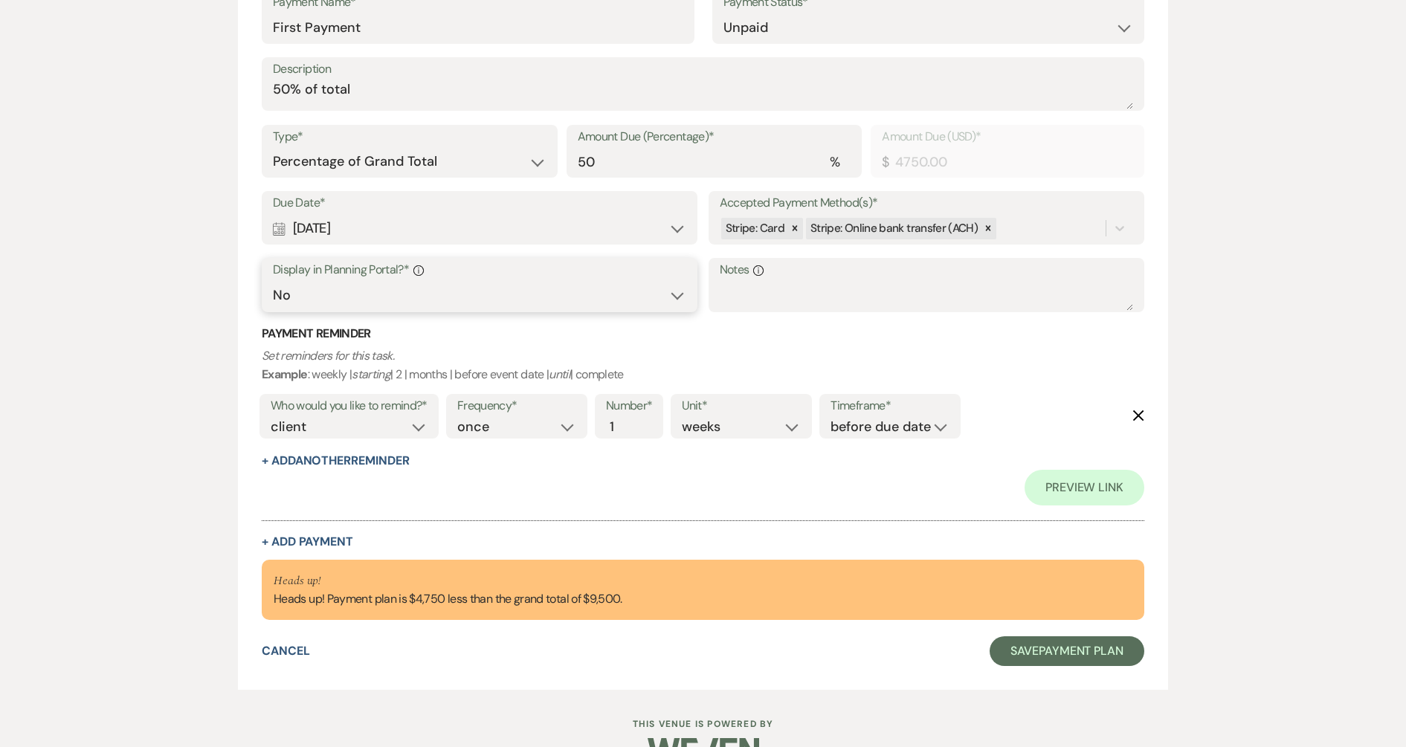
click at [394, 294] on select "Yes No" at bounding box center [479, 295] width 413 height 29
select select "true"
click at [273, 281] on select "Yes No" at bounding box center [479, 295] width 413 height 29
click at [327, 429] on select "client venue both" at bounding box center [349, 427] width 157 height 20
select select "both"
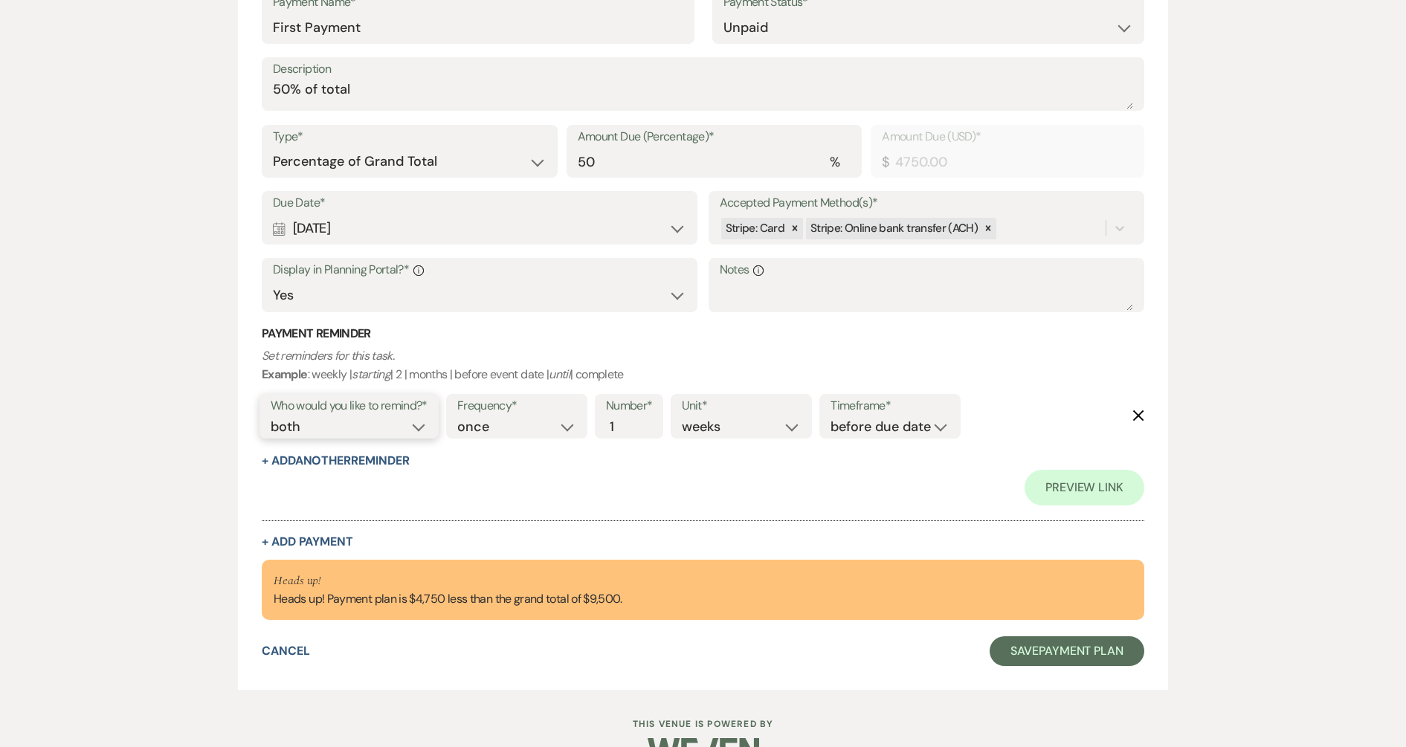
click at [271, 417] on select "client venue both" at bounding box center [349, 427] width 157 height 20
click at [853, 421] on select "before due date after due date on due date on custom date" at bounding box center [889, 427] width 119 height 20
select select "onCustomDate"
click at [830, 417] on select "before due date after due date on due date on custom date" at bounding box center [889, 427] width 119 height 20
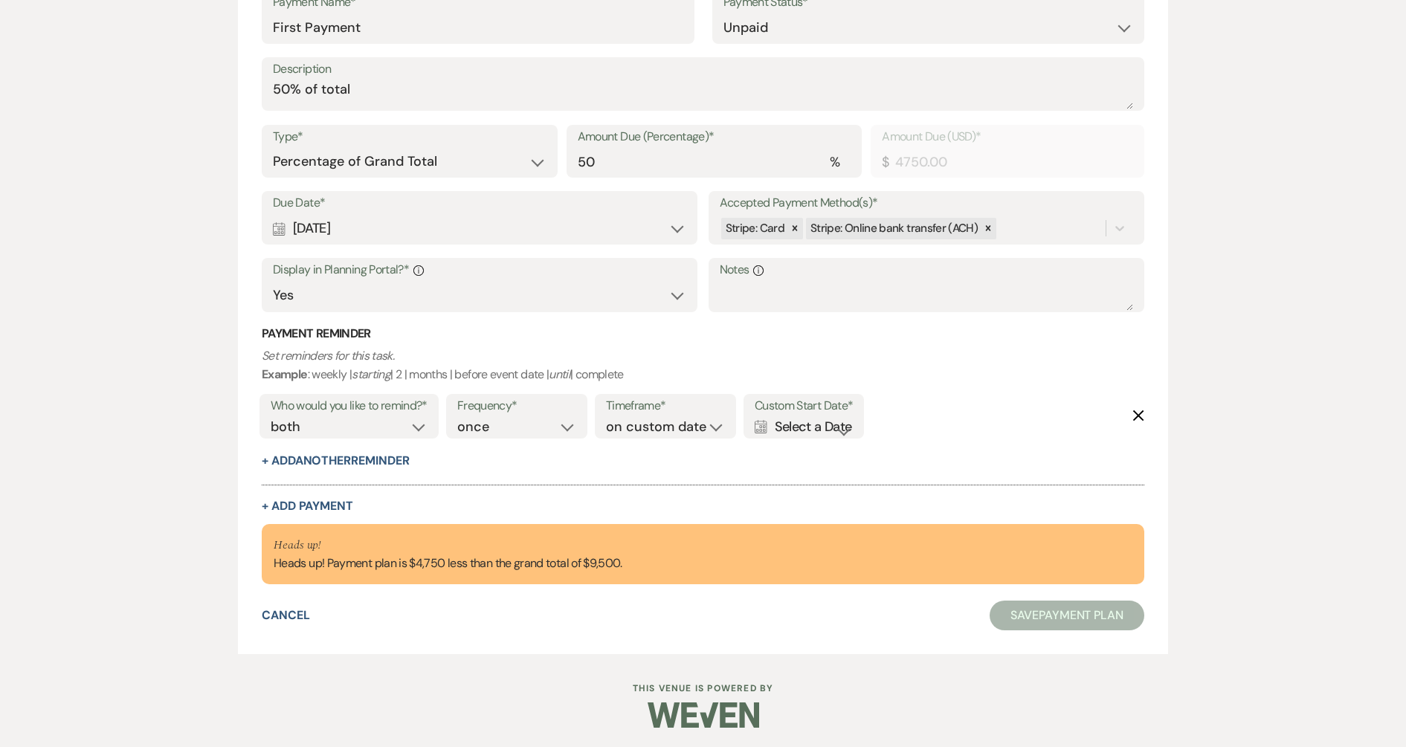
click at [831, 416] on div "Custom Start Date* Calendar Select a Date Expand" at bounding box center [803, 416] width 120 height 45
click at [831, 429] on div "Calendar Select a Date Expand" at bounding box center [803, 427] width 98 height 20
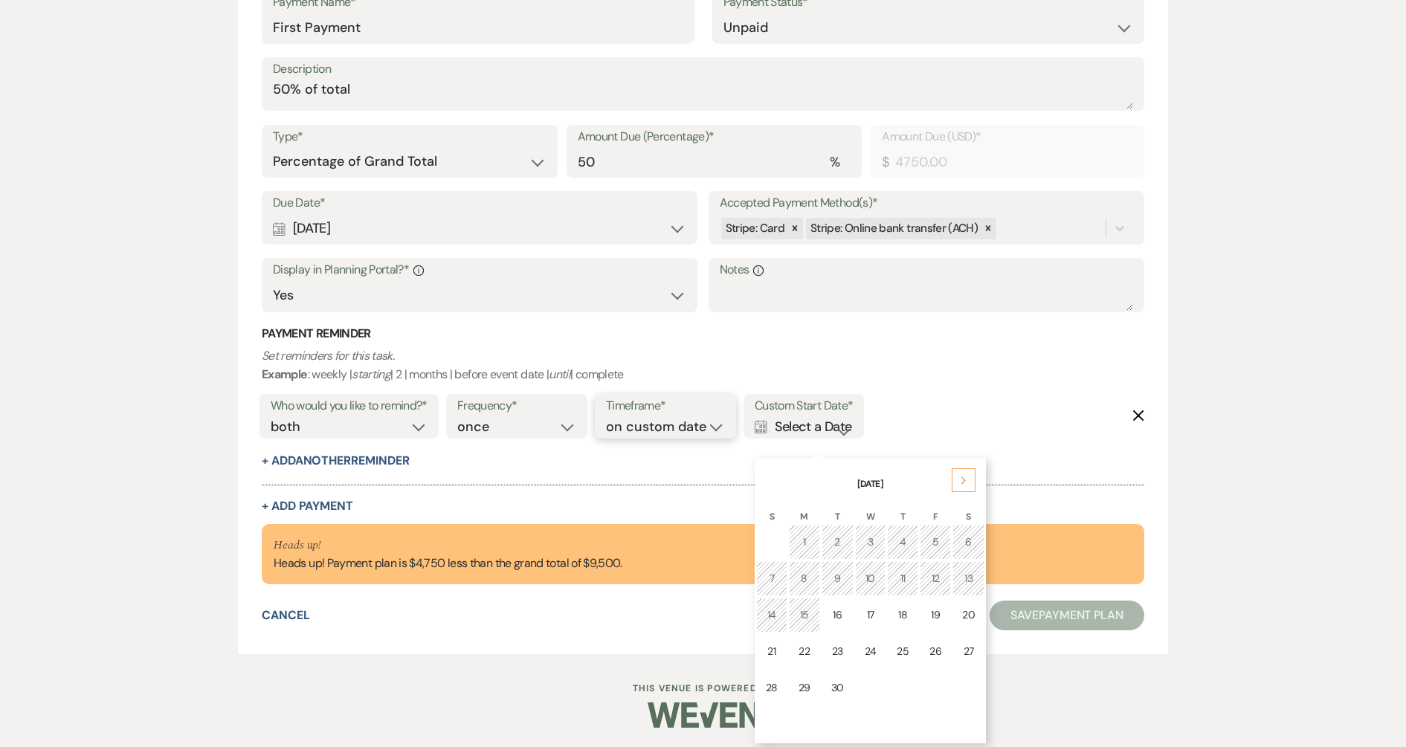
click at [692, 421] on select "before due date after due date on due date on custom date" at bounding box center [665, 427] width 119 height 20
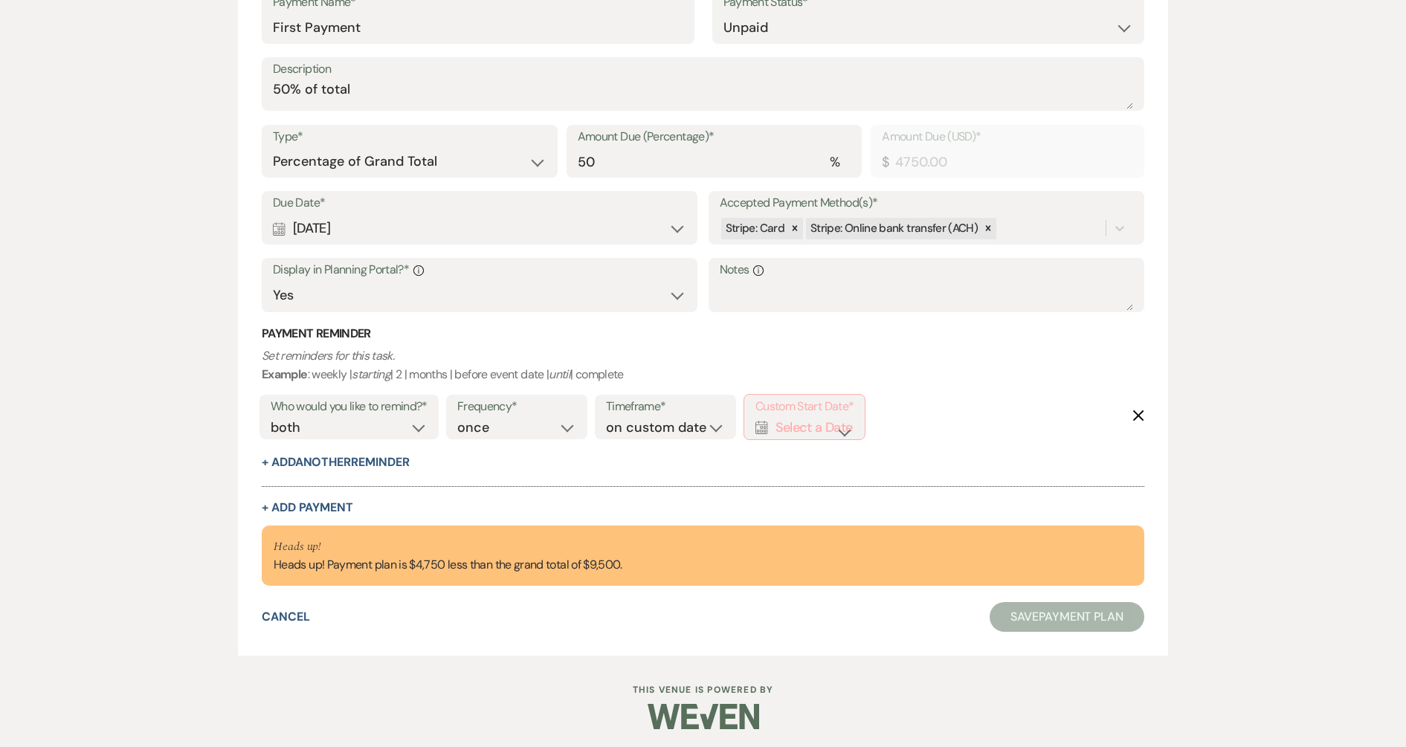
click at [451, 468] on div "Payment Reminder Set reminders for this task. Example : weekly | starting | 2 |…" at bounding box center [703, 398] width 882 height 145
click at [1133, 415] on icon "Delete" at bounding box center [1138, 416] width 12 height 12
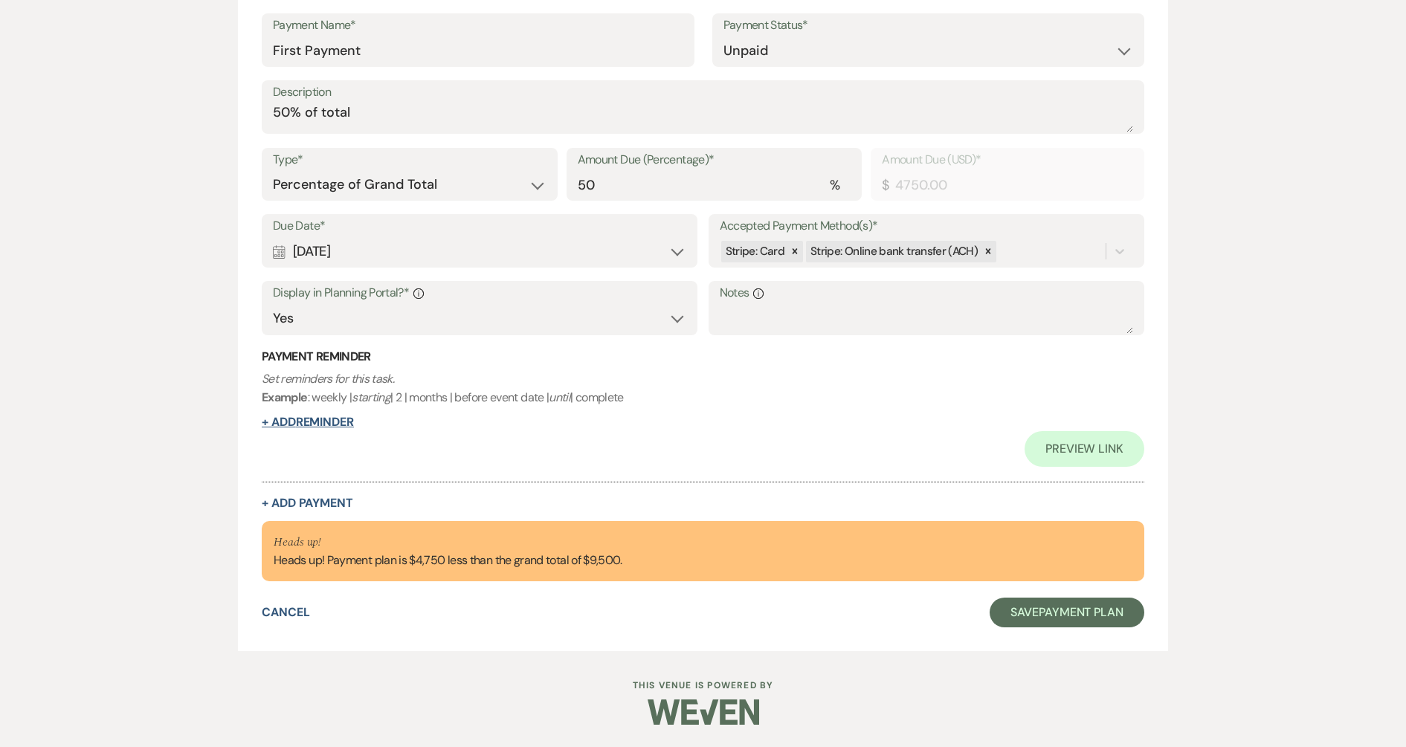
click at [343, 422] on button "+ Add Reminder" at bounding box center [308, 422] width 92 height 12
select select "client"
select select "days"
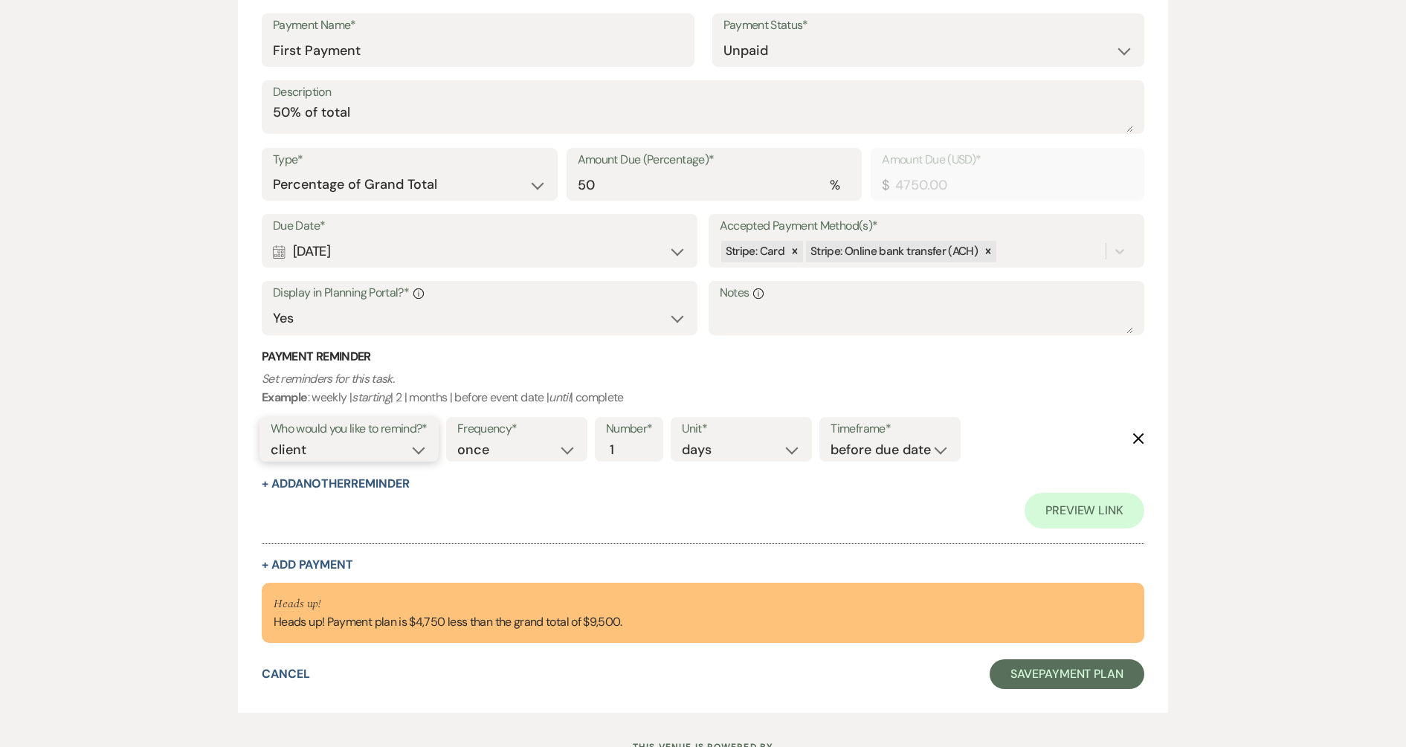
click at [318, 453] on select "client venue both" at bounding box center [349, 450] width 157 height 20
click at [271, 440] on select "client venue both" at bounding box center [349, 450] width 157 height 20
click at [306, 536] on div at bounding box center [703, 536] width 882 height 16
click at [314, 455] on select "client venue both" at bounding box center [349, 450] width 157 height 20
select select "both"
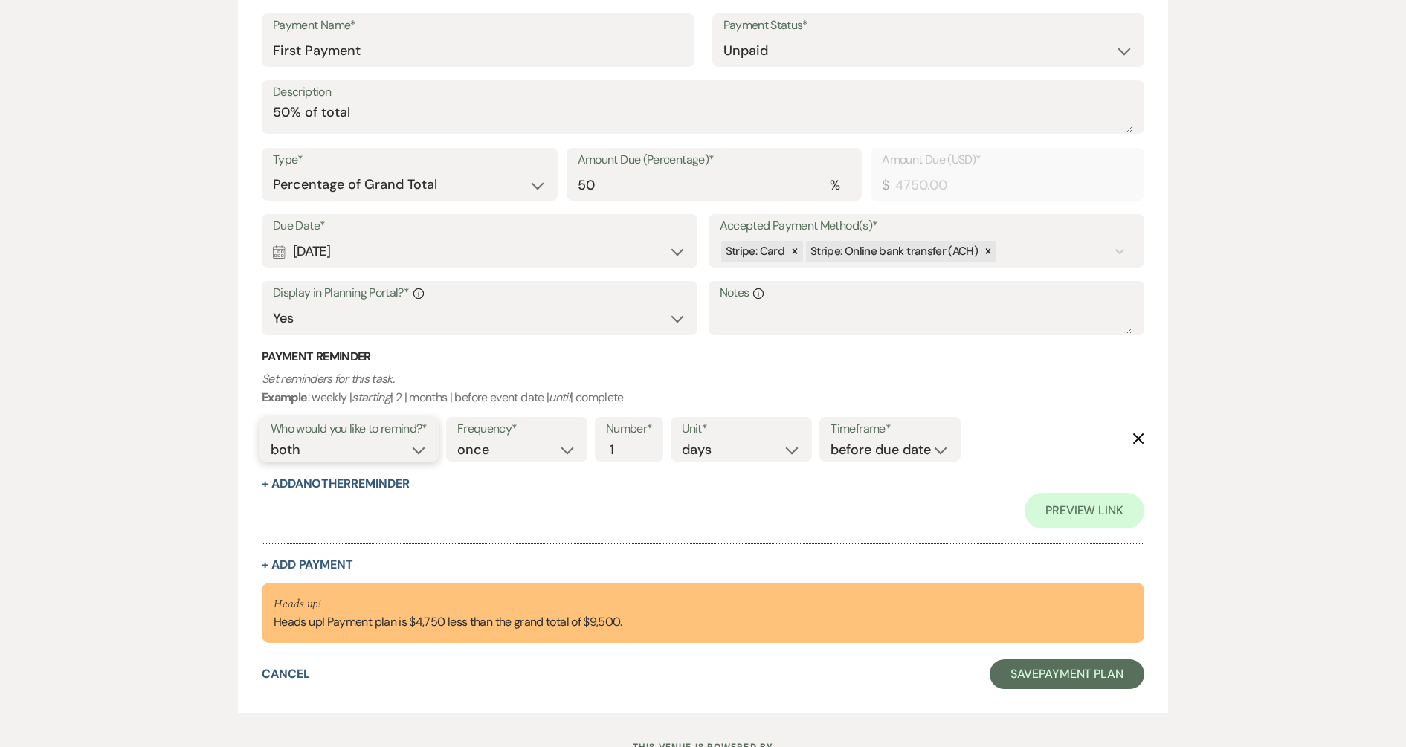
click at [271, 440] on select "client venue both" at bounding box center [349, 450] width 157 height 20
click at [858, 456] on select "before due date after due date on due date on custom date" at bounding box center [889, 450] width 119 height 20
select select "onDueDate"
click at [830, 440] on select "before due date after due date on due date on custom date" at bounding box center [889, 450] width 119 height 20
click at [349, 483] on button "+ Add Another Reminder" at bounding box center [335, 484] width 147 height 12
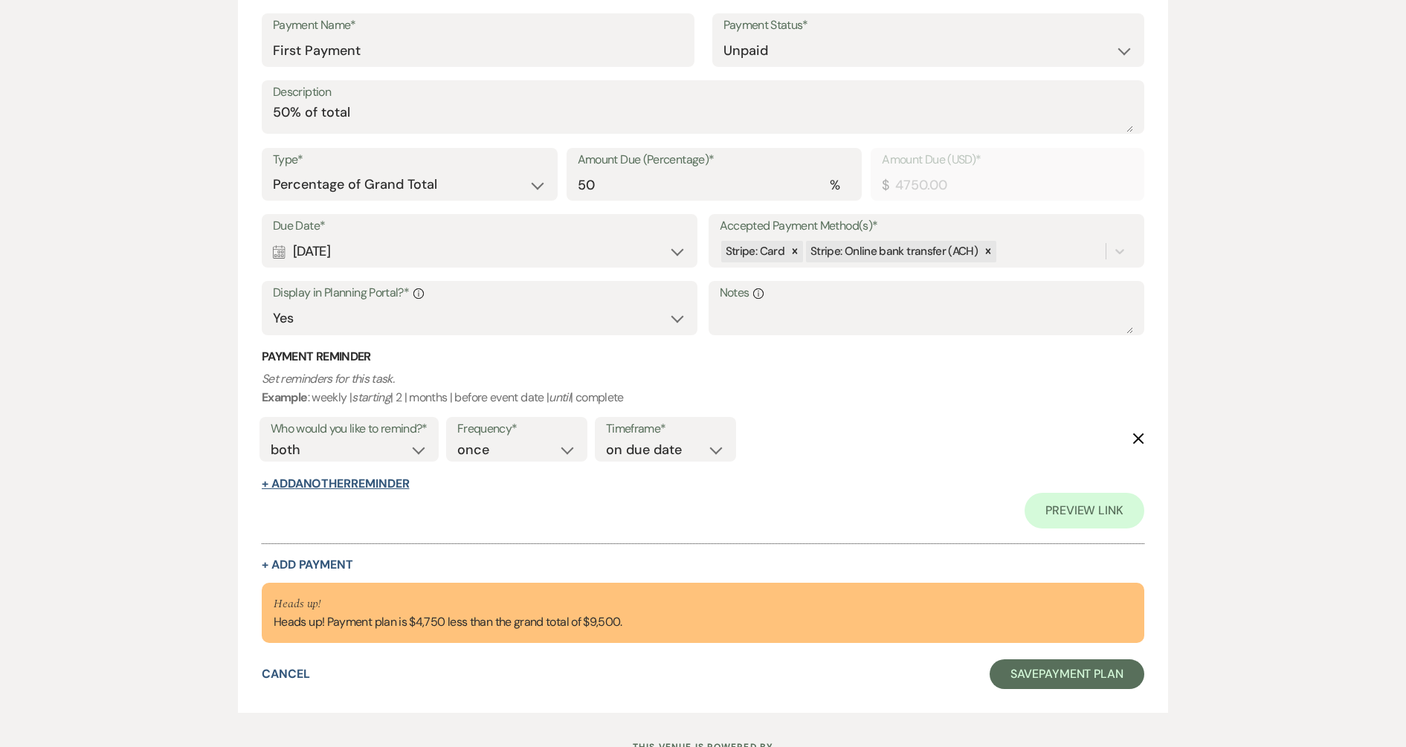
select select "client"
select select "days"
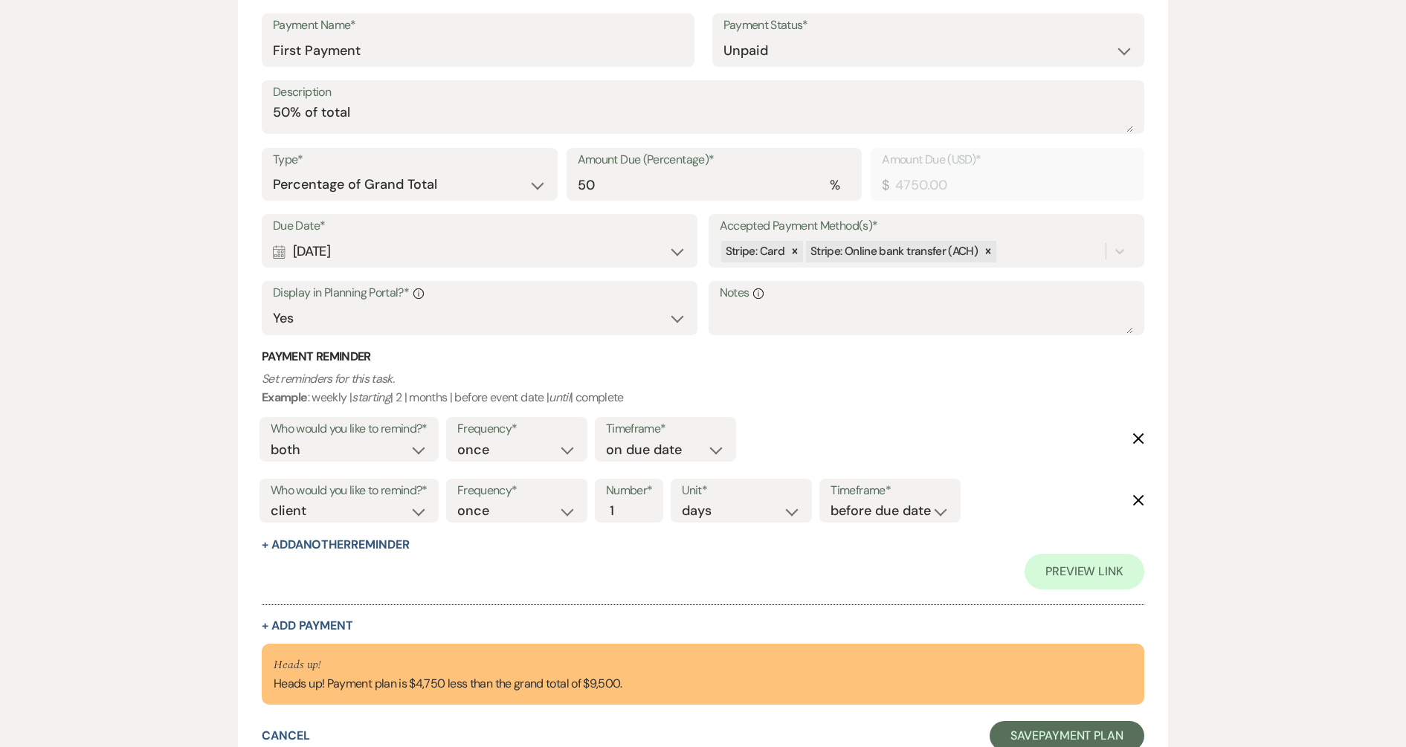
click at [1143, 495] on icon "Delete" at bounding box center [1138, 500] width 12 height 12
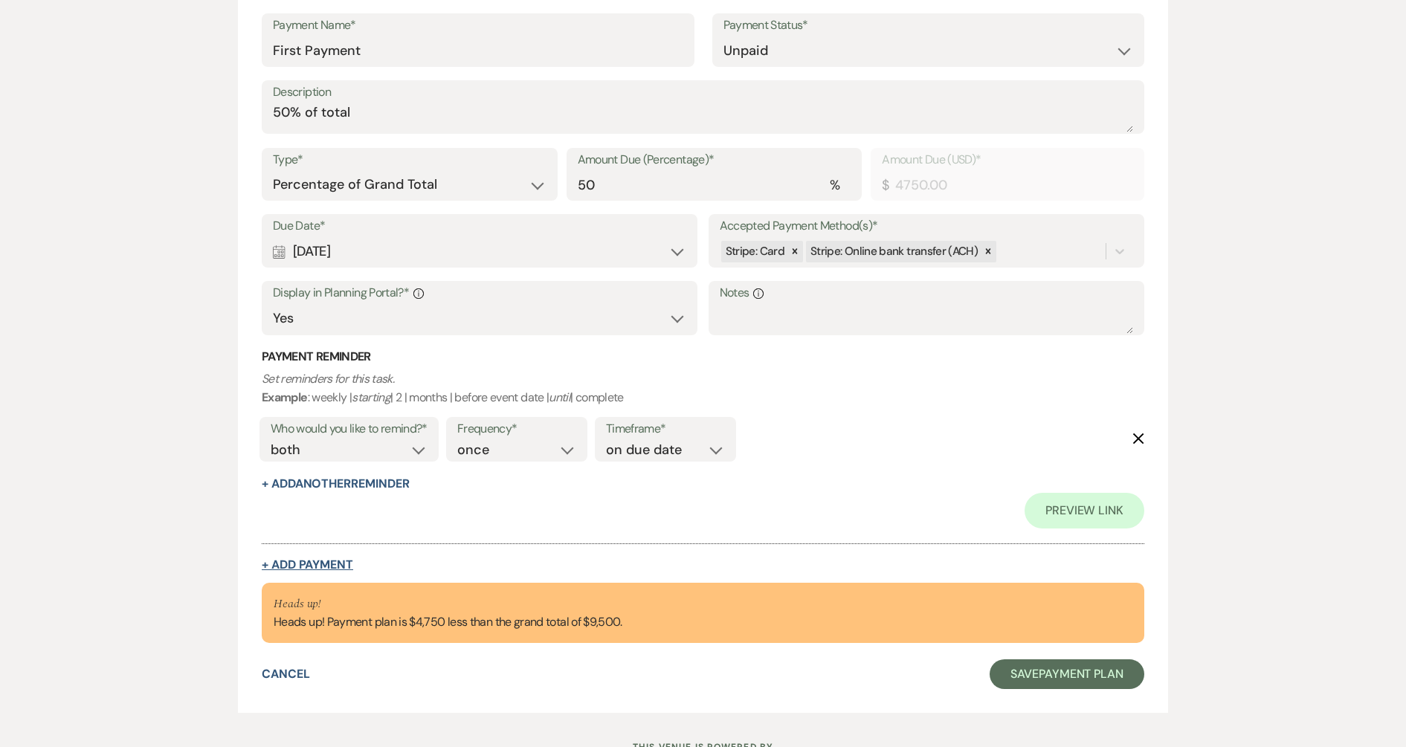
click at [318, 569] on button "+ Add Payment" at bounding box center [307, 565] width 91 height 12
select select "2"
select select "percentage"
select select "false"
select select "client"
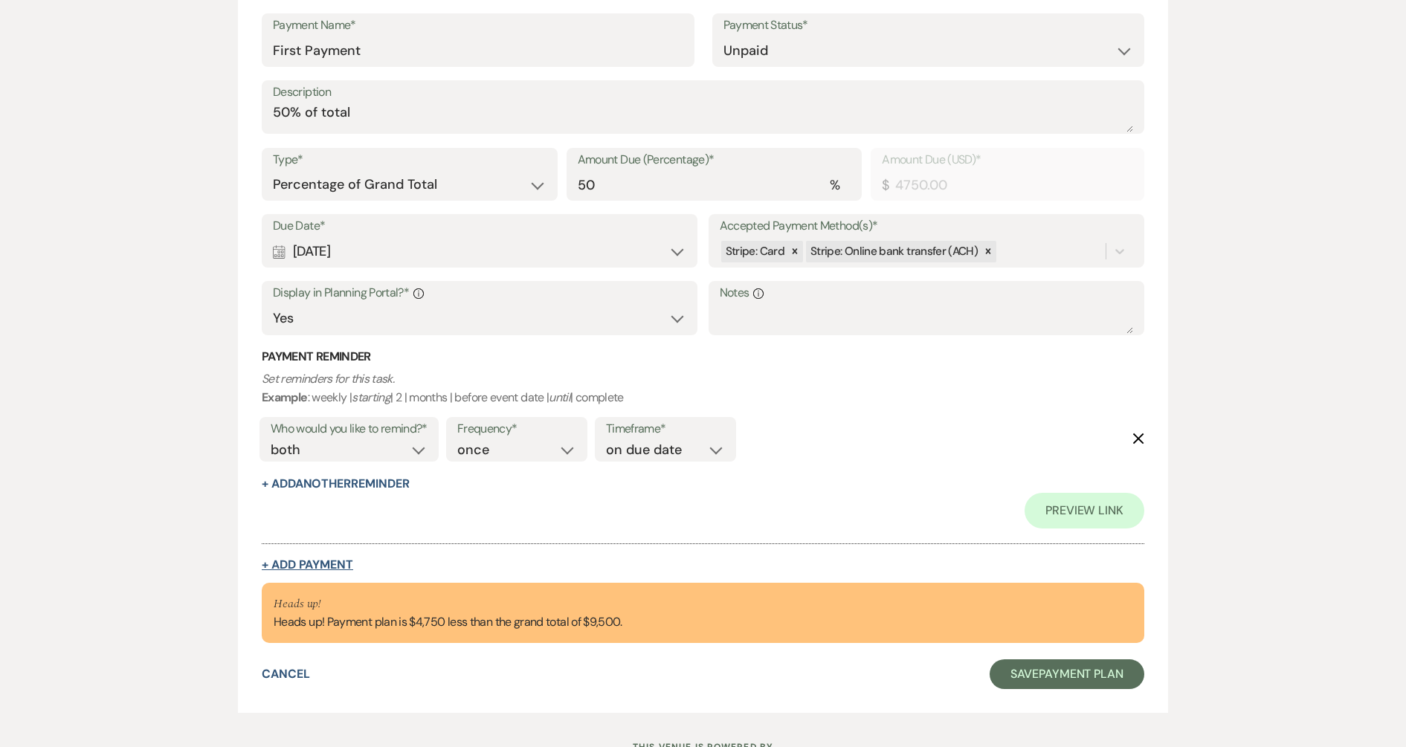
select select "weeks"
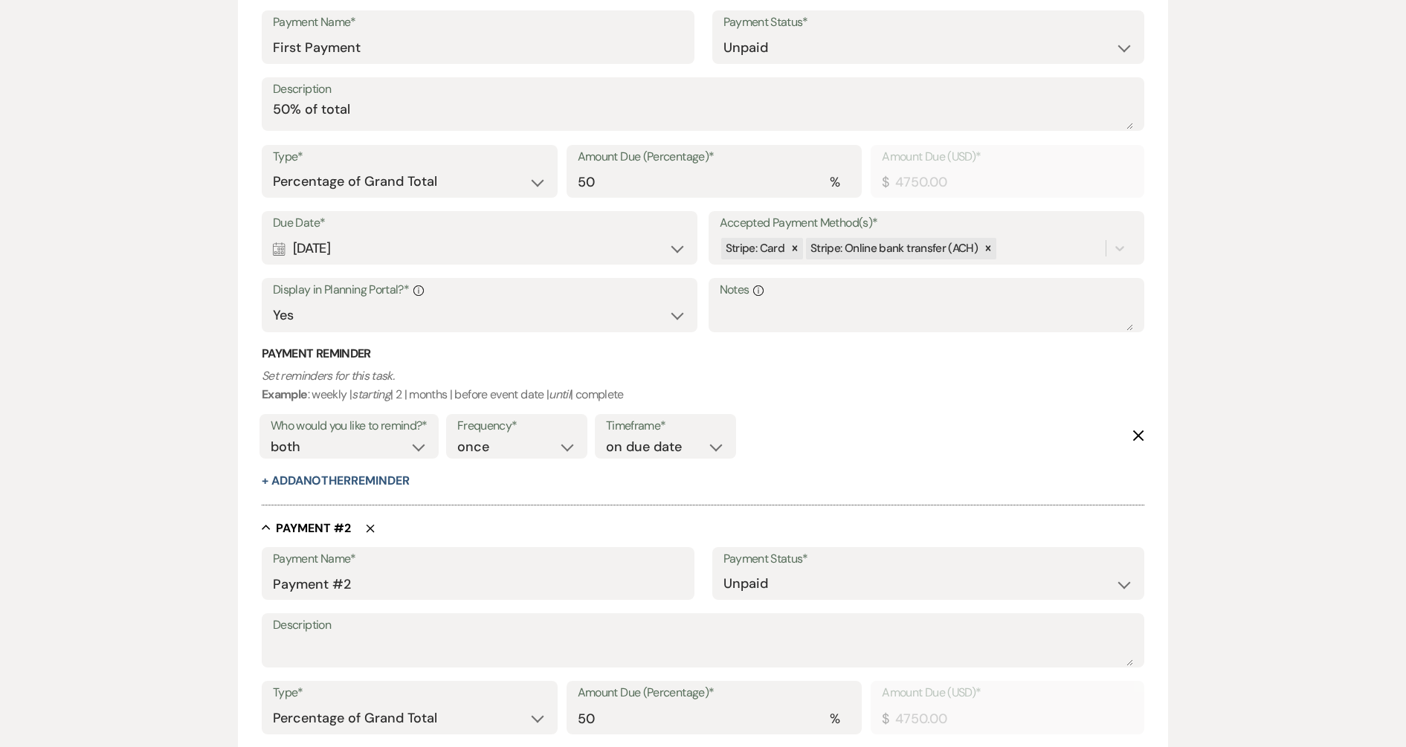
scroll to position [440, 0]
click at [328, 586] on input "Payment #2" at bounding box center [478, 585] width 410 height 29
type input "Final Payment"
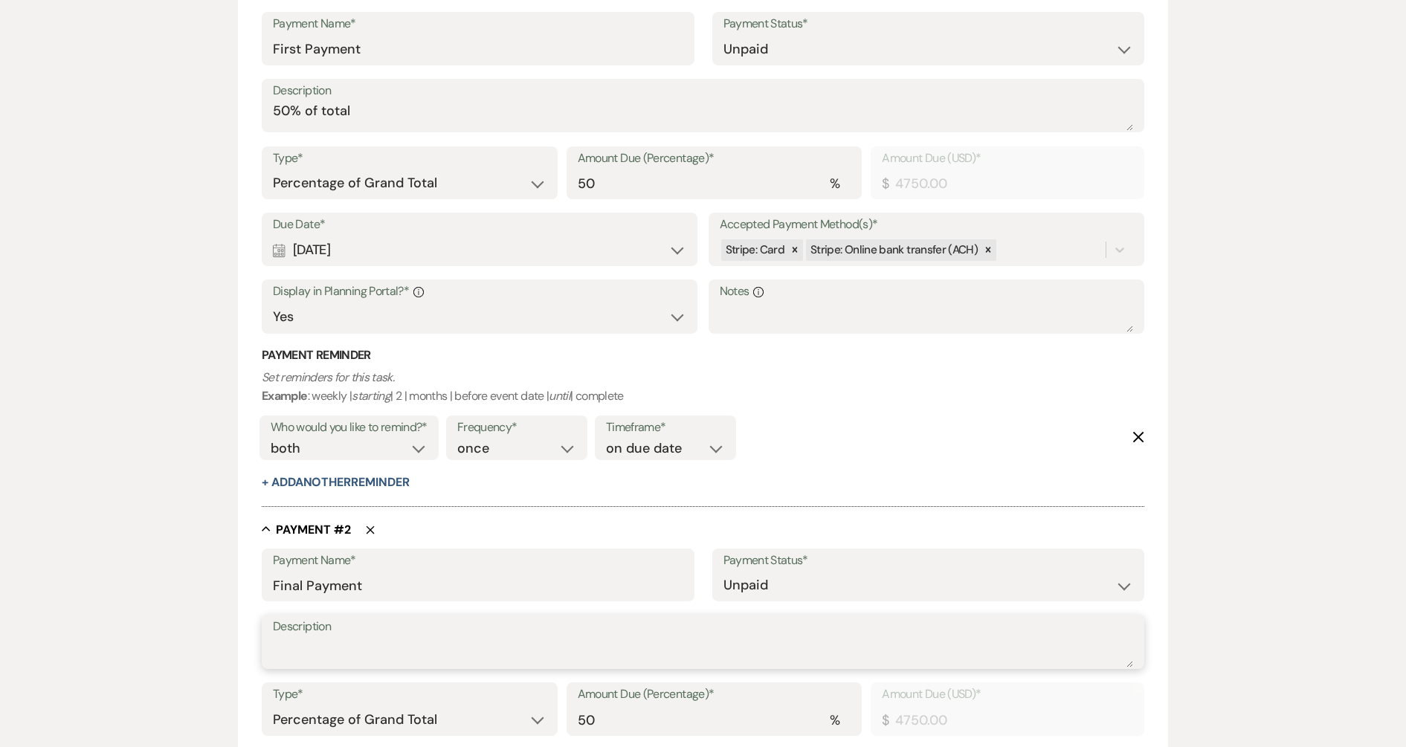
click at [320, 656] on textarea "Description" at bounding box center [703, 653] width 860 height 30
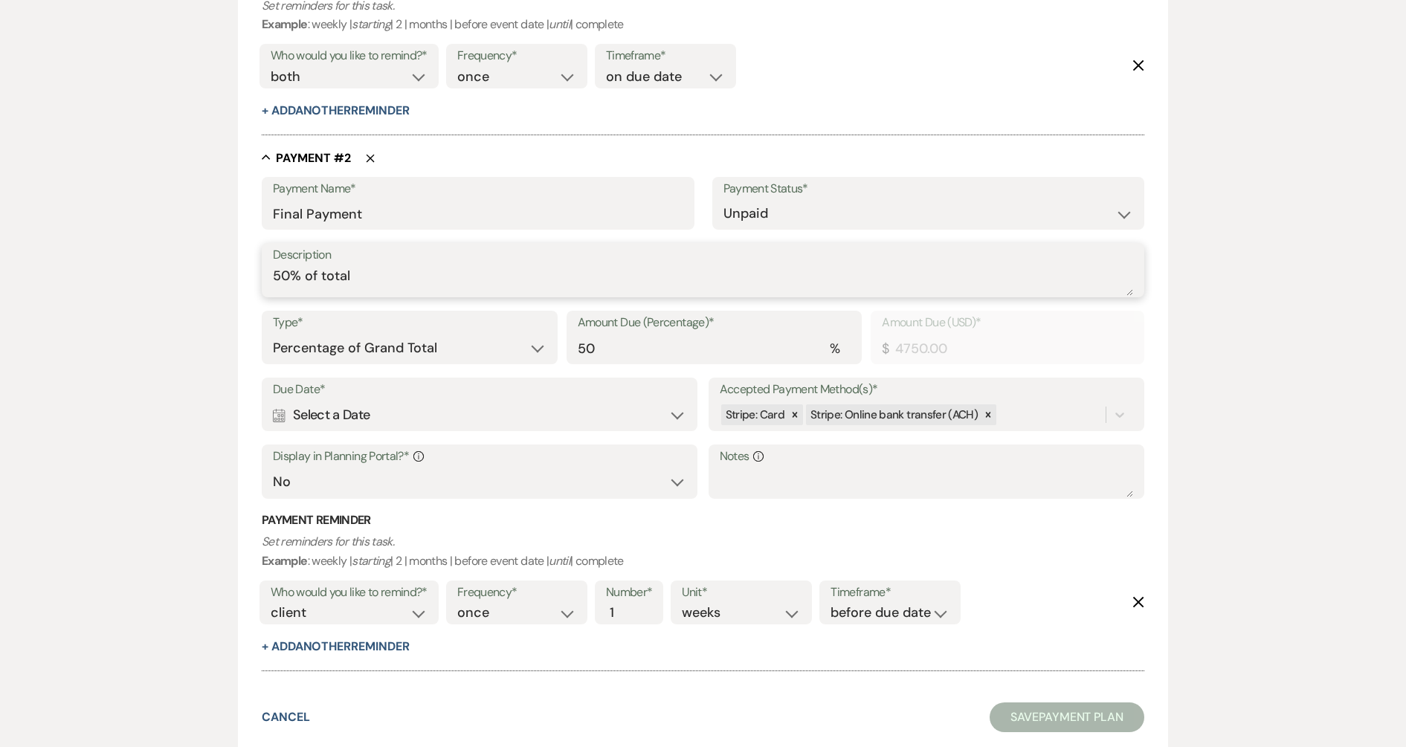
type textarea "50% of total"
click at [422, 414] on div "Calendar Select a Date Expand" at bounding box center [479, 415] width 413 height 29
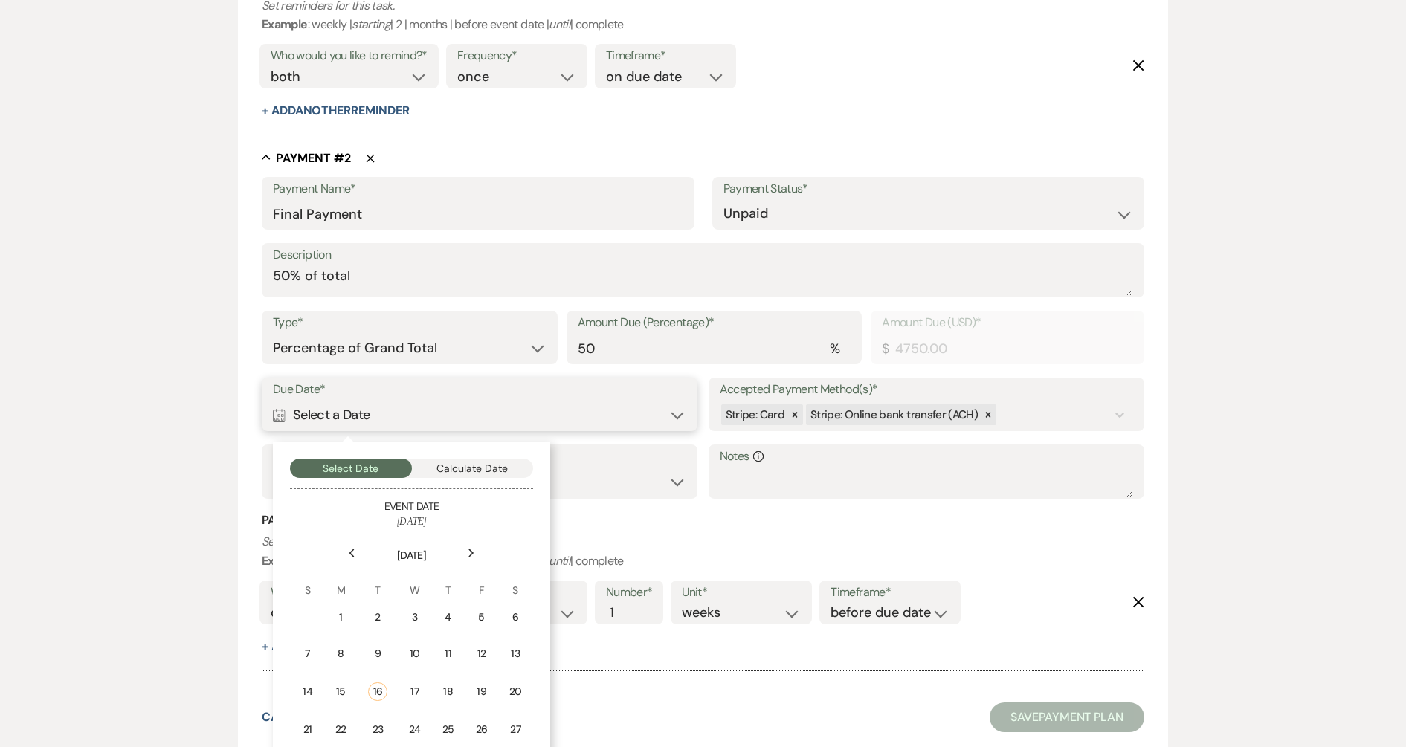
click at [464, 470] on button "Calculate Date" at bounding box center [473, 468] width 122 height 19
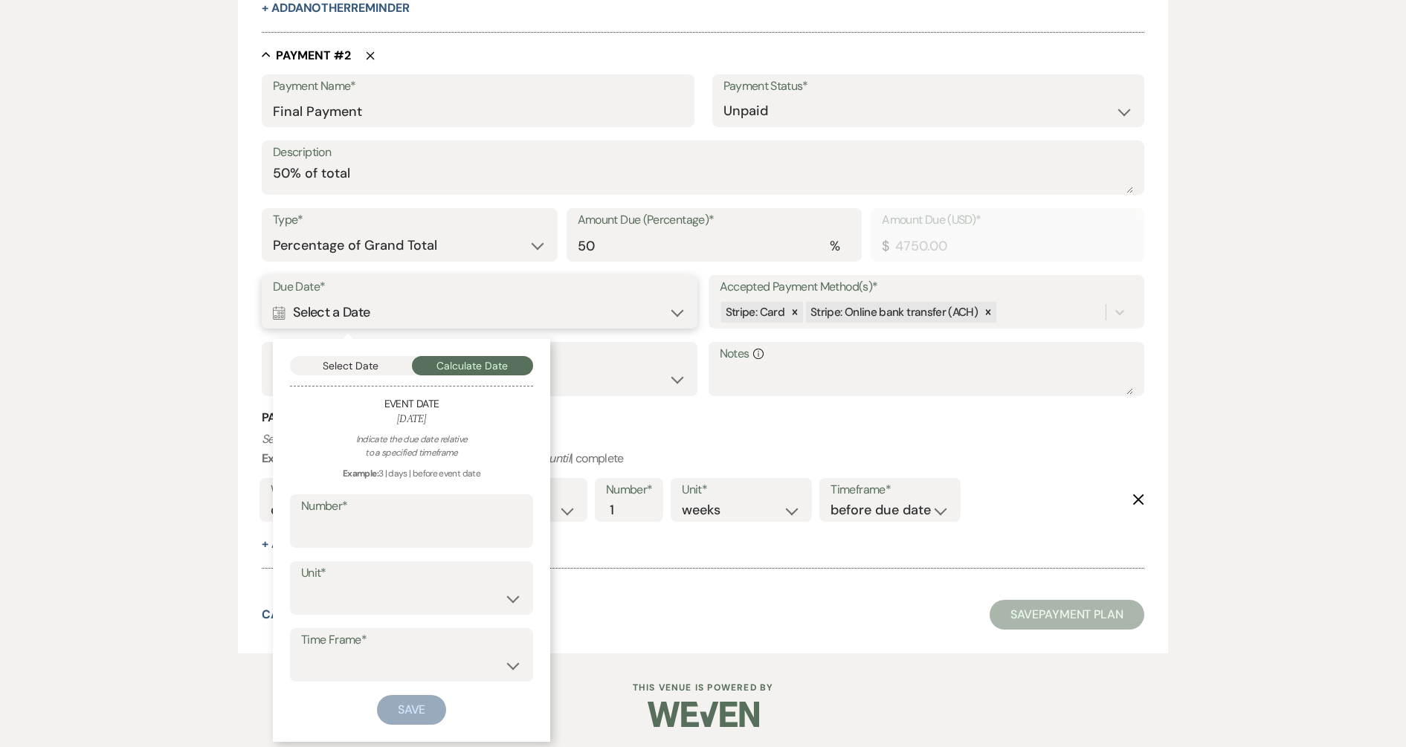
scroll to position [916, 0]
click at [447, 520] on input "Number*" at bounding box center [411, 529] width 221 height 29
type input "60"
click at [406, 615] on div "Indicate the due date relative to a specified timeframe Example: 3 | days | bef…" at bounding box center [411, 576] width 243 height 292
click at [394, 592] on select "days weeks months" at bounding box center [411, 596] width 221 height 29
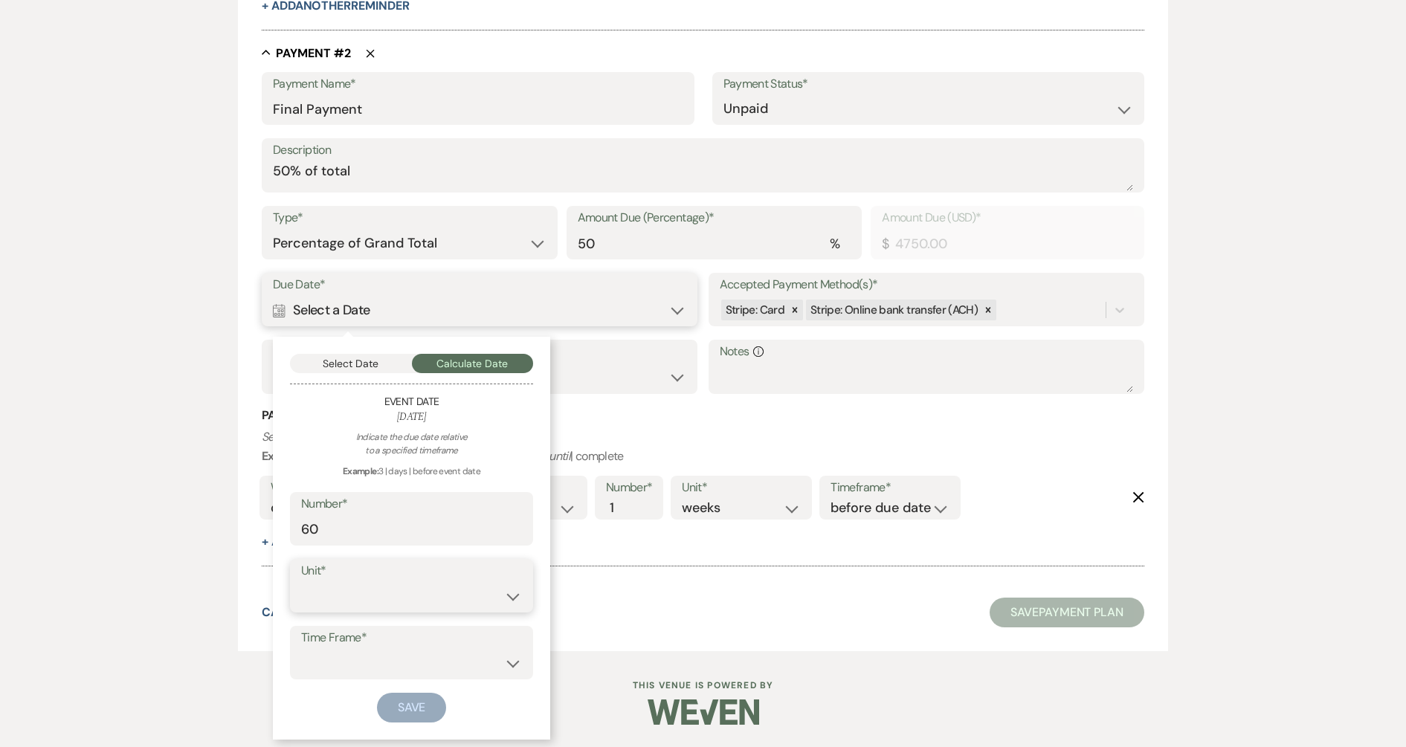
select select "day"
click at [301, 582] on select "days weeks months" at bounding box center [411, 596] width 221 height 29
click at [380, 663] on select "before event date after event date after today's date" at bounding box center [411, 663] width 221 height 29
select select "beforeEventDate"
click at [301, 649] on select "before event date after event date after today's date" at bounding box center [411, 663] width 221 height 29
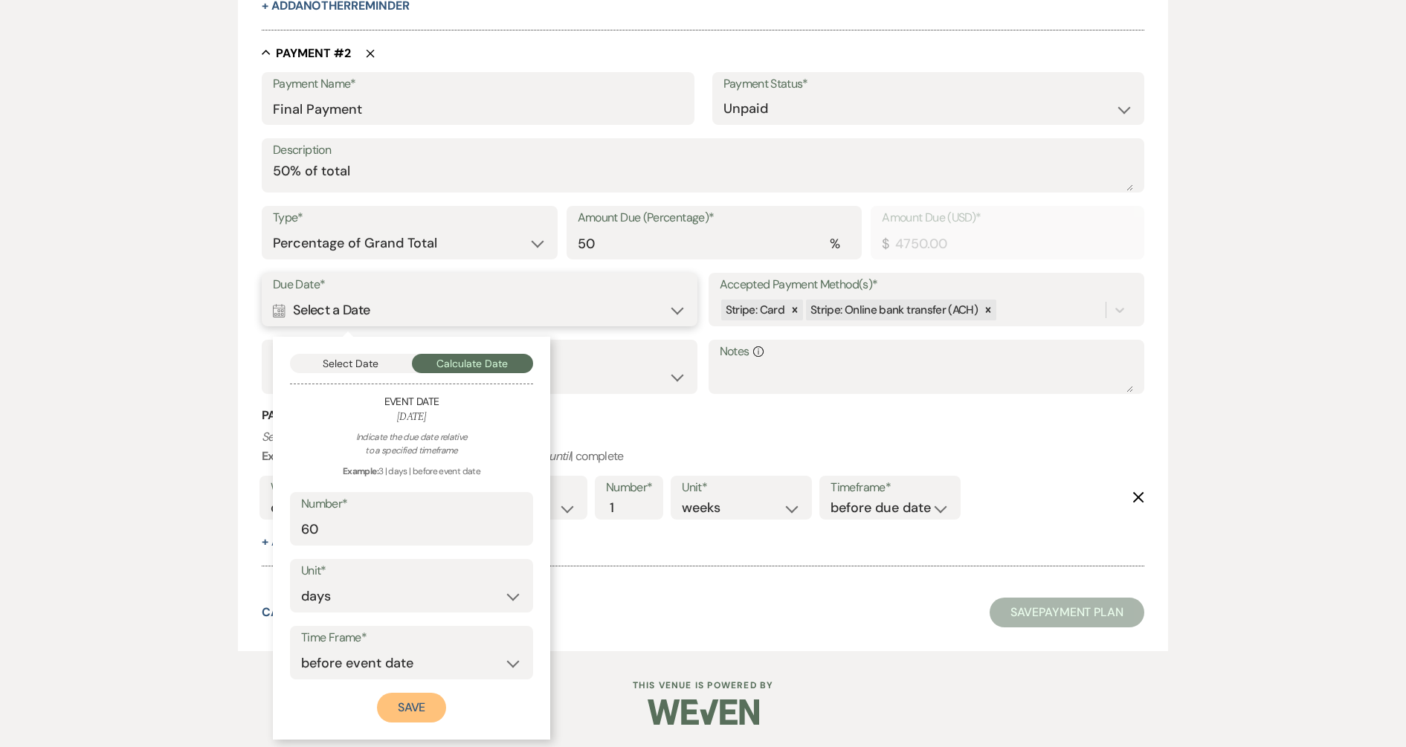
click at [389, 663] on button "Save" at bounding box center [412, 708] width 70 height 30
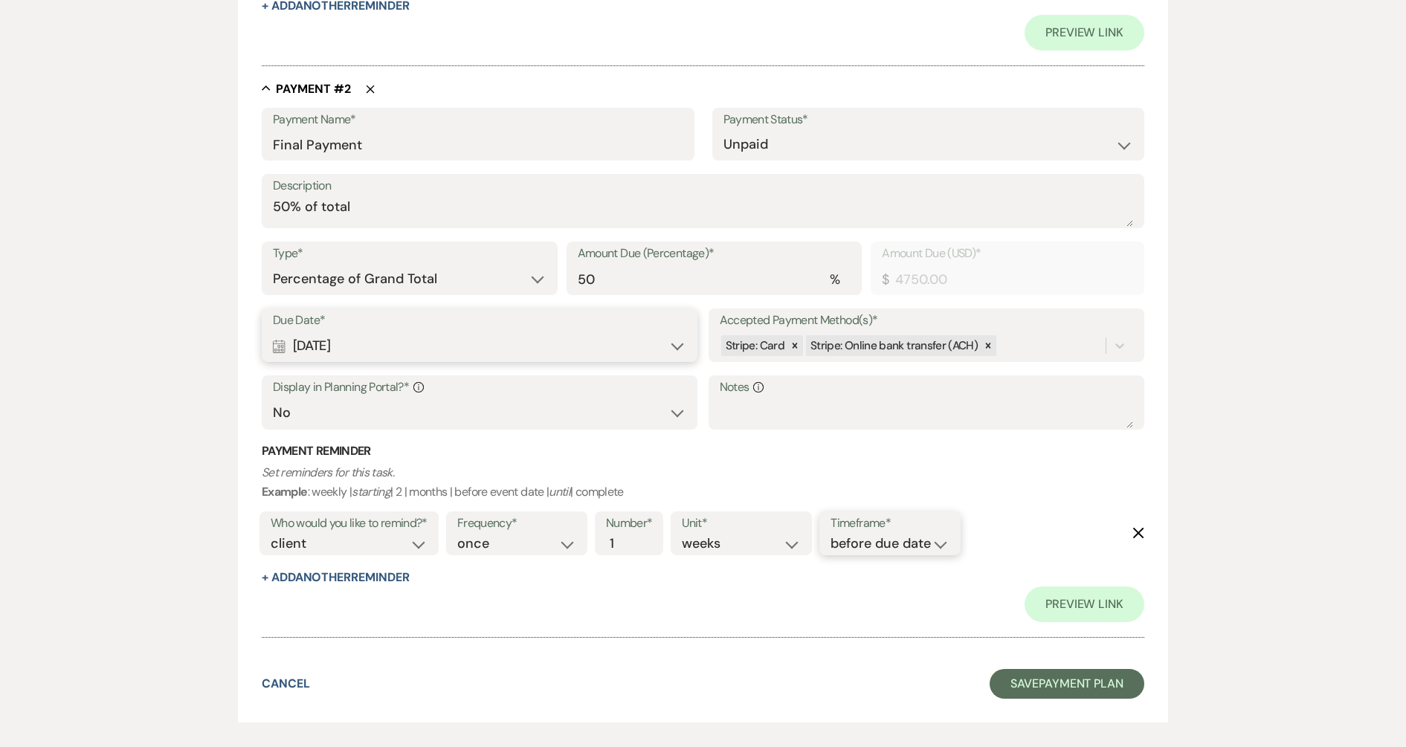
click at [876, 543] on select "before due date after due date on due date on custom date" at bounding box center [889, 544] width 119 height 20
select select "onDueDate"
click at [830, 534] on select "before due date after due date on due date on custom date" at bounding box center [889, 544] width 119 height 20
click at [338, 549] on select "client venue both" at bounding box center [349, 544] width 157 height 20
select select "both"
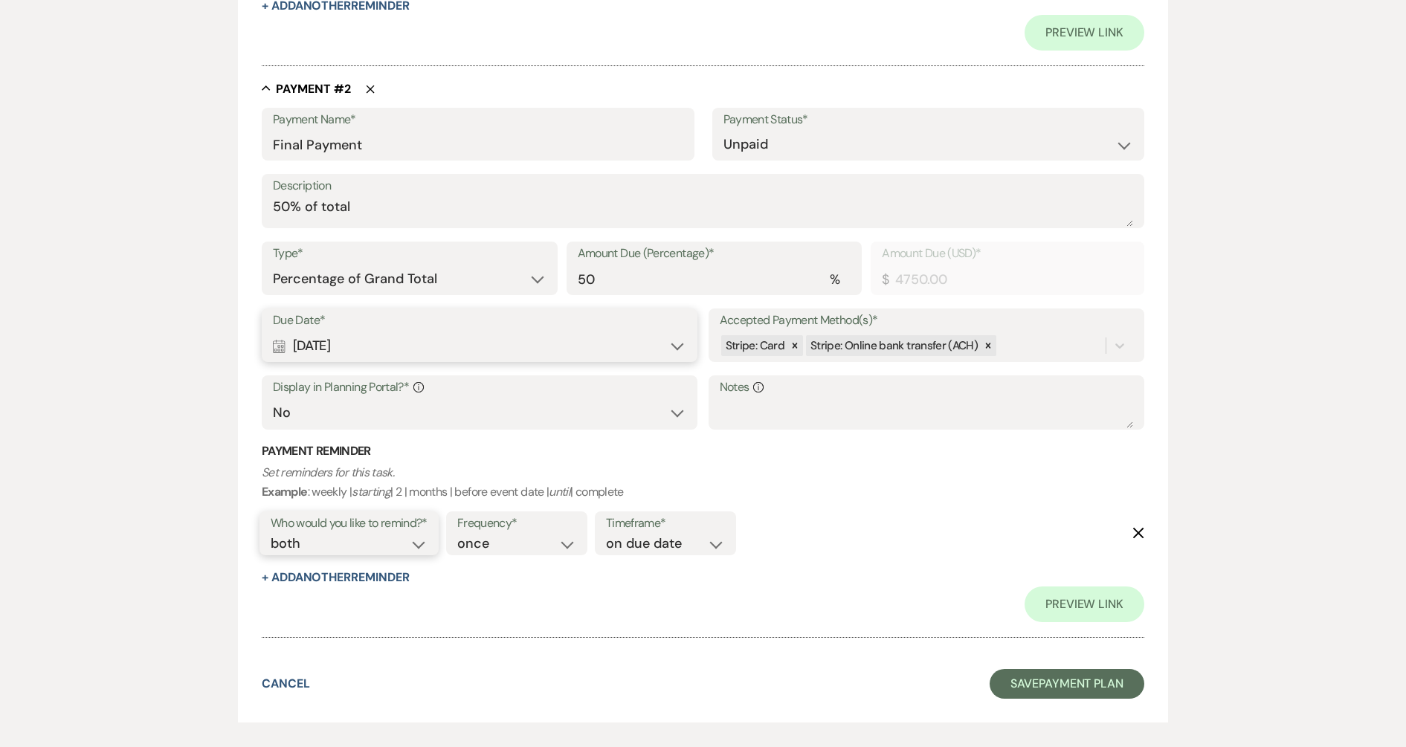
click at [271, 534] on select "client venue both" at bounding box center [349, 544] width 157 height 20
click at [607, 421] on select "Yes No" at bounding box center [479, 412] width 413 height 29
select select "true"
click at [273, 398] on select "Yes No" at bounding box center [479, 412] width 413 height 29
click at [1025, 663] on button "Save Payment Plan" at bounding box center [1066, 684] width 155 height 30
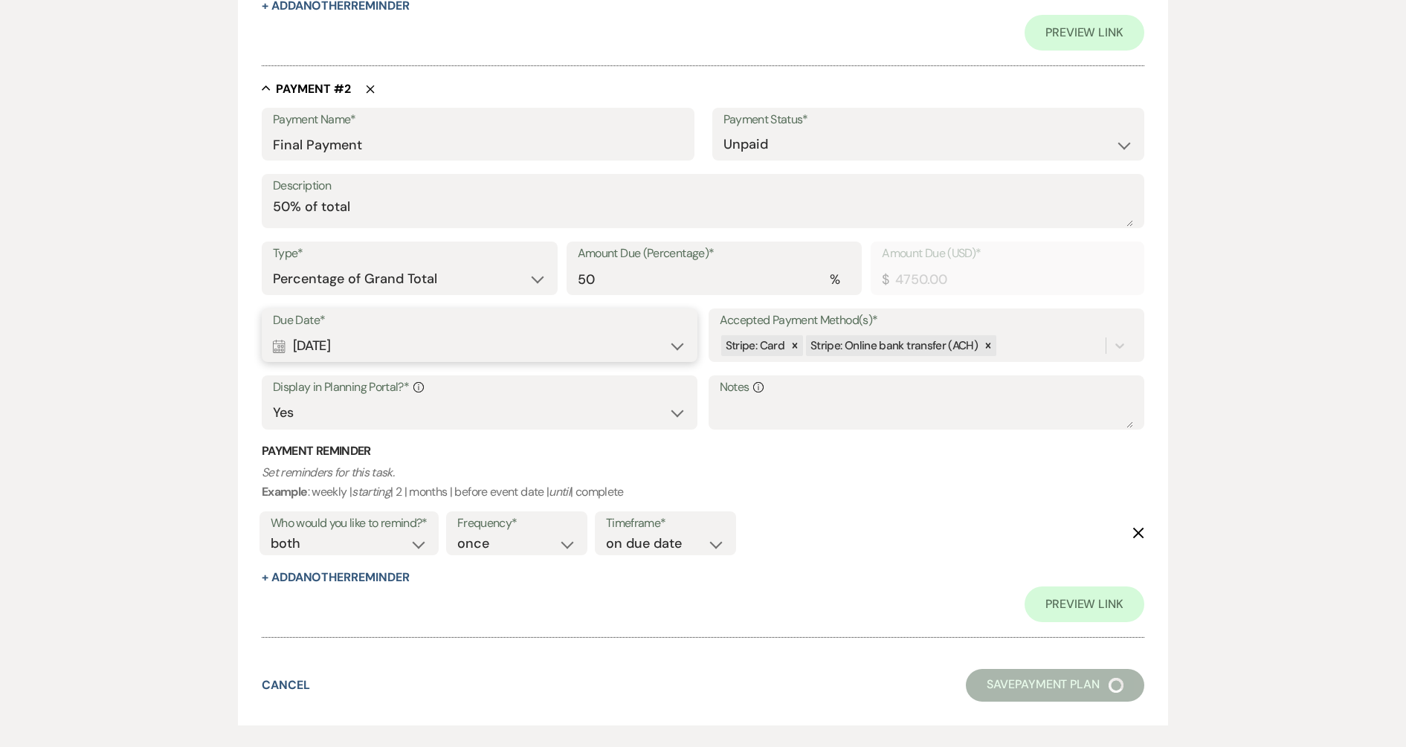
select select "6"
select select "5"
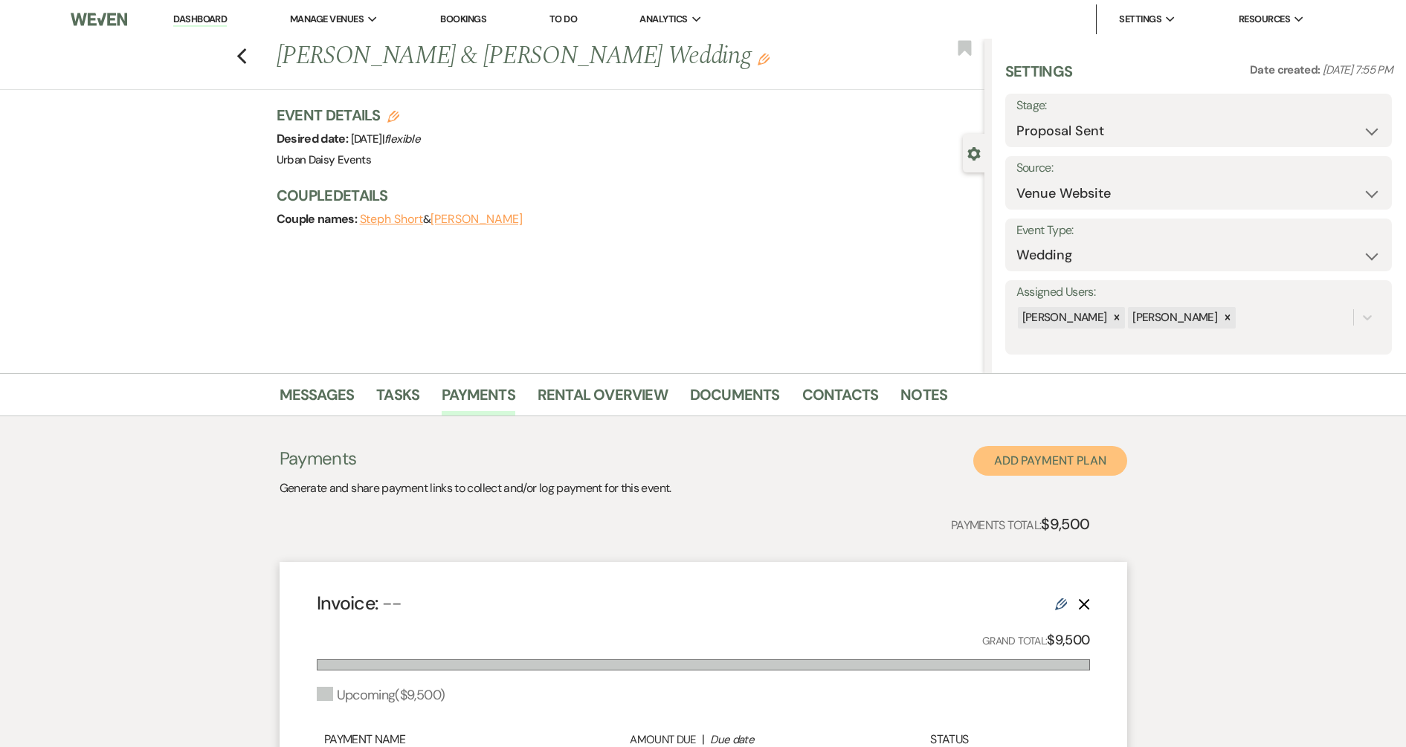
click at [1001, 458] on button "Add Payment Plan" at bounding box center [1050, 461] width 154 height 30
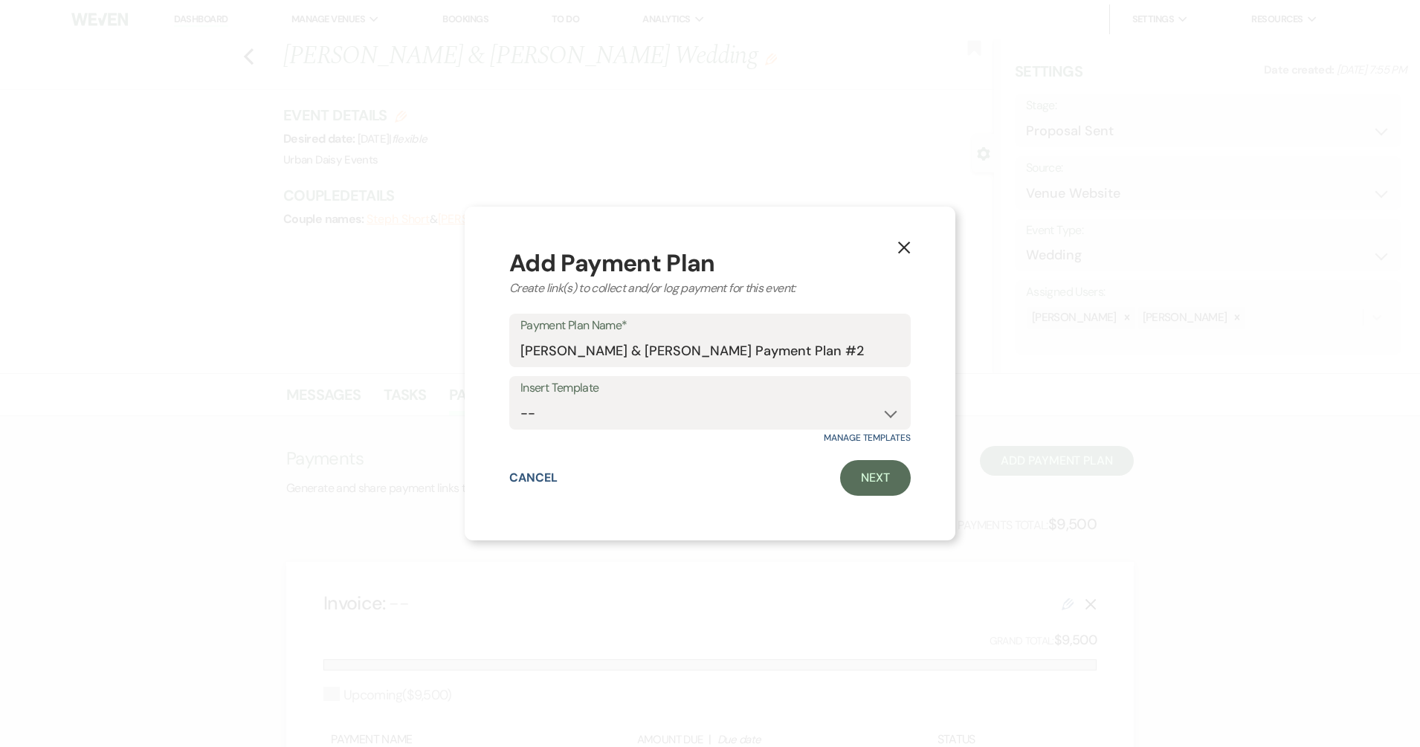
click at [893, 246] on button "X" at bounding box center [904, 246] width 22 height 26
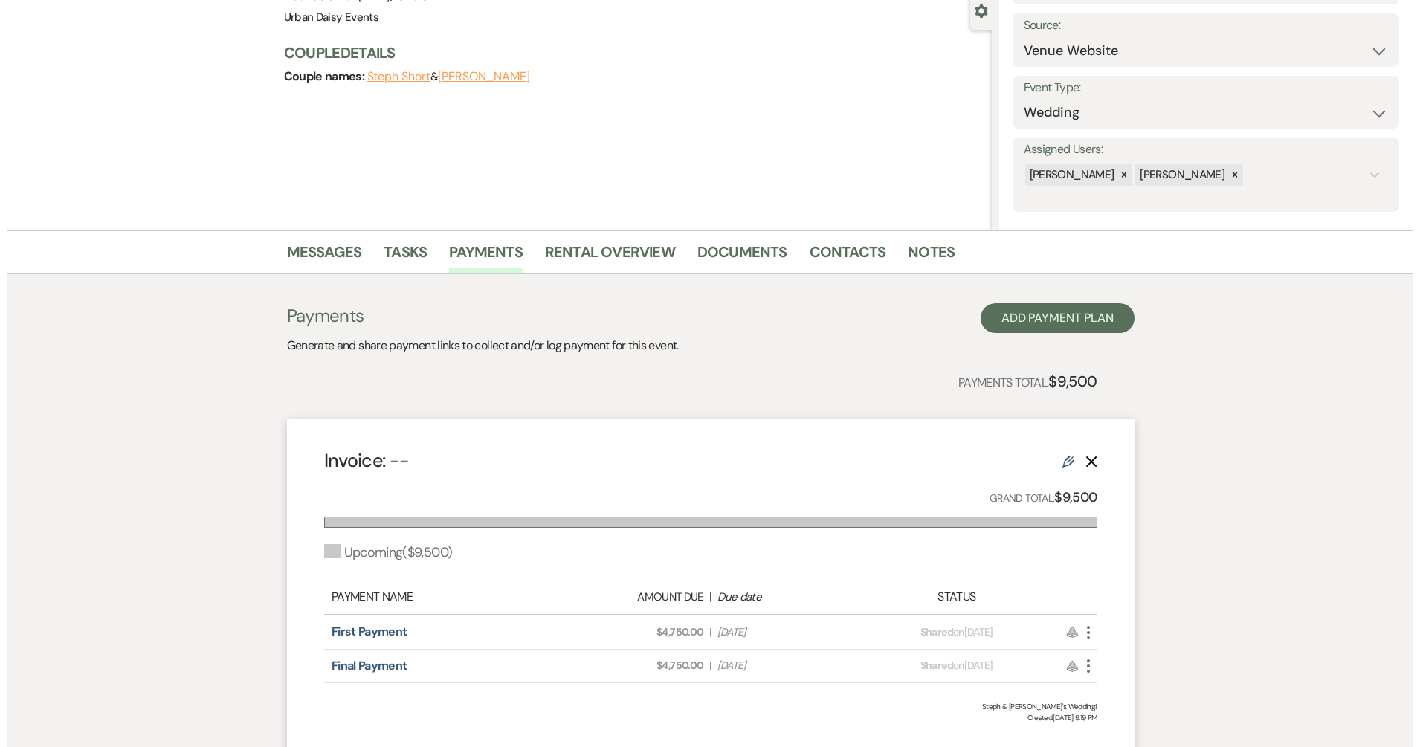
scroll to position [258, 0]
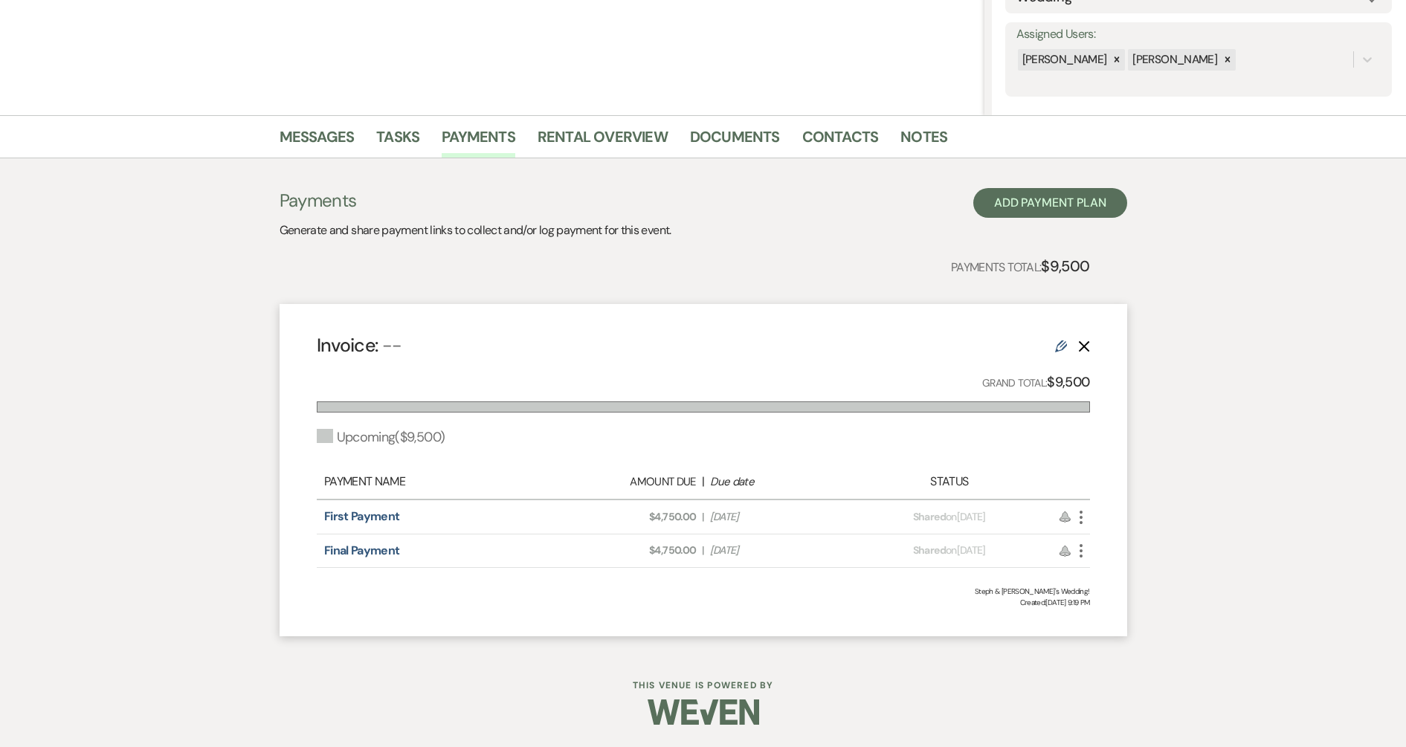
click at [1079, 514] on icon "More" at bounding box center [1081, 517] width 18 height 18
click at [1088, 549] on button "Attach File Attach to Message" at bounding box center [1147, 546] width 150 height 25
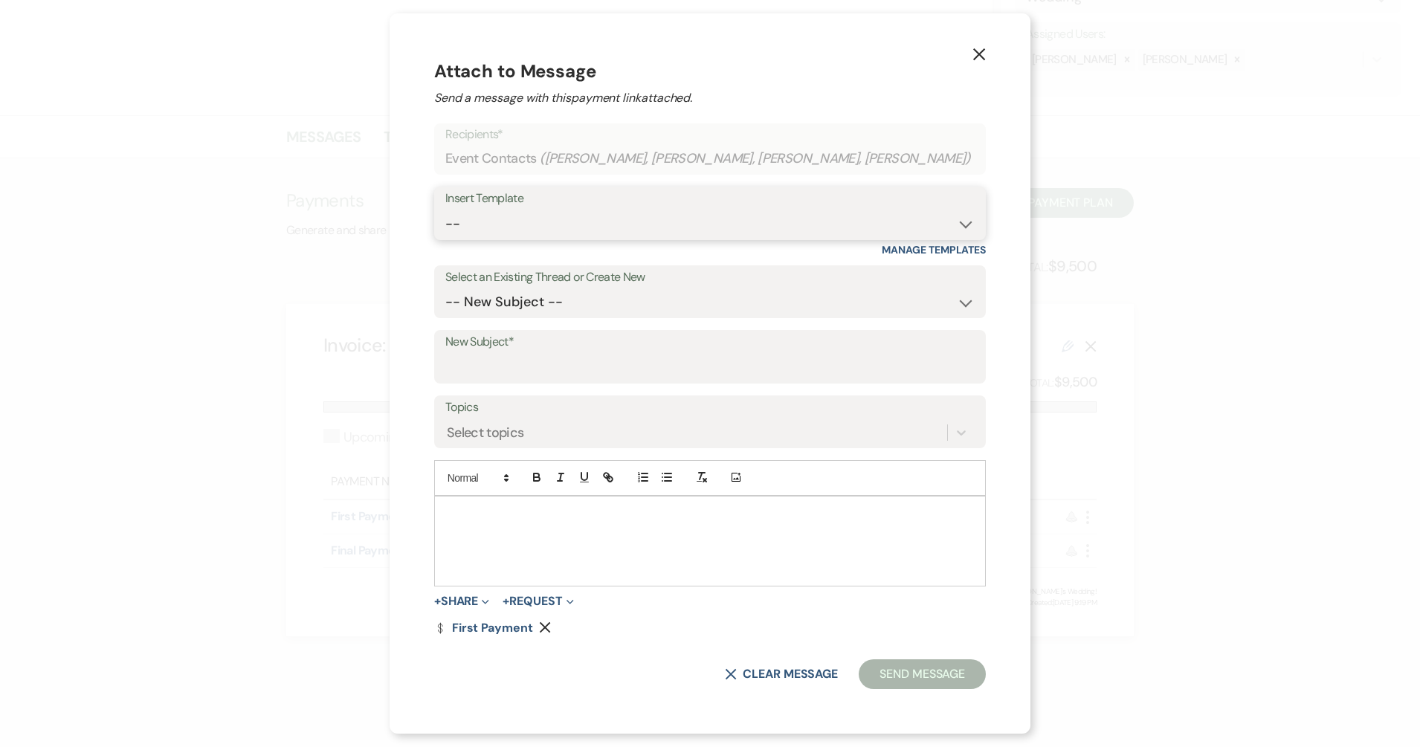
click at [657, 219] on select "-- Payment Past Due Rental Agreement and First Payment Urban Daisy Initial Resp…" at bounding box center [709, 224] width 529 height 29
select select "1242"
click at [491, 210] on select "-- Payment Past Due Rental Agreement and First Payment Urban Daisy Initial Resp…" at bounding box center [709, 224] width 529 height 29
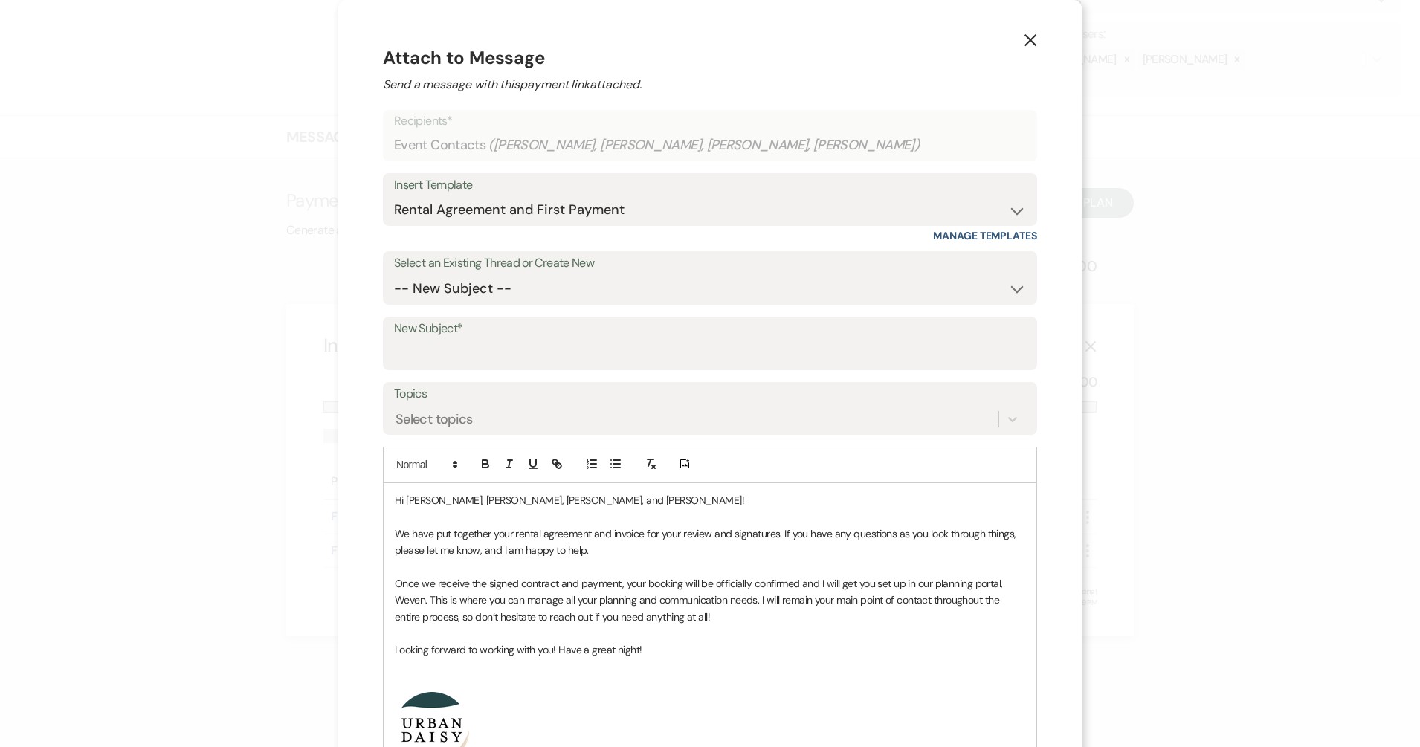
click at [599, 563] on p at bounding box center [710, 566] width 630 height 16
click at [595, 547] on p "We have put together your rental agreement and invoice for your review and sign…" at bounding box center [710, 541] width 630 height 33
click at [536, 663] on p at bounding box center [710, 683] width 630 height 16
click at [491, 350] on input "New Subject*" at bounding box center [710, 354] width 632 height 29
type input "Urban Daisy Rental Agreement and Invoice"
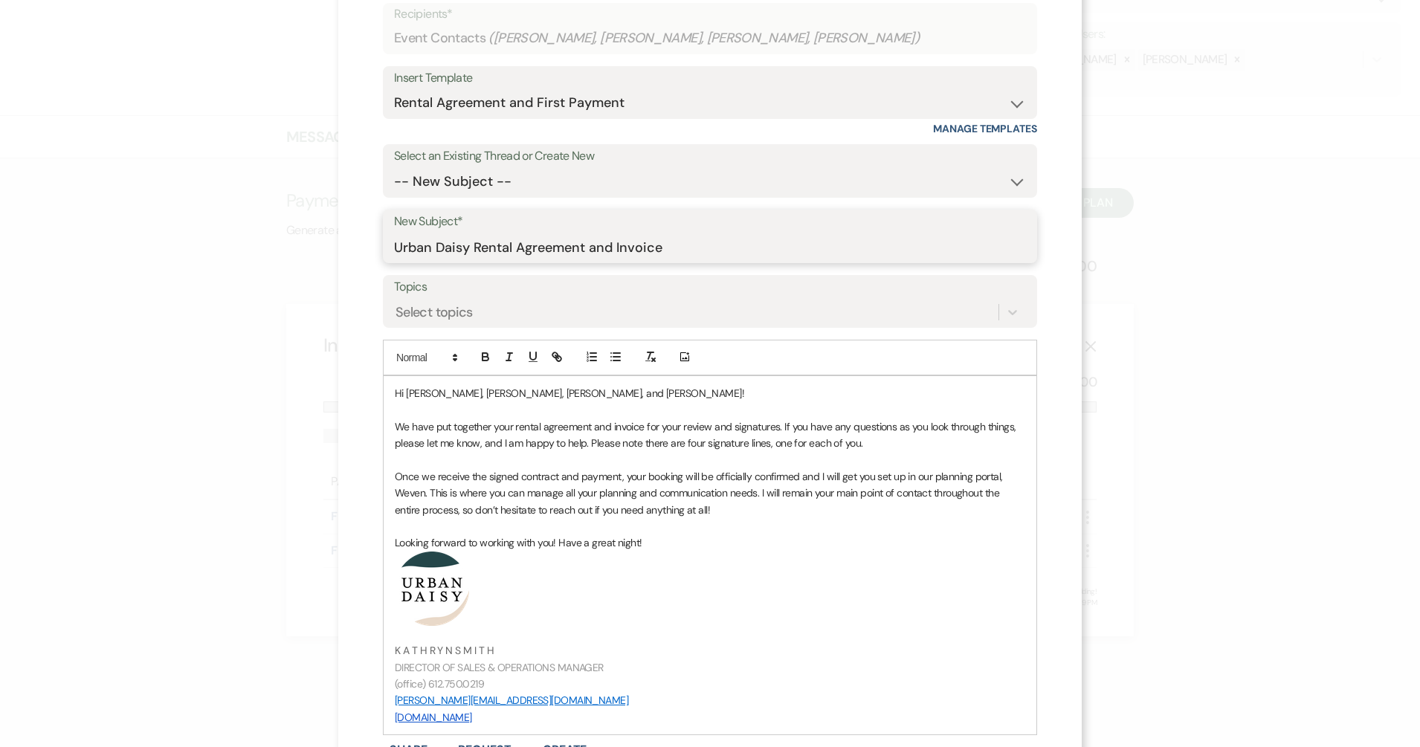
scroll to position [186, 0]
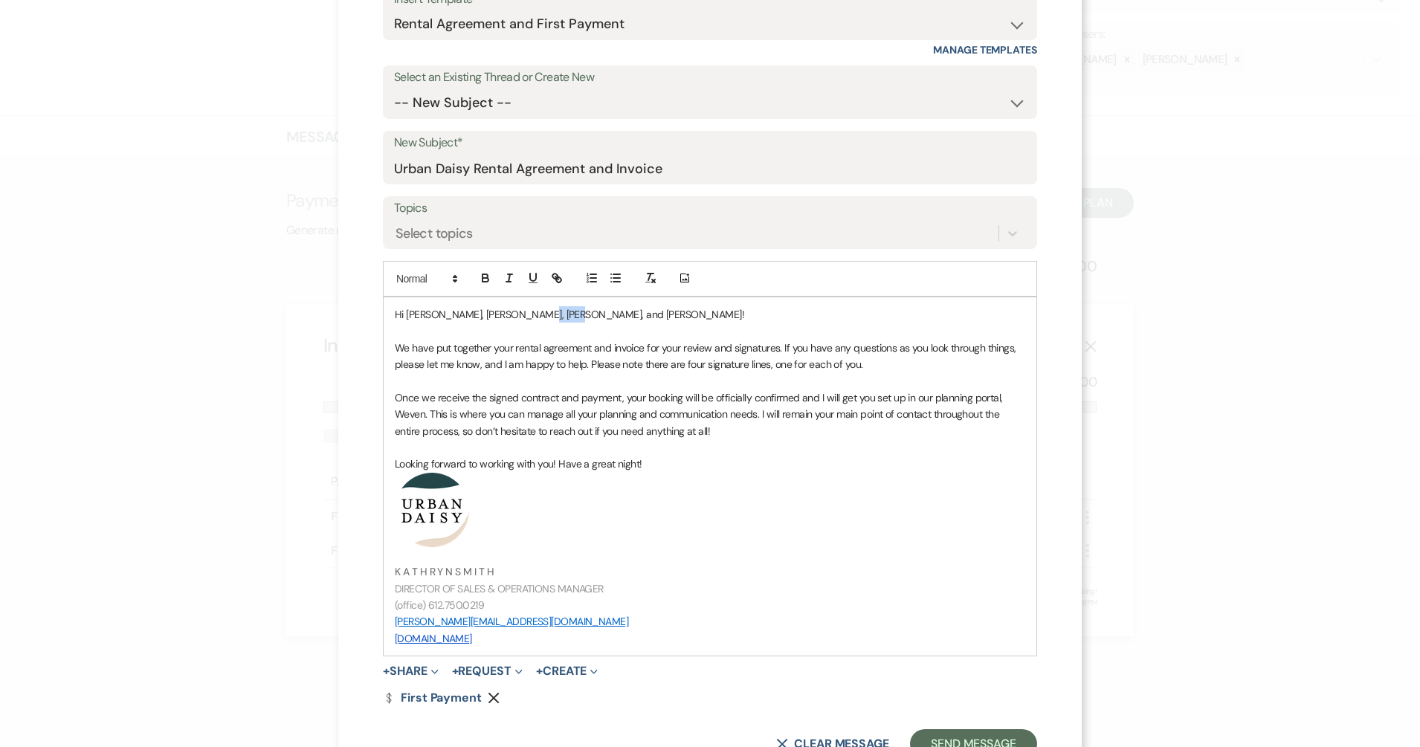
drag, startPoint x: 546, startPoint y: 313, endPoint x: 516, endPoint y: 316, distance: 30.6
click at [516, 316] on p "Hi Steph, Stuart, Debbie, and Trevor!" at bounding box center [710, 314] width 630 height 16
copy p "Trevor!"
click at [428, 313] on p "Hi Steph, Stuart, Debbie!" at bounding box center [710, 314] width 630 height 16
click at [488, 323] on p "Hi Steph, Trevor, Stuart, Debbie!" at bounding box center [710, 314] width 630 height 16
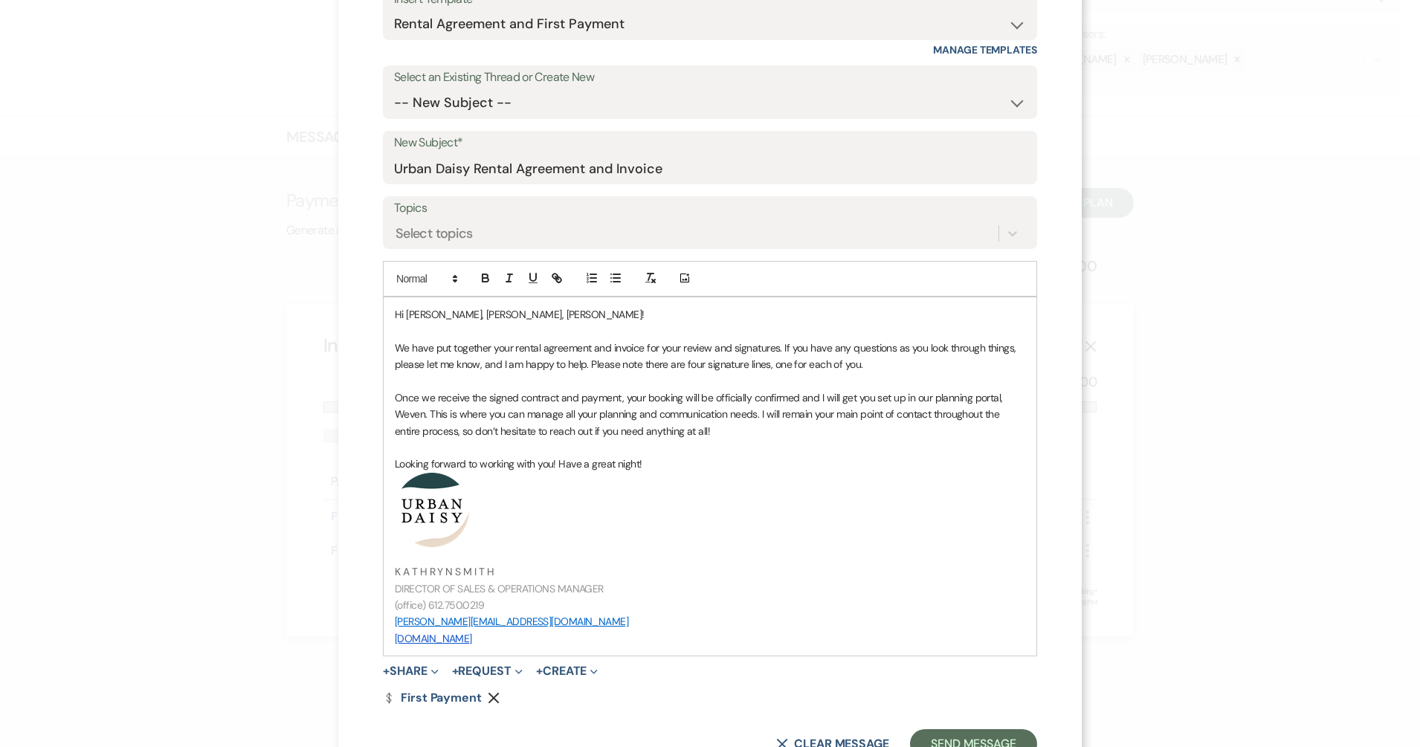
click at [494, 309] on p "Hi Steph, Trevor, Stuart, Debbie!" at bounding box center [710, 314] width 630 height 16
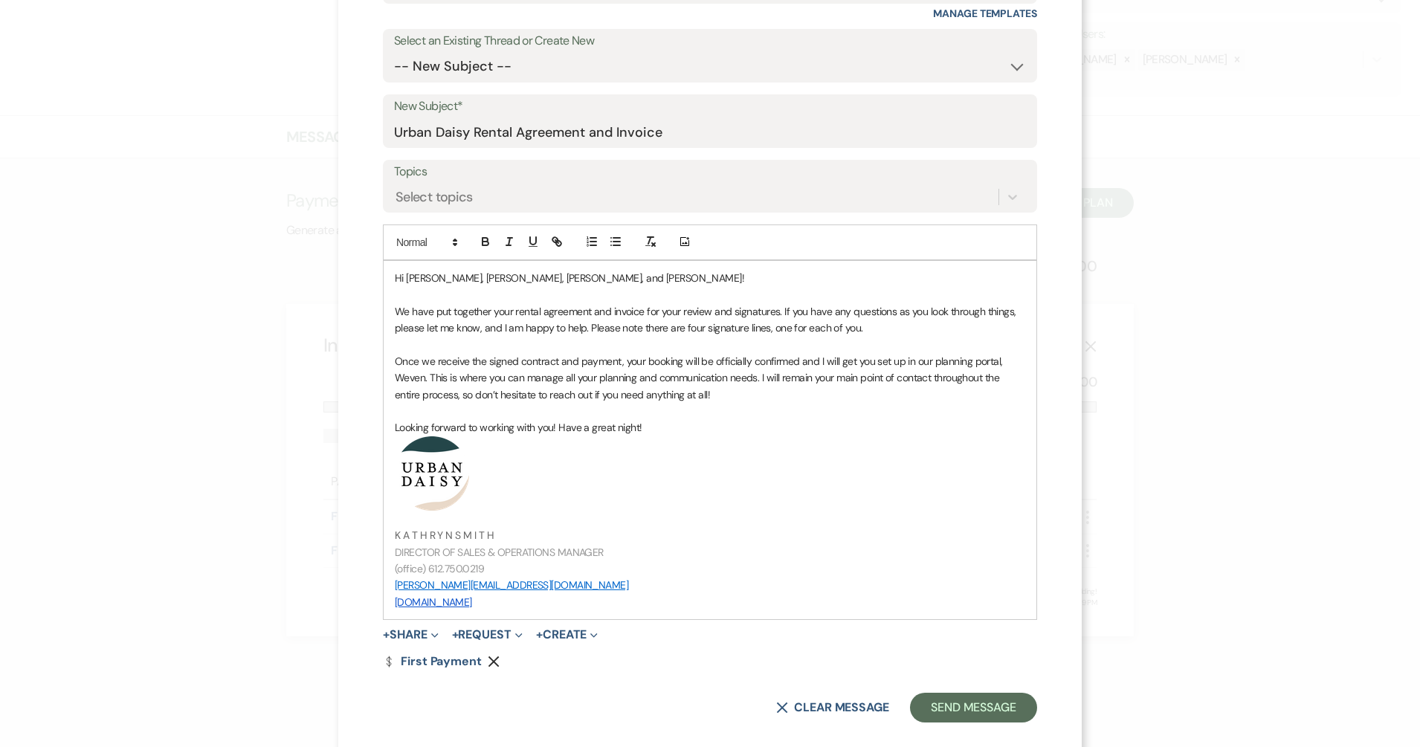
scroll to position [242, 0]
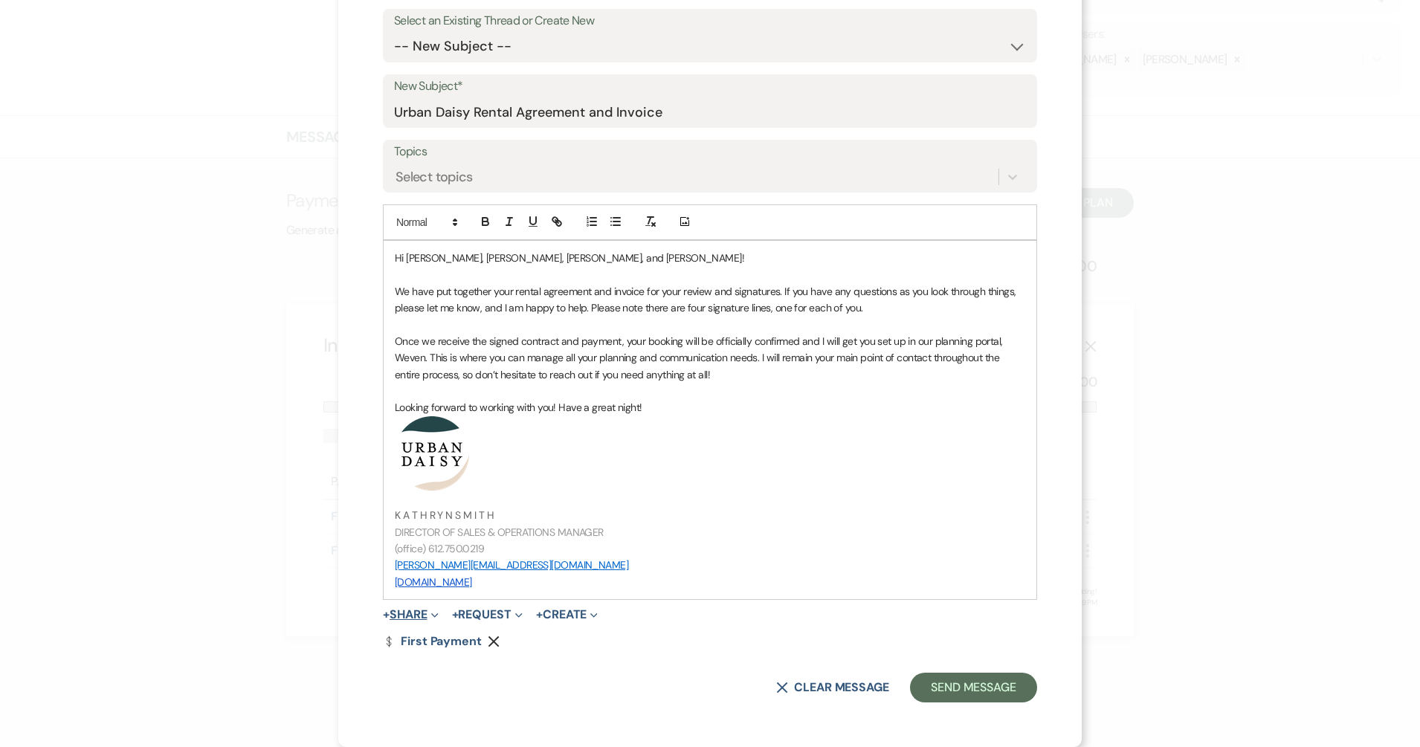
click at [410, 613] on button "+ Share Expand" at bounding box center [411, 615] width 56 height 12
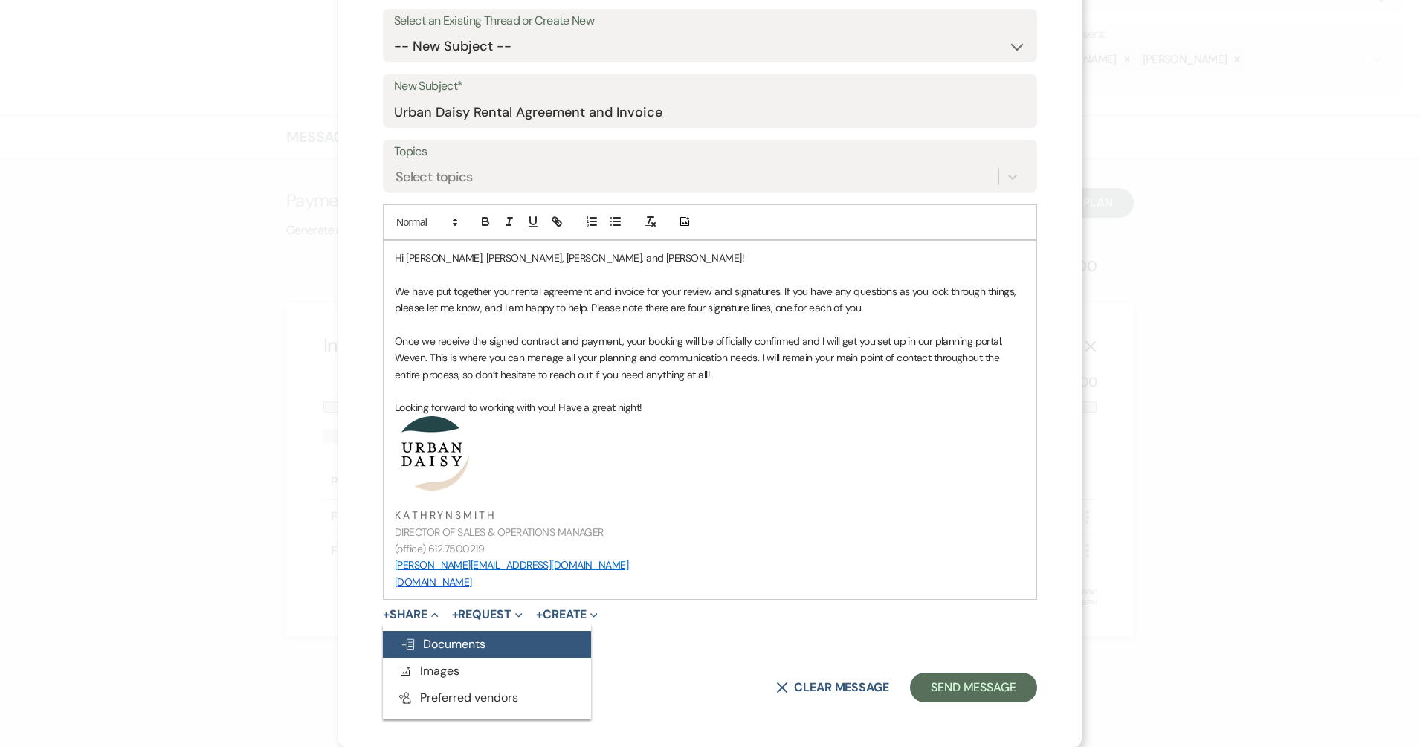
click at [405, 635] on button "Doc Upload Documents" at bounding box center [487, 644] width 208 height 27
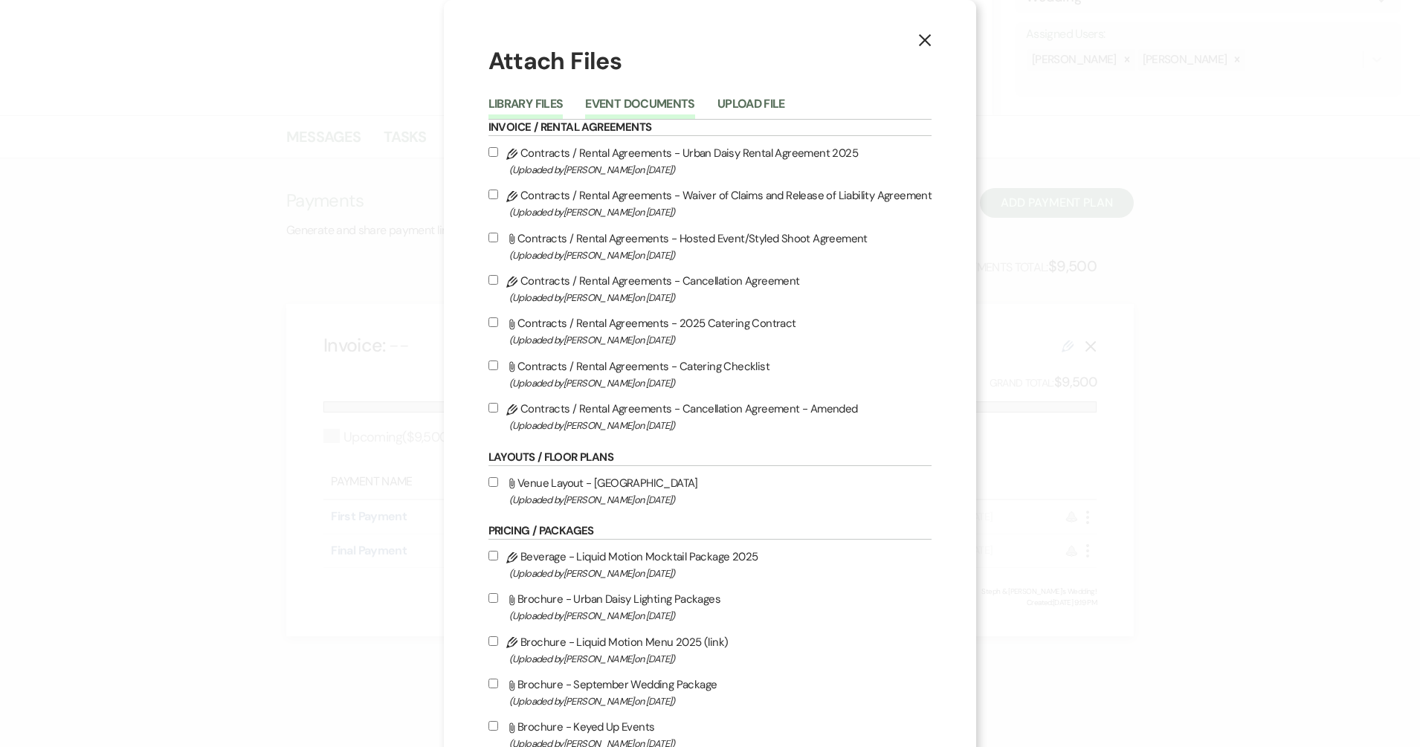
click at [636, 103] on button "Event Documents" at bounding box center [639, 108] width 109 height 21
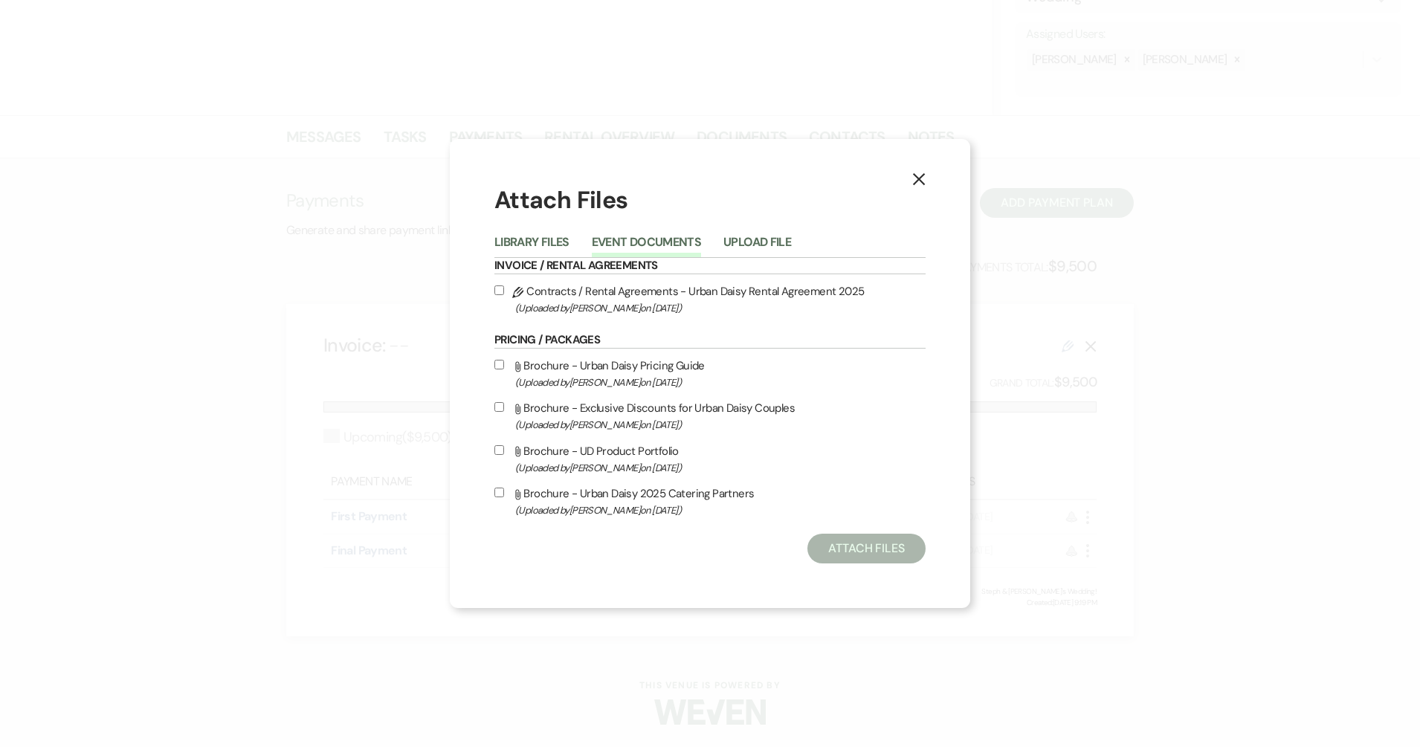
click at [686, 298] on label "Pencil Contracts / Rental Agreements - Urban Daisy Rental Agreement 2025 (Uploa…" at bounding box center [709, 299] width 431 height 35
click at [504, 295] on input "Pencil Contracts / Rental Agreements - Urban Daisy Rental Agreement 2025 (Uploa…" at bounding box center [499, 290] width 10 height 10
checkbox input "true"
click at [827, 540] on button "Attach Files" at bounding box center [866, 549] width 118 height 30
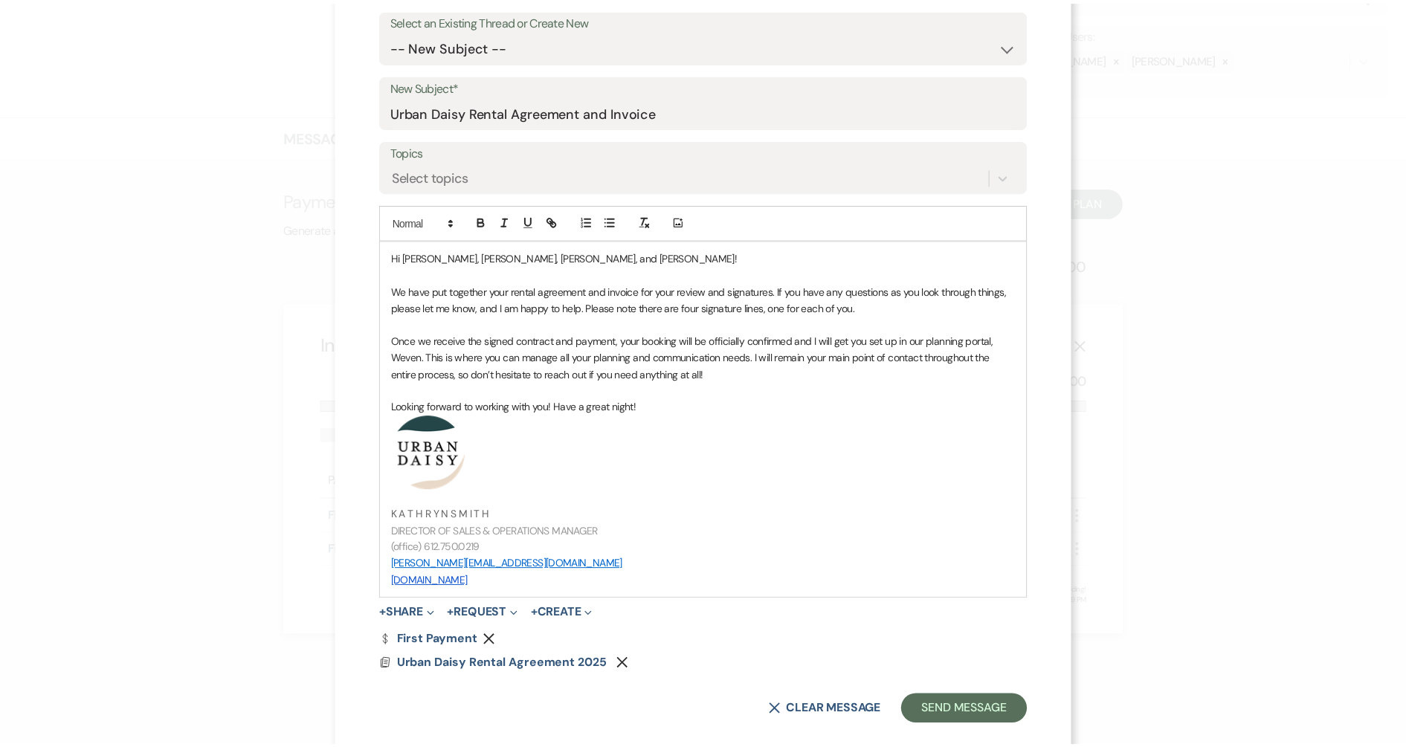
scroll to position [266, 0]
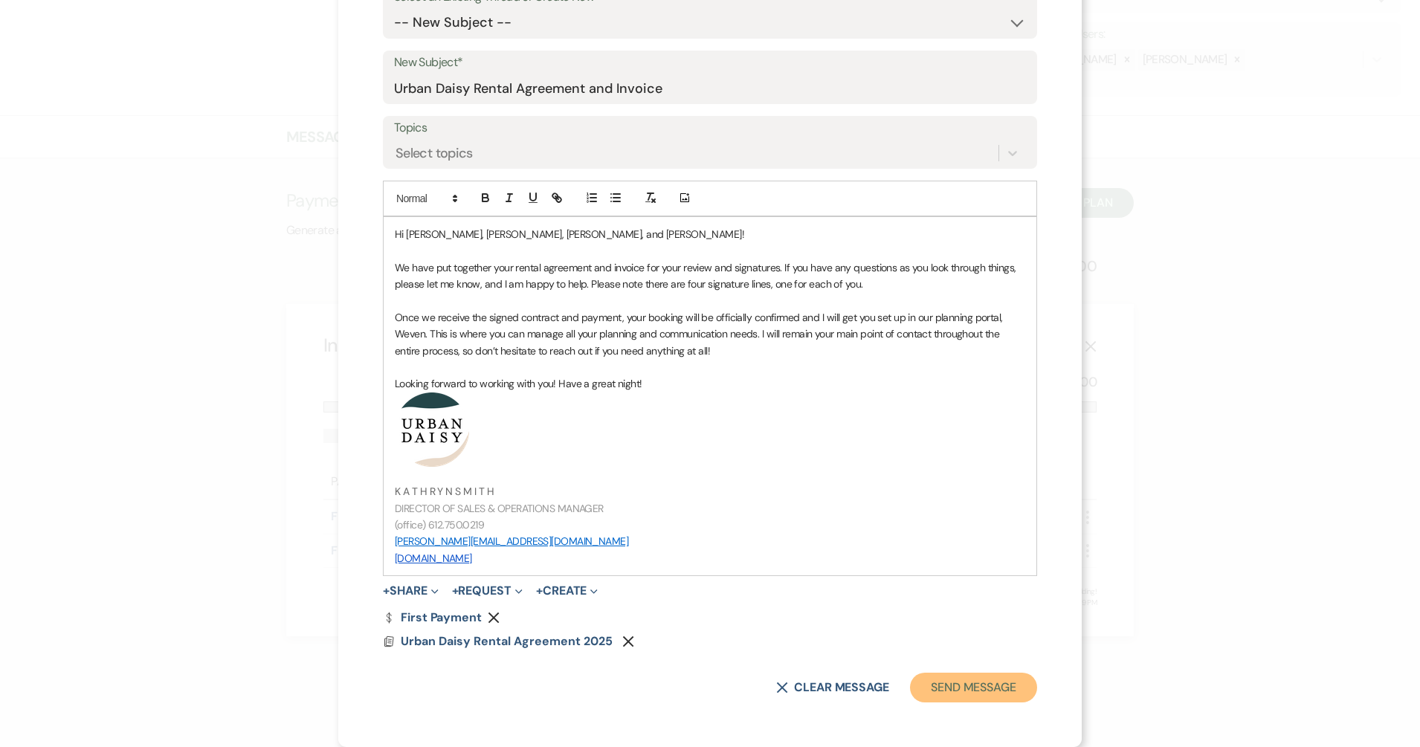
click at [913, 663] on button "Send Message" at bounding box center [973, 688] width 127 height 30
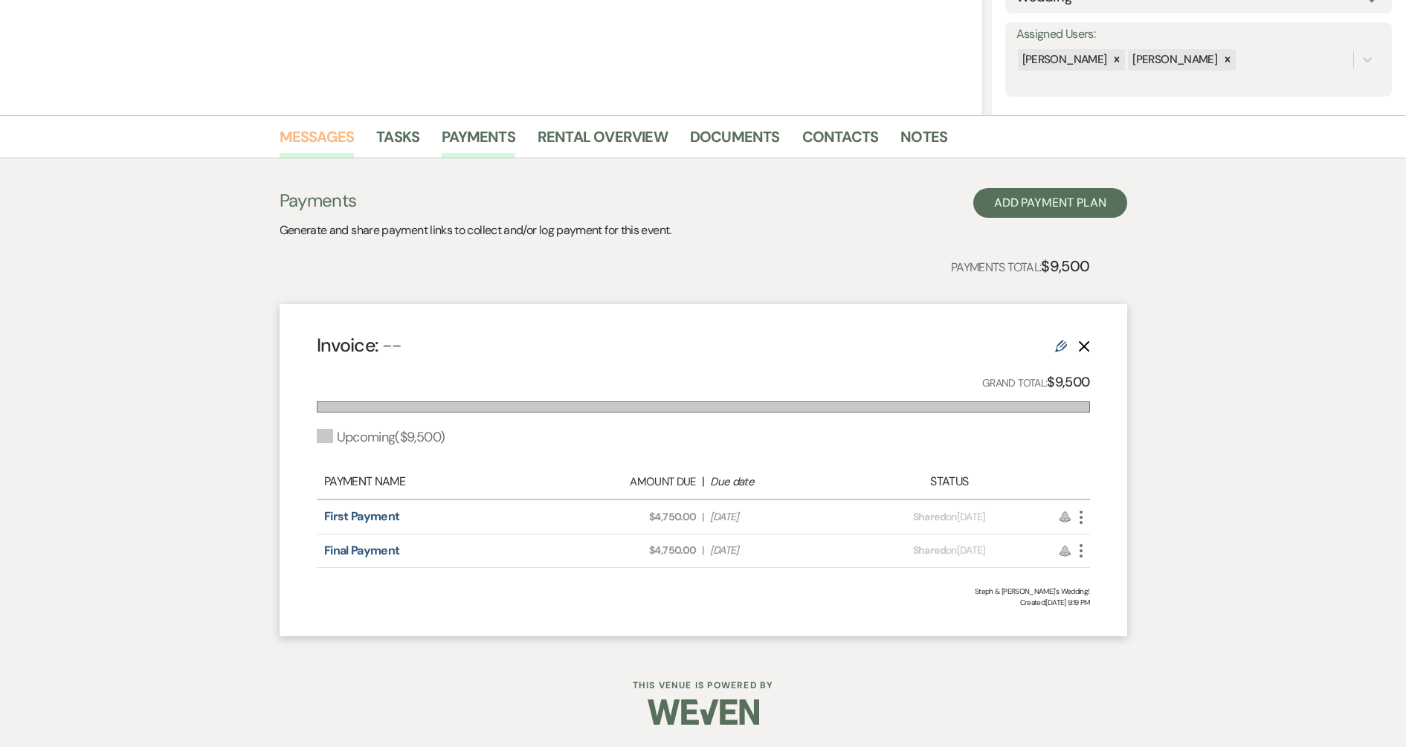
click at [341, 141] on link "Messages" at bounding box center [316, 141] width 75 height 33
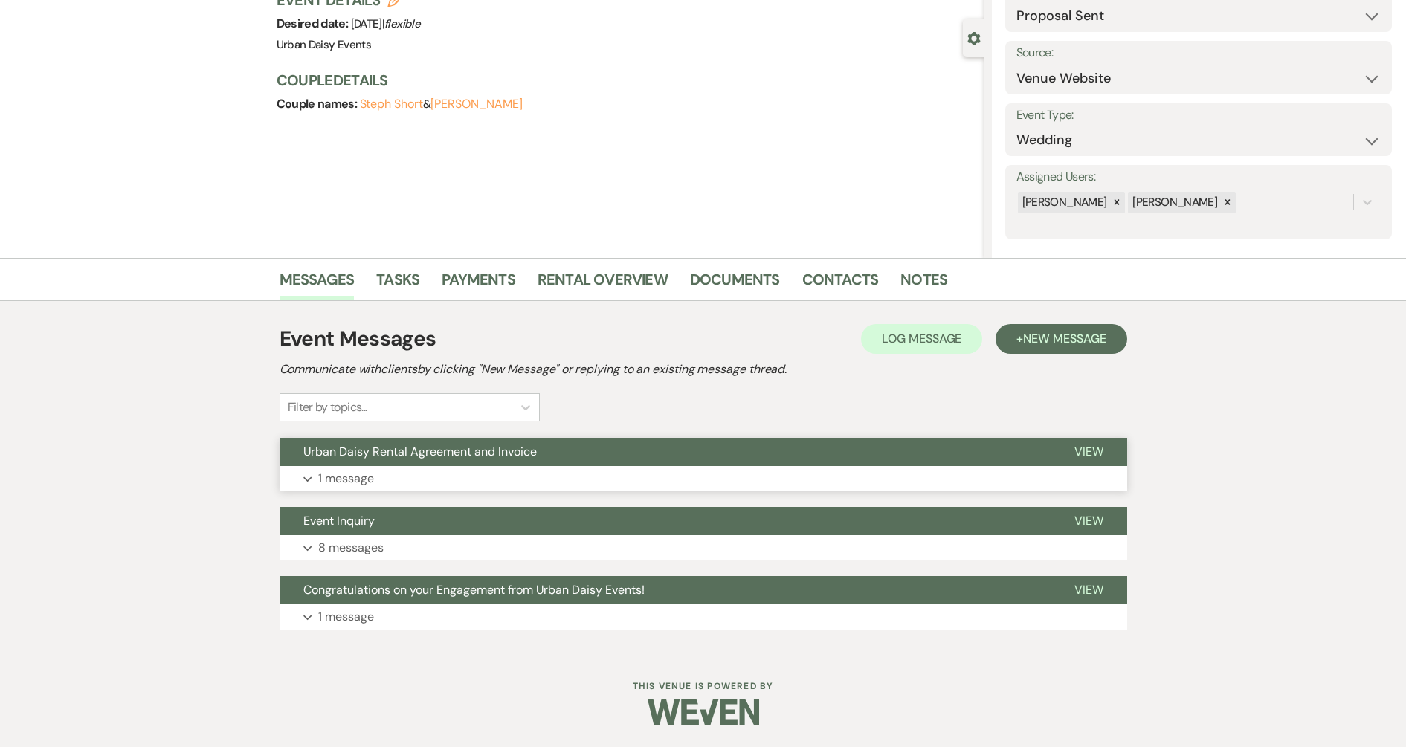
click at [472, 462] on button "Urban Daisy Rental Agreement and Invoice" at bounding box center [664, 452] width 771 height 28
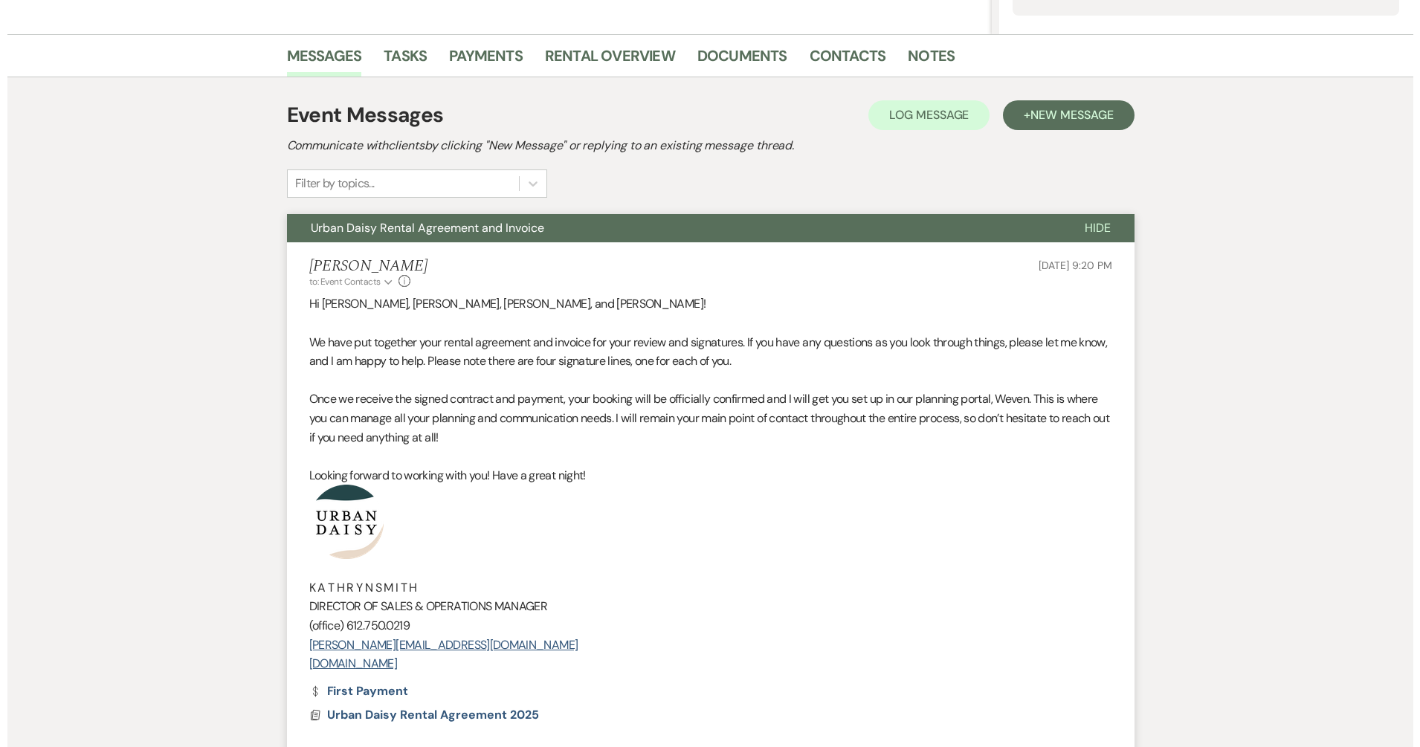
scroll to position [580, 0]
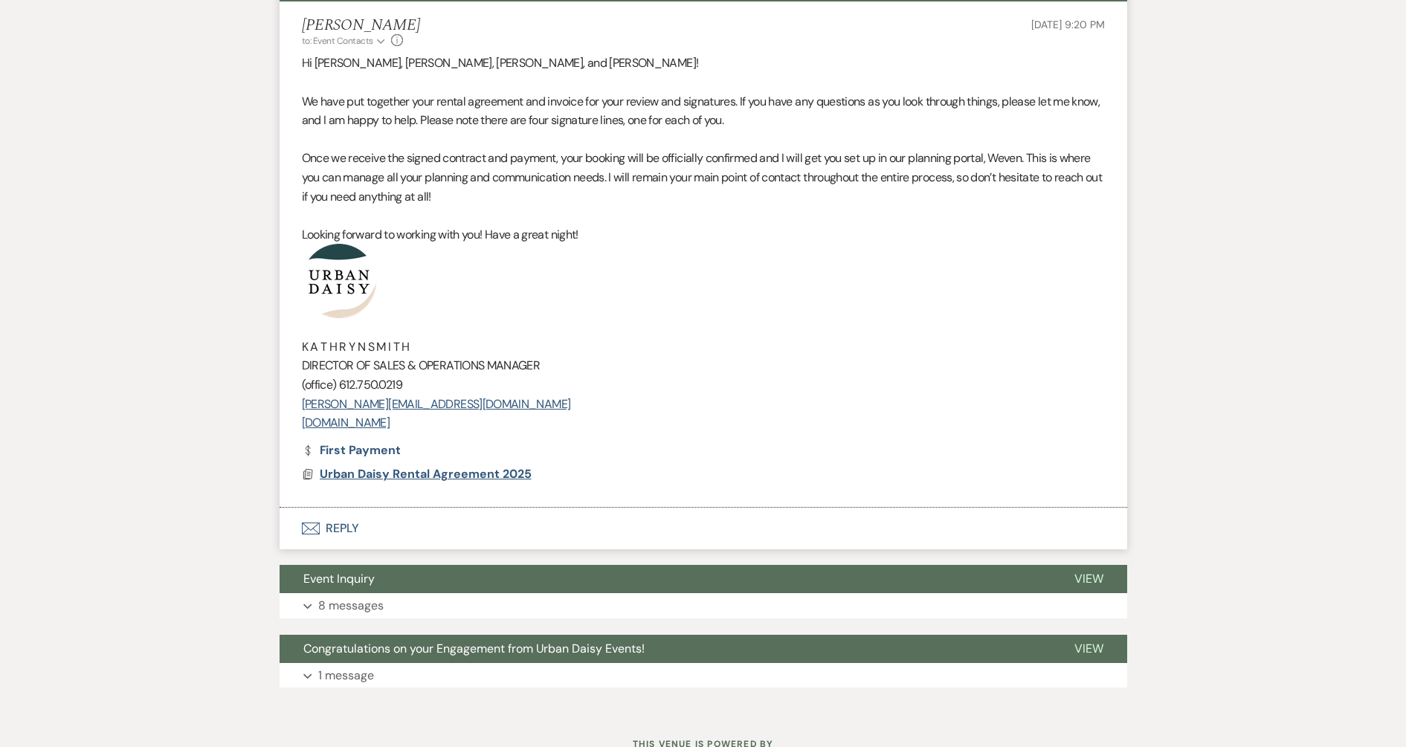
click at [367, 477] on span "Urban Daisy Rental Agreement 2025" at bounding box center [426, 474] width 212 height 16
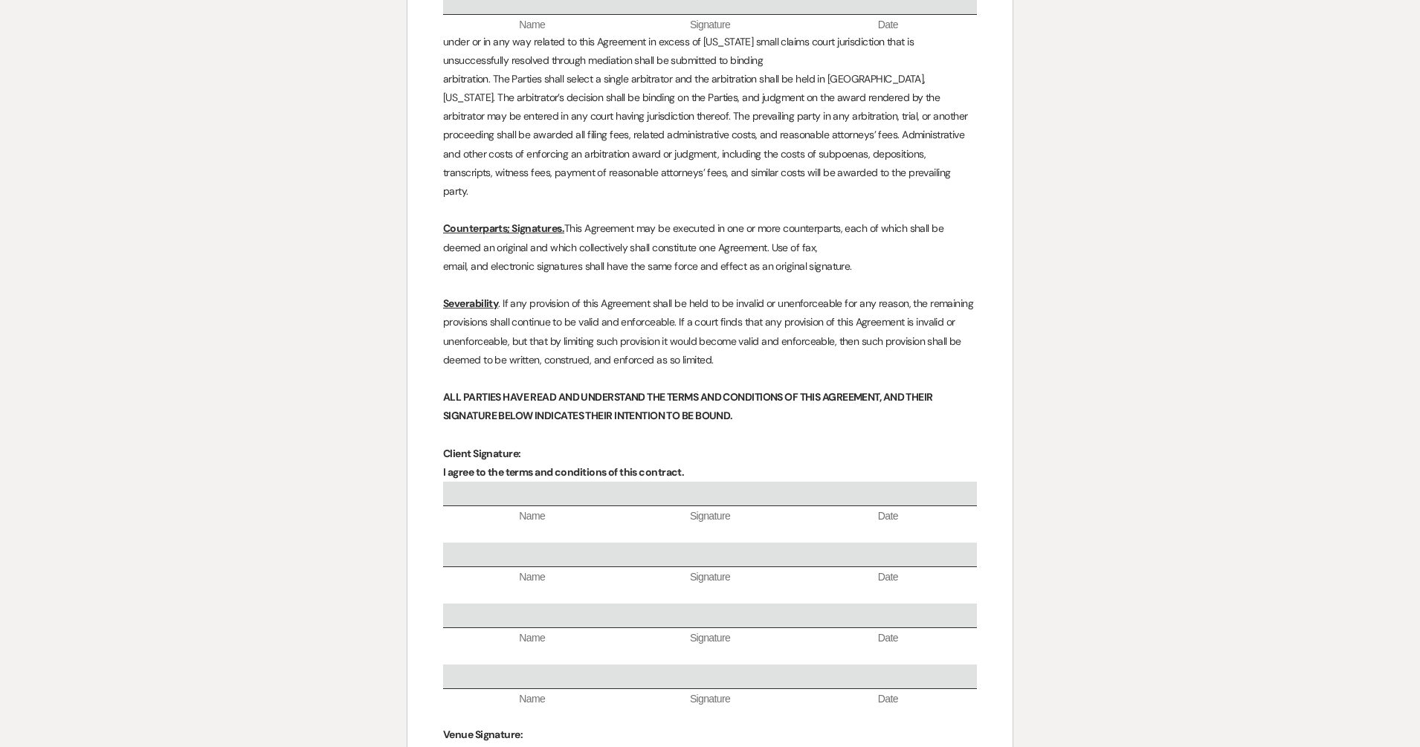
scroll to position [5017, 0]
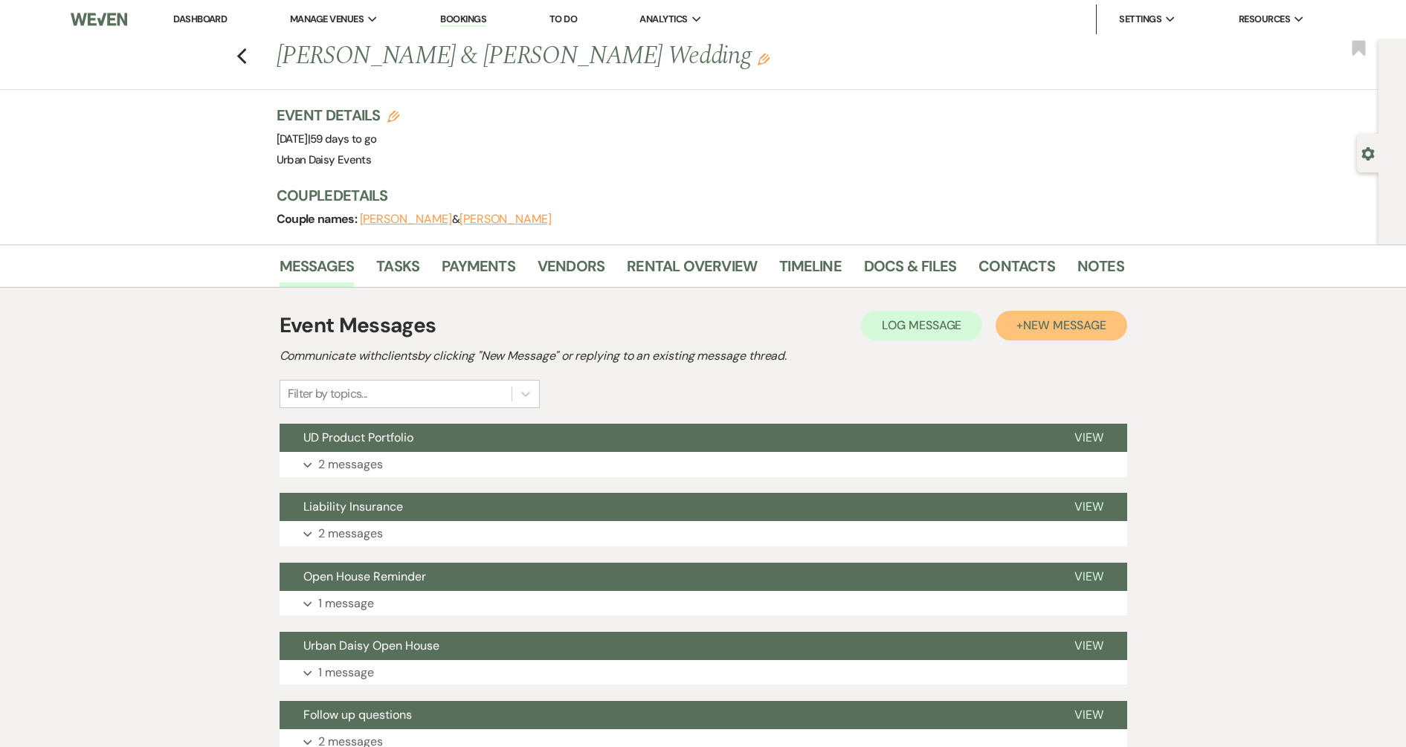
click at [1047, 330] on span "New Message" at bounding box center [1064, 325] width 83 height 16
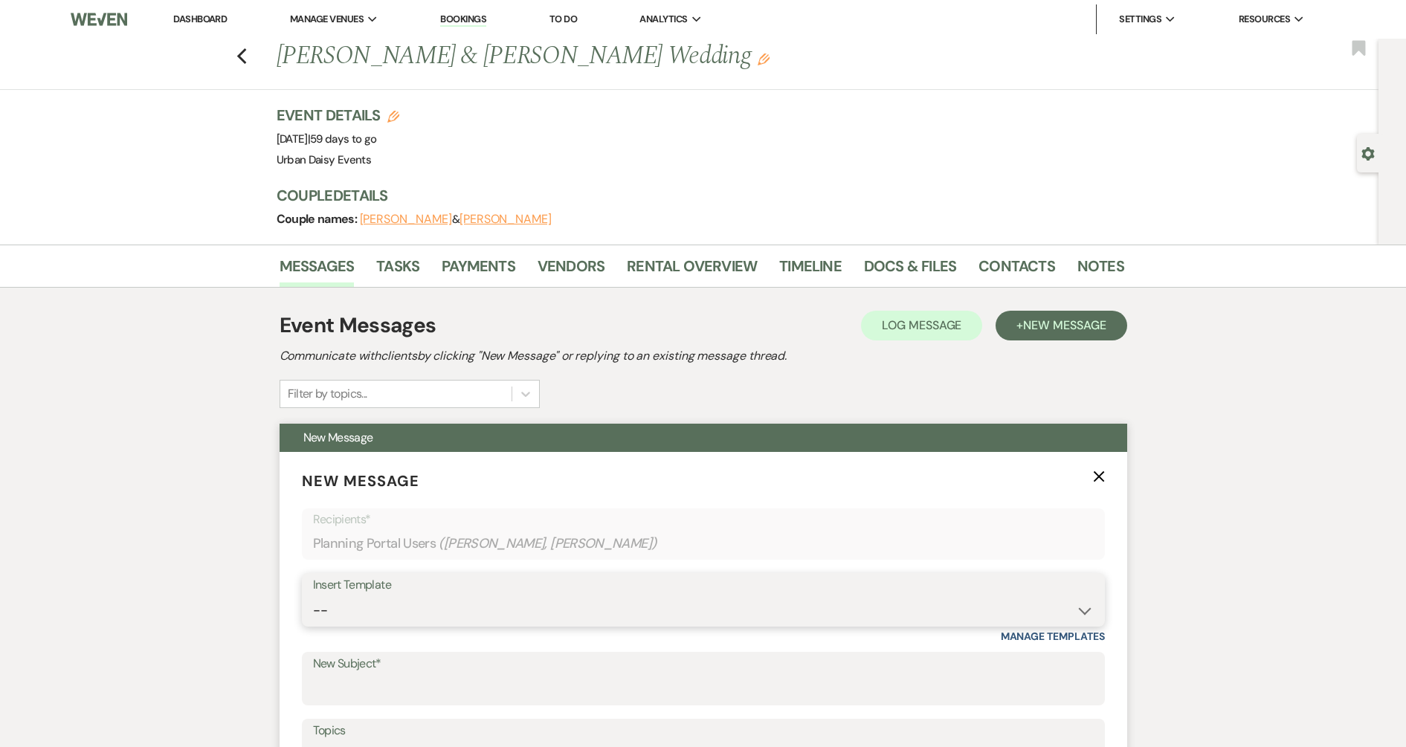
click at [332, 608] on select "-- Payment Past Due Rental Agreement and First Payment Urban Daisy Initial Resp…" at bounding box center [703, 610] width 780 height 29
select select "1476"
click at [313, 596] on select "-- Payment Past Due Rental Agreement and First Payment Urban Daisy Initial Resp…" at bounding box center [703, 610] width 780 height 29
type input "Planning Meeting"
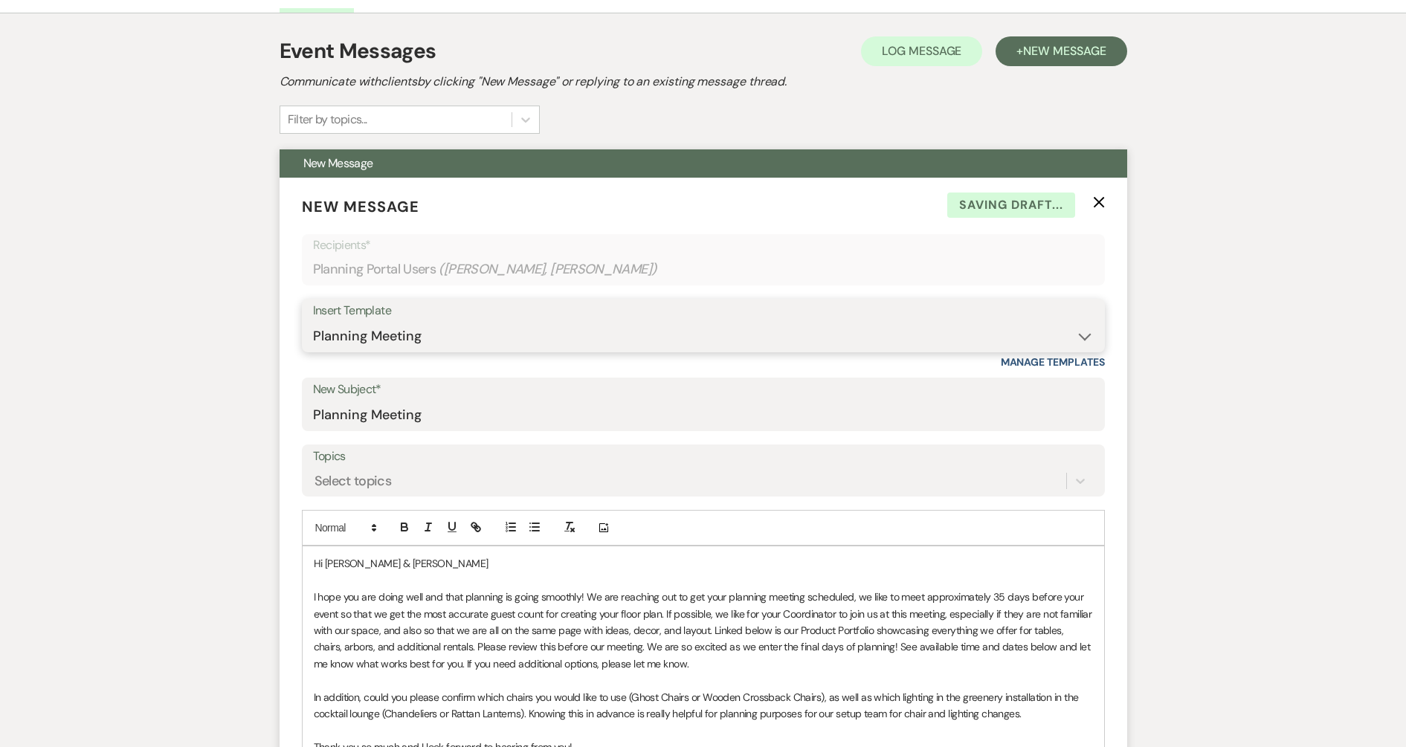
scroll to position [279, 0]
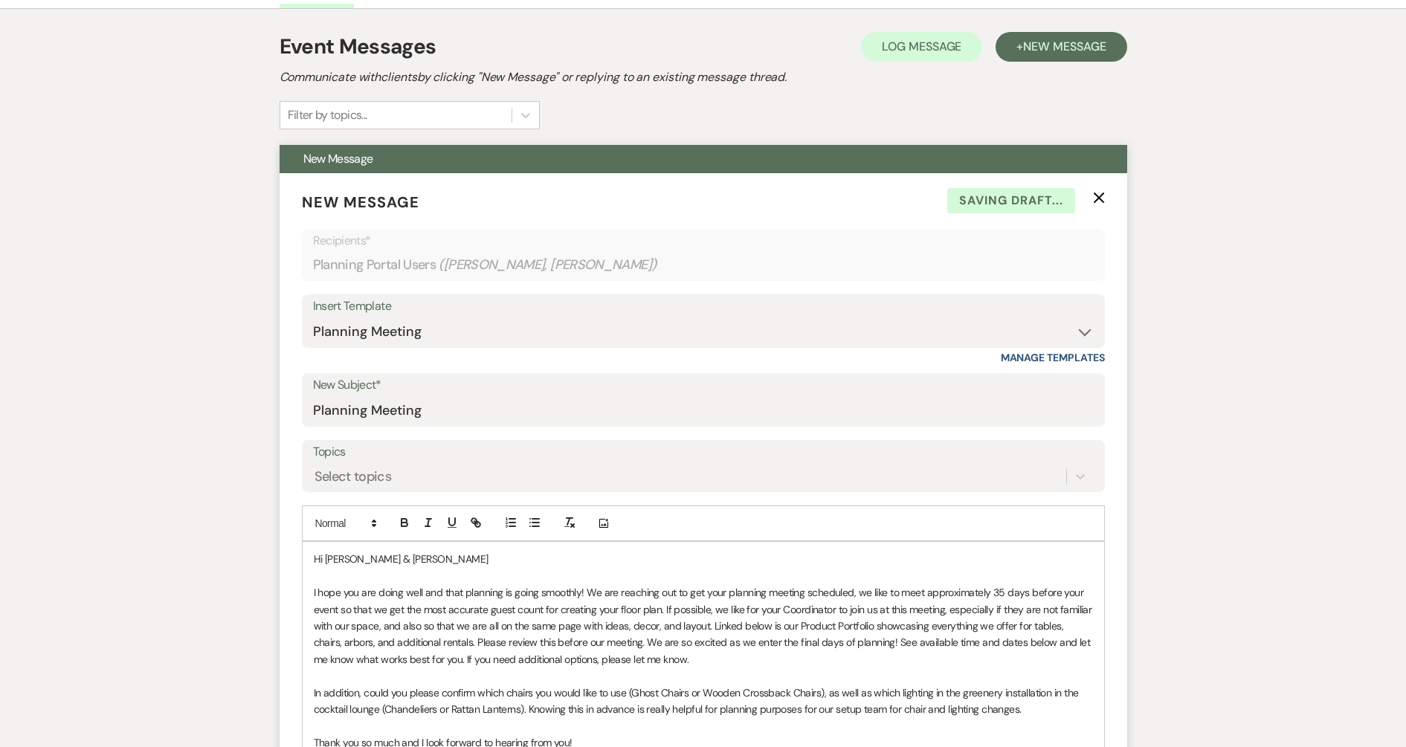
click at [459, 576] on p at bounding box center [703, 576] width 779 height 16
click at [452, 563] on p "Hi Emily & Eric" at bounding box center [703, 559] width 779 height 16
click at [997, 592] on p "I hope you are doing well and that planning is going smoothly! We are reaching …" at bounding box center [703, 625] width 779 height 83
click at [731, 667] on p at bounding box center [703, 675] width 779 height 16
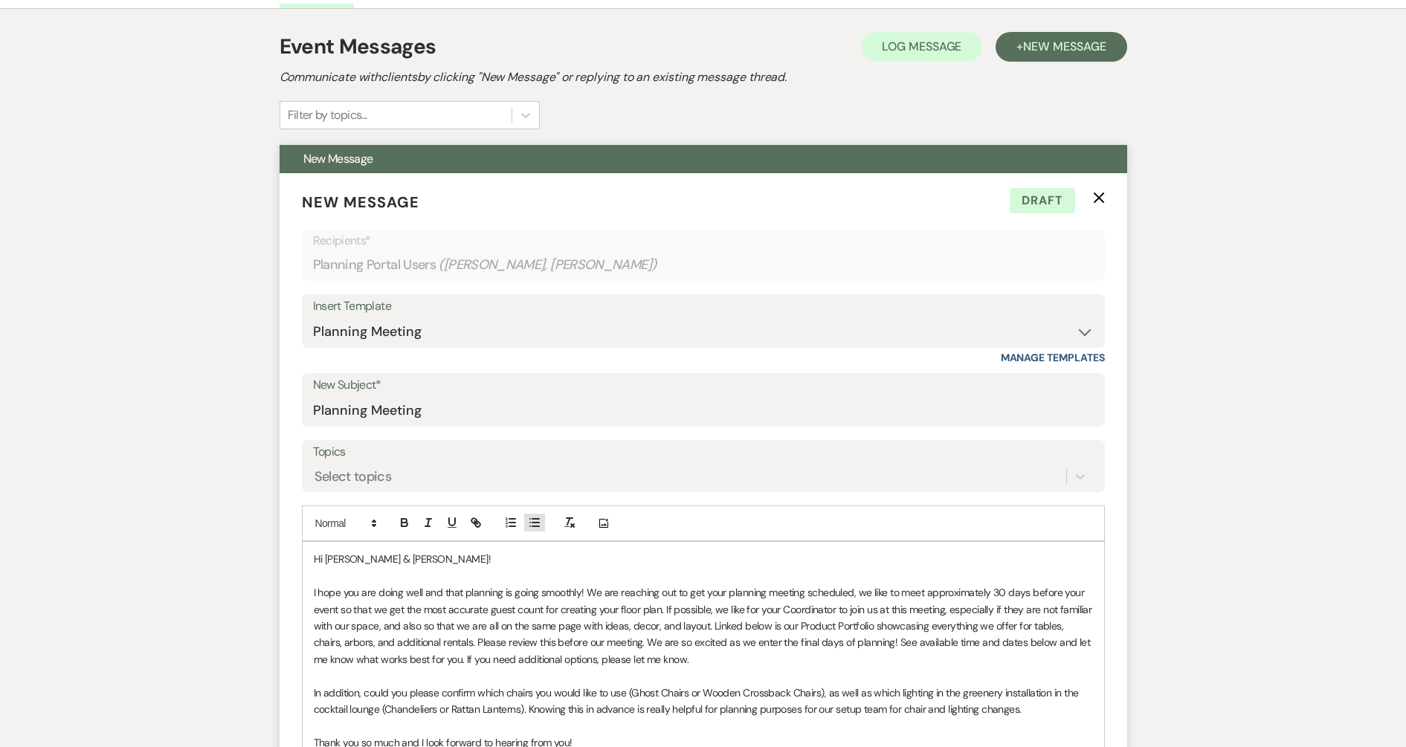
click at [540, 531] on button "button" at bounding box center [534, 523] width 21 height 18
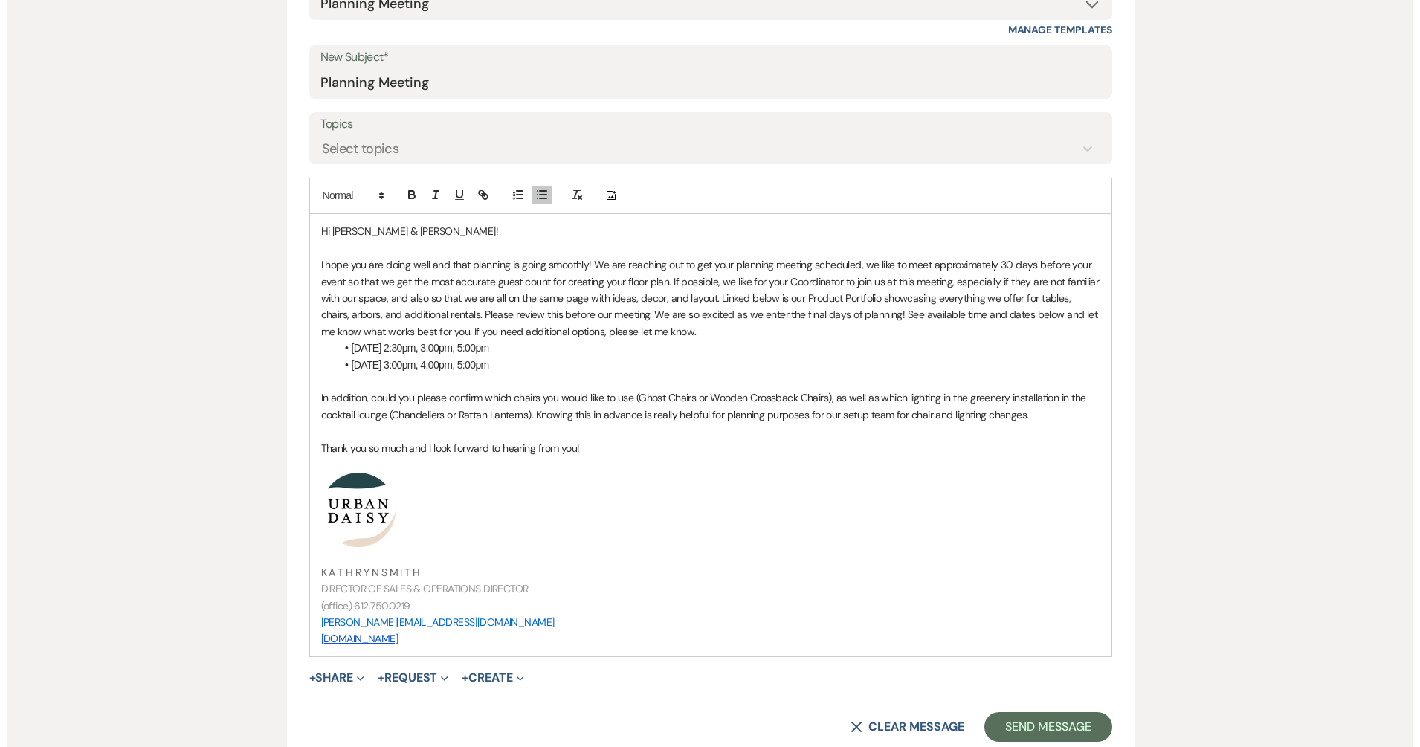
scroll to position [836, 0]
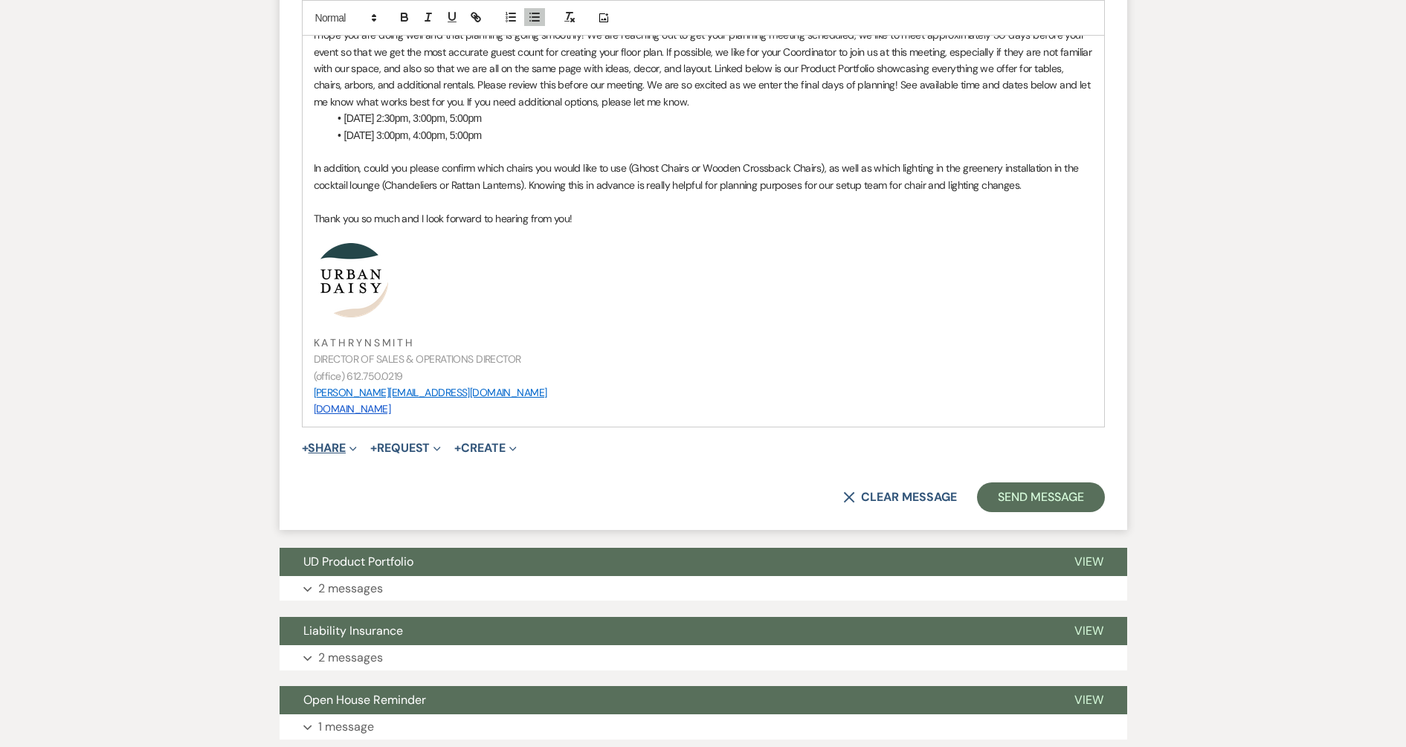
click at [319, 442] on button "+ Share Expand" at bounding box center [330, 448] width 56 height 12
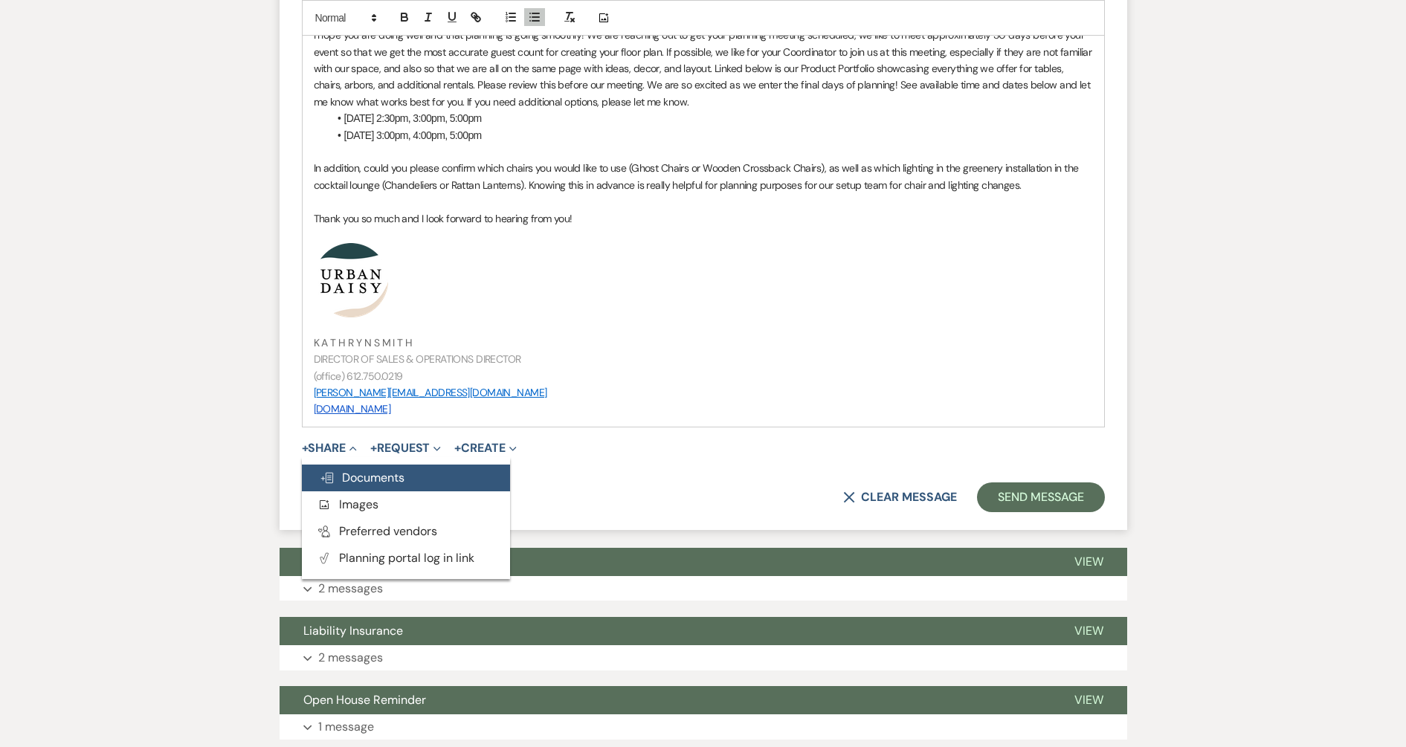
click at [329, 476] on use "button" at bounding box center [327, 478] width 12 height 10
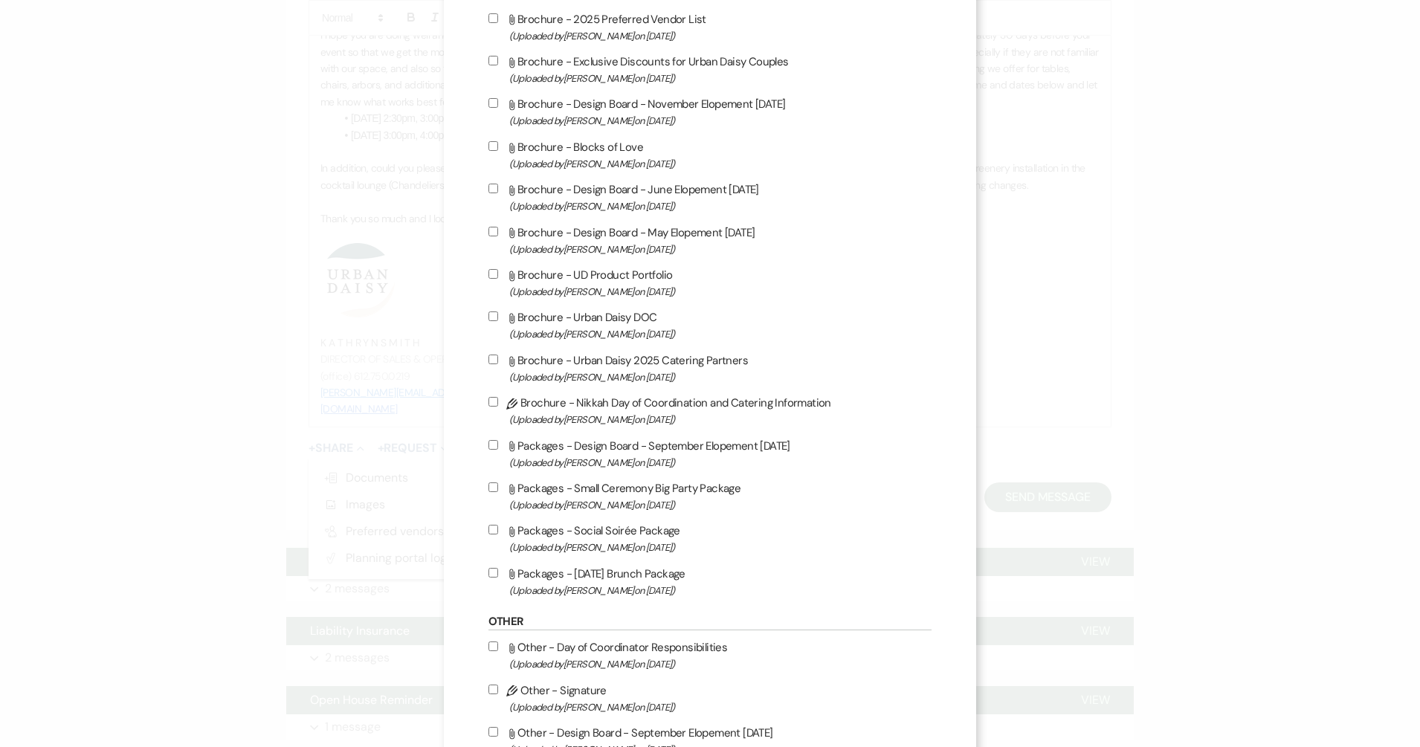
click at [629, 291] on span "(Uploaded by Kathryn Beckett on Jul 9th, 2025 )" at bounding box center [720, 291] width 423 height 17
click at [498, 279] on input "Attach File Brochure - UD Product Portfolio (Uploaded by Kathryn Beckett on Jul…" at bounding box center [493, 274] width 10 height 10
checkbox input "true"
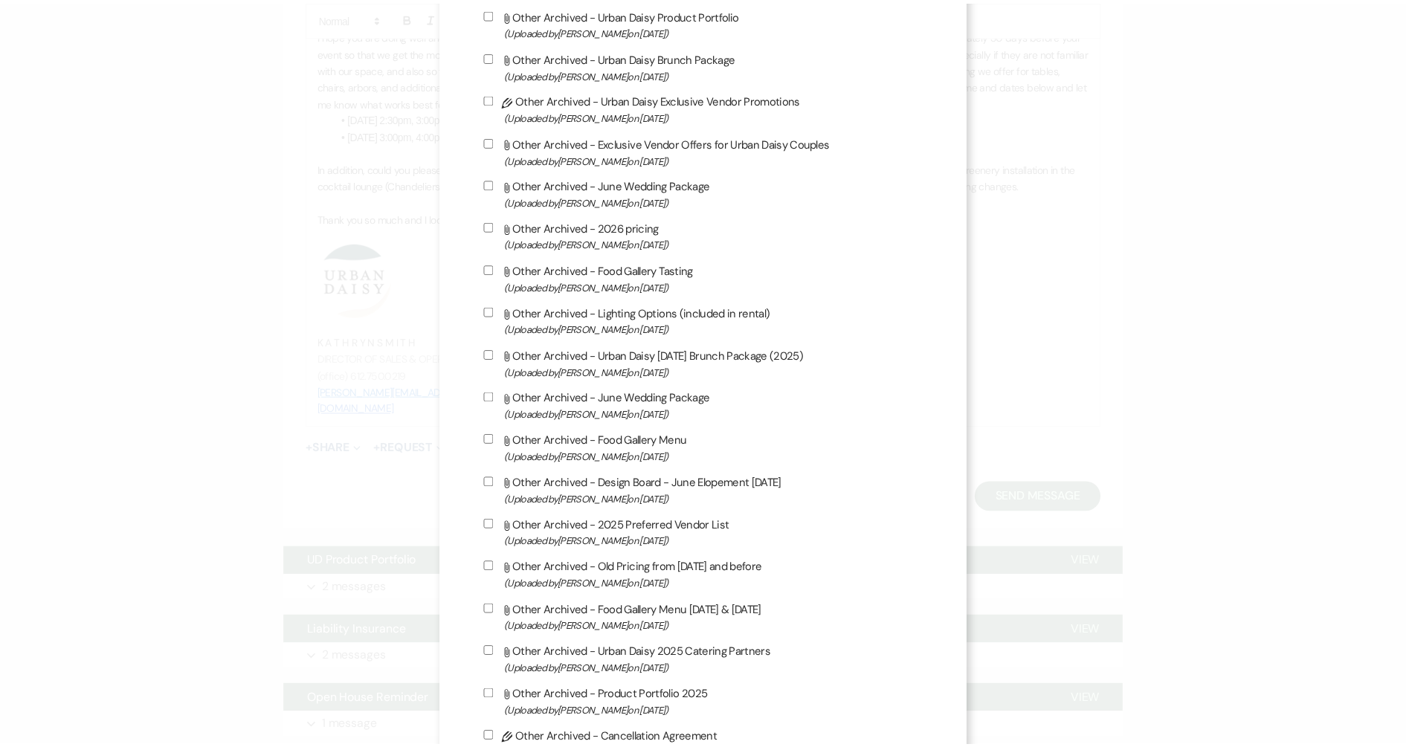
scroll to position [2290, 0]
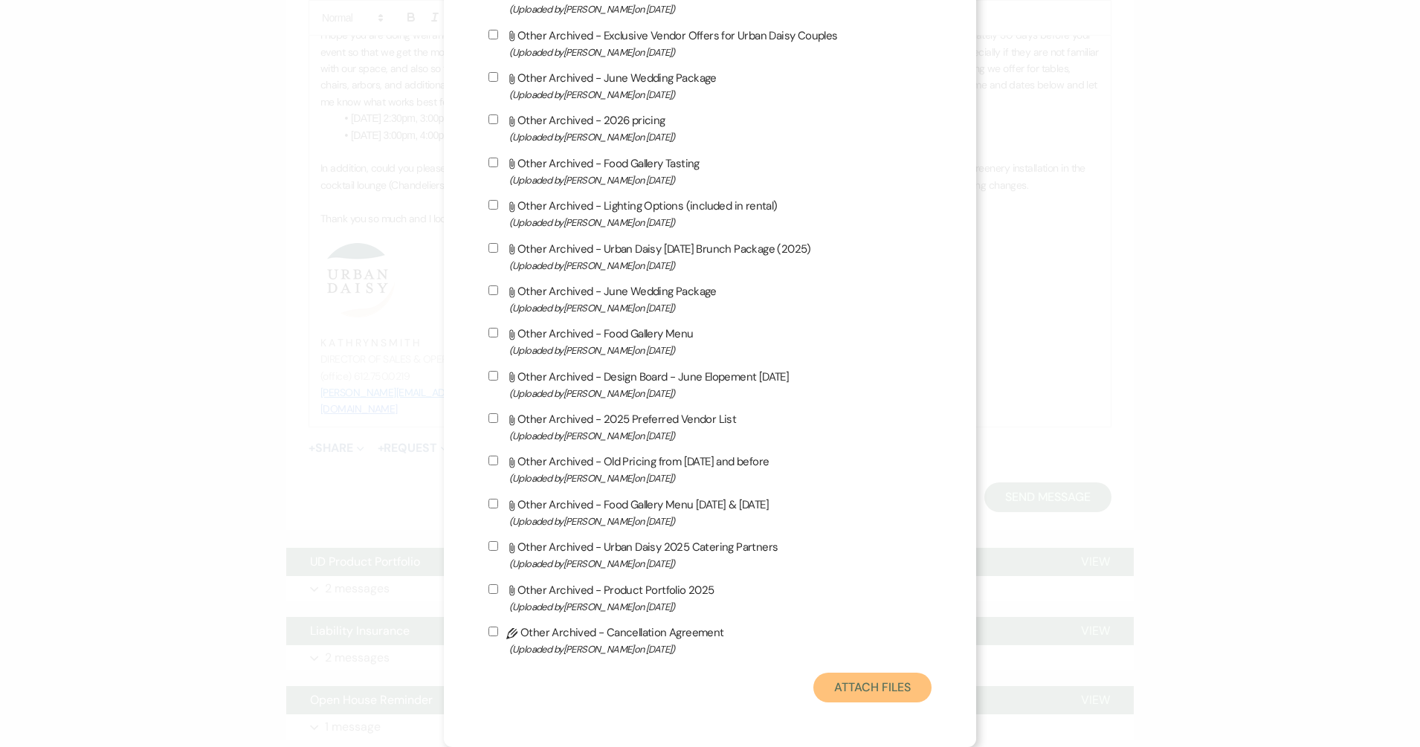
click at [843, 685] on button "Attach Files" at bounding box center [872, 688] width 118 height 30
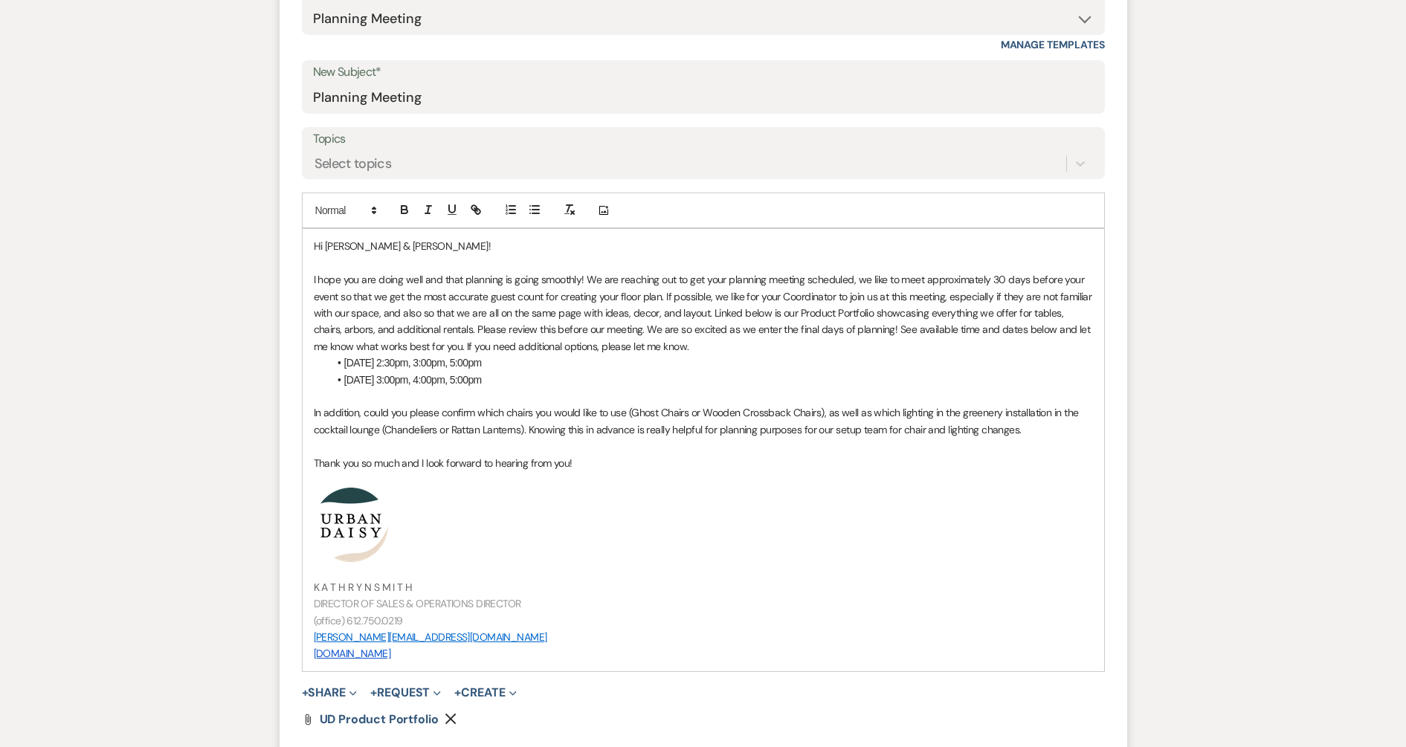
scroll to position [650, 0]
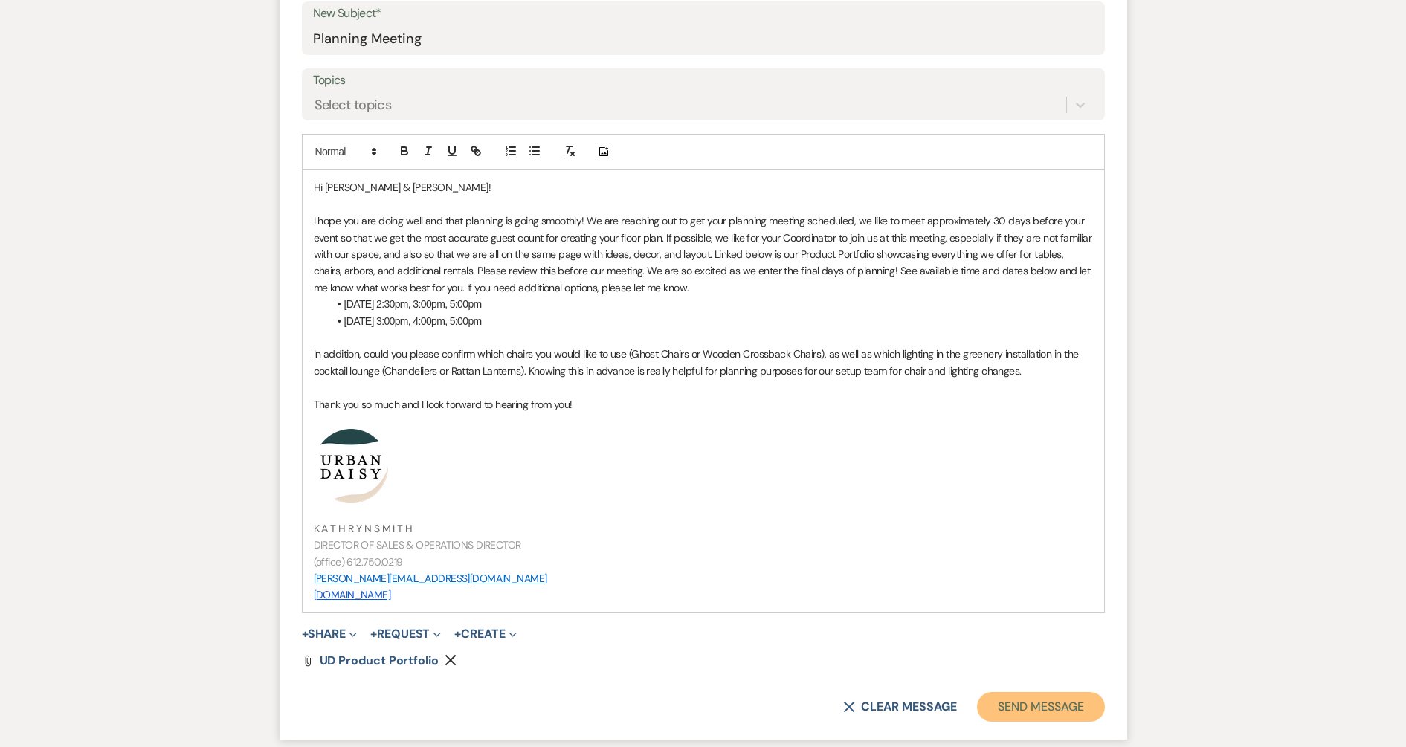
click at [1021, 713] on button "Send Message" at bounding box center [1040, 707] width 127 height 30
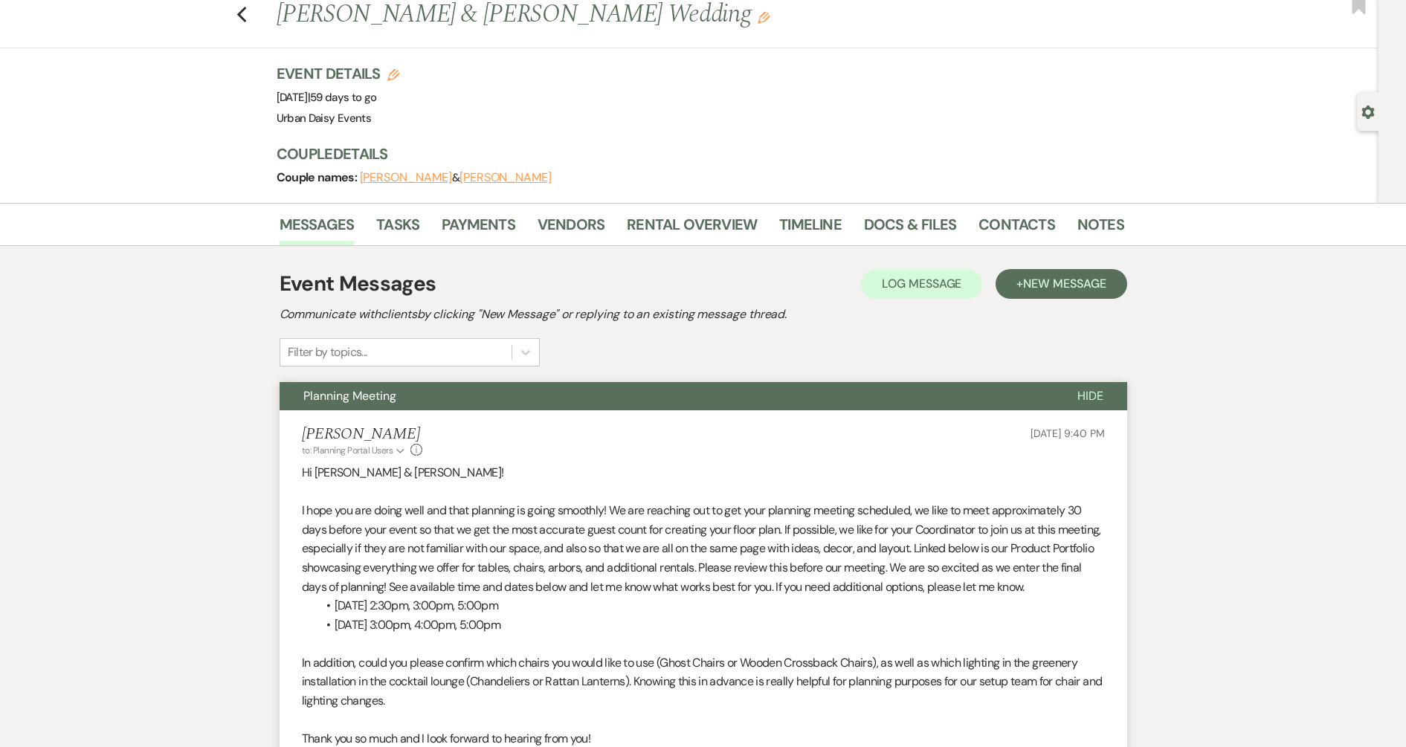
scroll to position [0, 0]
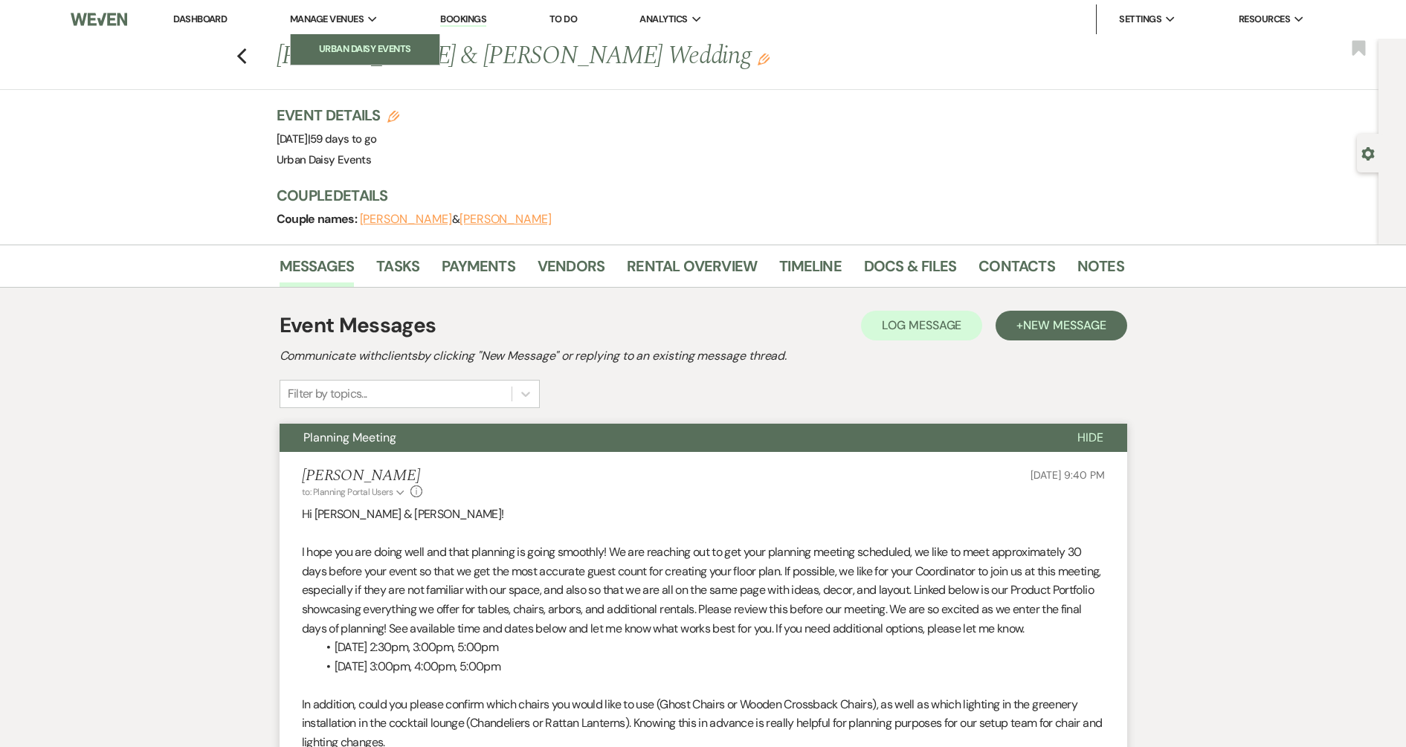
click at [362, 45] on li "Urban Daisy Events" at bounding box center [365, 49] width 134 height 15
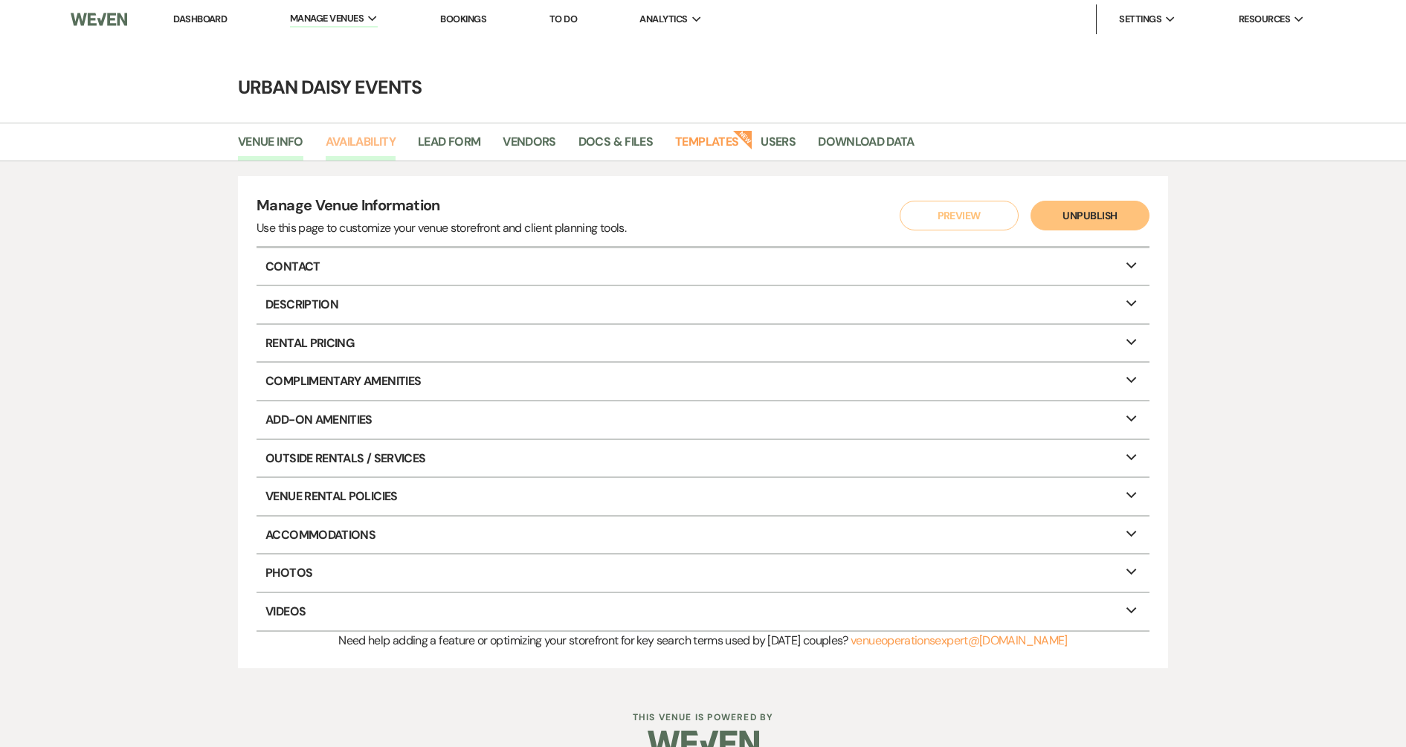
click at [378, 143] on link "Availability" at bounding box center [361, 146] width 70 height 28
select select "2"
select select "2026"
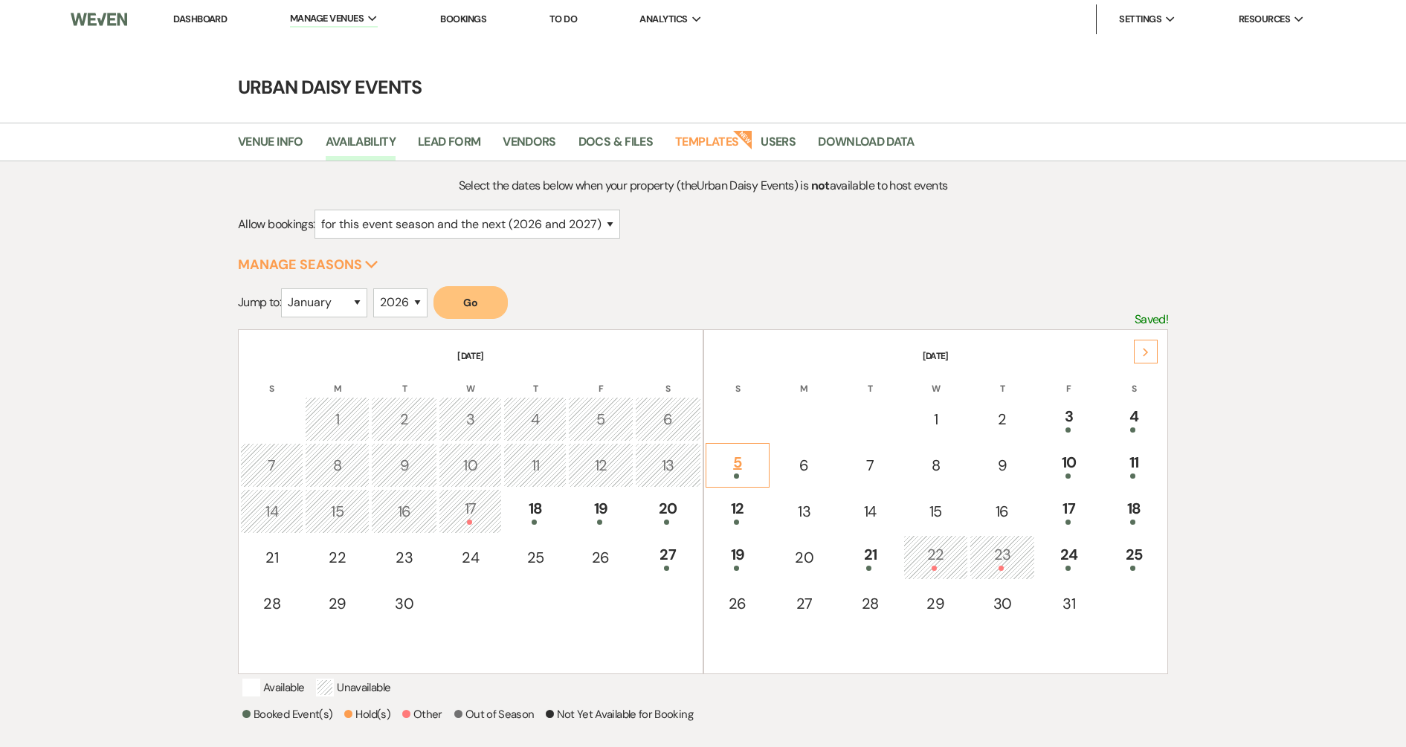
click at [722, 463] on div "5" at bounding box center [738, 465] width 48 height 28
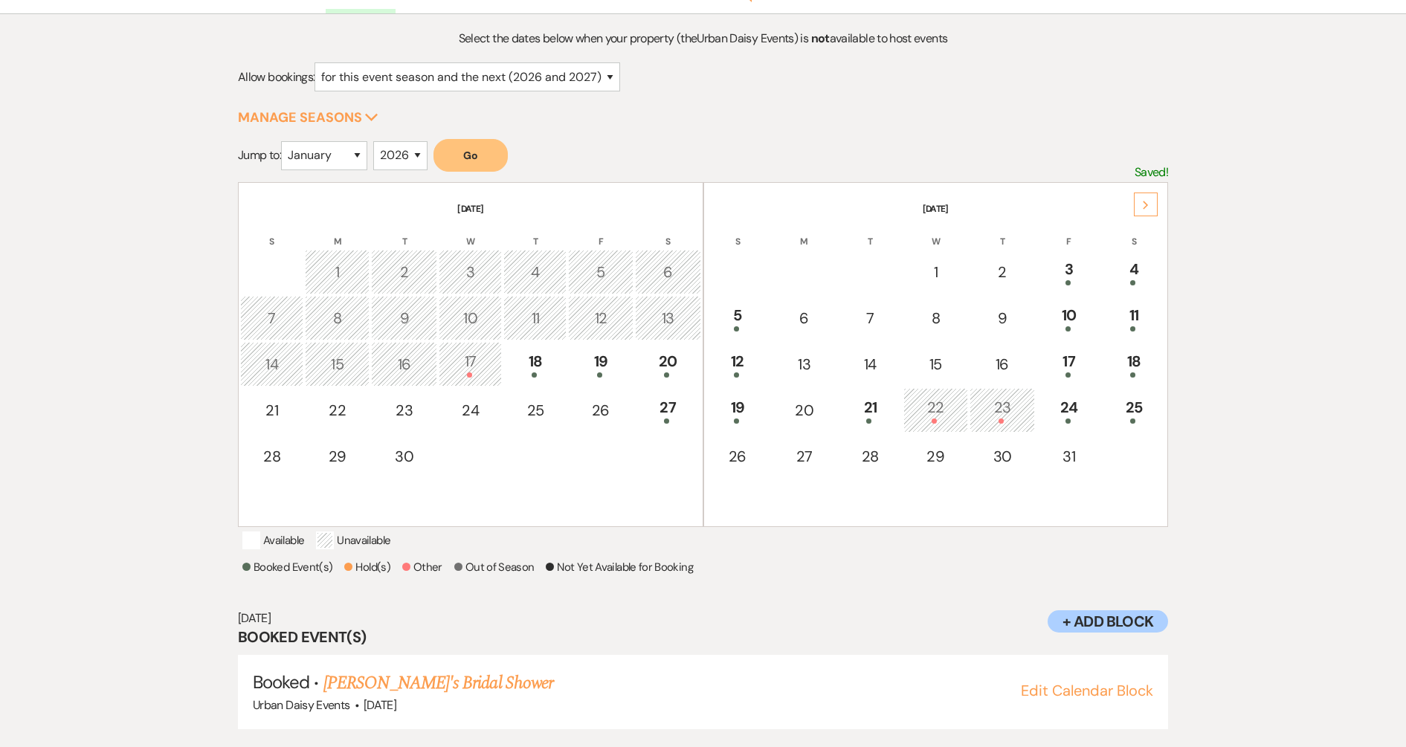
scroll to position [178, 0]
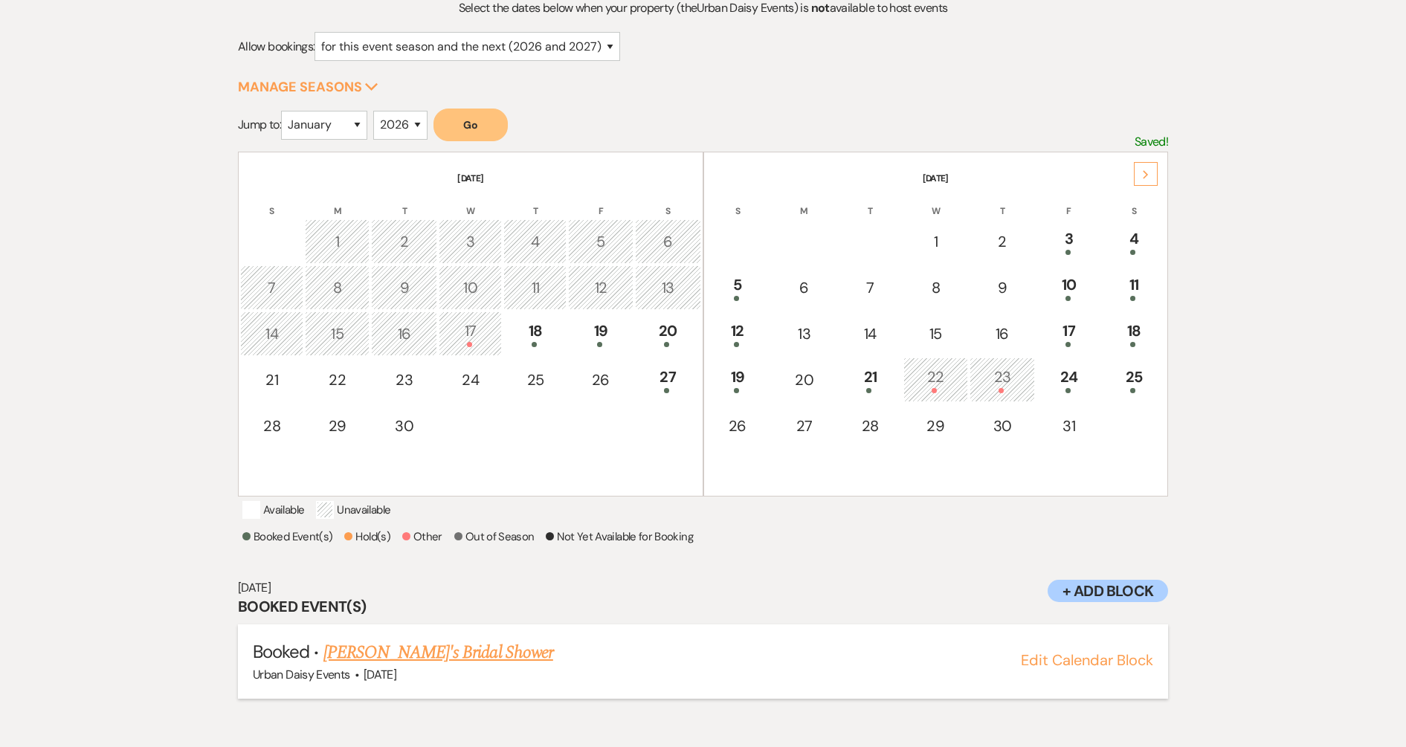
click at [415, 666] on link "[PERSON_NAME]'s Bridal Shower" at bounding box center [438, 652] width 230 height 27
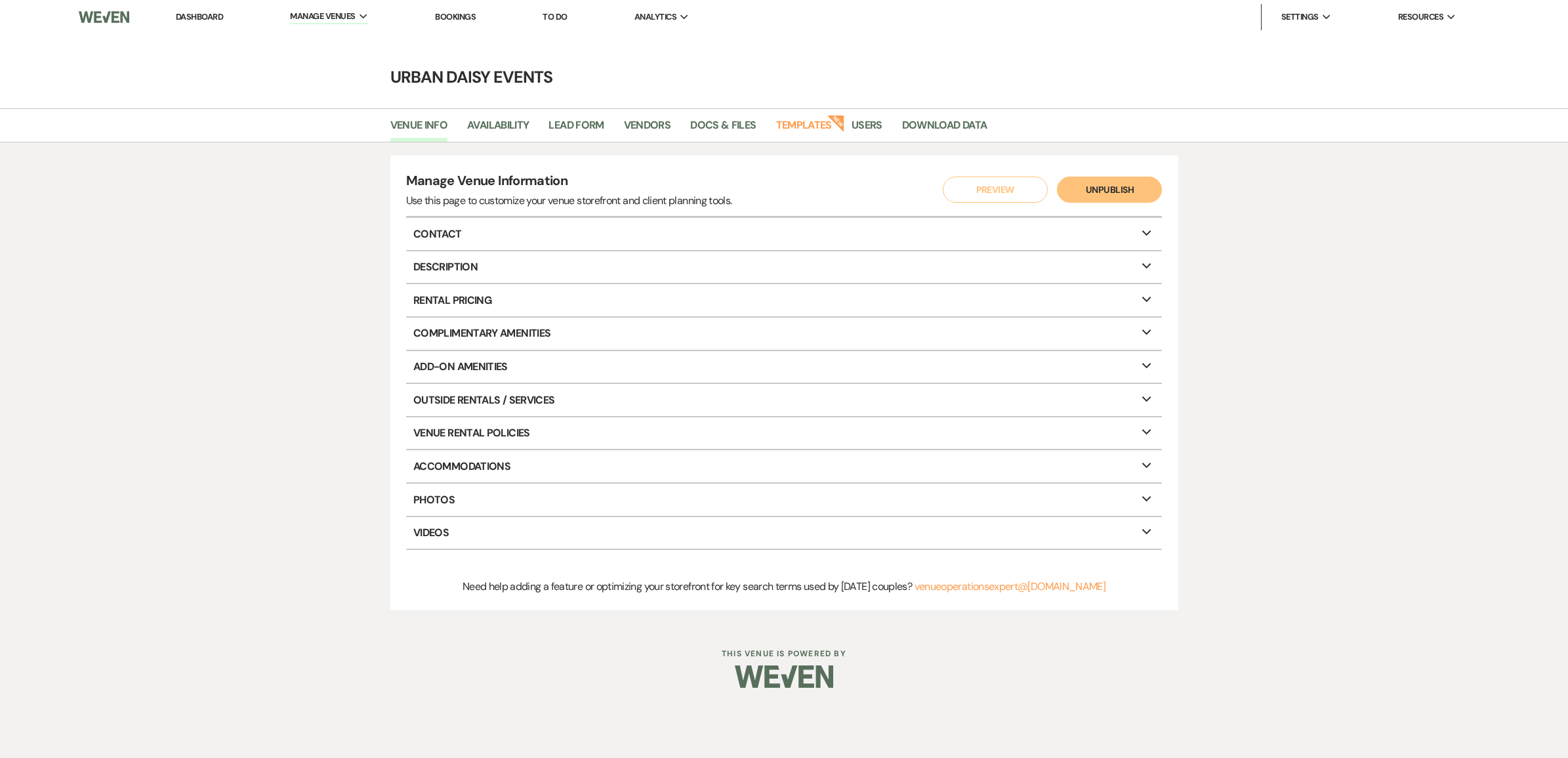
click at [479, 116] on li "Availability" at bounding box center [508, 127] width 81 height 27
click at [479, 117] on link "Availability" at bounding box center [498, 129] width 62 height 25
select select "2"
select select "2026"
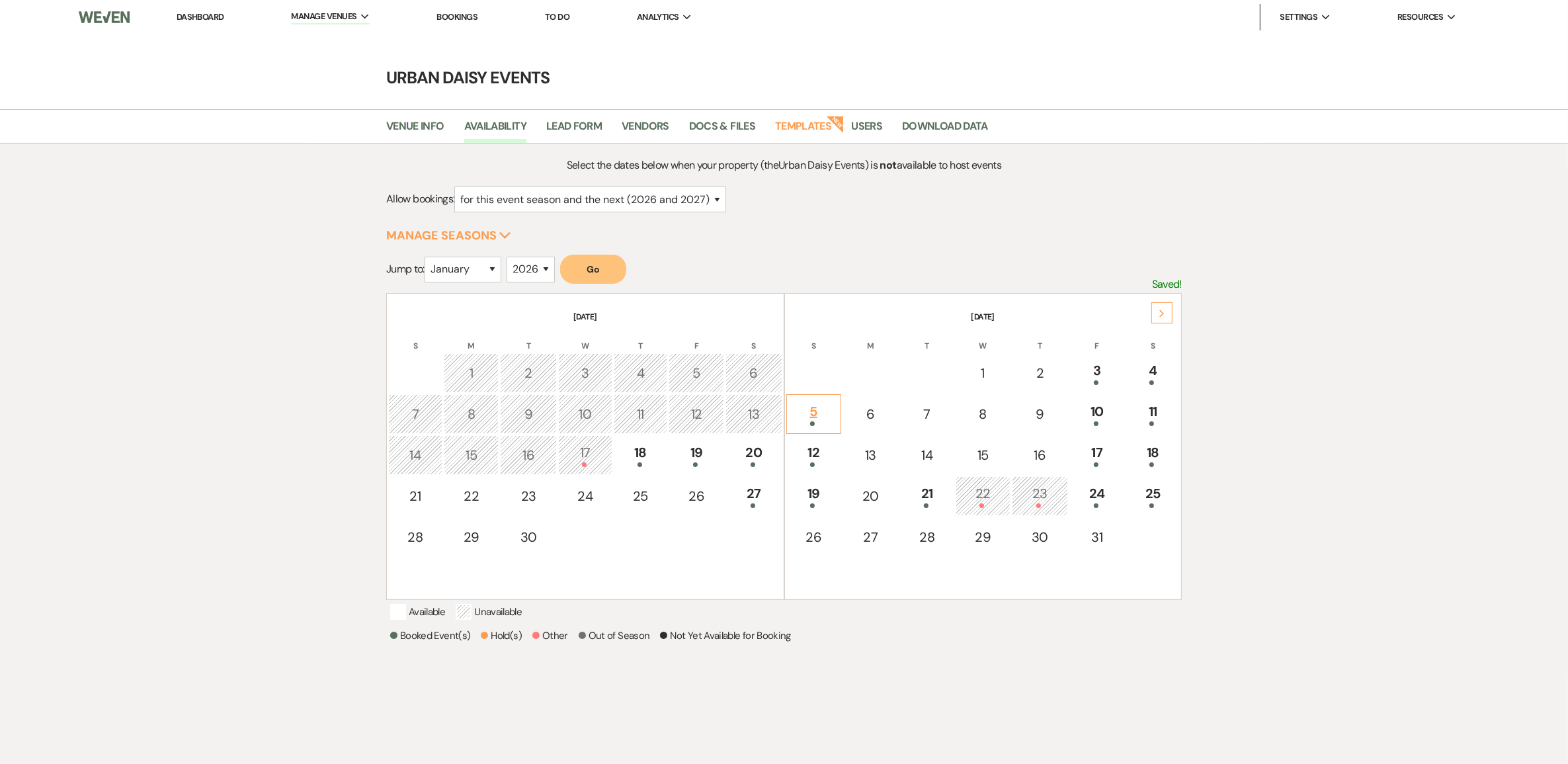
click at [828, 410] on div "5" at bounding box center [813, 414] width 40 height 25
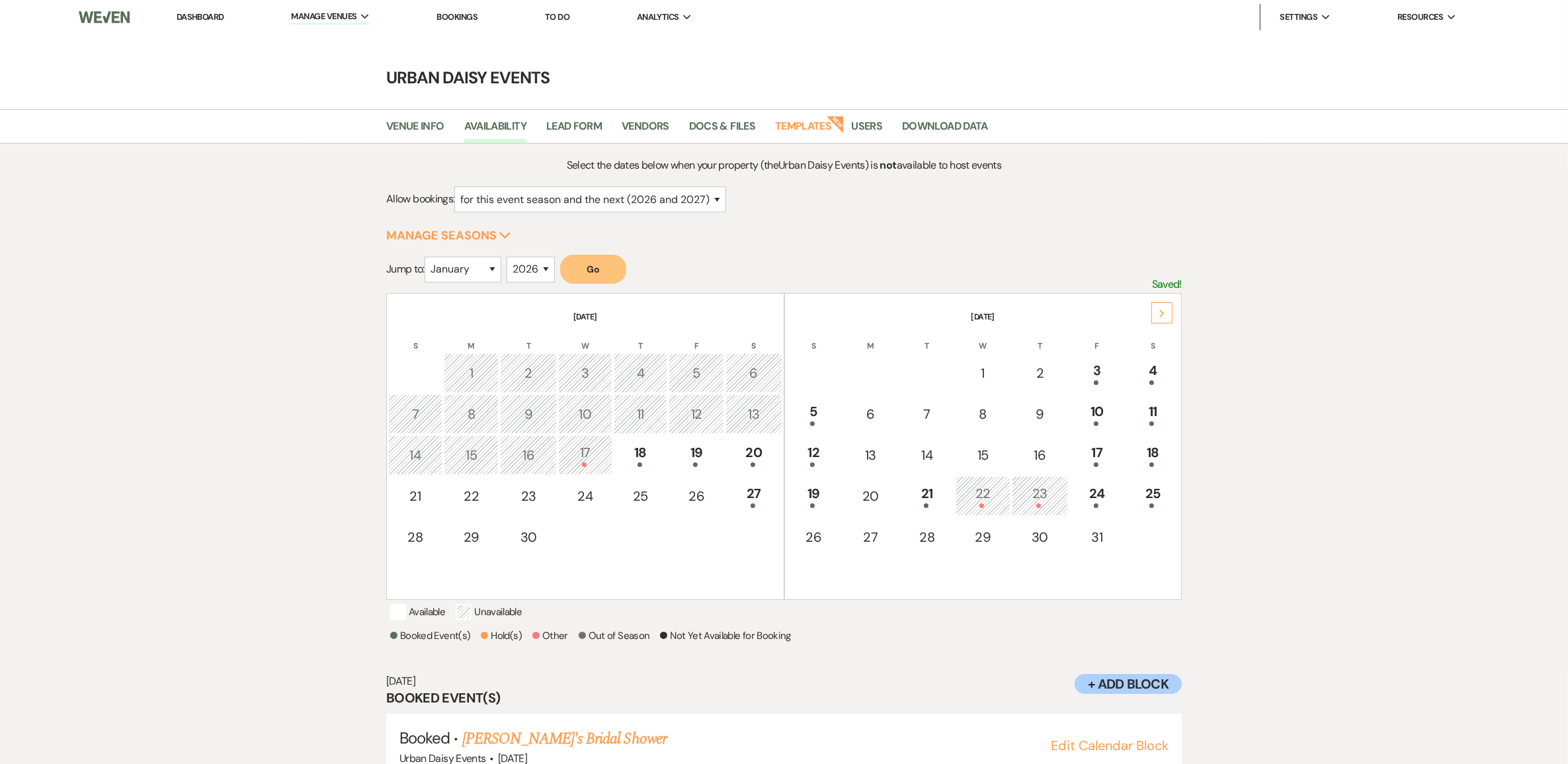
scroll to position [53, 0]
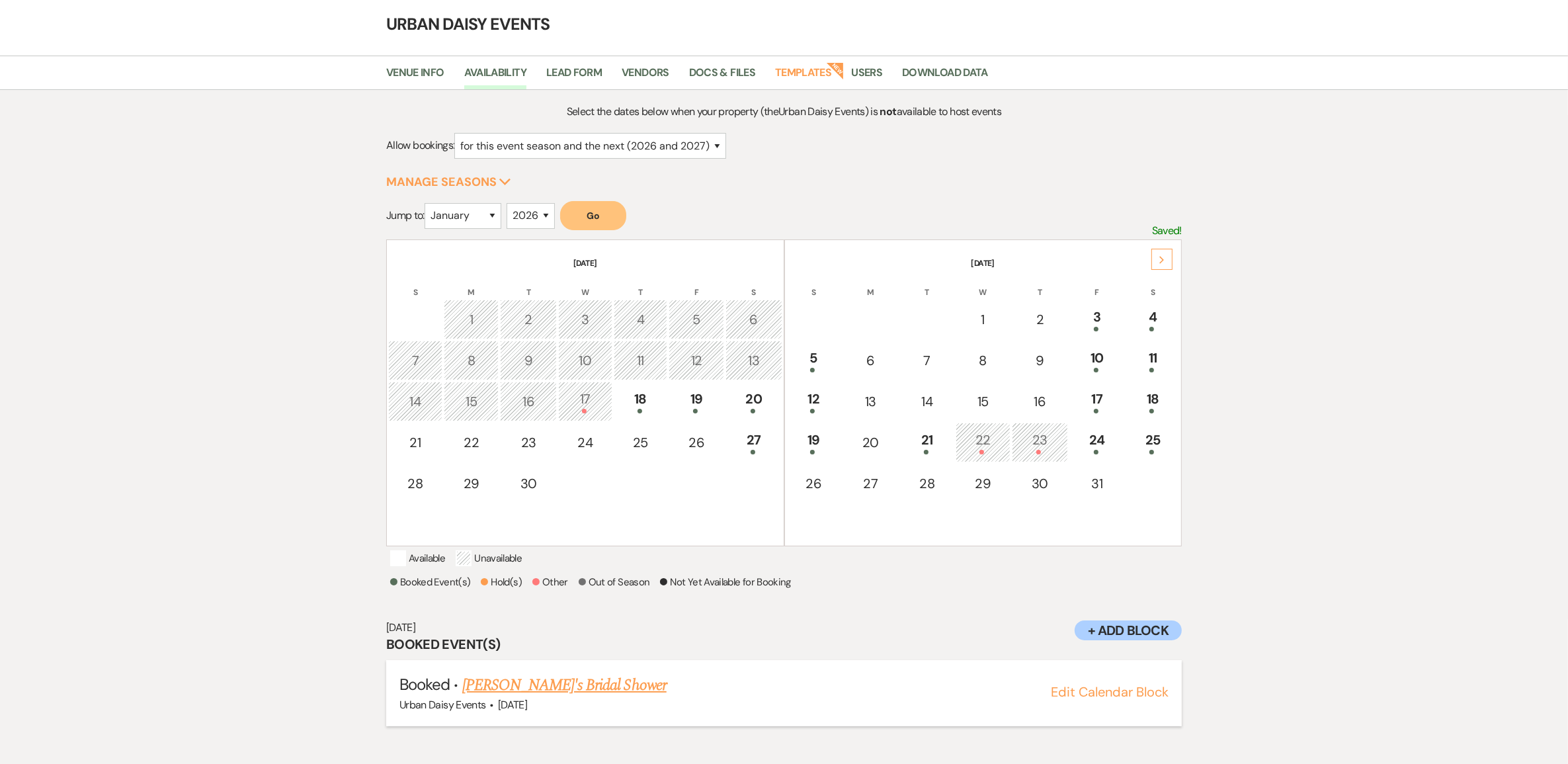
click at [506, 696] on link "[PERSON_NAME]'s Bridal Shower" at bounding box center [565, 686] width 205 height 24
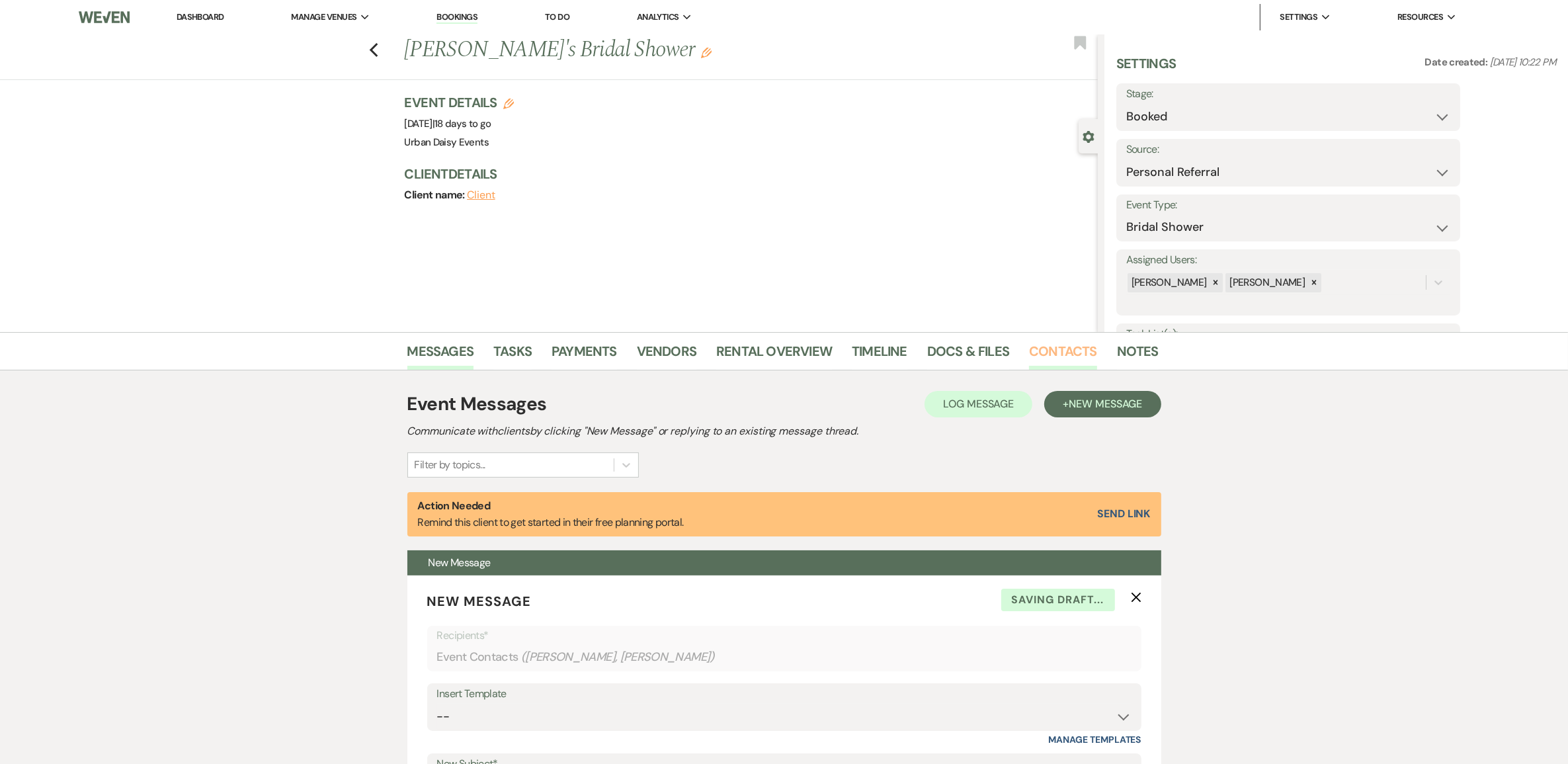
click at [1063, 354] on link "Contacts" at bounding box center [1063, 355] width 69 height 29
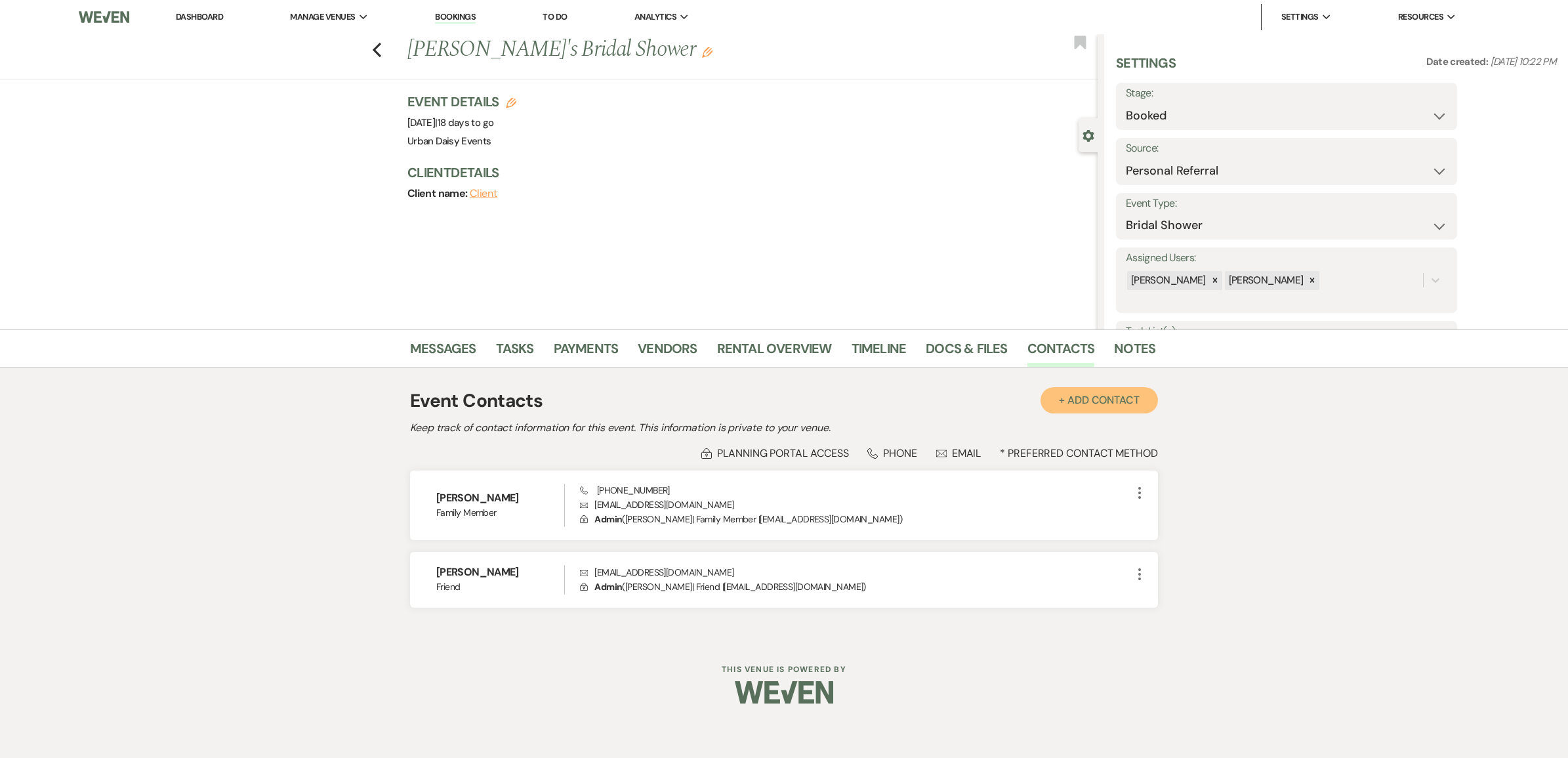
click at [1078, 411] on button "+ Add Contact" at bounding box center [1099, 401] width 117 height 27
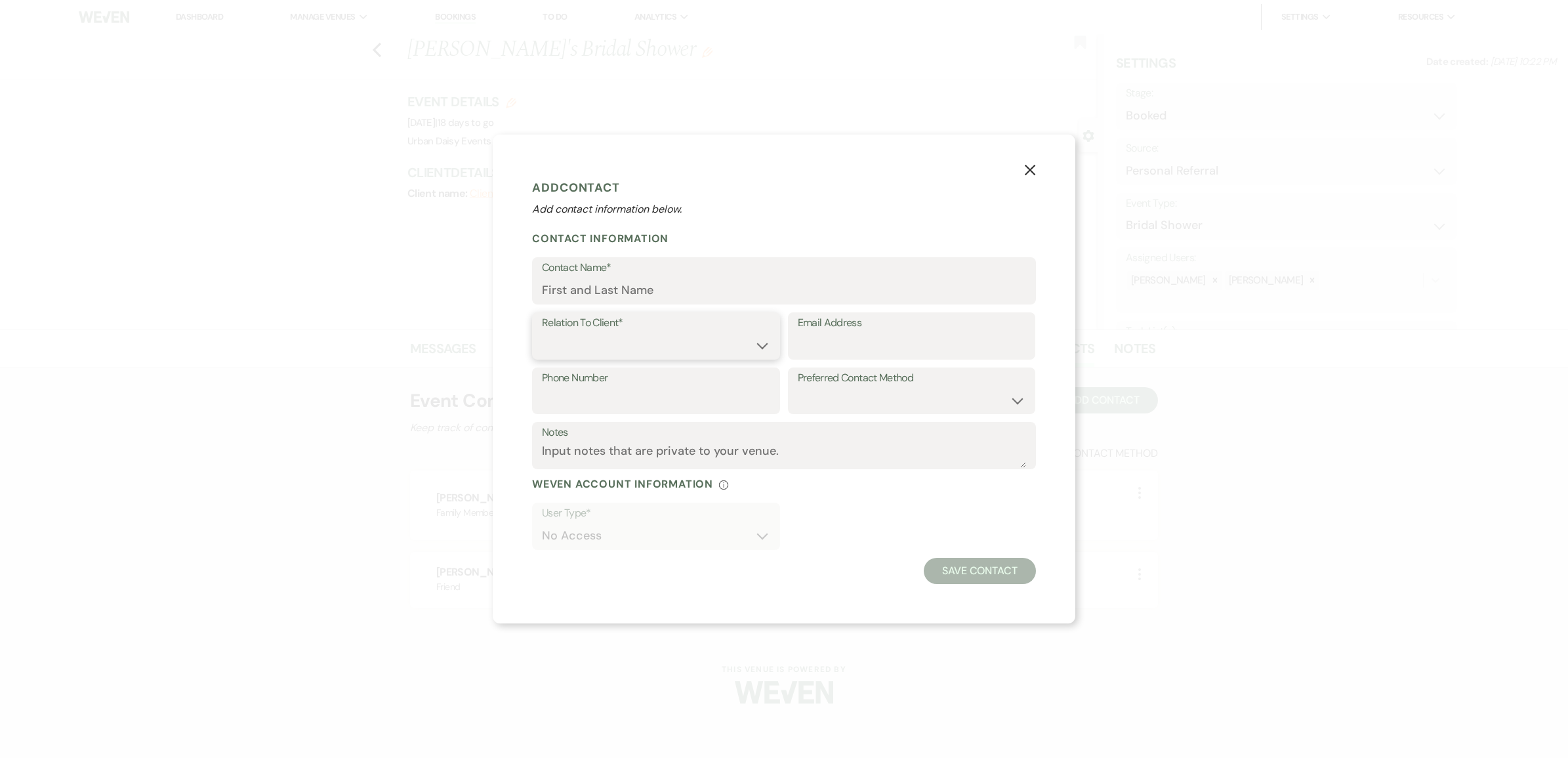
click at [728, 335] on select "Client Event Planner Parent of Client Family Member Friend Other" at bounding box center [656, 345] width 229 height 26
select select "5"
click at [542, 333] on select "Client Event Planner Parent of Client Family Member Friend Other" at bounding box center [656, 345] width 229 height 26
click at [839, 345] on input "Email Address" at bounding box center [912, 345] width 229 height 26
paste input "Hafsaahmed415@gmail.com"
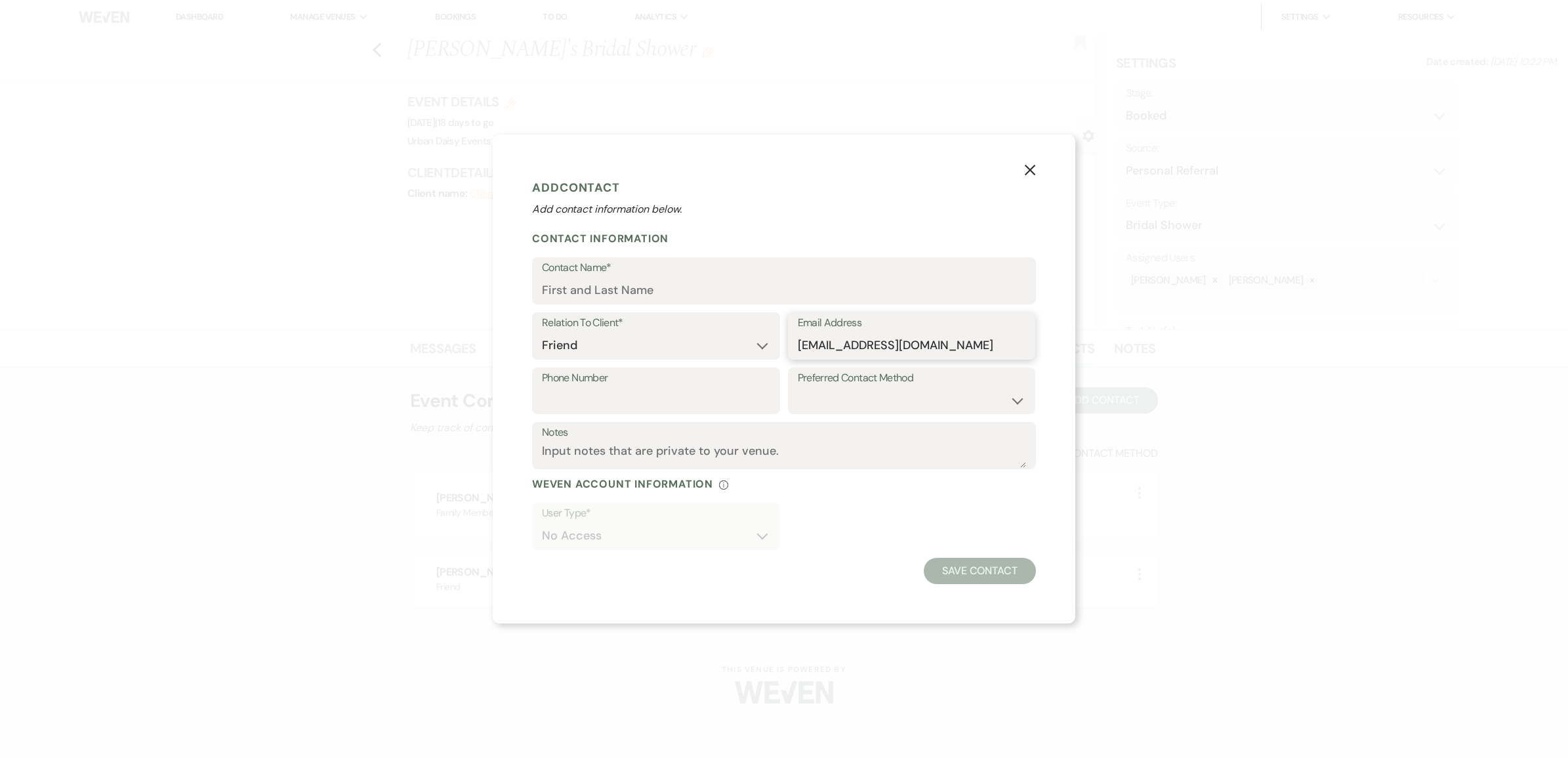
type input "Hafsaahmed415@gmail.com"
click at [795, 298] on input "Contact Name*" at bounding box center [784, 290] width 485 height 26
type input "Hafsa Amhmed"
click at [937, 575] on button "Save Contact" at bounding box center [980, 572] width 112 height 27
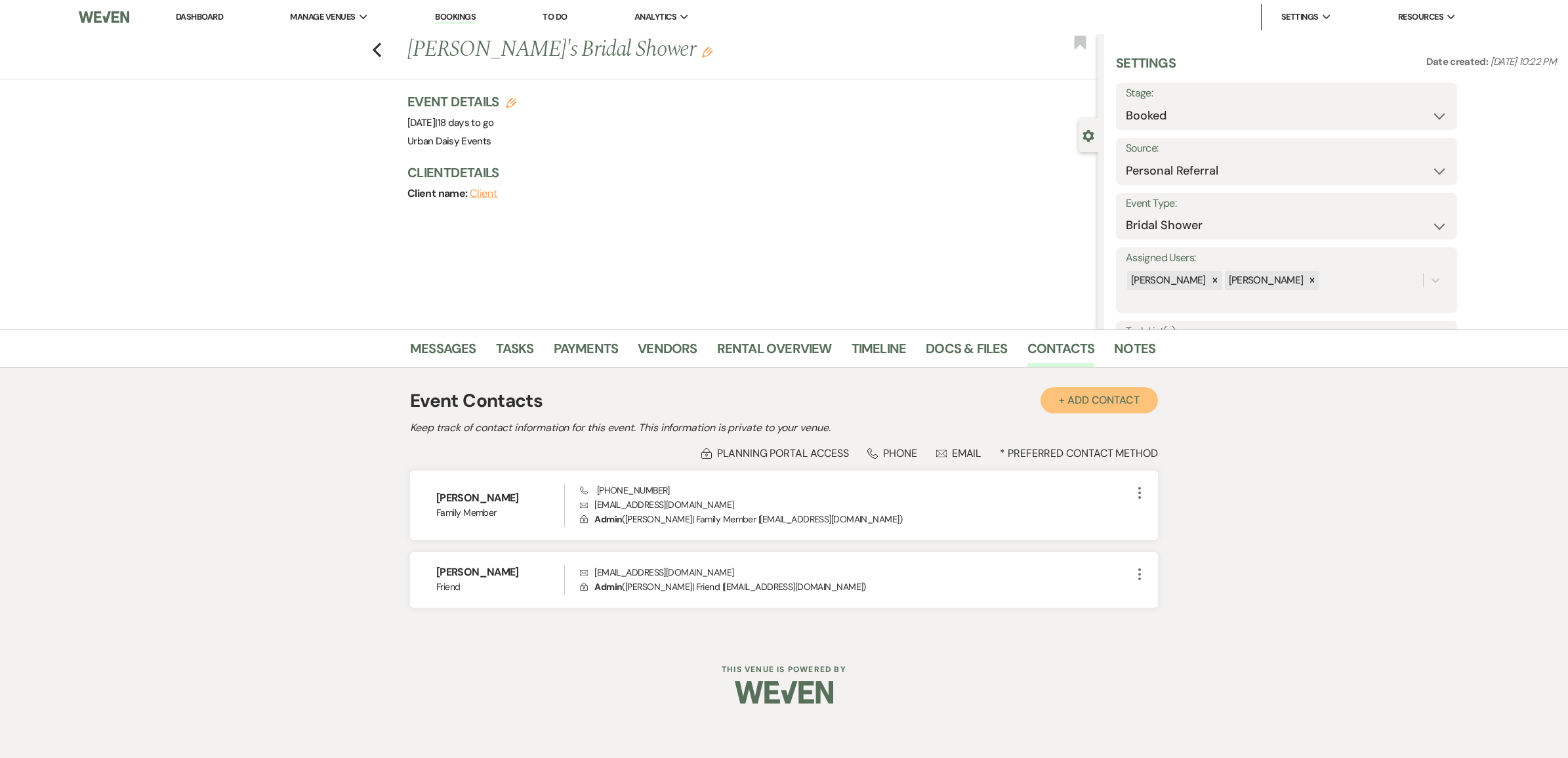
click at [1091, 395] on button "+ Add Contact" at bounding box center [1099, 401] width 117 height 27
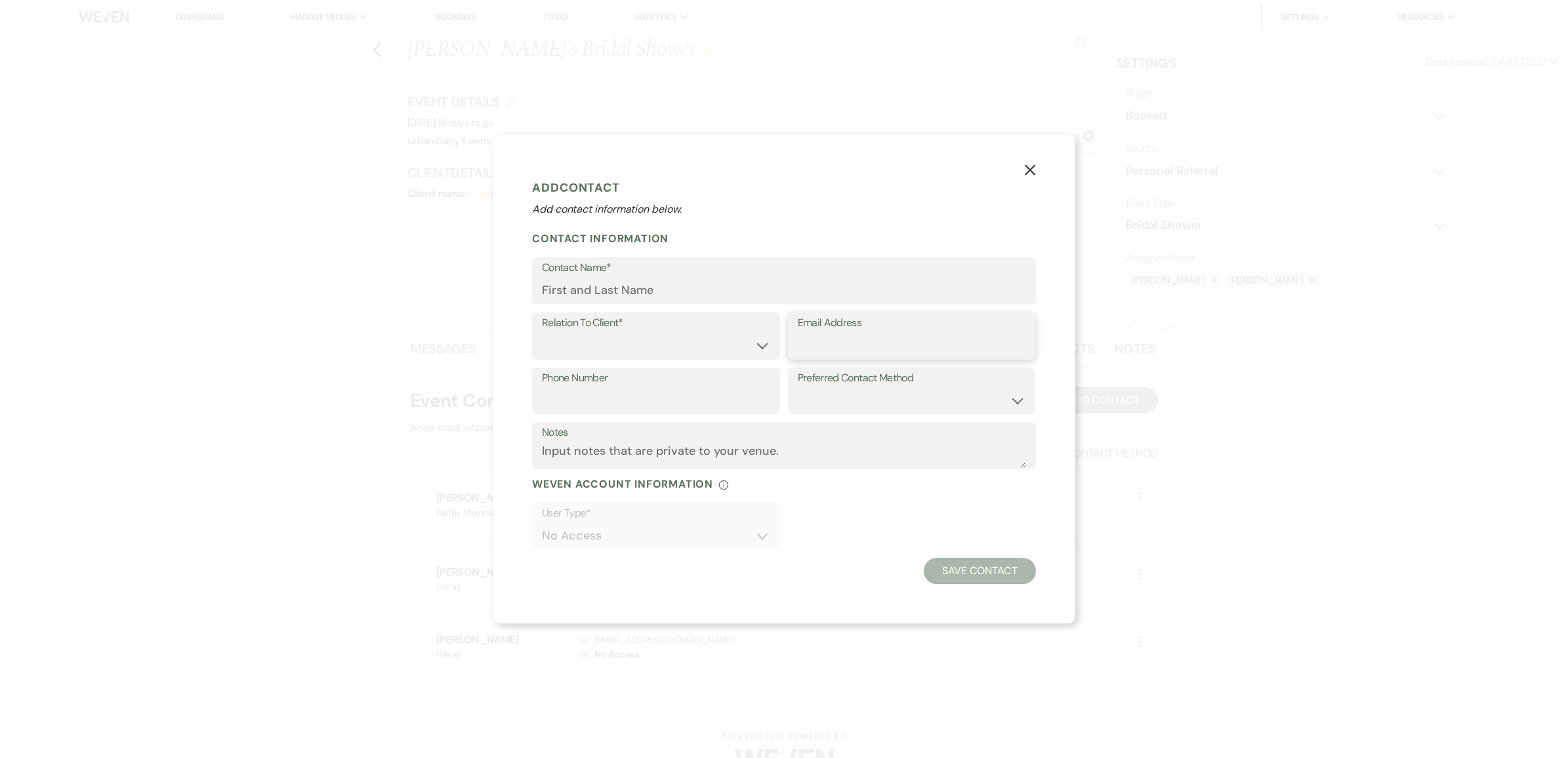
click at [807, 349] on input "Email Address" at bounding box center [912, 345] width 229 height 26
paste input "warsame.amal1919@gmail.com"
type input "warsame.amal1919@gmail.com"
click at [705, 349] on select "Client Event Planner Parent of Client Family Member Friend Other" at bounding box center [656, 345] width 229 height 26
select select "5"
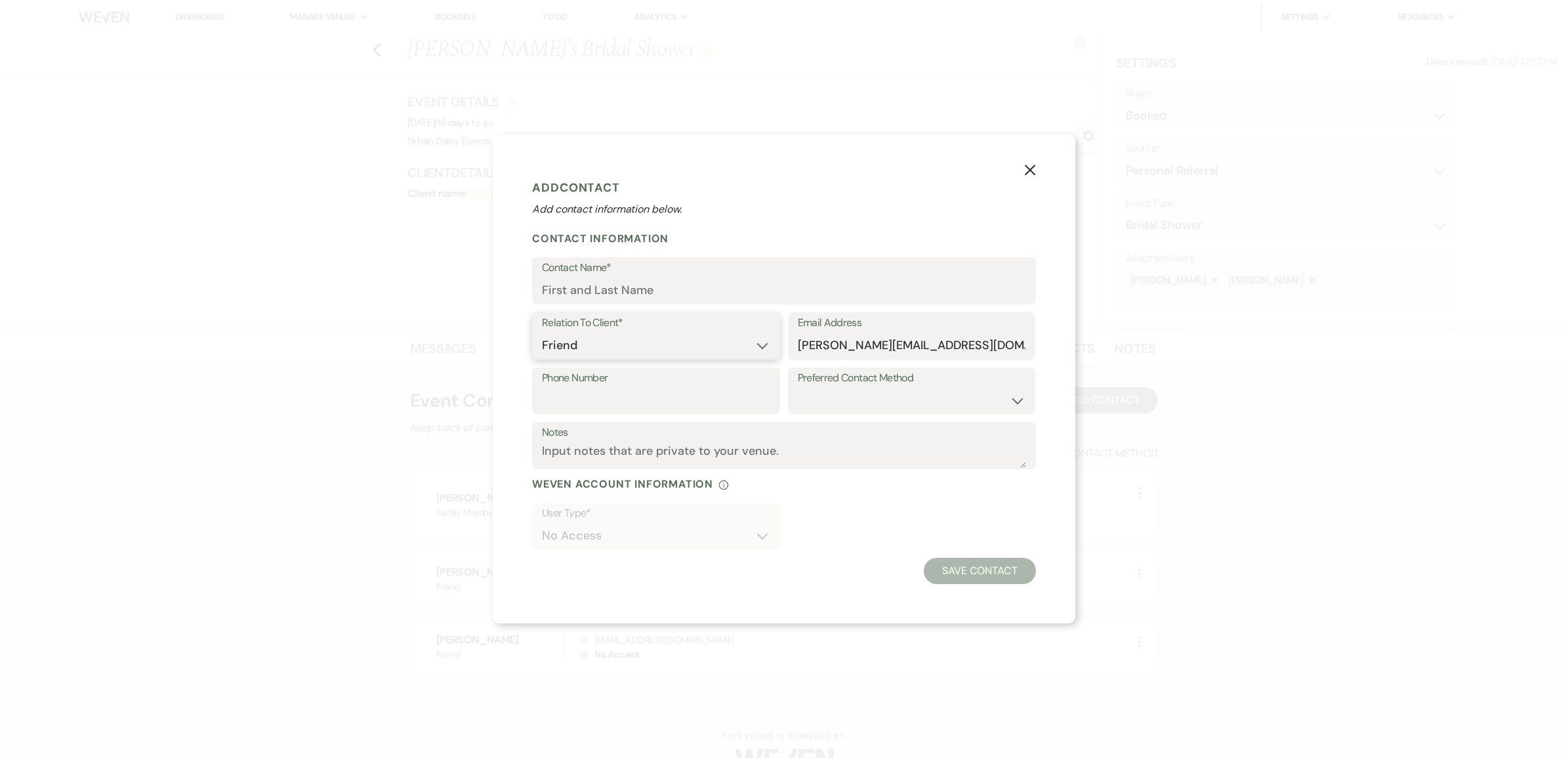
click at [542, 333] on select "Client Event Planner Parent of Client Family Member Friend Other" at bounding box center [656, 345] width 229 height 26
click at [606, 283] on input "Contact Name*" at bounding box center [784, 290] width 485 height 26
type input "Amal w"
click at [988, 563] on button "Save Contact" at bounding box center [980, 572] width 112 height 27
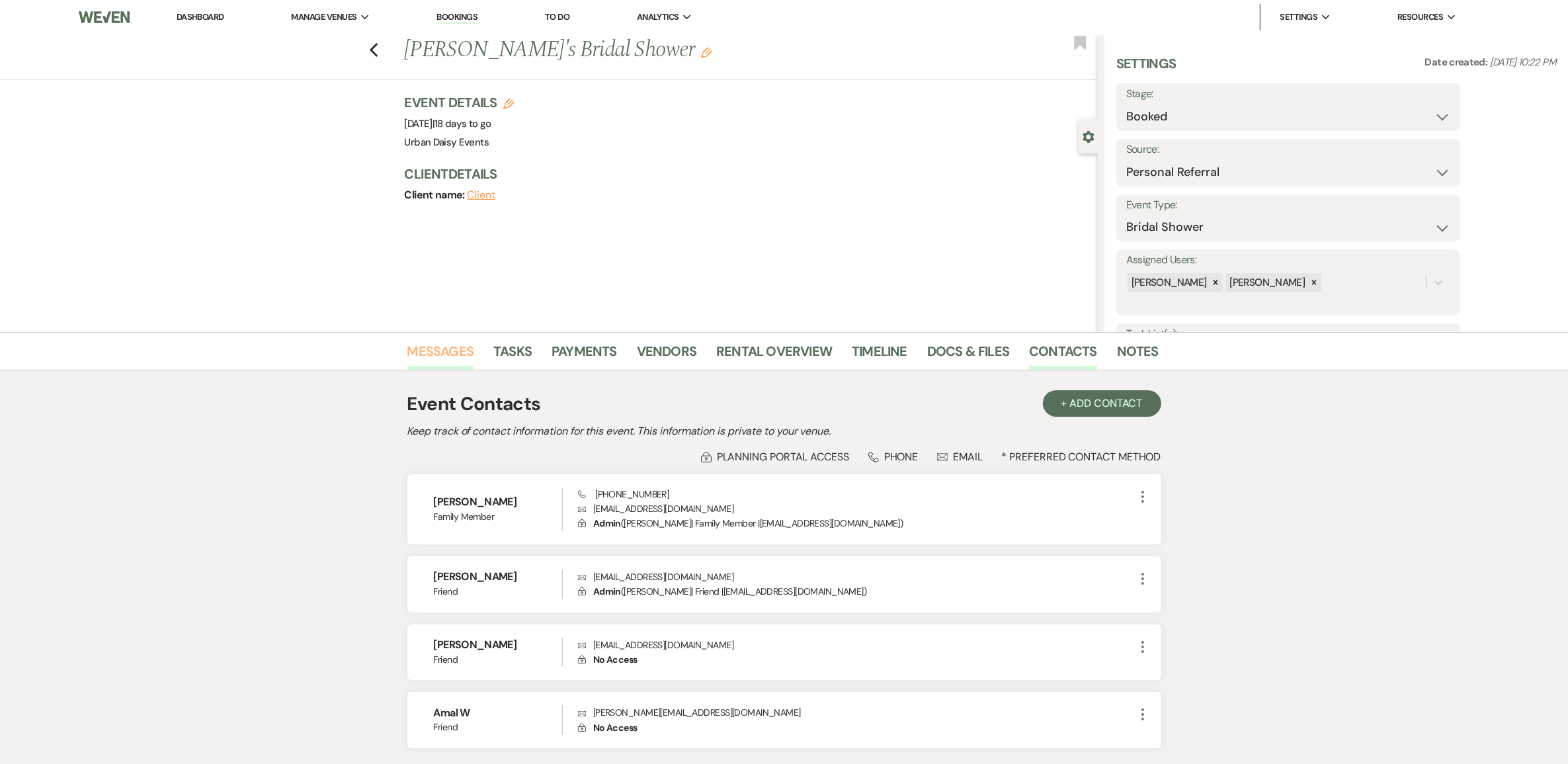
click at [449, 346] on link "Messages" at bounding box center [440, 355] width 67 height 29
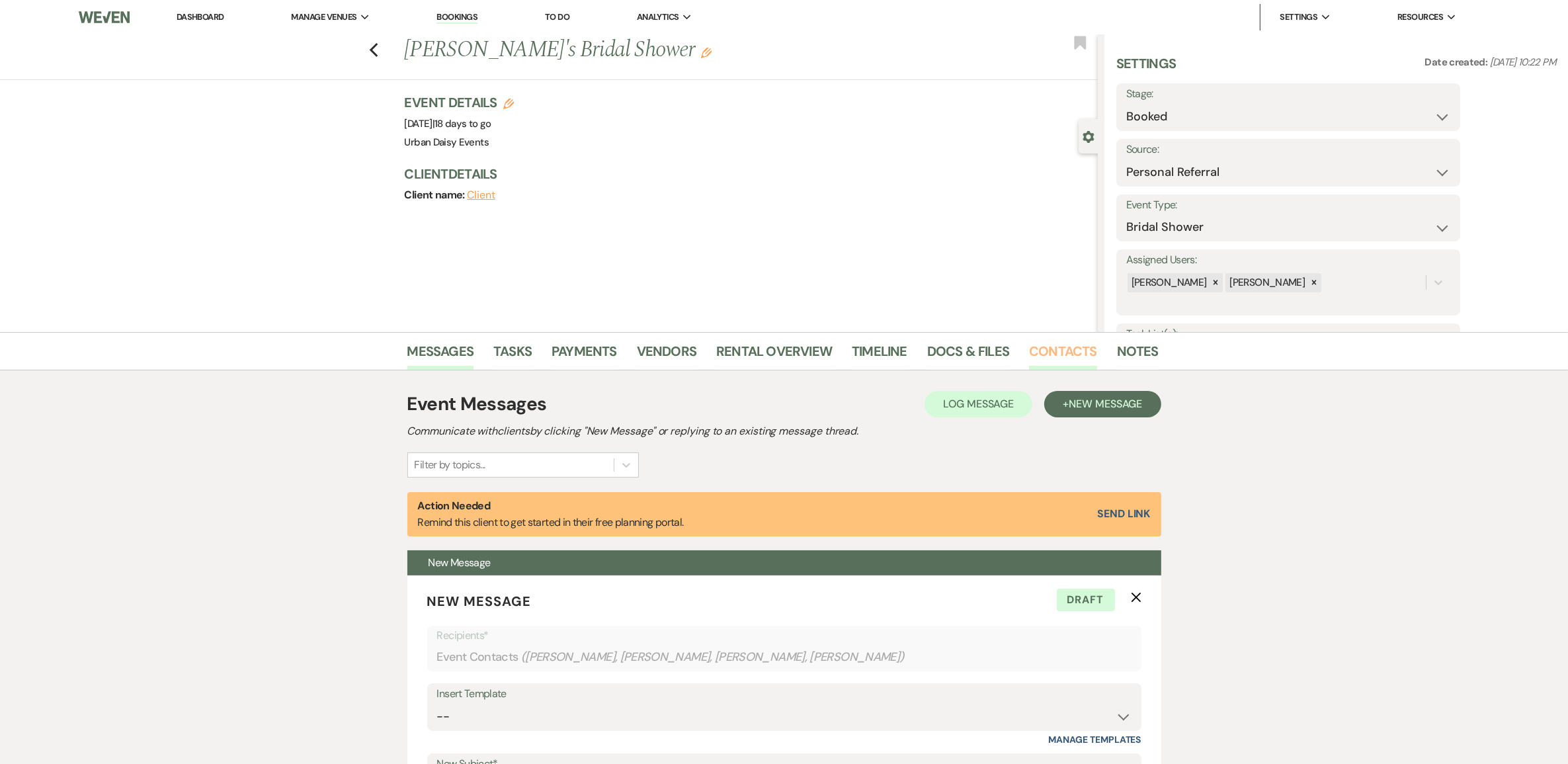
click at [1050, 346] on link "Contacts" at bounding box center [1063, 355] width 69 height 29
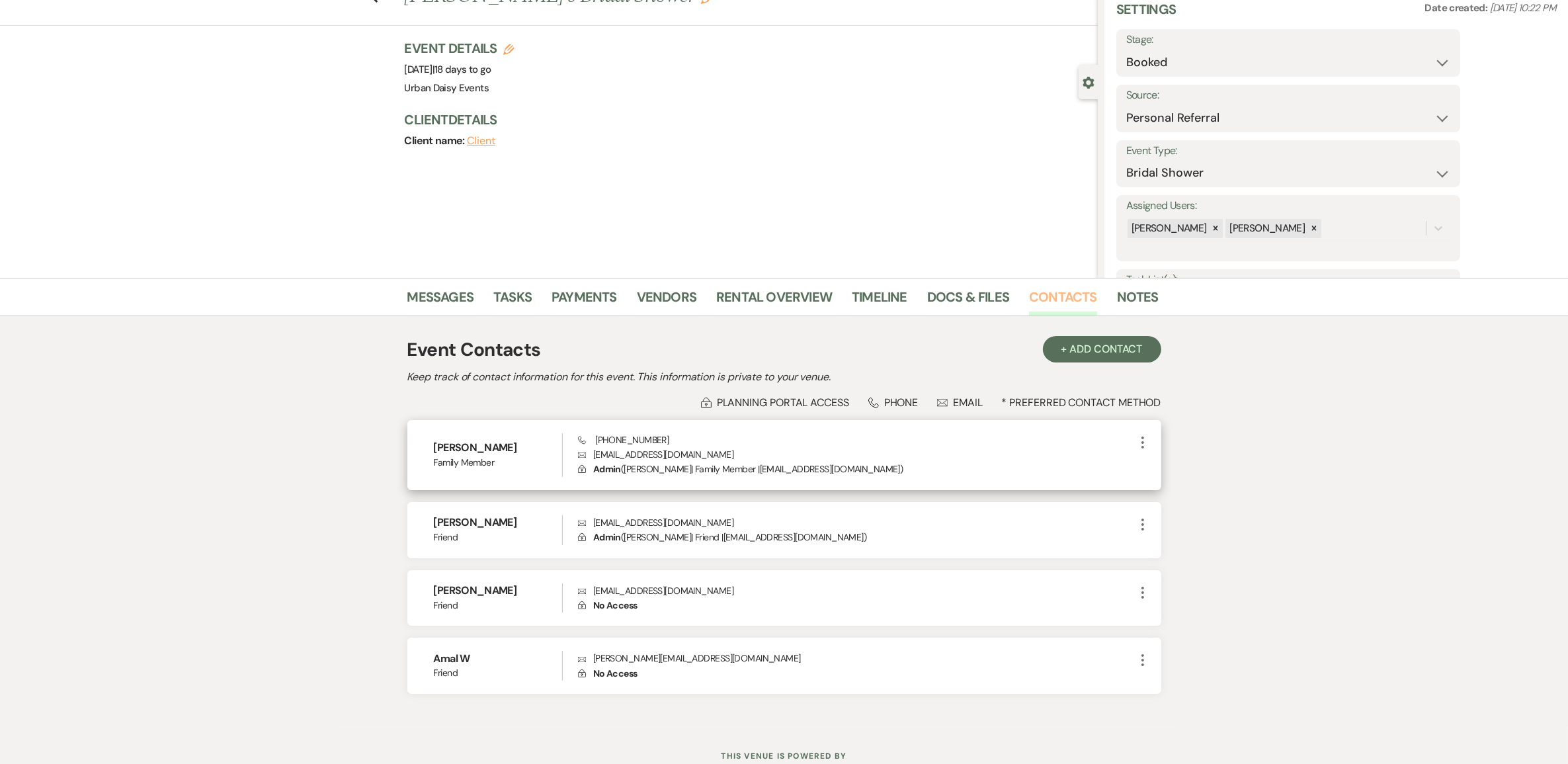
scroll to position [83, 0]
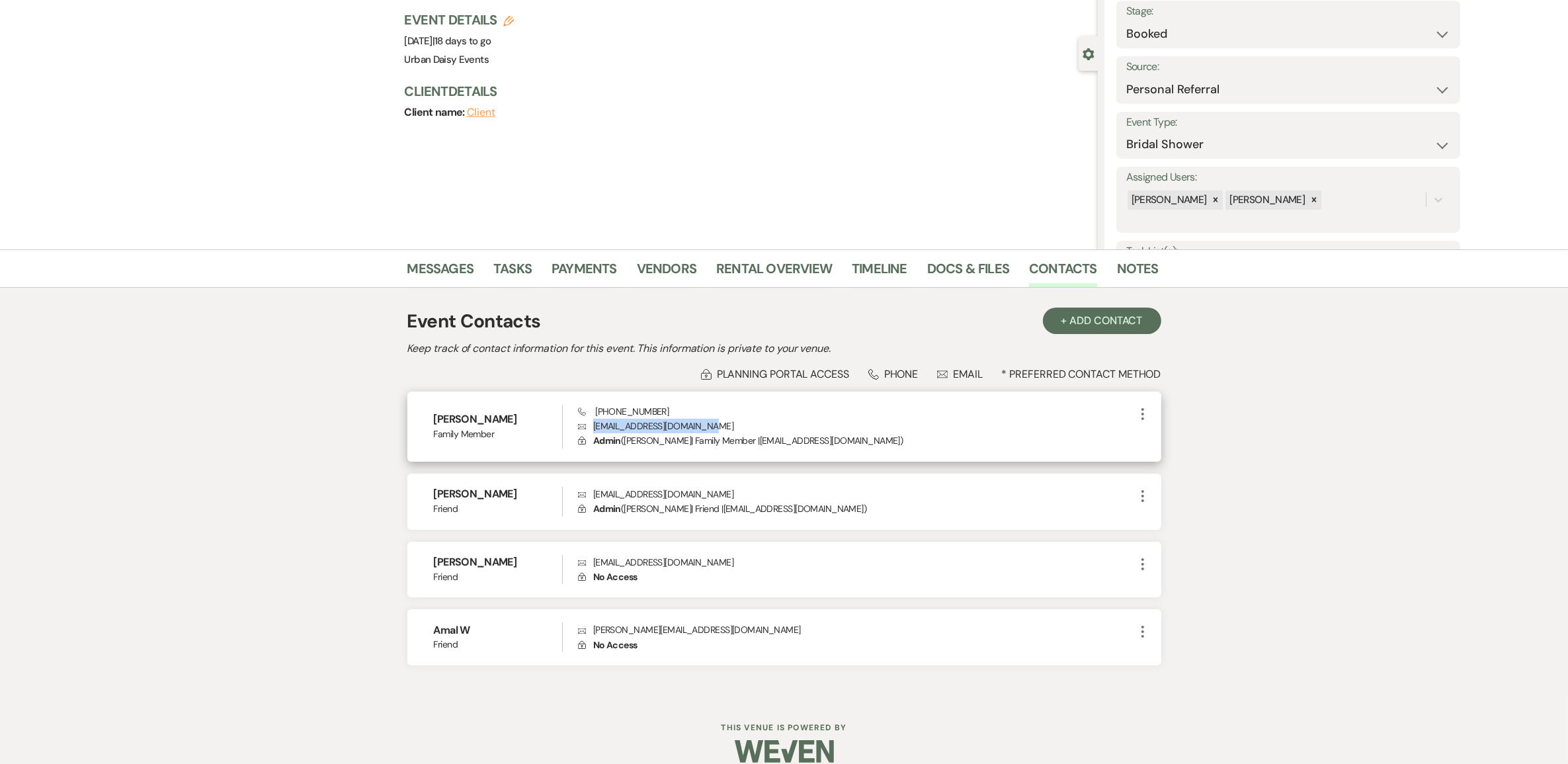
drag, startPoint x: 738, startPoint y: 424, endPoint x: 586, endPoint y: 429, distance: 152.1
click at [586, 429] on p "Envelope amalmohamedm230@gmail.com" at bounding box center [856, 426] width 556 height 14
copy p "[EMAIL_ADDRESS][DOMAIN_NAME]"
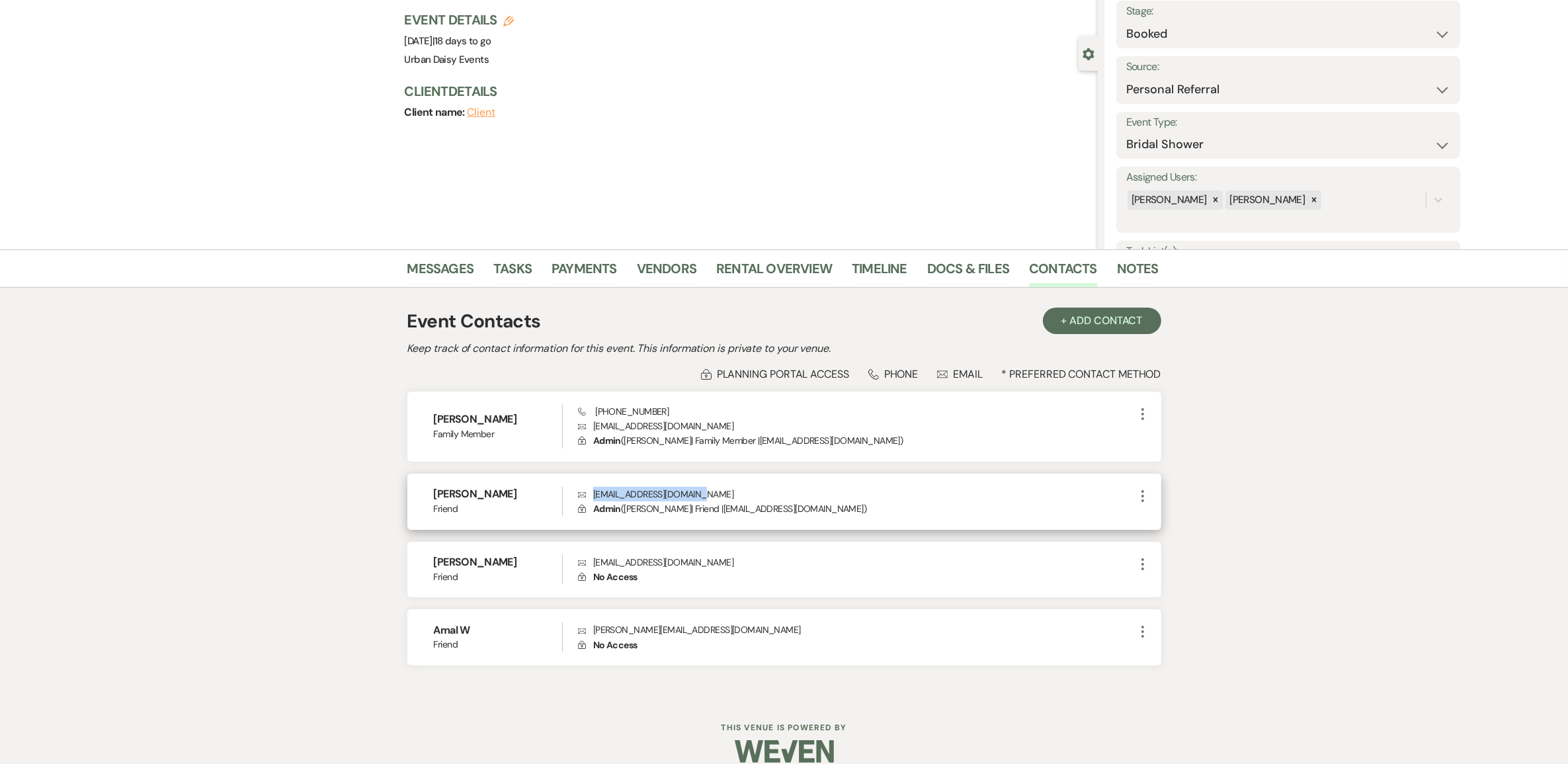
drag, startPoint x: 731, startPoint y: 493, endPoint x: 579, endPoint y: 493, distance: 152.0
click at [579, 493] on p "Envelope osmansahra123@gmail.com" at bounding box center [856, 494] width 556 height 14
copy p "[EMAIL_ADDRESS][DOMAIN_NAME]"
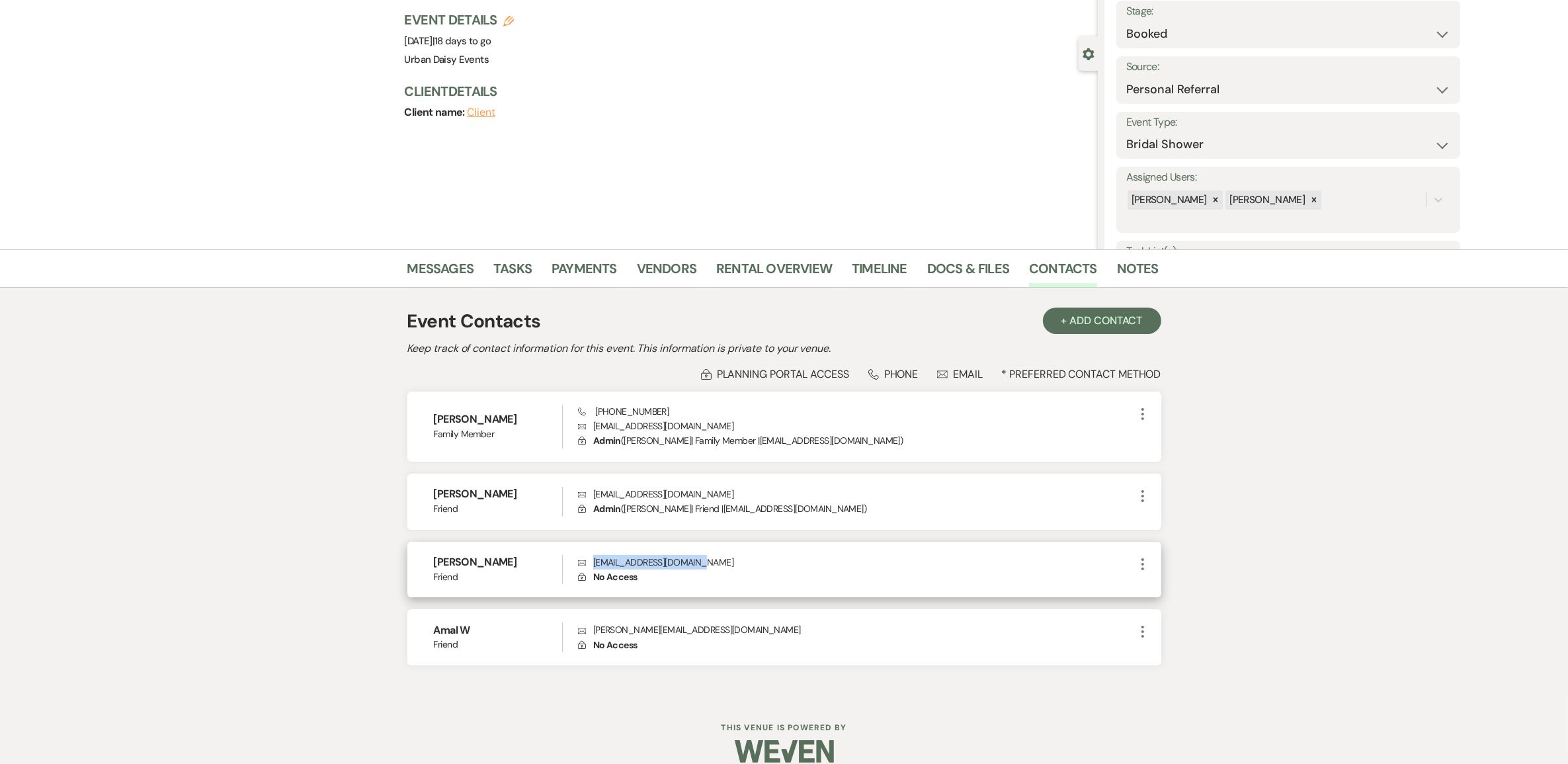
drag, startPoint x: 720, startPoint y: 565, endPoint x: 595, endPoint y: 558, distance: 125.2
click at [595, 558] on p "Envelope Hafsaahmed415@gmail.com" at bounding box center [856, 563] width 556 height 14
copy p "Hafsaahmed415@gmail.com"
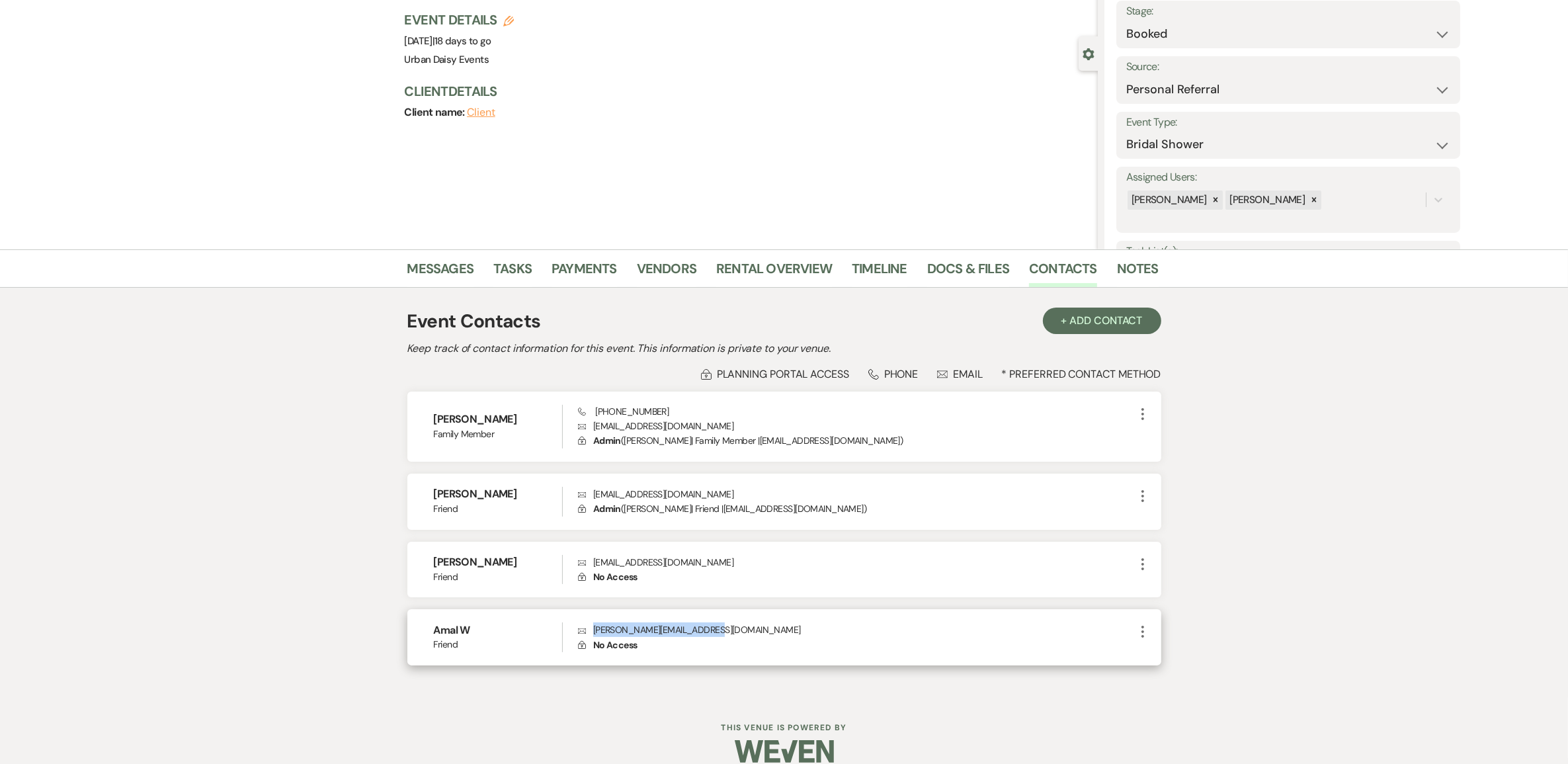
drag, startPoint x: 759, startPoint y: 625, endPoint x: 584, endPoint y: 629, distance: 175.0
click at [584, 629] on p "Envelope warsame.amal1919@gmail.com" at bounding box center [856, 630] width 556 height 14
copy p "warsame.amal1919@gmail.com"
click at [453, 262] on link "Messages" at bounding box center [440, 272] width 67 height 29
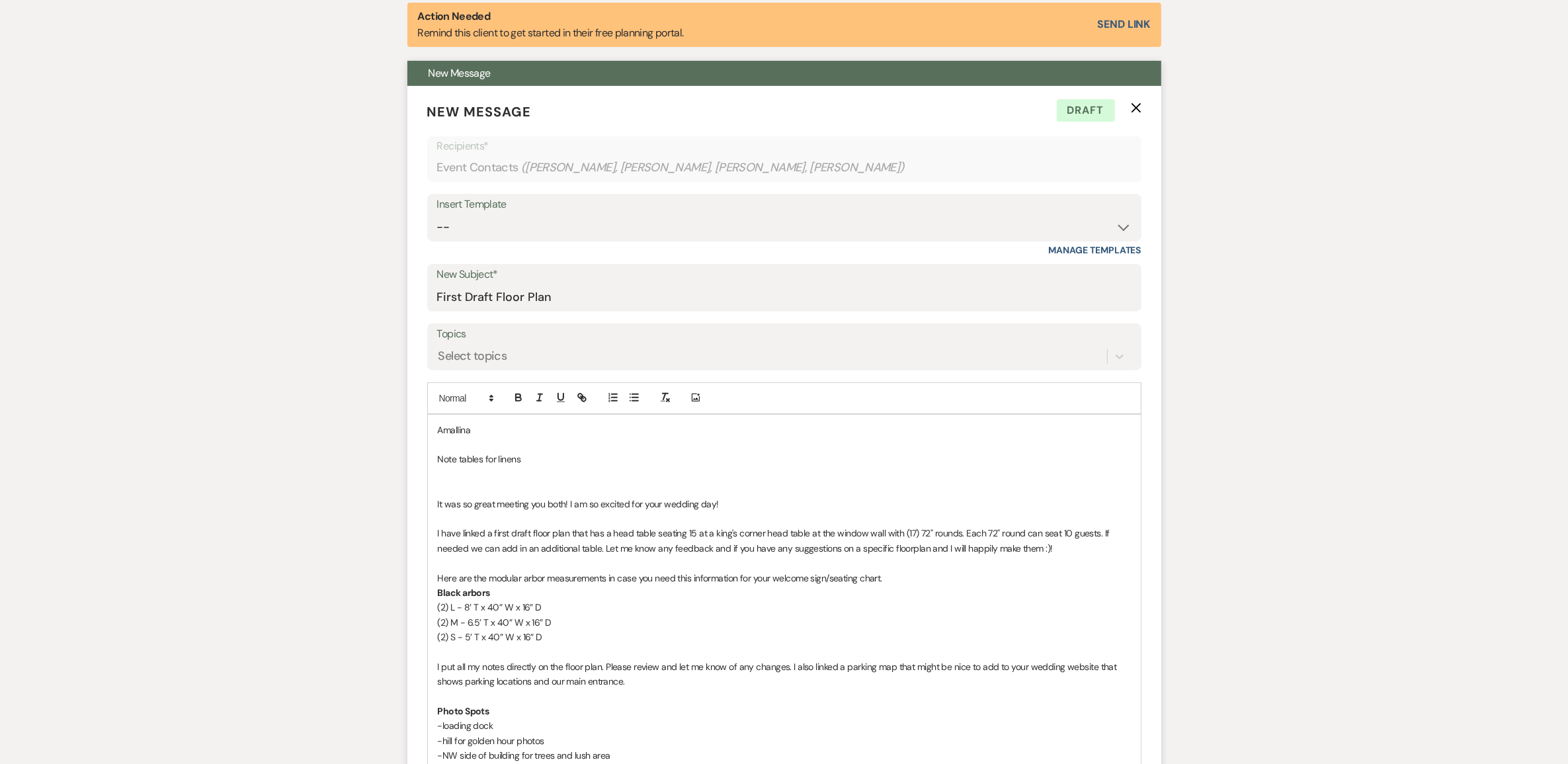
scroll to position [496, 0]
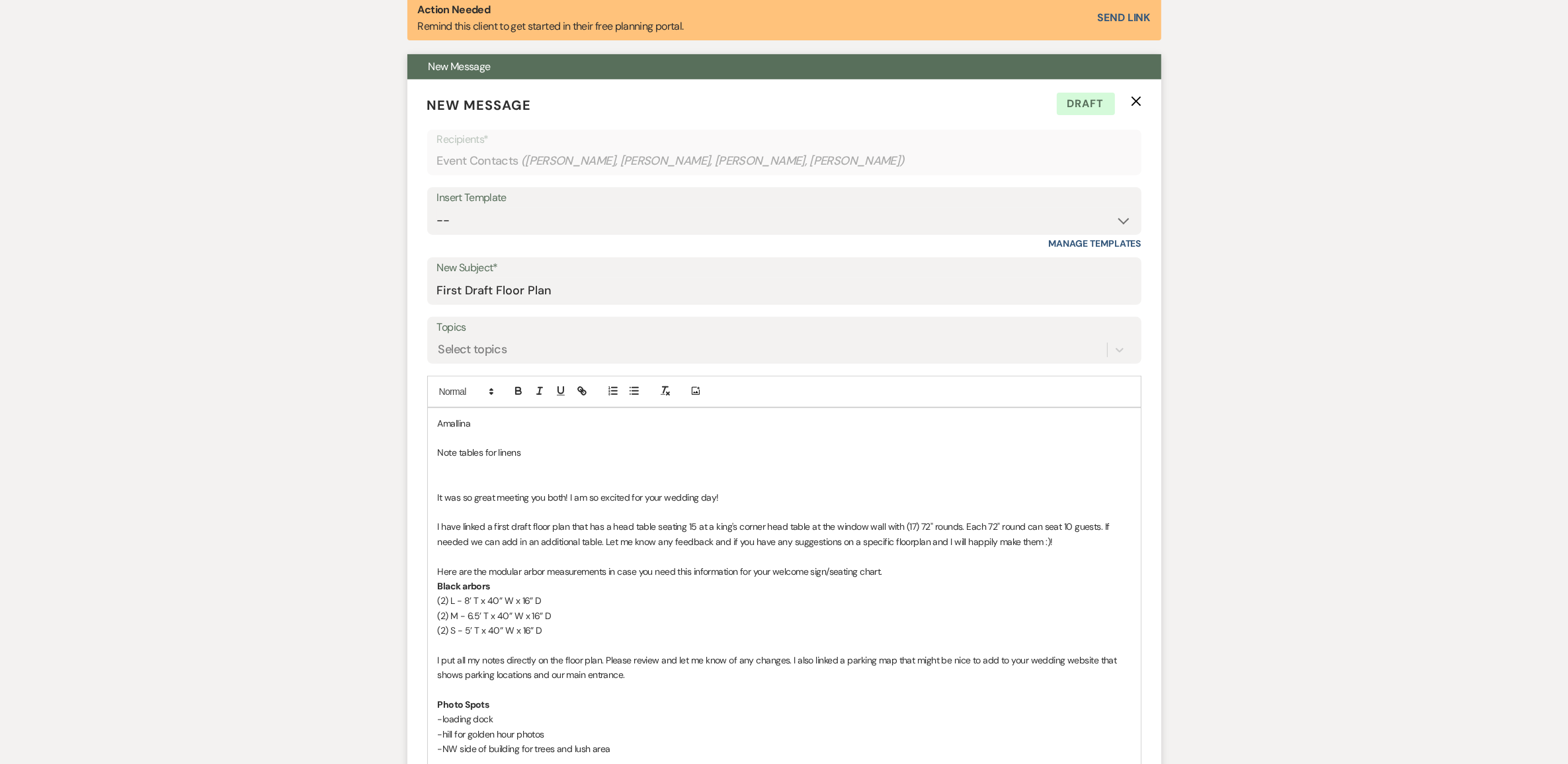
drag, startPoint x: 772, startPoint y: 504, endPoint x: 728, endPoint y: 501, distance: 44.1
click at [728, 501] on p "It was so great meeting you both! I am so excited for your wedding day!" at bounding box center [784, 498] width 693 height 14
click at [554, 450] on p "Note tables for linens" at bounding box center [784, 452] width 693 height 14
click at [529, 471] on p at bounding box center [784, 467] width 693 height 14
click at [516, 467] on p at bounding box center [784, 467] width 693 height 14
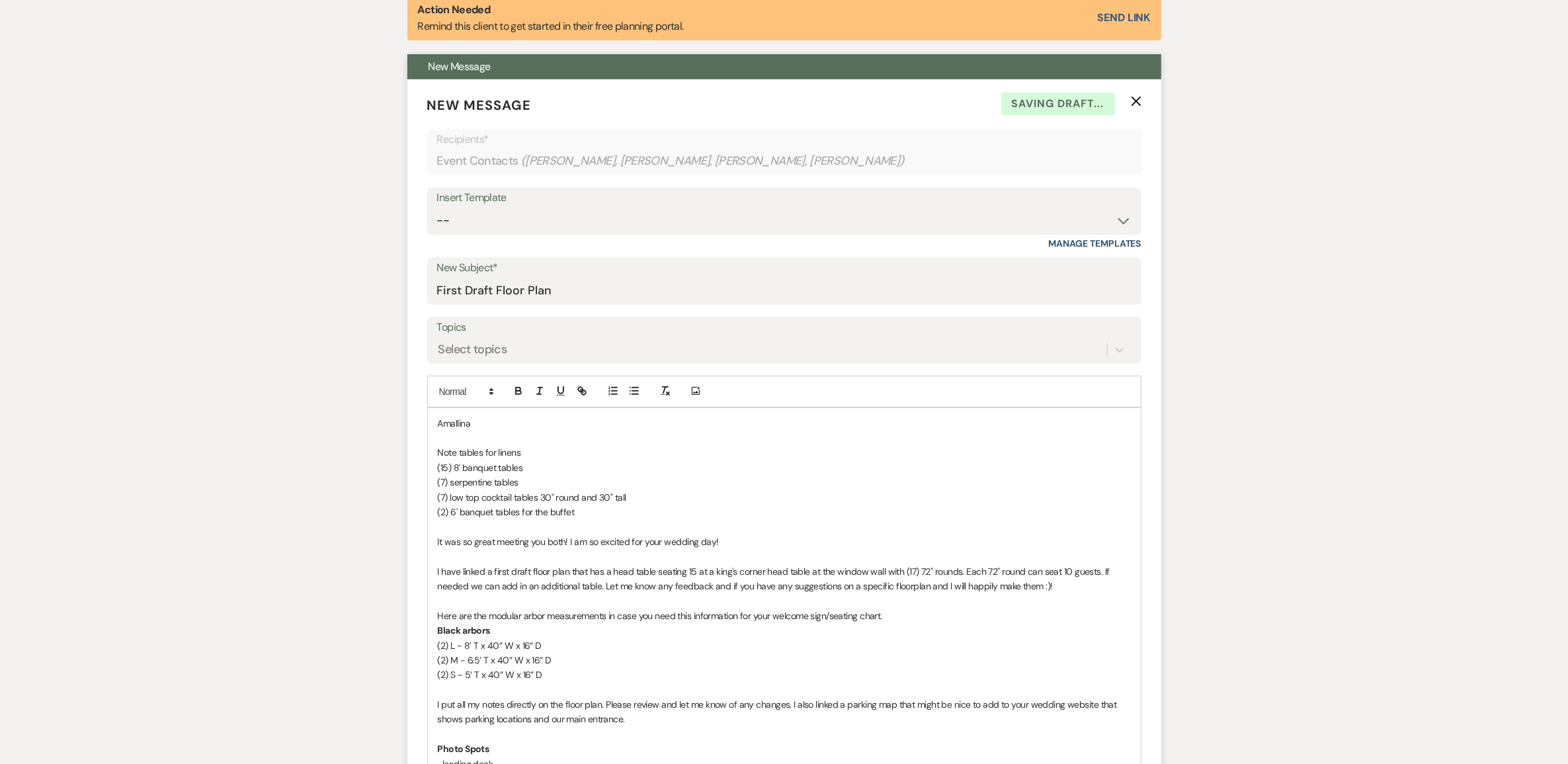
click at [521, 450] on p "Note tables for linens" at bounding box center [784, 452] width 693 height 14
drag, startPoint x: 521, startPoint y: 450, endPoint x: 439, endPoint y: 451, distance: 82.0
click at [439, 451] on p "Note tables for linens" at bounding box center [784, 452] width 693 height 14
drag, startPoint x: 536, startPoint y: 450, endPoint x: 434, endPoint y: 452, distance: 102.0
click at [434, 452] on div "Amallina Tables that Need Linens (15) 8' banquet tables (7) serpentine tables (…" at bounding box center [784, 724] width 713 height 630
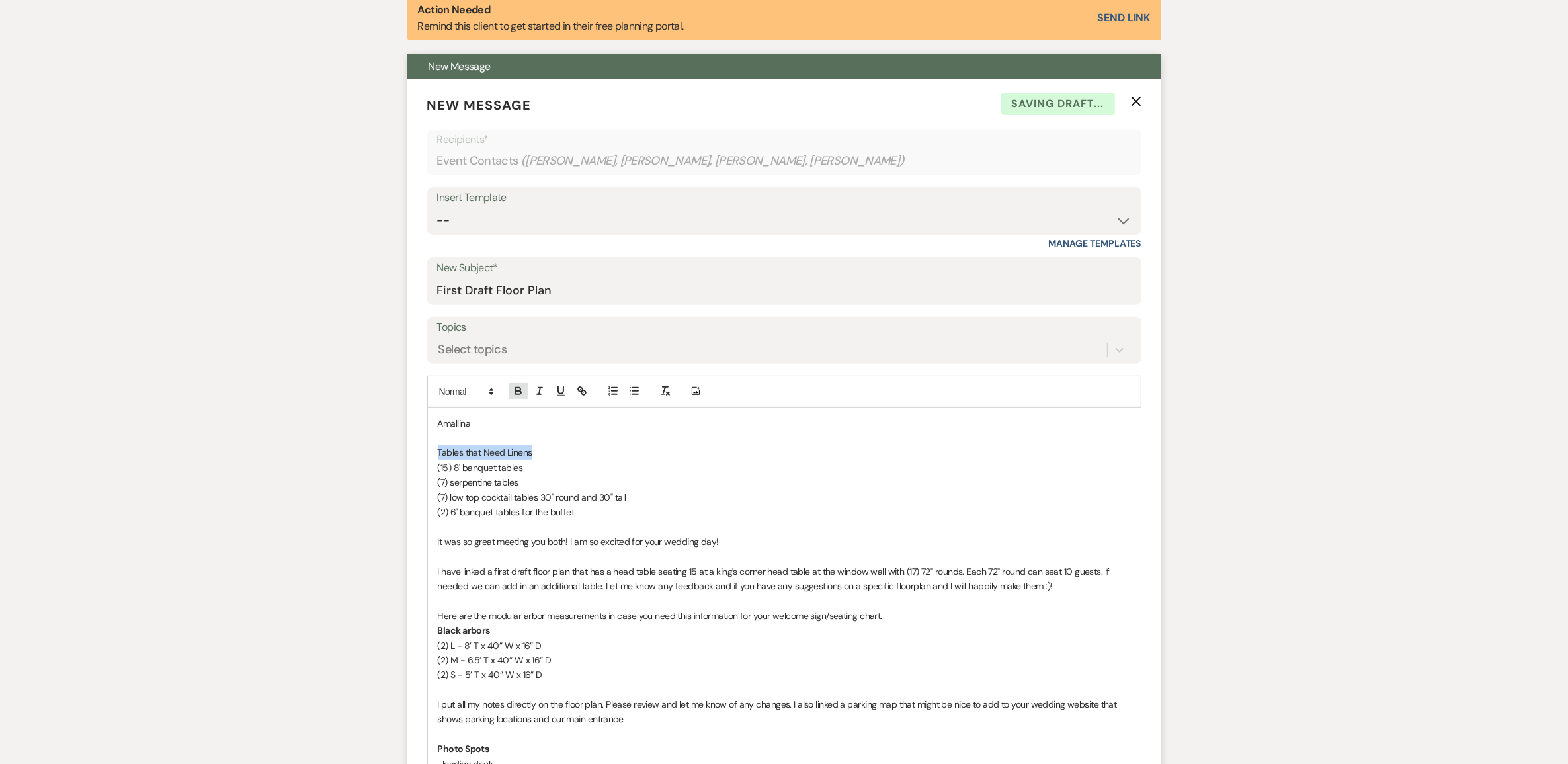
click at [520, 388] on icon "button" at bounding box center [518, 390] width 4 height 4
click at [554, 447] on p "Tables that Need Linens" at bounding box center [784, 452] width 693 height 14
click at [633, 519] on p at bounding box center [784, 526] width 693 height 14
drag, startPoint x: 732, startPoint y: 541, endPoint x: 524, endPoint y: 550, distance: 208.2
click at [524, 550] on div "Amallina Tables that Need Linens (15) 8' banquet tables (7) serpentine tables (…" at bounding box center [784, 724] width 713 height 630
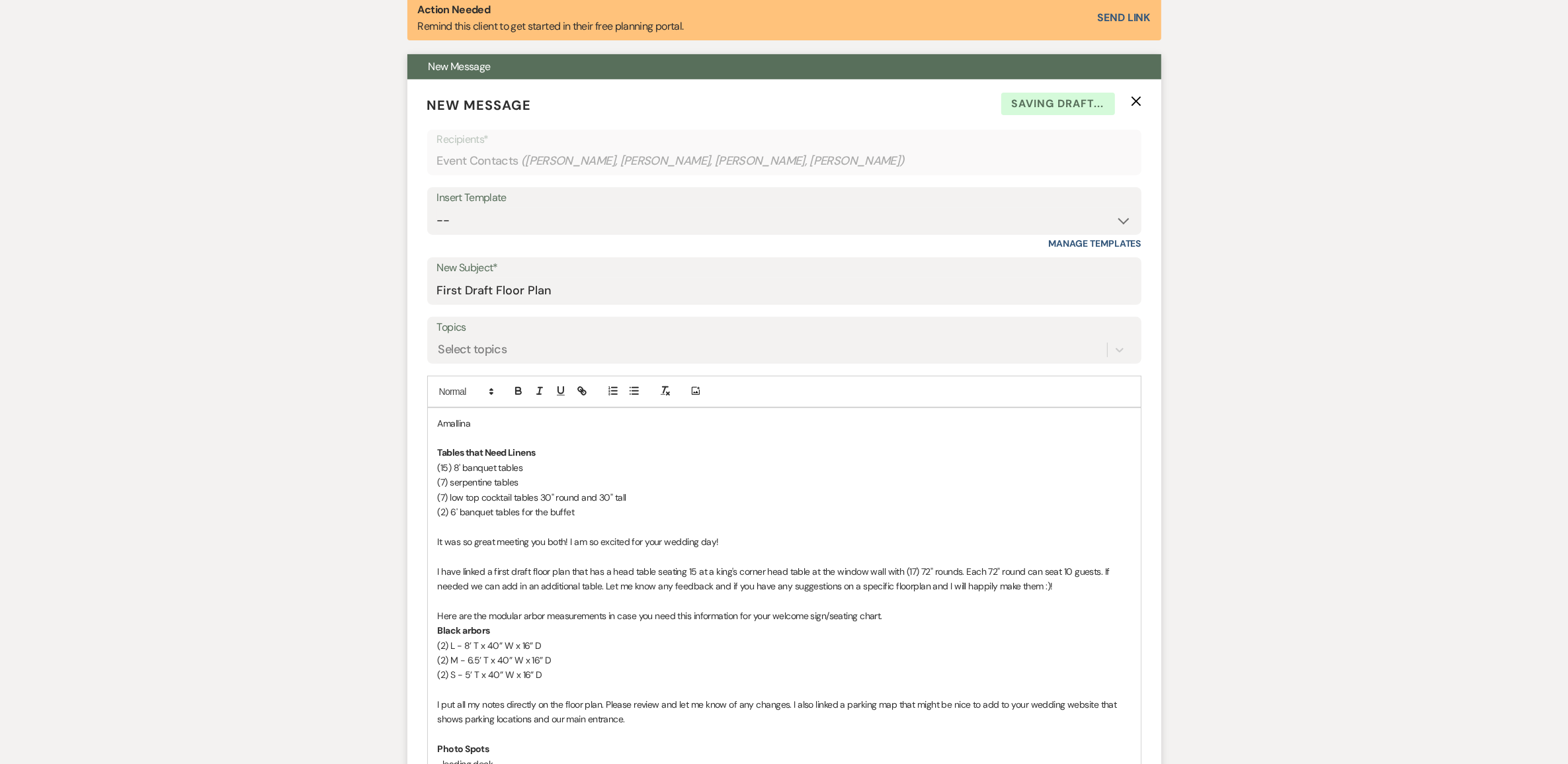
click at [493, 548] on p "It was so great meeting you both! I am so excited for your wedding day!" at bounding box center [784, 542] width 693 height 14
drag, startPoint x: 474, startPoint y: 542, endPoint x: 563, endPoint y: 544, distance: 89.0
click at [563, 544] on p "It was so great meeting you both! I am so excited for your wedding day!" at bounding box center [784, 542] width 693 height 14
drag, startPoint x: 728, startPoint y: 536, endPoint x: 650, endPoint y: 542, distance: 78.2
click at [650, 542] on p "It was so chatting with you all! I am so excited for your wedding day!" at bounding box center [784, 542] width 693 height 14
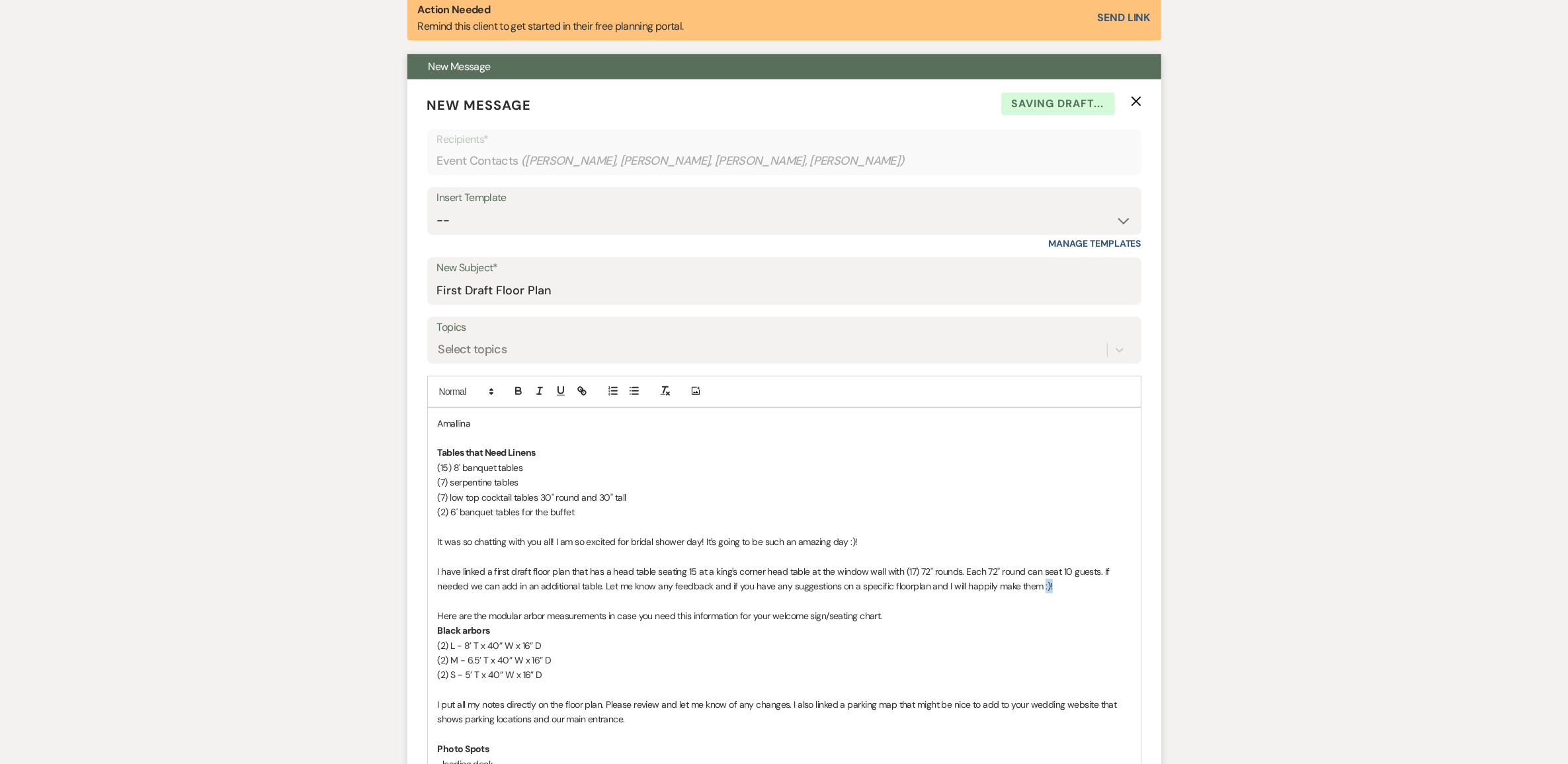
drag, startPoint x: 1073, startPoint y: 581, endPoint x: 1039, endPoint y: 586, distance: 34.4
click at [1039, 586] on p "I have linked a first draft floor plan that has a head table seating 15 at a ki…" at bounding box center [784, 579] width 693 height 29
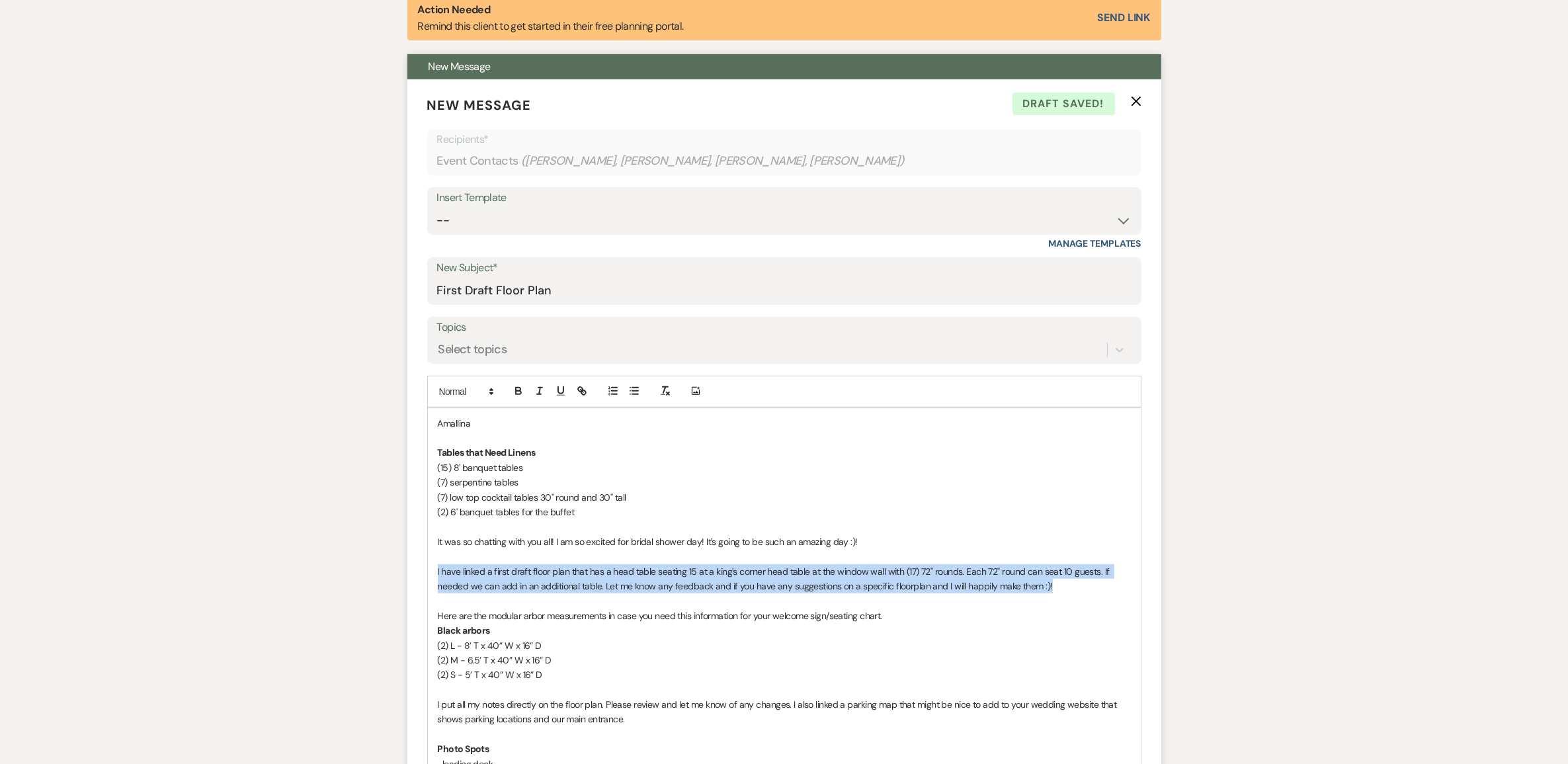
drag, startPoint x: 1049, startPoint y: 582, endPoint x: 428, endPoint y: 568, distance: 621.2
click at [428, 568] on div "Amallina Tables that Need Linens (15) 8' banquet tables (7) serpentine tables (…" at bounding box center [784, 724] width 713 height 630
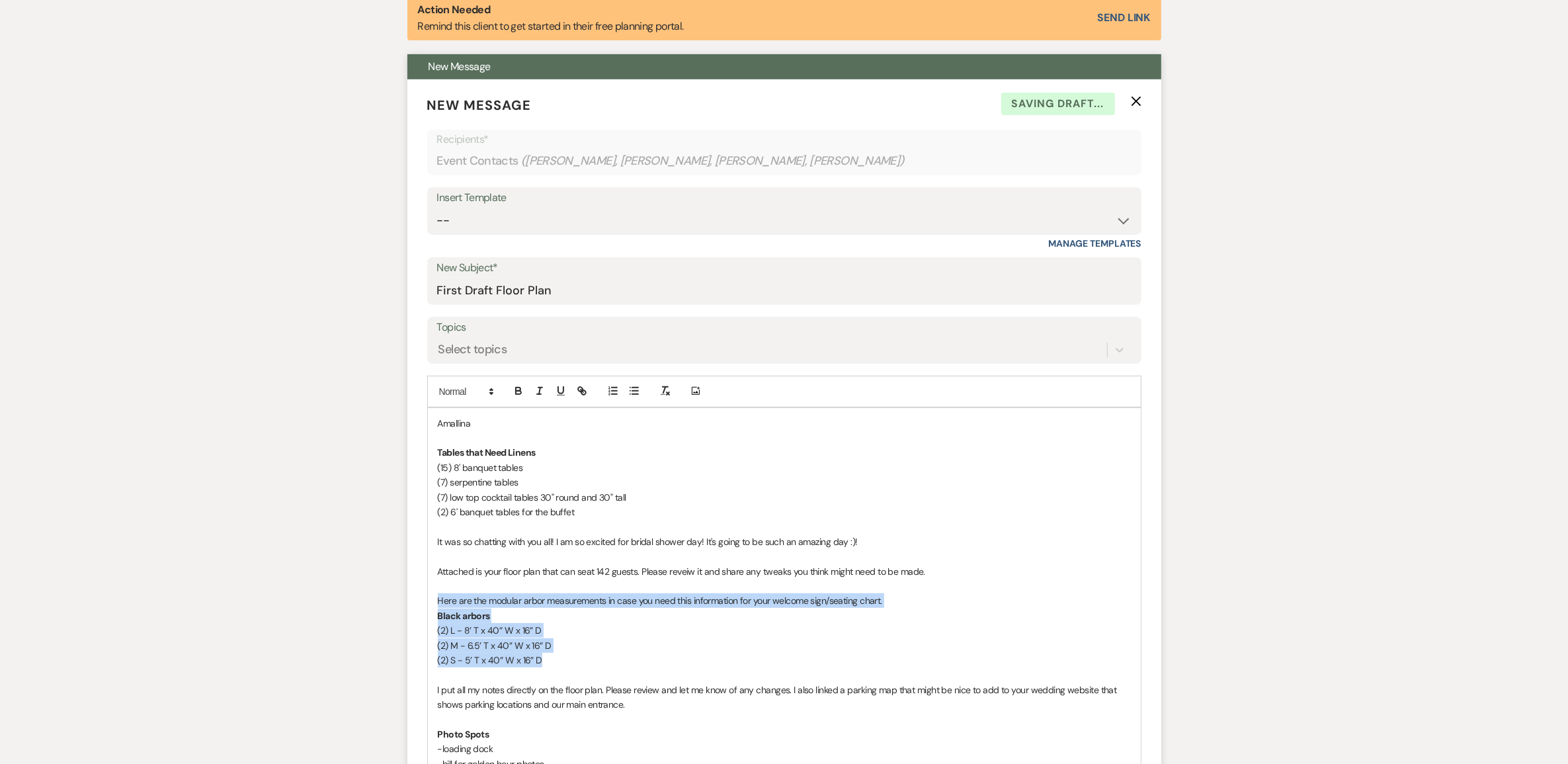
drag, startPoint x: 554, startPoint y: 660, endPoint x: 428, endPoint y: 594, distance: 142.2
click at [428, 594] on div "Amallina Tables that Need Linens (15) 8' banquet tables (7) serpentine tables (…" at bounding box center [784, 716] width 713 height 615
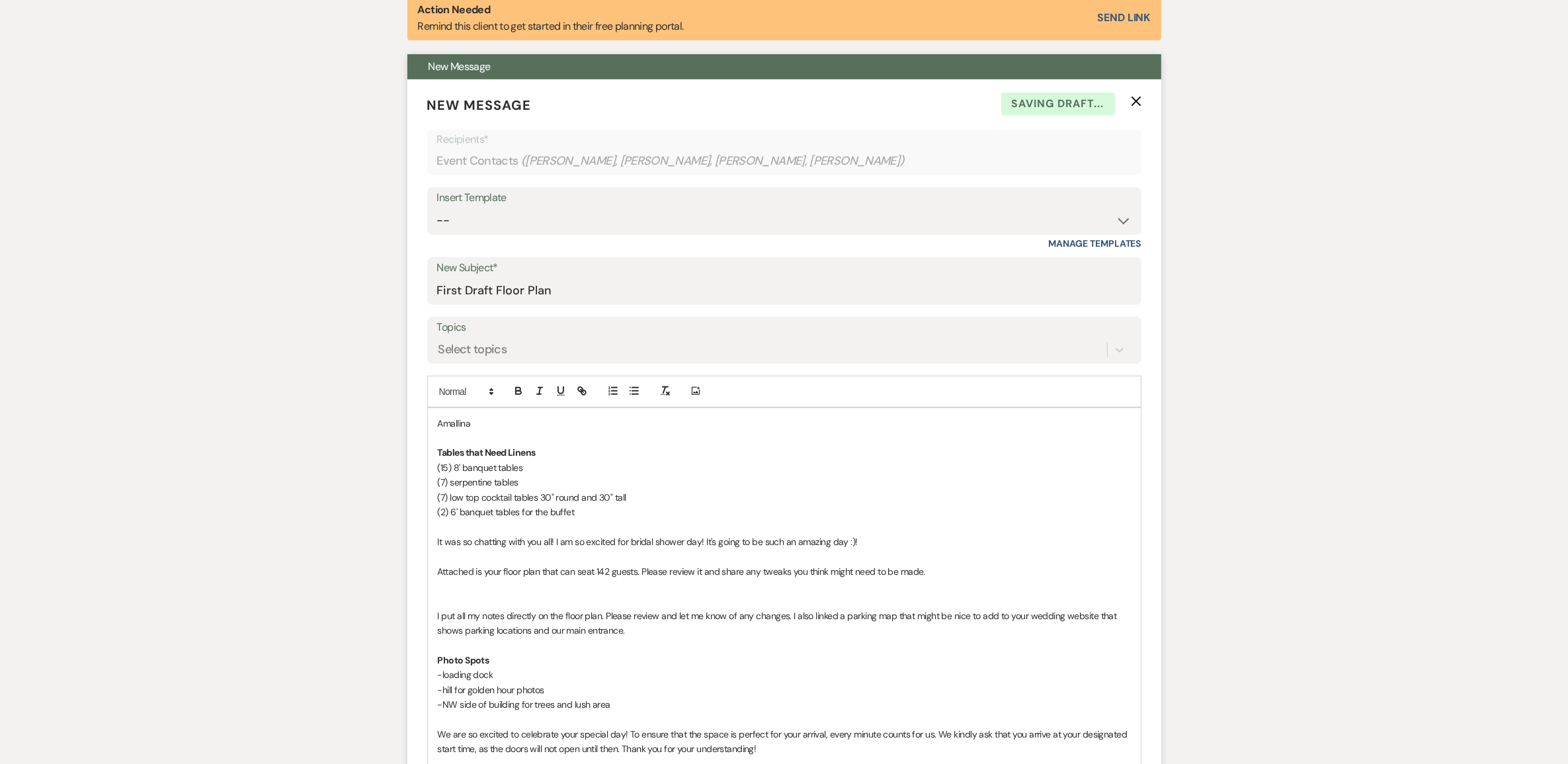
click at [676, 597] on p at bounding box center [784, 601] width 693 height 14
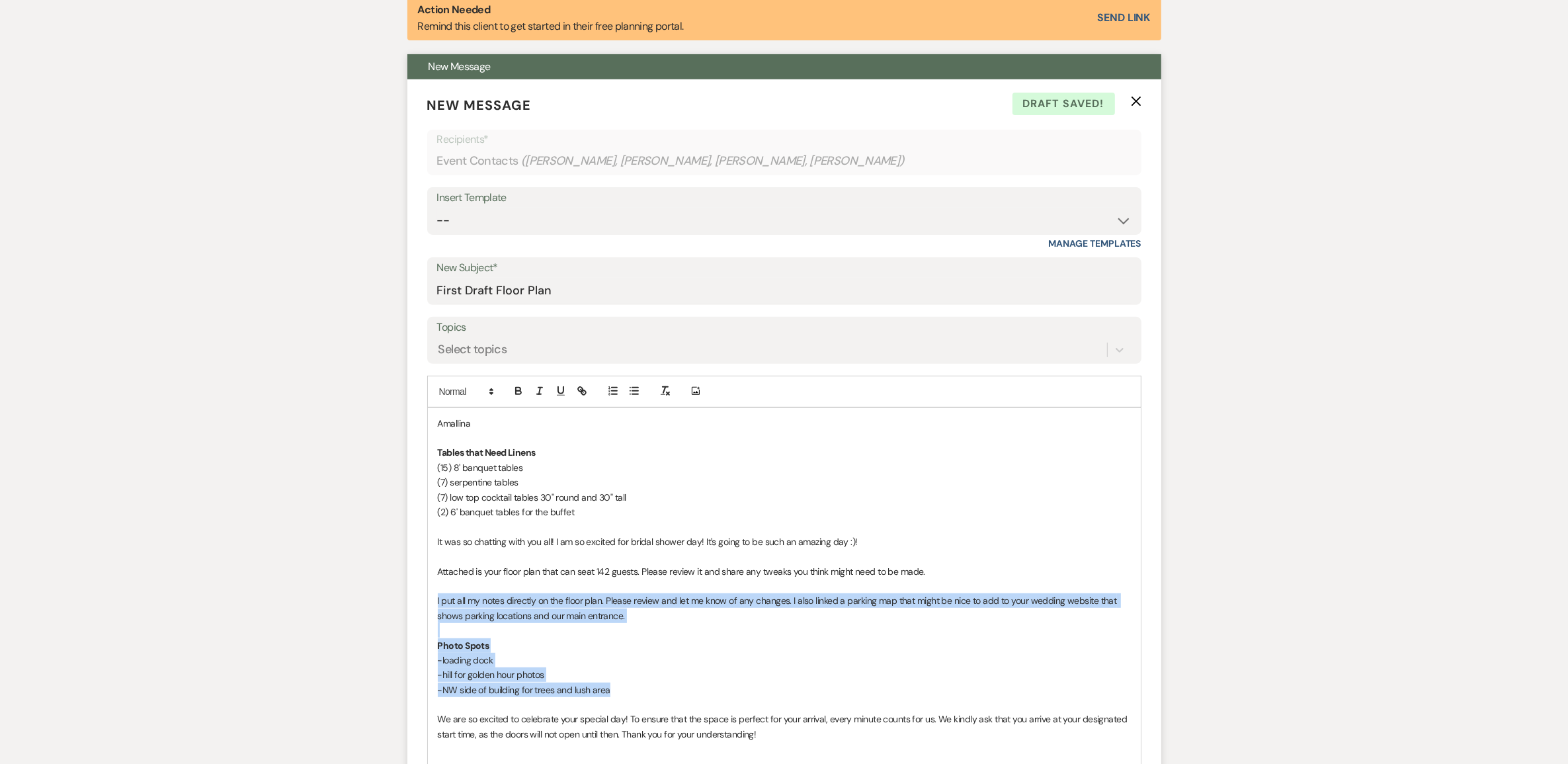
drag, startPoint x: 638, startPoint y: 692, endPoint x: 424, endPoint y: 607, distance: 230.3
click at [424, 607] on form "New Message X Draft saved! Recipients* Event Contacts ( Amallina Mohamed, Sahro…" at bounding box center [784, 553] width 754 height 947
click at [447, 615] on p "I put all my notes directly on the floor plan. Please review and let me know of…" at bounding box center [784, 608] width 693 height 29
drag, startPoint x: 789, startPoint y: 600, endPoint x: 804, endPoint y: 682, distance: 83.4
click at [804, 682] on div "Amallina Tables that Need Linens (15) 8' banquet tables (7) serpentine tables (…" at bounding box center [784, 672] width 713 height 527
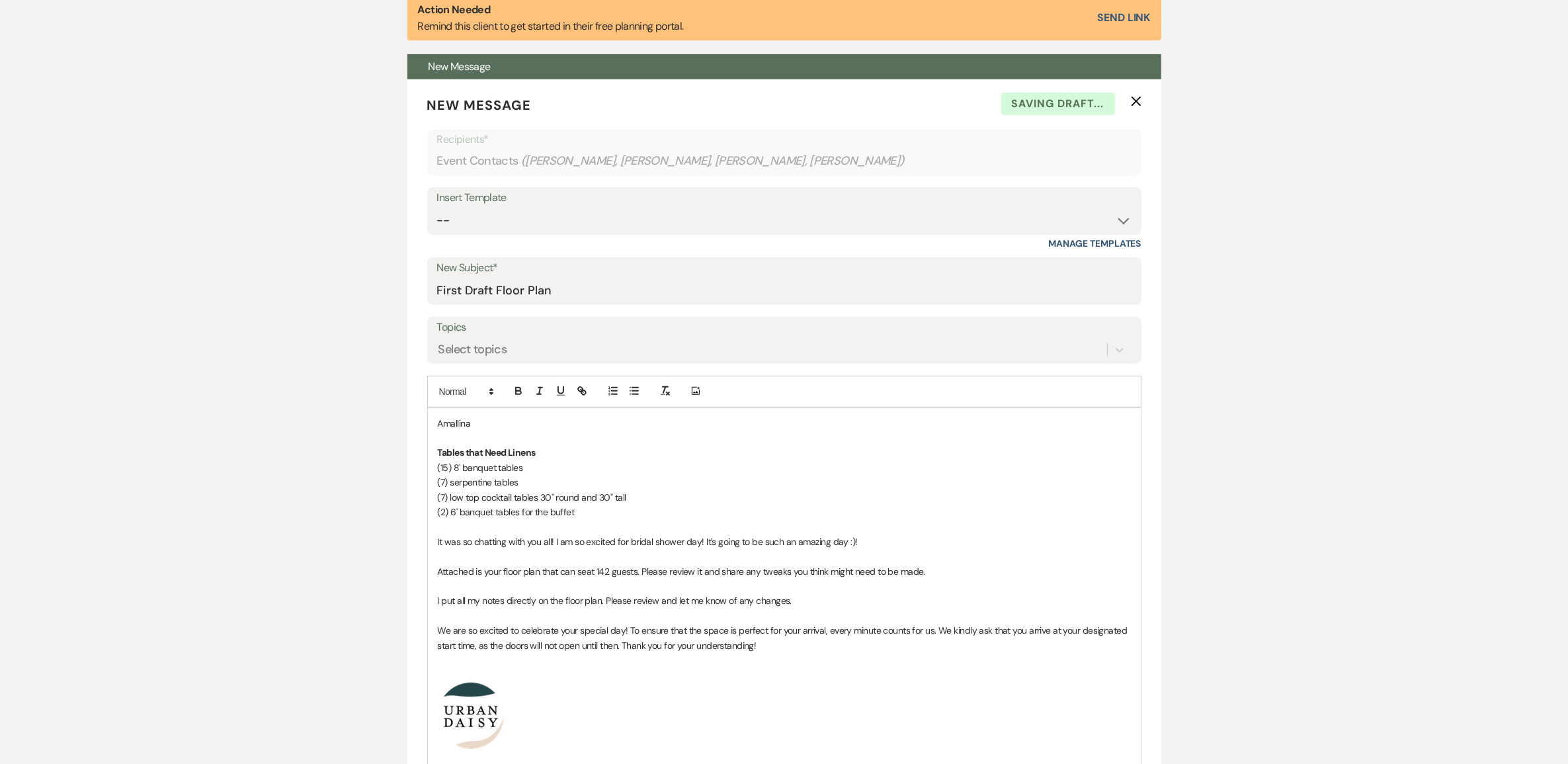
drag, startPoint x: 807, startPoint y: 606, endPoint x: 395, endPoint y: 596, distance: 412.1
click at [395, 596] on div "Messages Tasks Payments Vendors Rental Overview Timeline Docs & Files Contacts …" at bounding box center [784, 614] width 1568 height 1556
copy p "I put all my notes directly on the floor plan. Please review and let me know of…"
drag, startPoint x: 950, startPoint y: 573, endPoint x: 642, endPoint y: 573, distance: 308.0
click at [642, 573] on p "Attached is your floor plan that can seat 142 guests. Please review it and shar…" at bounding box center [784, 572] width 693 height 14
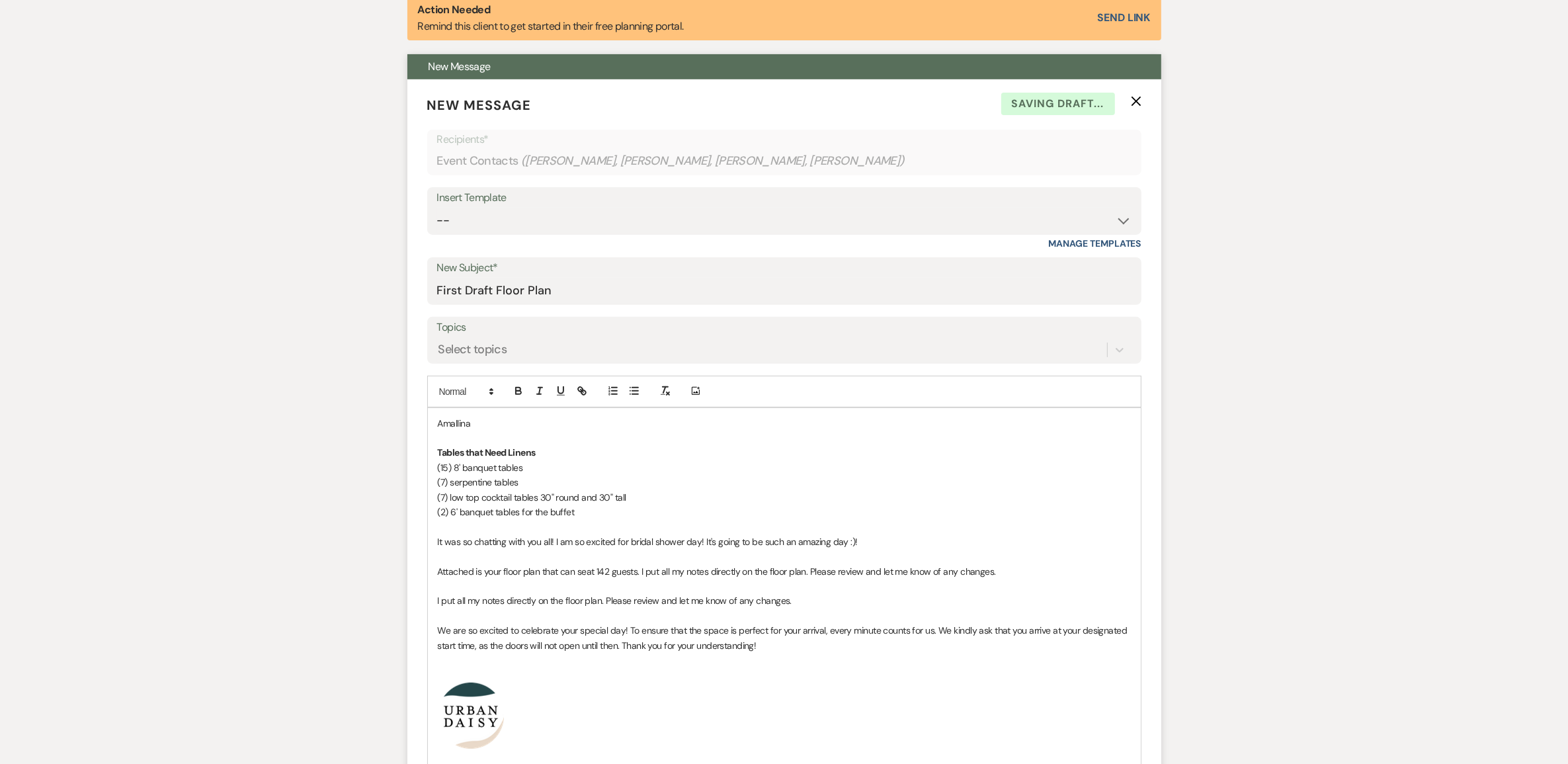
drag, startPoint x: 803, startPoint y: 593, endPoint x: 420, endPoint y: 606, distance: 383.2
click at [420, 606] on form "New Message X Saving draft... Recipients* Event Contacts ( Amallina Mohamed, Sa…" at bounding box center [784, 508] width 754 height 858
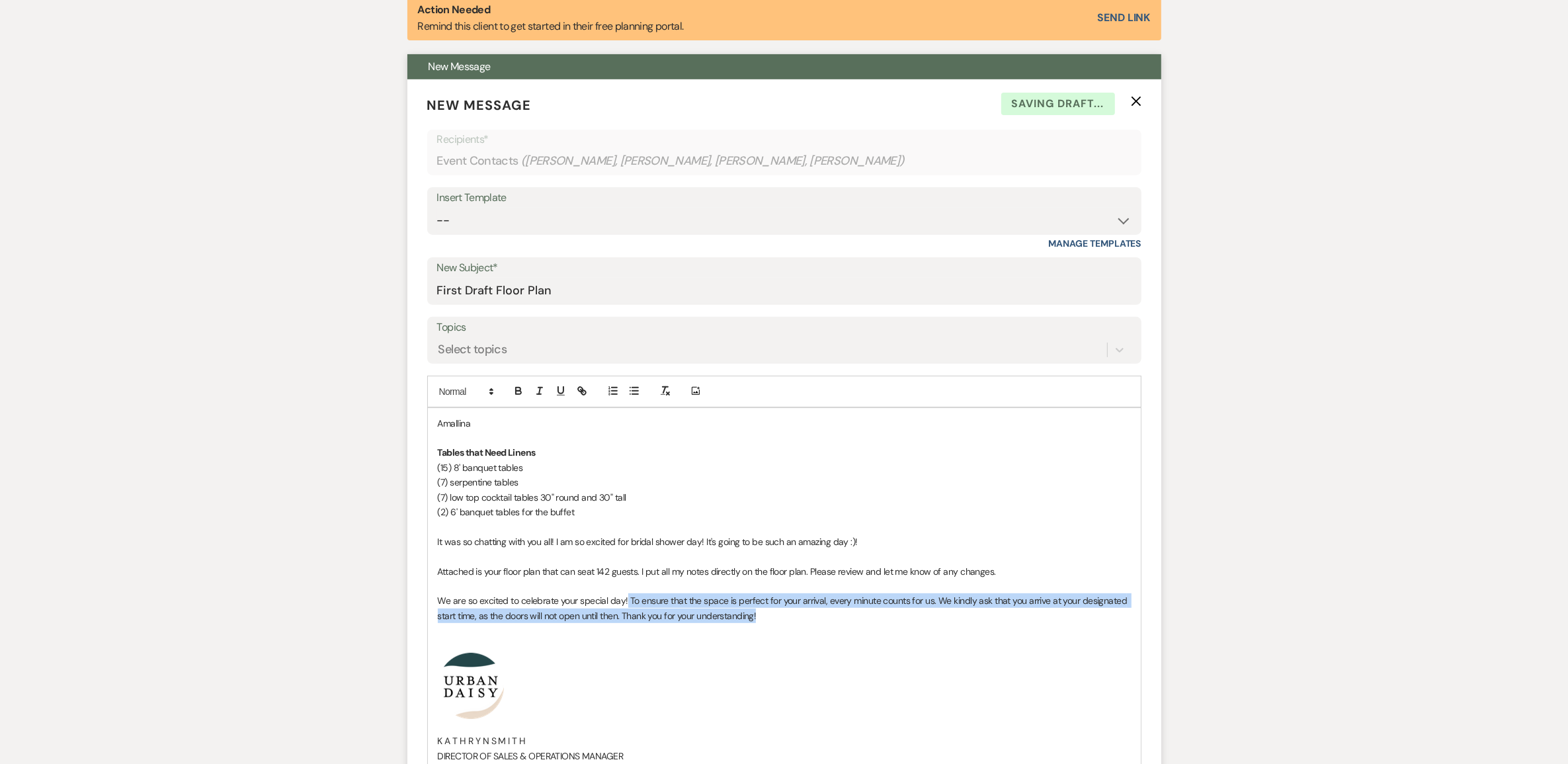
drag, startPoint x: 626, startPoint y: 594, endPoint x: 798, endPoint y: 614, distance: 173.2
click at [798, 614] on p "We are so excited to celebrate your special day! To ensure that the space is pe…" at bounding box center [784, 608] width 693 height 29
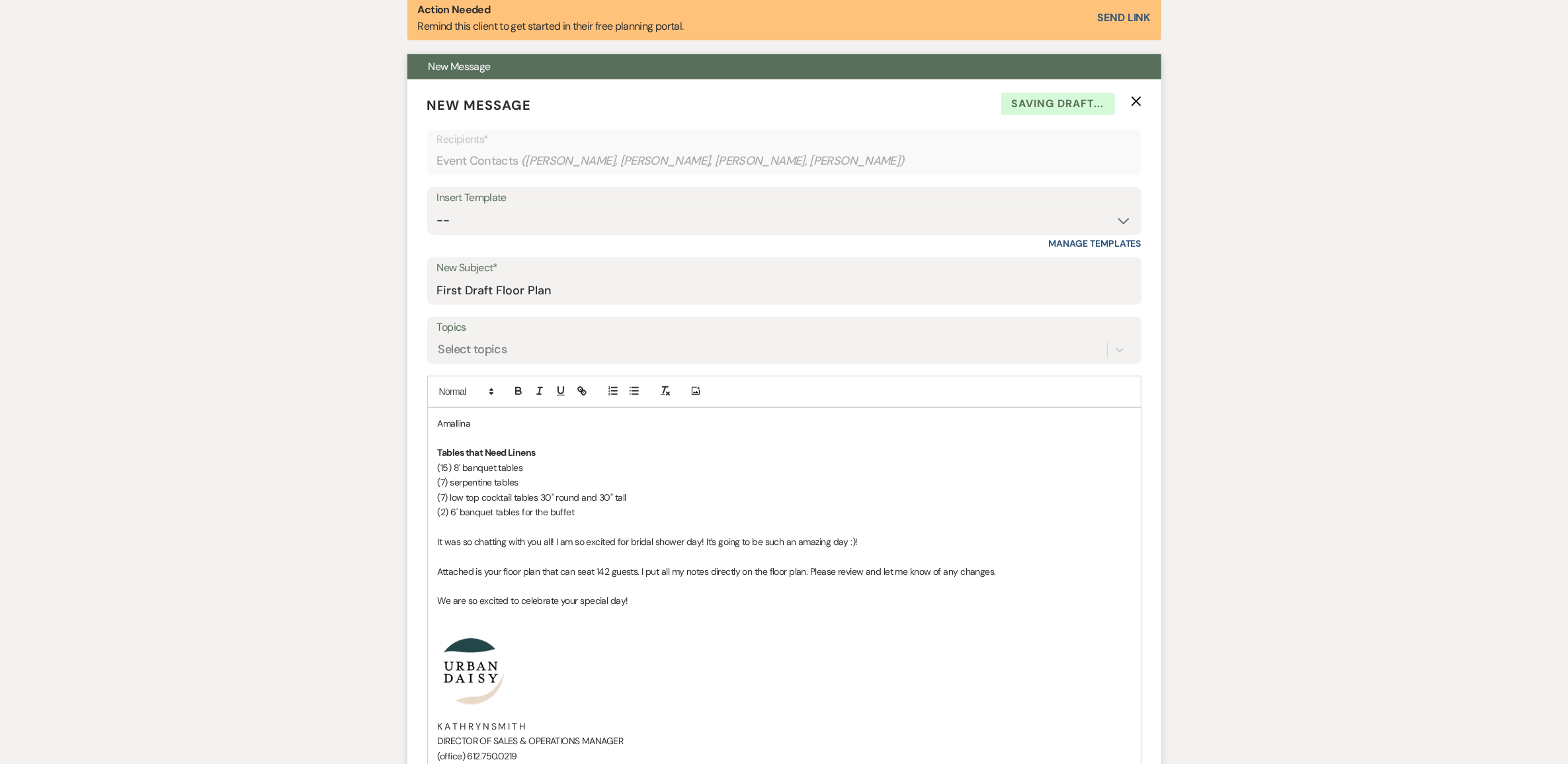
click at [540, 610] on p at bounding box center [784, 616] width 693 height 14
drag, startPoint x: 544, startPoint y: 501, endPoint x: 429, endPoint y: 454, distance: 124.2
click at [429, 454] on div "Amallina Tables that Need Linens (15) 8' banquet tables (7) serpentine tables (…" at bounding box center [784, 606] width 713 height 394
copy div "Tables that Need Linens (15) 8' banquet tables (7) serpentine tables (7) low to…"
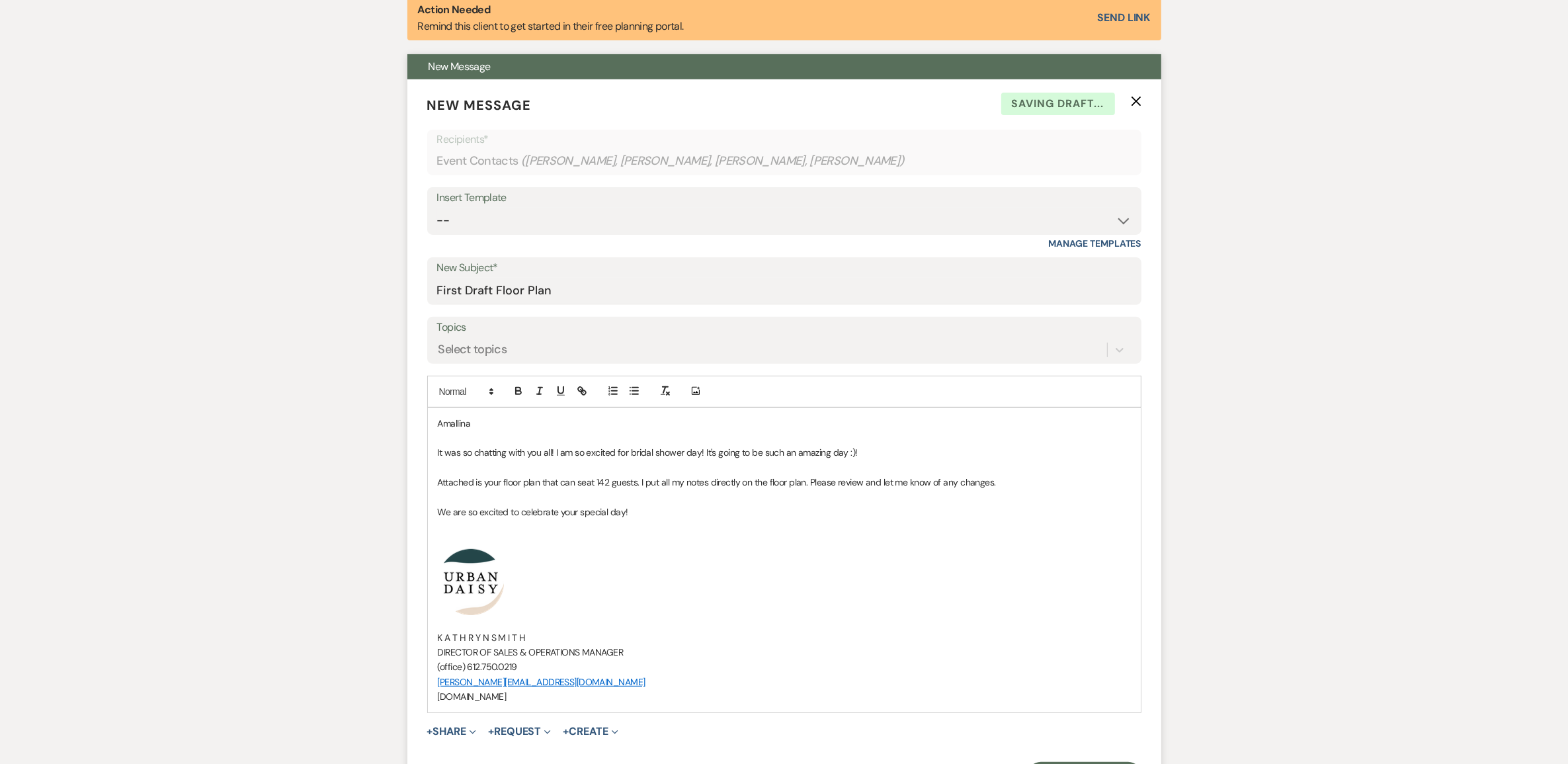
click at [992, 489] on p "Attached is your floor plan that can seat 142 guests. I put all my notes direct…" at bounding box center [784, 483] width 693 height 14
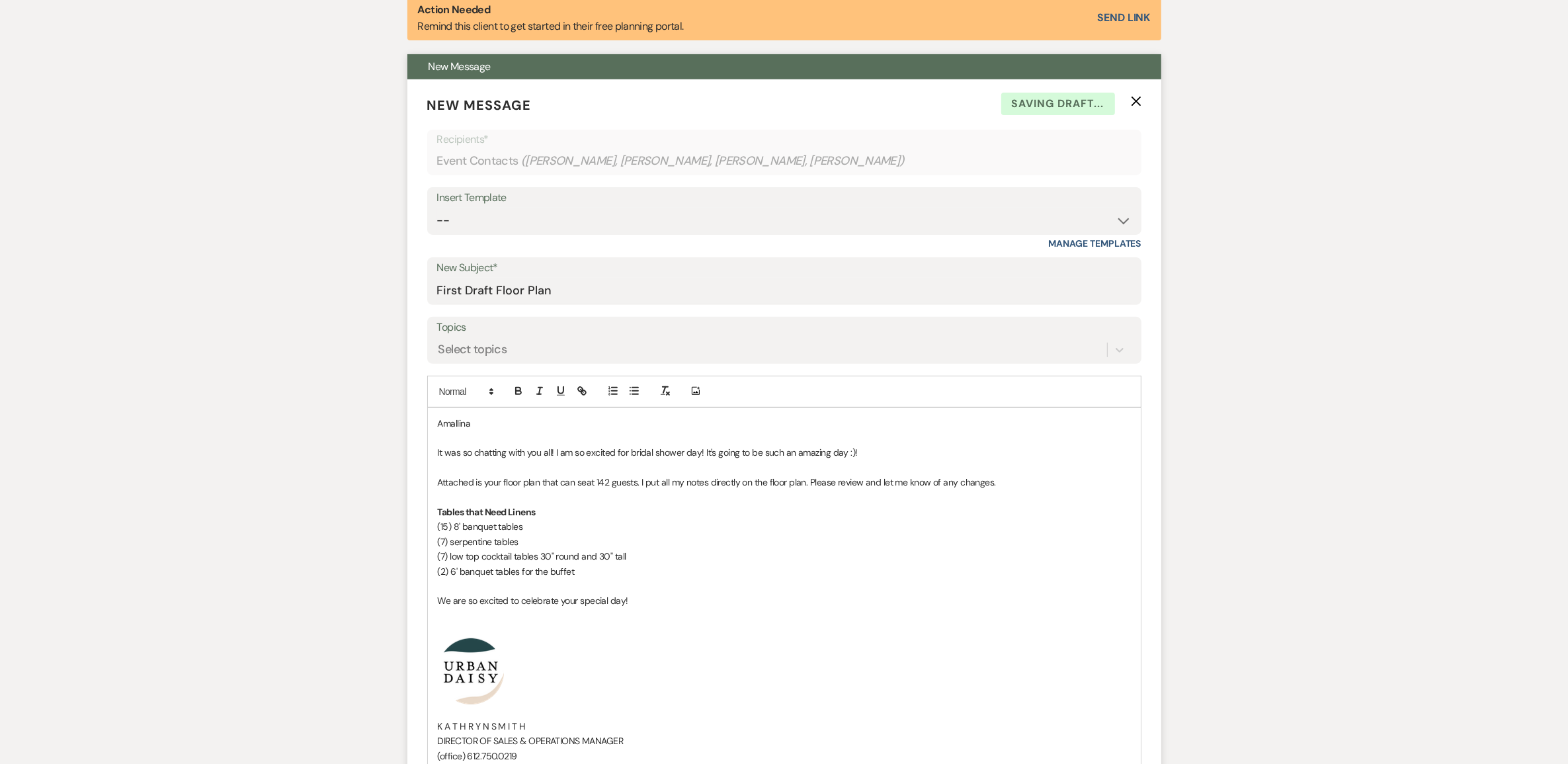
click at [1006, 485] on p "Attached is your floor plan that can seat 142 guests. I put all my notes direct…" at bounding box center [784, 483] width 693 height 14
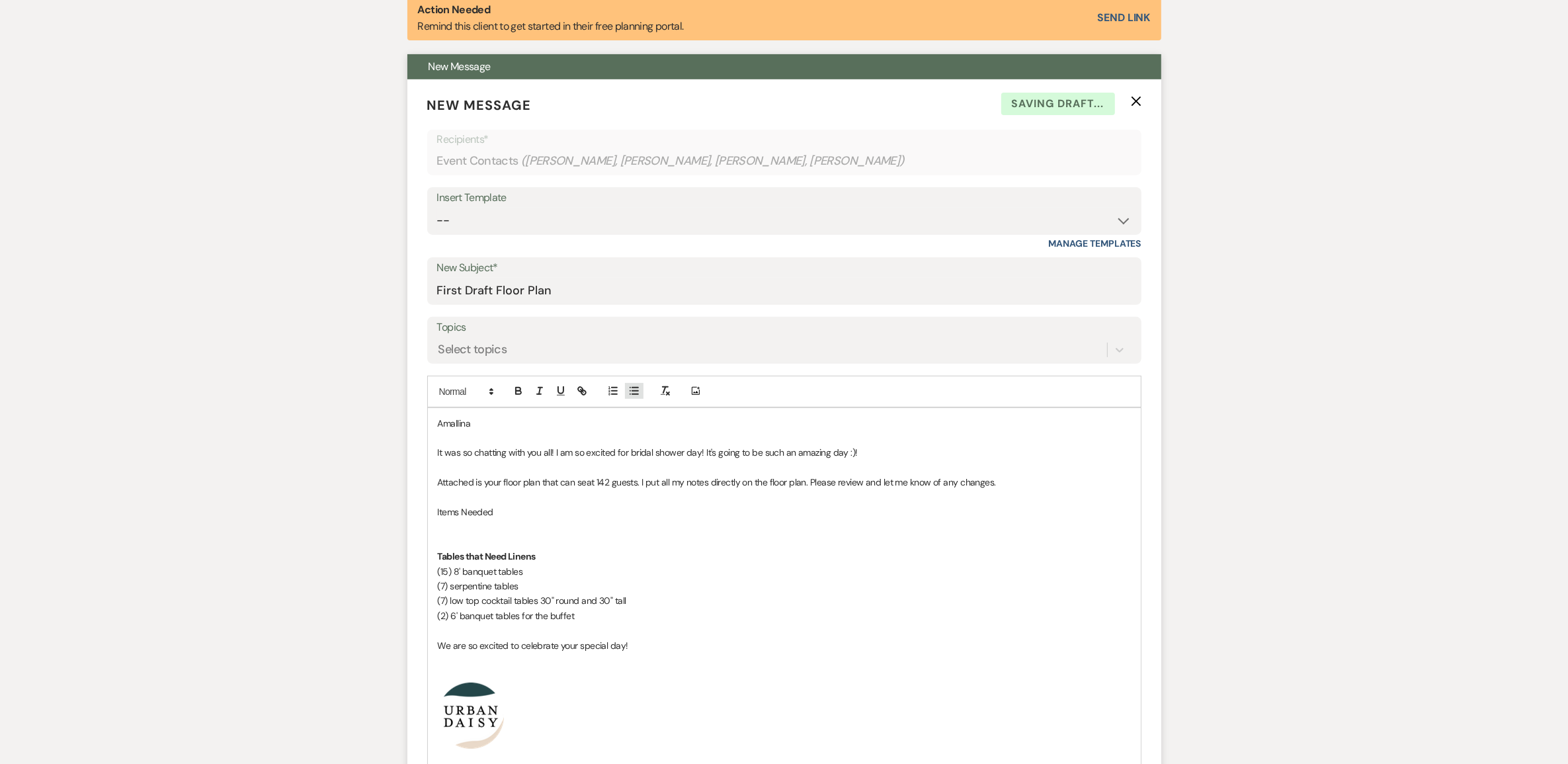
click at [642, 392] on button "button" at bounding box center [634, 391] width 19 height 16
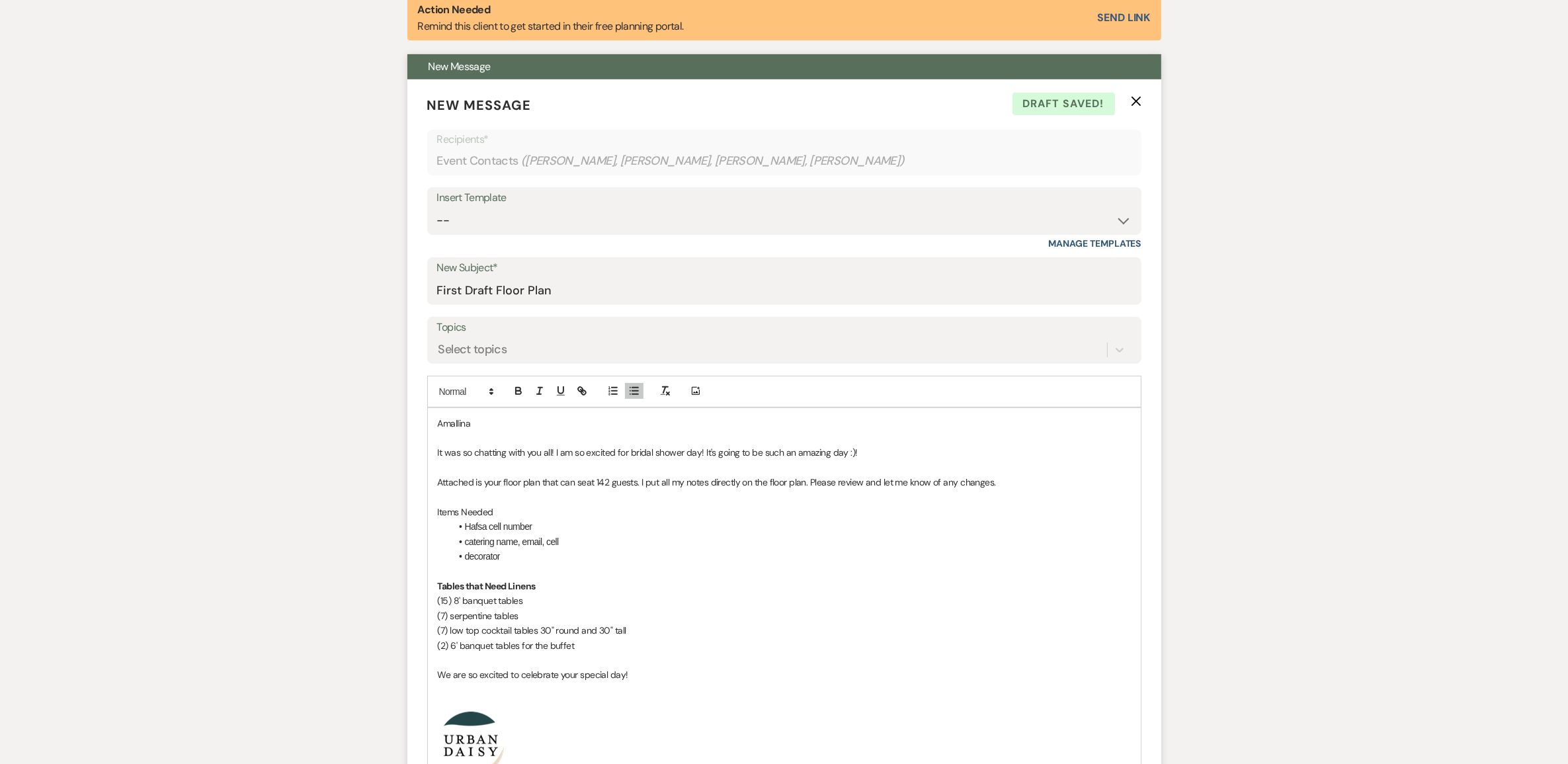
drag, startPoint x: 565, startPoint y: 546, endPoint x: 498, endPoint y: 546, distance: 67.0
click at [498, 546] on li "catering name, email, cell" at bounding box center [791, 542] width 680 height 14
copy li "name, email, cell"
click at [534, 557] on li "decorator" at bounding box center [791, 557] width 680 height 14
drag, startPoint x: 527, startPoint y: 510, endPoint x: 430, endPoint y: 511, distance: 97.0
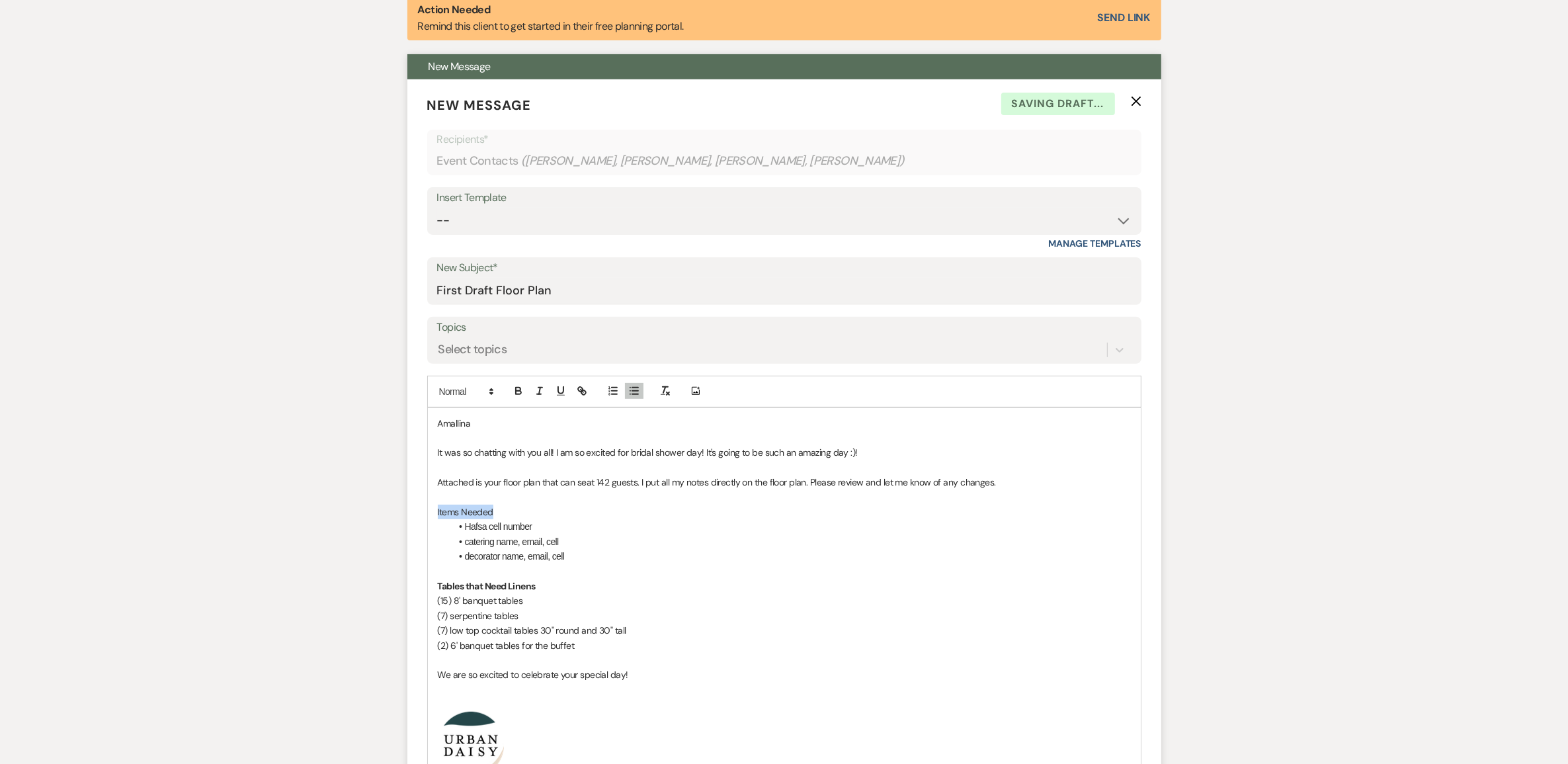
click at [430, 511] on div "Amallina It was so chatting with you all! I am so excited for bridal shower day…" at bounding box center [784, 642] width 713 height 467
click at [514, 394] on icon "button" at bounding box center [518, 391] width 12 height 12
drag, startPoint x: 503, startPoint y: 420, endPoint x: 420, endPoint y: 420, distance: 83.0
click at [420, 420] on form "New Message X Saving draft... Recipients* Event Contacts ( Amallina Mohamed, Sa…" at bounding box center [784, 523] width 754 height 888
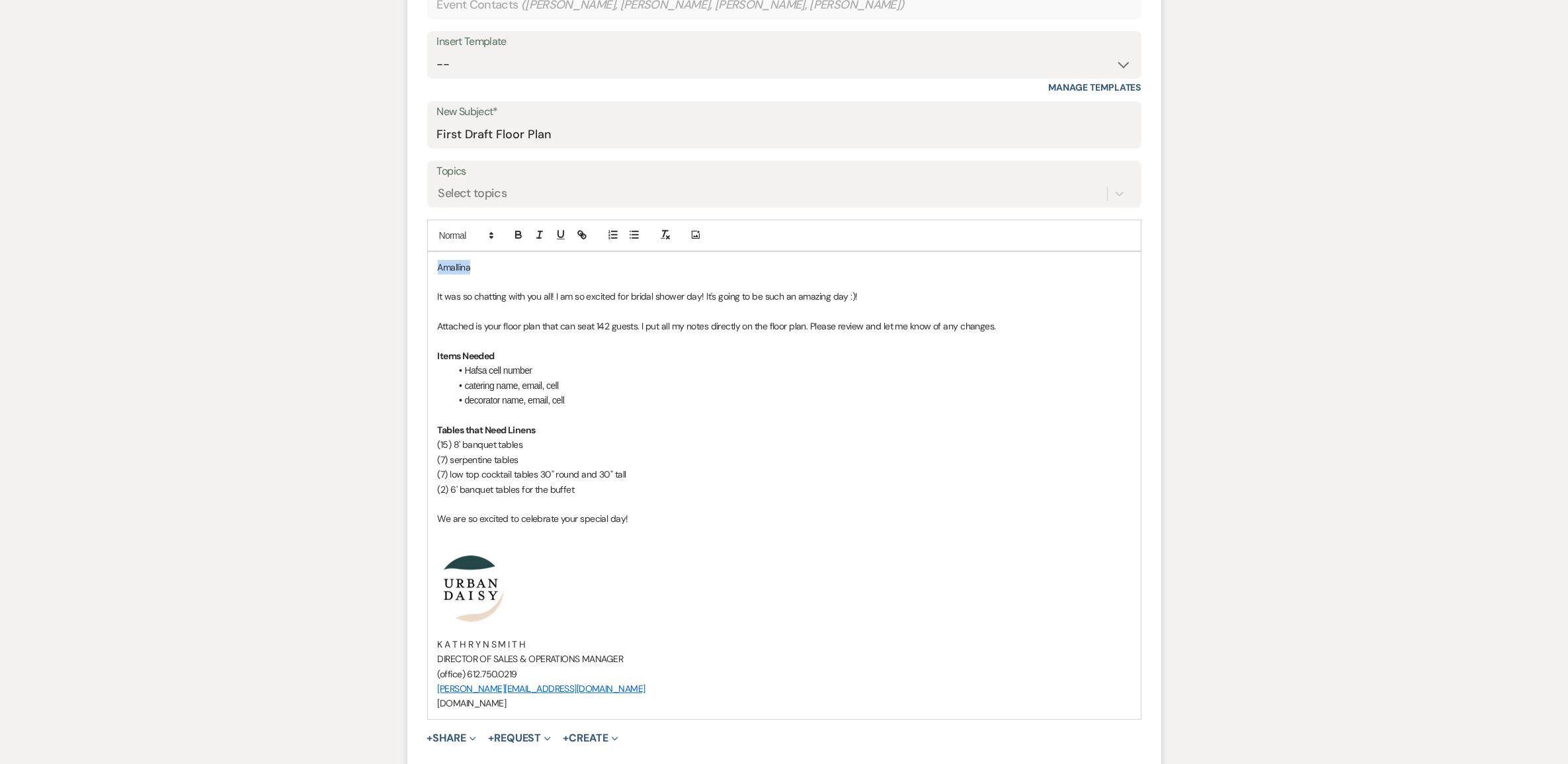
scroll to position [827, 0]
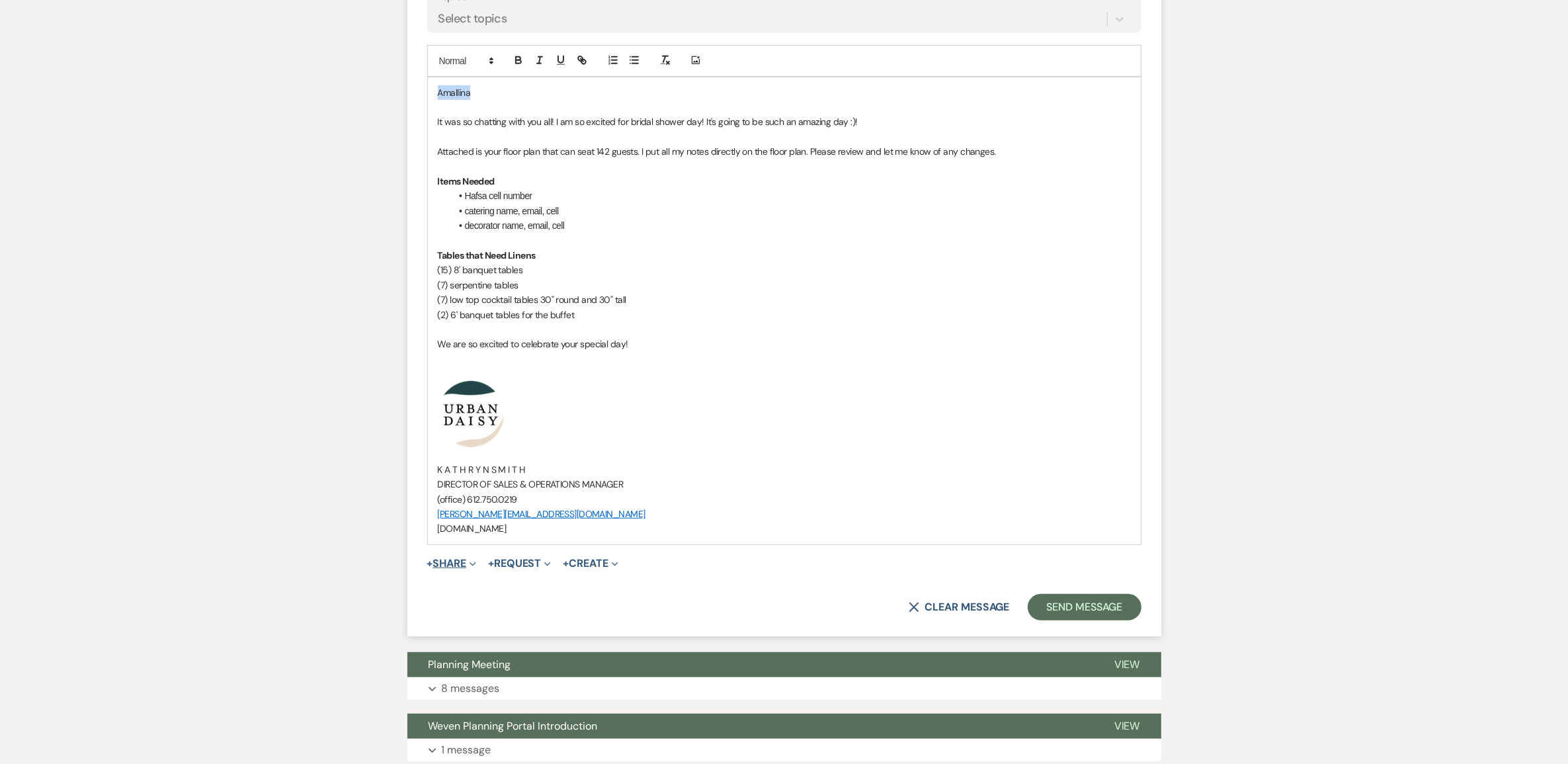
click at [457, 561] on button "+ Share Expand" at bounding box center [452, 564] width 50 height 11
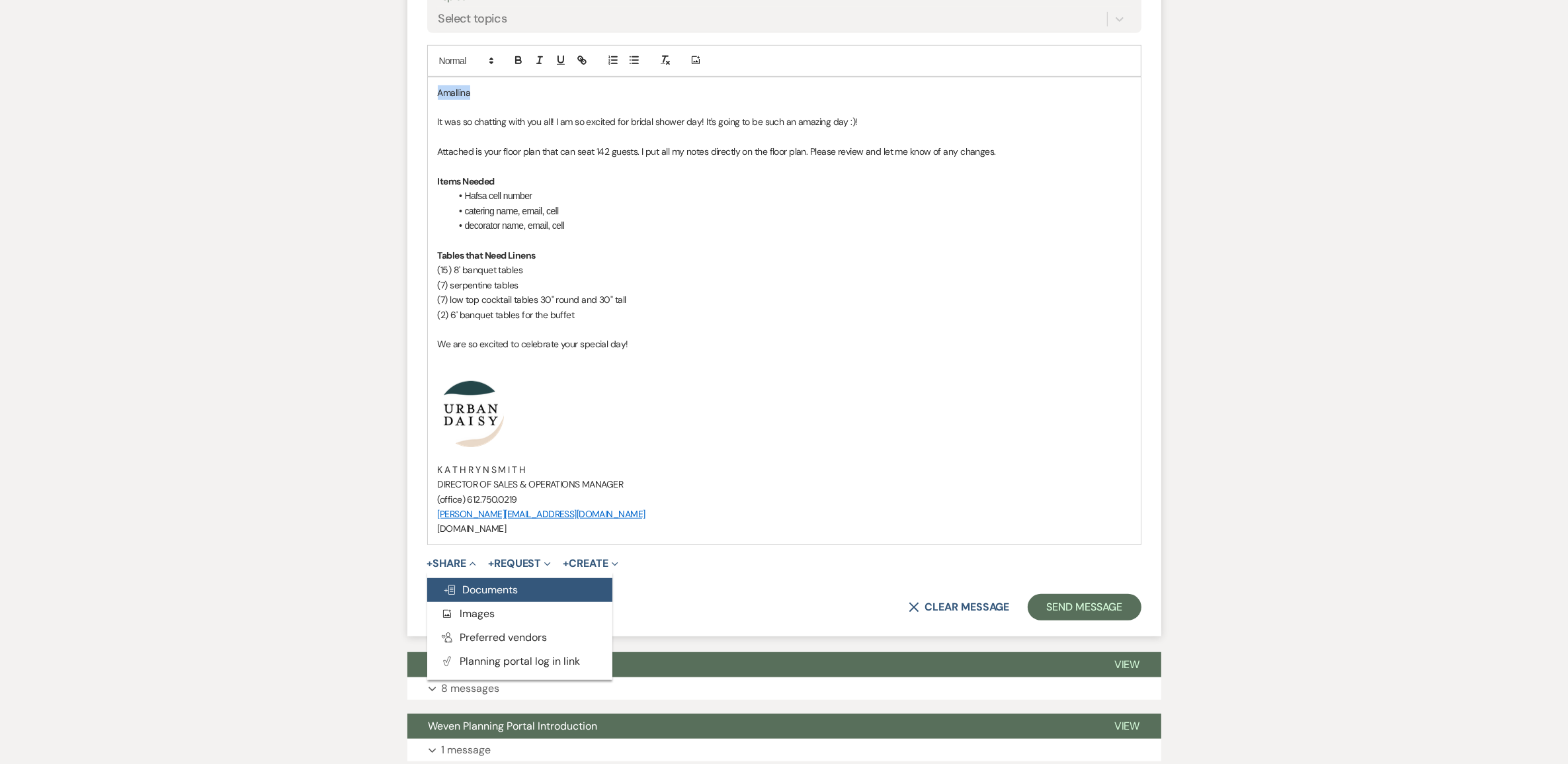
click at [463, 583] on span "Doc Upload Documents" at bounding box center [481, 590] width 76 height 14
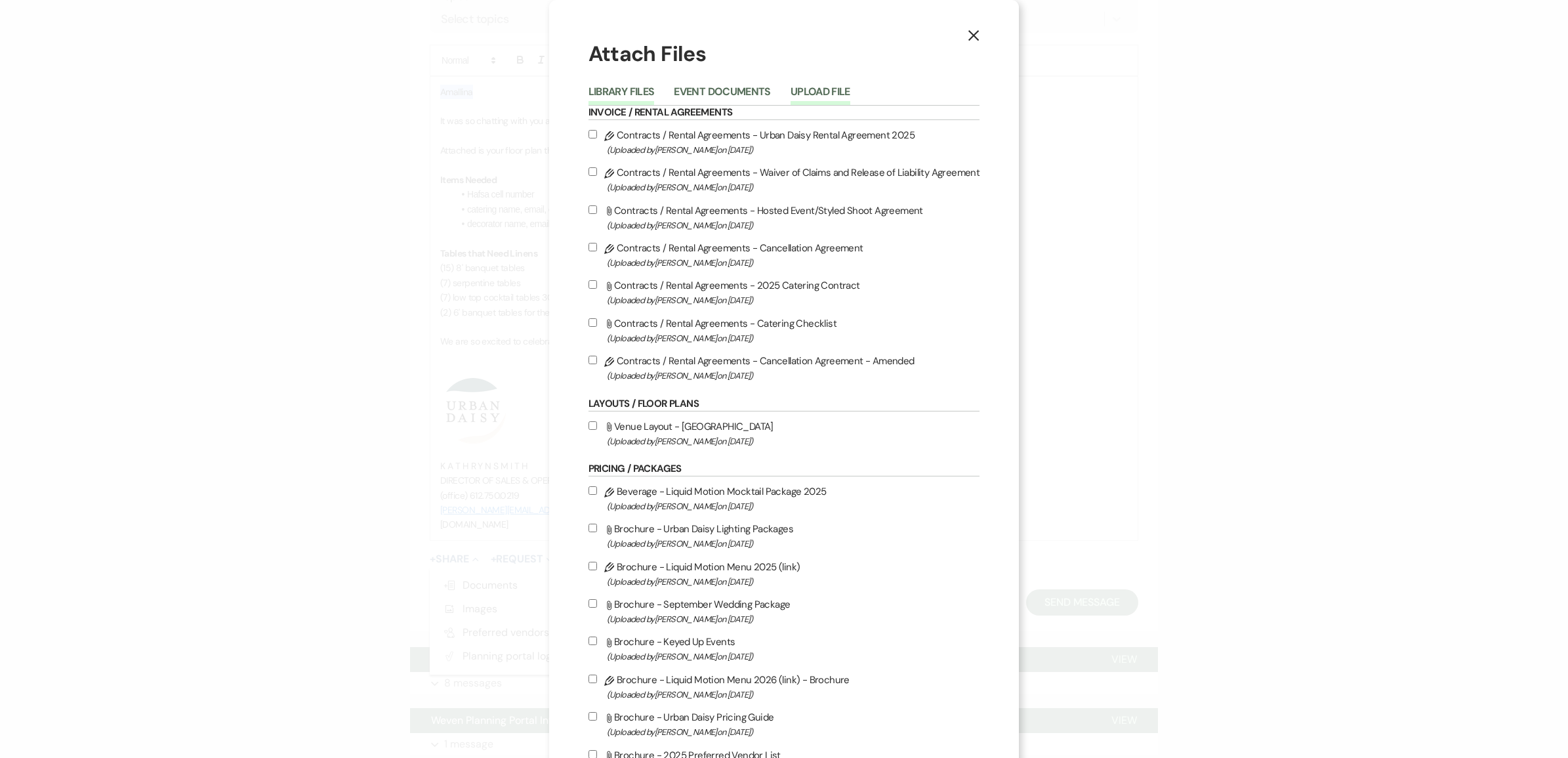
click at [810, 95] on button "Upload File" at bounding box center [821, 95] width 60 height 19
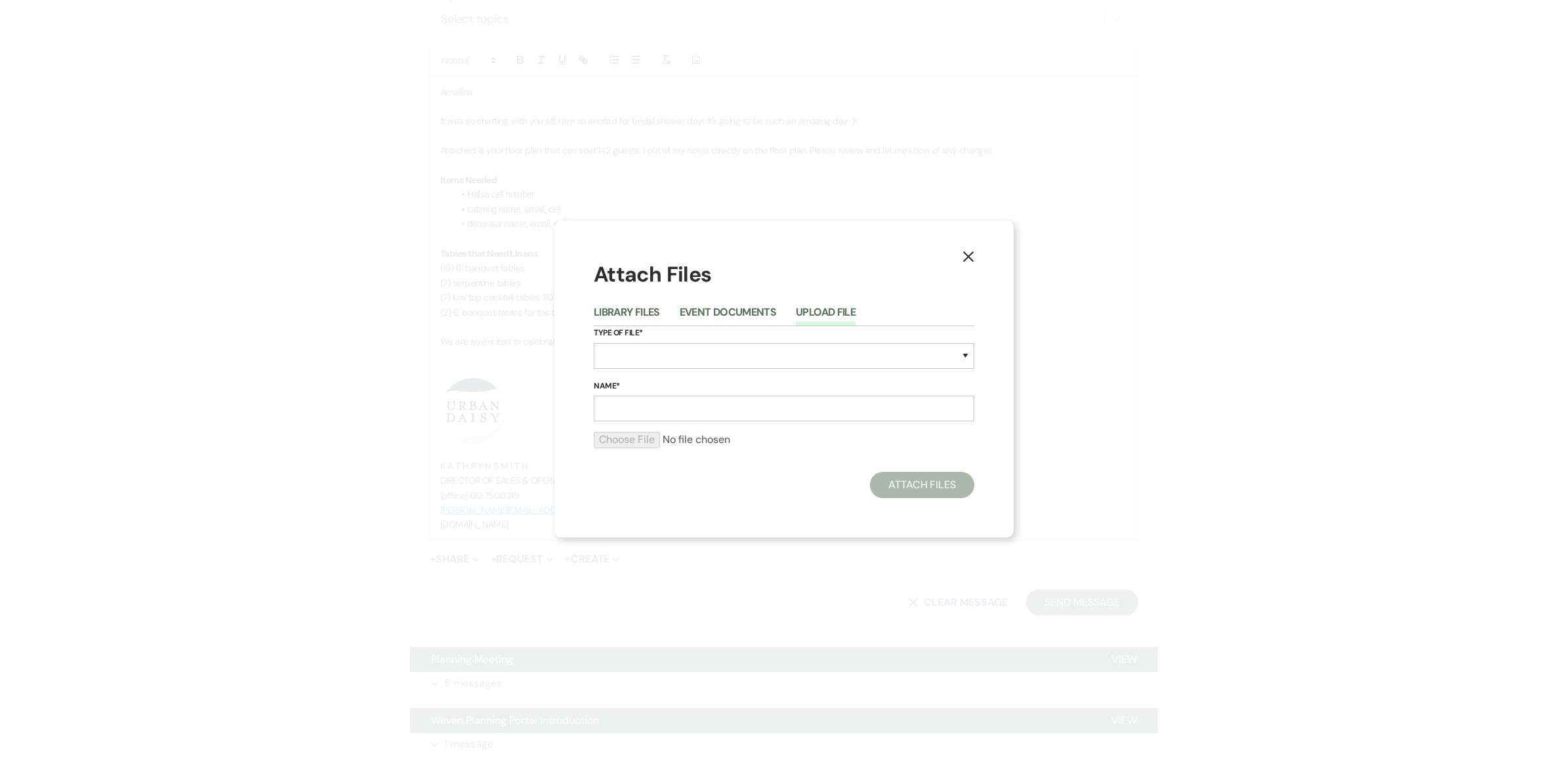
click at [792, 340] on div "Type of File* Special Event Insurance Vendor Certificate of Insurance Contracts…" at bounding box center [784, 352] width 381 height 53
click at [792, 355] on select "Special Event Insurance Vendor Certificate of Insurance Contracts / Rental Agre…" at bounding box center [784, 356] width 381 height 26
select select "24"
click at [594, 344] on select "Special Event Insurance Vendor Certificate of Insurance Contracts / Rental Agre…" at bounding box center [784, 356] width 381 height 26
click at [700, 406] on input "Name*" at bounding box center [784, 408] width 381 height 26
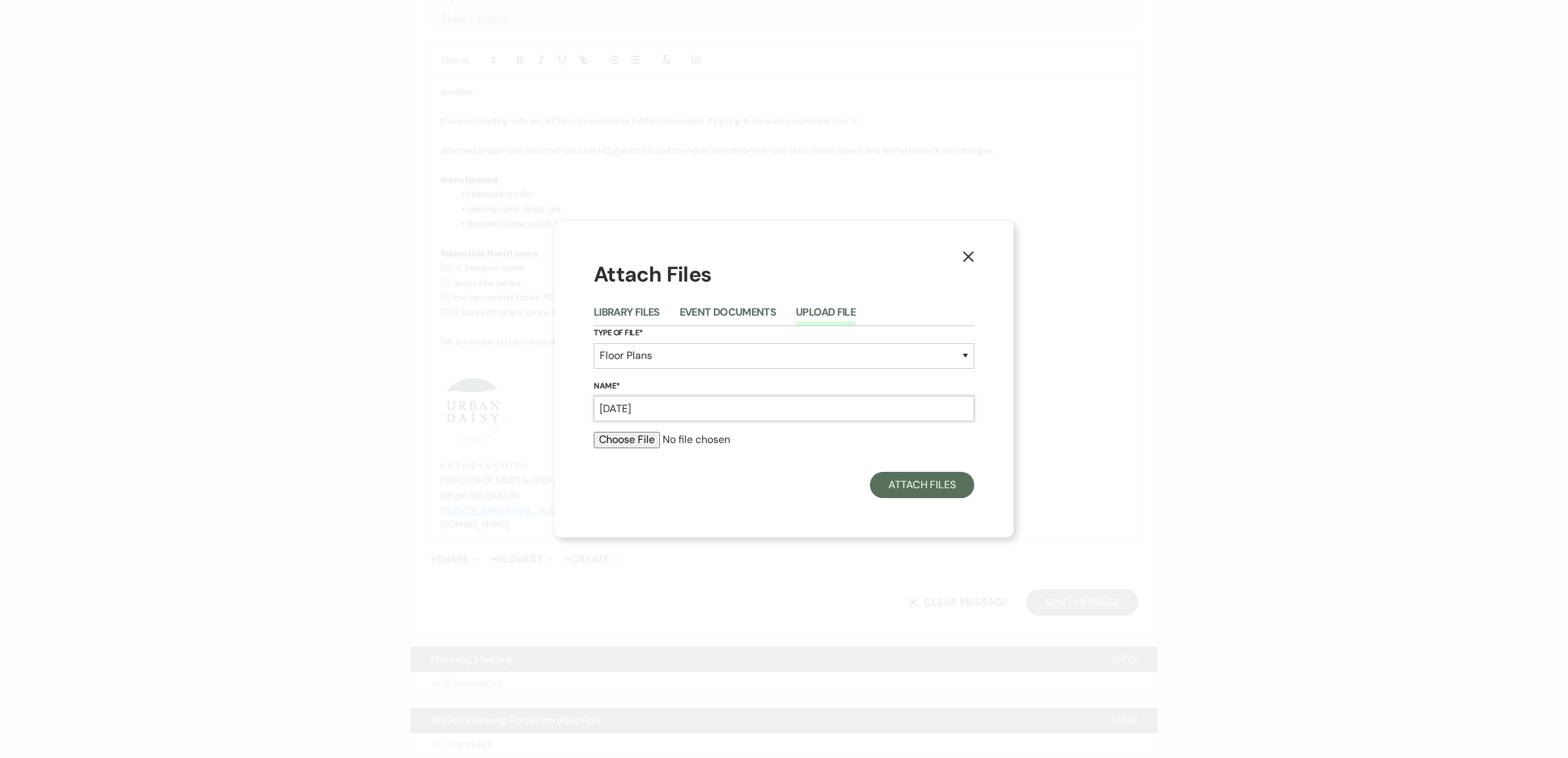
type input "[DATE]"
click at [631, 434] on input "file" at bounding box center [784, 440] width 381 height 16
type input "C:\fakepath\10.5.2025.pdf"
click at [914, 478] on button "Attach Files" at bounding box center [923, 489] width 104 height 27
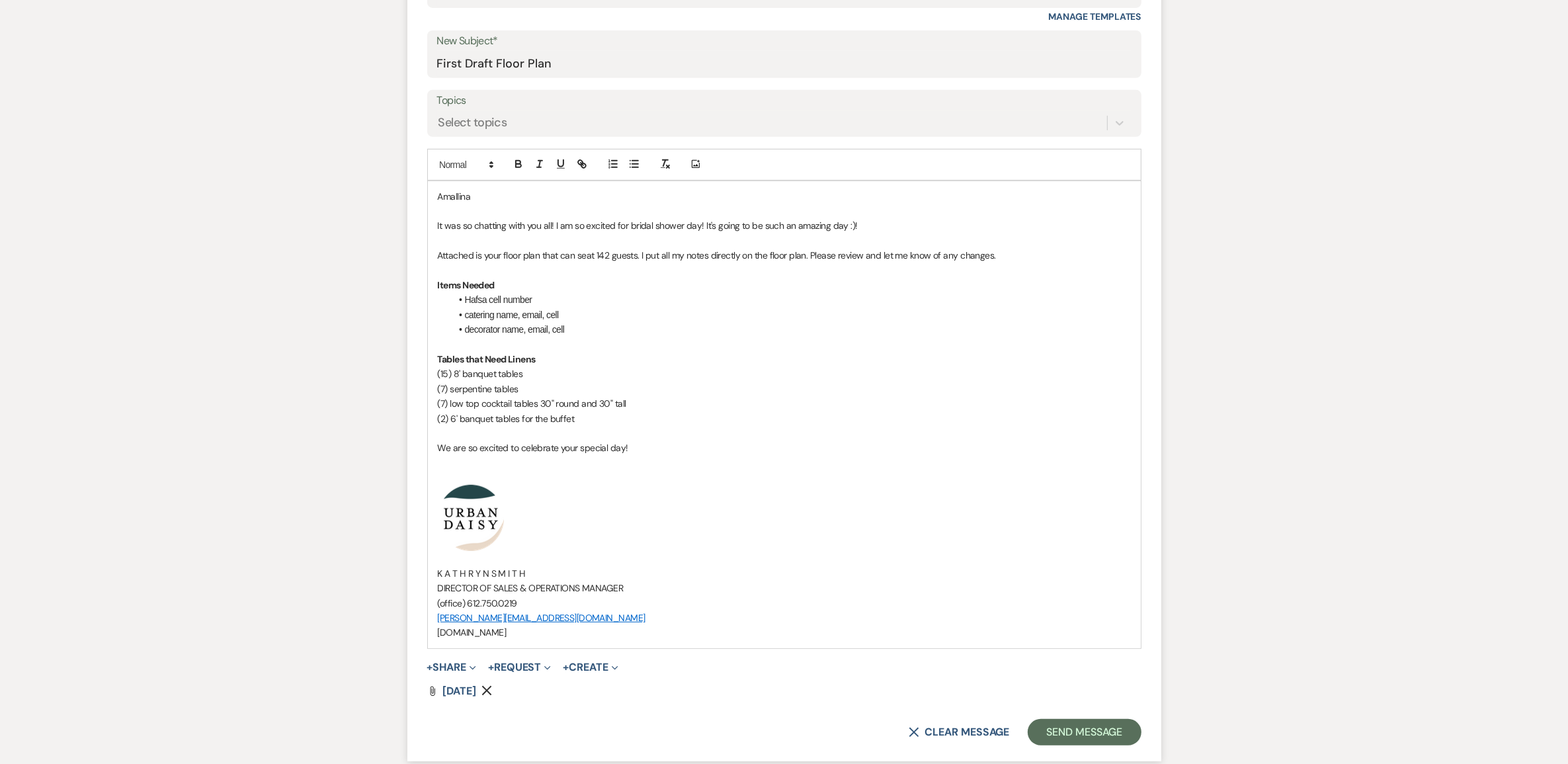
scroll to position [579, 0]
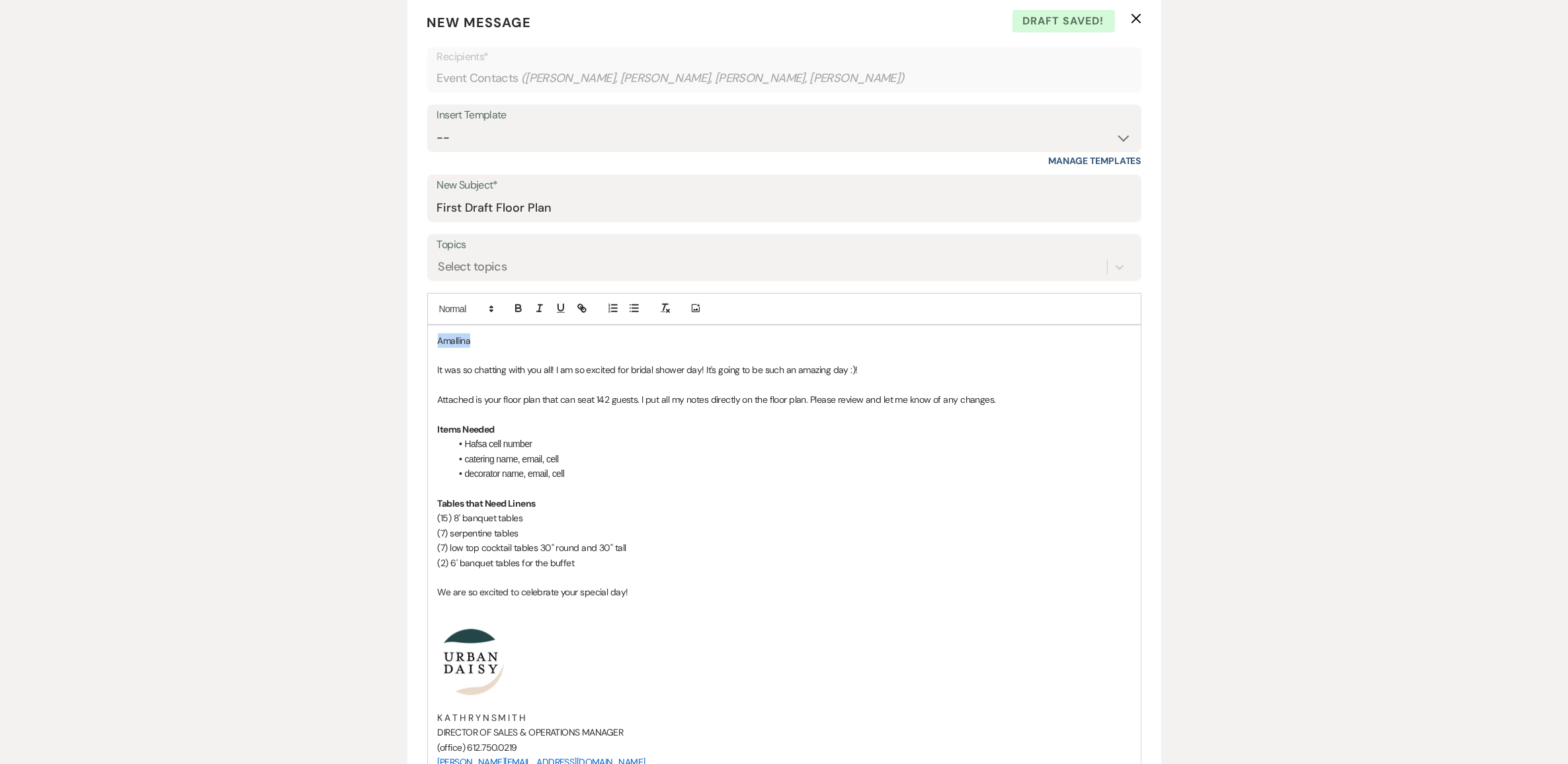
drag, startPoint x: 424, startPoint y: 342, endPoint x: 343, endPoint y: 339, distance: 81.1
click at [343, 339] on div "Messages Tasks Payments Vendors Rental Overview Timeline Docs & Files Contacts …" at bounding box center [784, 557] width 1568 height 1606
click at [705, 368] on p "It was so chatting with you all! I am so excited for bridal shower day! It's go…" at bounding box center [784, 370] width 693 height 14
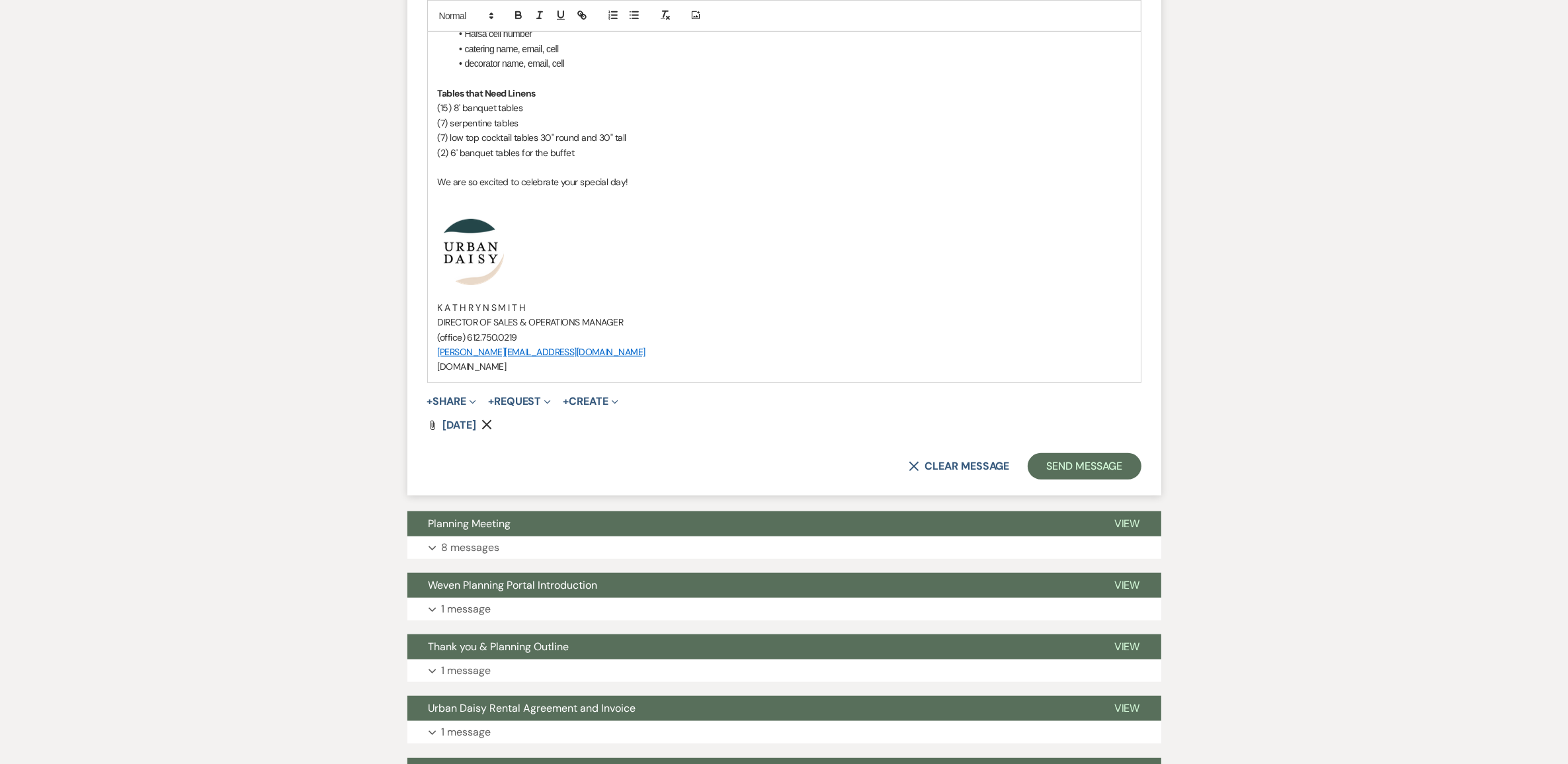
scroll to position [993, 0]
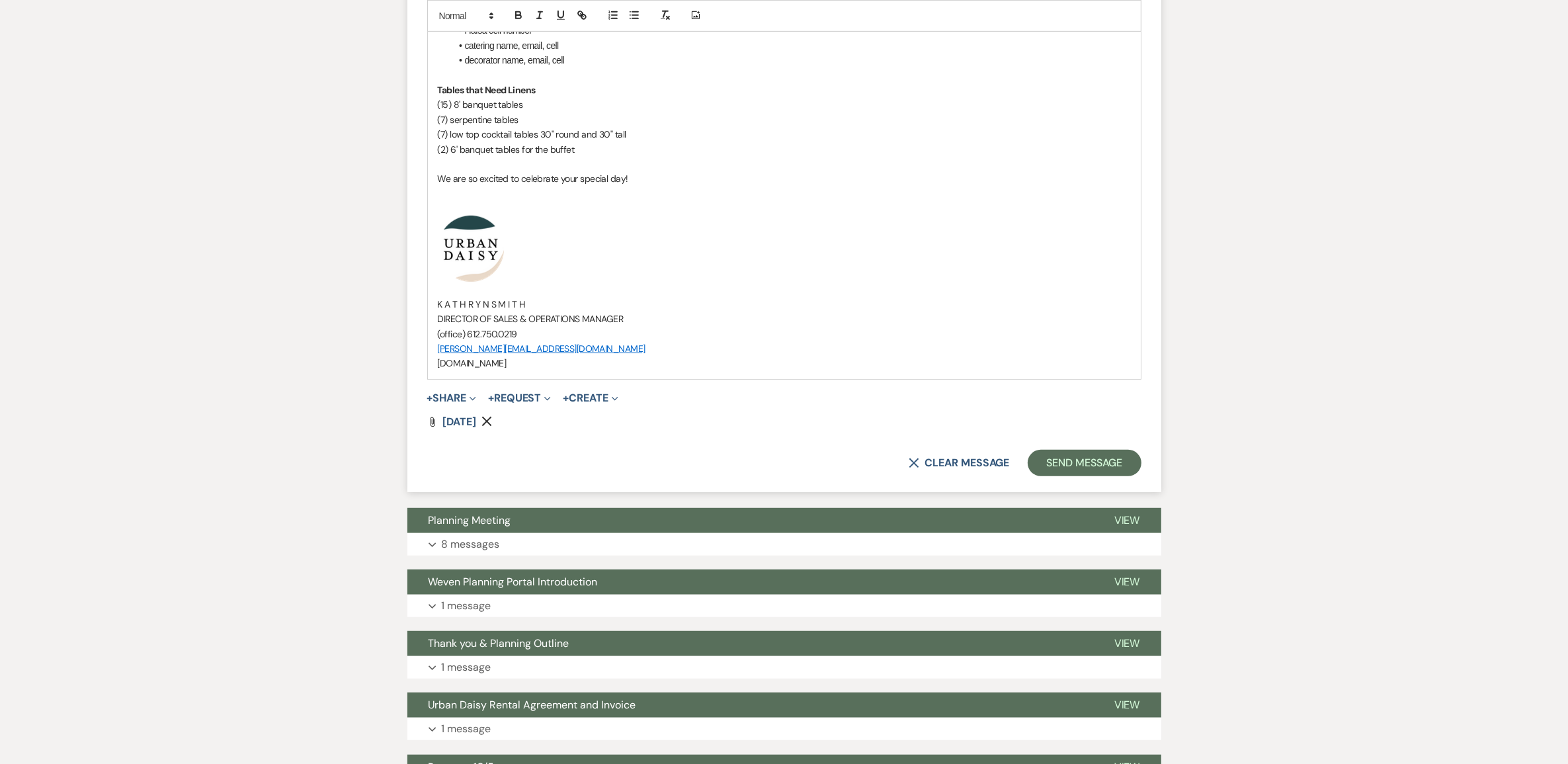
click at [490, 207] on p at bounding box center [784, 208] width 693 height 14
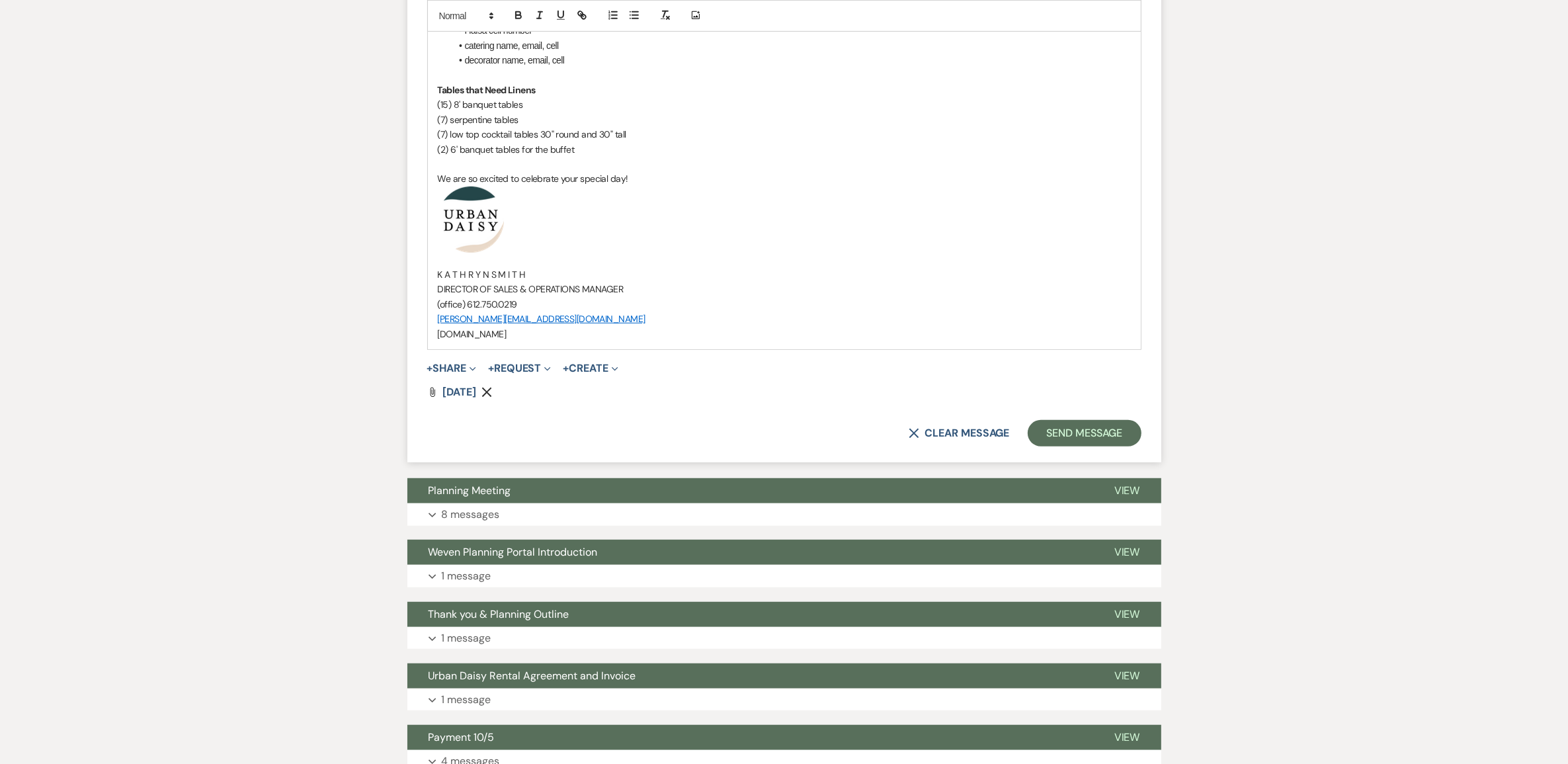
click at [630, 176] on p "We are so excited to celebrate your special day!" at bounding box center [784, 179] width 693 height 14
drag, startPoint x: 638, startPoint y: 176, endPoint x: 421, endPoint y: 184, distance: 217.1
click at [421, 184] on form "New Message X Draft saved! Recipients* Event Contacts ( Amallina Mohamed, Sahro…" at bounding box center [784, 23] width 754 height 880
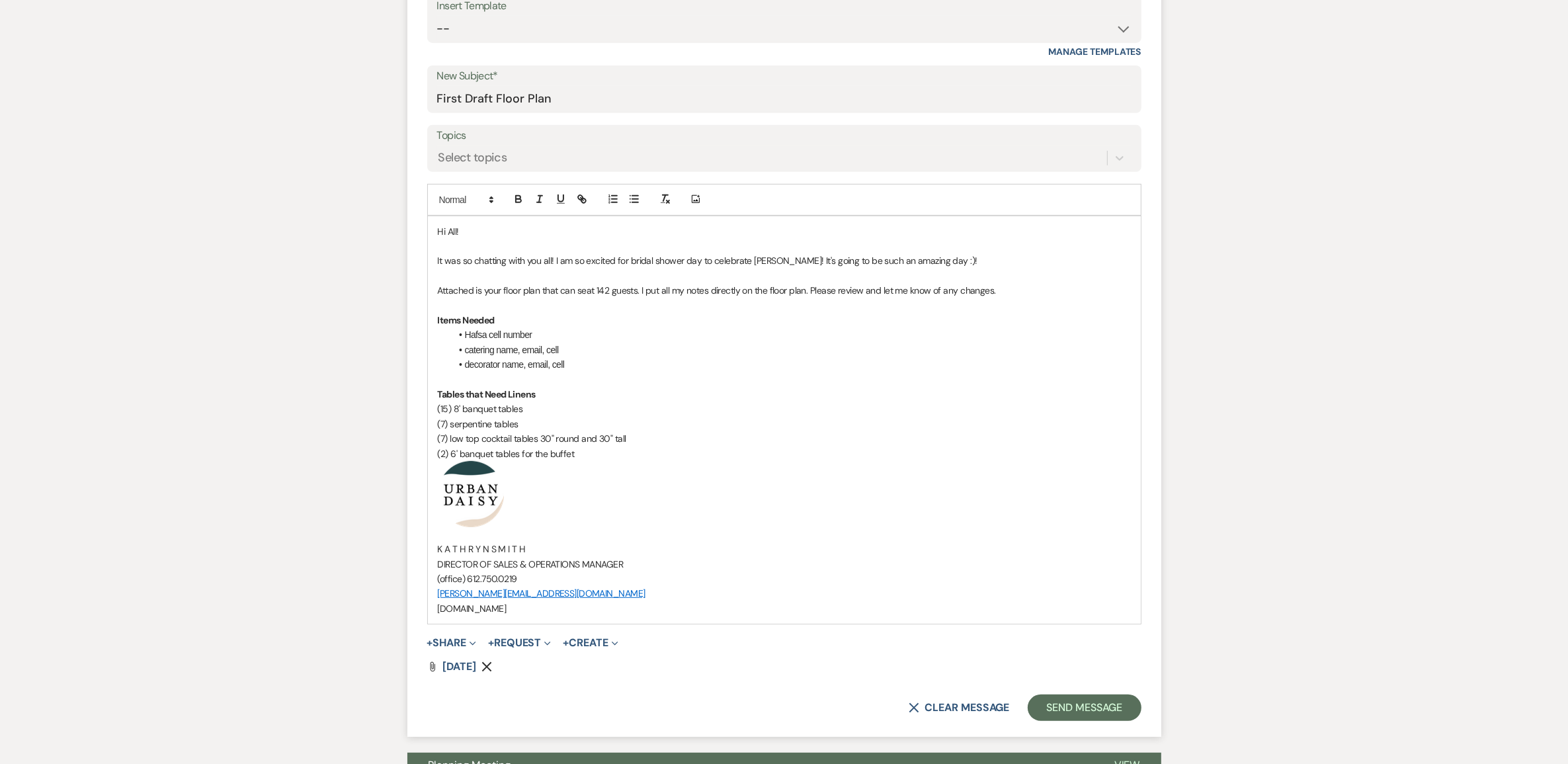
scroll to position [662, 0]
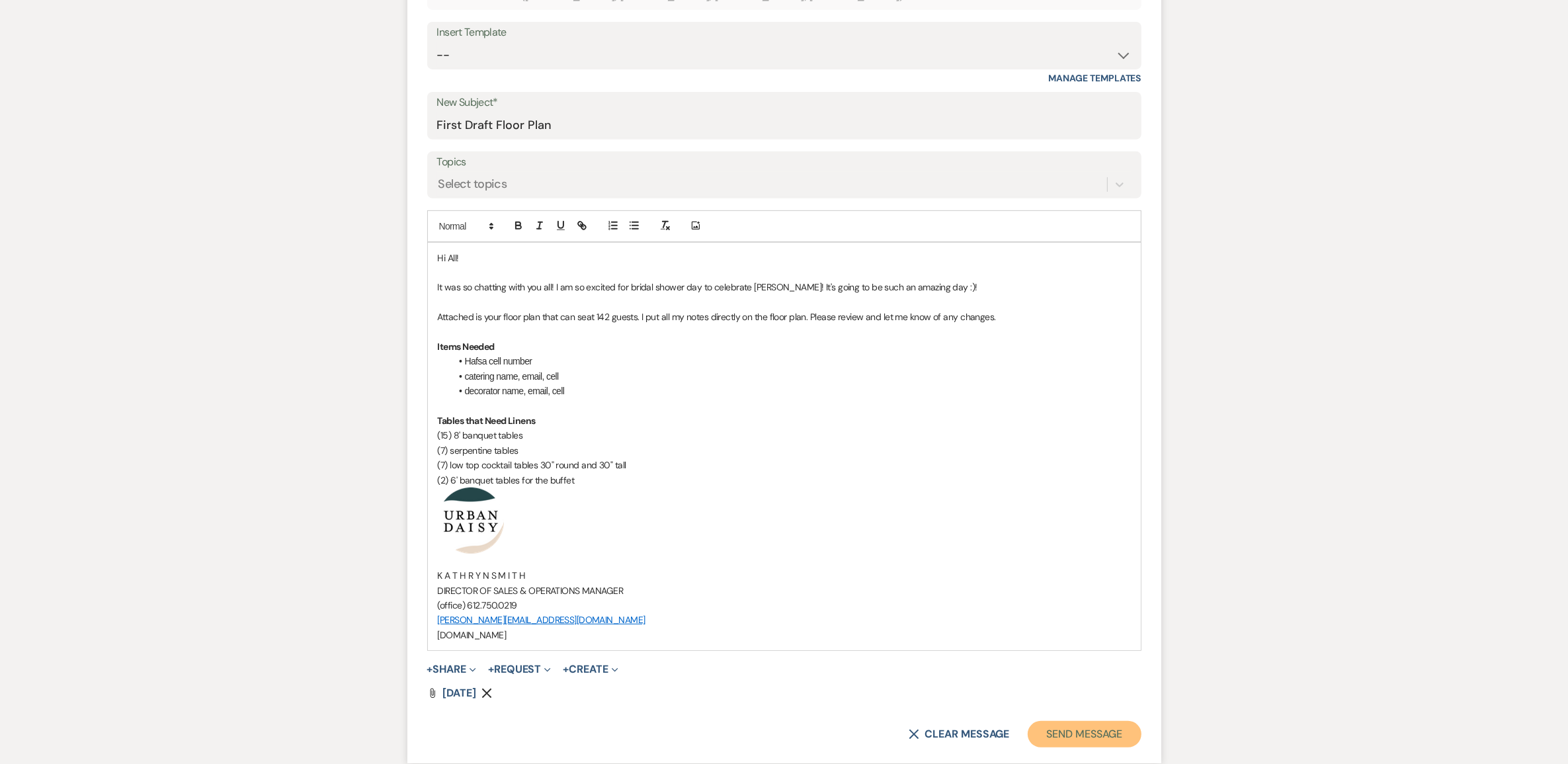
click at [1105, 736] on button "Send Message" at bounding box center [1084, 735] width 113 height 27
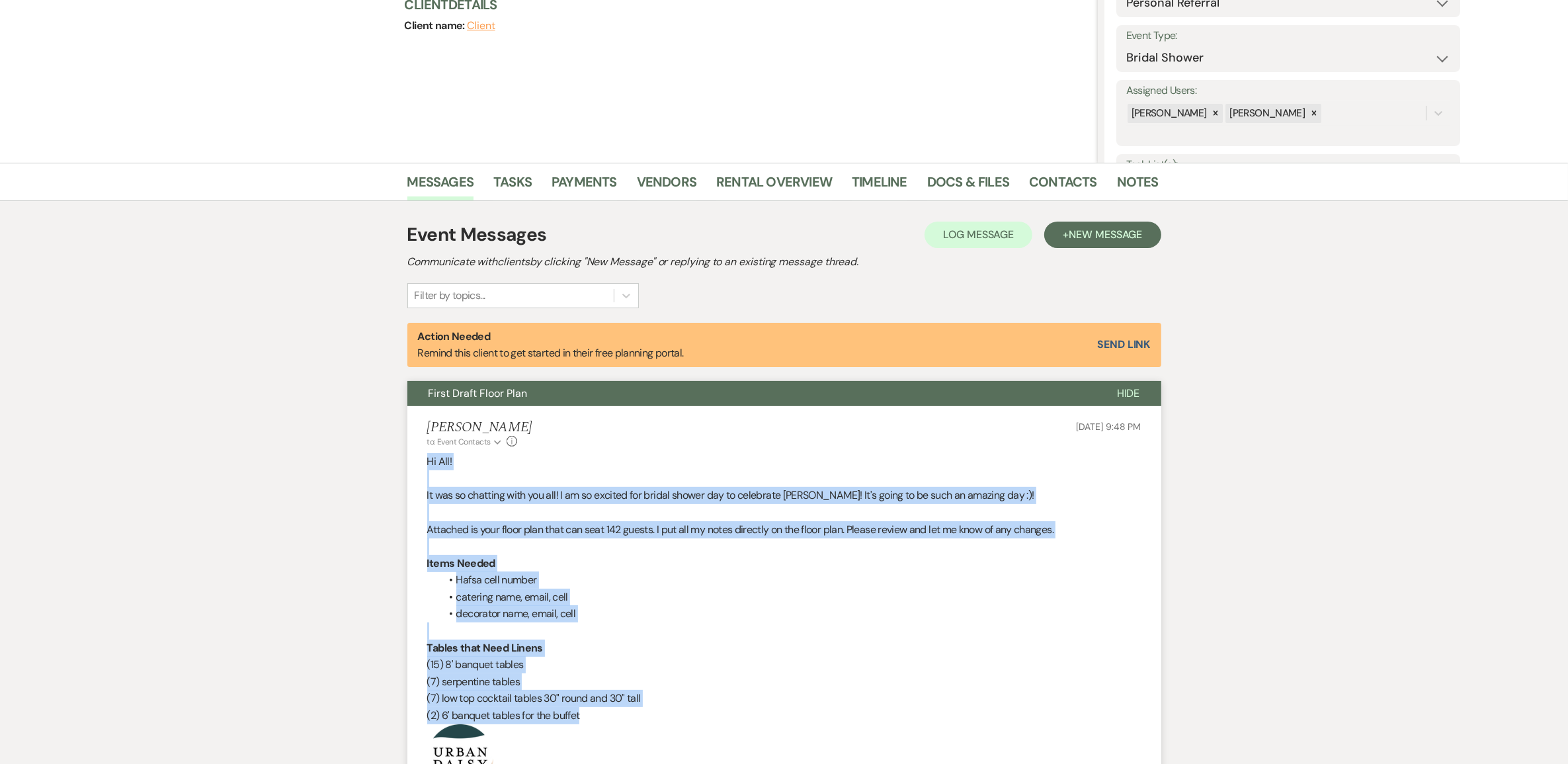
drag, startPoint x: 426, startPoint y: 460, endPoint x: 595, endPoint y: 718, distance: 308.4
click at [595, 718] on div "Hi All! It was so chatting with you all! I am so excited for bridal shower day …" at bounding box center [784, 672] width 715 height 439
copy div "Hi All! It was so chatting with you all! I am so excited for bridal shower day …"
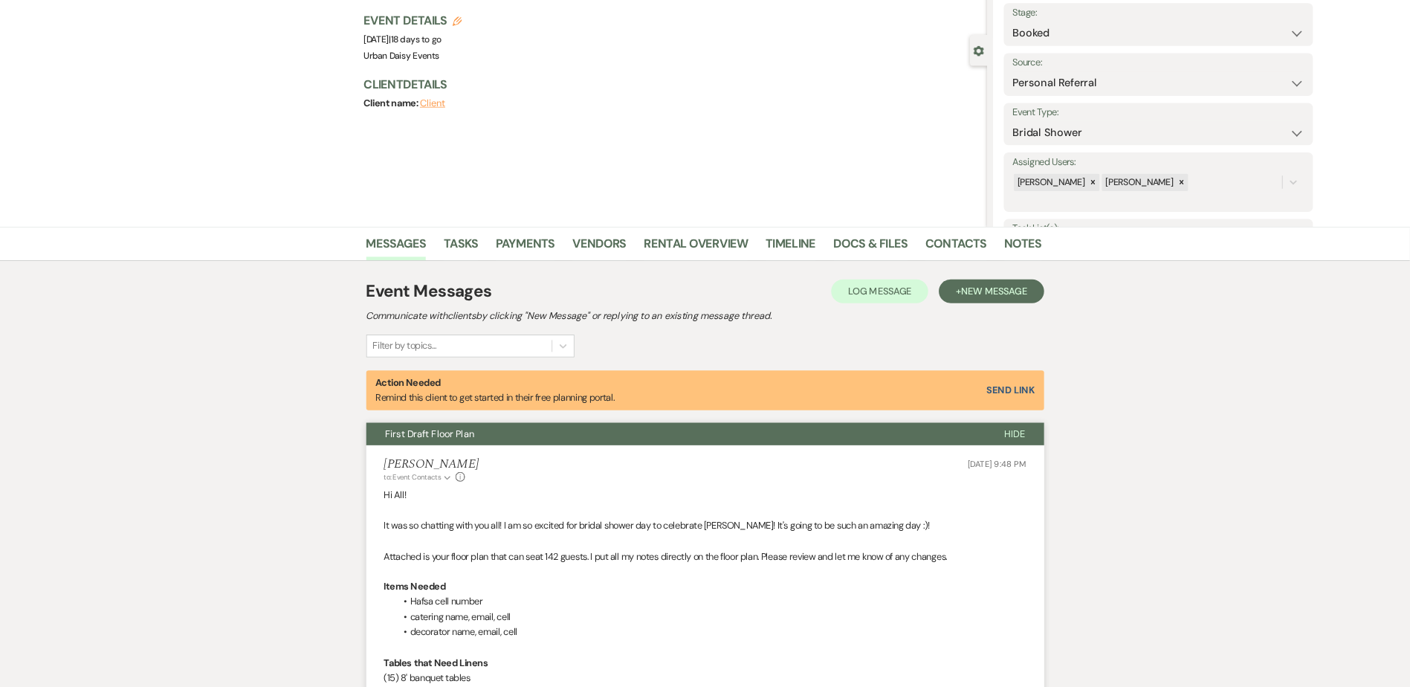
scroll to position [0, 0]
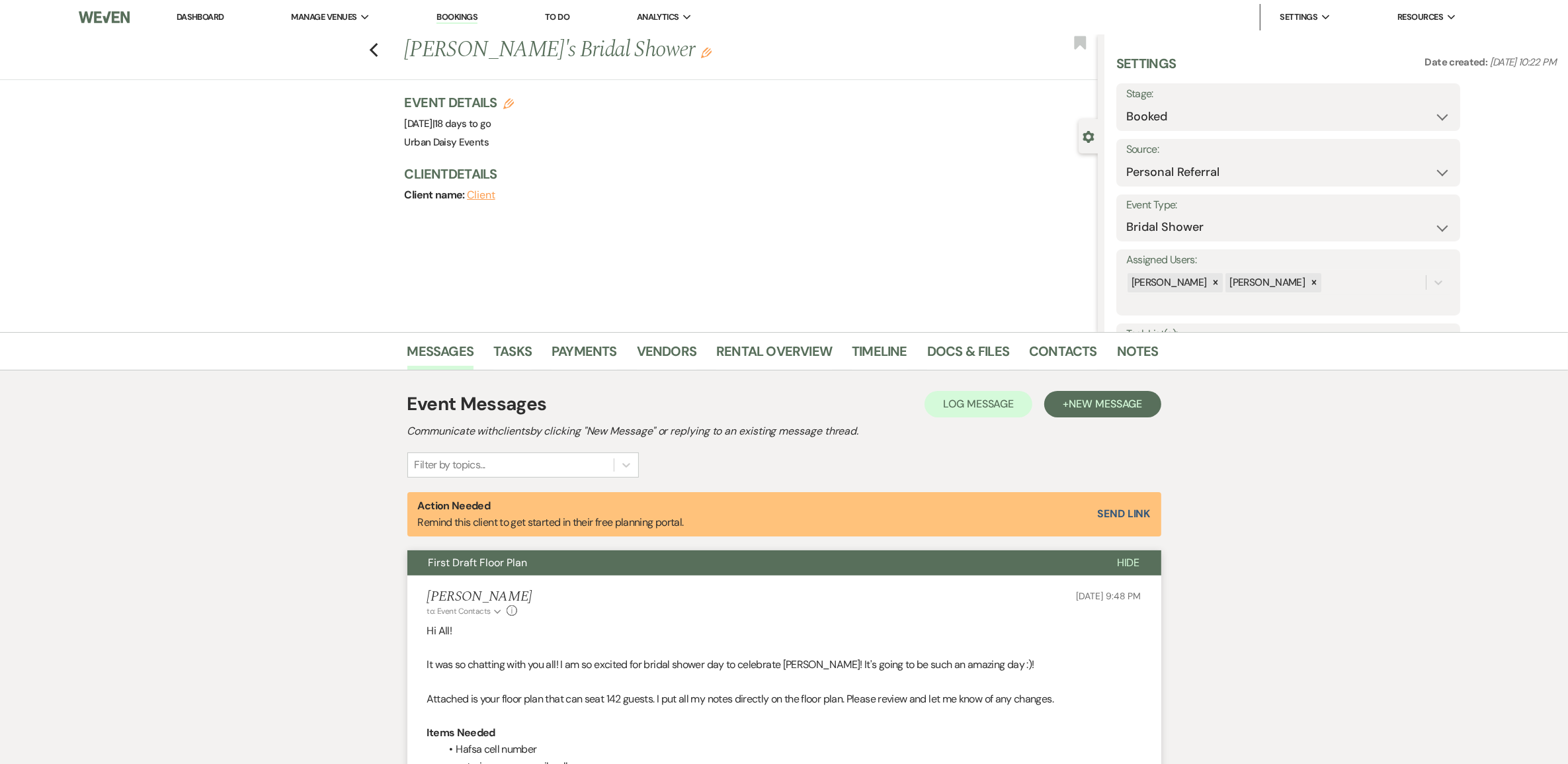
click at [216, 20] on link "Dashboard" at bounding box center [200, 17] width 48 height 12
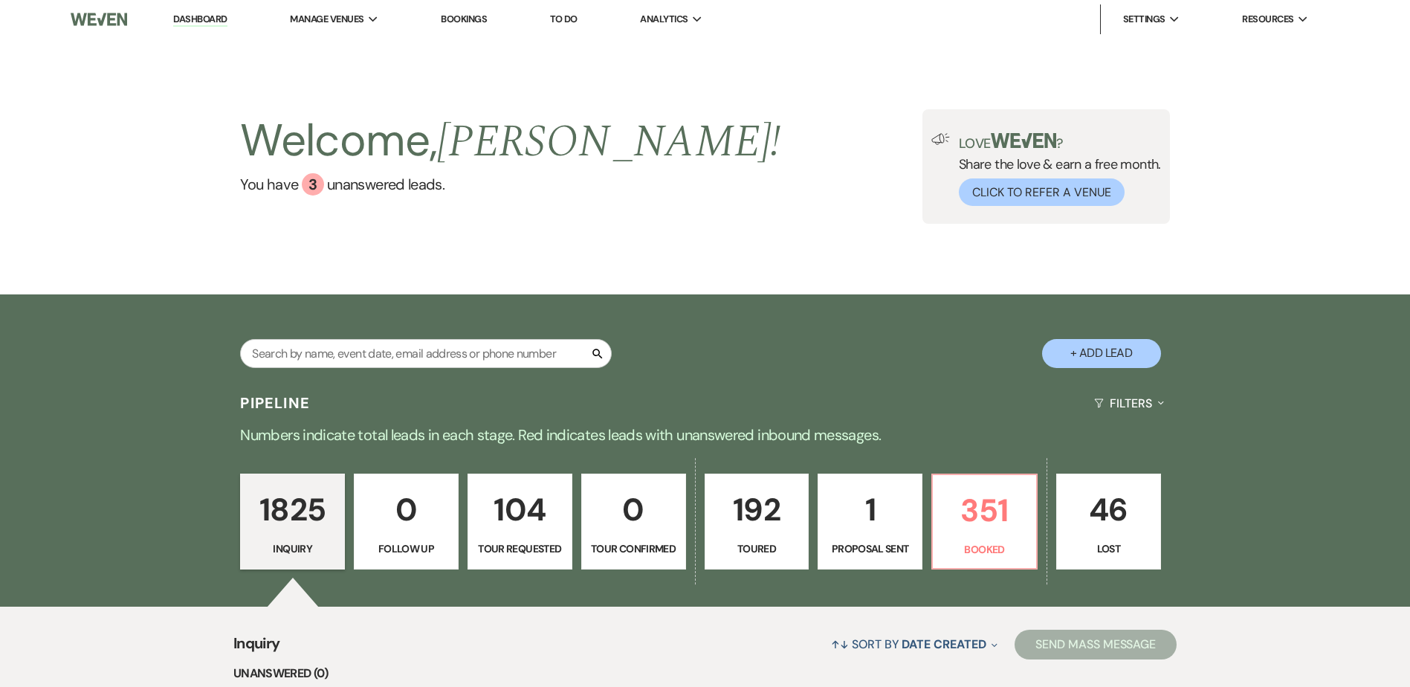
drag, startPoint x: 1736, startPoint y: 1, endPoint x: 664, endPoint y: 338, distance: 1123.7
click at [664, 338] on div "Search + Add Lead" at bounding box center [705, 341] width 1070 height 78
